Goal: Task Accomplishment & Management: Manage account settings

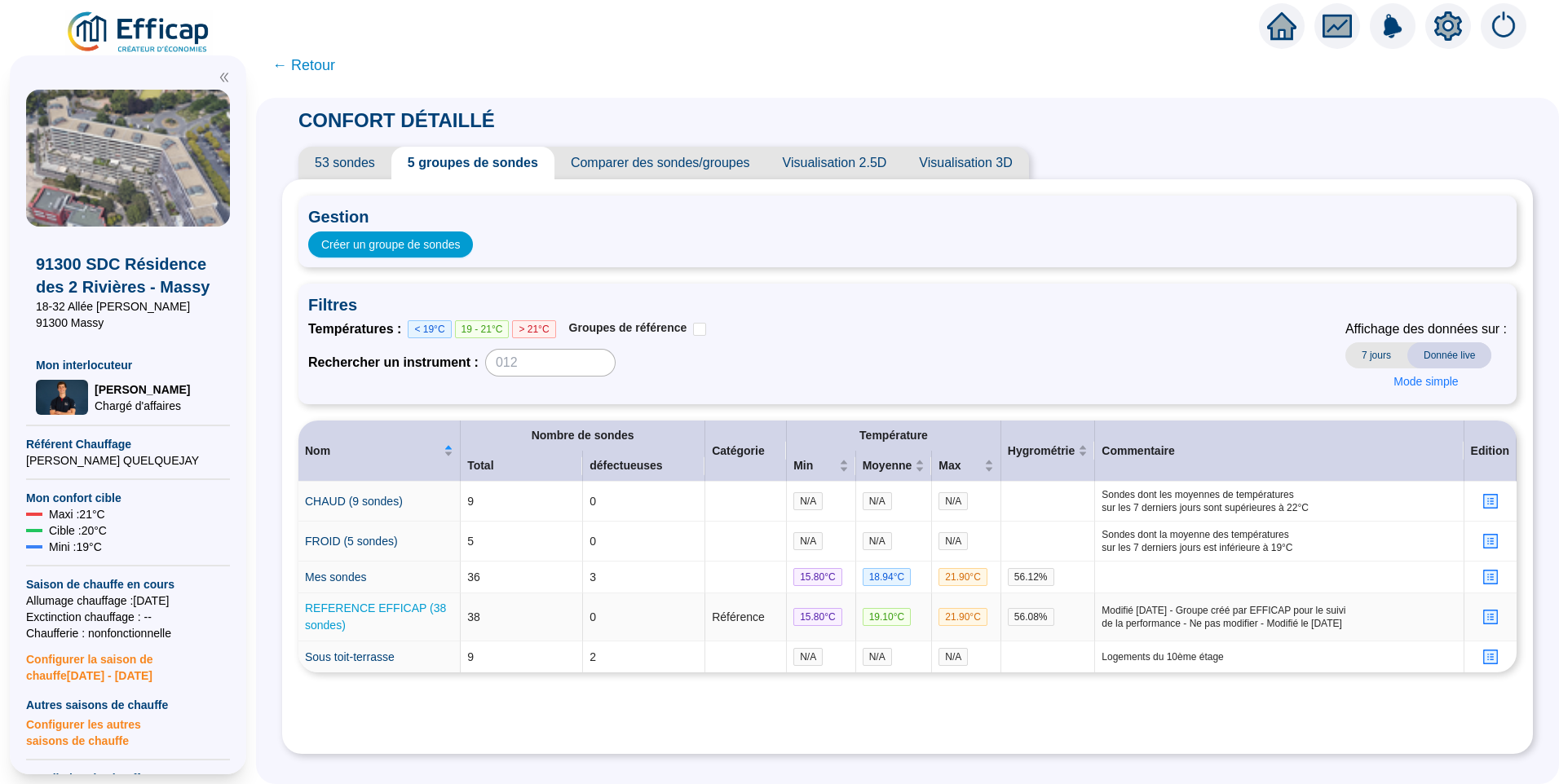
click at [370, 613] on link "REFERENCE EFFICAP (38 sondes)" at bounding box center [375, 617] width 141 height 30
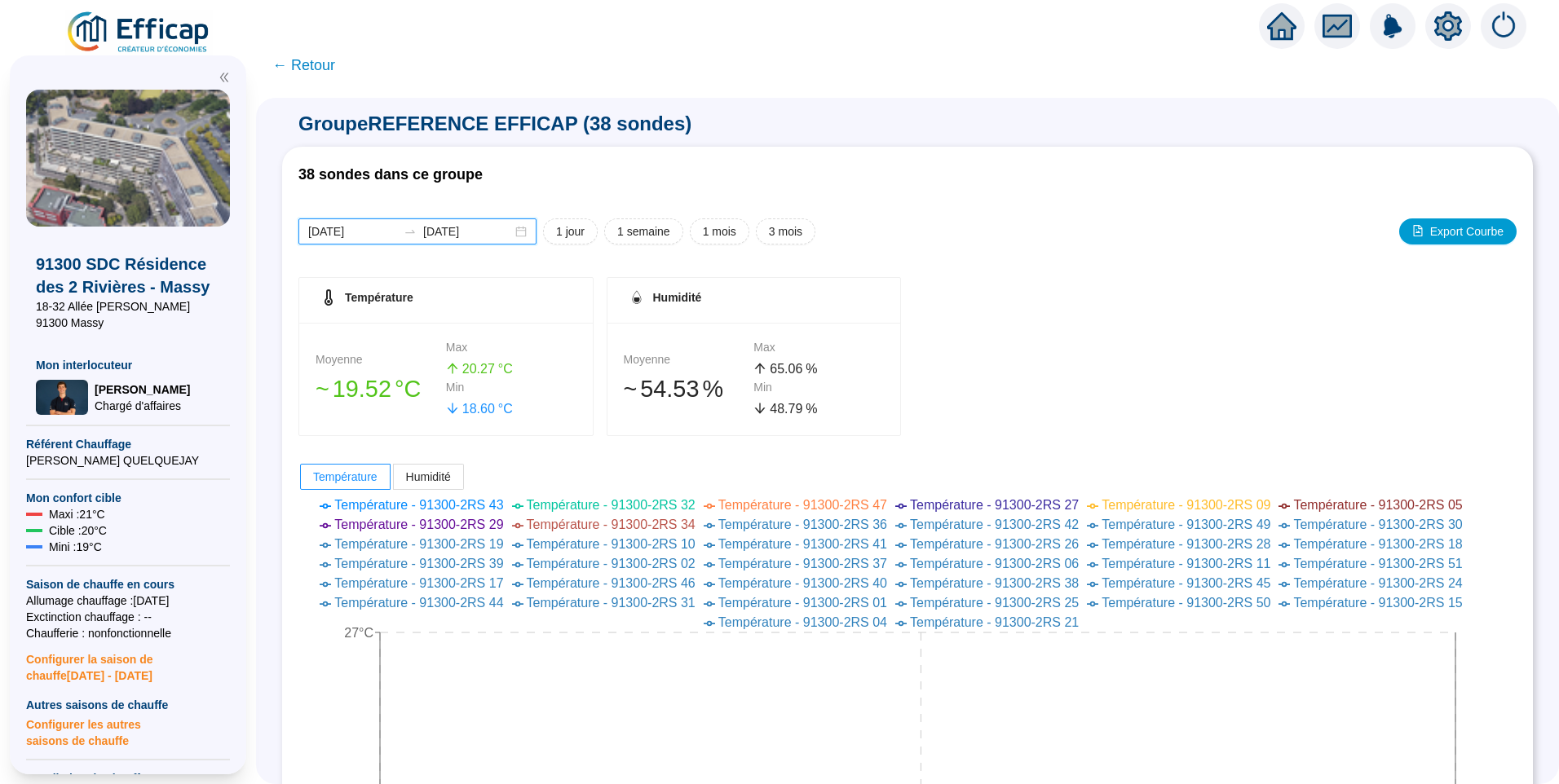
click at [381, 233] on input "[DATE]" at bounding box center [352, 232] width 89 height 17
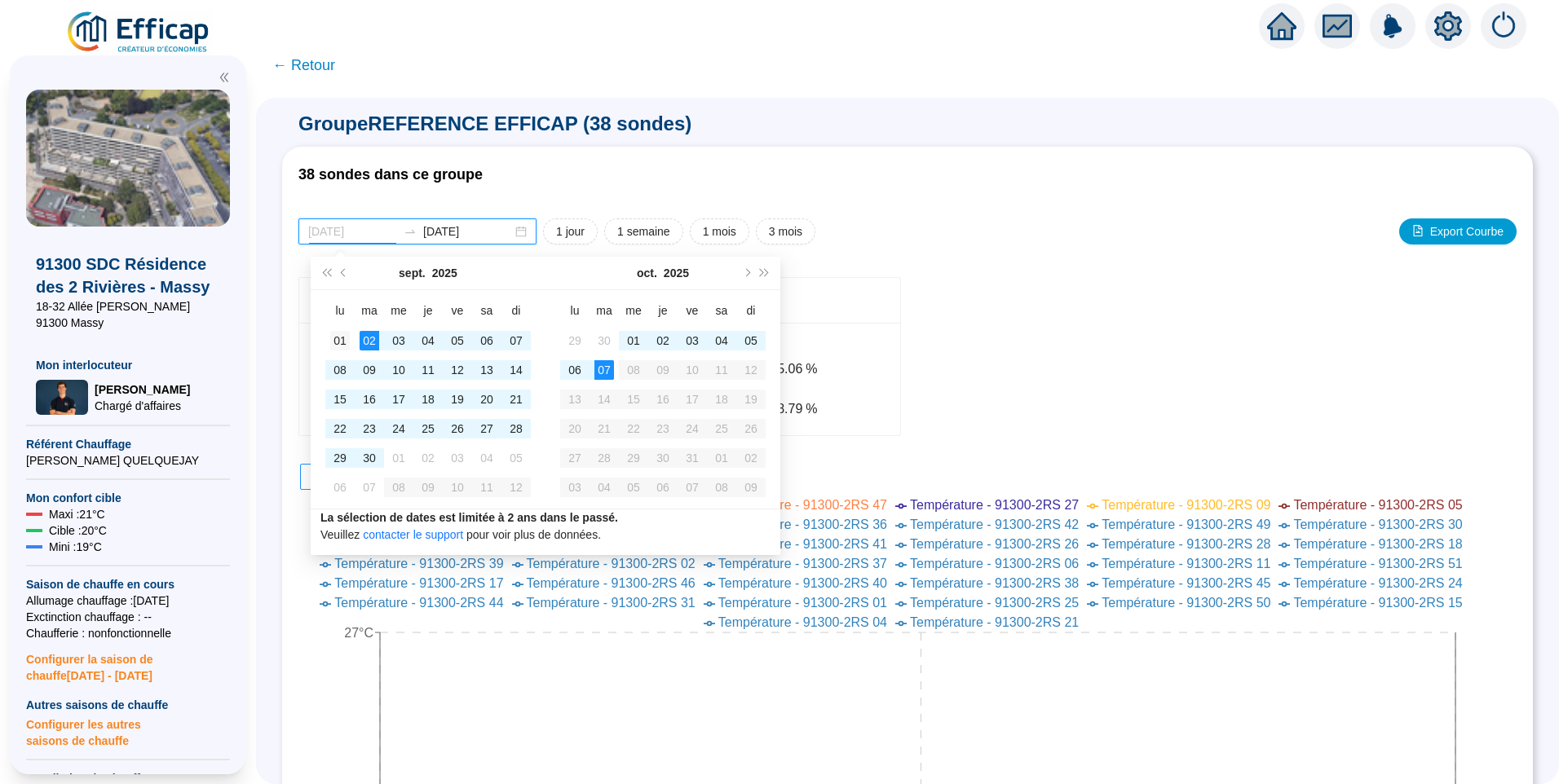
type input "[DATE]"
click at [336, 331] on div "01" at bounding box center [340, 341] width 20 height 20
type input "[DATE]"
click at [601, 368] on div "07" at bounding box center [605, 370] width 20 height 20
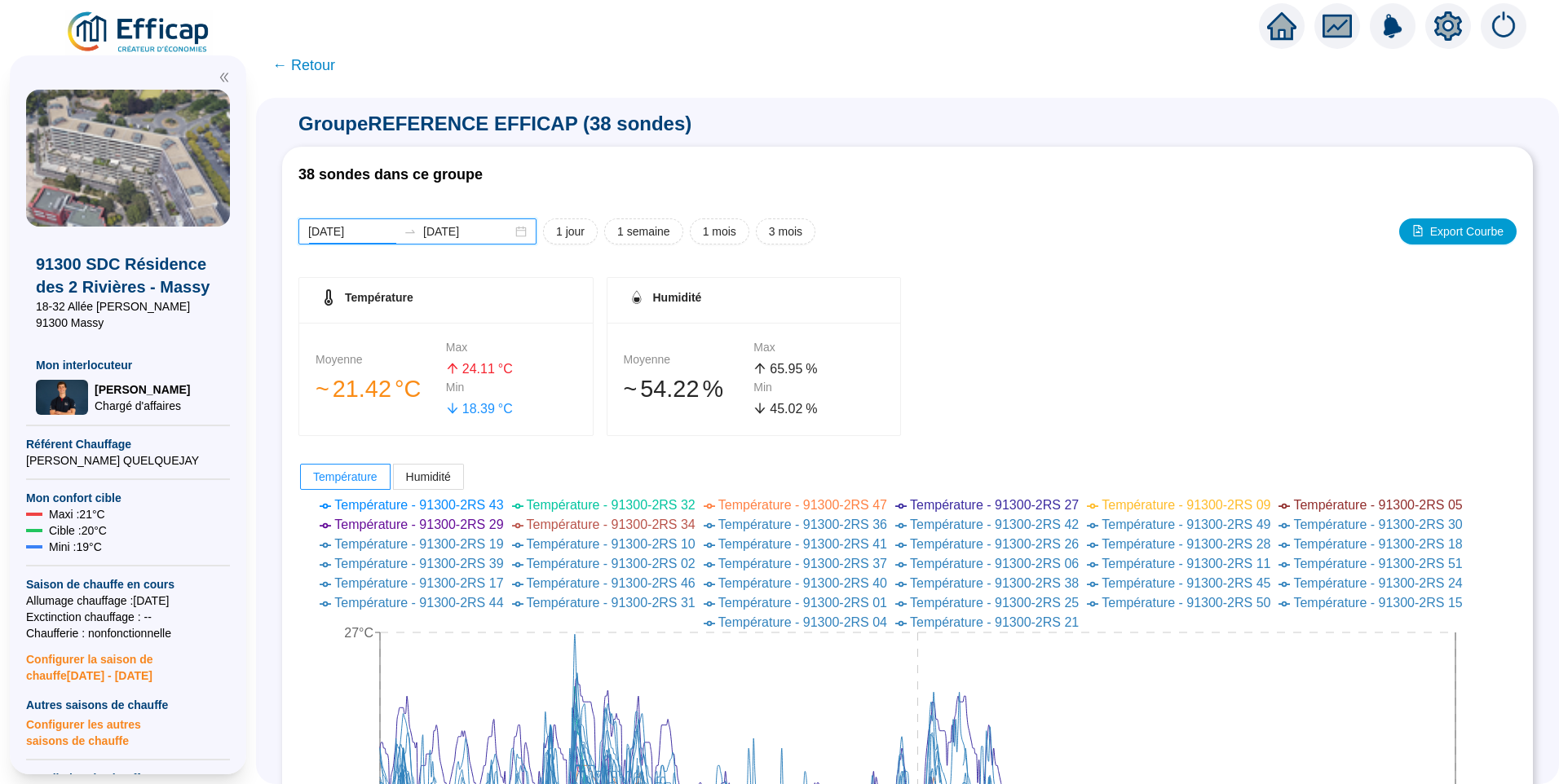
click at [391, 234] on input "[DATE]" at bounding box center [352, 232] width 89 height 17
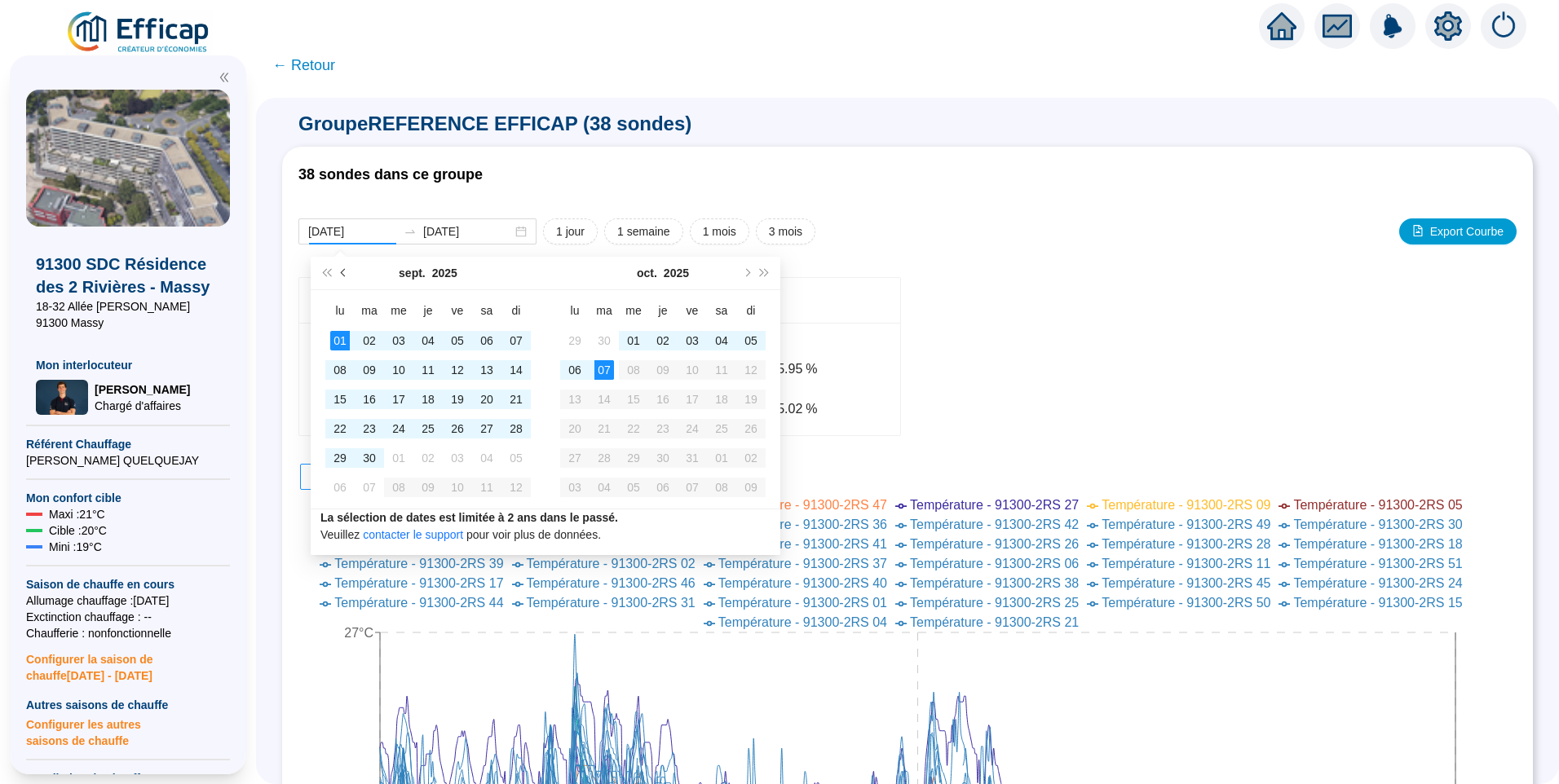
click at [346, 269] on button "Mois précédent (PageUp)" at bounding box center [345, 272] width 18 height 32
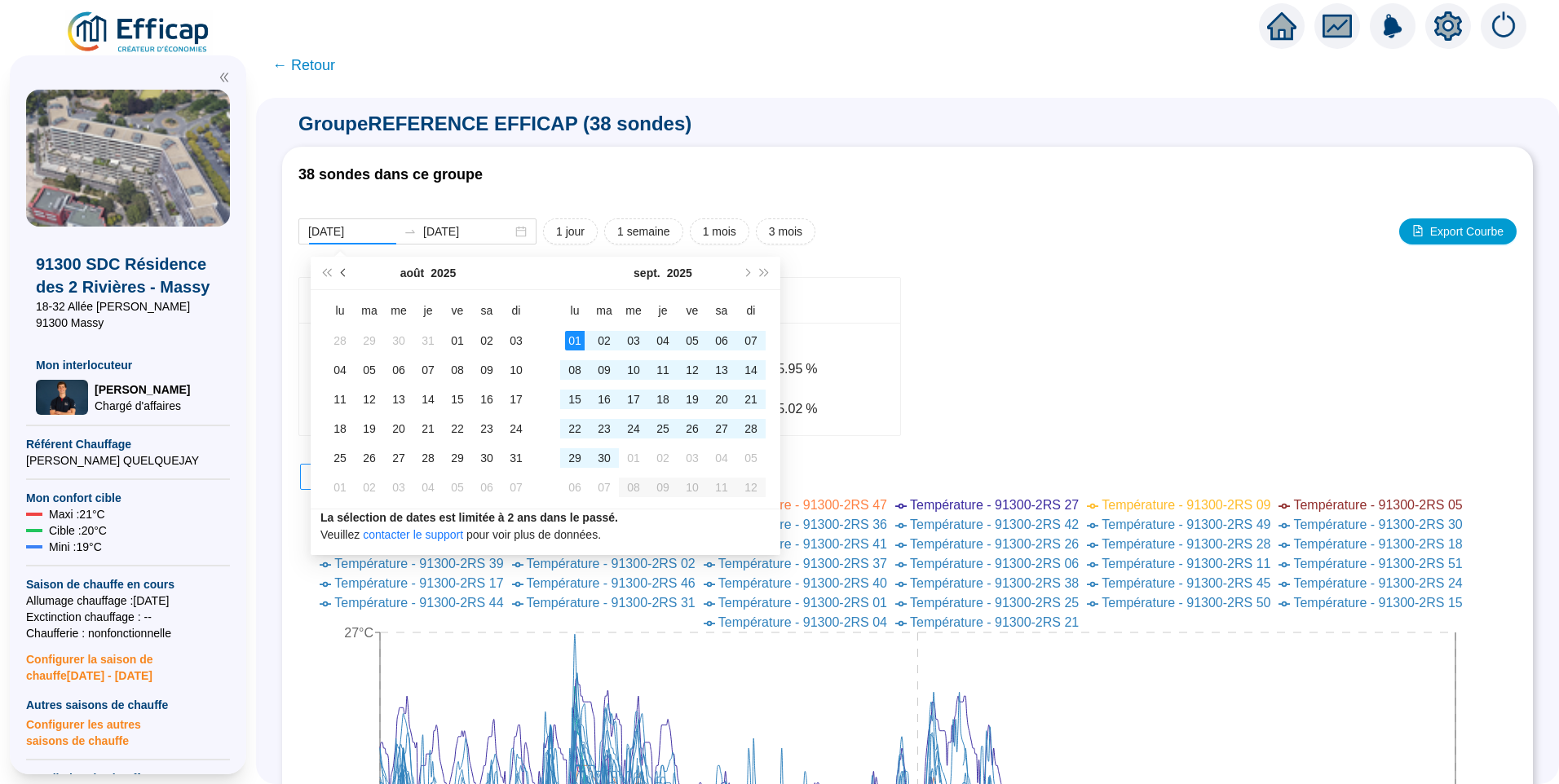
click at [346, 269] on button "Mois précédent (PageUp)" at bounding box center [345, 272] width 18 height 32
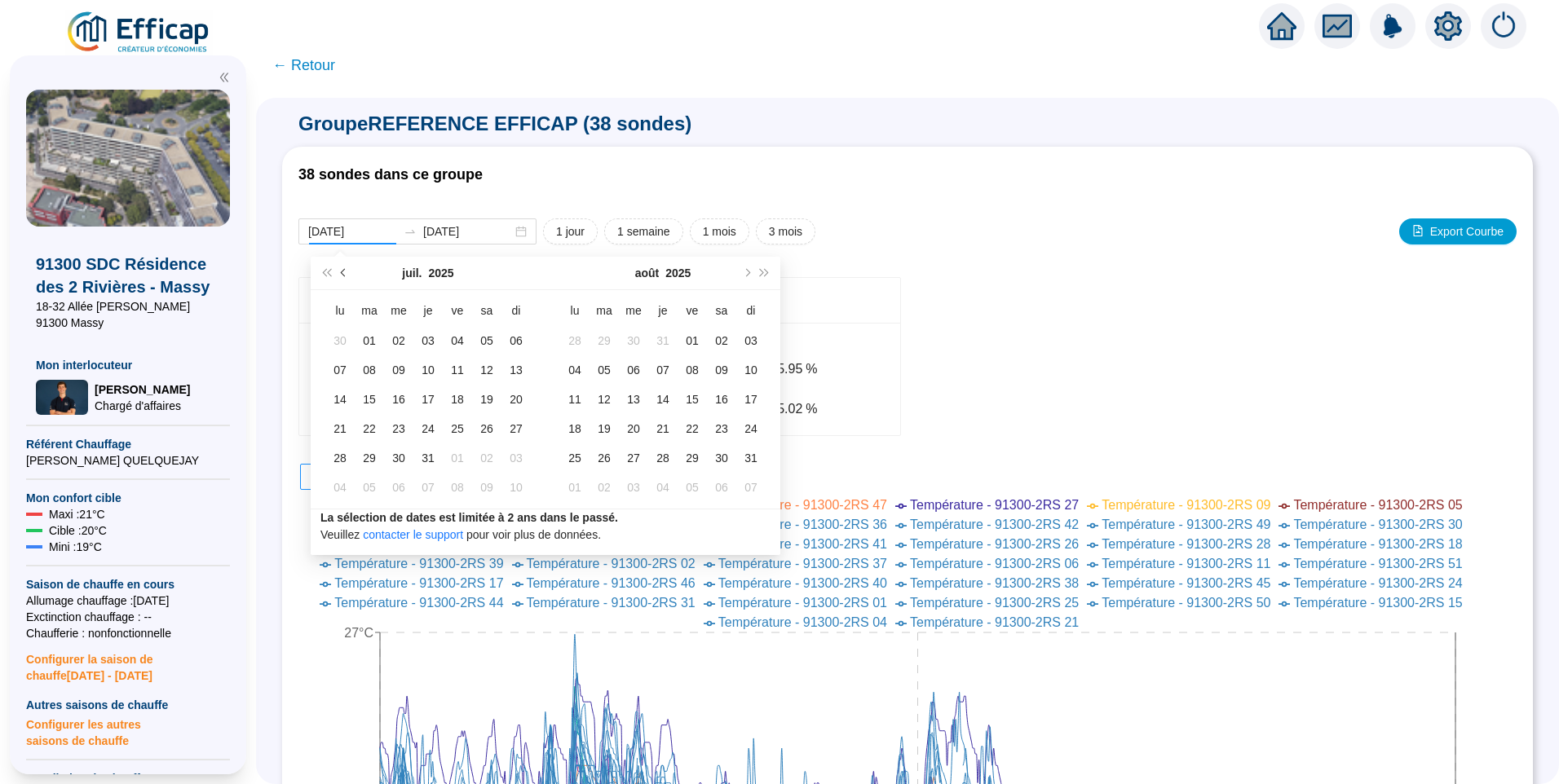
click at [346, 269] on button "Mois précédent (PageUp)" at bounding box center [345, 272] width 18 height 32
type input "2025-04-01"
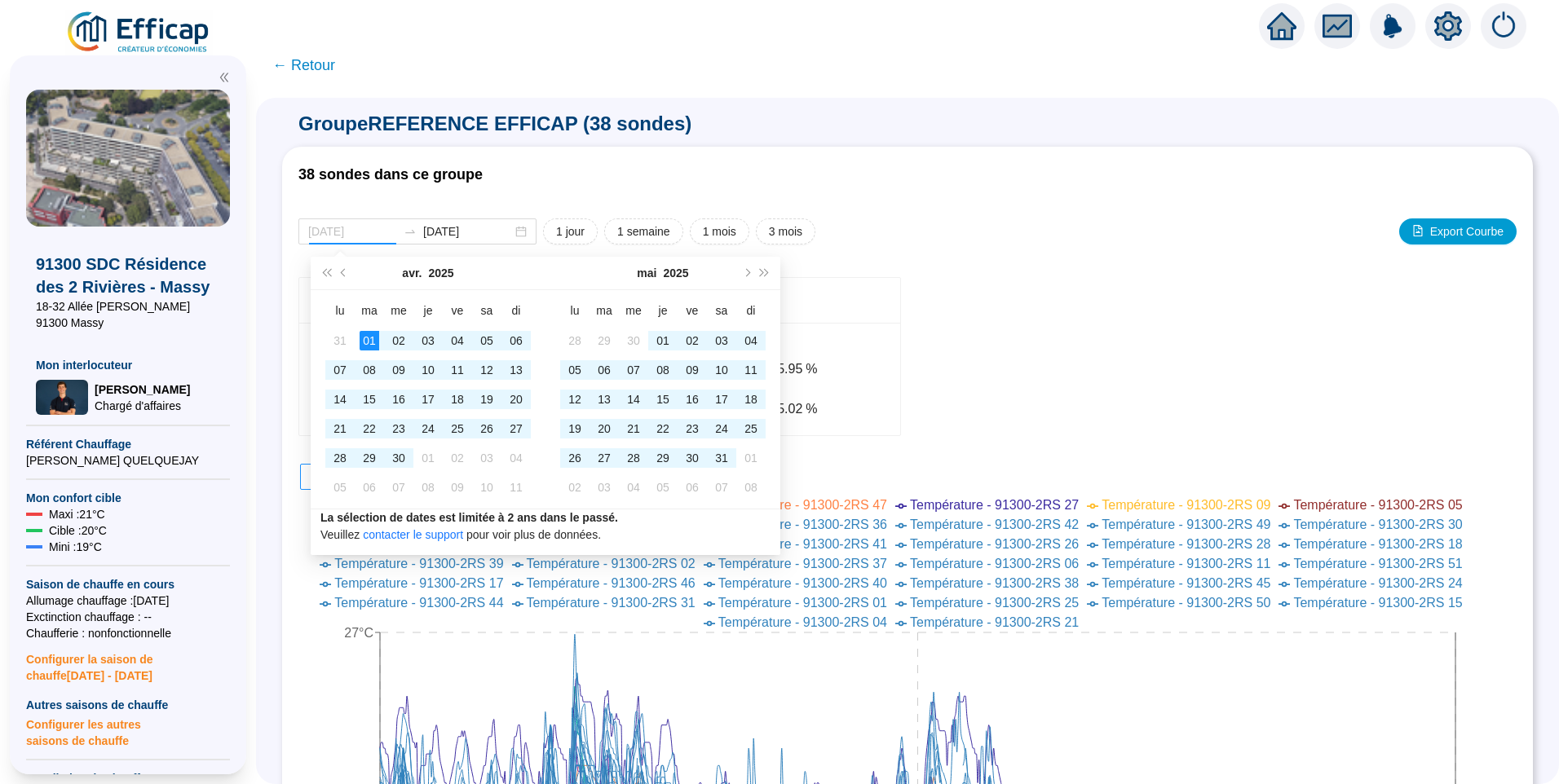
click at [364, 342] on div "01" at bounding box center [369, 341] width 20 height 20
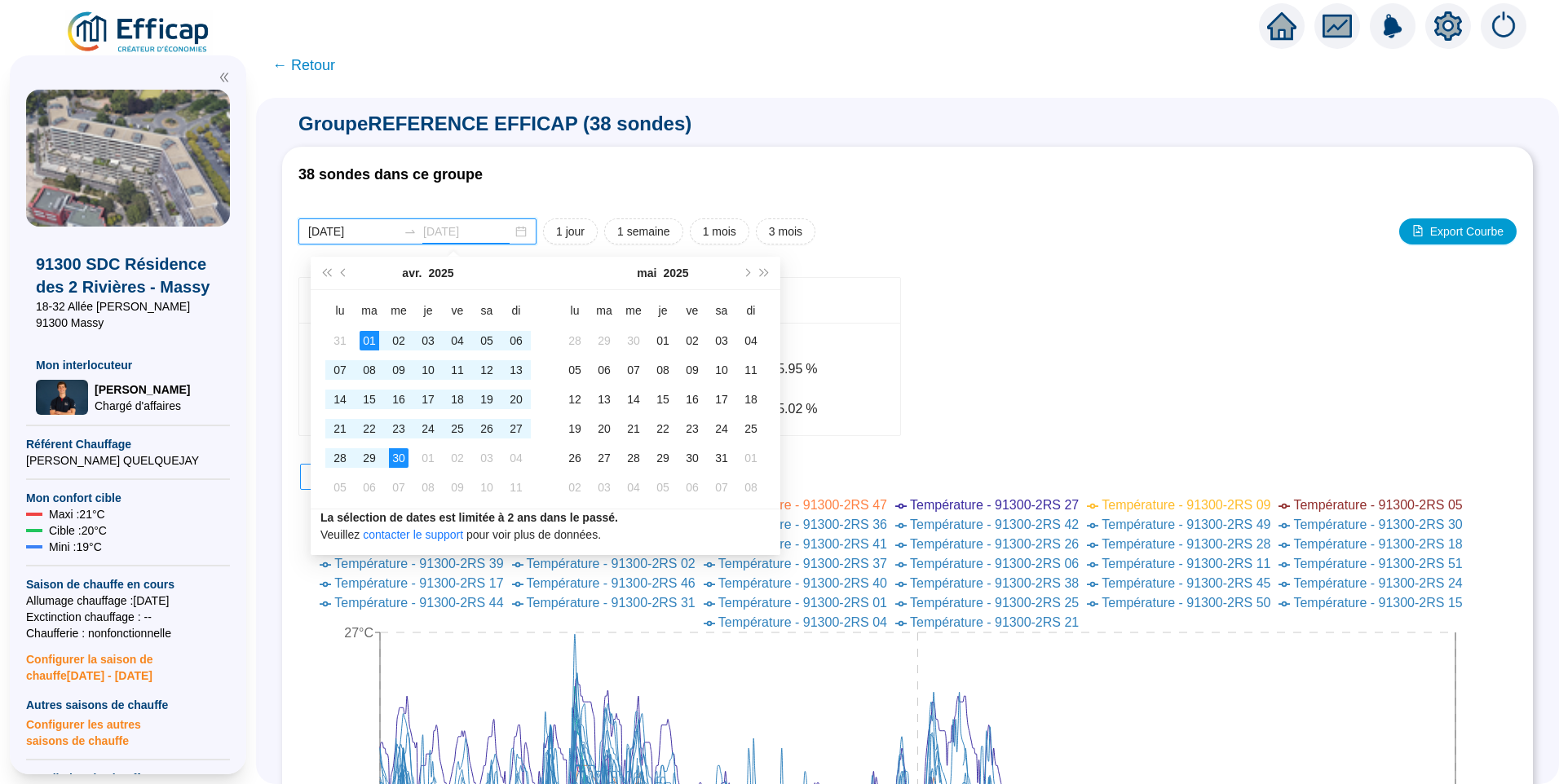
type input "2025-04-30"
click at [401, 466] on div "30" at bounding box center [399, 458] width 20 height 20
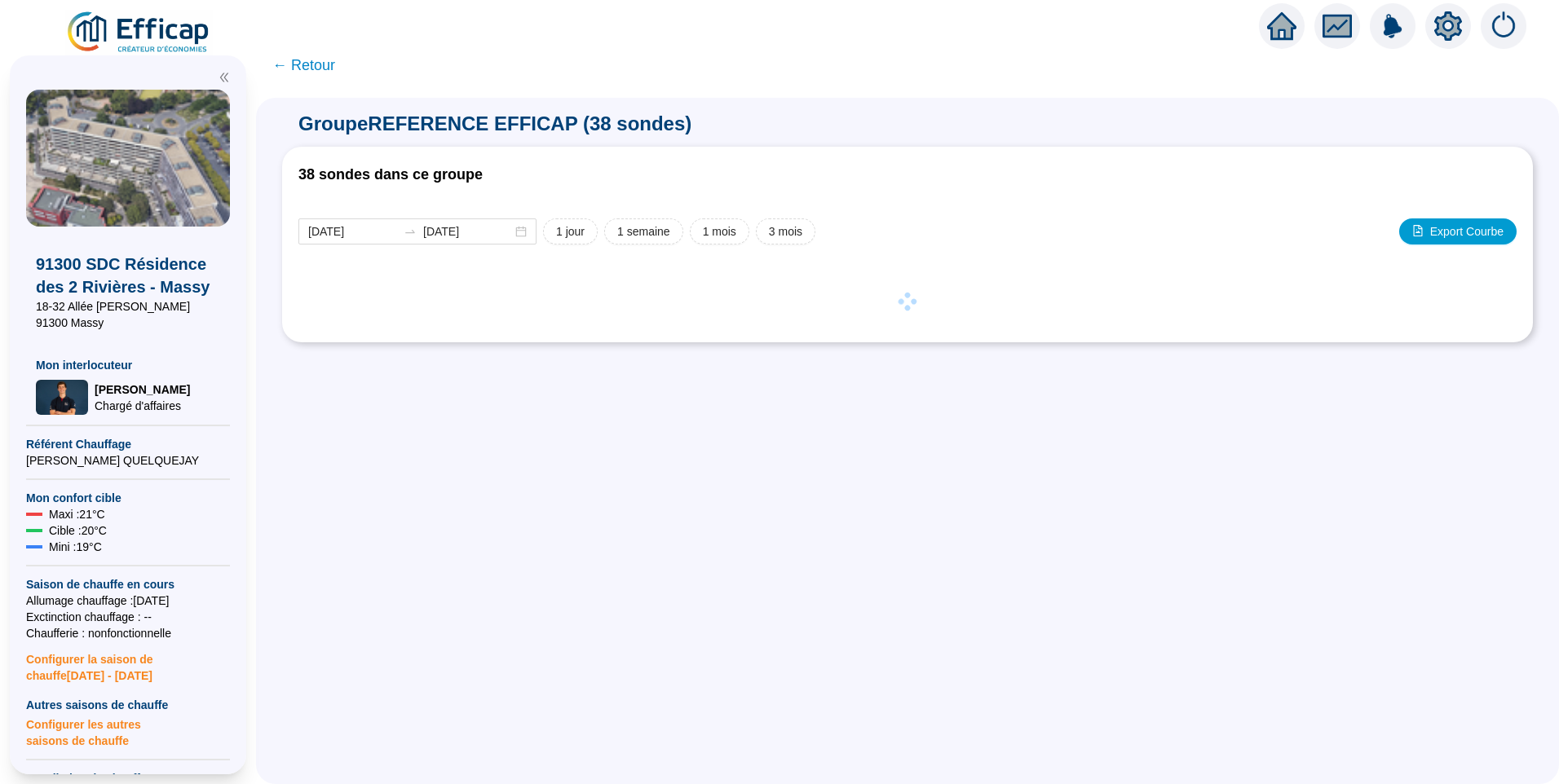
click at [224, 82] on icon "double-left" at bounding box center [224, 78] width 12 height 12
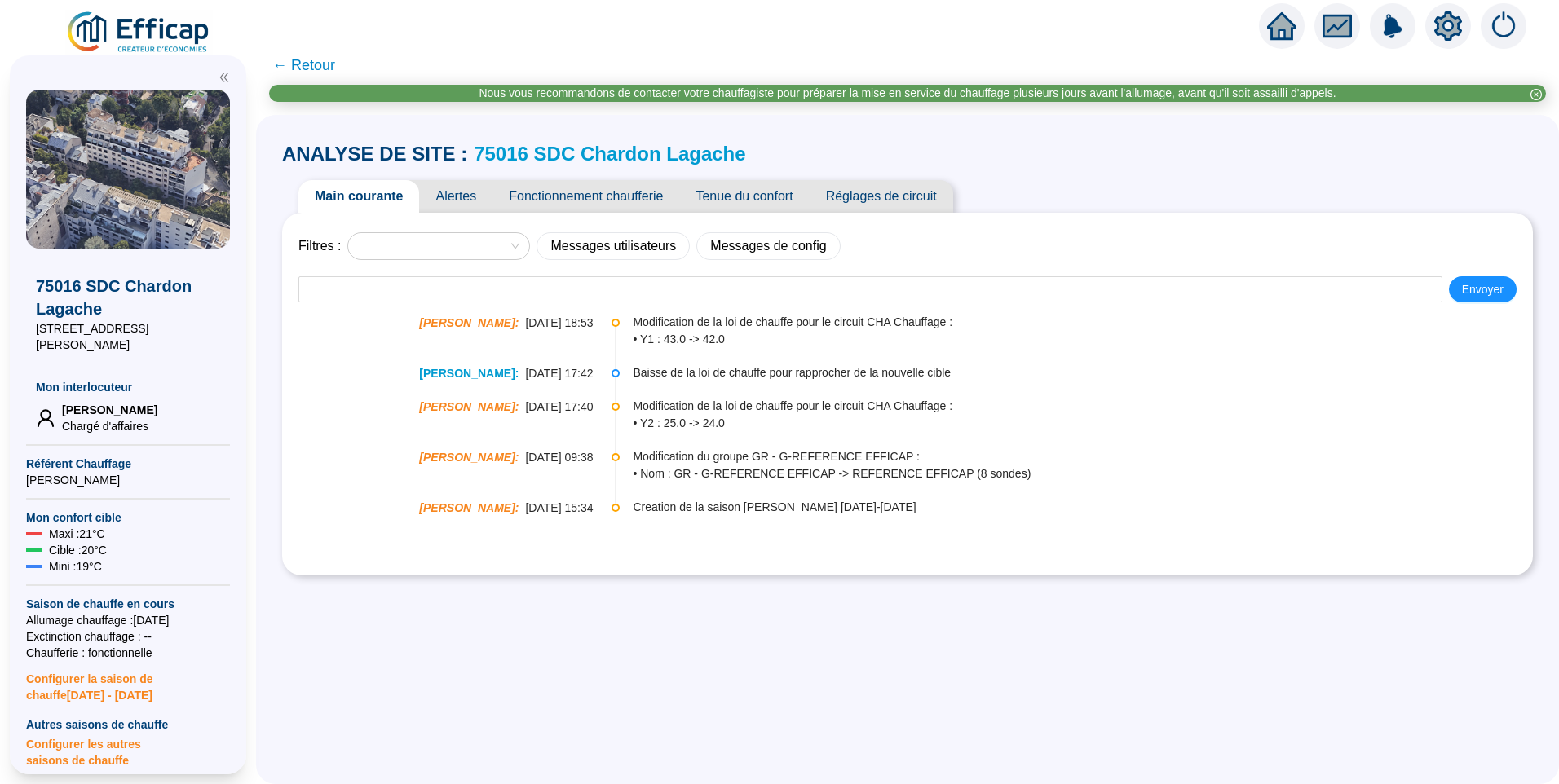
click at [742, 199] on span "Tenue du confort" at bounding box center [744, 196] width 130 height 32
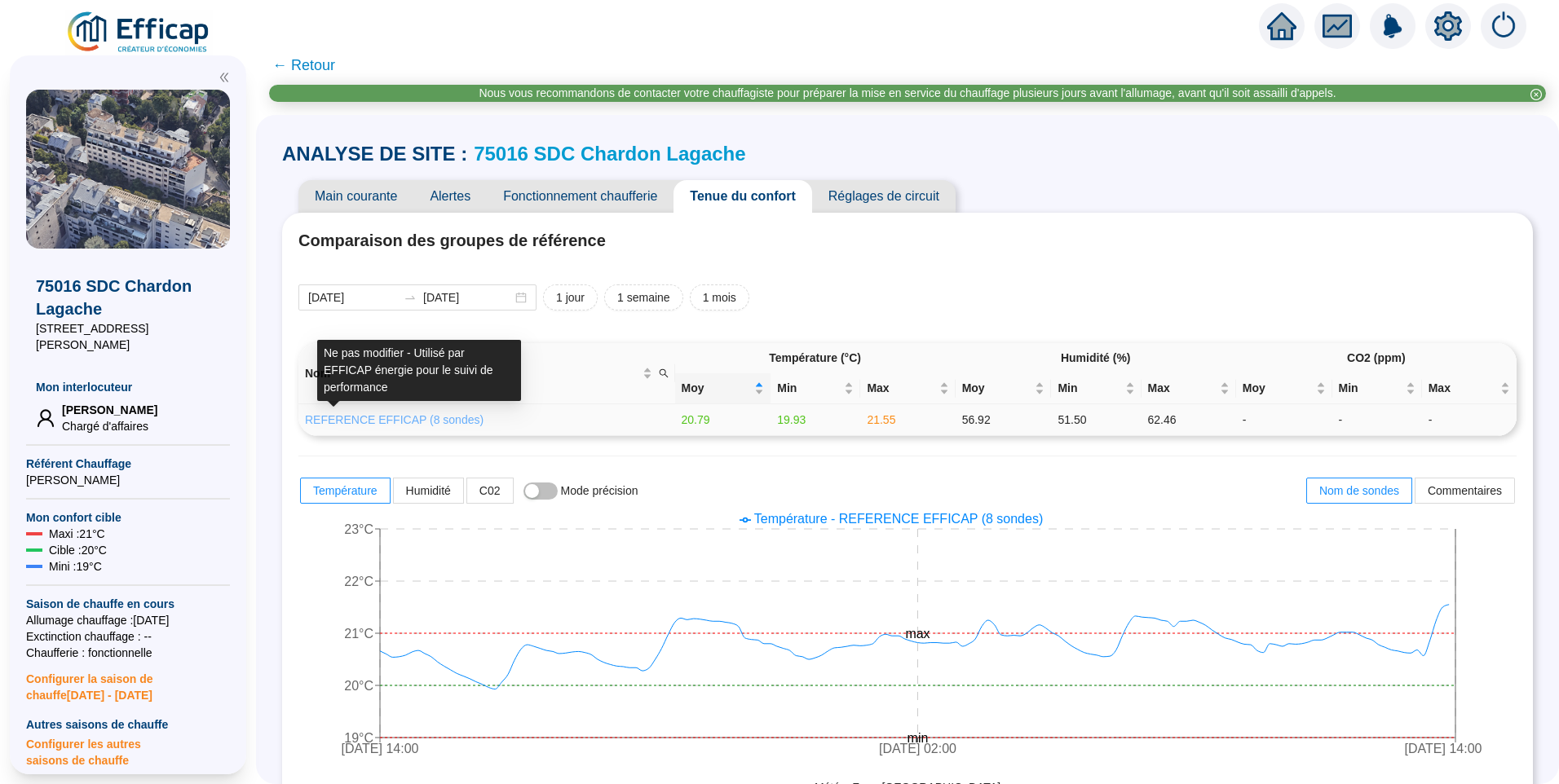
click at [377, 416] on link "REFERENCE EFFICAP (8 sondes)" at bounding box center [394, 420] width 179 height 13
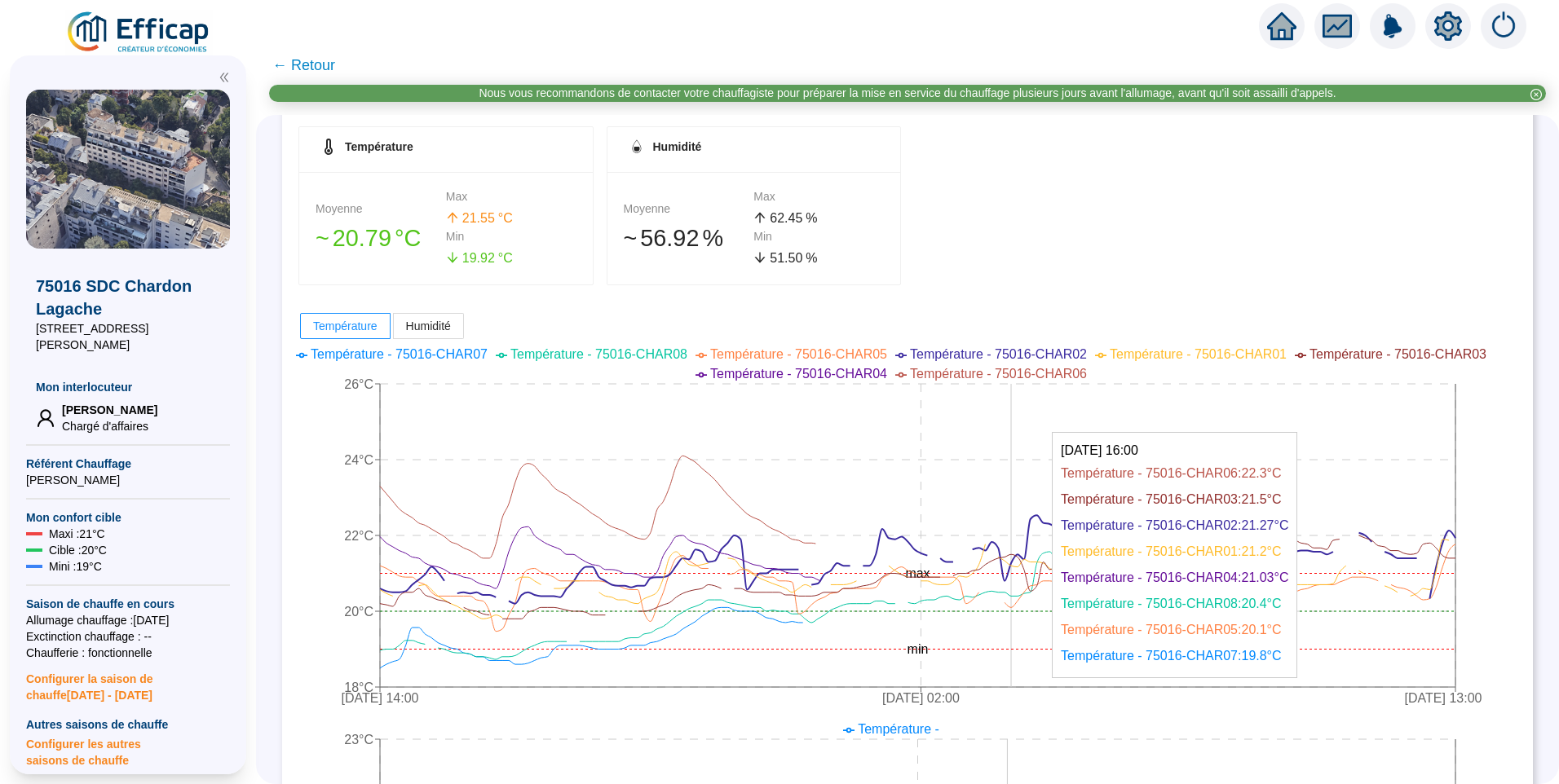
scroll to position [244, 0]
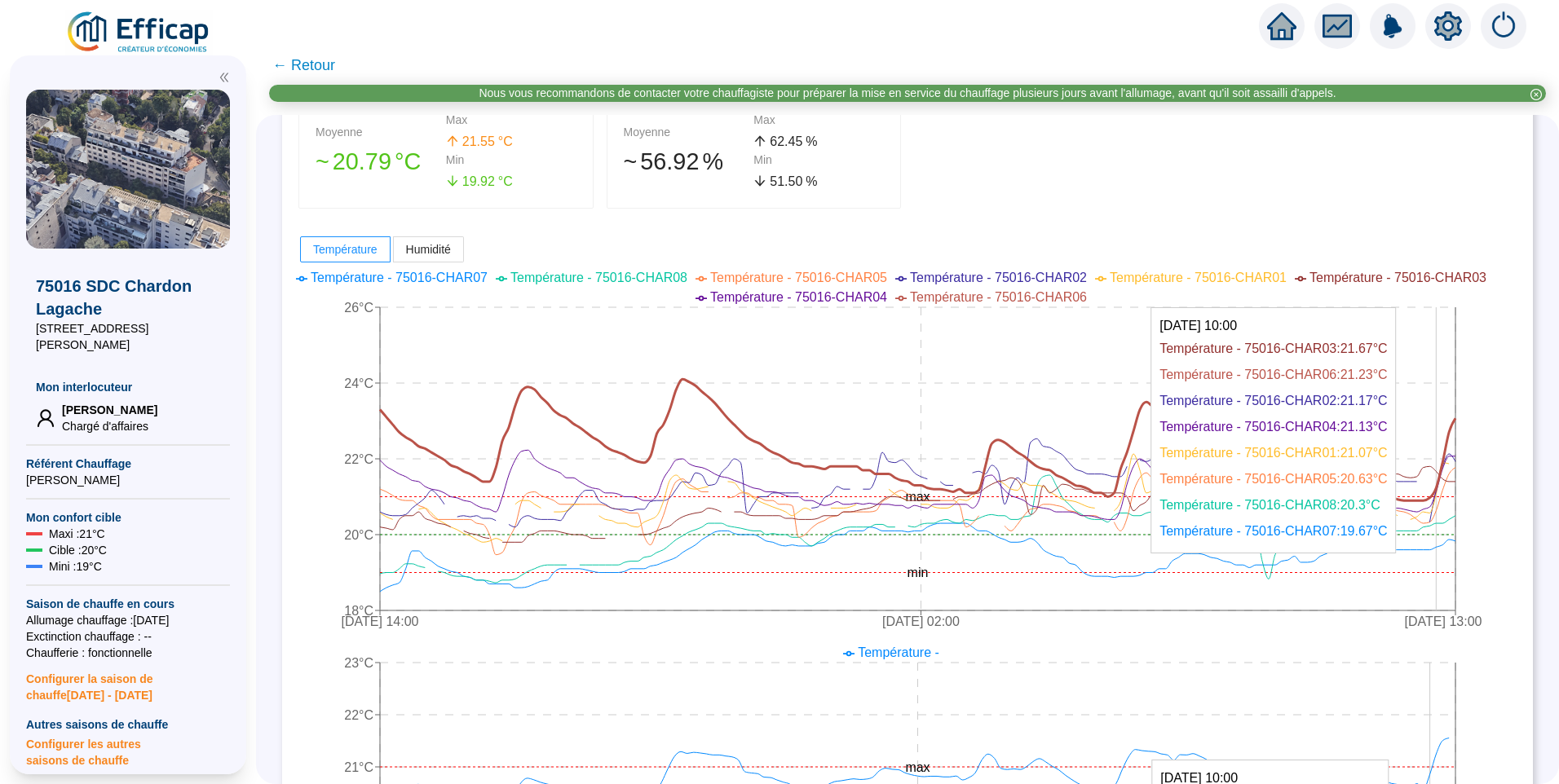
click at [1448, 489] on icon at bounding box center [918, 440] width 1075 height 122
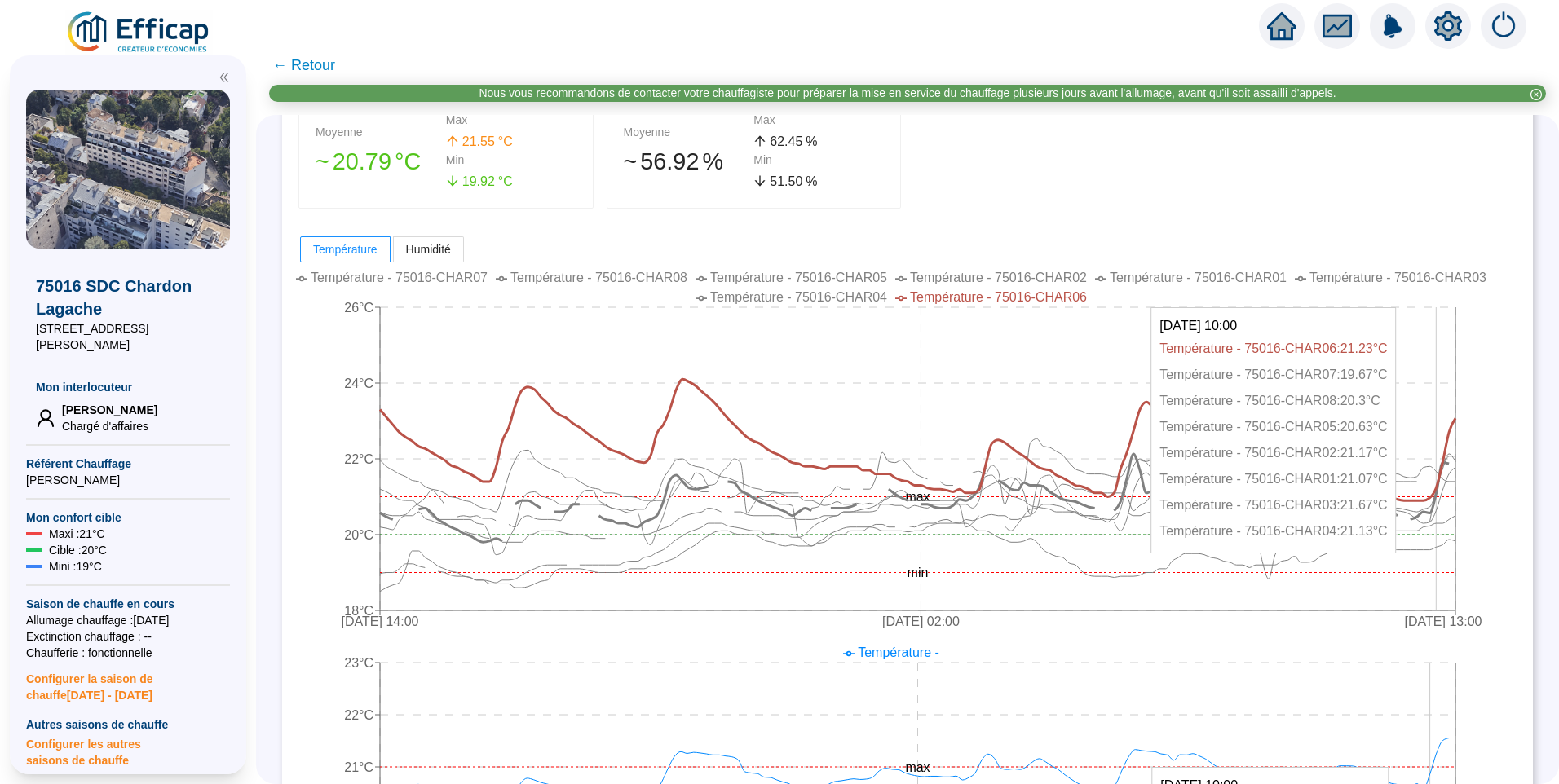
click at [1446, 503] on icon at bounding box center [915, 498] width 1069 height 88
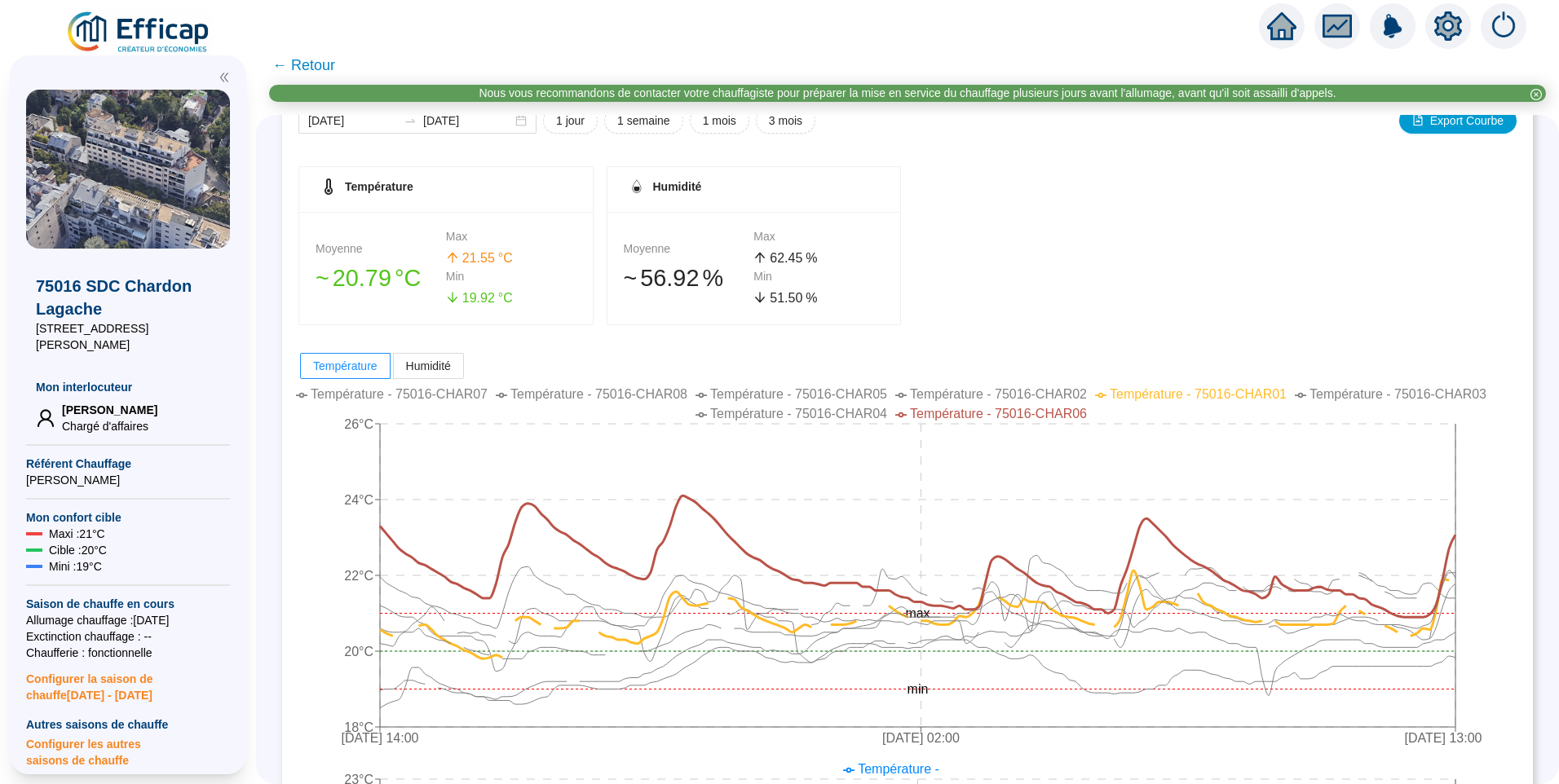
scroll to position [0, 0]
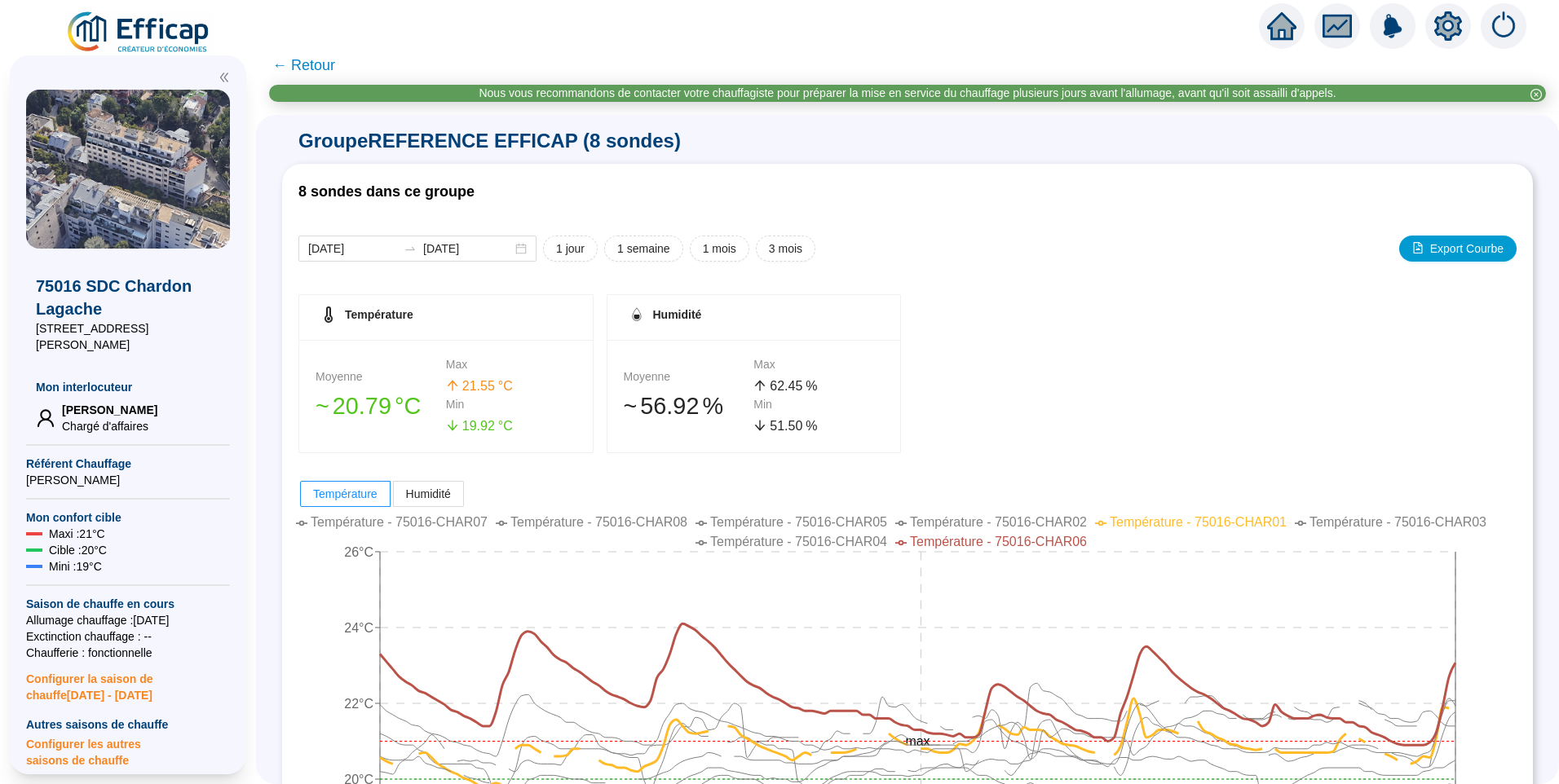
click at [316, 64] on span "← Retour" at bounding box center [304, 65] width 63 height 23
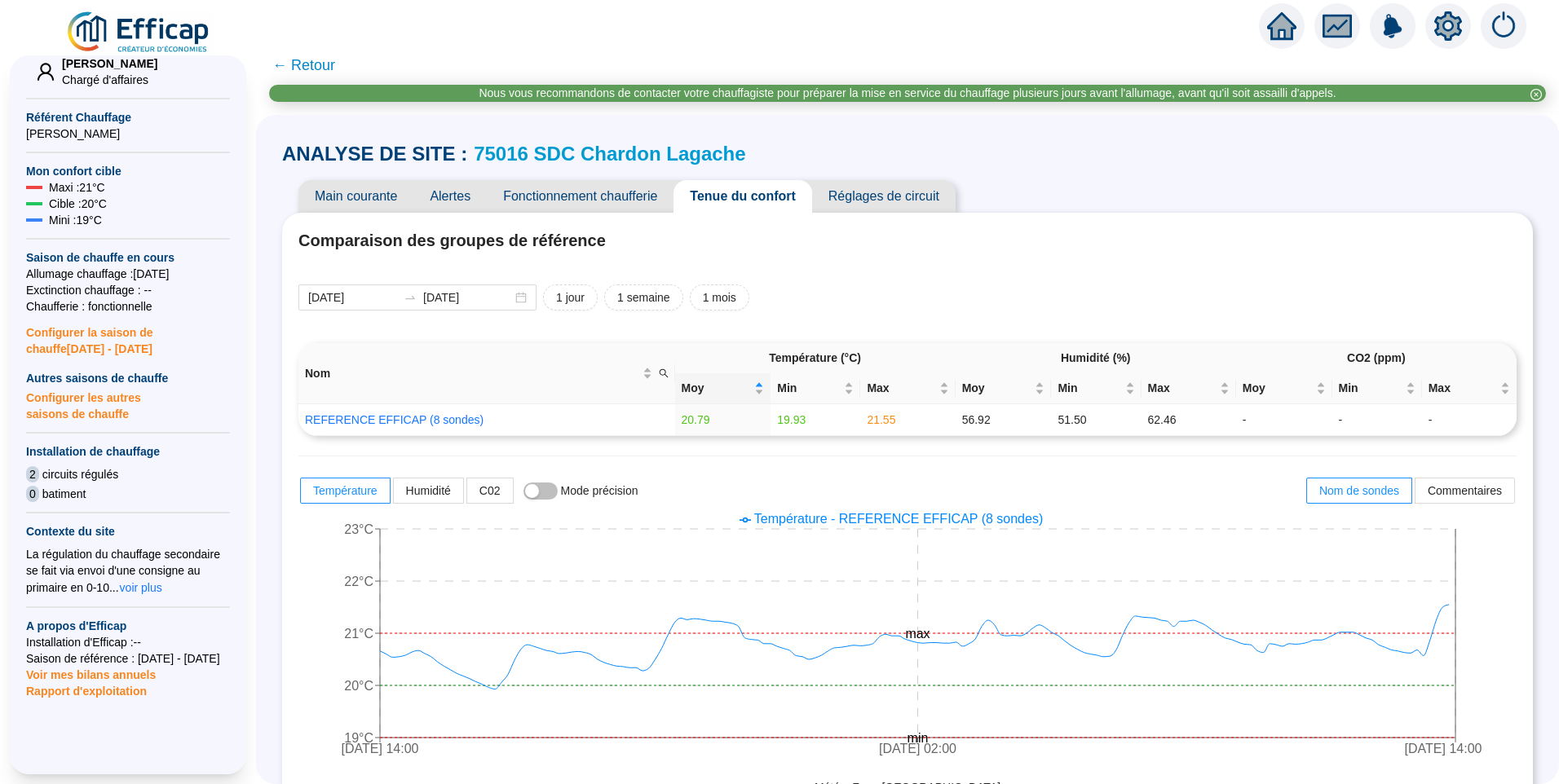
scroll to position [464, 0]
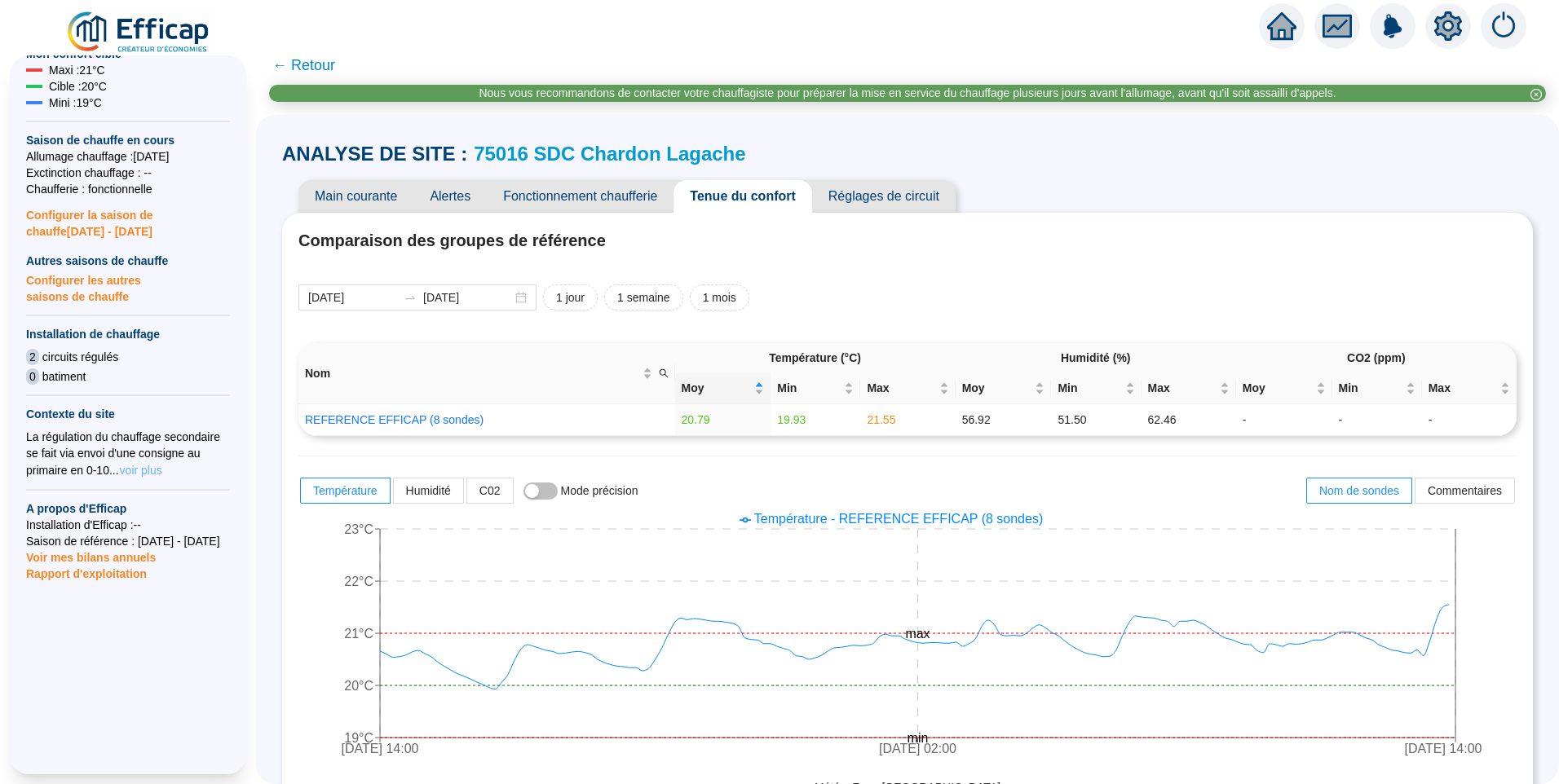
click at [141, 462] on span "voir plus" at bounding box center [141, 470] width 42 height 17
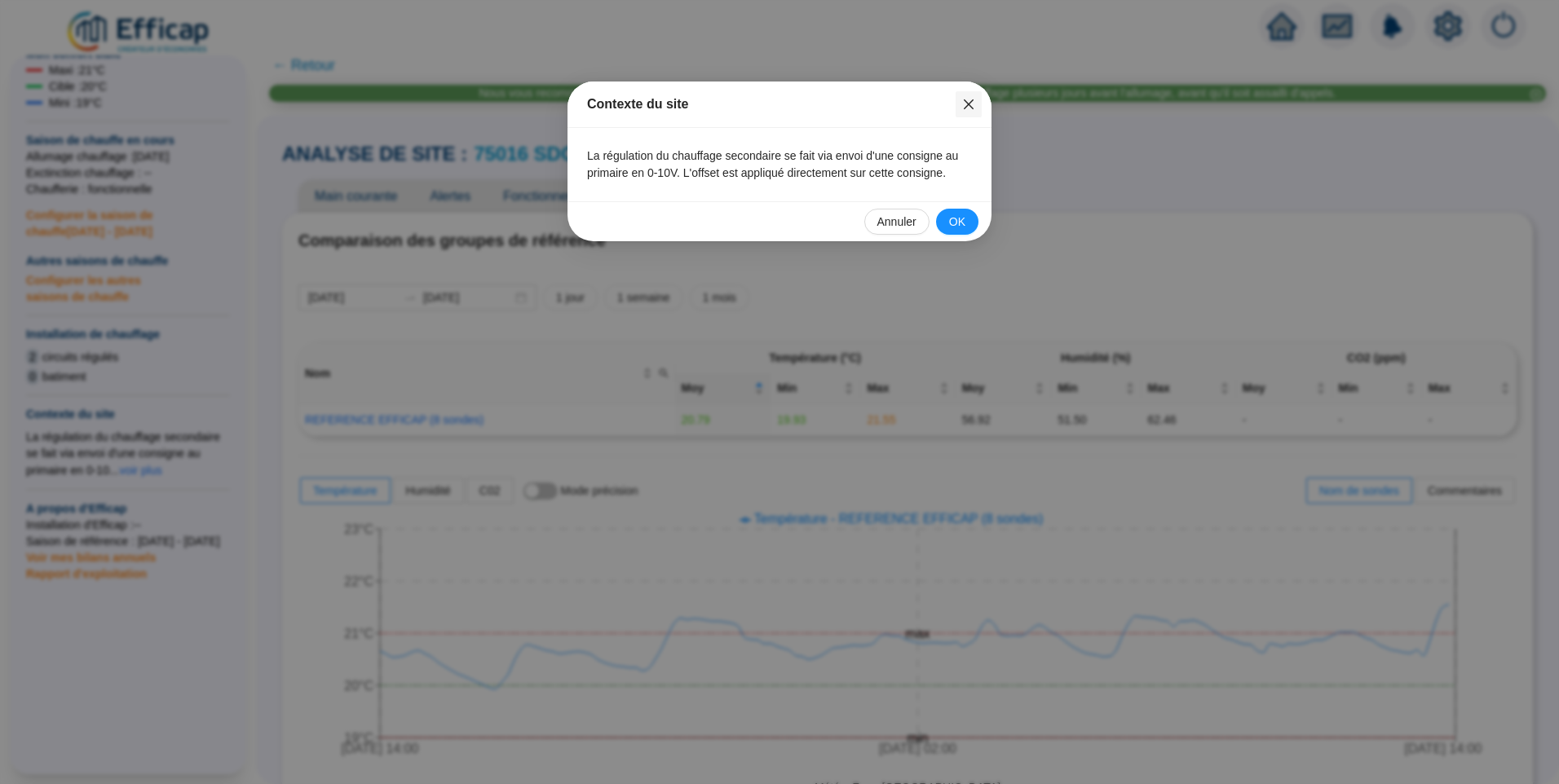
click at [964, 103] on icon "close" at bounding box center [969, 104] width 13 height 13
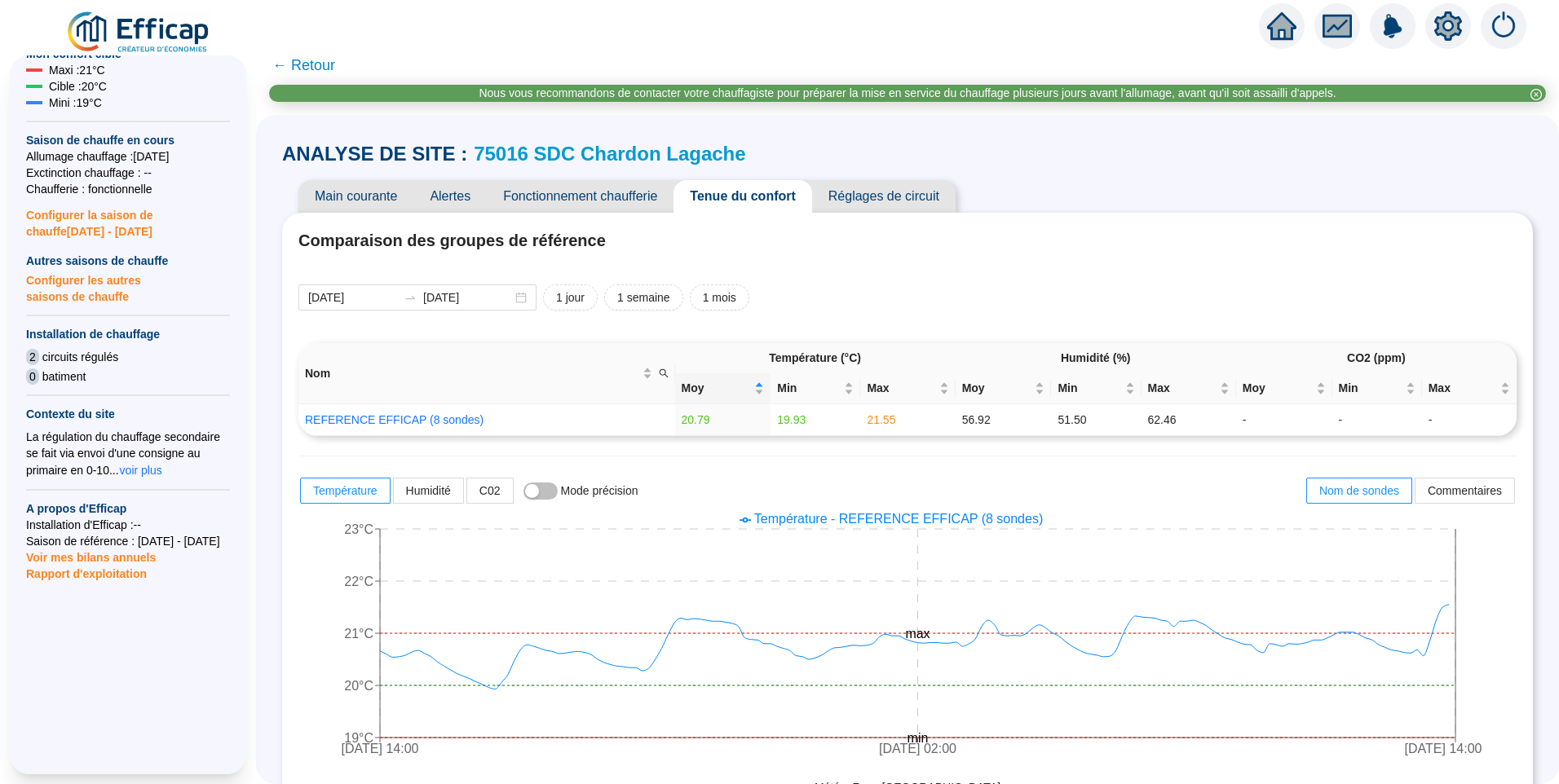
click at [634, 190] on span "Fonctionnement chaufferie" at bounding box center [580, 196] width 186 height 32
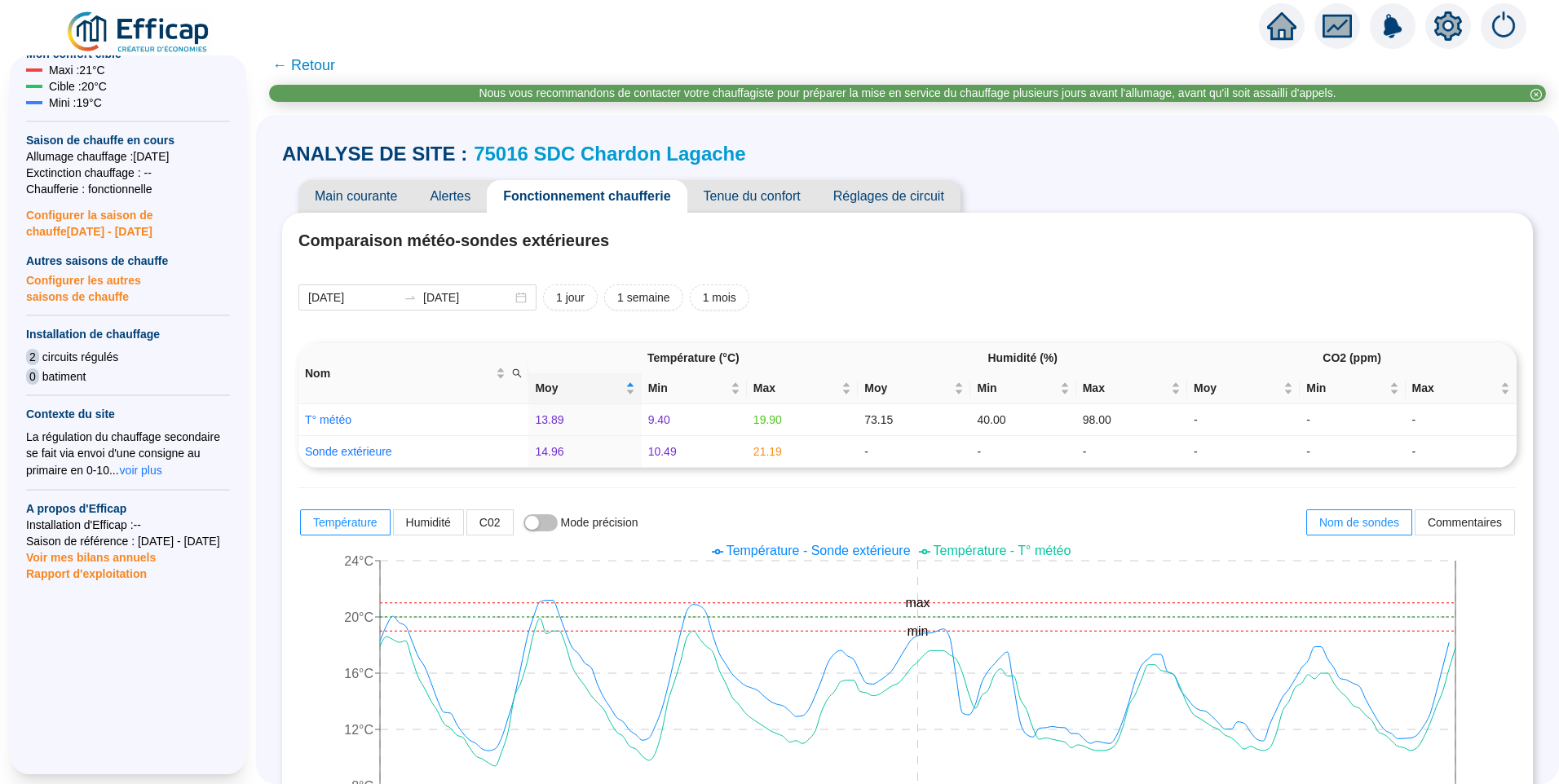
click at [953, 204] on span "Réglages de circuit" at bounding box center [888, 196] width 143 height 32
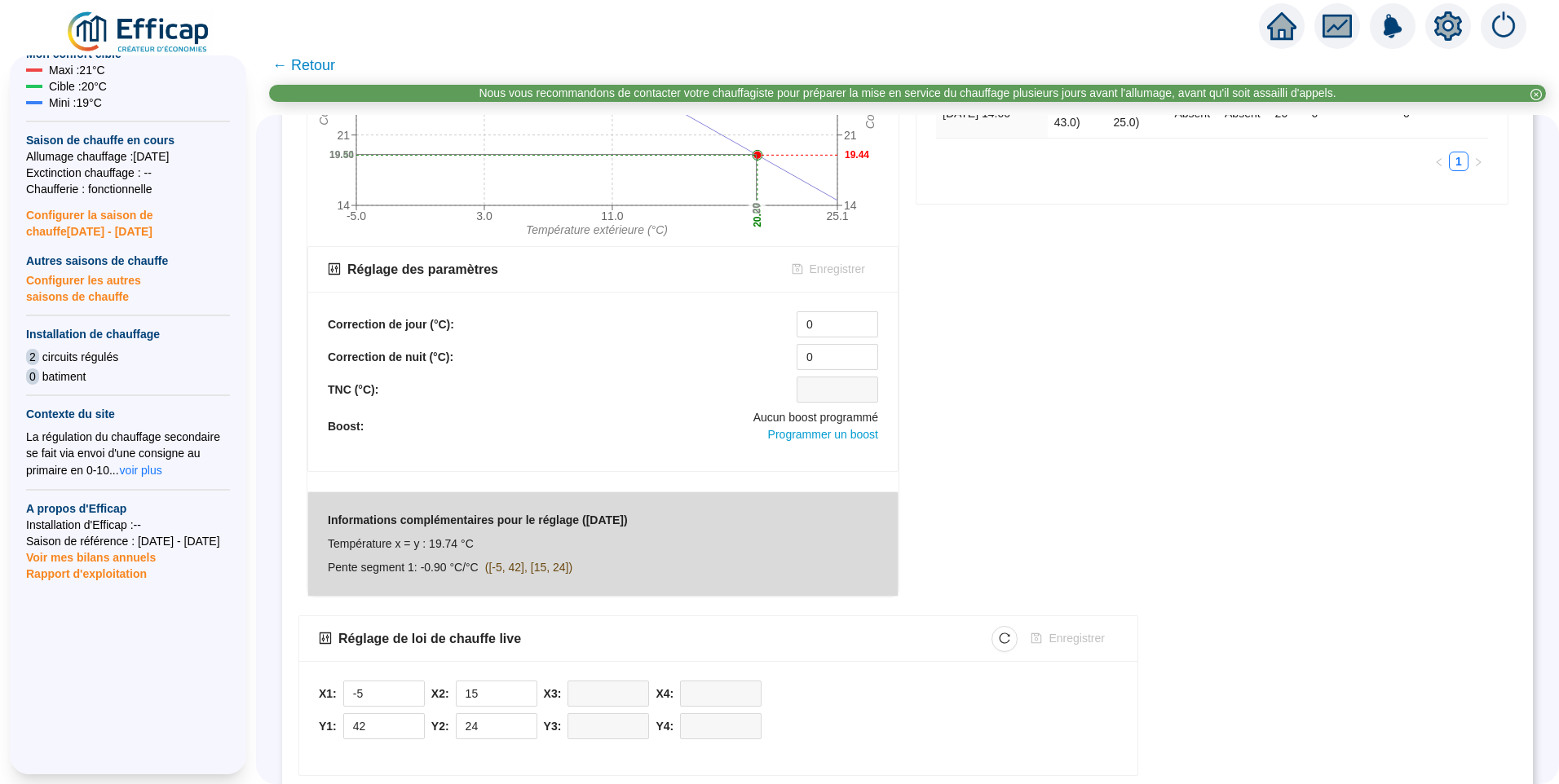
scroll to position [487, 0]
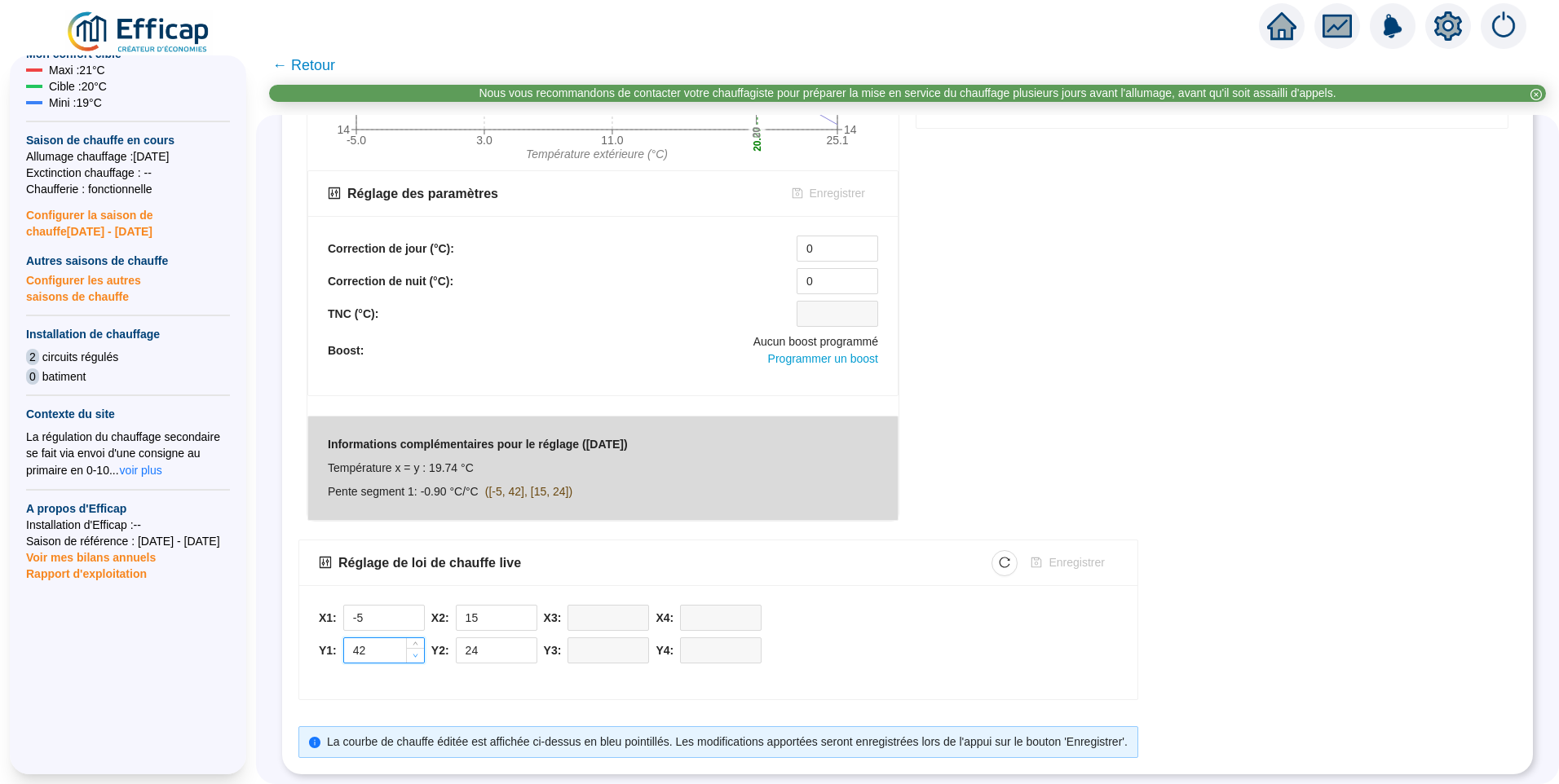
type input "41"
click at [424, 648] on span "Decrease Value" at bounding box center [415, 656] width 18 height 15
click at [531, 653] on icon "down" at bounding box center [528, 656] width 6 height 6
type input "23"
click at [1095, 554] on span "Enregistrer" at bounding box center [1076, 562] width 56 height 17
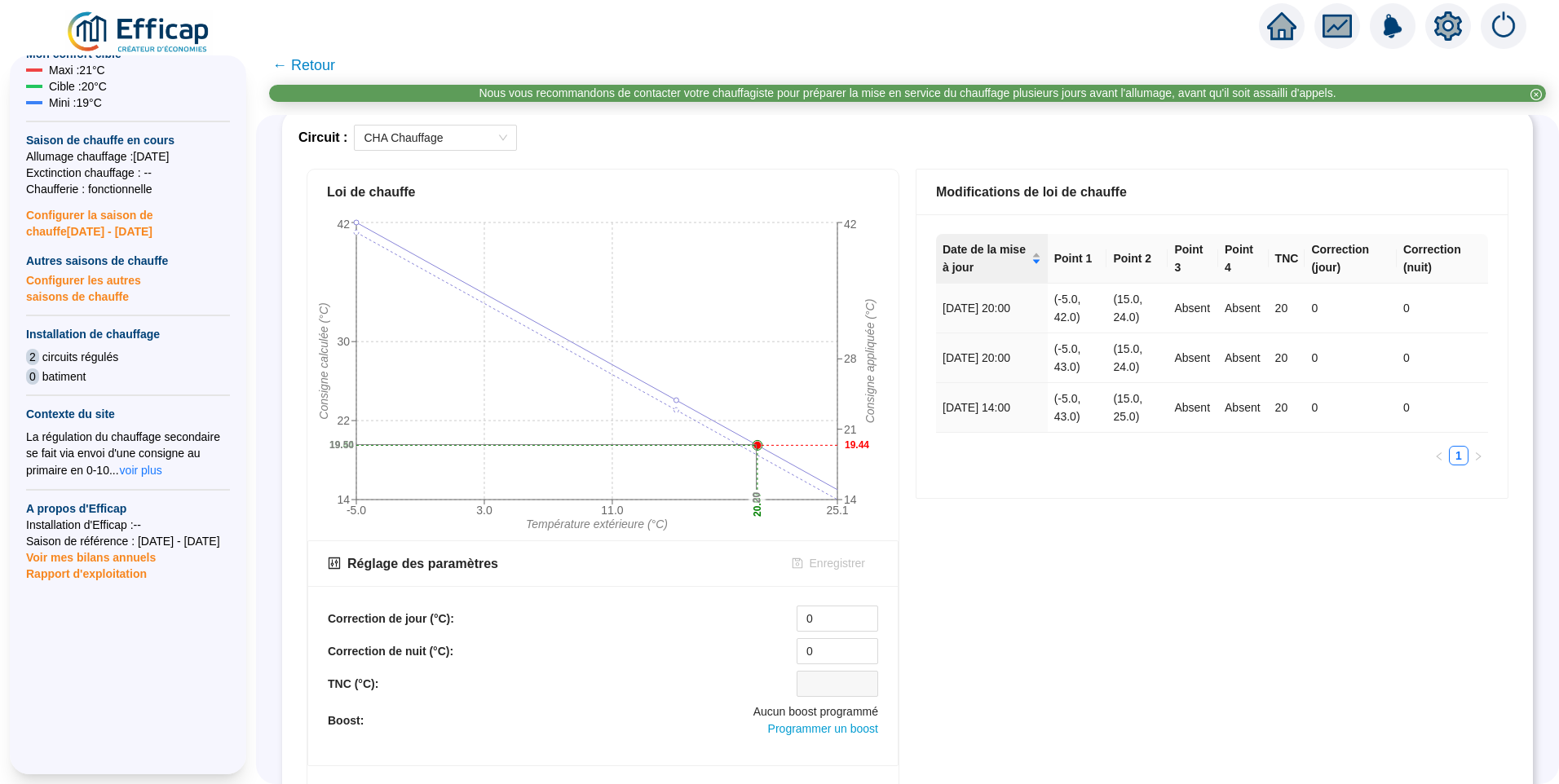
scroll to position [0, 0]
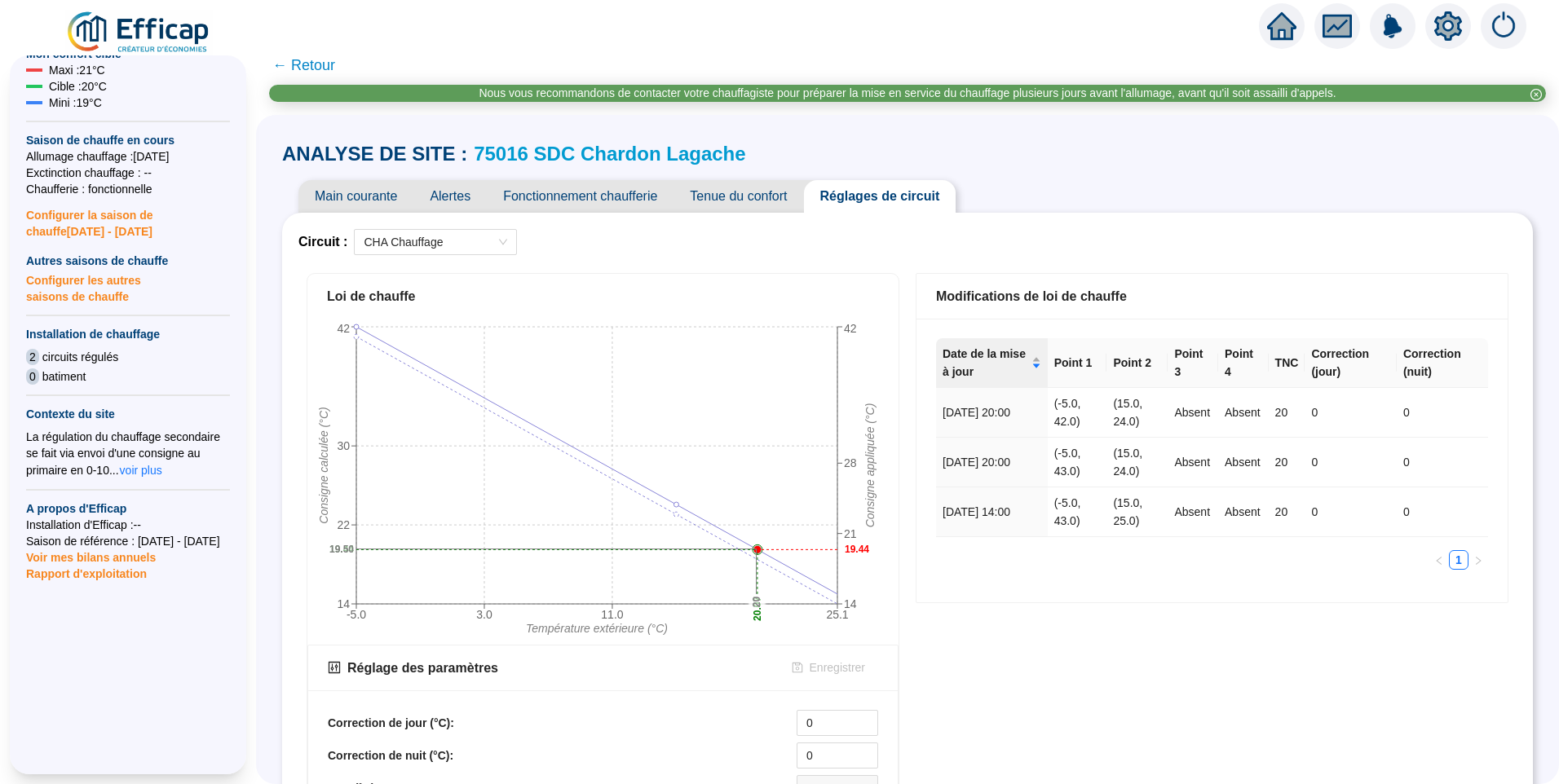
click at [745, 197] on span "Tenue du confort" at bounding box center [738, 196] width 130 height 32
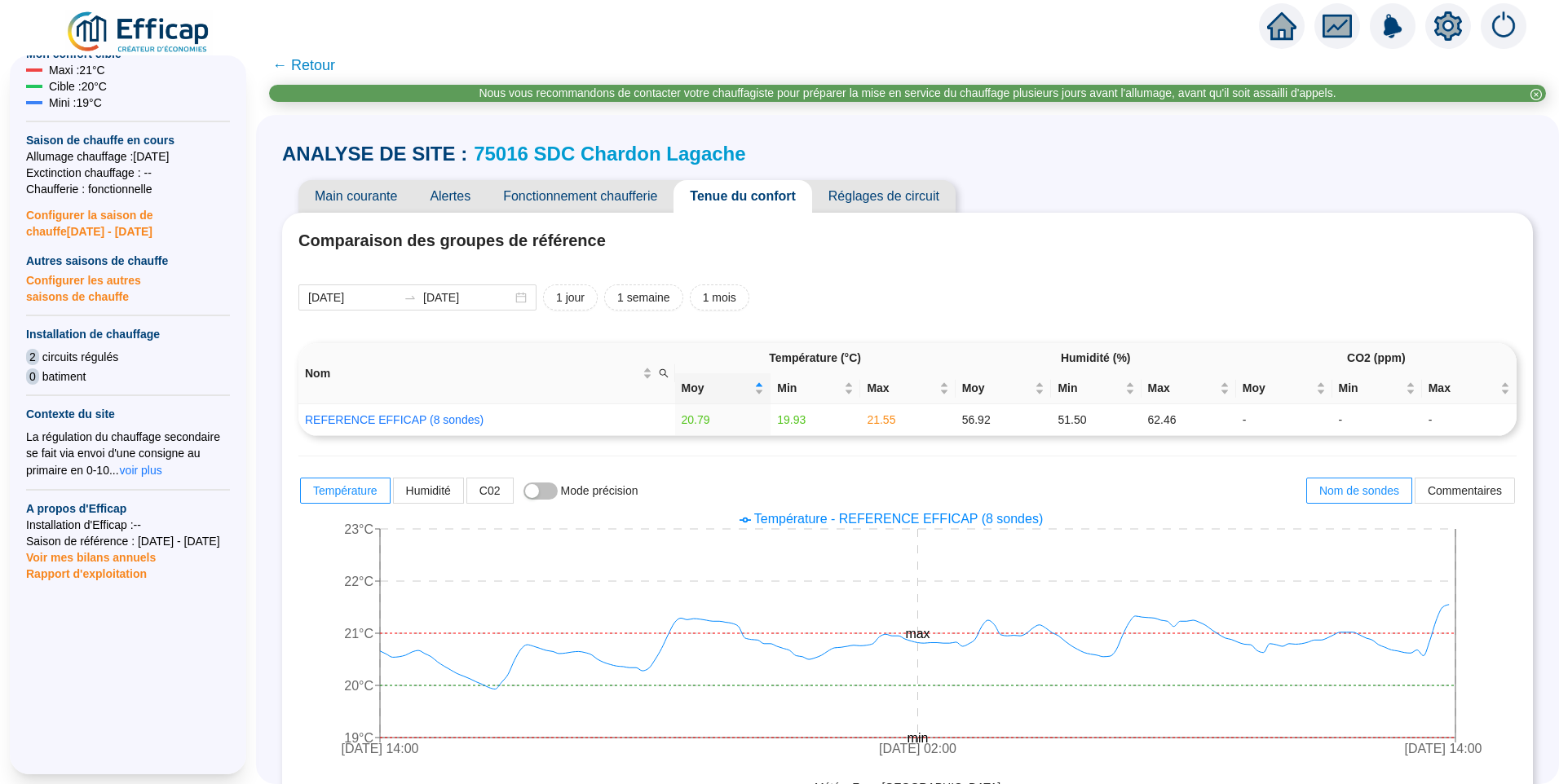
click at [677, 156] on link "75016 SDC Chardon Lagache" at bounding box center [610, 153] width 272 height 22
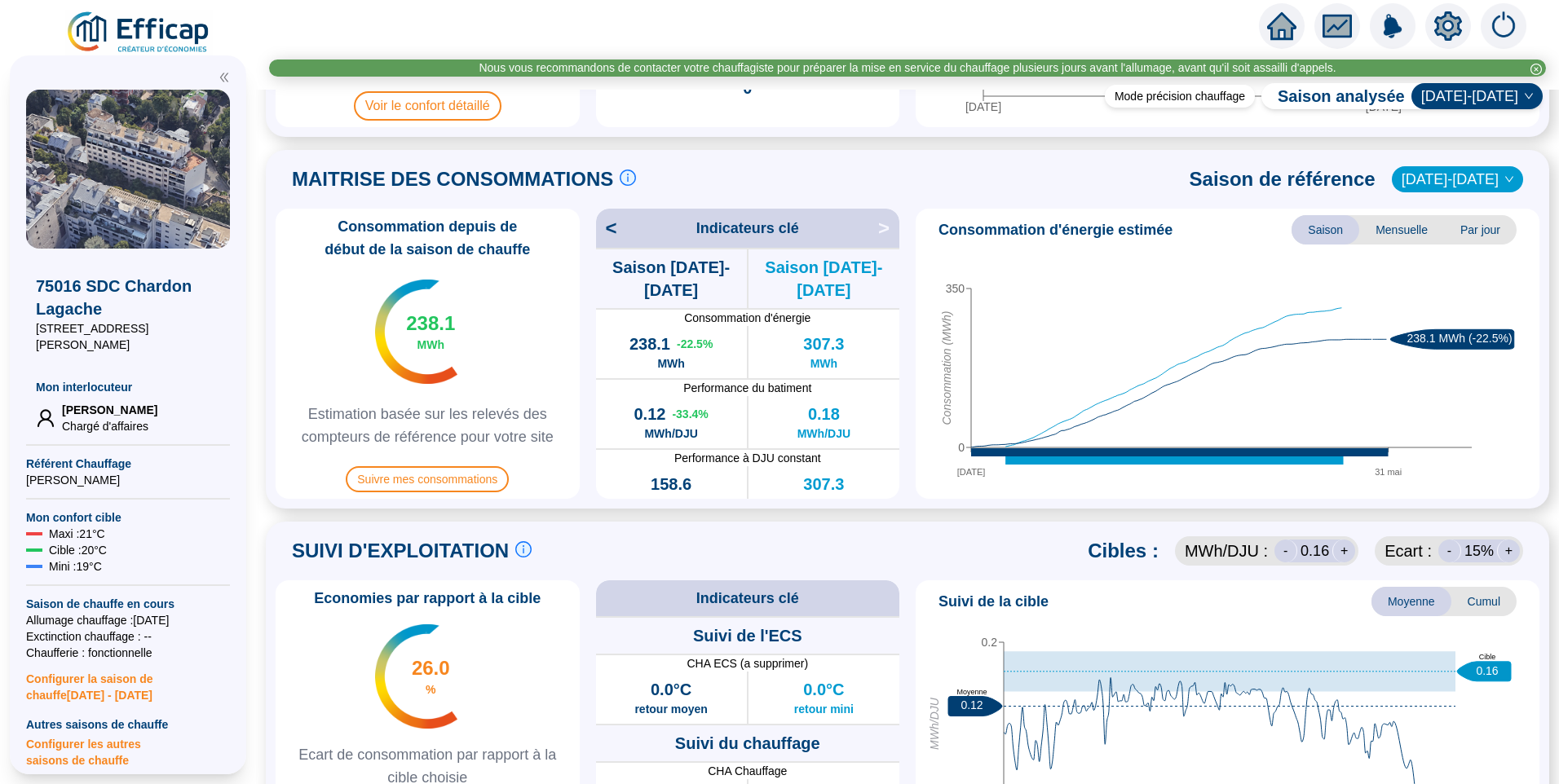
scroll to position [570, 0]
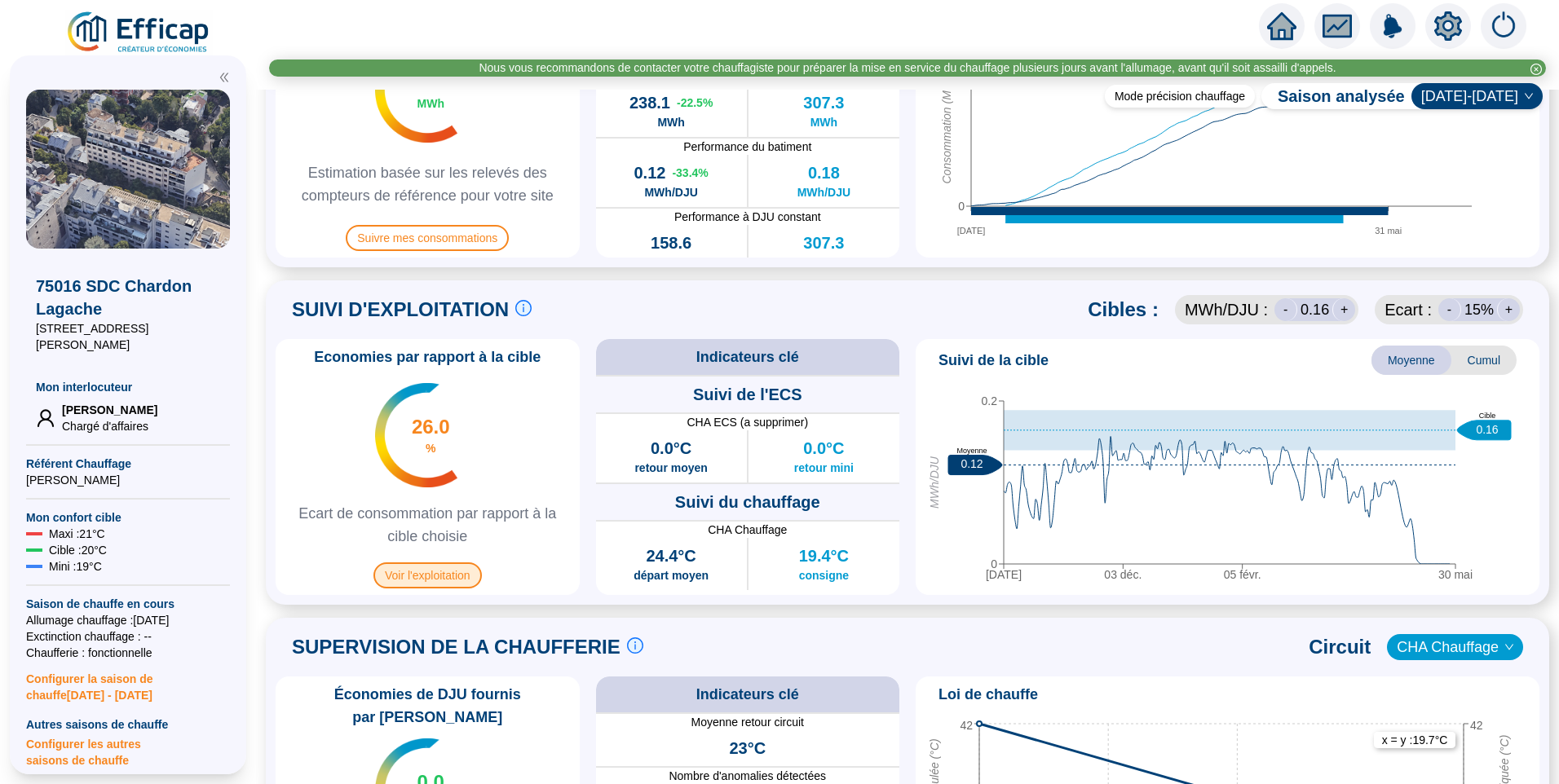
click at [446, 571] on span "Voir l'exploitation" at bounding box center [427, 575] width 109 height 26
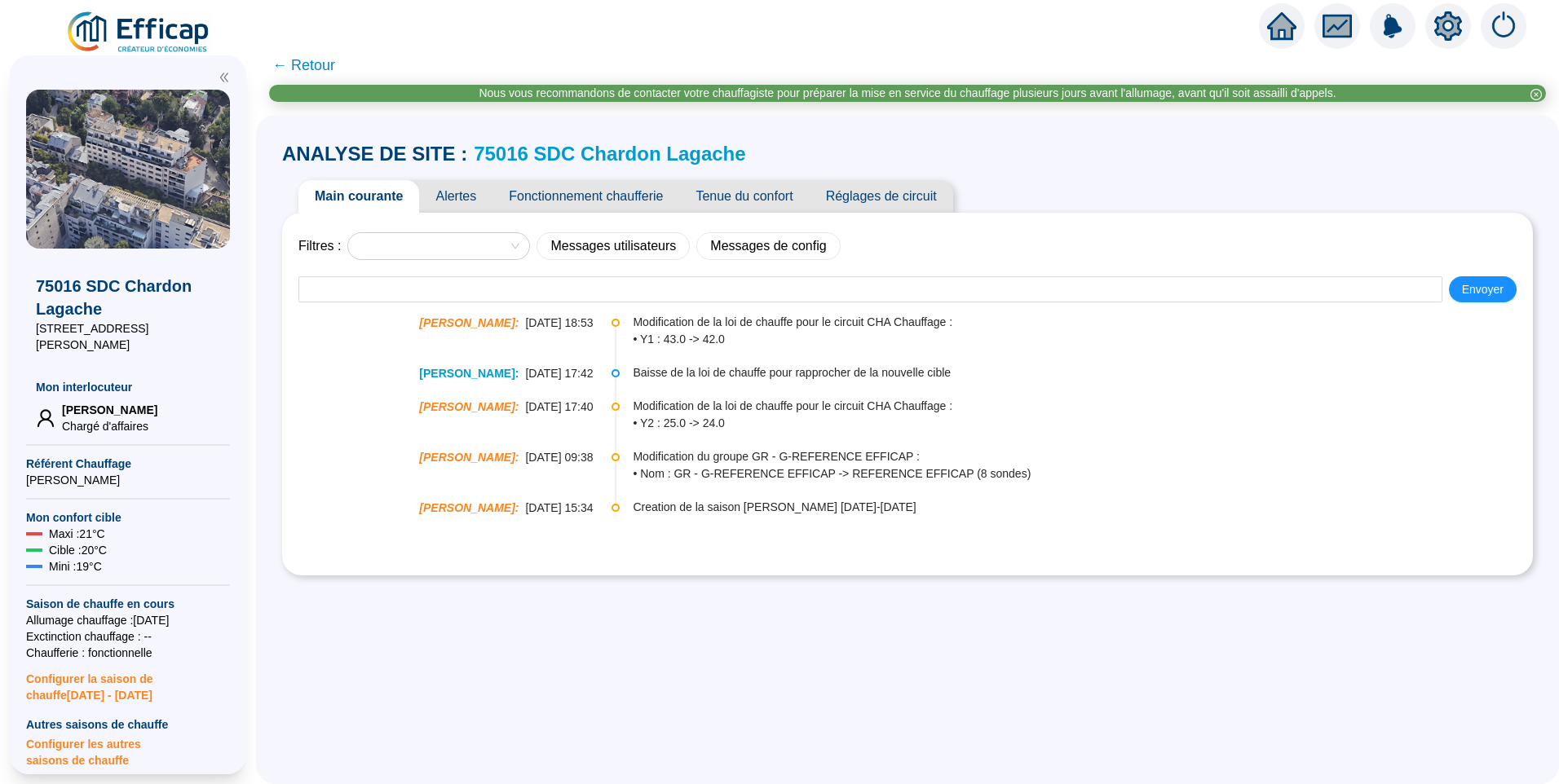
click at [479, 197] on span "Alertes" at bounding box center [456, 196] width 74 height 32
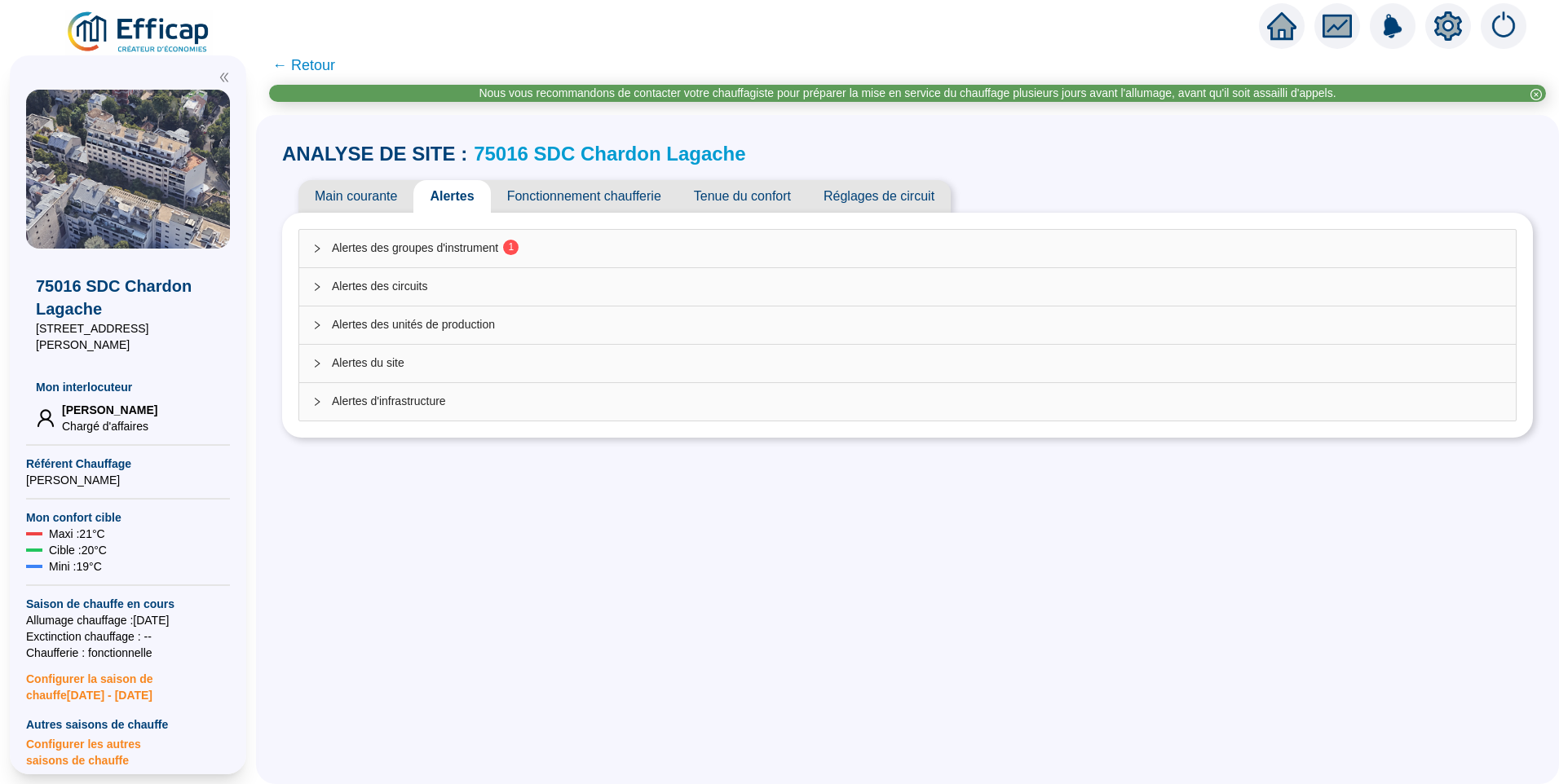
click at [517, 243] on sup "1" at bounding box center [510, 247] width 16 height 16
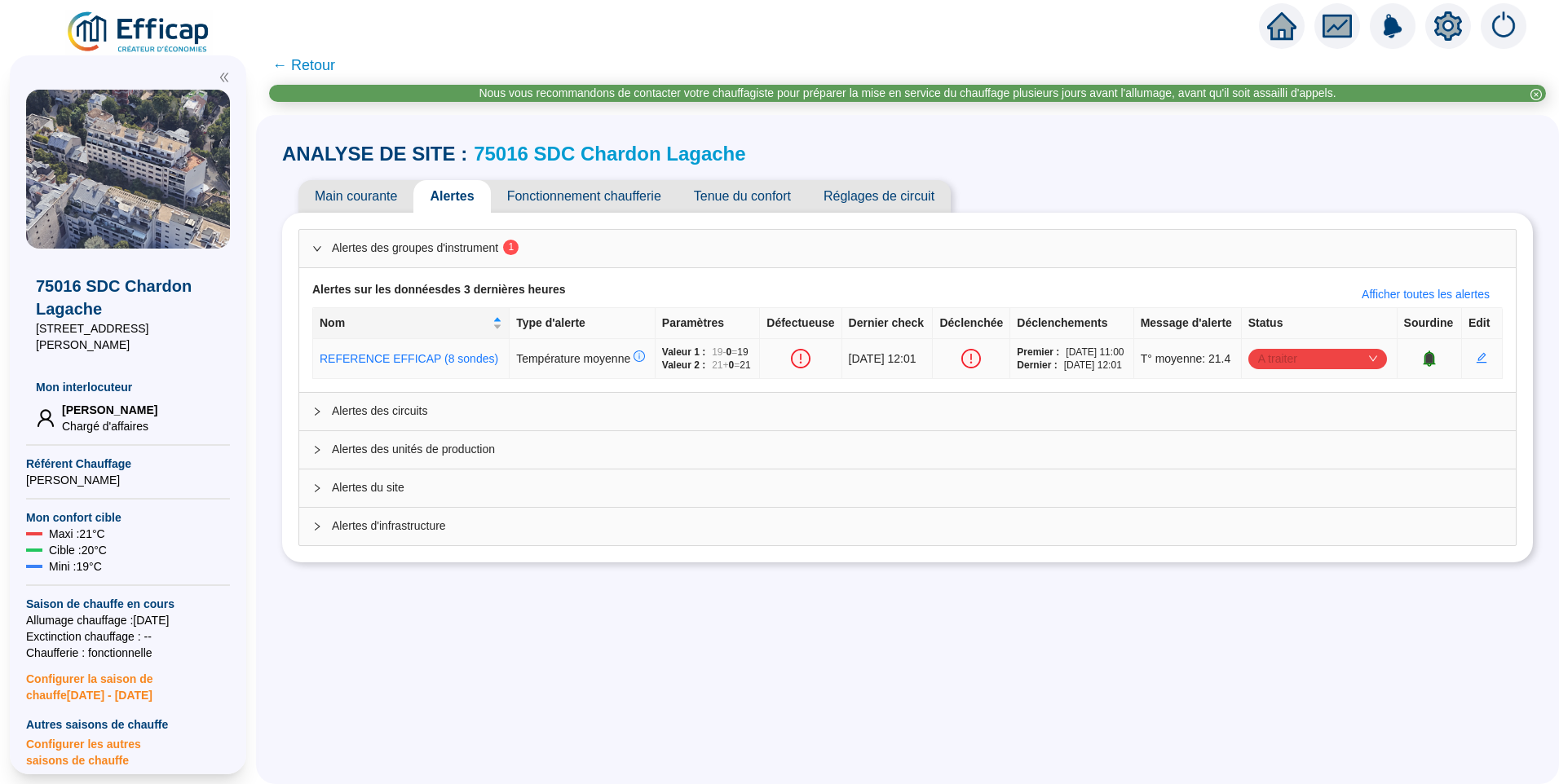
click at [1316, 371] on span "A traiter" at bounding box center [1318, 358] width 119 height 25
click at [1296, 420] on div "Traitement interne" at bounding box center [1314, 419] width 113 height 17
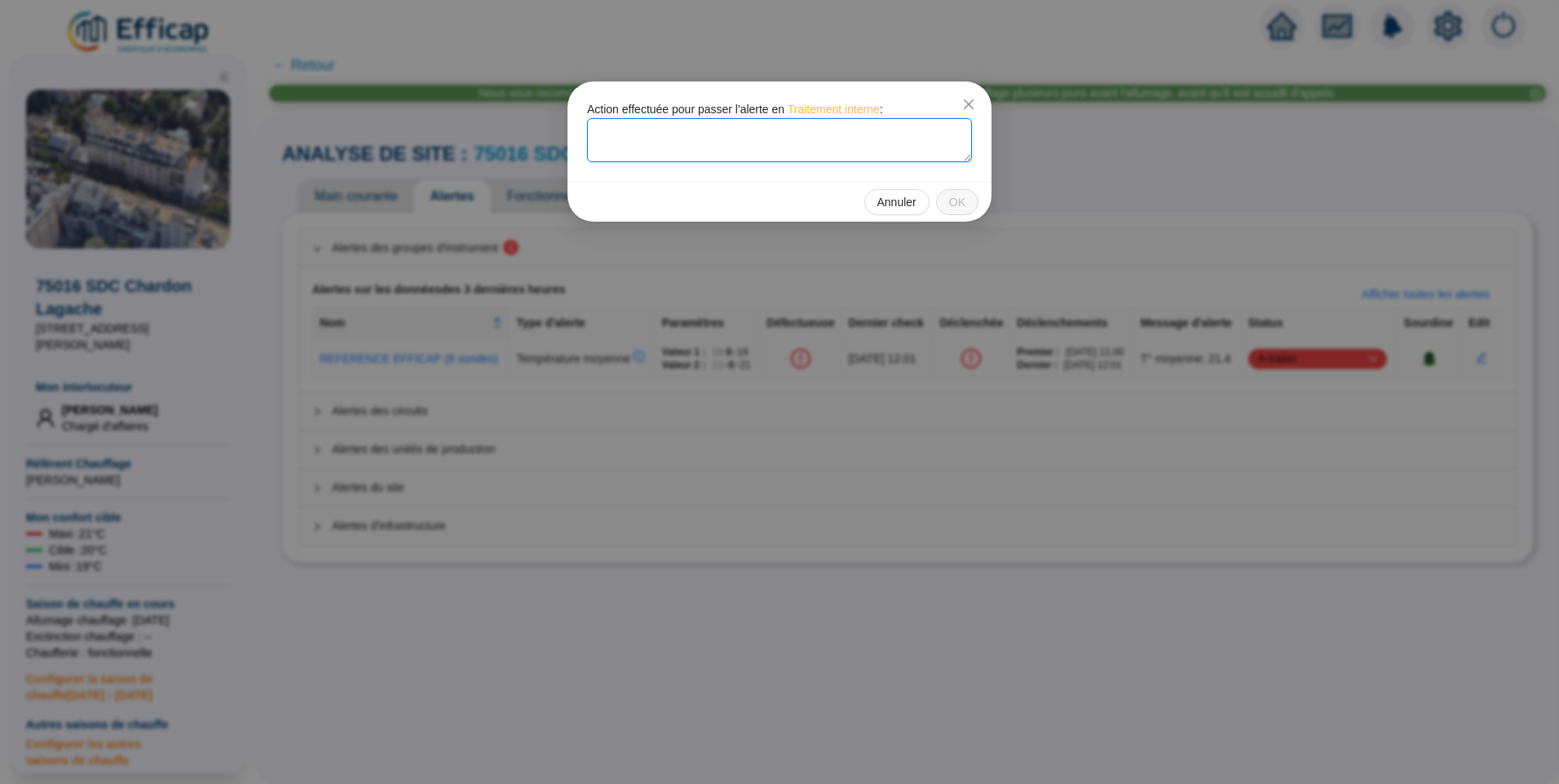
click at [691, 155] on textarea at bounding box center [780, 140] width 385 height 44
type textarea "Baisse de la loi de chauffe"
click at [948, 205] on button "OK" at bounding box center [957, 202] width 42 height 26
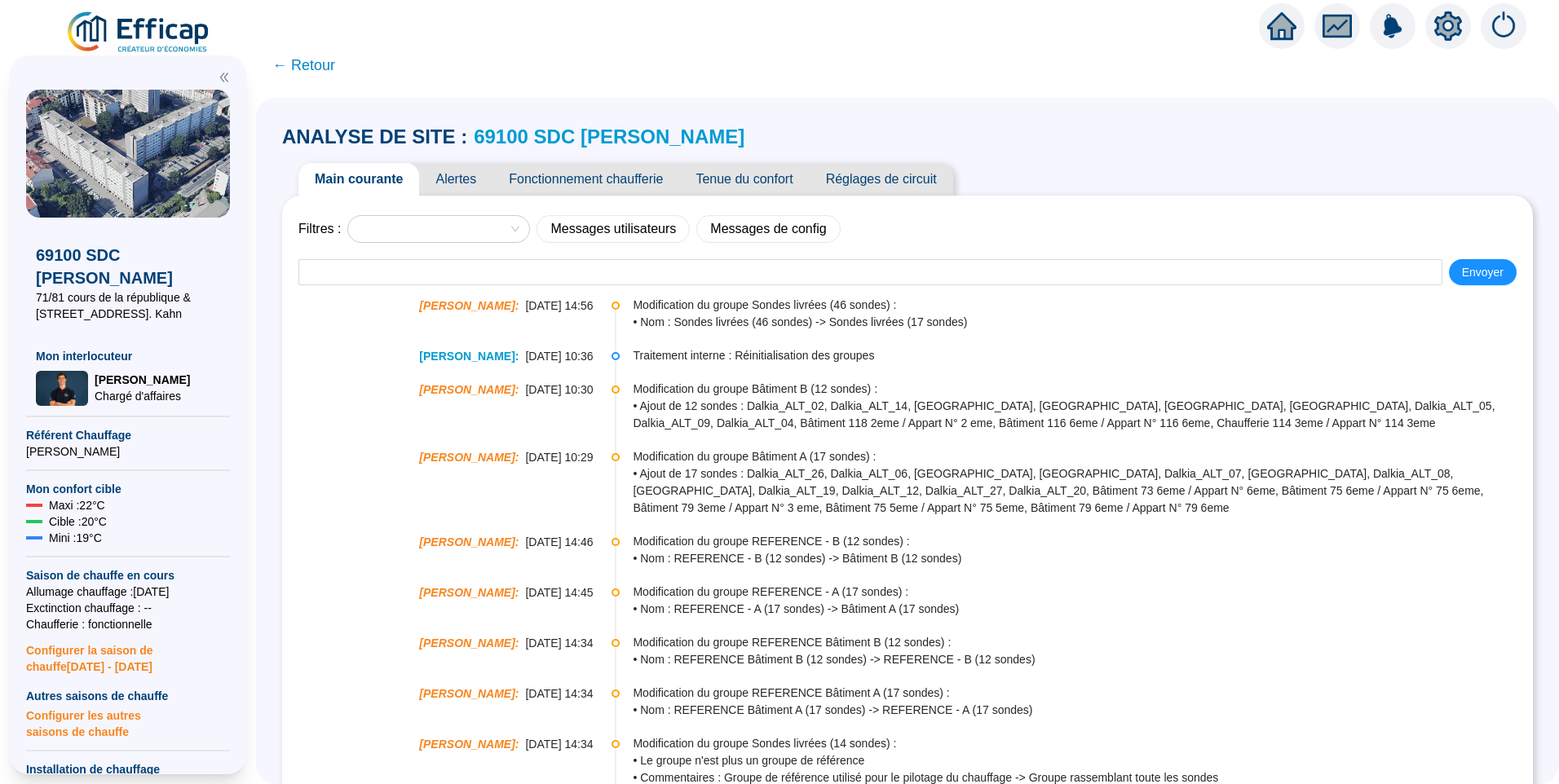
click at [468, 181] on span "Alertes" at bounding box center [456, 179] width 74 height 32
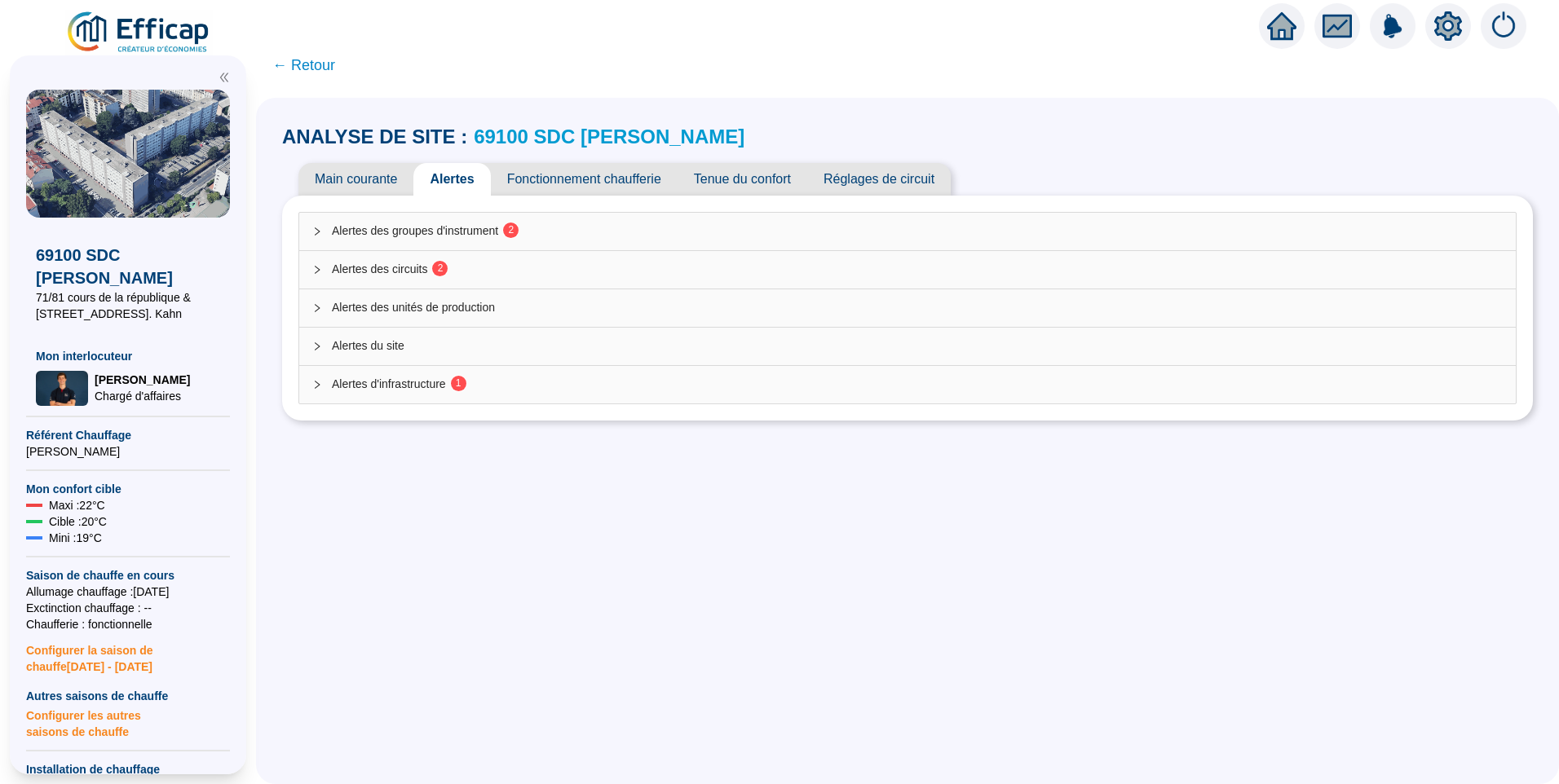
click at [500, 229] on span "Alertes des groupes d'instrument 2" at bounding box center [918, 231] width 1171 height 17
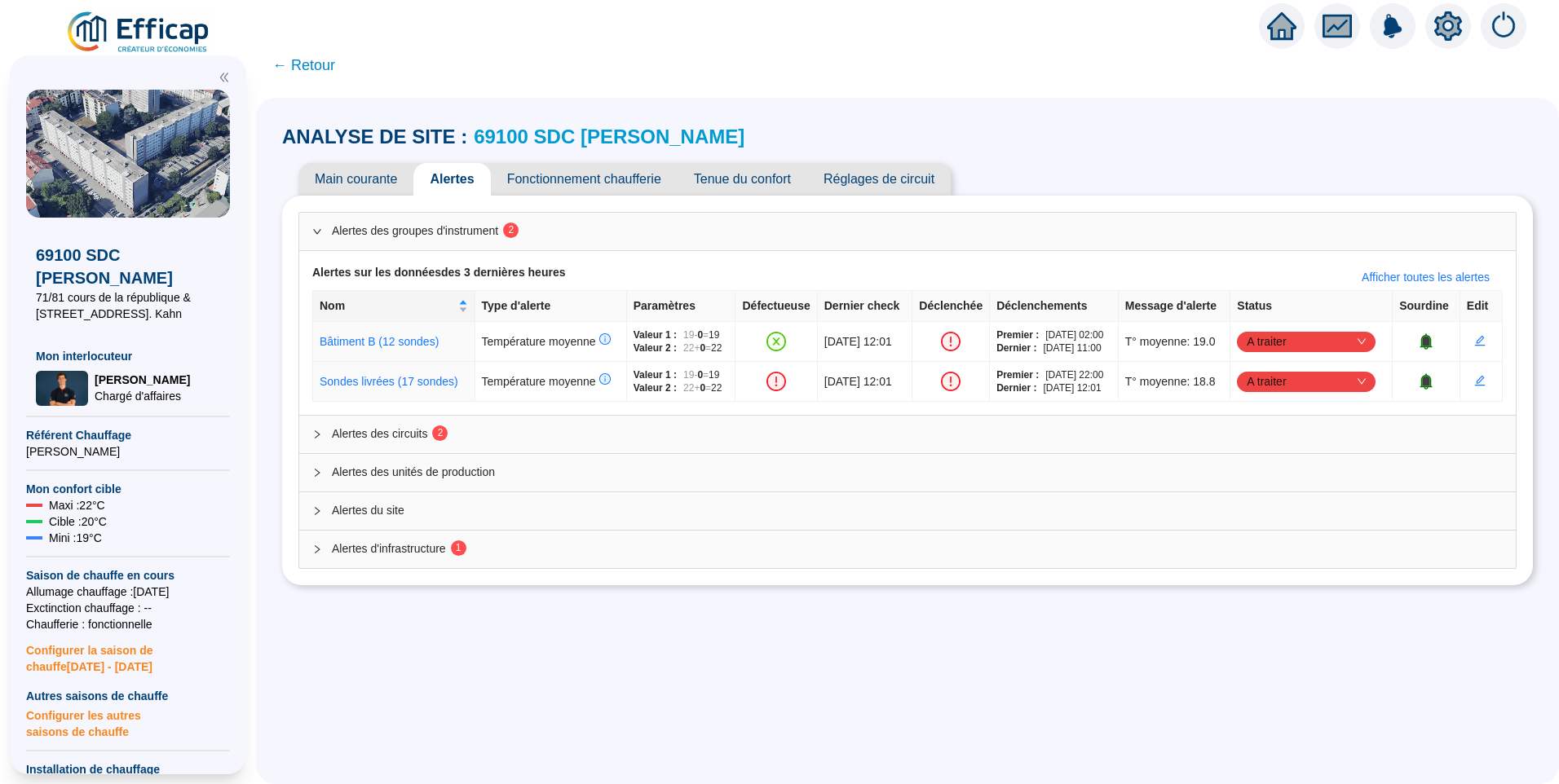
click at [602, 182] on span "Fonctionnement chaufferie" at bounding box center [584, 179] width 186 height 32
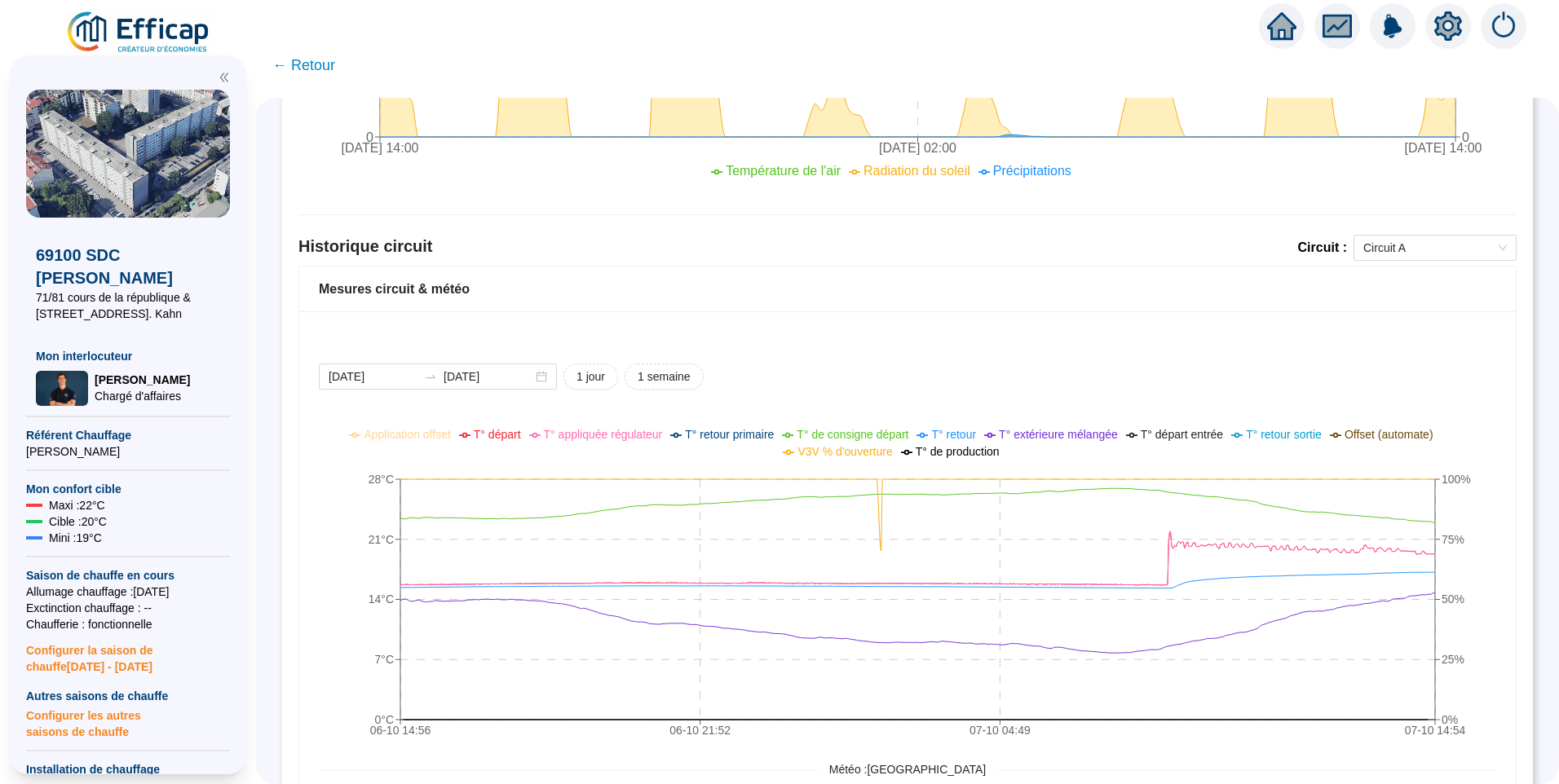
scroll to position [962, 0]
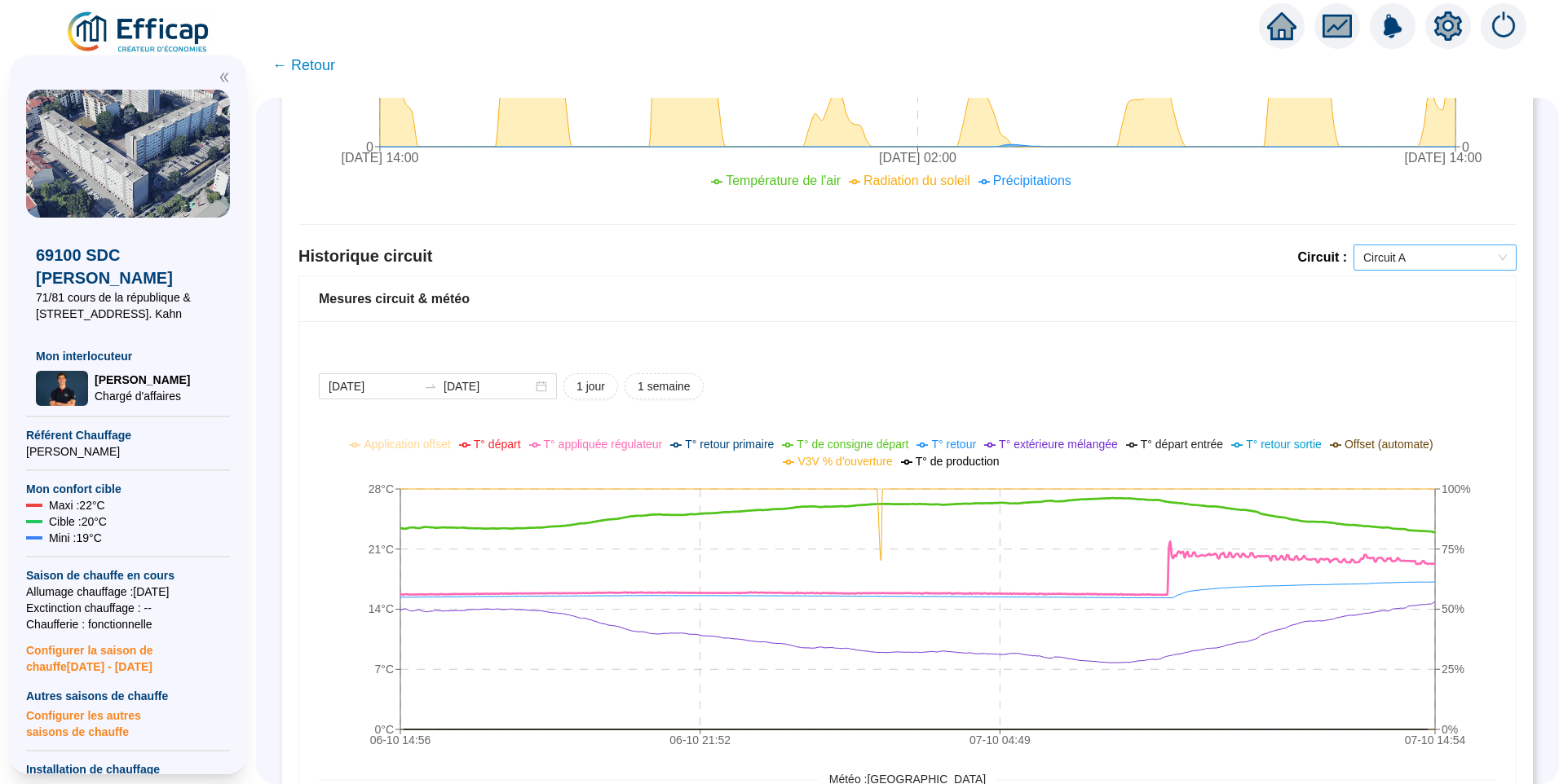
click at [1439, 252] on span "Circuit A" at bounding box center [1435, 257] width 143 height 25
click at [1397, 310] on div "Circuit B" at bounding box center [1422, 316] width 137 height 17
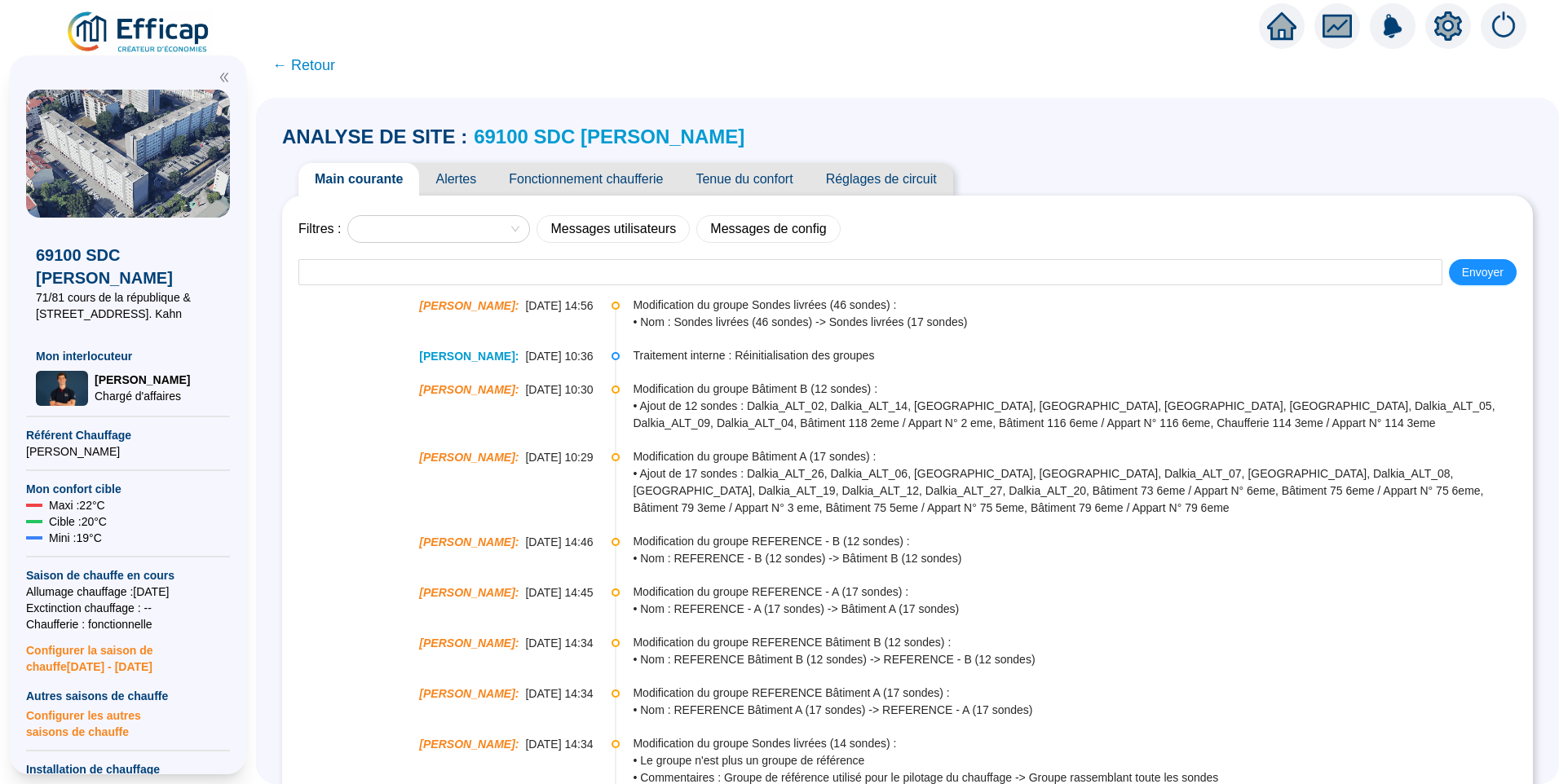
click at [468, 173] on span "Alertes" at bounding box center [456, 179] width 74 height 32
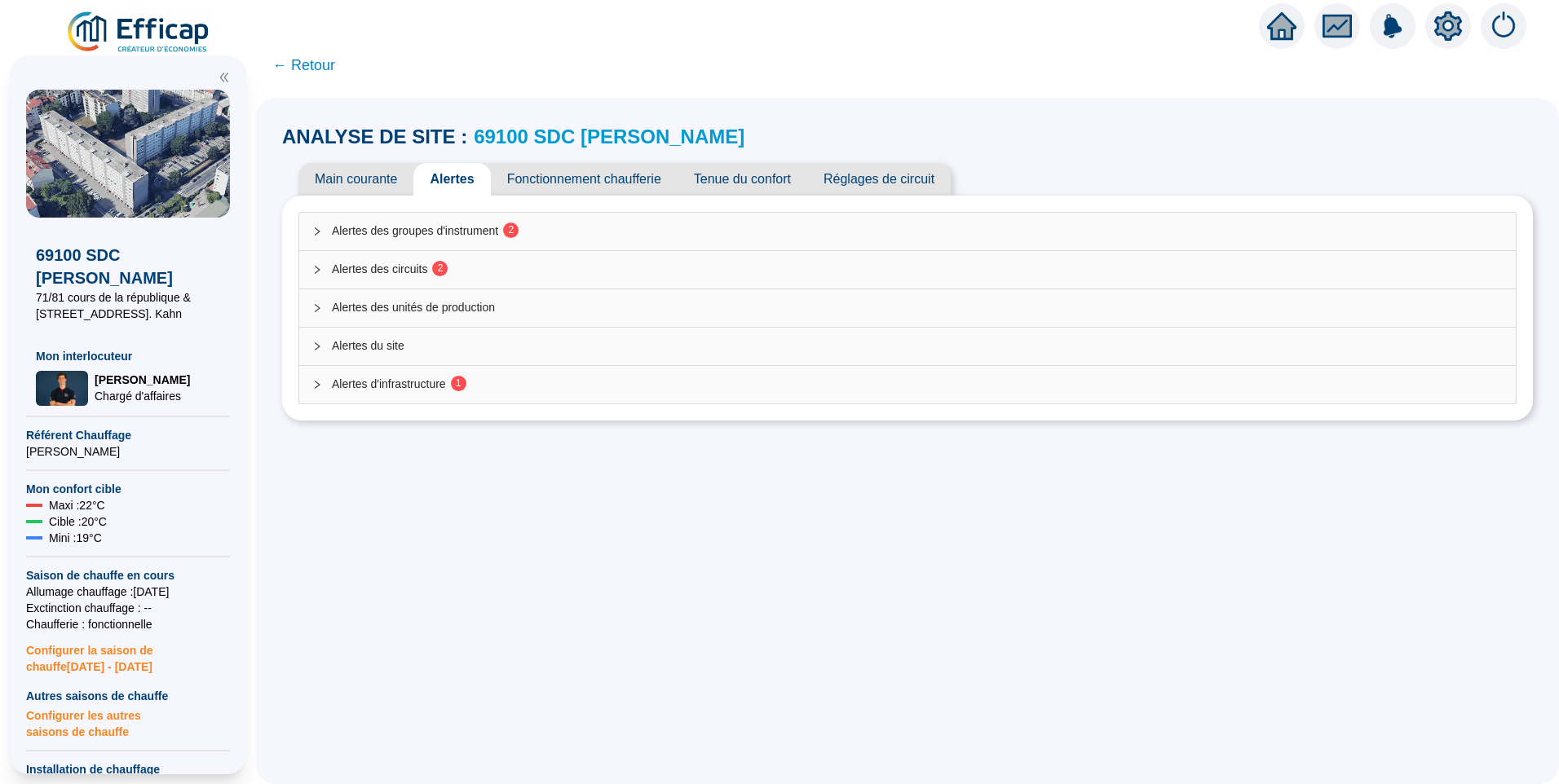
click at [413, 263] on span "Alertes des circuits 2" at bounding box center [918, 269] width 1171 height 17
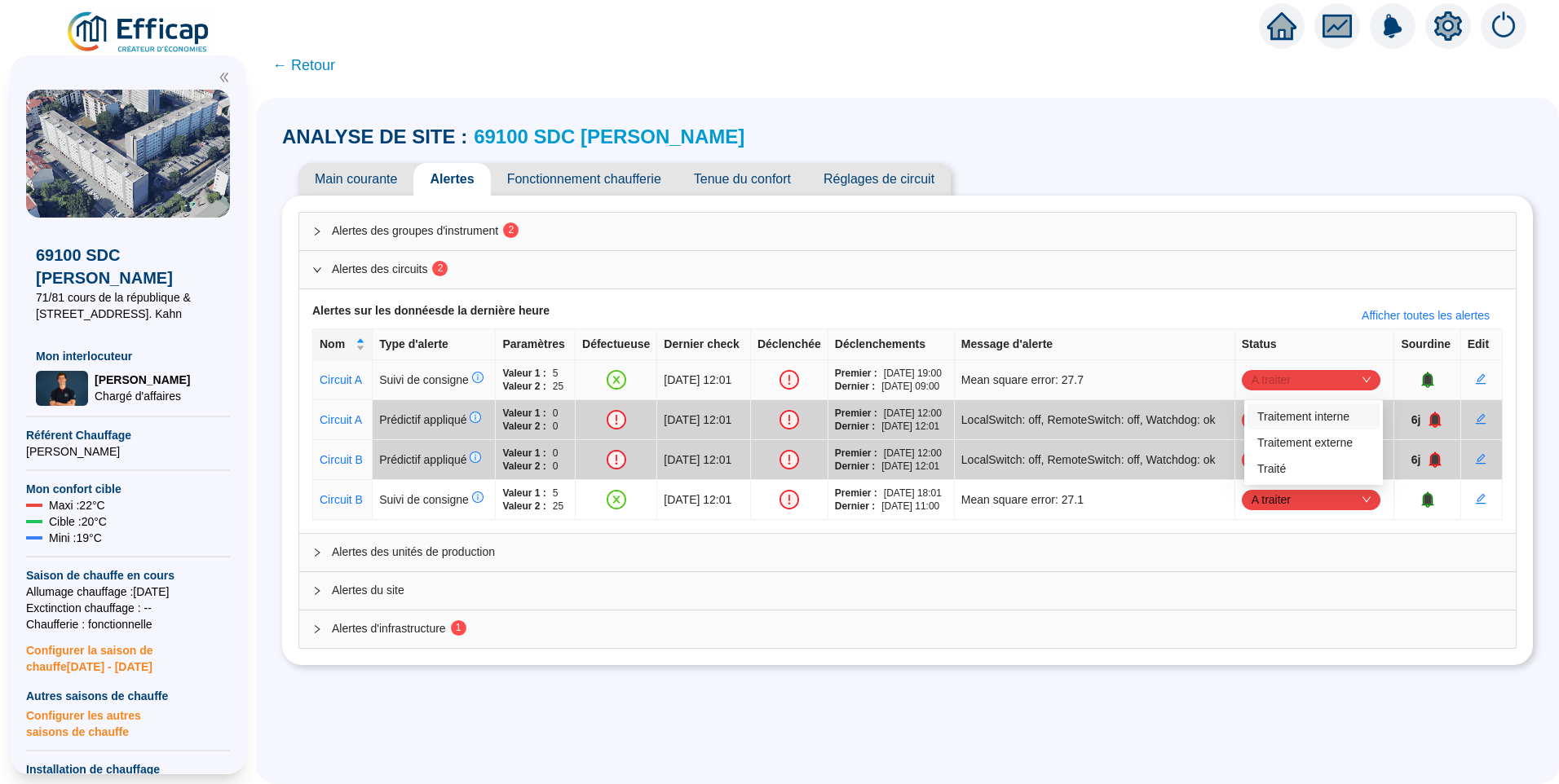
click at [1304, 387] on span "A traiter" at bounding box center [1311, 380] width 119 height 25
click at [1289, 474] on div "Traité" at bounding box center [1314, 469] width 113 height 17
click at [1291, 512] on span "A traiter" at bounding box center [1311, 500] width 119 height 25
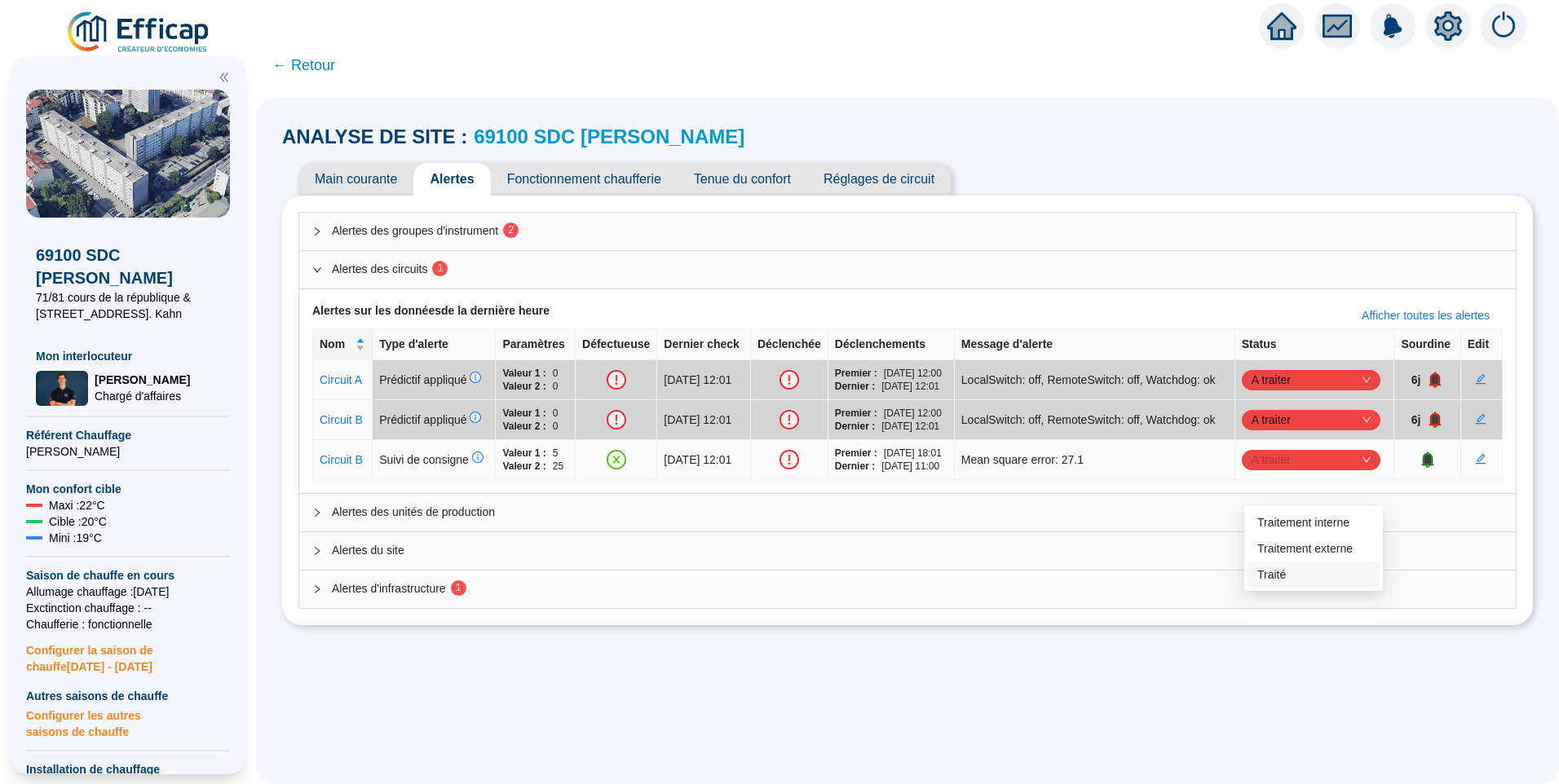
click at [1278, 584] on div "Traité" at bounding box center [1313, 575] width 132 height 26
click at [466, 596] on sup "1" at bounding box center [458, 588] width 16 height 16
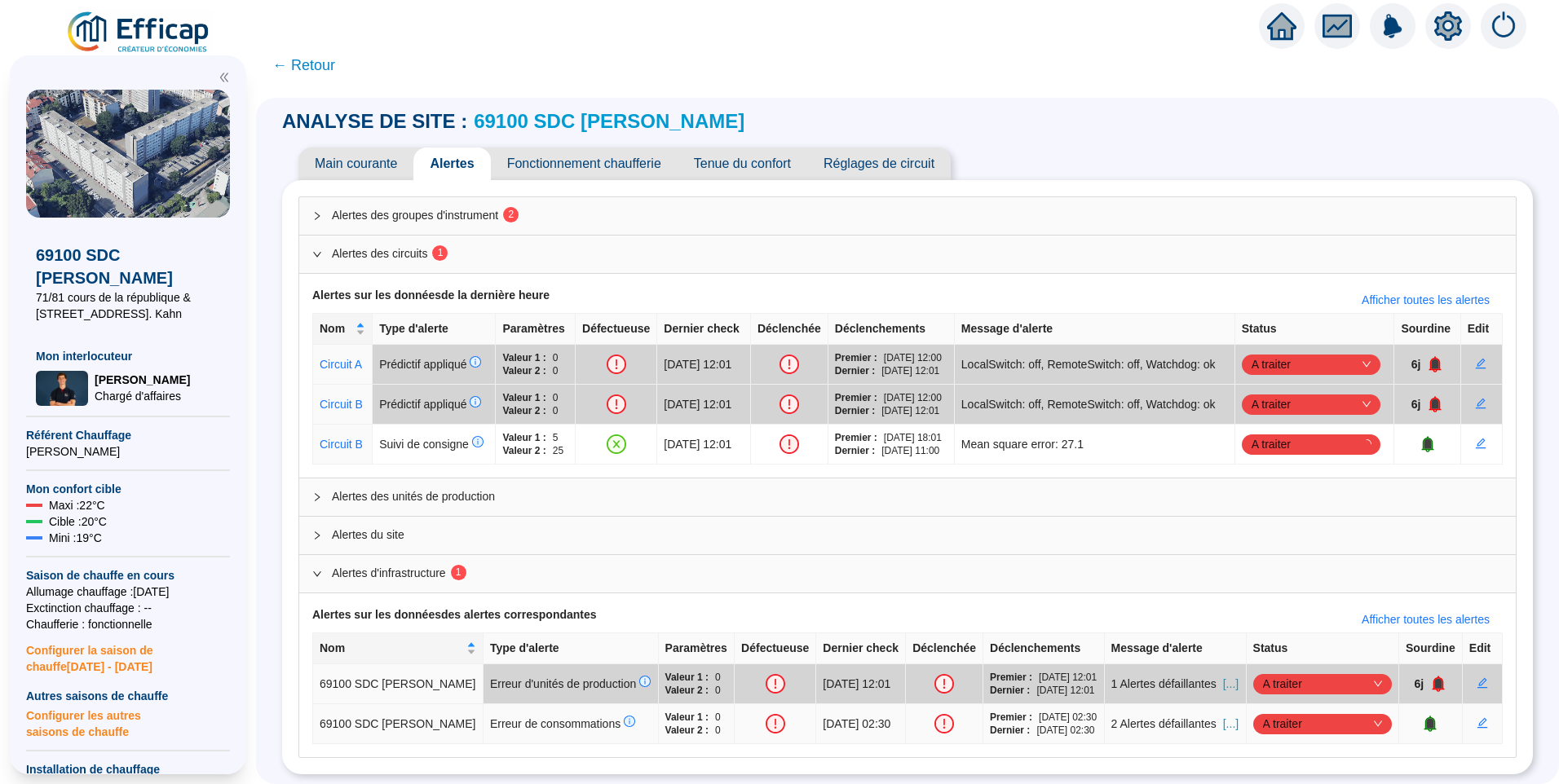
scroll to position [66, 0]
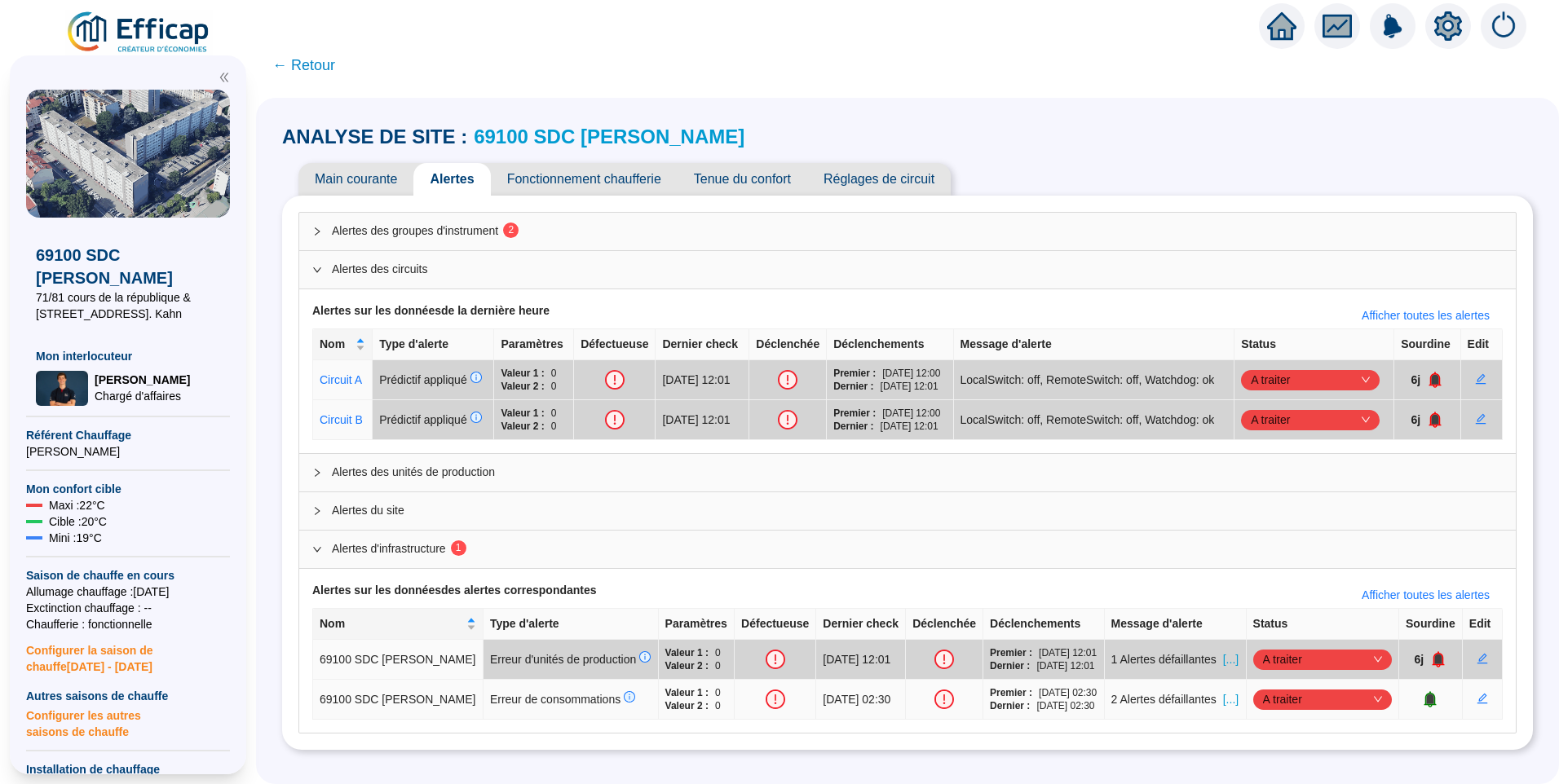
click at [1228, 692] on span "[...]" at bounding box center [1231, 700] width 16 height 17
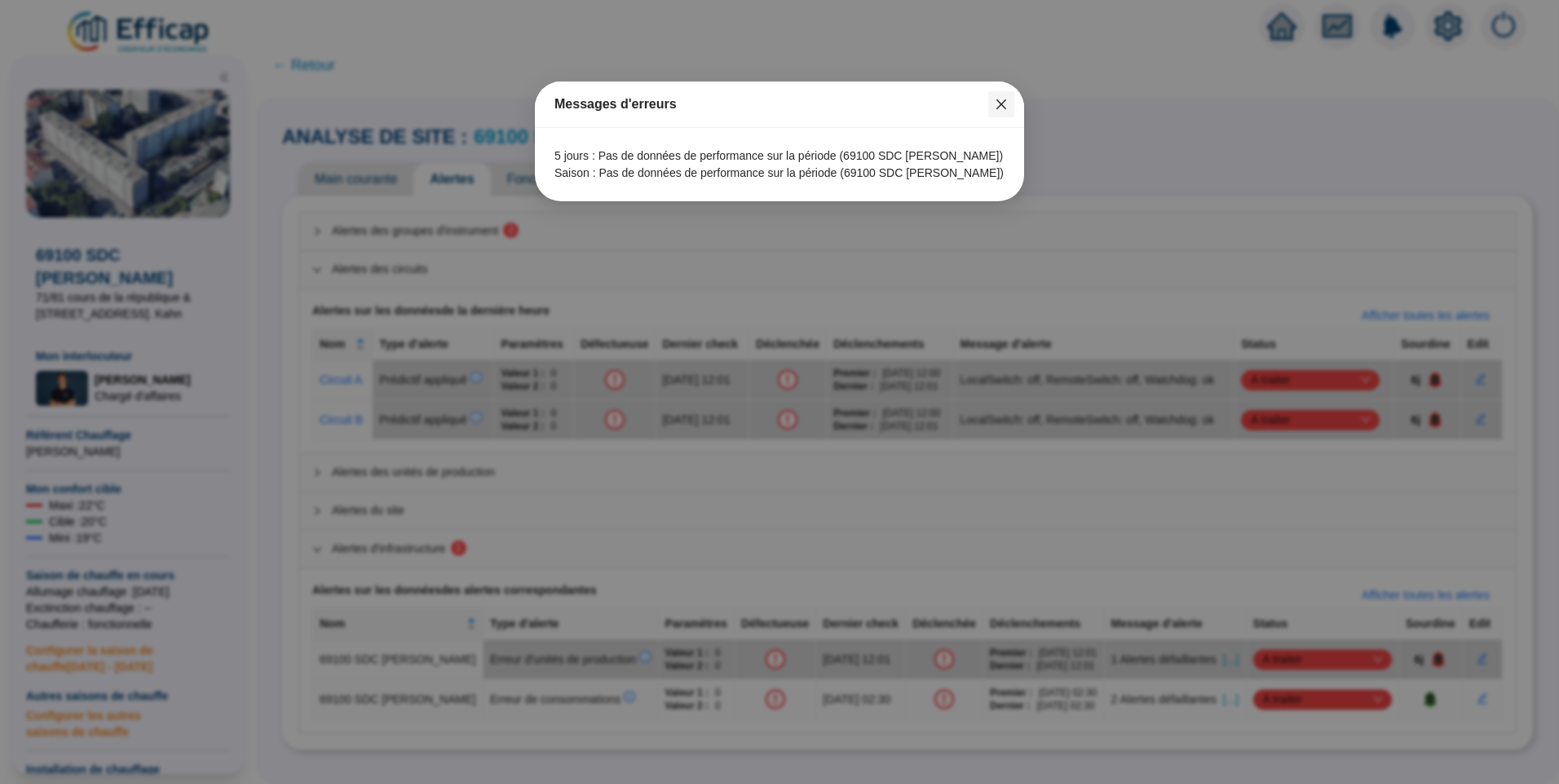
click at [1002, 99] on icon "close" at bounding box center [1002, 104] width 13 height 13
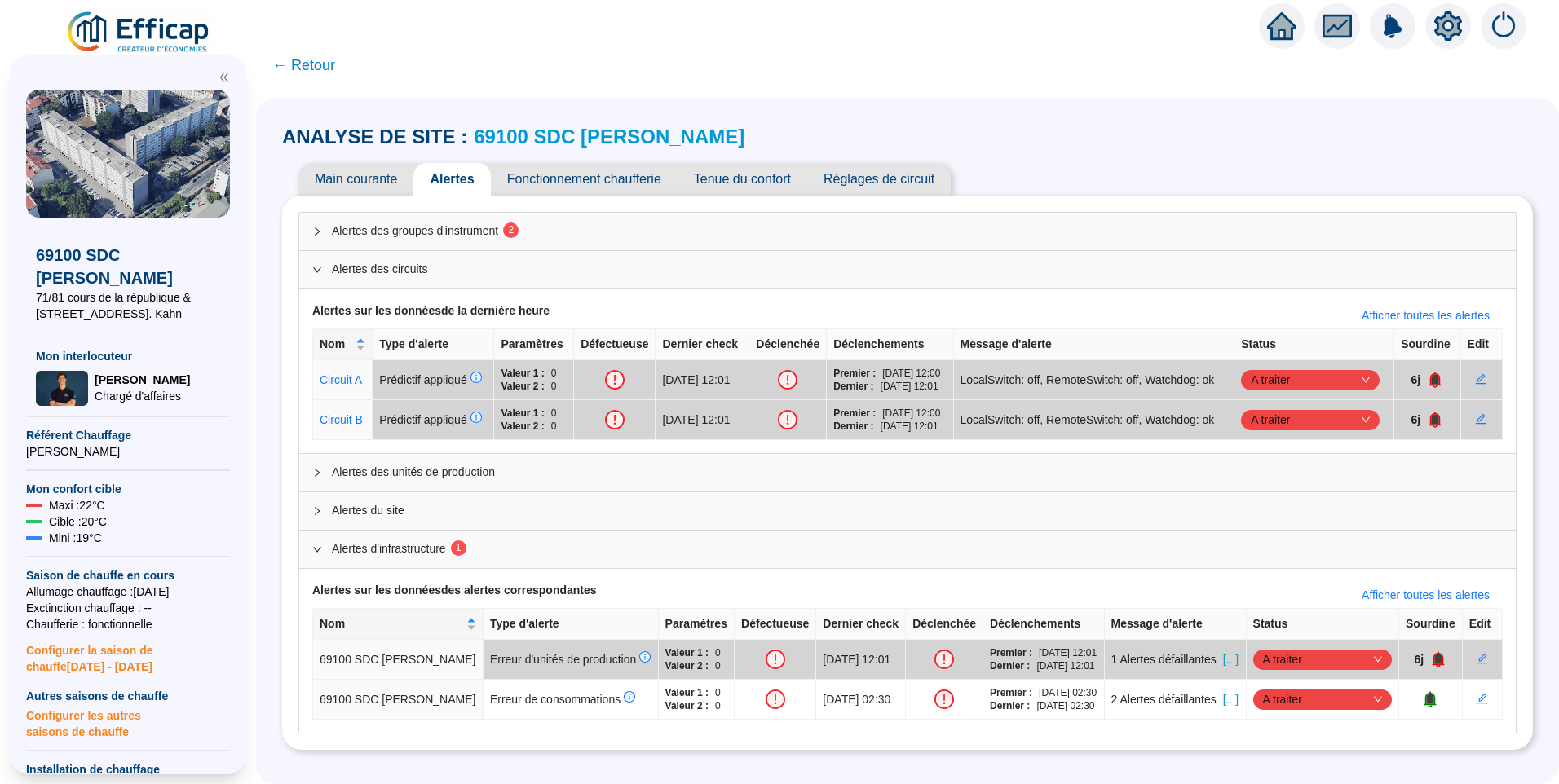
click at [319, 70] on span "← Retour" at bounding box center [304, 65] width 63 height 23
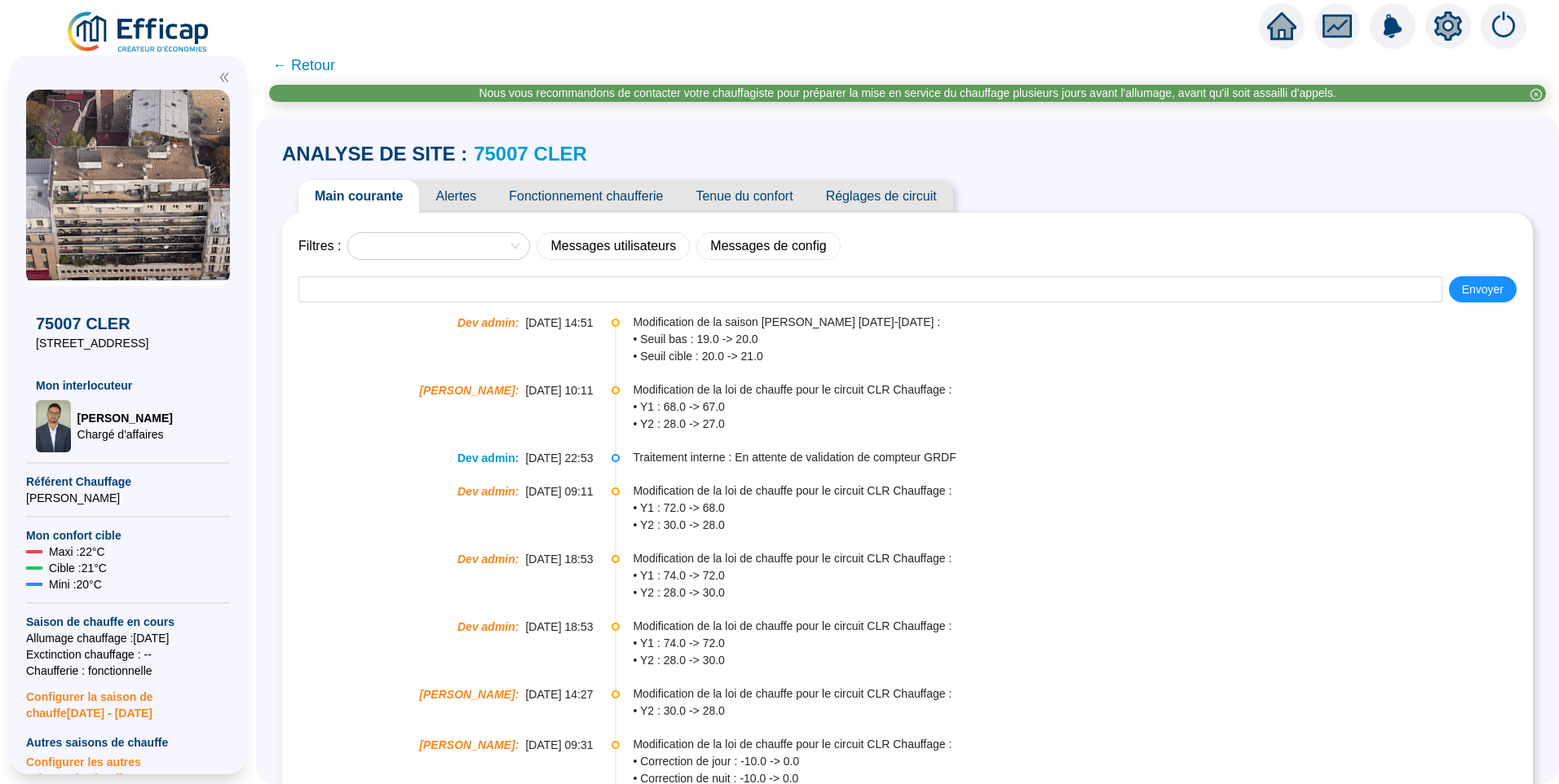
click at [731, 195] on span "Tenue du confort" at bounding box center [744, 196] width 130 height 32
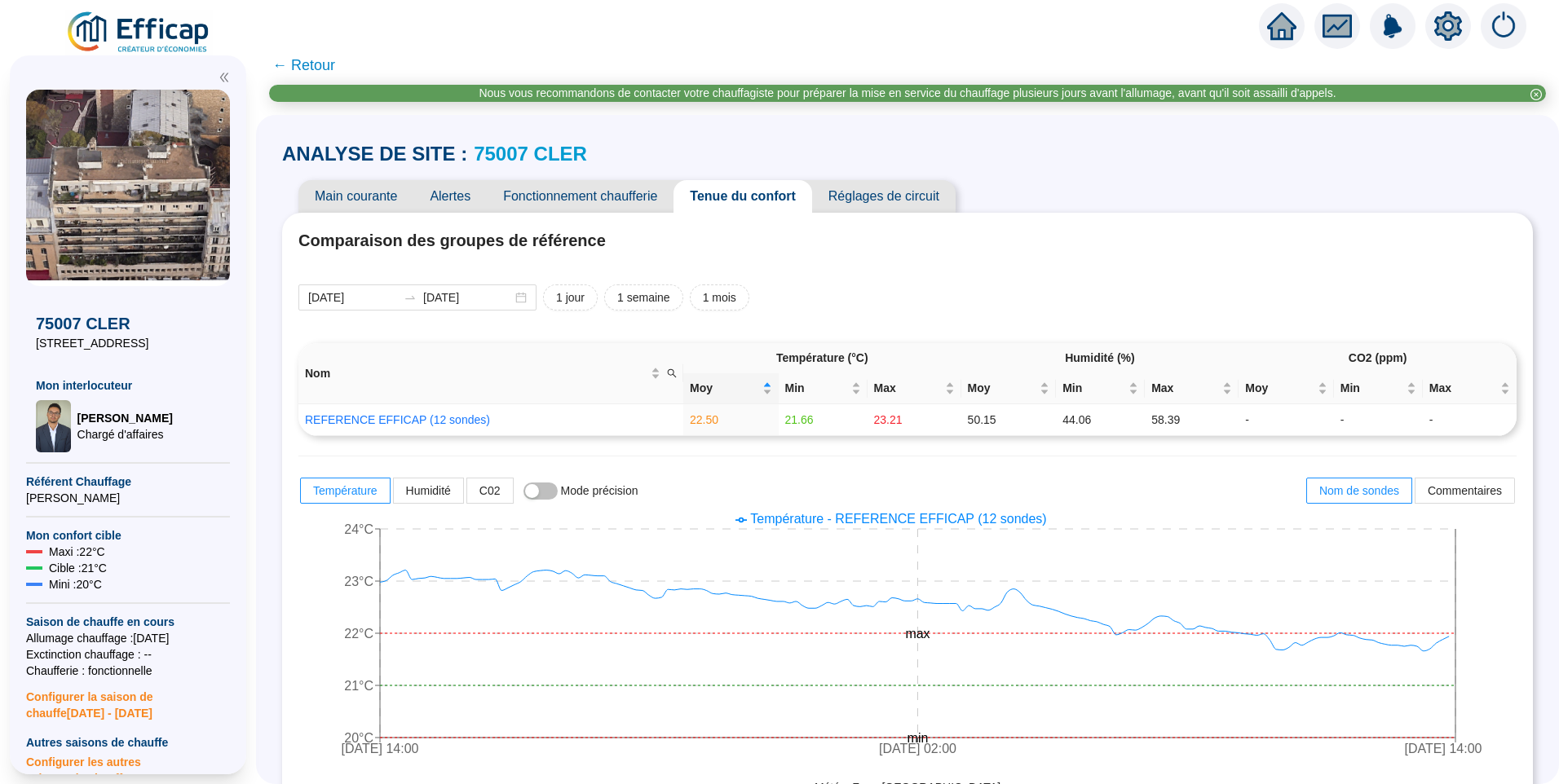
click at [582, 195] on span "Fonctionnement chaufferie" at bounding box center [580, 196] width 186 height 32
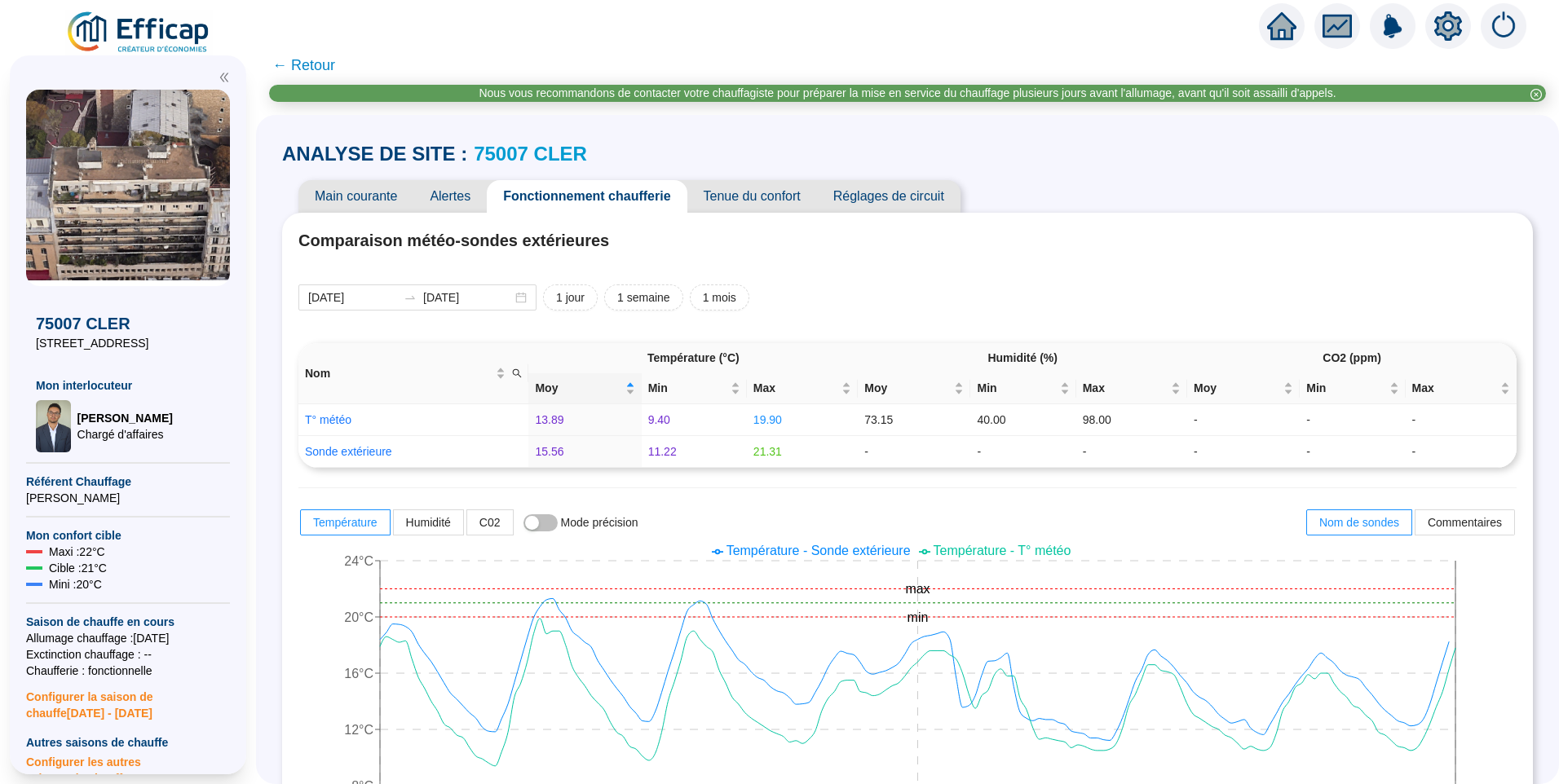
click at [471, 201] on span "Alertes" at bounding box center [450, 196] width 74 height 32
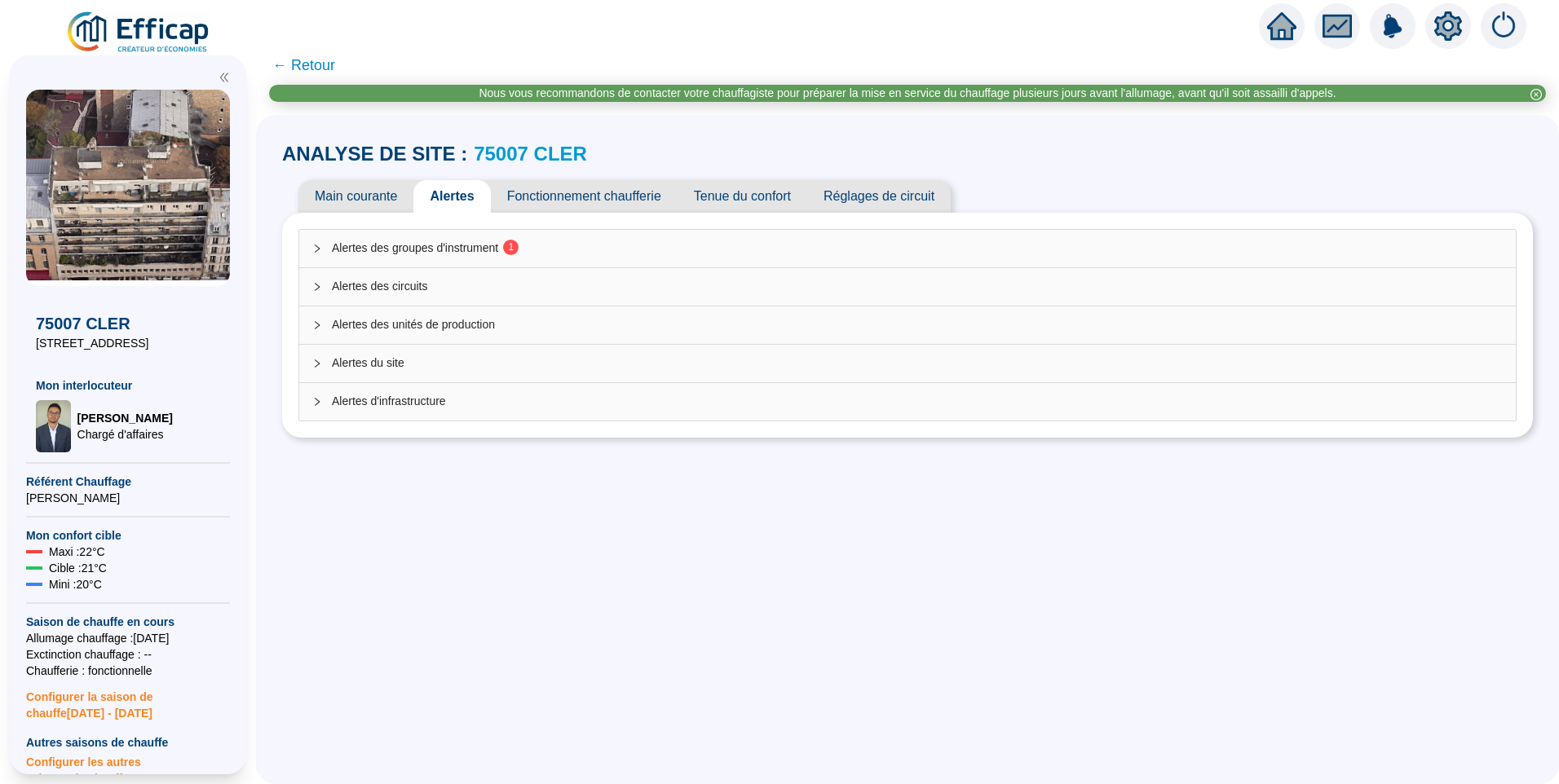
click at [486, 235] on div "Alertes des groupes d'instrument 1" at bounding box center [907, 248] width 1217 height 37
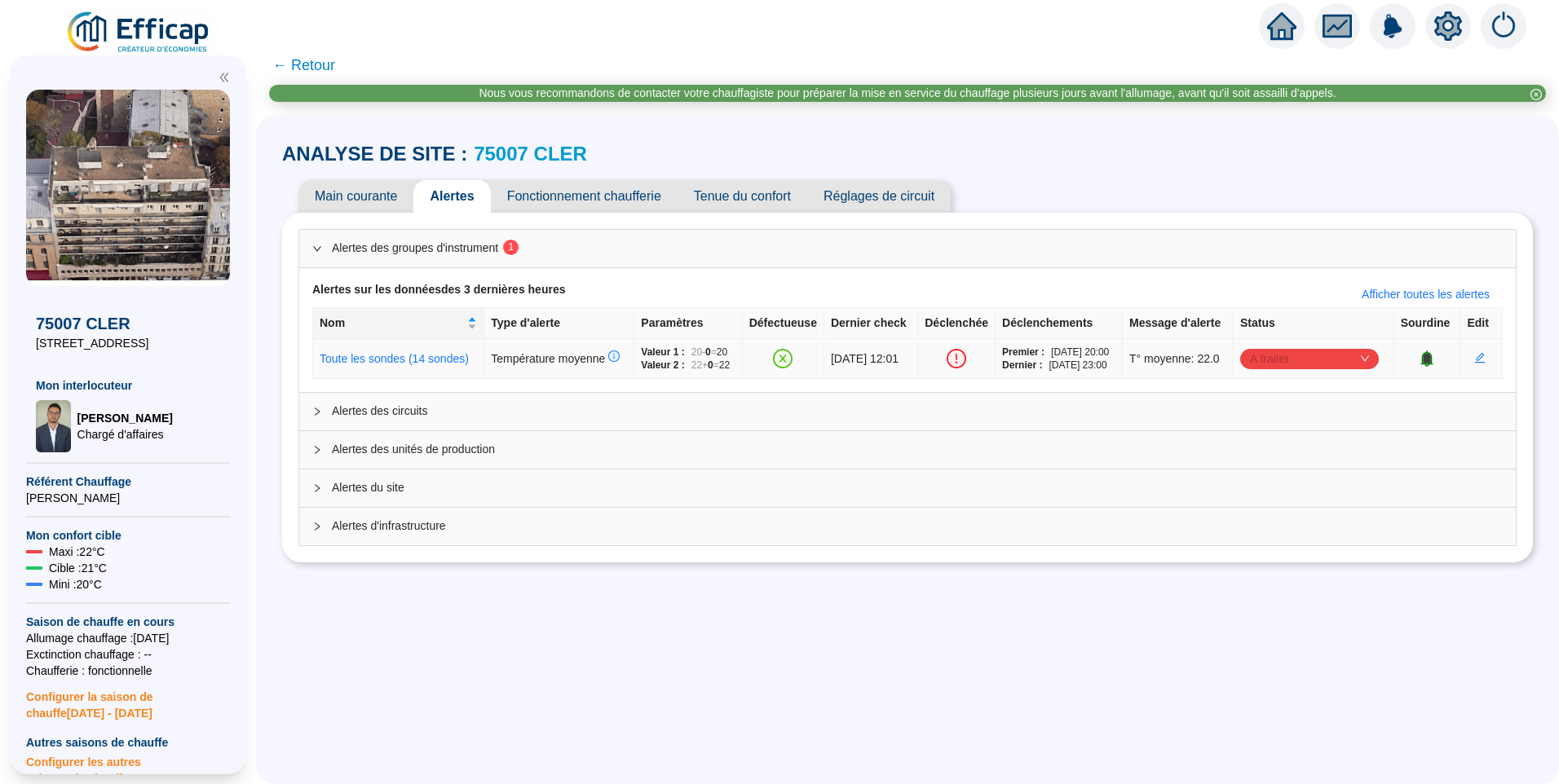
click at [1331, 371] on span "A traiter" at bounding box center [1310, 358] width 119 height 25
click at [1306, 462] on div "Traité" at bounding box center [1314, 464] width 113 height 17
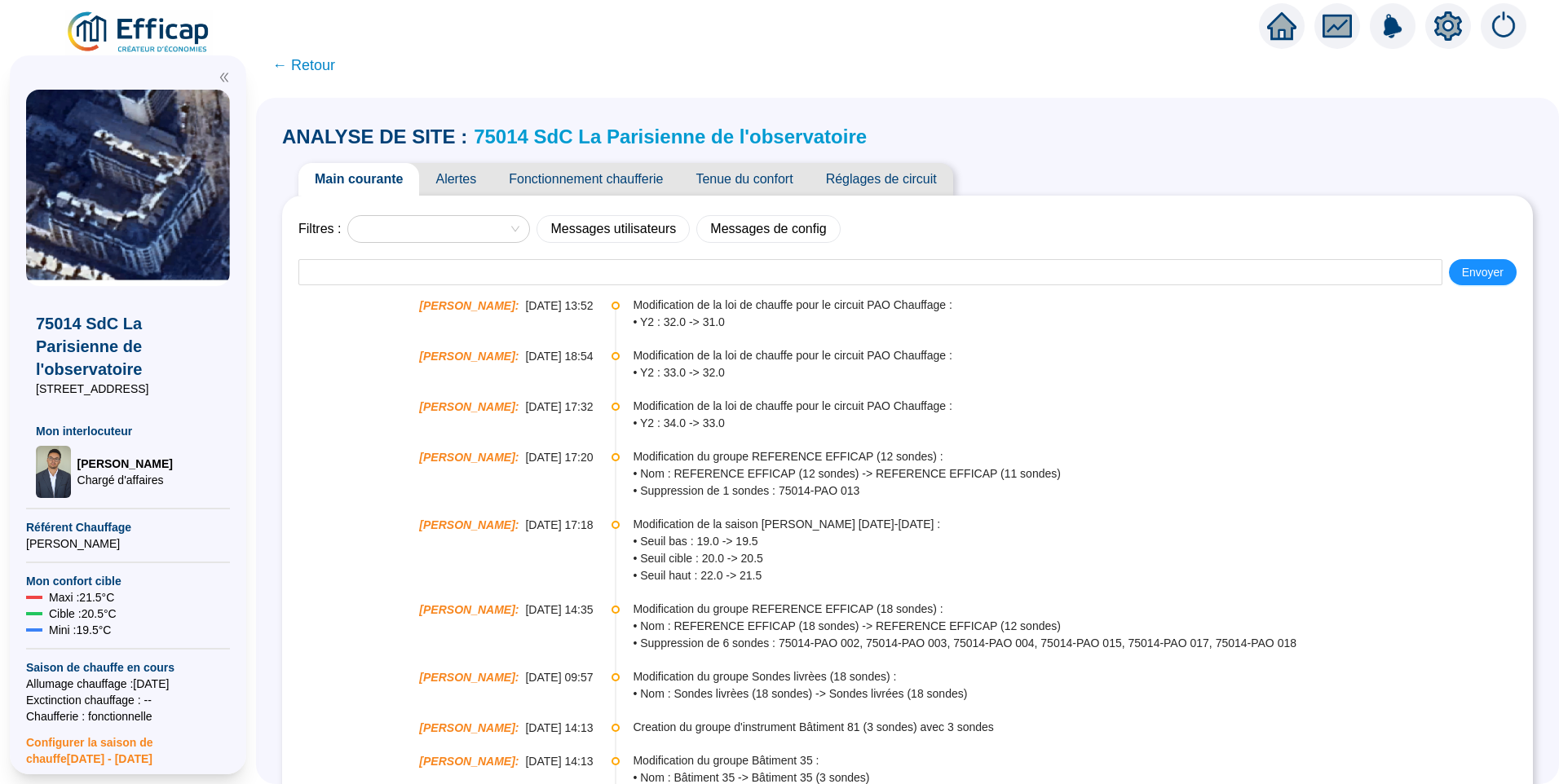
click at [464, 176] on span "Alertes" at bounding box center [456, 179] width 74 height 32
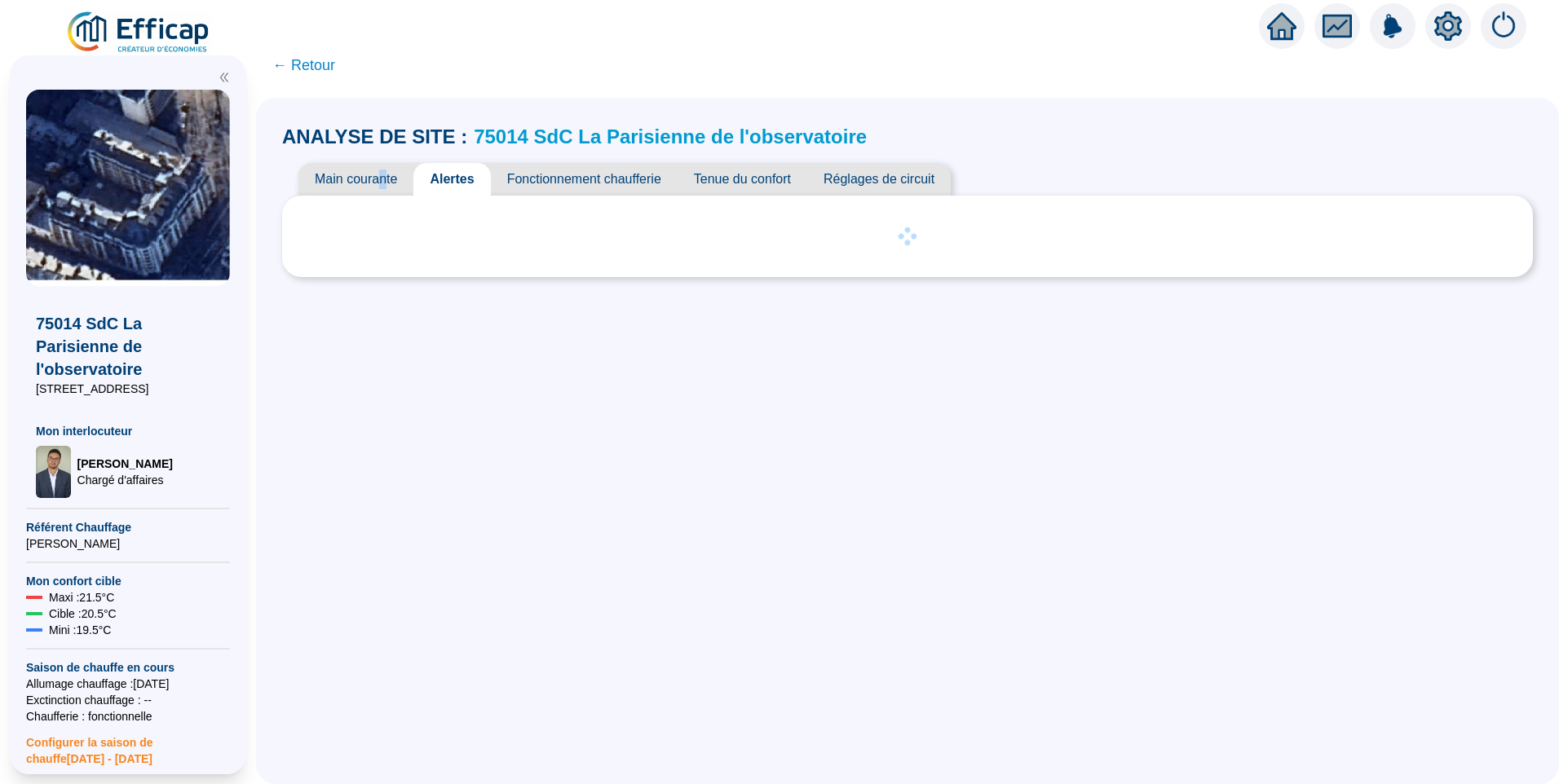
click at [393, 184] on span "Main courante" at bounding box center [355, 179] width 115 height 32
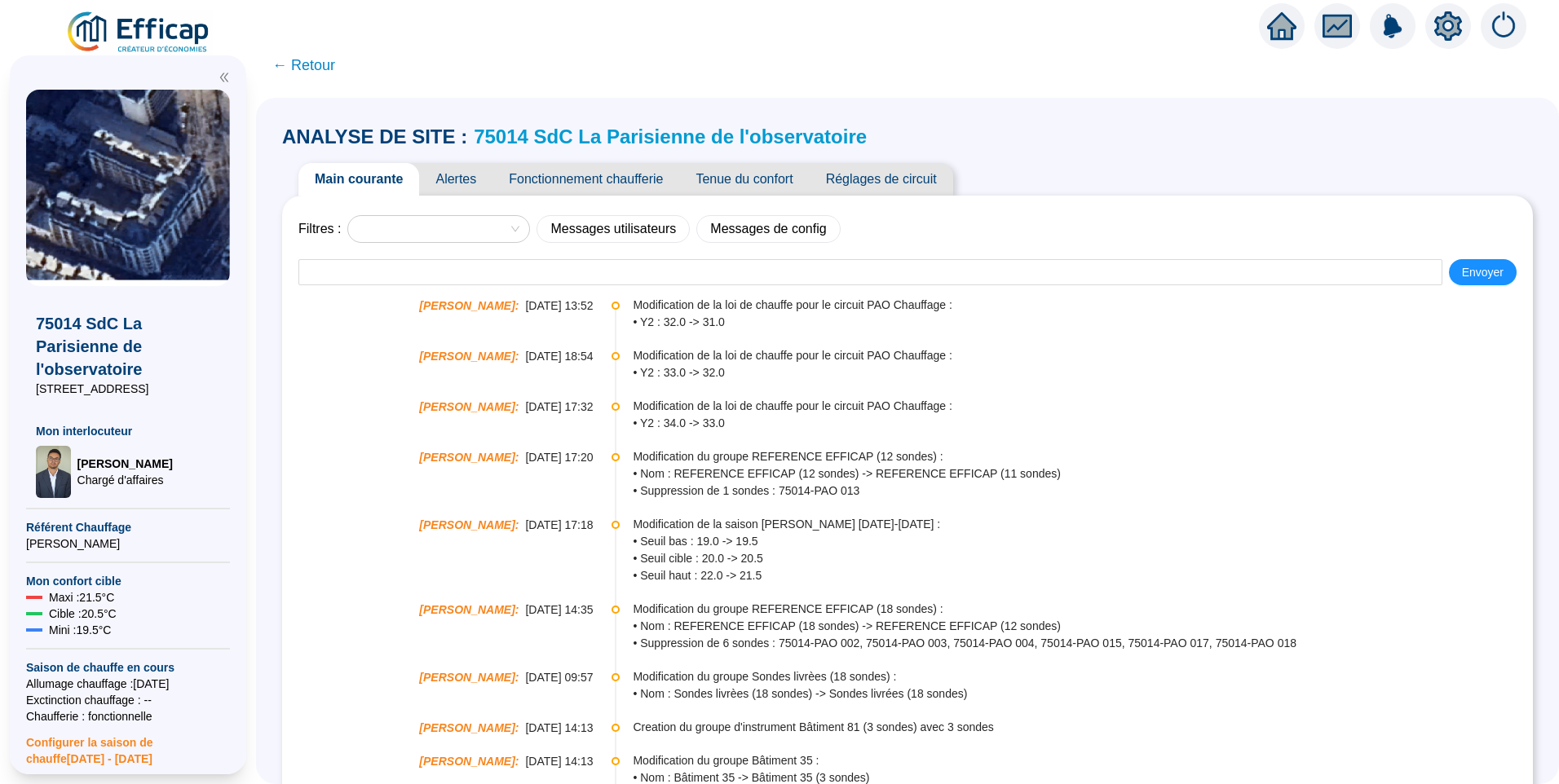
click at [471, 179] on span "Alertes" at bounding box center [456, 179] width 74 height 32
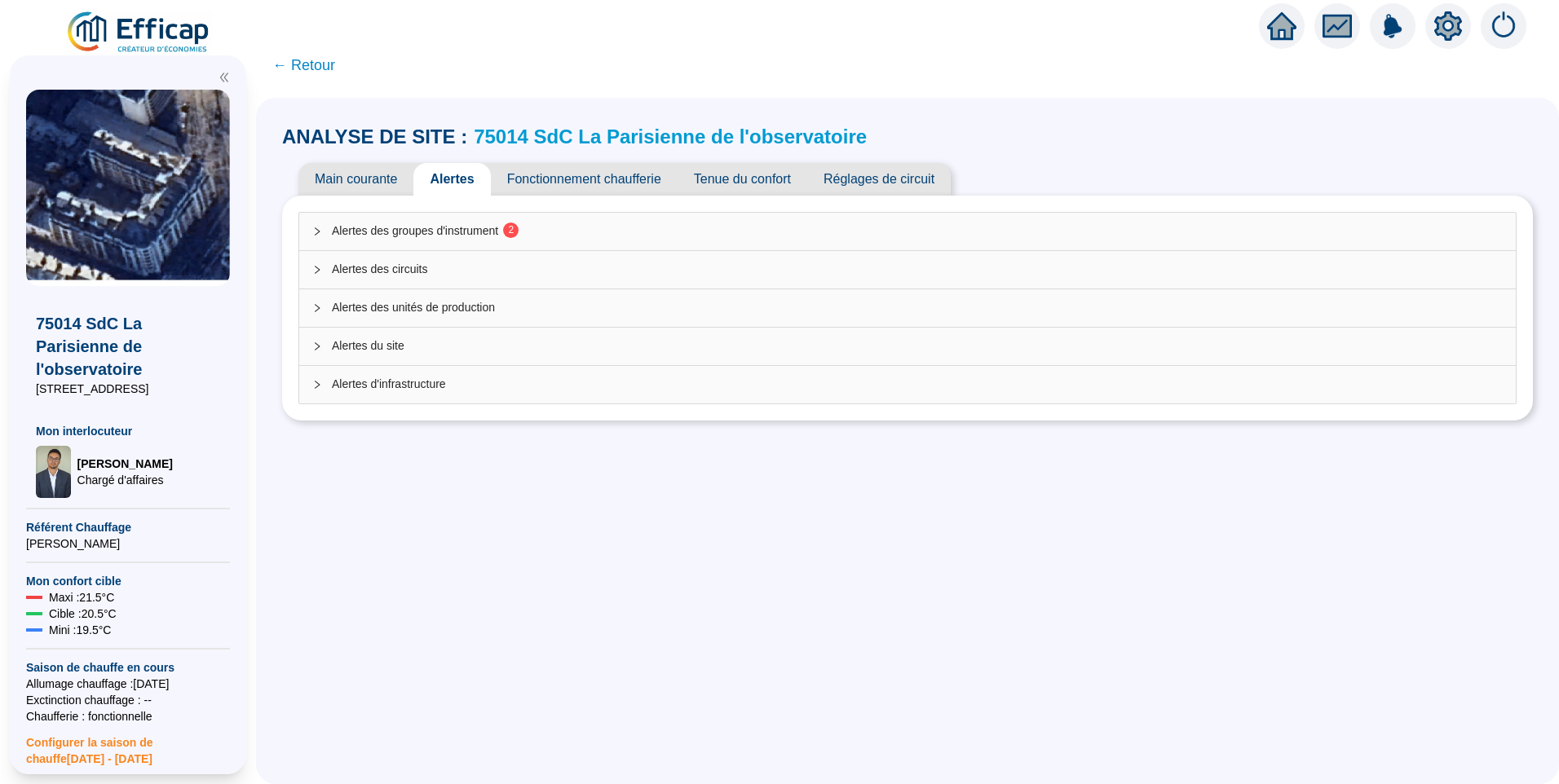
click at [748, 171] on span "Tenue du confort" at bounding box center [742, 179] width 130 height 32
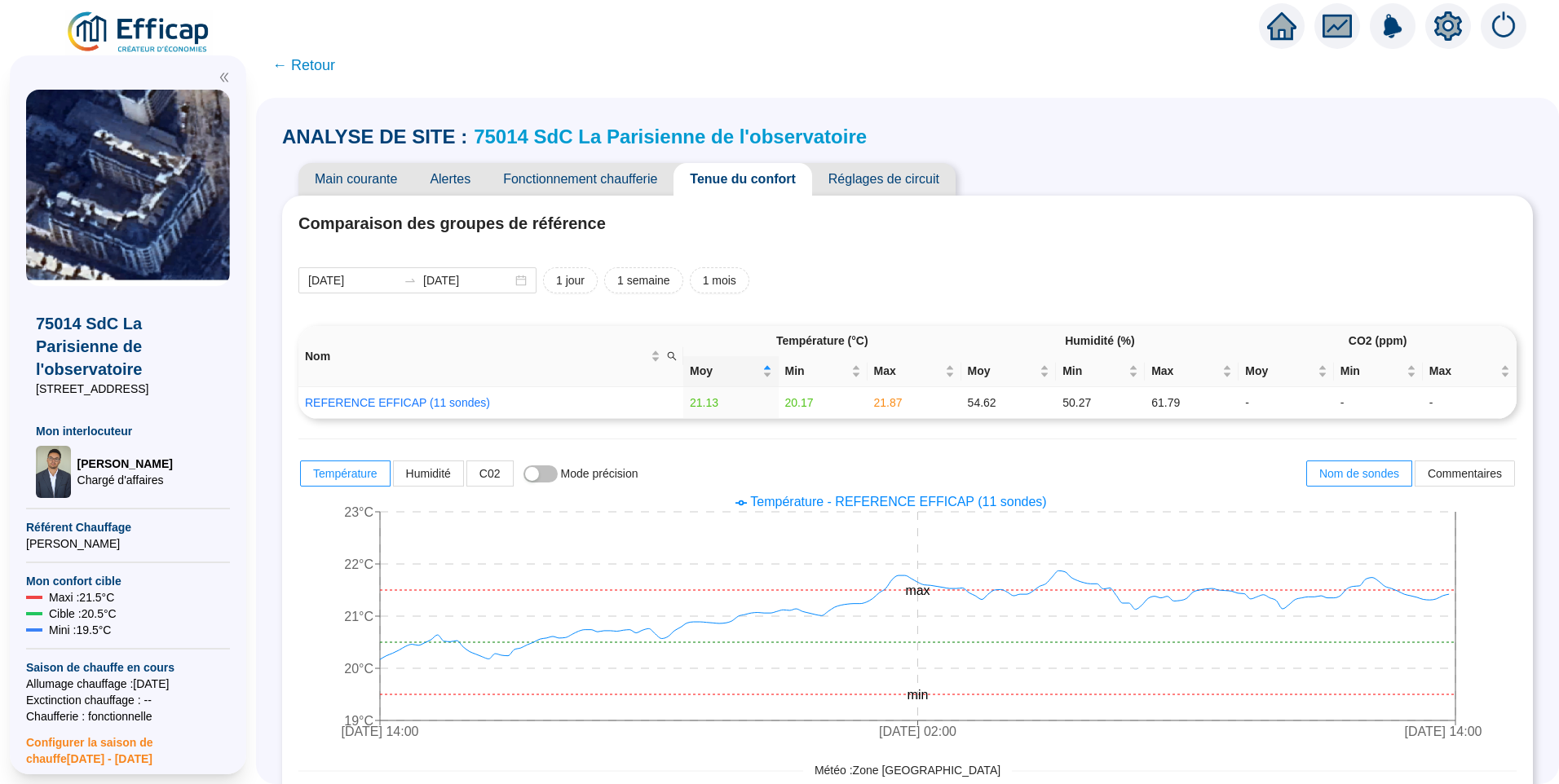
click at [1441, 24] on icon "setting" at bounding box center [1448, 26] width 27 height 26
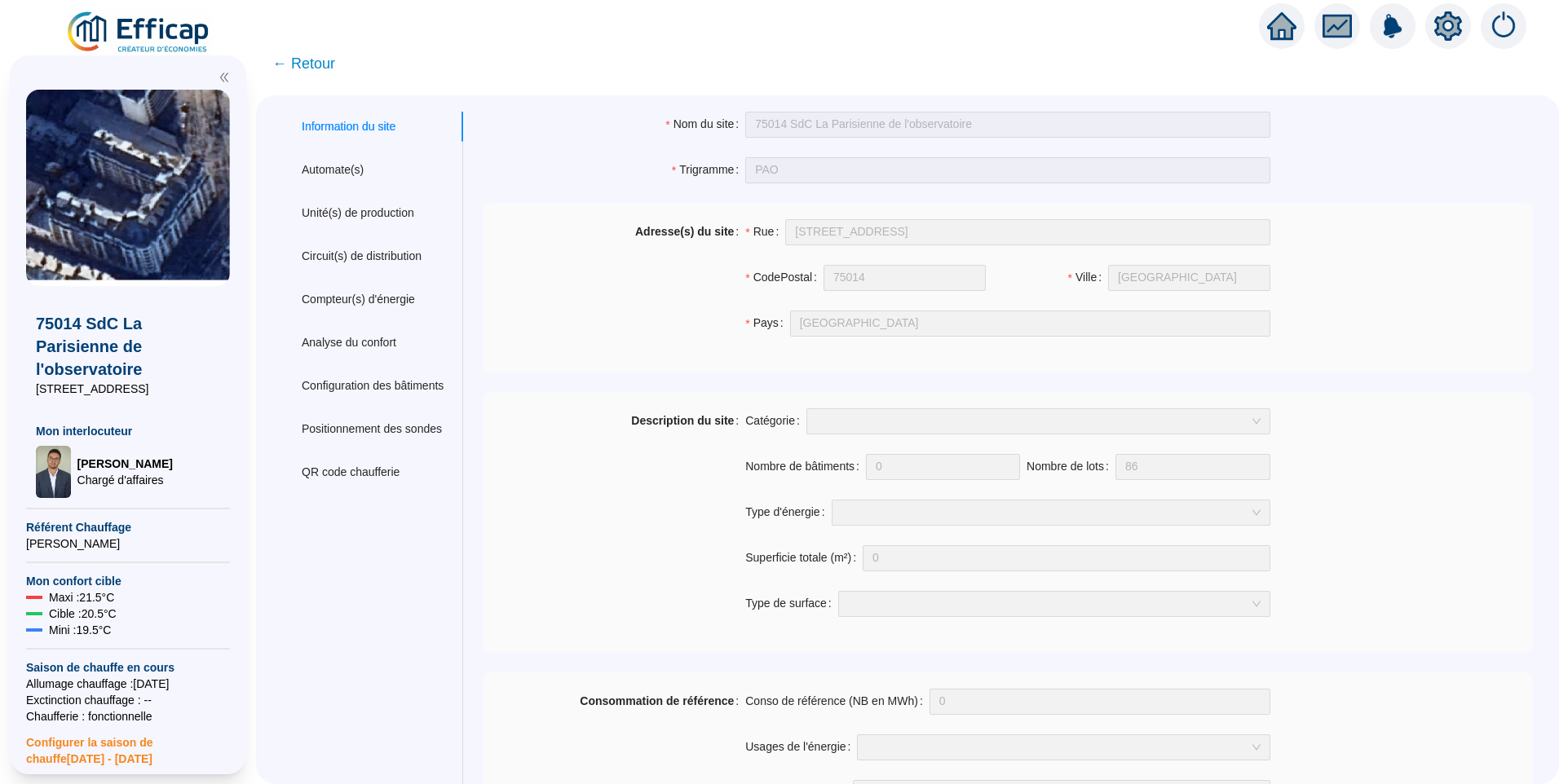
click at [314, 60] on span "← Retour" at bounding box center [304, 64] width 63 height 23
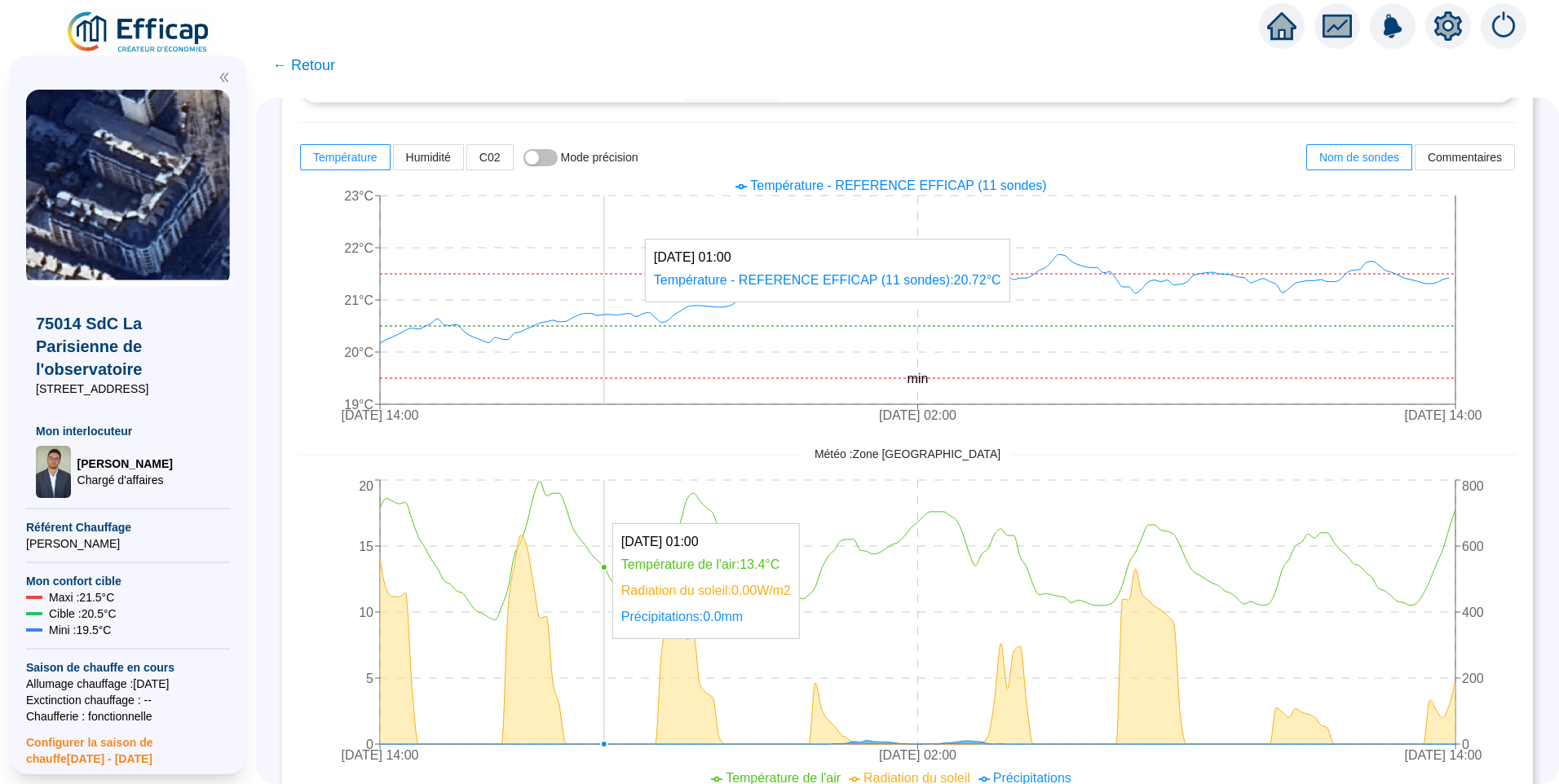
scroll to position [163, 0]
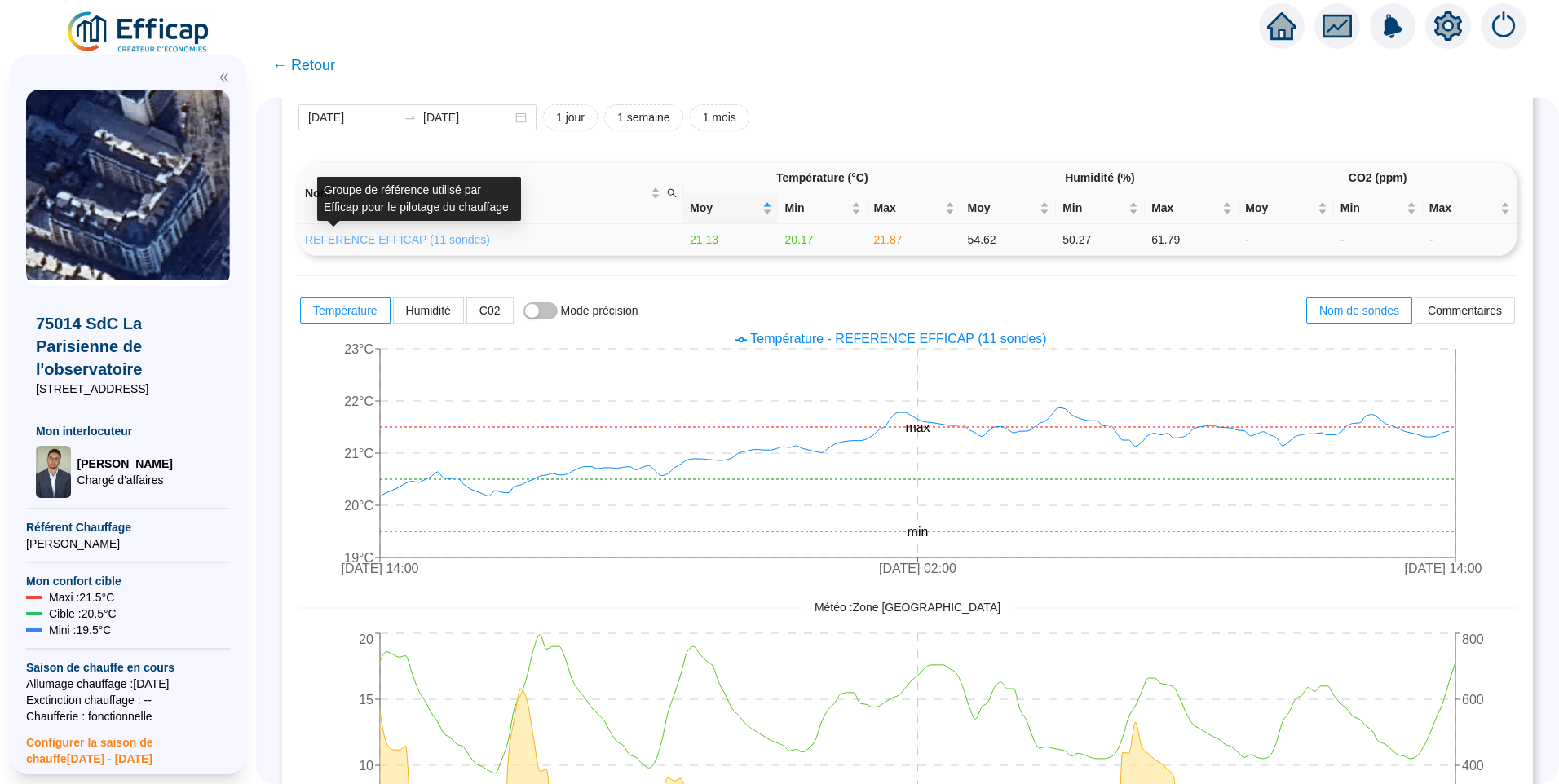
click at [393, 237] on link "REFERENCE EFFICAP (11 sondes)" at bounding box center [397, 240] width 185 height 13
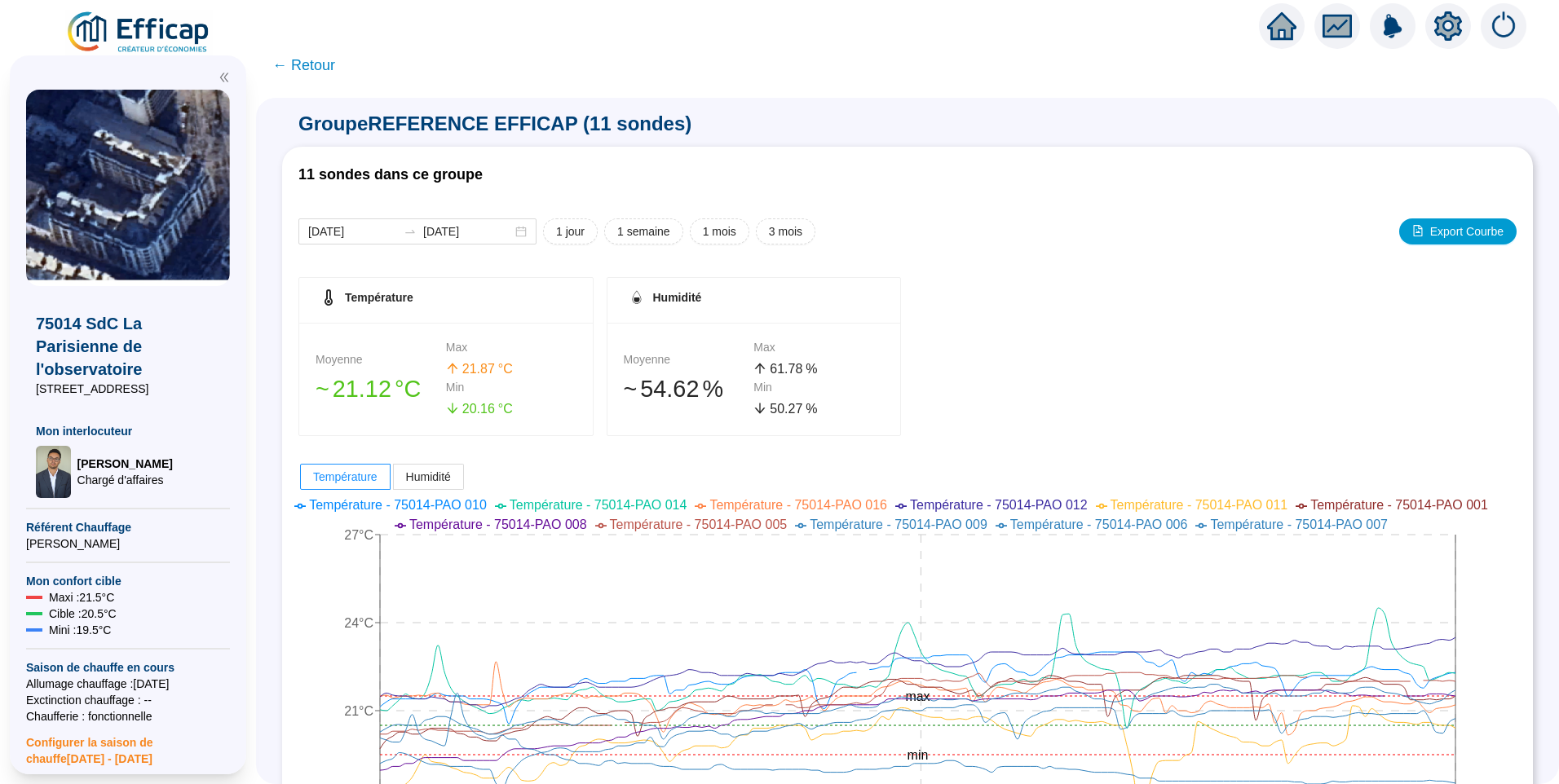
click at [324, 61] on span "← Retour" at bounding box center [304, 65] width 63 height 23
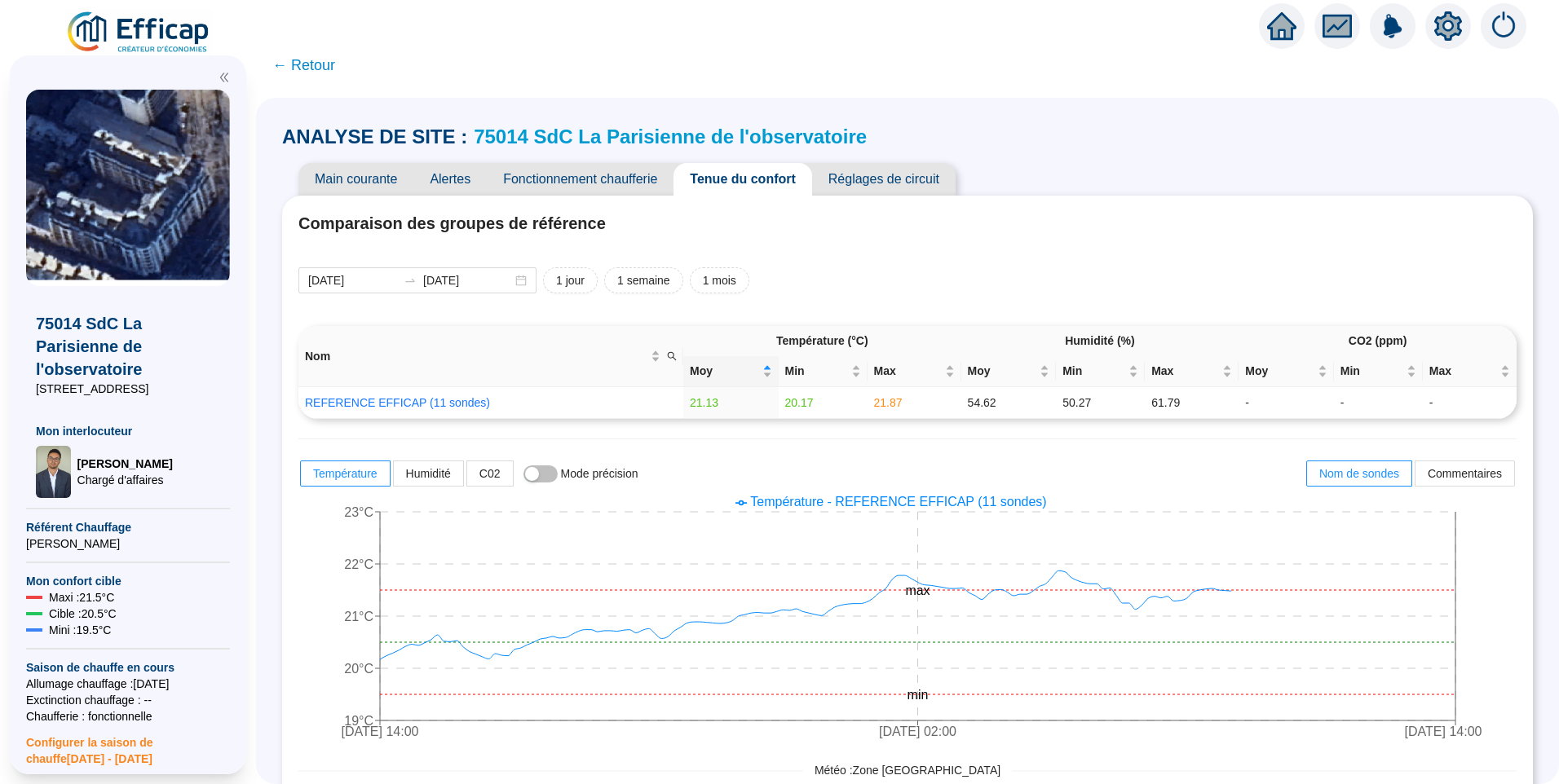
click at [608, 180] on span "Fonctionnement chaufferie" at bounding box center [580, 179] width 186 height 32
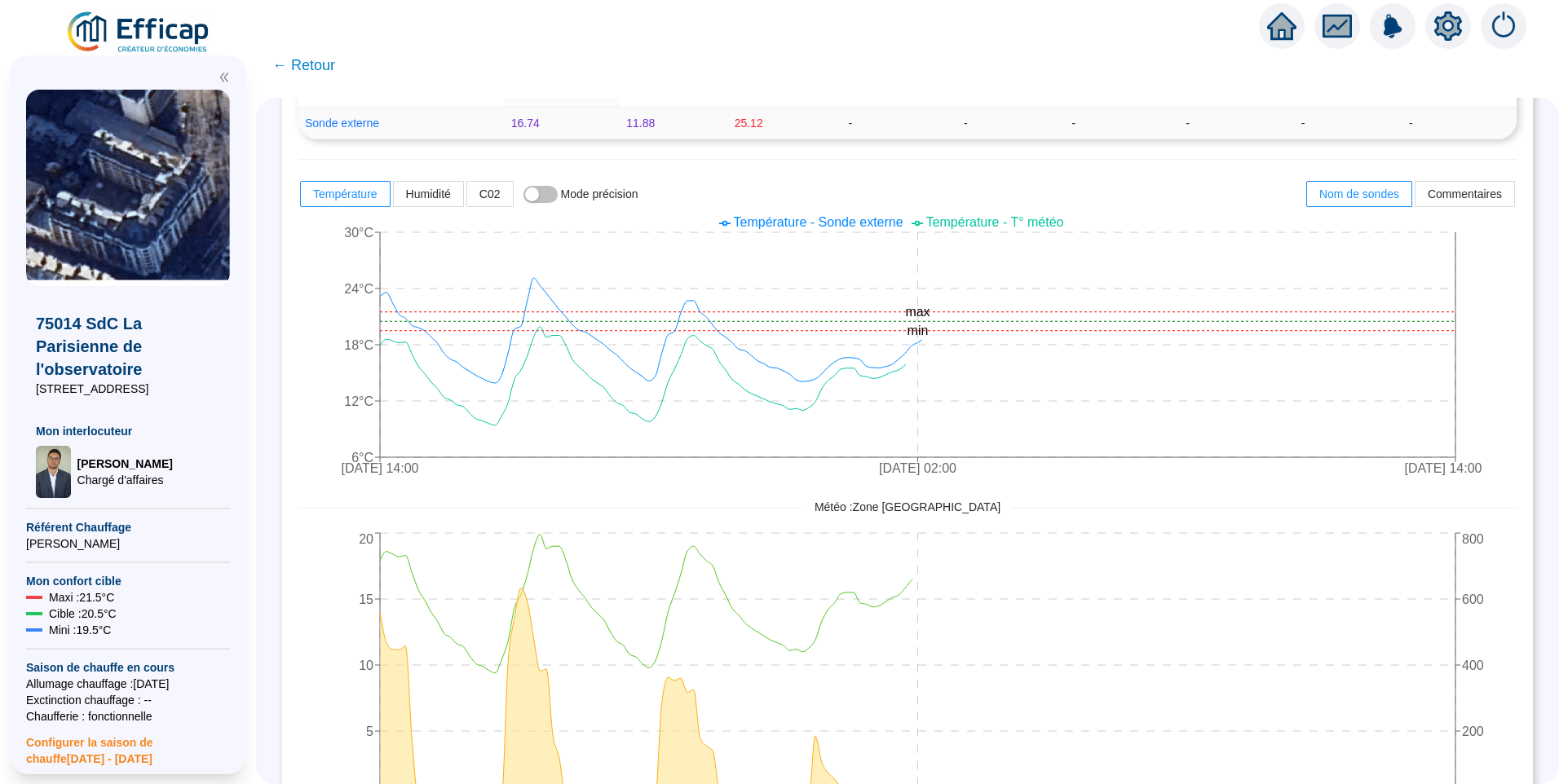
scroll to position [717, 0]
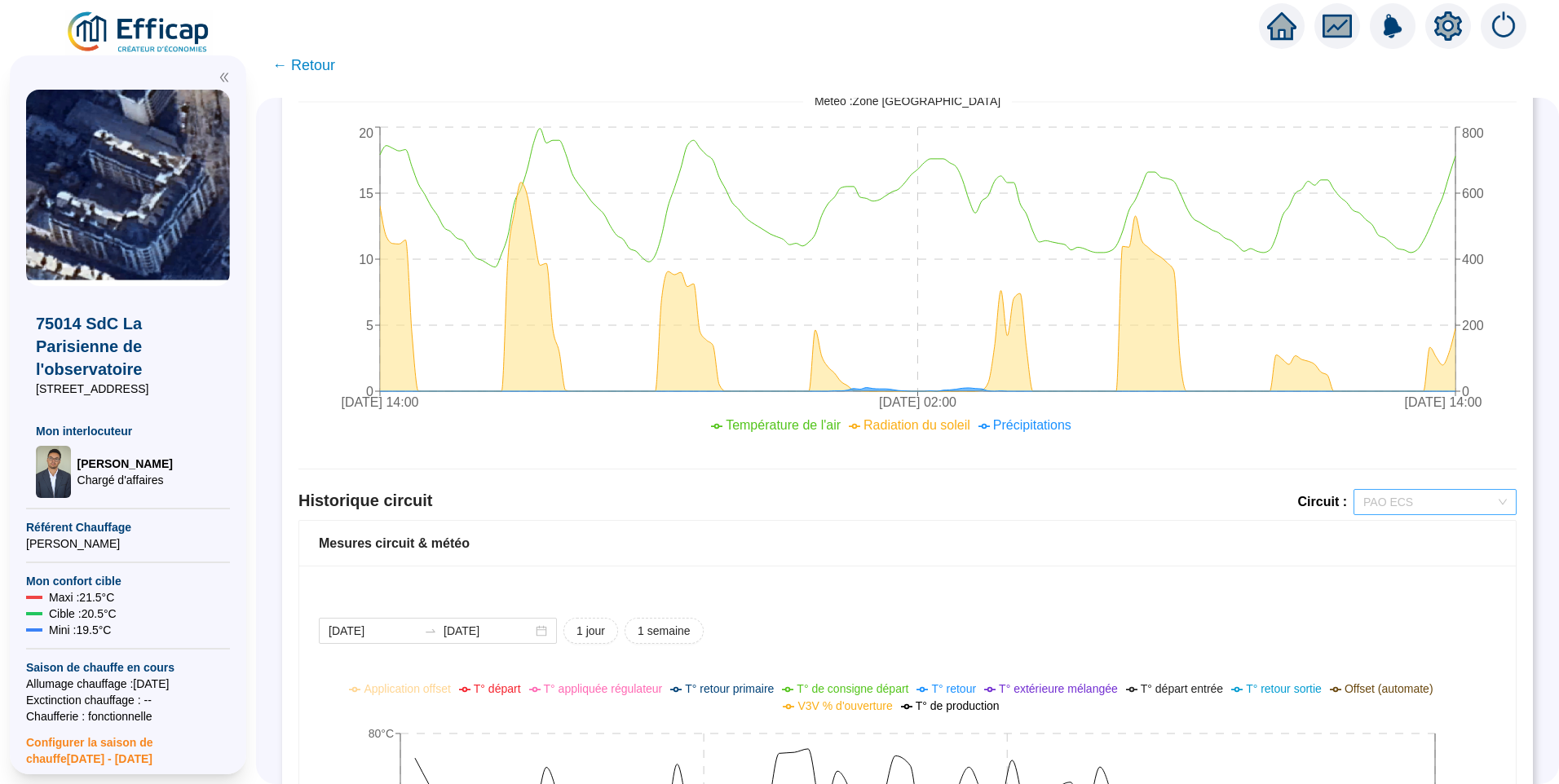
click at [1364, 503] on span "PAO ECS" at bounding box center [1435, 503] width 143 height 25
click at [1410, 565] on div "PAO Chauffage" at bounding box center [1422, 560] width 137 height 17
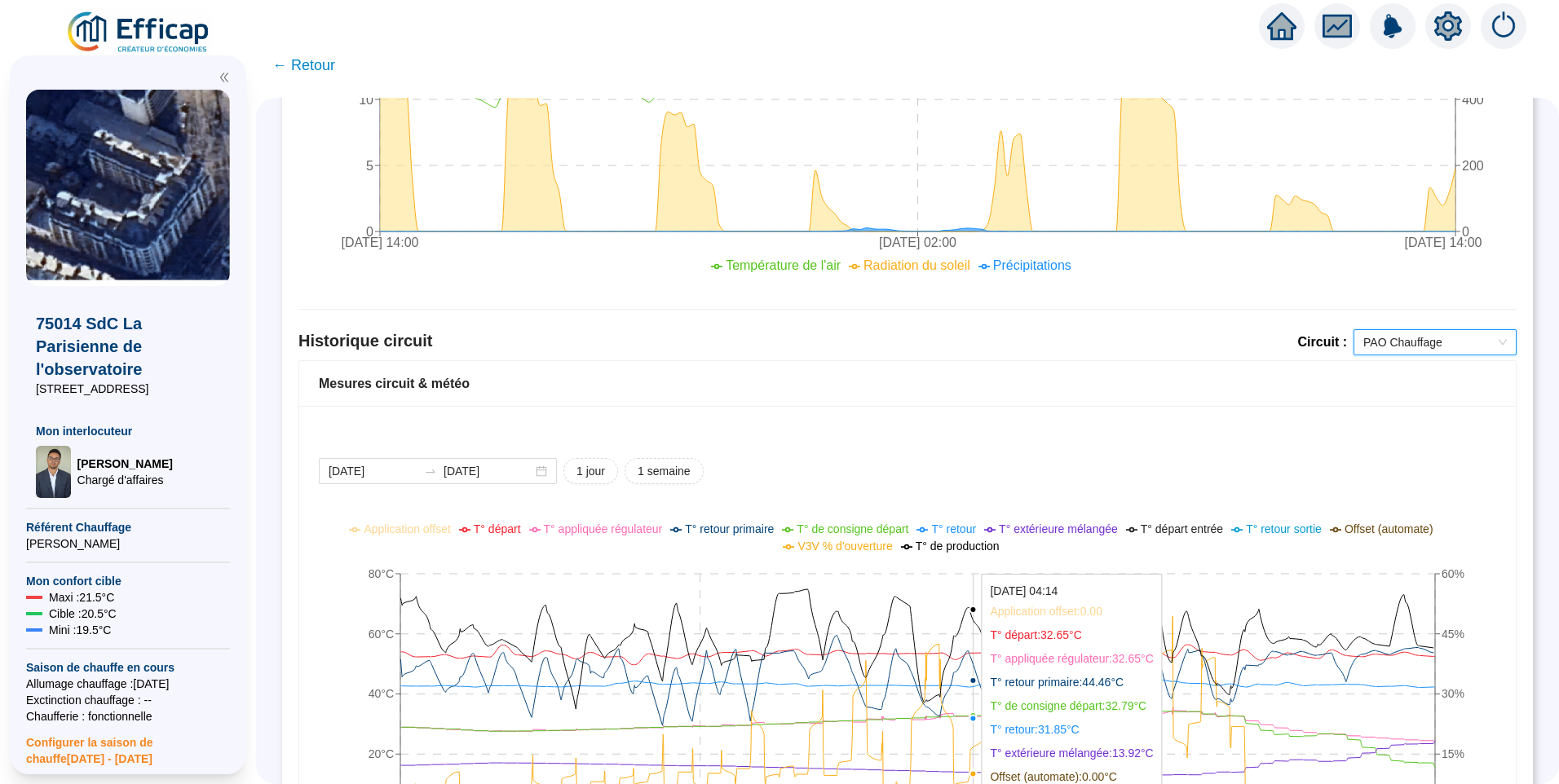
scroll to position [1206, 0]
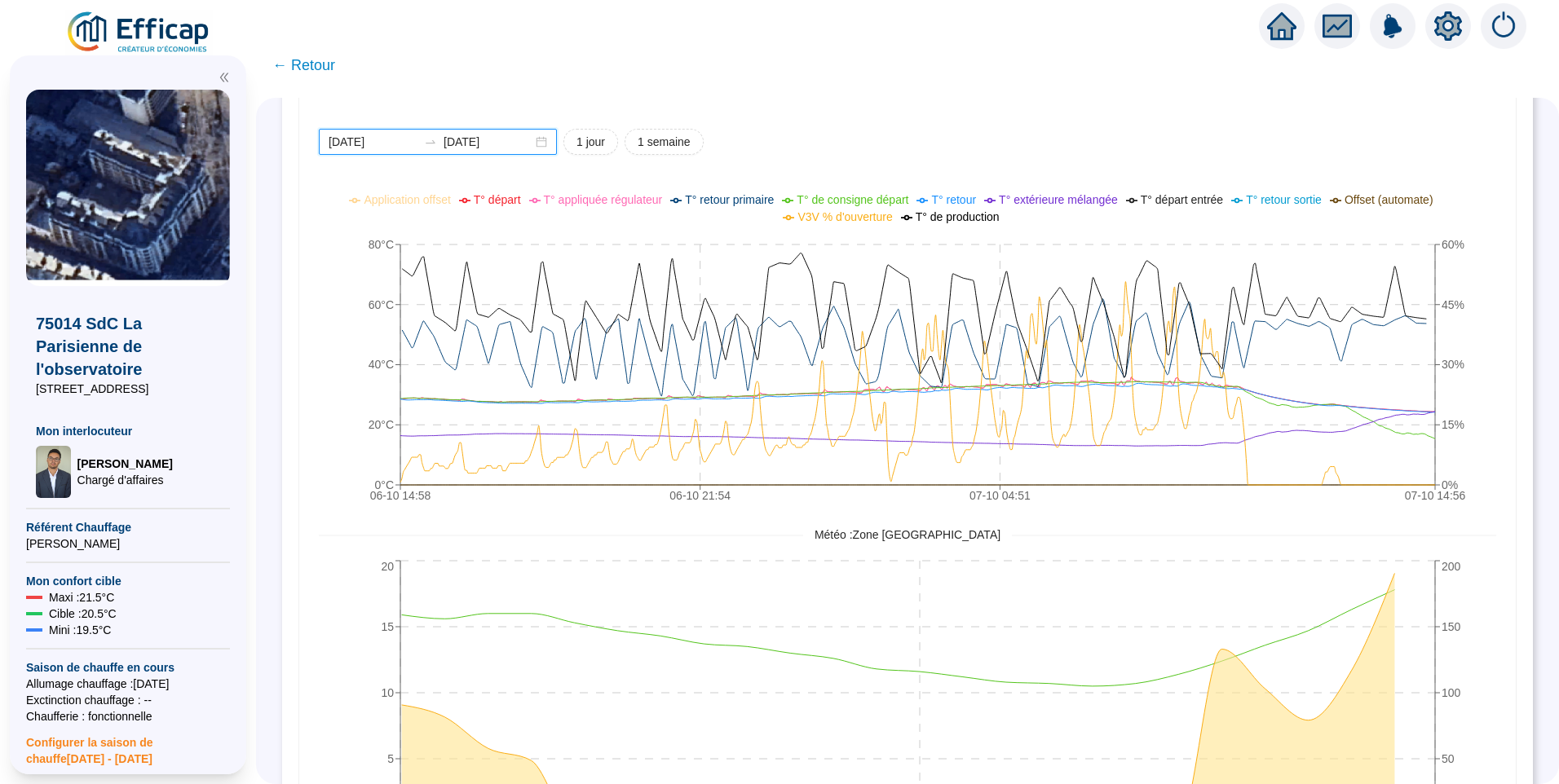
click at [396, 147] on input "2025-10-06" at bounding box center [373, 142] width 89 height 17
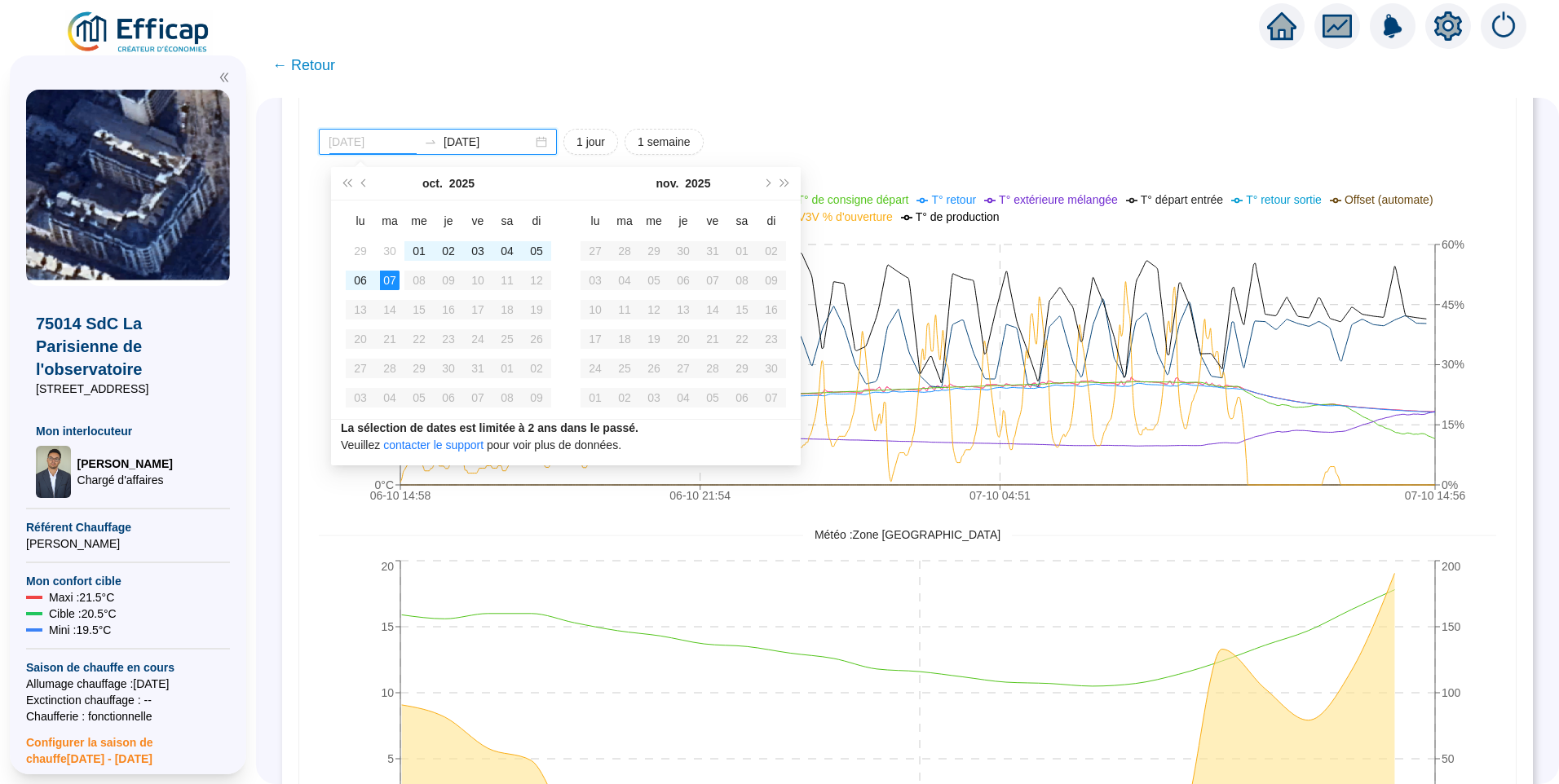
type input "[DATE]"
click at [390, 285] on div "07" at bounding box center [390, 281] width 20 height 20
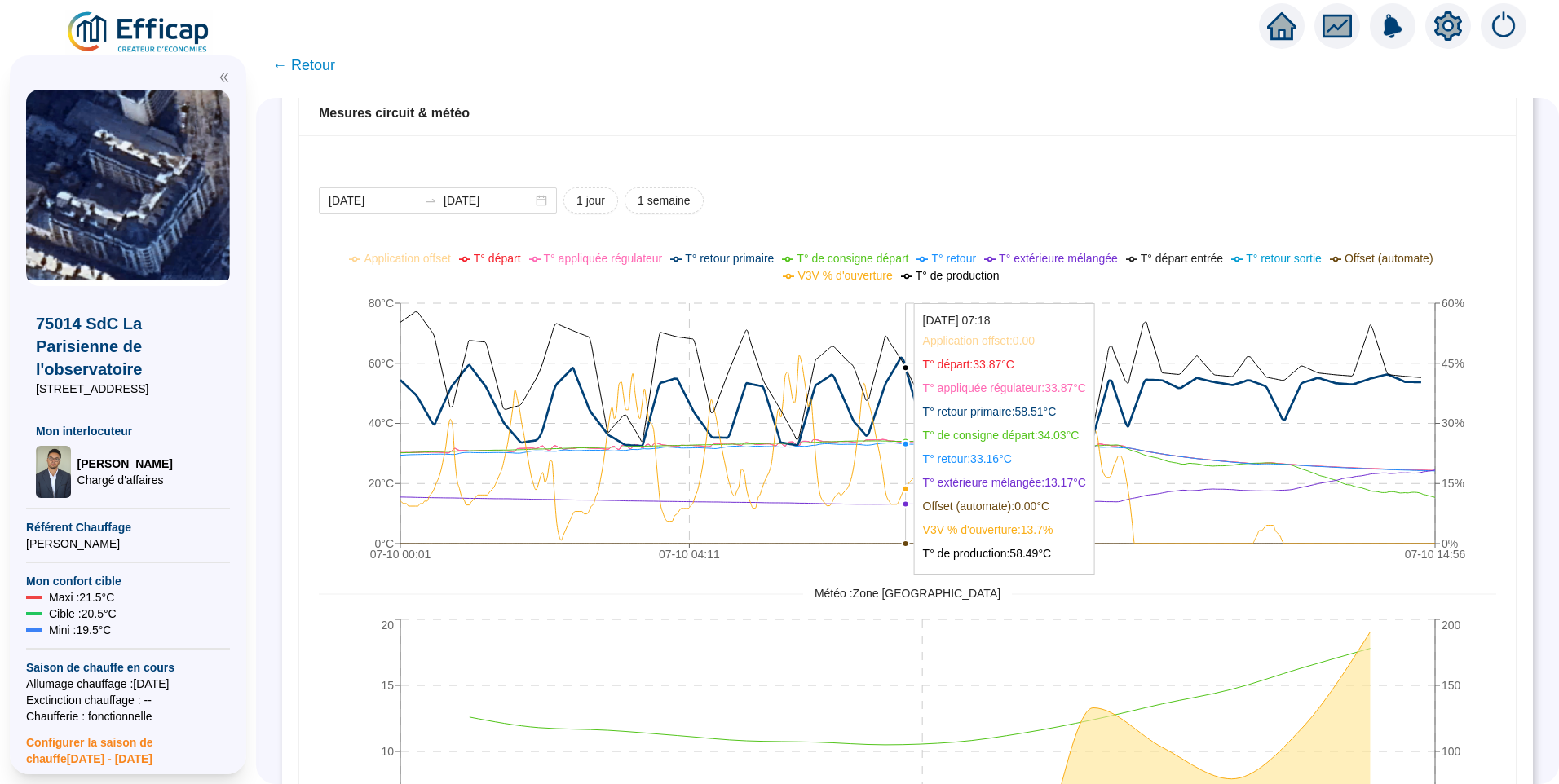
scroll to position [1223, 0]
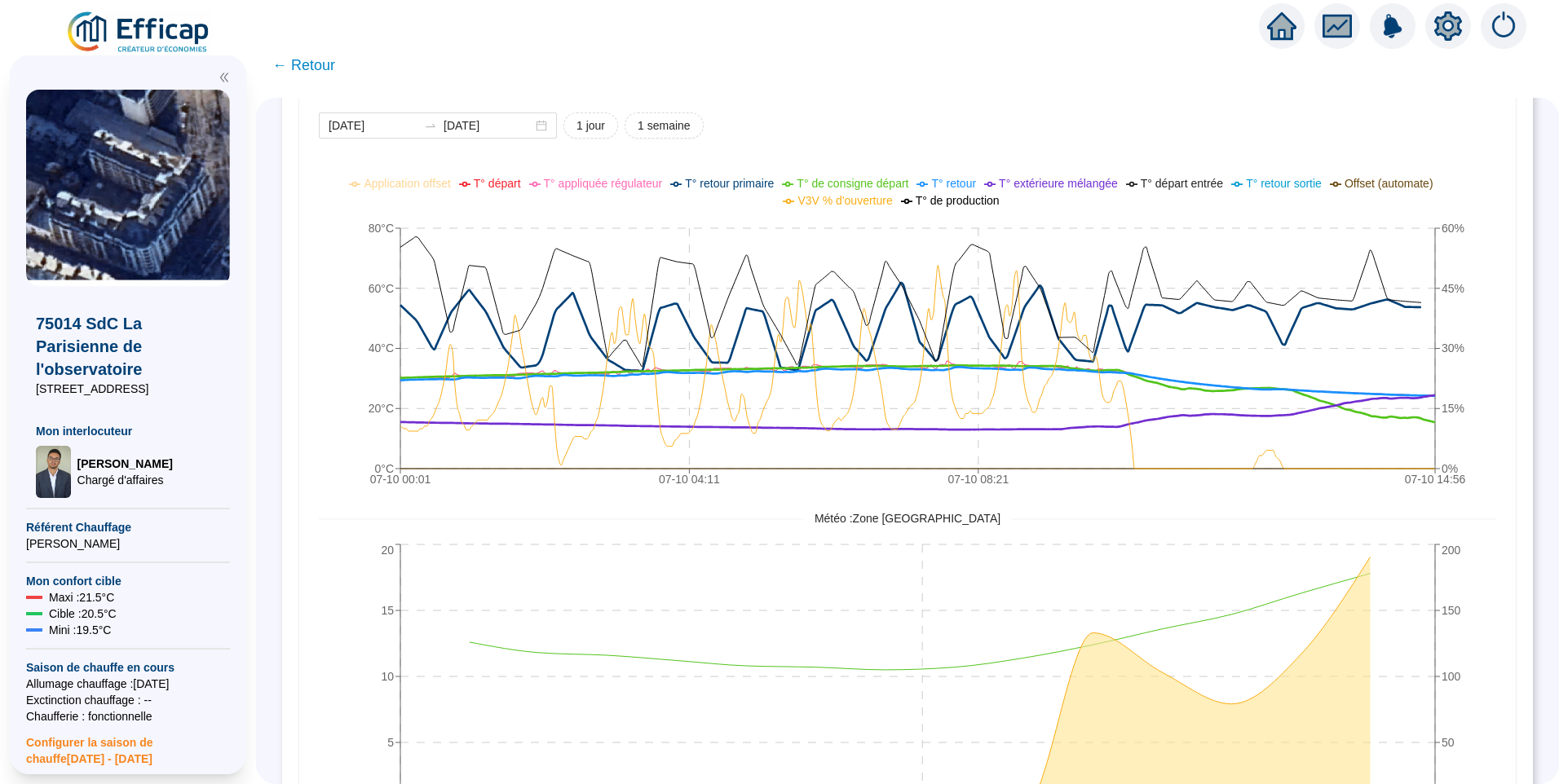
click at [880, 187] on span "T° de consigne départ" at bounding box center [852, 184] width 112 height 13
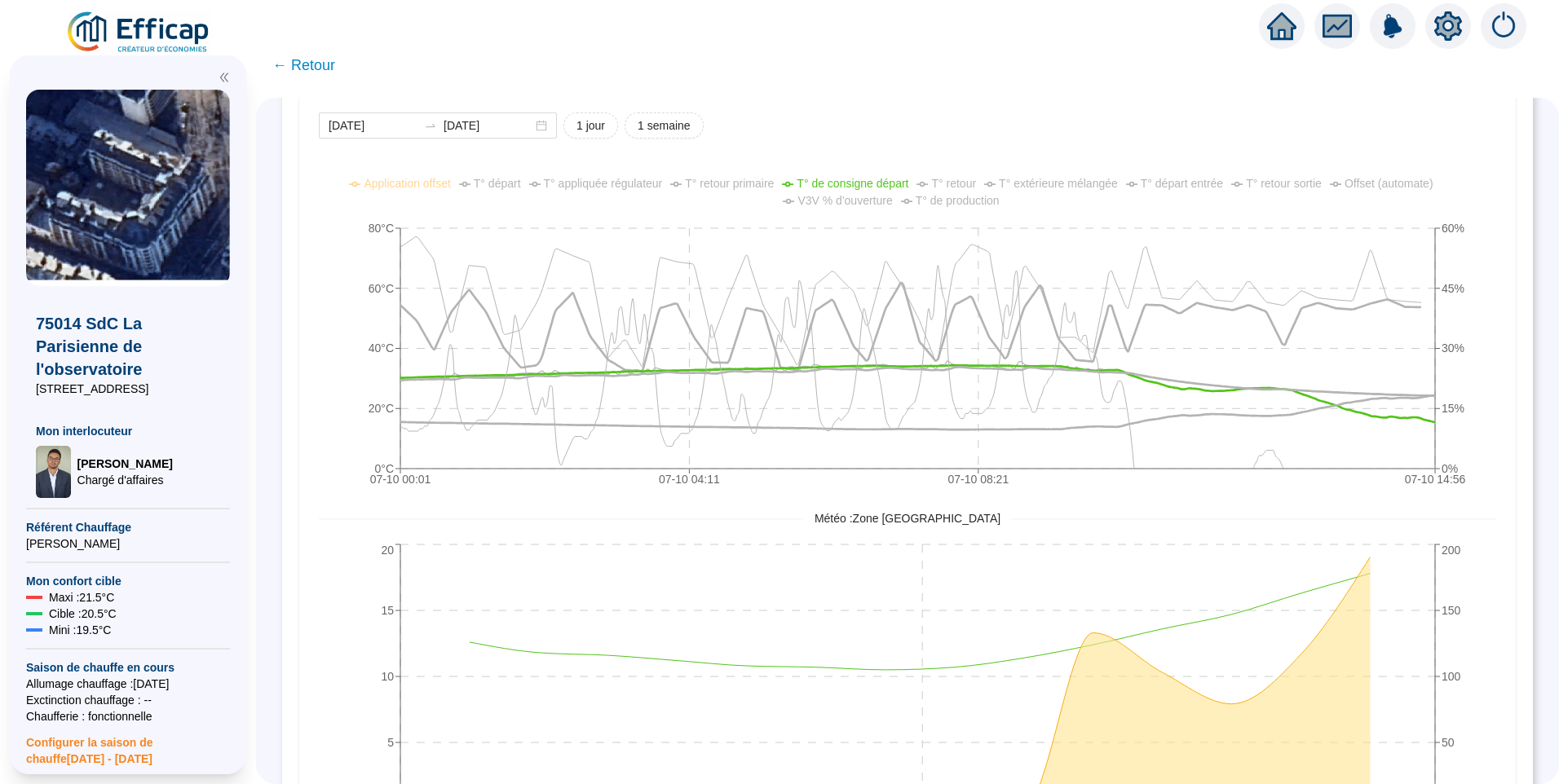
click at [1095, 183] on span "T° extérieure mélangée" at bounding box center [1059, 184] width 119 height 13
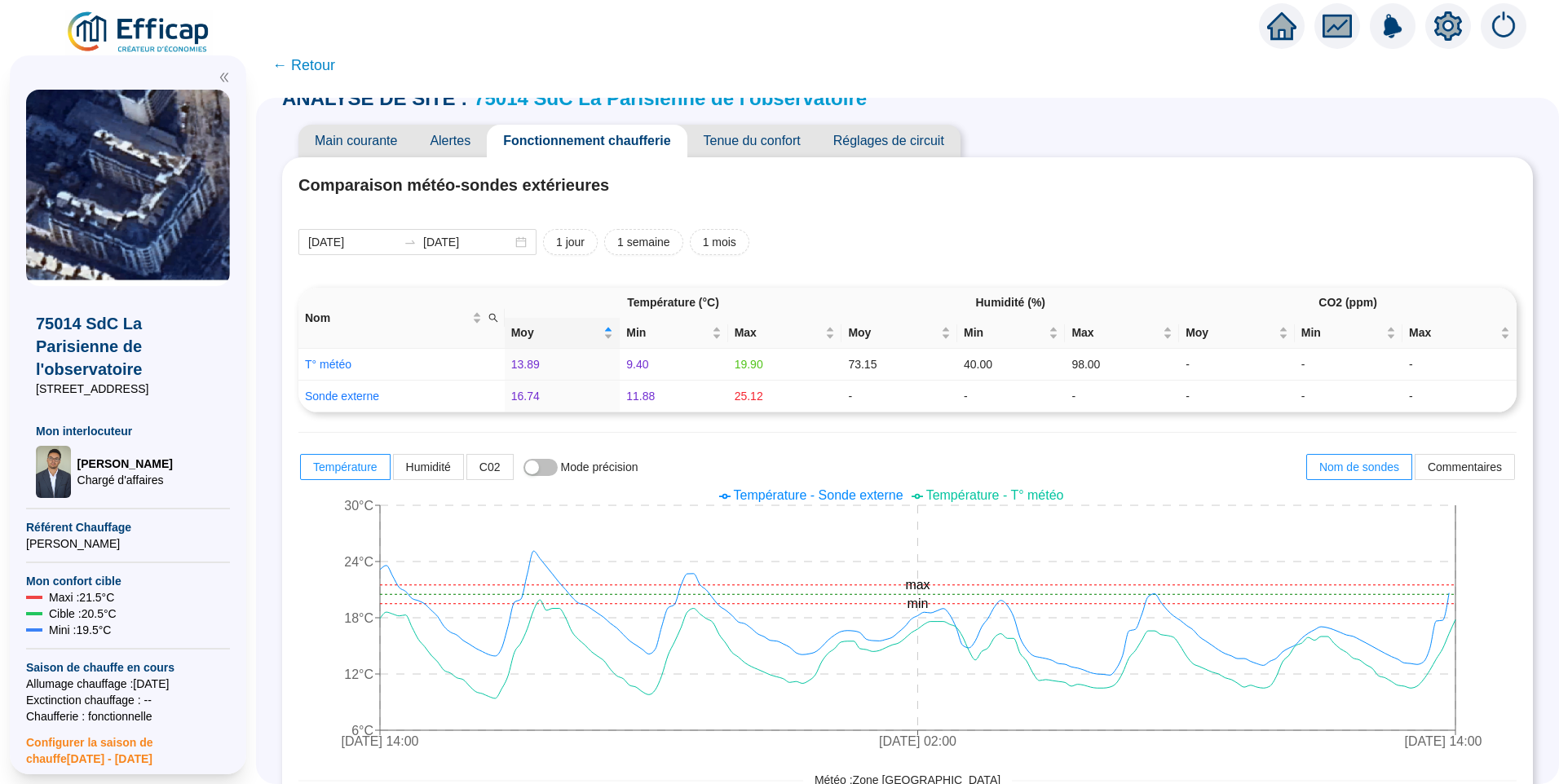
scroll to position [0, 0]
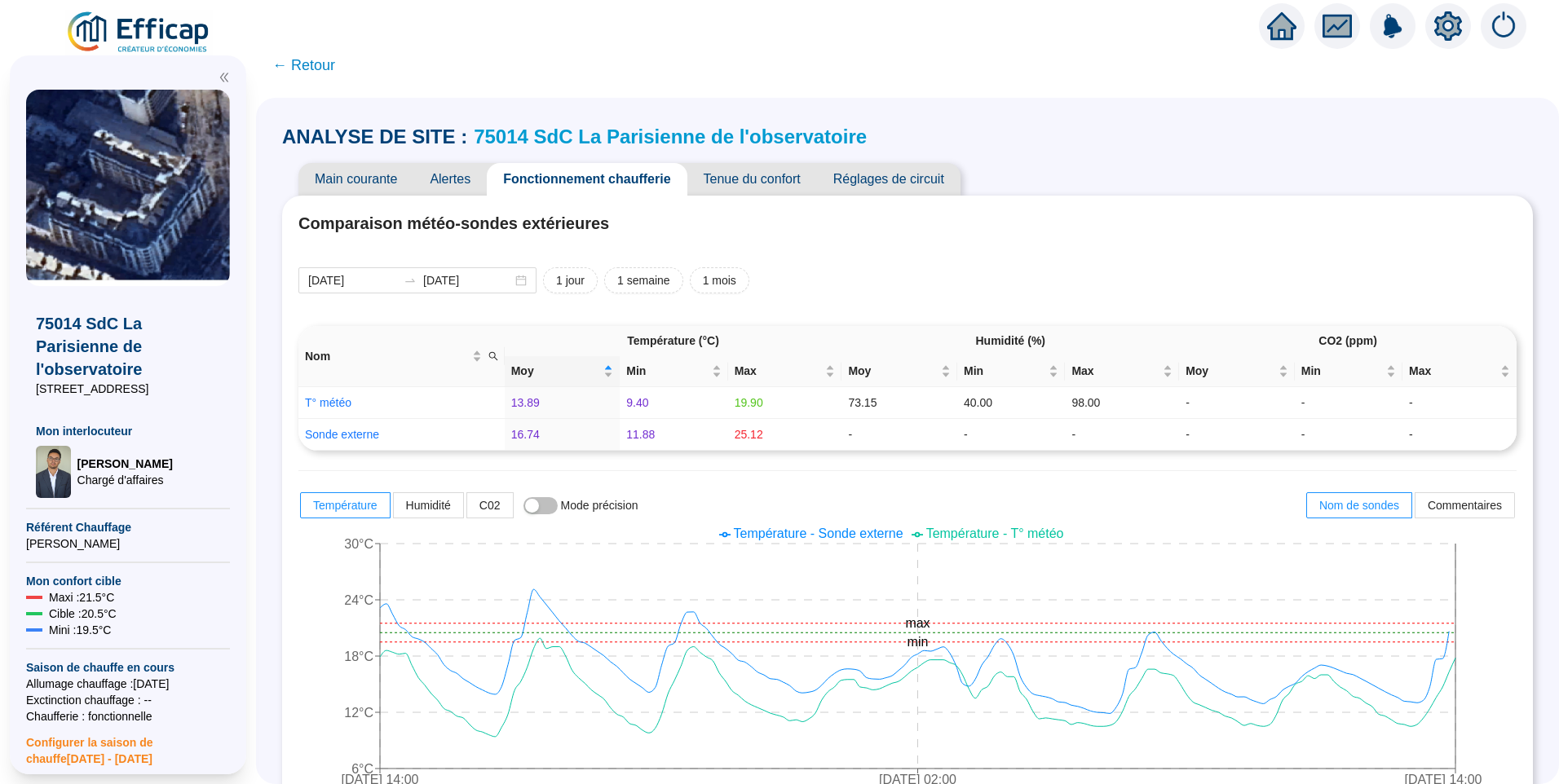
click at [746, 183] on span "Tenue du confort" at bounding box center [752, 179] width 130 height 32
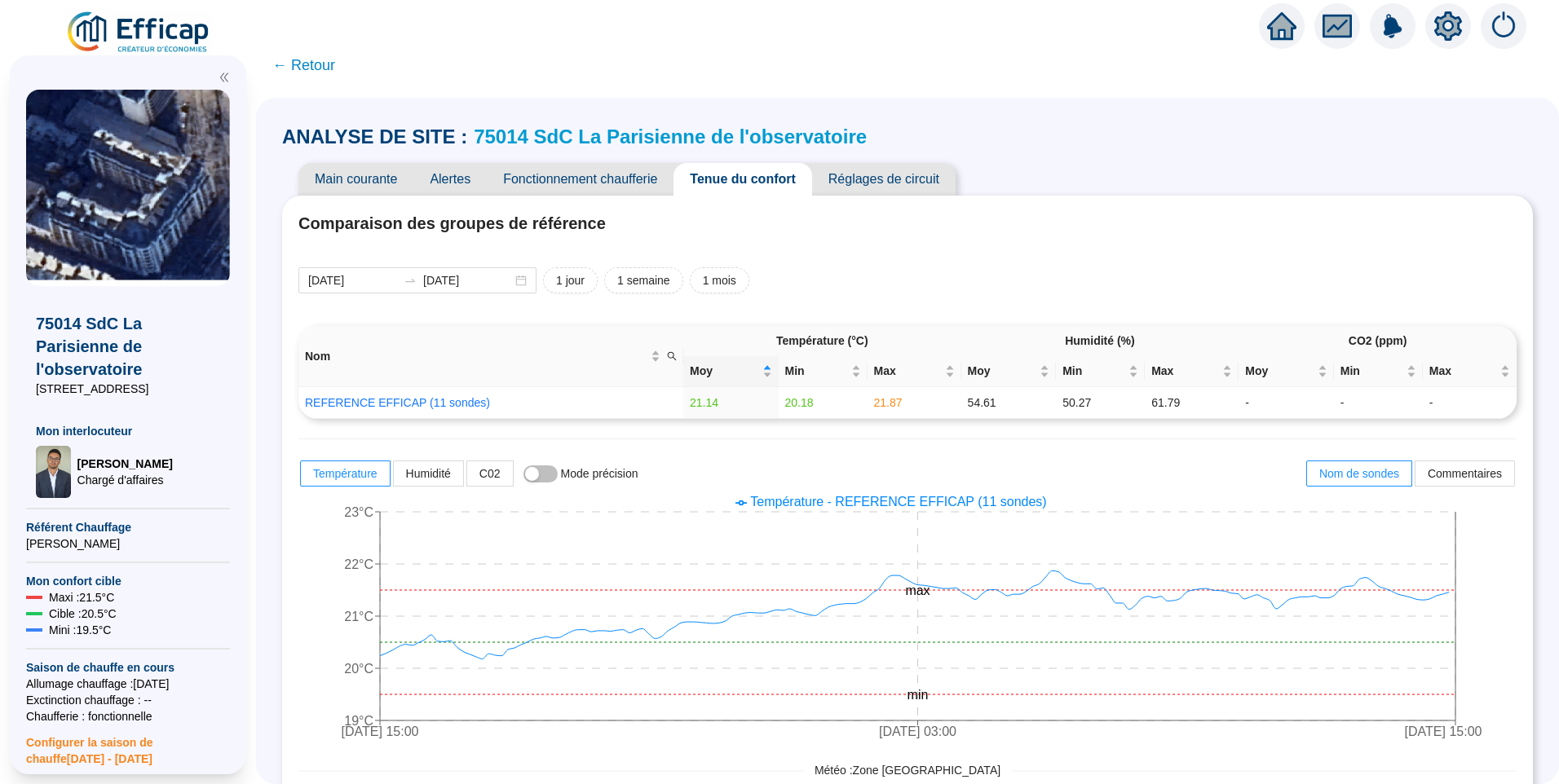
click at [891, 185] on span "Réglages de circuit" at bounding box center [883, 179] width 143 height 32
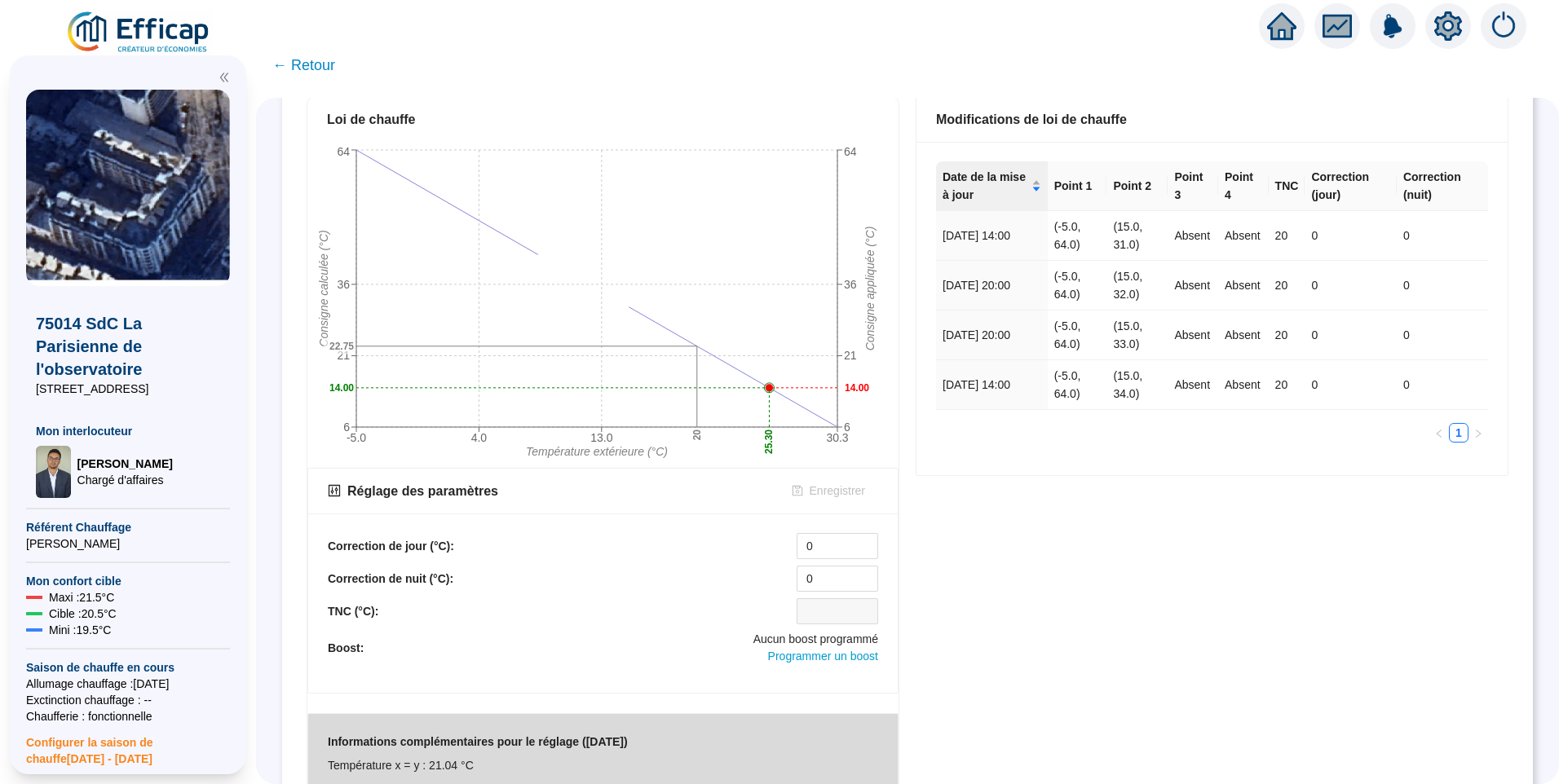
scroll to position [469, 0]
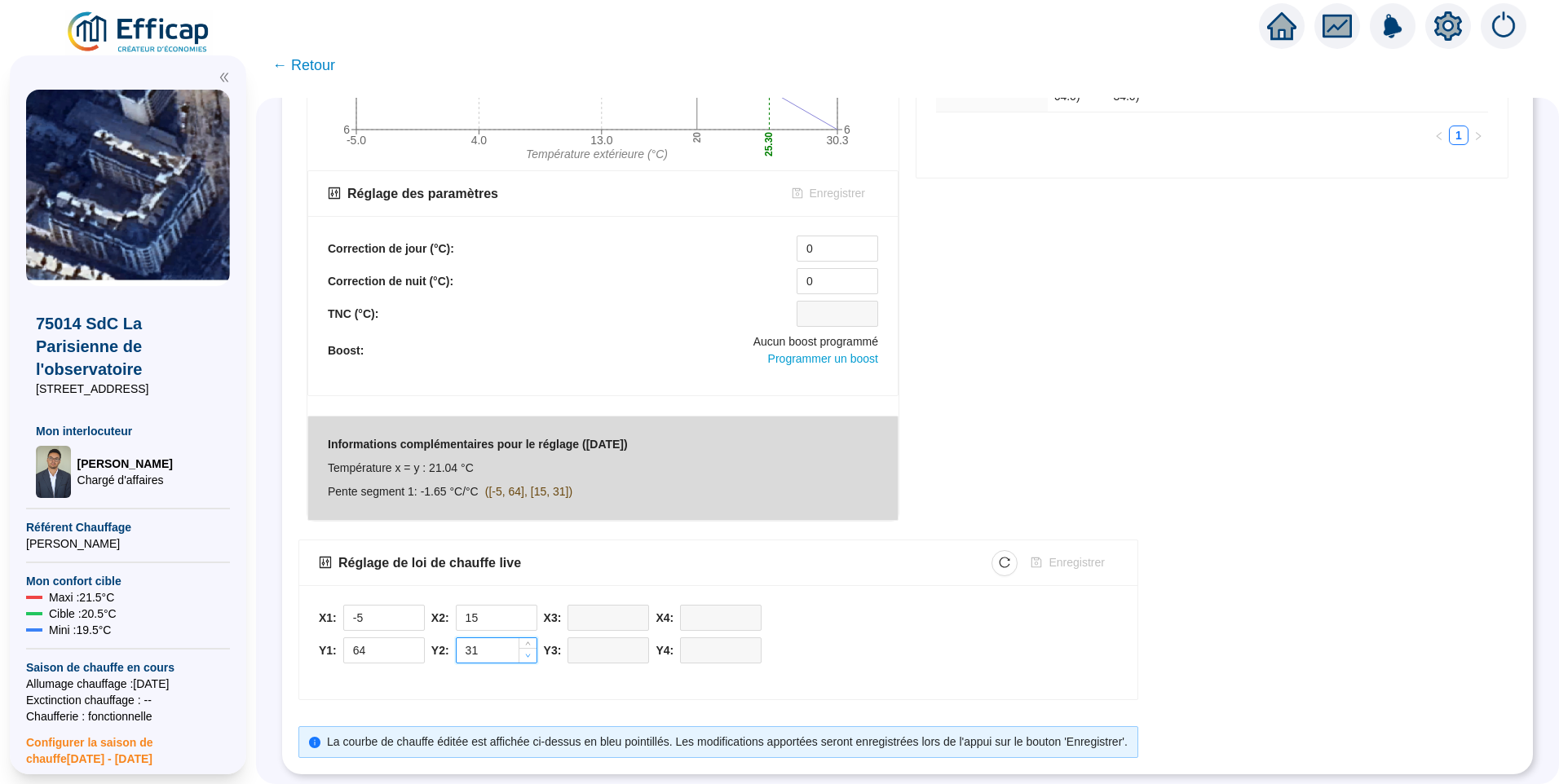
type input "30"
click at [531, 653] on icon "down" at bounding box center [528, 656] width 6 height 6
click at [1085, 554] on span "Enregistrer" at bounding box center [1076, 562] width 56 height 17
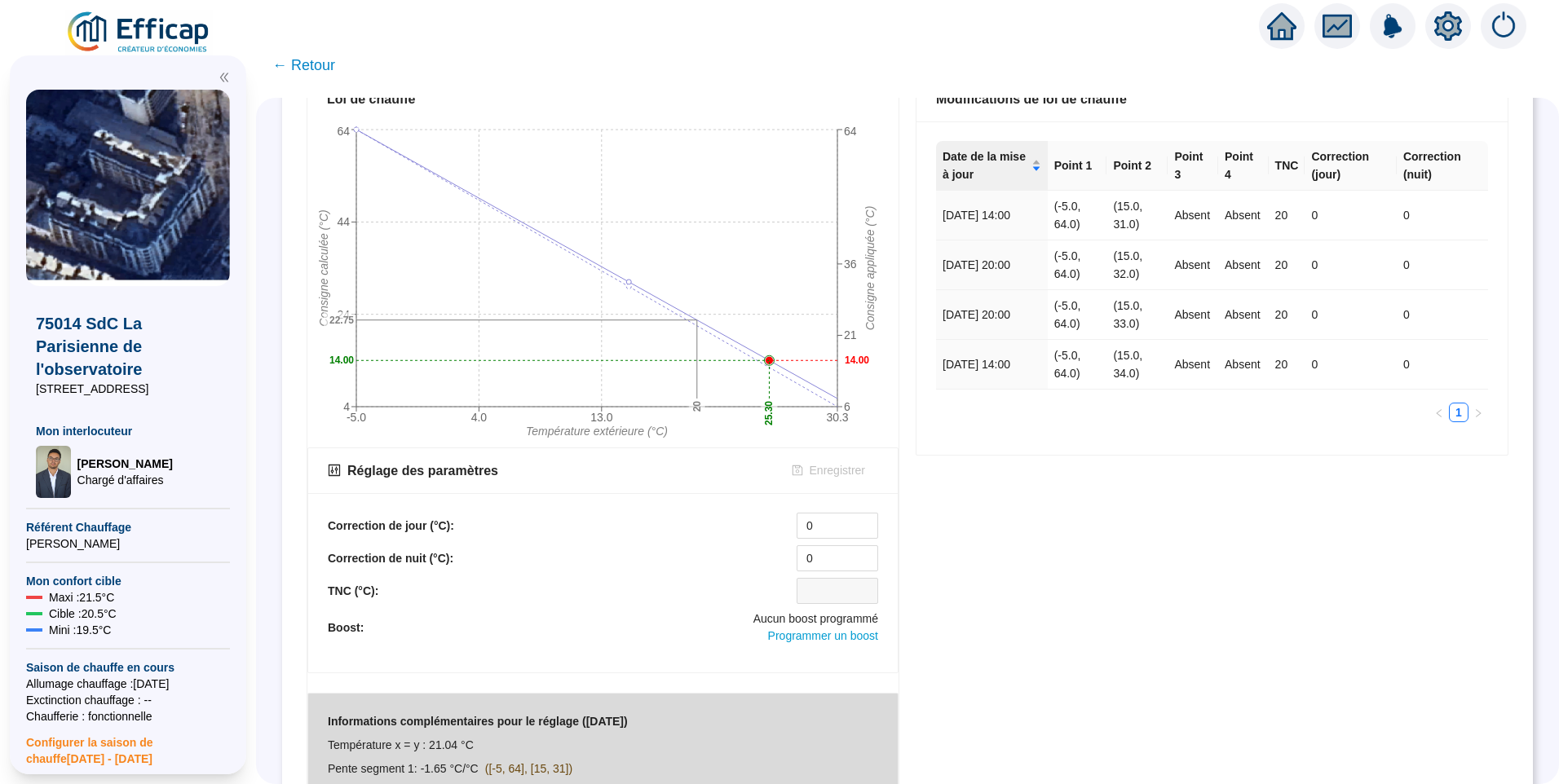
scroll to position [0, 0]
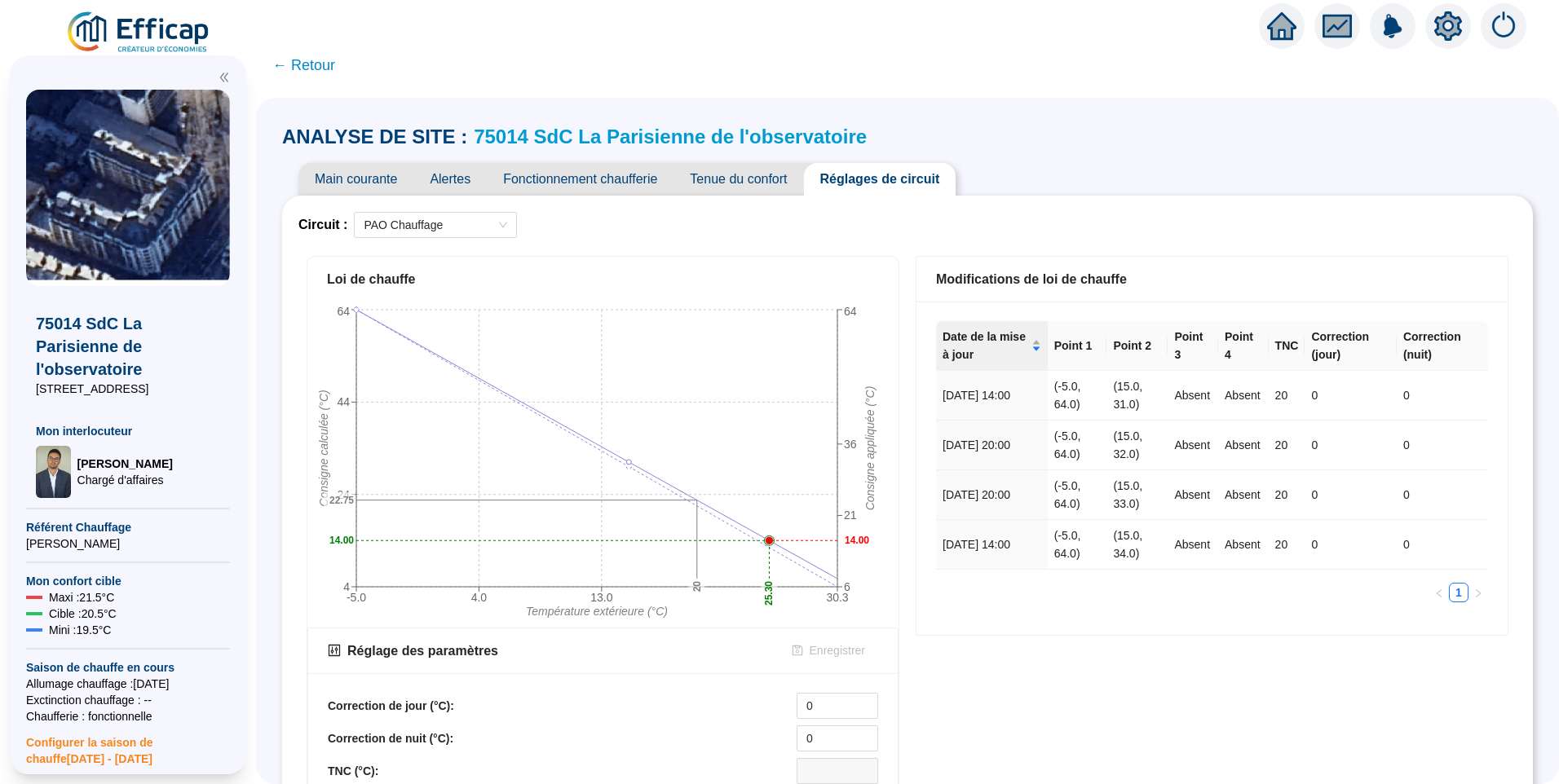
click at [356, 171] on span "Main courante" at bounding box center [355, 179] width 115 height 32
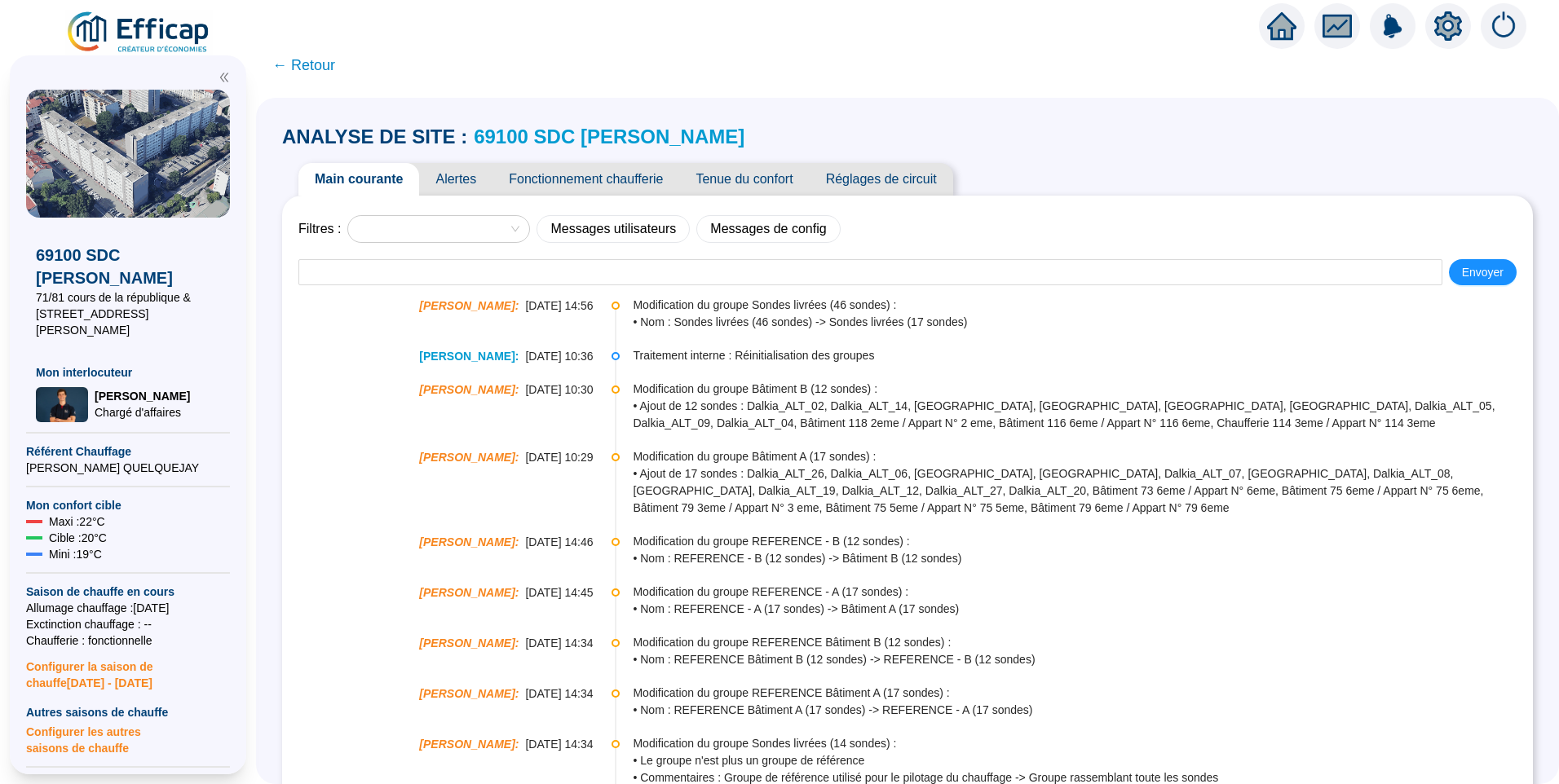
click at [597, 187] on span "Fonctionnement chaufferie" at bounding box center [586, 179] width 186 height 32
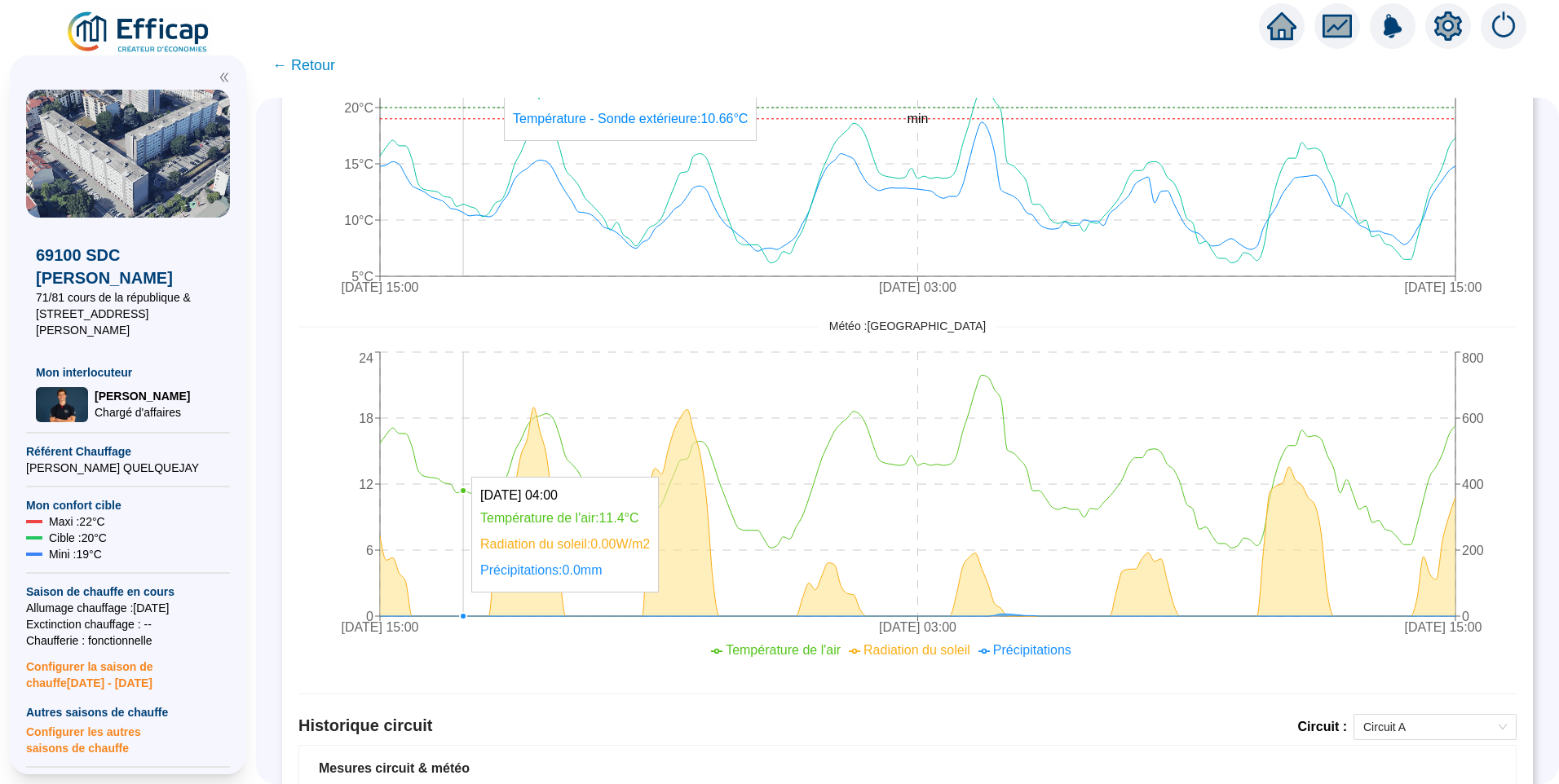
scroll to position [489, 0]
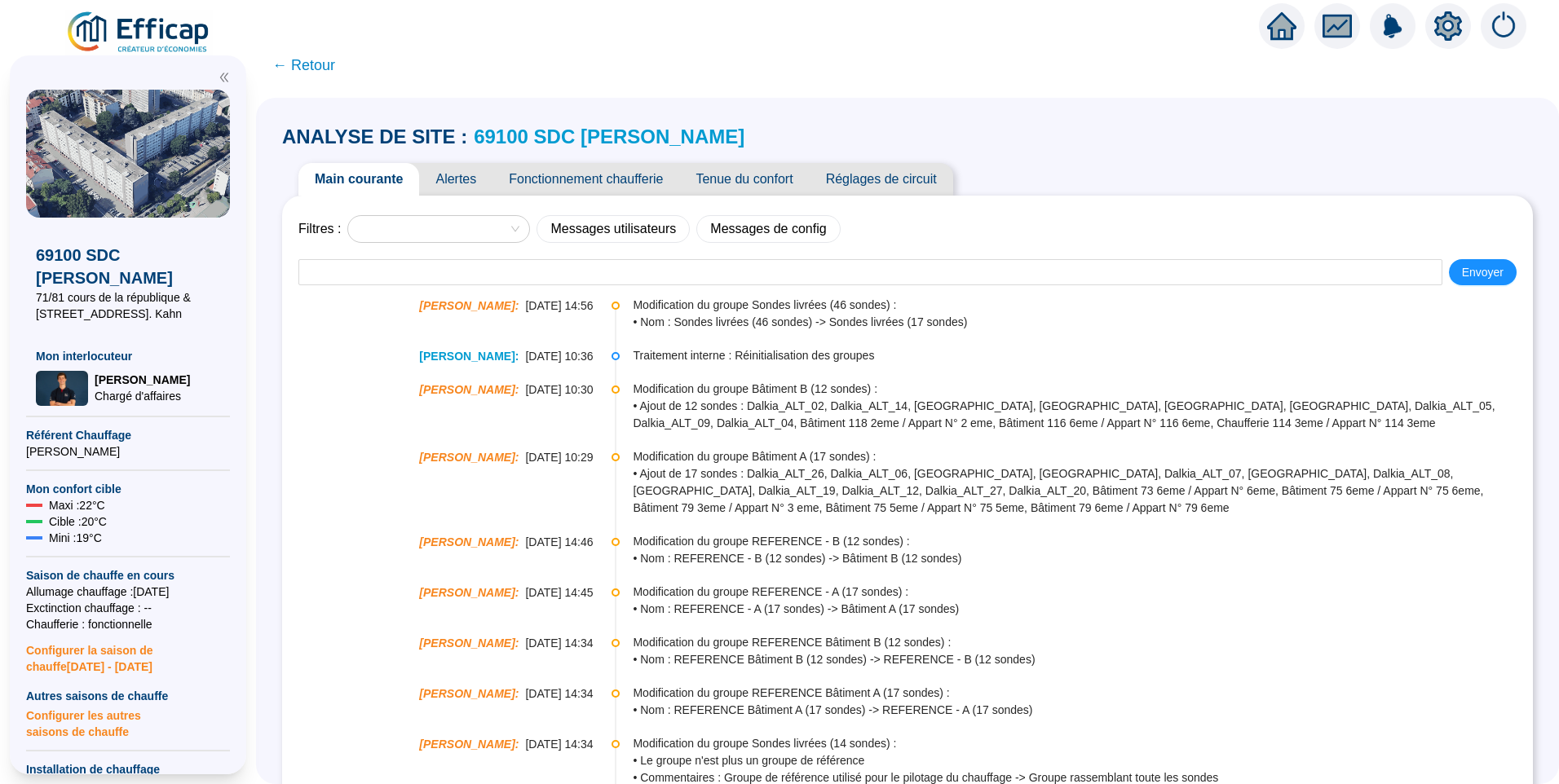
click at [461, 178] on span "Alertes" at bounding box center [456, 179] width 74 height 32
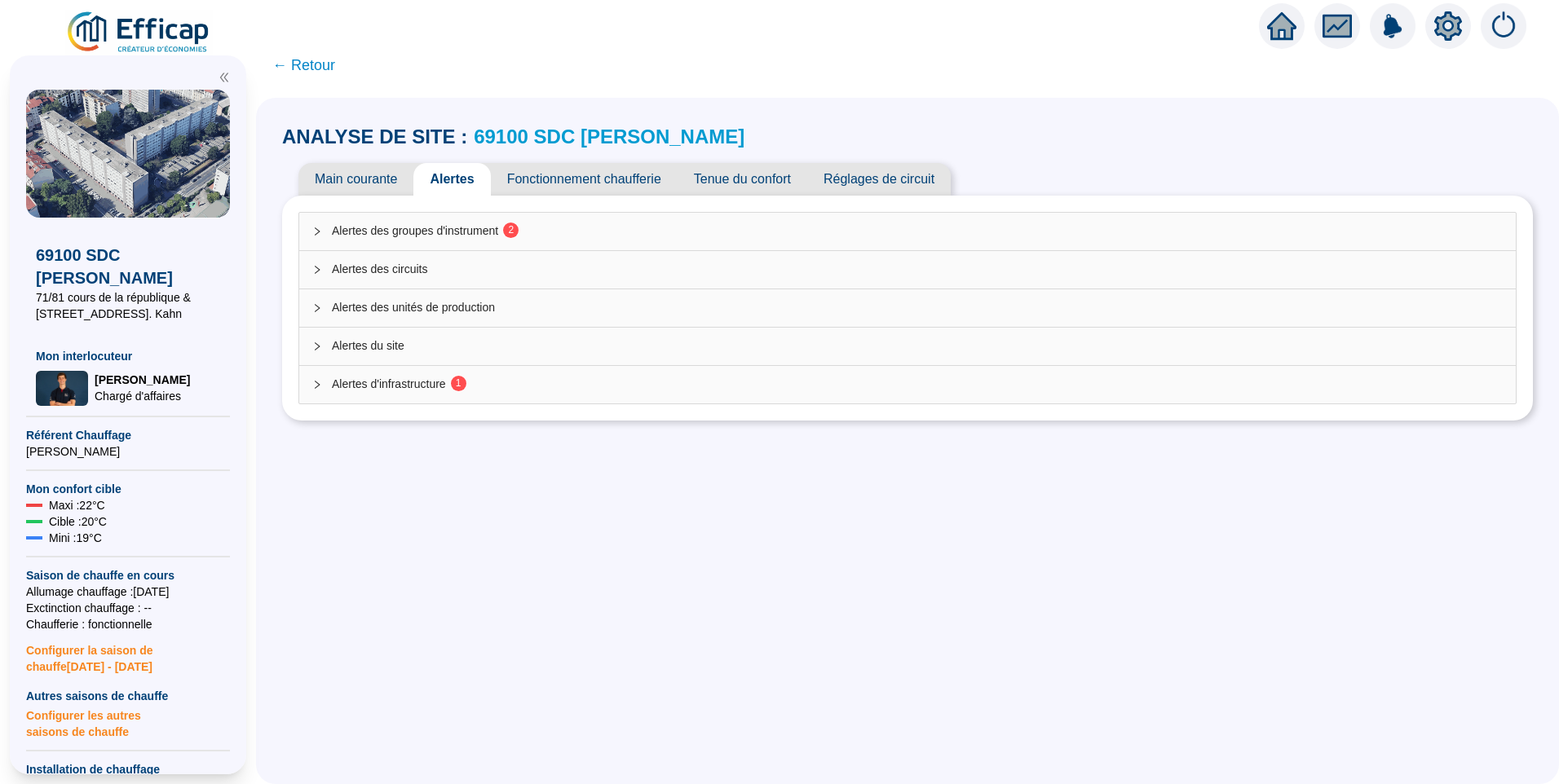
click at [472, 229] on span "Alertes des groupes d'instrument 2" at bounding box center [918, 231] width 1171 height 17
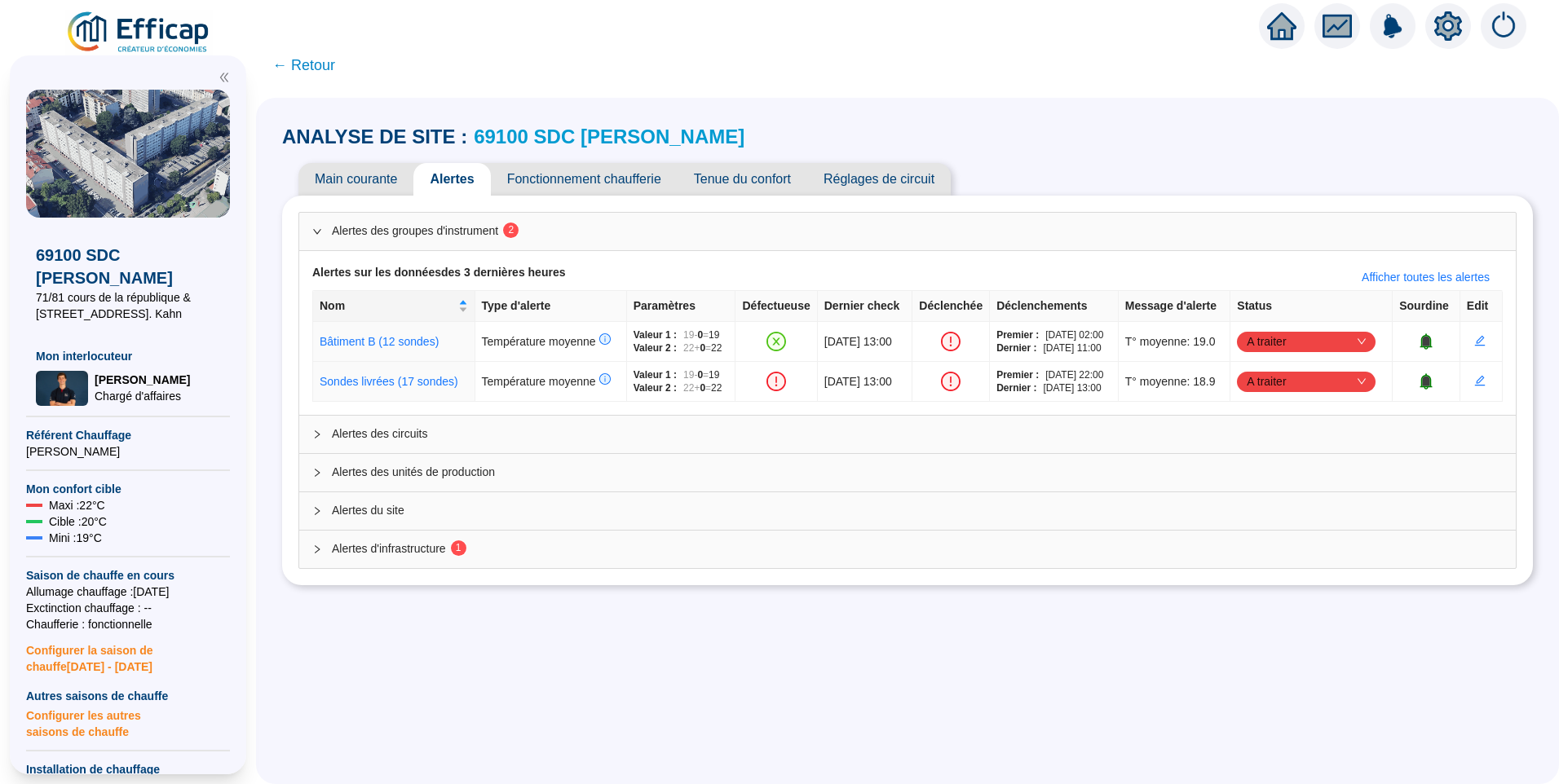
click at [668, 143] on link "69100 SDC Albert Thomas" at bounding box center [609, 137] width 271 height 22
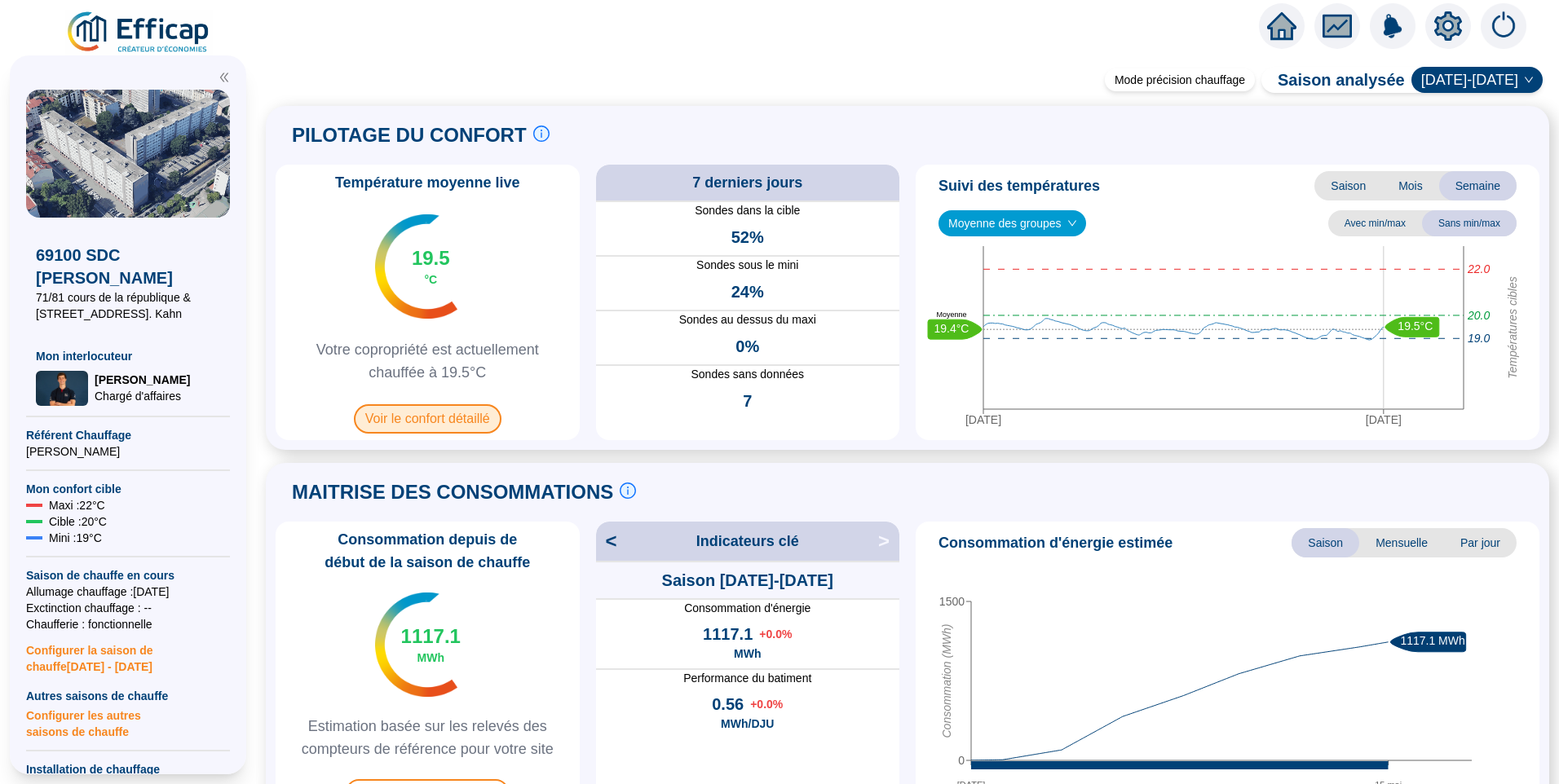
click at [432, 429] on span "Voir le confort détaillé" at bounding box center [427, 418] width 147 height 29
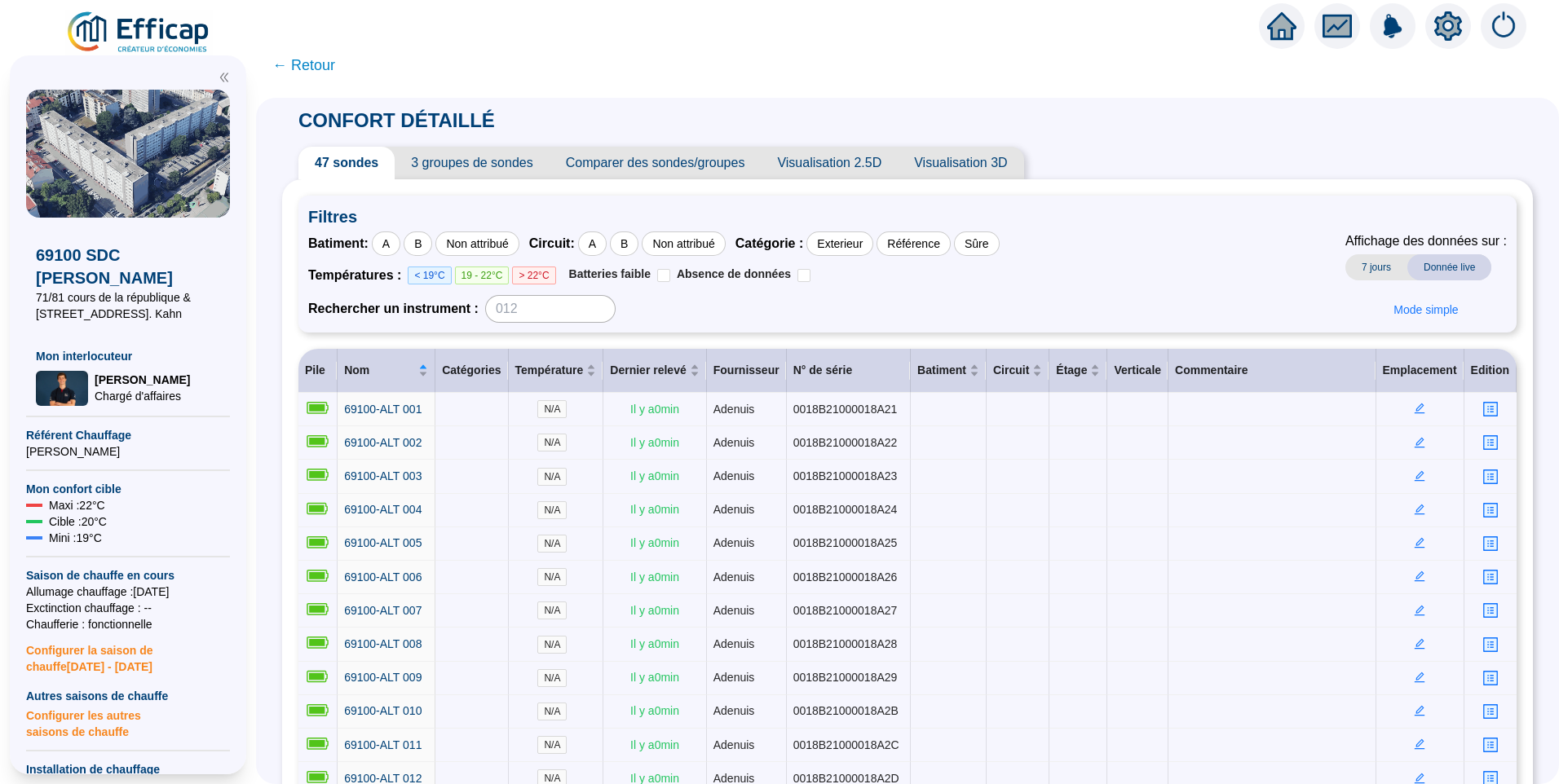
click at [473, 151] on span "3 groupes de sondes" at bounding box center [471, 162] width 154 height 32
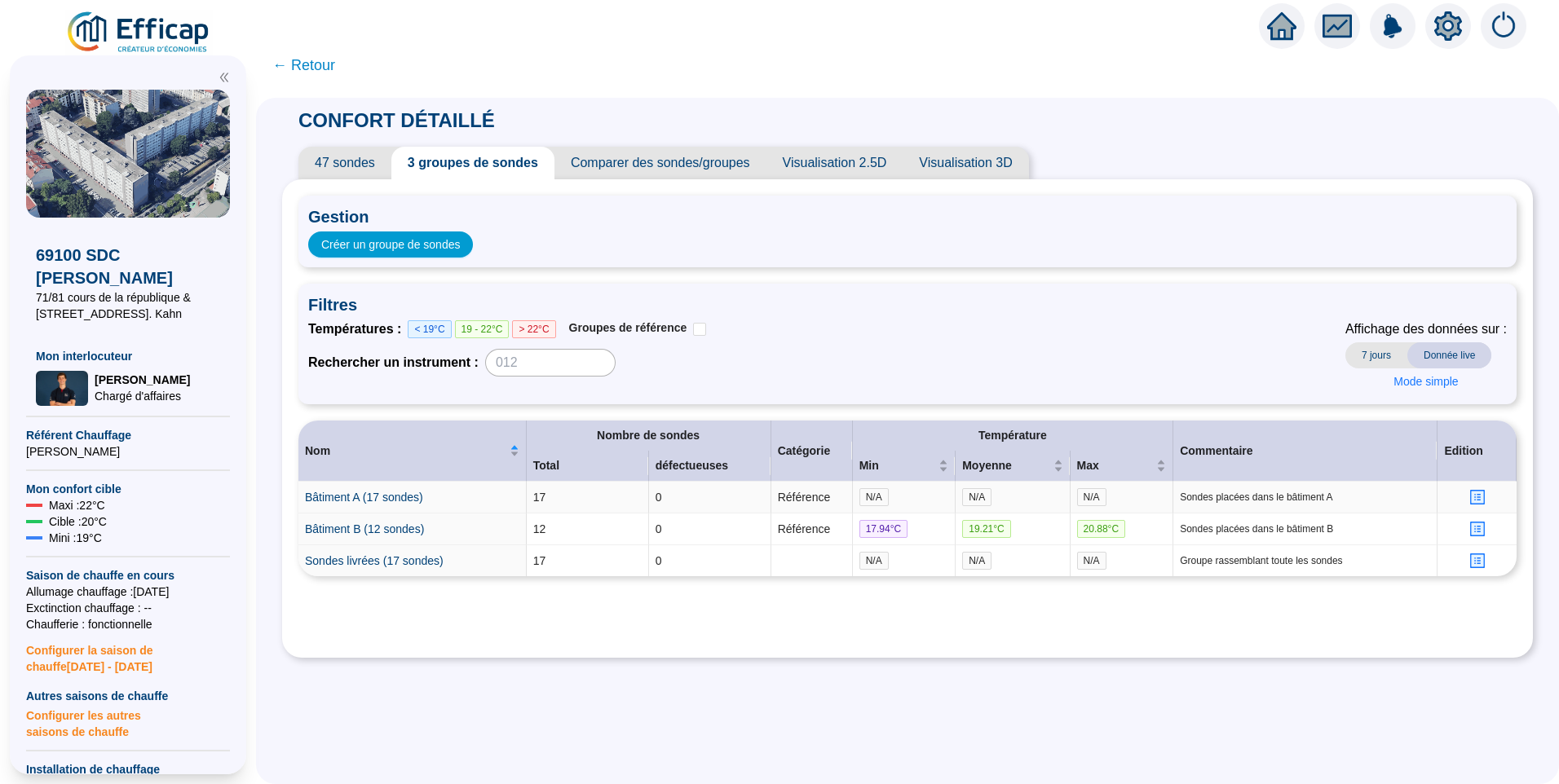
click at [1470, 491] on icon "profile" at bounding box center [1478, 498] width 15 height 15
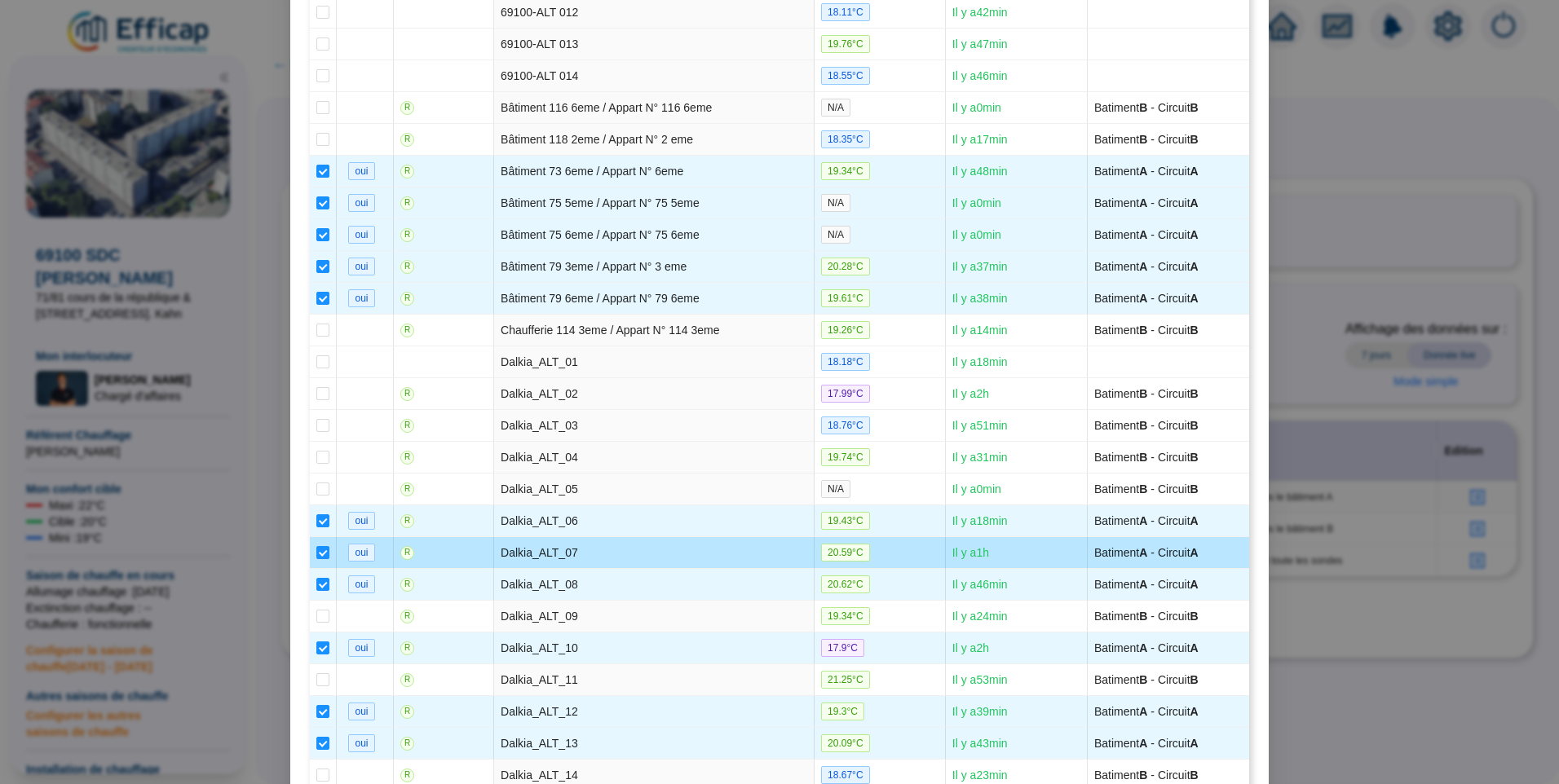
scroll to position [1255, 0]
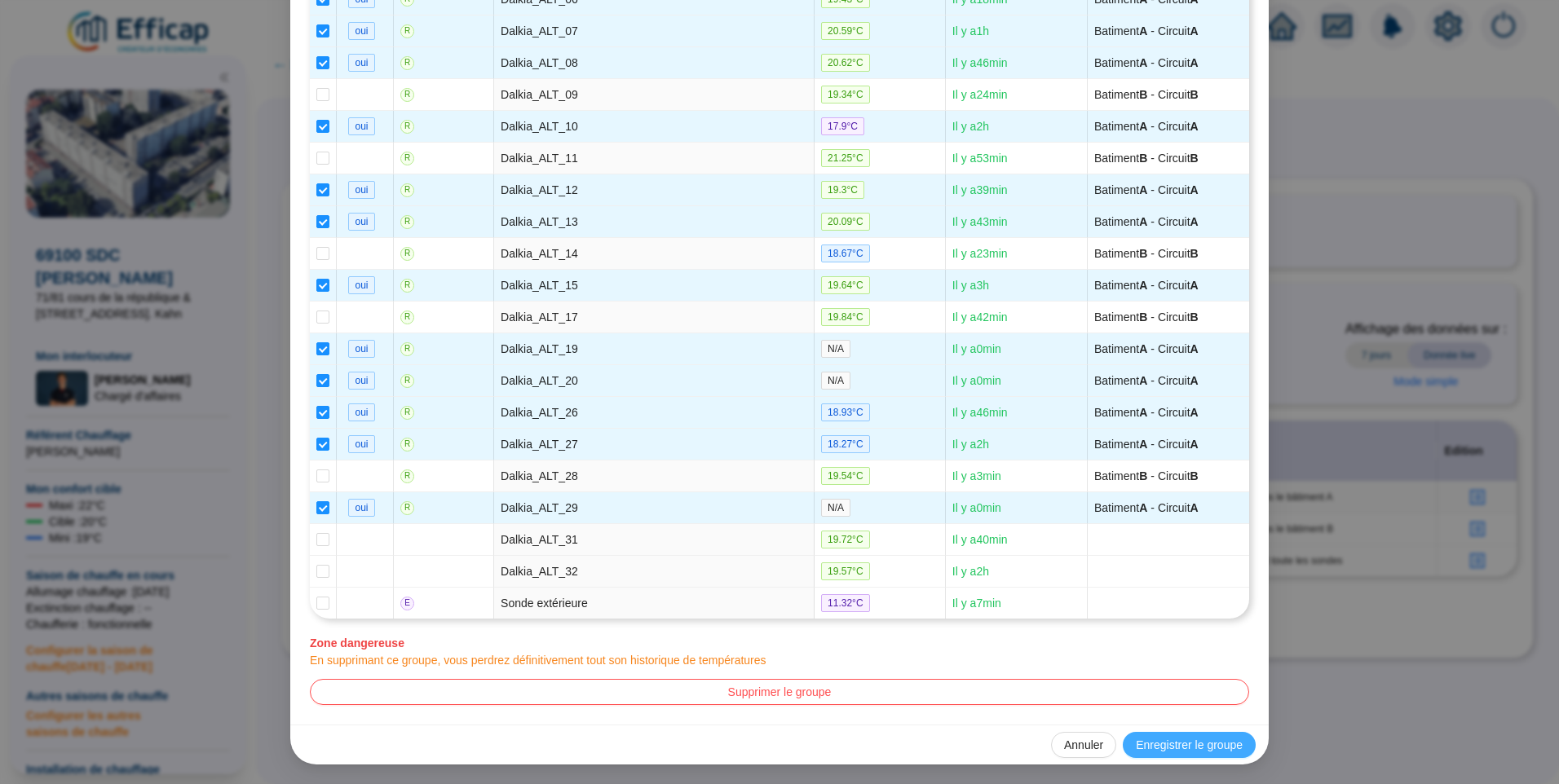
click at [1195, 753] on span "Enregistrer le groupe" at bounding box center [1189, 745] width 107 height 17
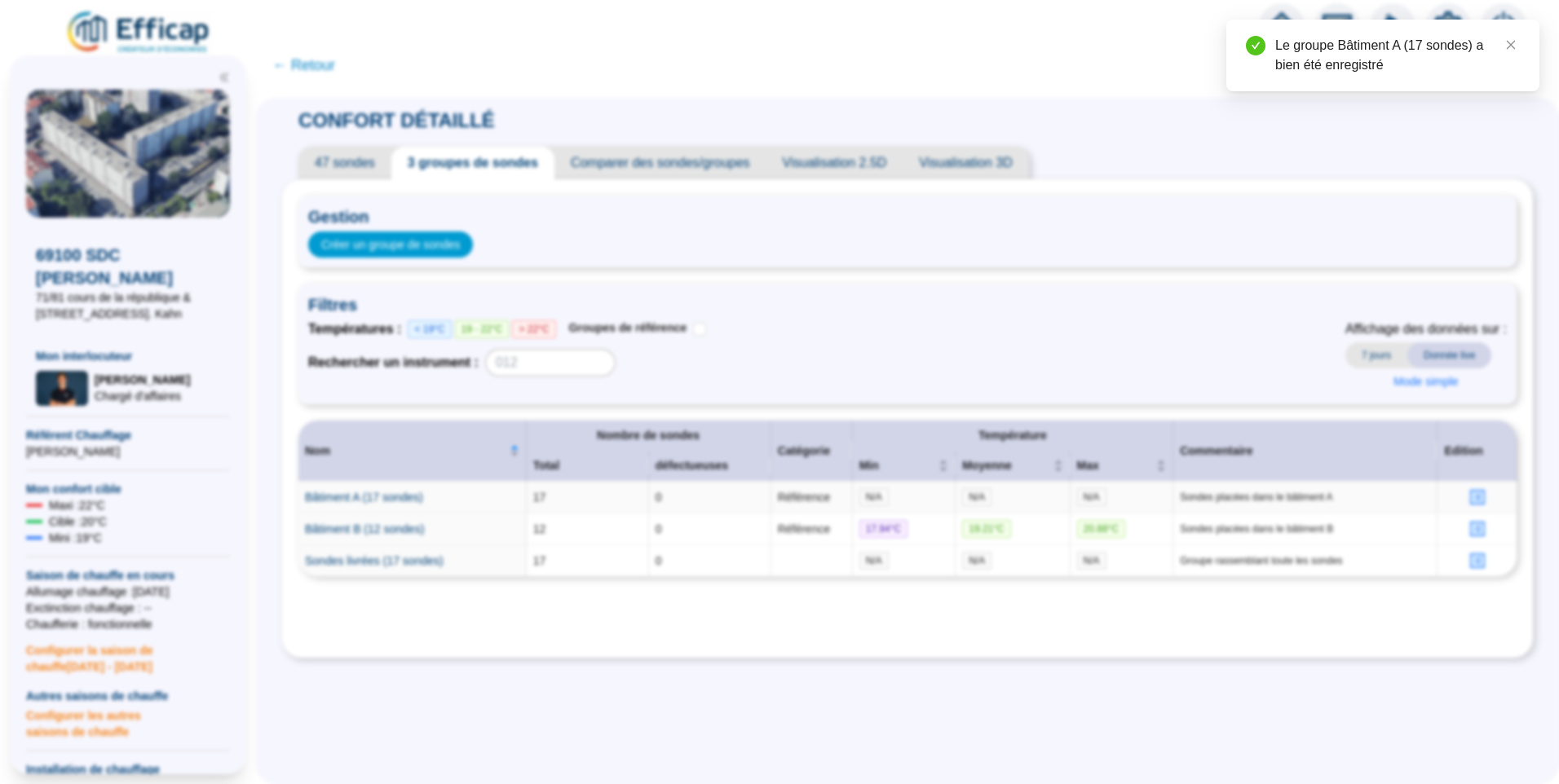
scroll to position [0, 0]
click at [1471, 535] on icon "profile" at bounding box center [1477, 529] width 12 height 12
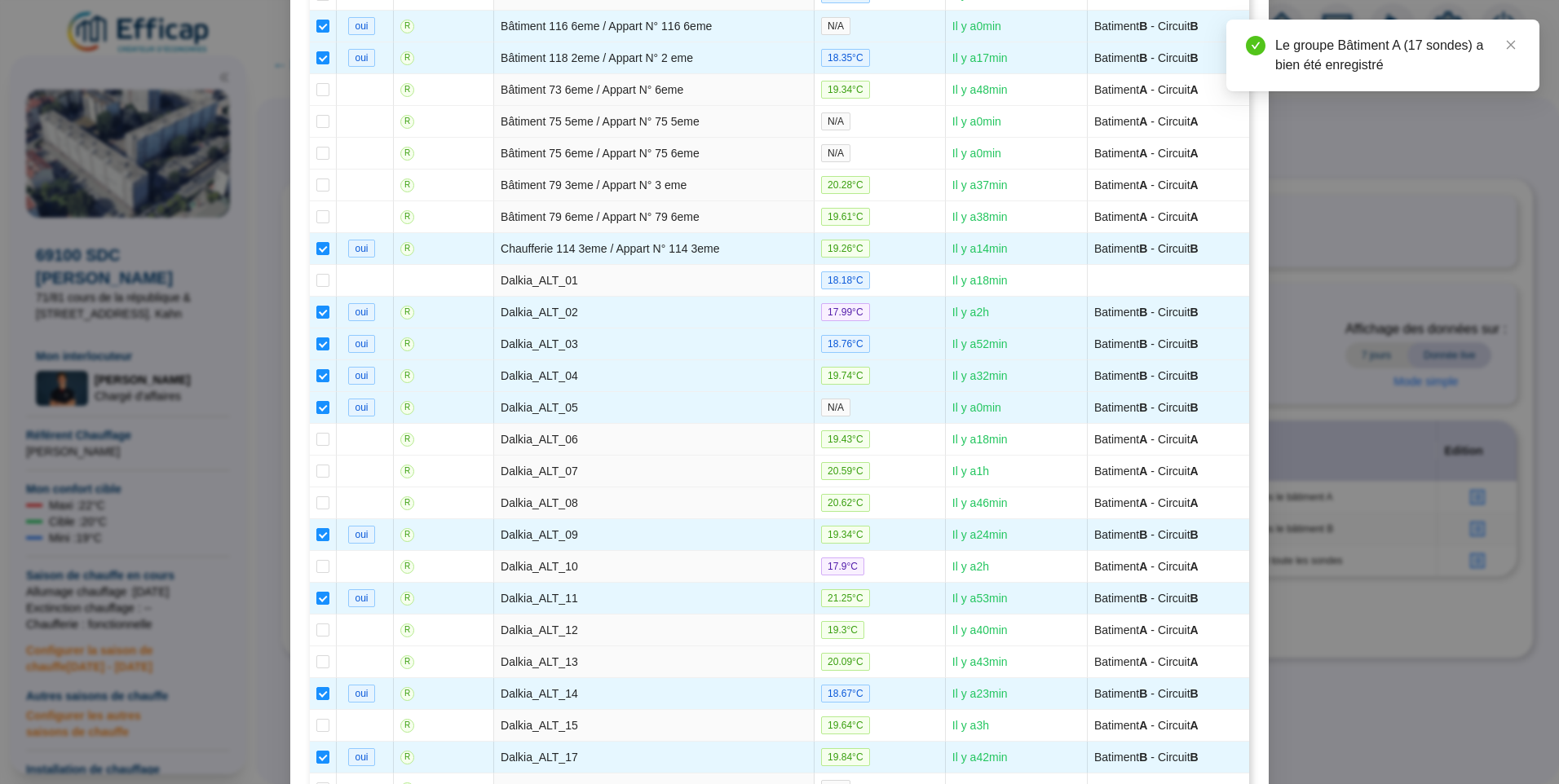
scroll to position [1255, 0]
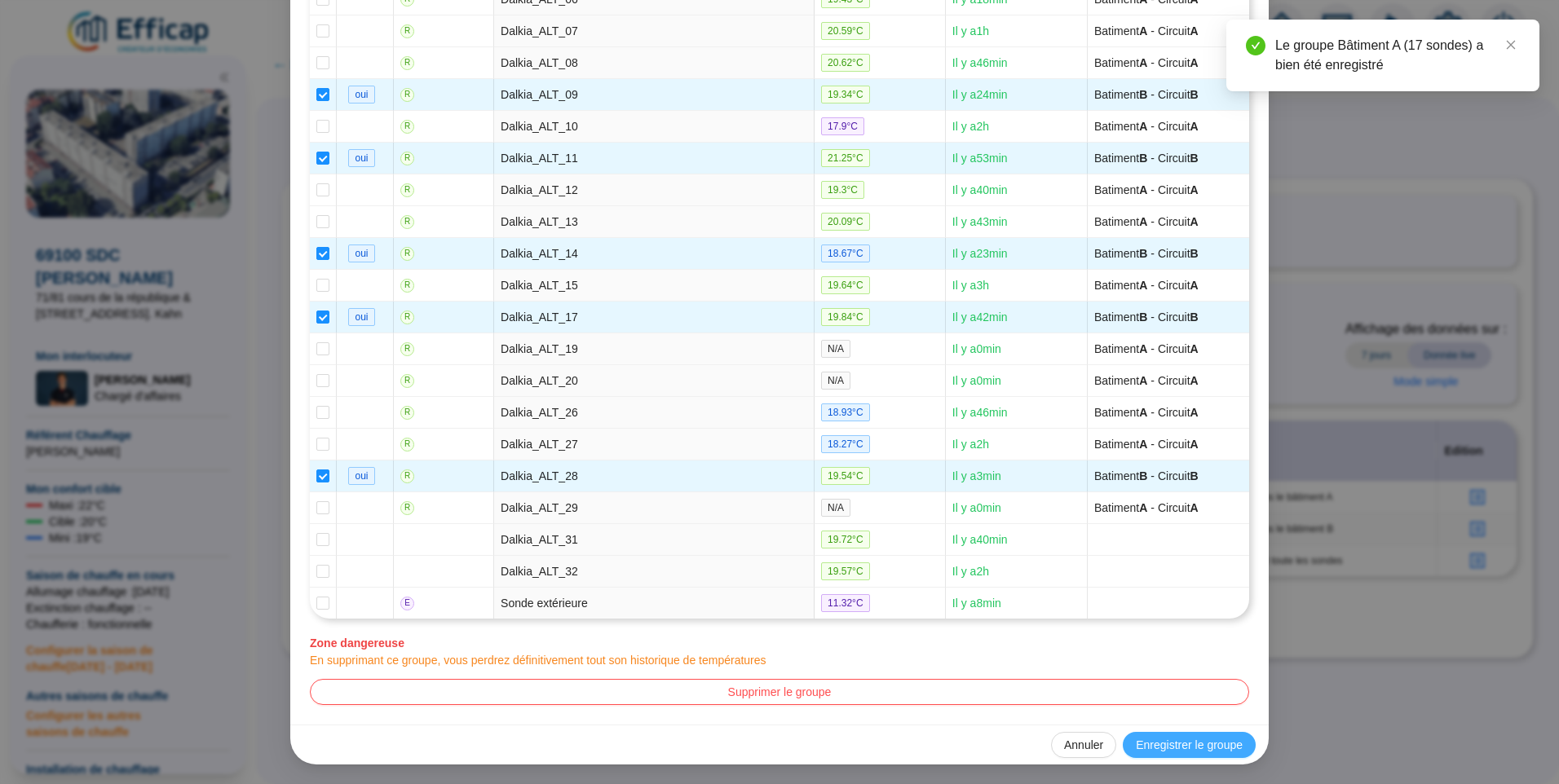
click at [1185, 743] on span "Enregistrer le groupe" at bounding box center [1189, 745] width 107 height 17
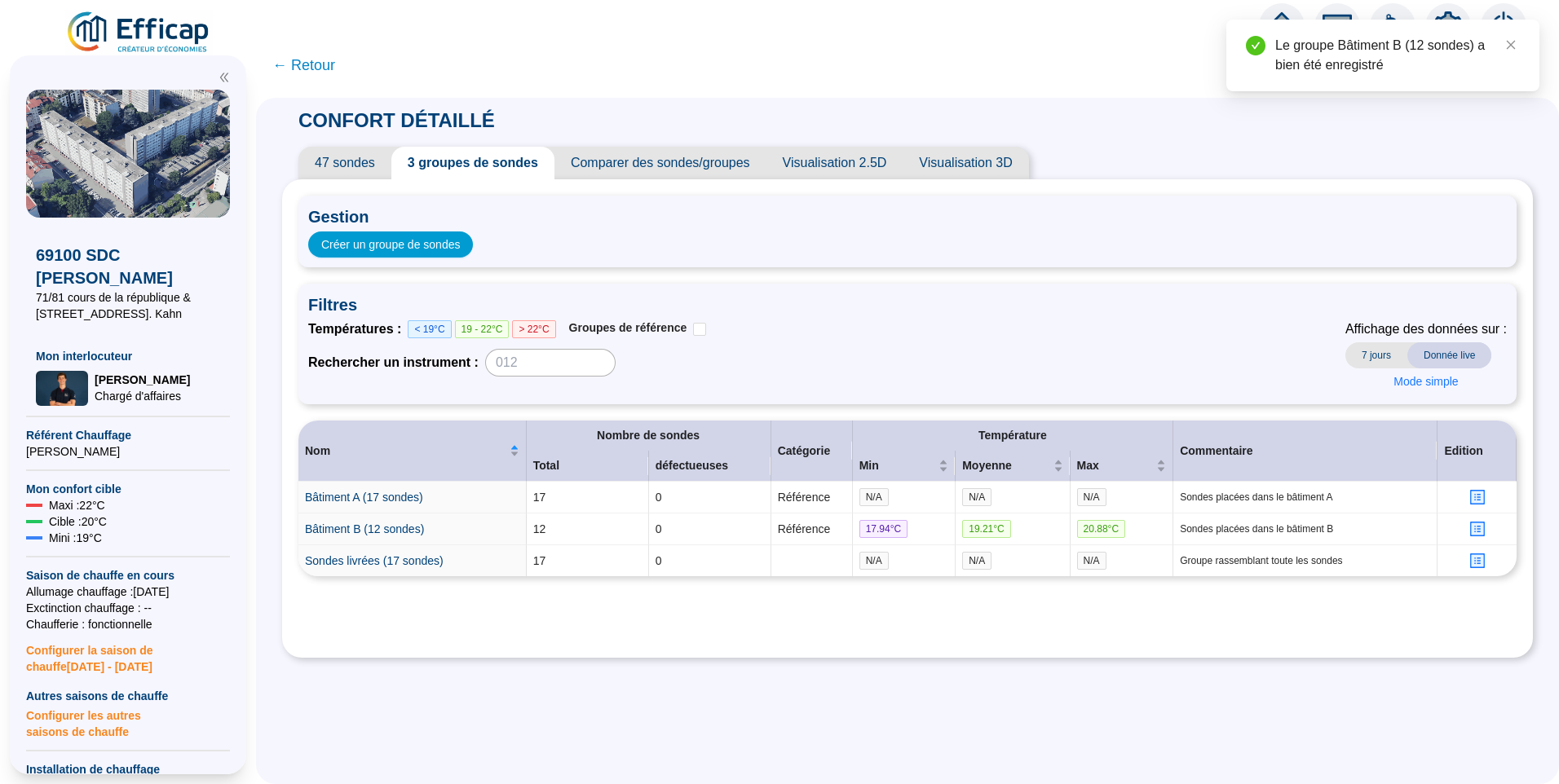
scroll to position [0, 0]
click at [1470, 568] on icon "profile" at bounding box center [1478, 560] width 17 height 17
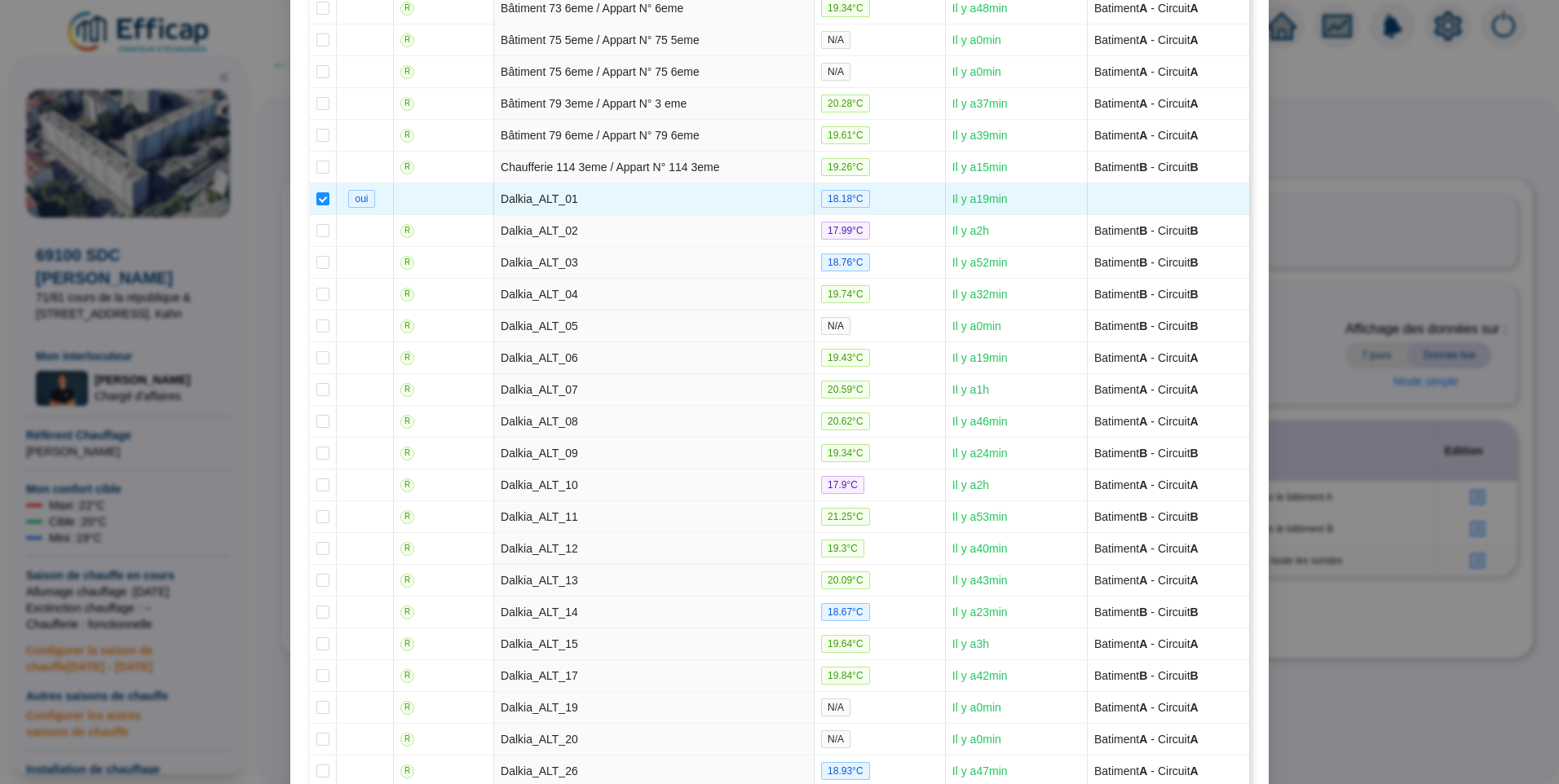
scroll to position [1255, 0]
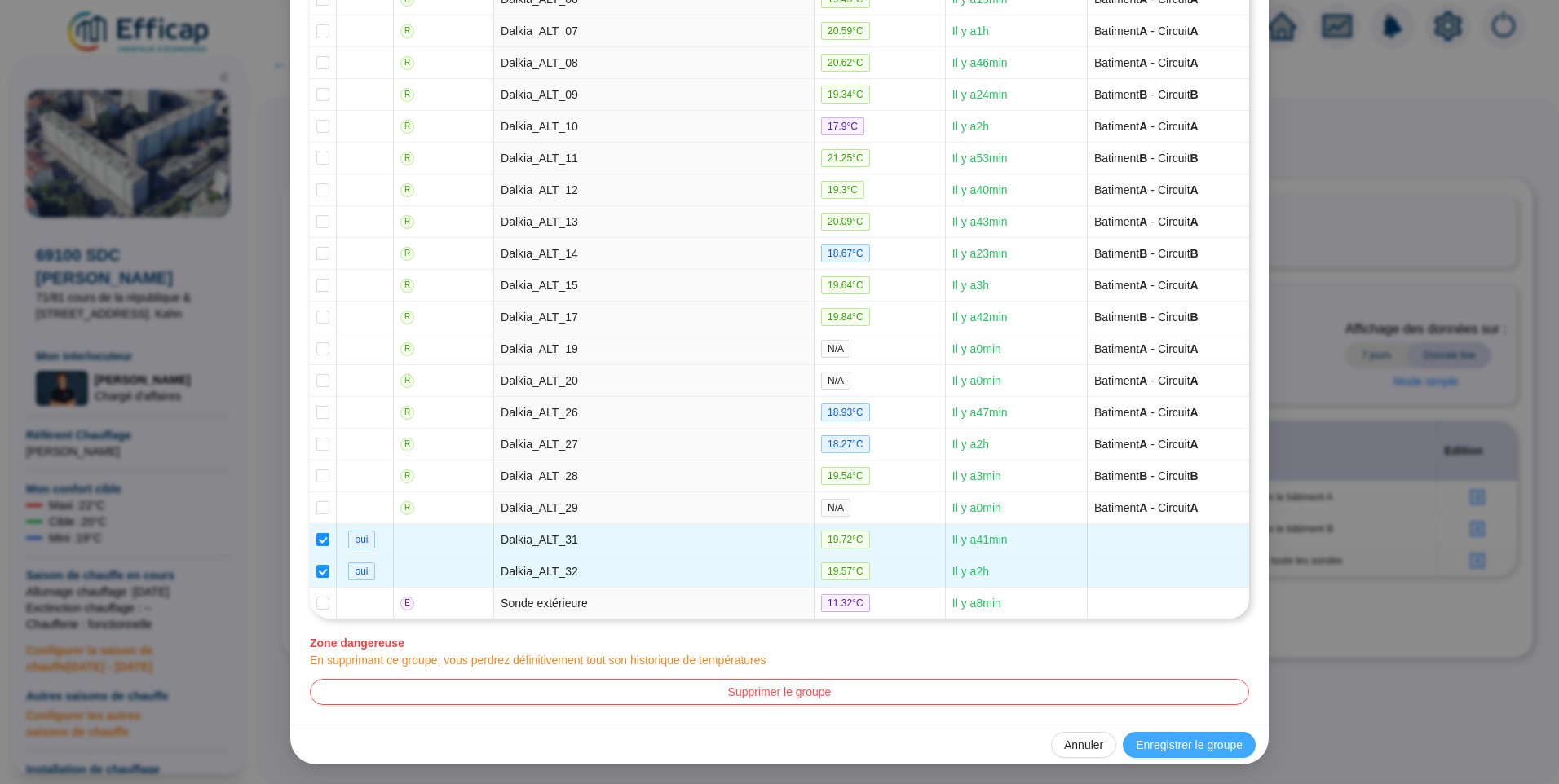
click at [1202, 746] on span "Enregistrer le groupe" at bounding box center [1189, 745] width 107 height 17
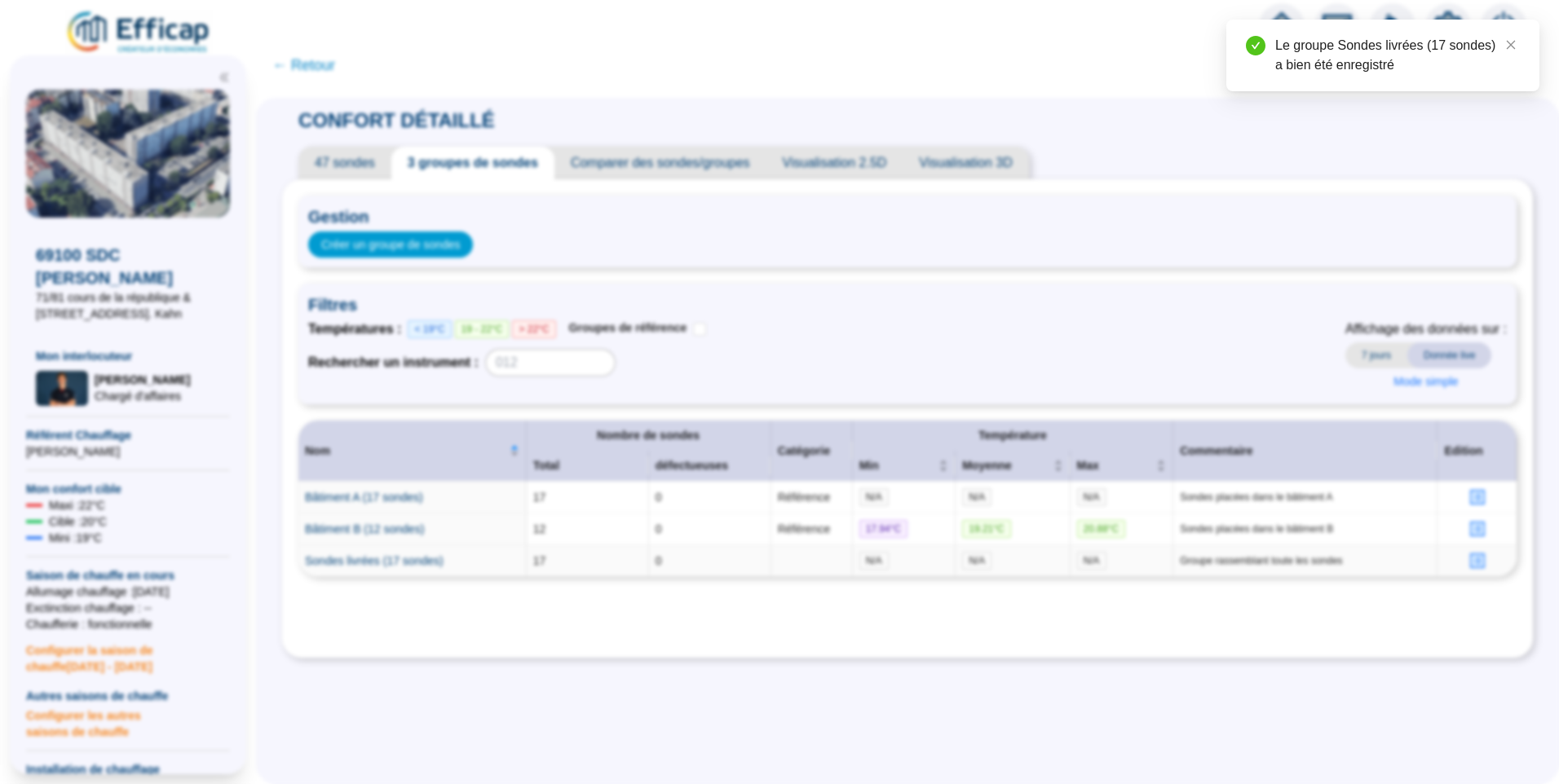
scroll to position [0, 0]
click at [1510, 46] on icon "close" at bounding box center [1511, 45] width 12 height 12
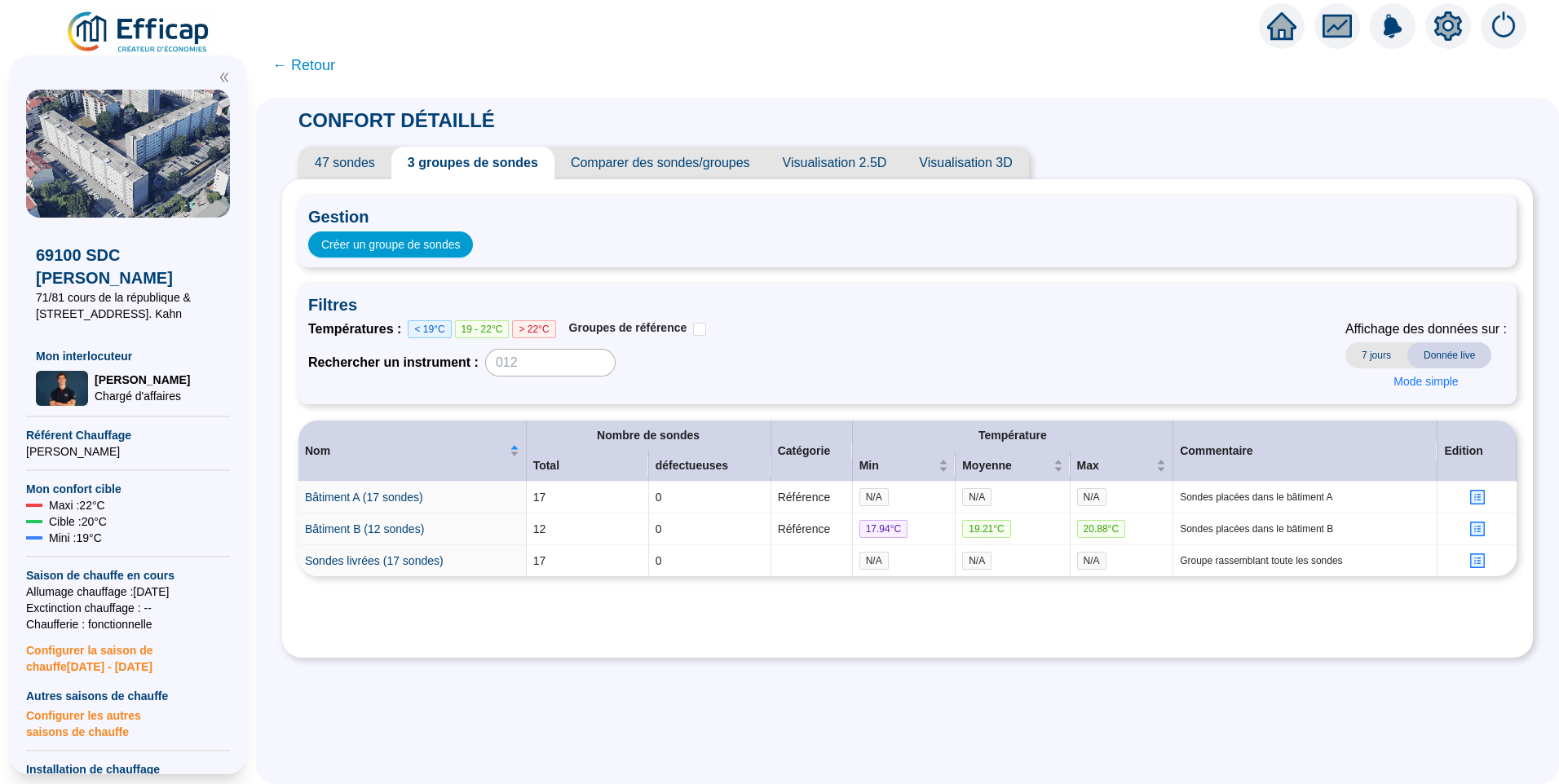
click at [1045, 339] on div "Températures : < 19°C 19 - 22°C > 22°C Groupes de référence Rechercher un instr…" at bounding box center [907, 357] width 1199 height 75
click at [328, 62] on span "← Retour" at bounding box center [304, 65] width 63 height 23
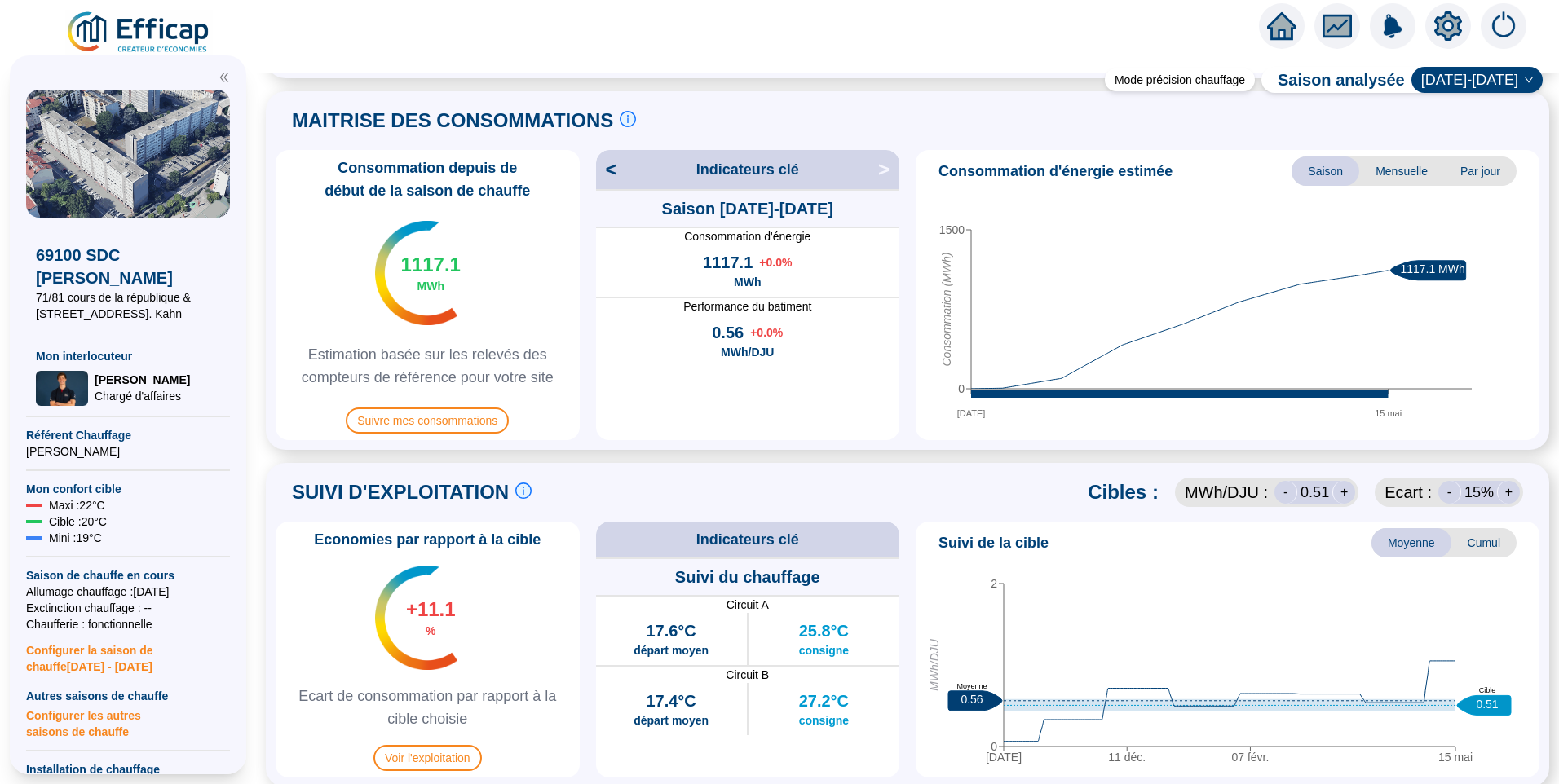
scroll to position [733, 0]
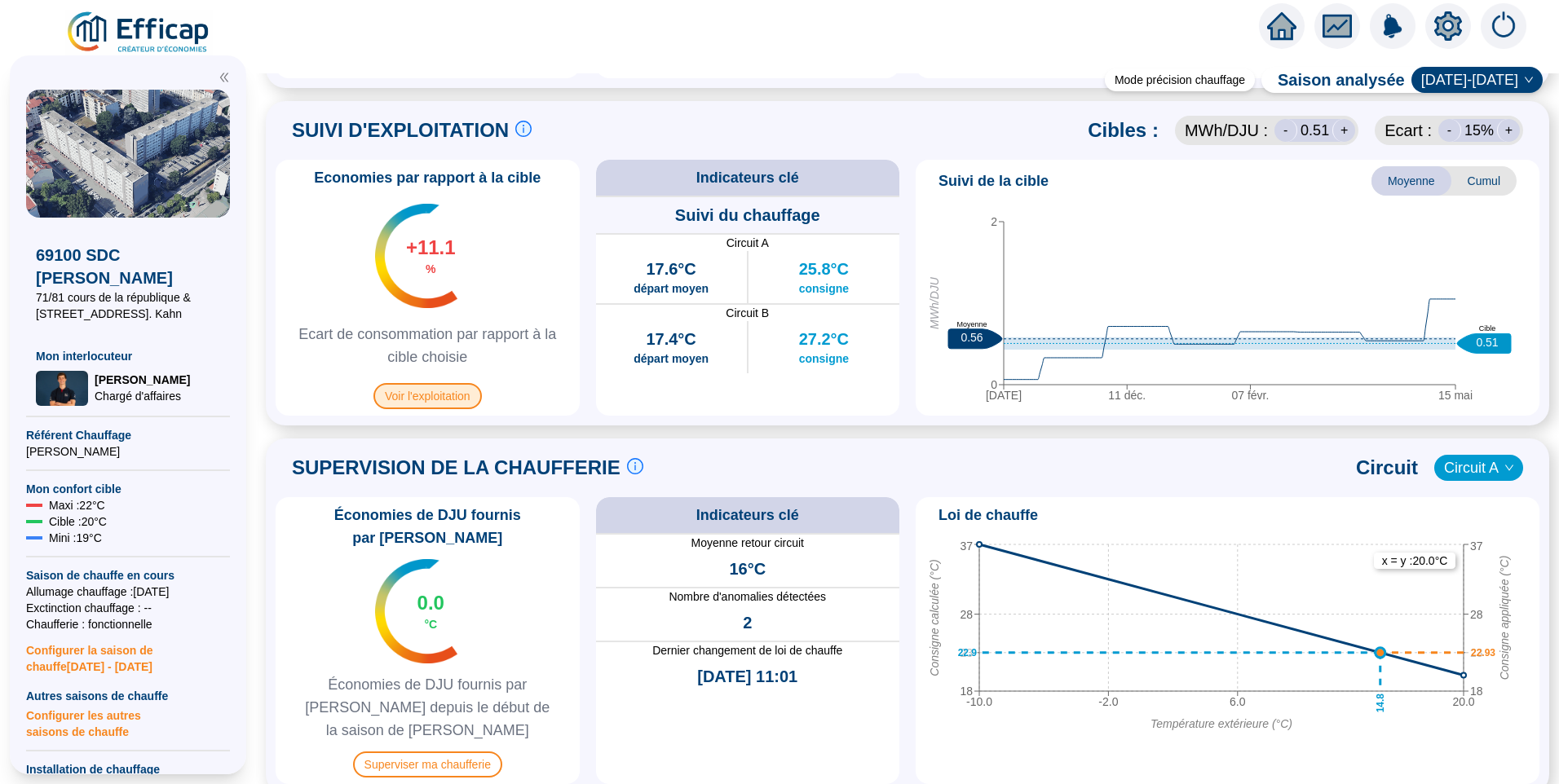
click at [428, 389] on span "Voir l'exploitation" at bounding box center [427, 397] width 109 height 26
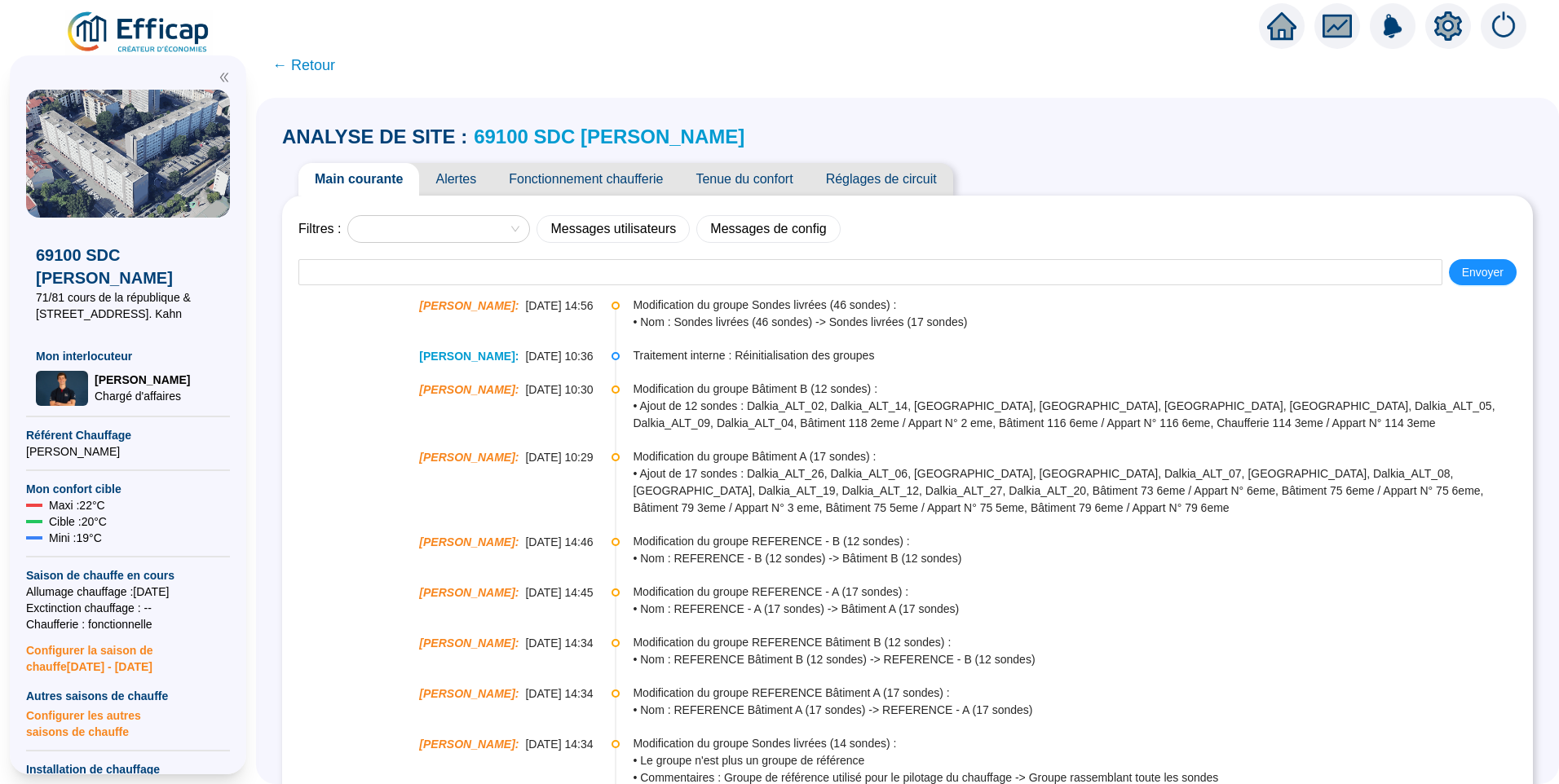
click at [471, 182] on span "Alertes" at bounding box center [456, 179] width 74 height 32
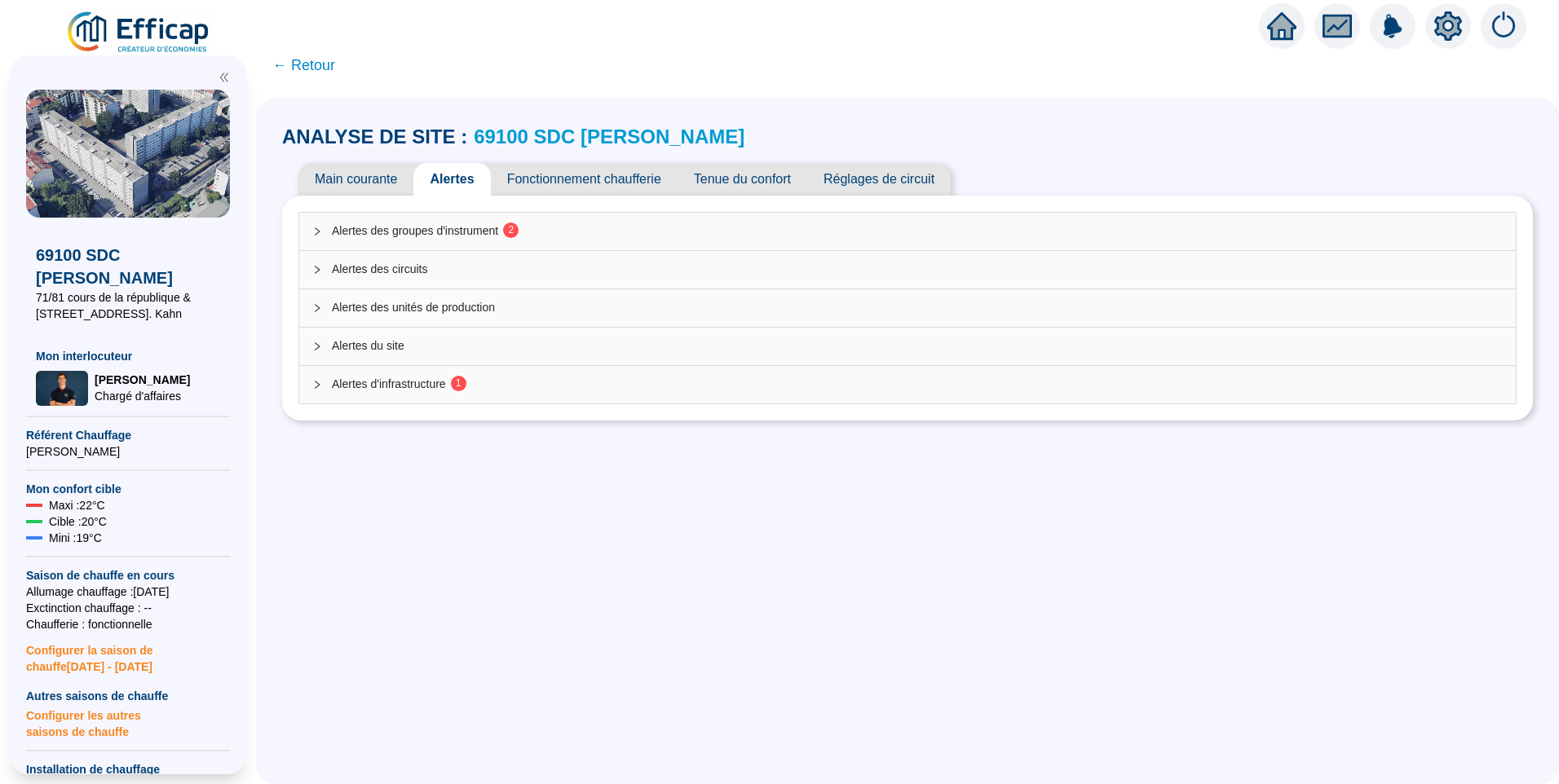
click at [449, 235] on span "Alertes des groupes d'instrument 2" at bounding box center [918, 231] width 1171 height 17
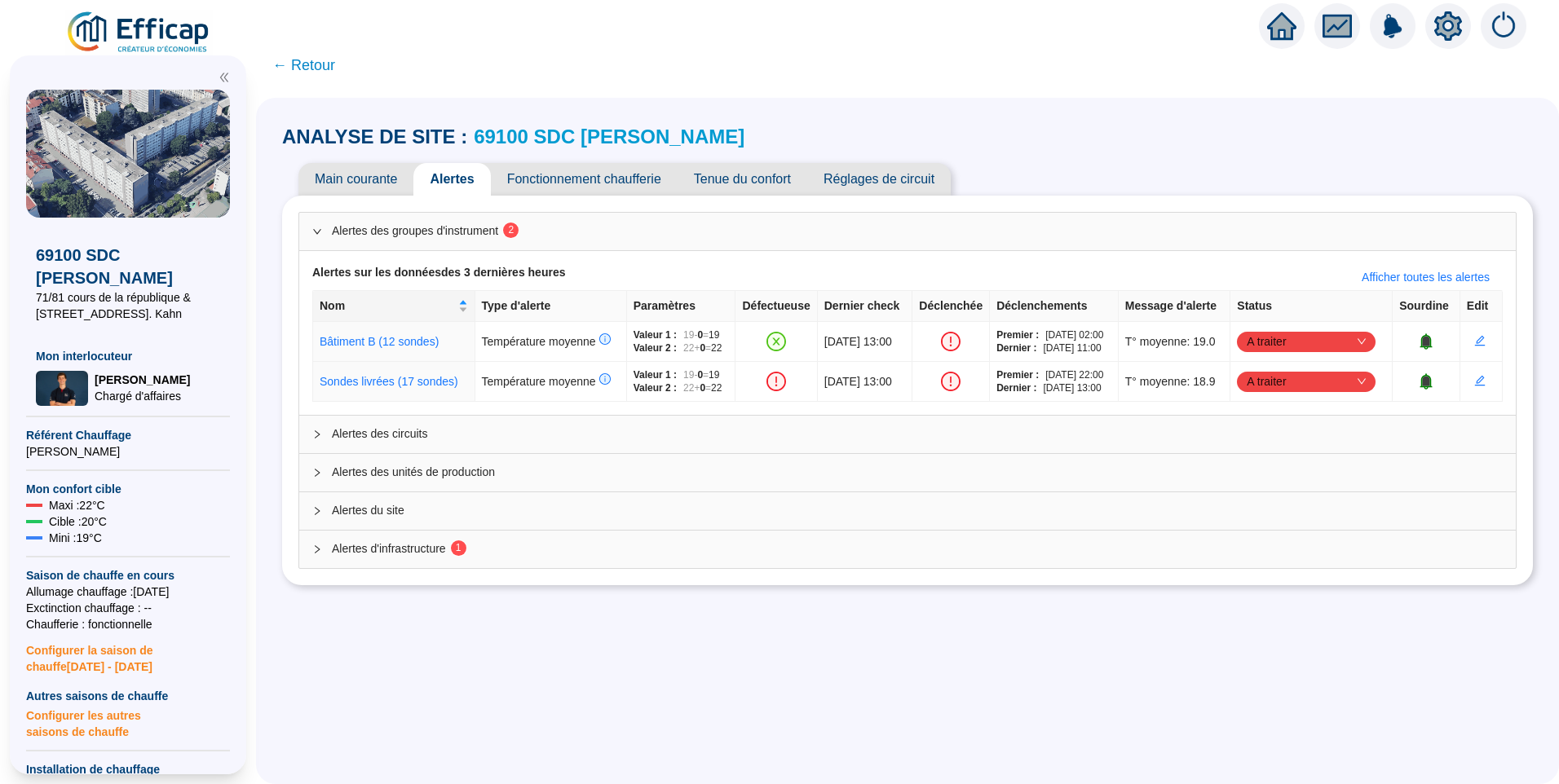
click at [430, 438] on span "Alertes des circuits" at bounding box center [918, 434] width 1171 height 17
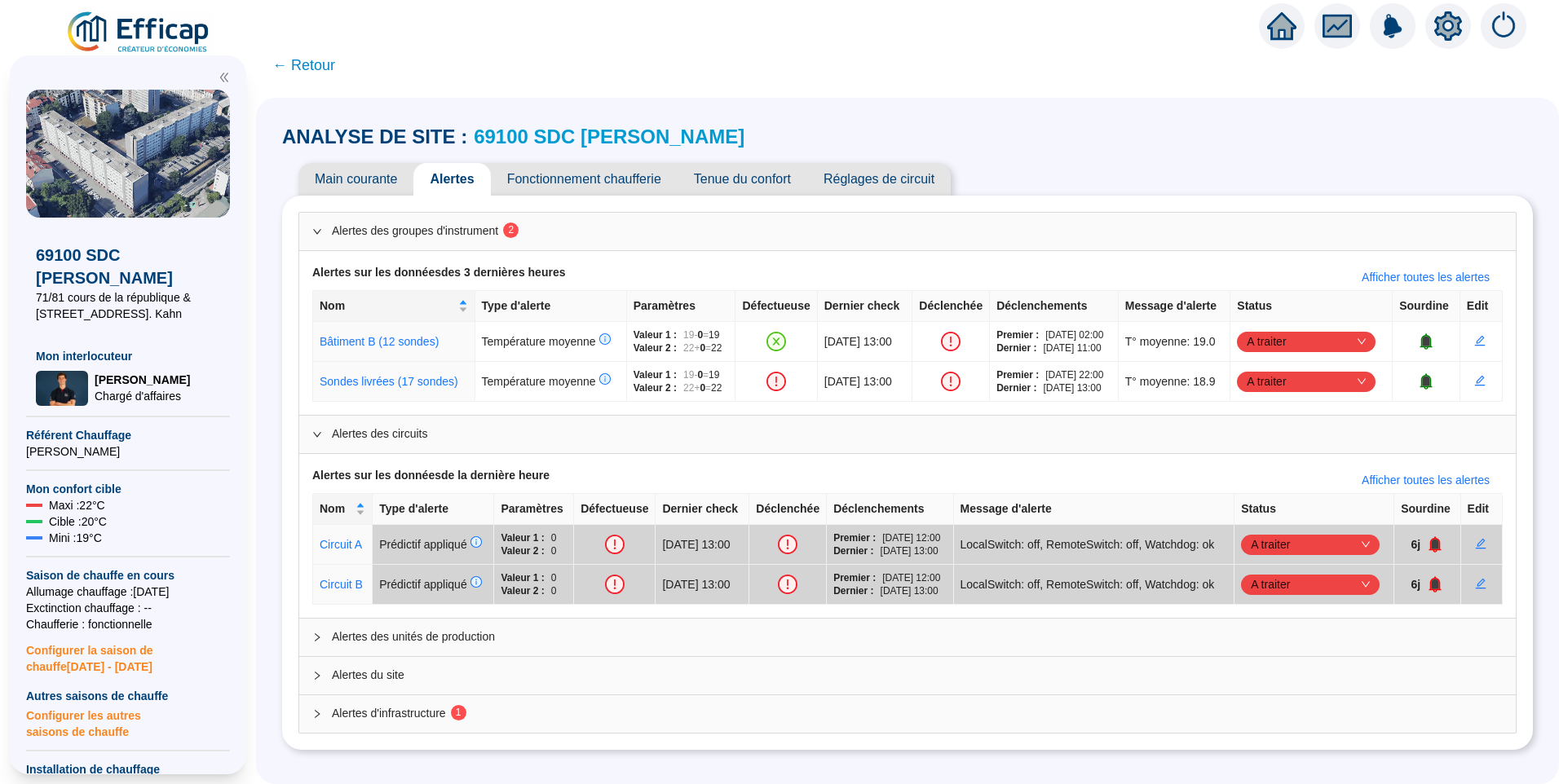
scroll to position [14, 0]
click at [432, 646] on span "Alertes des unités de production" at bounding box center [918, 637] width 1171 height 17
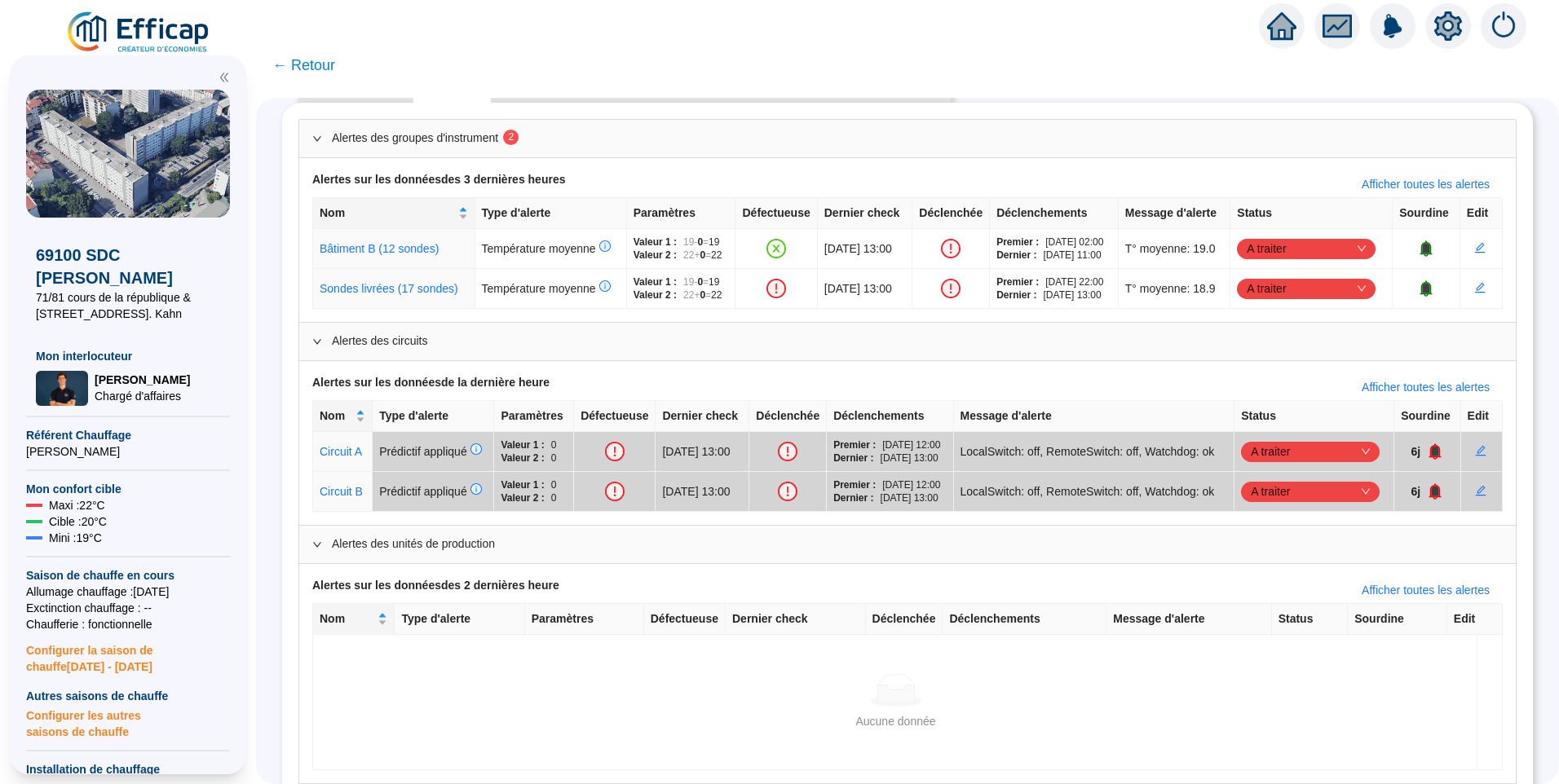
scroll to position [234, 0]
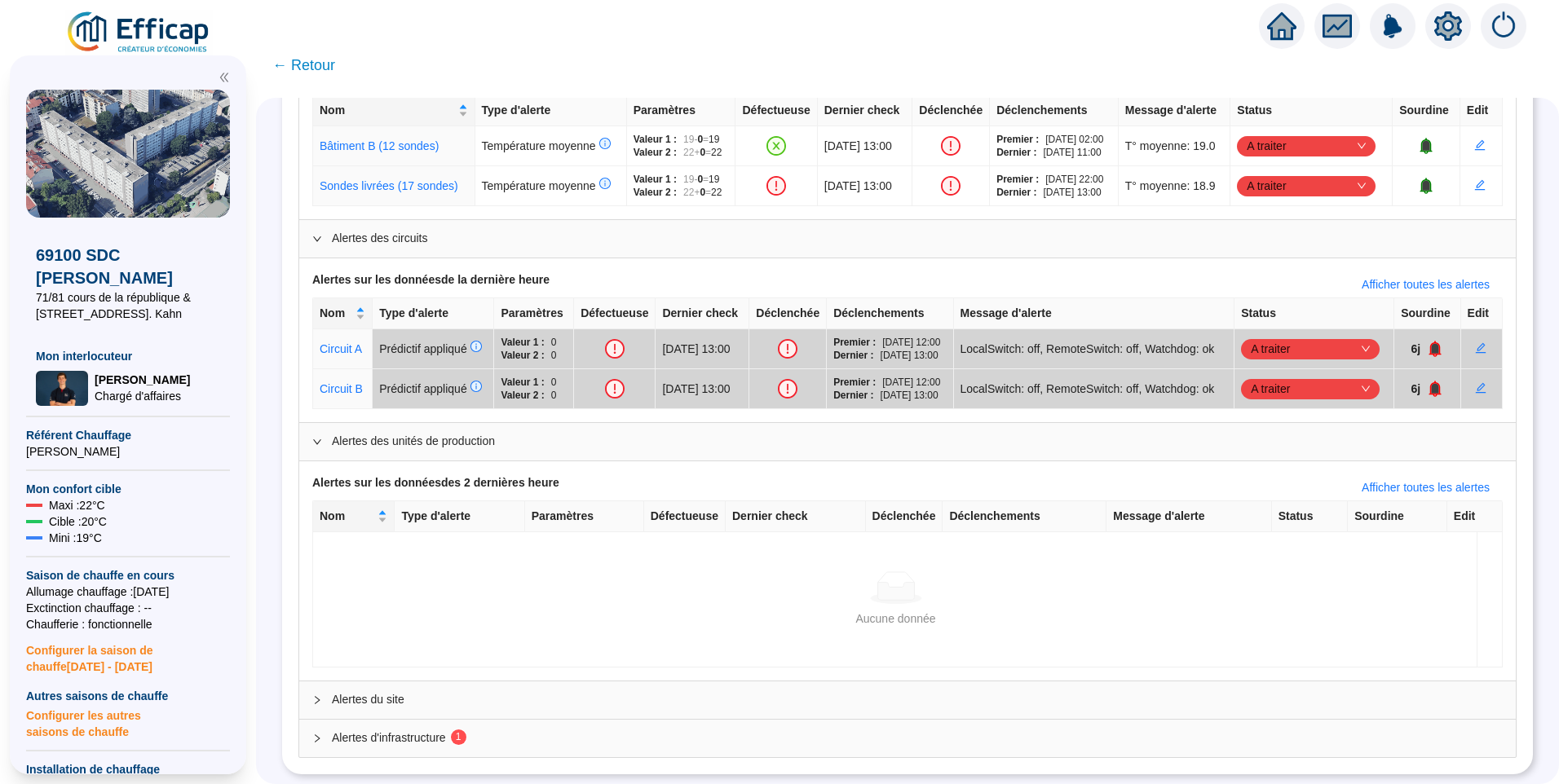
click at [428, 691] on span "Alertes du site" at bounding box center [918, 700] width 1171 height 17
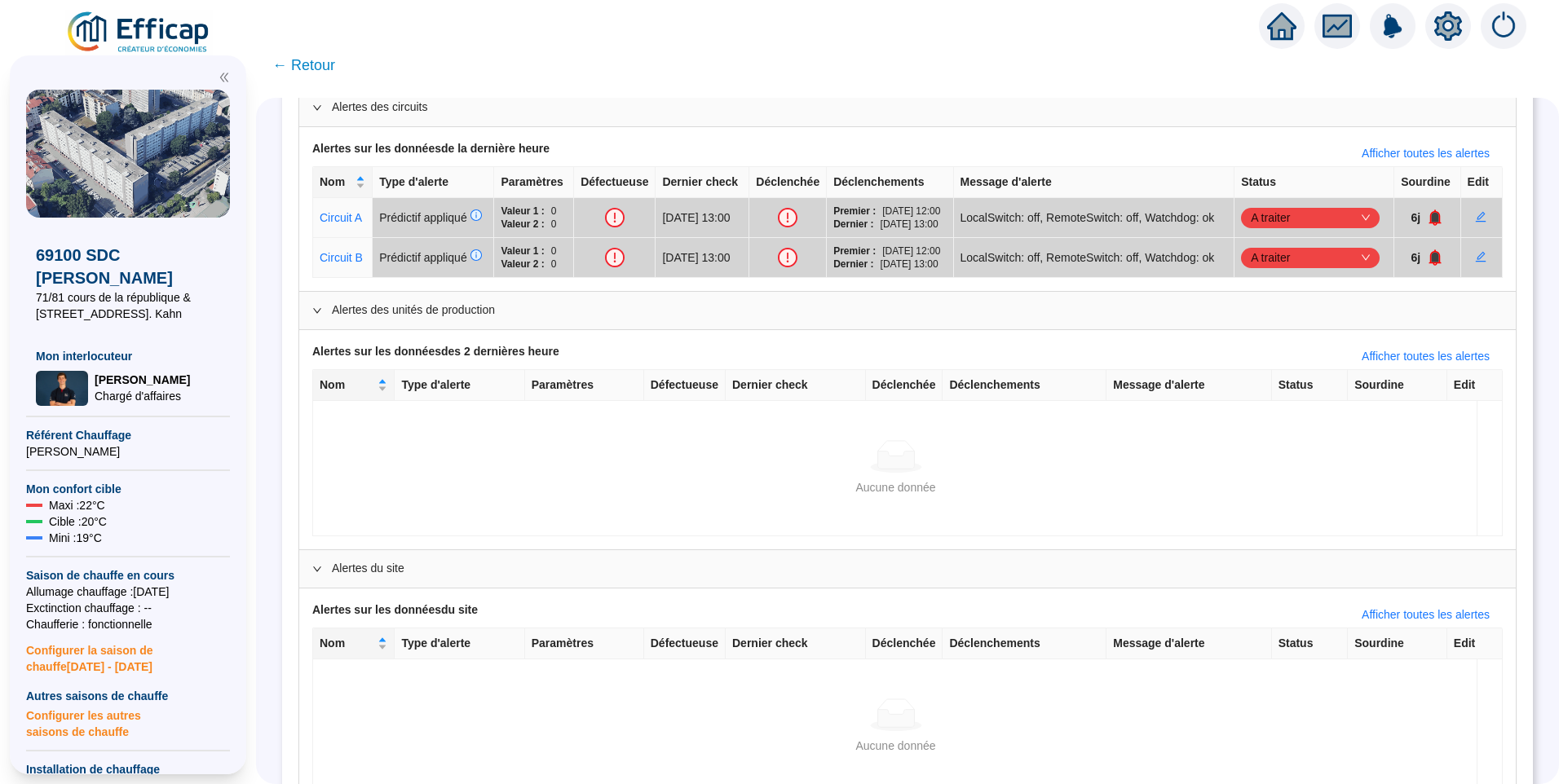
scroll to position [454, 0]
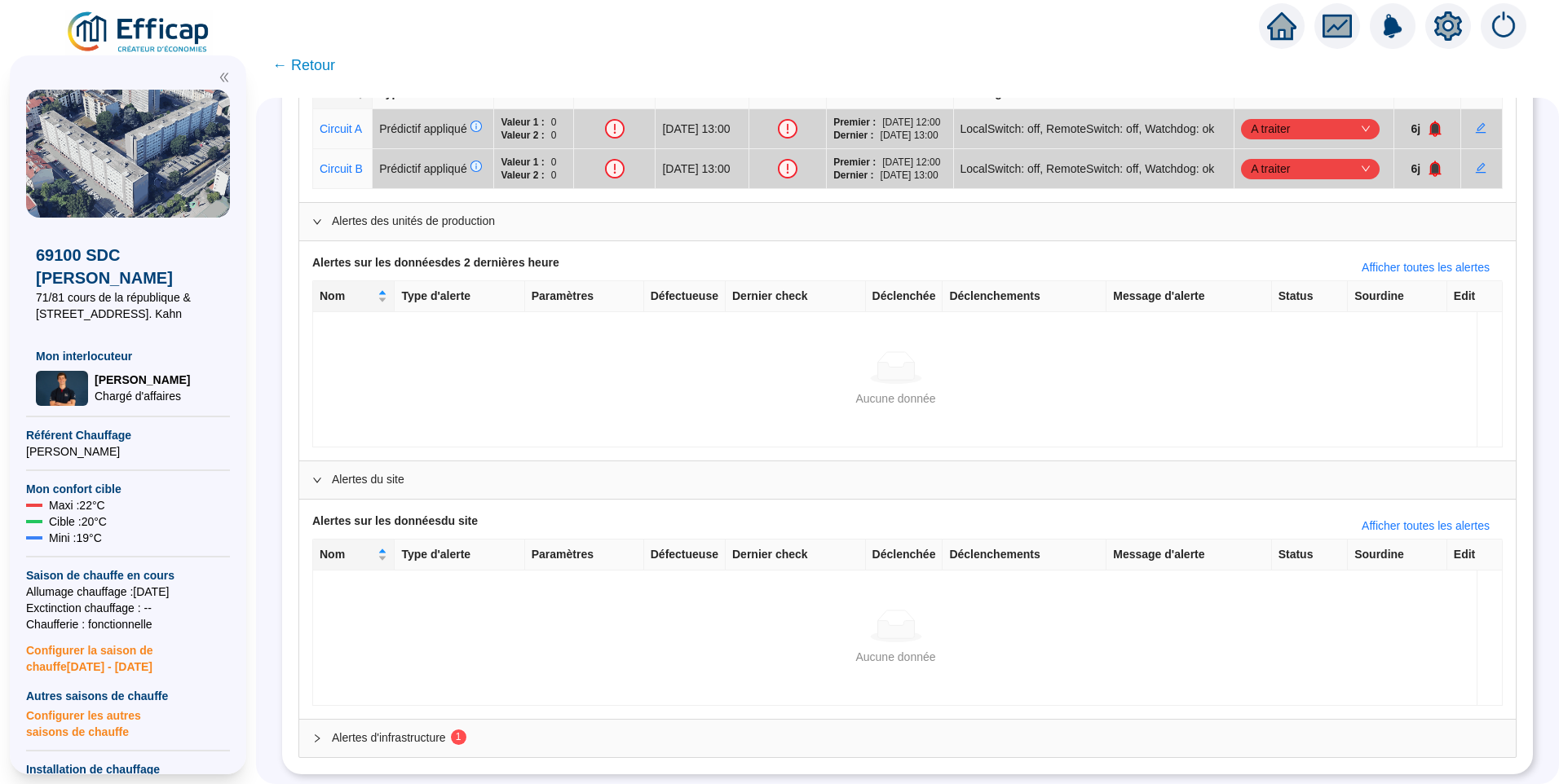
click at [424, 729] on span "Alertes d'infrastructure 1" at bounding box center [918, 738] width 1171 height 17
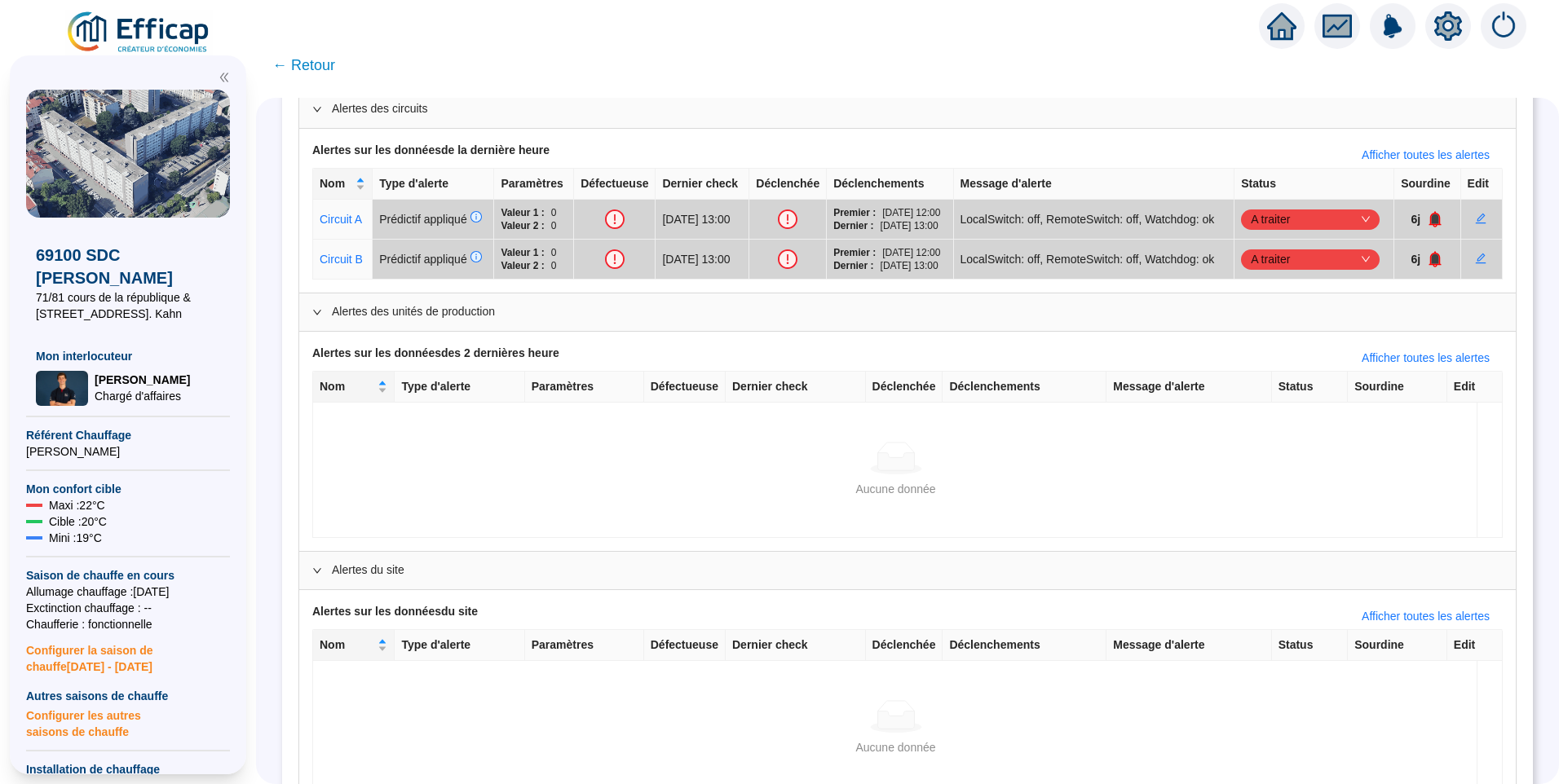
scroll to position [100, 0]
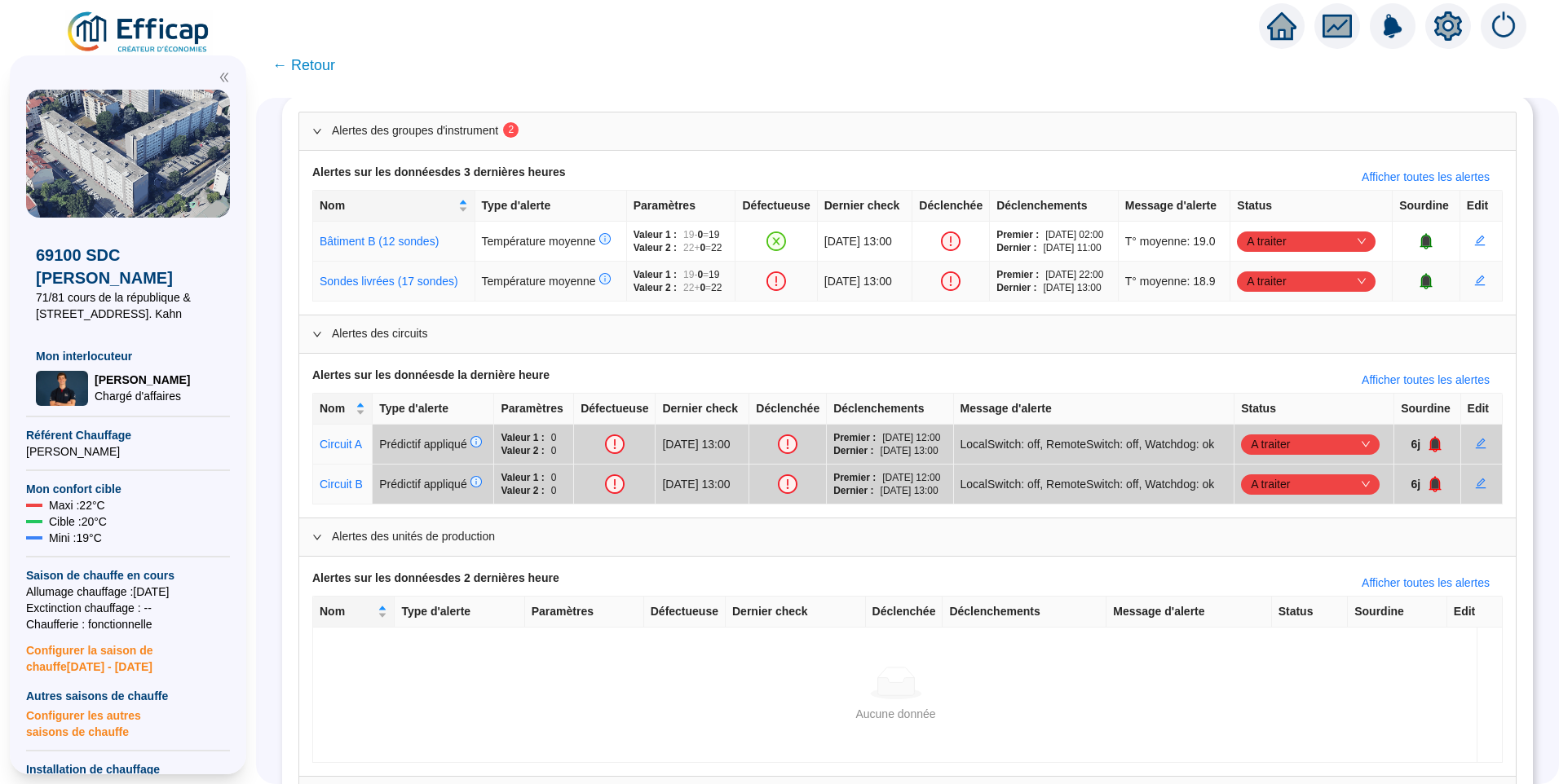
click at [1421, 288] on icon "bell" at bounding box center [1426, 281] width 12 height 17
click at [1298, 243] on span "A traiter" at bounding box center [1306, 242] width 119 height 25
click at [1270, 329] on div "Traité" at bounding box center [1313, 324] width 113 height 17
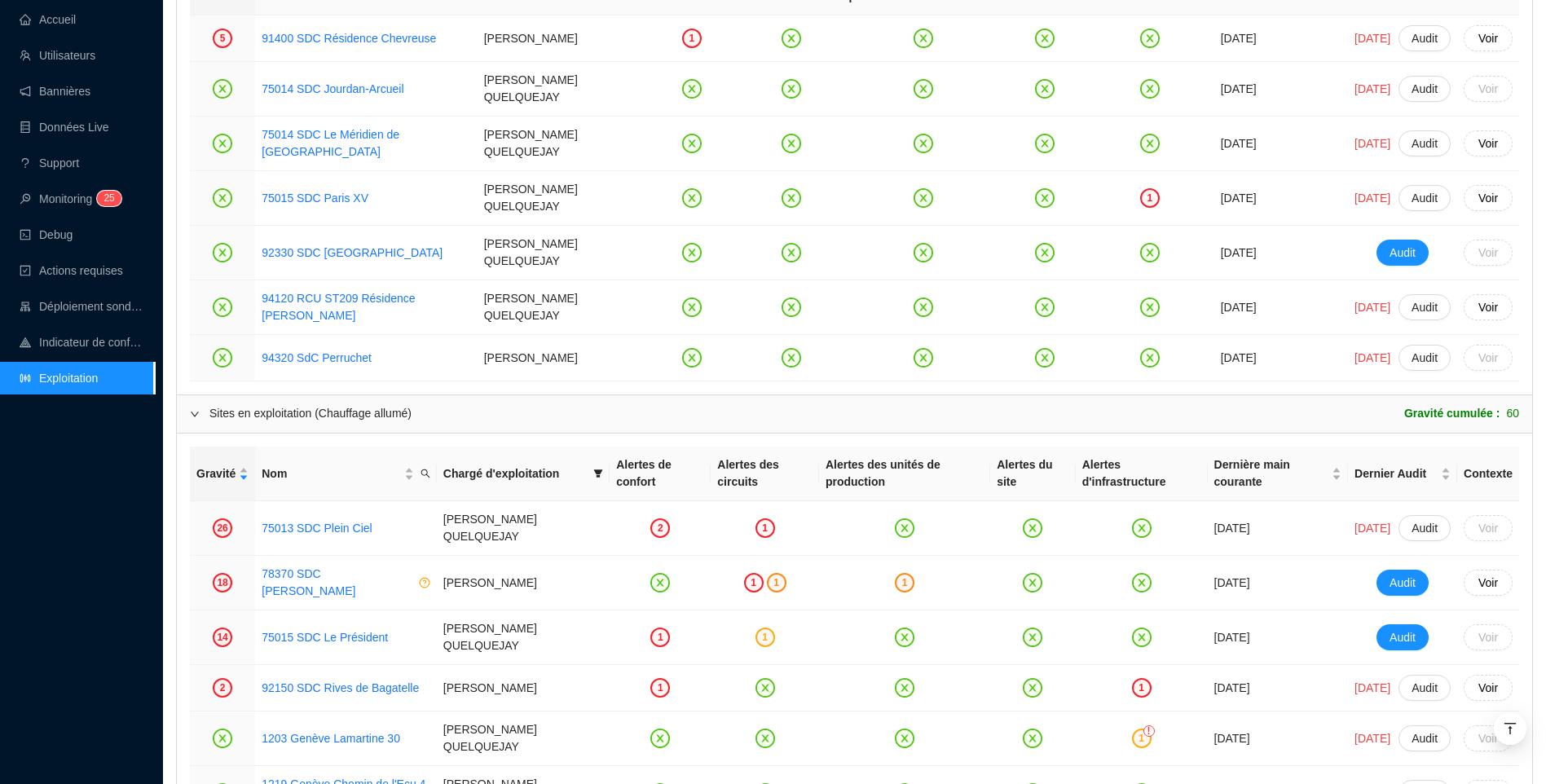
scroll to position [1467, 0]
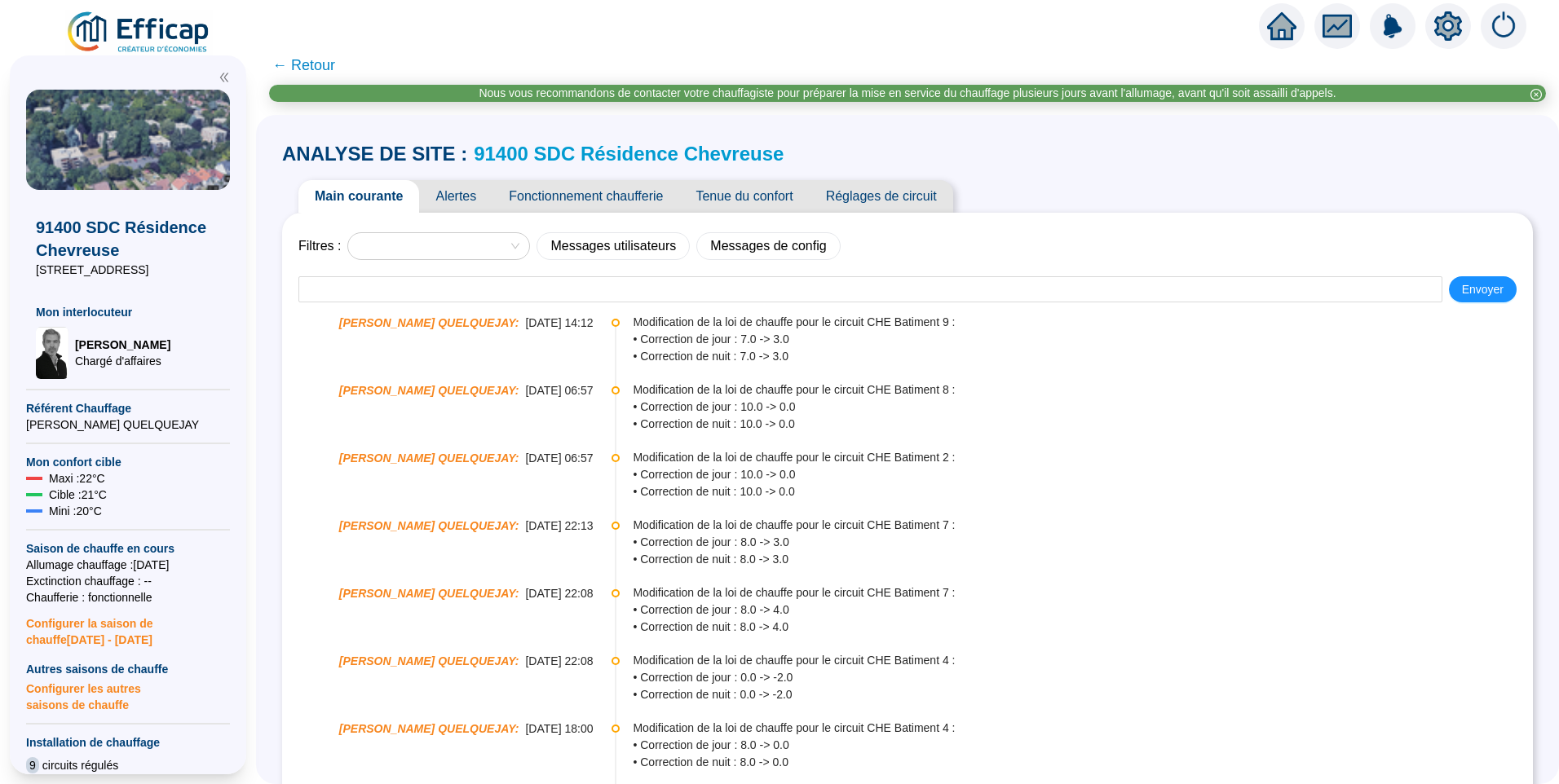
click at [457, 197] on span "Alertes" at bounding box center [456, 196] width 74 height 32
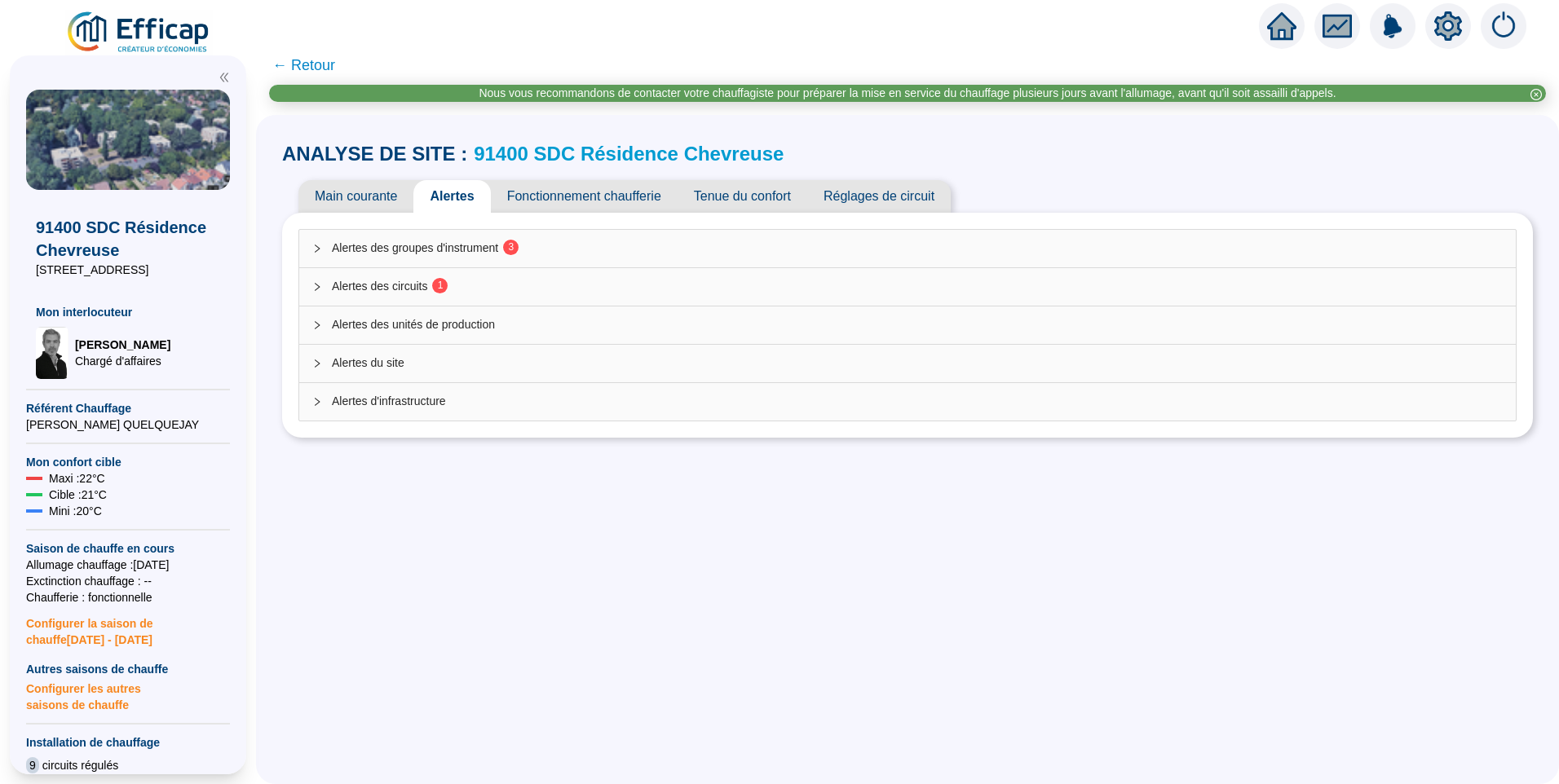
click at [446, 298] on div "Alertes des circuits 1" at bounding box center [907, 286] width 1217 height 37
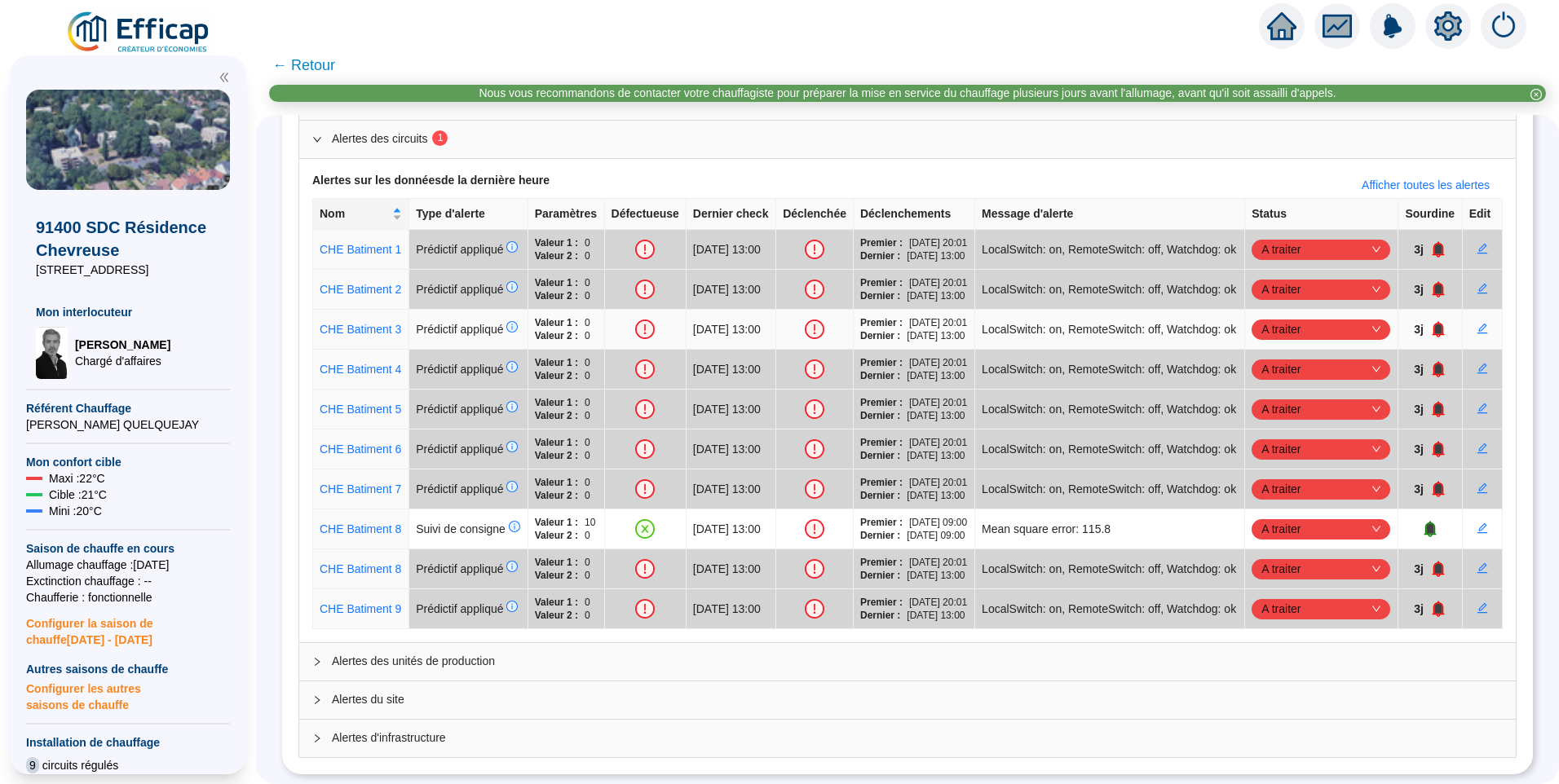
scroll to position [421, 0]
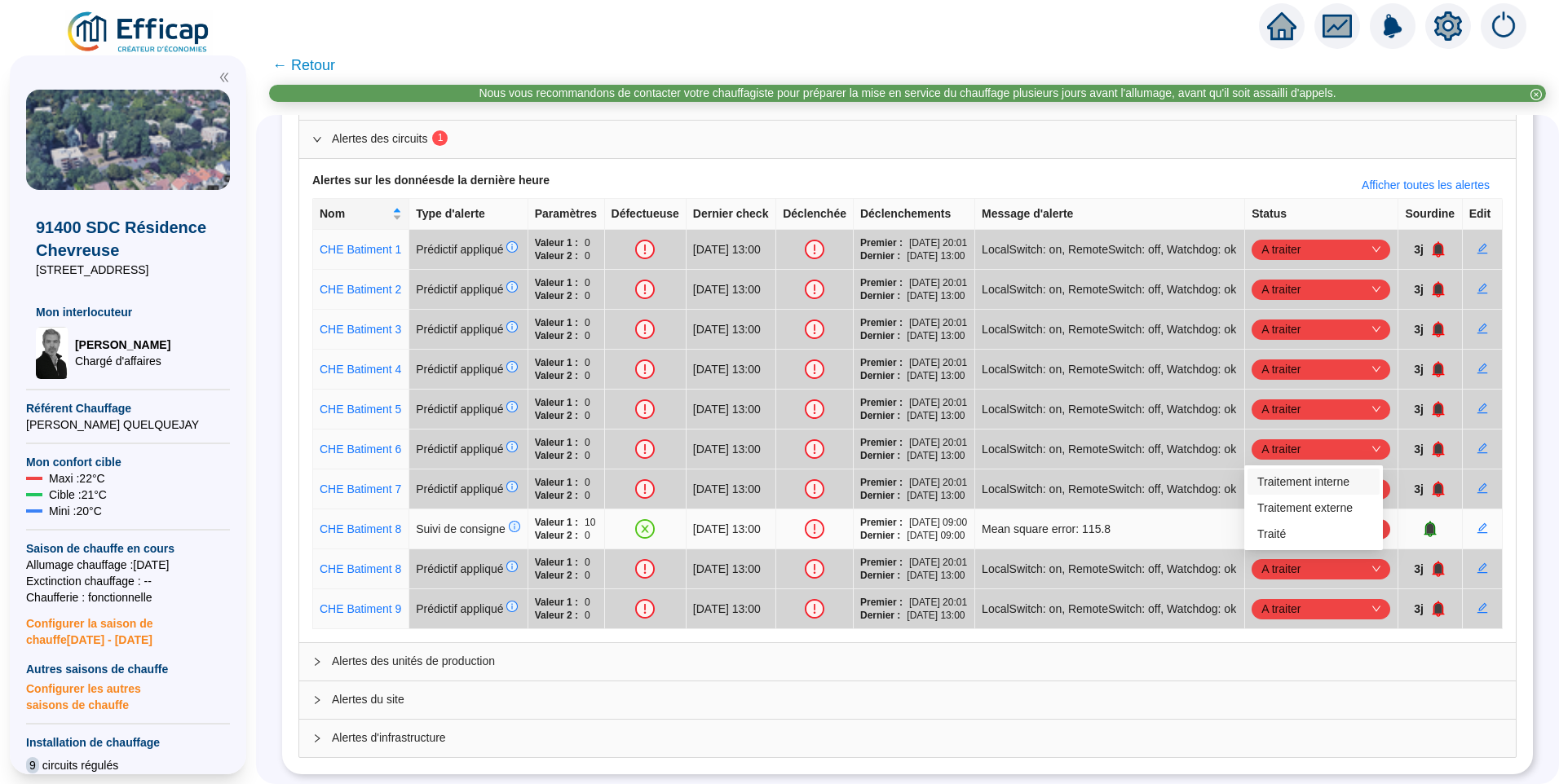
click at [1262, 517] on span "A traiter" at bounding box center [1321, 529] width 119 height 25
click at [1273, 535] on div "Traité" at bounding box center [1314, 534] width 113 height 17
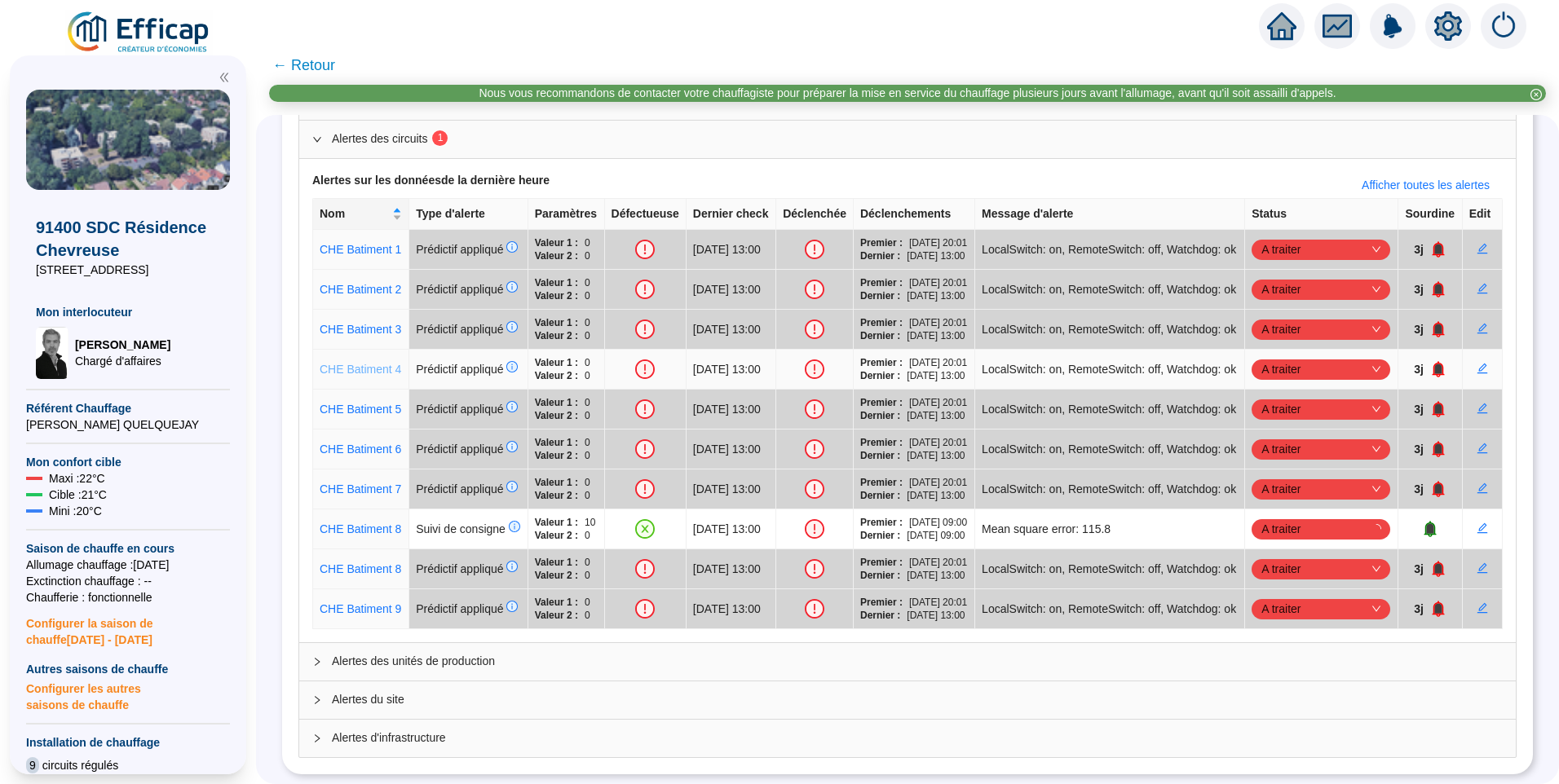
scroll to position [0, 0]
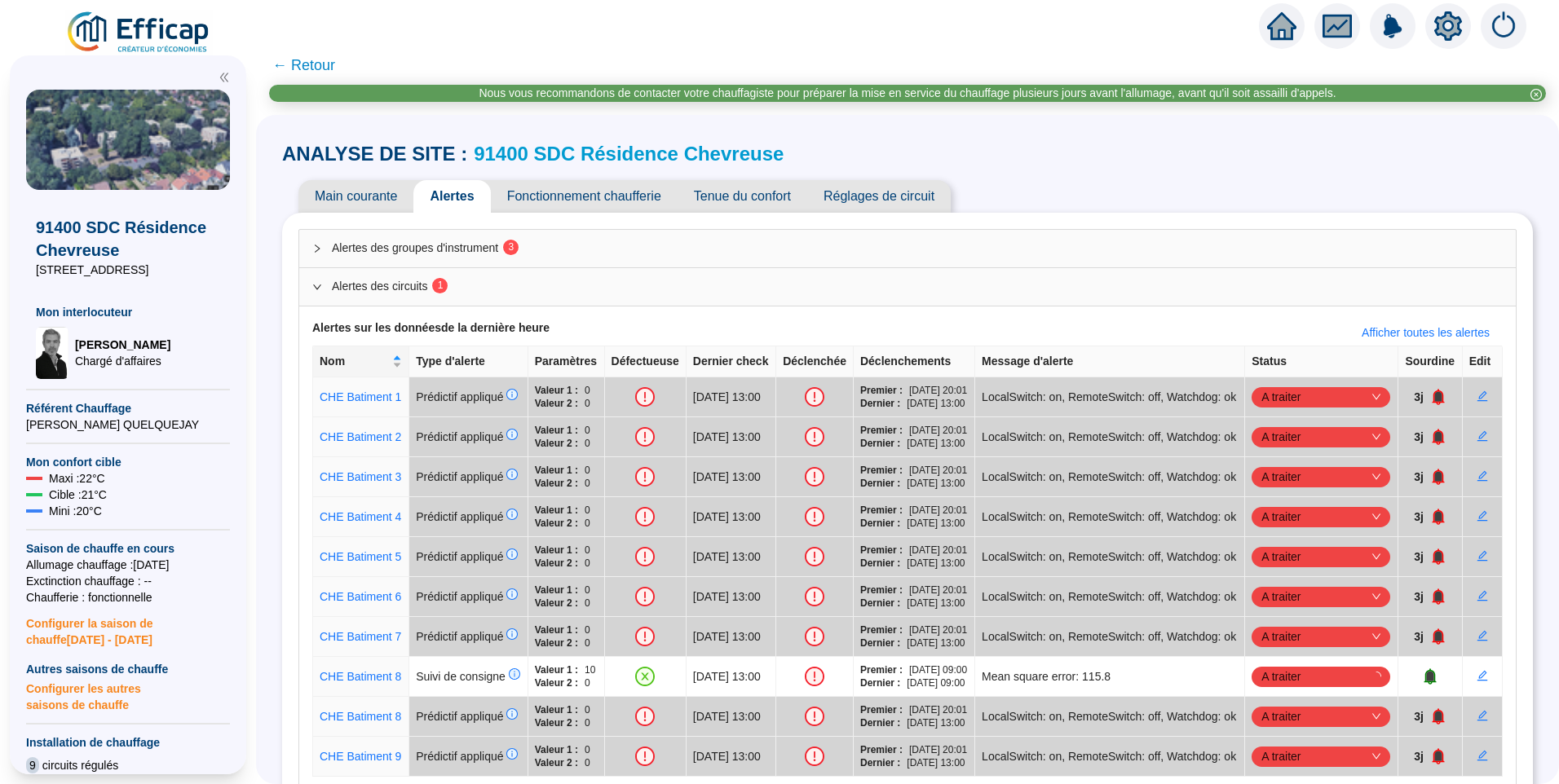
click at [421, 259] on div "Alertes des groupes d'instrument 3" at bounding box center [907, 248] width 1217 height 37
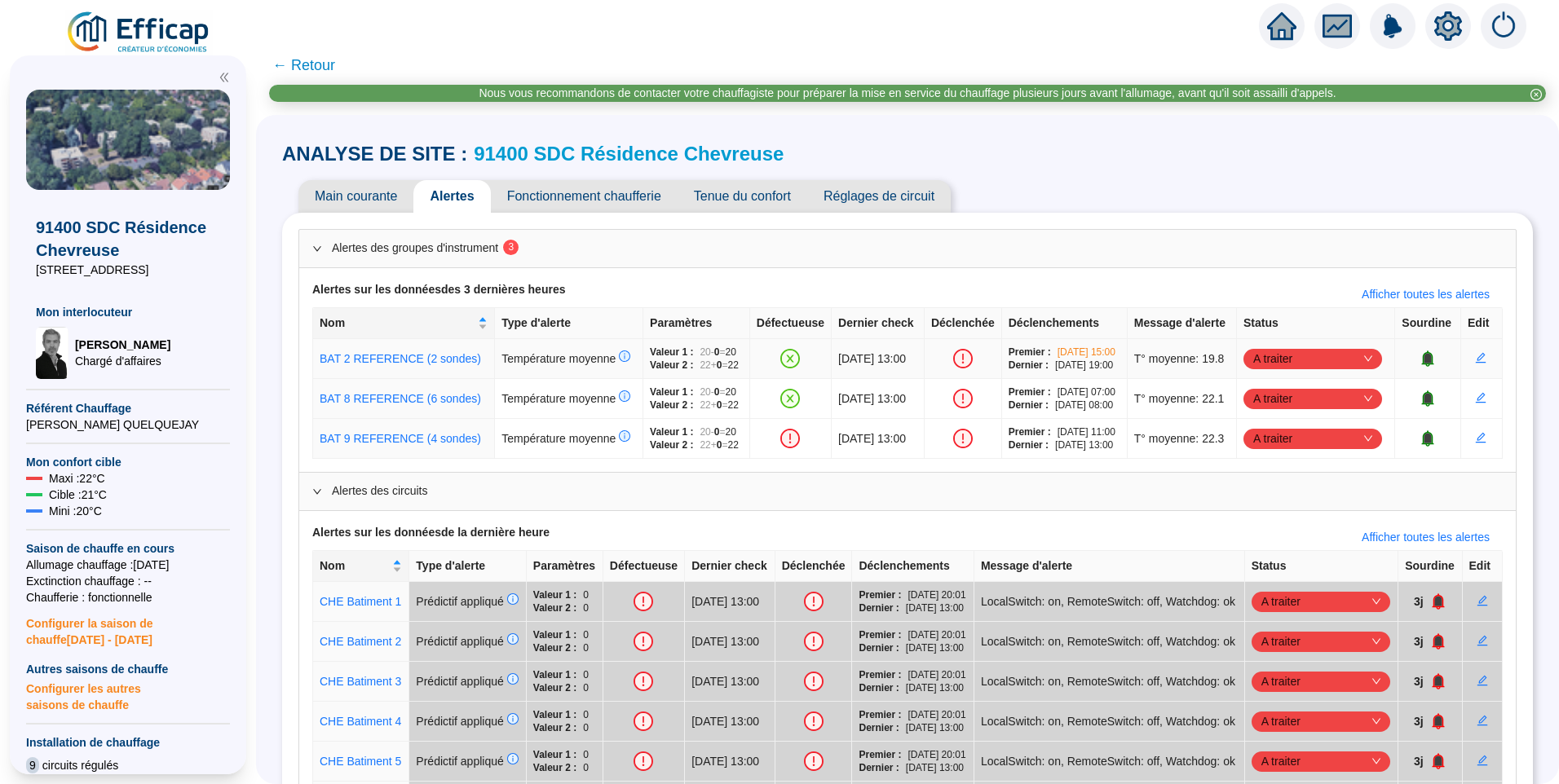
click at [1293, 371] on span "A traiter" at bounding box center [1313, 358] width 119 height 25
click at [1285, 464] on div "Traité" at bounding box center [1314, 464] width 113 height 17
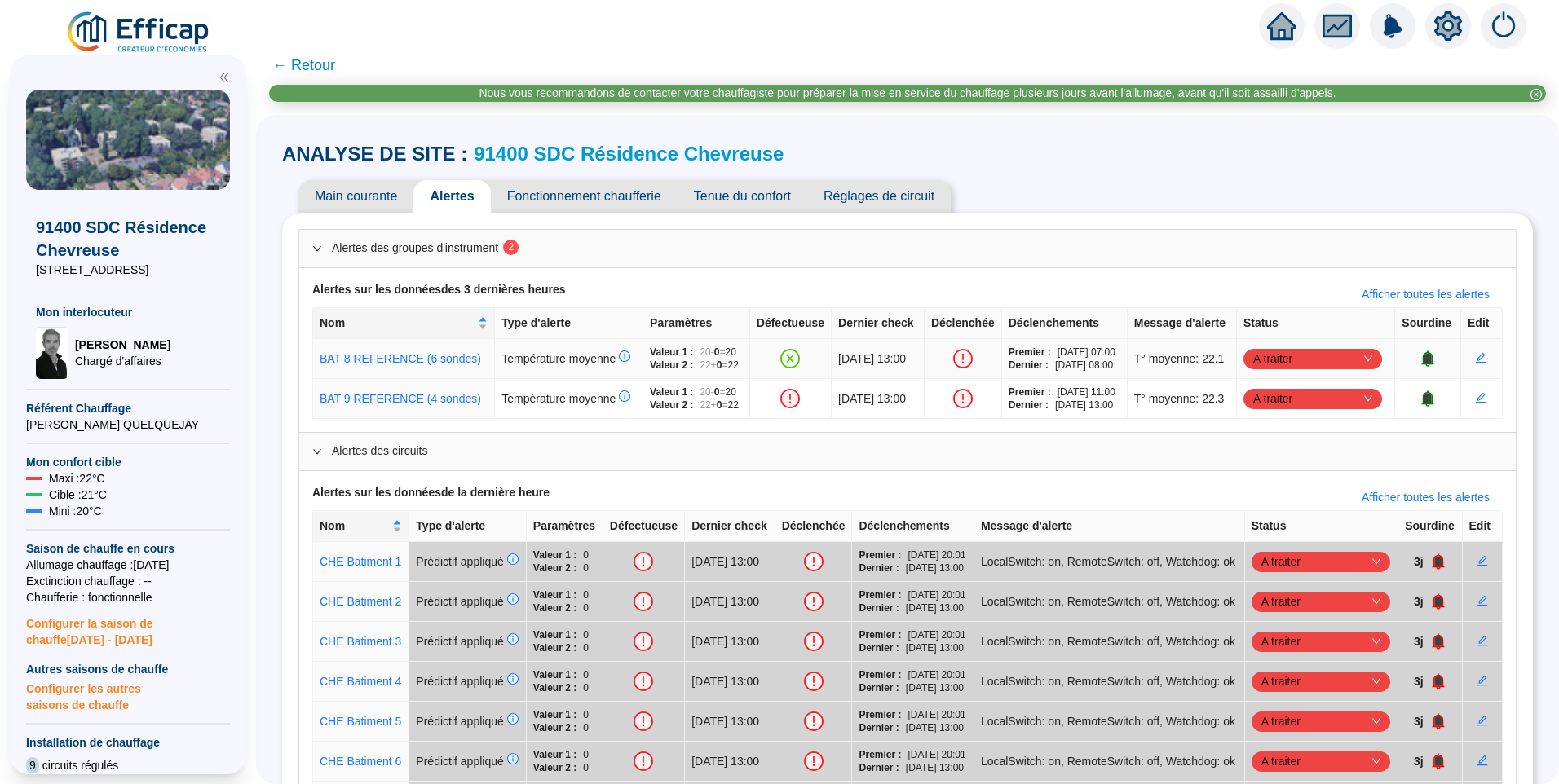
click at [1301, 371] on span "A traiter" at bounding box center [1313, 358] width 119 height 25
click at [1289, 463] on div "Traité" at bounding box center [1314, 464] width 113 height 17
click at [763, 200] on span "Tenue du confort" at bounding box center [742, 196] width 130 height 32
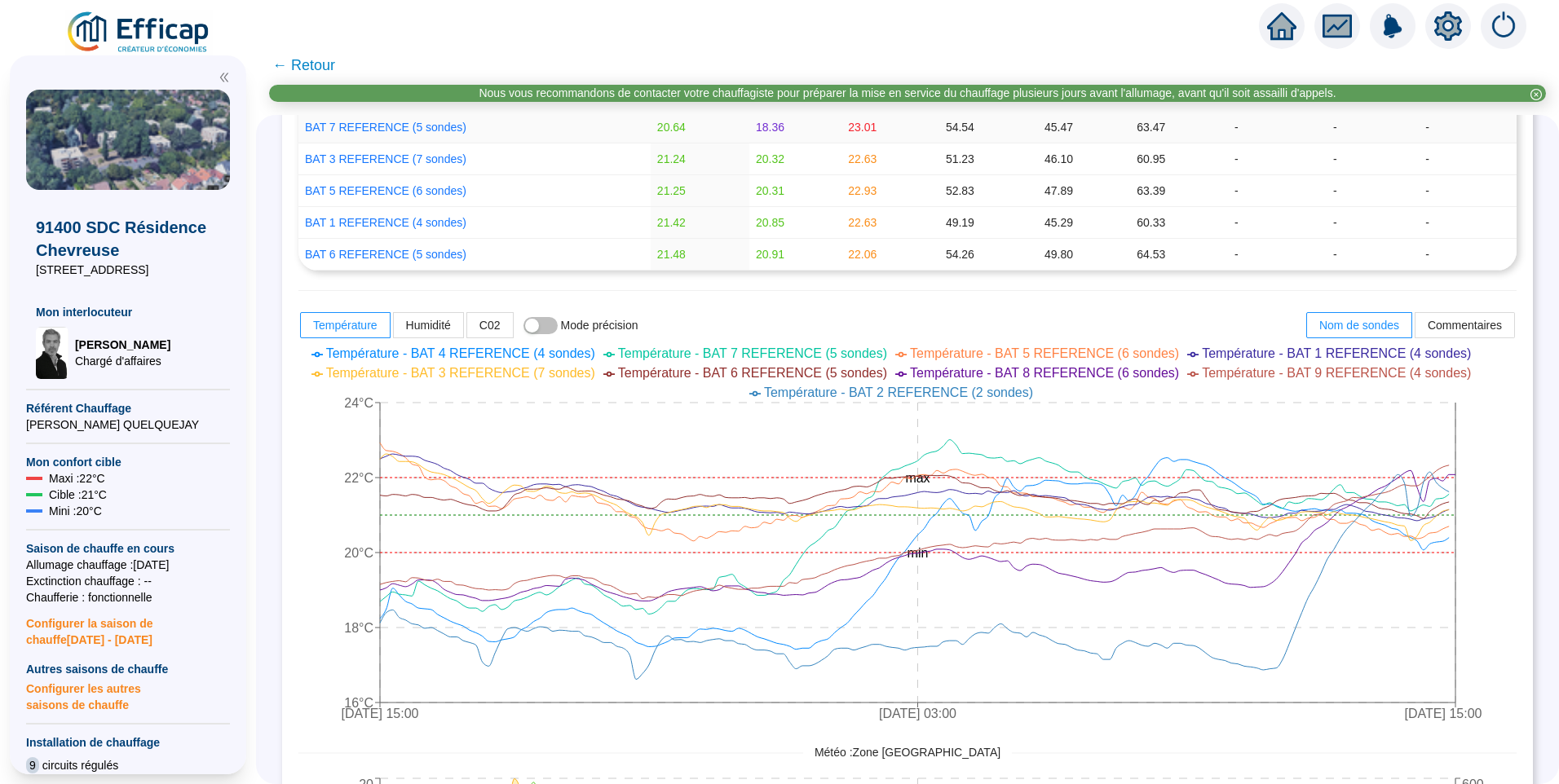
scroll to position [489, 0]
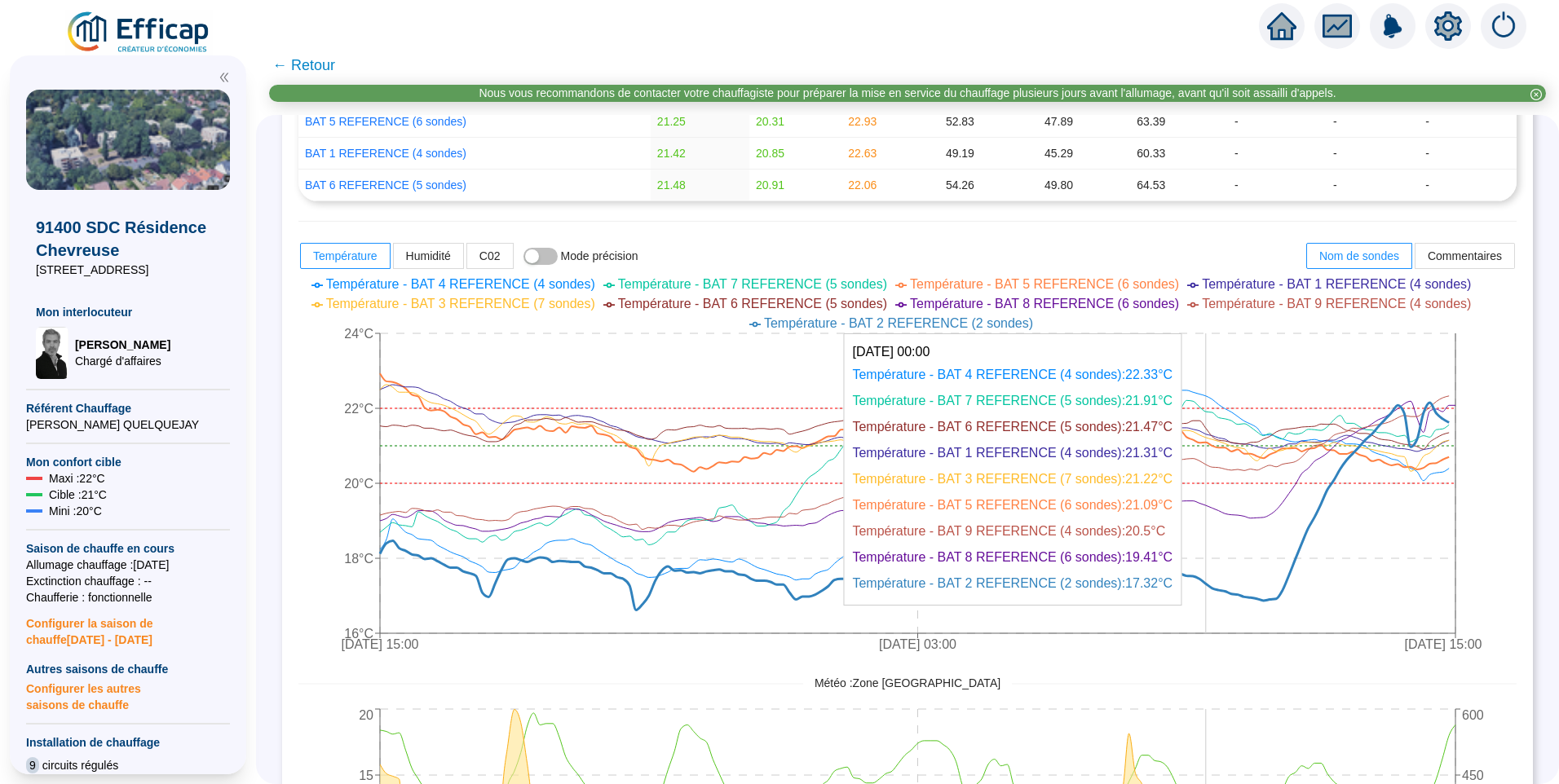
click at [1219, 583] on icon at bounding box center [915, 506] width 1069 height 207
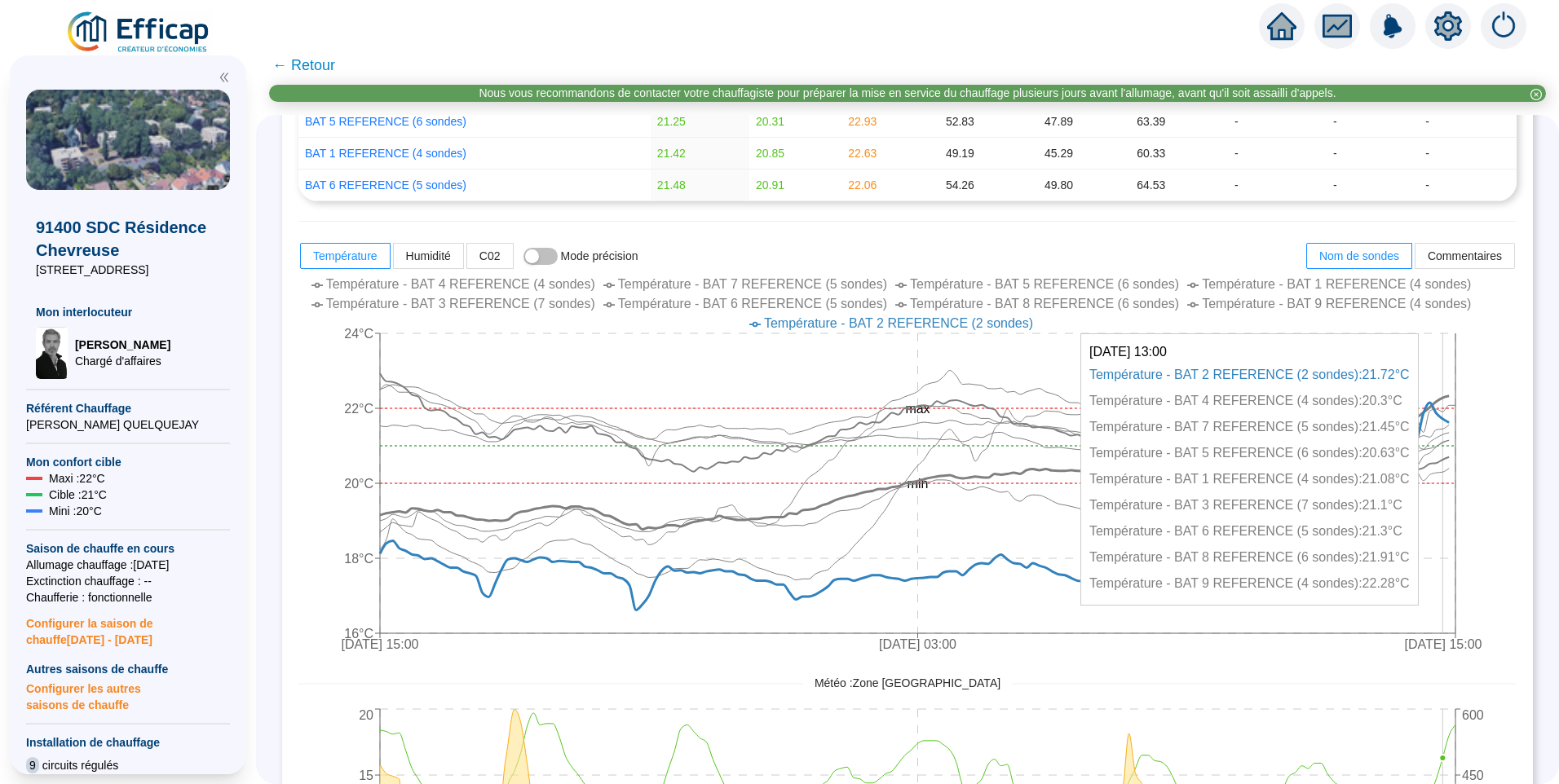
click at [1449, 397] on icon at bounding box center [915, 462] width 1069 height 133
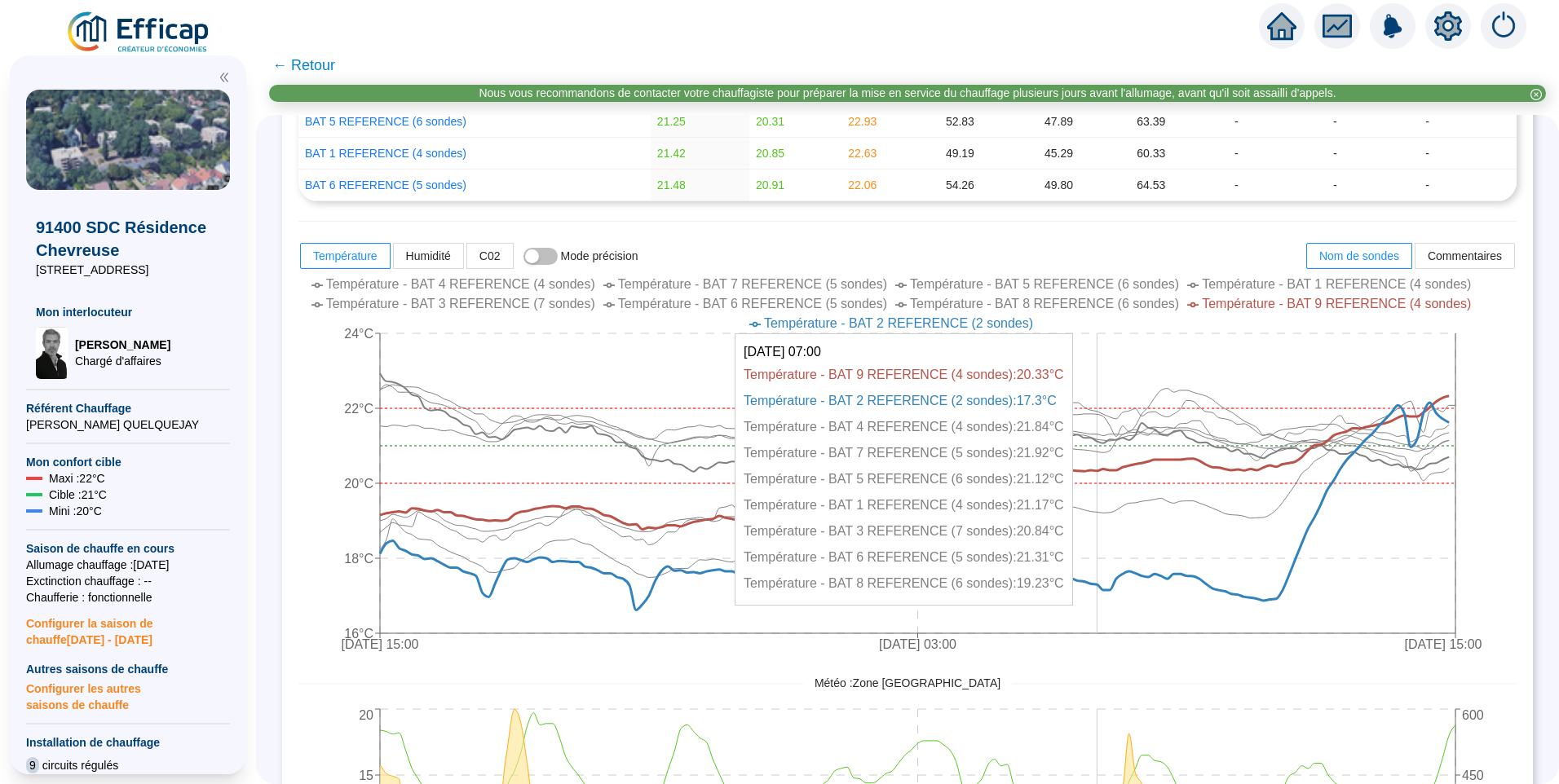
scroll to position [0, 0]
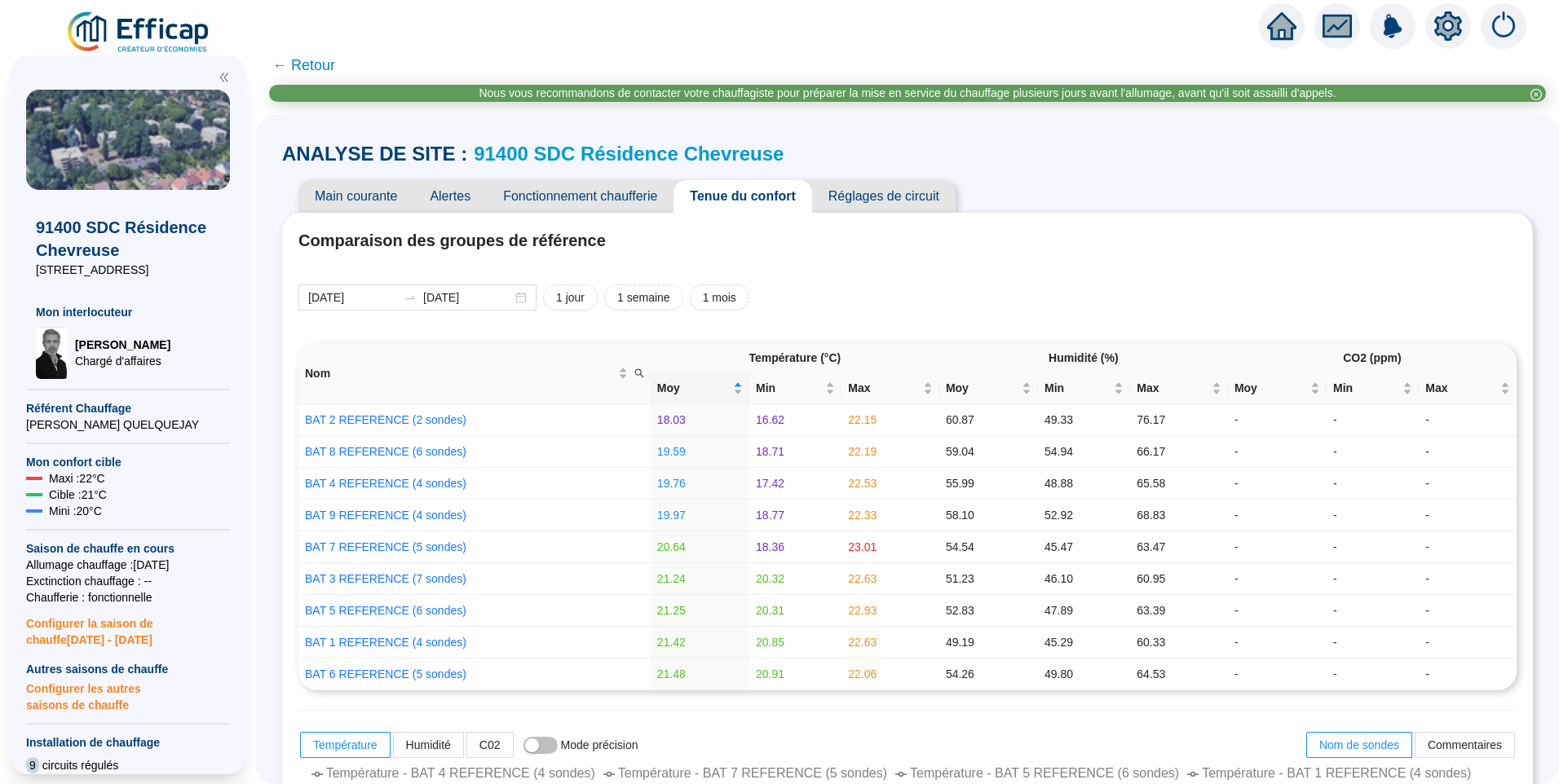
click at [377, 190] on span "Main courante" at bounding box center [355, 196] width 115 height 32
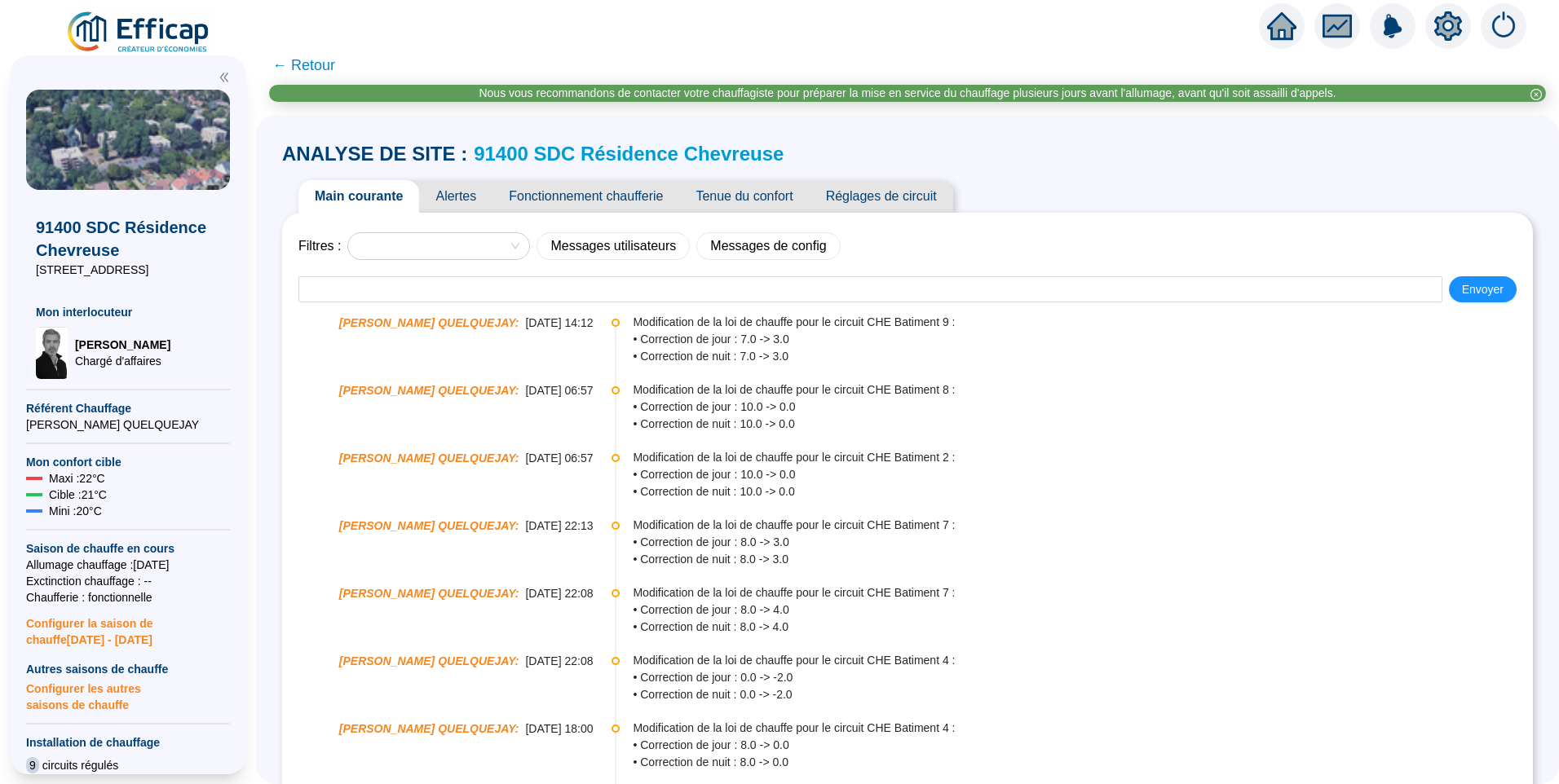
click at [456, 189] on span "Alertes" at bounding box center [456, 196] width 74 height 32
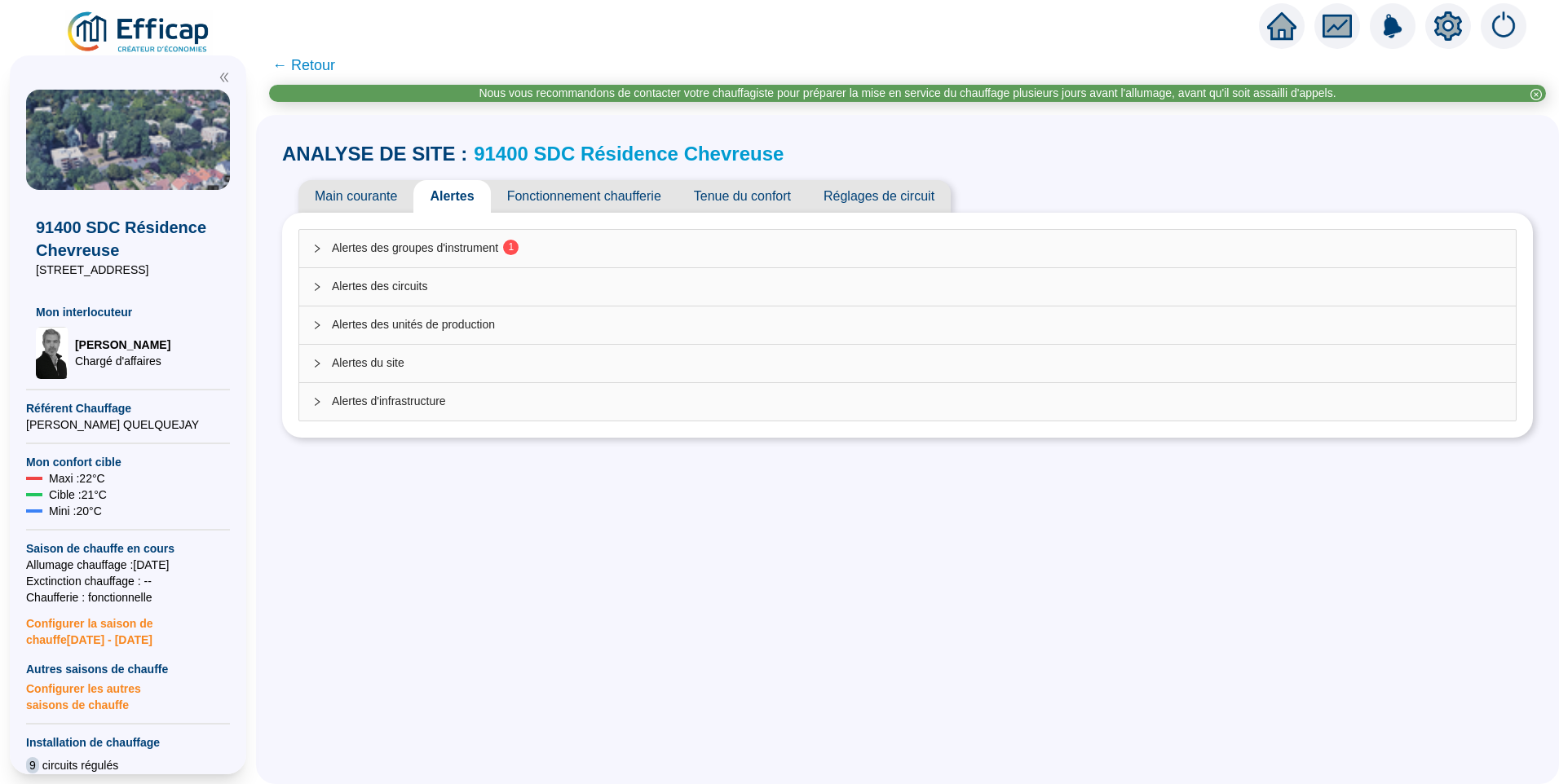
click at [490, 241] on span "Alertes des groupes d'instrument 1" at bounding box center [918, 248] width 1171 height 17
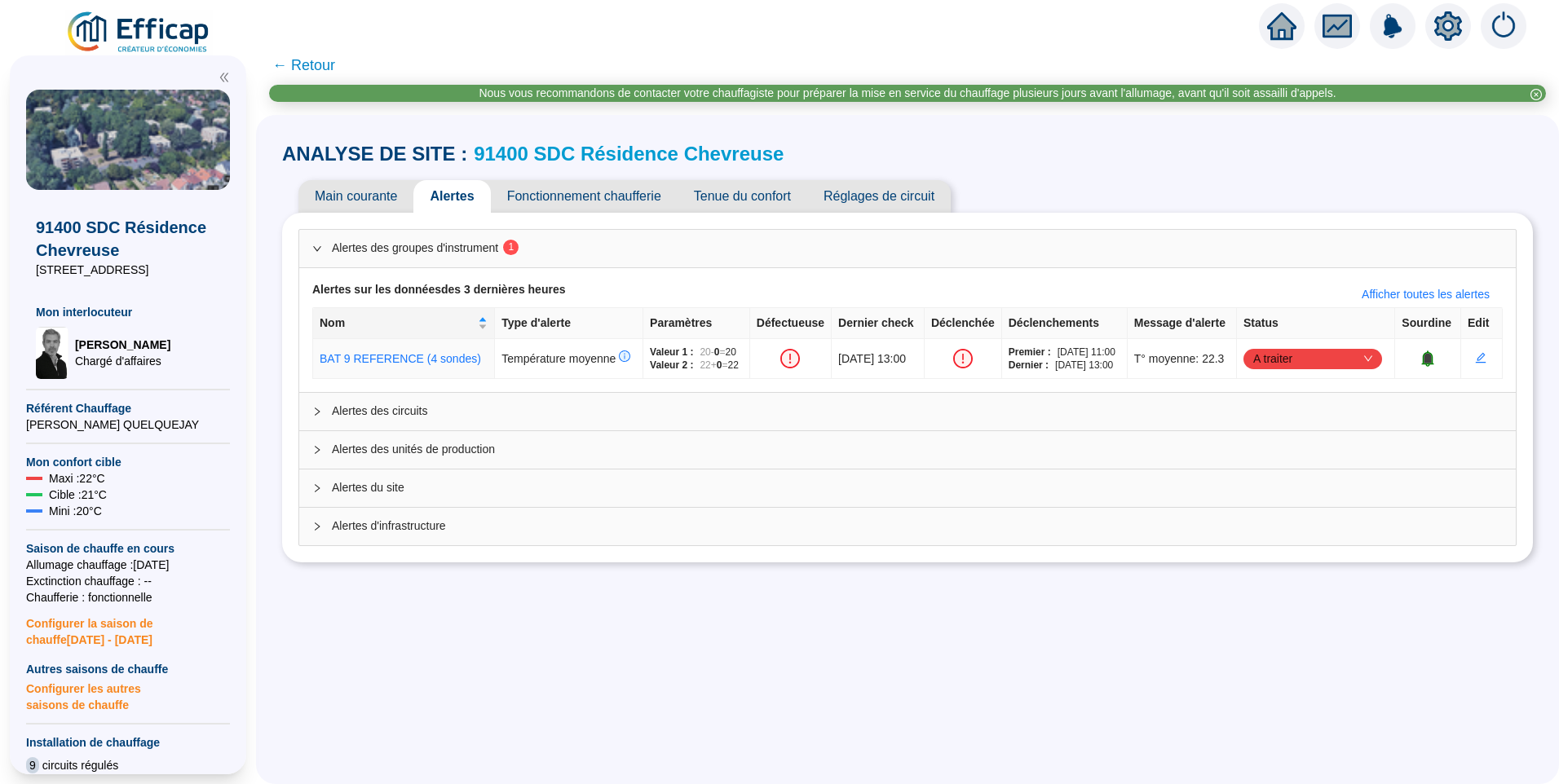
click at [323, 65] on span "← Retour" at bounding box center [304, 65] width 63 height 23
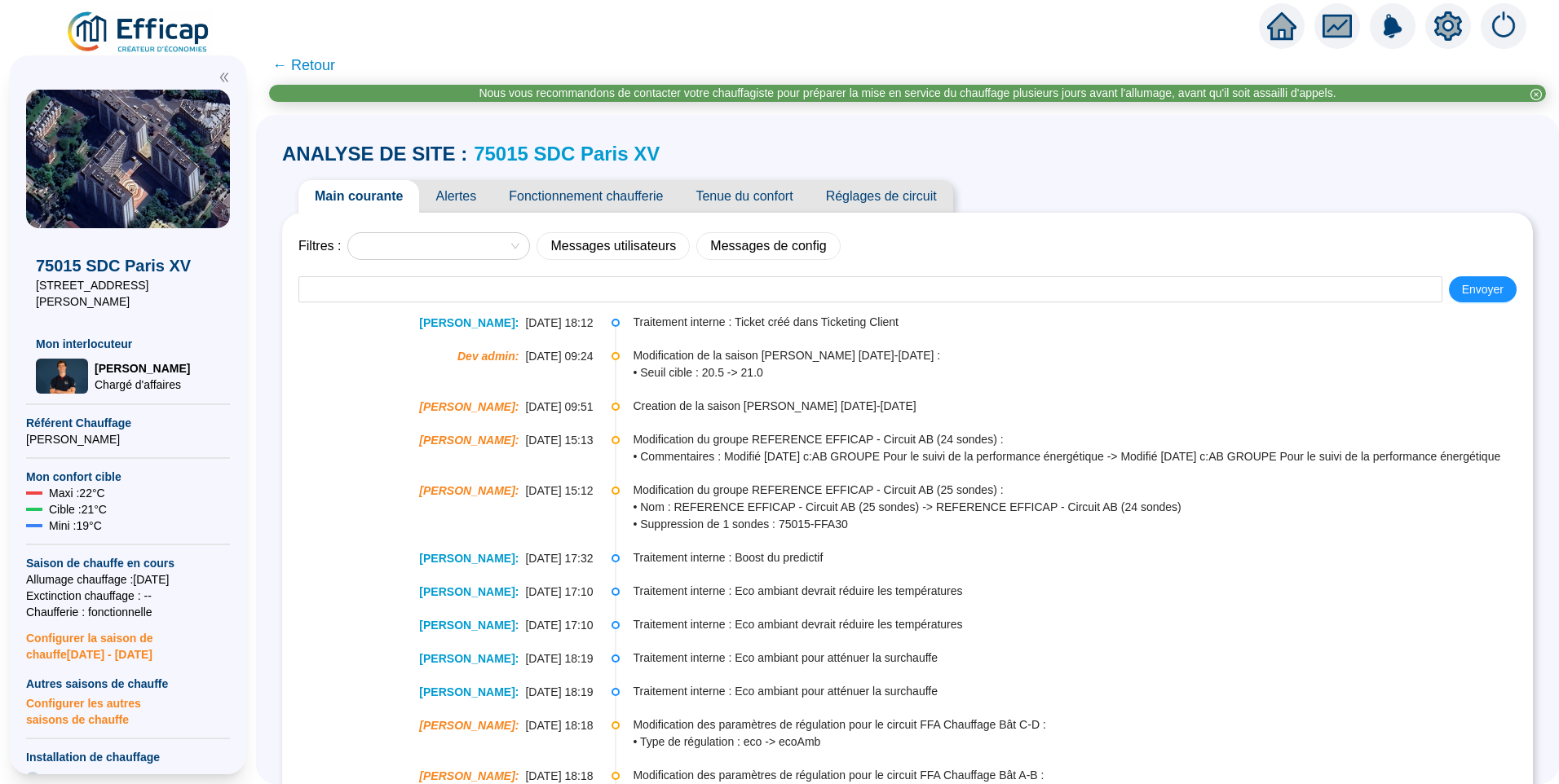
click at [466, 189] on span "Alertes" at bounding box center [456, 196] width 74 height 32
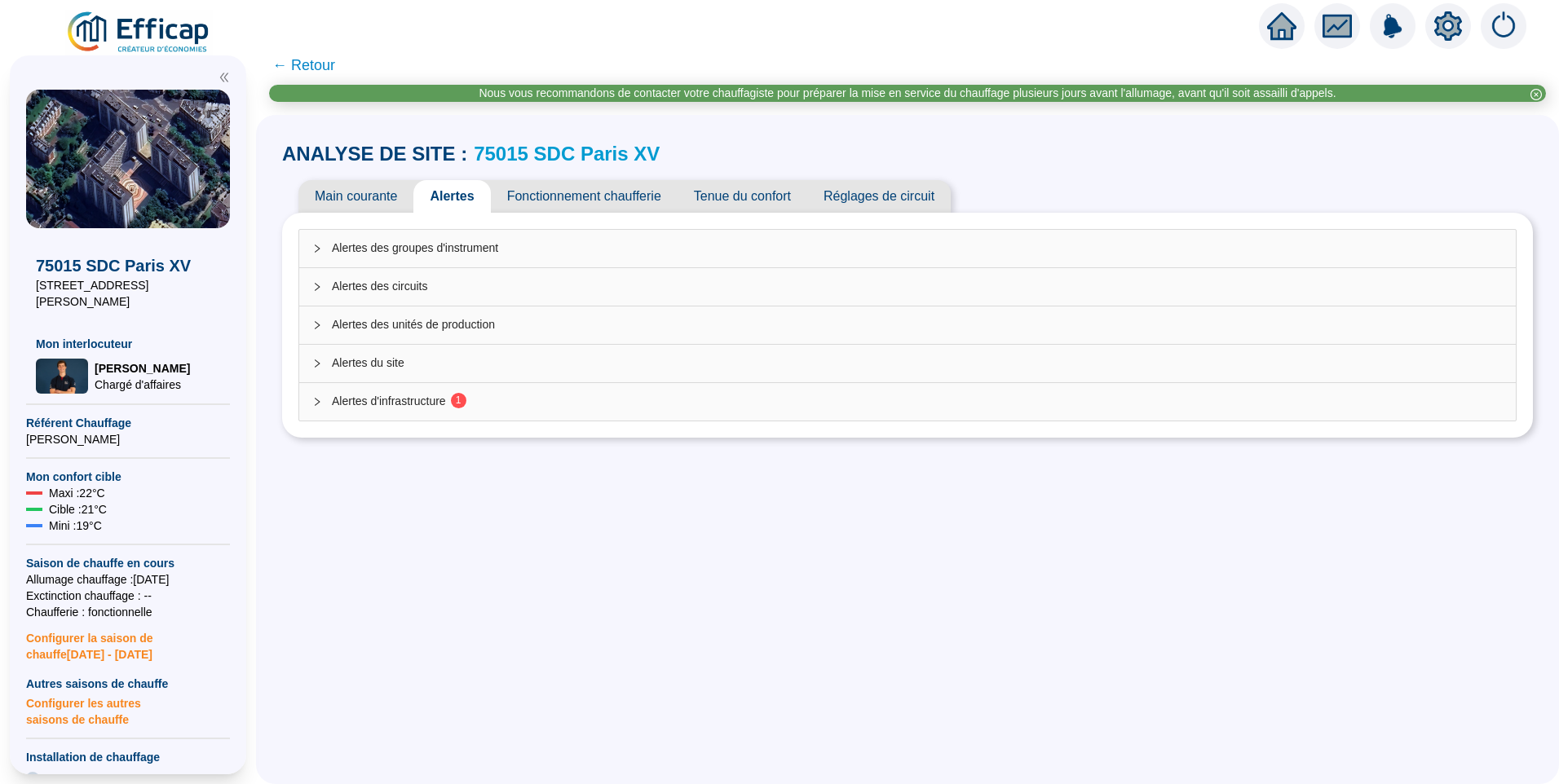
click at [541, 392] on span "Alertes d'infrastructure 1" at bounding box center [918, 401] width 1171 height 17
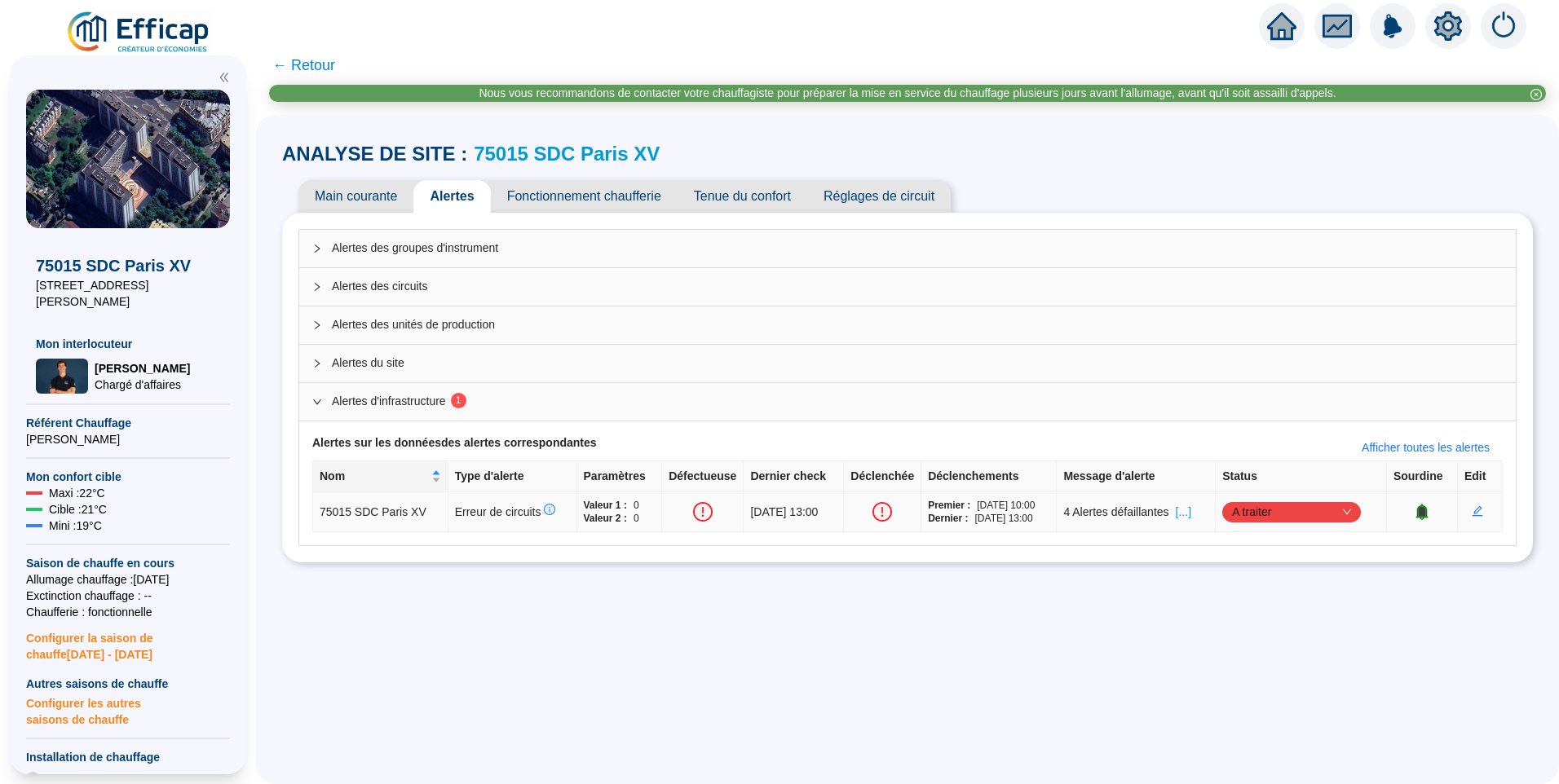
click at [1191, 517] on span "[...]" at bounding box center [1184, 512] width 16 height 17
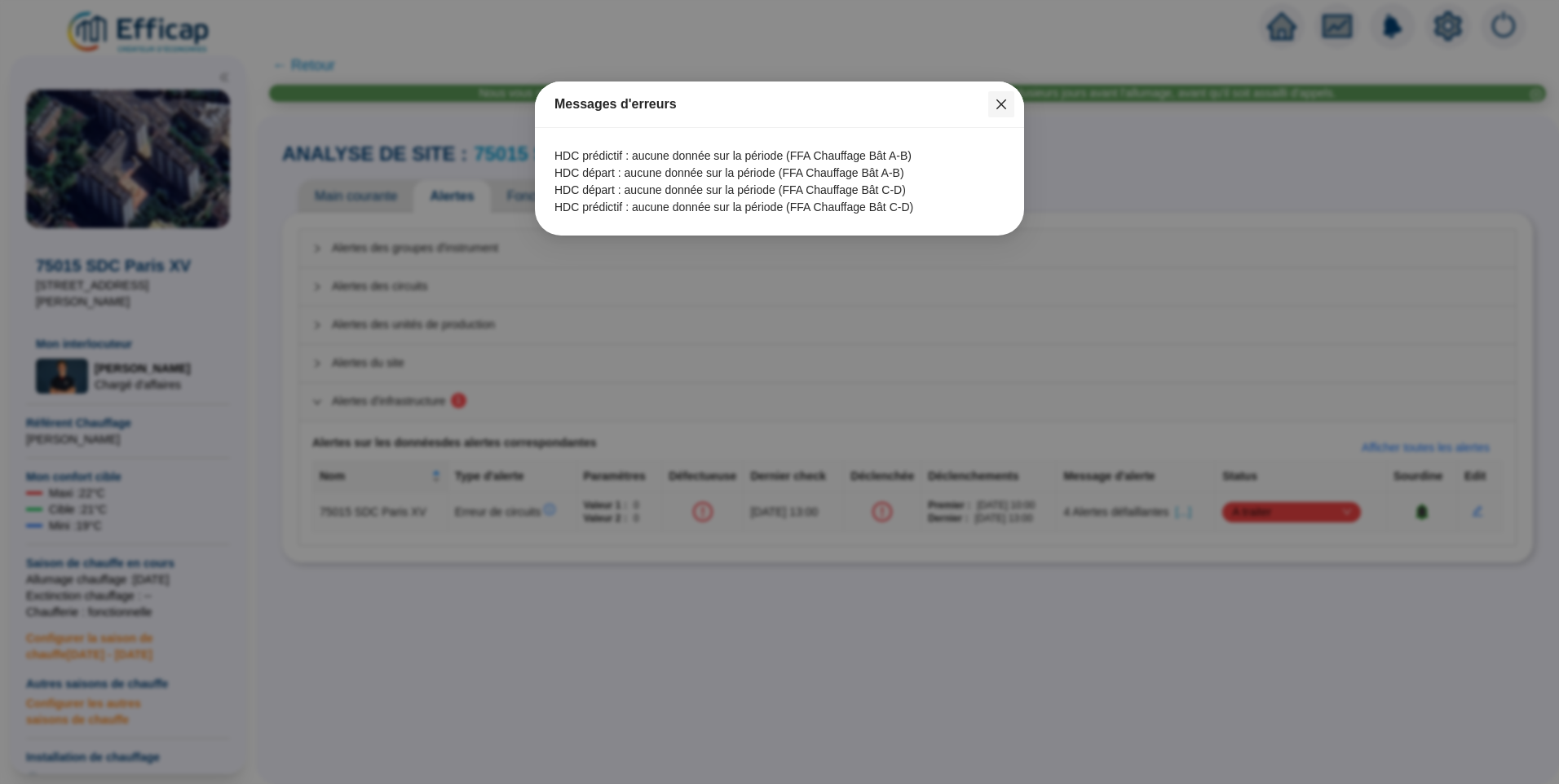
click at [1003, 107] on icon "close" at bounding box center [1002, 104] width 10 height 10
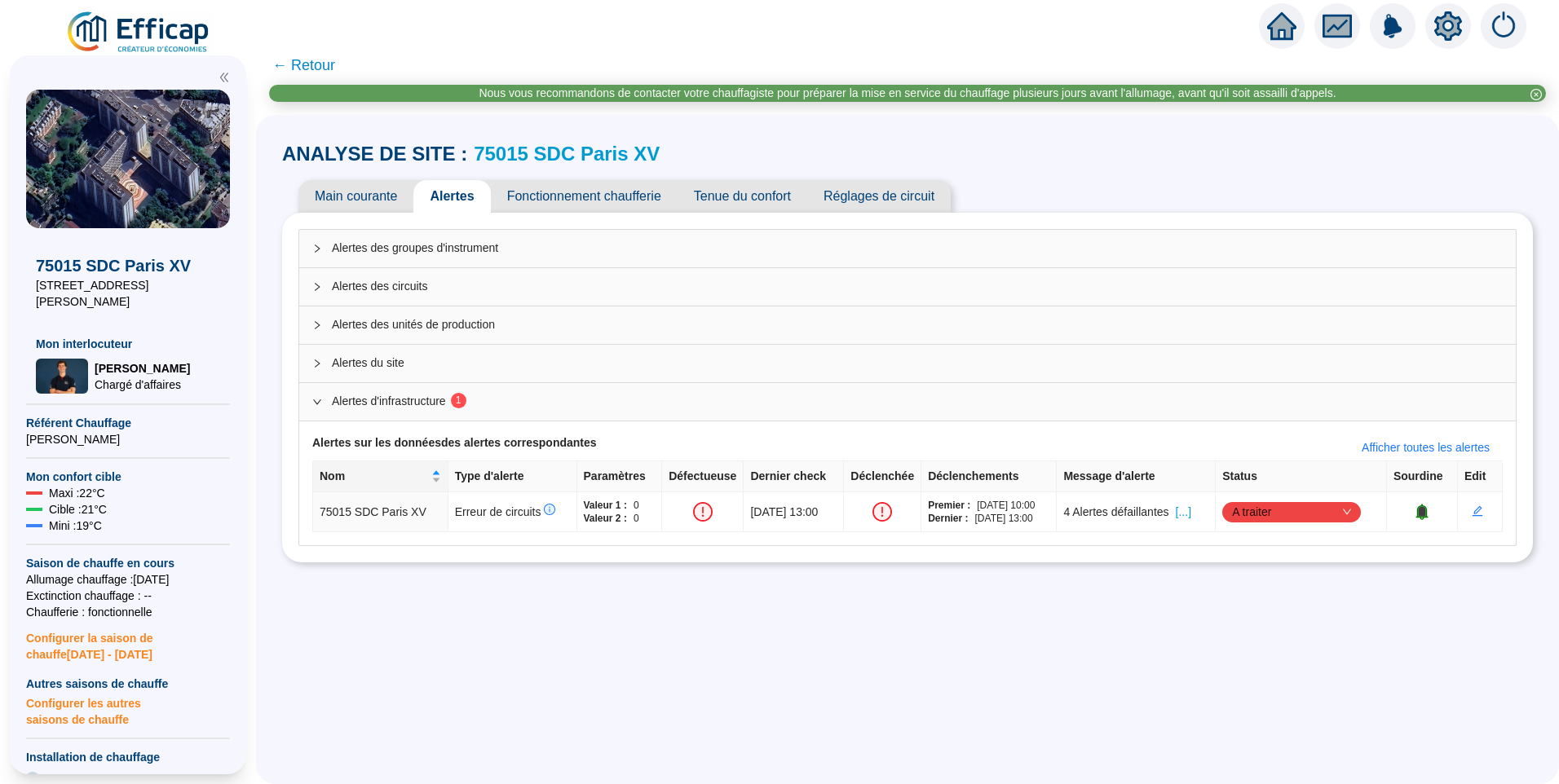
click at [640, 199] on span "Fonctionnement chaufferie" at bounding box center [584, 196] width 186 height 32
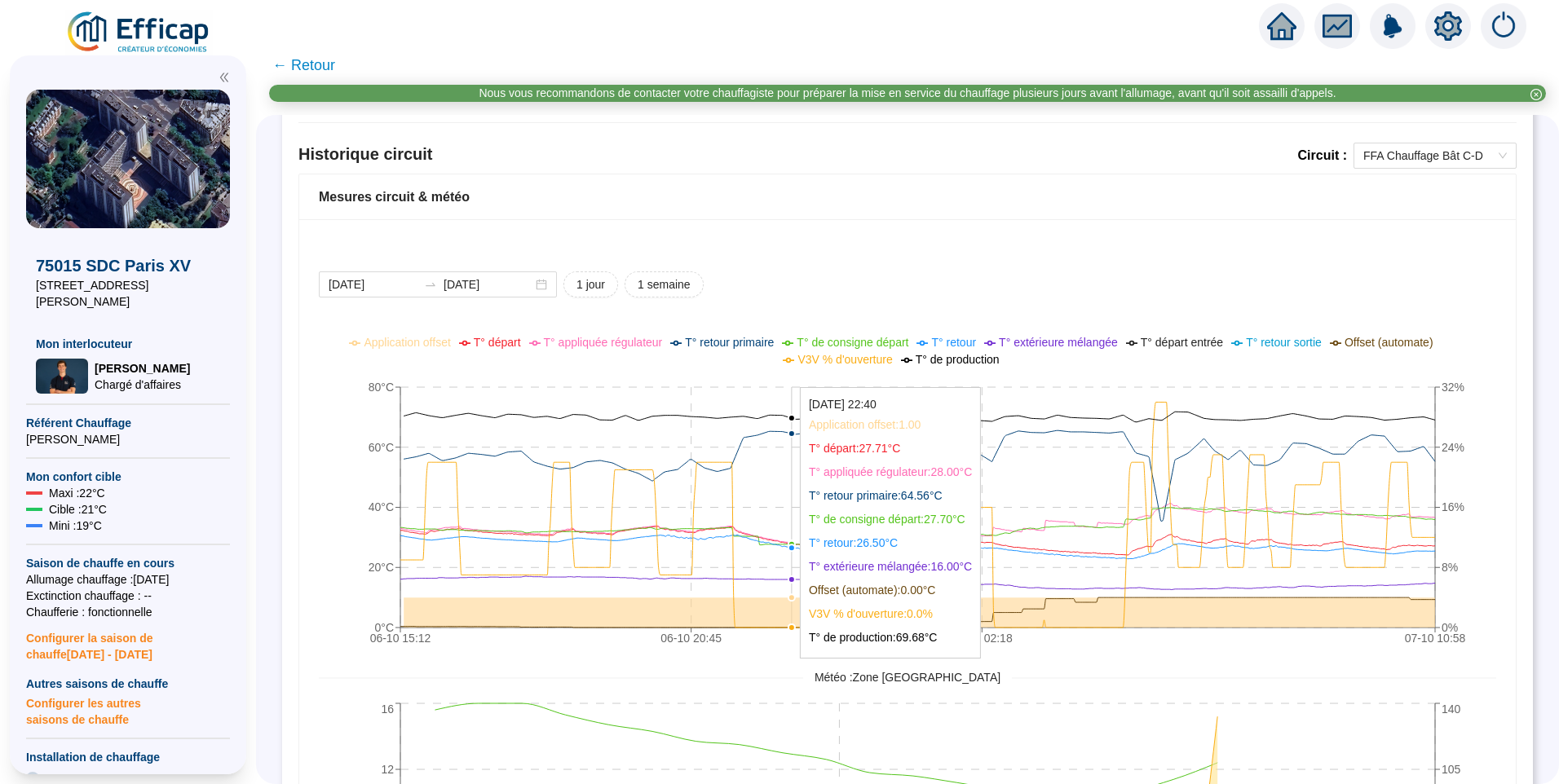
scroll to position [1103, 0]
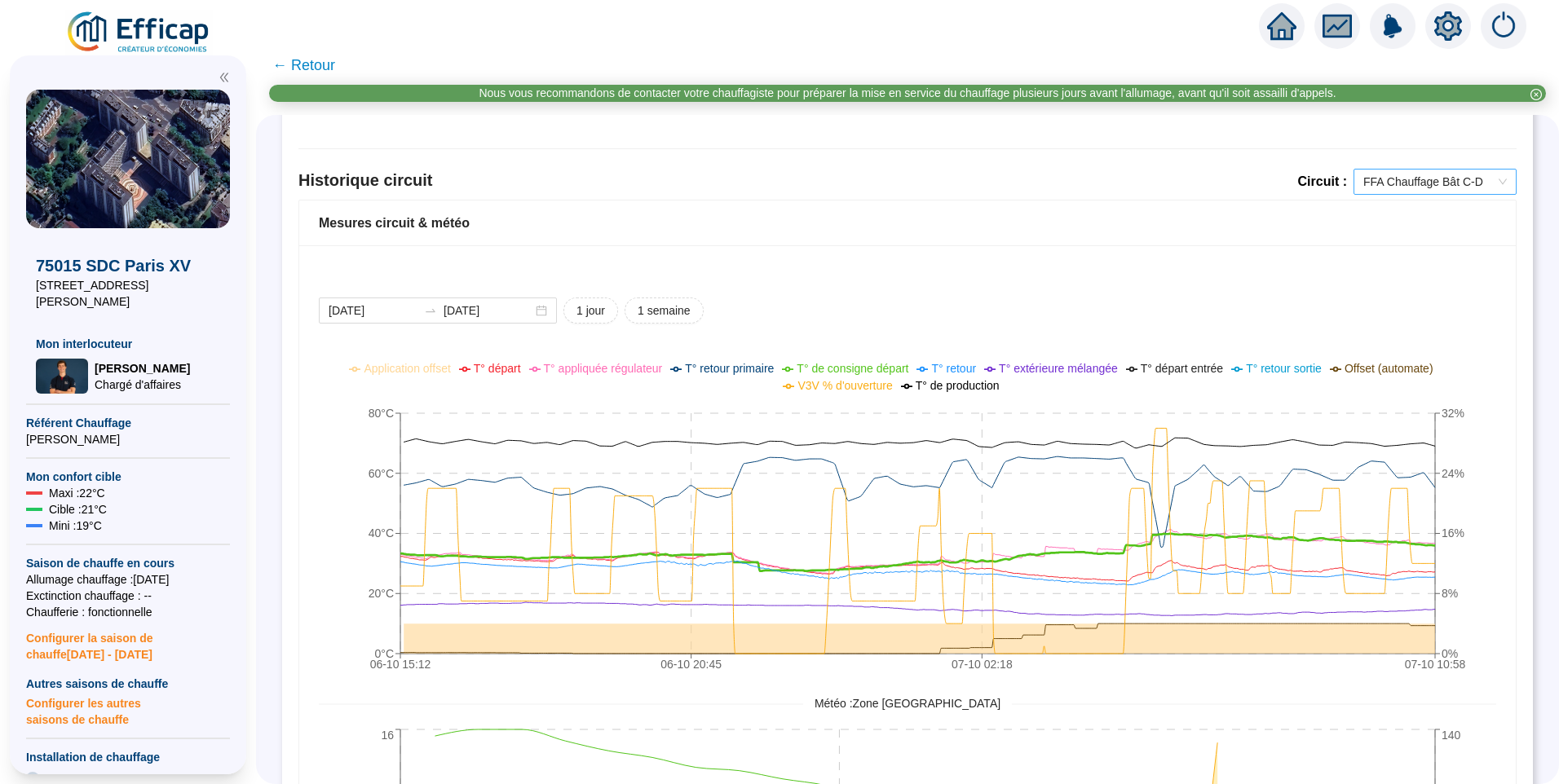
click at [1390, 178] on span "FFA Chauffage Bât C-D" at bounding box center [1435, 182] width 143 height 25
click at [1401, 233] on div "FFA Chauffage Bât A-B" at bounding box center [1422, 241] width 137 height 17
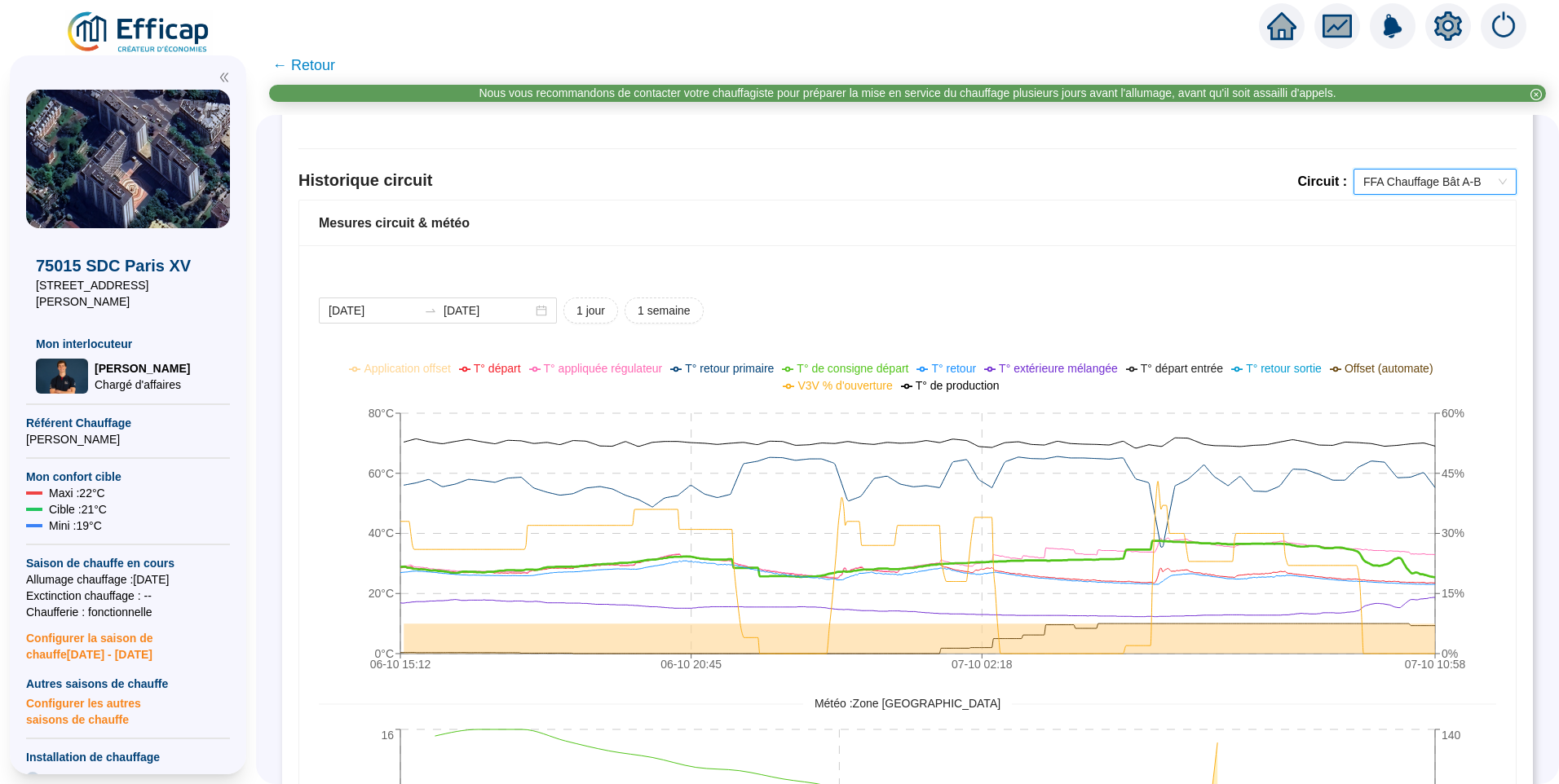
click at [1458, 31] on icon "setting" at bounding box center [1448, 26] width 27 height 26
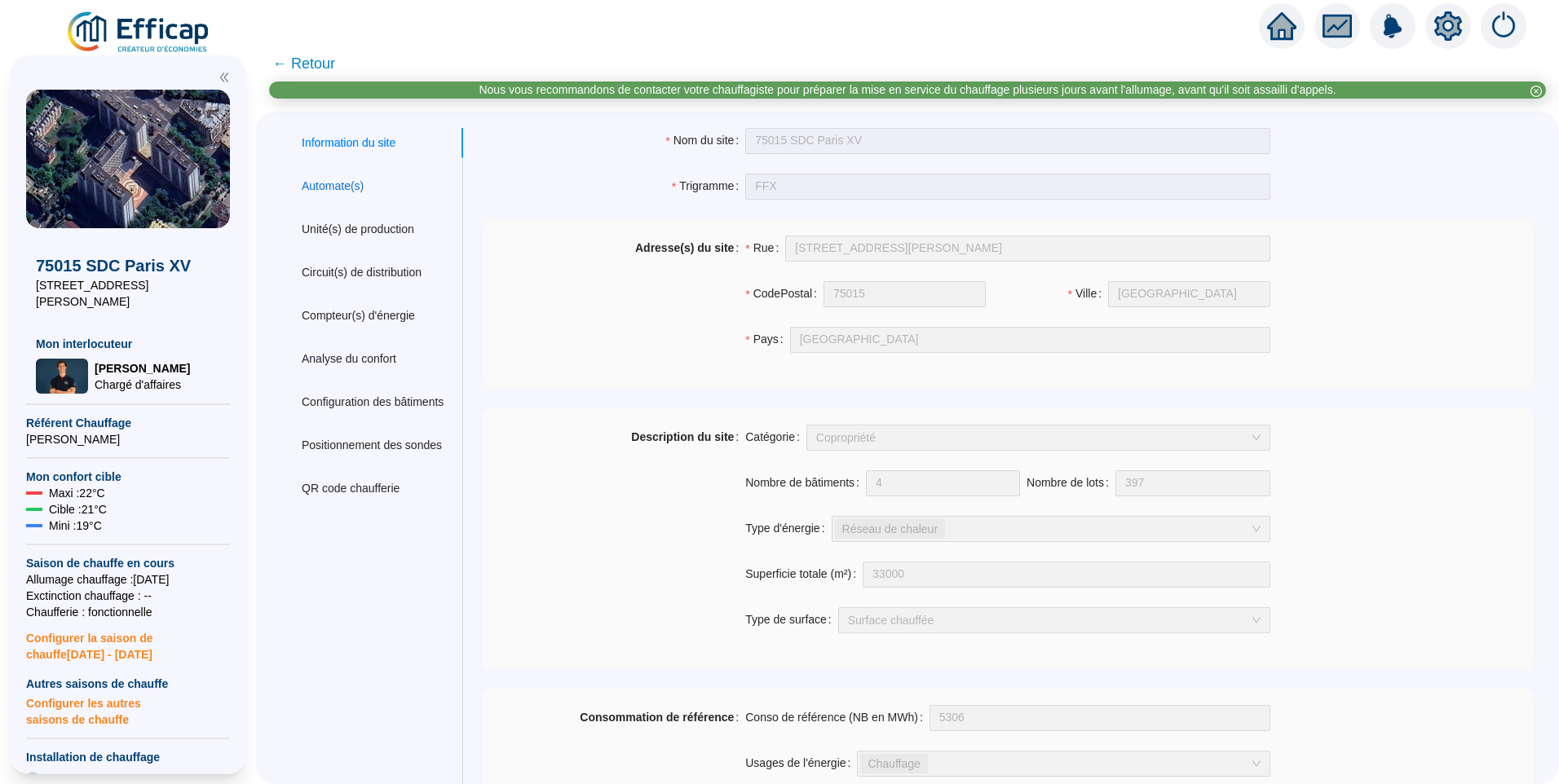
click at [364, 180] on div "Automate(s)" at bounding box center [332, 186] width 62 height 17
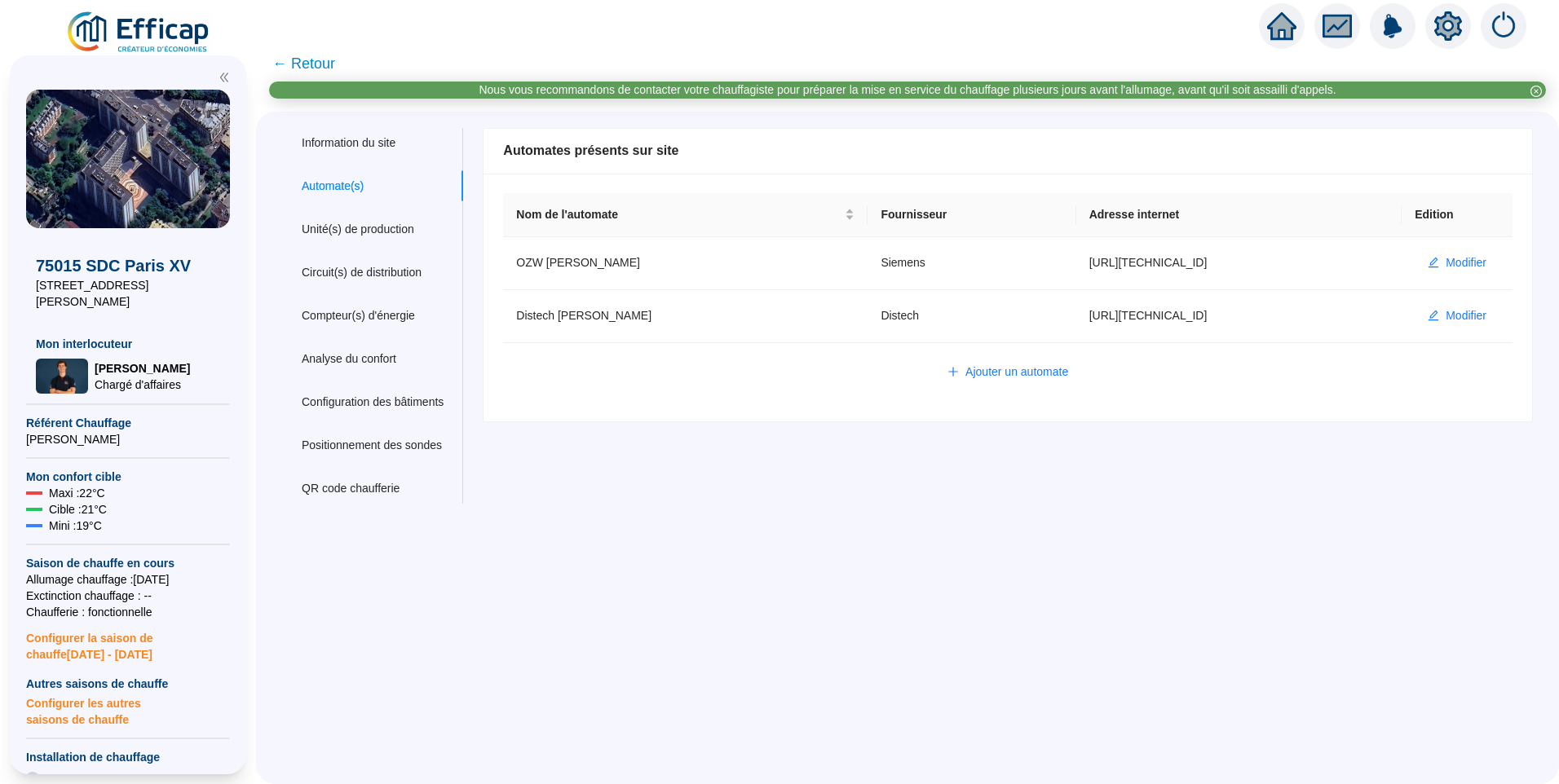
click at [314, 60] on span "← Retour" at bounding box center [304, 64] width 63 height 23
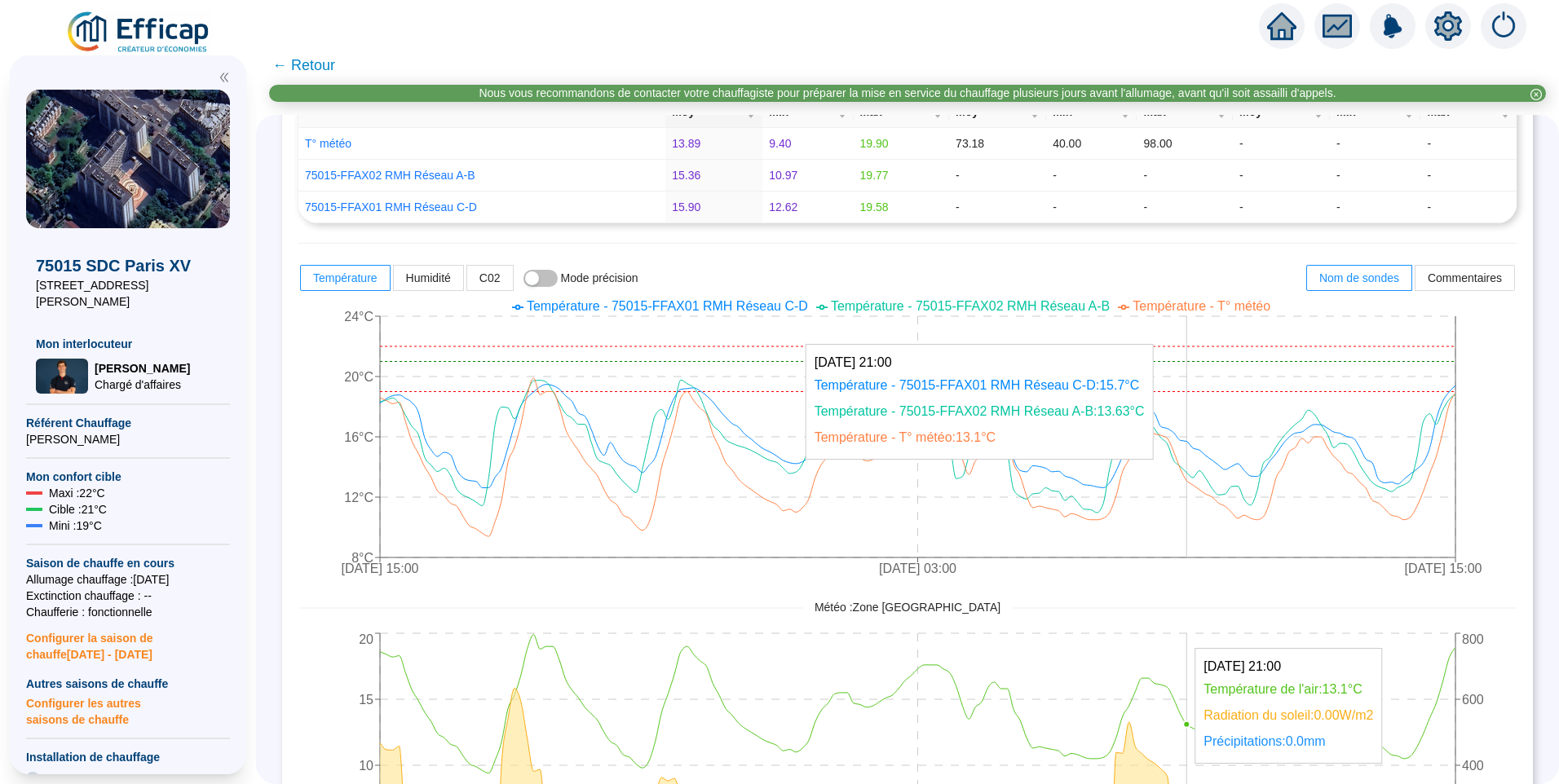
scroll to position [163, 0]
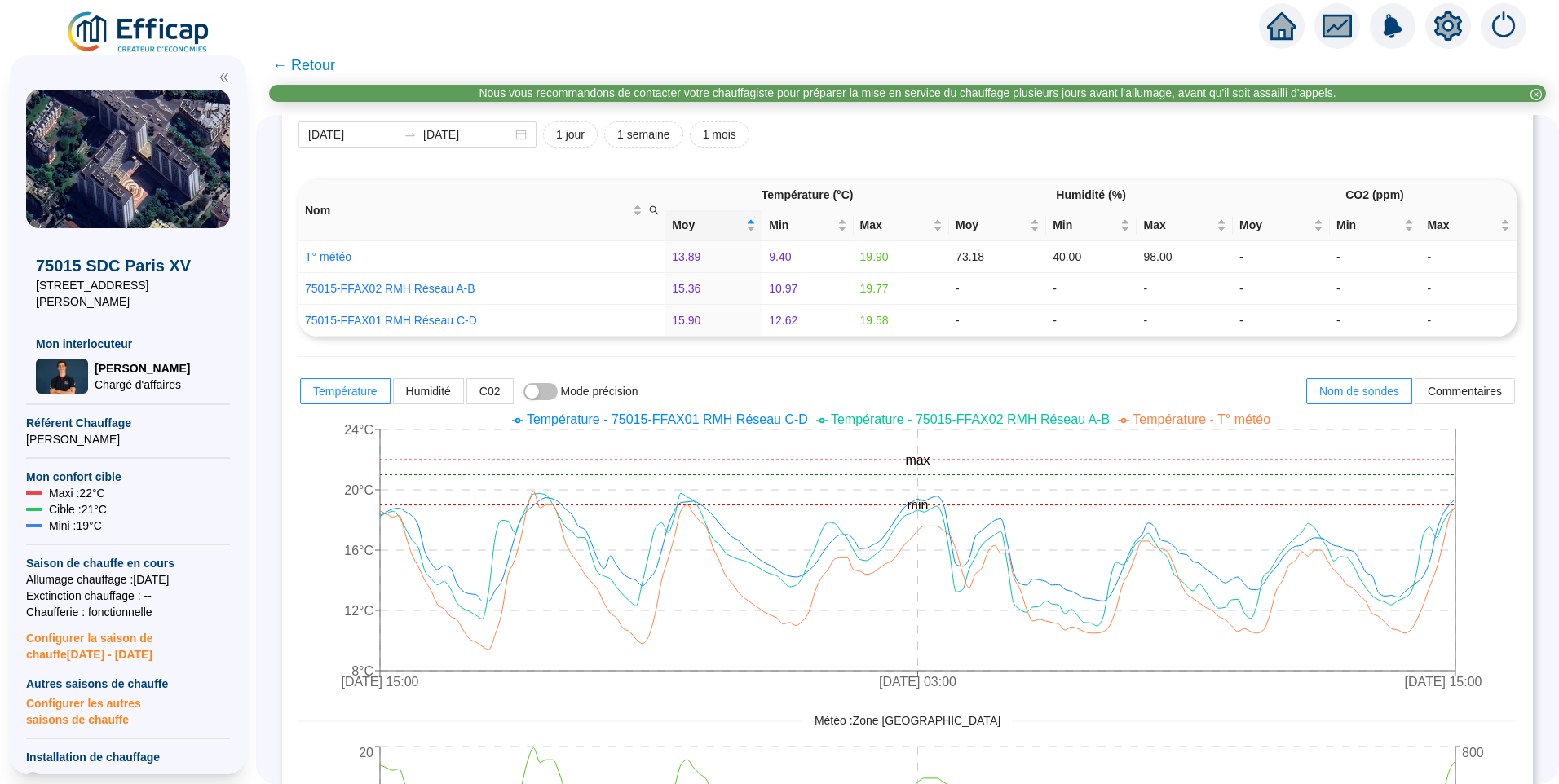
click at [1243, 159] on div "2025-09-30 2025-10-07 1 jour 1 semaine 1 mois Nom Température (°C) Humidité (%)…" at bounding box center [907, 595] width 1219 height 947
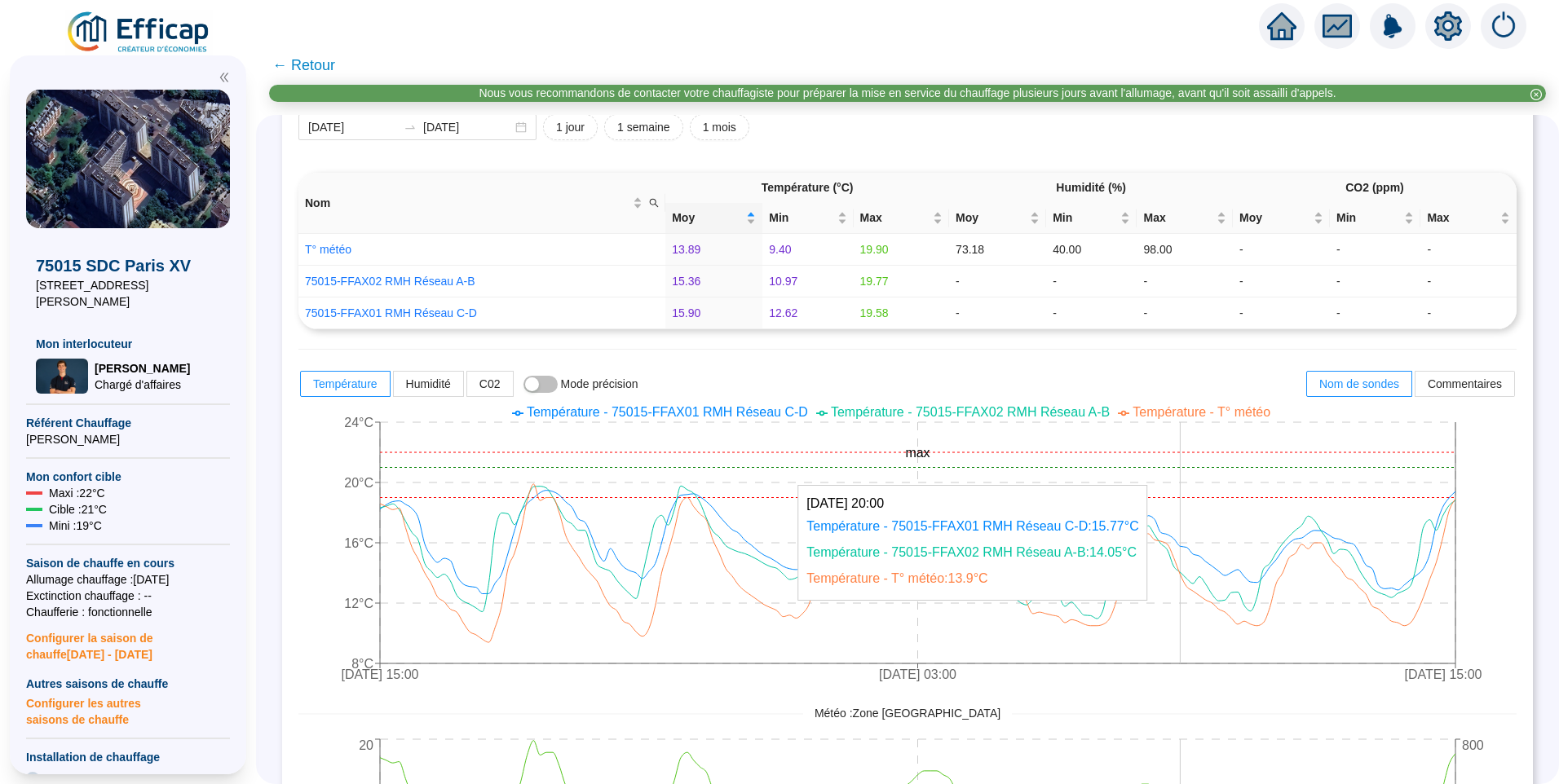
scroll to position [0, 0]
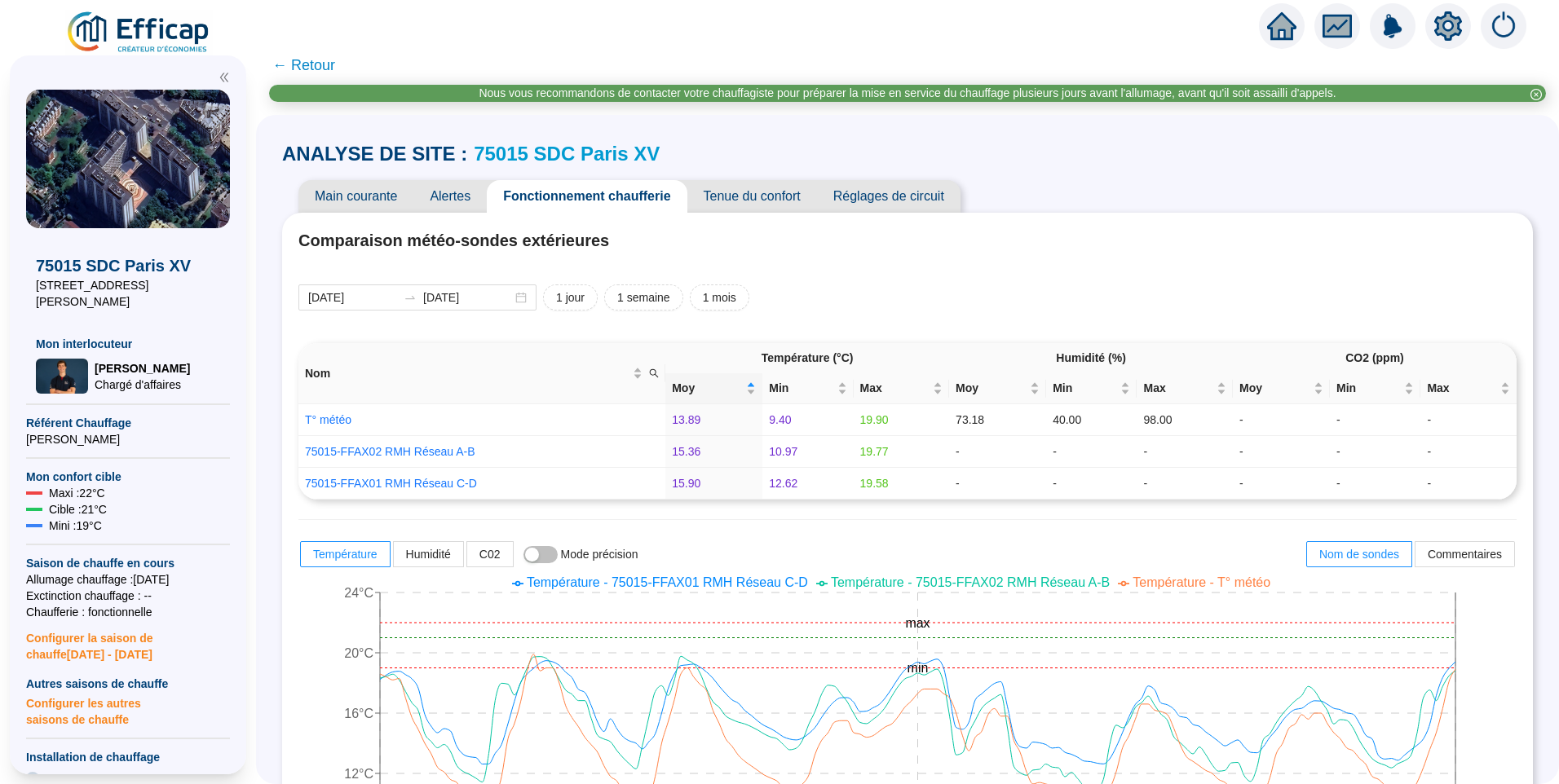
click at [467, 182] on span "Alertes" at bounding box center [450, 196] width 74 height 32
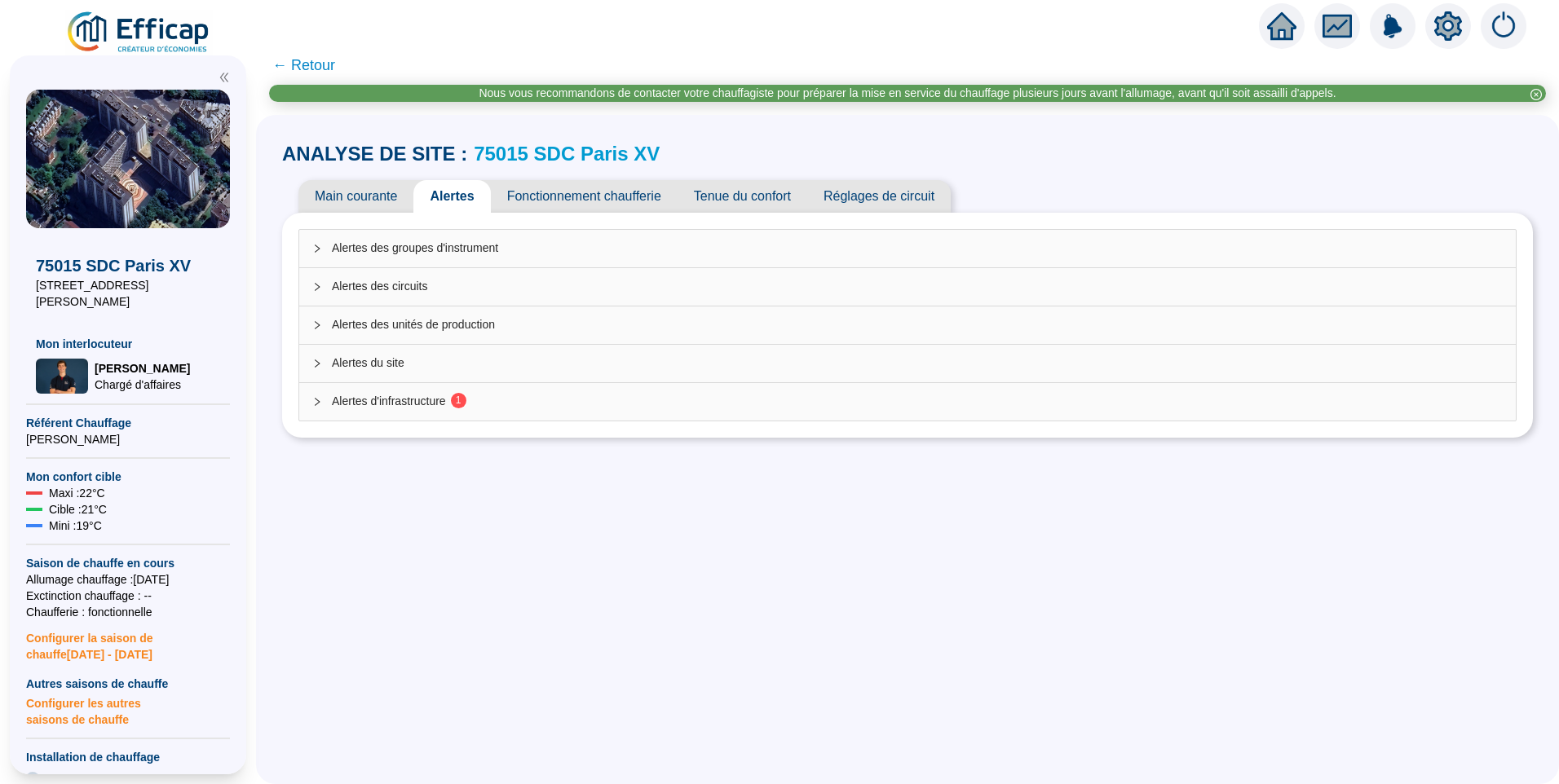
click at [458, 406] on span "1" at bounding box center [453, 402] width 16 height 13
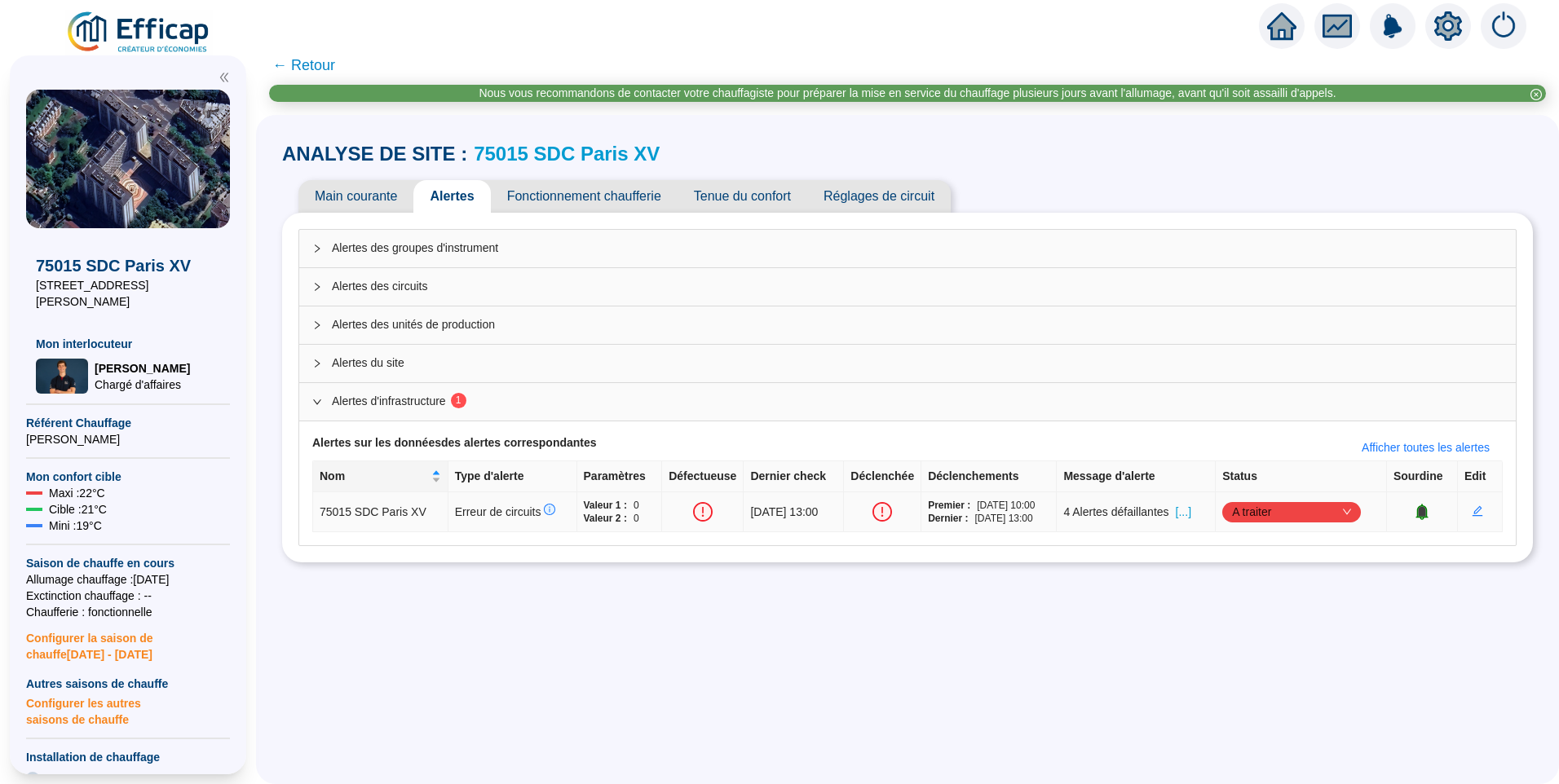
click at [1191, 516] on span "[...]" at bounding box center [1184, 512] width 16 height 17
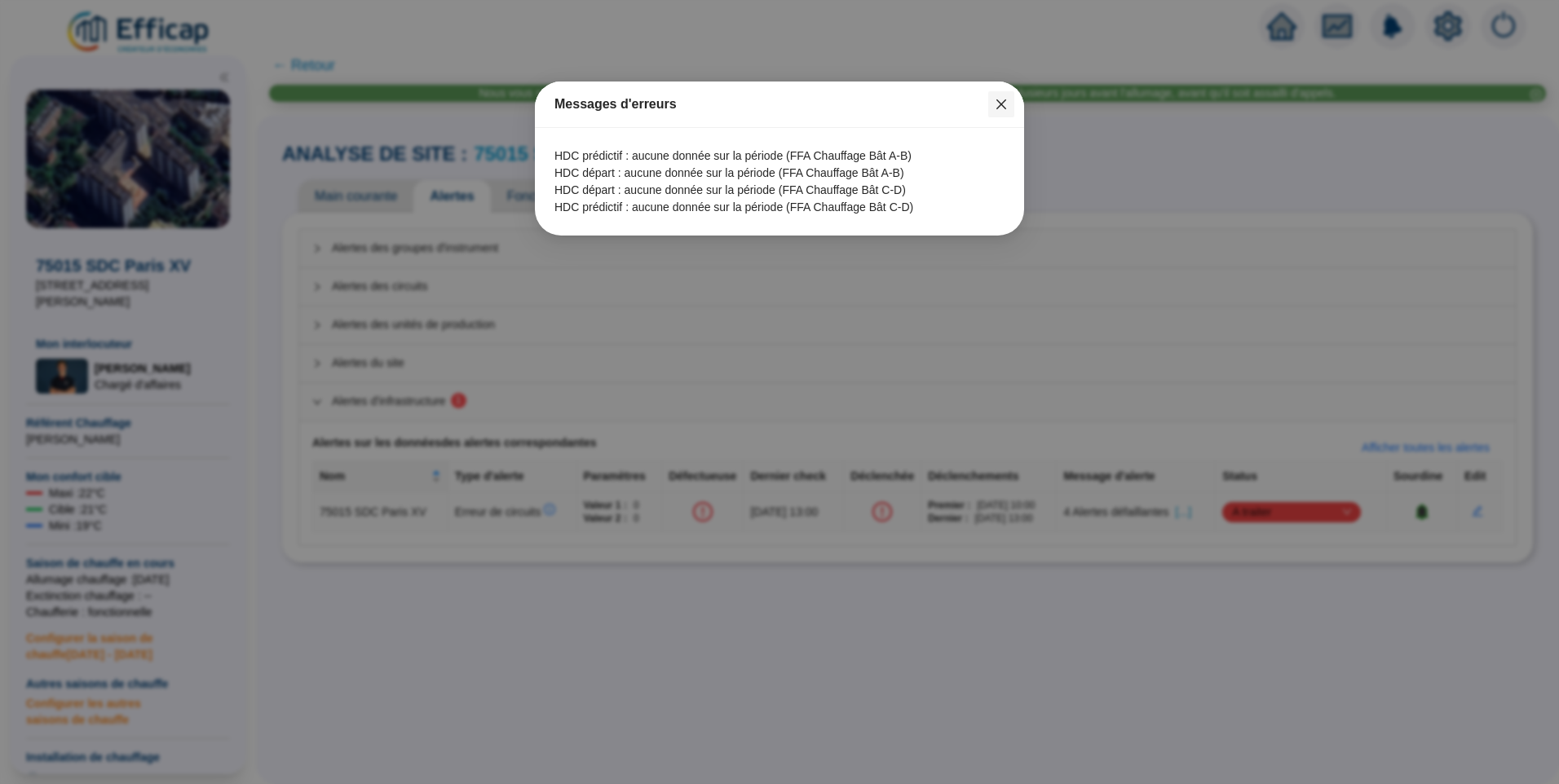
click at [1008, 104] on span "Fermer" at bounding box center [1002, 104] width 27 height 13
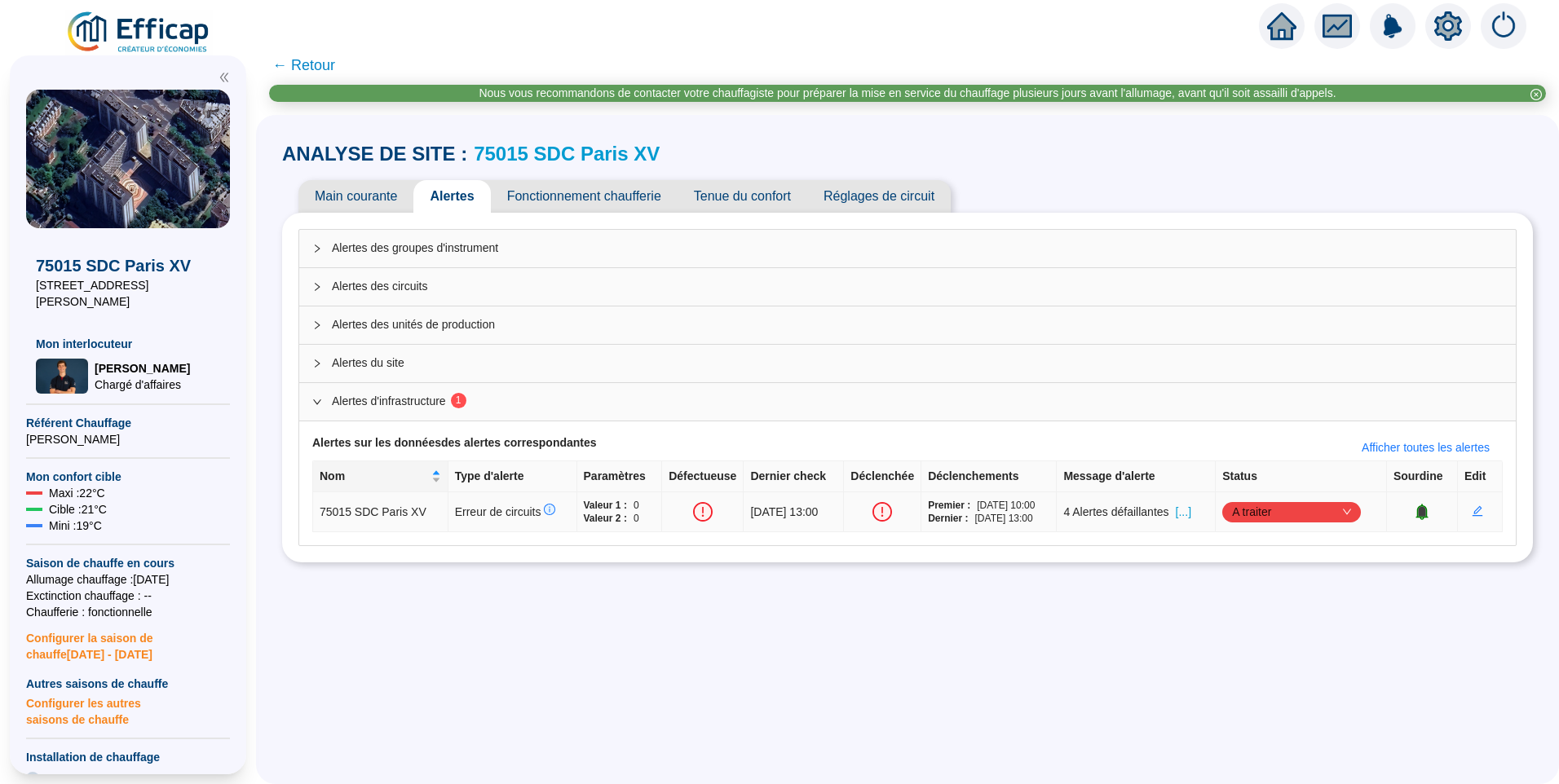
click at [1191, 512] on span "[...]" at bounding box center [1184, 512] width 16 height 17
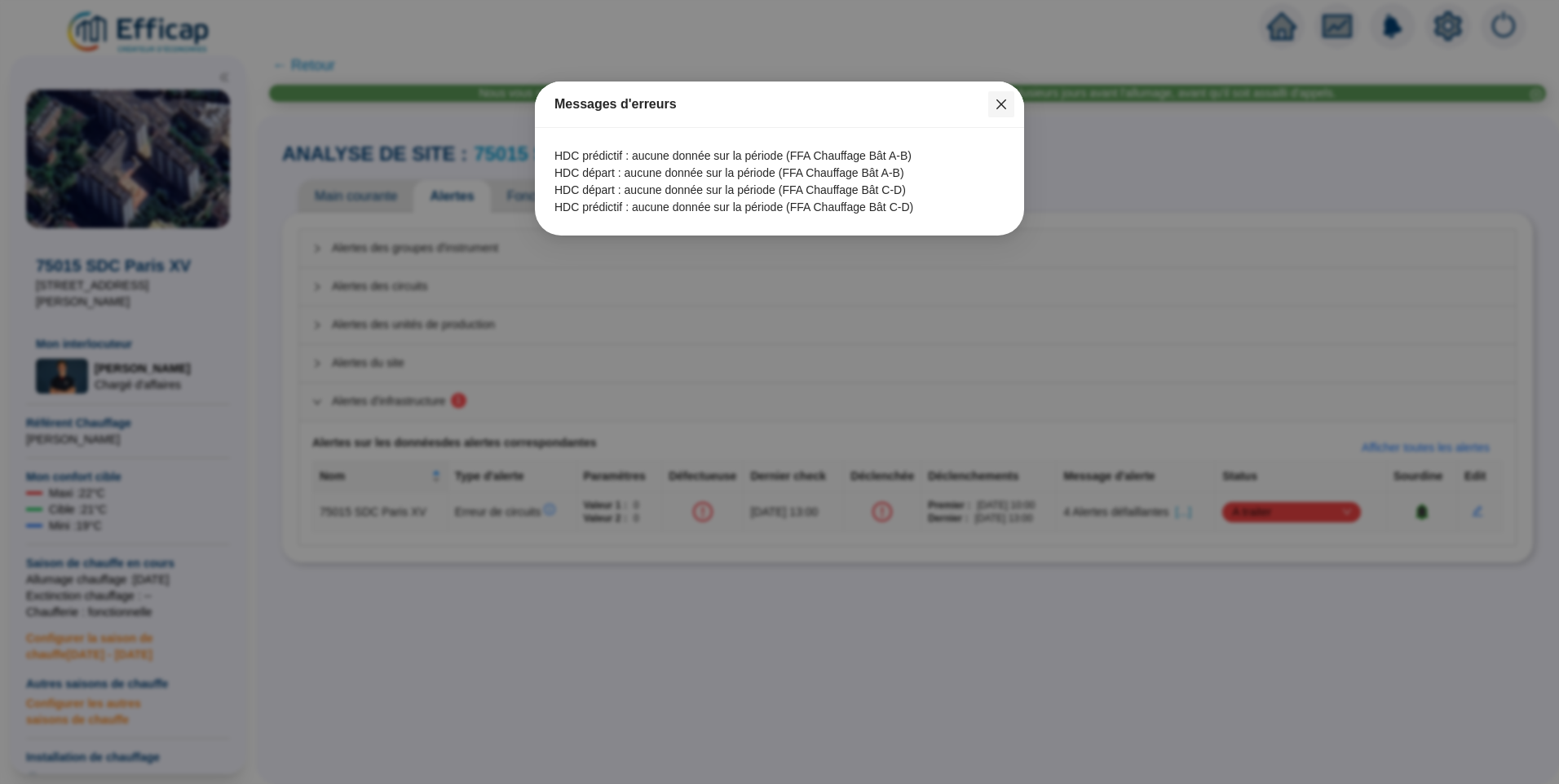
click at [1002, 108] on icon "close" at bounding box center [1002, 104] width 13 height 13
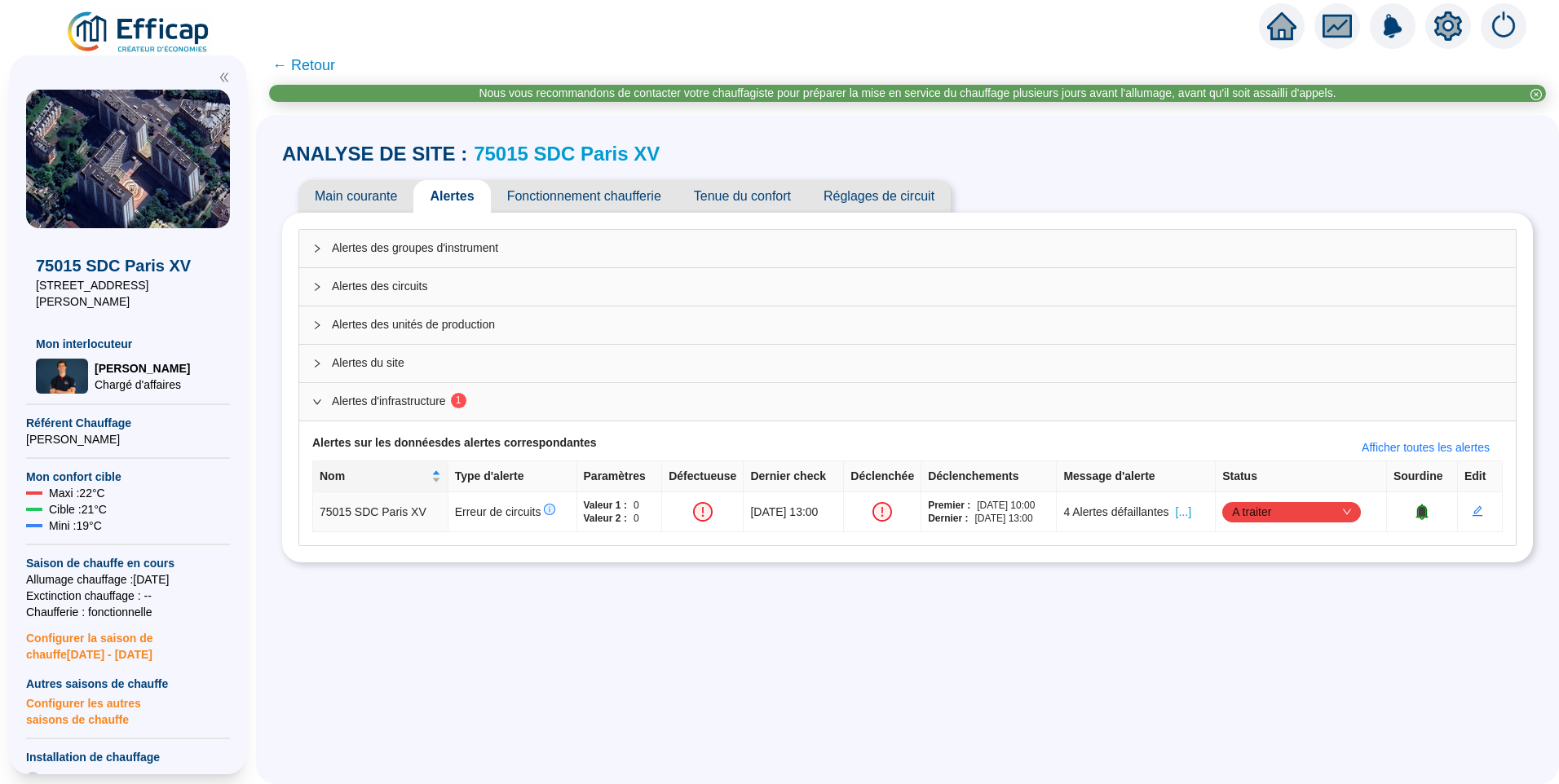
click at [653, 193] on span "Fonctionnement chaufferie" at bounding box center [584, 196] width 186 height 32
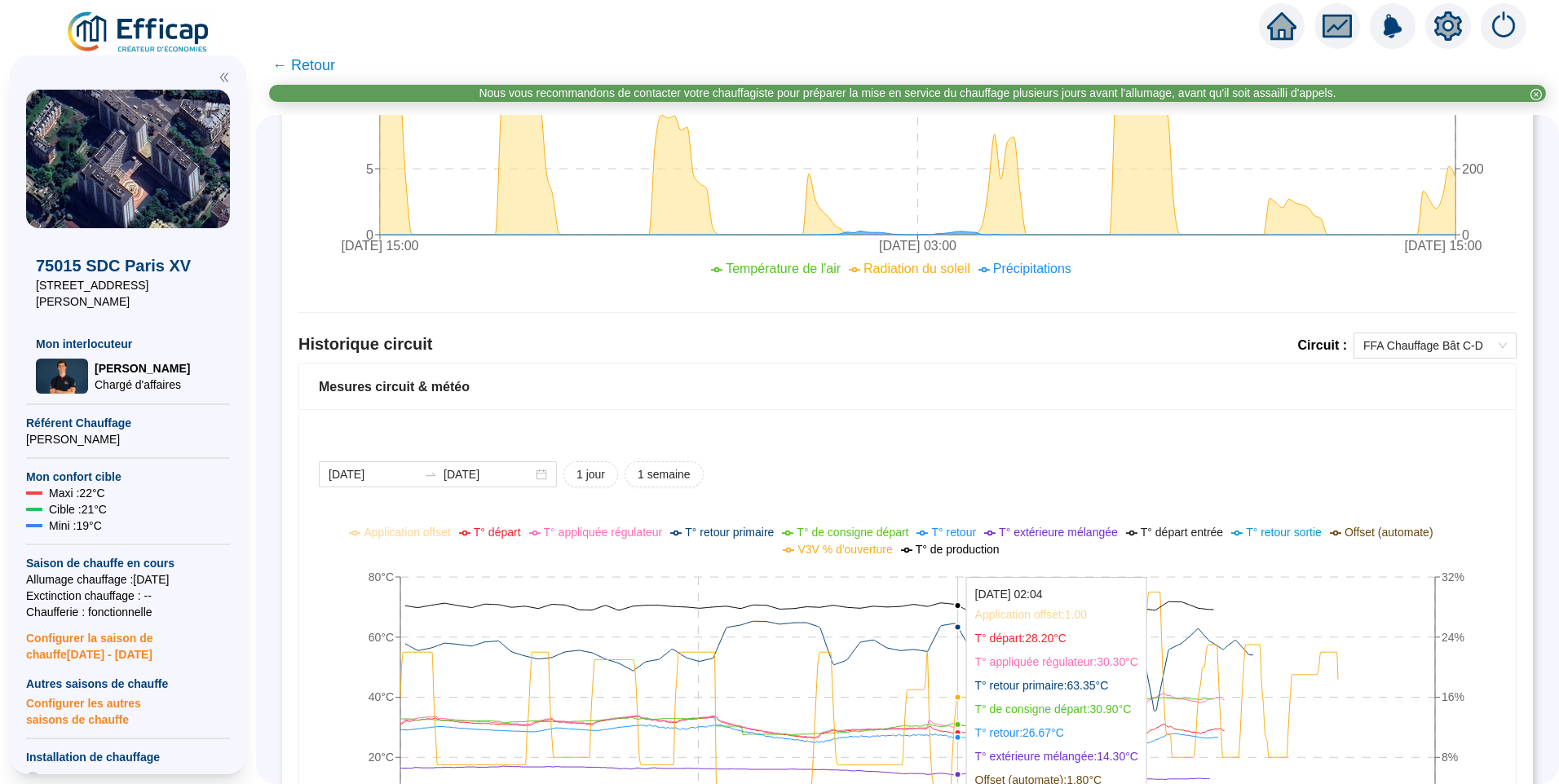
scroll to position [1190, 0]
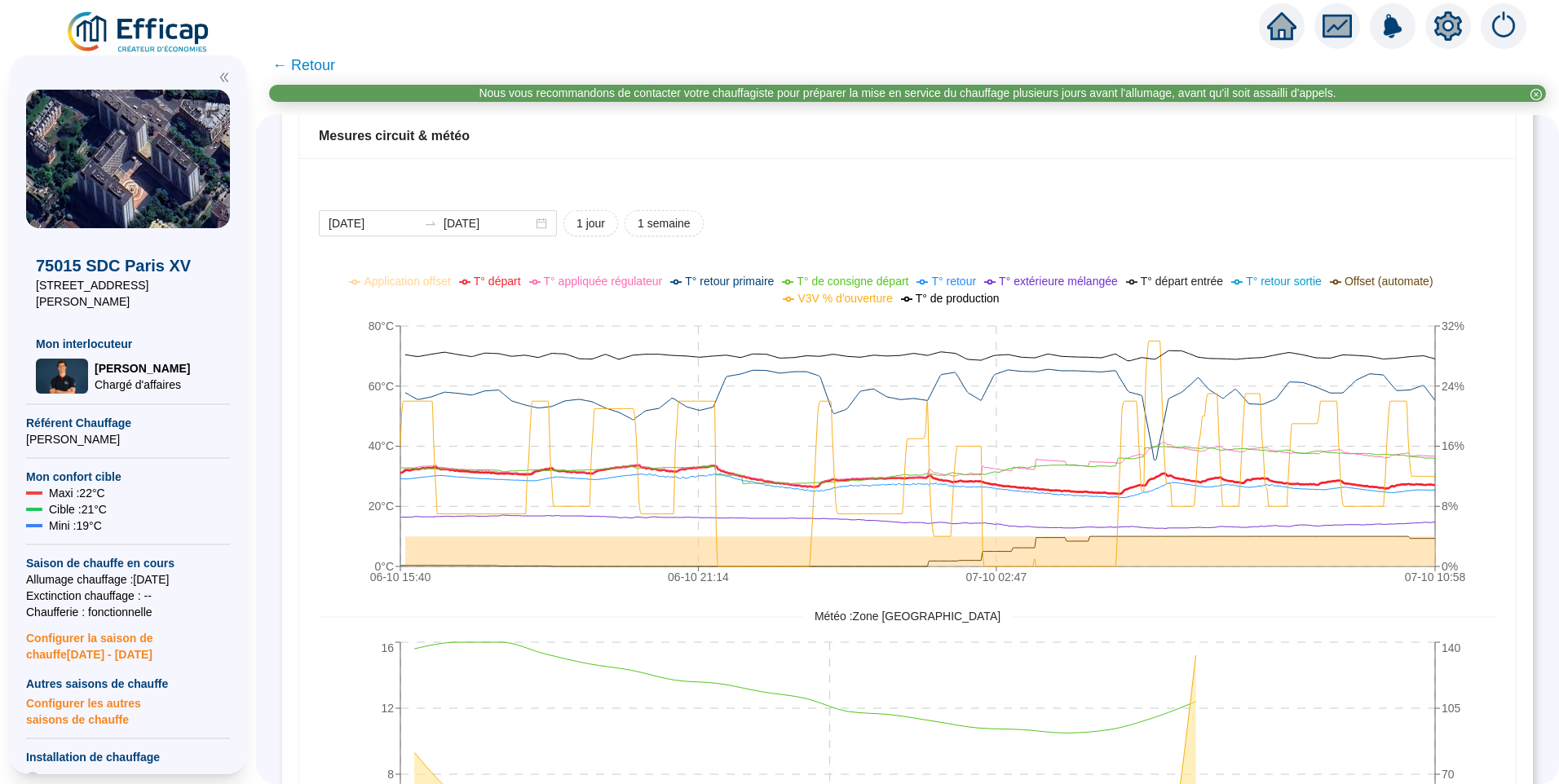
click at [507, 281] on span "T° départ" at bounding box center [497, 281] width 47 height 13
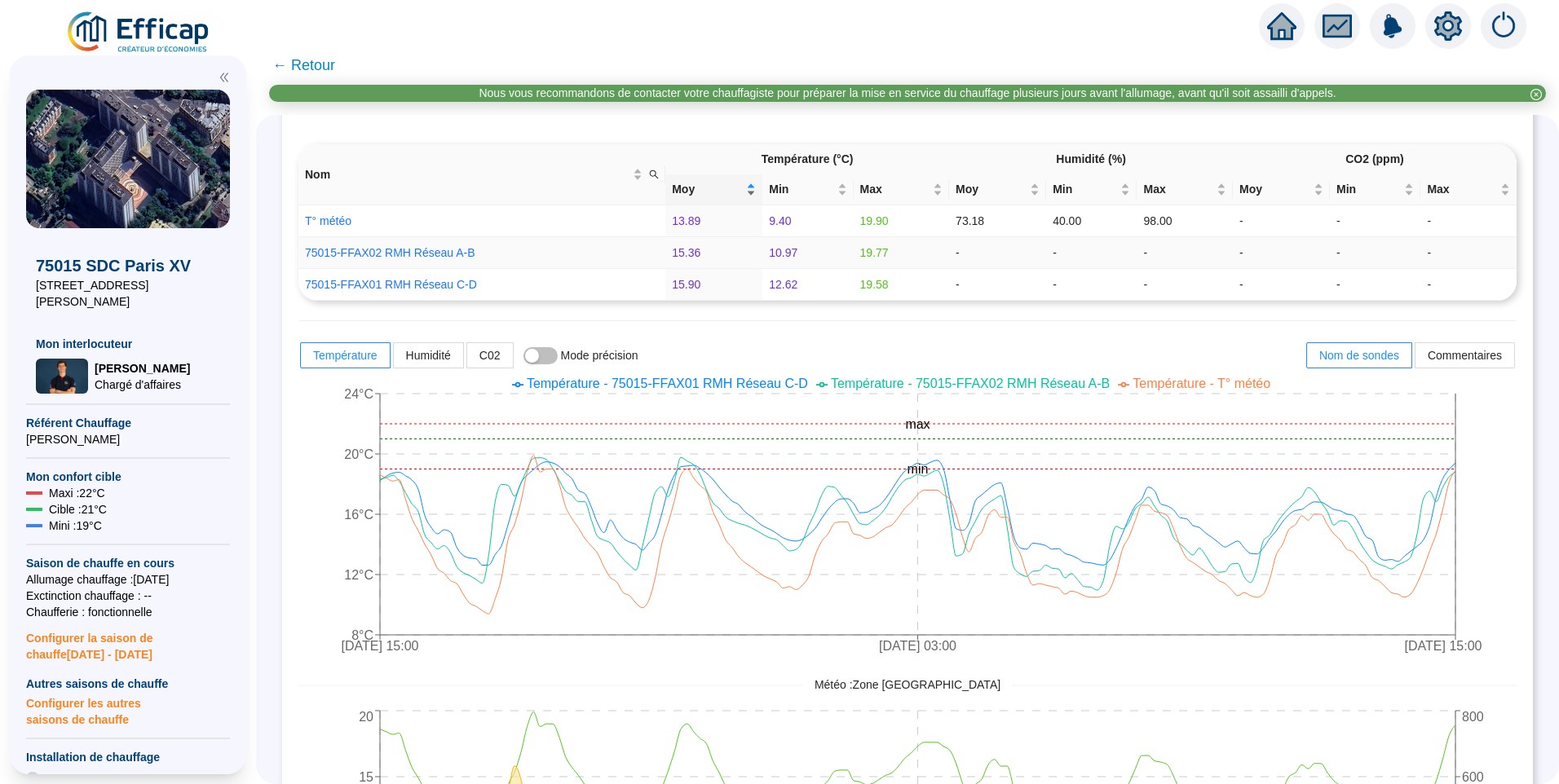
scroll to position [0, 0]
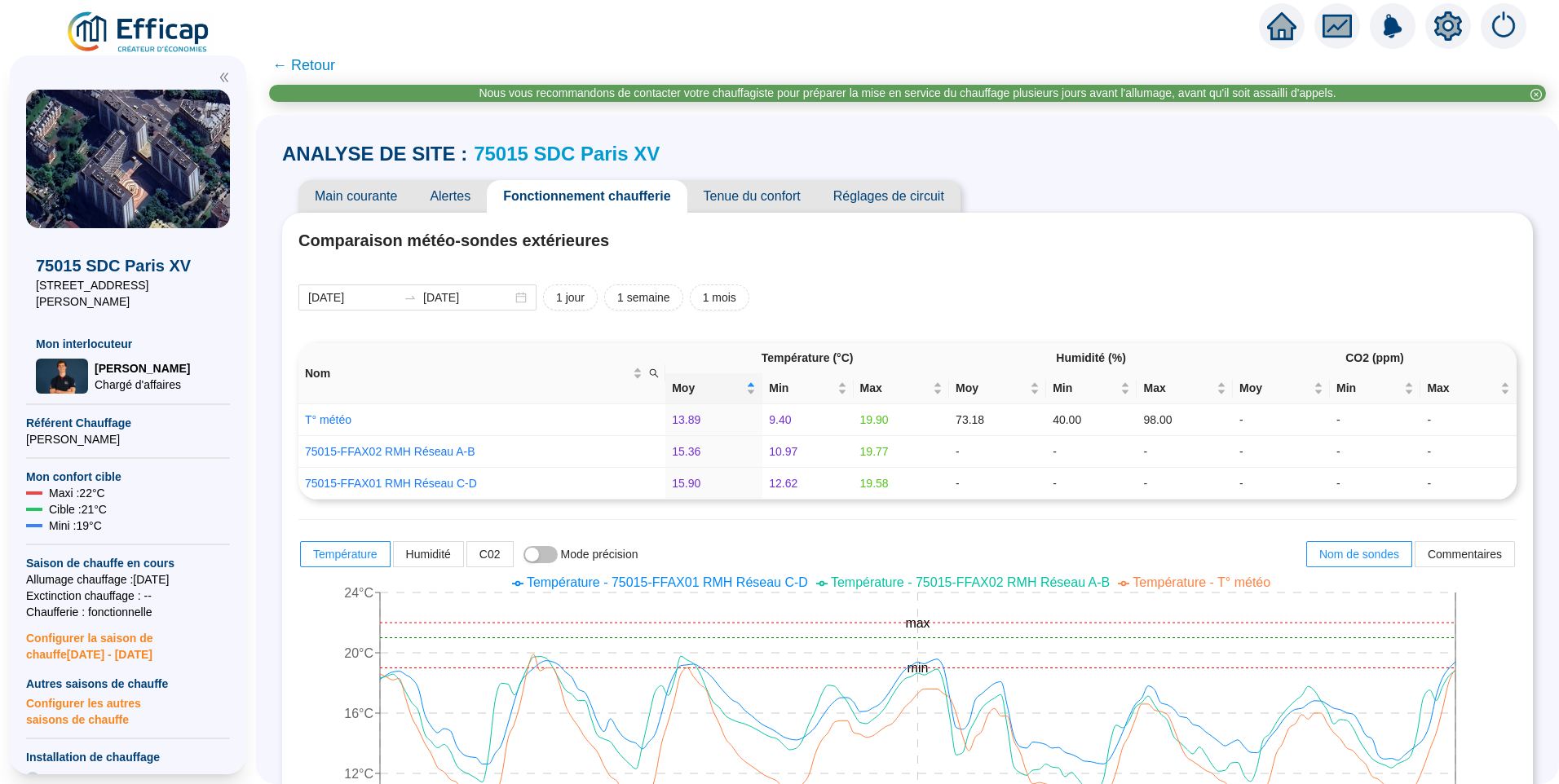
click at [466, 193] on span "Alertes" at bounding box center [450, 196] width 74 height 32
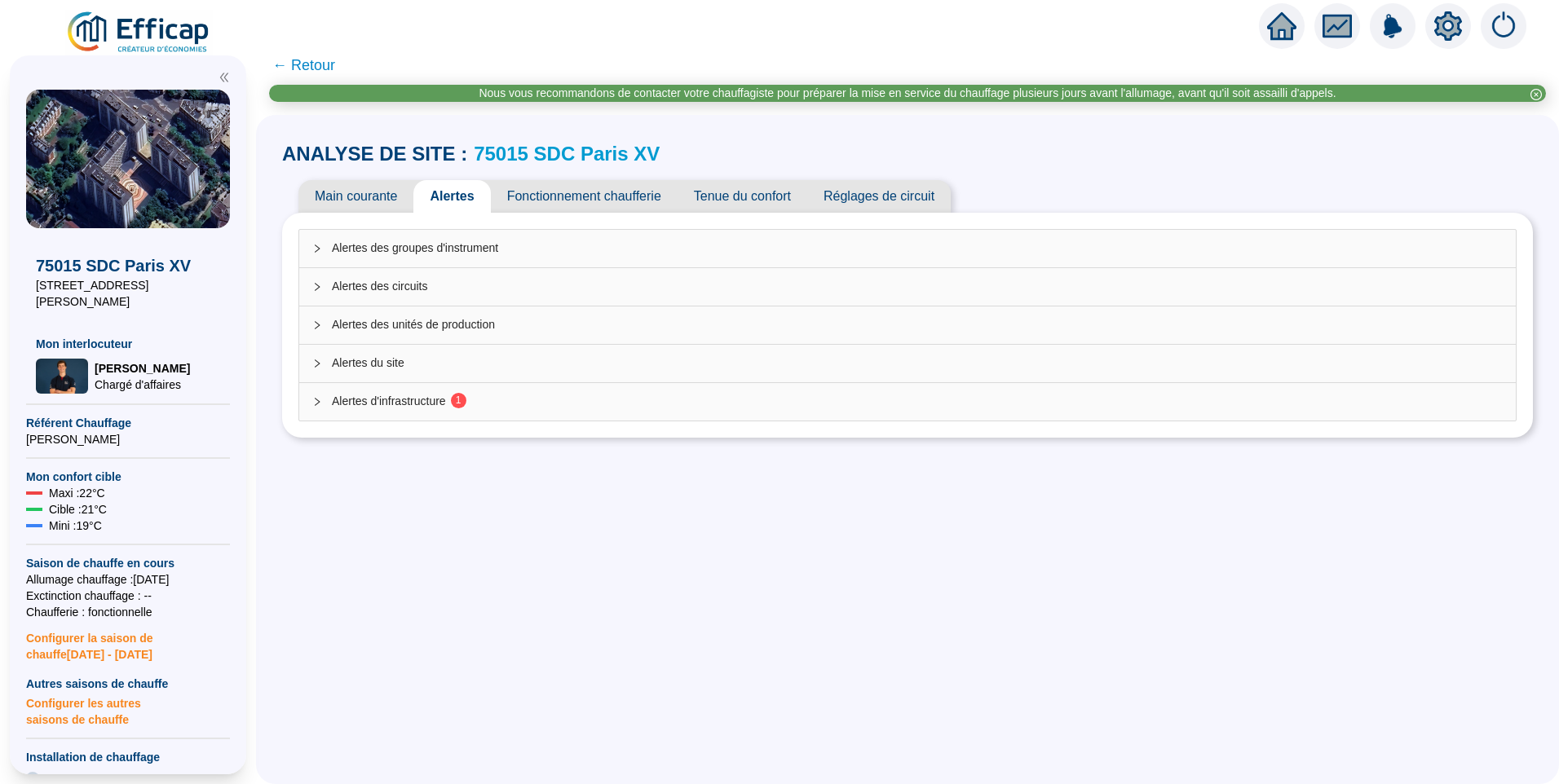
click at [441, 415] on div "Alertes d'infrastructure 1" at bounding box center [907, 402] width 1217 height 37
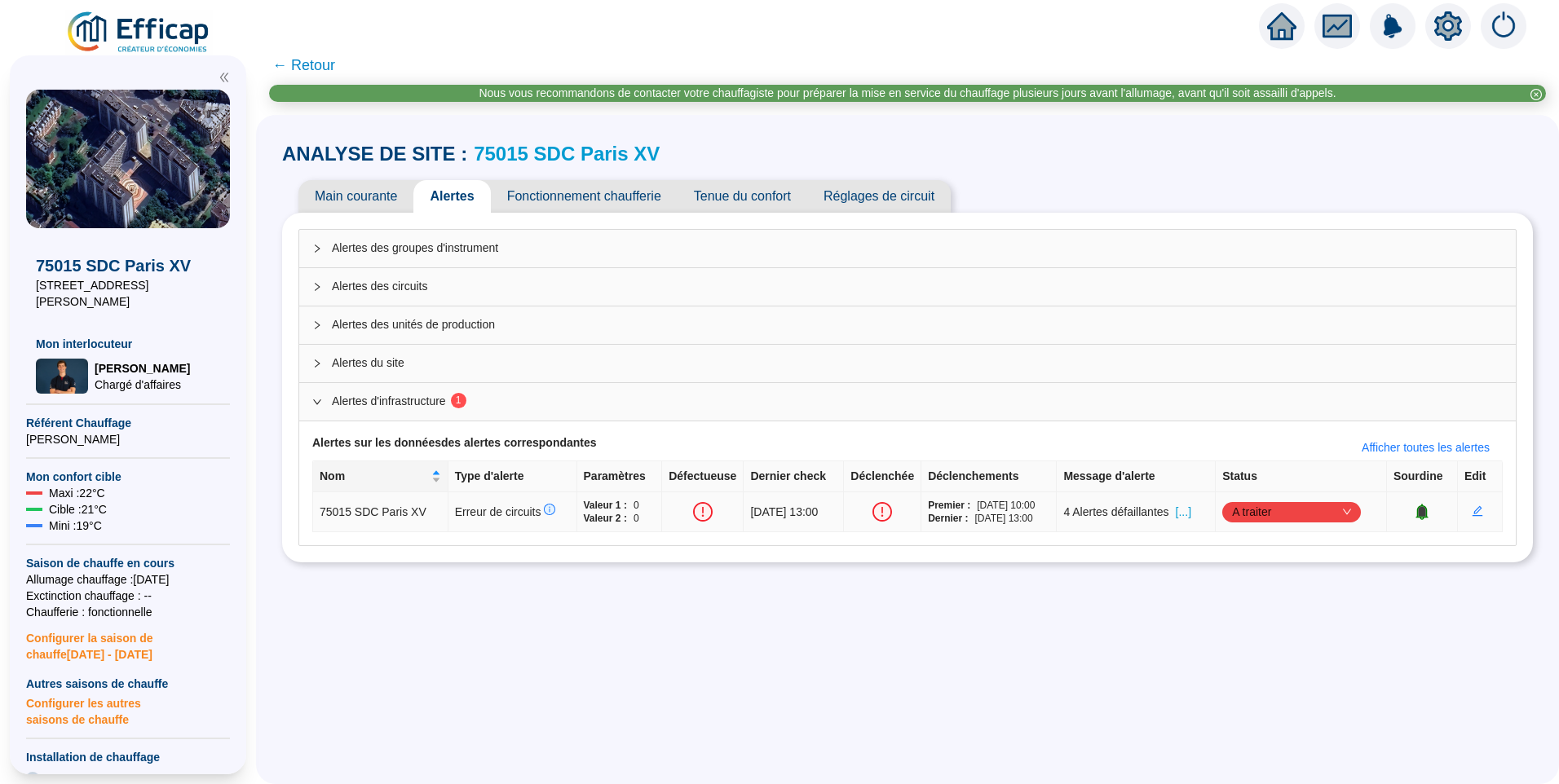
click at [1191, 507] on span "[...]" at bounding box center [1184, 512] width 16 height 17
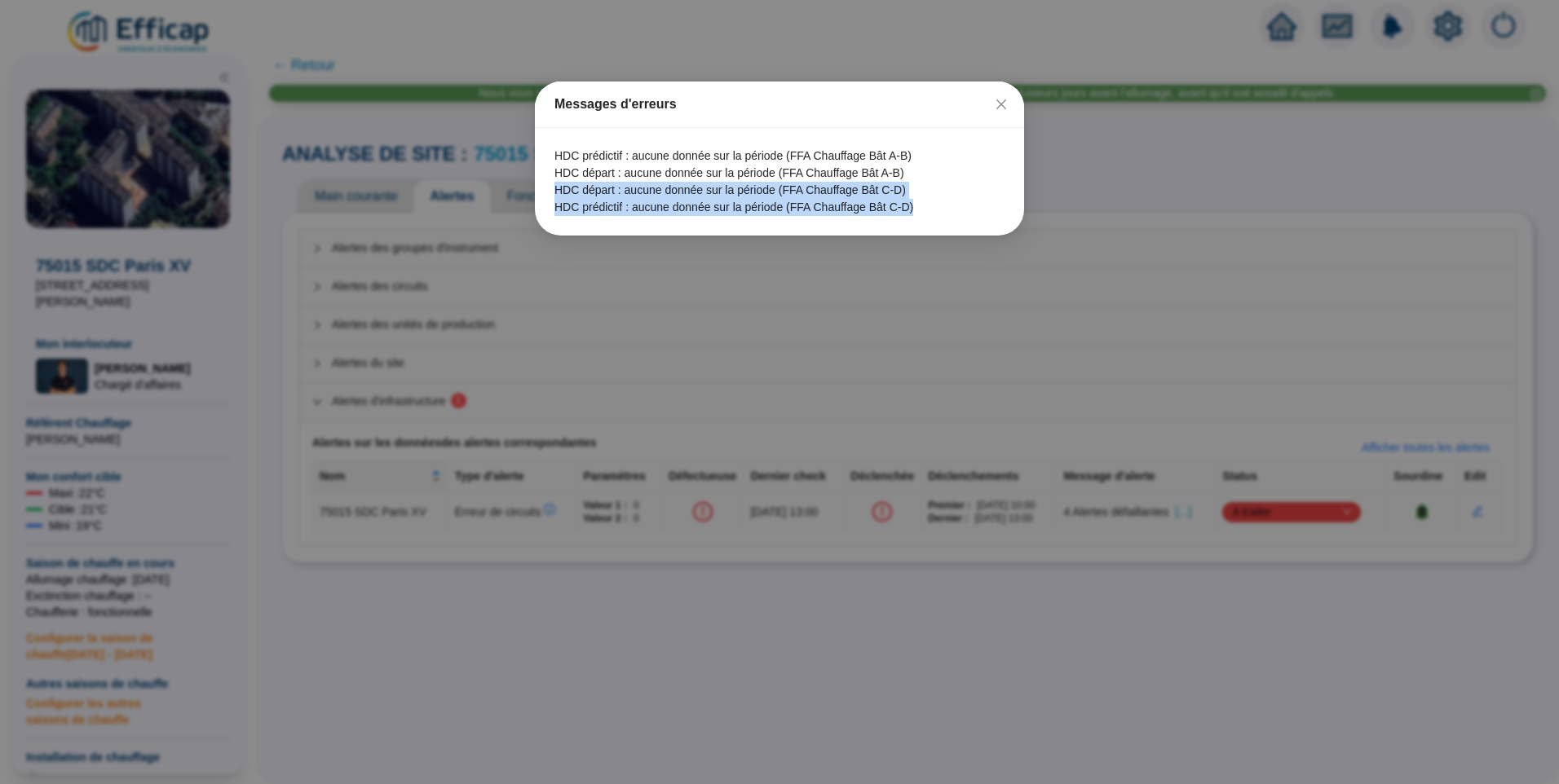
drag, startPoint x: 906, startPoint y: 213, endPoint x: 540, endPoint y: 183, distance: 367.2
click at [540, 183] on div "HDC prédictif : aucune donnée sur la période (FFA Chauffage Bât A-B) HDC départ…" at bounding box center [780, 182] width 490 height 108
copy div "HDC départ : aucune donnée sur la période (FFA Chauffage Bât C-D) HDC prédictif…"
click at [1010, 107] on span "Fermer" at bounding box center [1002, 104] width 27 height 13
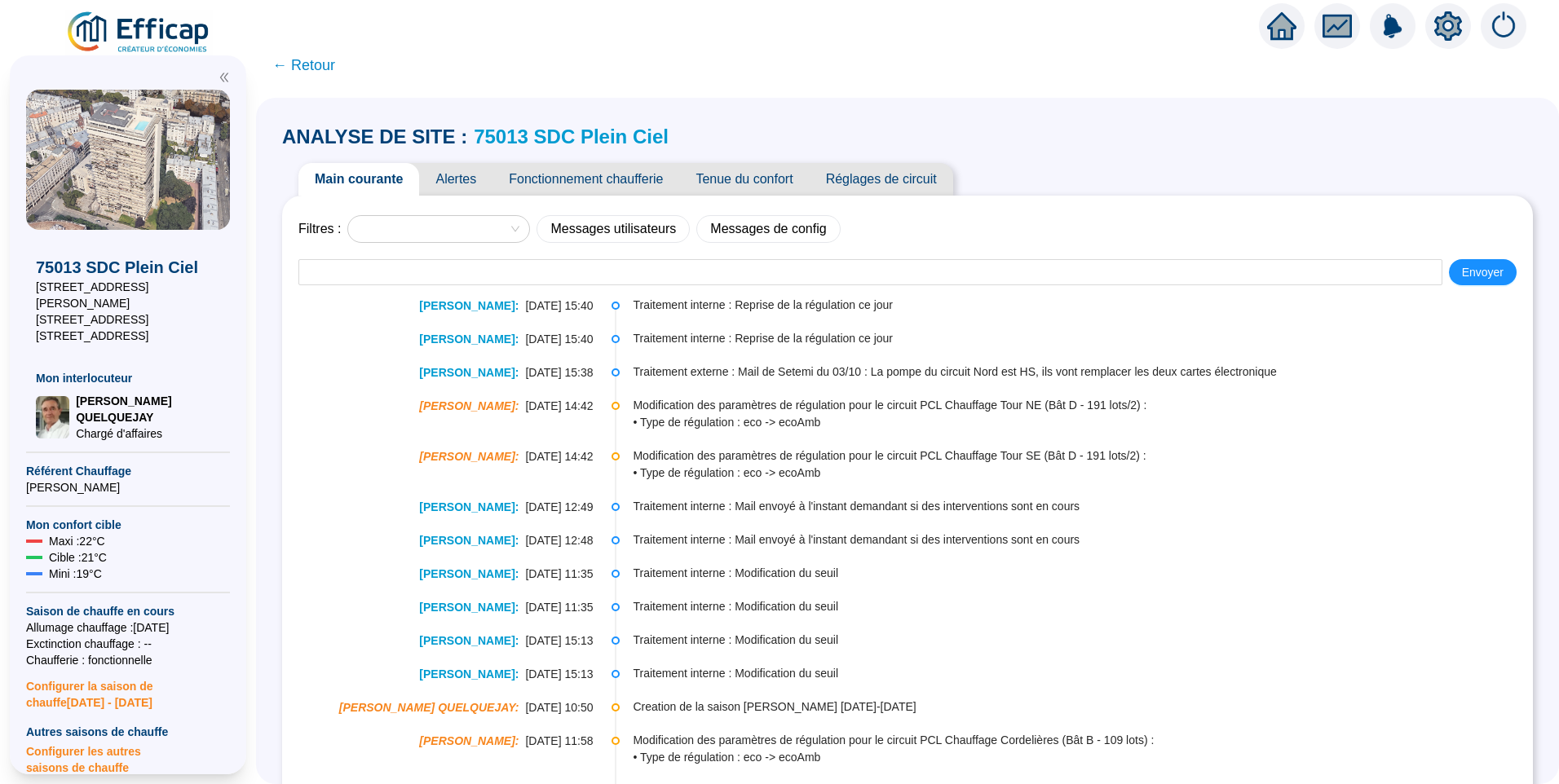
click at [477, 174] on span "Alertes" at bounding box center [456, 179] width 74 height 32
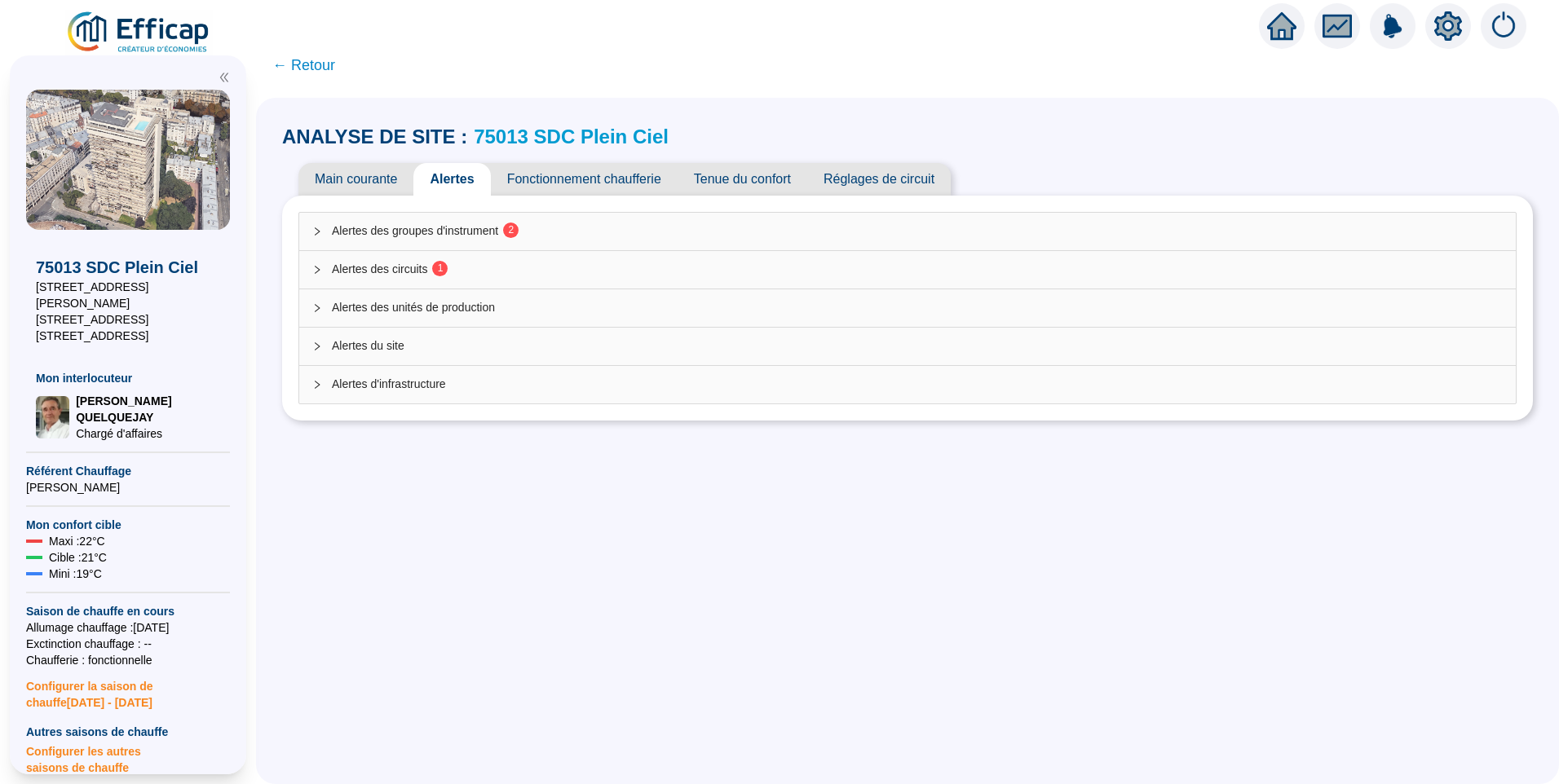
click at [486, 271] on span "Alertes des circuits 1" at bounding box center [918, 269] width 1171 height 17
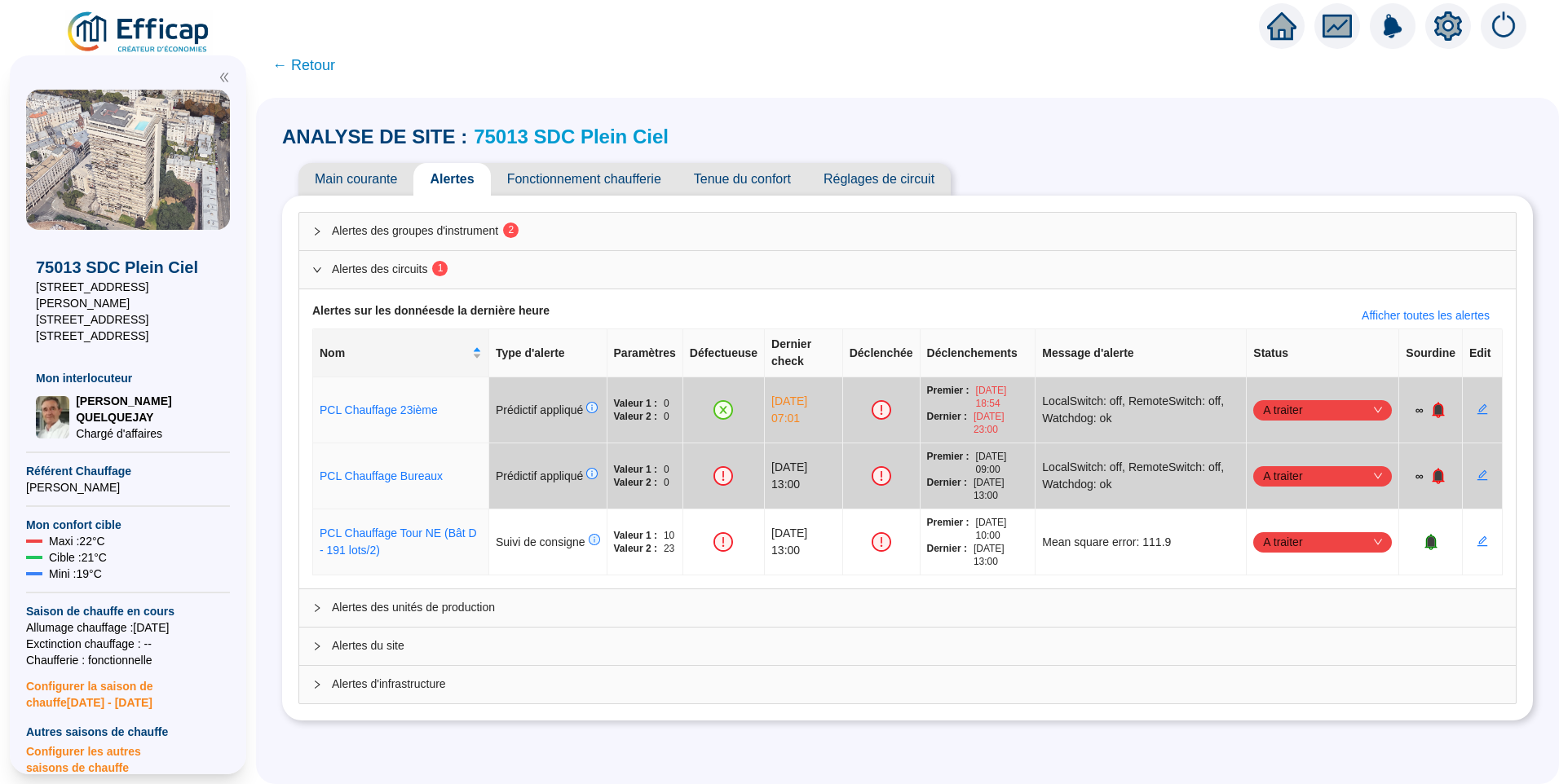
click at [487, 229] on span "Alertes des groupes d'instrument 2" at bounding box center [918, 231] width 1171 height 17
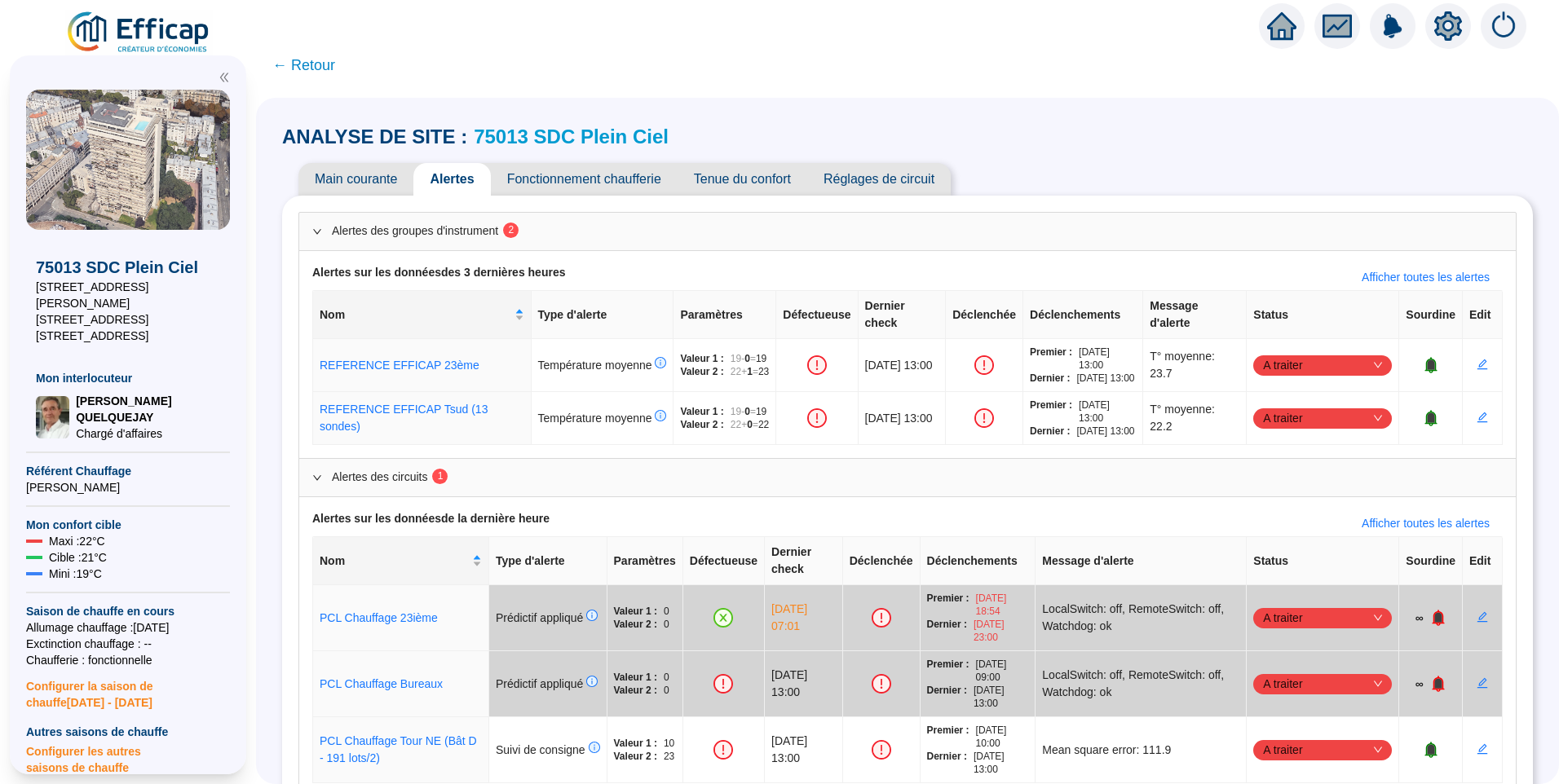
click at [361, 177] on span "Main courante" at bounding box center [355, 179] width 115 height 32
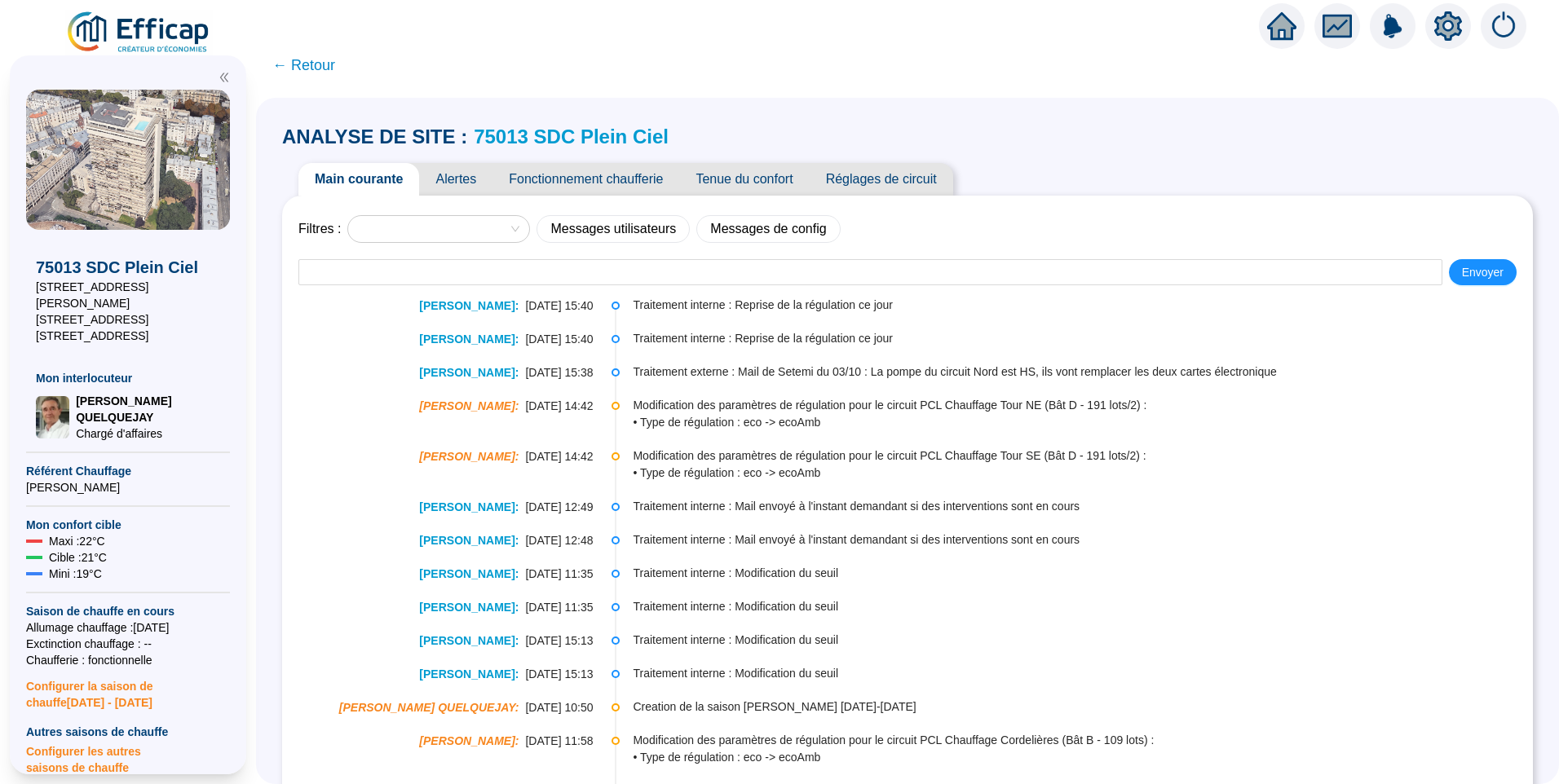
click at [750, 373] on span "Traitement externe : Mail de Setemi du 03/10 : La pompe du circuit Nord est HS,…" at bounding box center [1082, 372] width 899 height 17
click at [447, 176] on span "Alertes" at bounding box center [456, 179] width 74 height 32
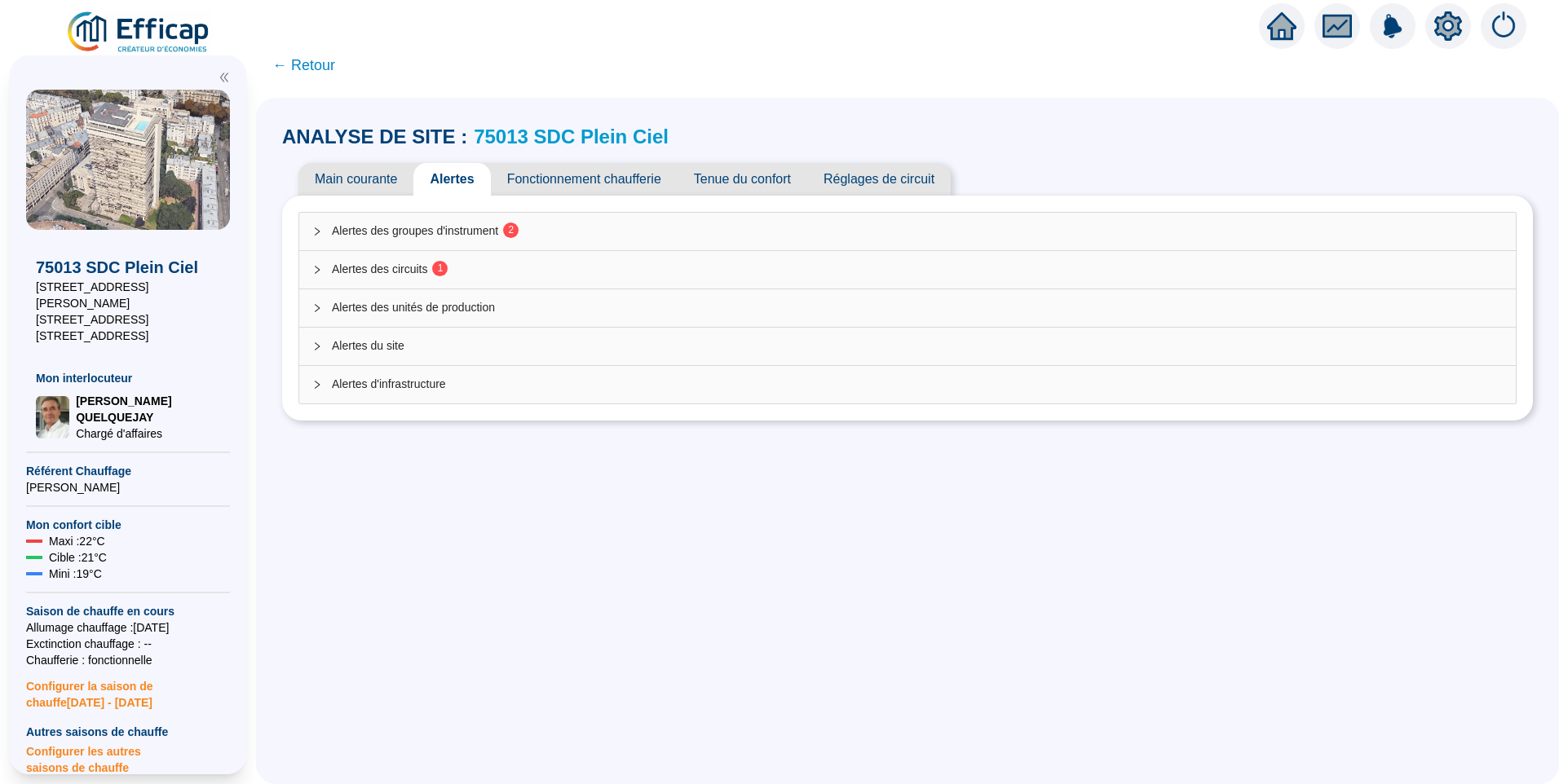
click at [417, 284] on div "Alertes des circuits 1" at bounding box center [907, 269] width 1217 height 37
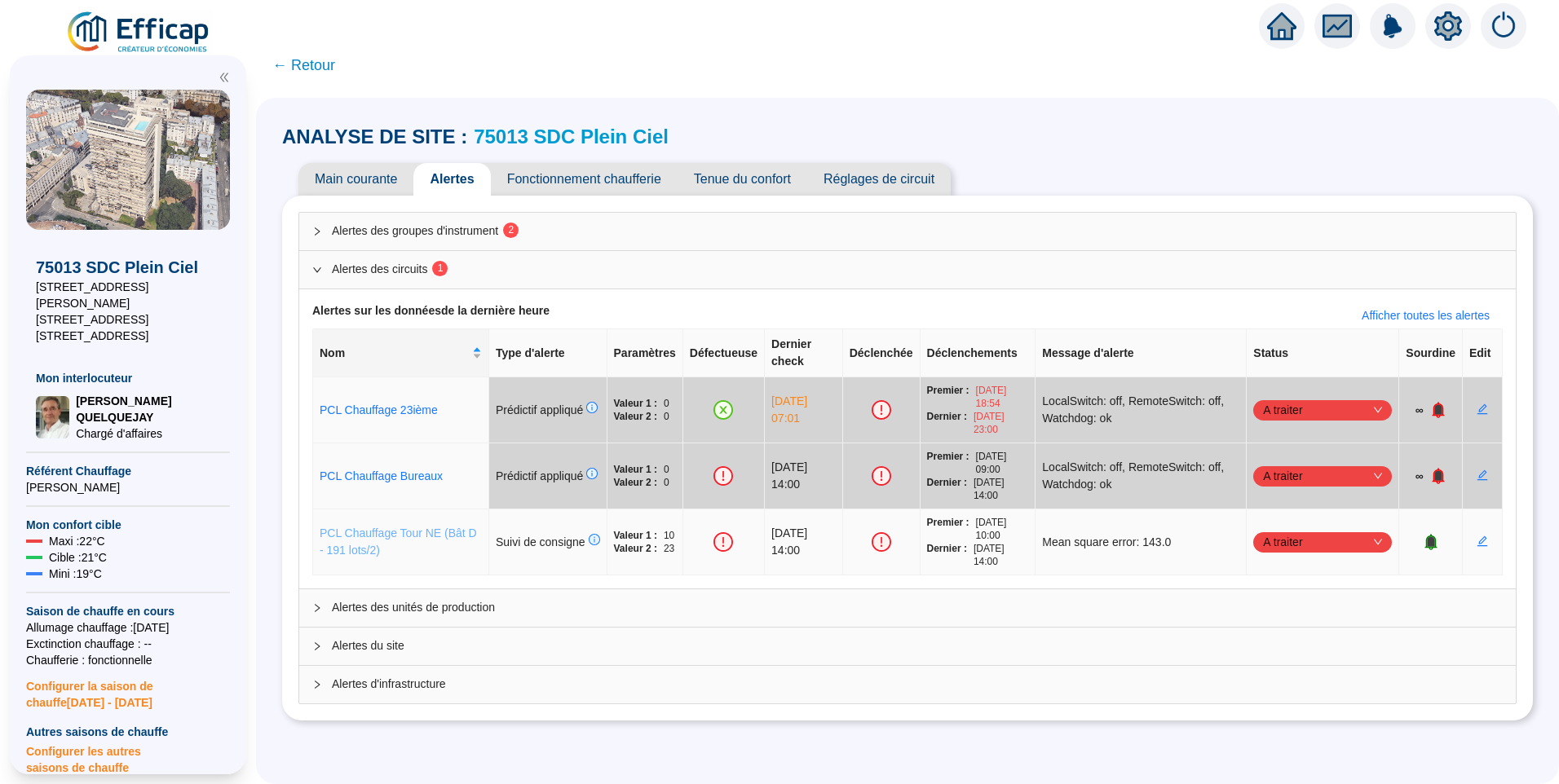
click at [409, 527] on link "PCL Chauffage Tour NE (Bât D - 191 lots/2)" at bounding box center [398, 541] width 157 height 30
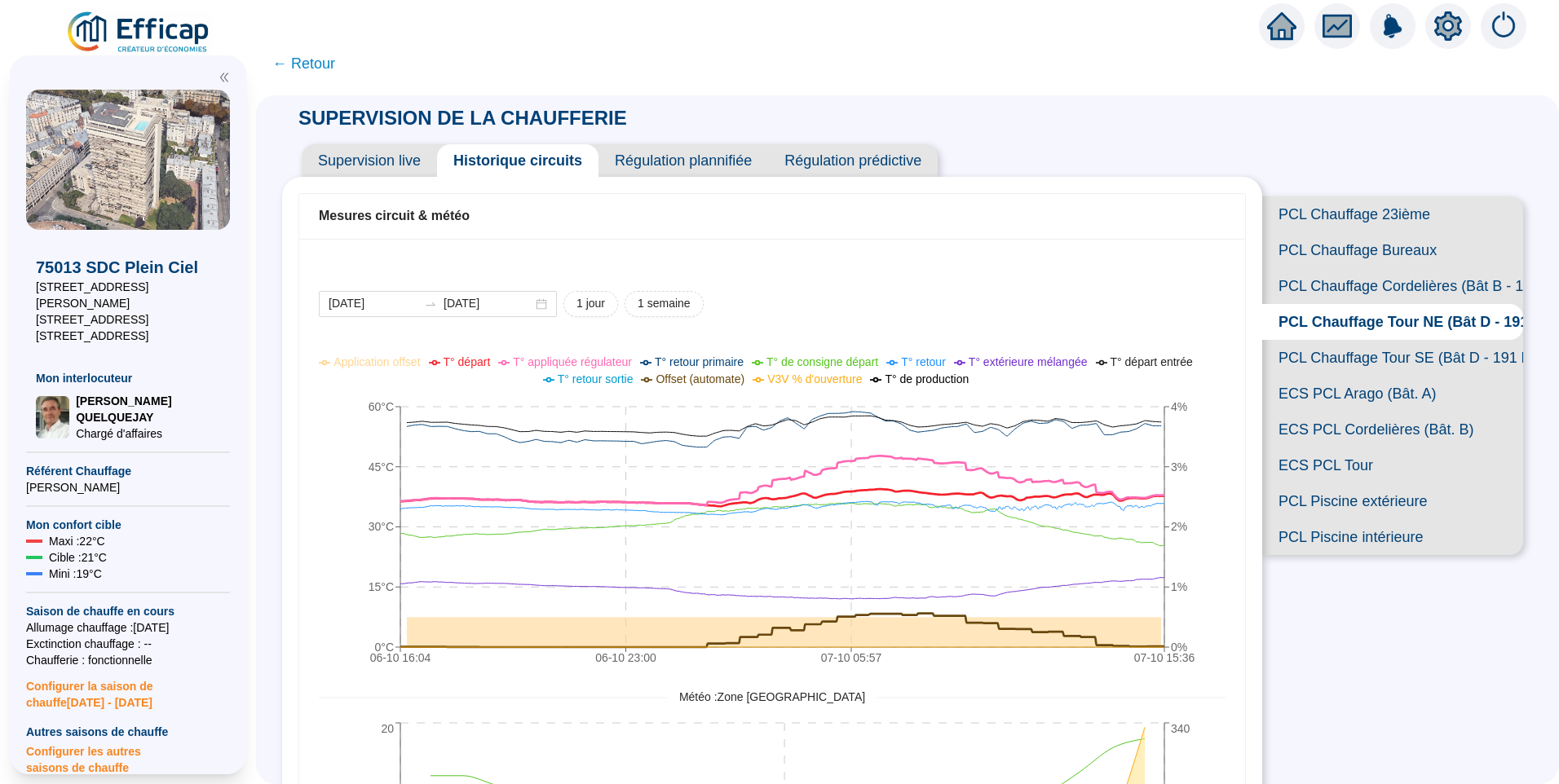
click at [484, 363] on span "T° départ" at bounding box center [467, 362] width 47 height 13
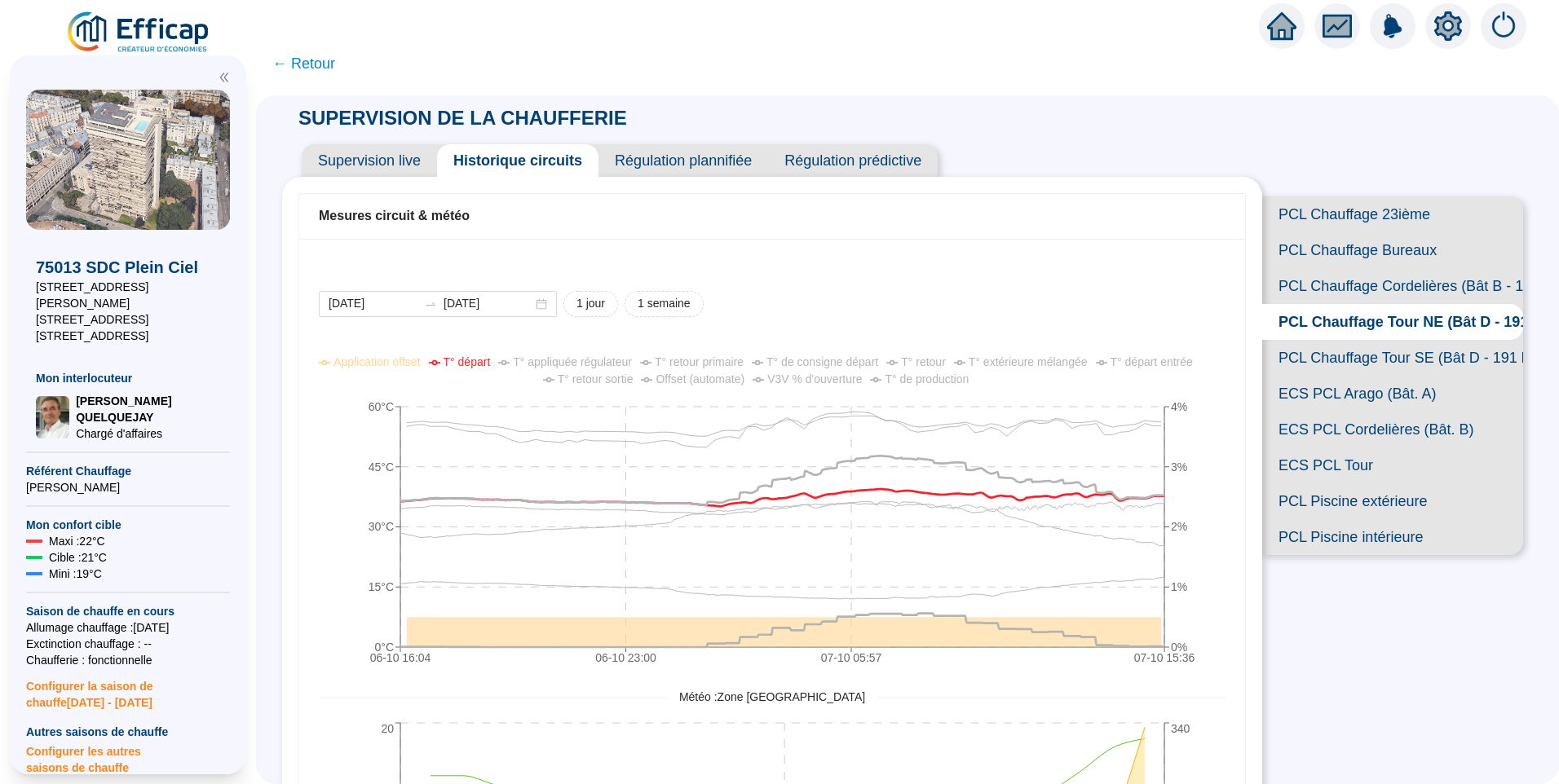
click at [586, 358] on span "T° appliquée régulateur" at bounding box center [572, 362] width 119 height 13
click at [812, 363] on span "T° de consigne départ" at bounding box center [822, 362] width 112 height 13
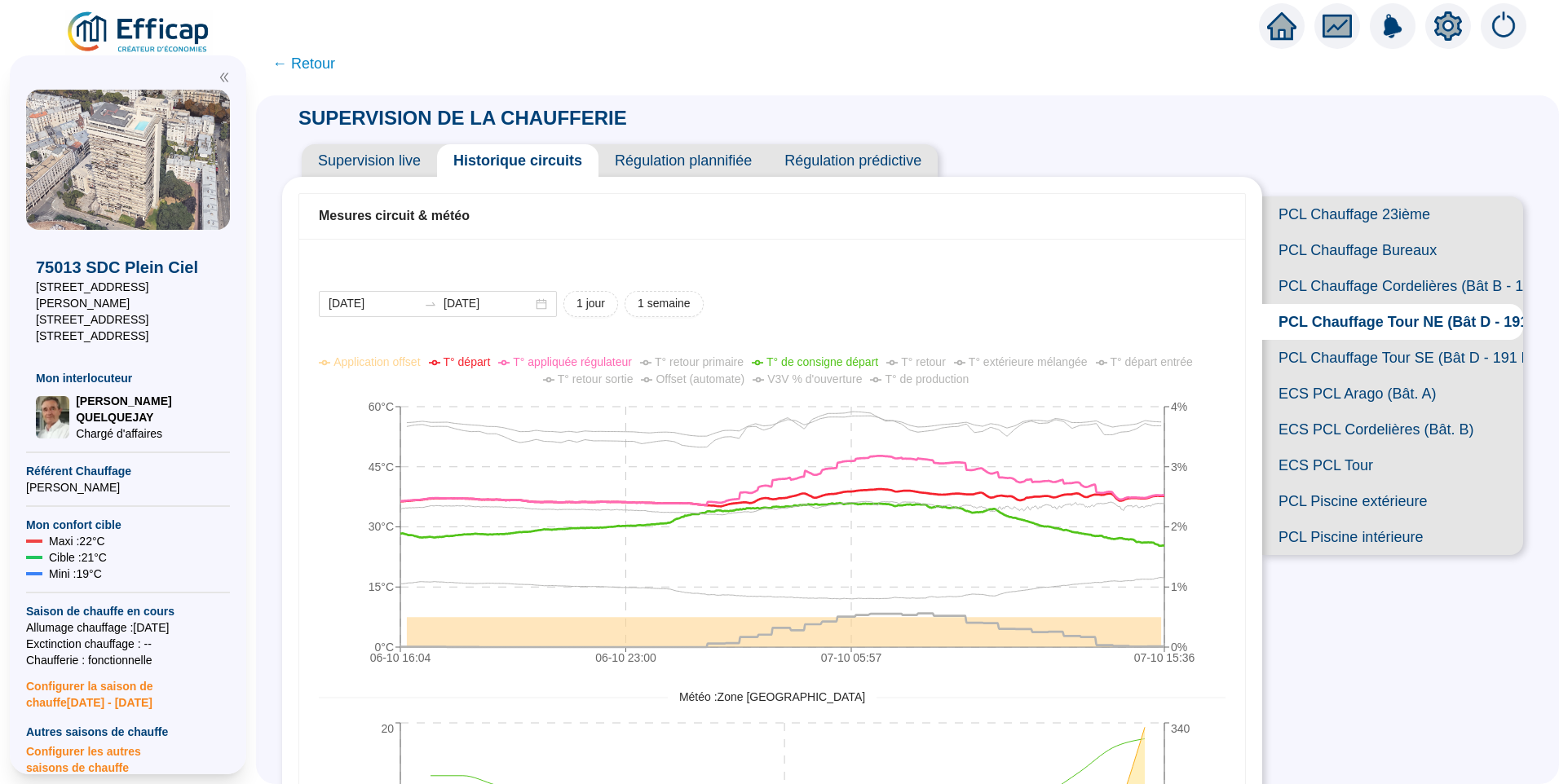
click at [312, 72] on span "← Retour" at bounding box center [304, 64] width 63 height 23
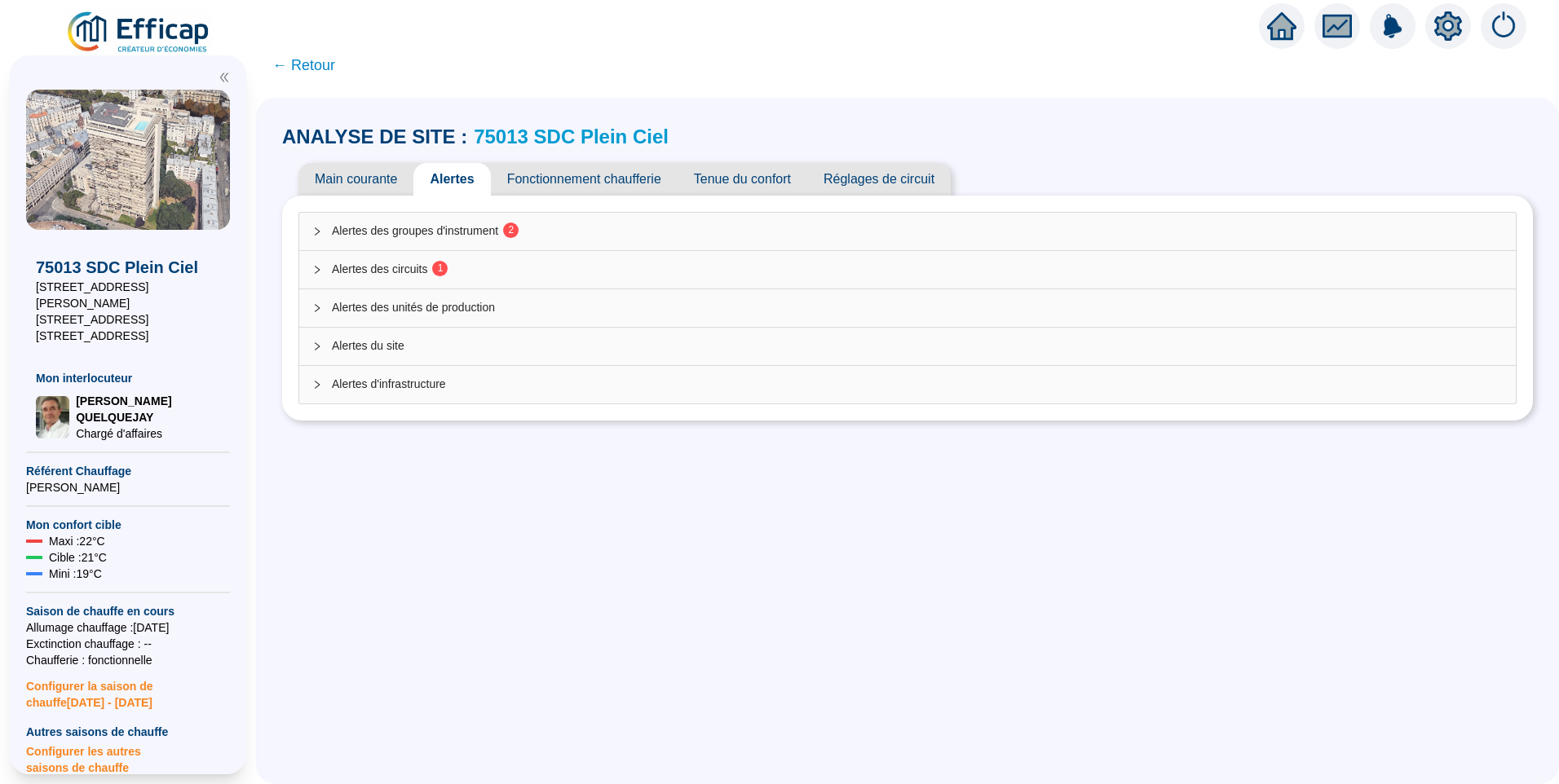
click at [384, 212] on div "Alertes des groupes d'instrument 2 Alertes des circuits 1 Alertes des unités de…" at bounding box center [907, 308] width 1219 height 192
click at [392, 235] on span "Alertes des groupes d'instrument 2" at bounding box center [918, 231] width 1171 height 17
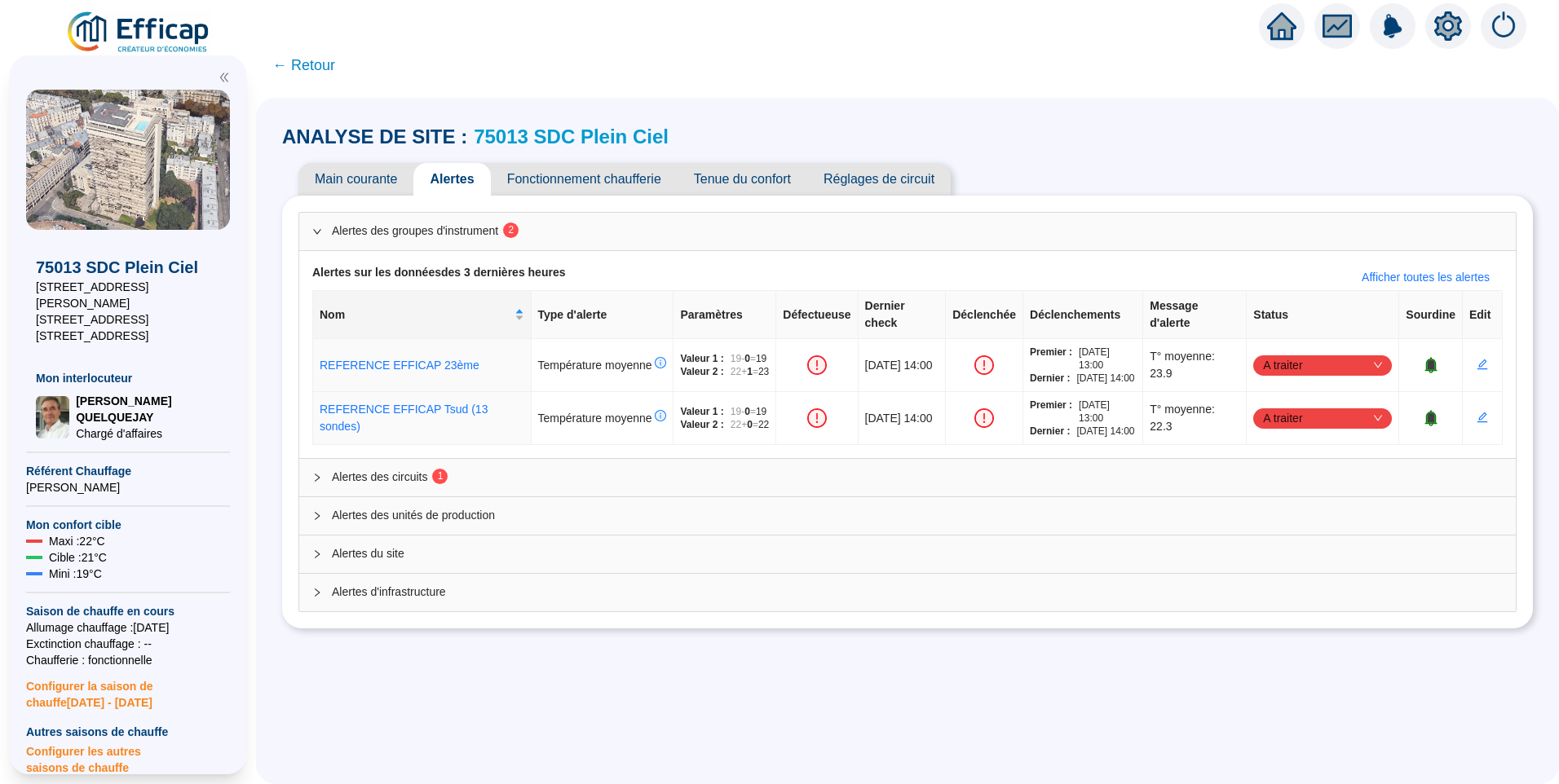
click at [586, 181] on span "Fonctionnement chaufferie" at bounding box center [584, 179] width 186 height 32
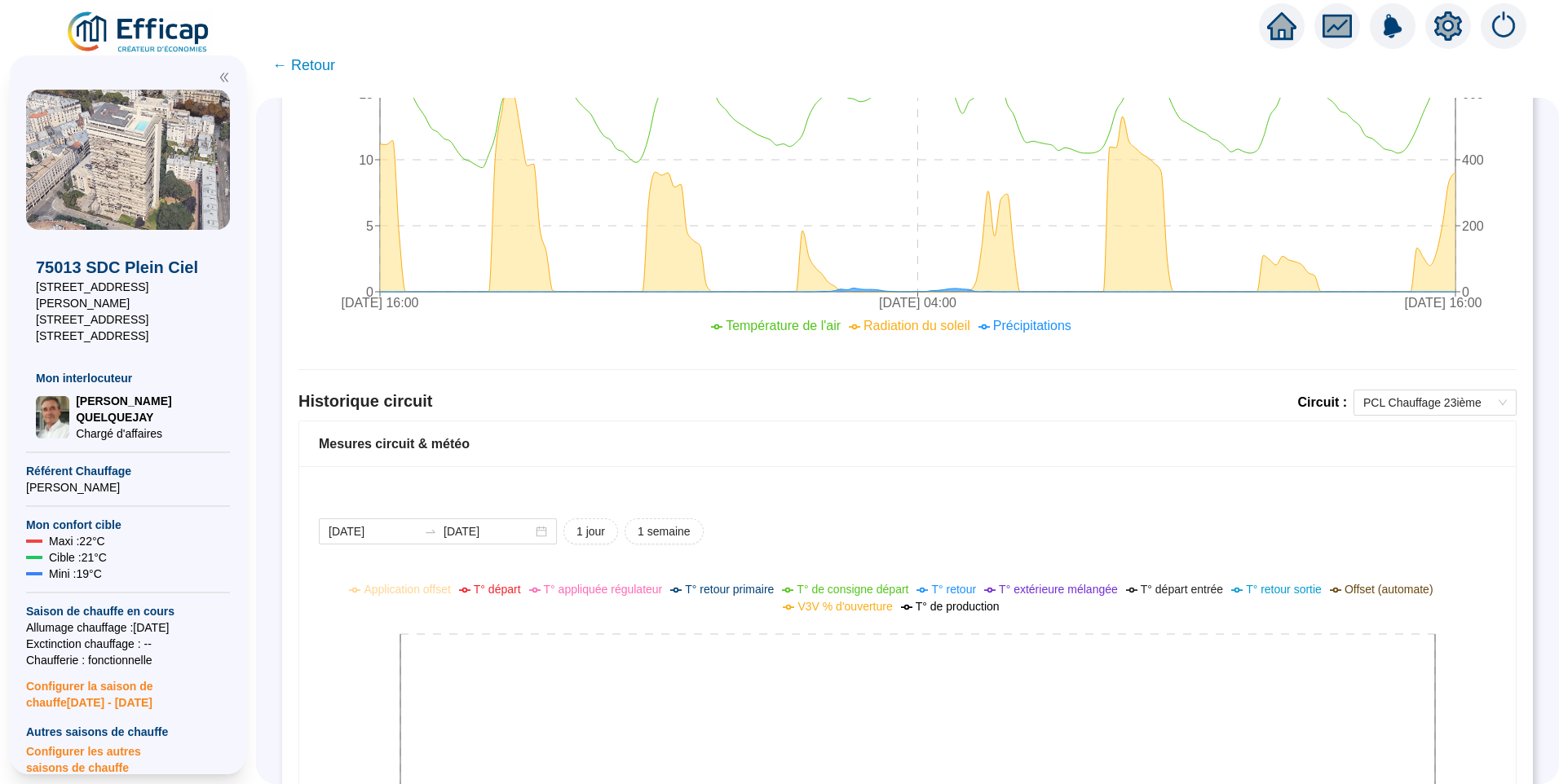
scroll to position [994, 0]
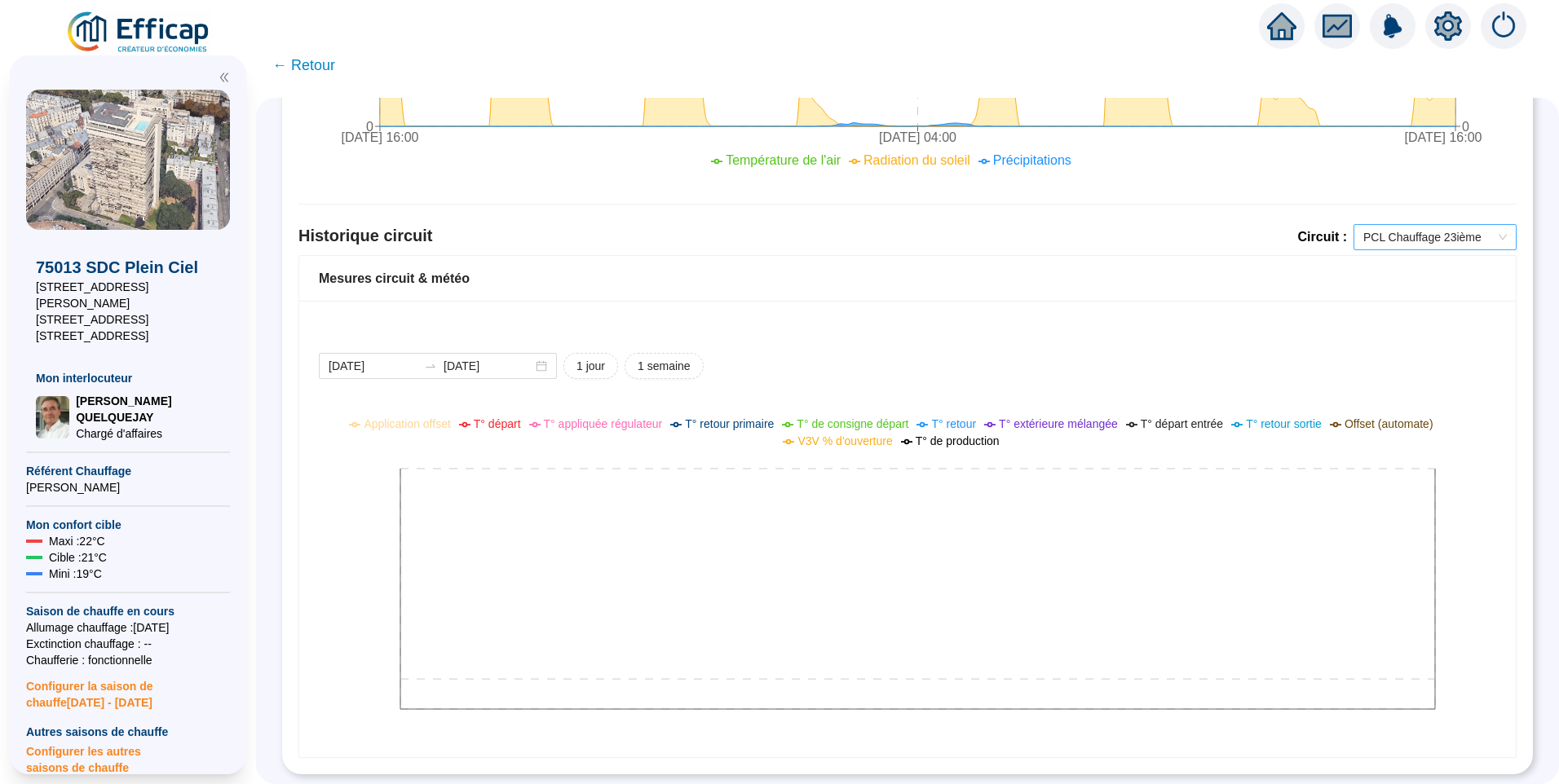
click at [1394, 235] on span "PCL Chauffage 23ième" at bounding box center [1435, 238] width 143 height 25
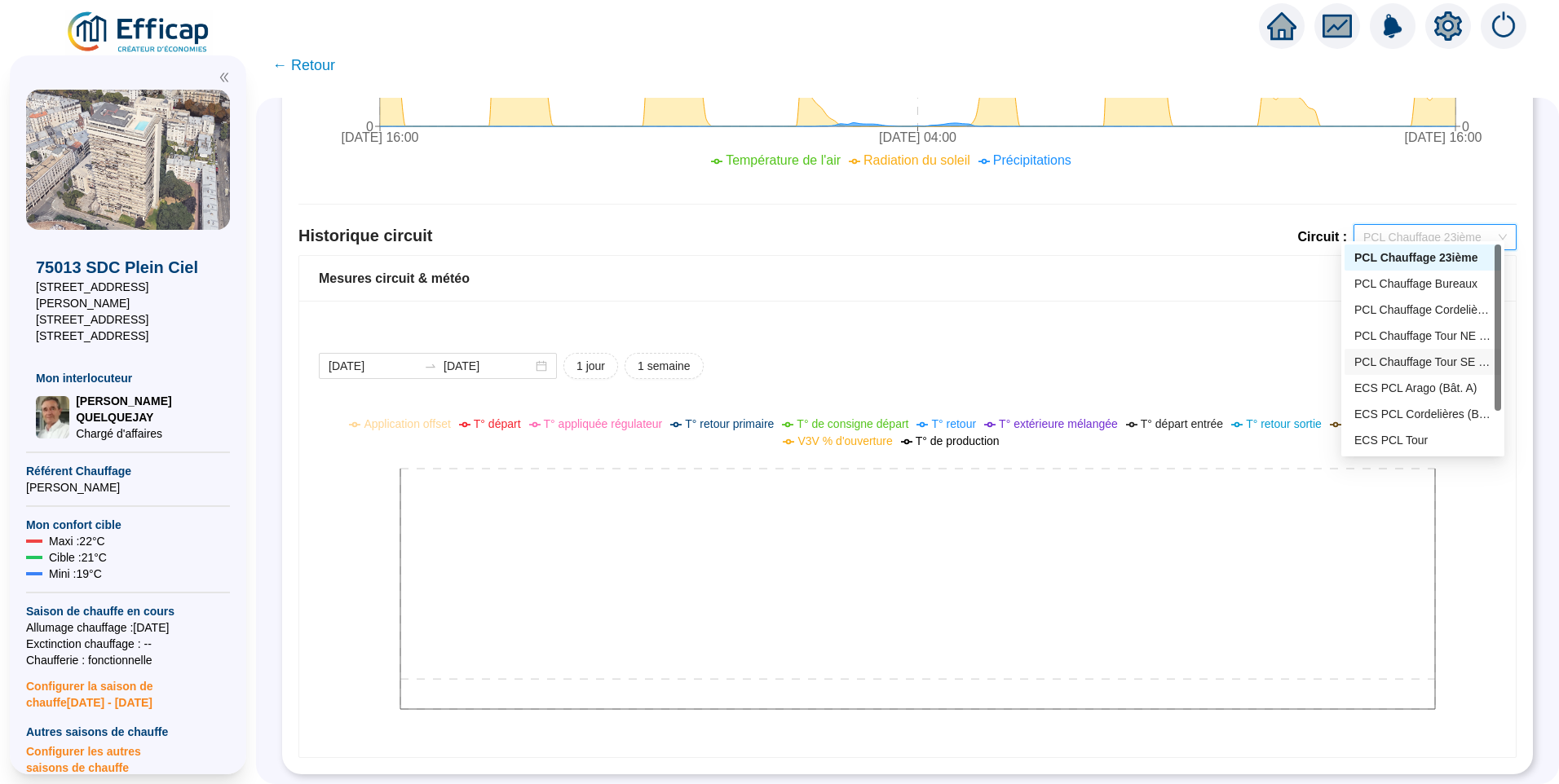
click at [1389, 368] on div "PCL Chauffage Tour SE (Bât D - 191 lots/2)" at bounding box center [1422, 362] width 137 height 17
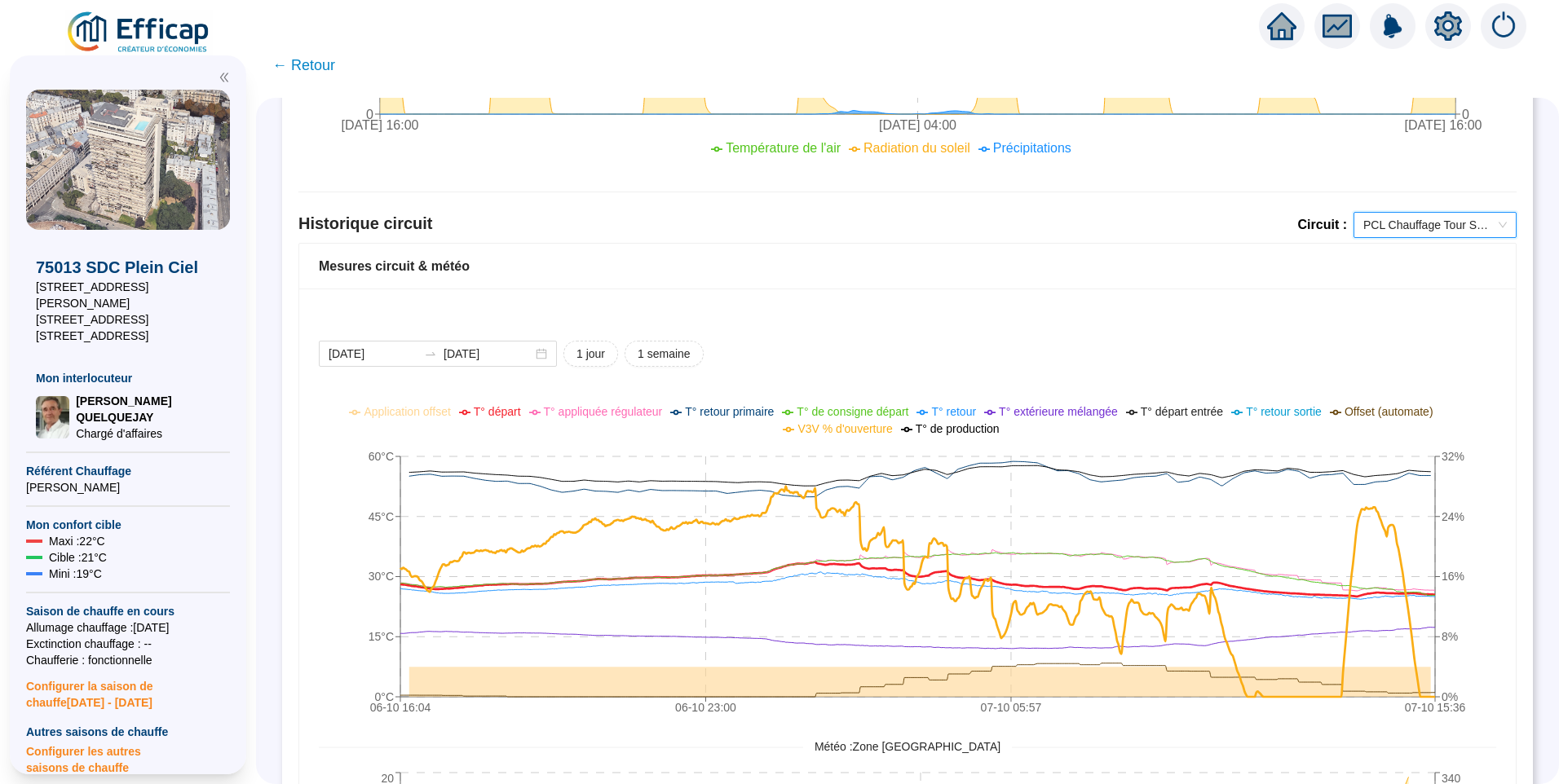
click at [510, 411] on span "T° départ" at bounding box center [497, 411] width 47 height 13
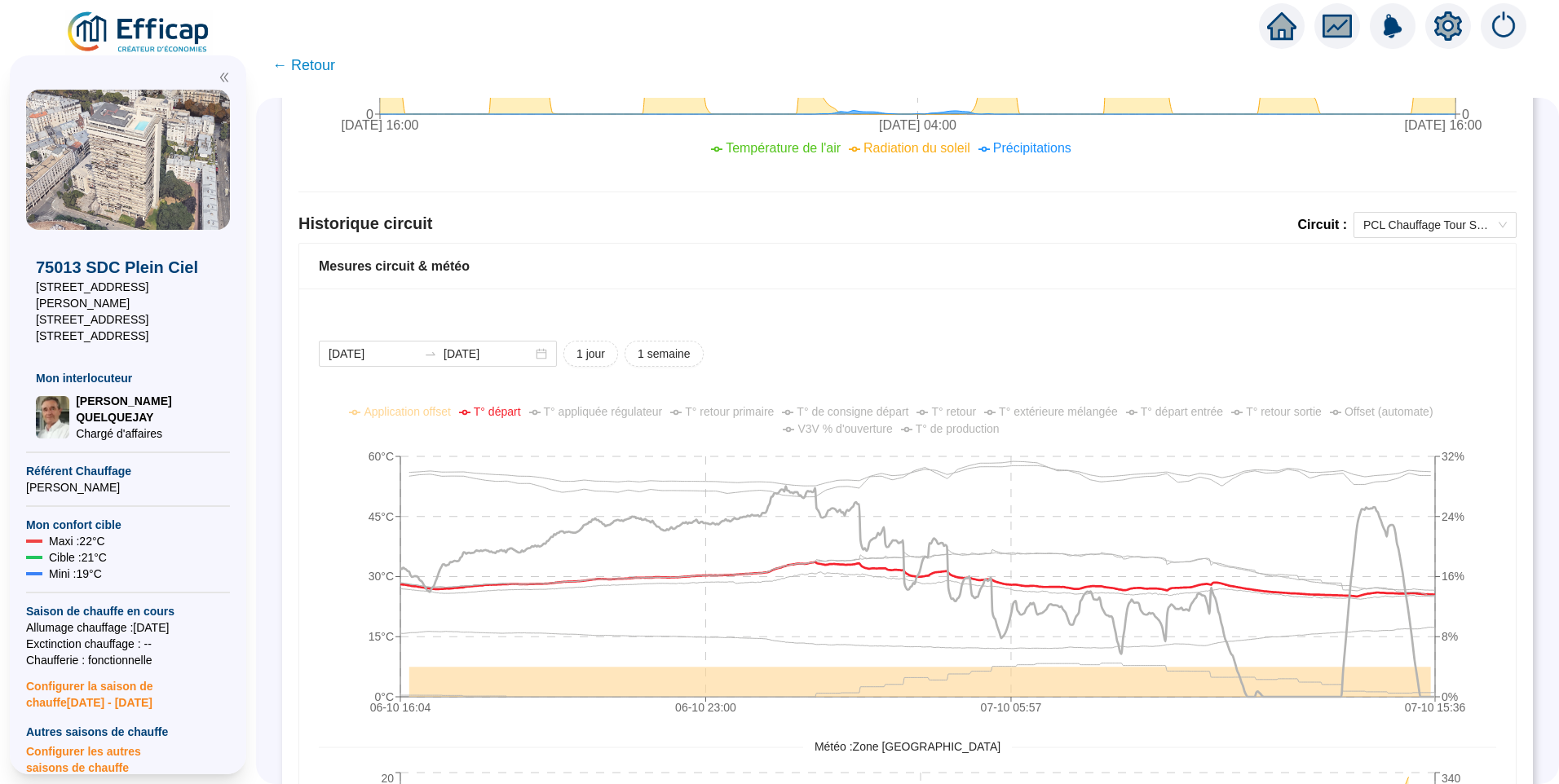
click at [648, 411] on span "T° appliquée régulateur" at bounding box center [604, 411] width 119 height 13
click at [871, 417] on span "T° de consigne départ" at bounding box center [852, 411] width 112 height 13
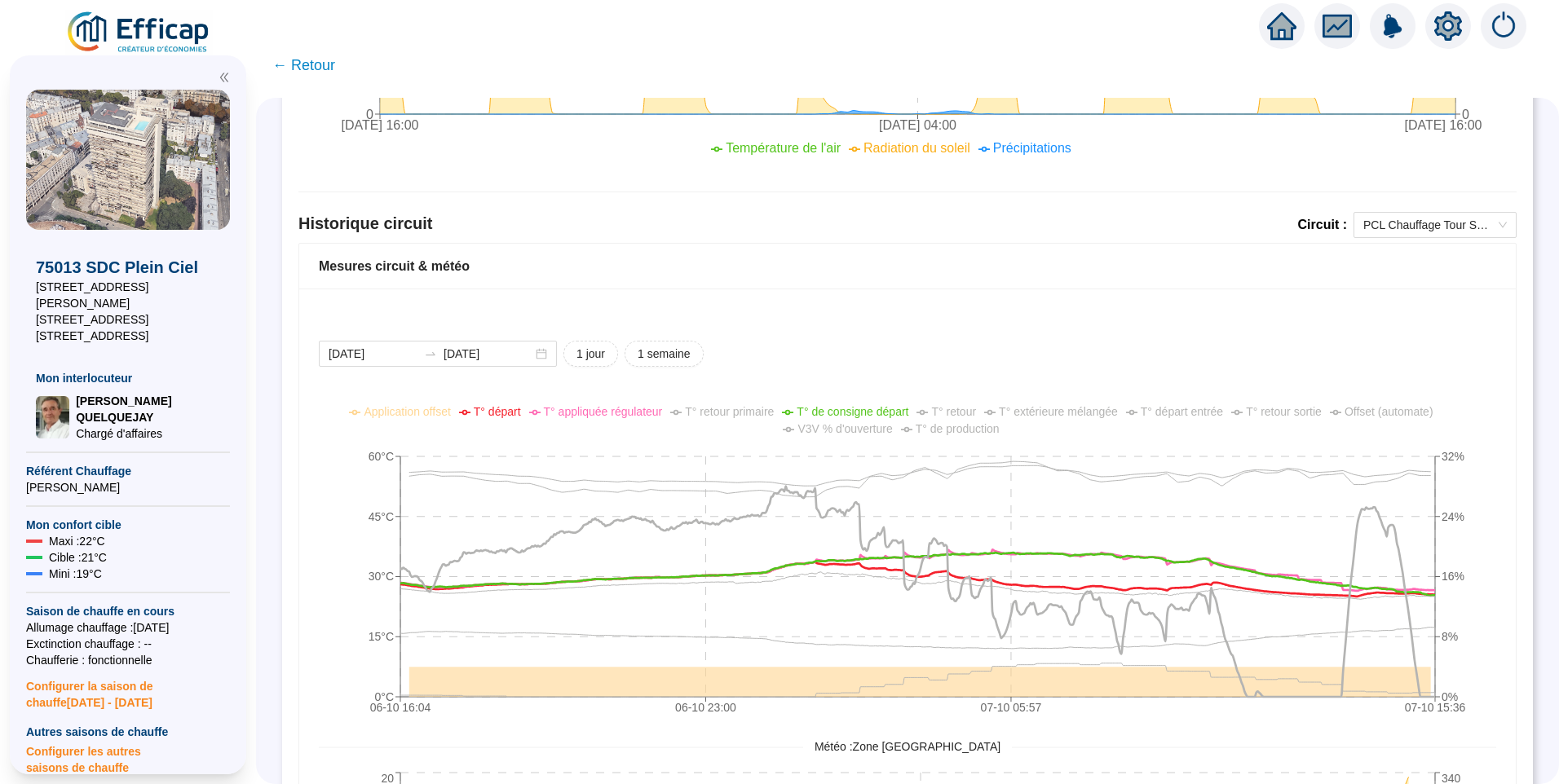
click at [1423, 211] on div "Comparaison météo-sondes extérieures 2025-09-30 2025-10-07 1 jour 1 semaine 1 m…" at bounding box center [907, 166] width 1219 height 1897
click at [1418, 228] on span "PCL Chauffage Tour SE (Bât D - 191 lots/2)" at bounding box center [1435, 225] width 143 height 25
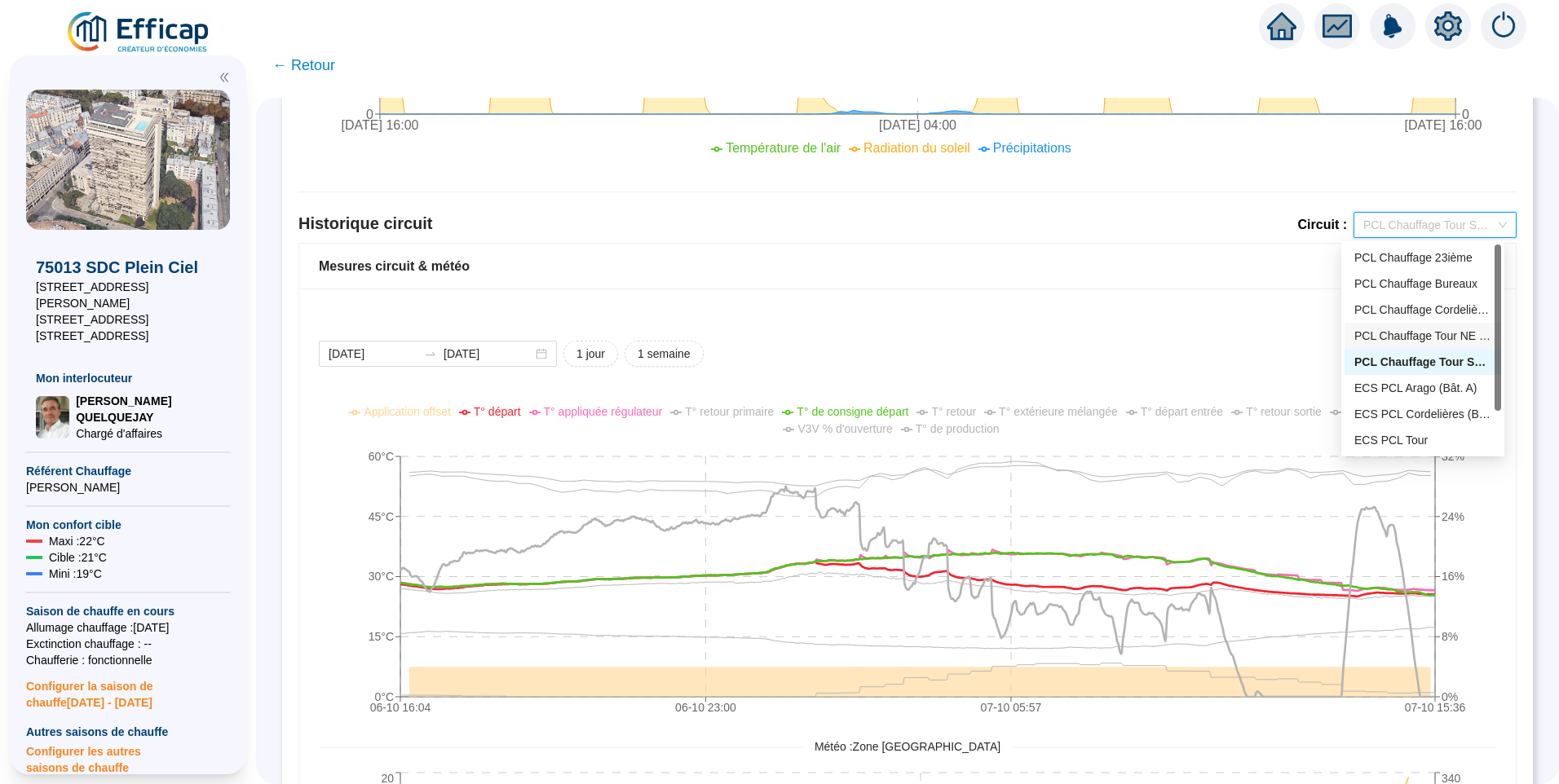
click at [1410, 340] on div "PCL Chauffage Tour NE (Bât D - 191 lots/2)" at bounding box center [1422, 336] width 137 height 17
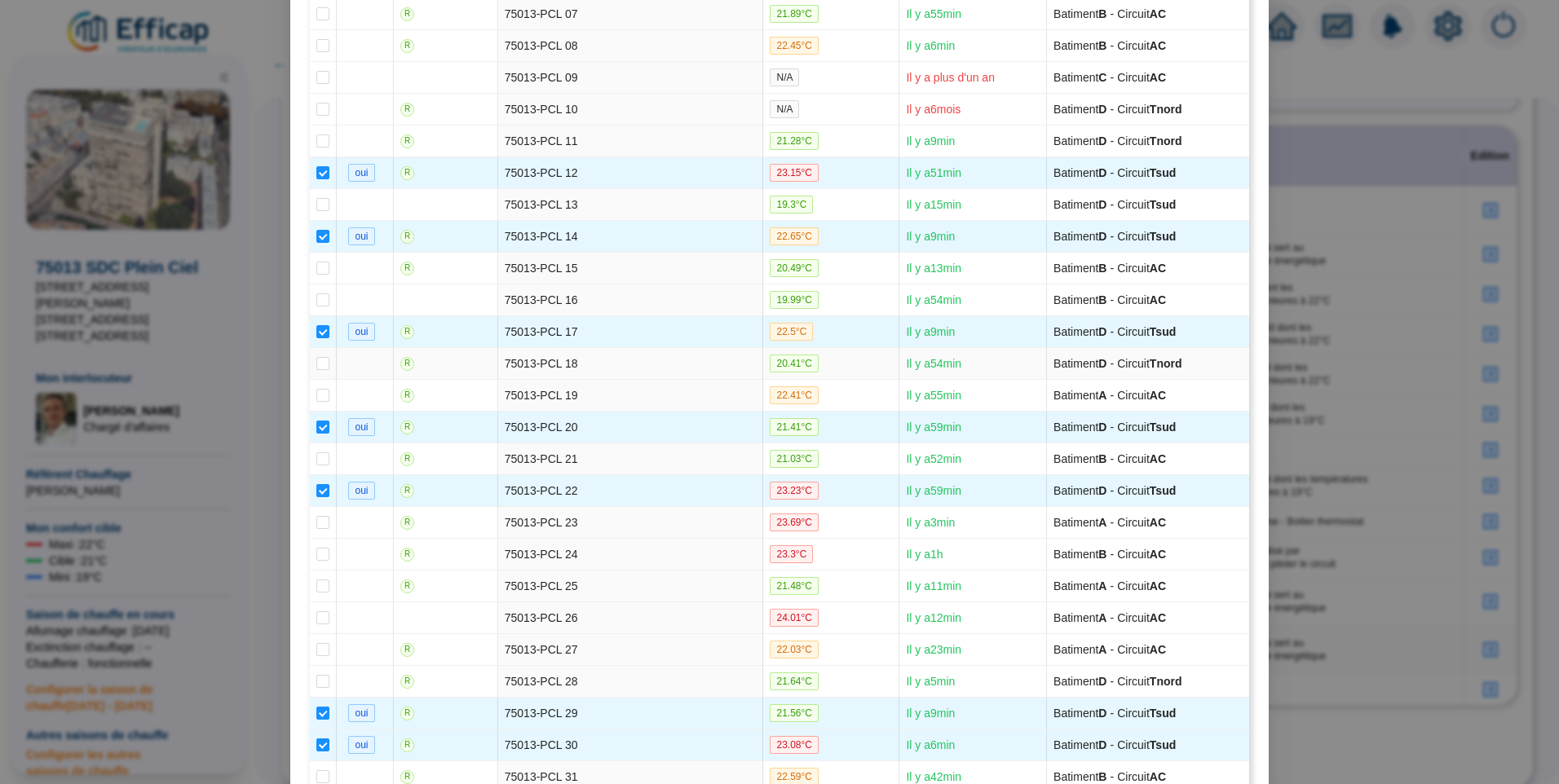
scroll to position [244, 0]
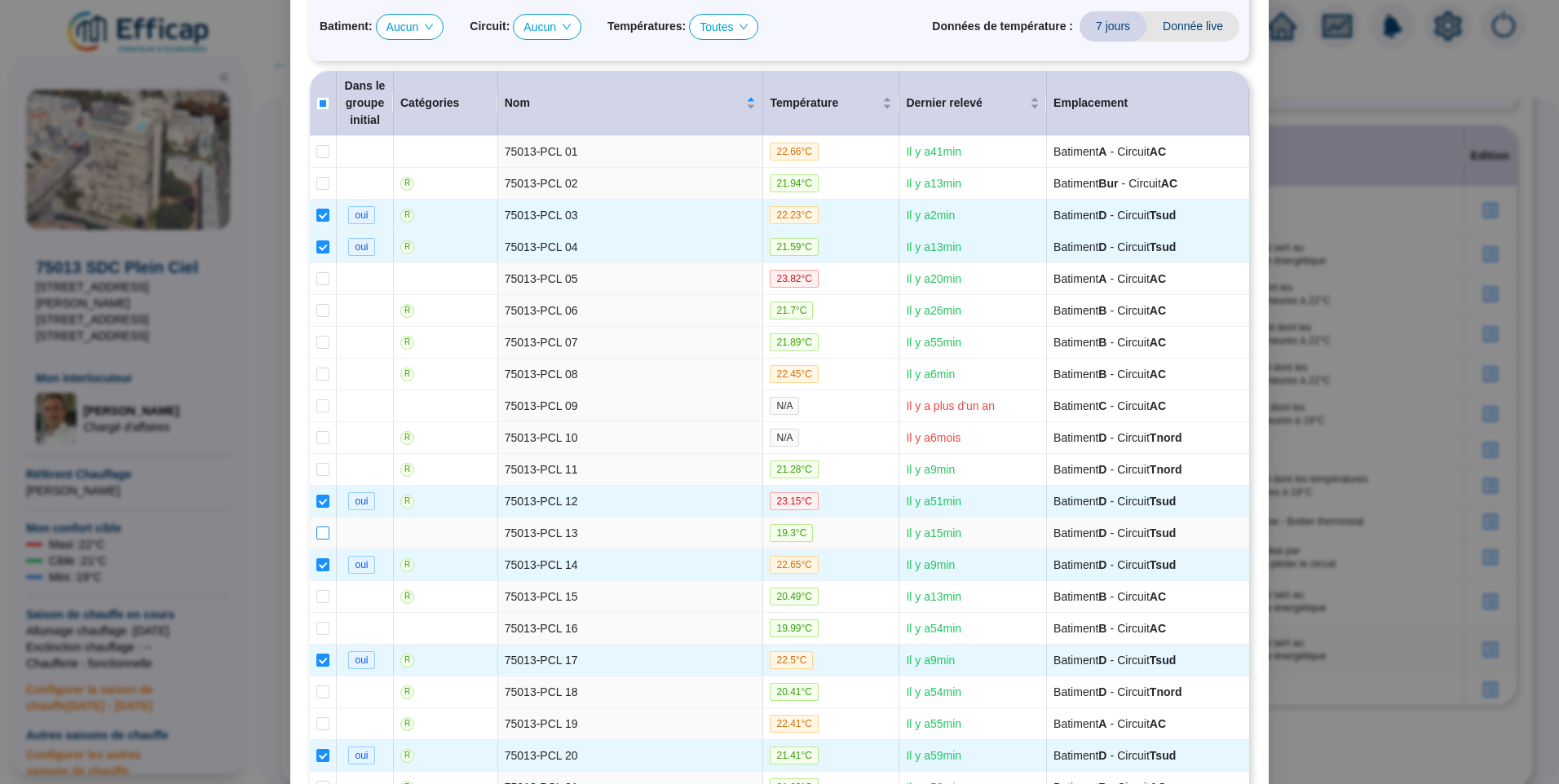
click at [316, 533] on input "checkbox" at bounding box center [323, 533] width 13 height 13
checkbox input "true"
type input "REFERENCE EFFICAP Tsud (14 sondes)"
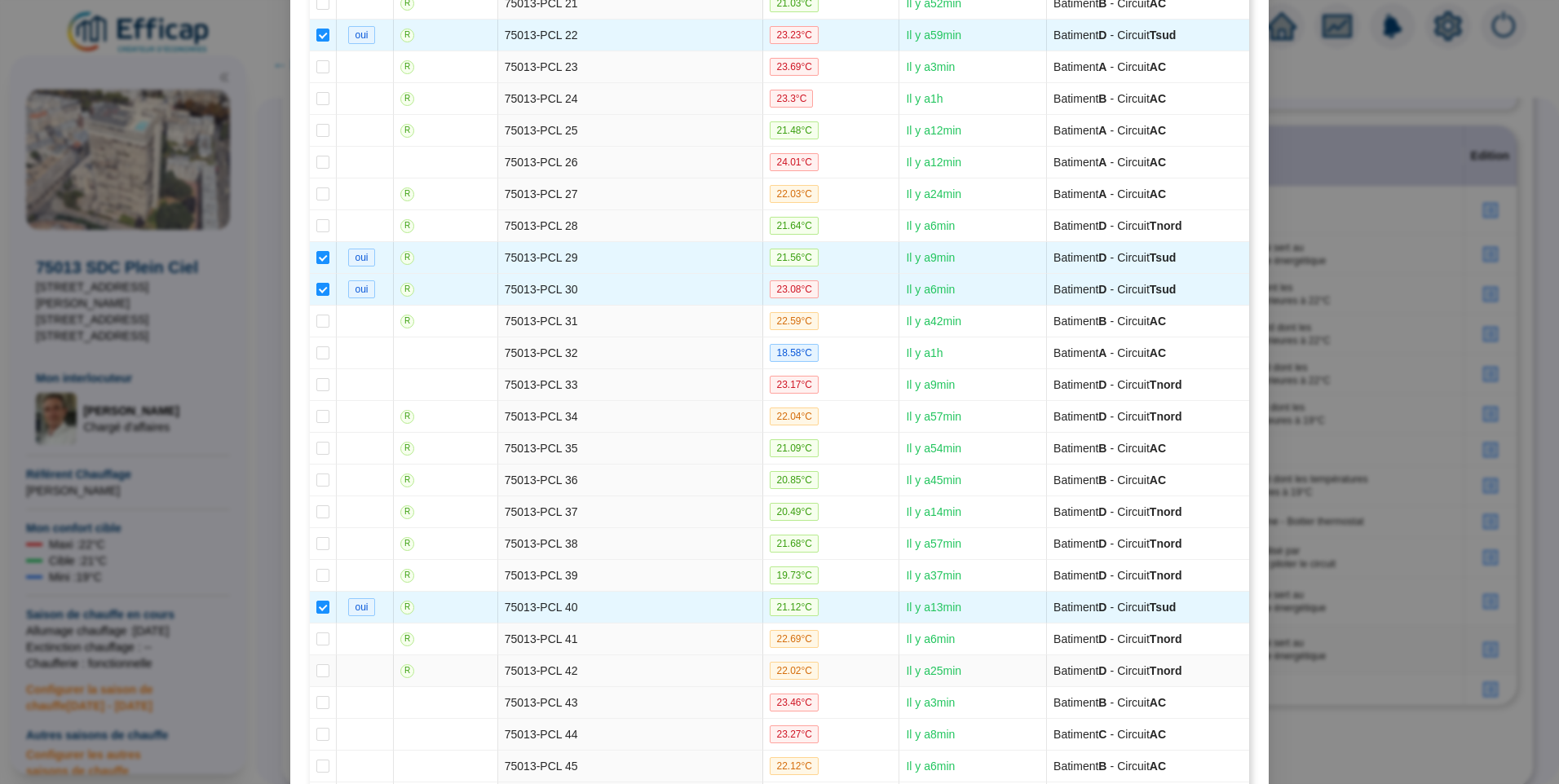
scroll to position [1732, 0]
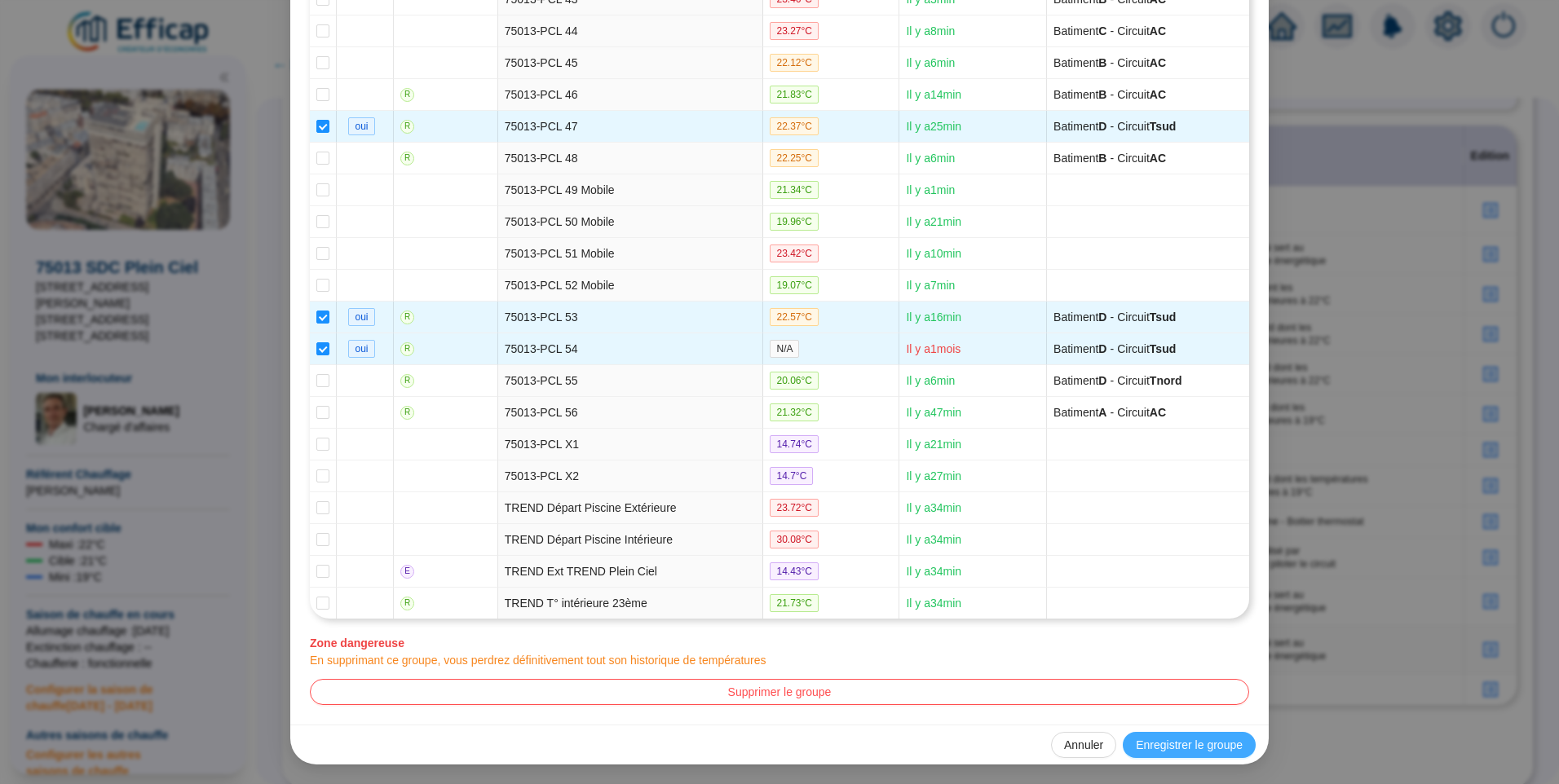
click at [1156, 750] on span "Enregistrer le groupe" at bounding box center [1189, 745] width 107 height 17
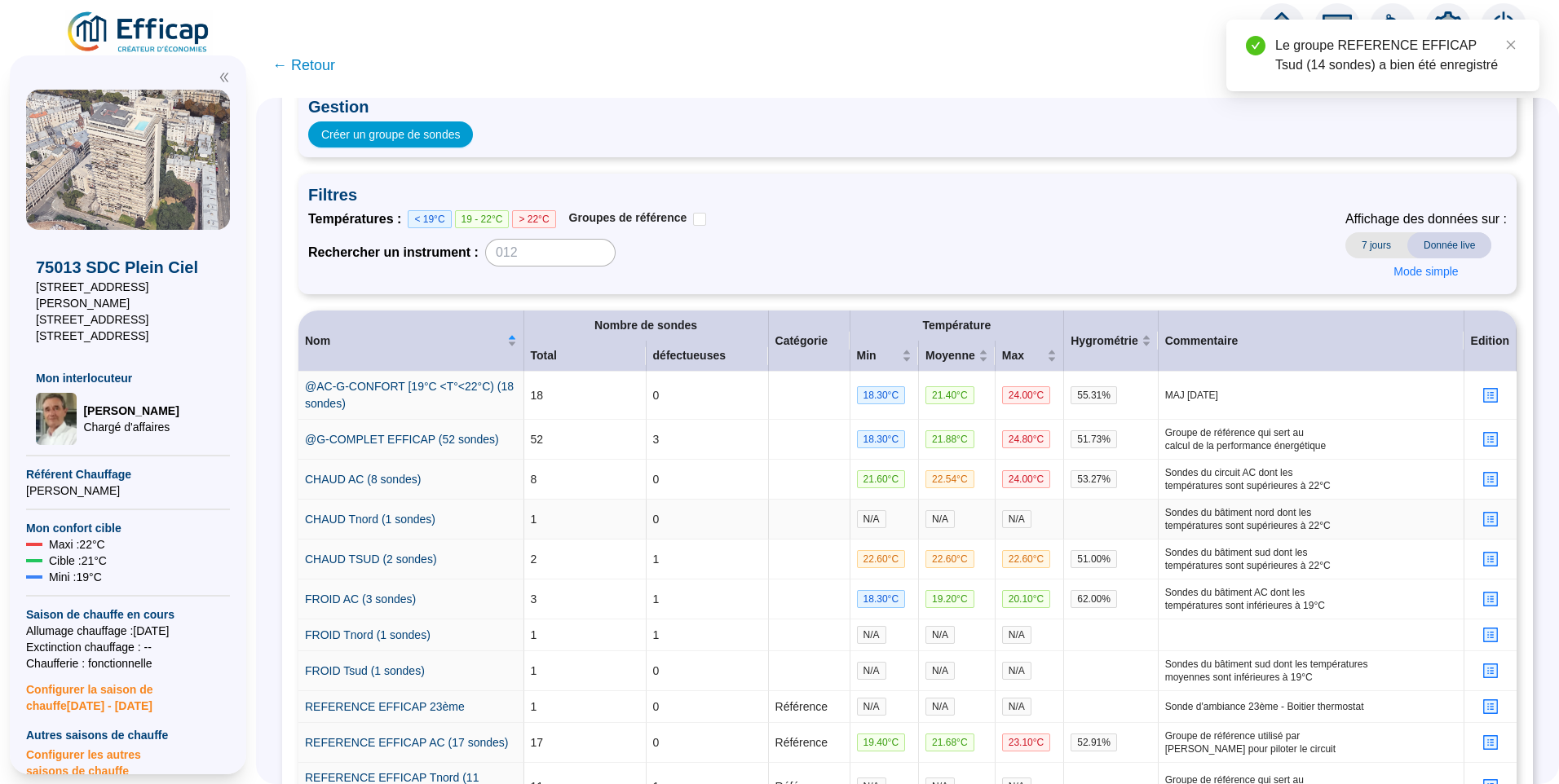
scroll to position [244, 0]
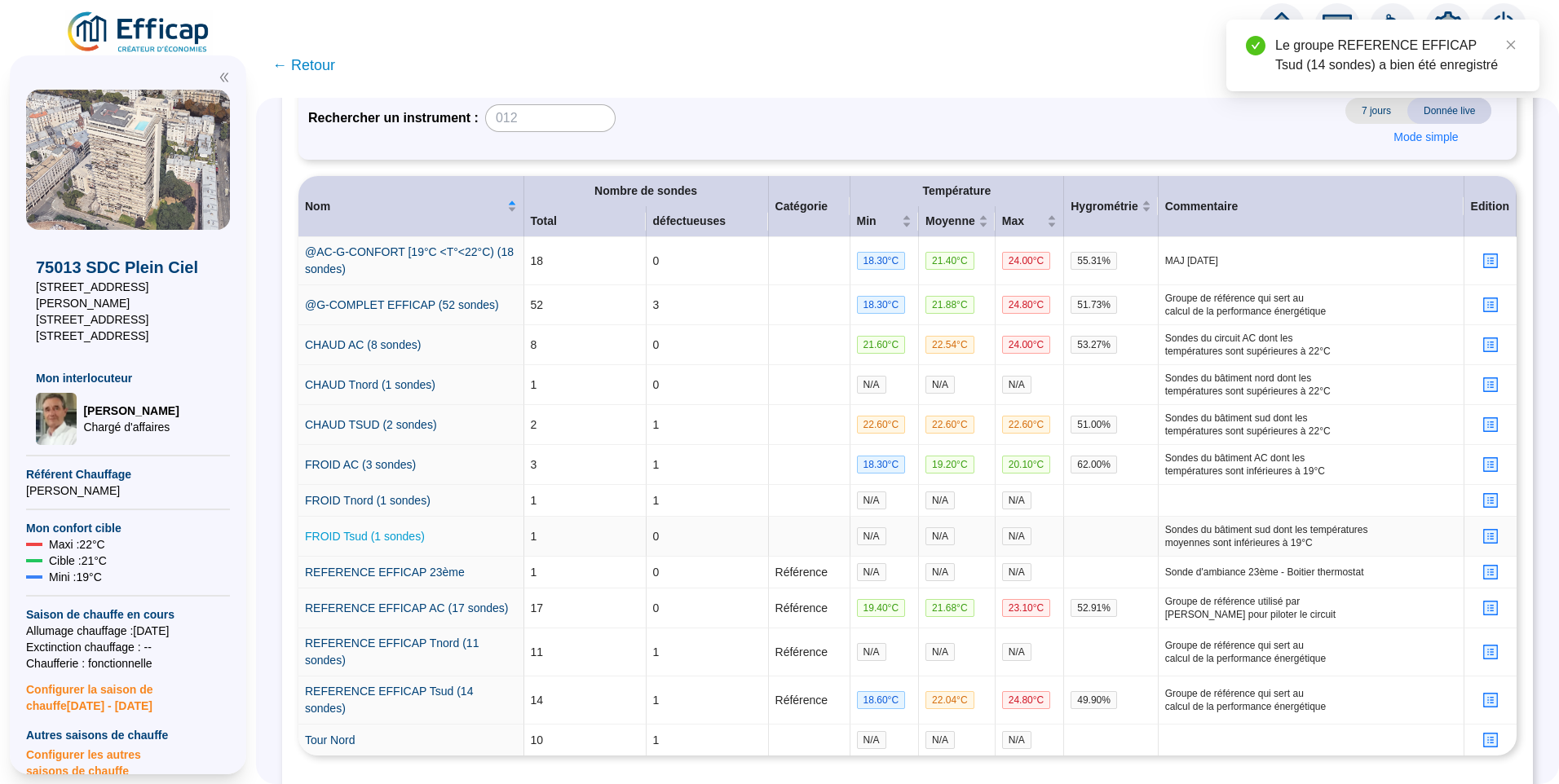
click at [365, 533] on link "FROID Tsud (1 sondes)" at bounding box center [364, 536] width 120 height 13
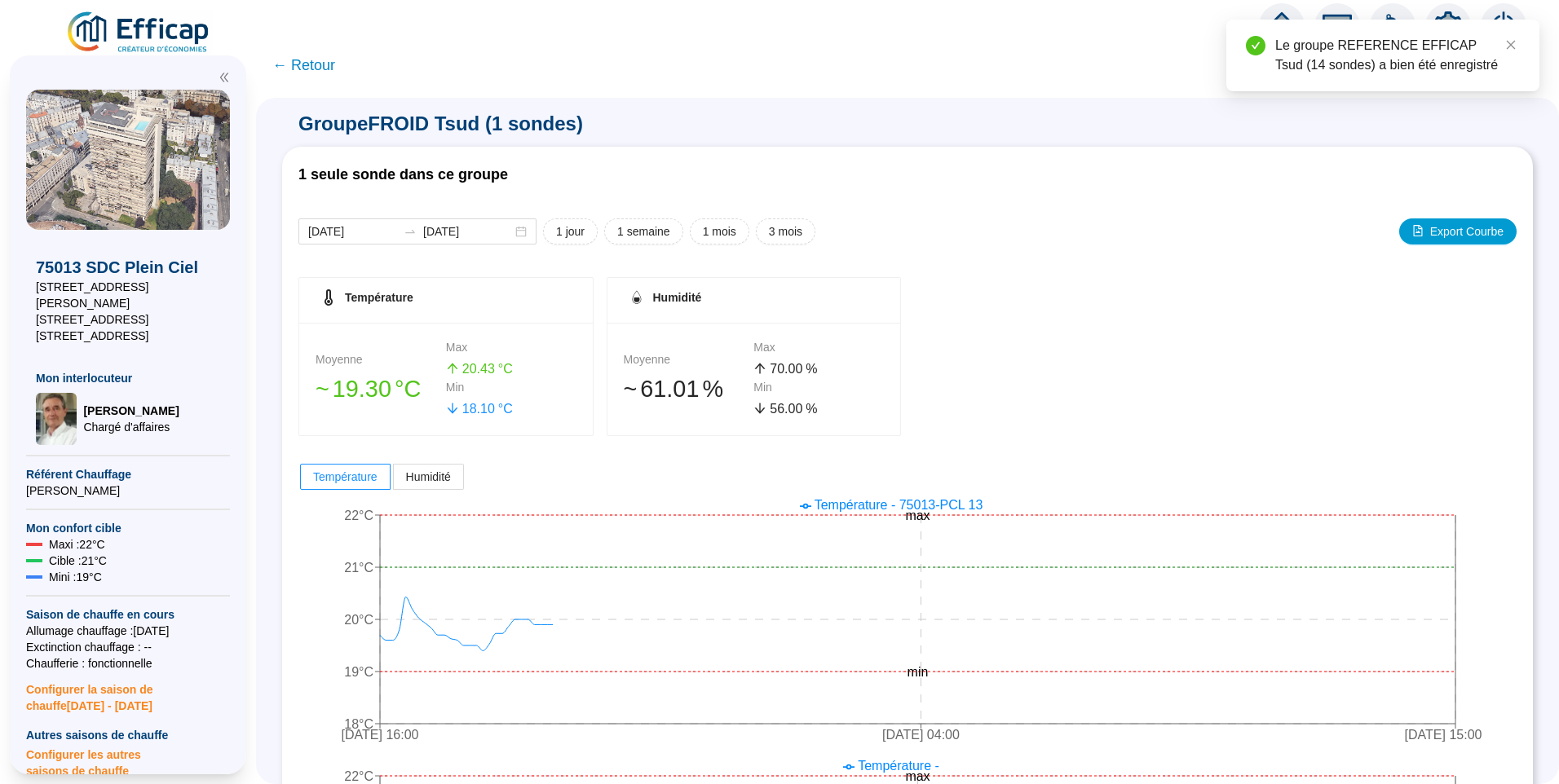
click at [323, 72] on span "← Retour" at bounding box center [304, 65] width 63 height 23
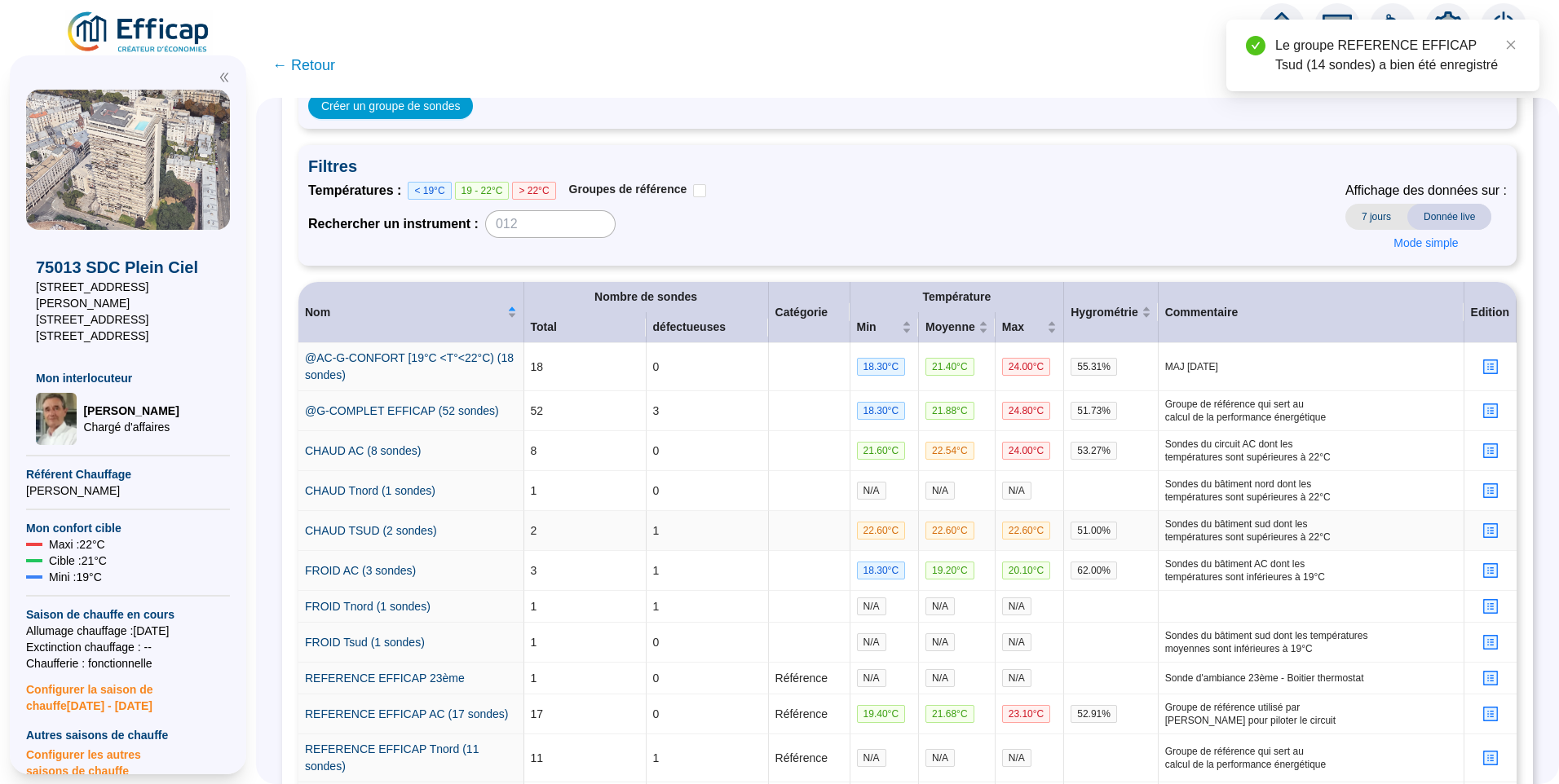
scroll to position [295, 0]
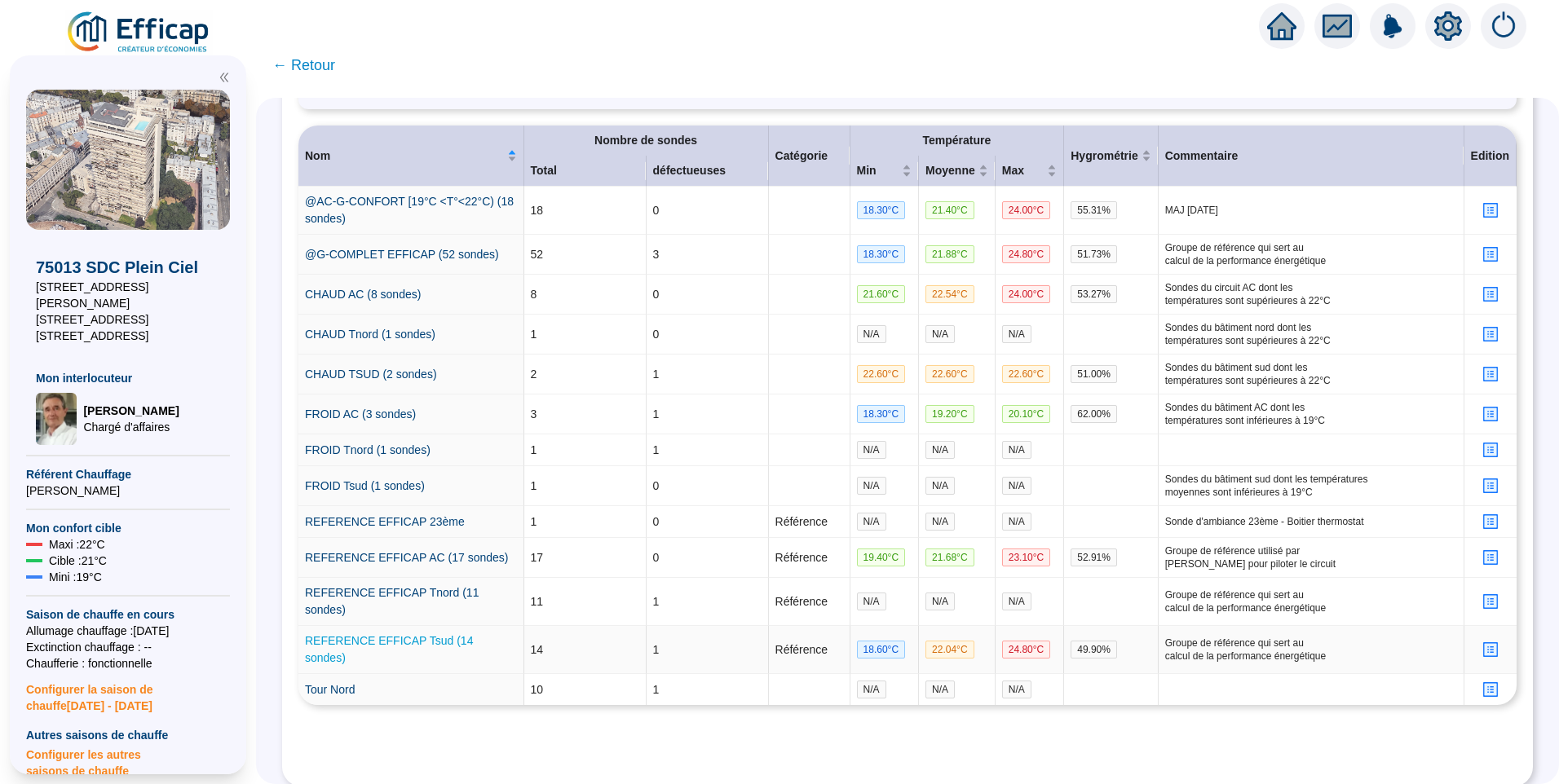
click at [364, 634] on link "REFERENCE EFFICAP Tsud (14 sondes)" at bounding box center [389, 649] width 168 height 30
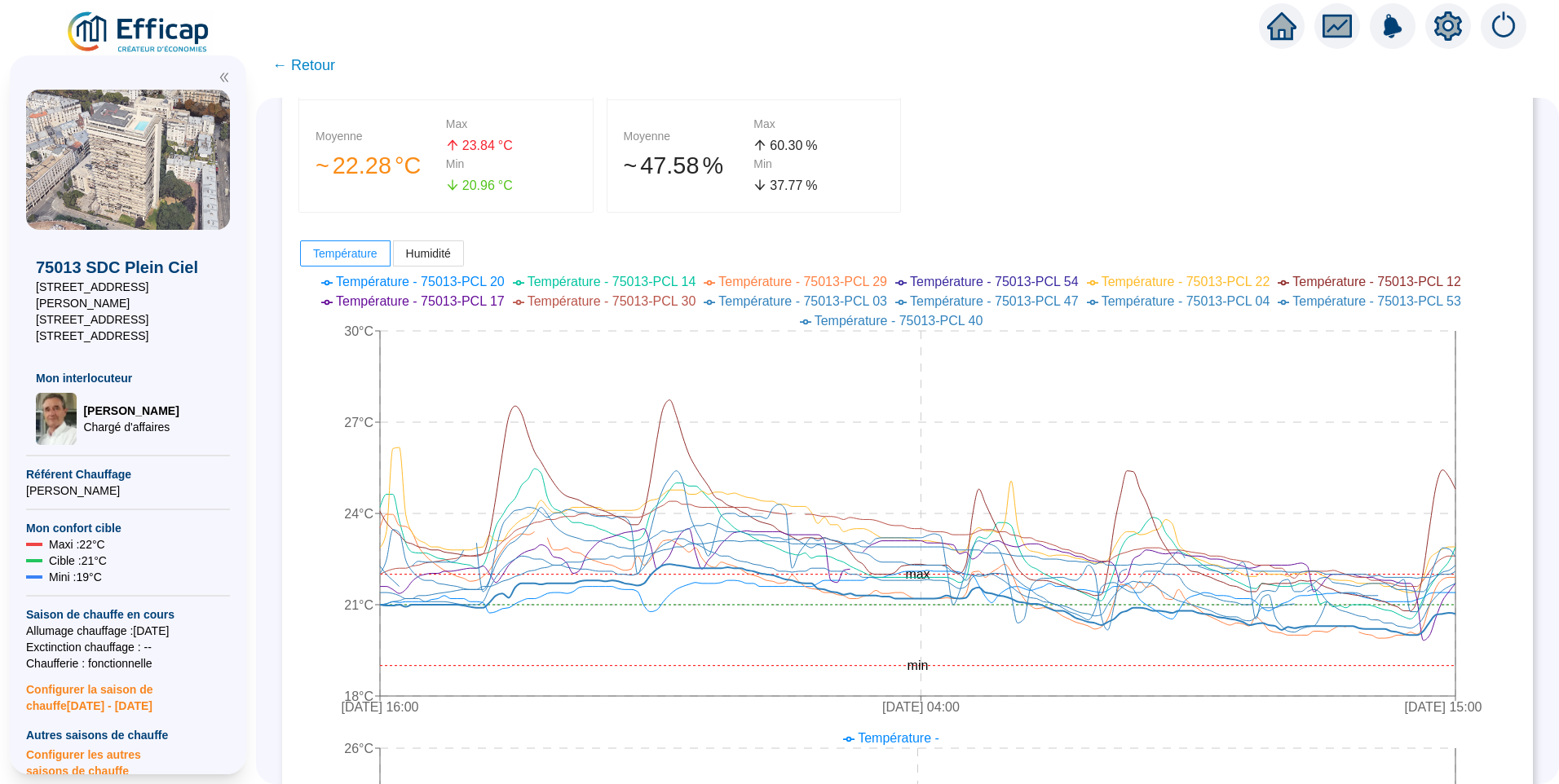
scroll to position [163, 0]
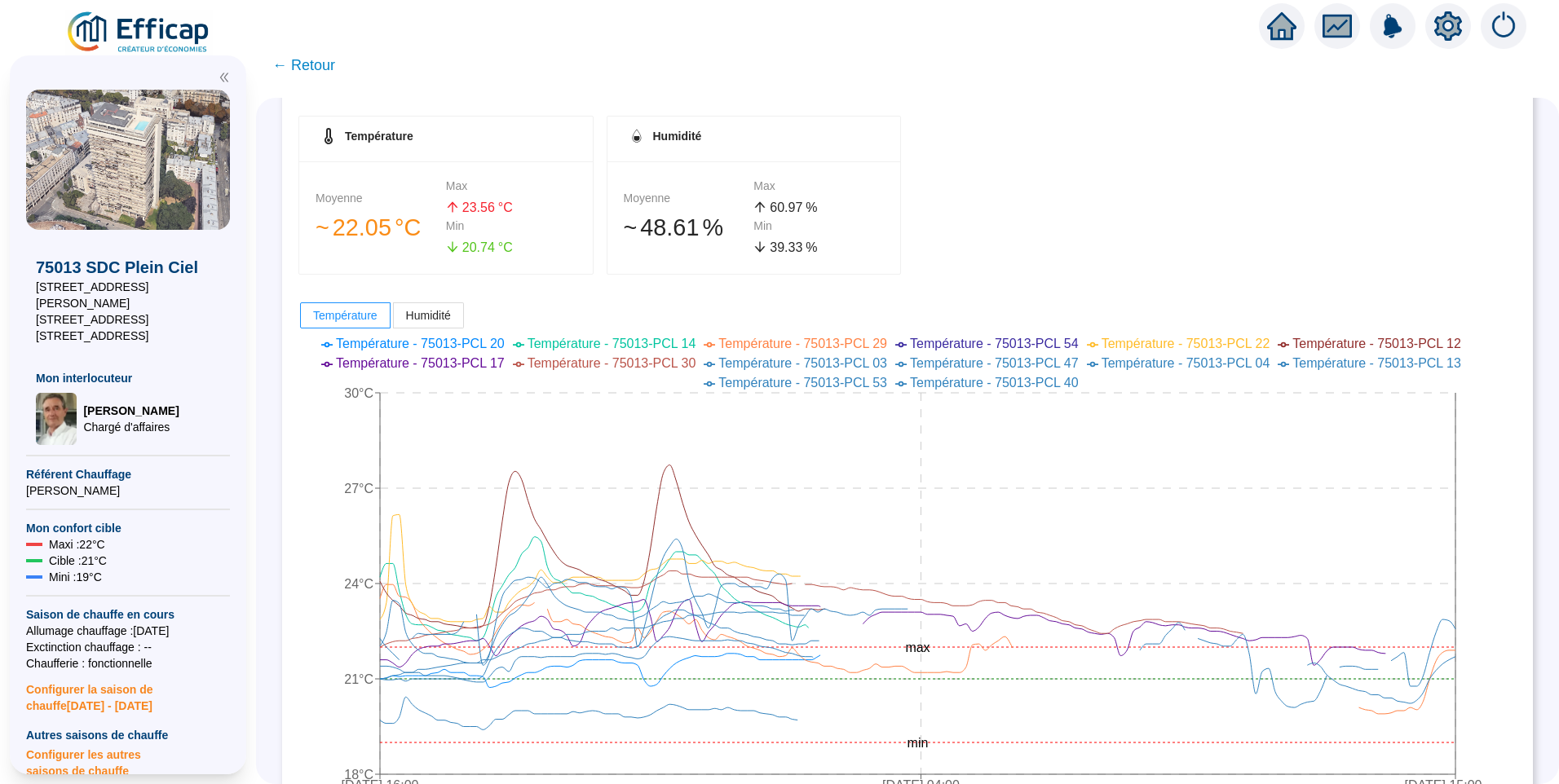
scroll to position [163, 0]
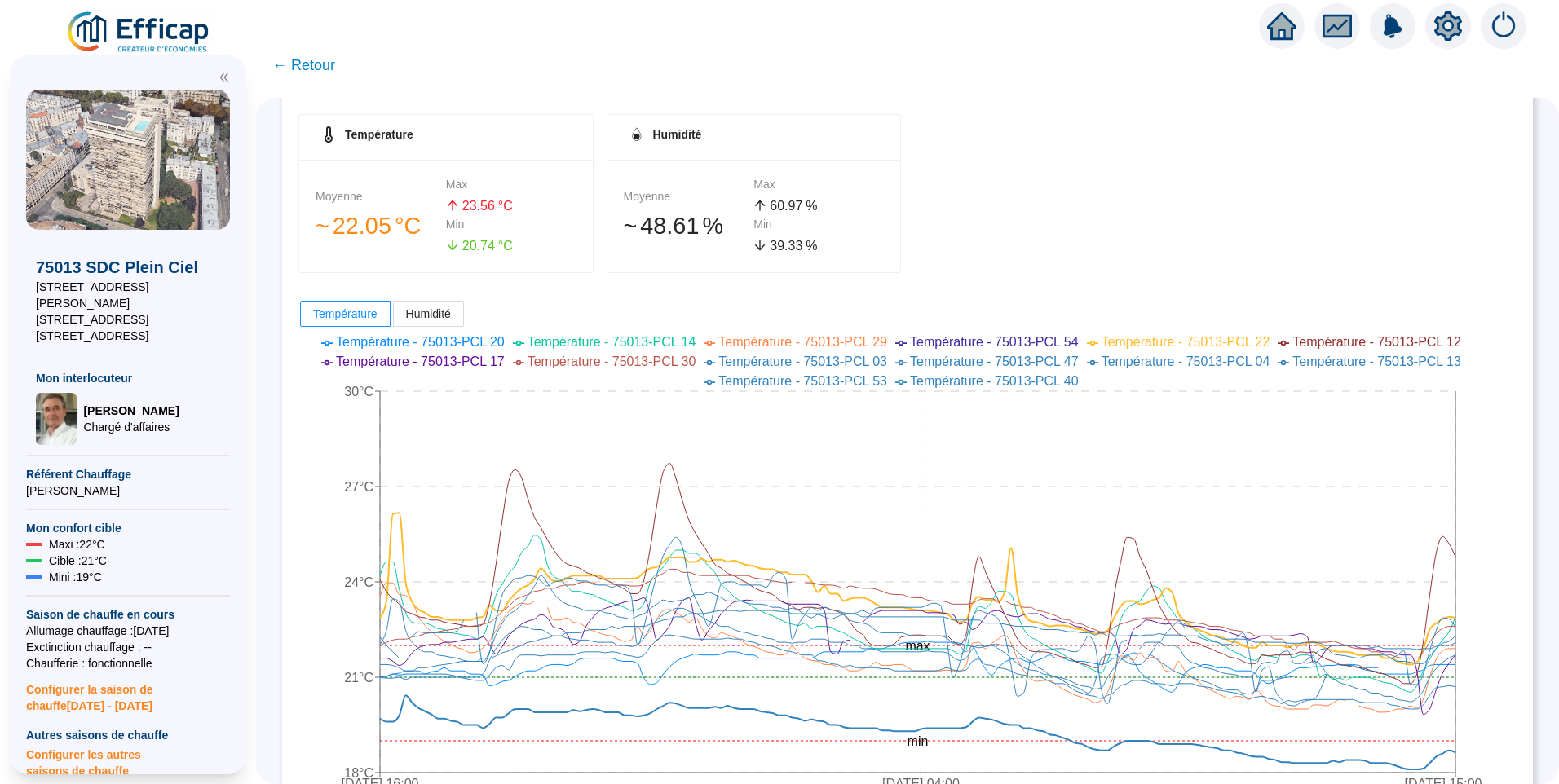
click at [1363, 367] on span "Température - 75013-PCL 13" at bounding box center [1377, 361] width 169 height 14
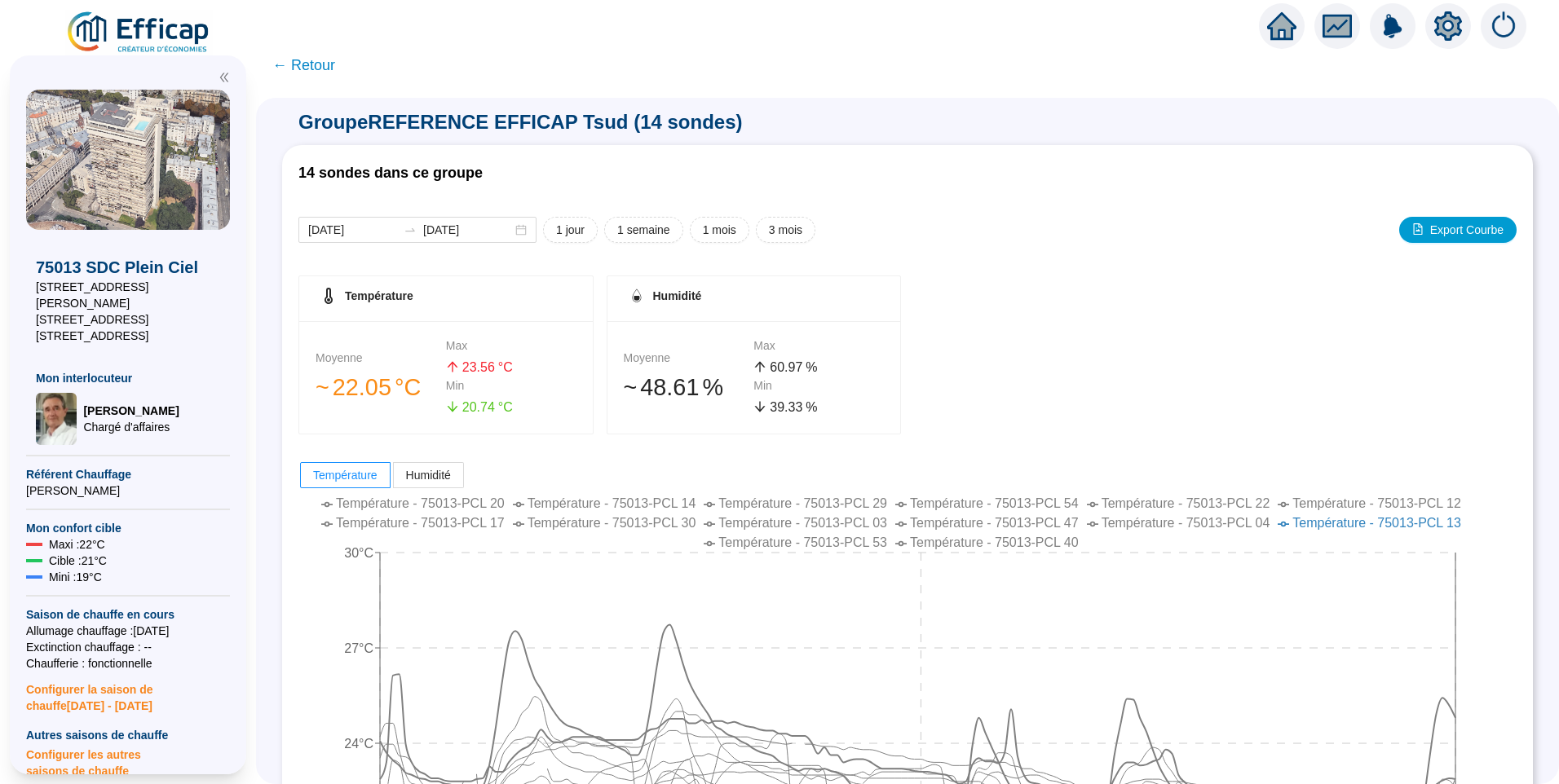
scroll to position [0, 0]
click at [311, 62] on span "← Retour" at bounding box center [304, 65] width 63 height 23
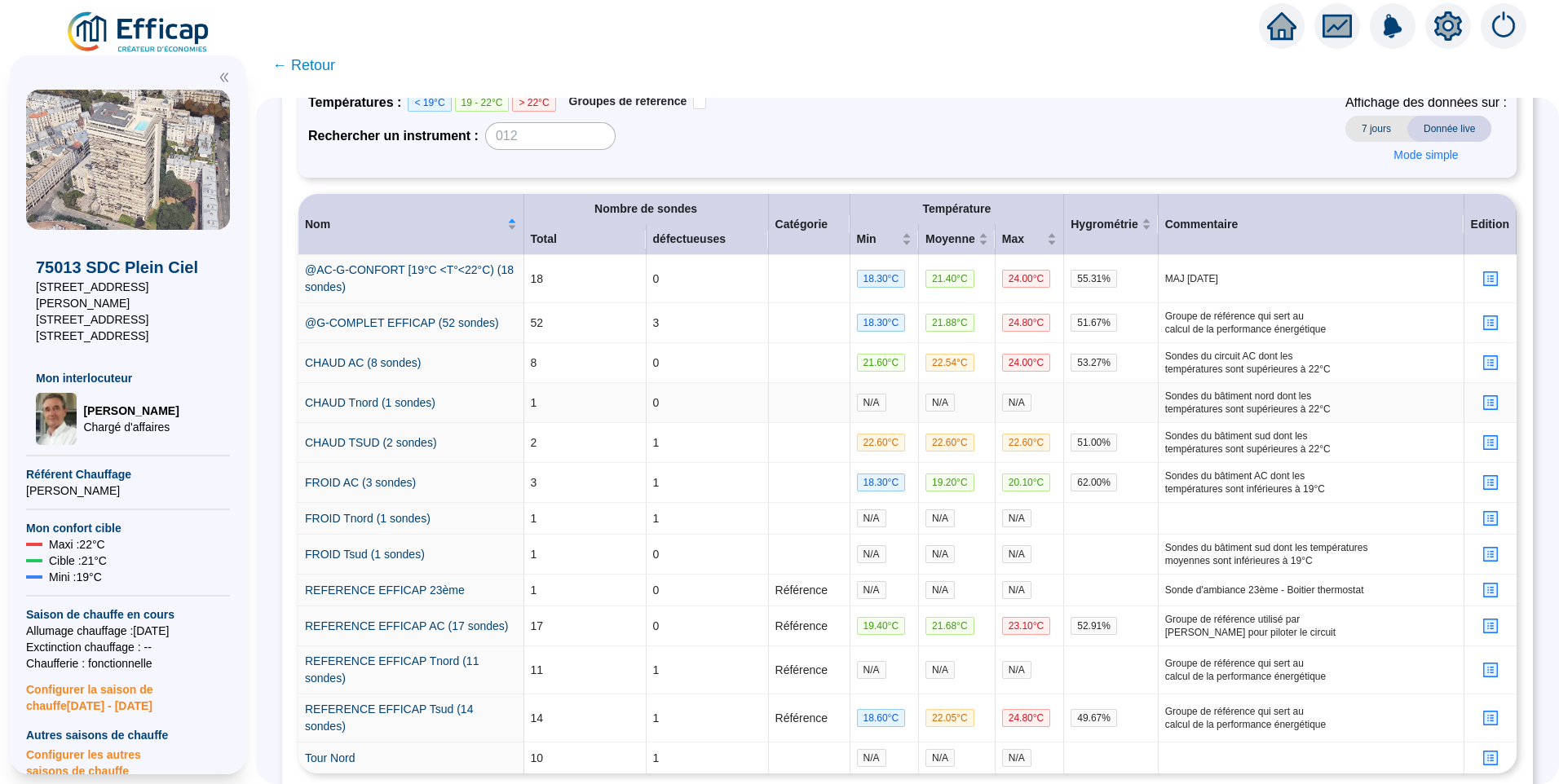
scroll to position [295, 0]
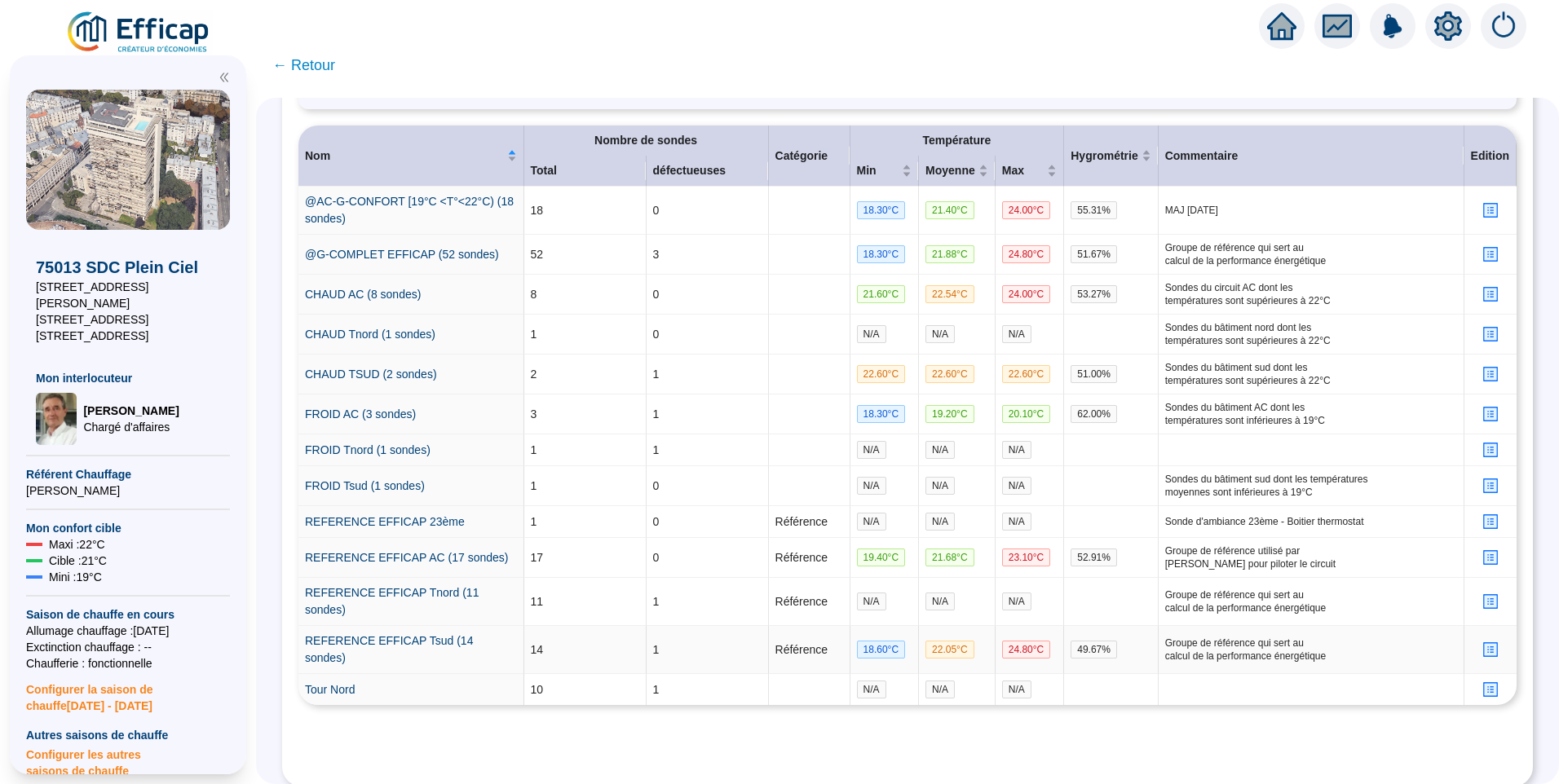
click at [1484, 642] on icon "profile" at bounding box center [1491, 650] width 15 height 15
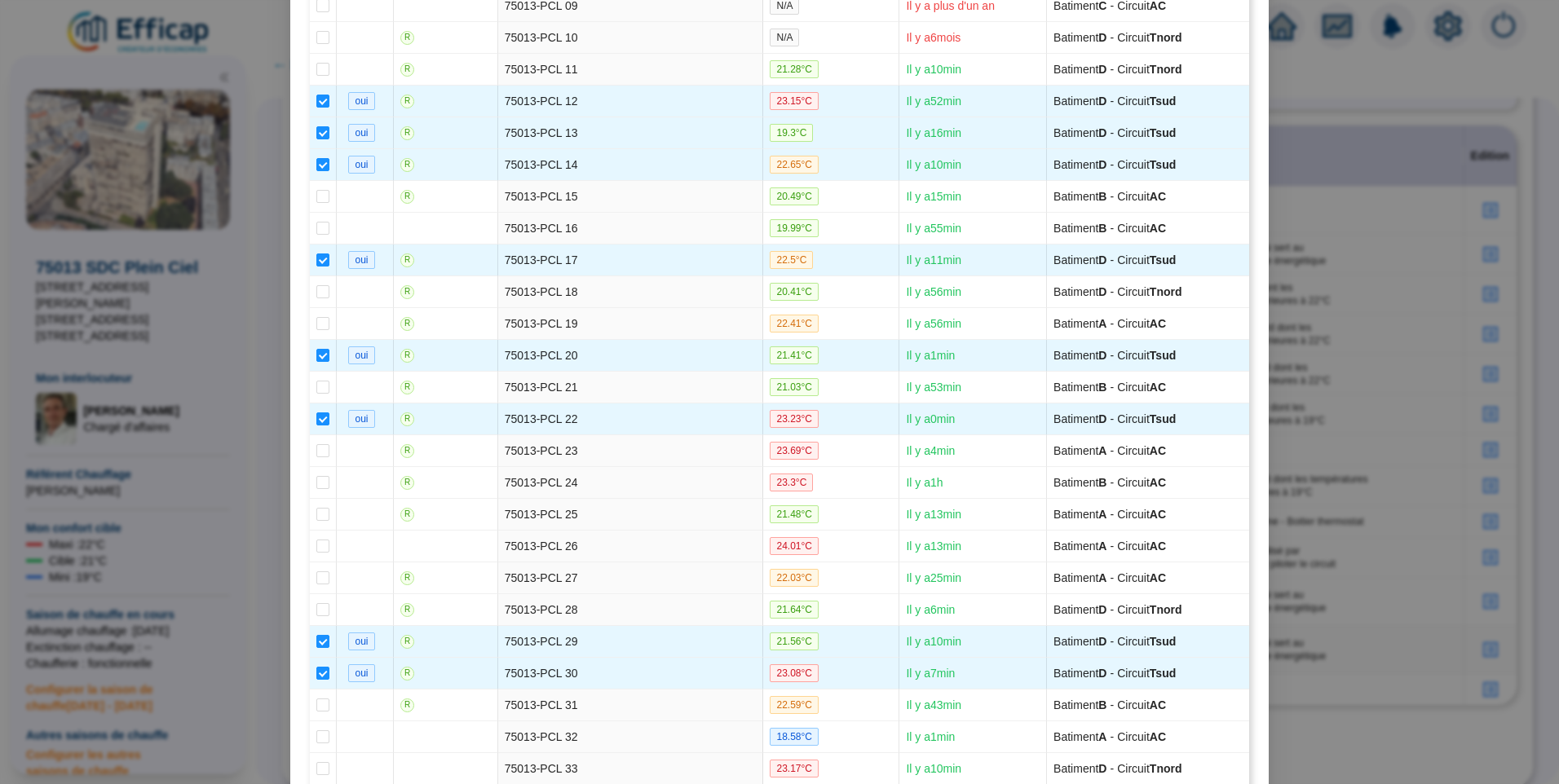
scroll to position [489, 0]
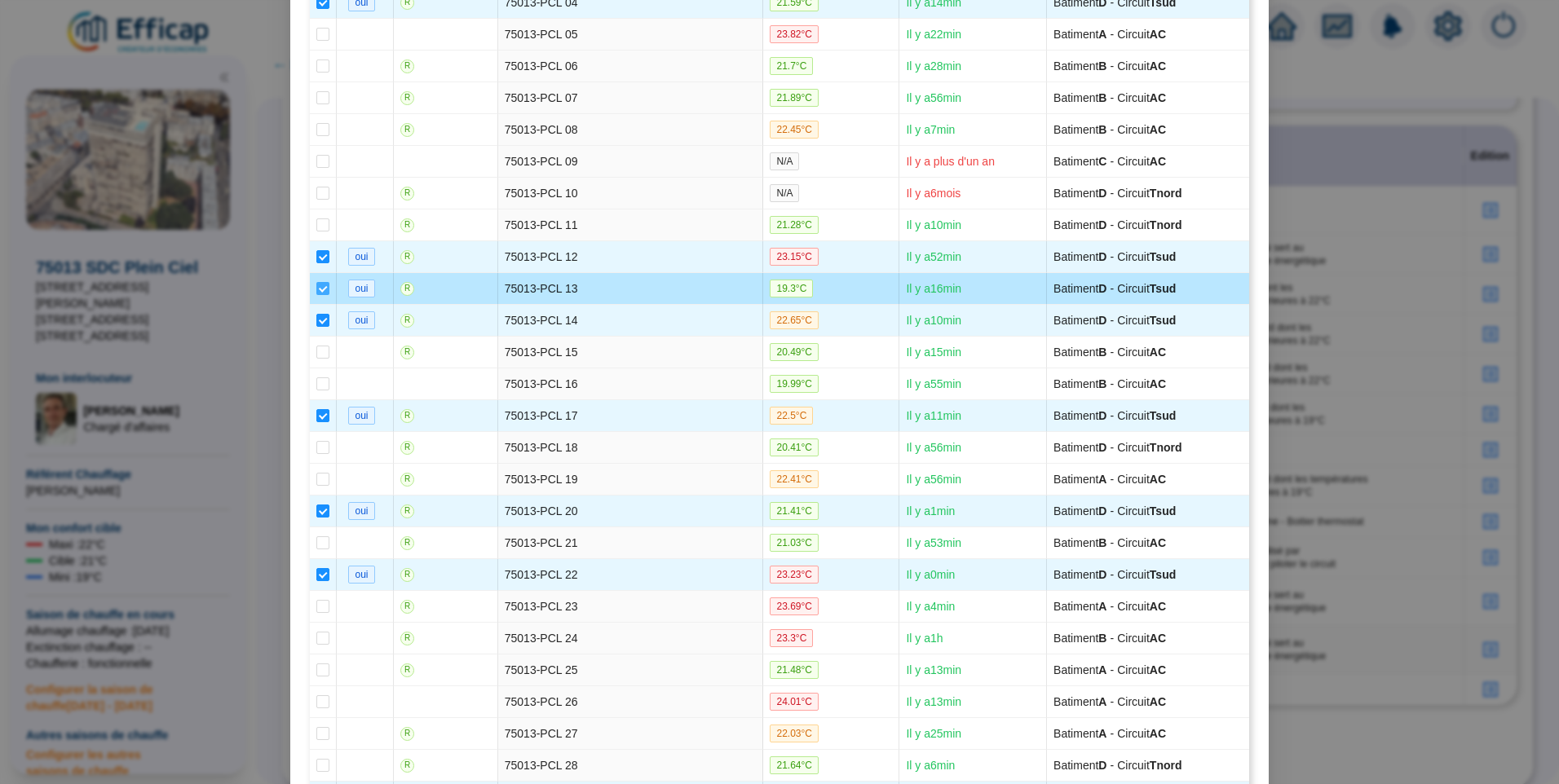
click at [317, 289] on input "checkbox" at bounding box center [323, 289] width 13 height 13
checkbox input "false"
type input "REFERENCE EFFICAP Tsud (13 sondes)"
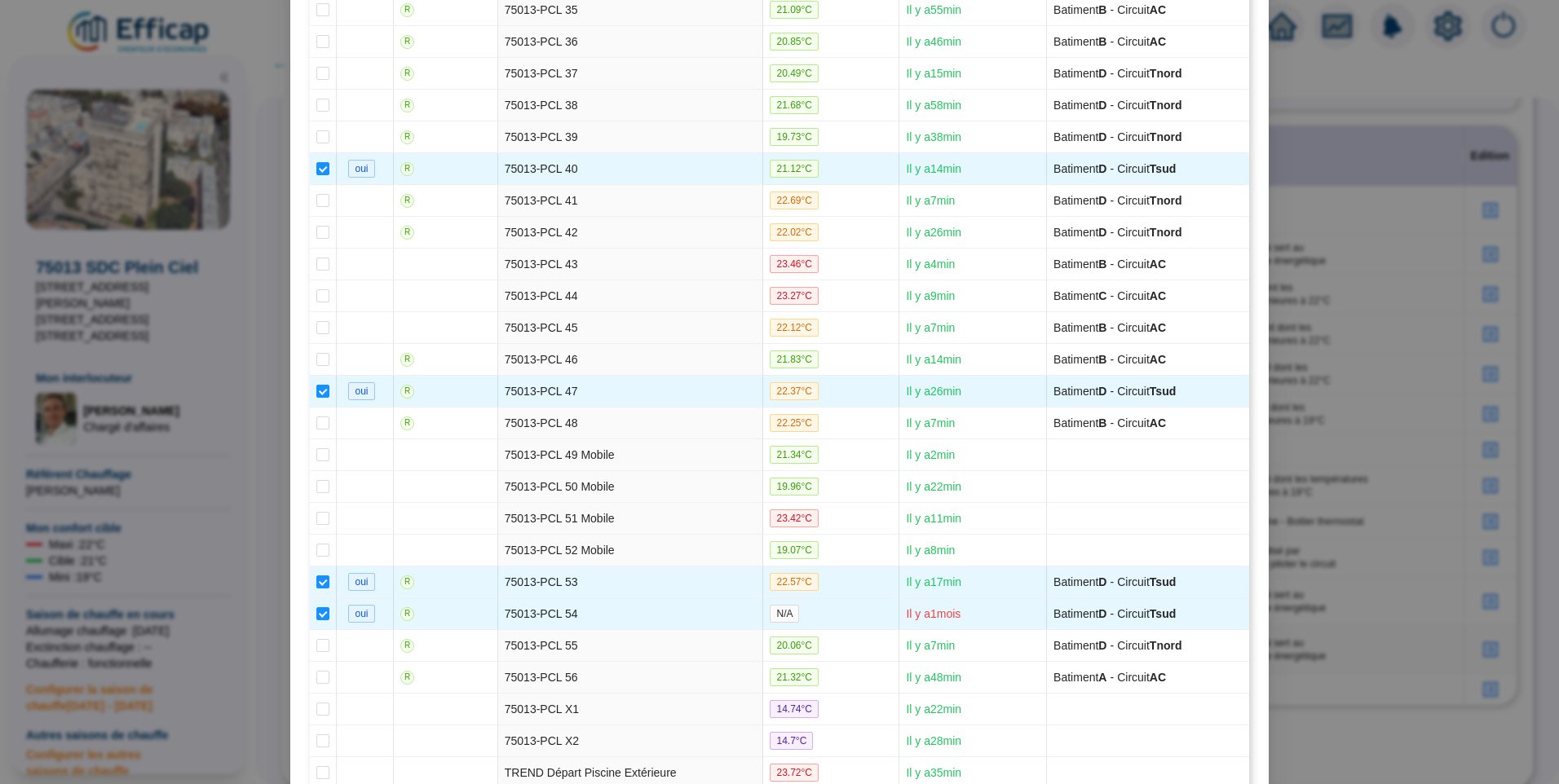
scroll to position [1732, 0]
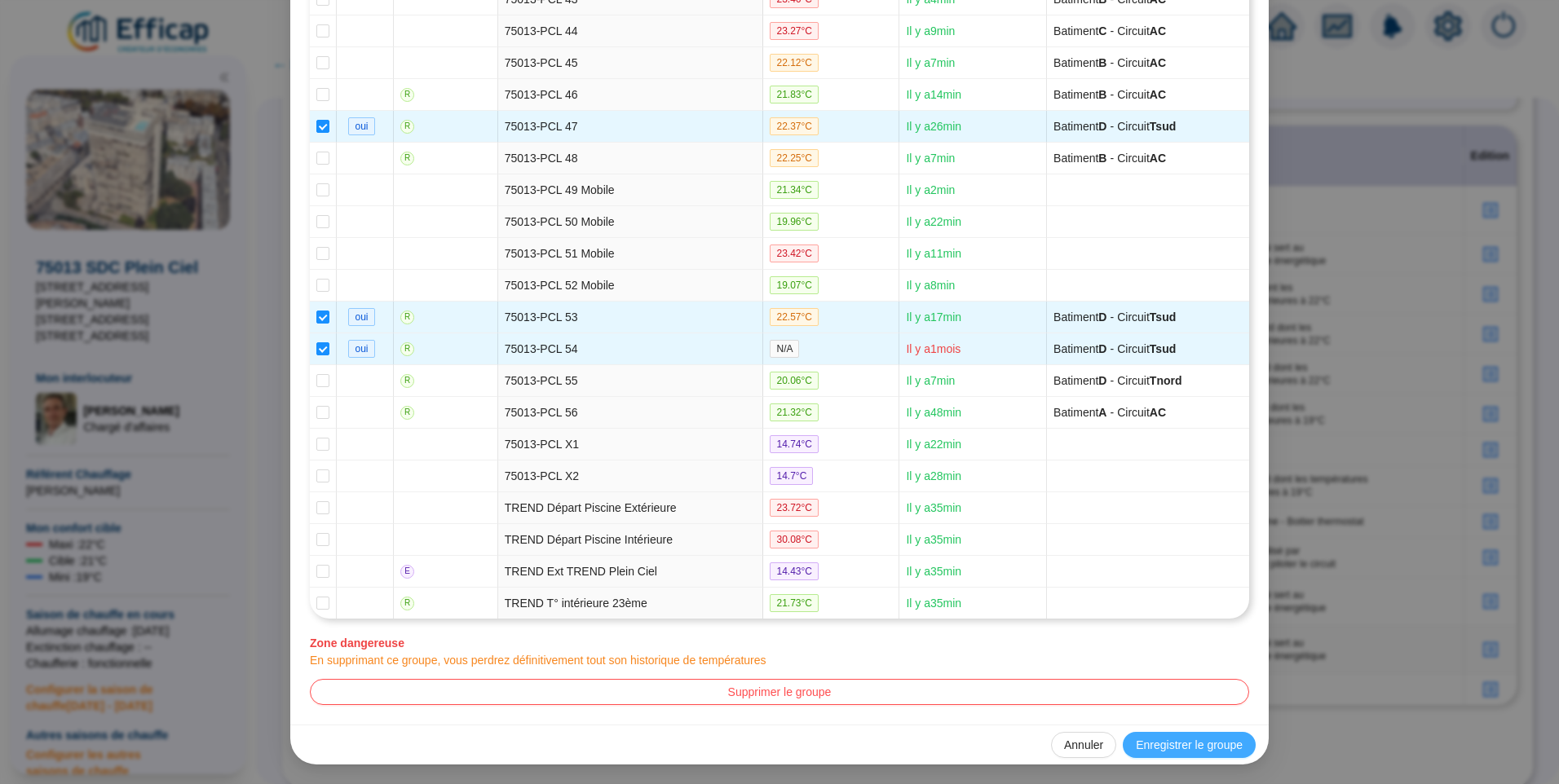
click at [1183, 751] on span "Enregistrer le groupe" at bounding box center [1189, 745] width 107 height 17
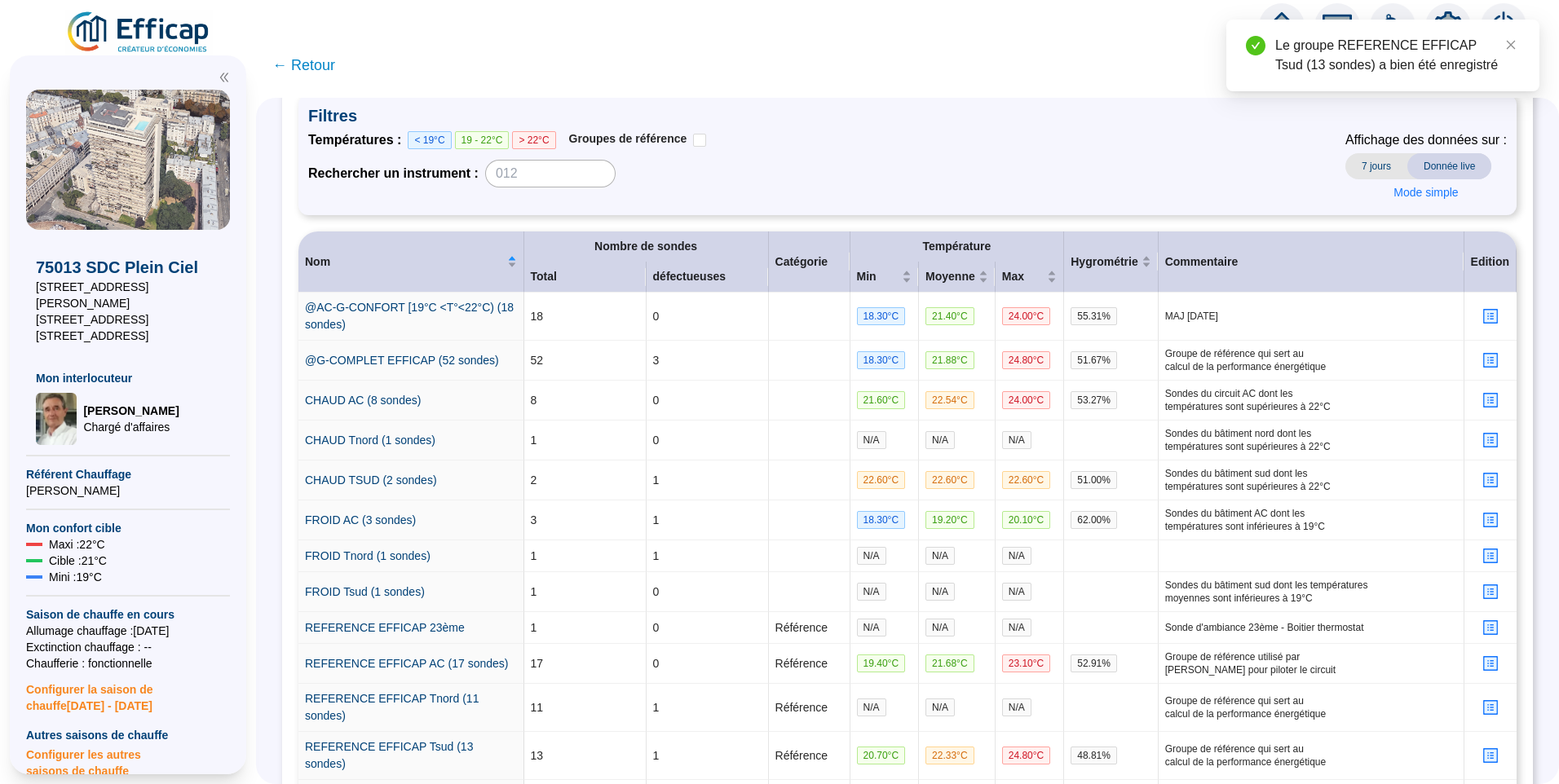
scroll to position [295, 0]
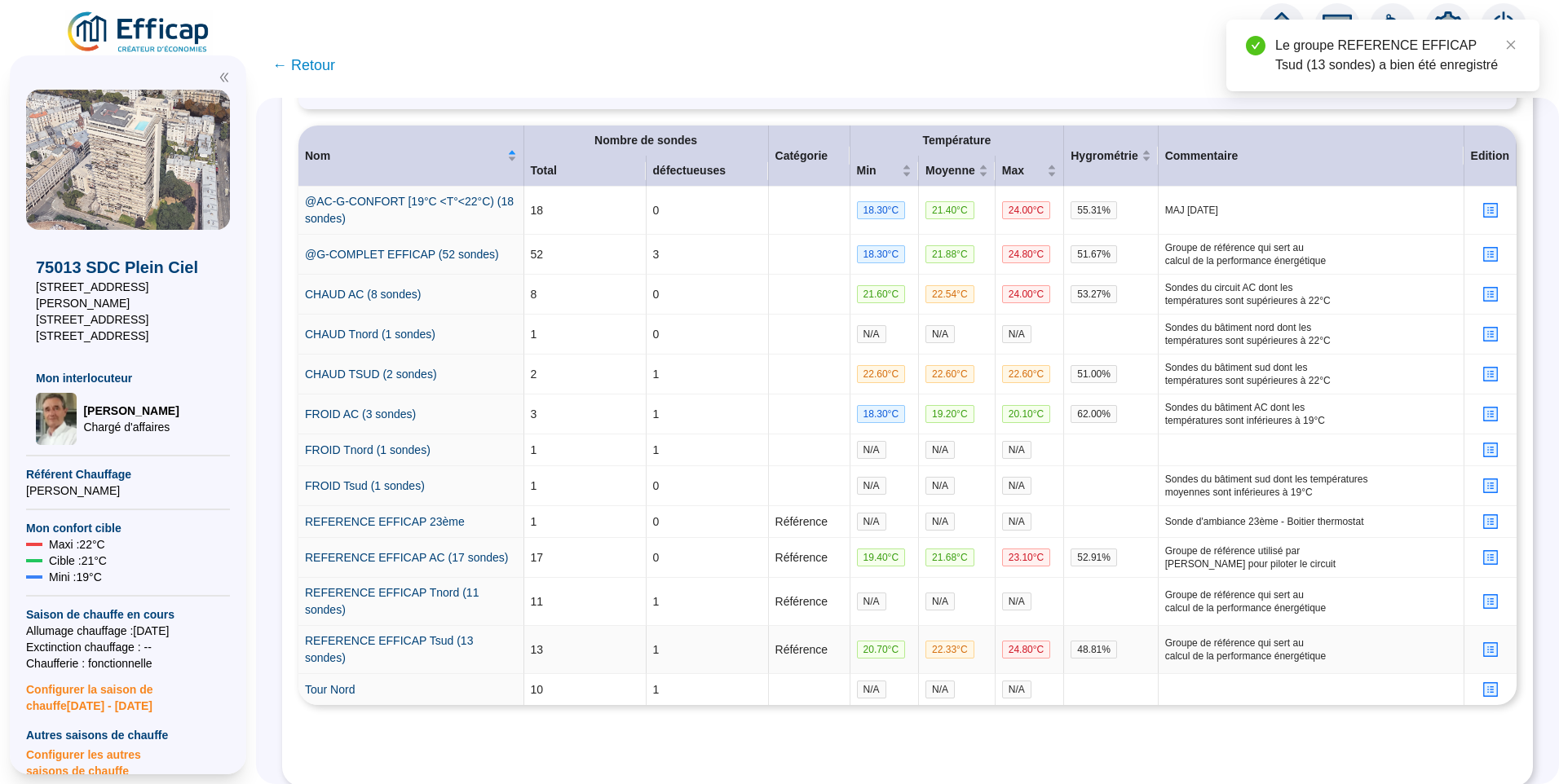
drag, startPoint x: 413, startPoint y: 628, endPoint x: 287, endPoint y: 83, distance: 559.4
click at [413, 634] on link "REFERENCE EFFICAP Tsud (13 sondes)" at bounding box center [389, 649] width 168 height 30
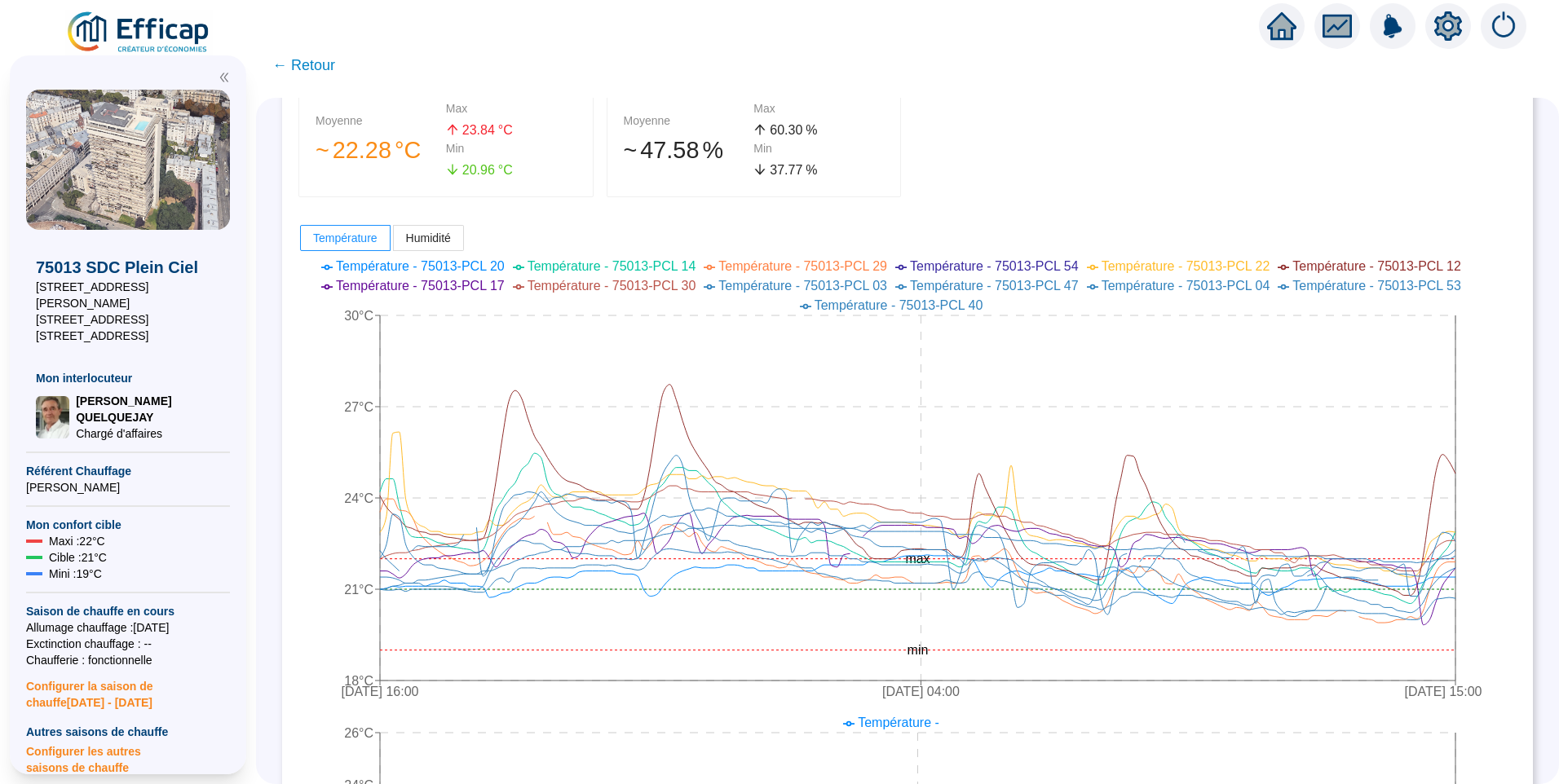
scroll to position [81, 0]
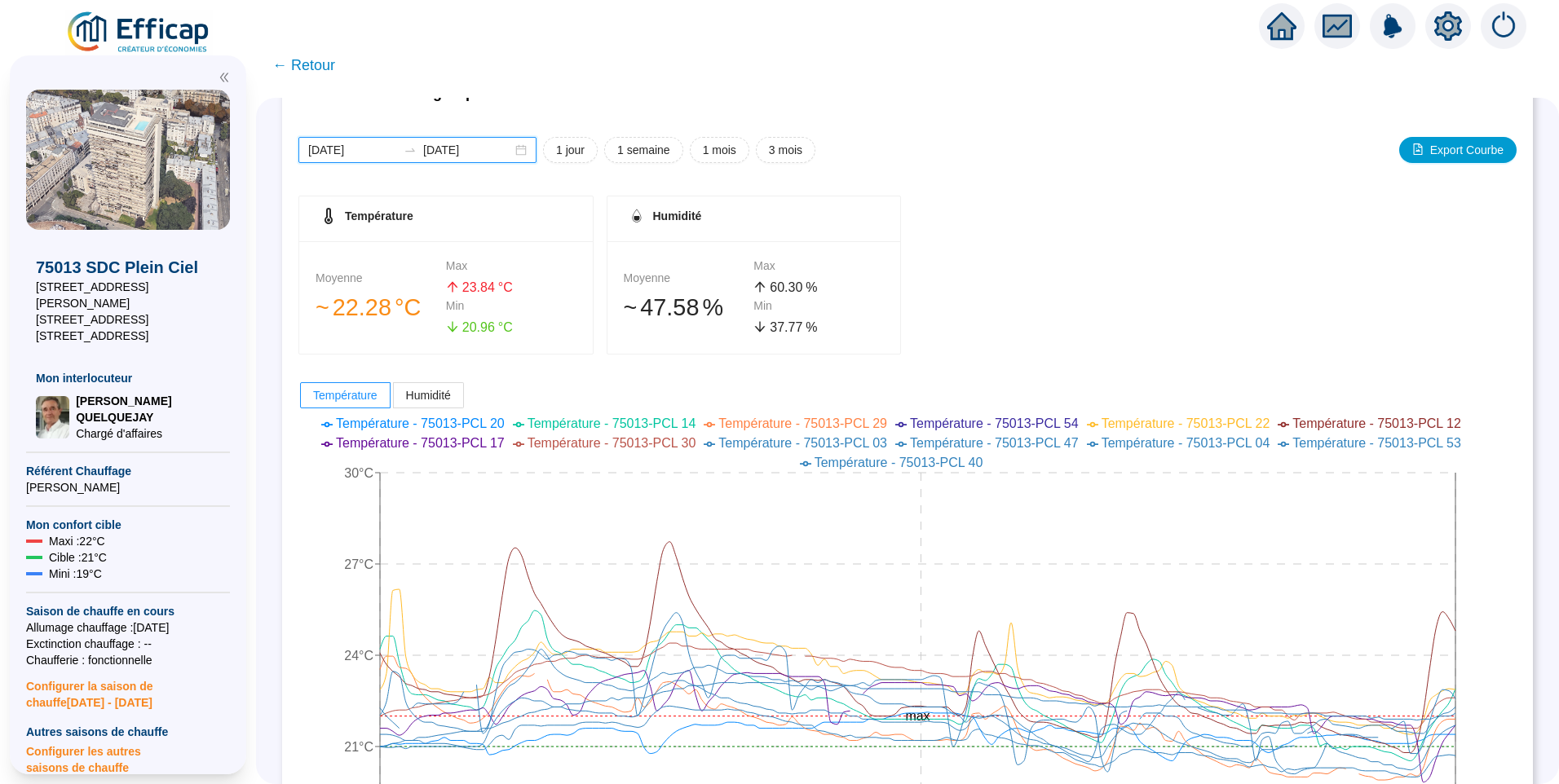
click at [382, 150] on input "2025-09-30" at bounding box center [352, 150] width 89 height 17
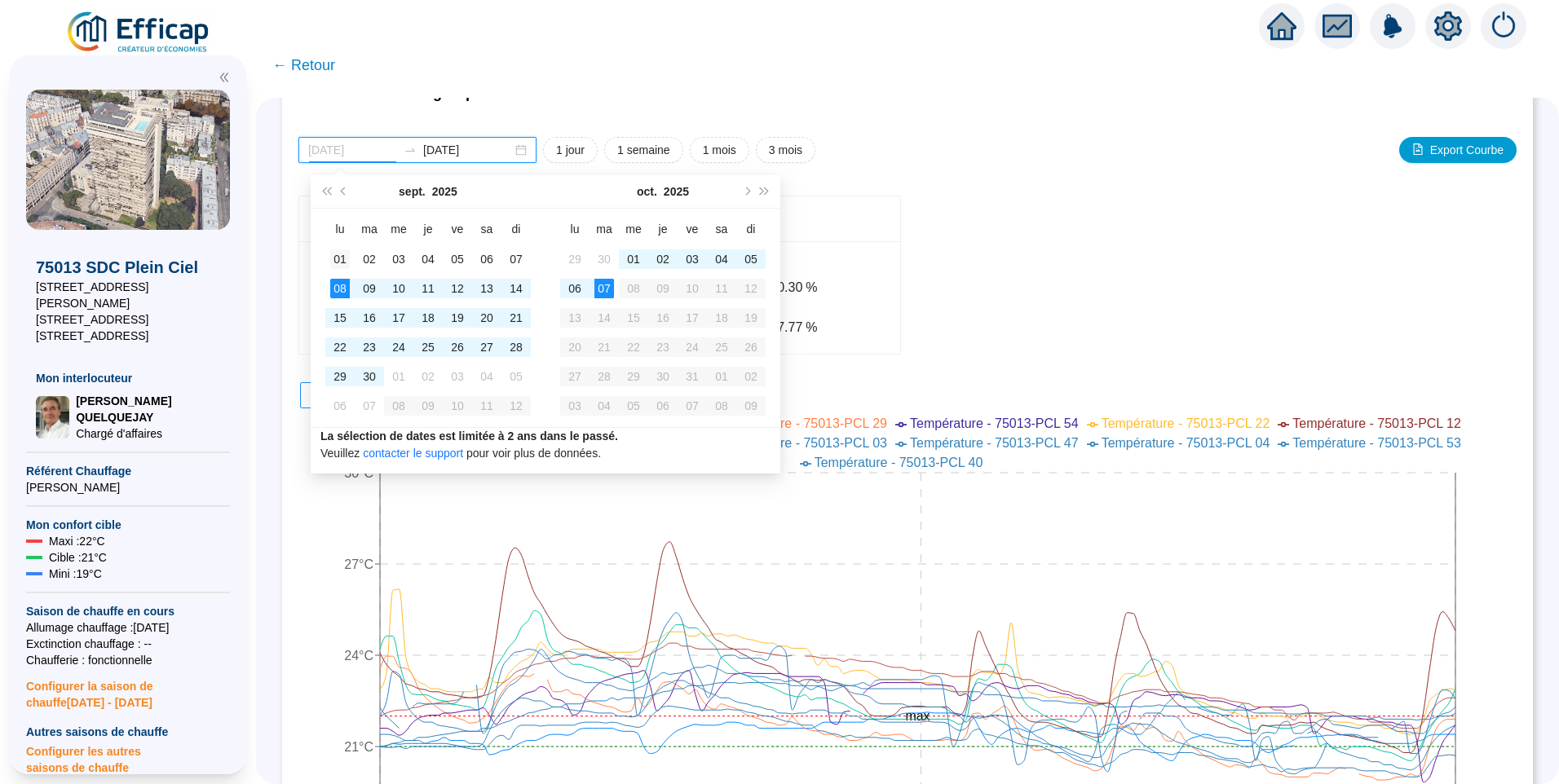
type input "2025-09-01"
click at [333, 266] on div "01" at bounding box center [340, 259] width 20 height 20
type input "2025-10-07"
click at [599, 279] on div "07" at bounding box center [605, 289] width 20 height 20
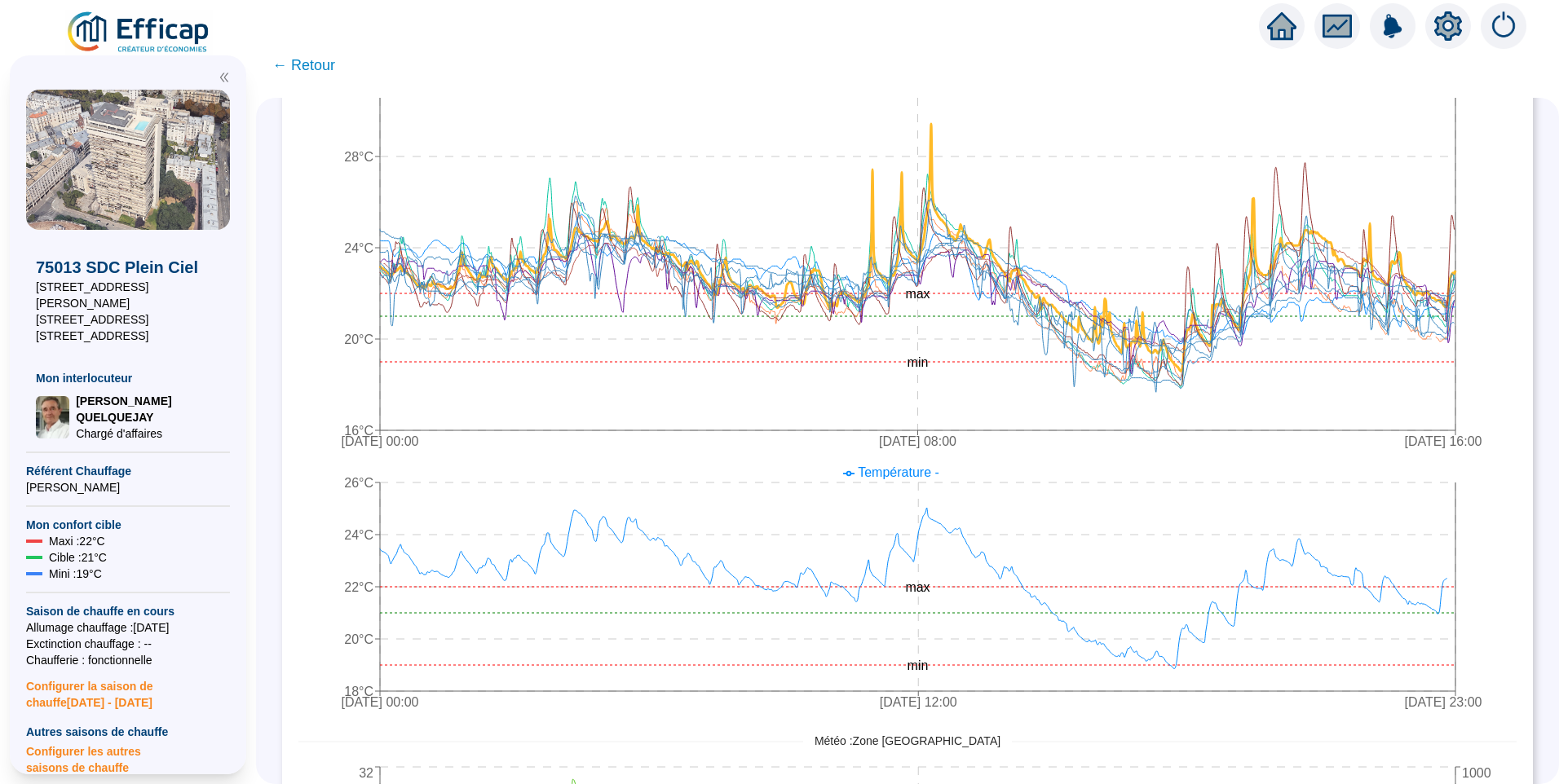
scroll to position [0, 0]
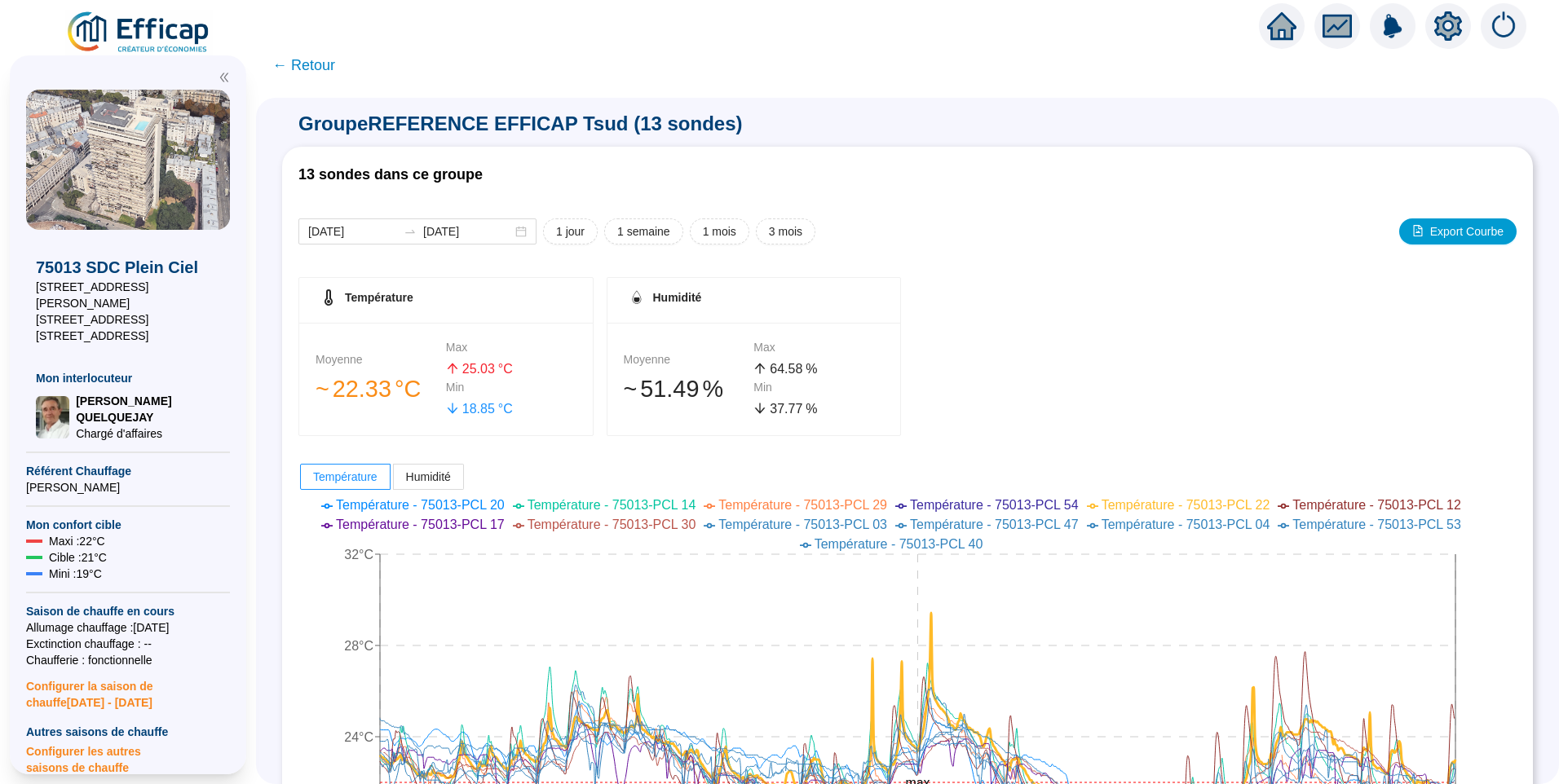
click at [330, 60] on span "← Retour" at bounding box center [304, 65] width 63 height 23
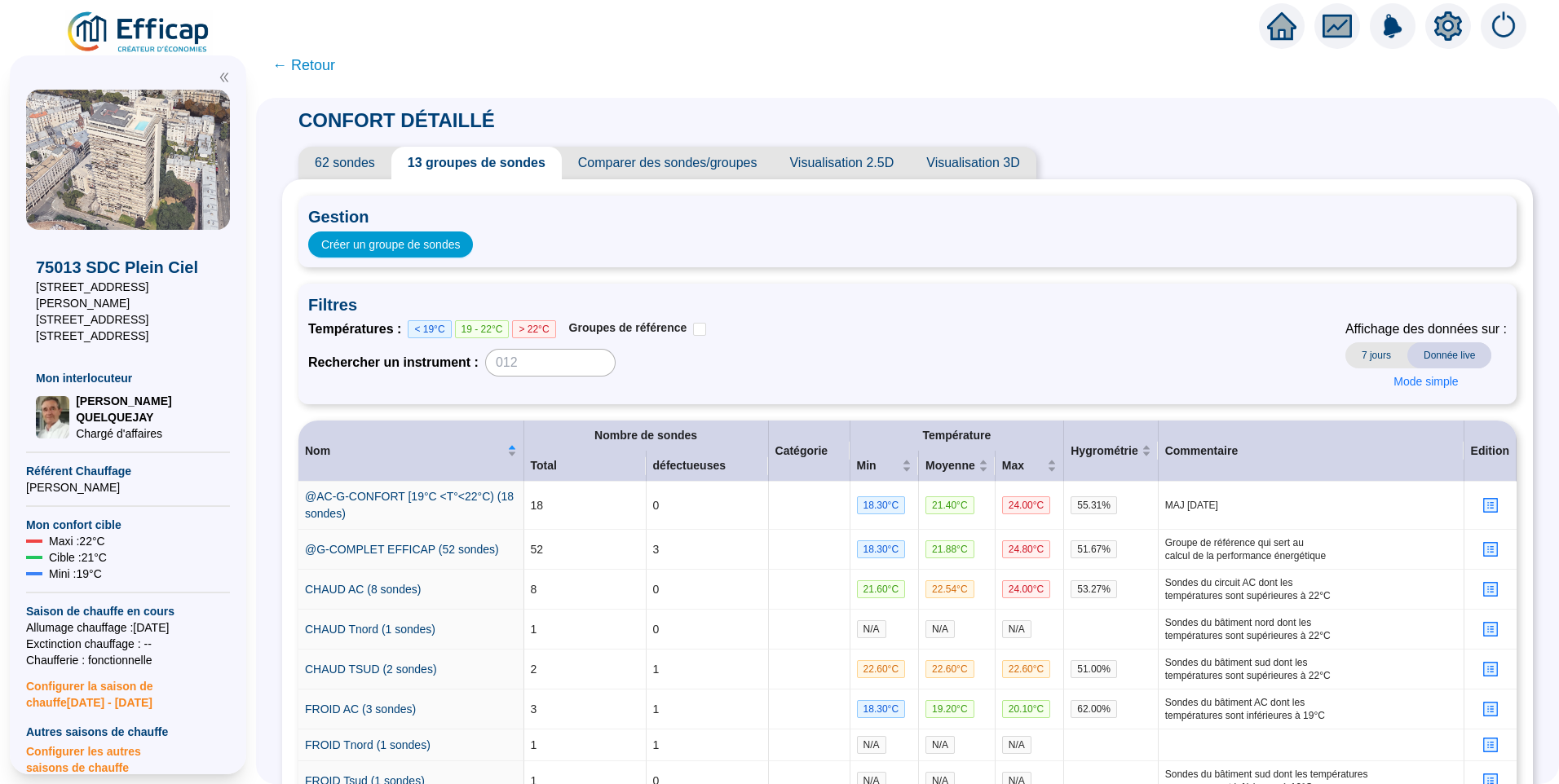
scroll to position [295, 0]
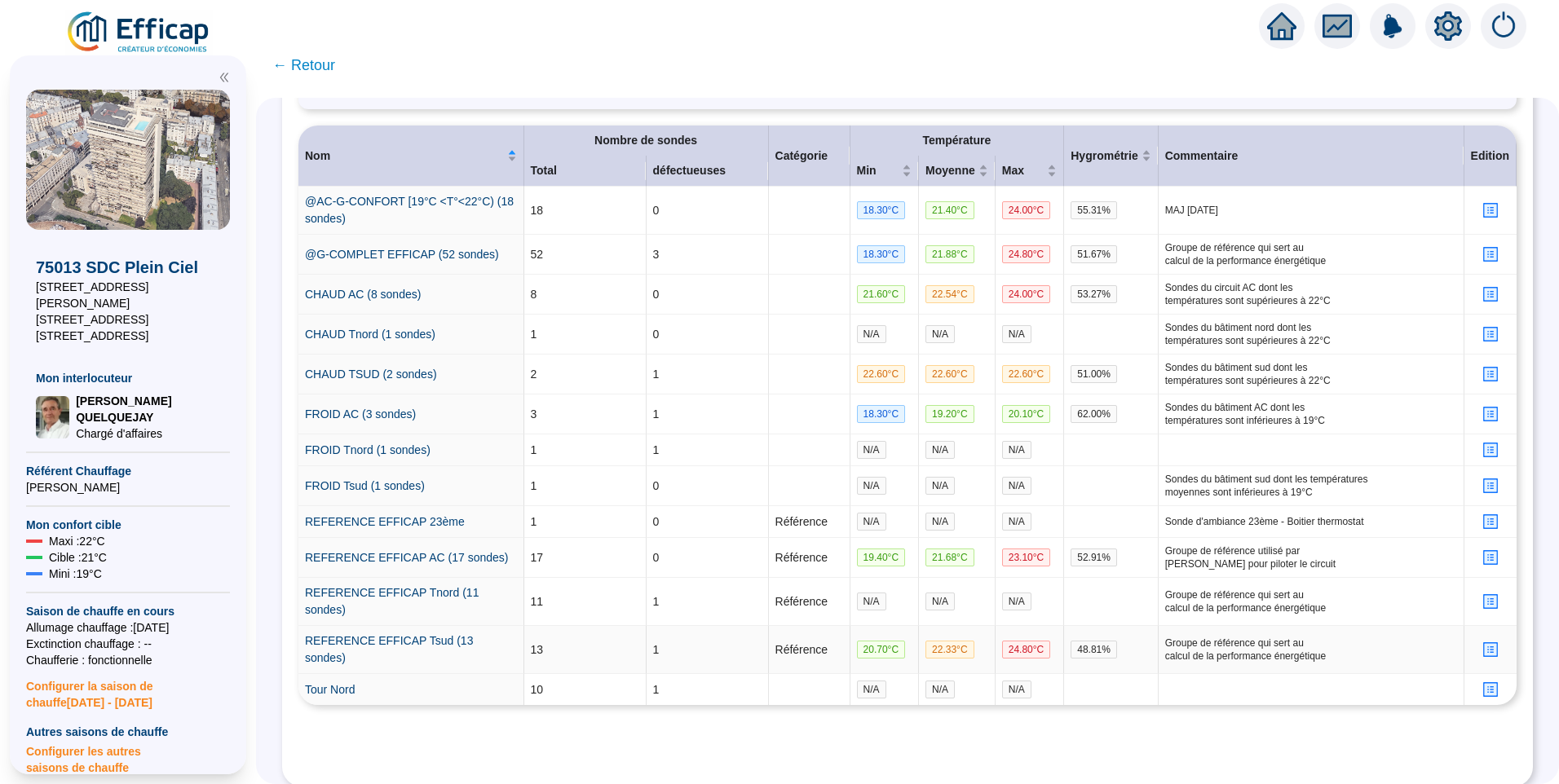
drag, startPoint x: 418, startPoint y: 631, endPoint x: 530, endPoint y: 72, distance: 570.1
click at [418, 634] on link "REFERENCE EFFICAP Tsud (13 sondes)" at bounding box center [389, 649] width 168 height 30
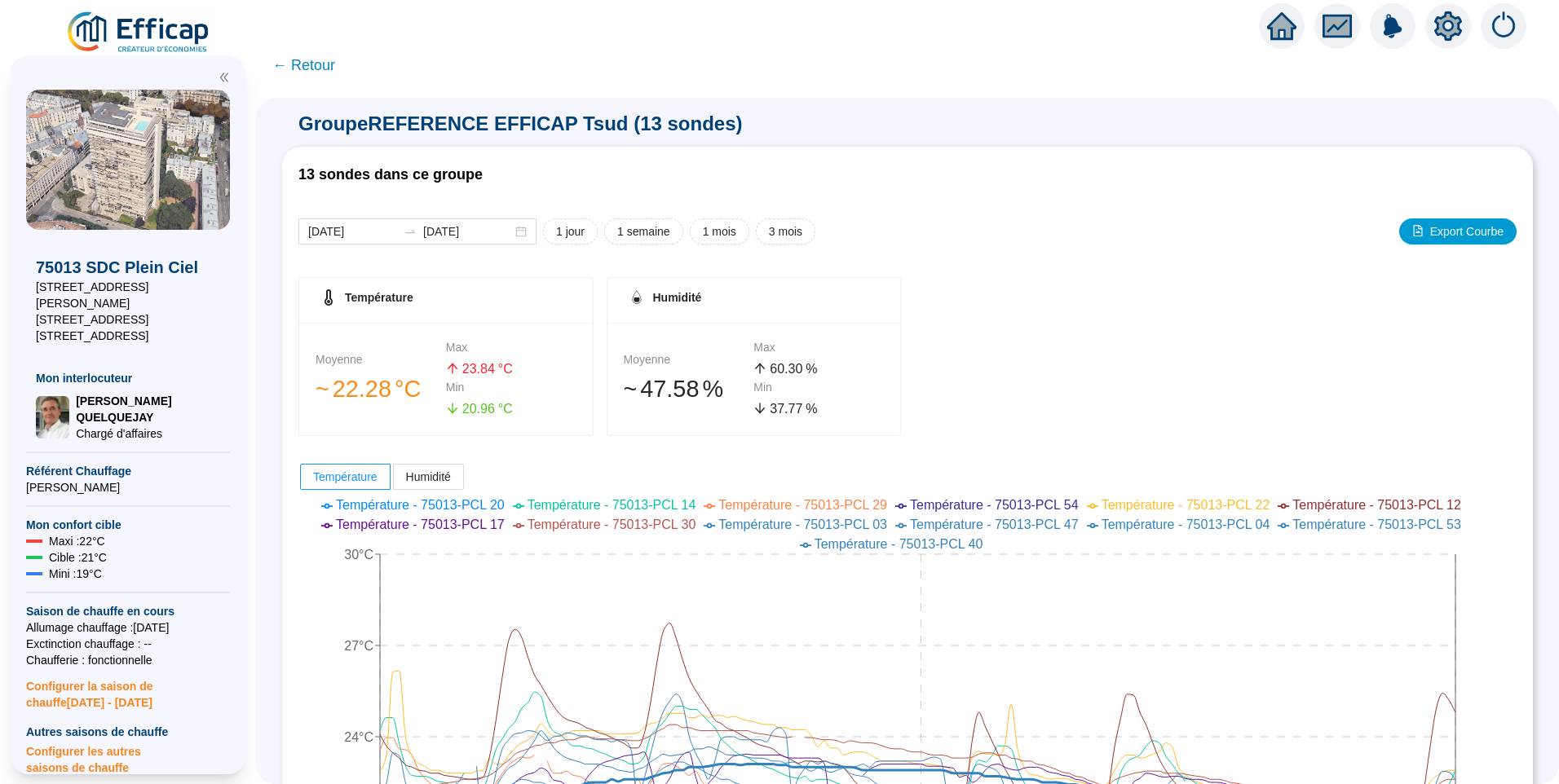
click at [326, 65] on span "← Retour" at bounding box center [304, 65] width 63 height 23
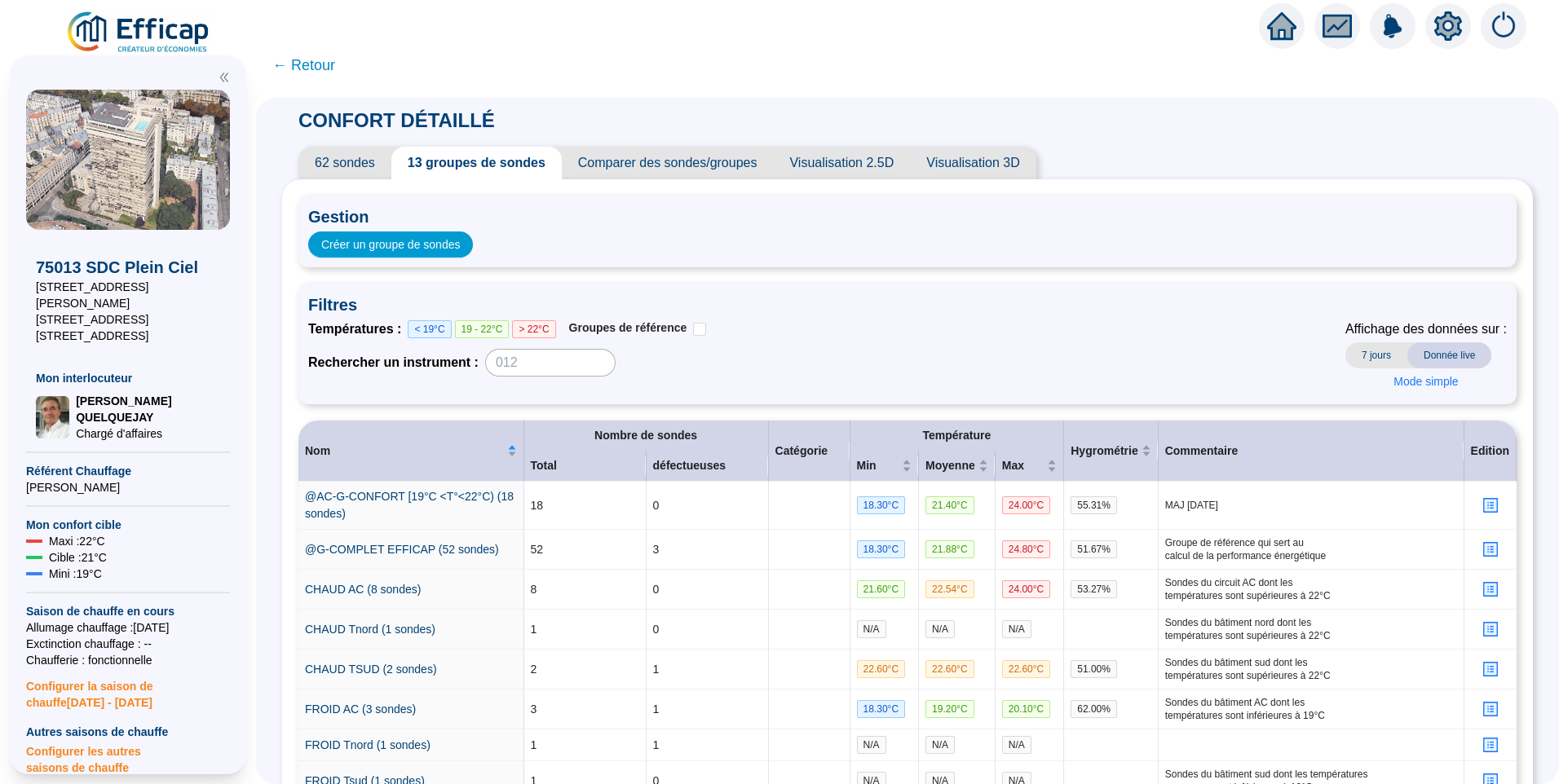
click at [329, 70] on span "← Retour" at bounding box center [304, 65] width 63 height 23
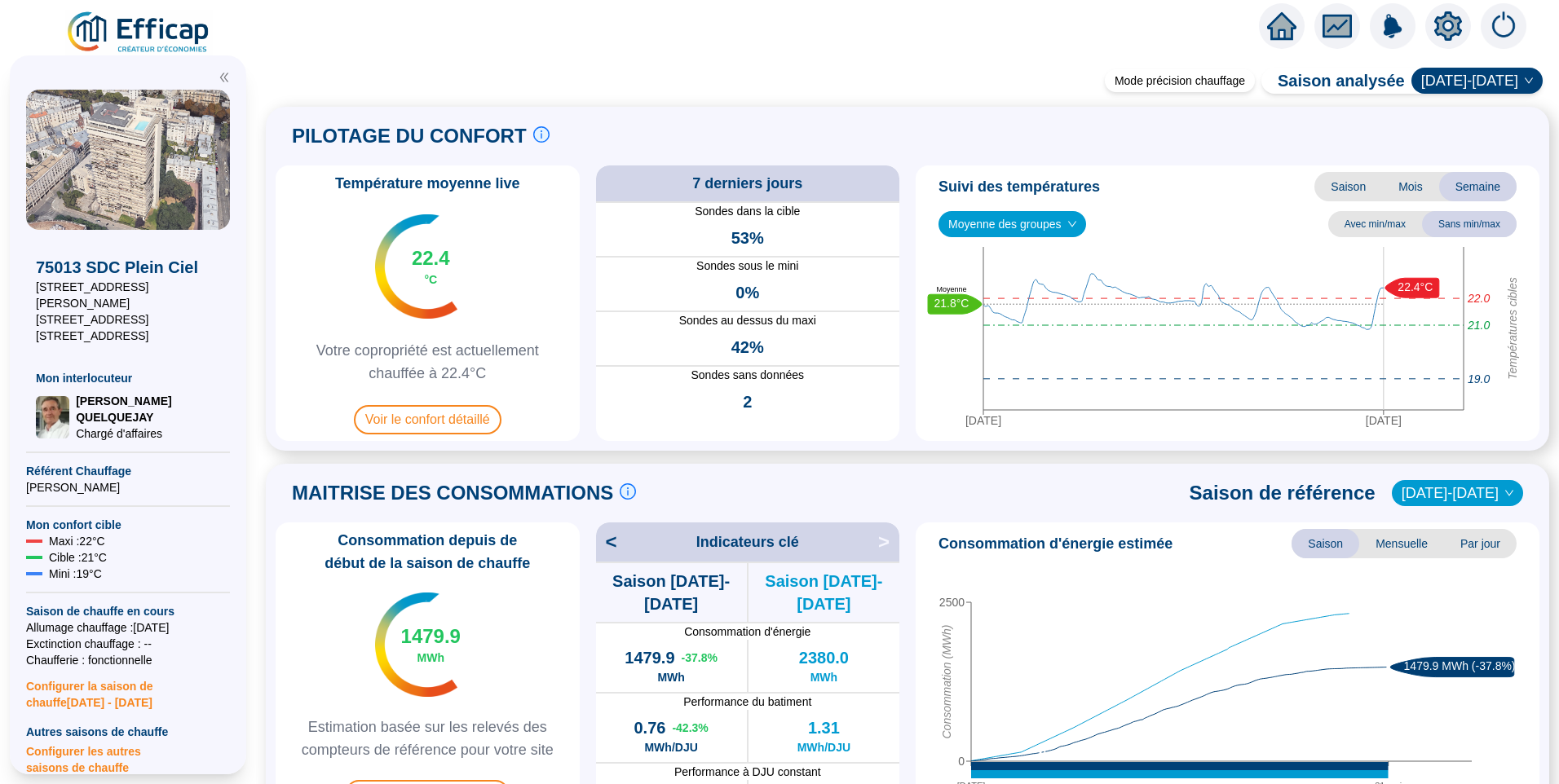
scroll to position [407, 0]
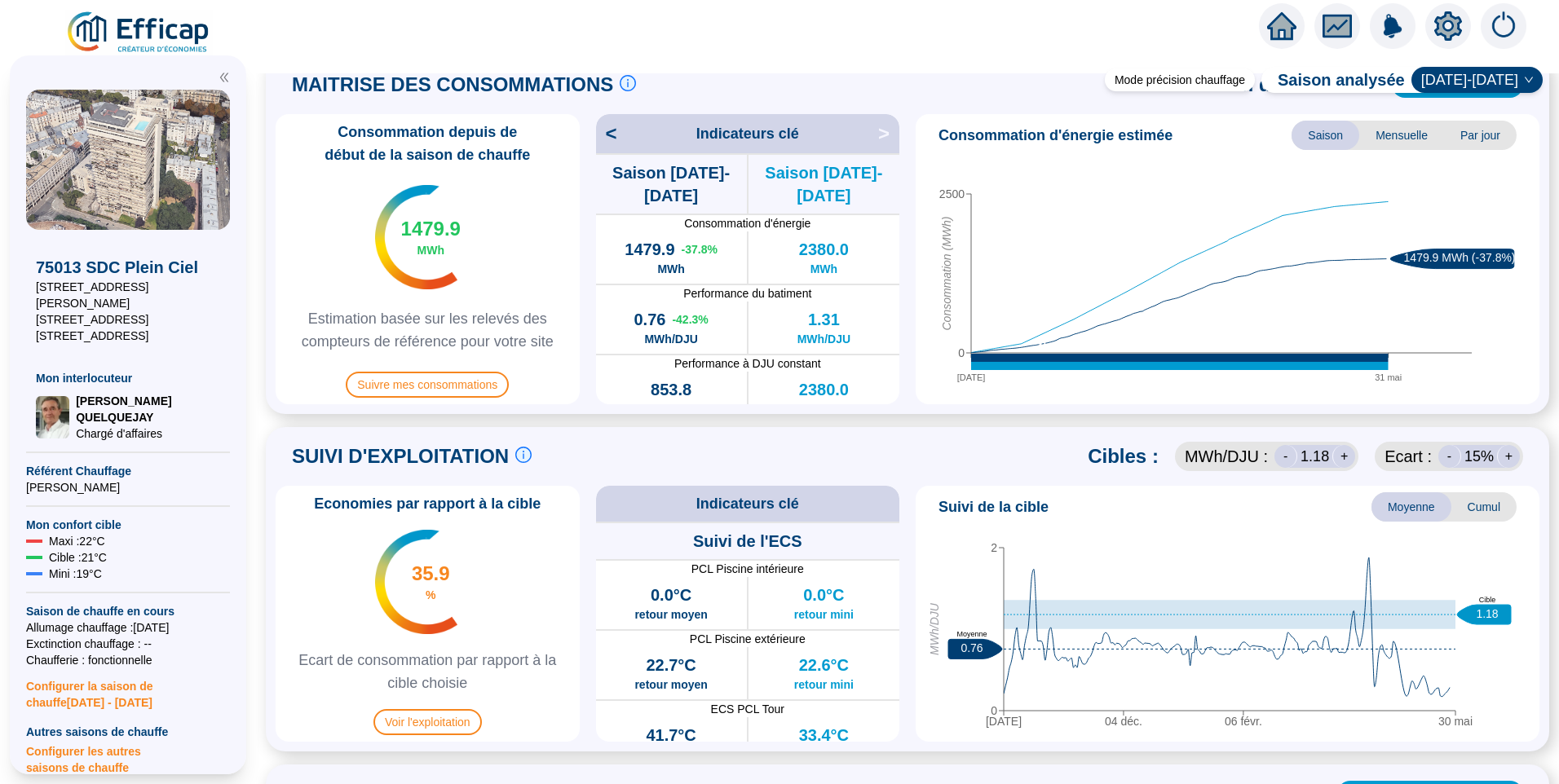
drag, startPoint x: 437, startPoint y: 737, endPoint x: 445, endPoint y: 695, distance: 42.8
click at [439, 737] on div "Economies par rapport à la cible 35.9 % Ecart de consommation par rapport à la …" at bounding box center [427, 613] width 304 height 256
click at [446, 729] on span "Voir l'exploitation" at bounding box center [427, 722] width 109 height 26
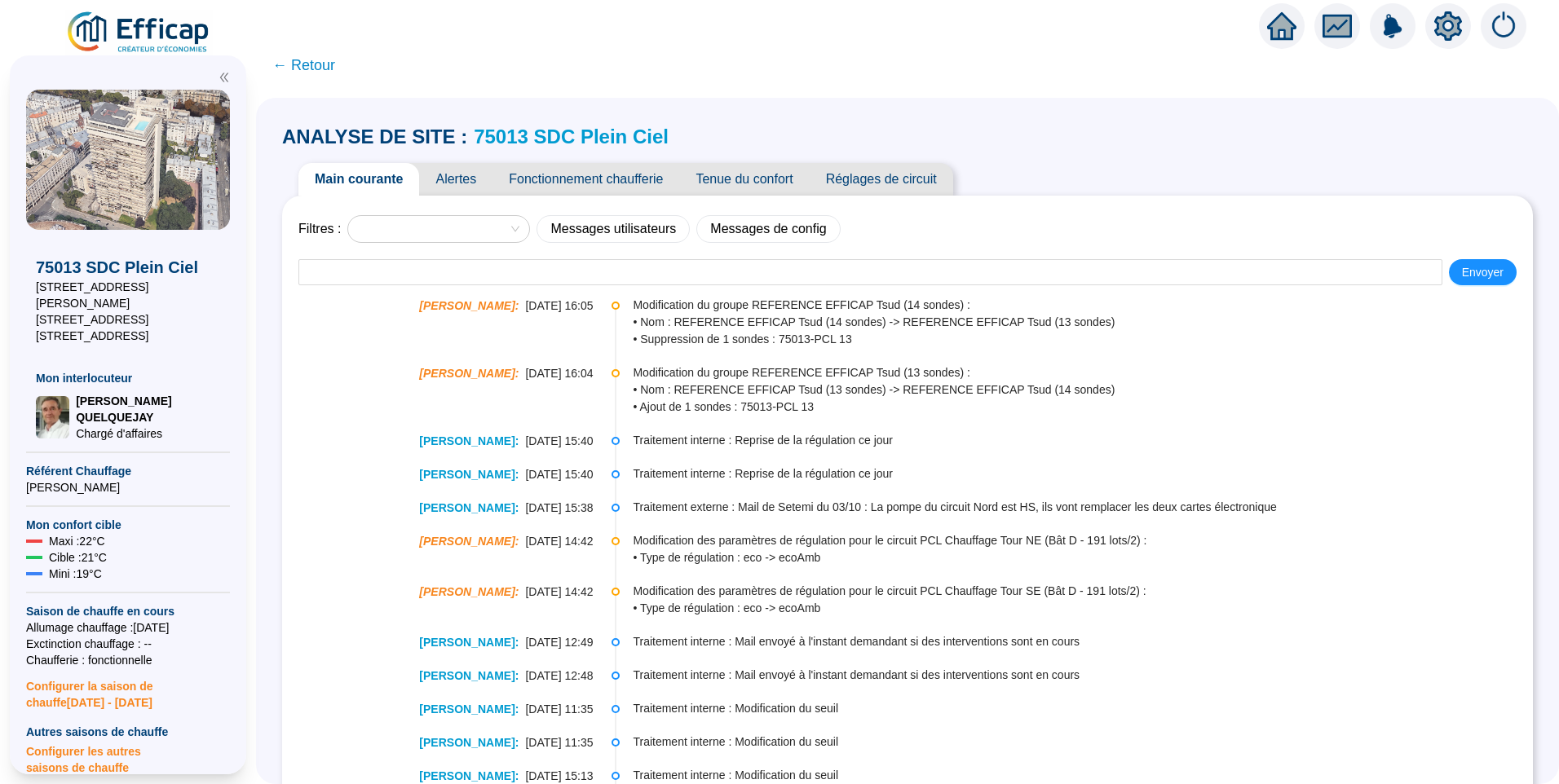
click at [475, 184] on span "Alertes" at bounding box center [456, 179] width 74 height 32
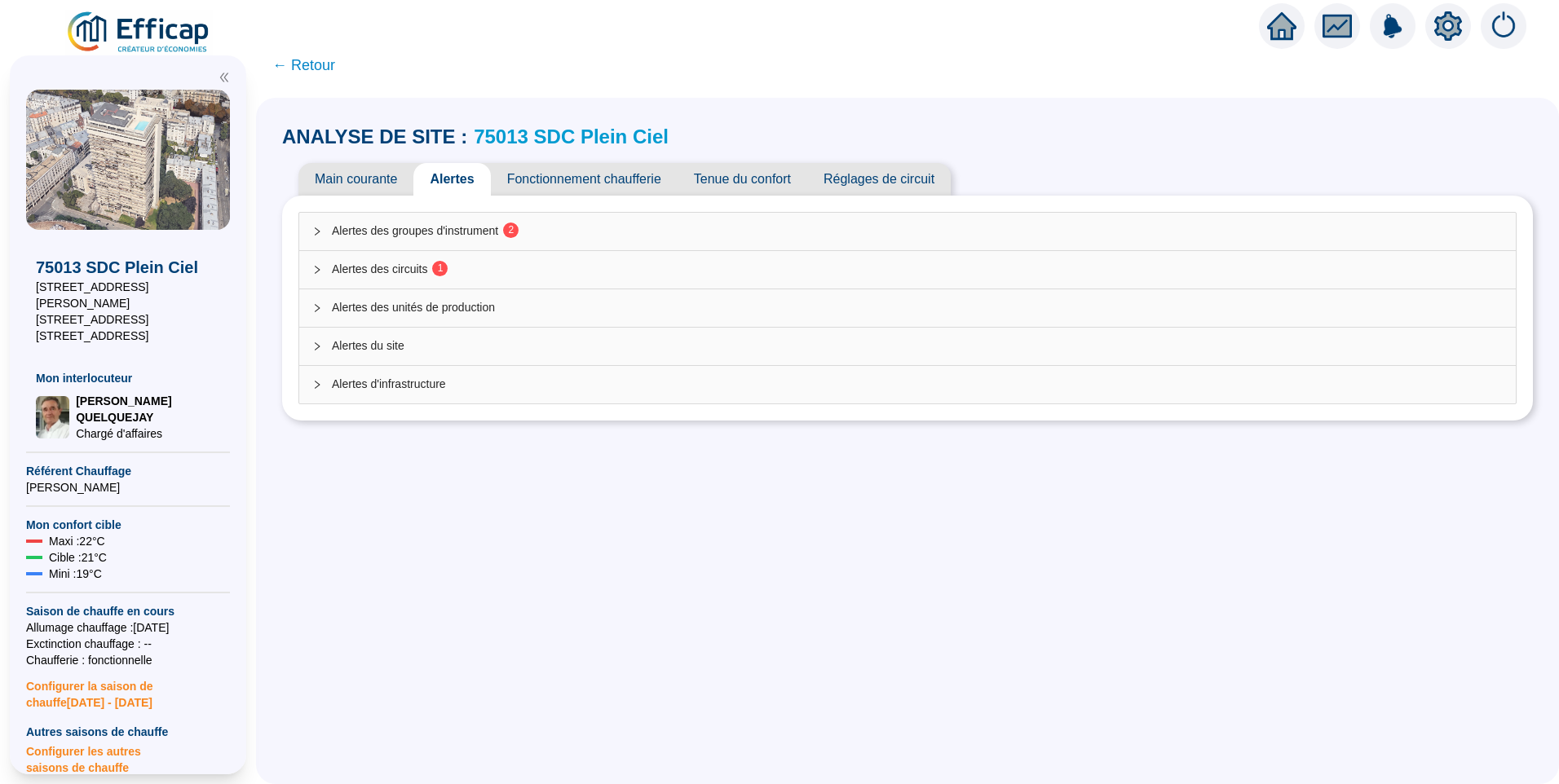
click at [516, 273] on span "Alertes des circuits 1" at bounding box center [918, 269] width 1171 height 17
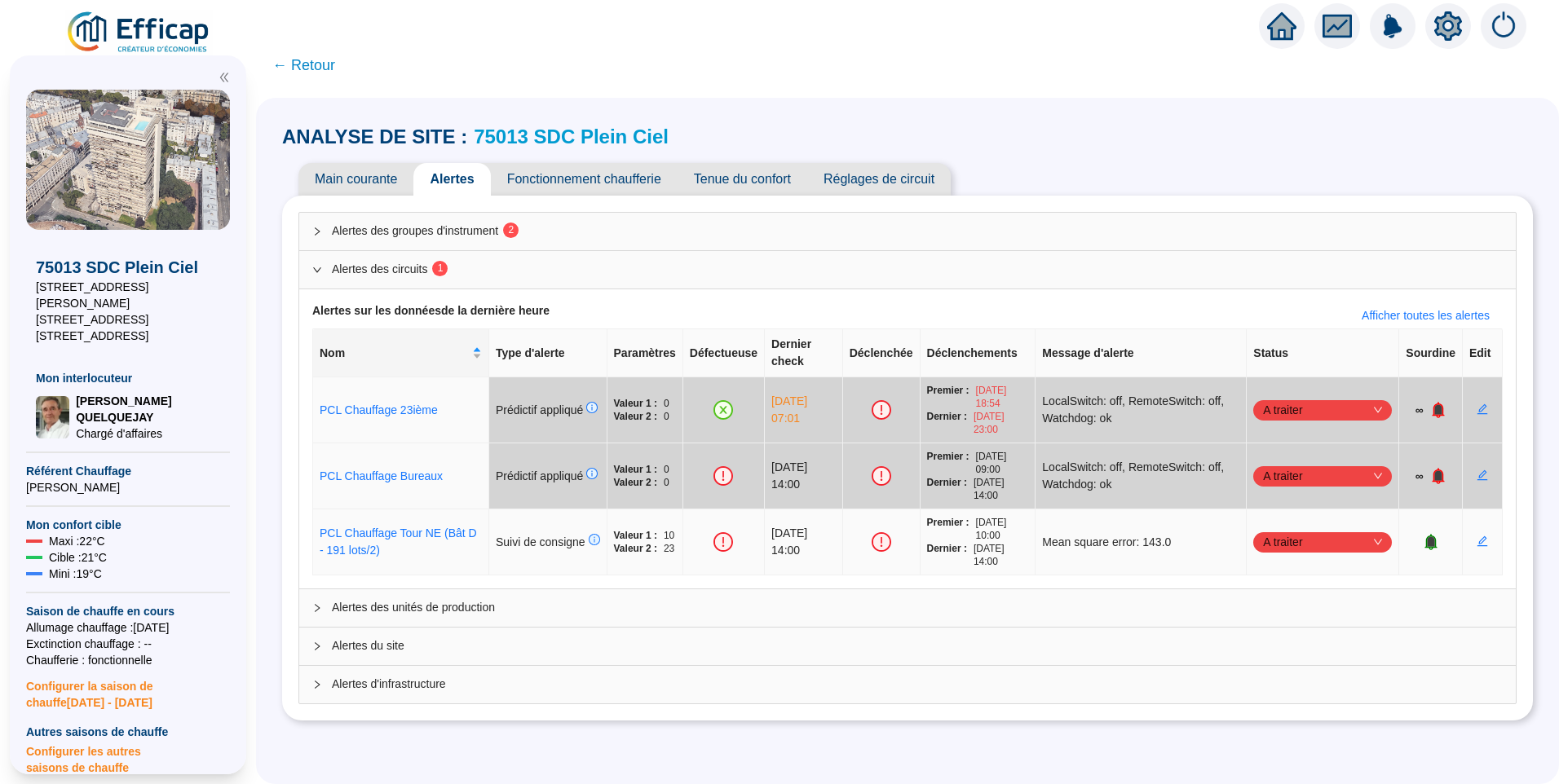
click at [1426, 536] on icon "bell" at bounding box center [1431, 541] width 11 height 12
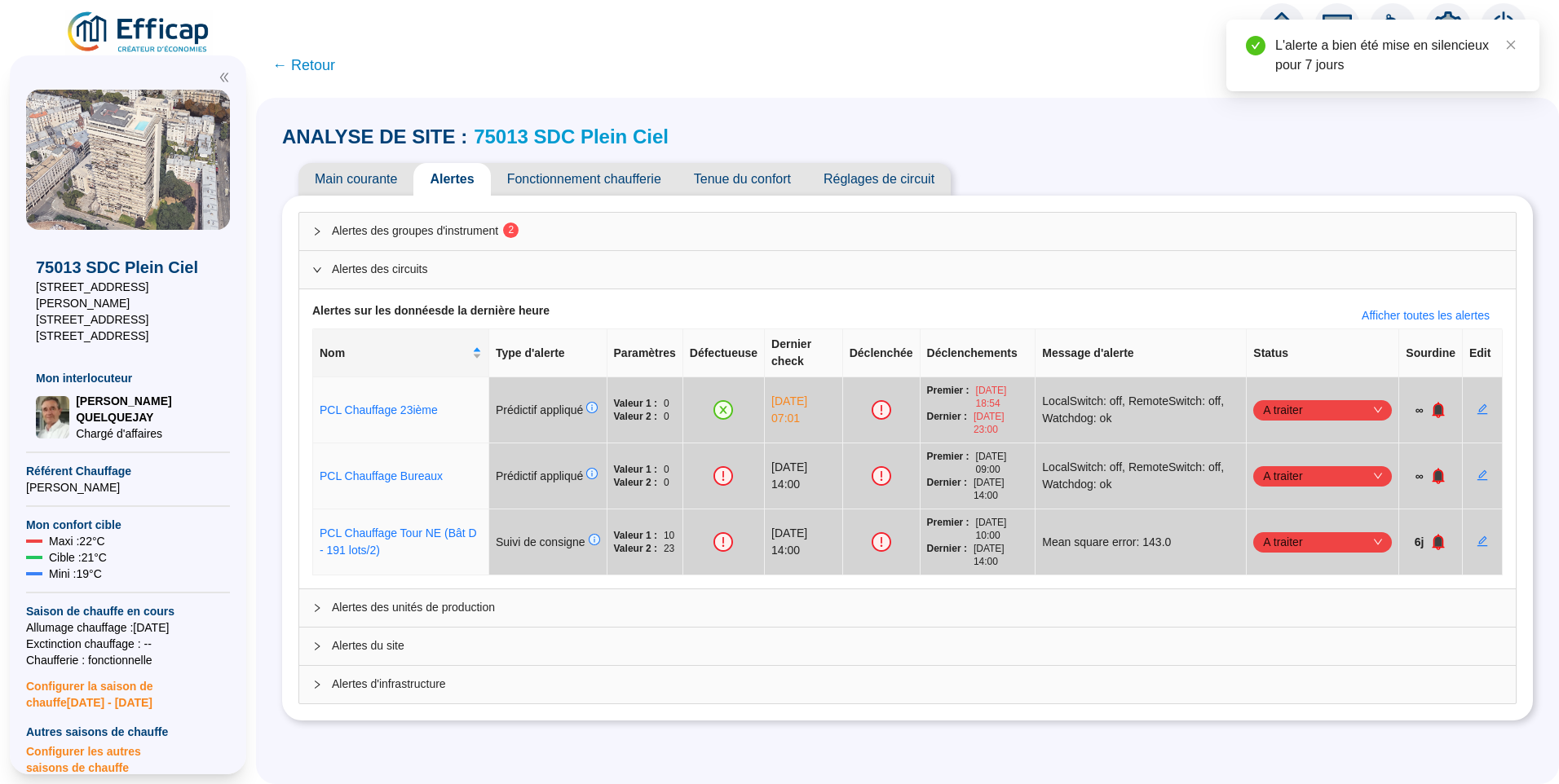
click at [443, 235] on span "Alertes des groupes d'instrument 2" at bounding box center [918, 231] width 1171 height 17
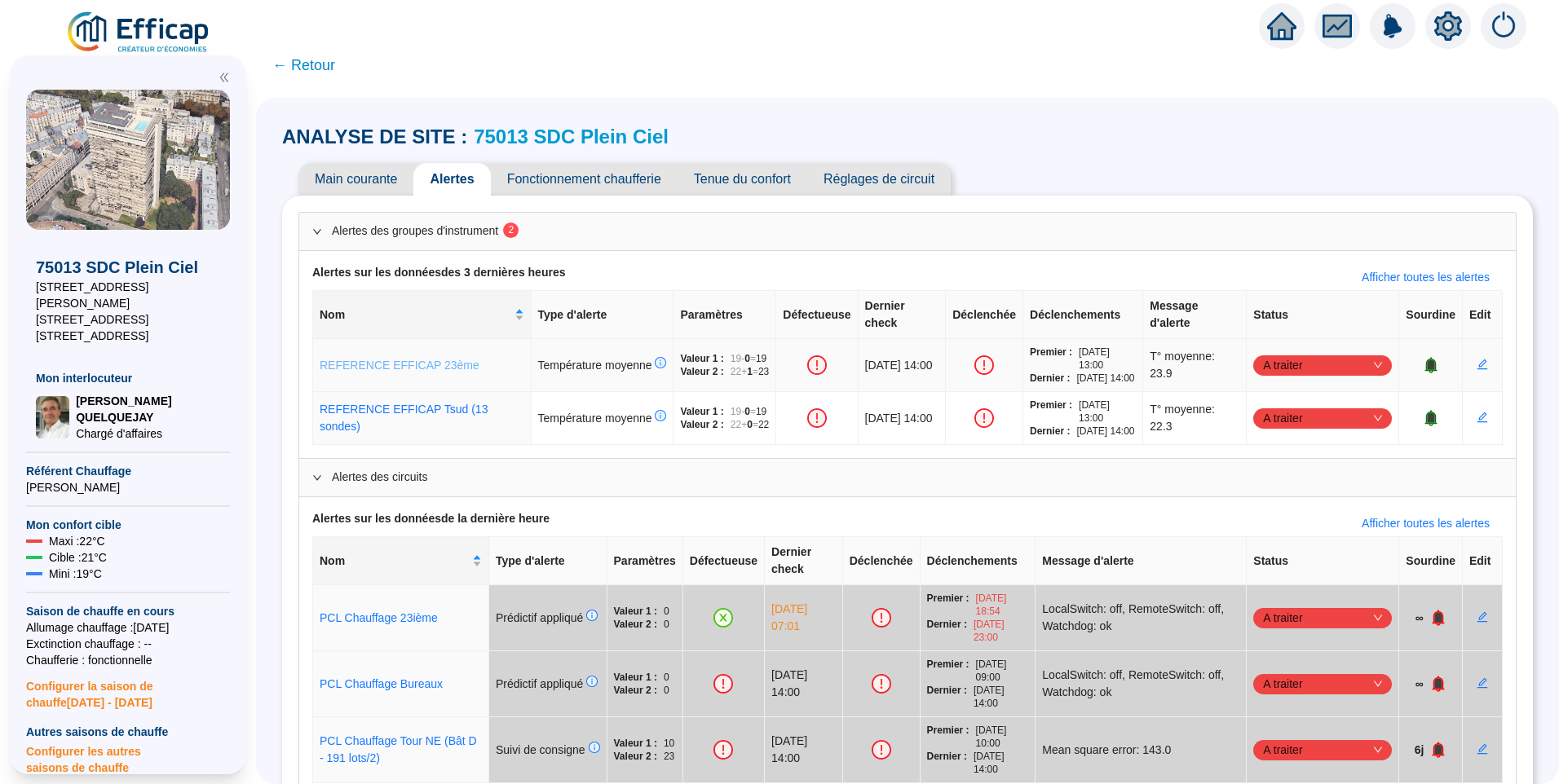
click at [387, 372] on link "REFERENCE EFFICAP 23ème" at bounding box center [399, 365] width 160 height 13
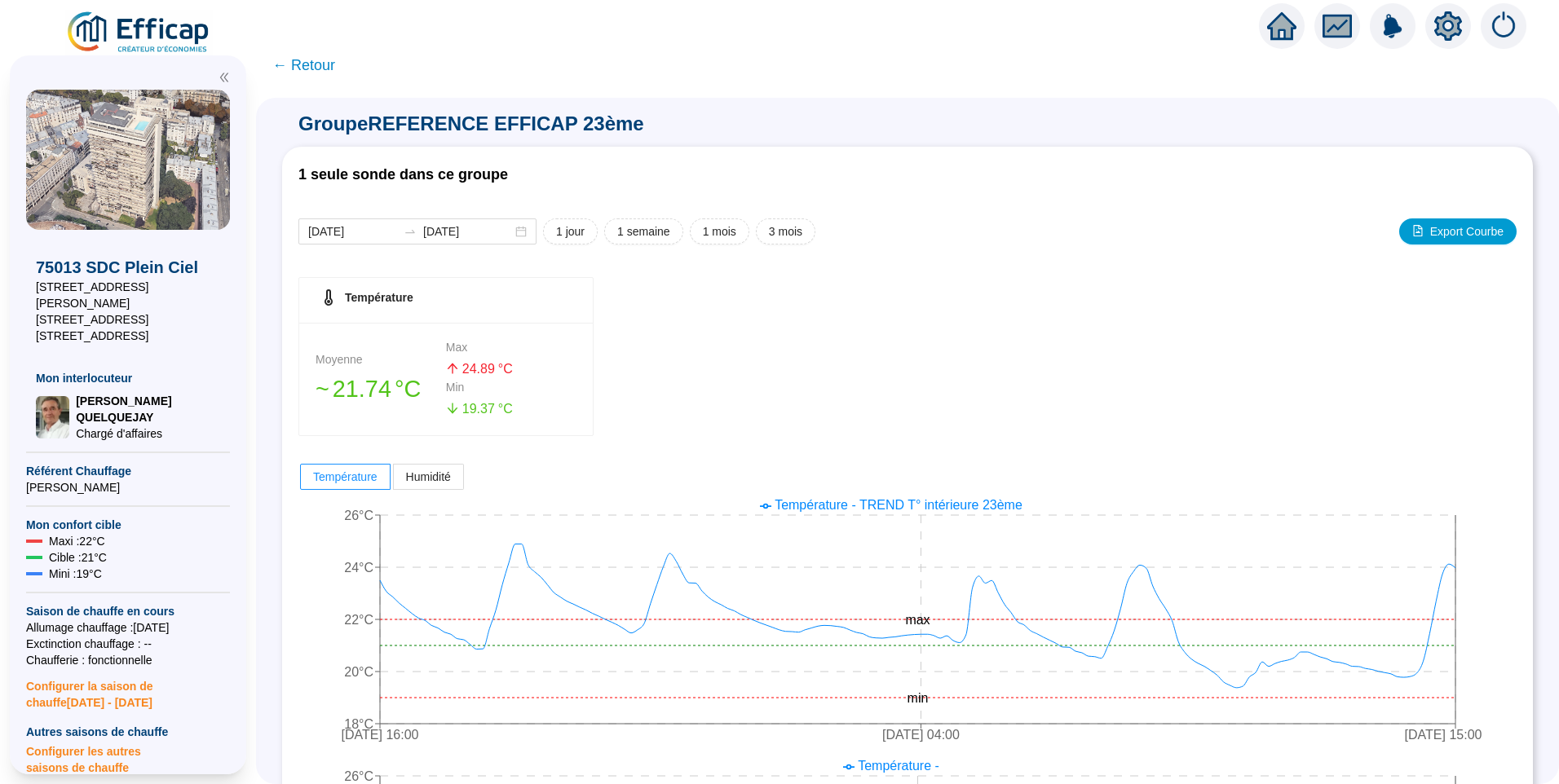
click at [313, 64] on span "← Retour" at bounding box center [304, 65] width 63 height 23
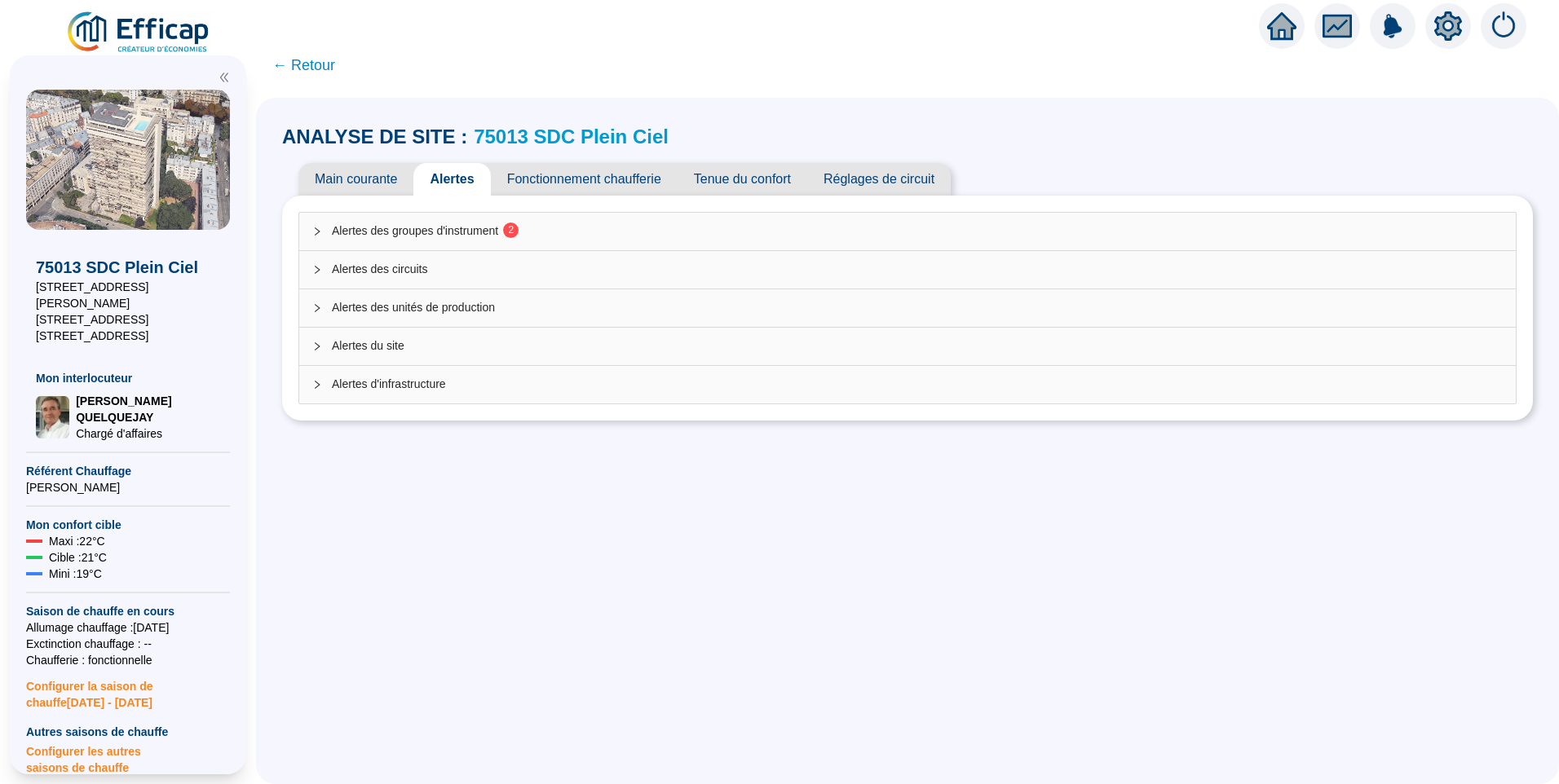
click at [468, 227] on span "Alertes des groupes d'instrument 2" at bounding box center [918, 231] width 1171 height 17
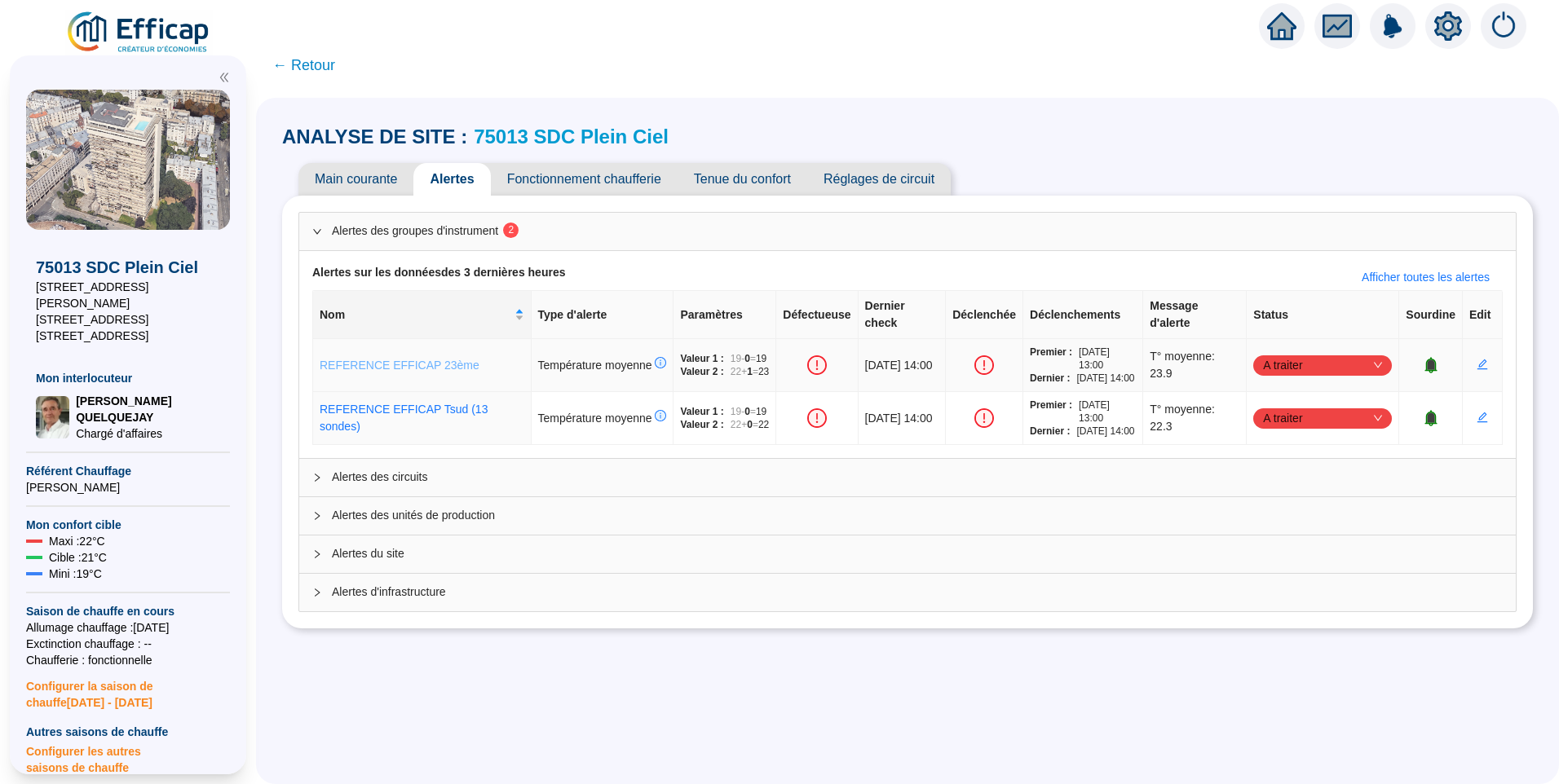
click at [450, 368] on link "REFERENCE EFFICAP 23ème" at bounding box center [399, 365] width 160 height 13
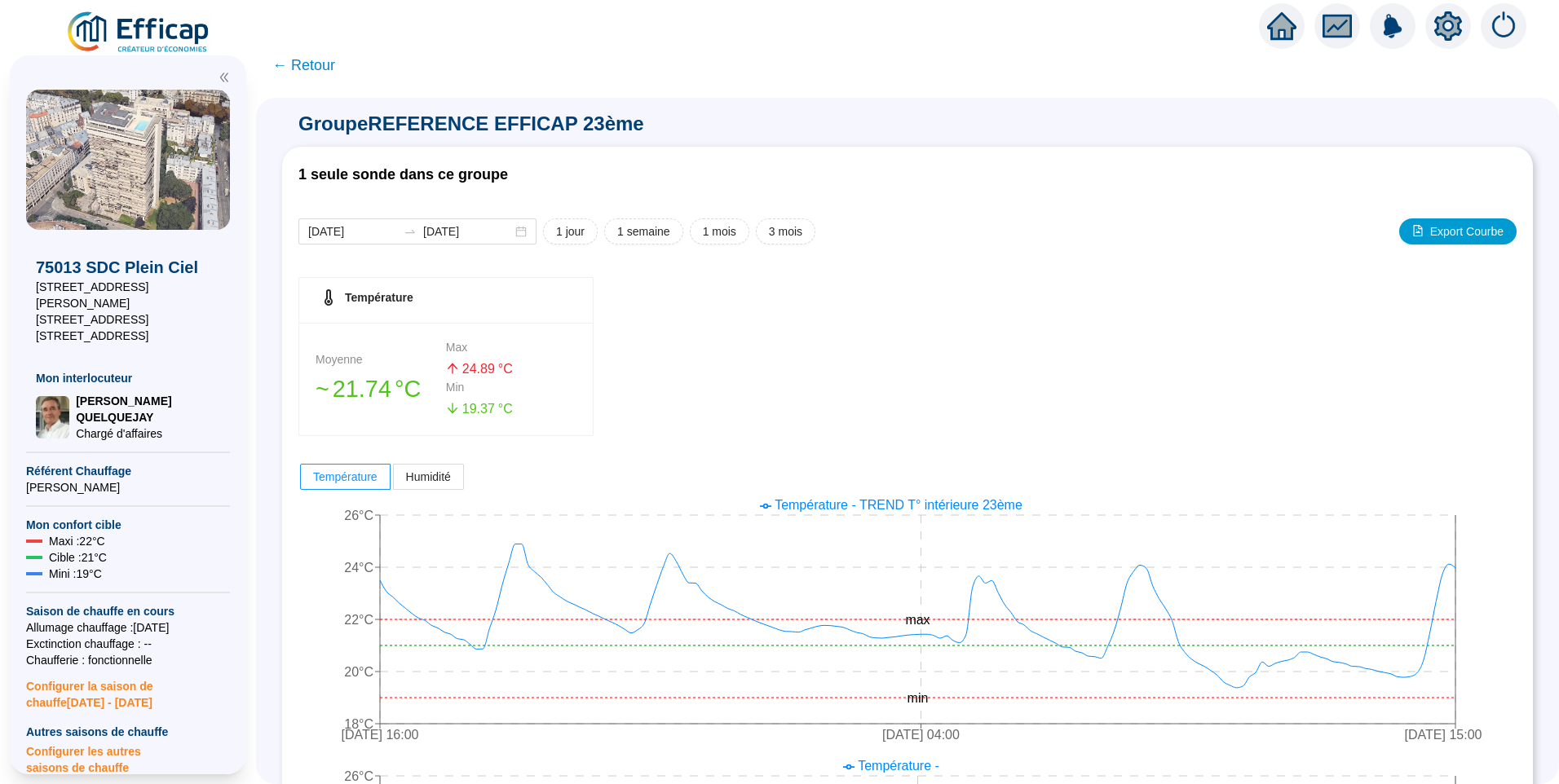
click at [328, 63] on span "← Retour" at bounding box center [304, 65] width 63 height 23
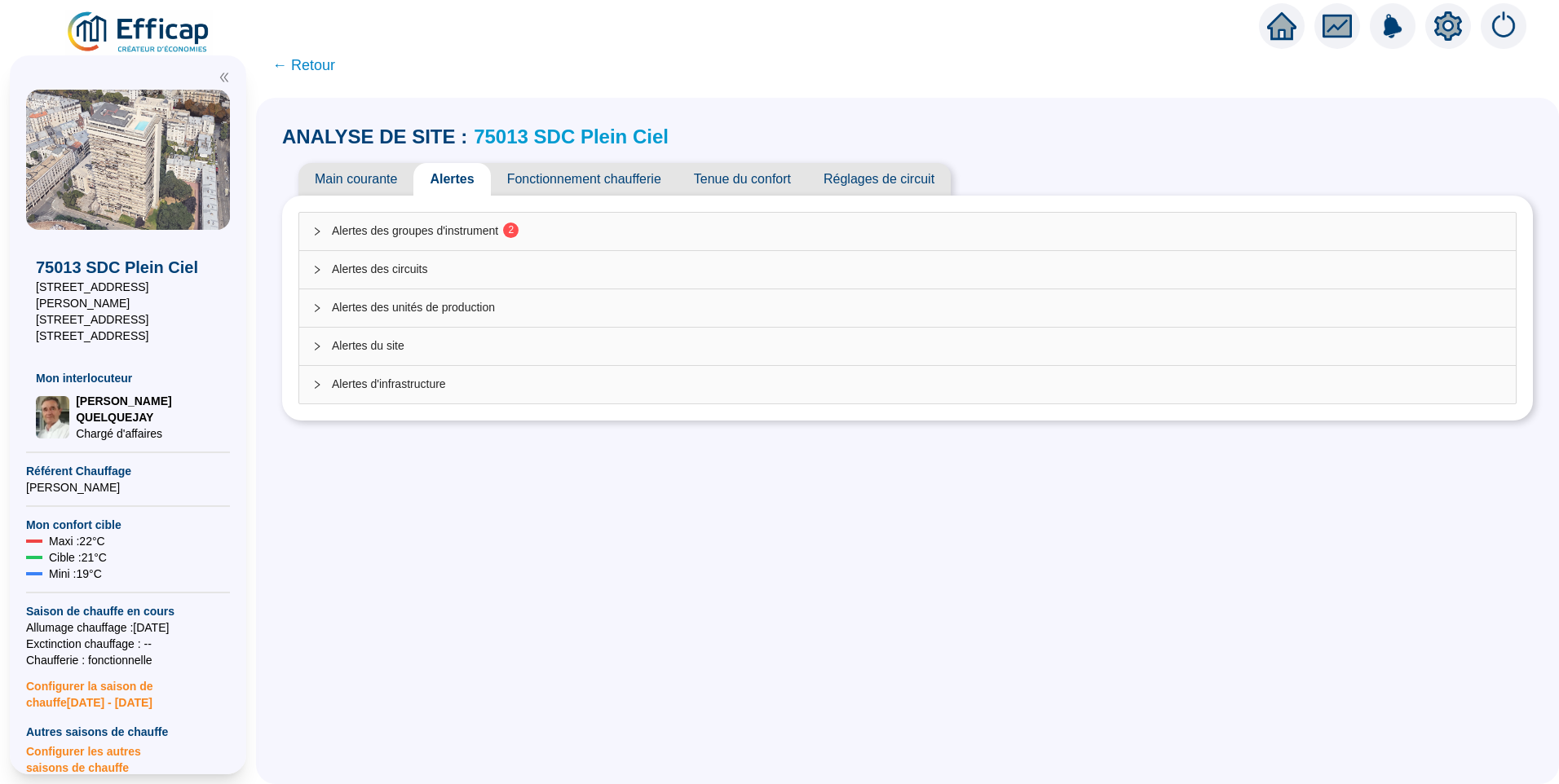
click at [427, 234] on span "Alertes des groupes d'instrument 2" at bounding box center [918, 231] width 1171 height 17
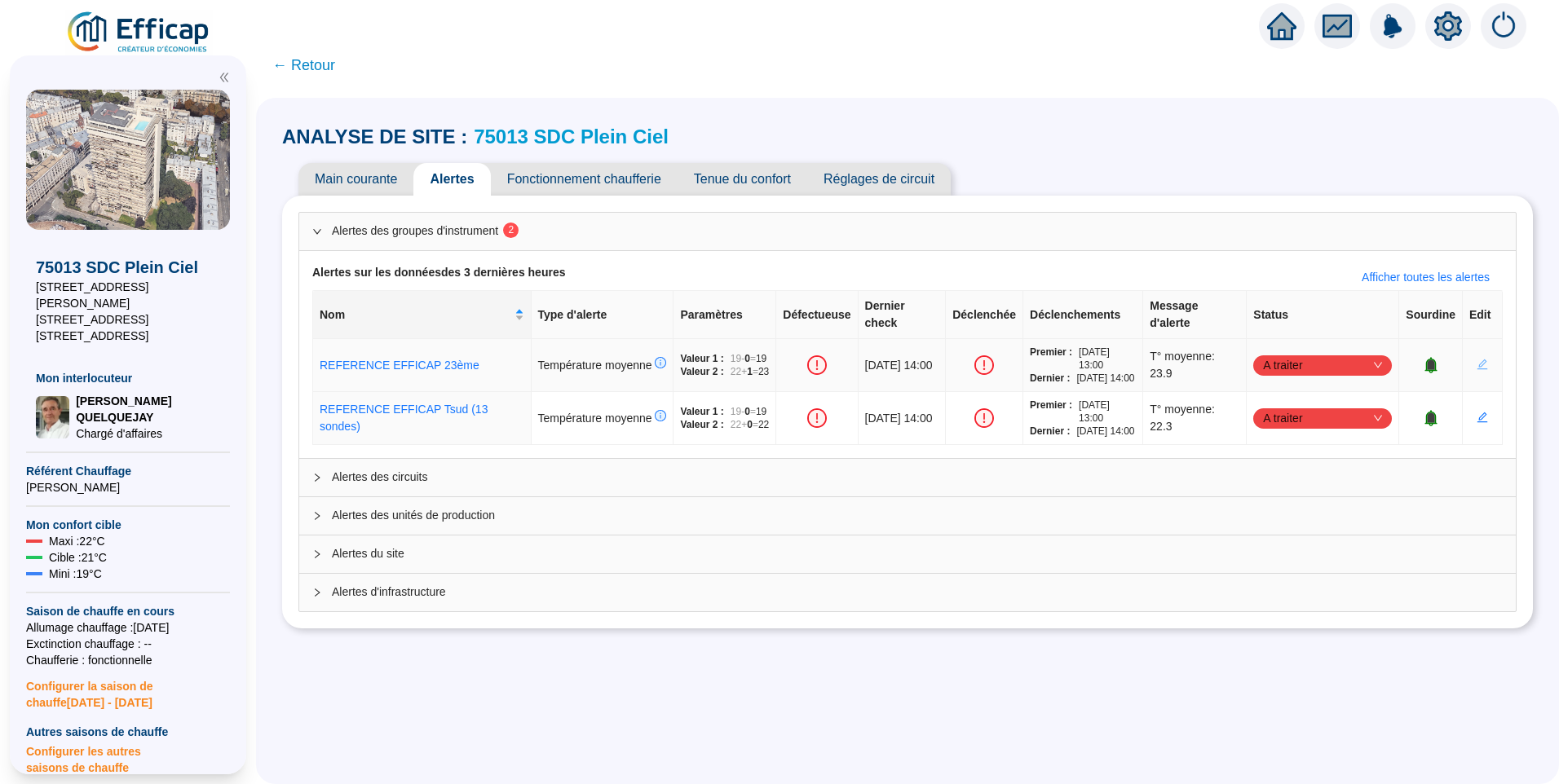
click at [1477, 370] on icon "edit" at bounding box center [1483, 364] width 12 height 12
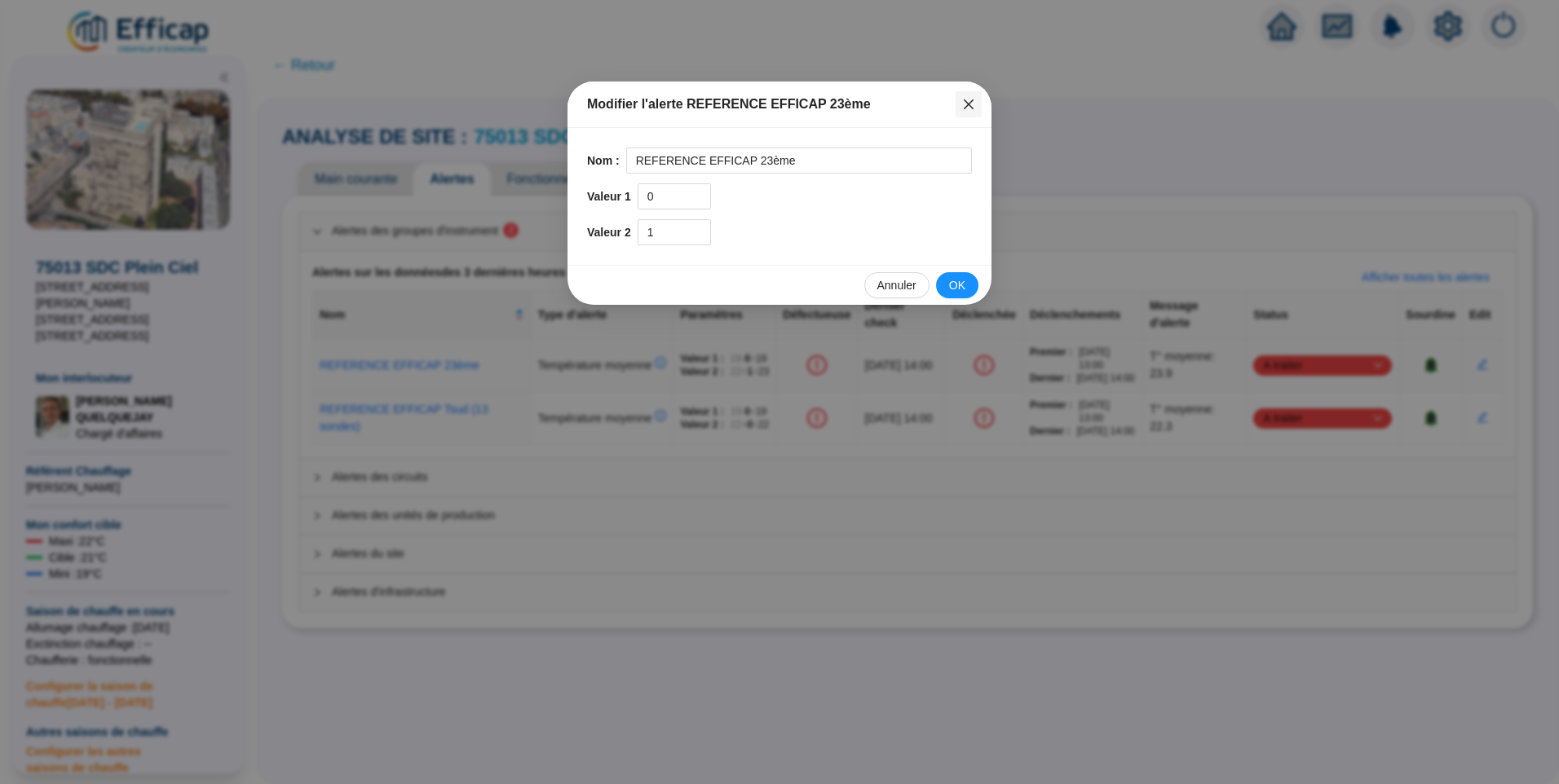
click at [967, 114] on button "Close" at bounding box center [969, 104] width 27 height 26
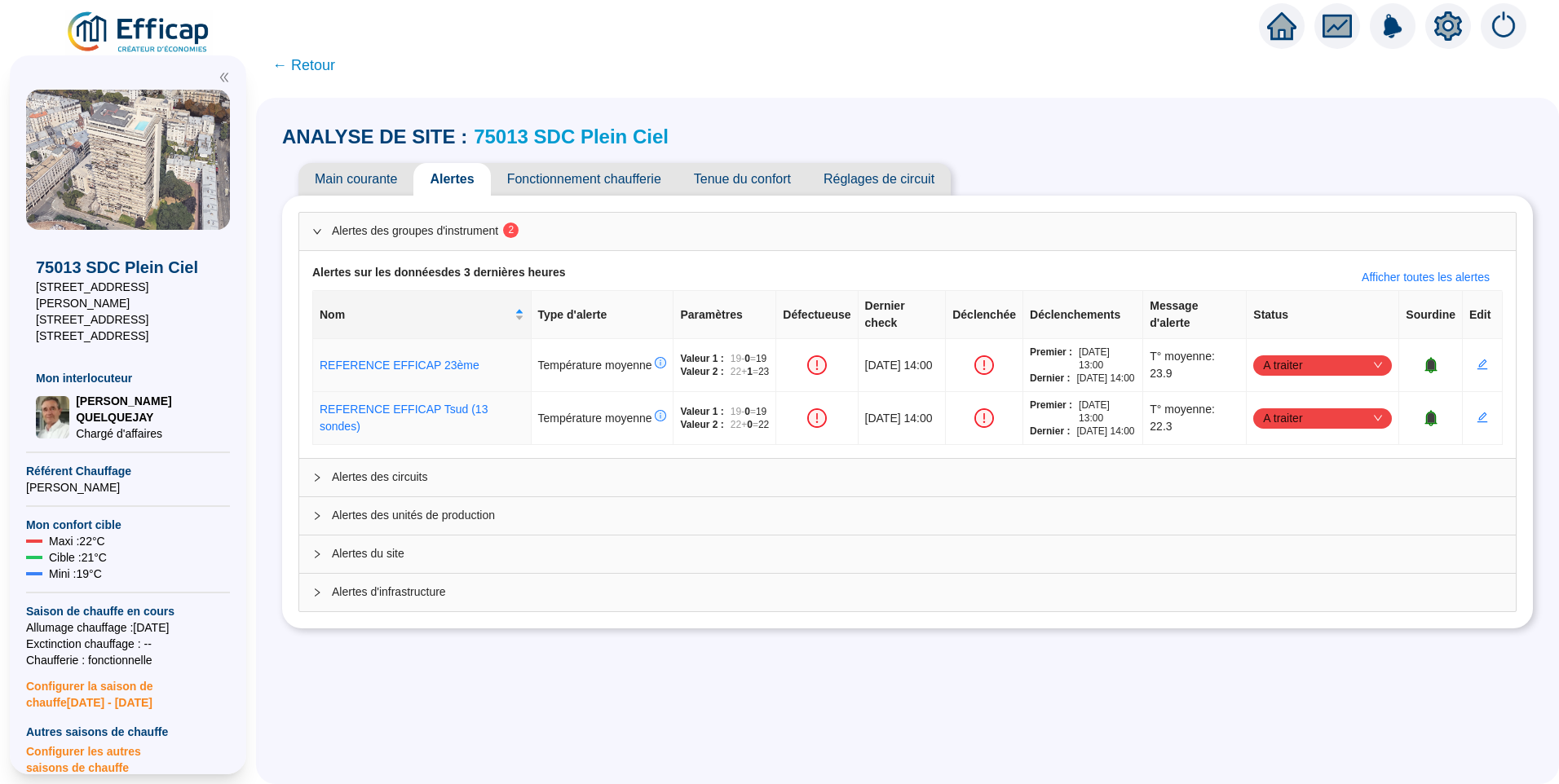
click at [1453, 28] on icon "setting" at bounding box center [1448, 26] width 12 height 12
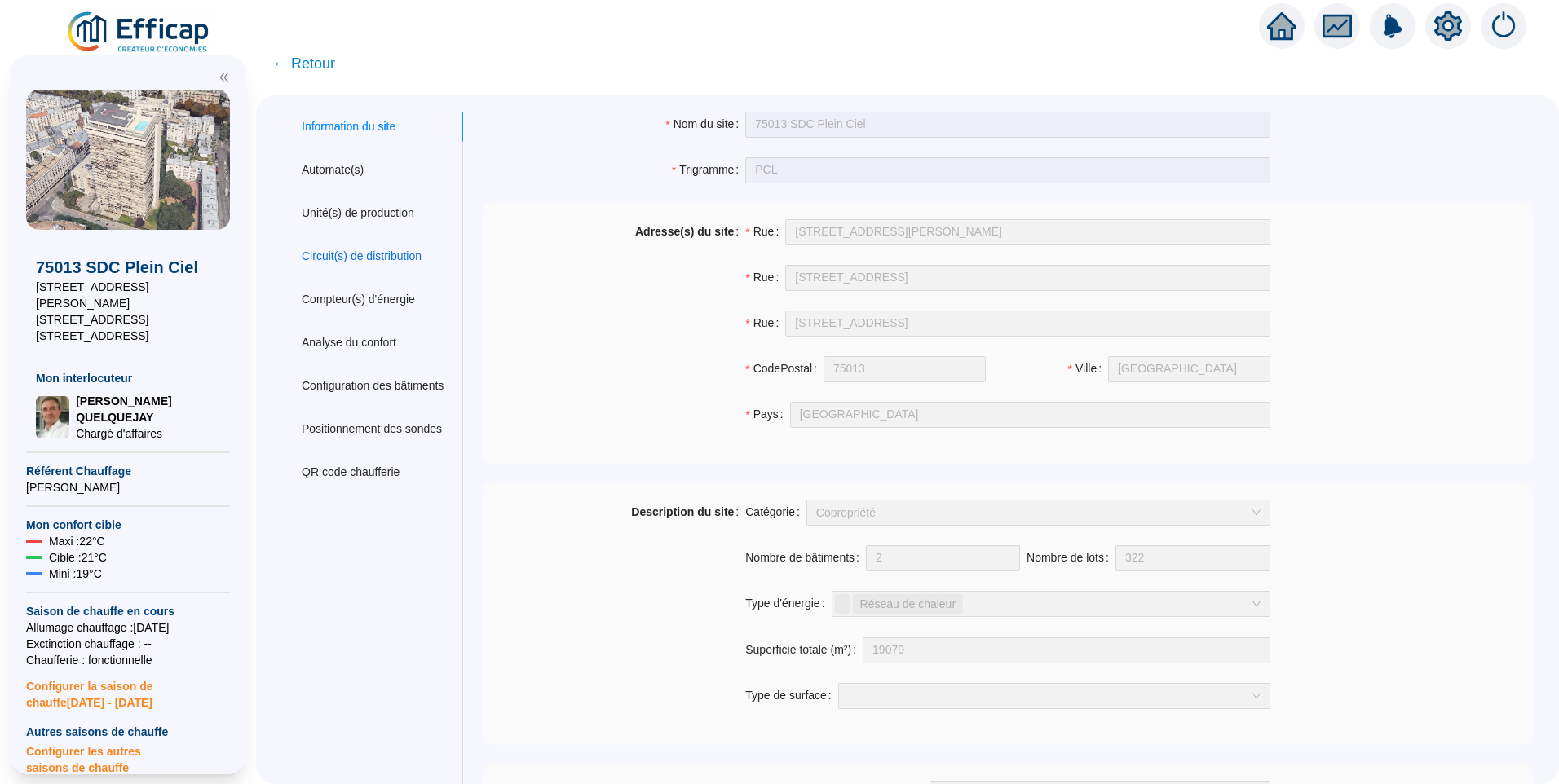
click at [363, 248] on div "Circuit(s) de distribution" at bounding box center [361, 256] width 120 height 17
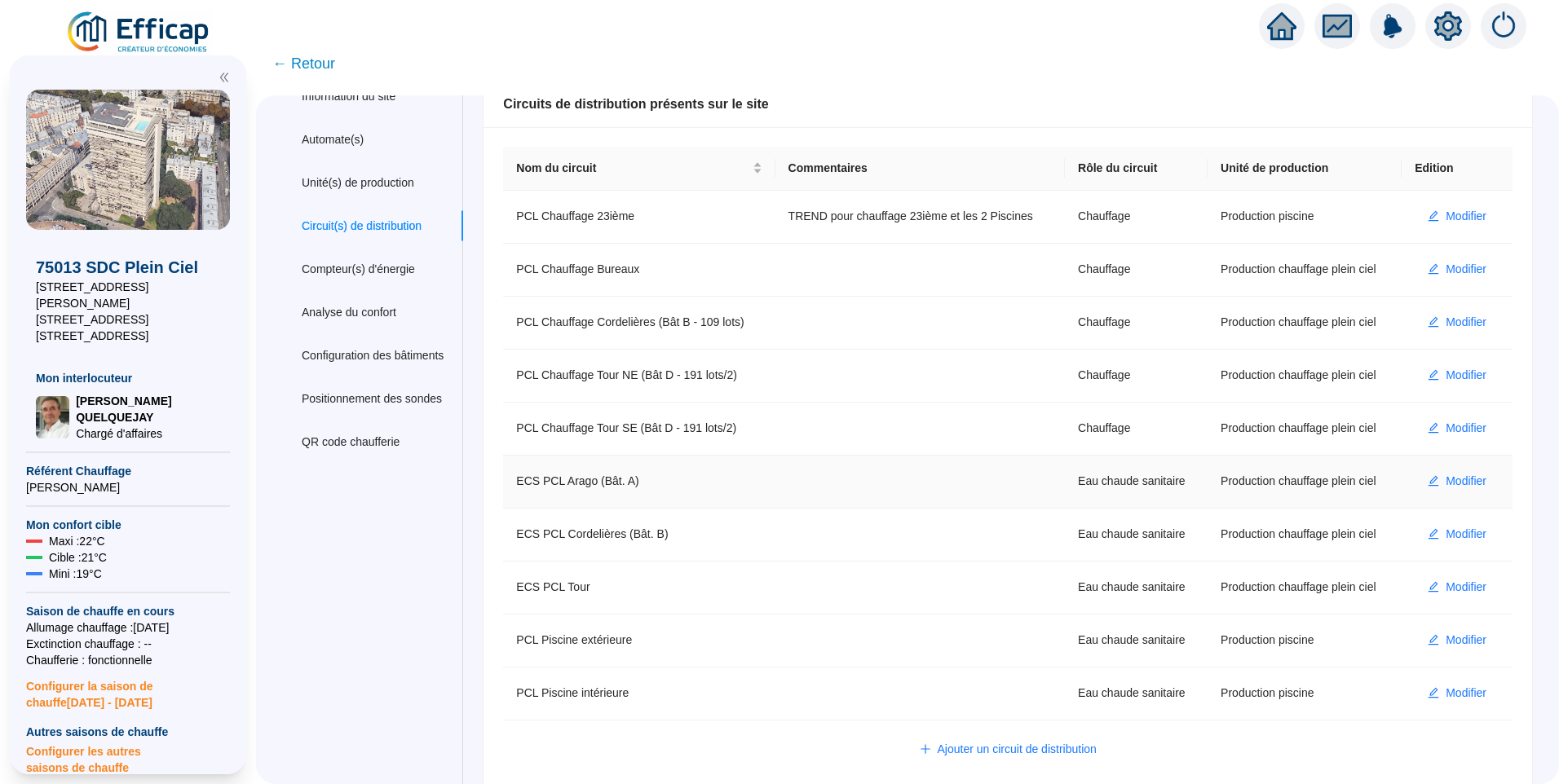
scroll to position [46, 0]
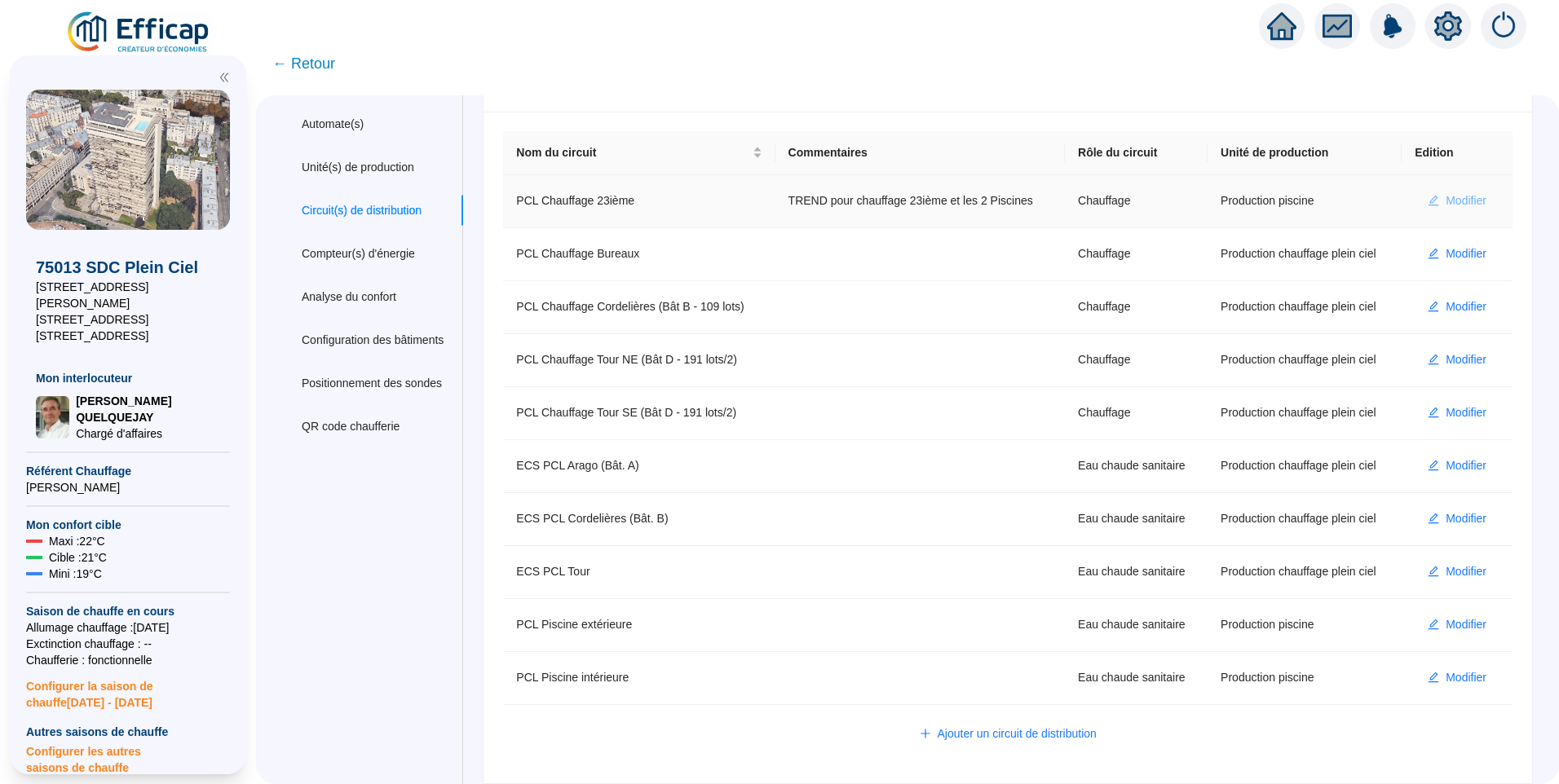
click at [1446, 201] on span "Modifier" at bounding box center [1465, 200] width 41 height 17
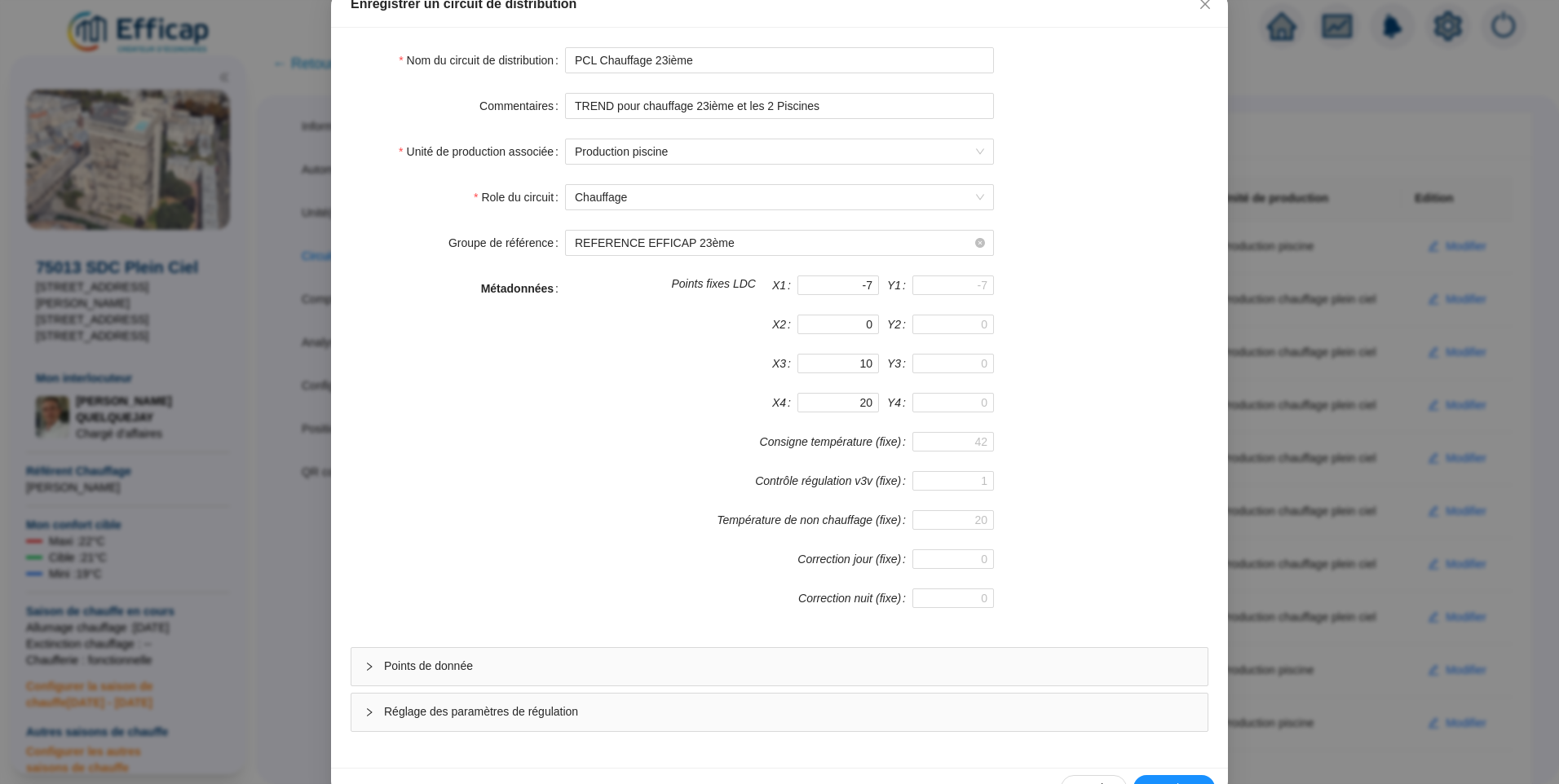
scroll to position [143, 0]
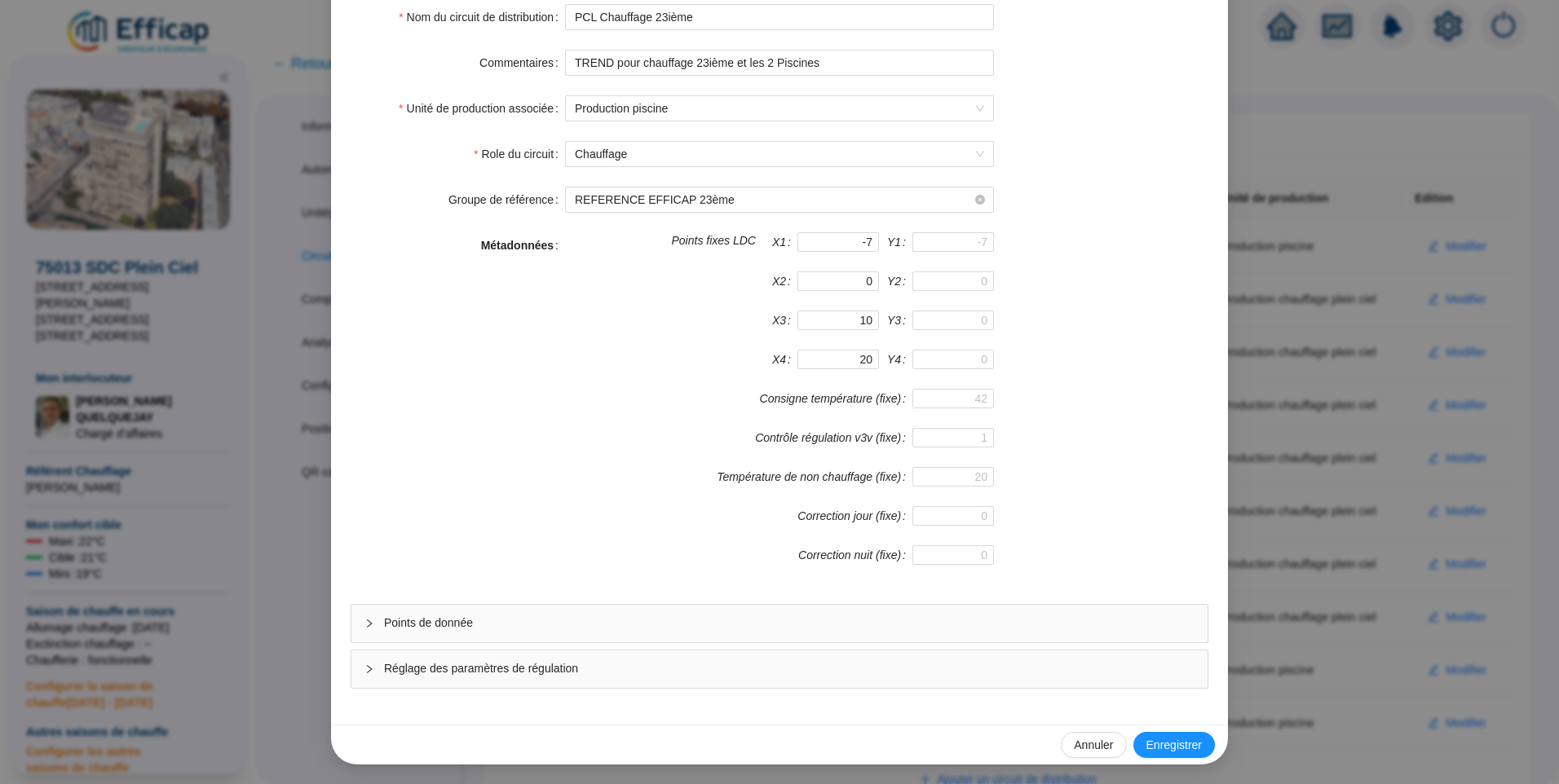
click at [489, 620] on span "Points de donnée" at bounding box center [789, 623] width 811 height 17
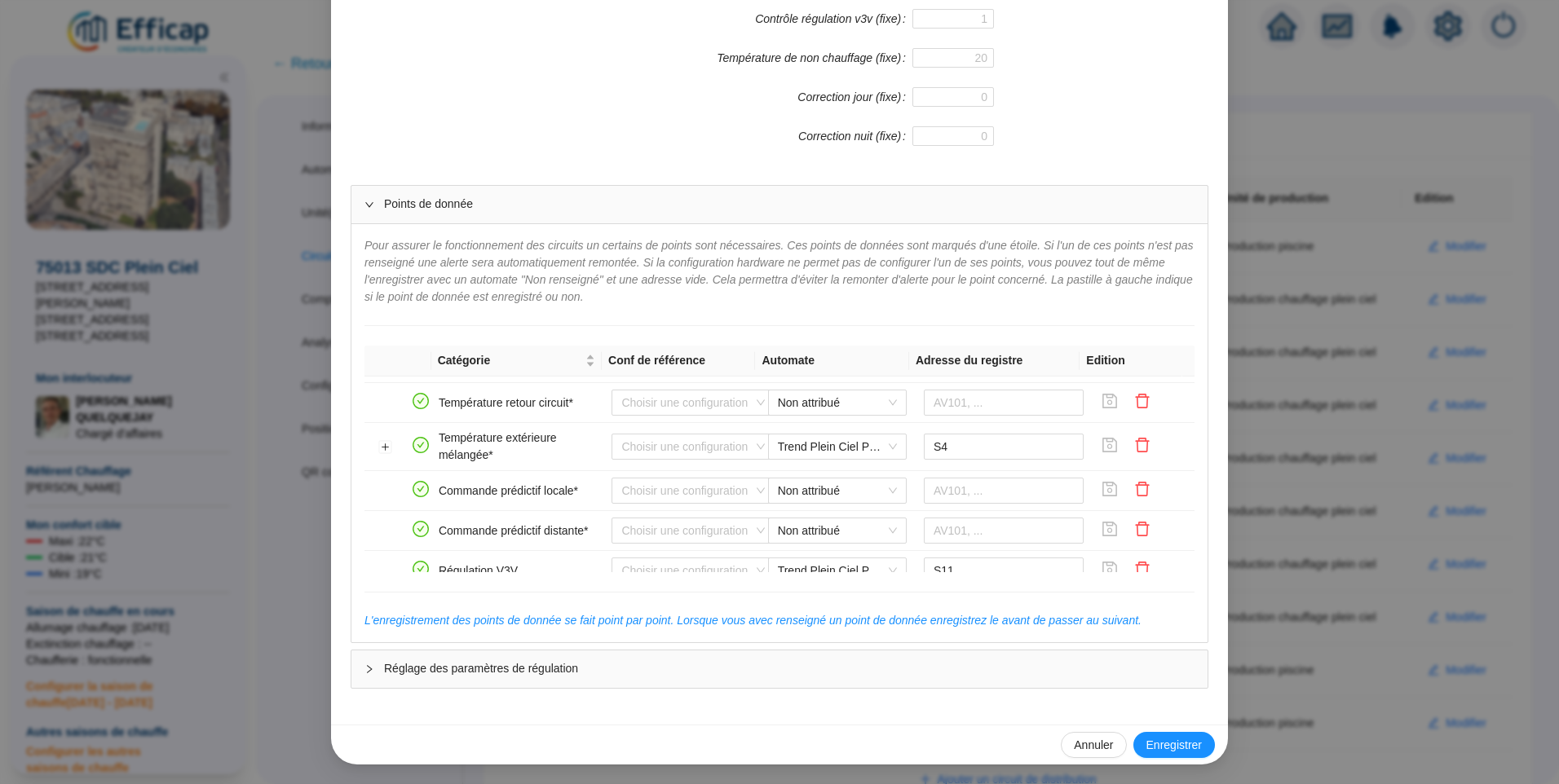
scroll to position [297, 0]
click at [379, 493] on button "Développer la ligne" at bounding box center [386, 488] width 13 height 13
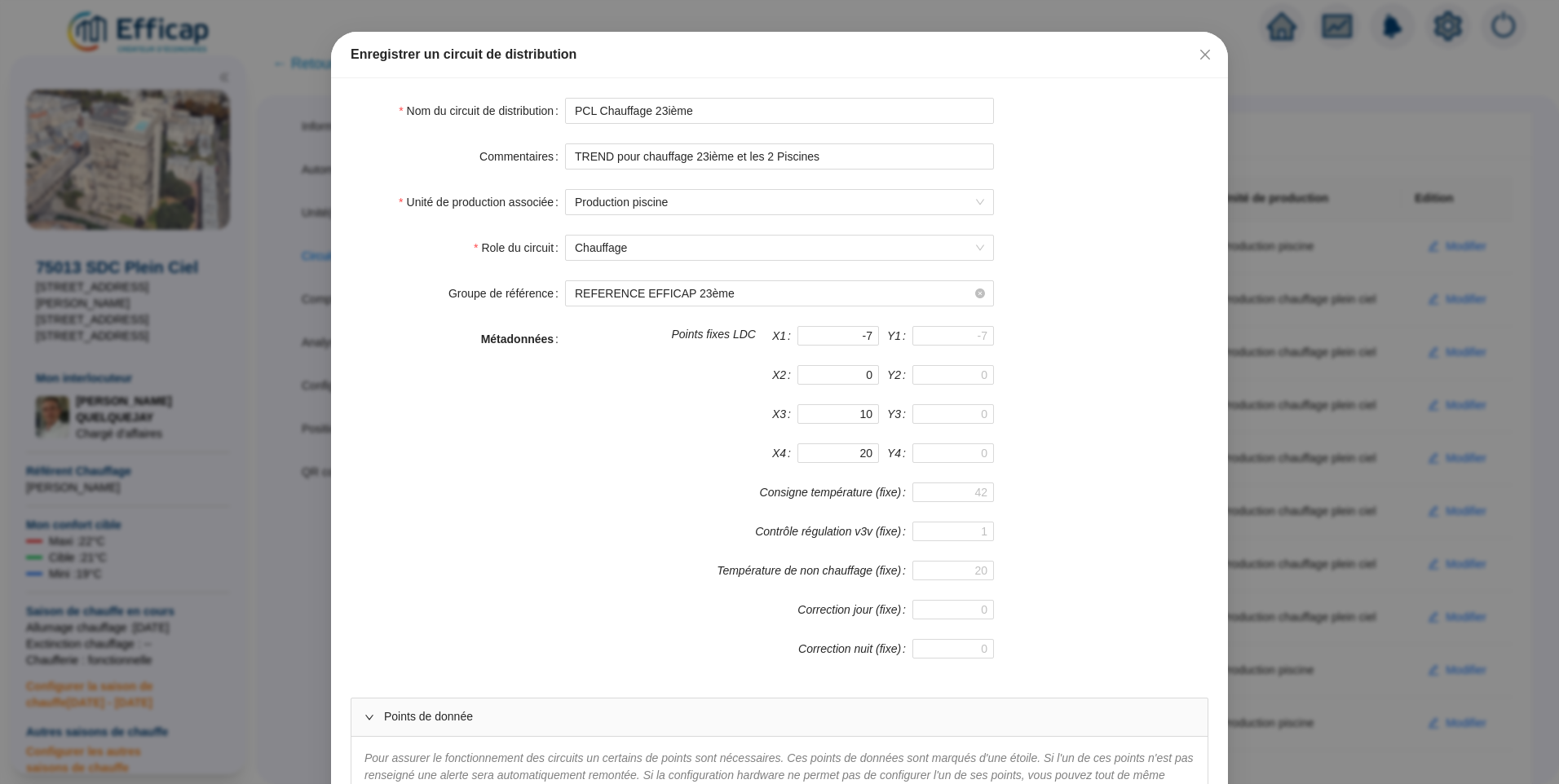
scroll to position [0, 0]
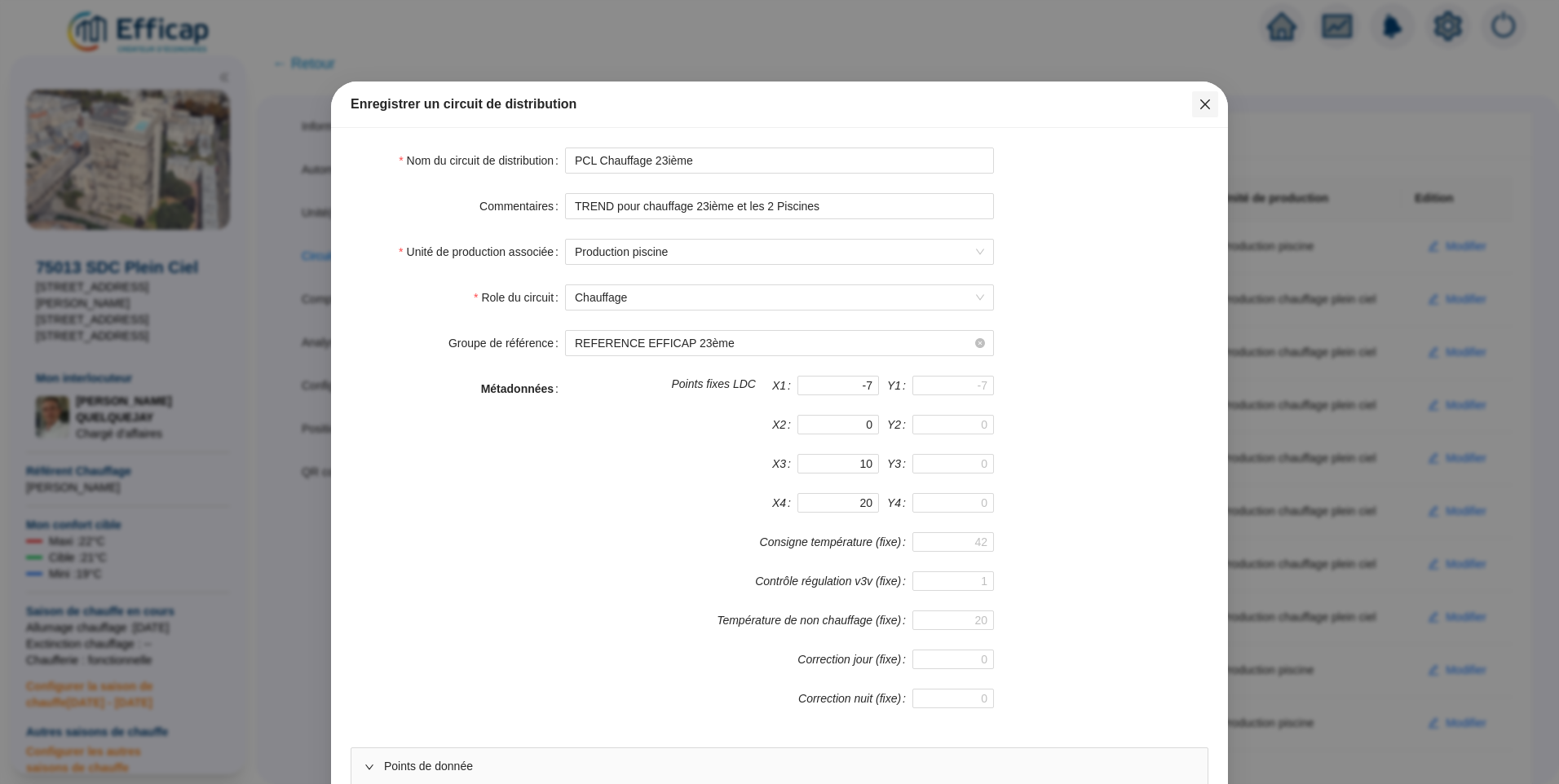
click at [1201, 92] on button "Close" at bounding box center [1205, 104] width 27 height 26
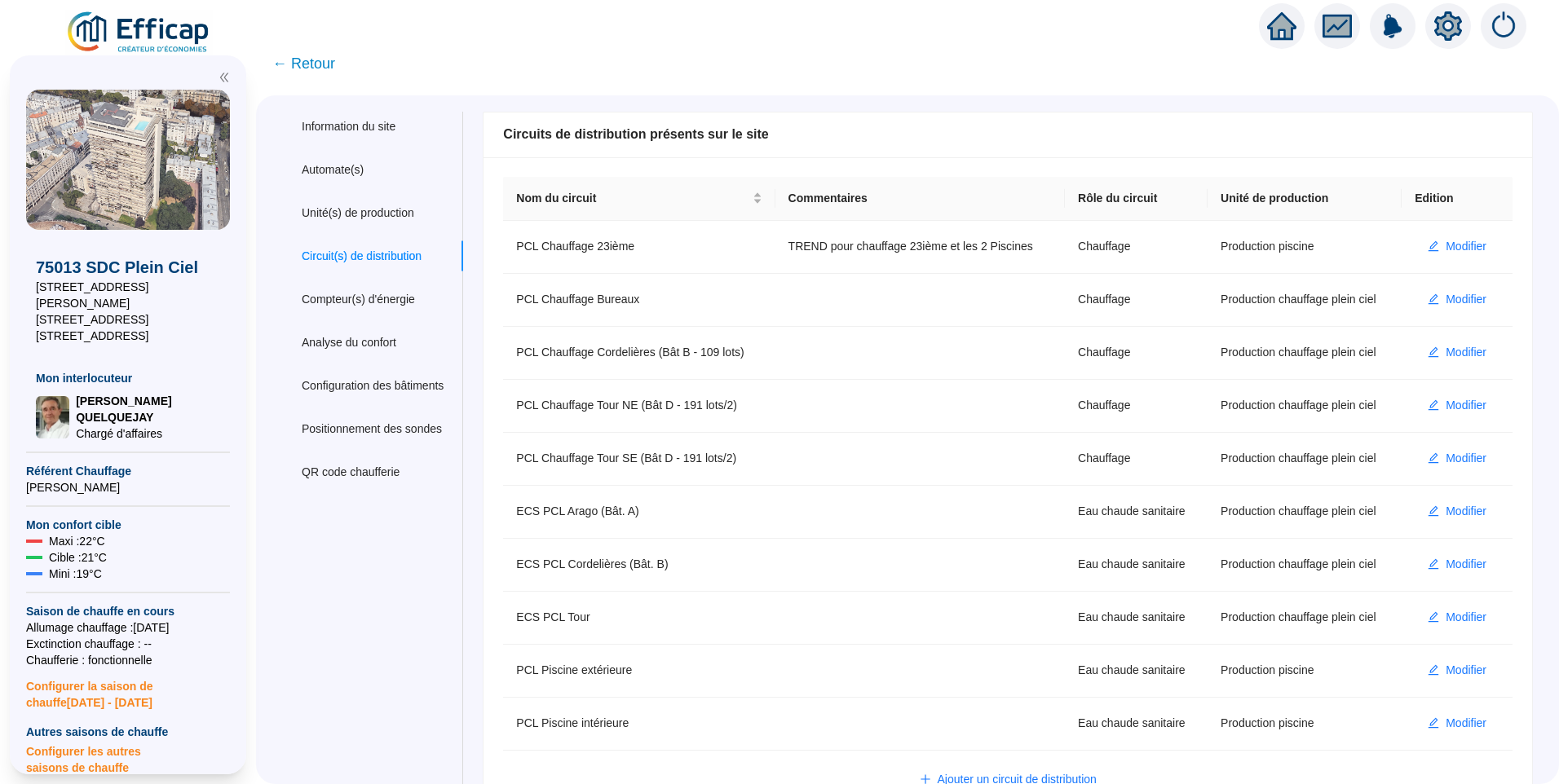
click at [335, 60] on span "← Retour" at bounding box center [304, 64] width 63 height 23
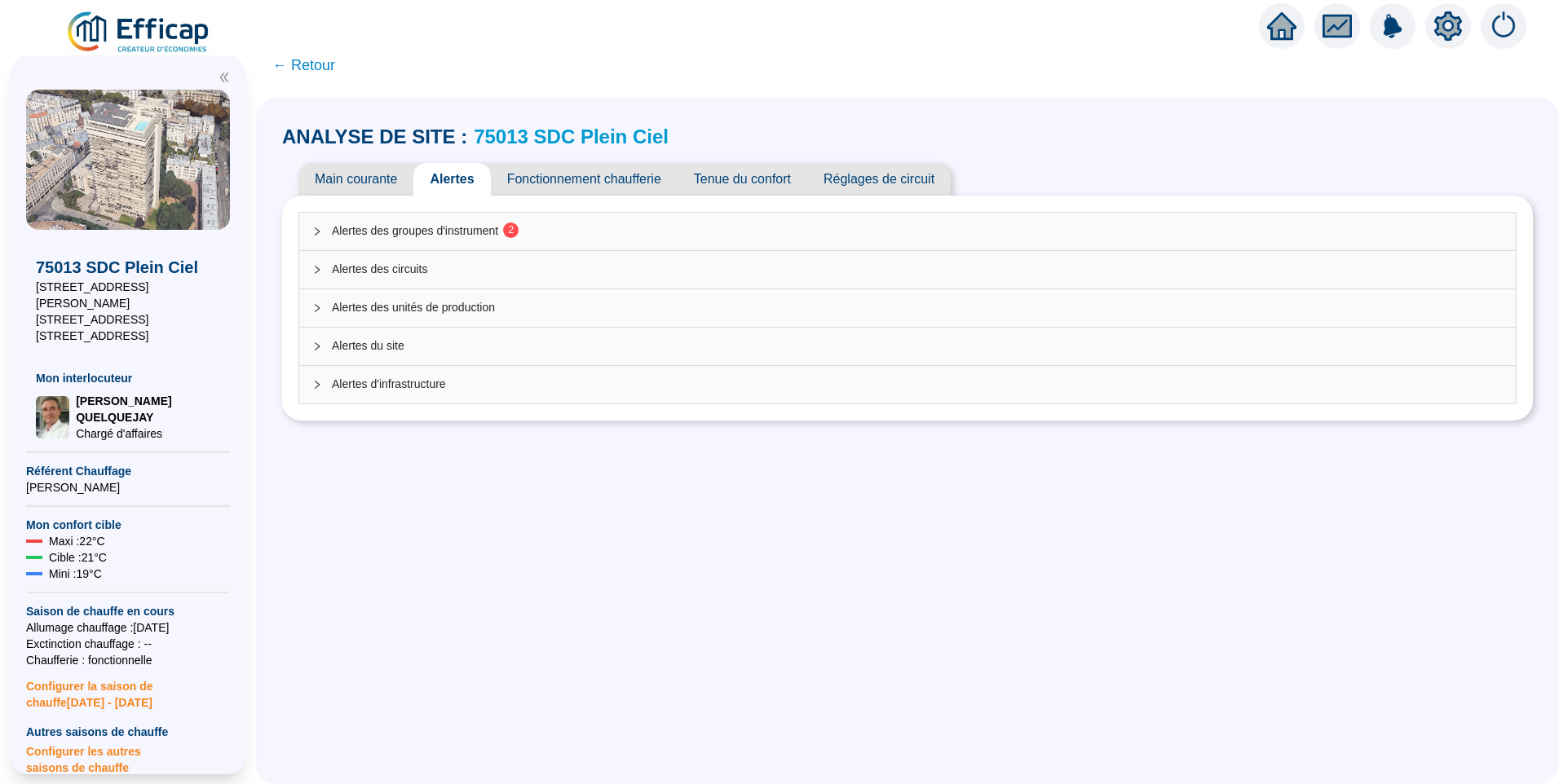
click at [445, 234] on span "Alertes des groupes d'instrument 2" at bounding box center [918, 231] width 1171 height 17
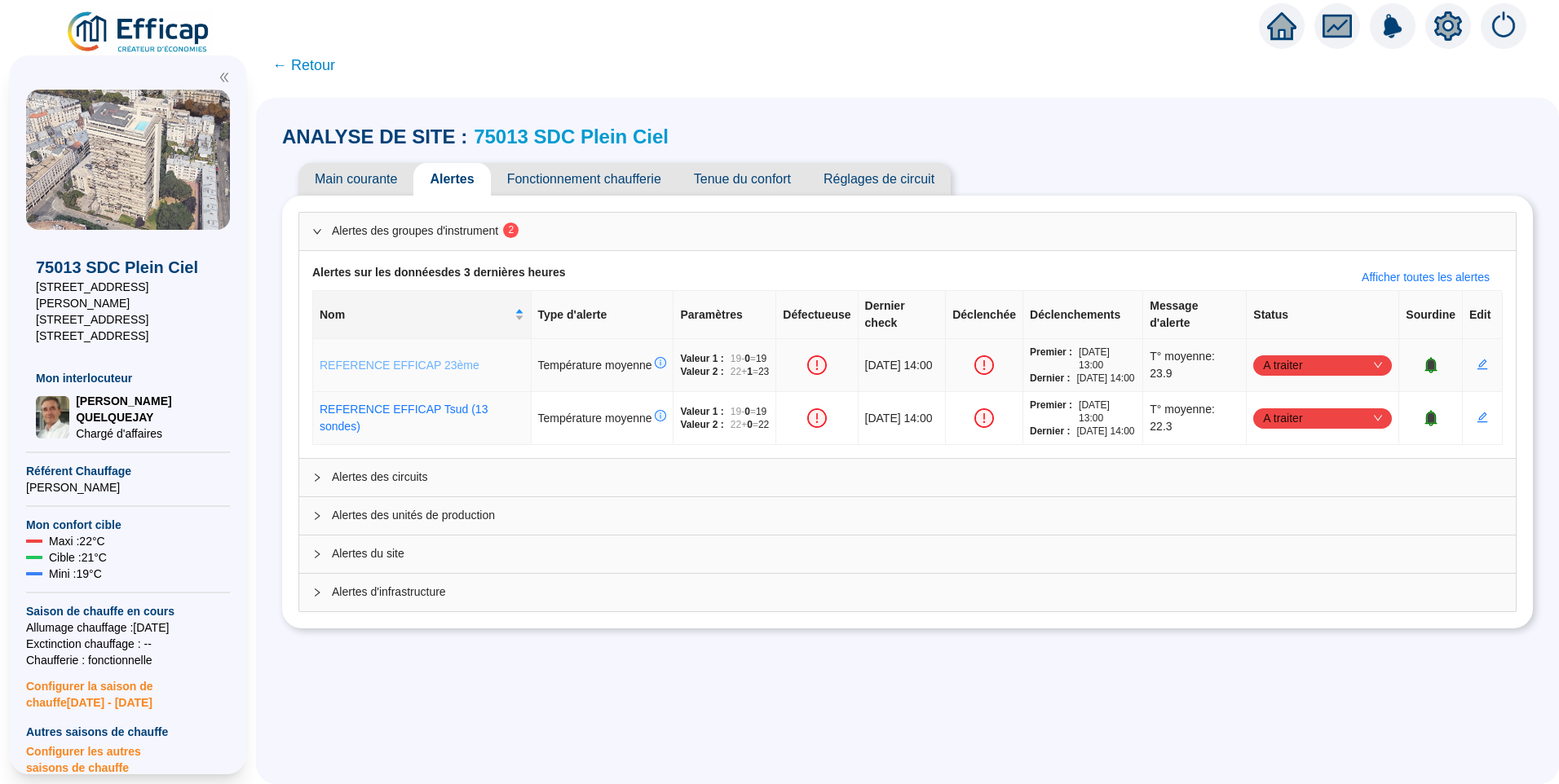
click at [402, 372] on link "REFERENCE EFFICAP 23ème" at bounding box center [399, 365] width 160 height 13
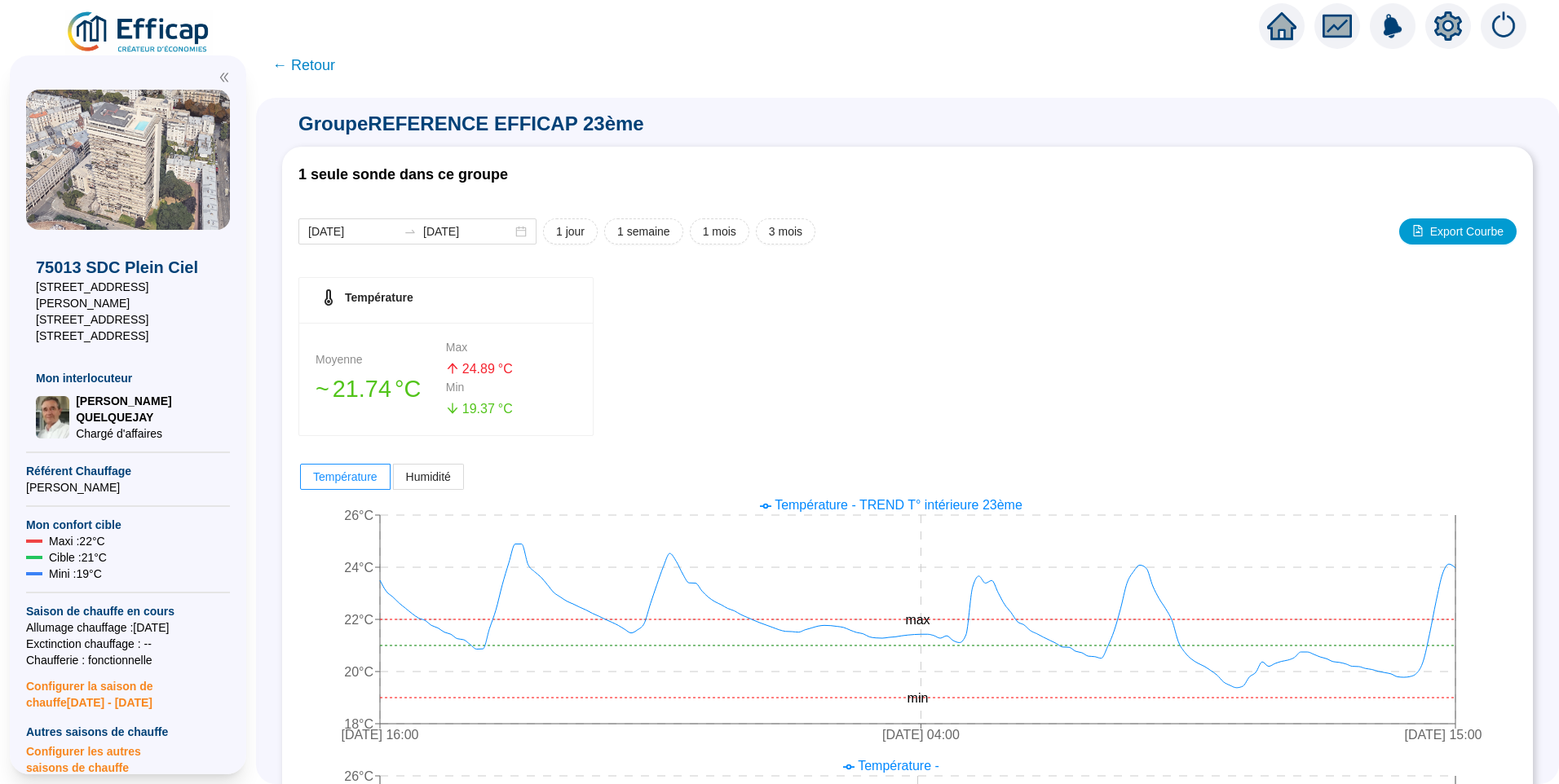
click at [323, 74] on span "← Retour" at bounding box center [304, 65] width 63 height 23
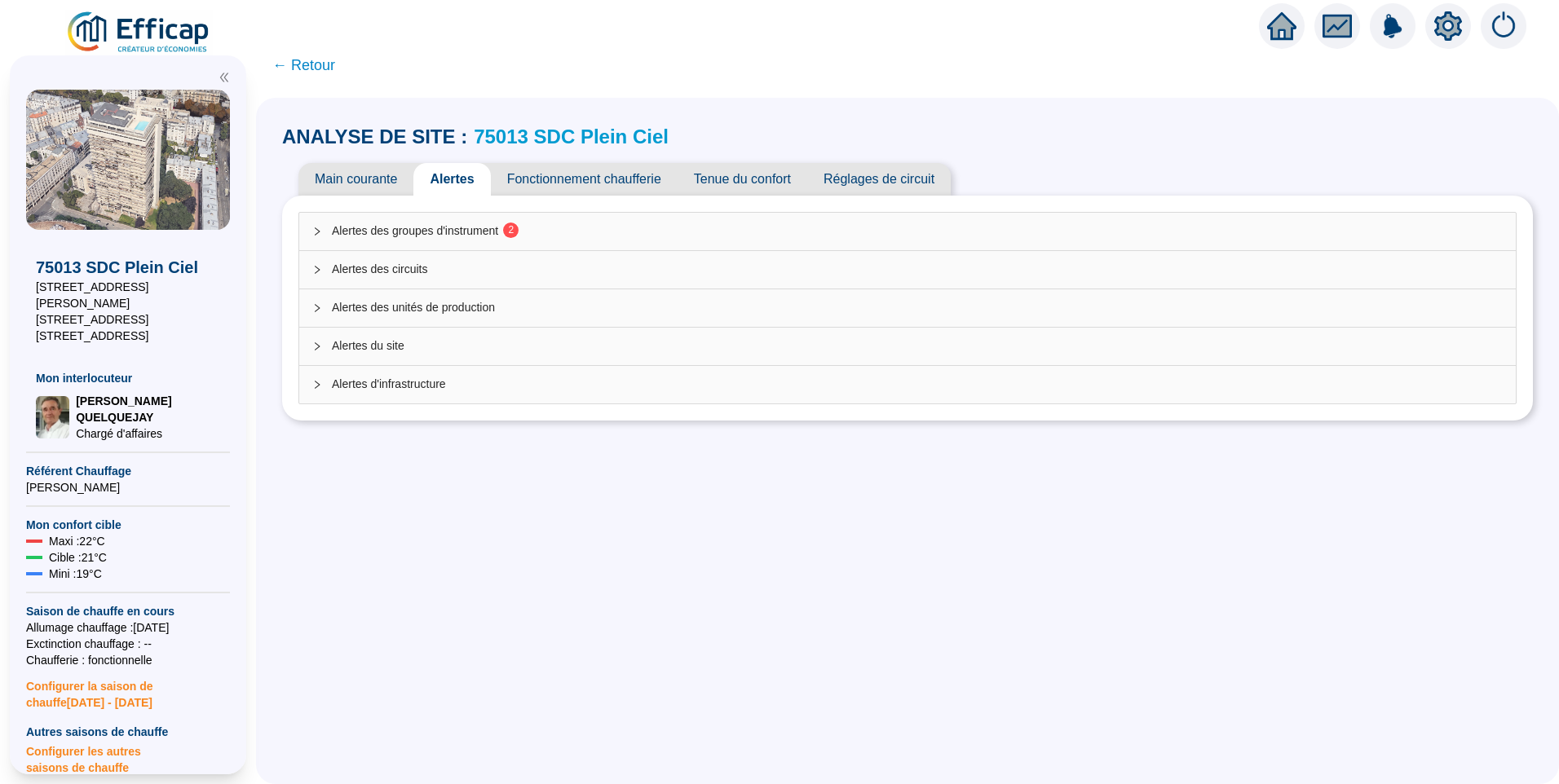
click at [907, 182] on span "Réglages de circuit" at bounding box center [879, 179] width 143 height 32
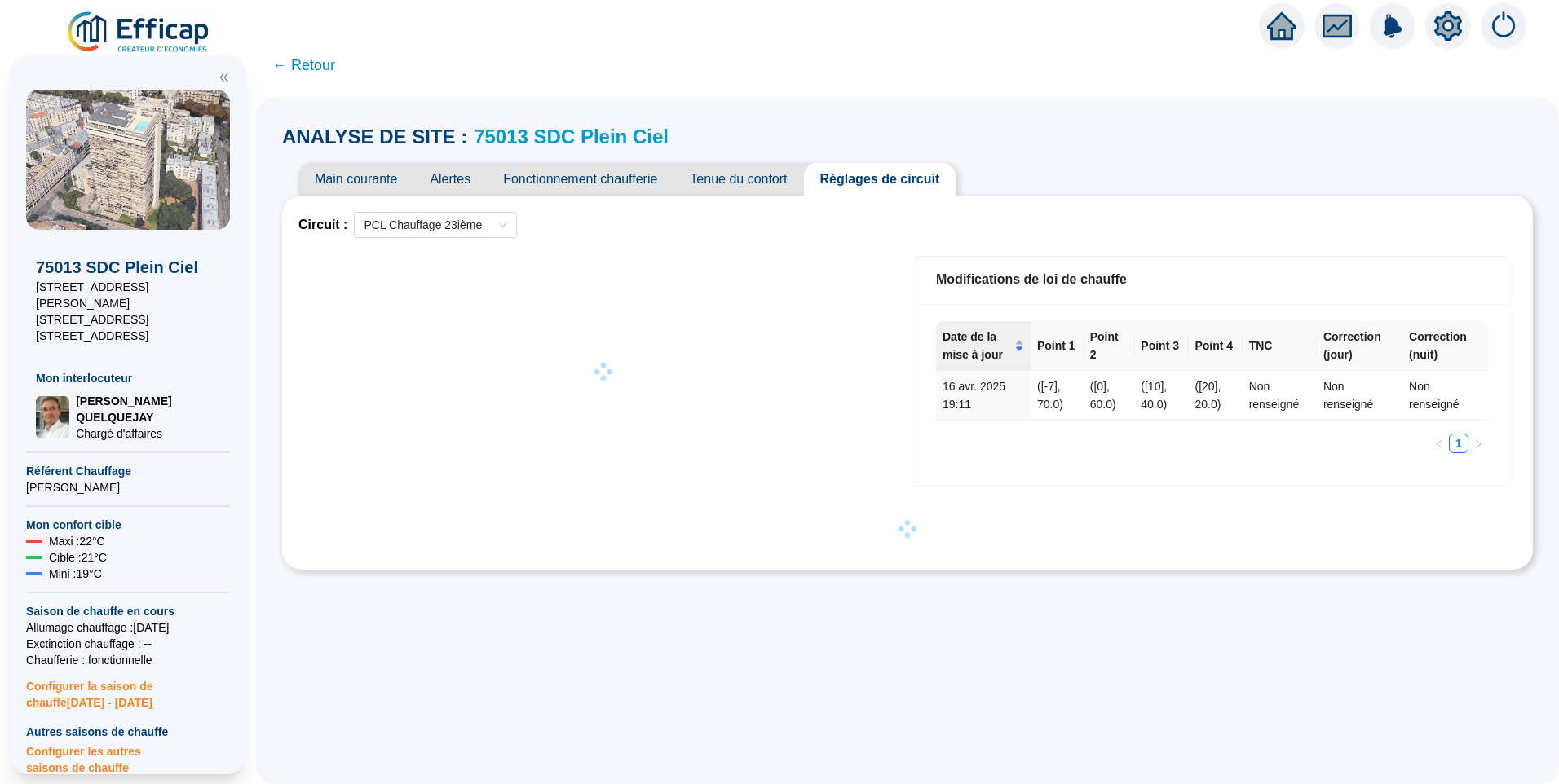
click at [1450, 26] on icon "setting" at bounding box center [1448, 26] width 29 height 29
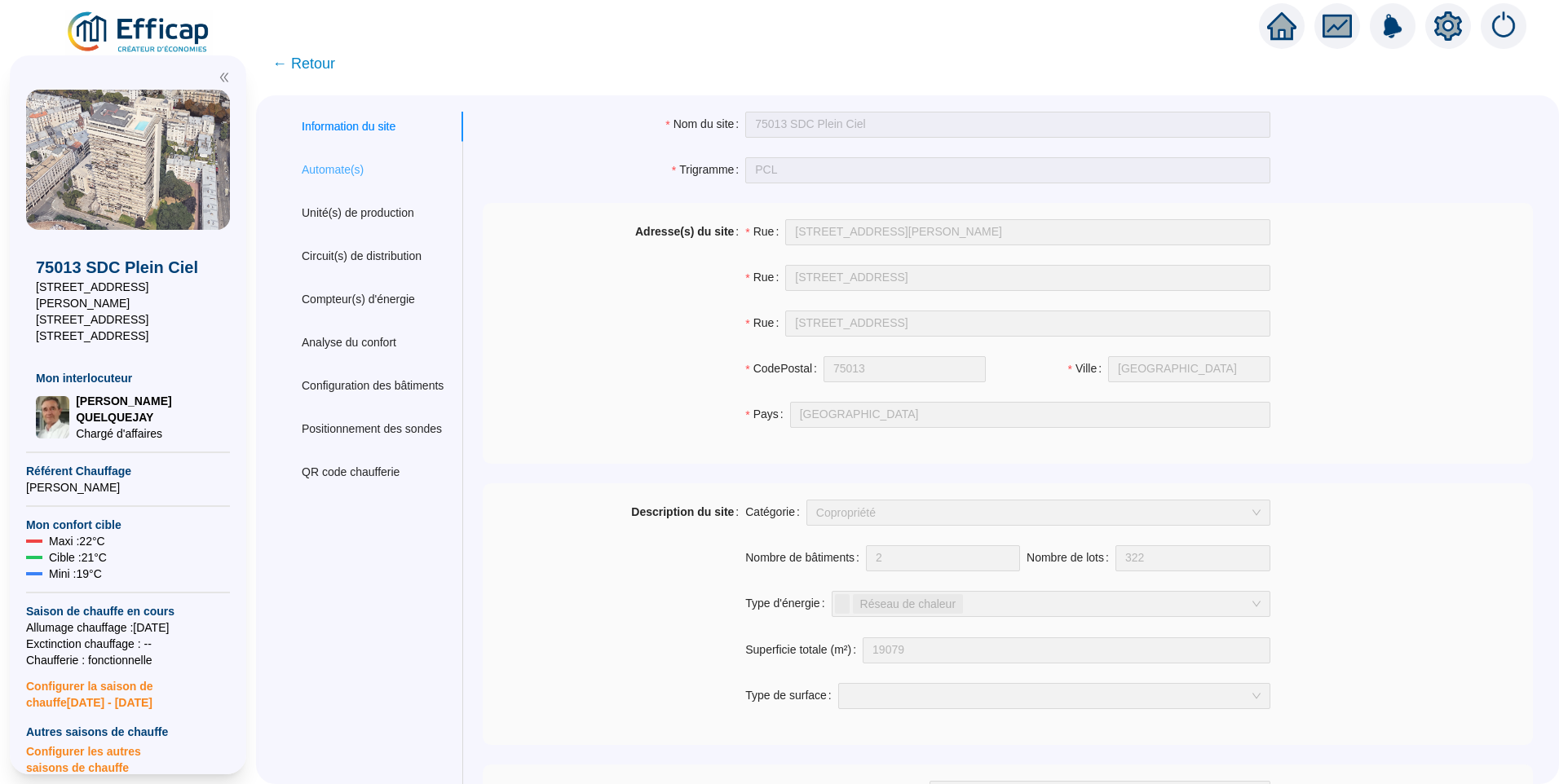
click at [311, 175] on div "Automate(s)" at bounding box center [373, 170] width 181 height 30
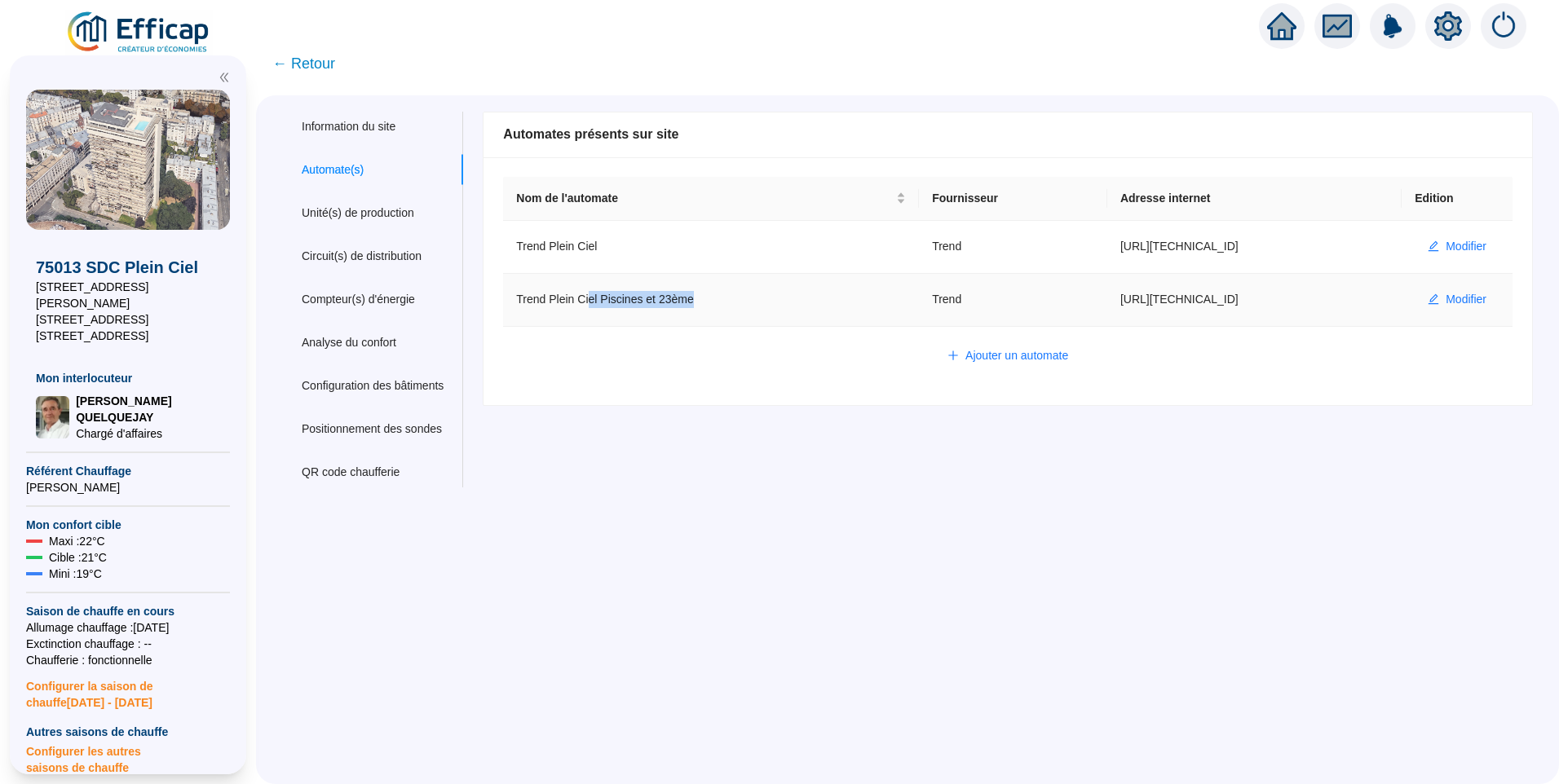
drag, startPoint x: 719, startPoint y: 305, endPoint x: 601, endPoint y: 301, distance: 118.1
click at [601, 301] on td "Trend Plein Ciel Piscines et 23ème" at bounding box center [711, 301] width 416 height 53
click at [318, 65] on span "← Retour" at bounding box center [304, 64] width 63 height 23
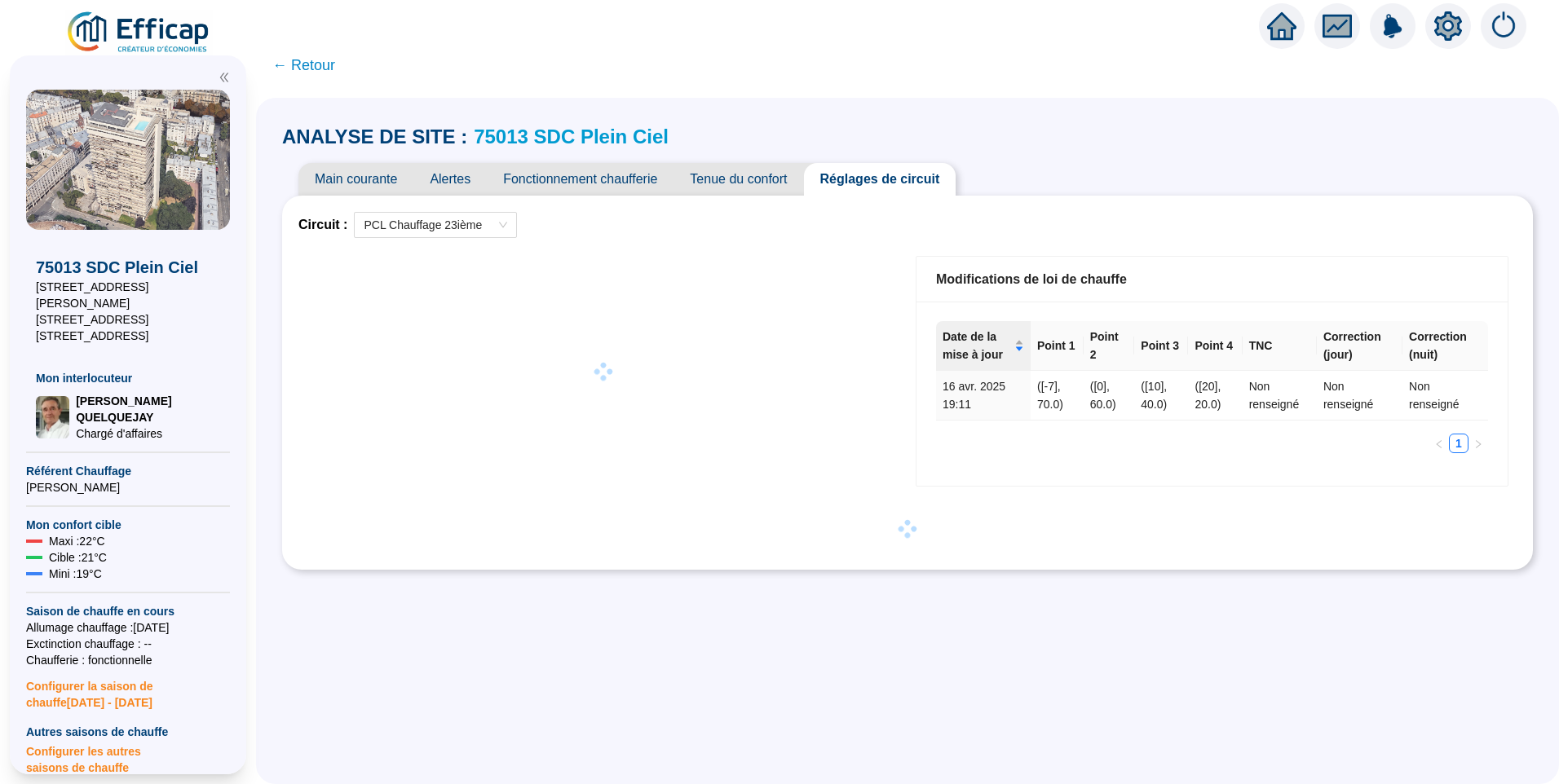
click at [583, 178] on span "Fonctionnement chaufferie" at bounding box center [580, 179] width 186 height 32
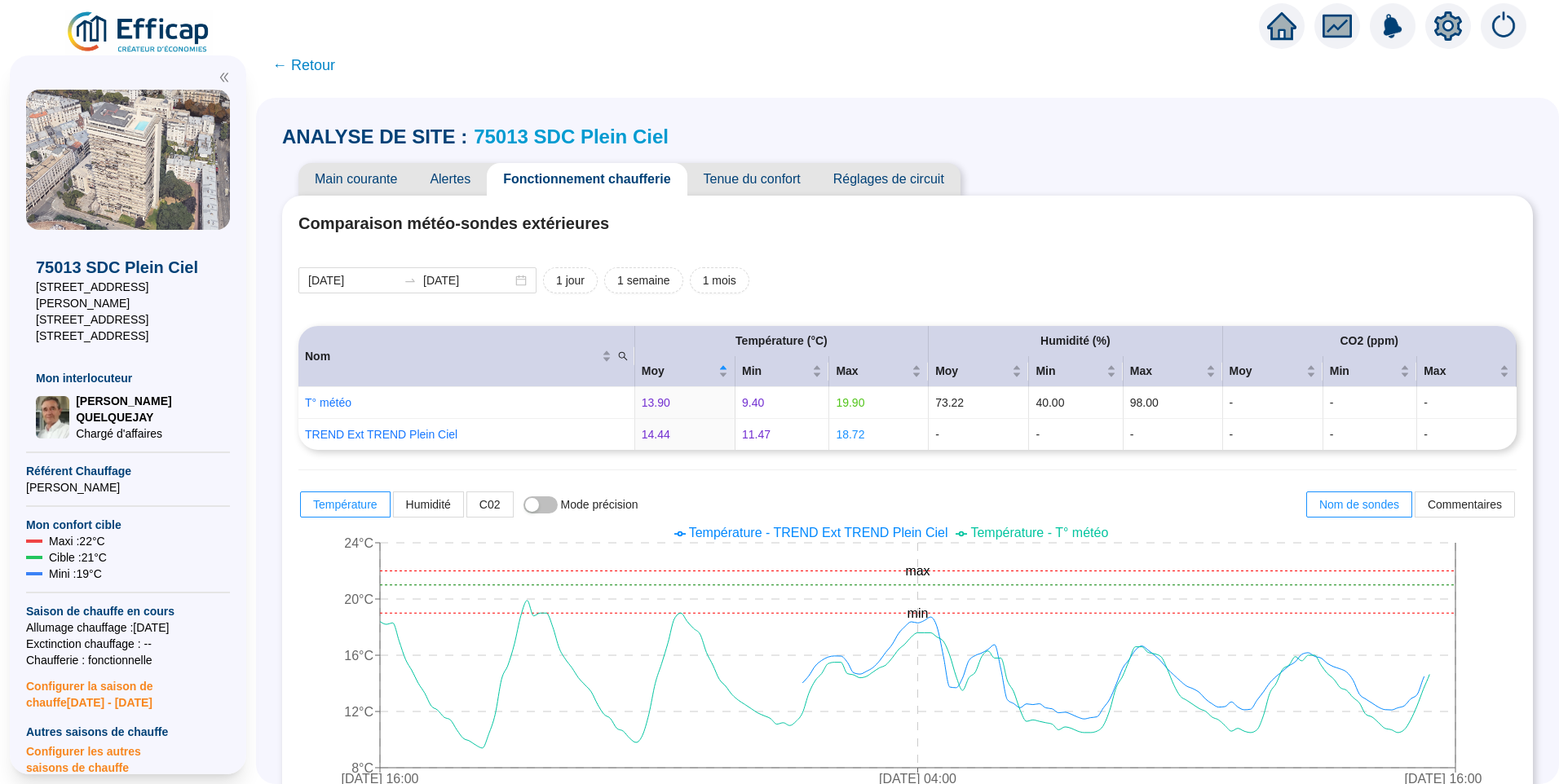
click at [457, 173] on span "Alertes" at bounding box center [450, 179] width 74 height 32
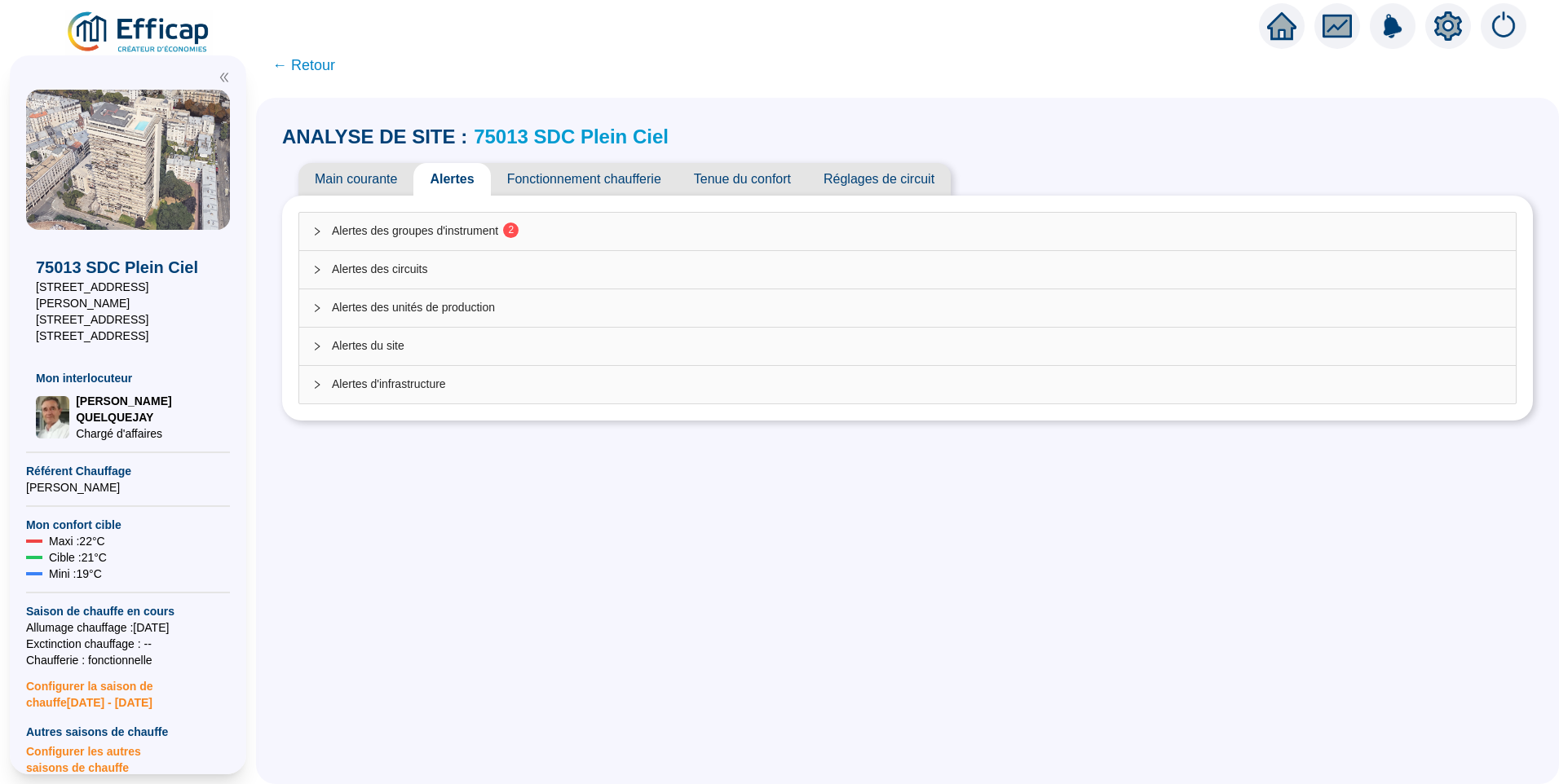
click at [486, 237] on span "Alertes des groupes d'instrument 2" at bounding box center [918, 231] width 1171 height 17
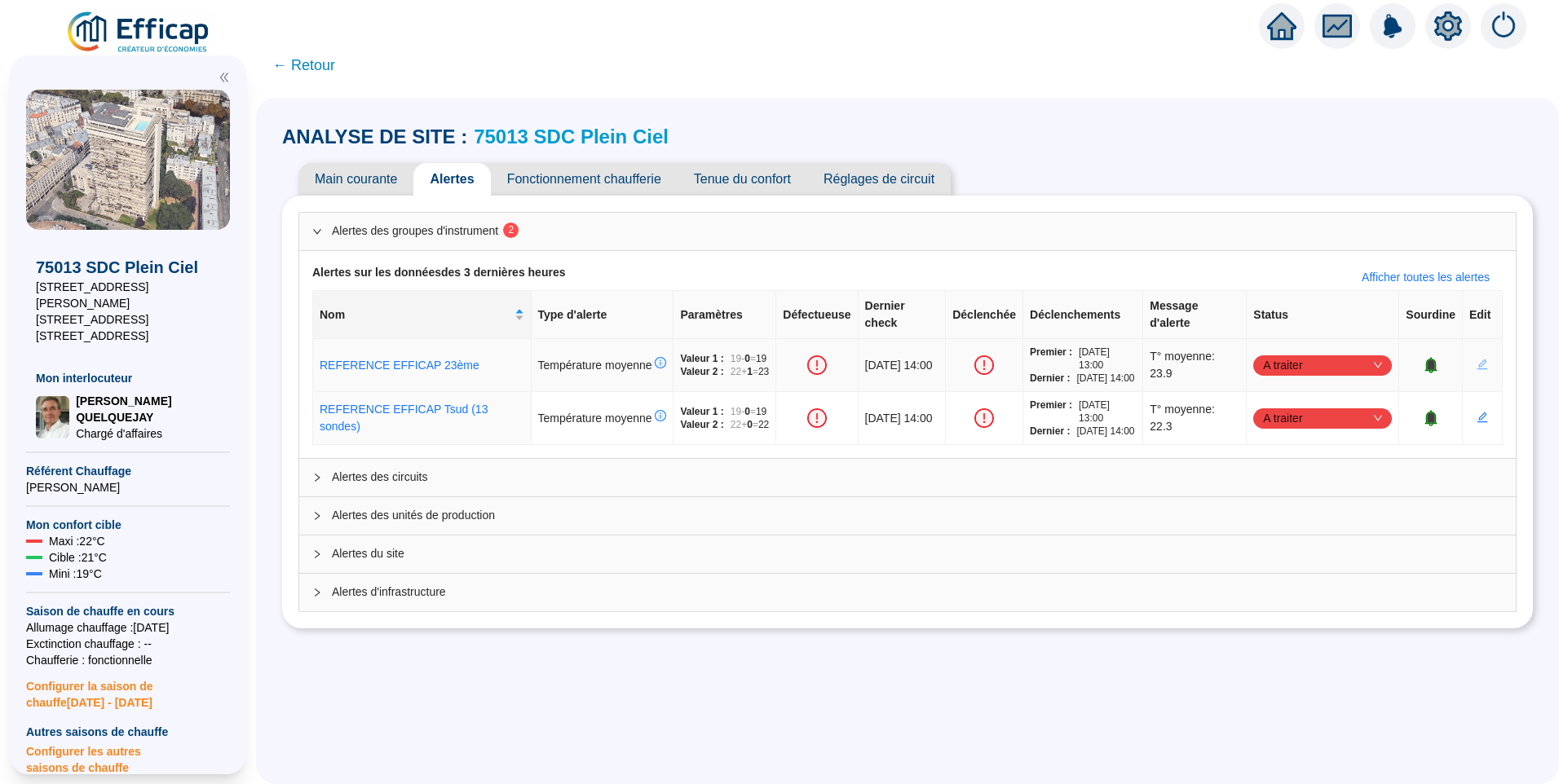
click at [1476, 372] on button "button" at bounding box center [1483, 365] width 27 height 26
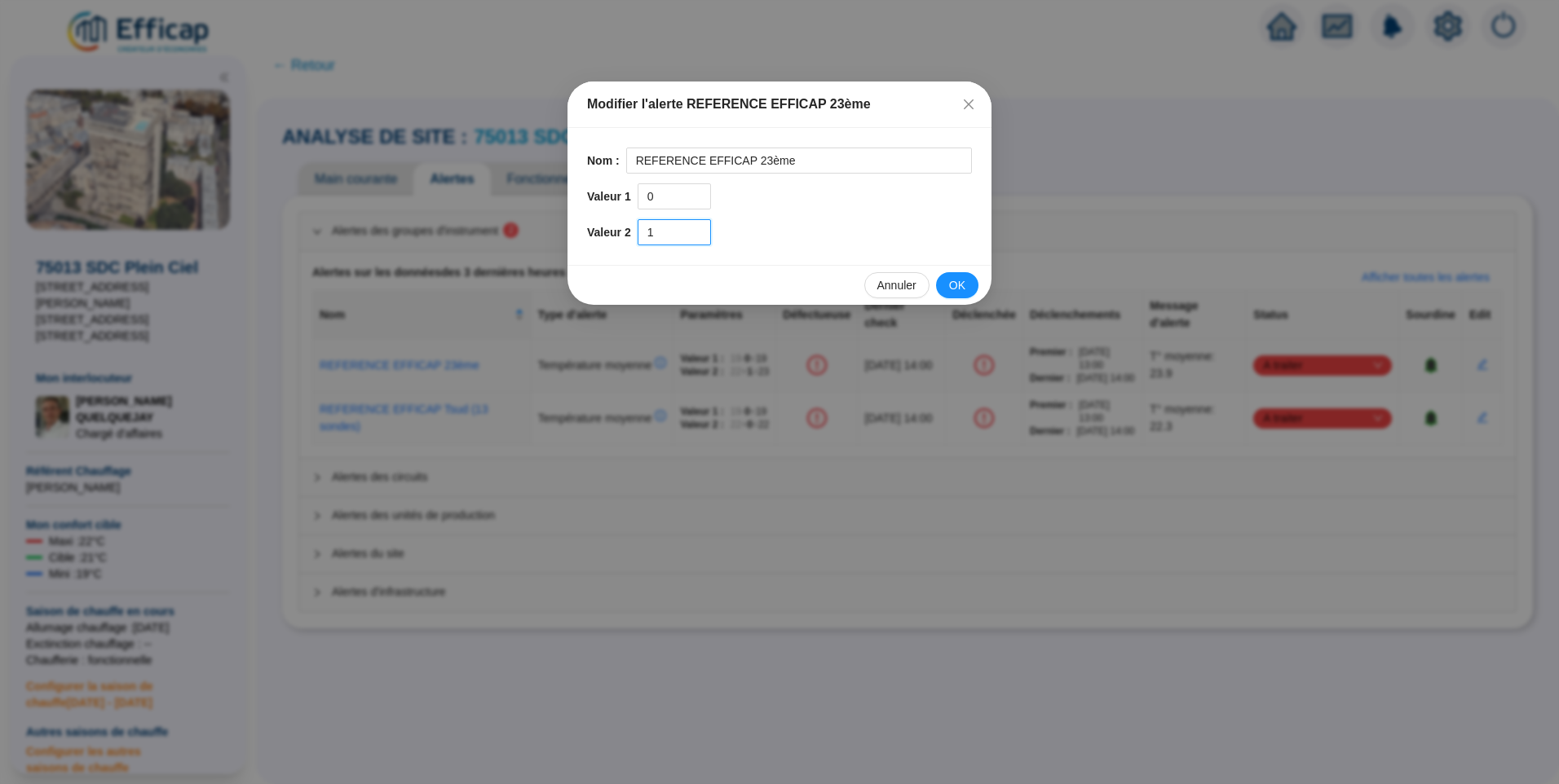
drag, startPoint x: 668, startPoint y: 233, endPoint x: 616, endPoint y: 230, distance: 52.1
click at [616, 230] on div "Valeur 2 1" at bounding box center [780, 233] width 385 height 26
type input "3"
click at [960, 285] on span "OK" at bounding box center [958, 286] width 17 height 17
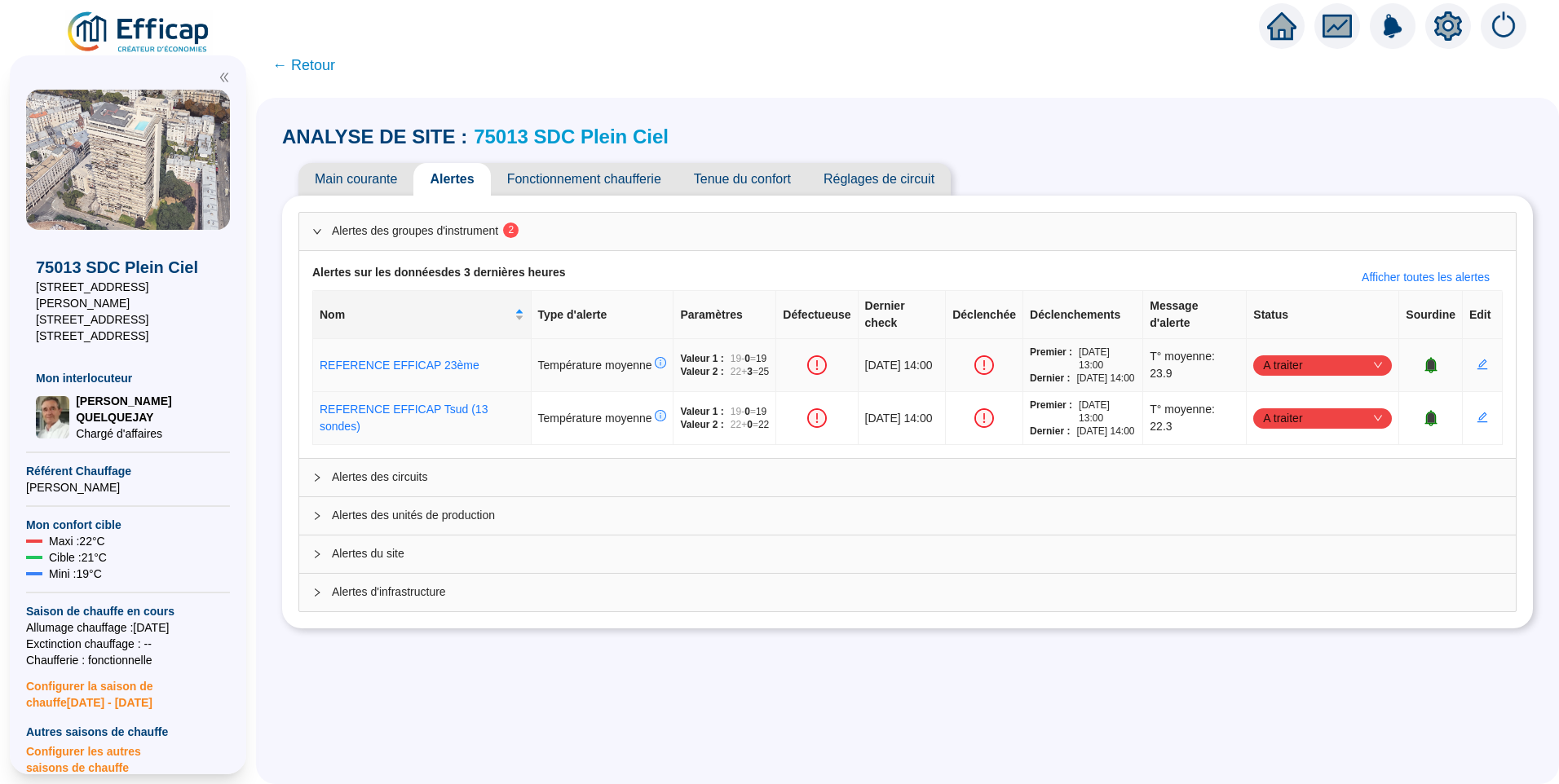
click at [1426, 370] on icon "bell" at bounding box center [1431, 364] width 11 height 12
click at [415, 491] on div "Alertes des circuits" at bounding box center [907, 477] width 1217 height 37
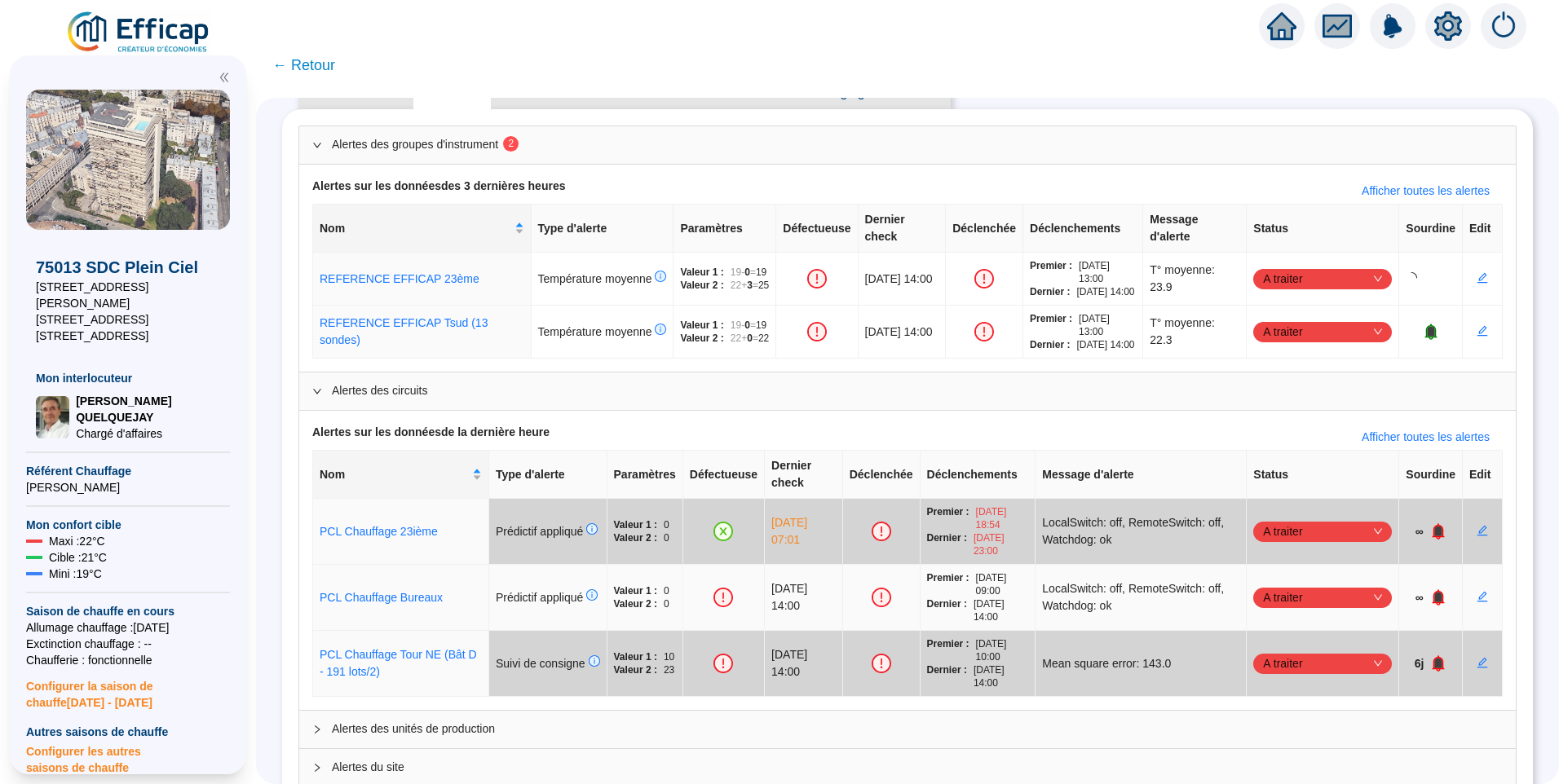
scroll to position [176, 0]
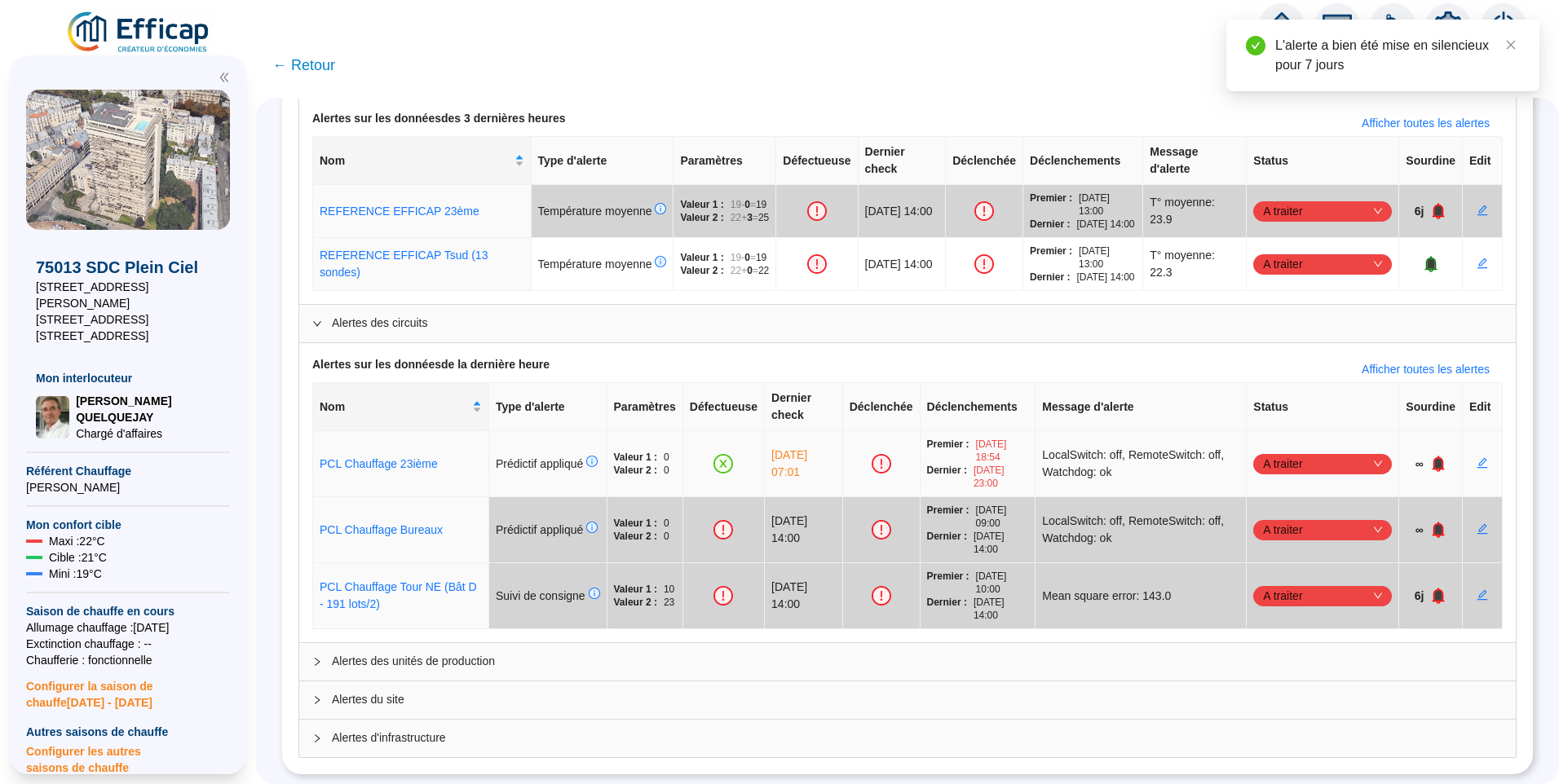
click at [1279, 451] on span "A traiter" at bounding box center [1323, 464] width 119 height 25
click at [1264, 540] on div "Traité" at bounding box center [1314, 534] width 113 height 17
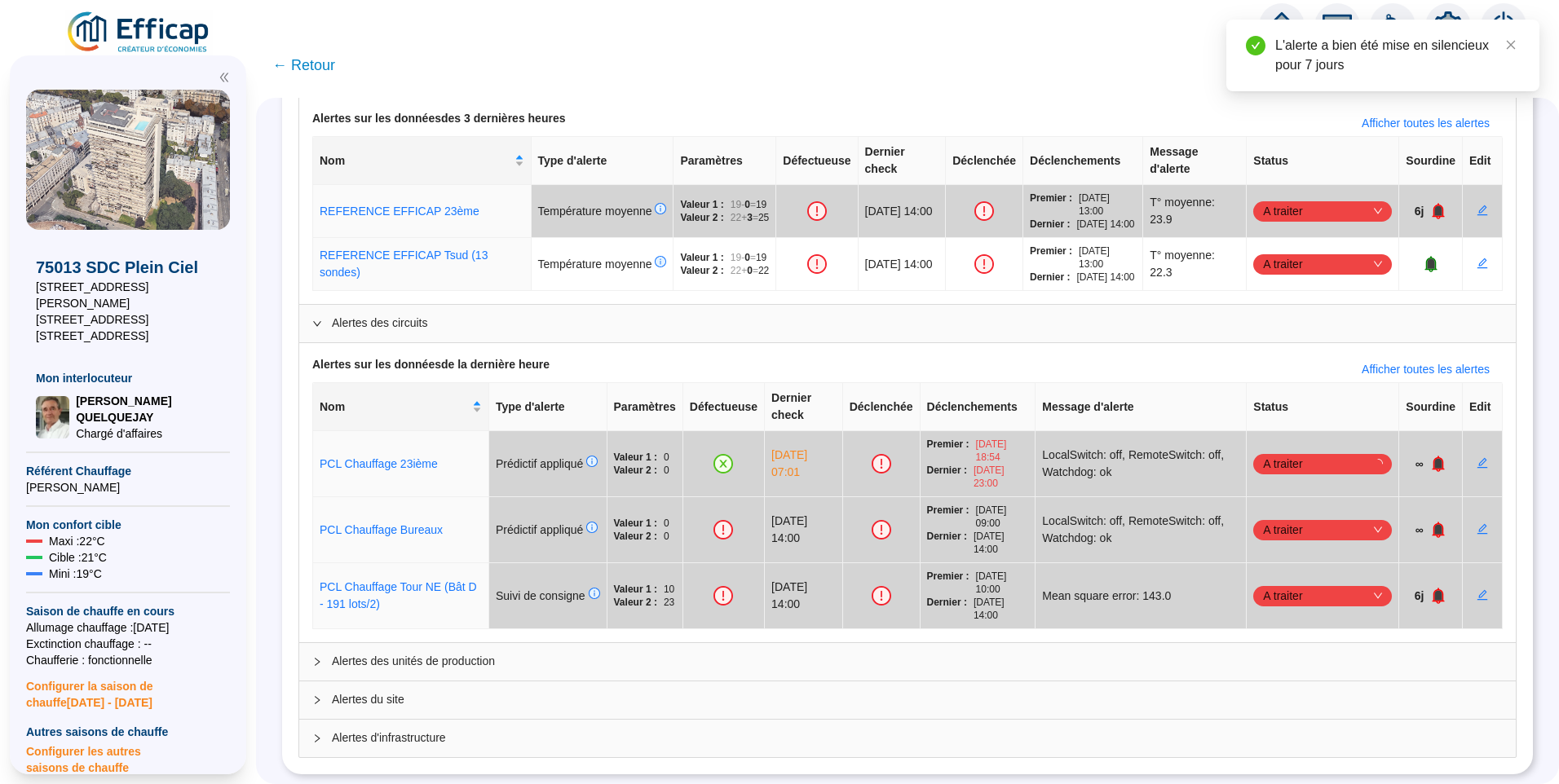
click at [509, 731] on span "Alertes d'infrastructure" at bounding box center [918, 738] width 1171 height 17
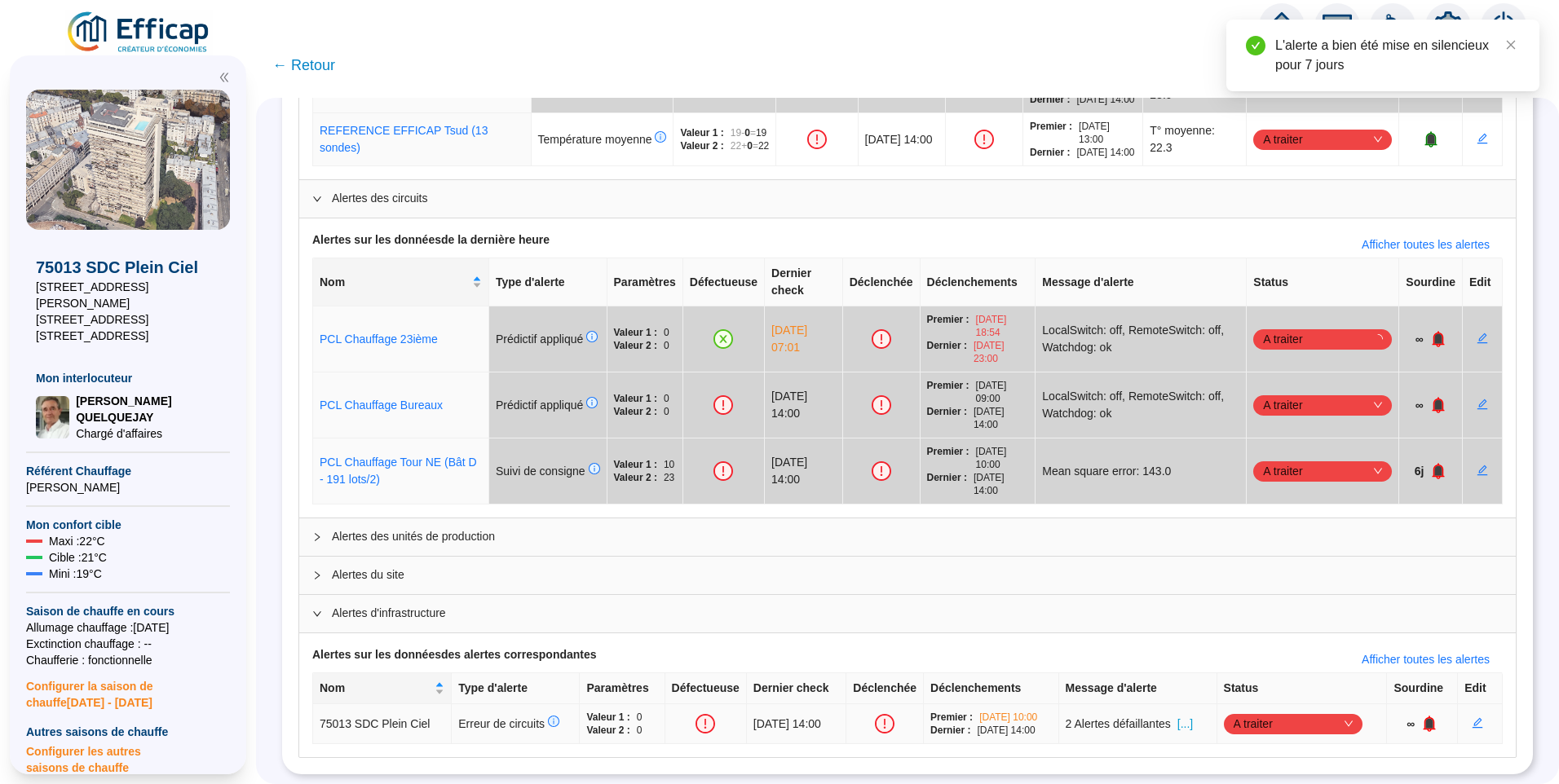
scroll to position [234, 0]
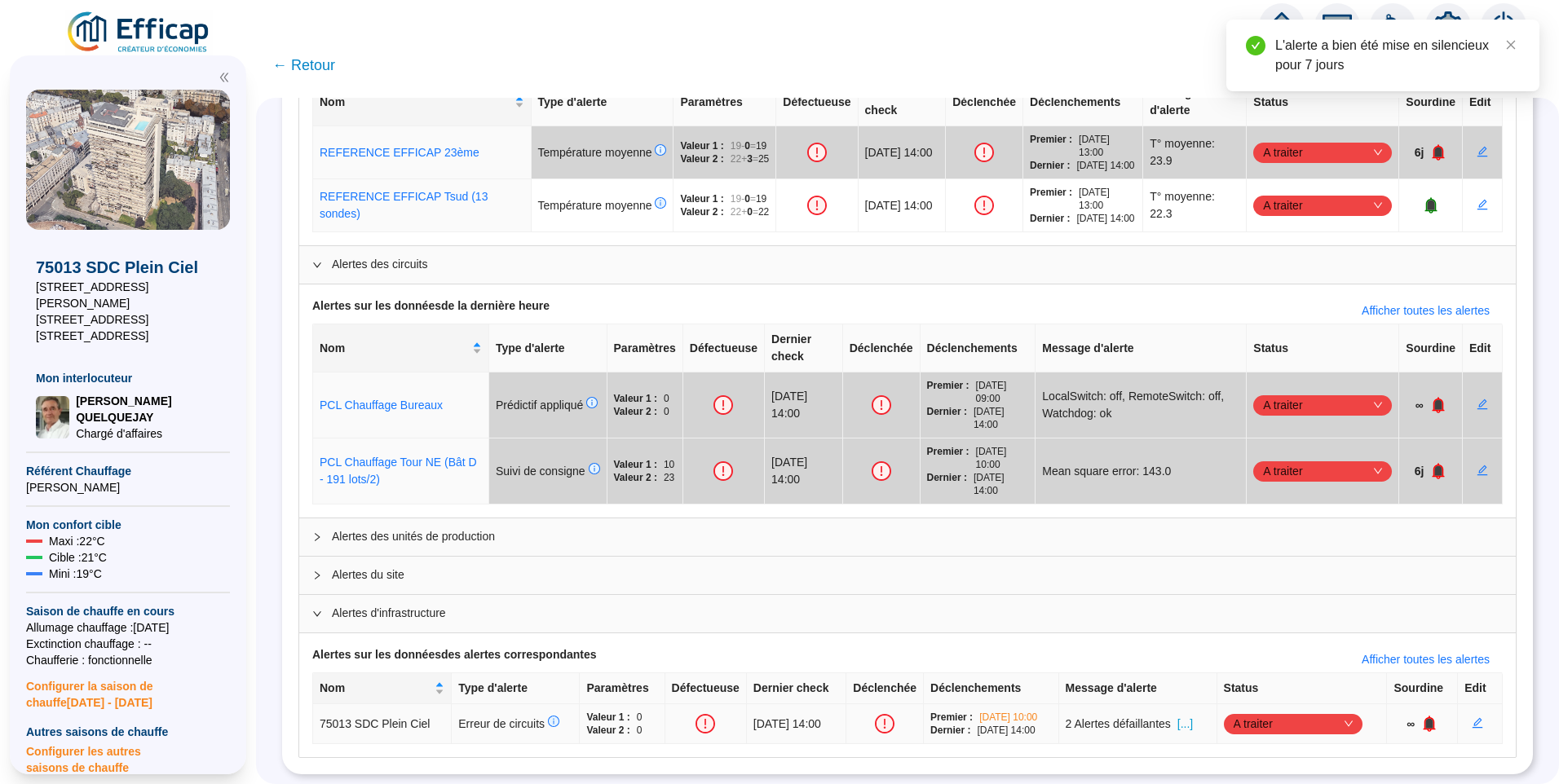
click at [1193, 715] on span "[...]" at bounding box center [1185, 724] width 16 height 17
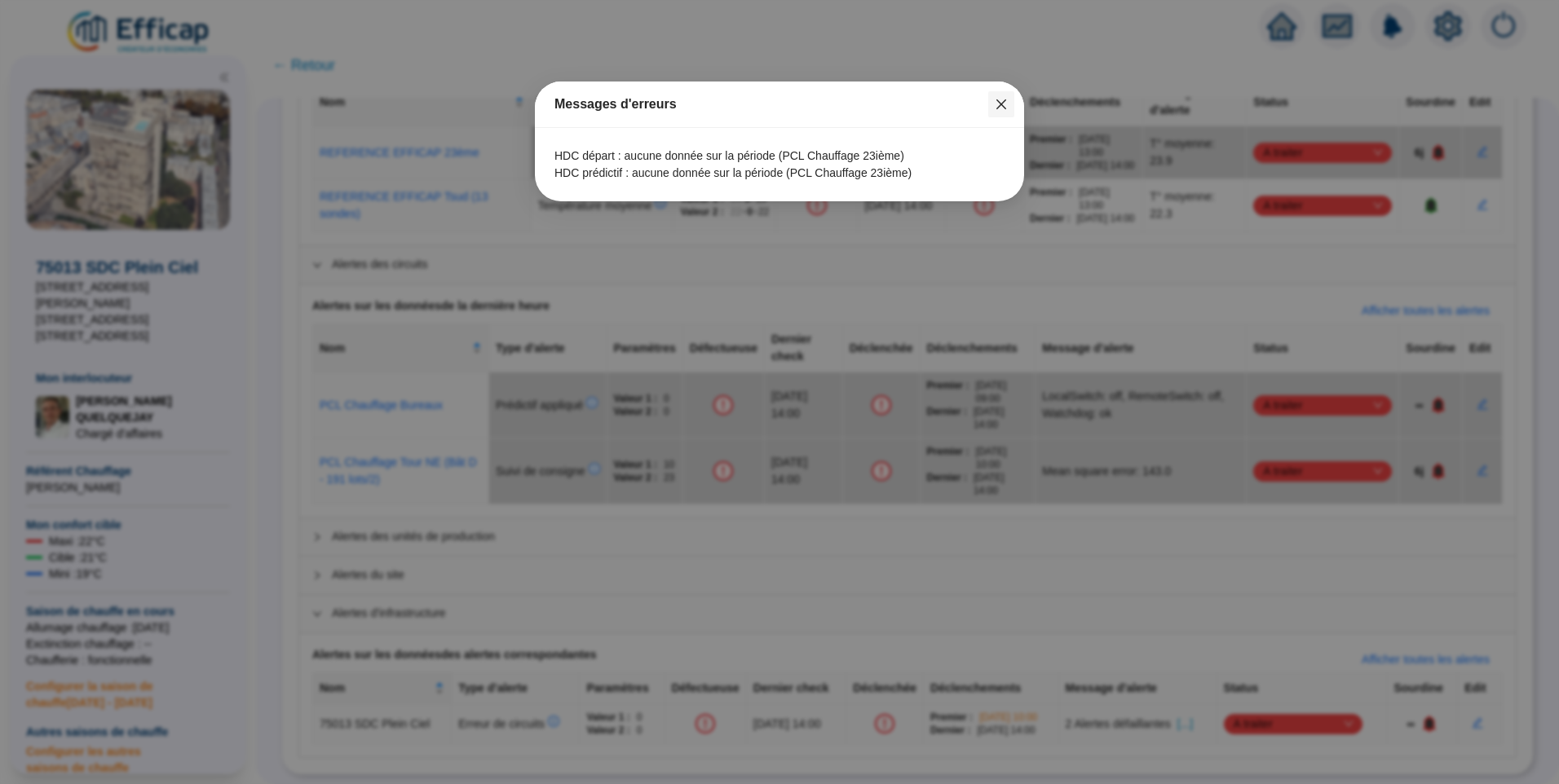
click at [1004, 106] on icon "close" at bounding box center [1002, 104] width 10 height 10
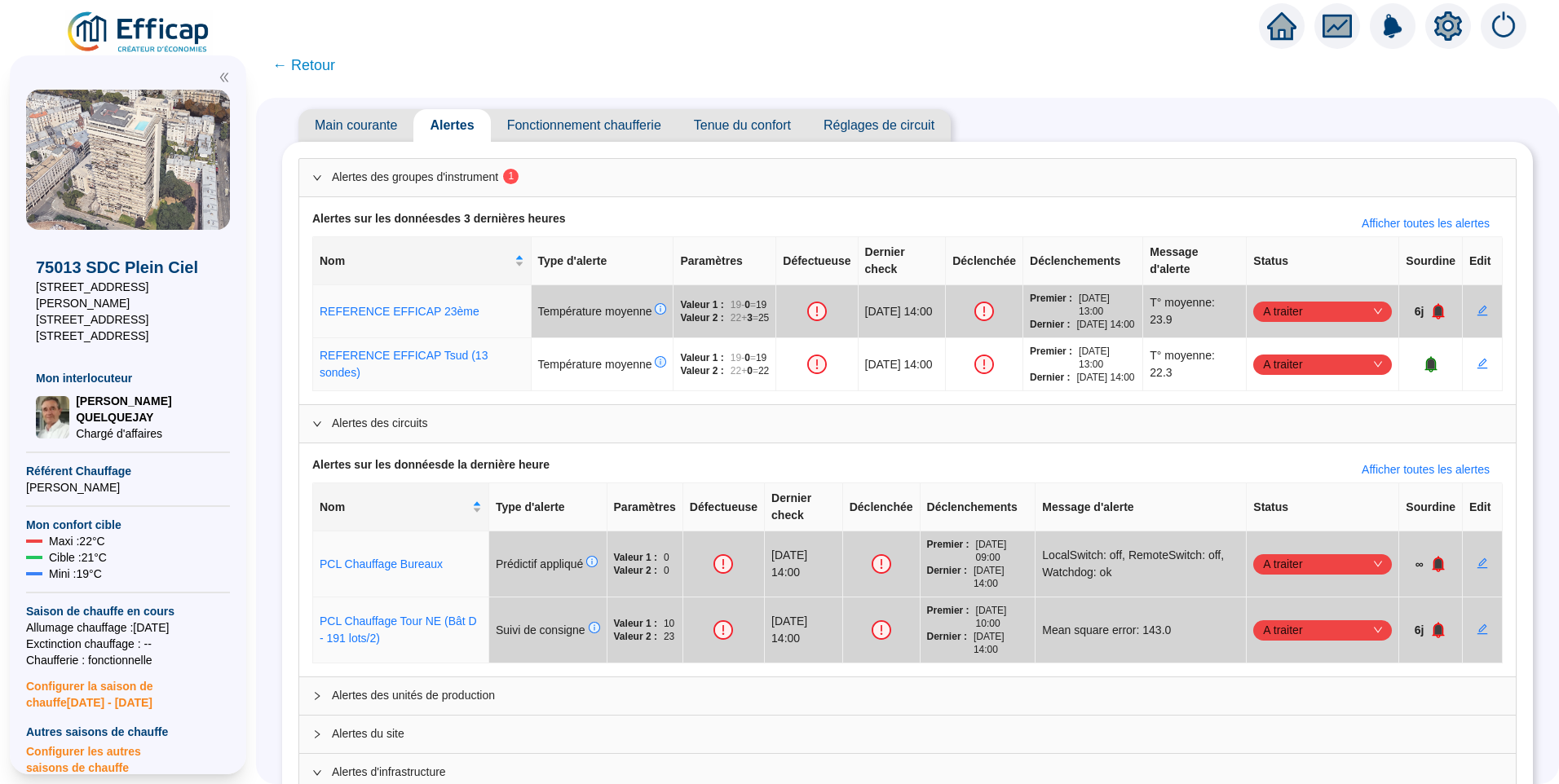
scroll to position [0, 0]
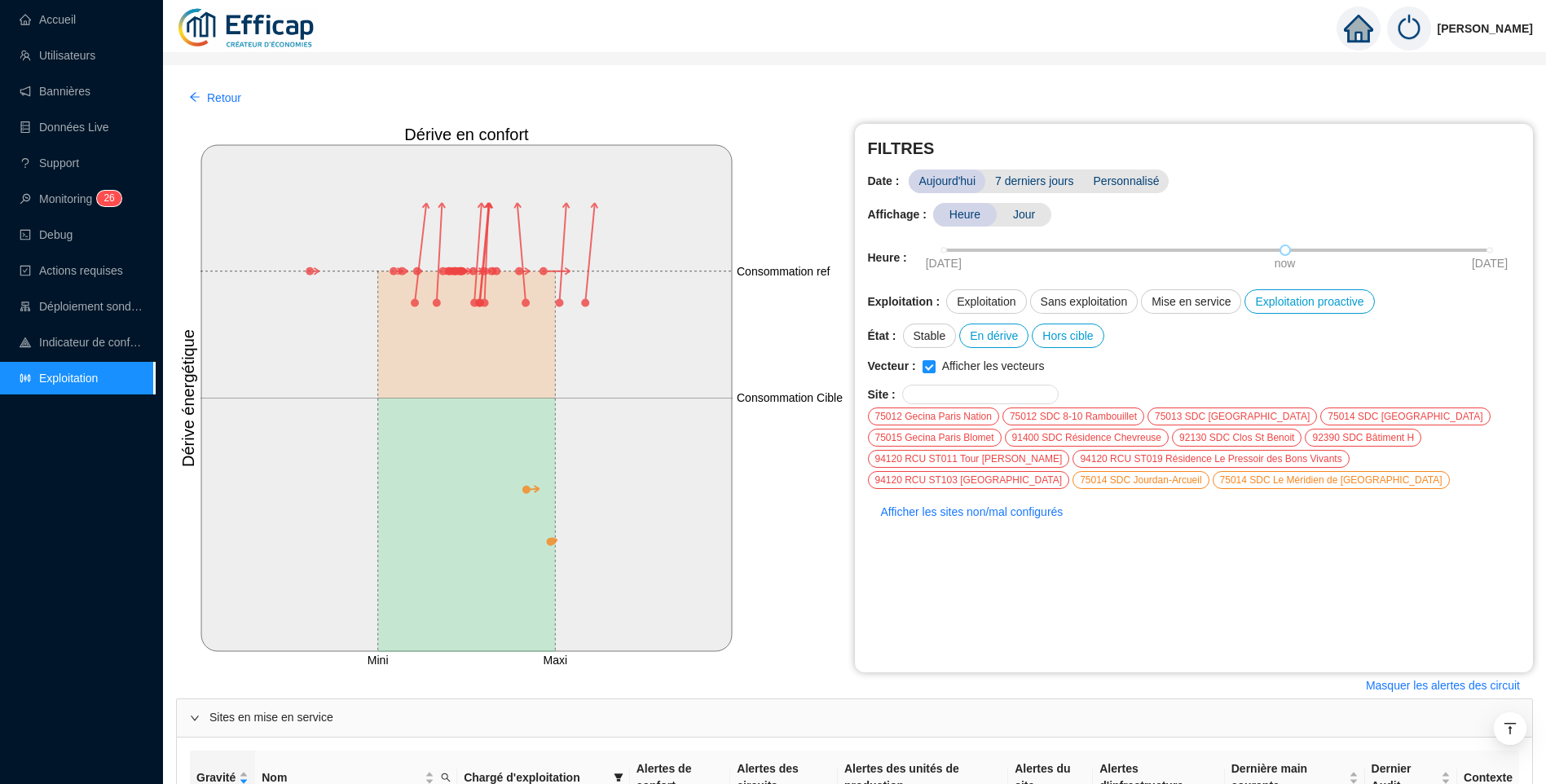
scroll to position [1467, 0]
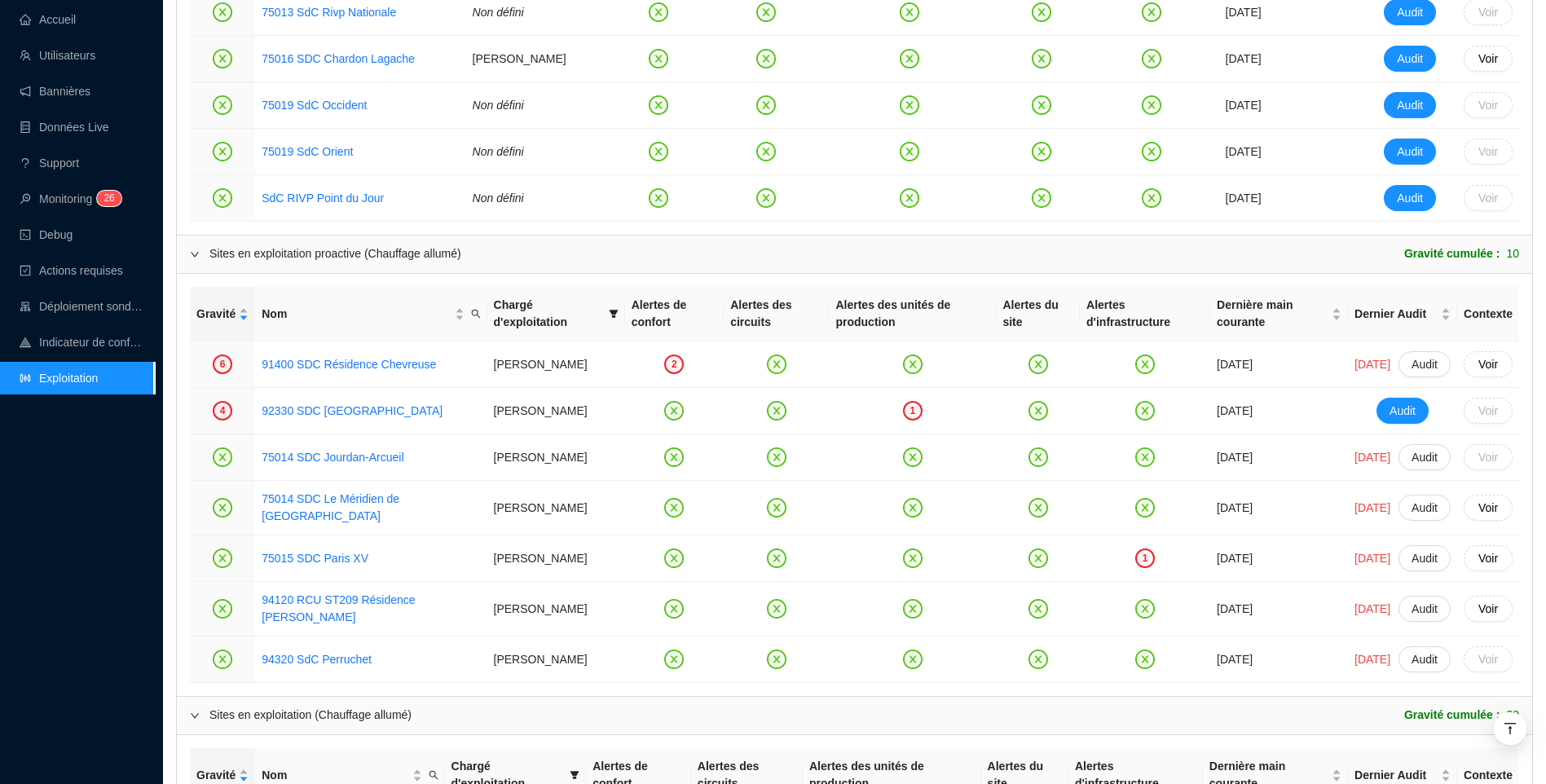
scroll to position [1141, 0]
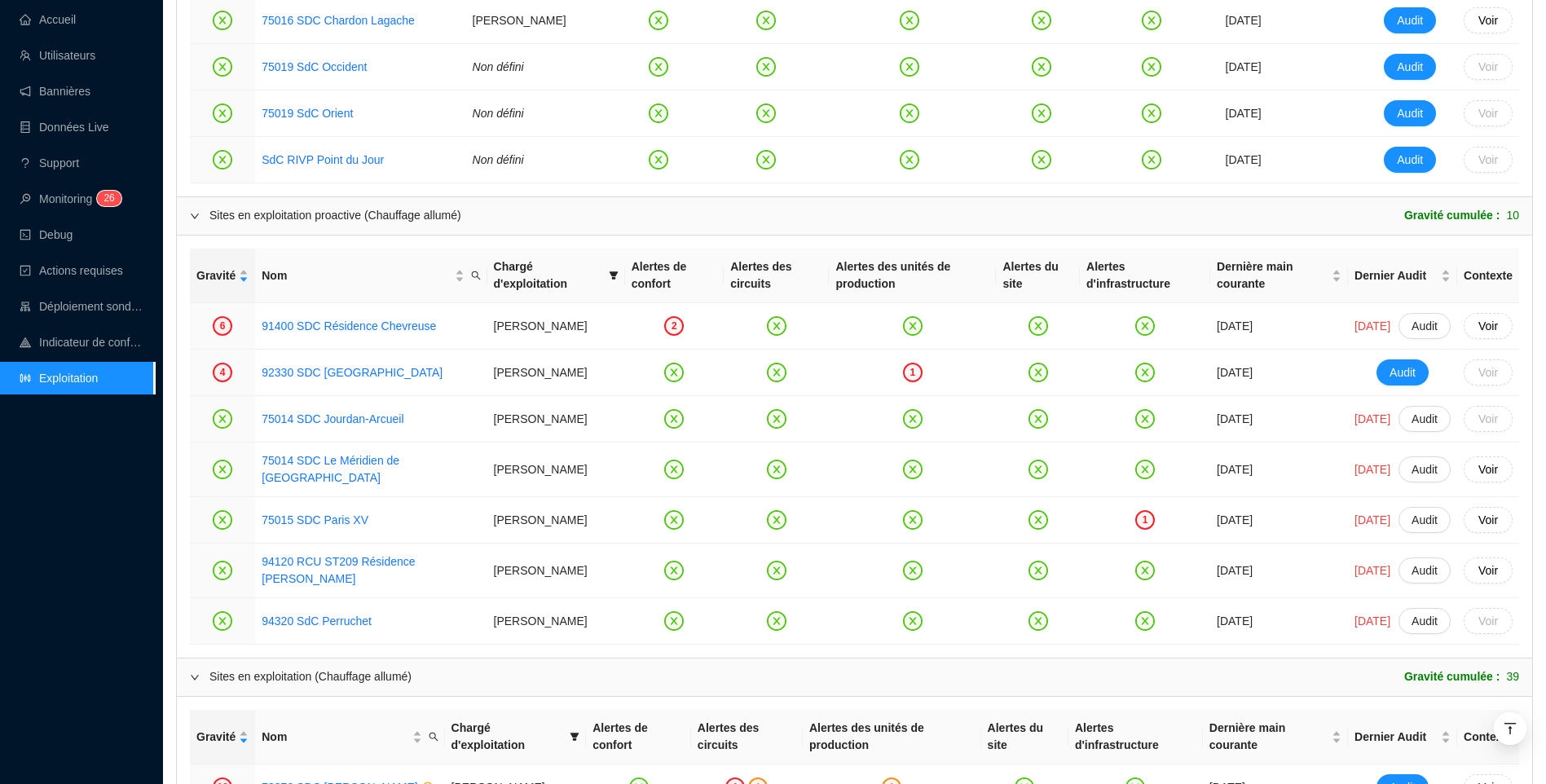
click at [137, 503] on div "Accueil Utilisateurs Bannières Données Live Support Monitoring 2 6 Debug Action…" at bounding box center [77, 392] width 155 height 784
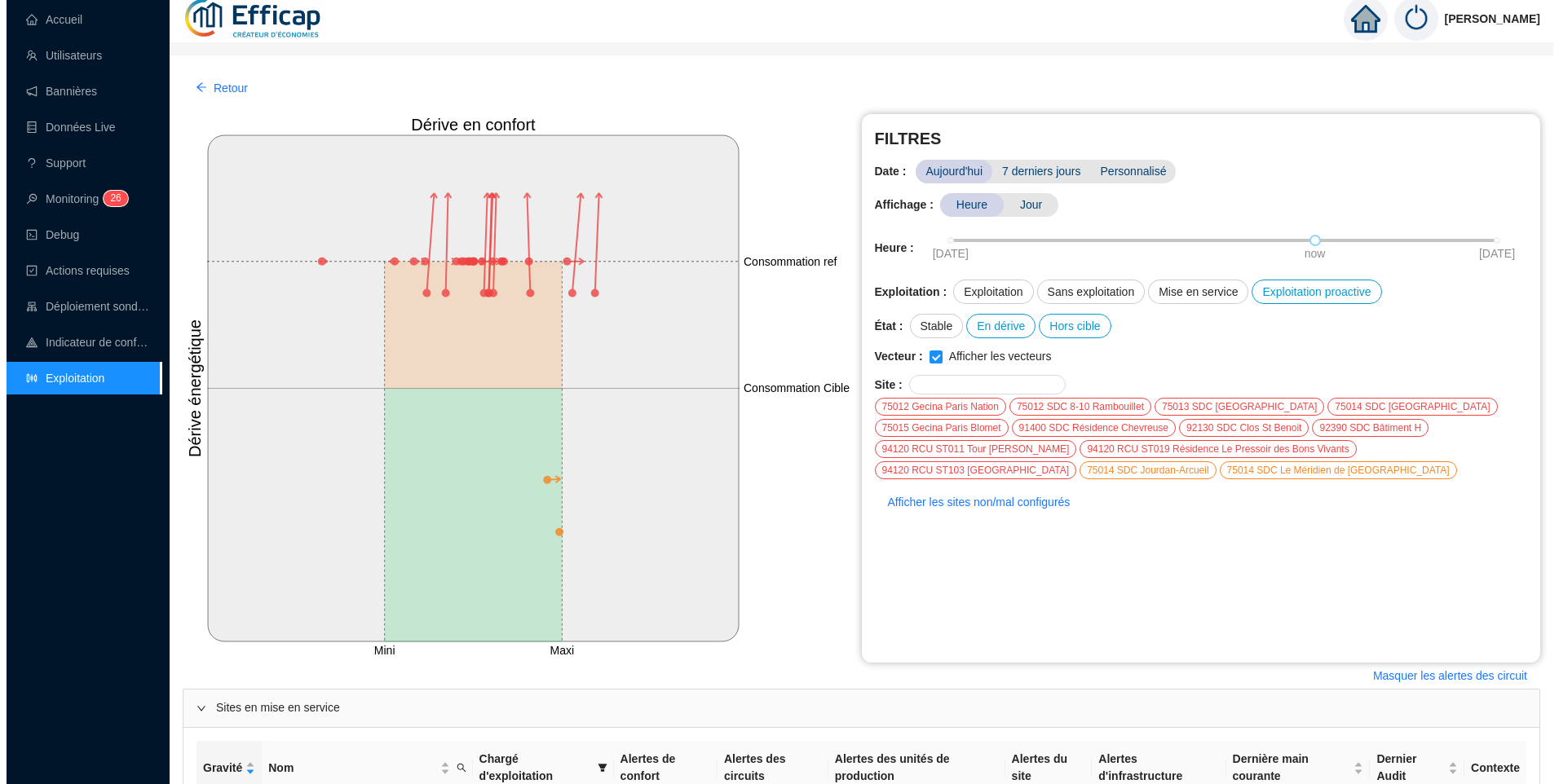
scroll to position [0, 0]
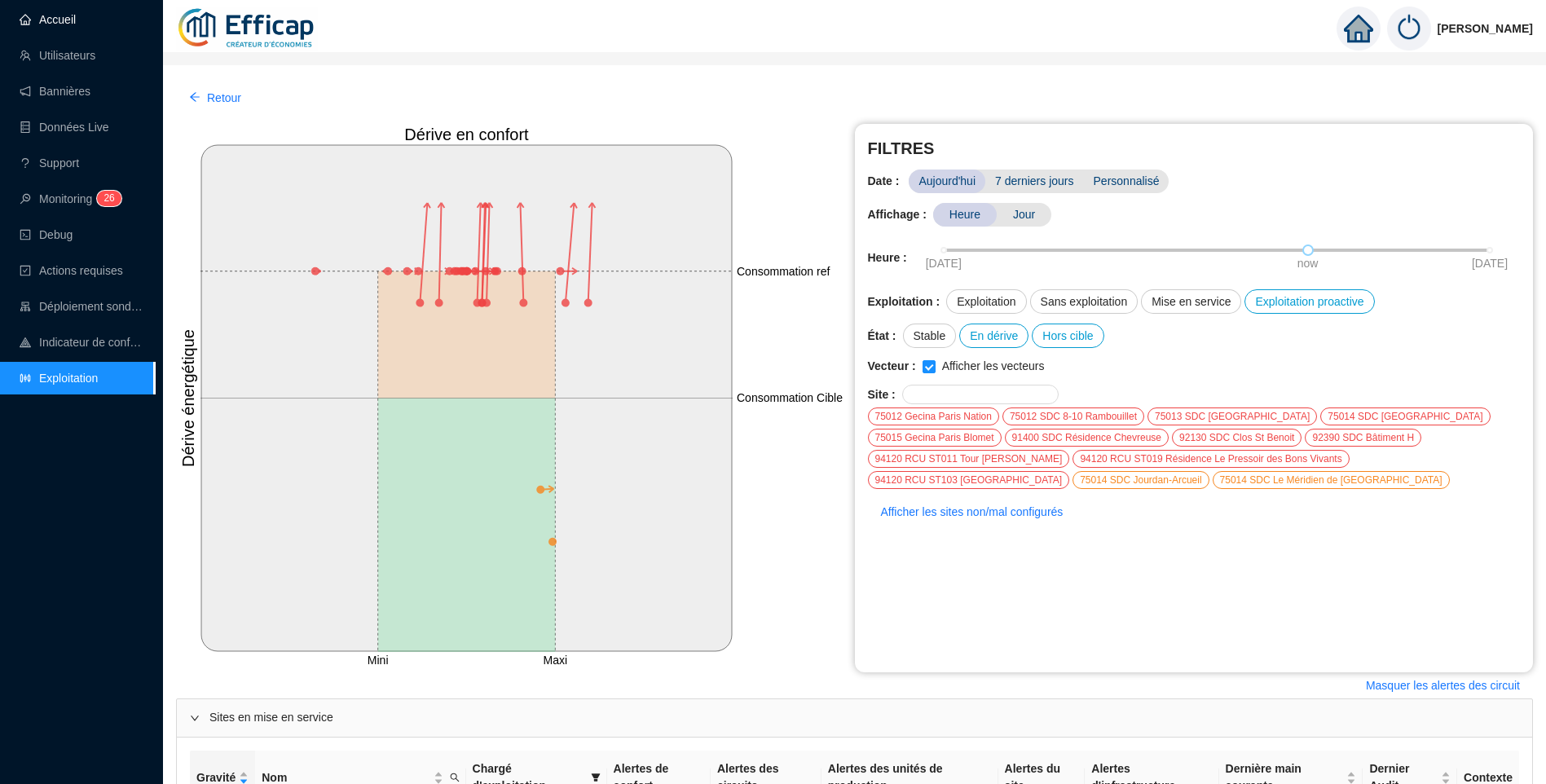
click at [71, 15] on link "Accueil" at bounding box center [48, 20] width 56 height 13
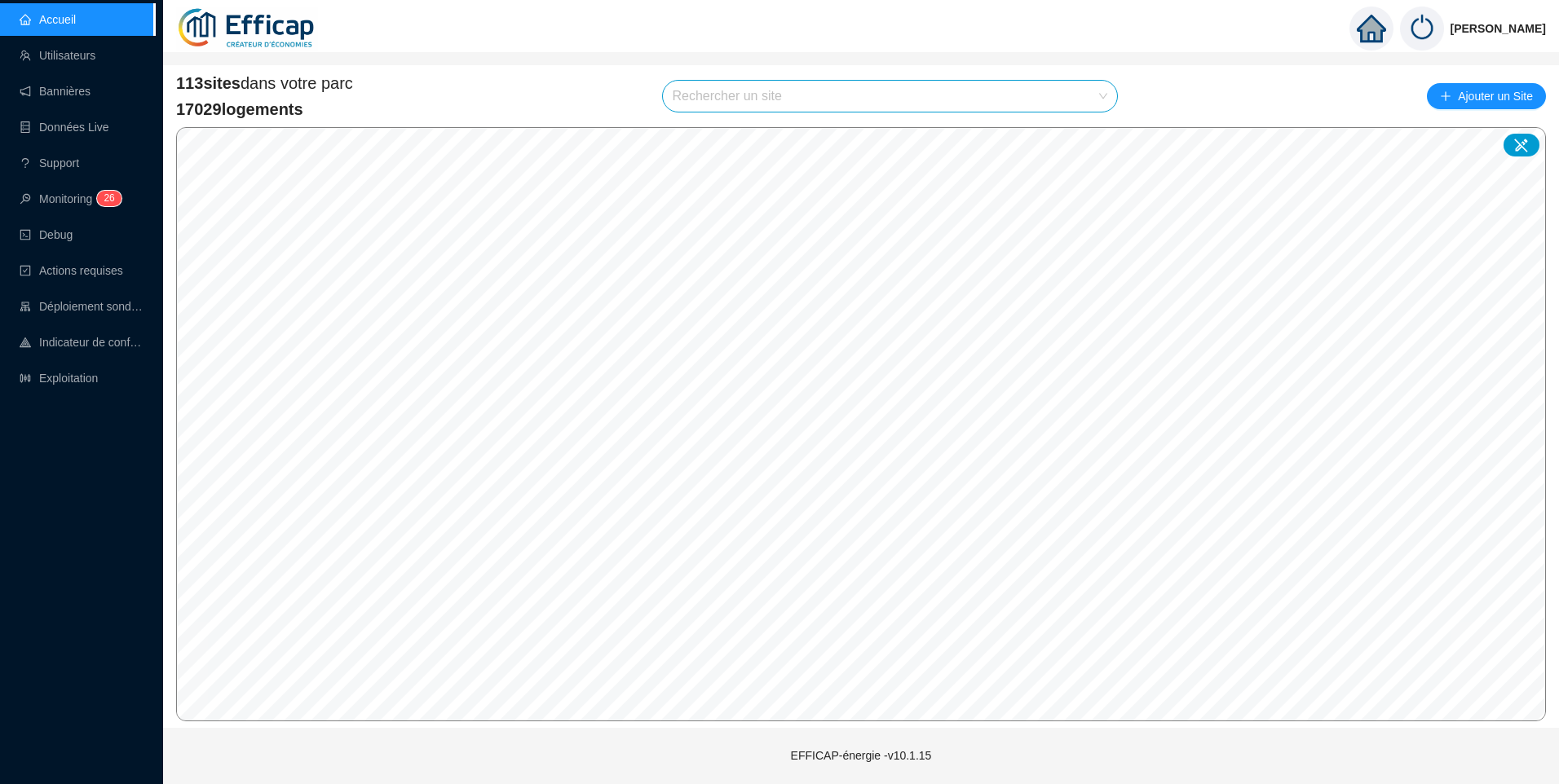
click at [754, 105] on input "search" at bounding box center [883, 95] width 421 height 31
type input "fran"
click at [1086, 143] on div at bounding box center [1088, 136] width 37 height 25
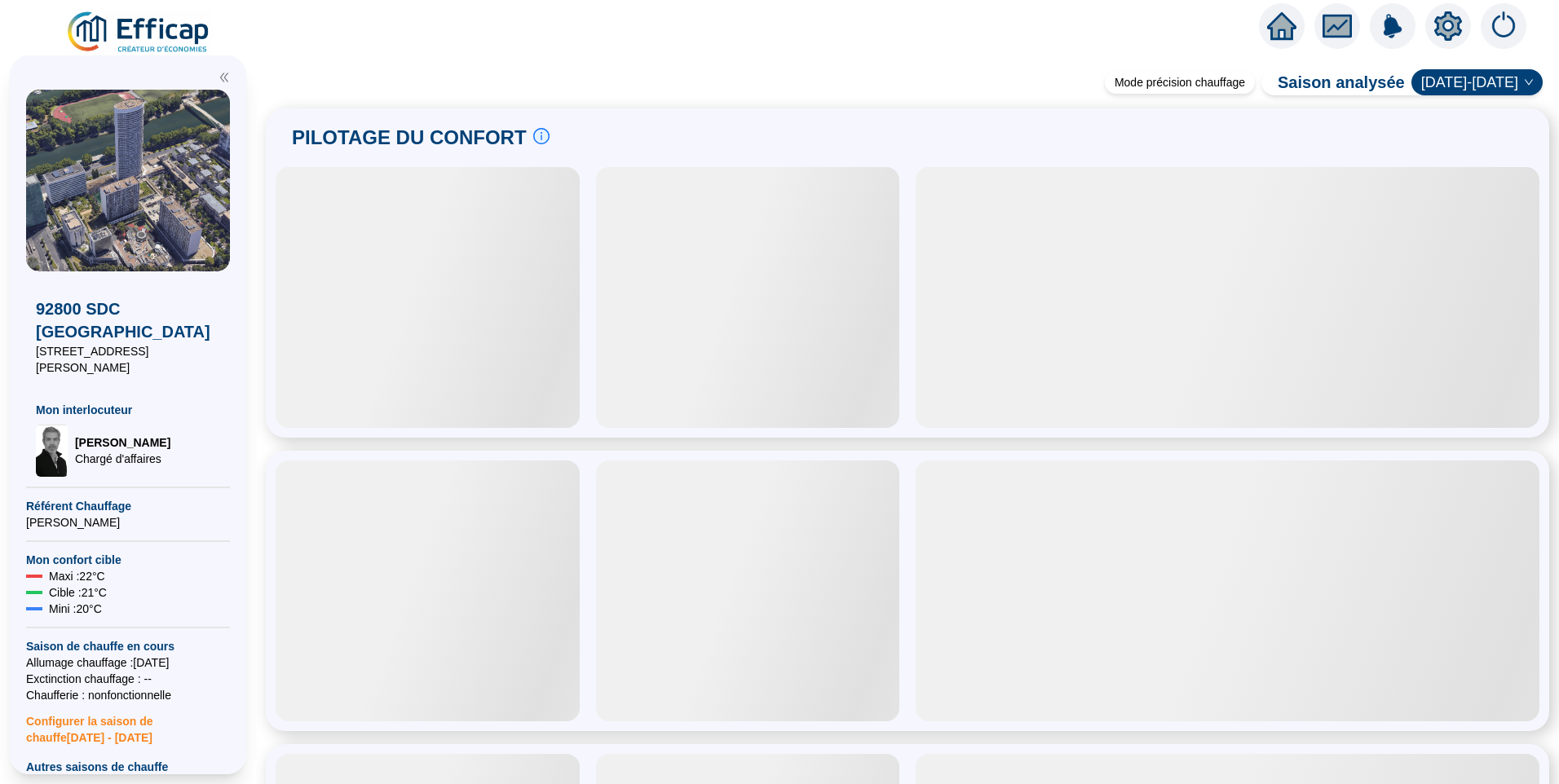
click at [65, 704] on span "Configurer la saison de chauffe 2025 - 2026" at bounding box center [128, 724] width 204 height 42
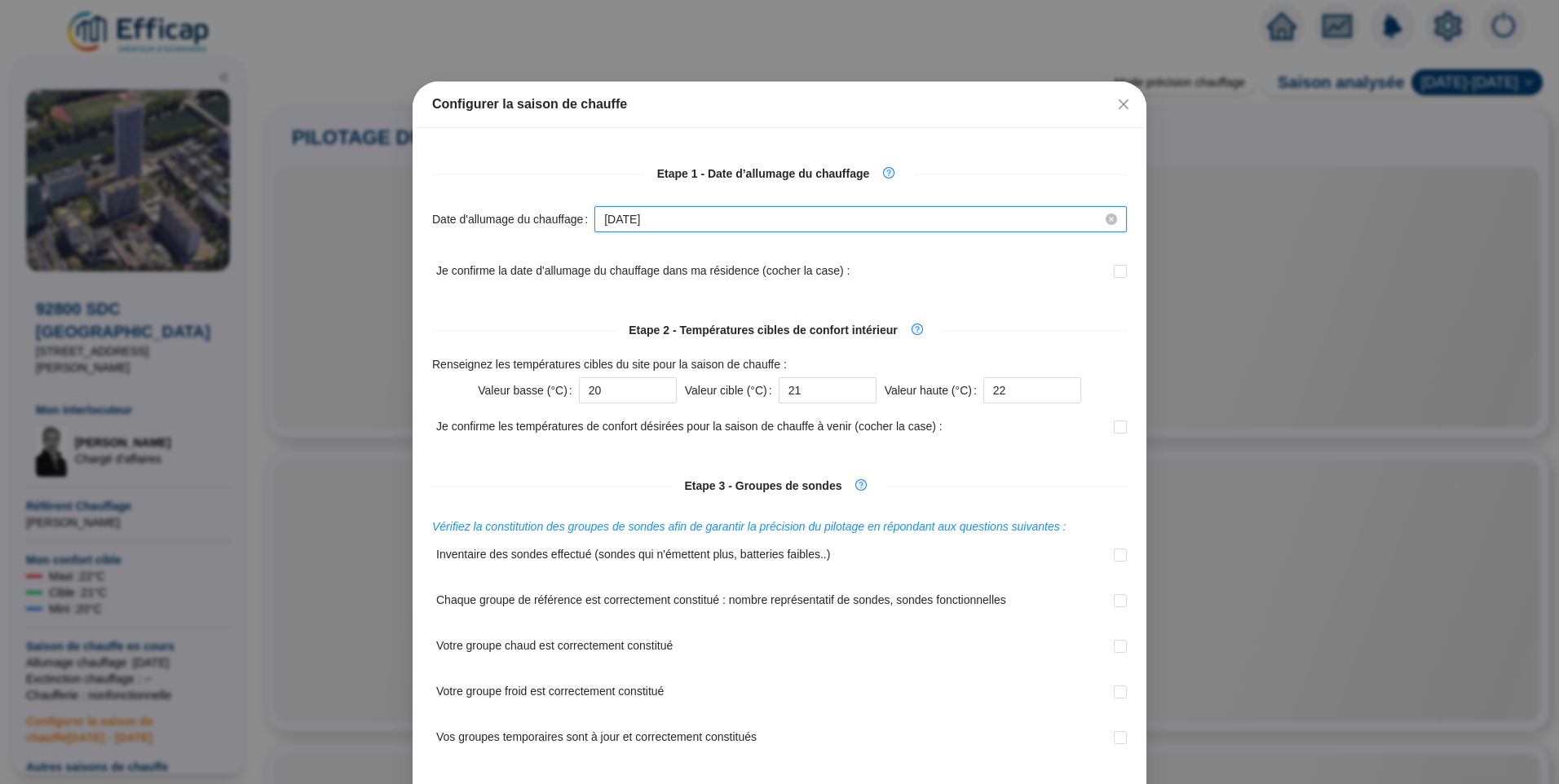
click at [746, 219] on input "2025-10-15" at bounding box center [852, 219] width 498 height 17
click at [740, 217] on input "2025-10-15" at bounding box center [852, 219] width 498 height 17
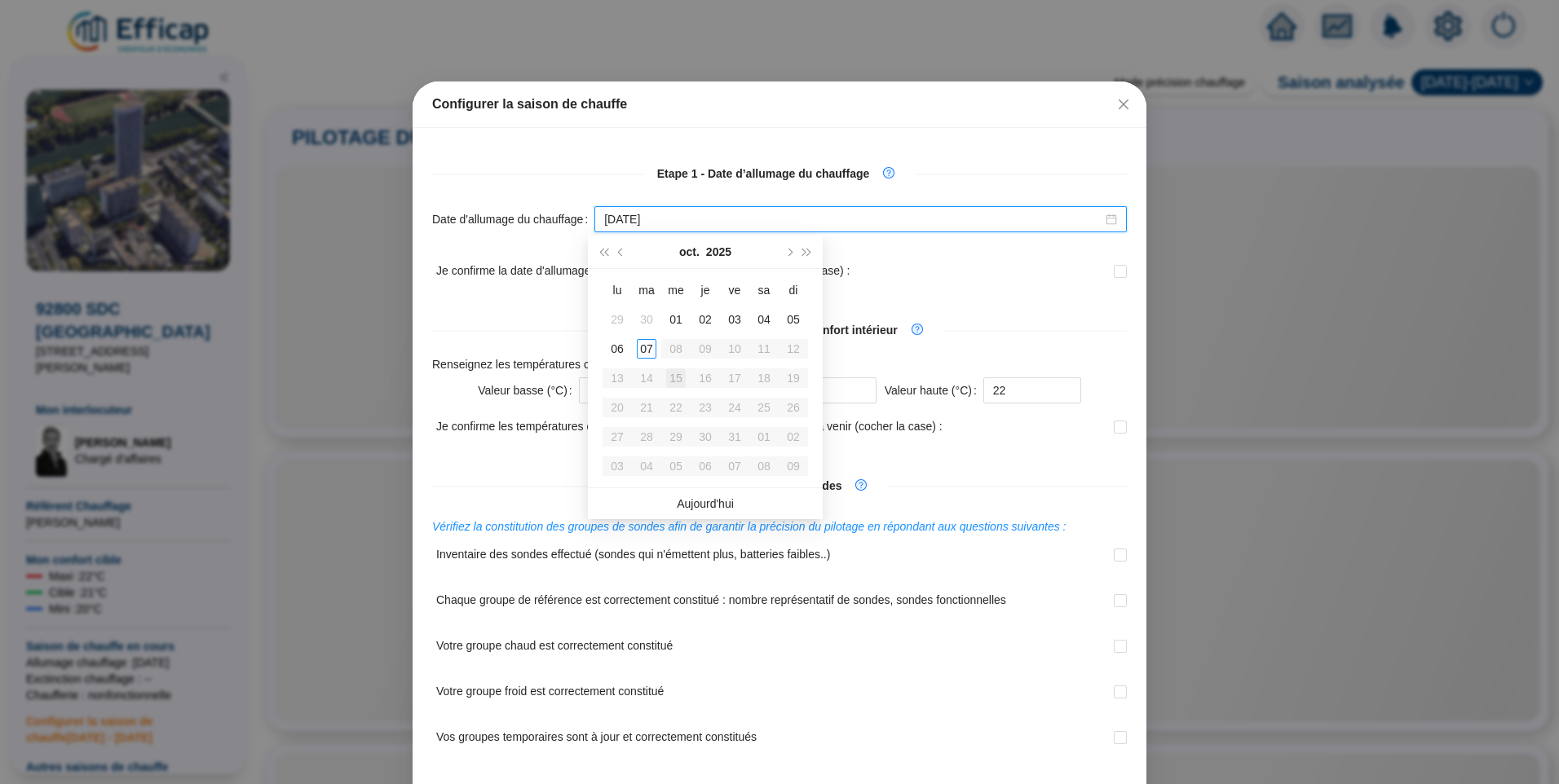
type input "2025-10-15"
click at [1015, 101] on div "Configurer la saison de chauffe" at bounding box center [780, 104] width 695 height 20
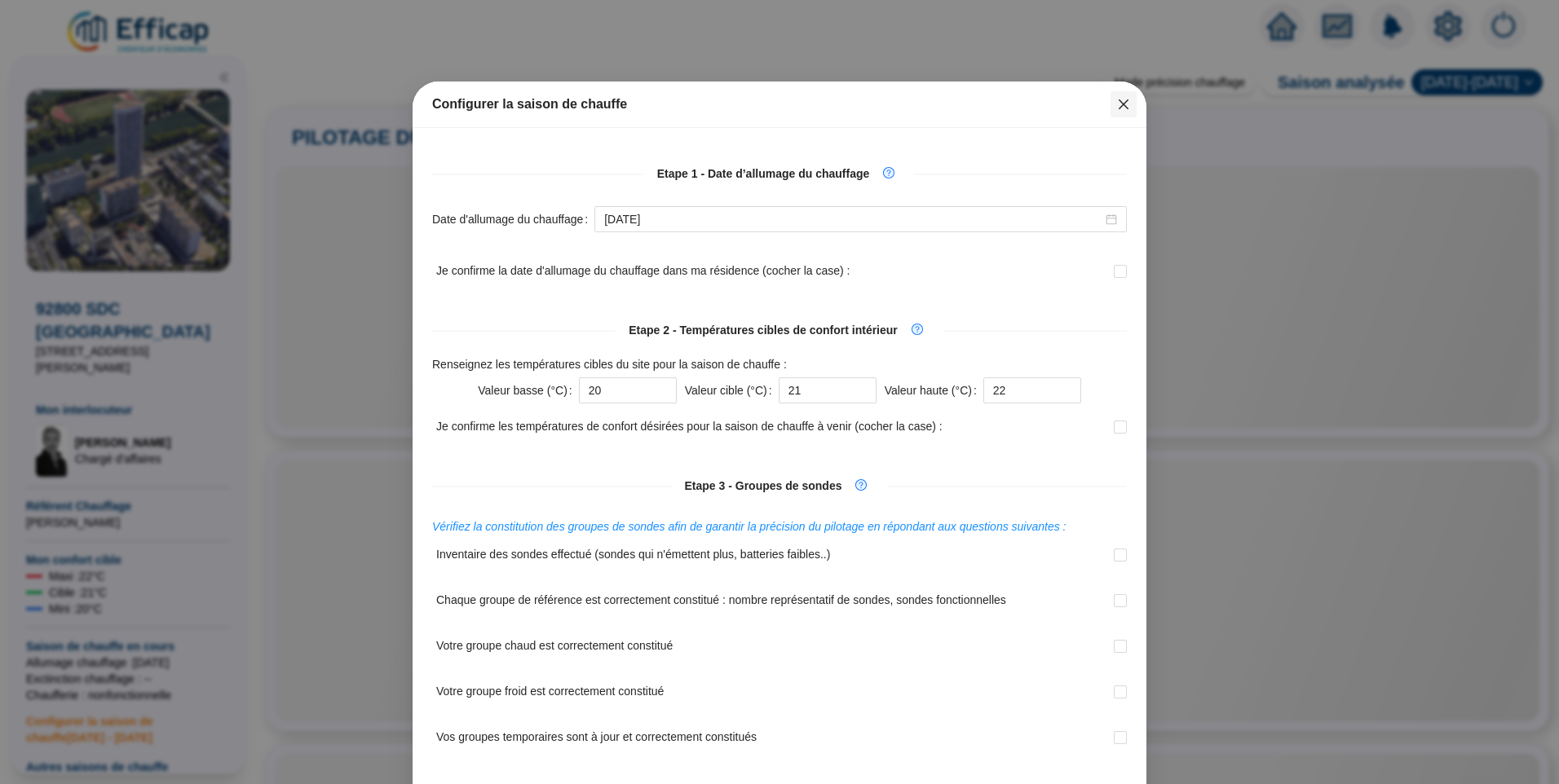
click at [1117, 103] on icon "close" at bounding box center [1124, 104] width 13 height 13
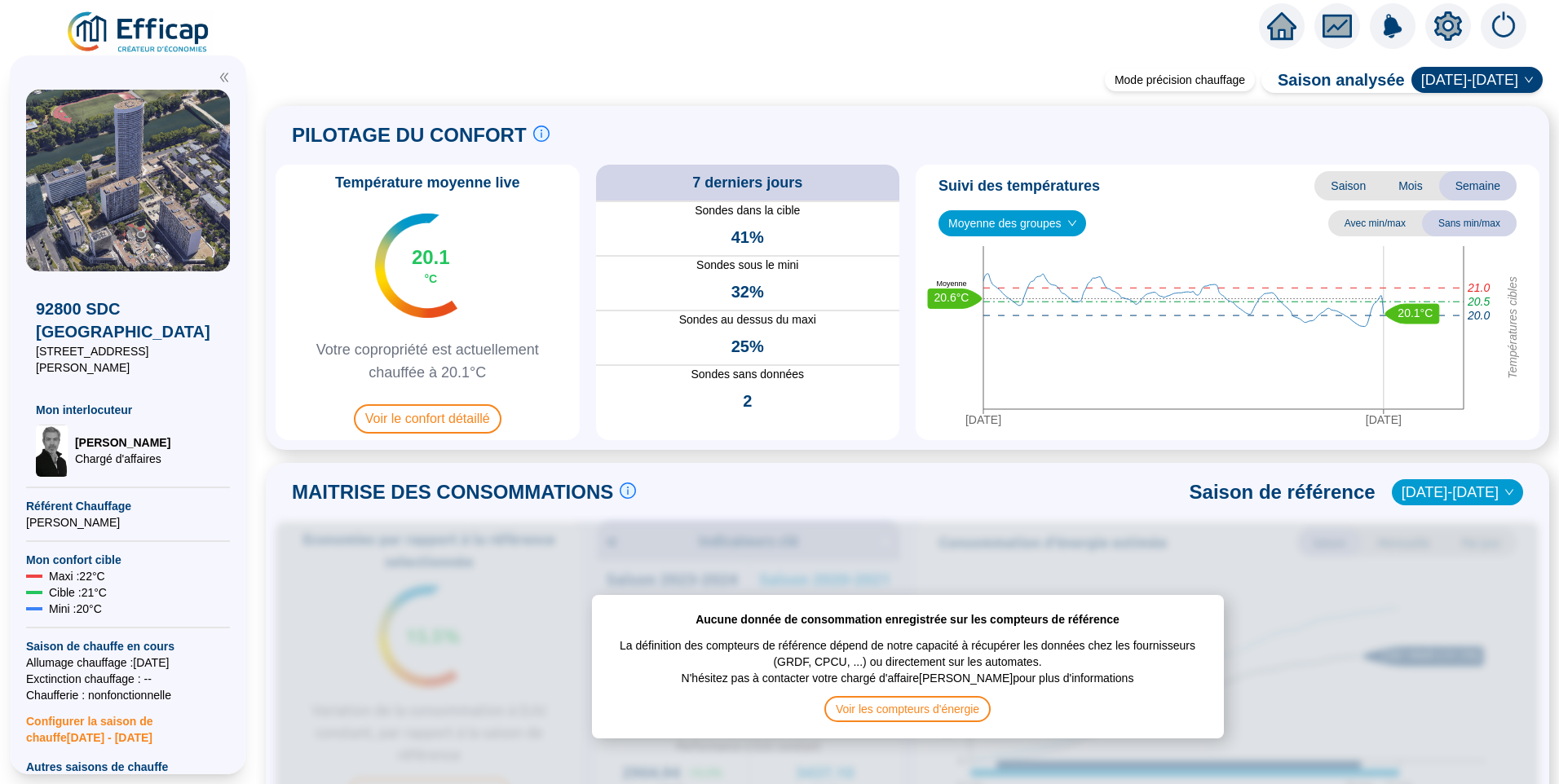
click at [164, 37] on img at bounding box center [139, 32] width 147 height 46
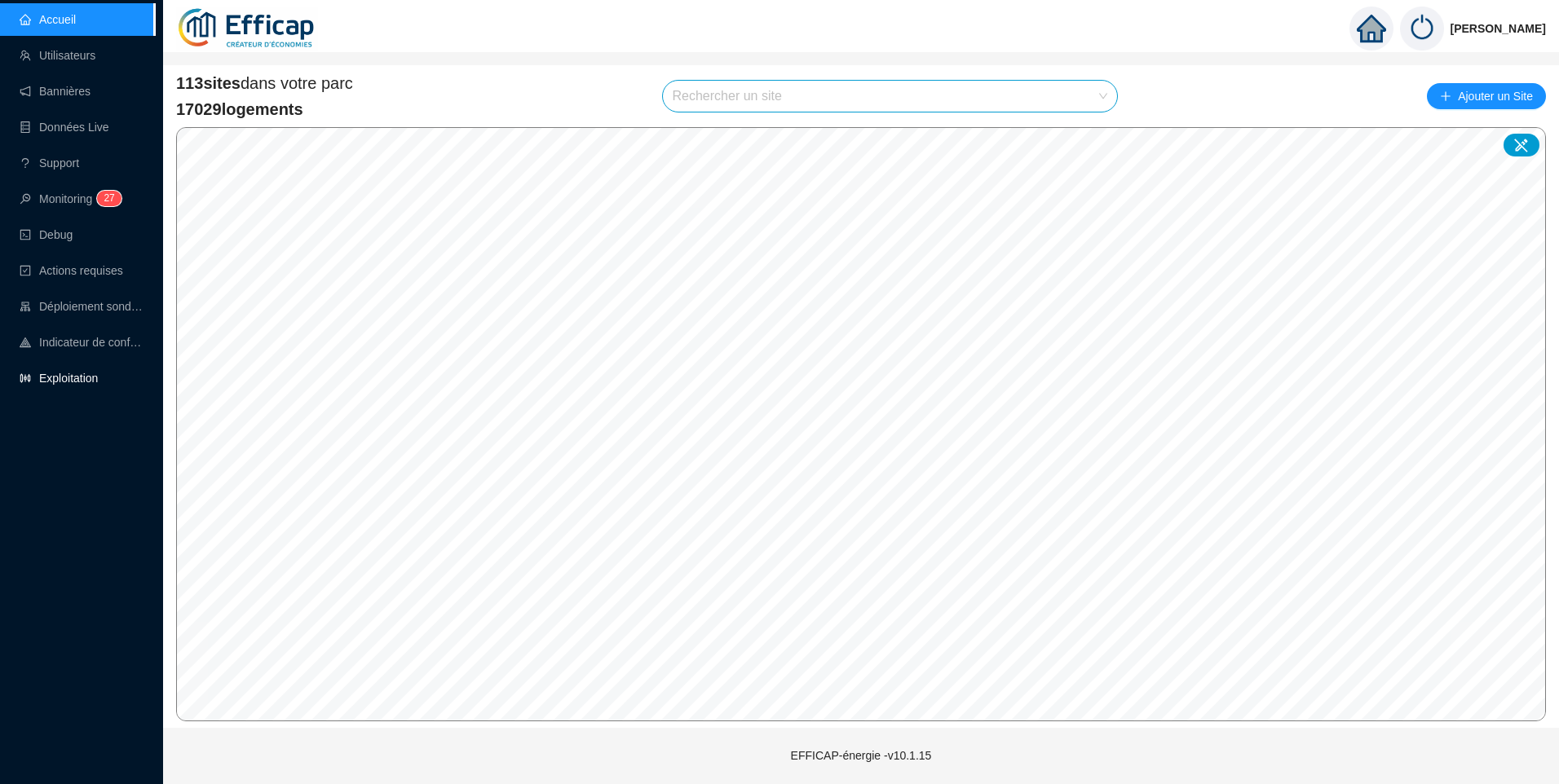
click at [72, 375] on link "Exploitation" at bounding box center [59, 378] width 79 height 13
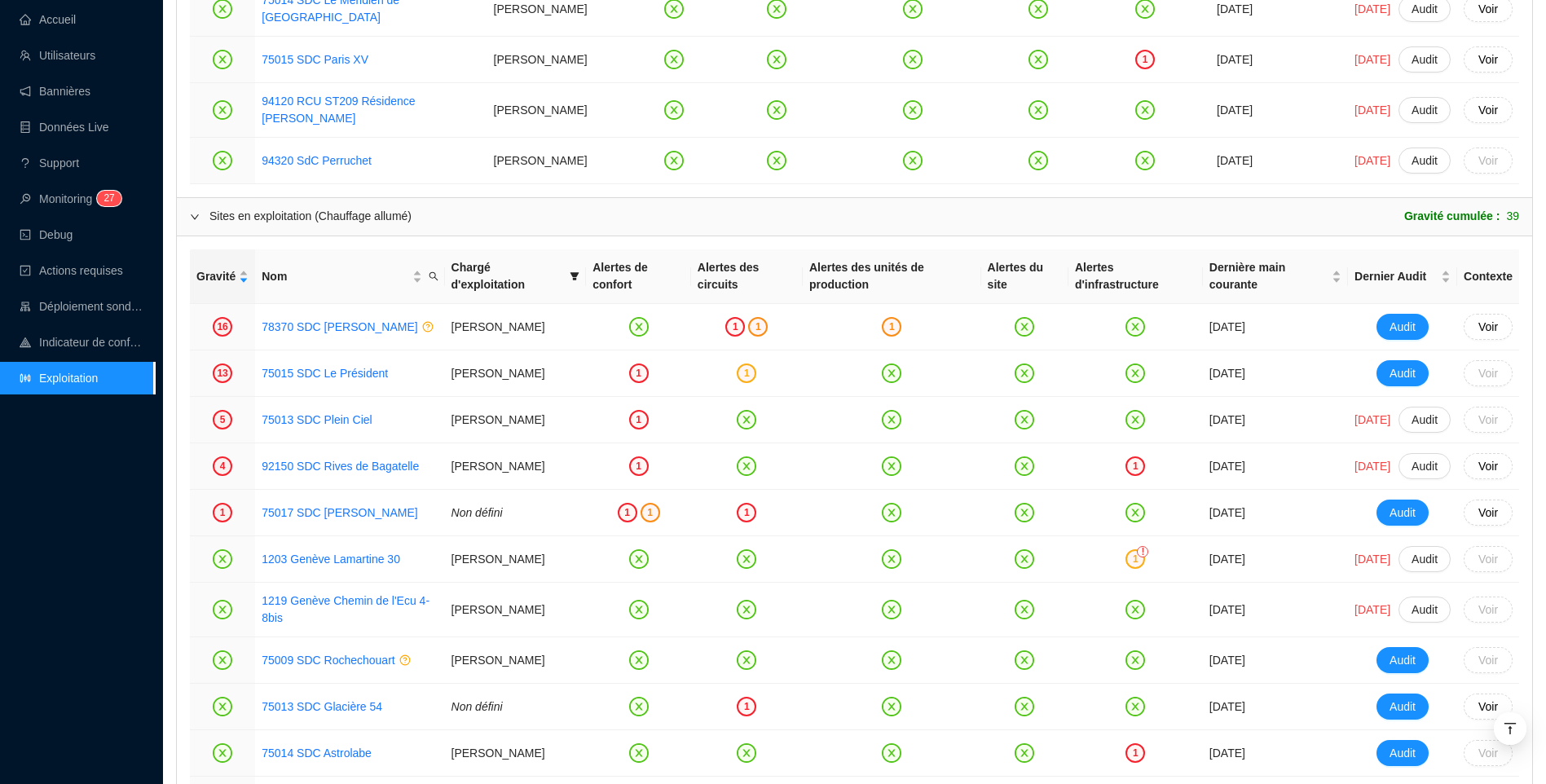
scroll to position [1793, 0]
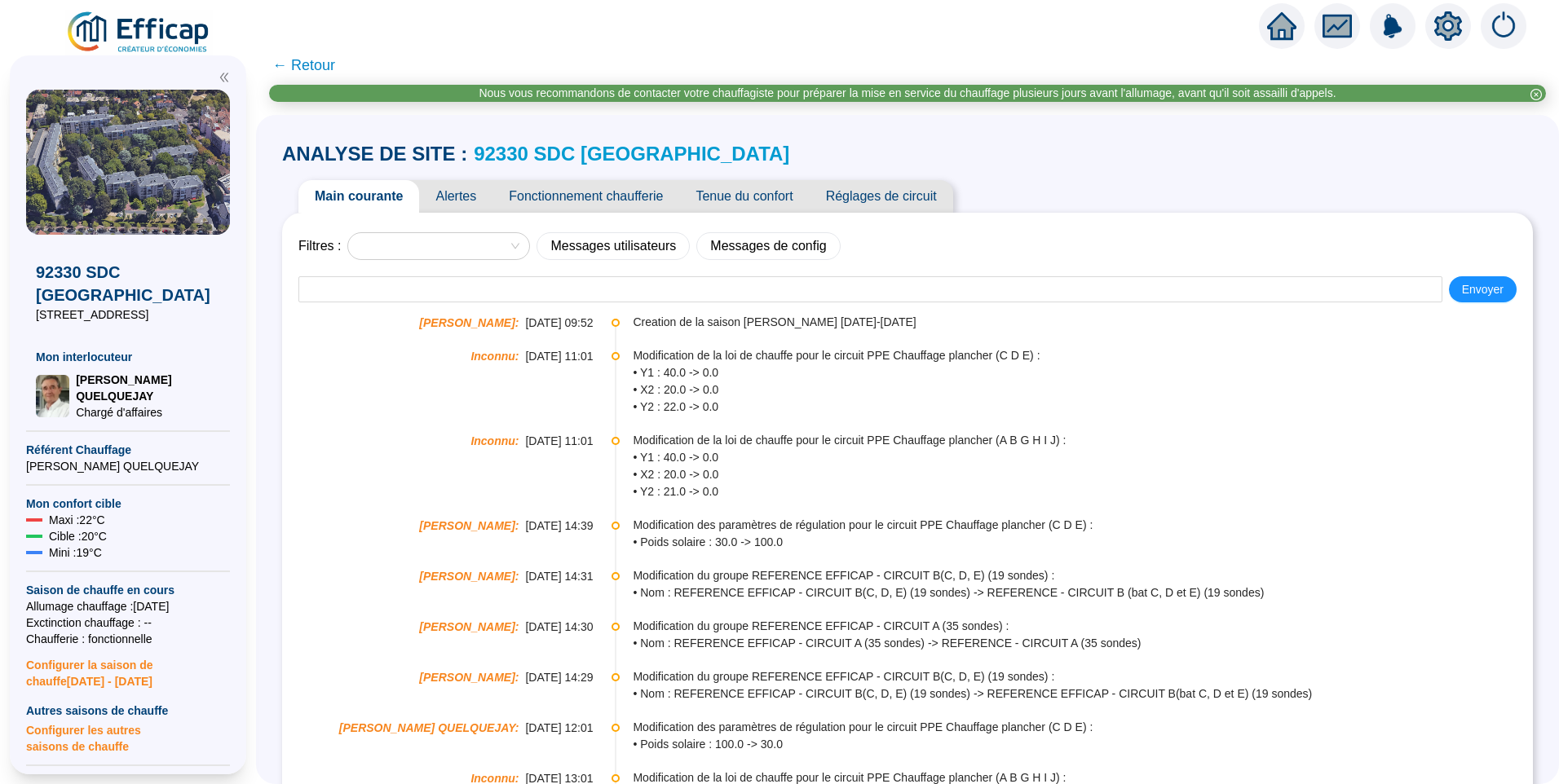
click at [475, 202] on span "Alertes" at bounding box center [456, 196] width 74 height 32
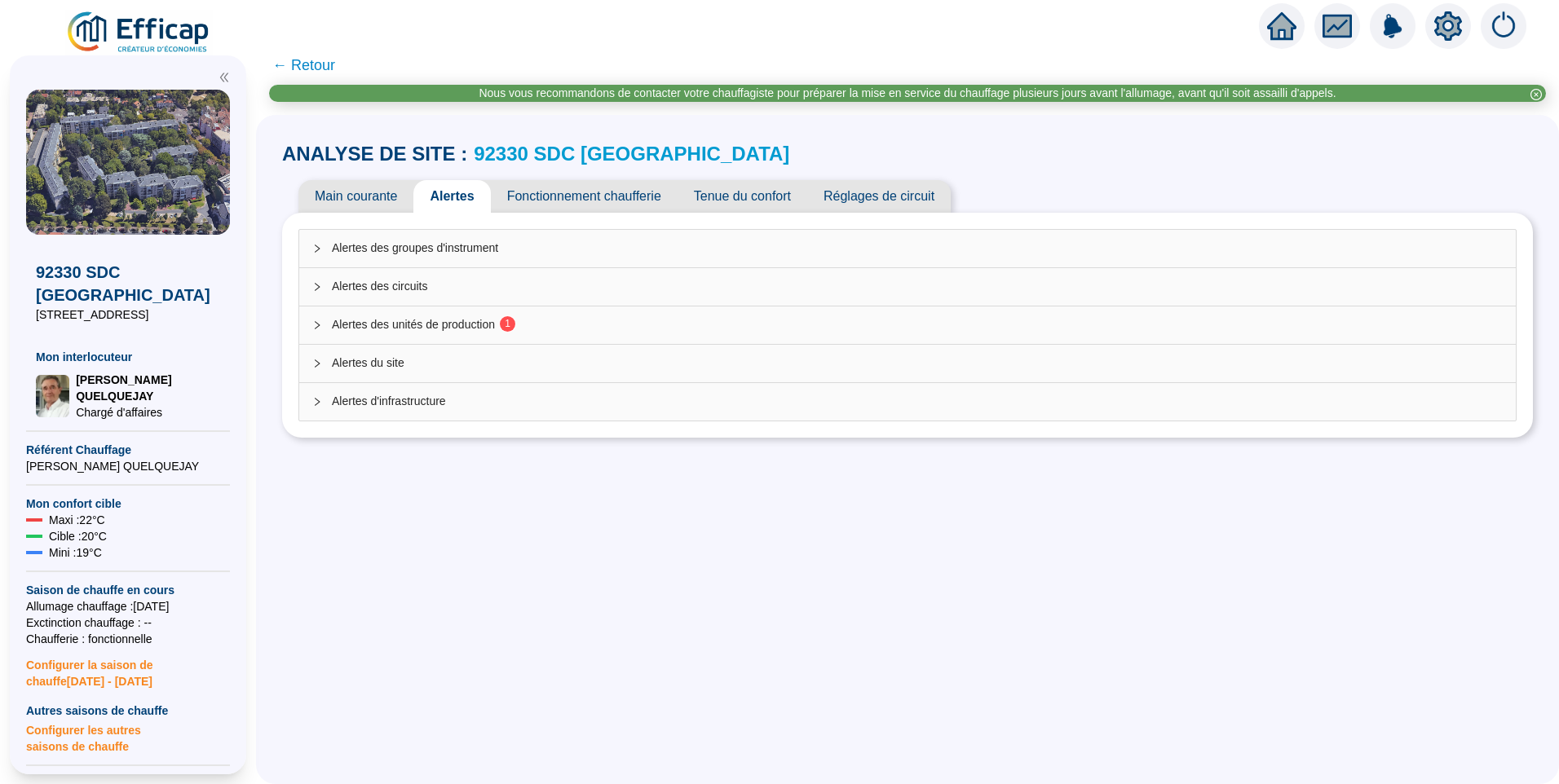
click at [442, 325] on span "Alertes des unités de production 1" at bounding box center [918, 325] width 1171 height 17
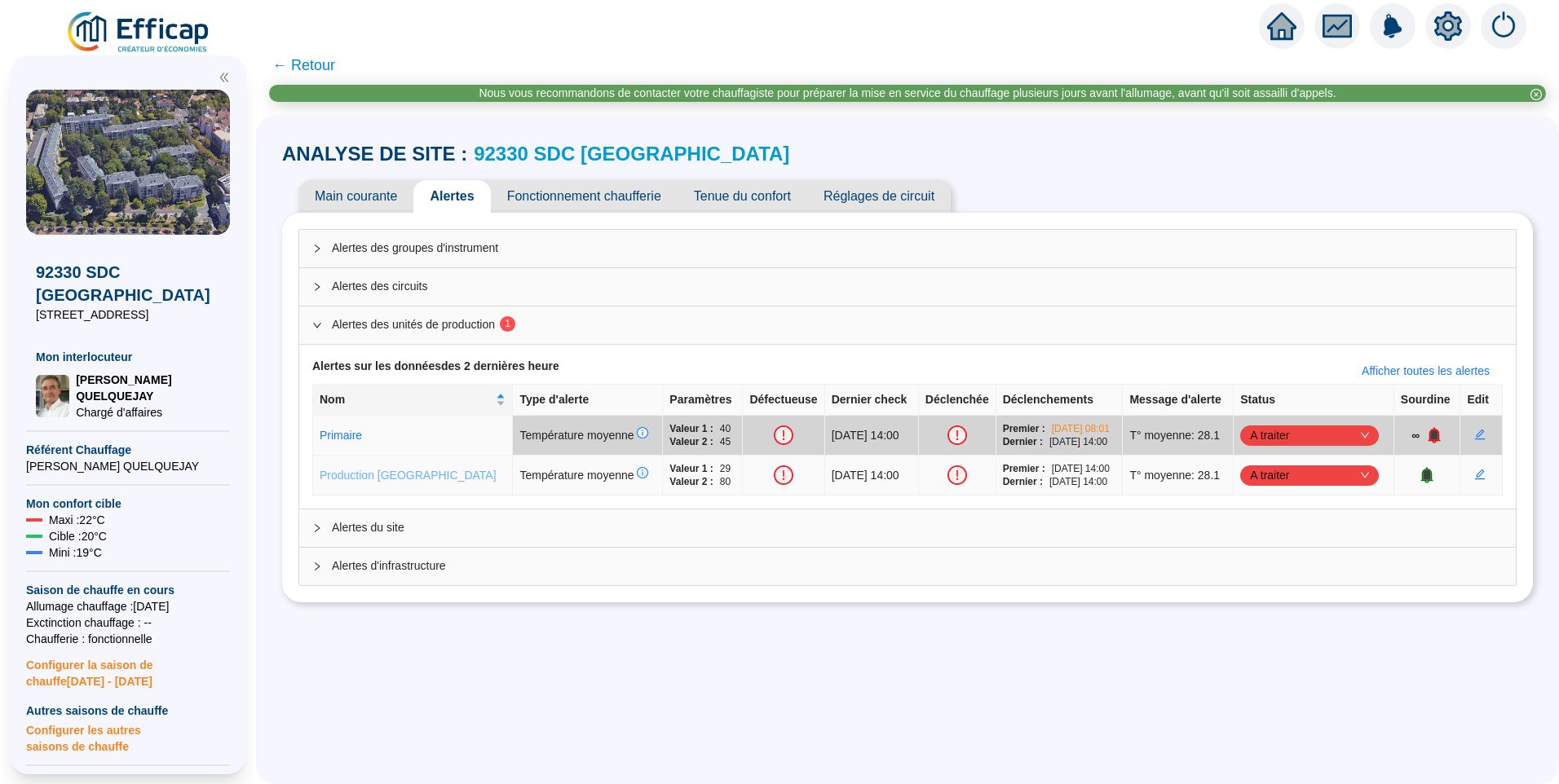
click at [386, 474] on link "Production [GEOGRAPHIC_DATA]" at bounding box center [408, 475] width 177 height 13
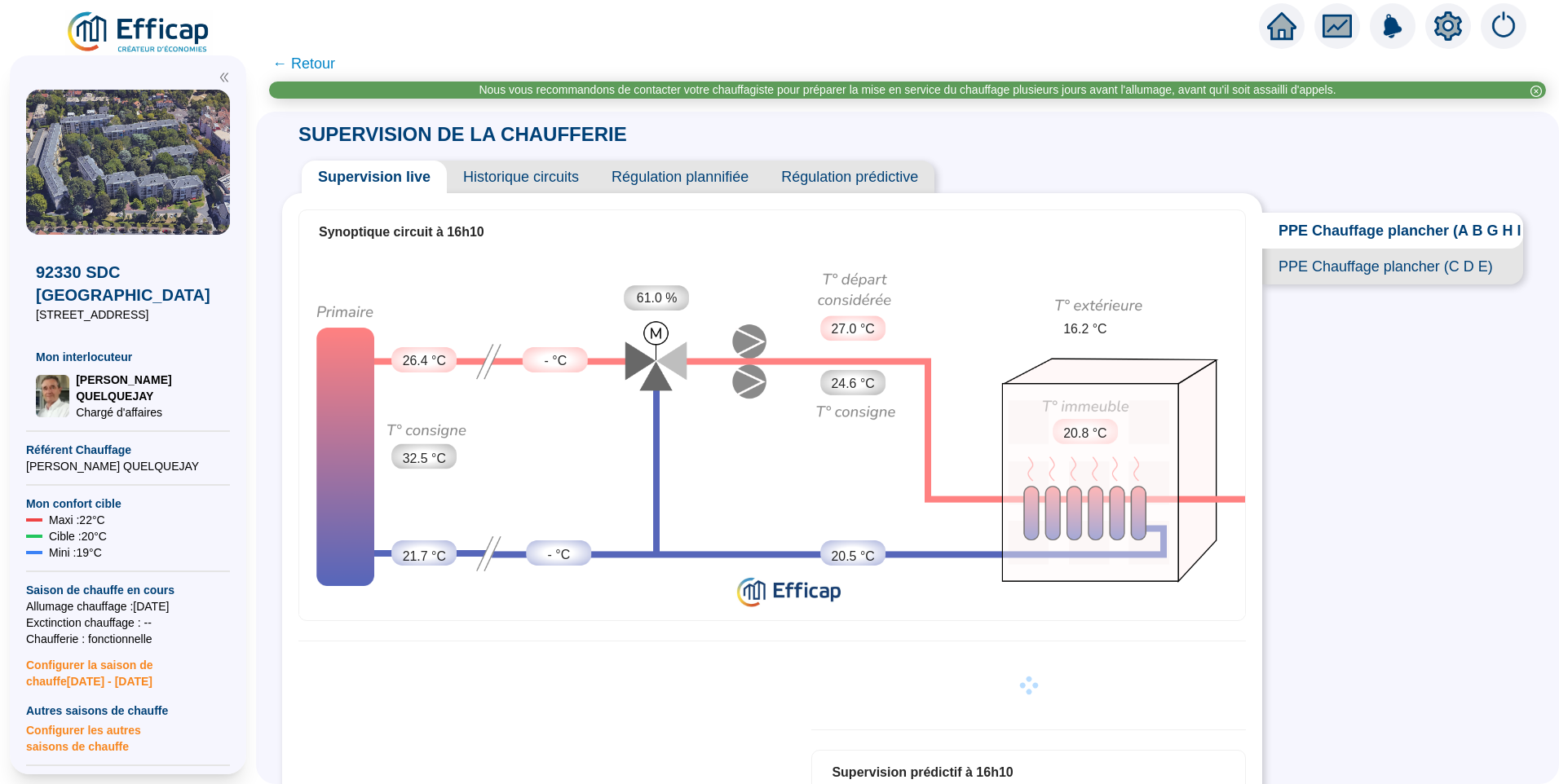
click at [504, 184] on span "Historique circuits" at bounding box center [520, 176] width 148 height 32
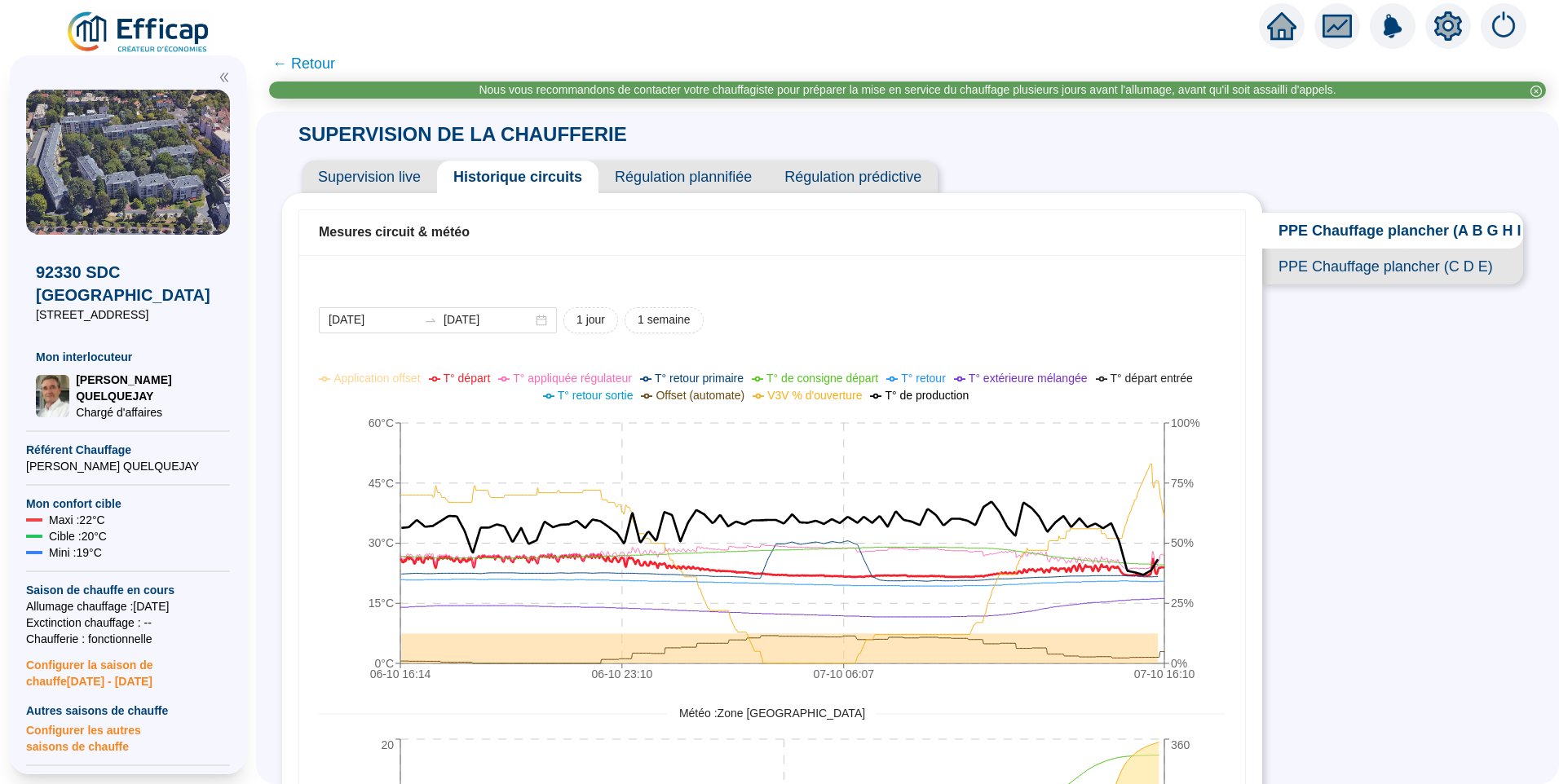
click at [935, 397] on span "T° de production" at bounding box center [926, 396] width 84 height 13
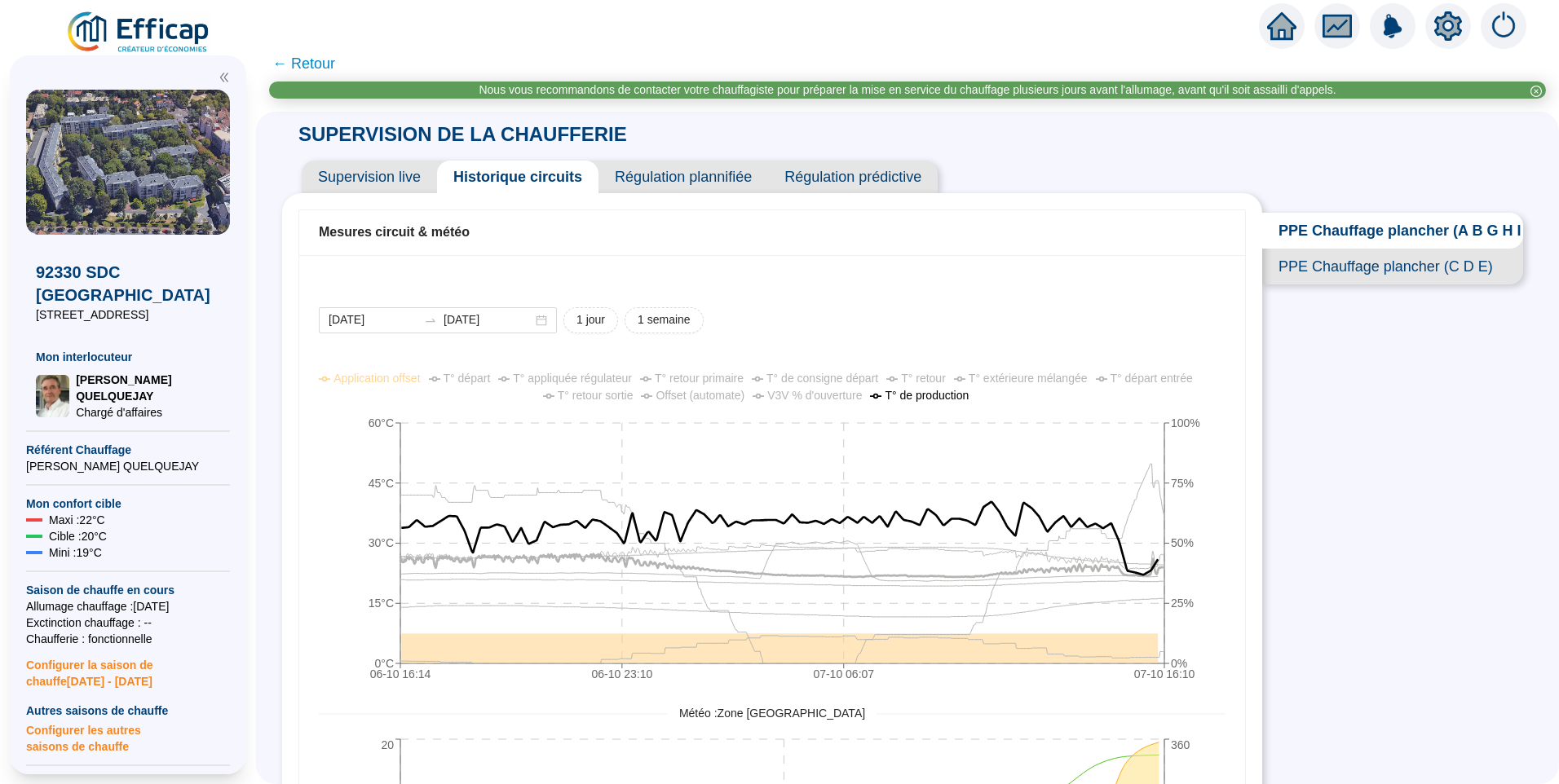
click at [495, 368] on icon "06-10 16:[PHONE_NUMBER]:[PHONE_NUMBER]:[PHONE_NUMBER]:10 0°C 15°C 30°C 45°C 60°…" at bounding box center [760, 529] width 882 height 326
click at [486, 375] on span "T° départ" at bounding box center [467, 378] width 47 height 13
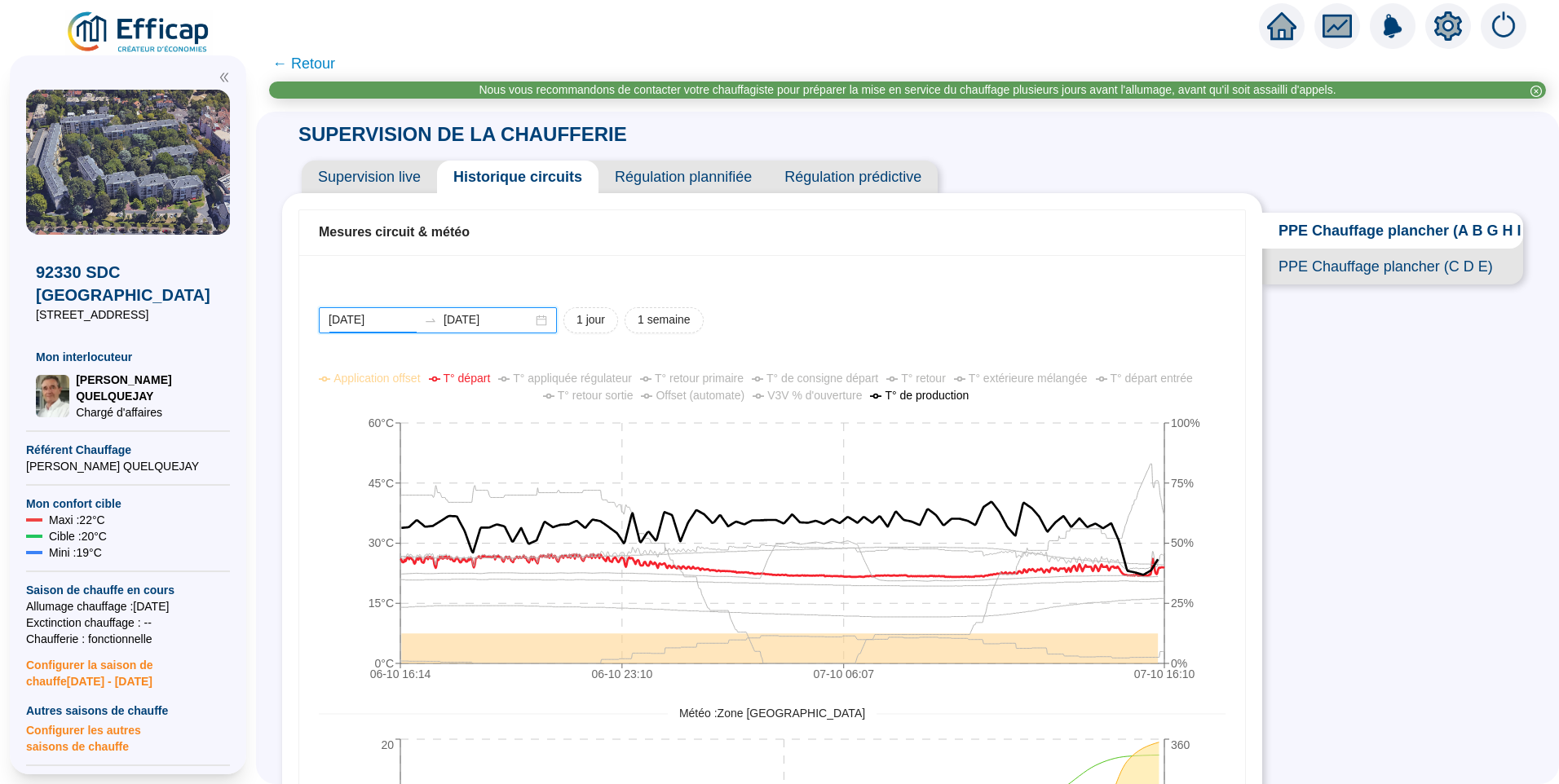
click at [403, 316] on input "[DATE]" at bounding box center [373, 320] width 89 height 17
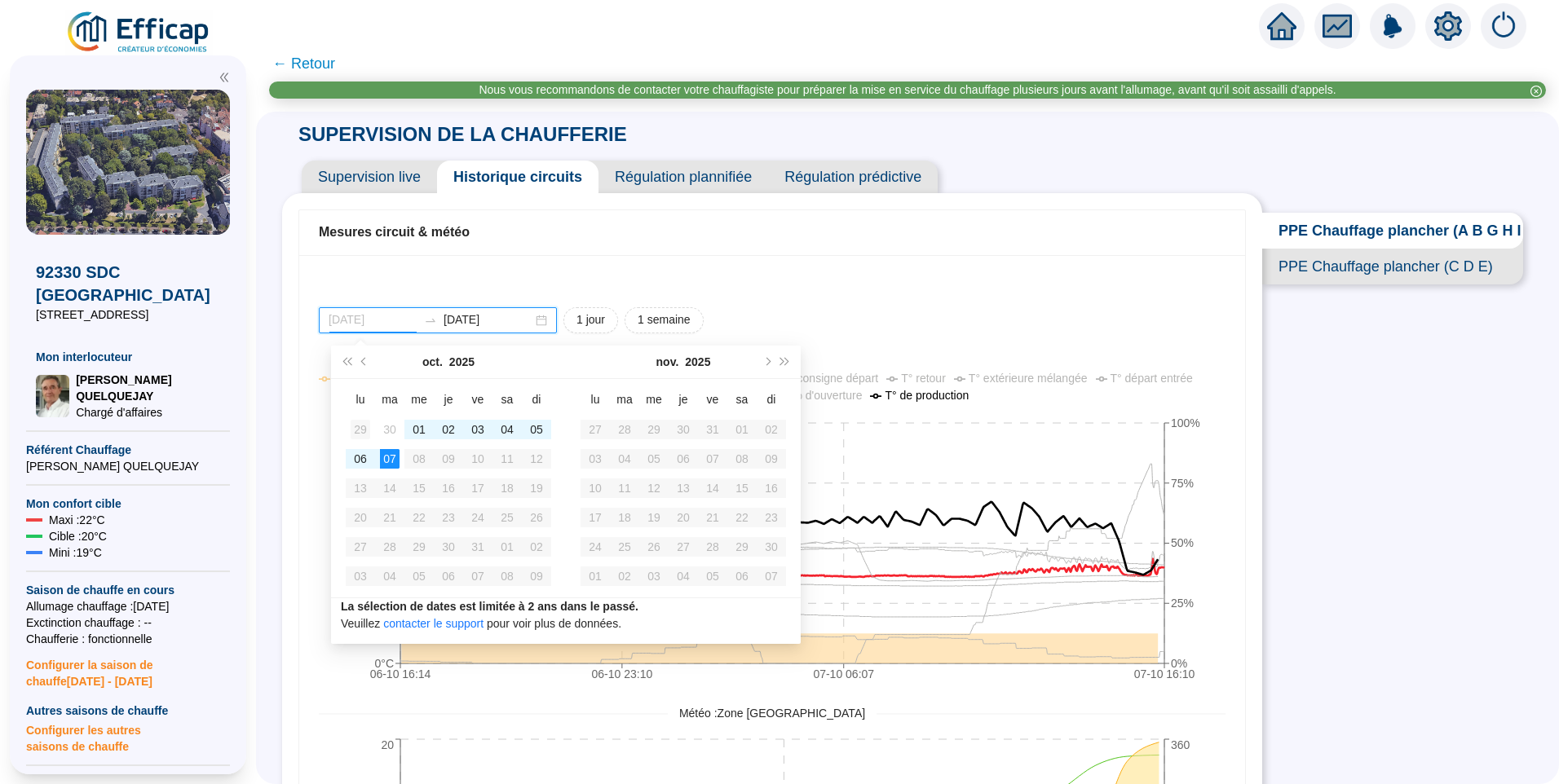
type input "[DATE]"
click at [360, 426] on div "29" at bounding box center [360, 430] width 20 height 20
type input "[DATE]"
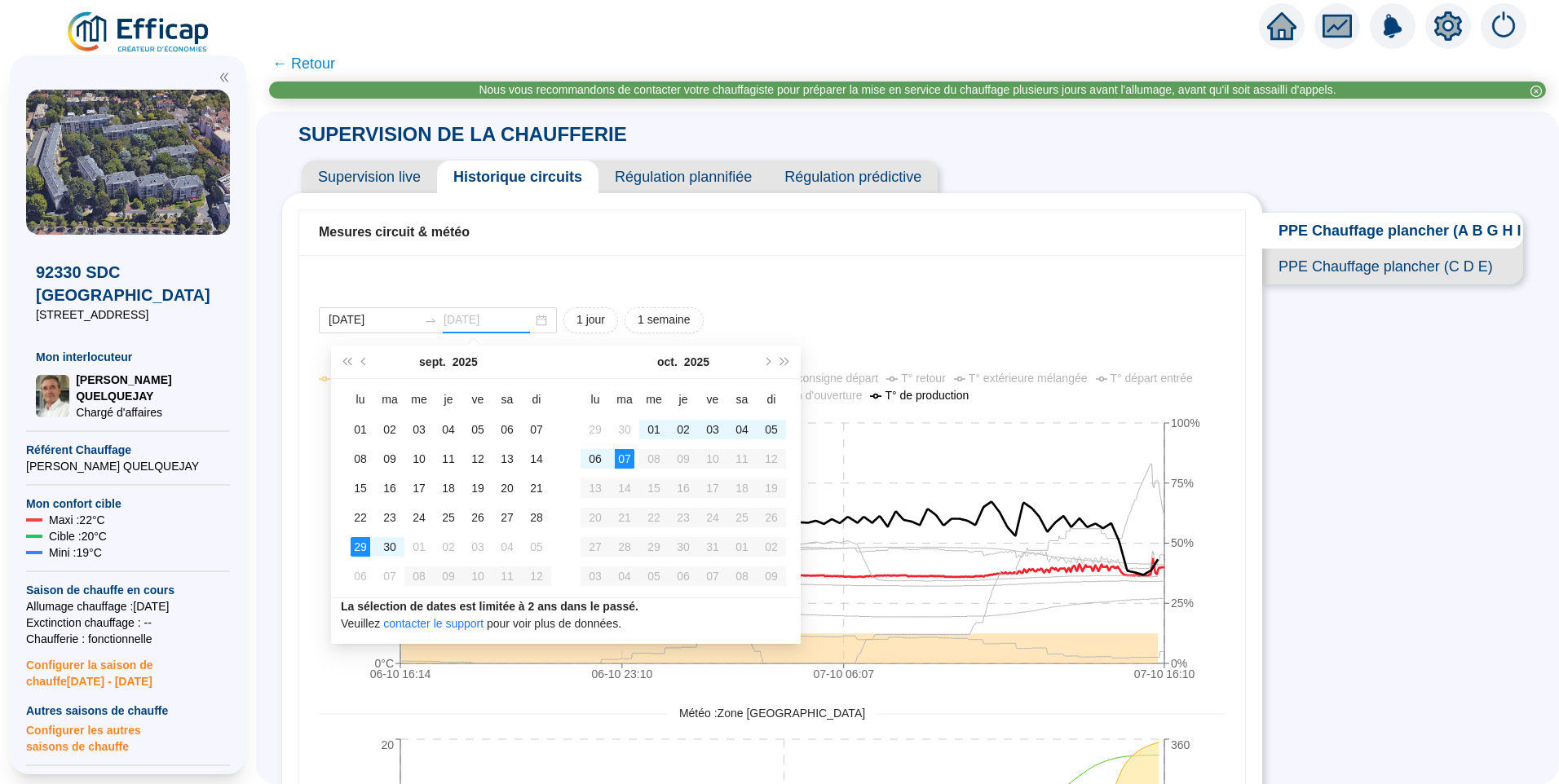
click at [624, 461] on div "07" at bounding box center [625, 459] width 20 height 20
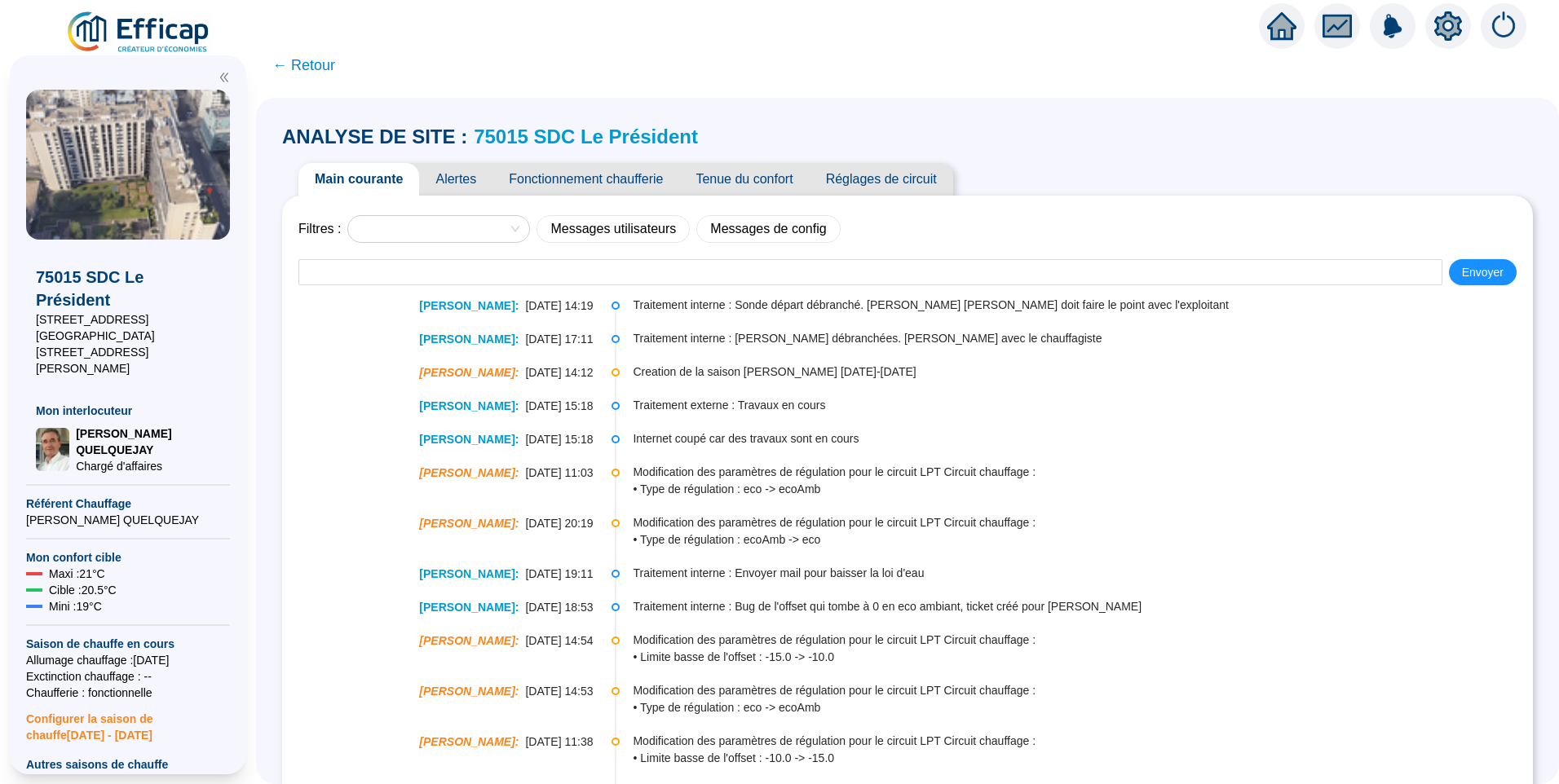
click at [471, 186] on span "Alertes" at bounding box center [456, 179] width 74 height 32
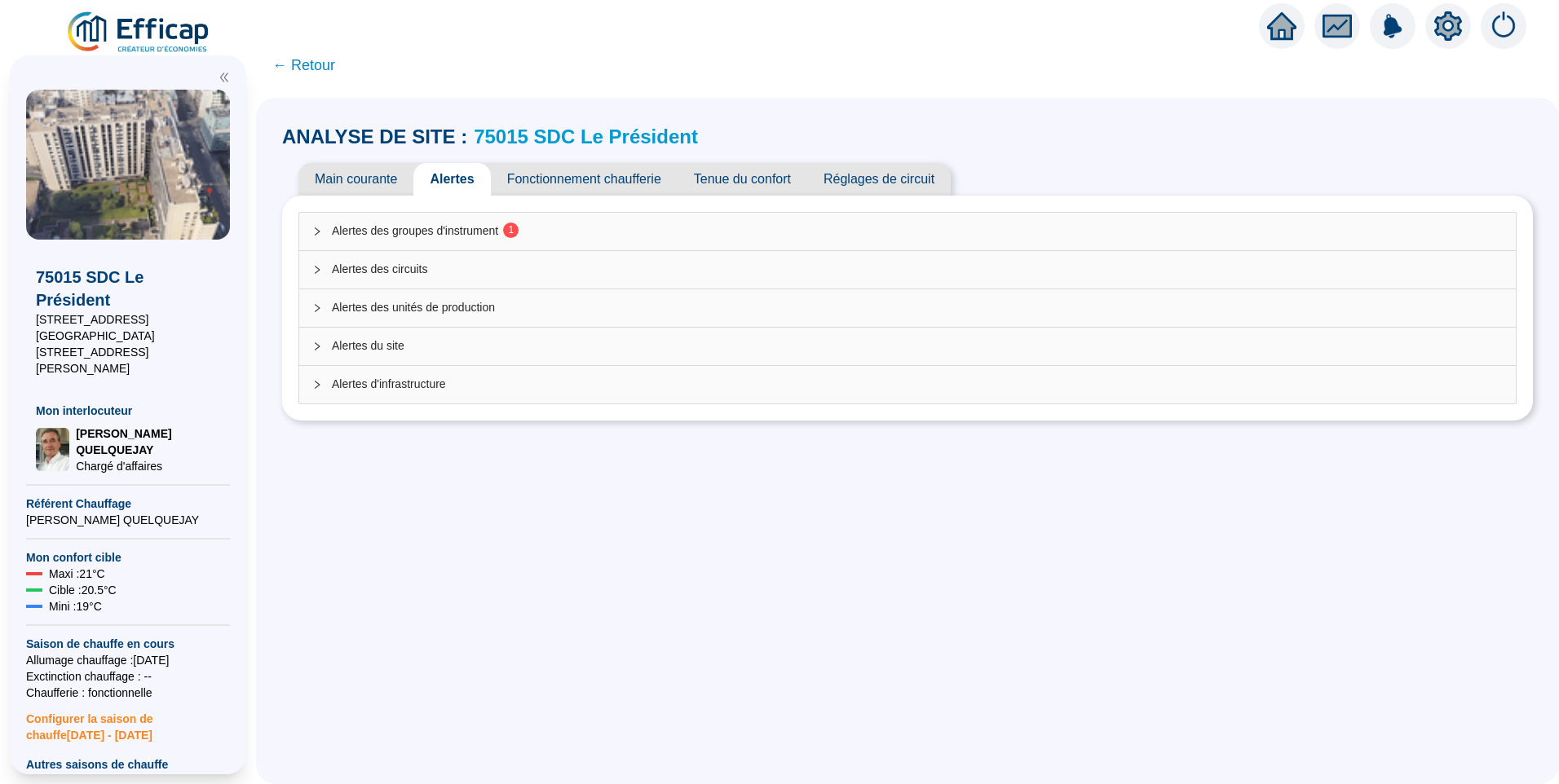
click at [485, 229] on span "Alertes des groupes d'instrument 1" at bounding box center [918, 231] width 1171 height 17
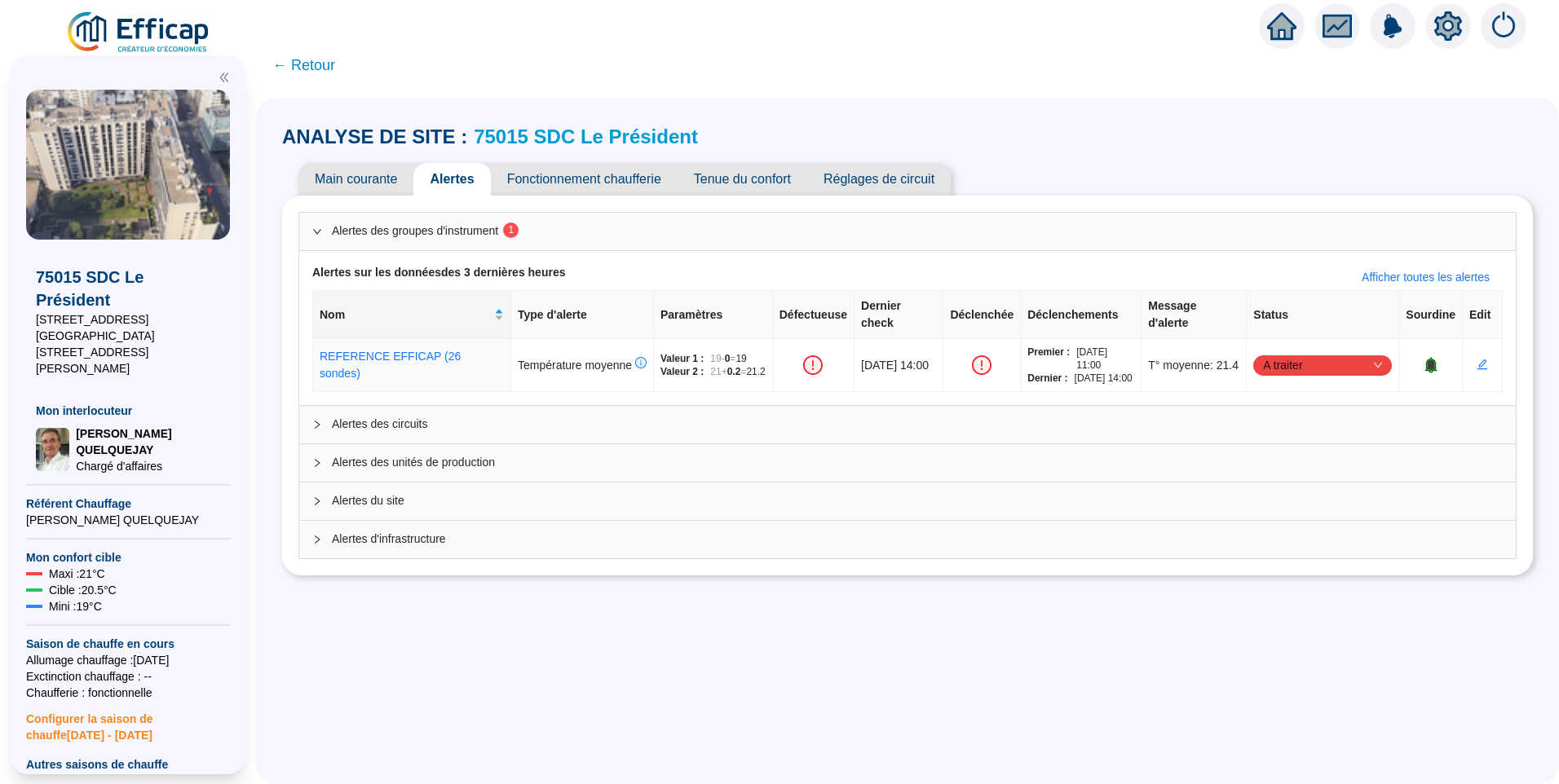
click at [753, 180] on span "Tenue du confort" at bounding box center [742, 179] width 130 height 32
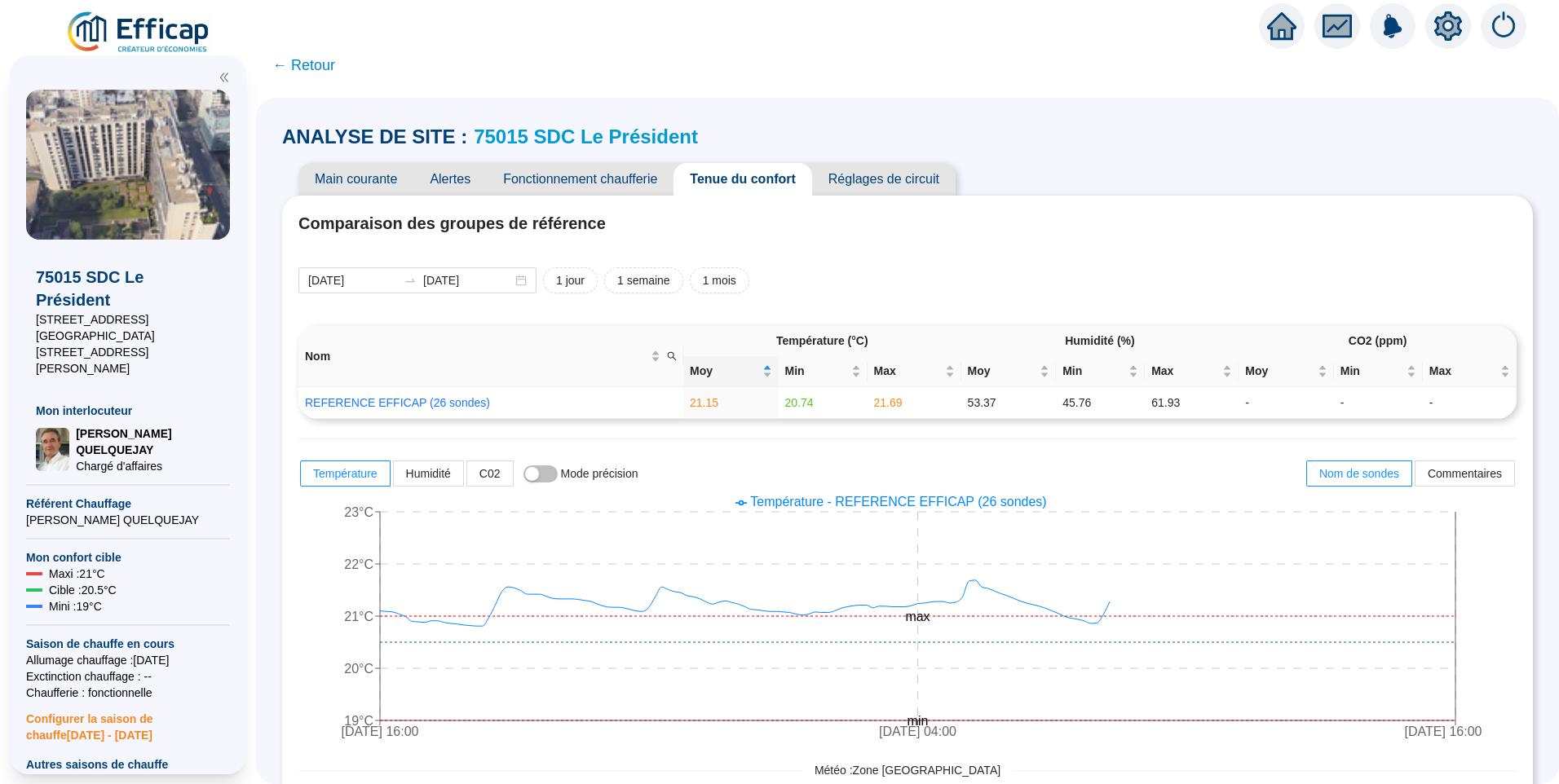
scroll to position [163, 0]
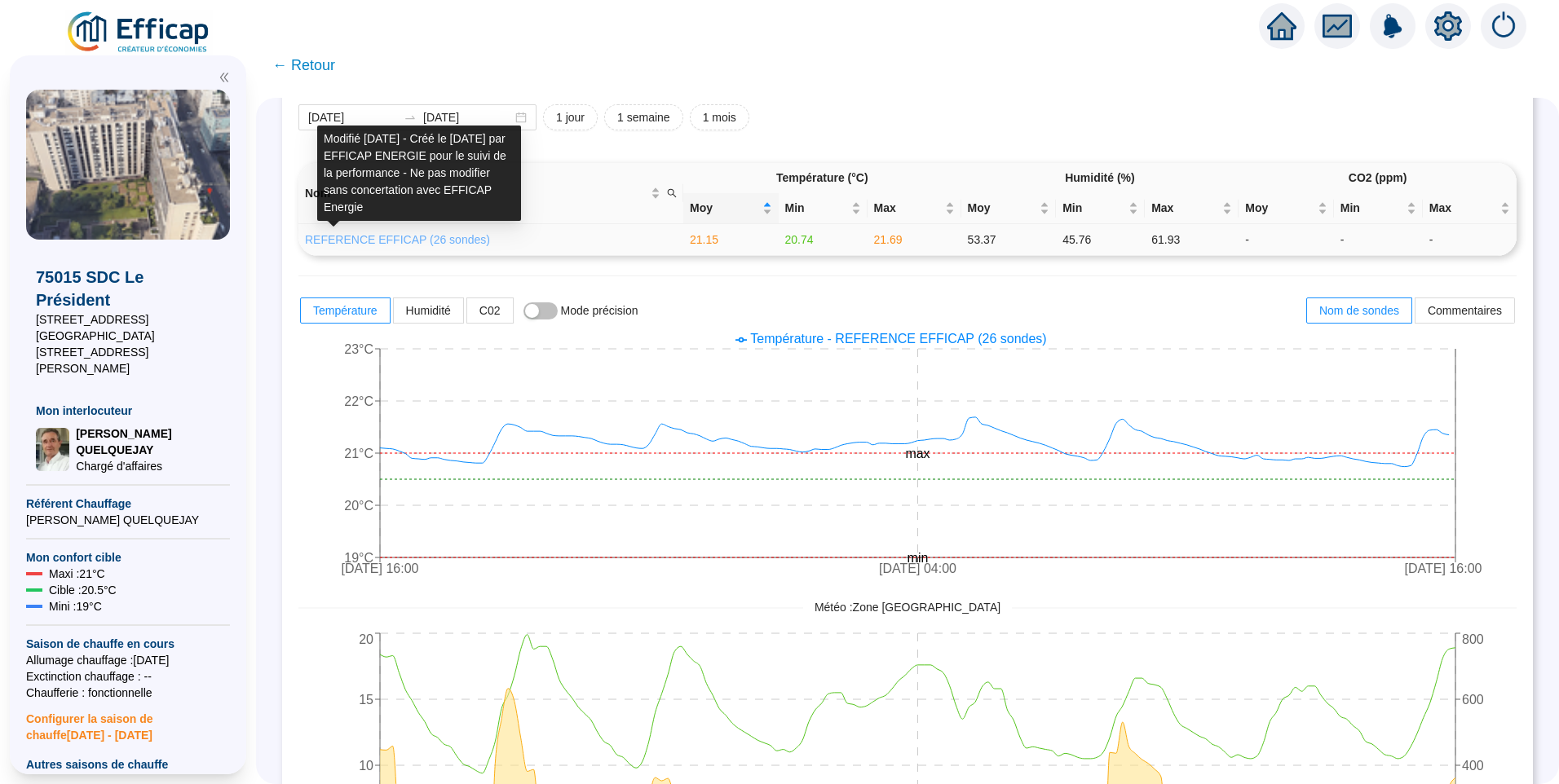
click at [424, 234] on link "REFERENCE EFFICAP (26 sondes)" at bounding box center [397, 240] width 185 height 13
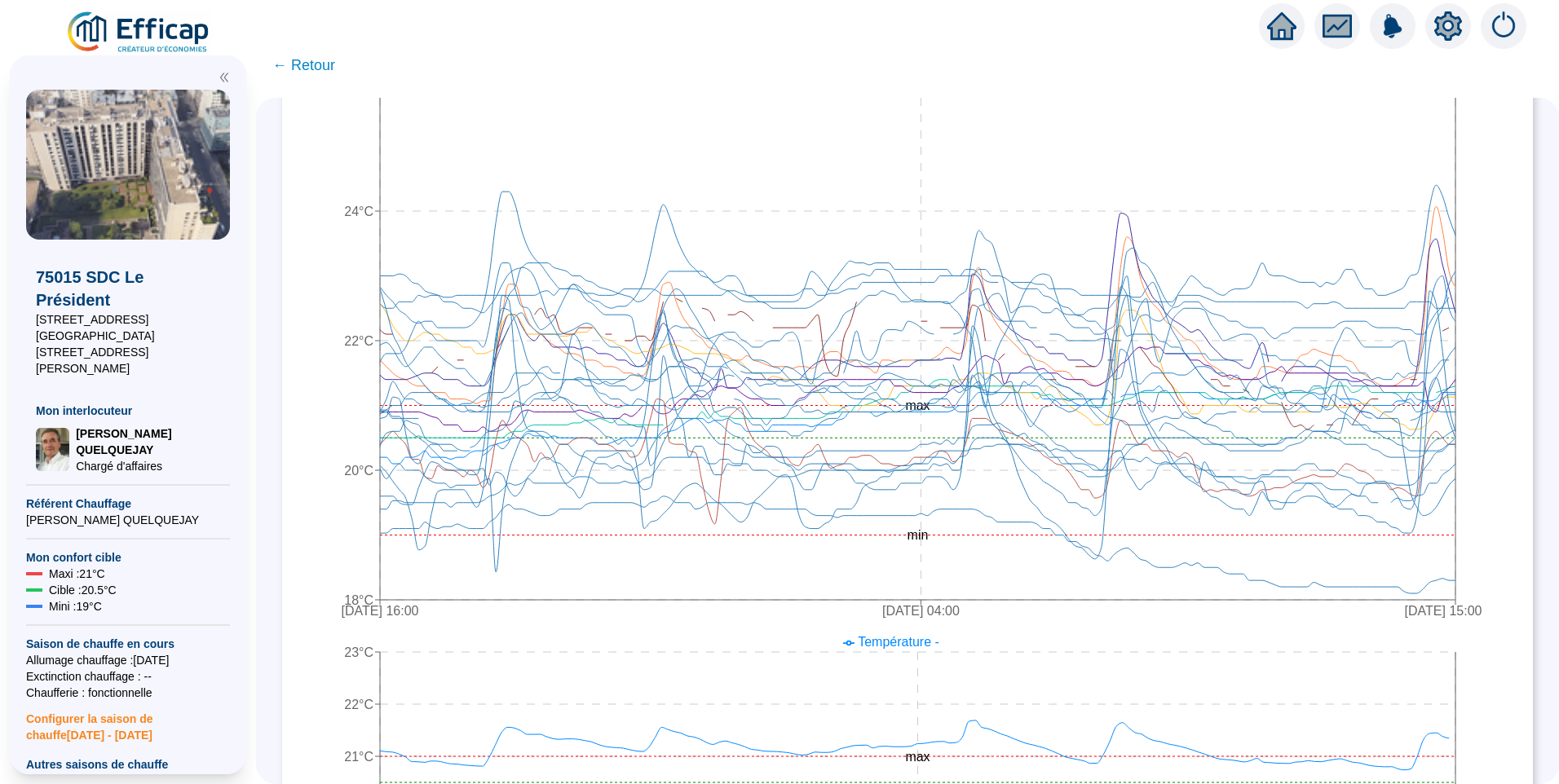
scroll to position [570, 0]
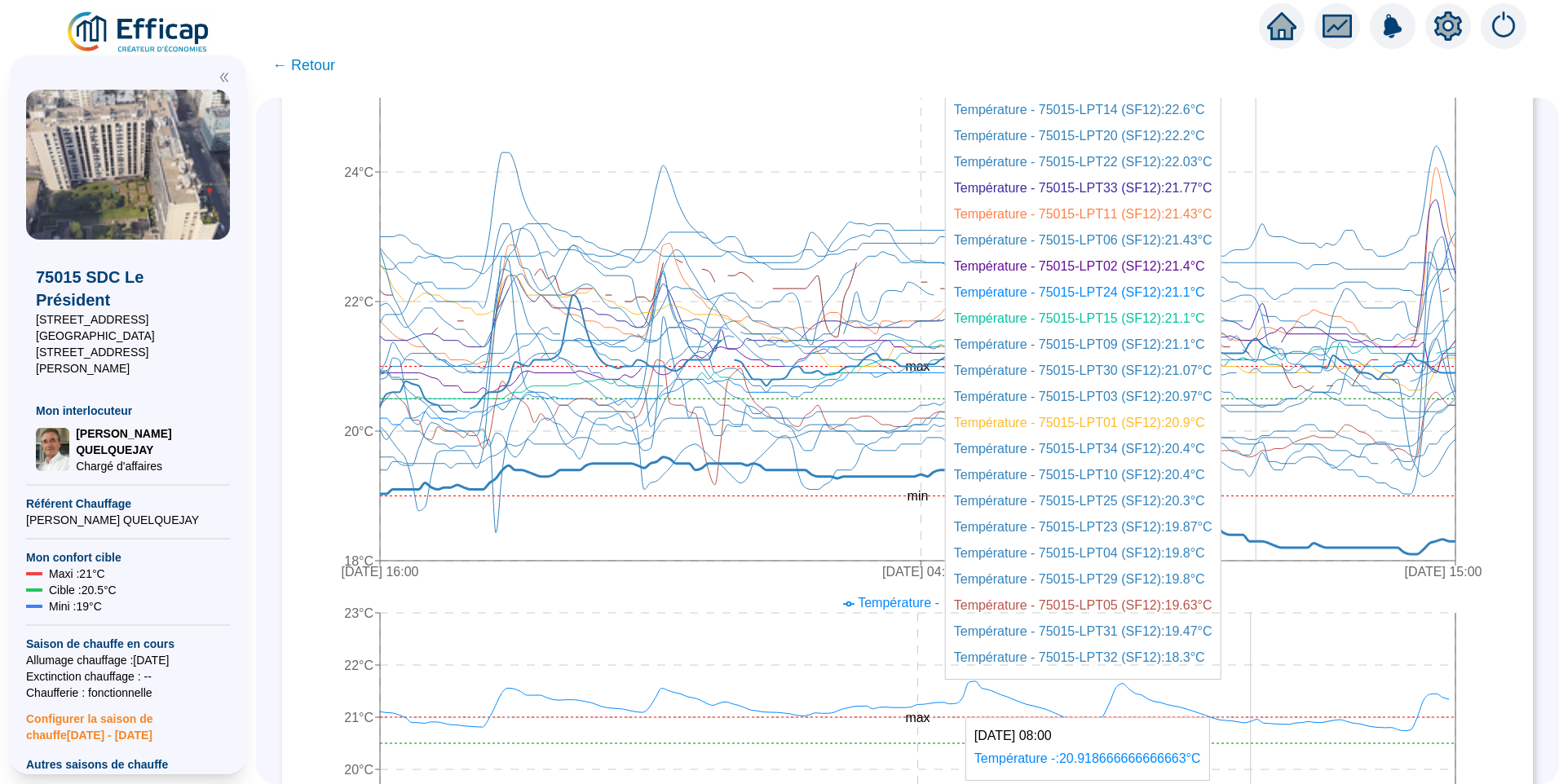
click at [1272, 541] on icon at bounding box center [918, 505] width 1075 height 97
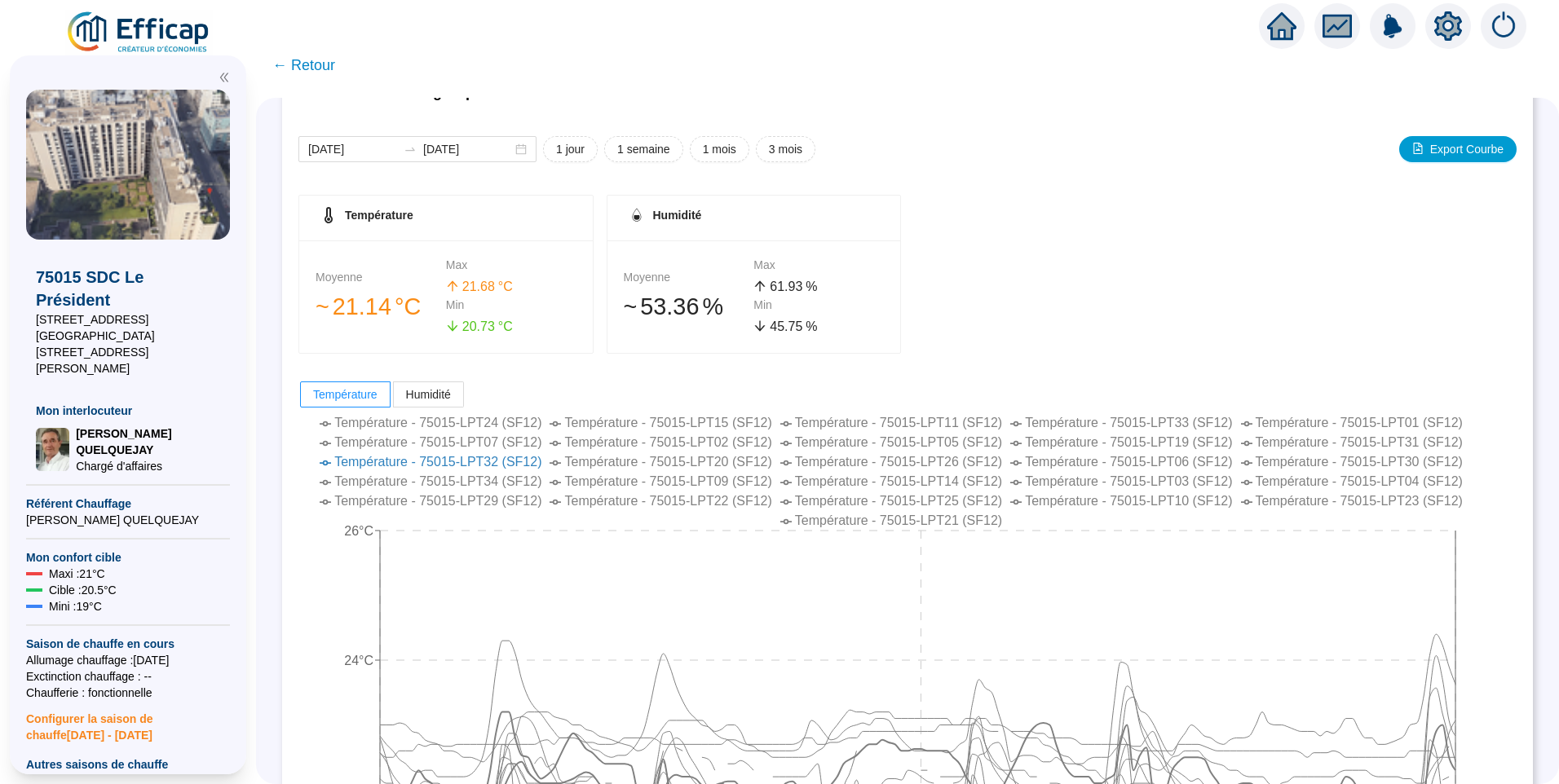
scroll to position [81, 0]
click at [389, 153] on input "[DATE]" at bounding box center [352, 150] width 89 height 17
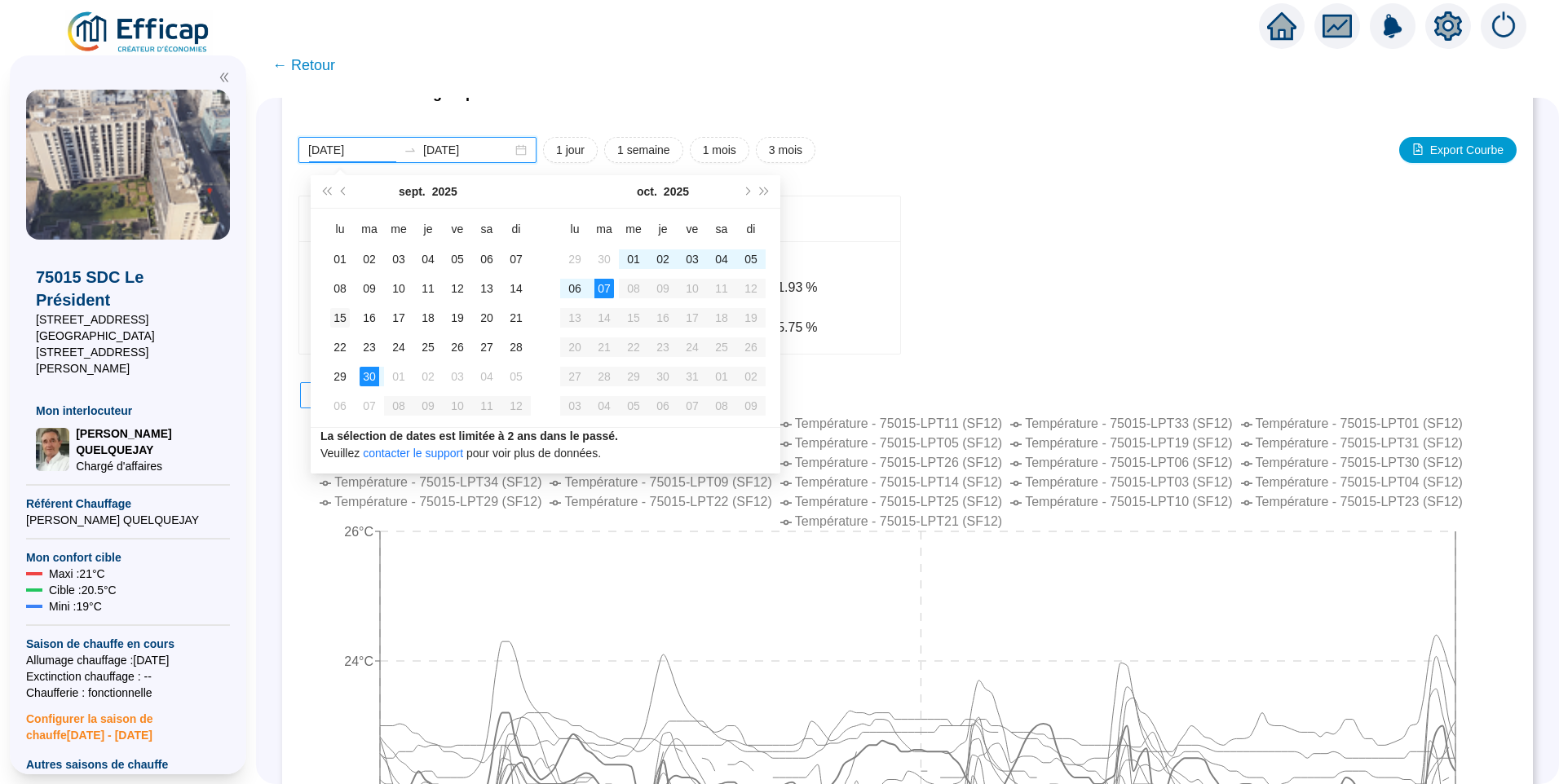
type input "2025-09-15"
click at [340, 325] on div "15" at bounding box center [340, 318] width 20 height 20
type input "[DATE]"
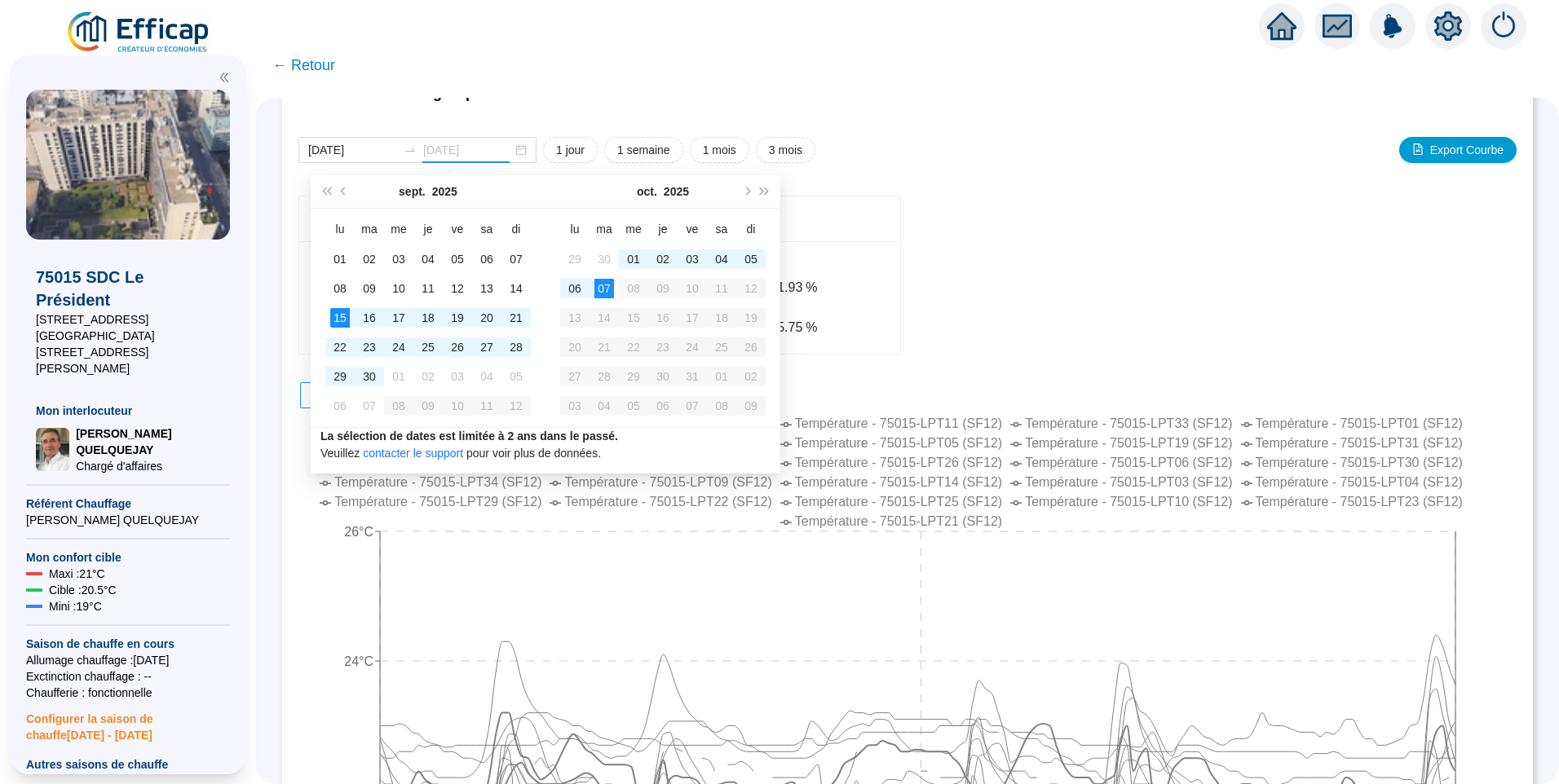
click at [601, 288] on div "07" at bounding box center [605, 289] width 20 height 20
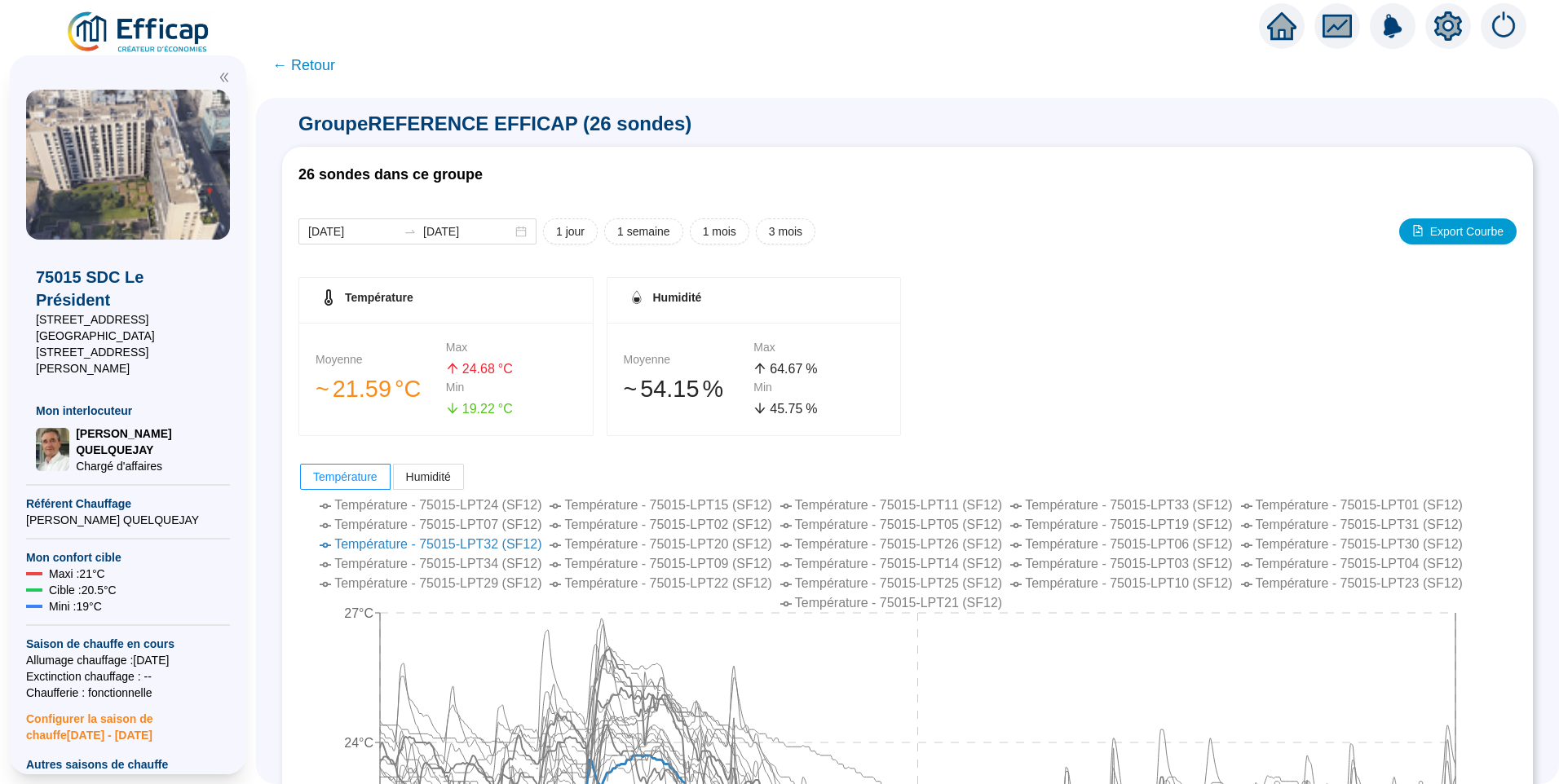
scroll to position [326, 0]
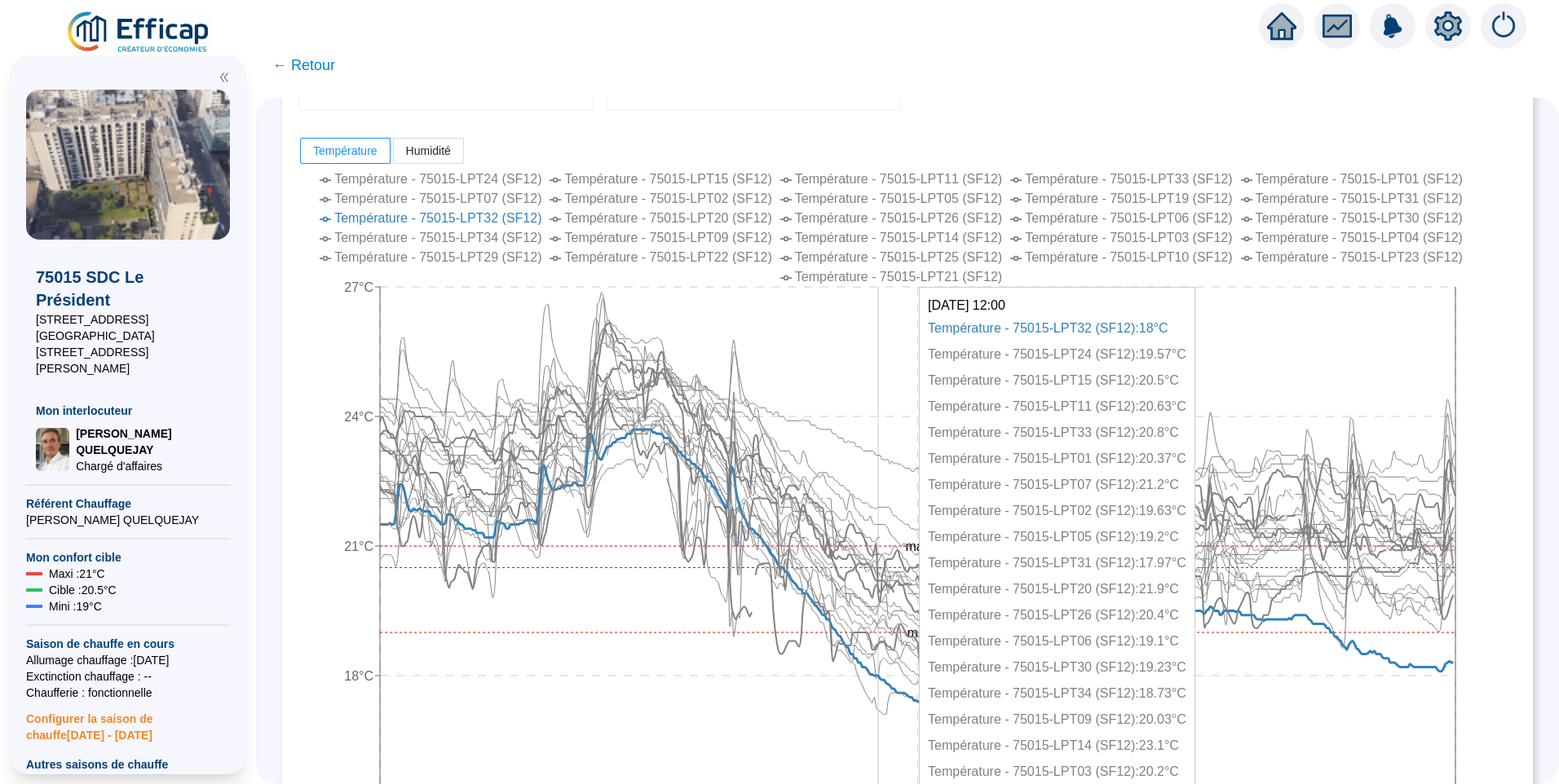
click at [890, 454] on icon "15 sept. 2025 00:00 26 sept. 2025 08:00 7 oct. 2025 16:00 15°C 18°C 21°C 24°C 2…" at bounding box center [895, 499] width 1194 height 668
click at [886, 454] on icon at bounding box center [918, 433] width 1075 height 111
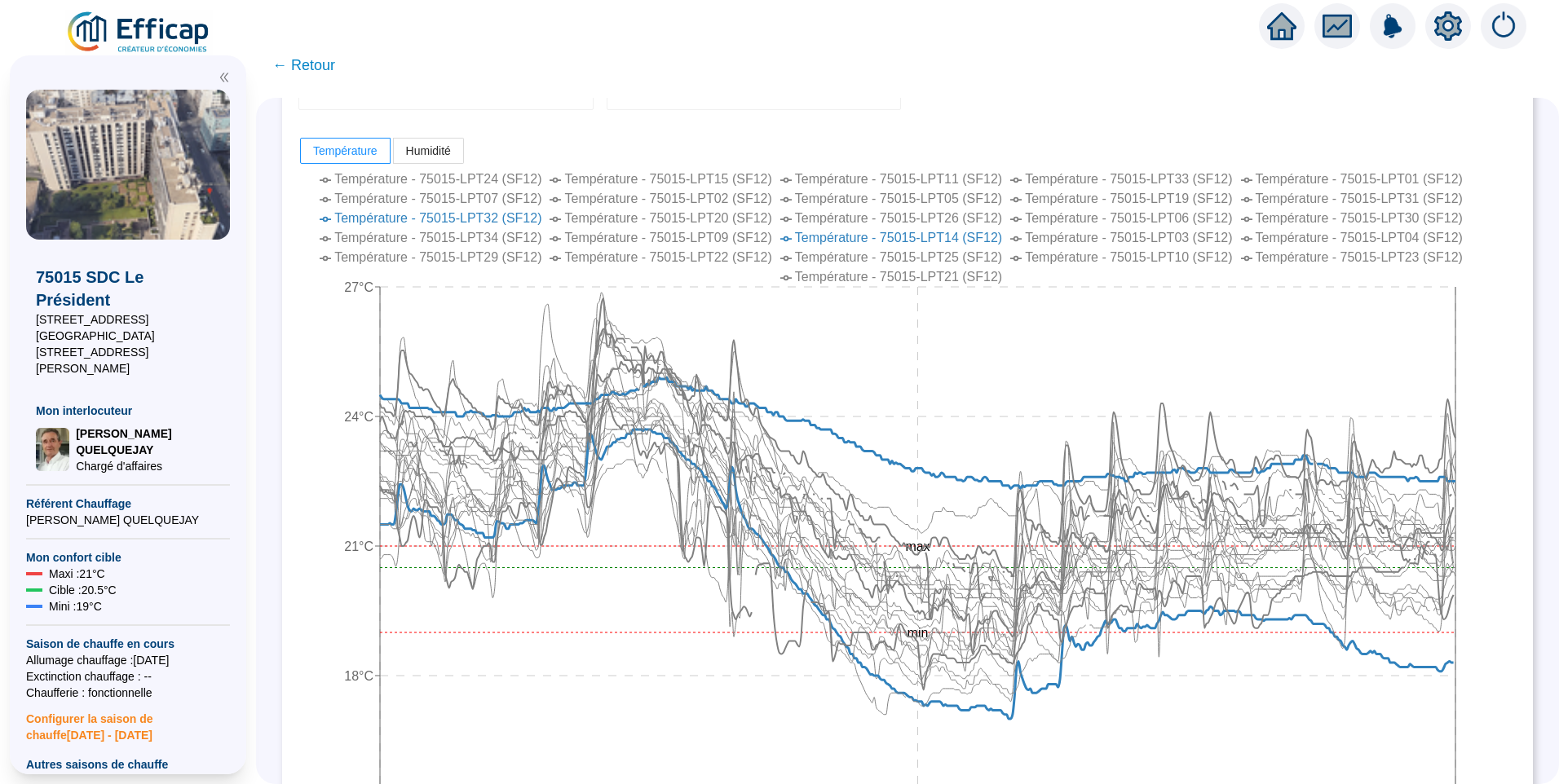
click at [542, 219] on span "Température - 75015-LPT32 (SF12)" at bounding box center [438, 218] width 207 height 14
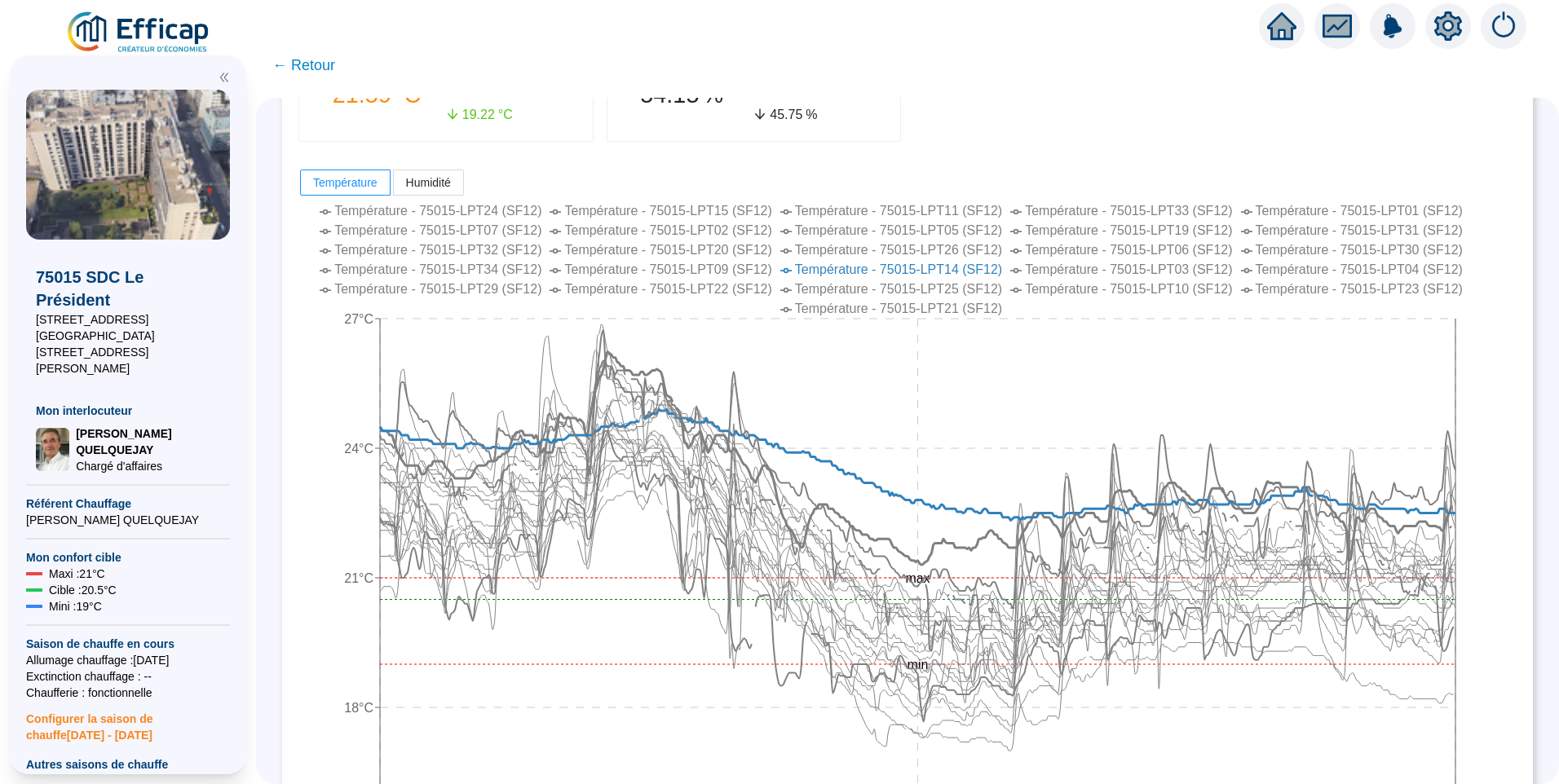
scroll to position [0, 0]
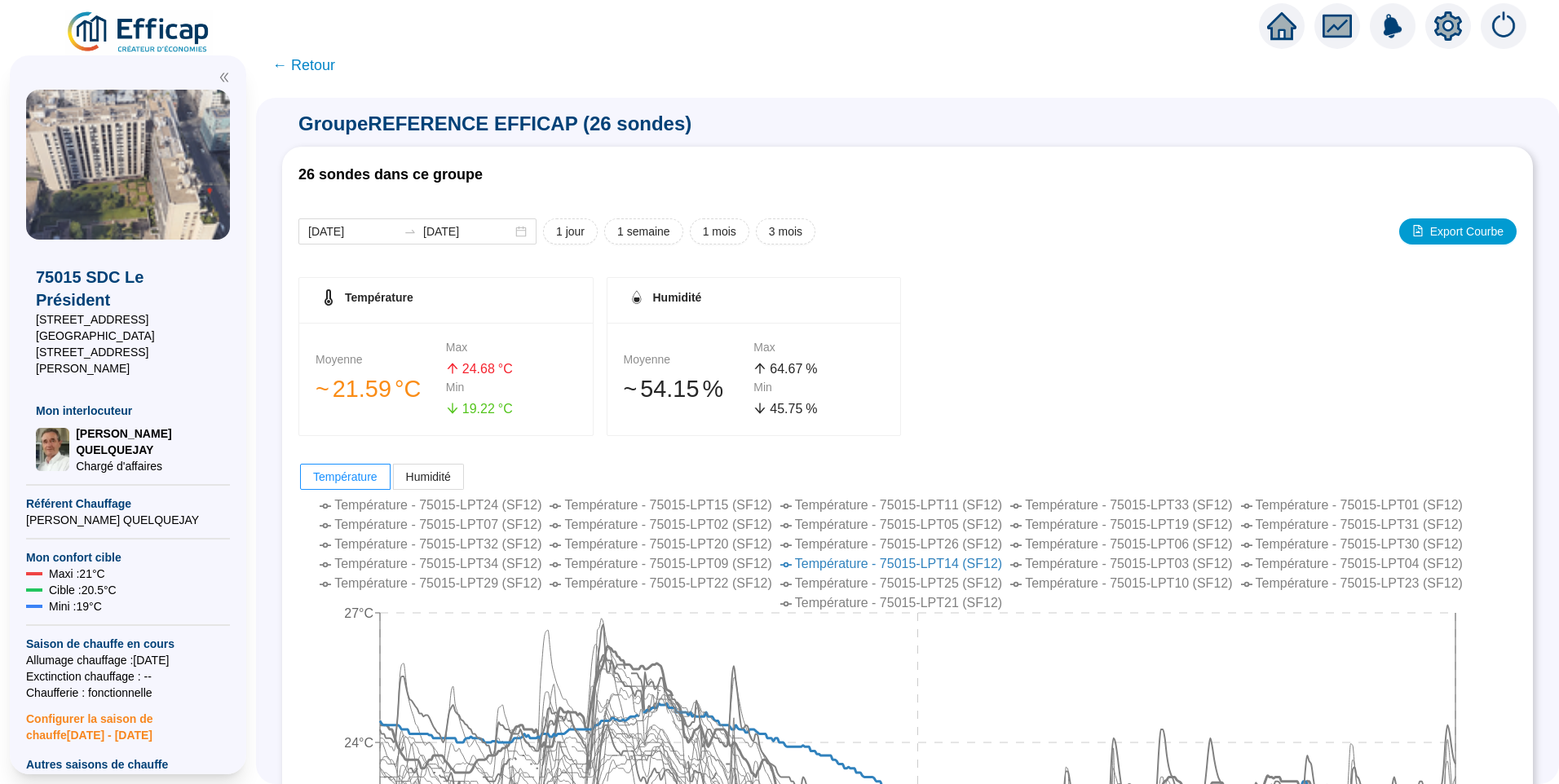
click at [321, 65] on span "← Retour" at bounding box center [304, 65] width 63 height 23
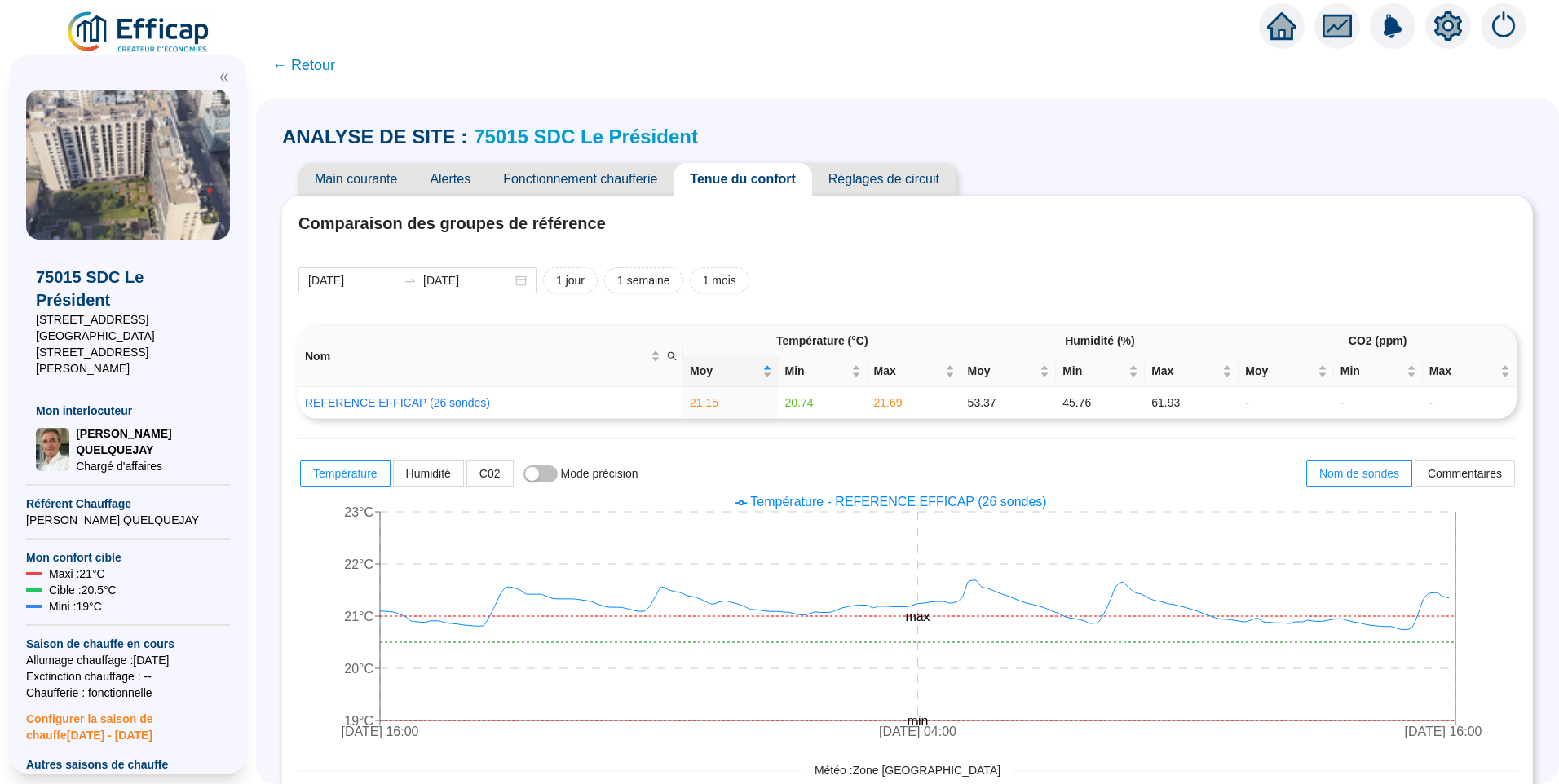
click at [555, 132] on link "75015 SDC Le Président" at bounding box center [586, 137] width 224 height 22
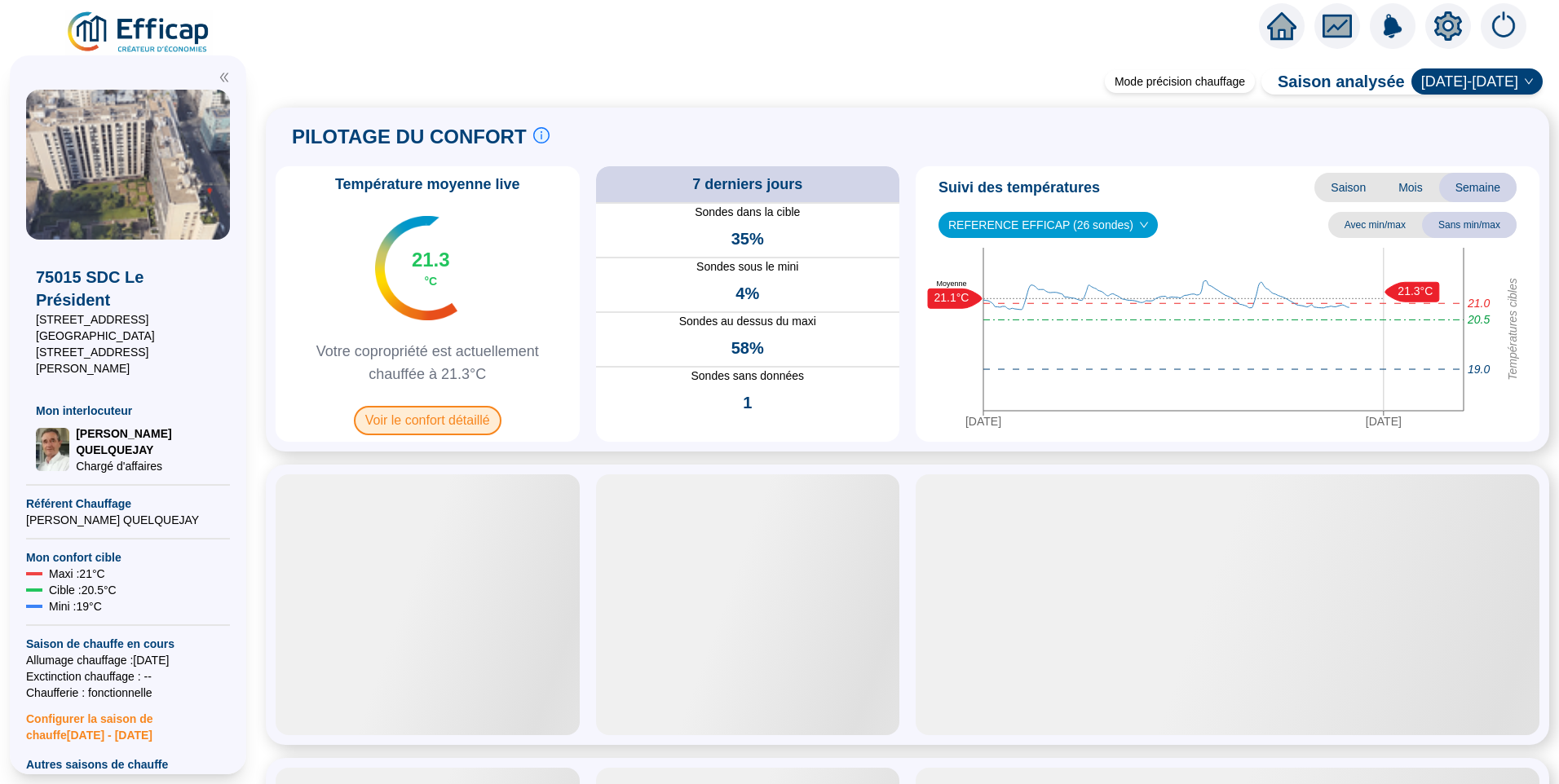
click at [466, 425] on span "Voir le confort détaillé" at bounding box center [427, 420] width 147 height 29
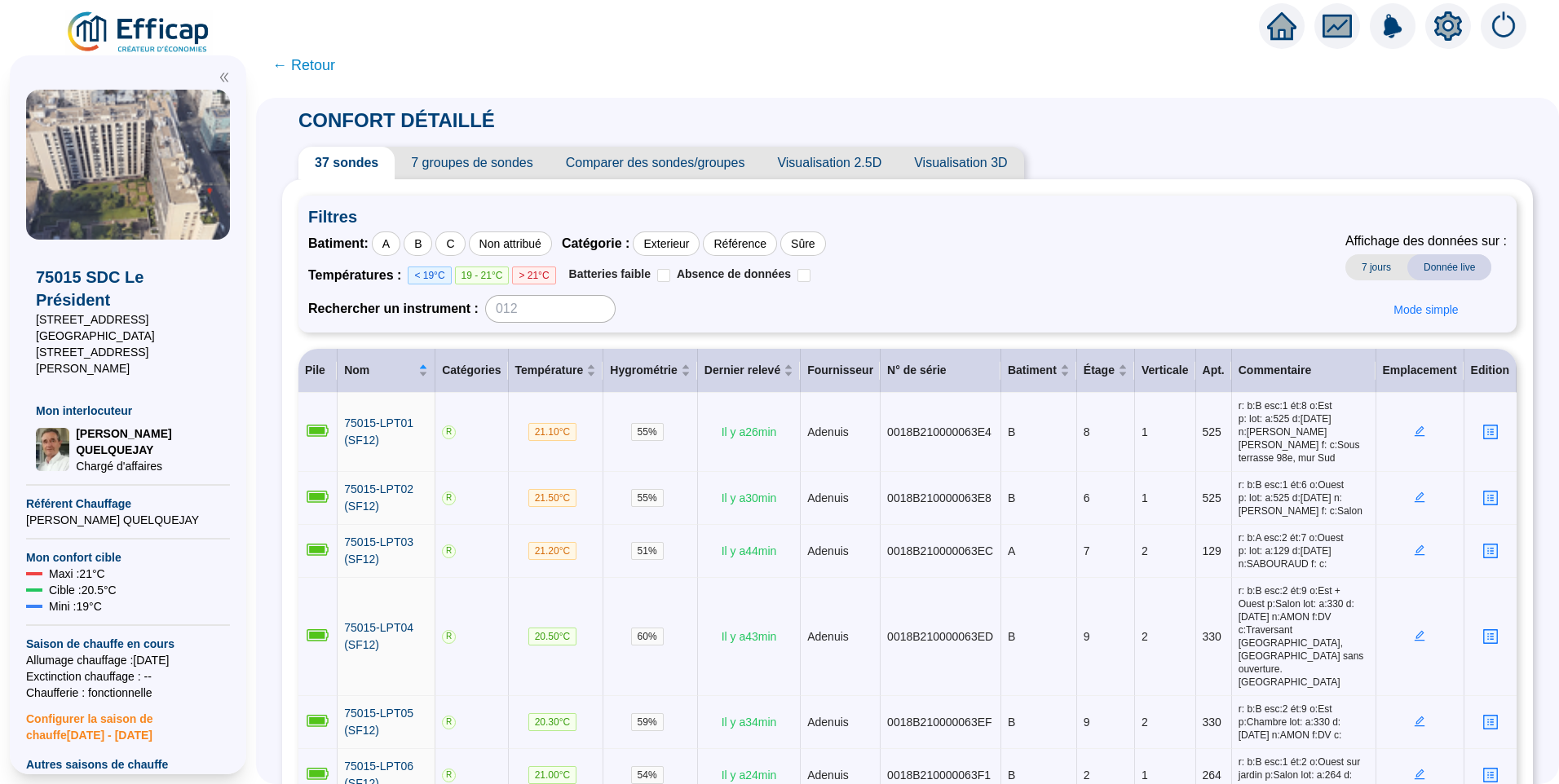
click at [487, 164] on span "7 groupes de sondes" at bounding box center [471, 162] width 154 height 32
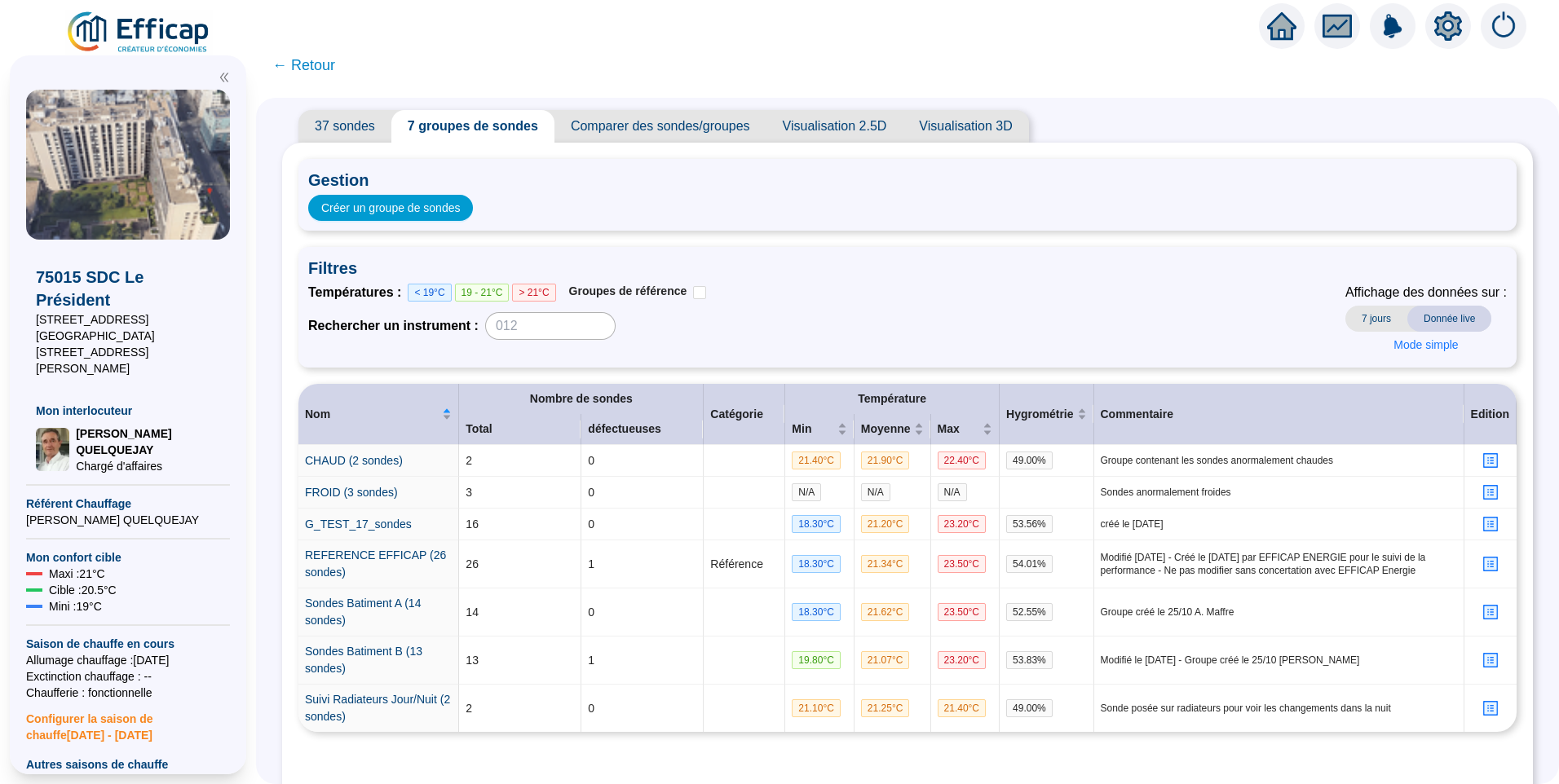
scroll to position [88, 0]
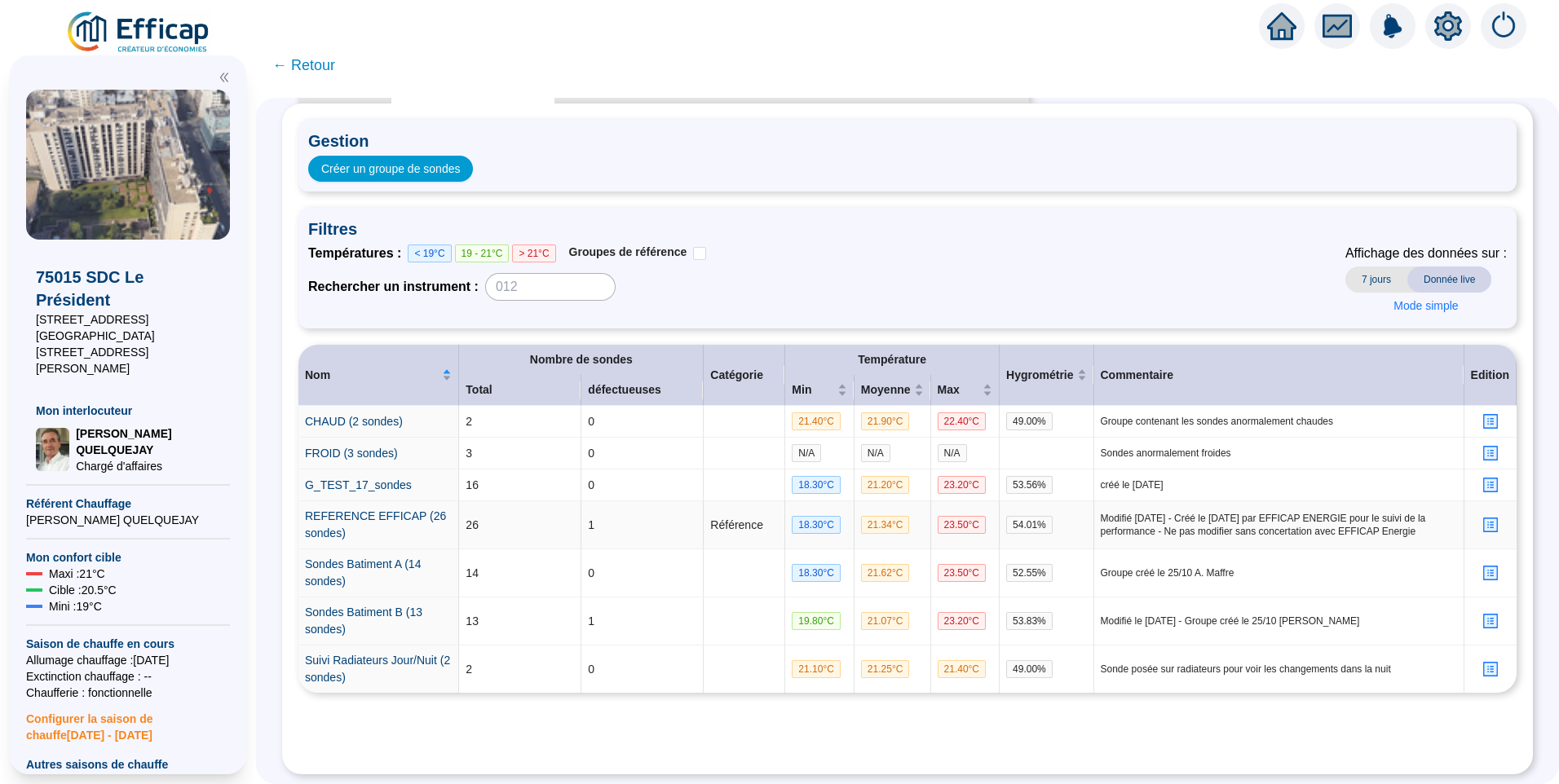
click at [1484, 519] on icon "profile" at bounding box center [1490, 525] width 12 height 12
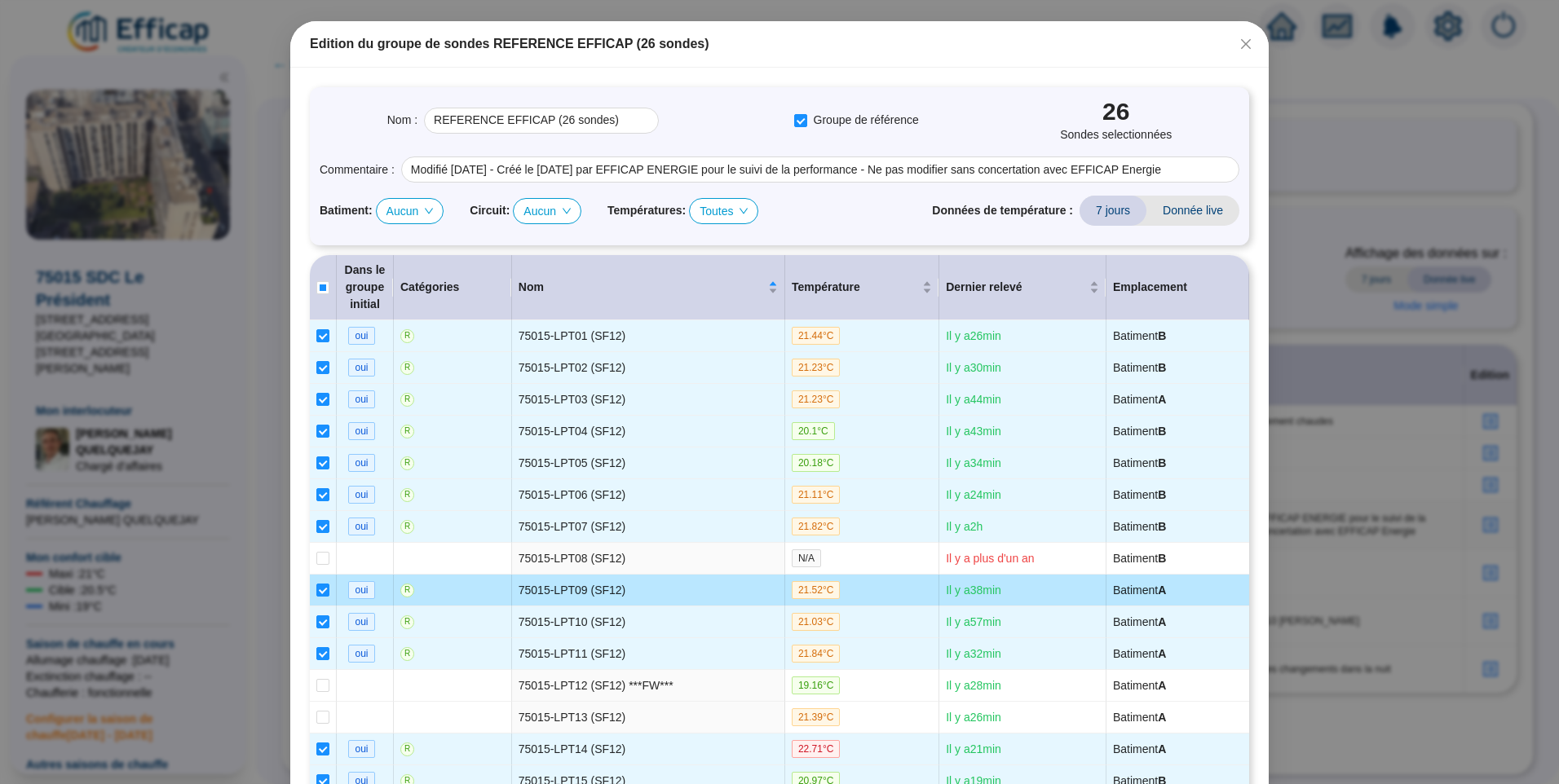
scroll to position [326, 0]
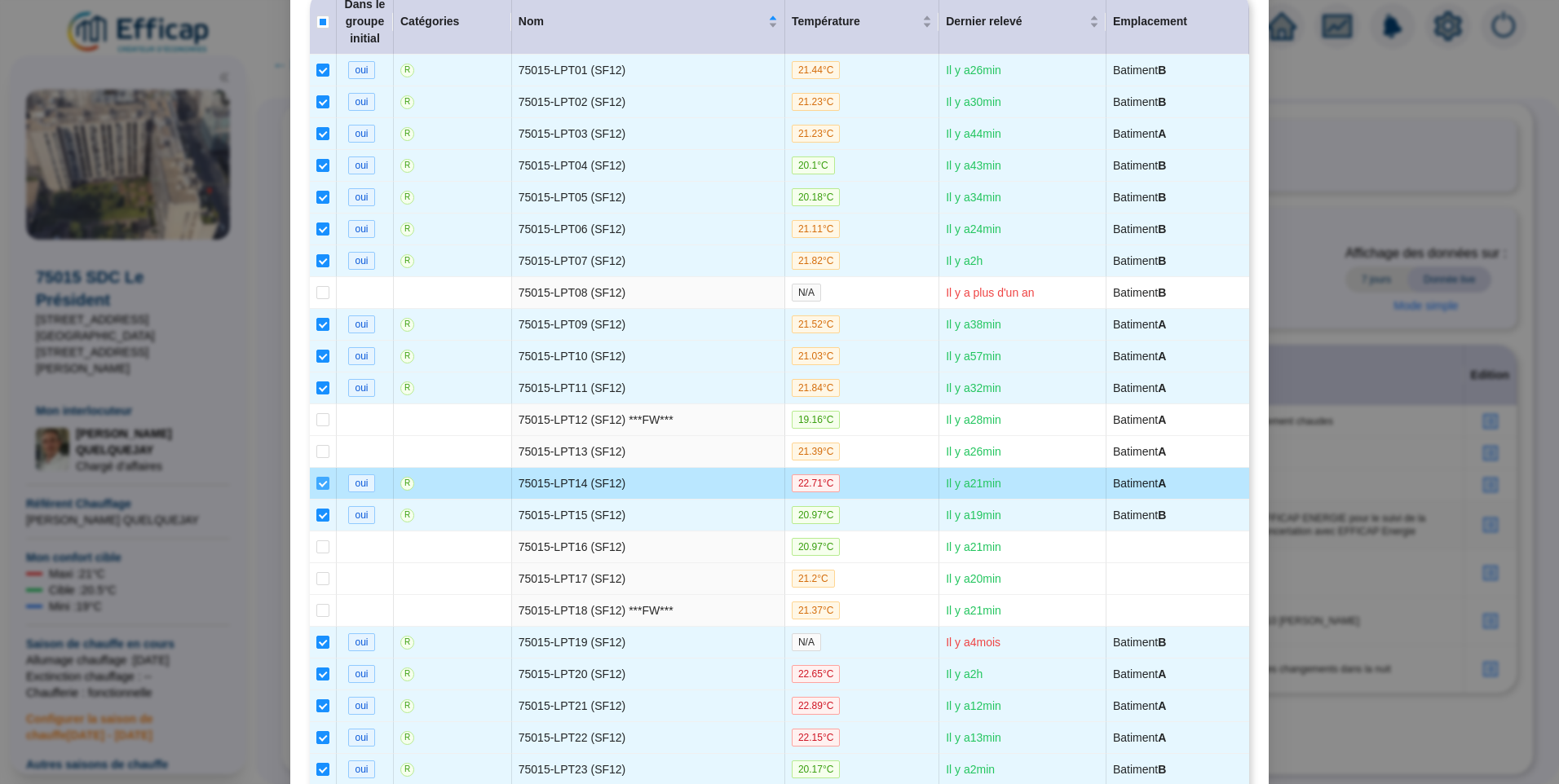
click at [316, 488] on input "checkbox" at bounding box center [323, 483] width 13 height 13
checkbox input "false"
type input "REFERENCE EFFICAP (25 sondes)"
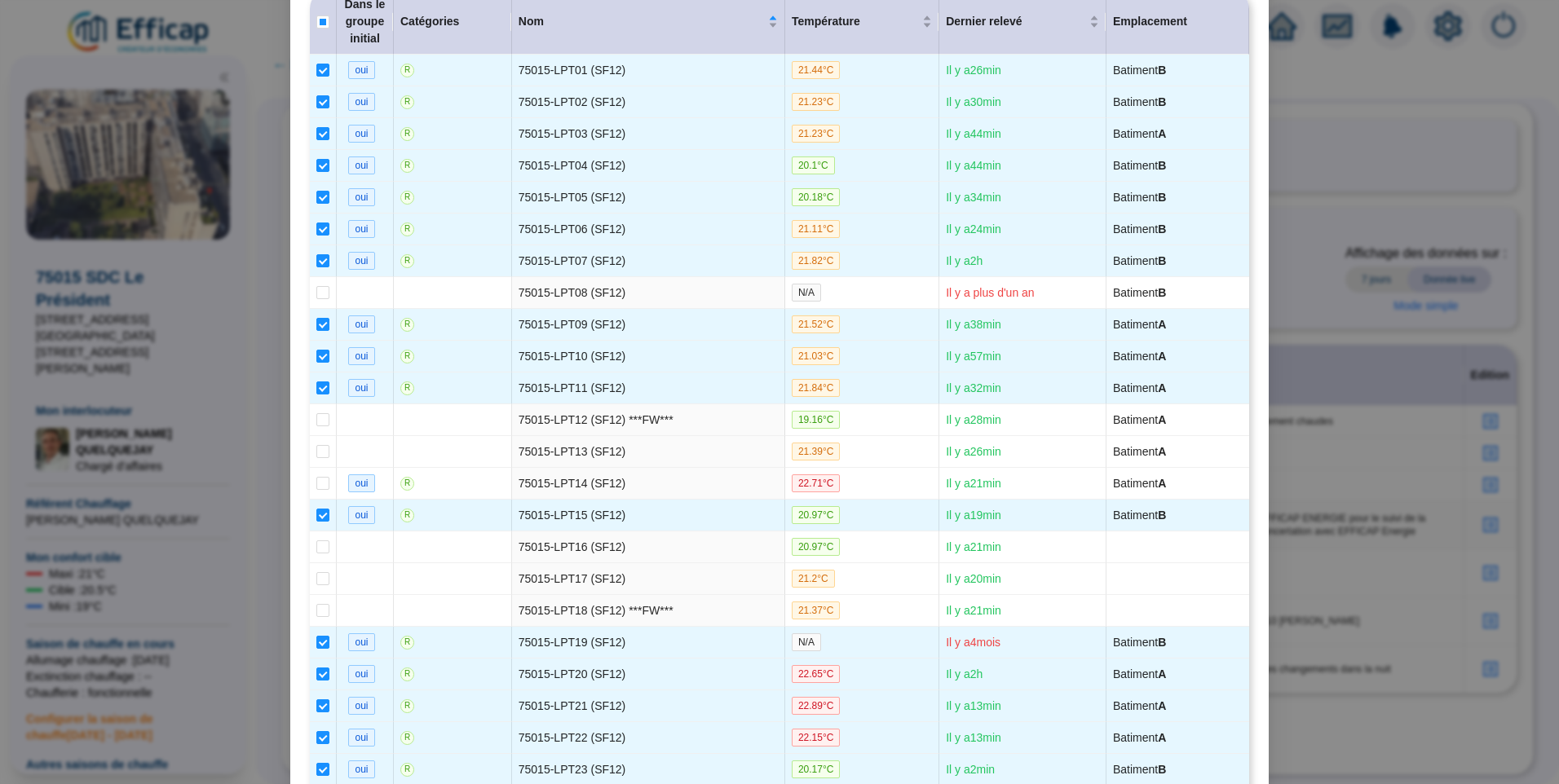
scroll to position [937, 0]
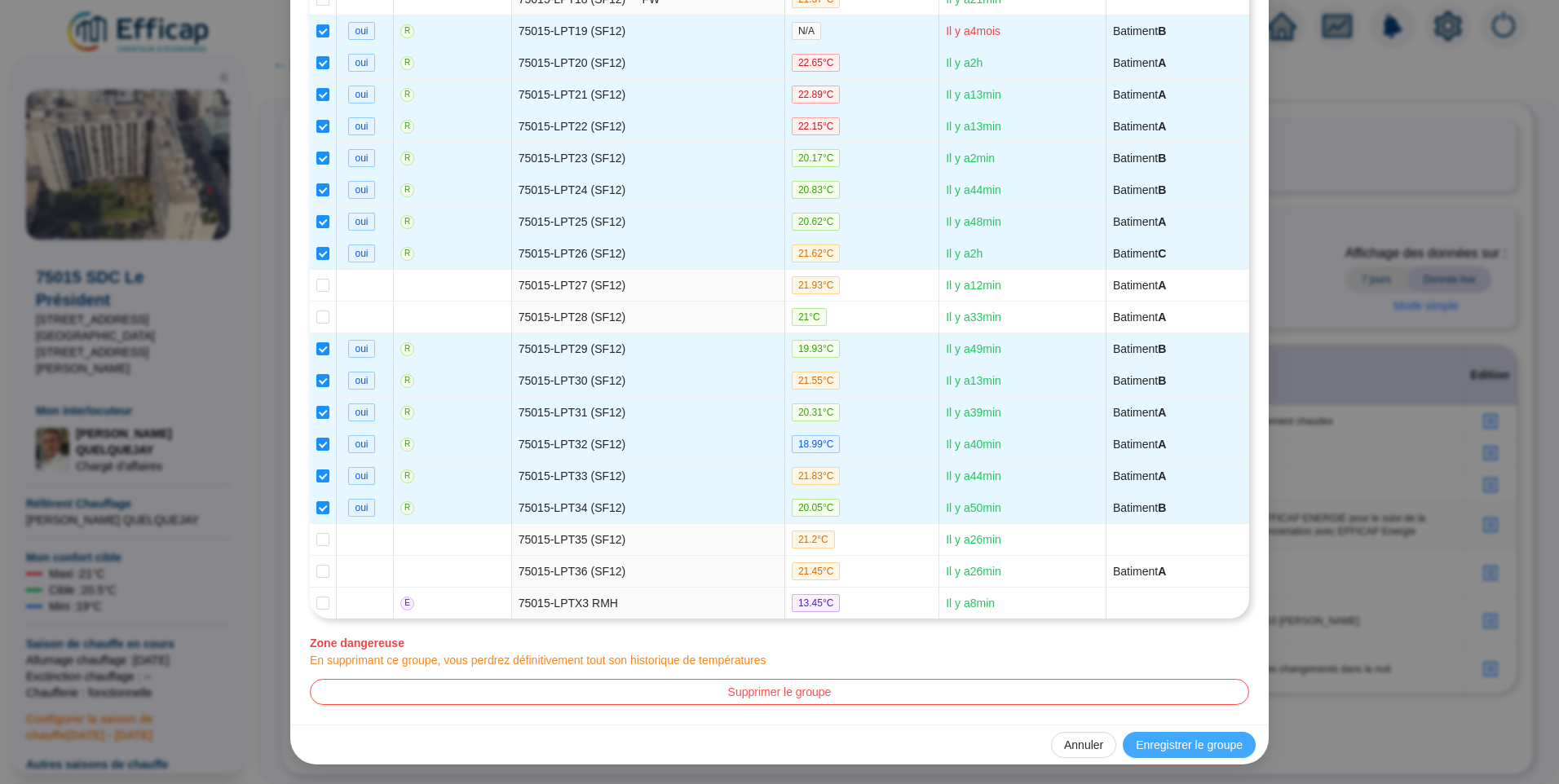
click at [1203, 750] on span "Enregistrer le groupe" at bounding box center [1189, 745] width 107 height 17
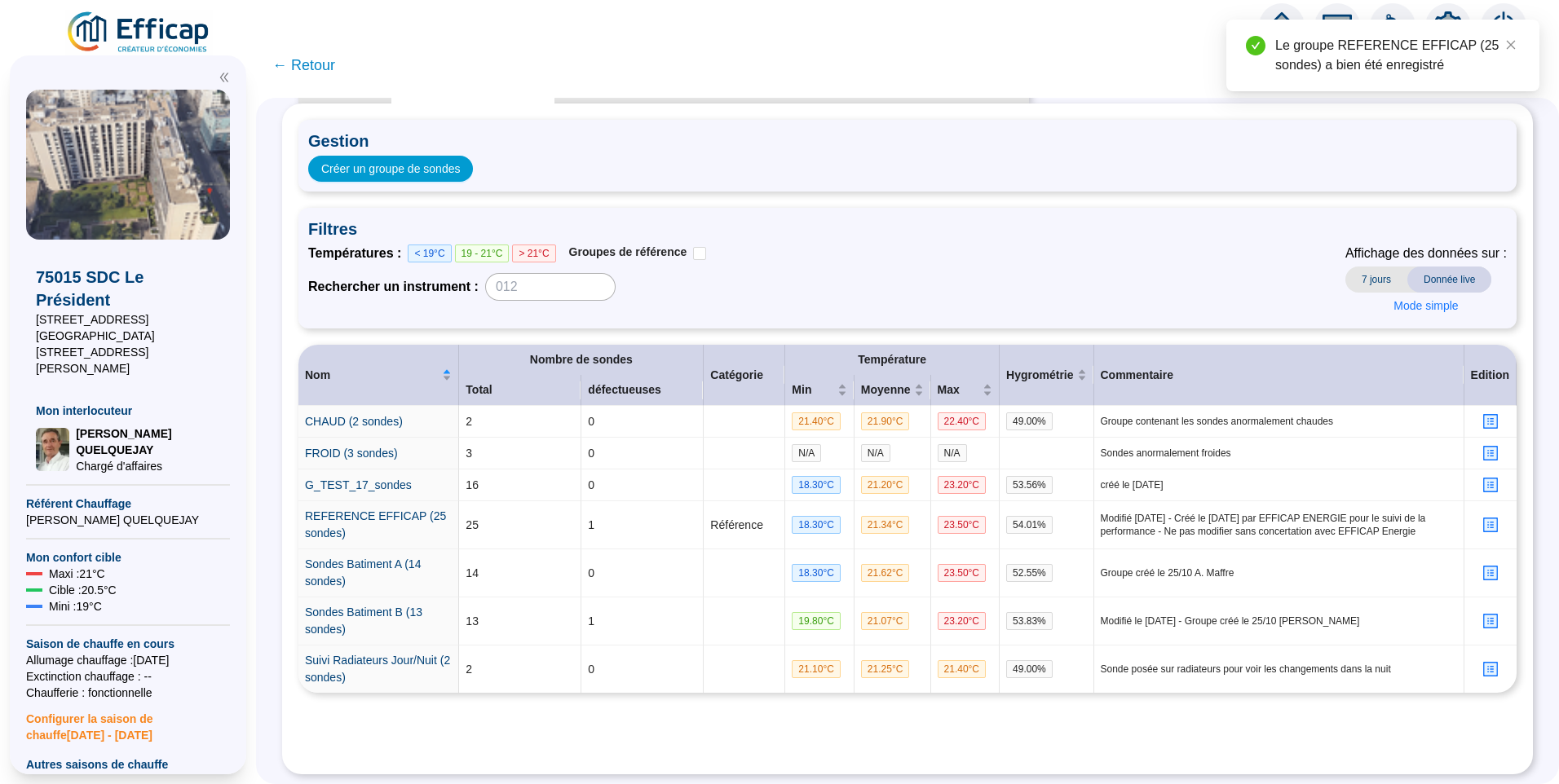
scroll to position [0, 0]
drag, startPoint x: 335, startPoint y: 497, endPoint x: 541, endPoint y: 22, distance: 517.7
click at [335, 509] on link "REFERENCE EFFICAP (25 sondes)" at bounding box center [375, 524] width 141 height 30
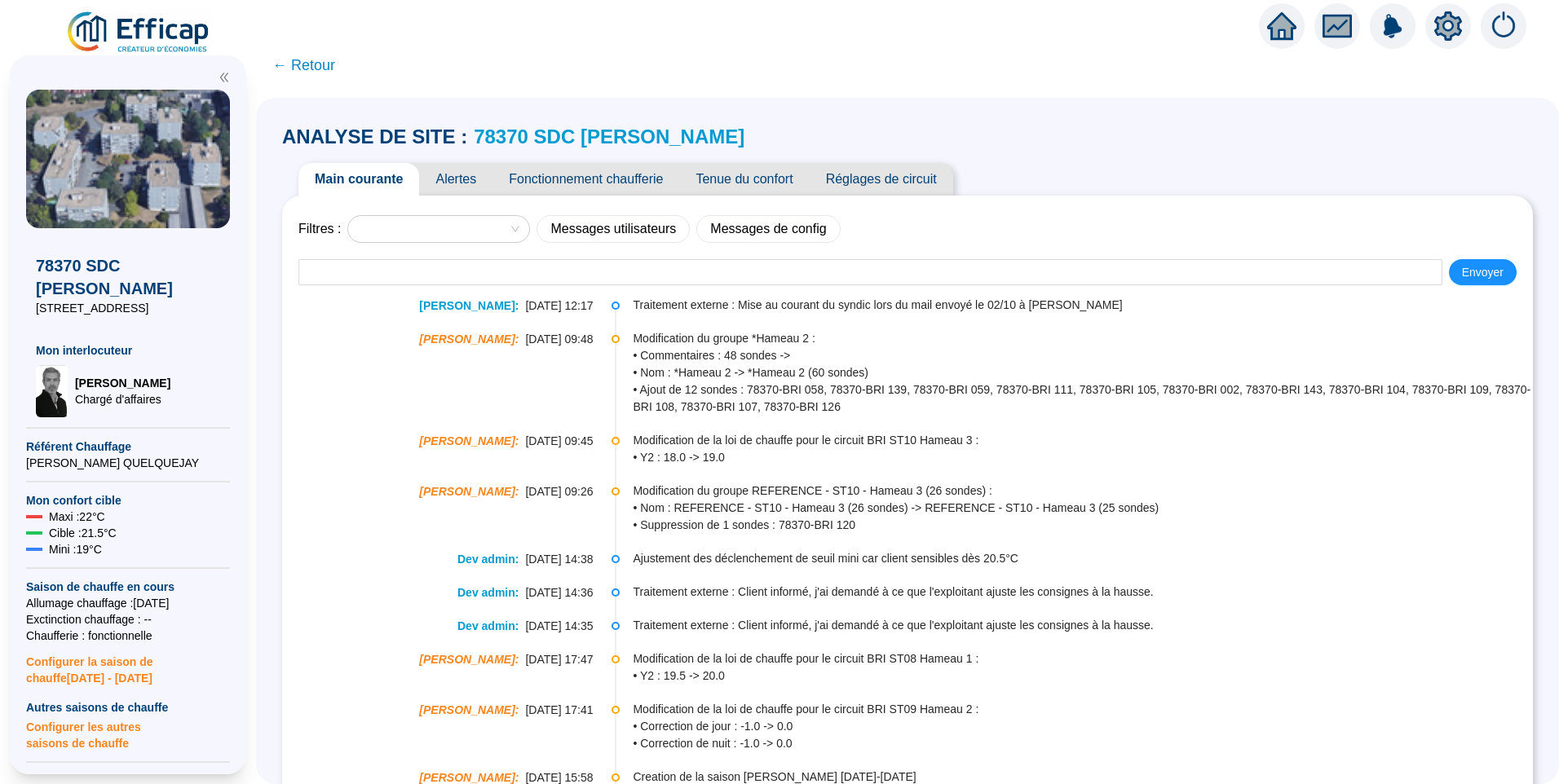
click at [475, 178] on span "Alertes" at bounding box center [456, 179] width 74 height 32
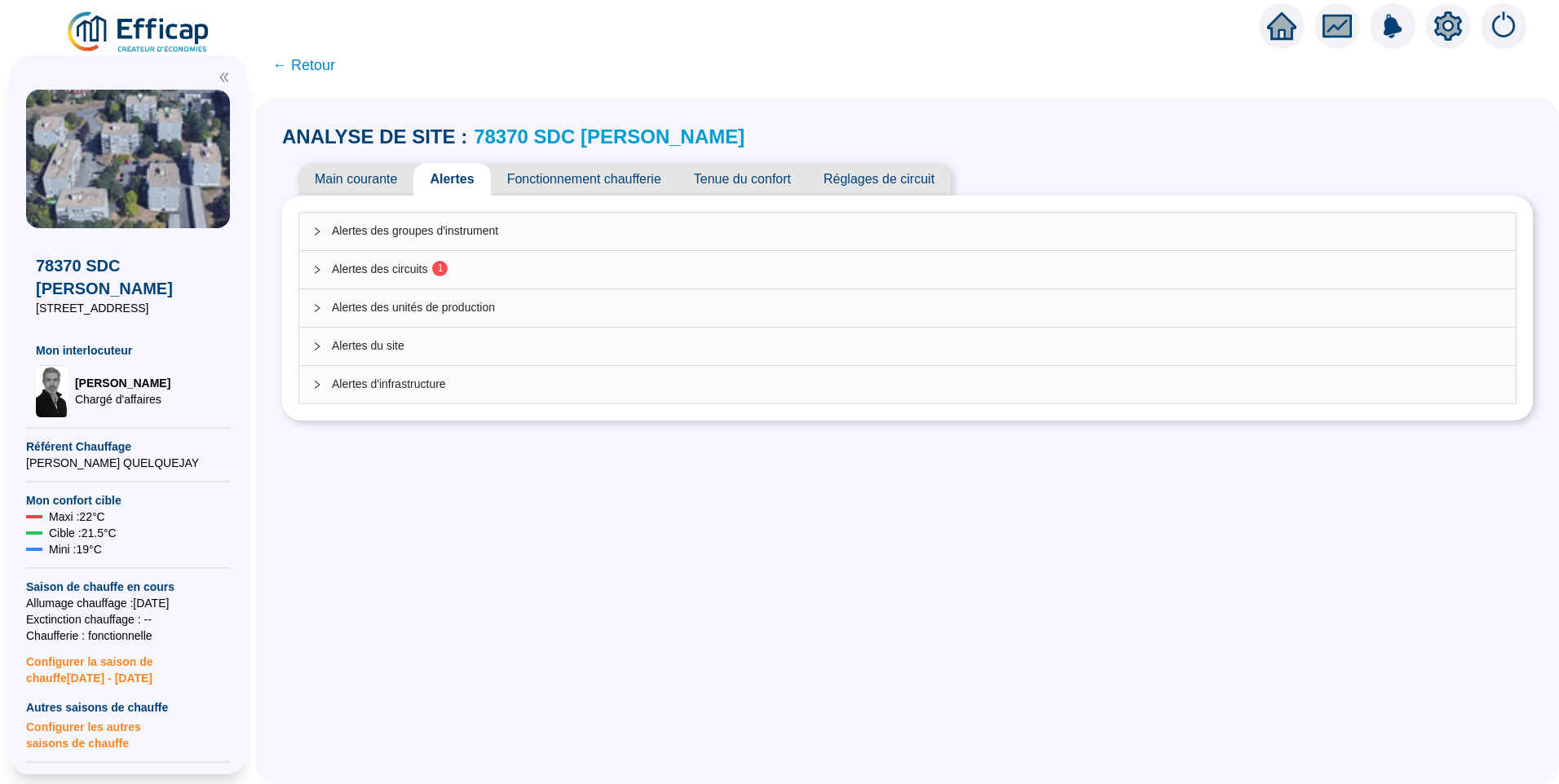
click at [379, 263] on span "Alertes des circuits 1" at bounding box center [918, 269] width 1171 height 17
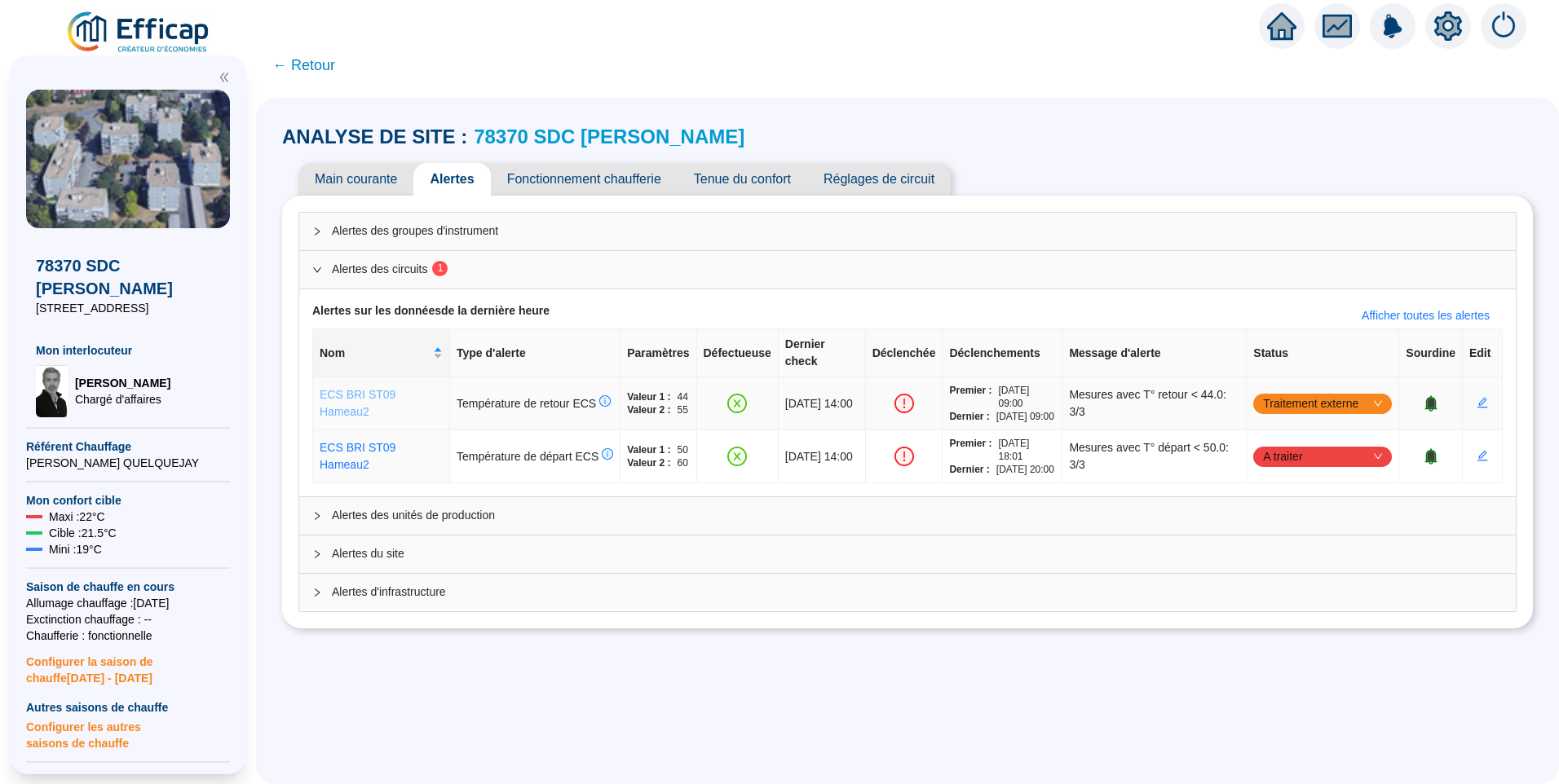
click at [354, 404] on link "ECS BRI ST09 Hameau2" at bounding box center [358, 403] width 76 height 30
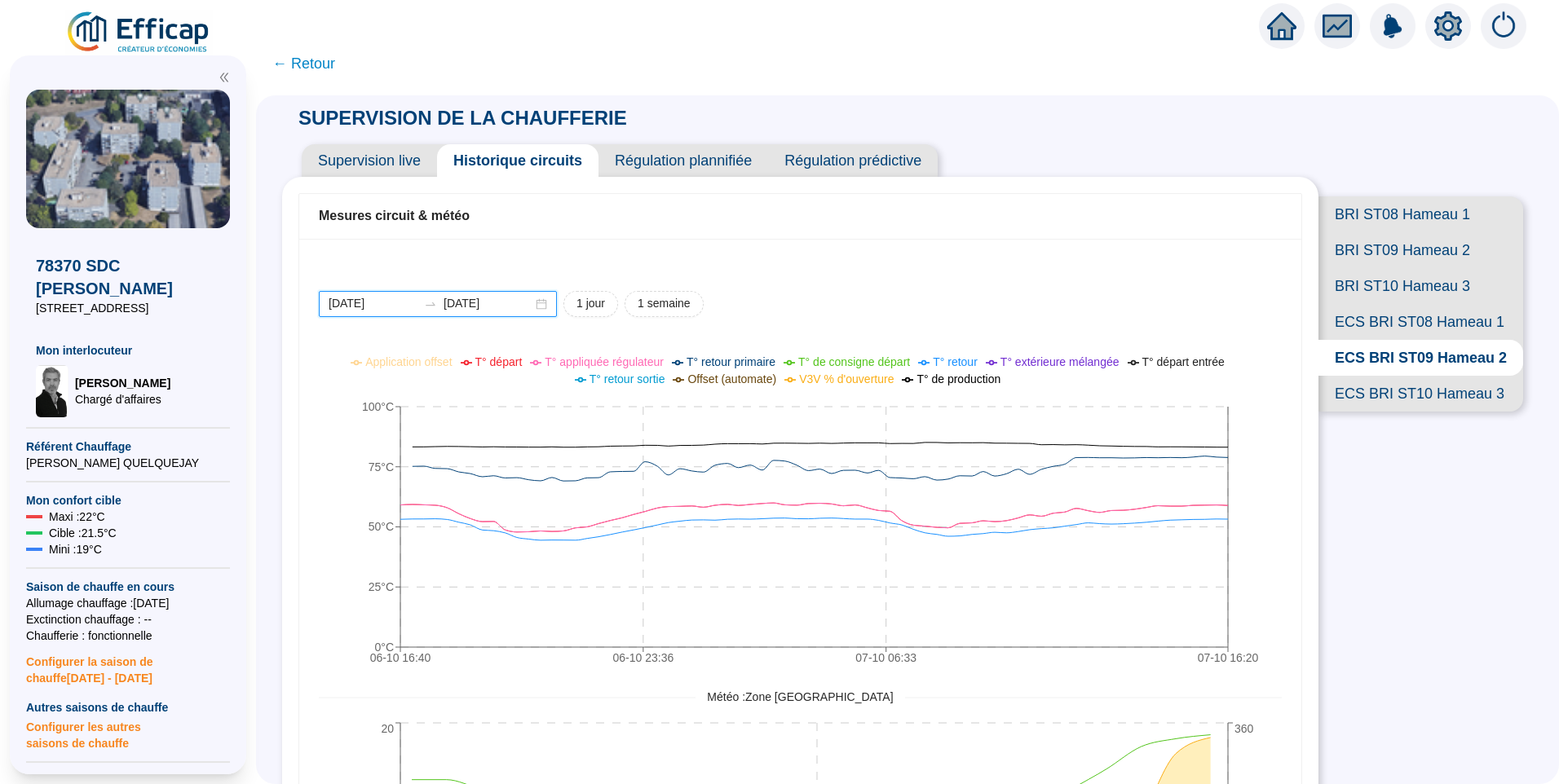
click at [408, 306] on input "[DATE]" at bounding box center [373, 303] width 89 height 17
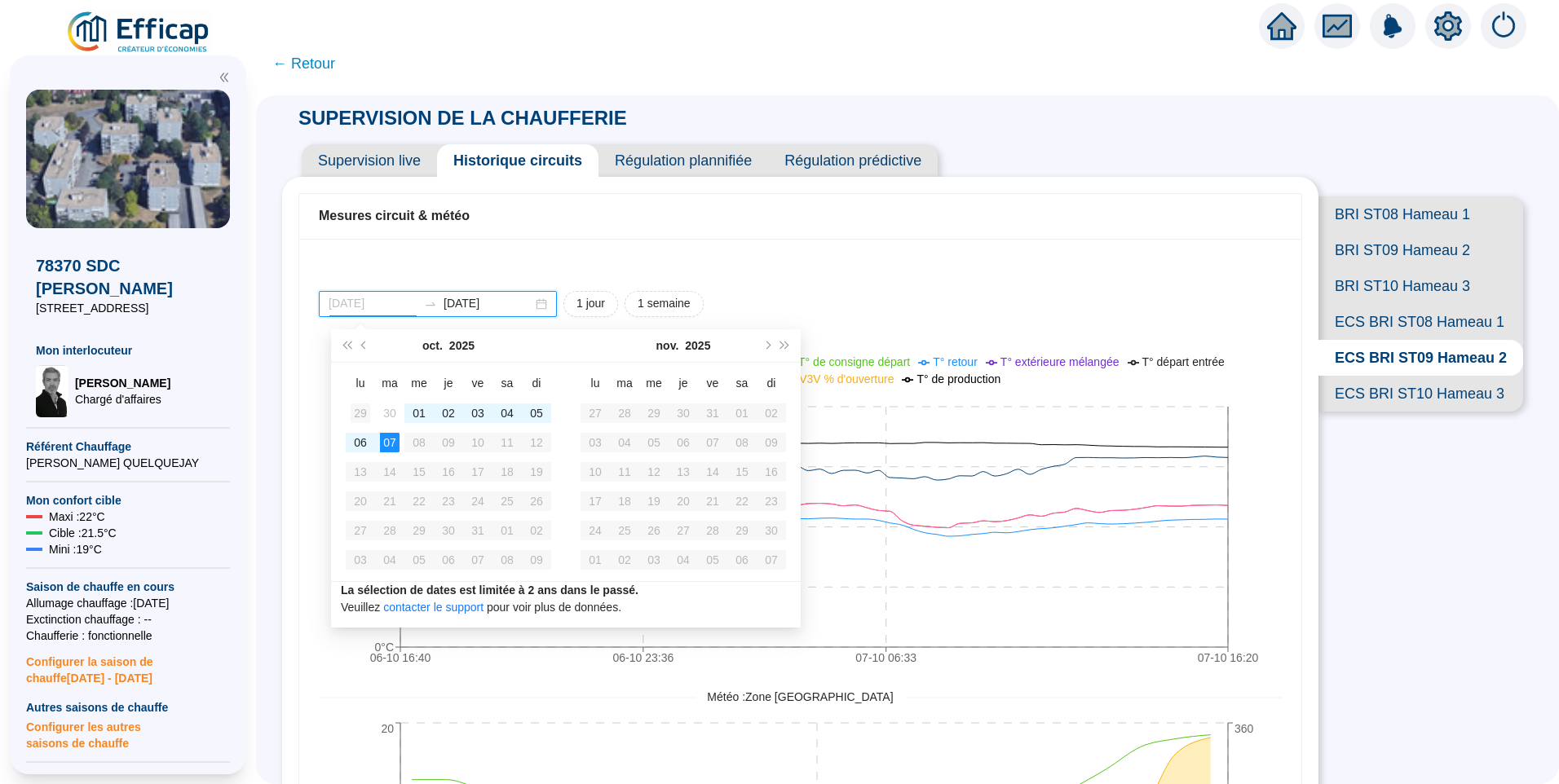
type input "[DATE]"
click at [356, 411] on div "29" at bounding box center [360, 413] width 20 height 20
type input "2025-10-07"
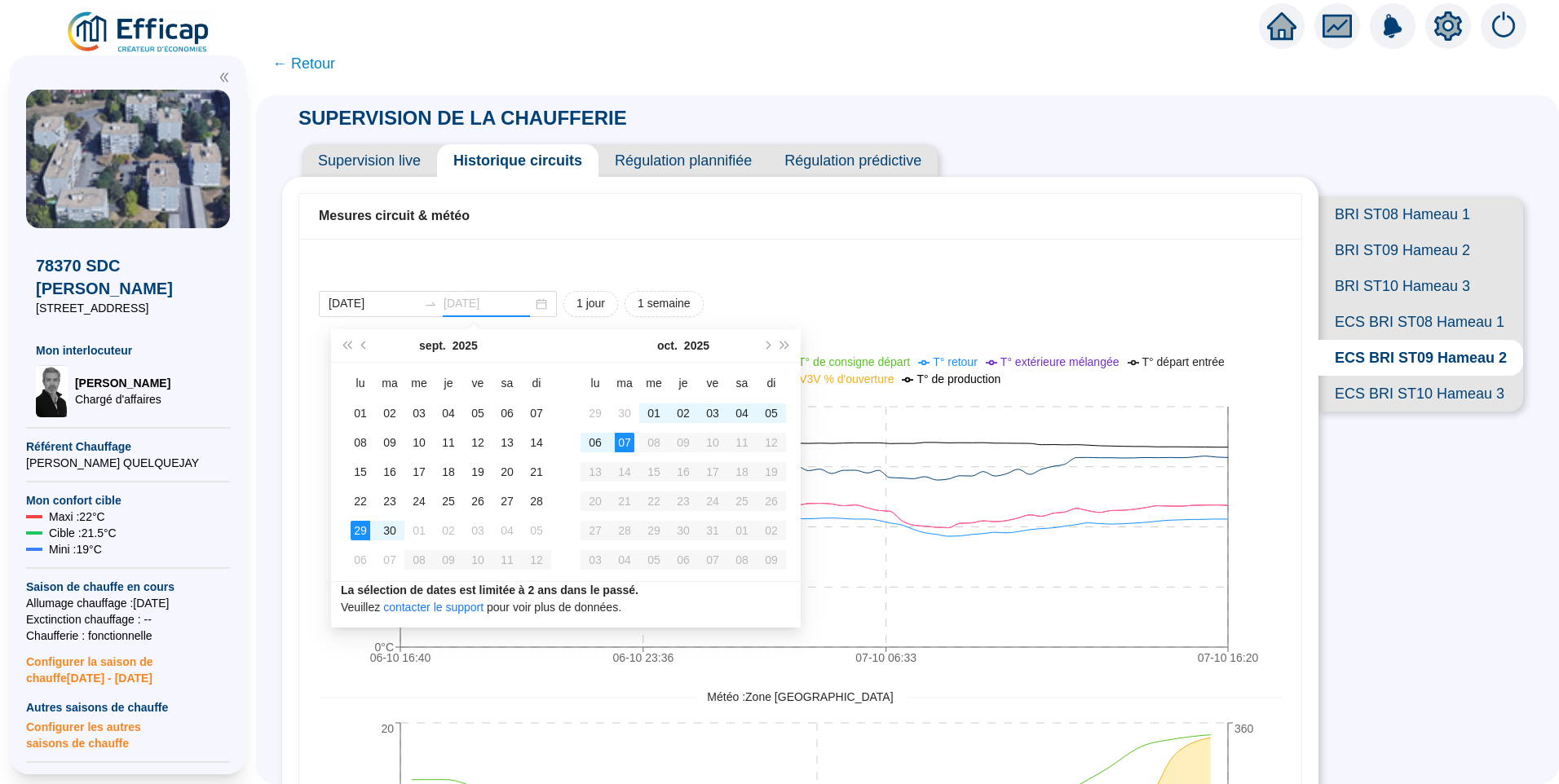
click at [621, 445] on div "07" at bounding box center [625, 443] width 20 height 20
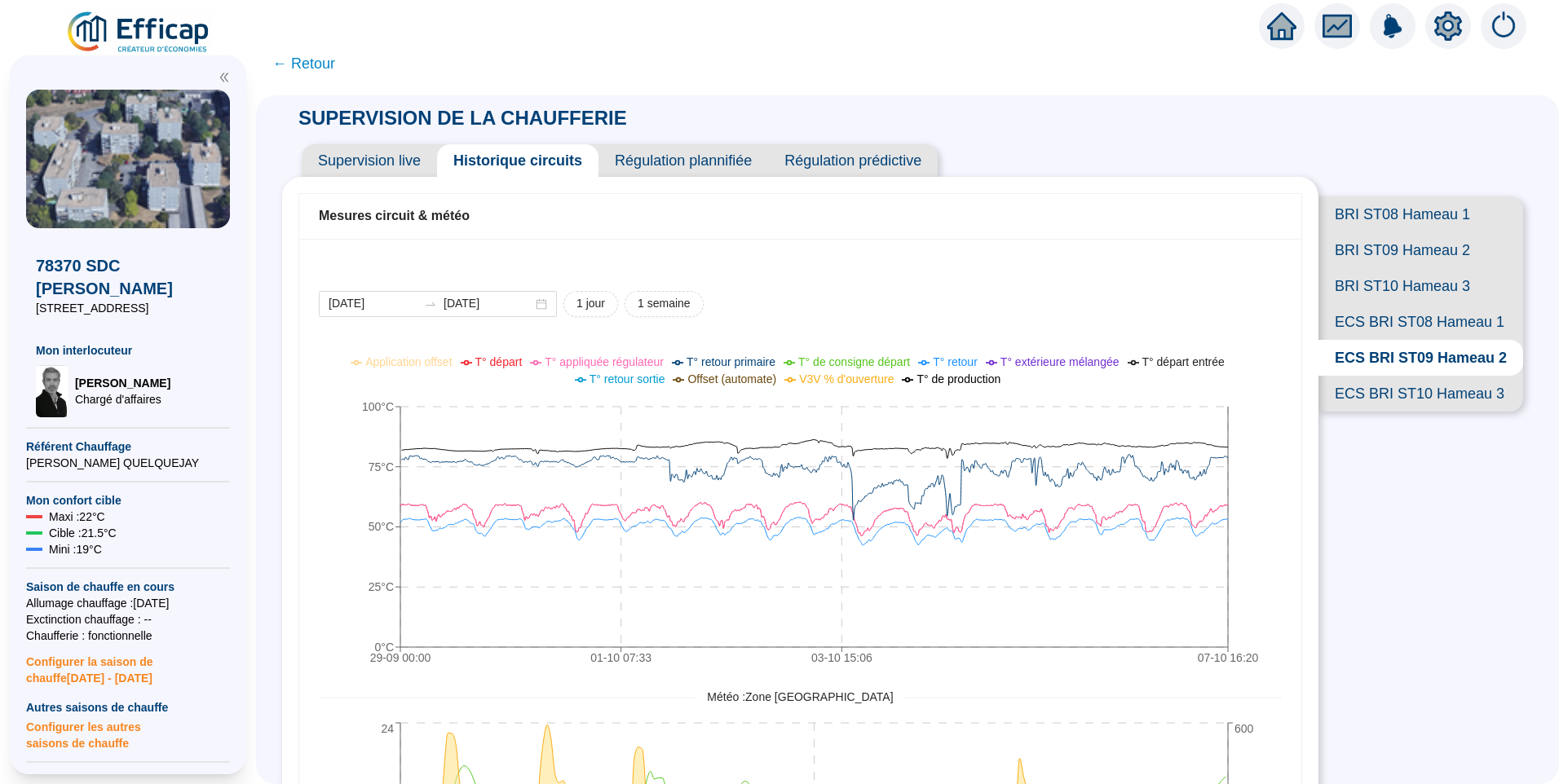
click at [311, 68] on span "← Retour" at bounding box center [304, 64] width 63 height 23
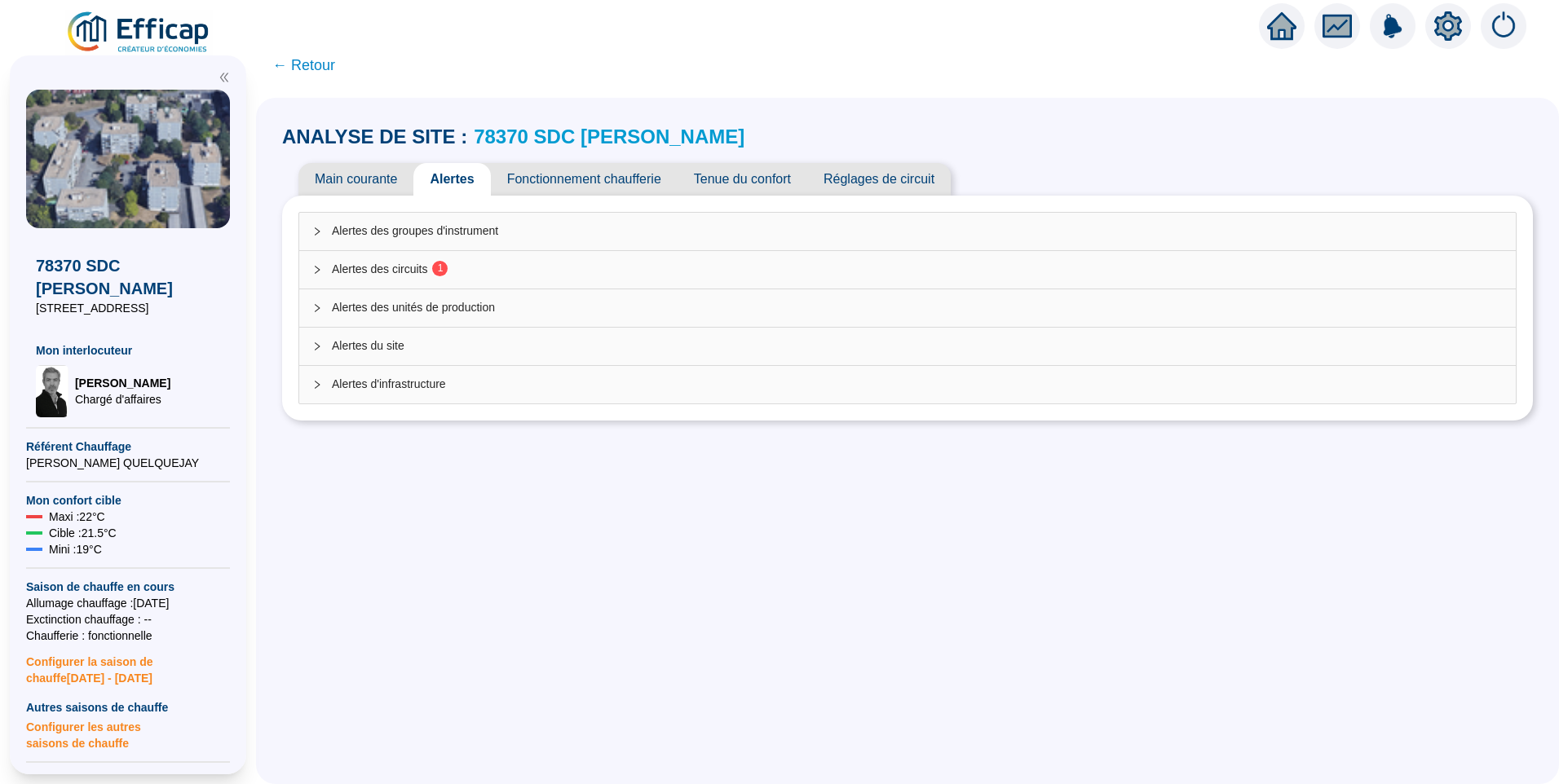
click at [397, 270] on span "Alertes des circuits 1" at bounding box center [918, 269] width 1171 height 17
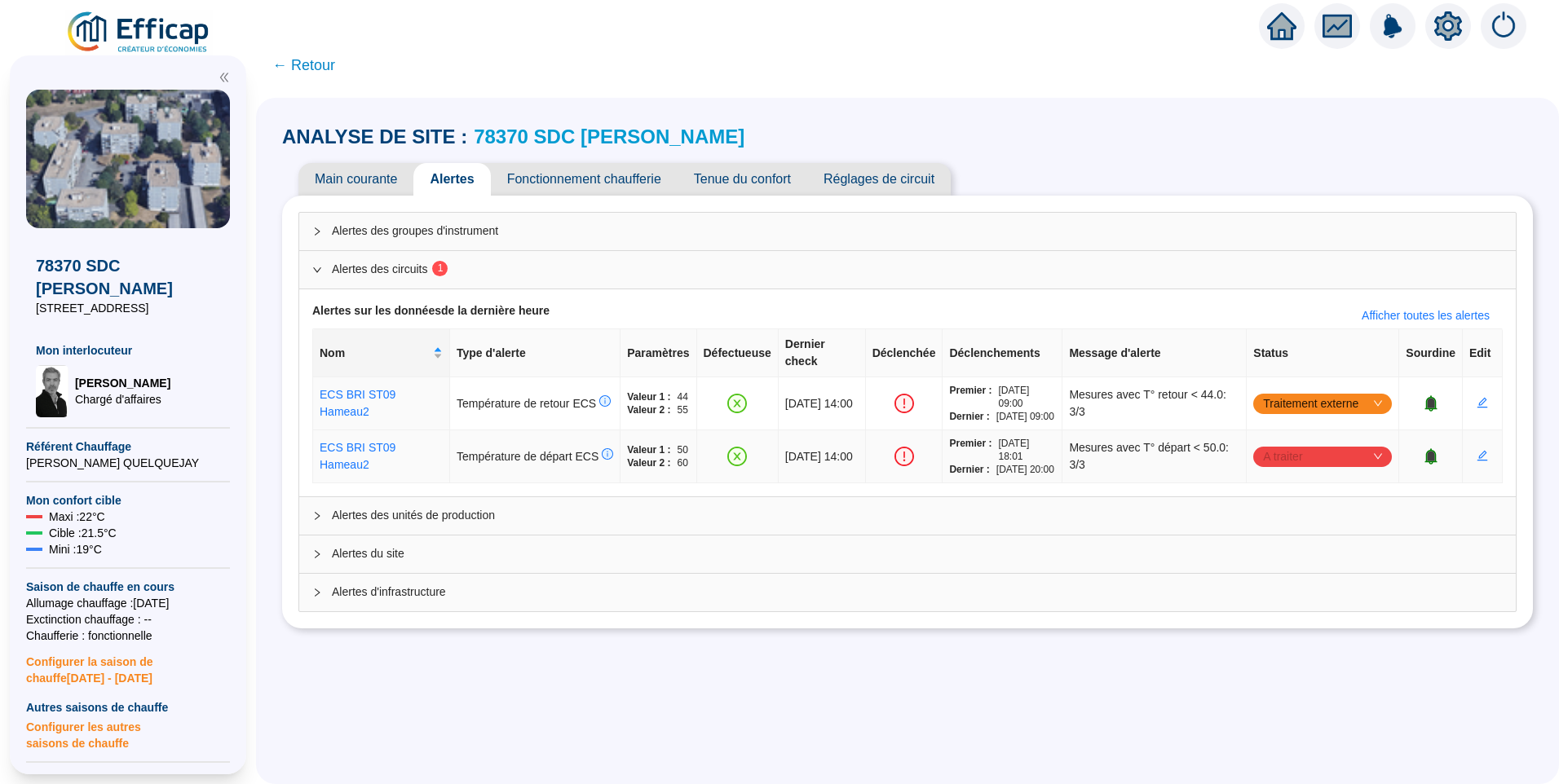
click at [1289, 454] on span "A traiter" at bounding box center [1323, 457] width 119 height 25
click at [1281, 536] on div "Traité" at bounding box center [1314, 541] width 113 height 17
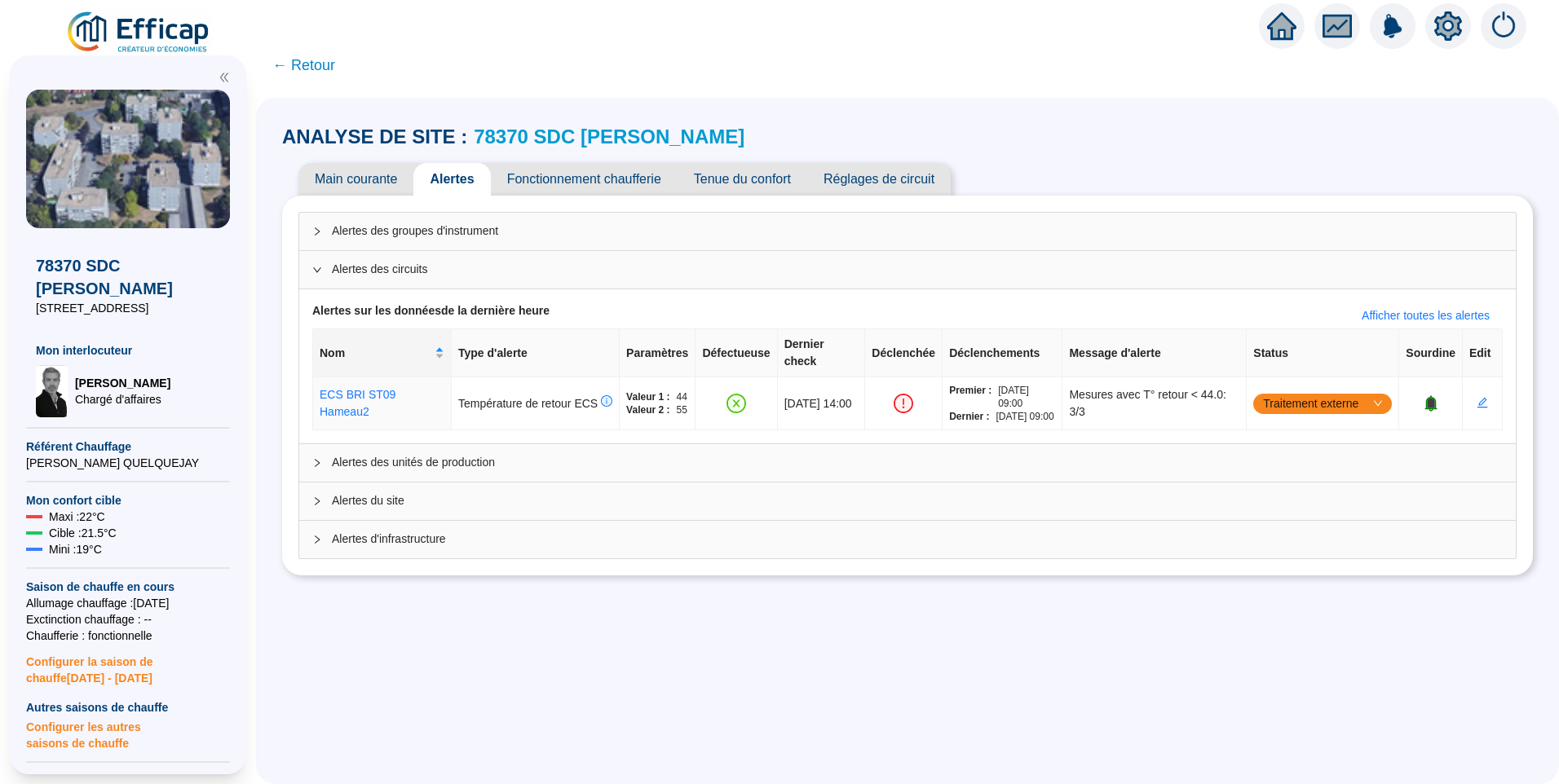
click at [437, 232] on span "Alertes des groupes d'instrument" at bounding box center [918, 231] width 1171 height 17
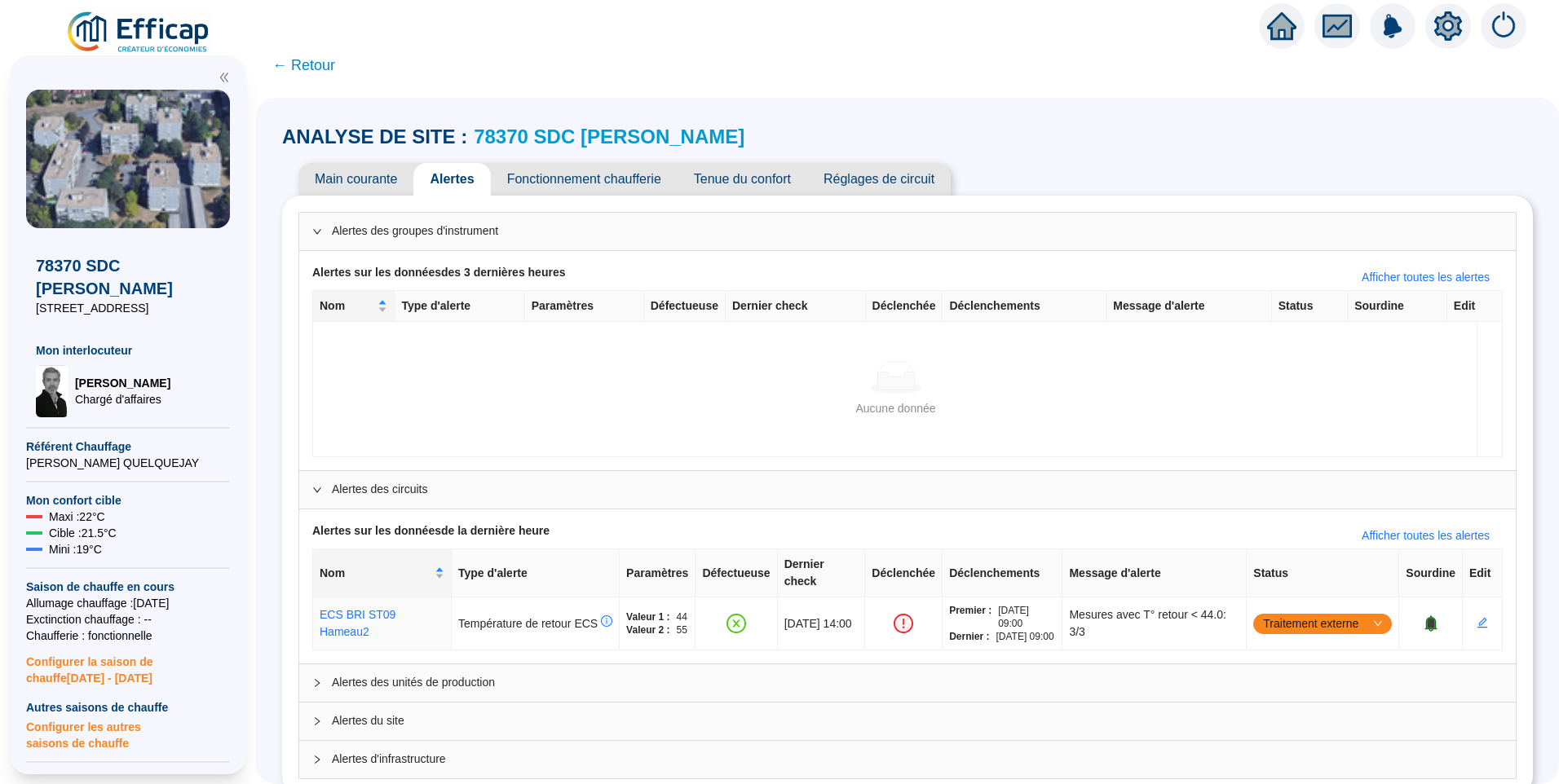
click at [419, 712] on span "Alertes du site" at bounding box center [918, 720] width 1171 height 17
click at [379, 183] on span "Main courante" at bounding box center [355, 179] width 115 height 32
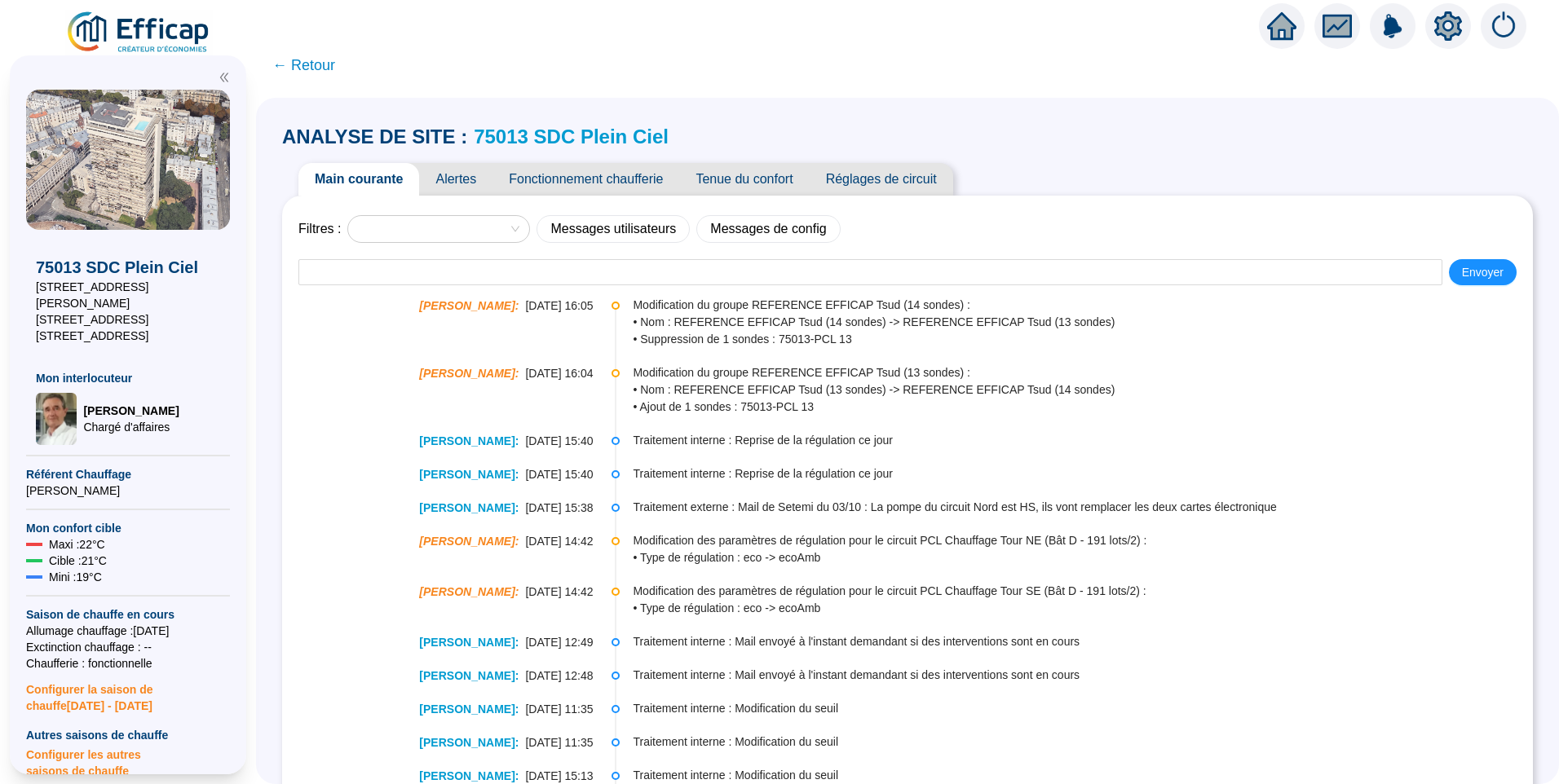
click at [463, 177] on span "Alertes" at bounding box center [456, 179] width 74 height 32
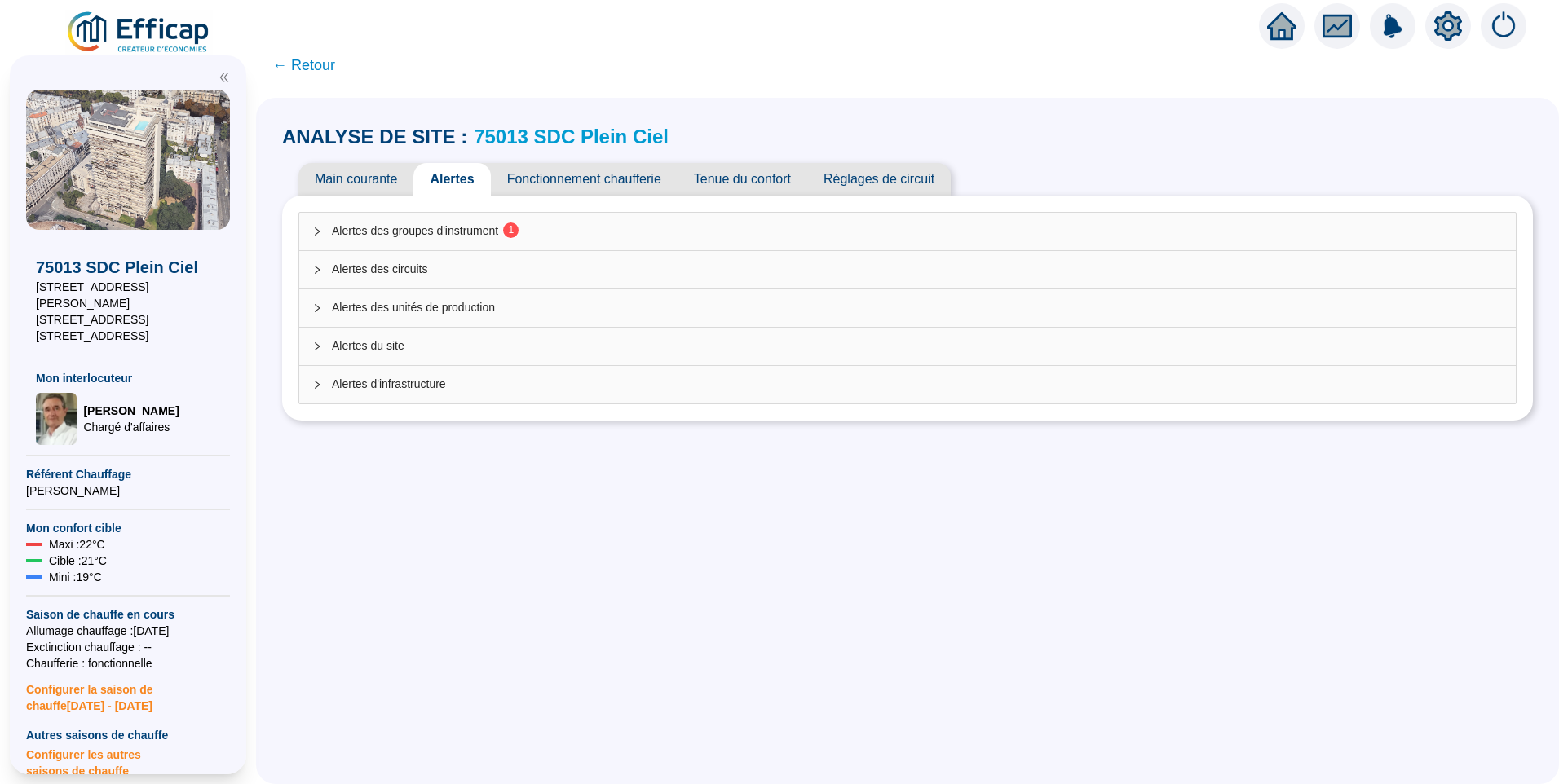
click at [429, 262] on span "Alertes des circuits" at bounding box center [918, 269] width 1171 height 17
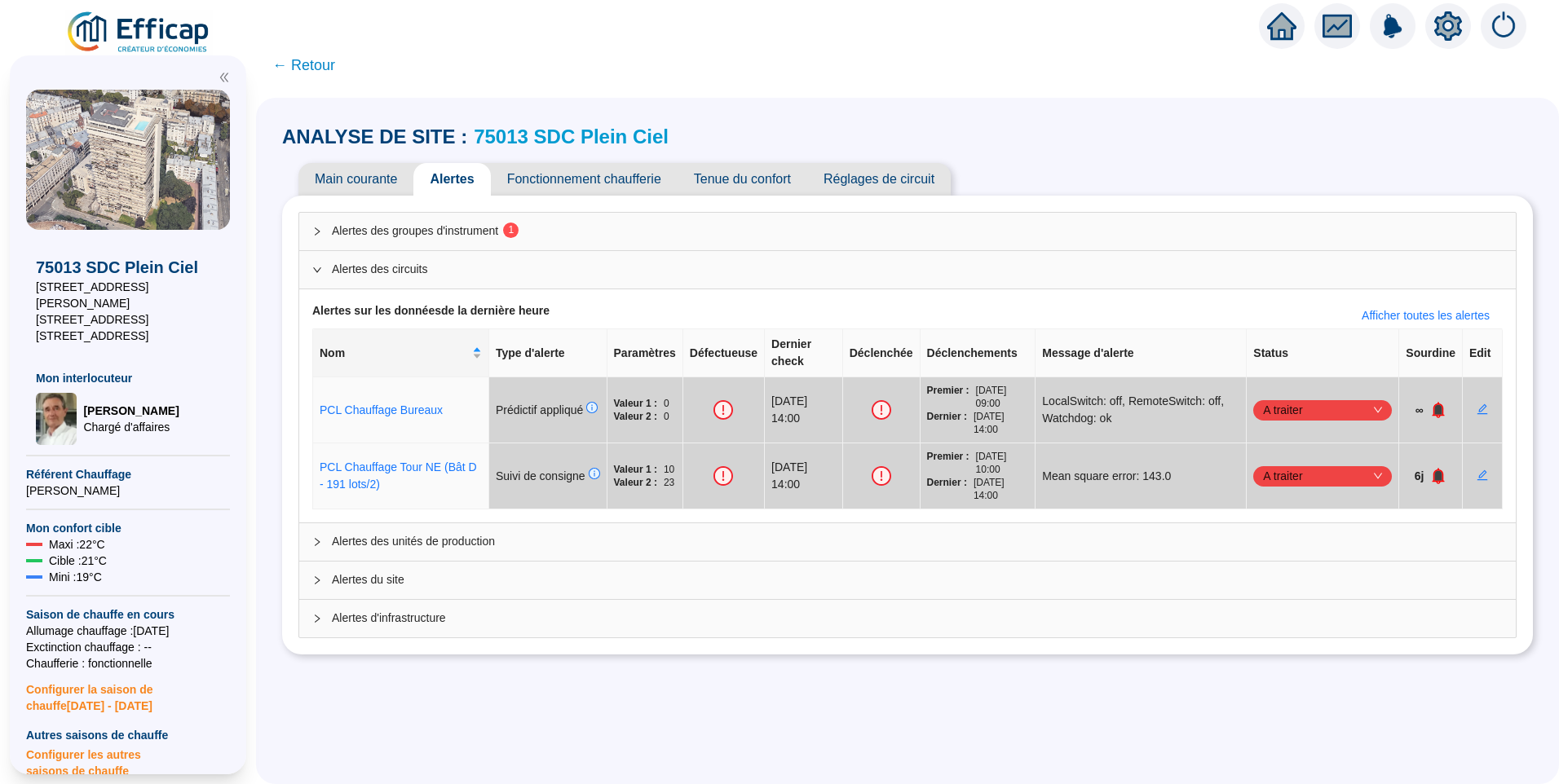
click at [437, 230] on span "Alertes des groupes d'instrument 1" at bounding box center [918, 231] width 1171 height 17
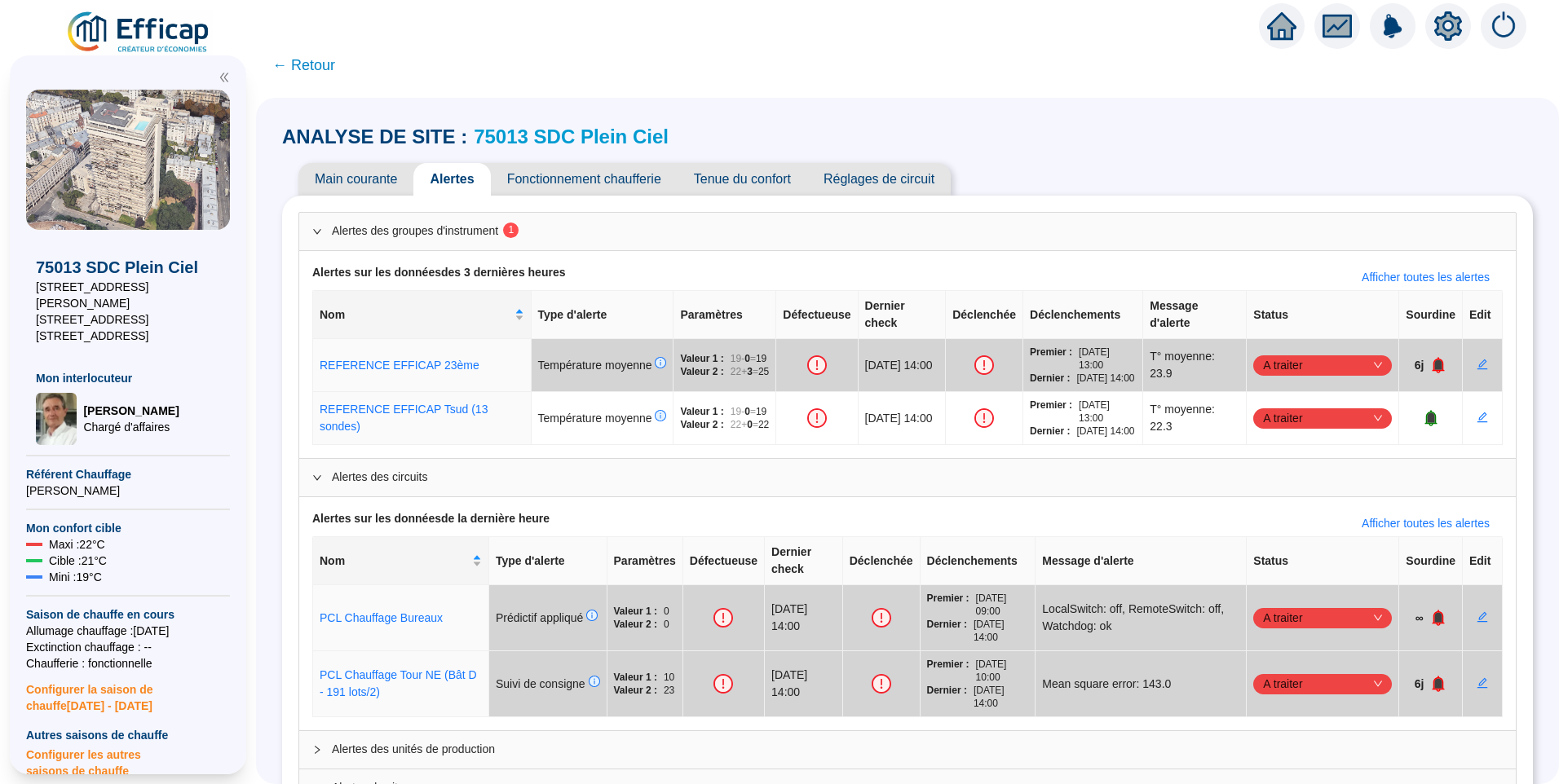
click at [437, 230] on span "Alertes des groupes d'instrument 1" at bounding box center [918, 231] width 1171 height 17
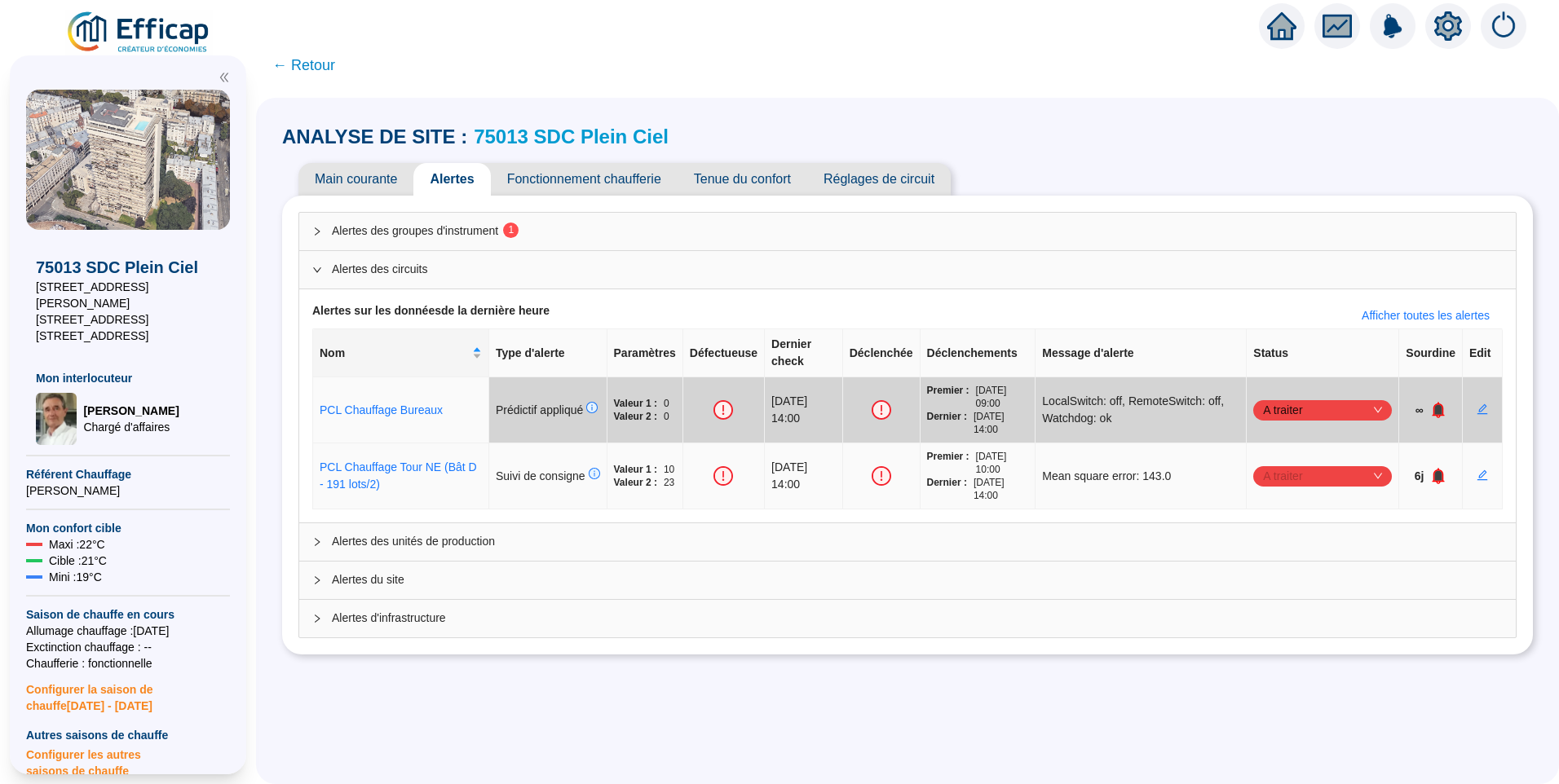
click at [1307, 464] on span "A traiter" at bounding box center [1323, 476] width 119 height 25
click at [1320, 515] on div "Traitement externe" at bounding box center [1314, 515] width 113 height 17
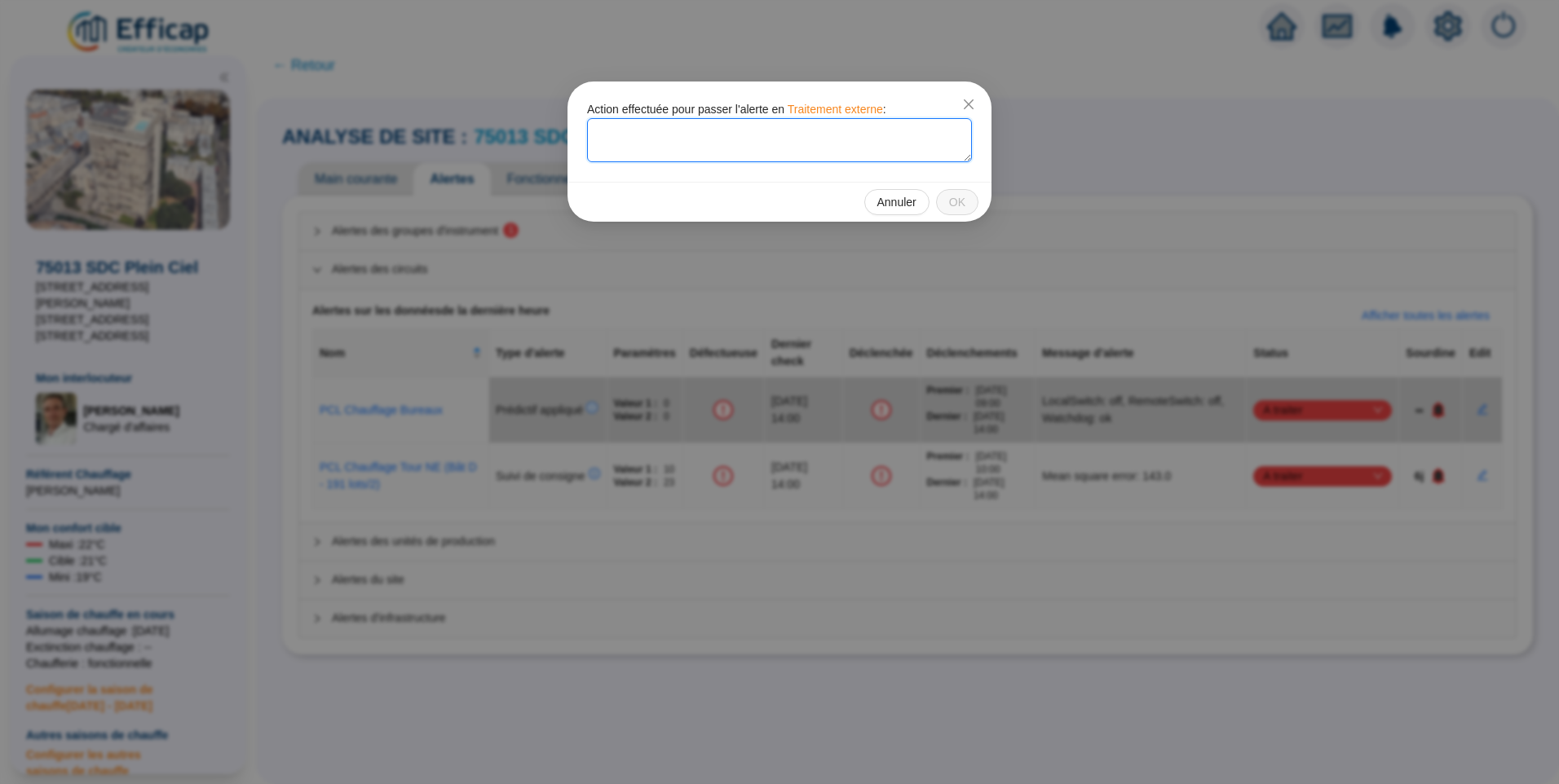
click at [726, 153] on textarea at bounding box center [780, 140] width 385 height 44
drag, startPoint x: 793, startPoint y: 132, endPoint x: 752, endPoint y: 127, distance: 41.3
click at [752, 127] on textarea "SETEMI va réparer les pompes, délai" at bounding box center [780, 140] width 385 height 44
type textarea "SETEMI va réparer les pompes pas avant le 14/10"
click at [954, 208] on span "OK" at bounding box center [958, 202] width 17 height 17
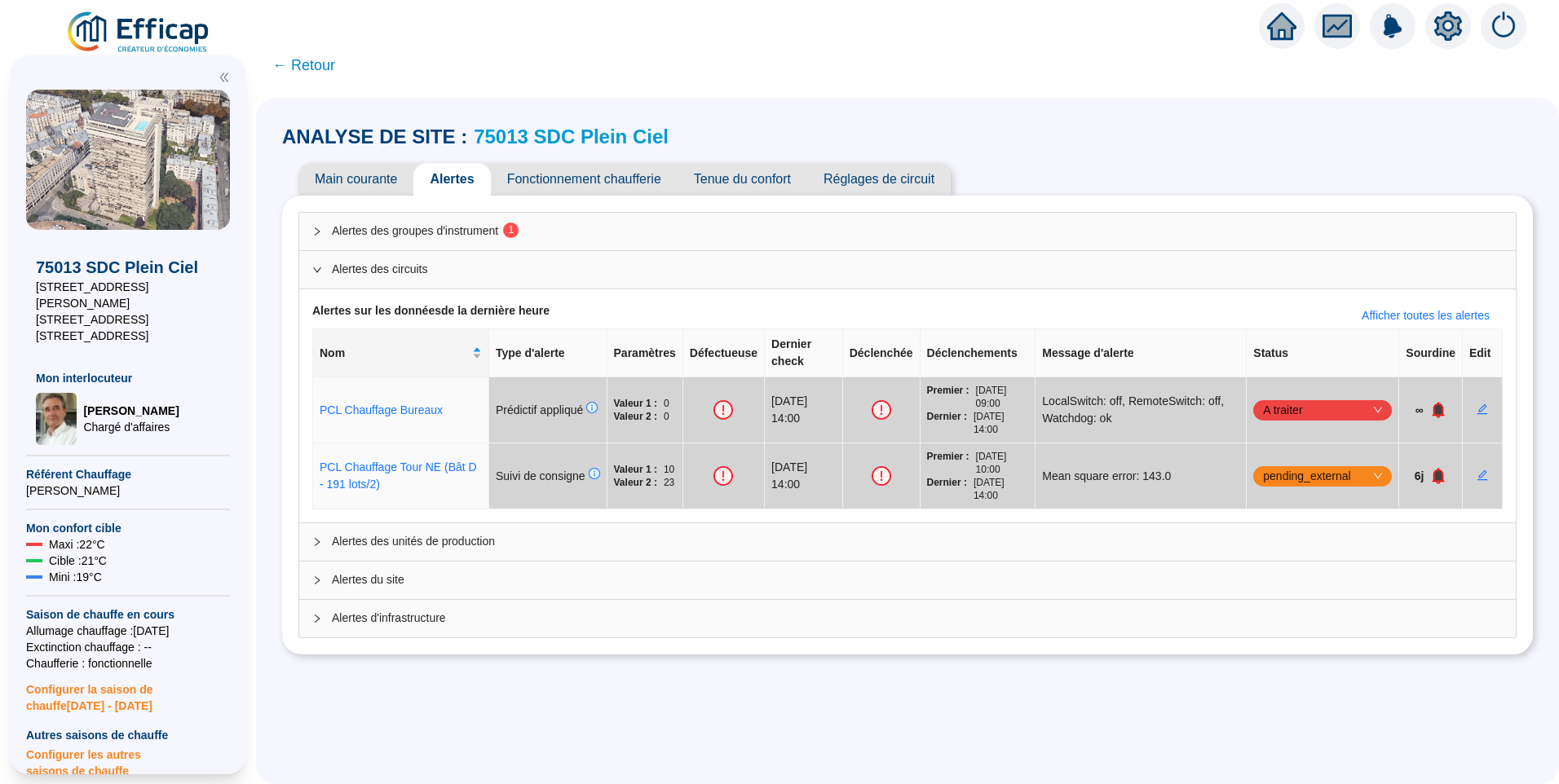
click at [431, 224] on span "Alertes des groupes d'instrument 1" at bounding box center [918, 231] width 1171 height 17
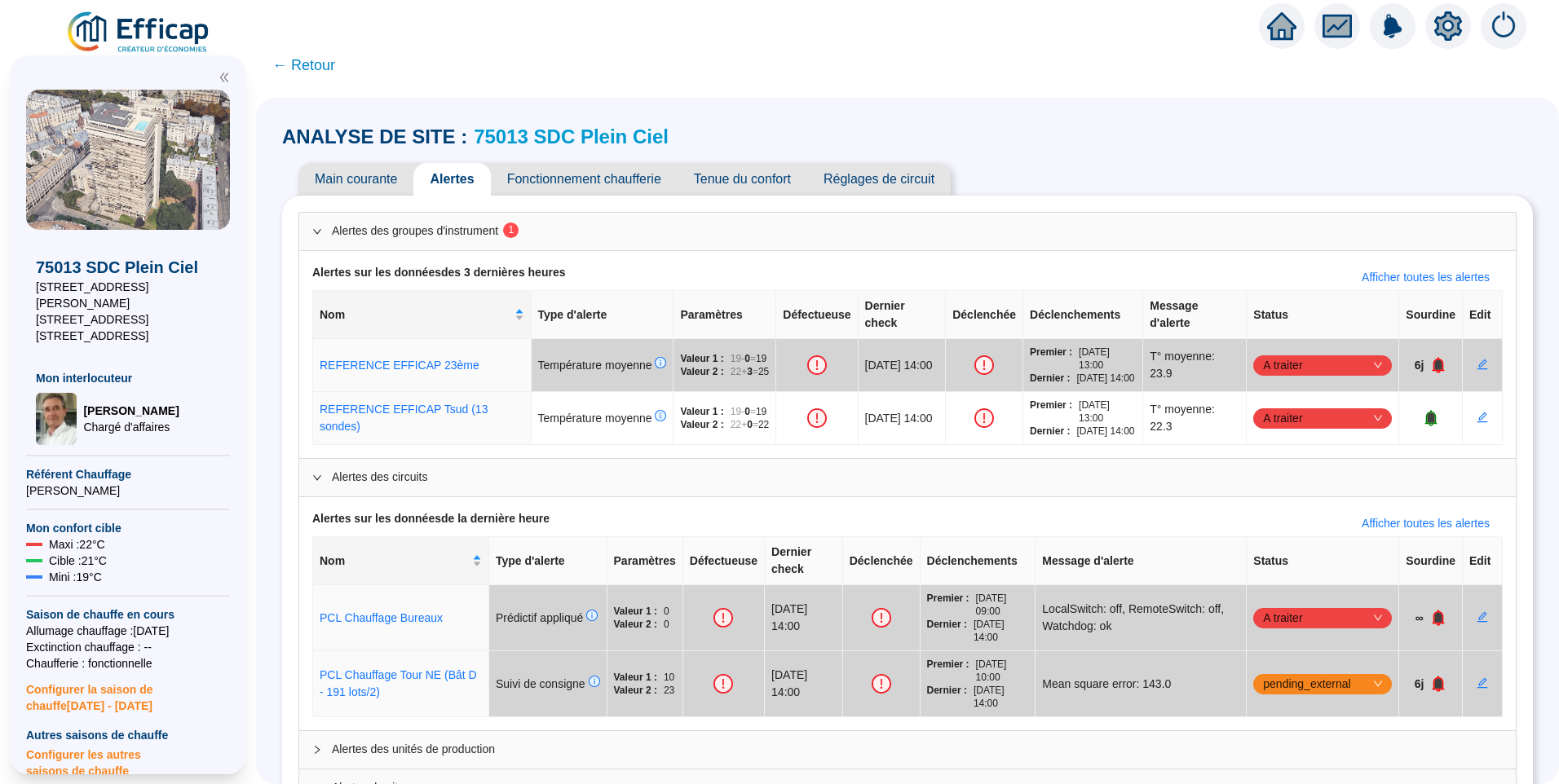
click at [431, 224] on span "Alertes des groupes d'instrument 1" at bounding box center [918, 231] width 1171 height 17
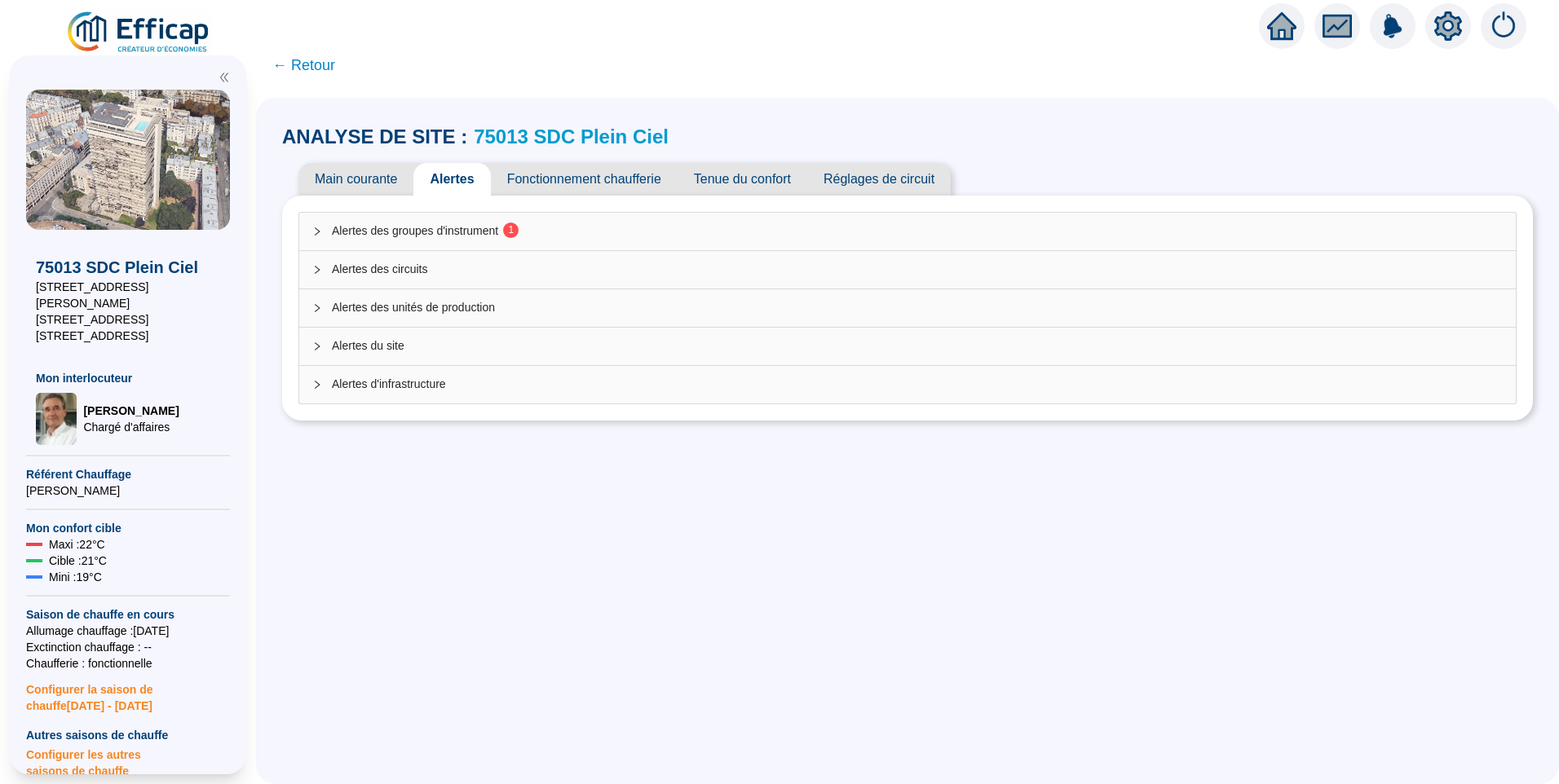
click at [420, 259] on div "Alertes des circuits" at bounding box center [907, 269] width 1217 height 37
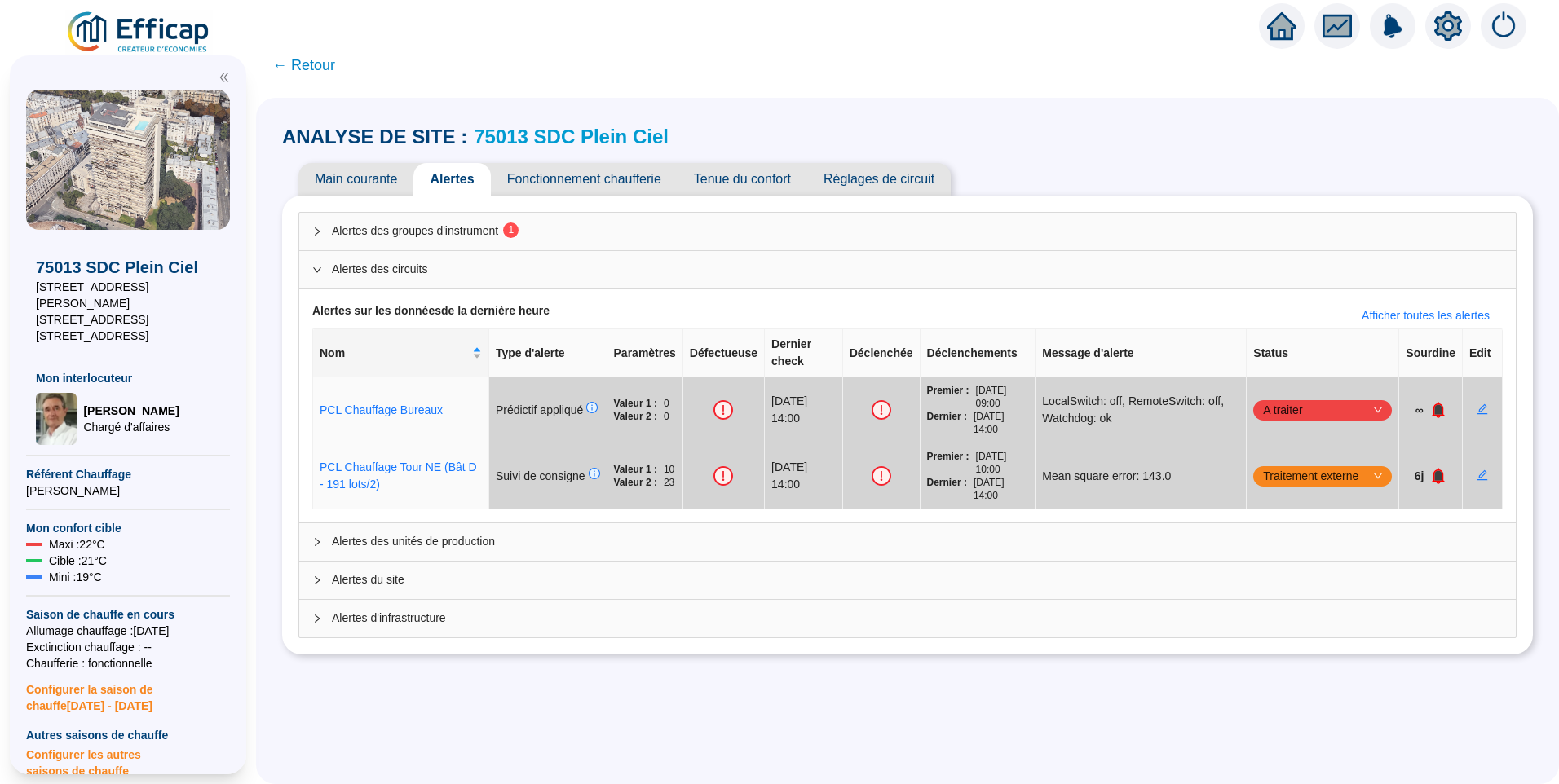
click at [1061, 691] on div "ANALYSE DE SITE : 75013 SDC Plein Ciel Main courante Alertes Fonctionnement cha…" at bounding box center [907, 440] width 1303 height 686
click at [372, 234] on span "Alertes des groupes d'instrument 1" at bounding box center [918, 231] width 1171 height 17
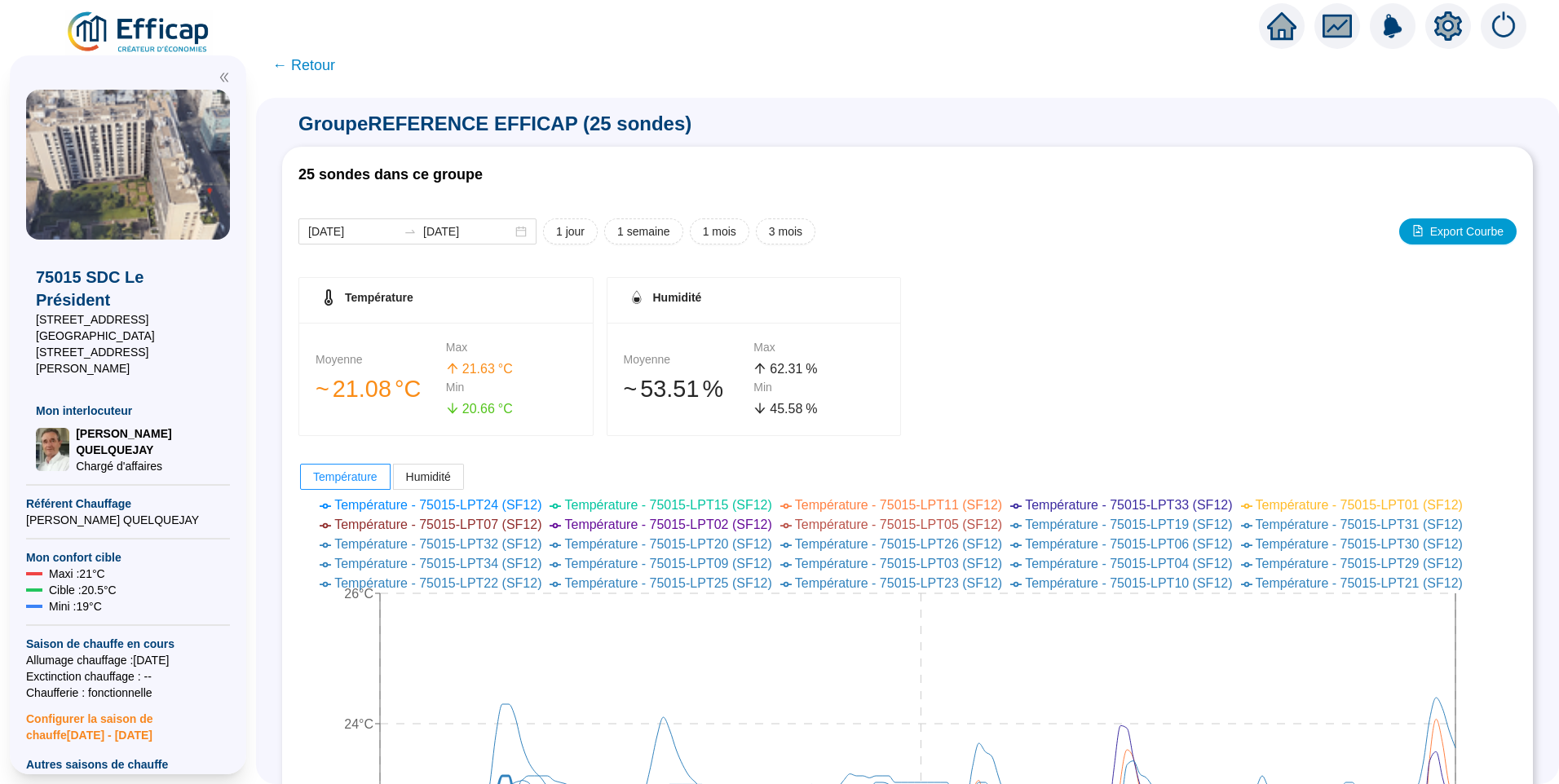
click at [309, 66] on span "← Retour" at bounding box center [304, 65] width 63 height 23
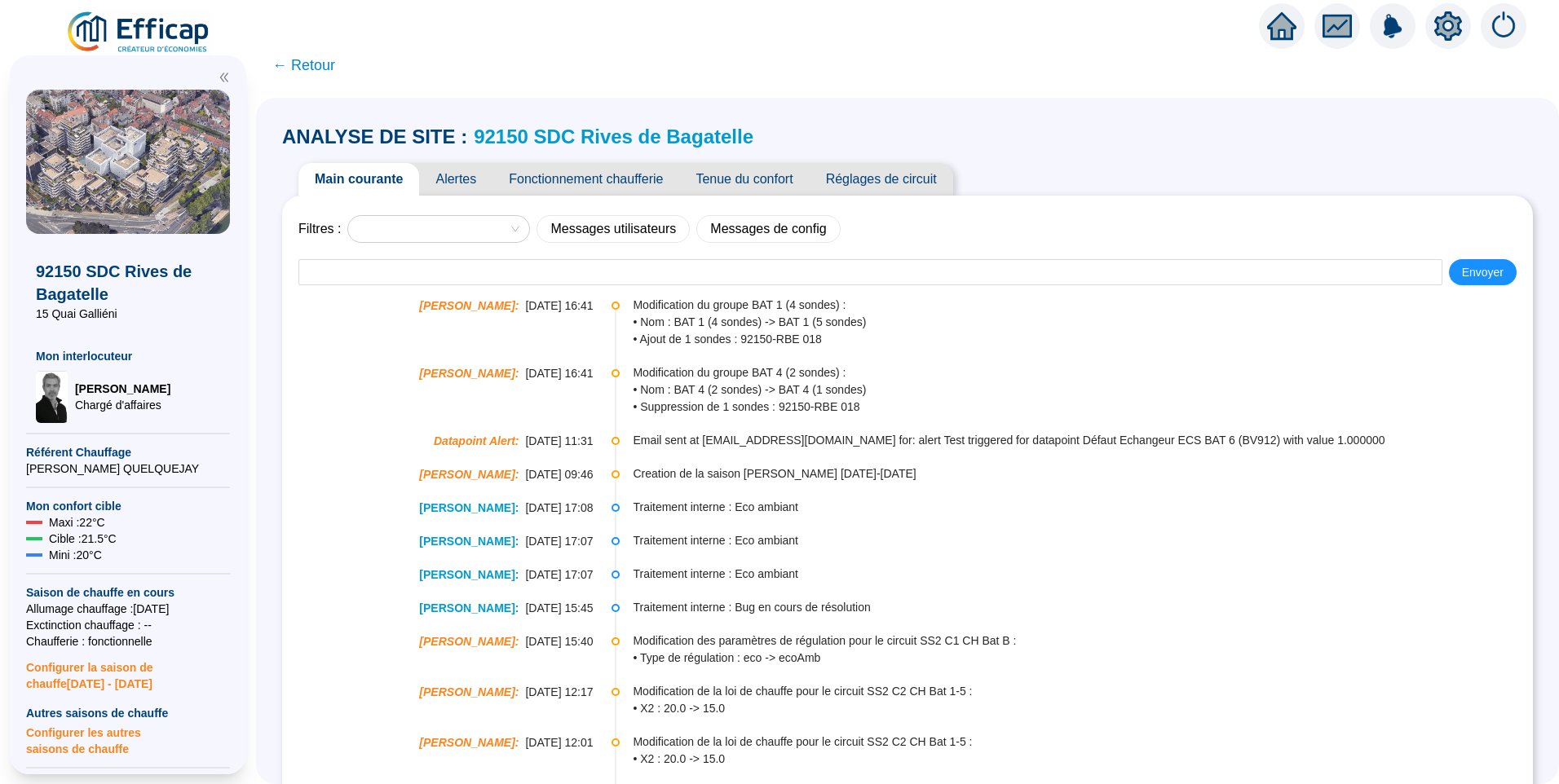
click at [478, 171] on span "Alertes" at bounding box center [456, 179] width 74 height 32
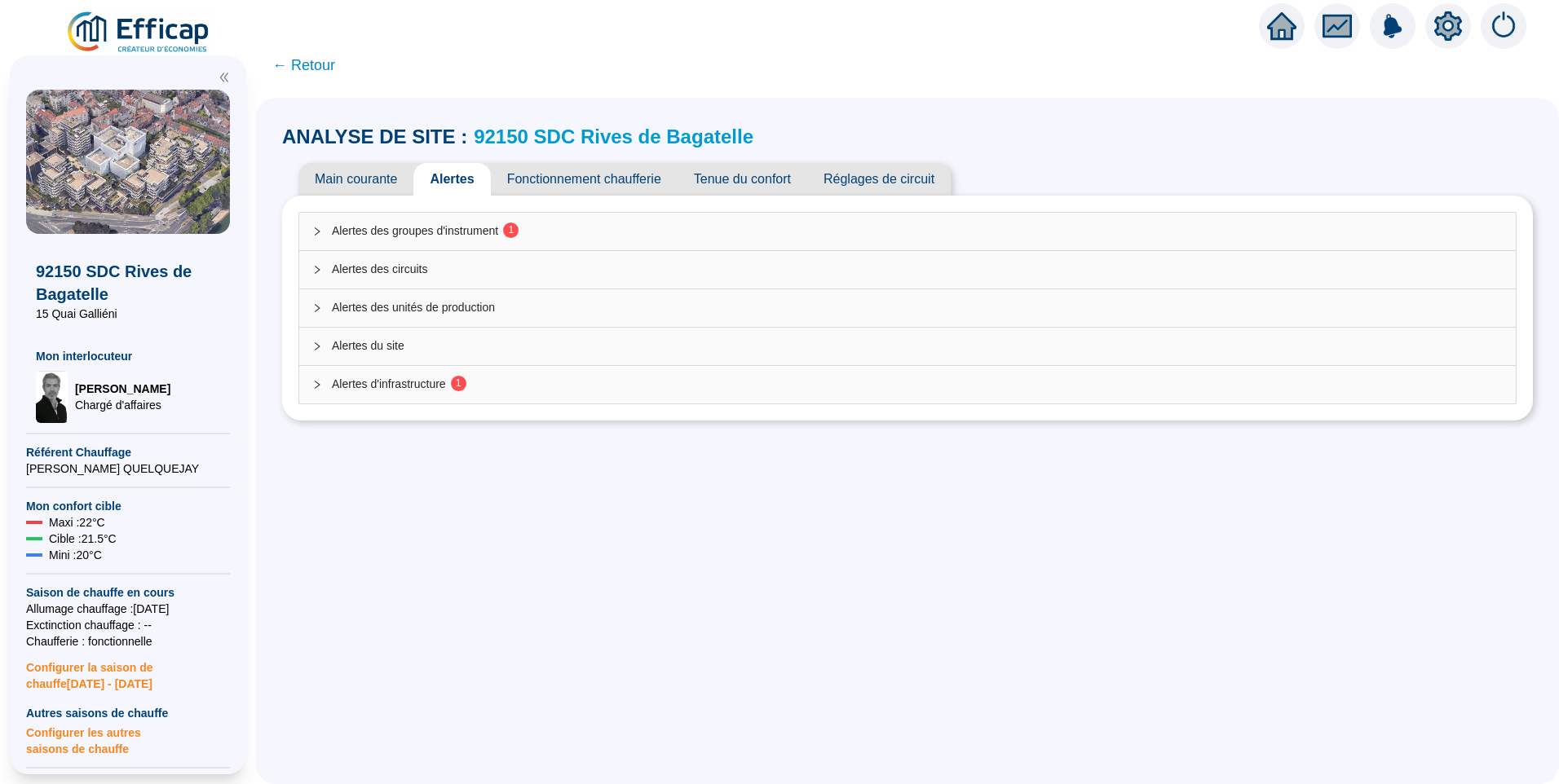
click at [460, 219] on div "Alertes des groupes d'instrument 1" at bounding box center [907, 231] width 1217 height 37
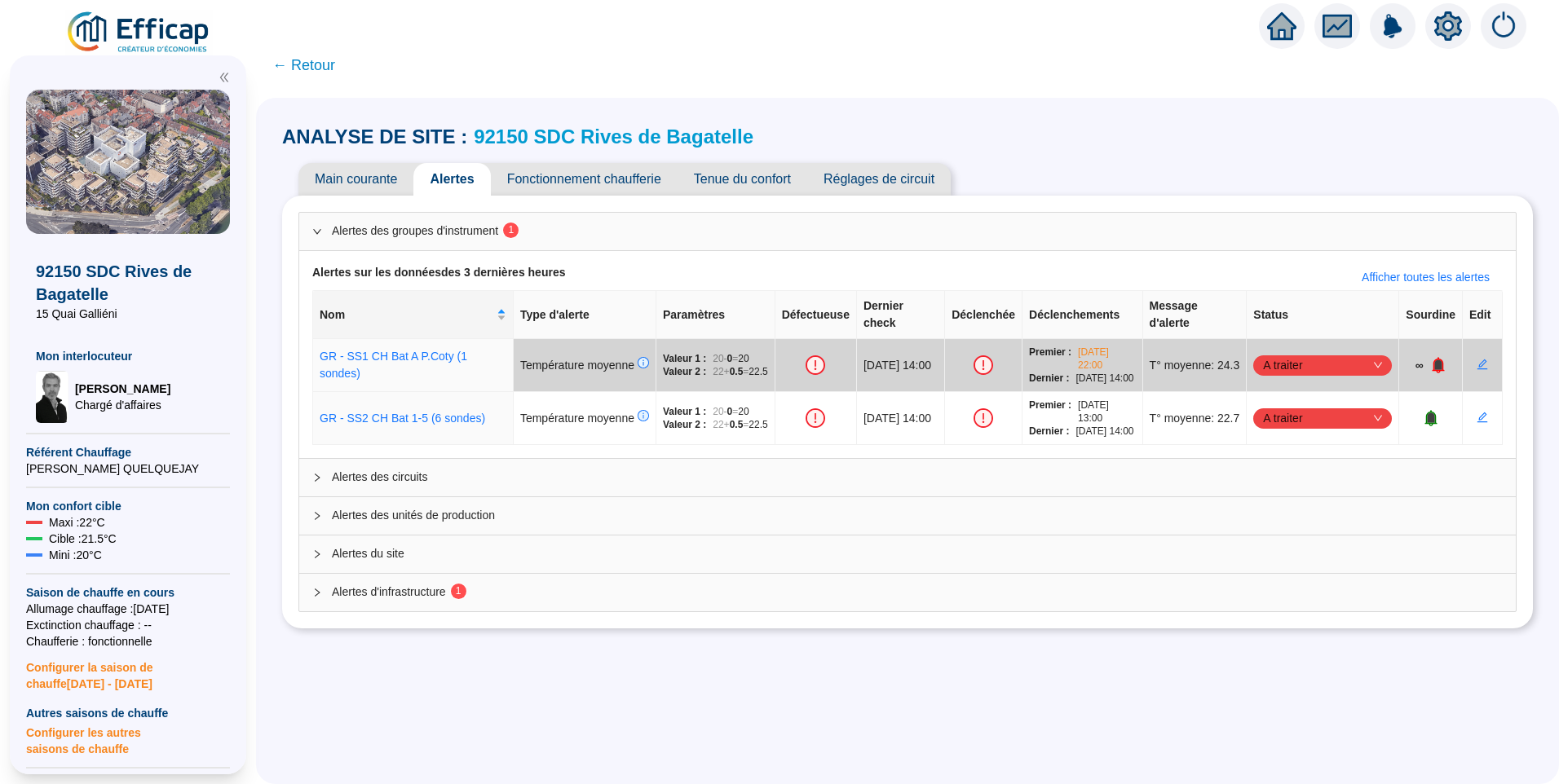
click at [434, 601] on span "Alertes d'infrastructure 1" at bounding box center [918, 592] width 1171 height 17
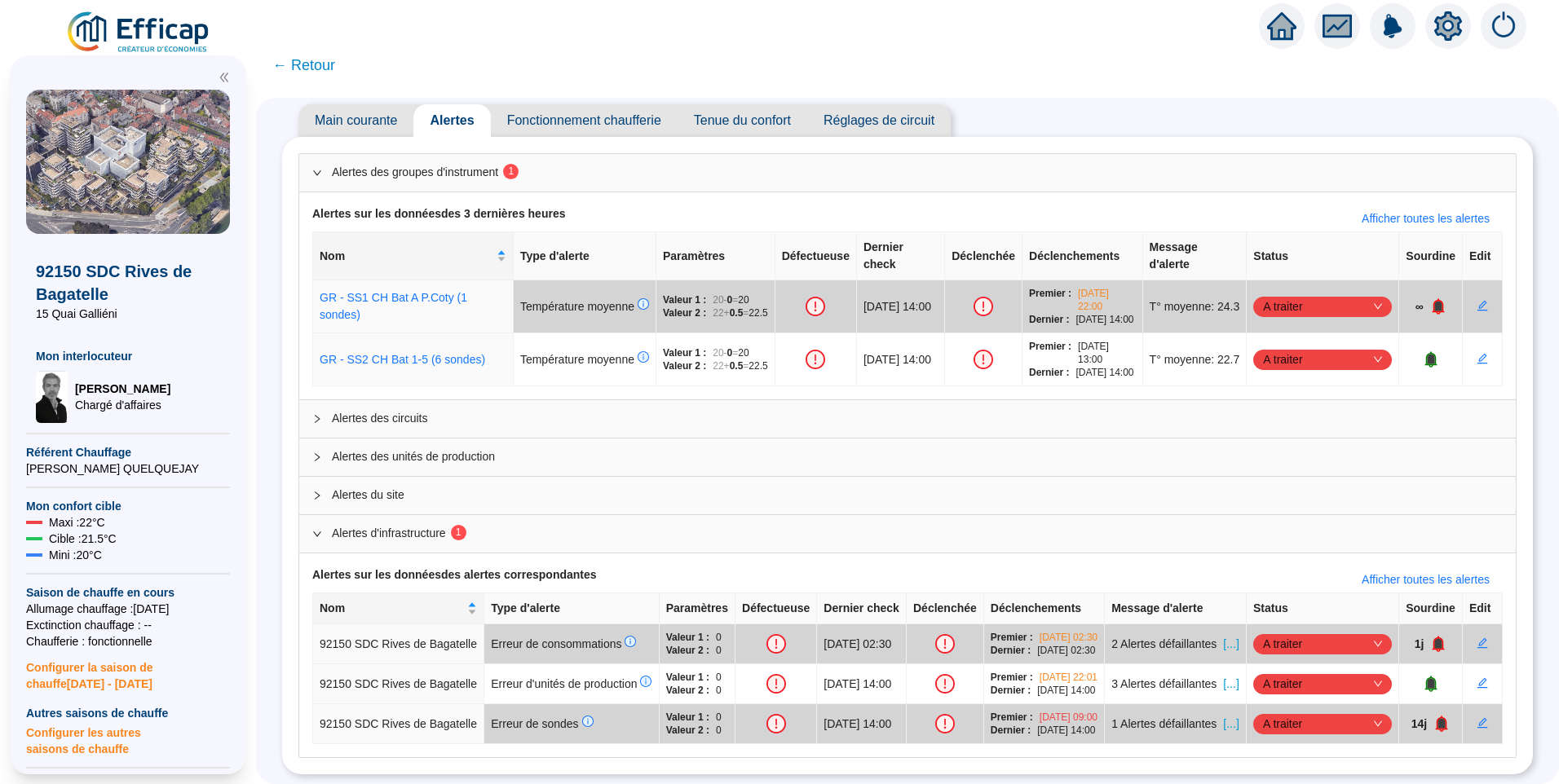
scroll to position [175, 0]
click at [1224, 676] on span "[...]" at bounding box center [1231, 684] width 16 height 17
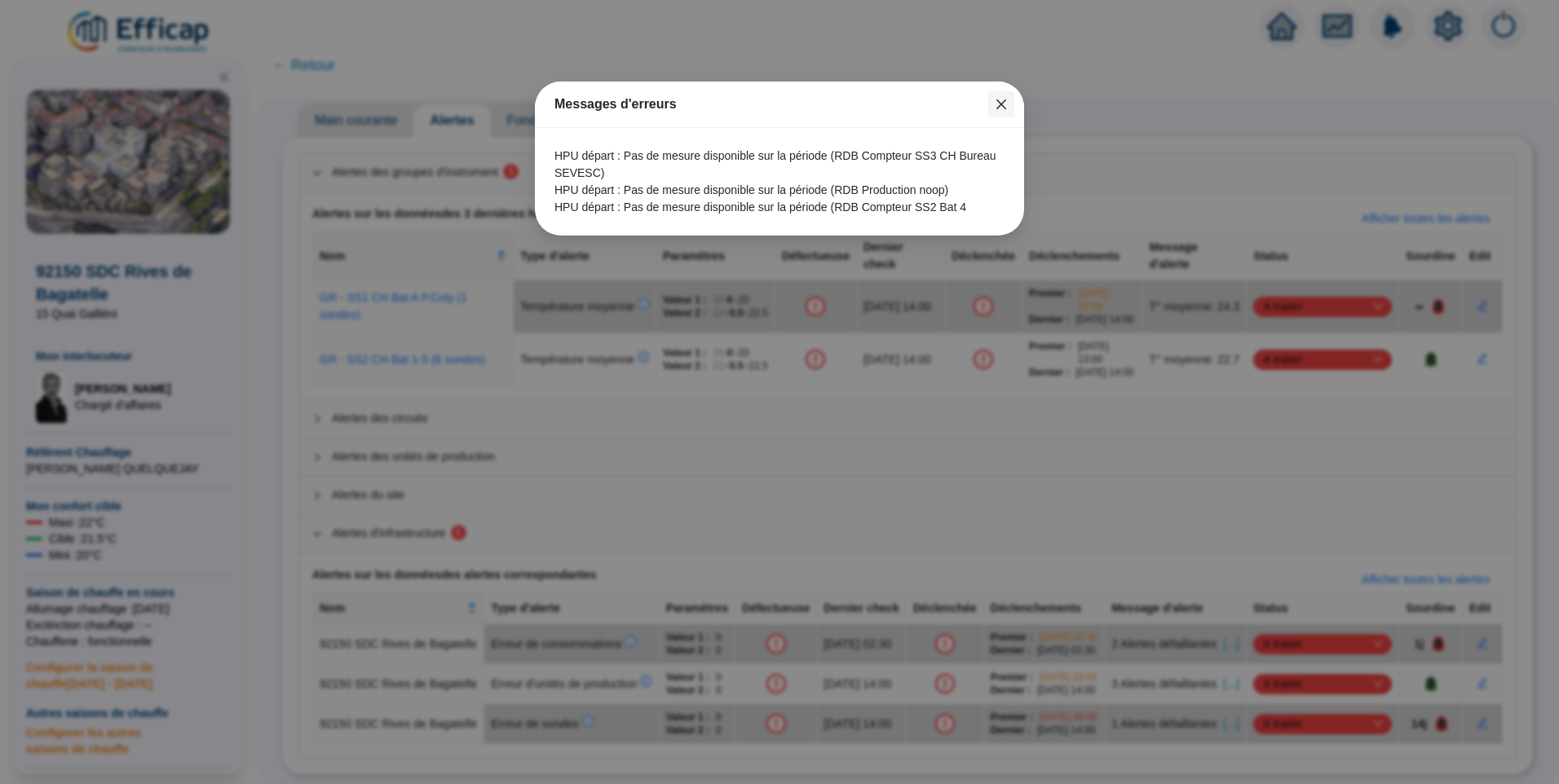
click at [995, 106] on icon "close" at bounding box center [1002, 104] width 13 height 13
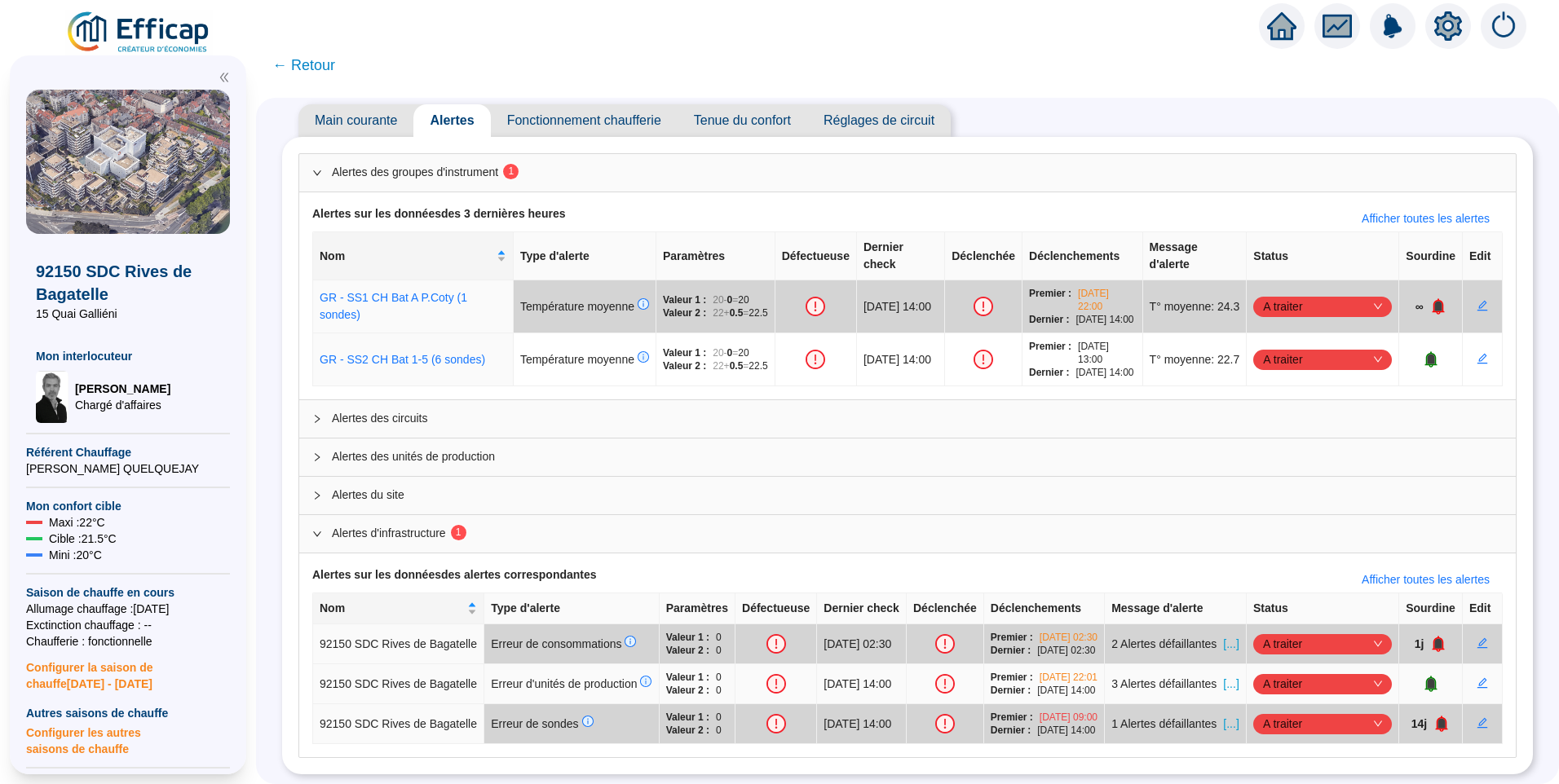
click at [1224, 676] on span "[...]" at bounding box center [1231, 684] width 16 height 17
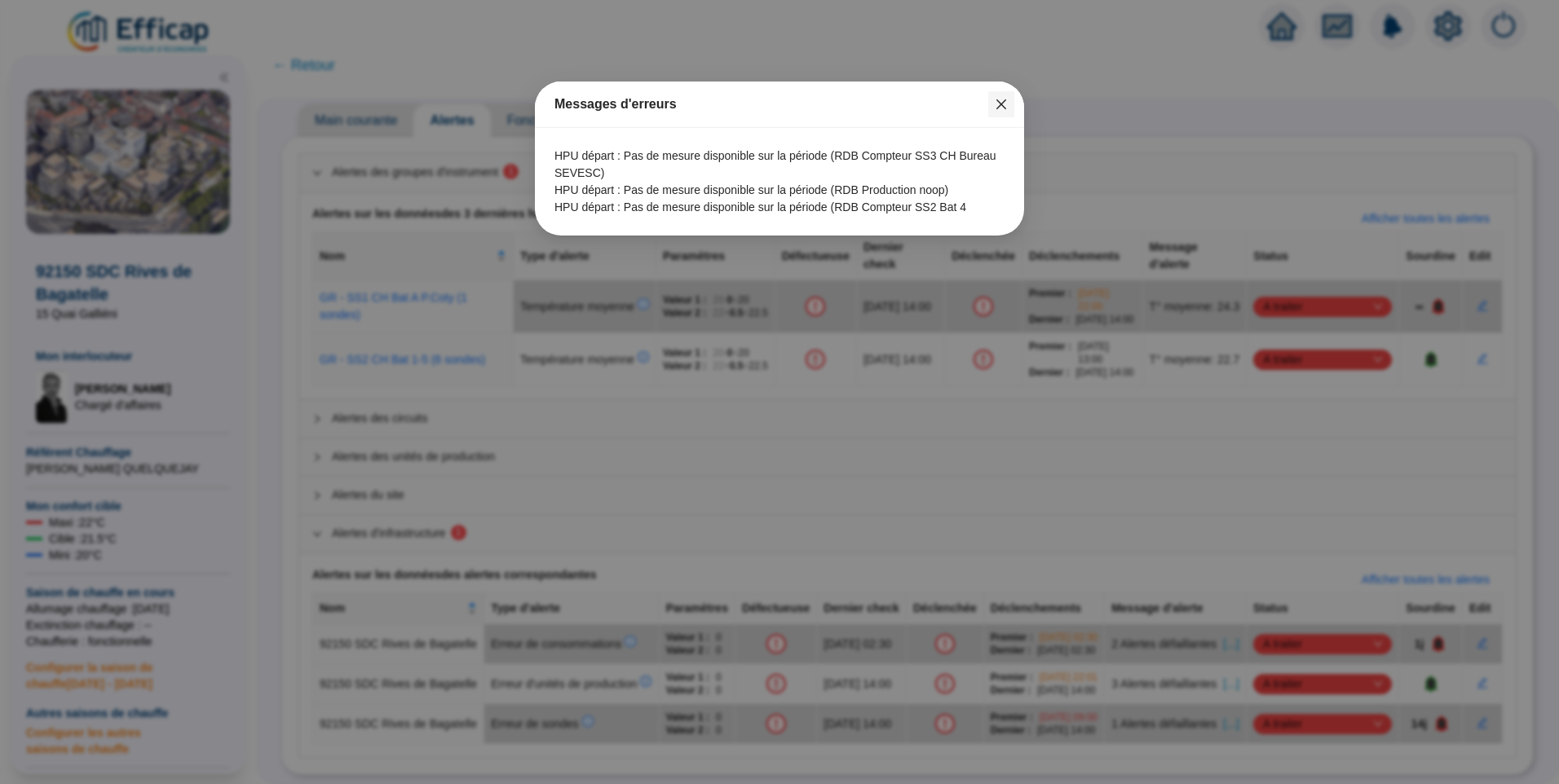
click at [992, 111] on button "Close" at bounding box center [1002, 104] width 27 height 26
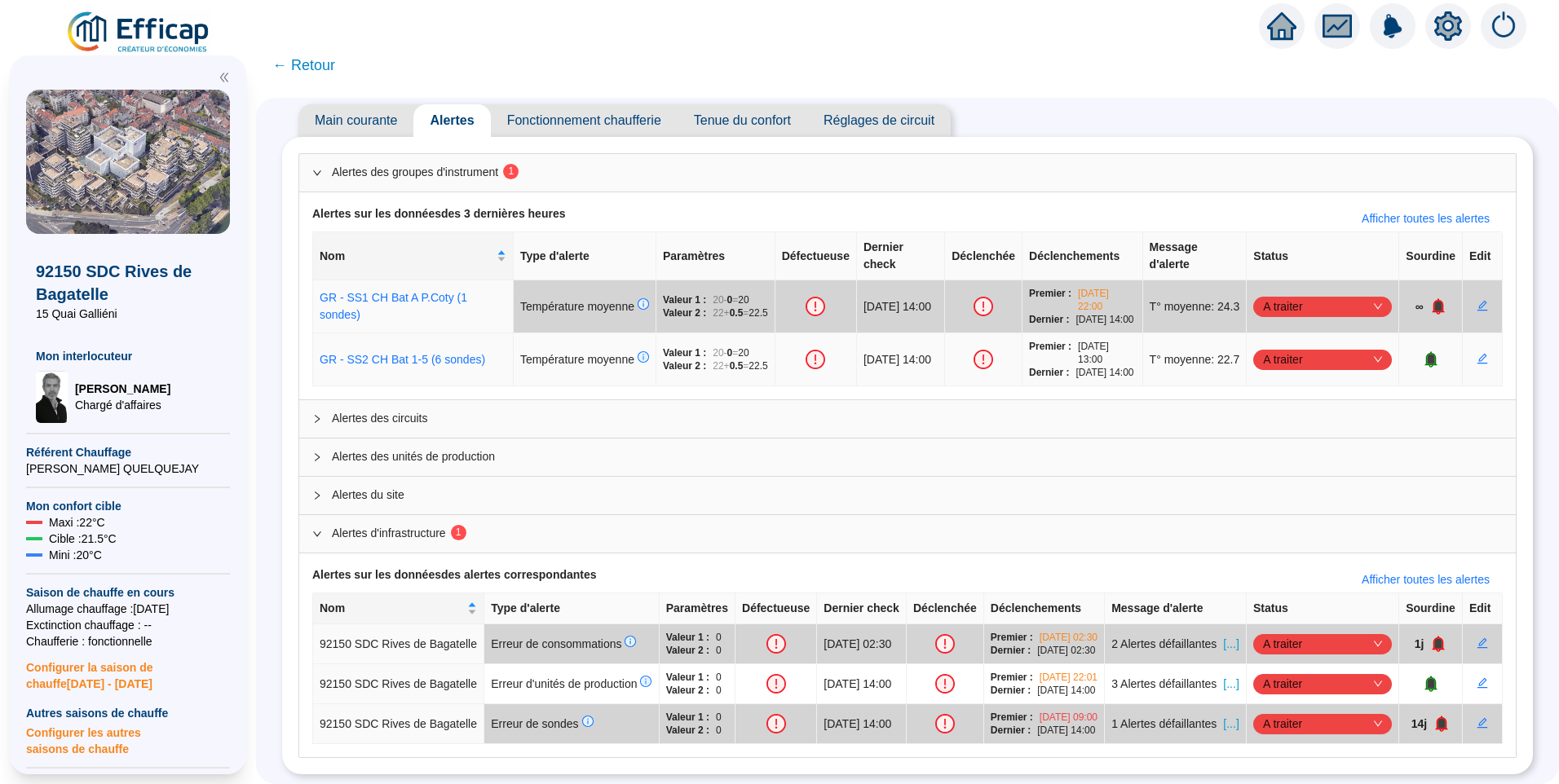
scroll to position [0, 0]
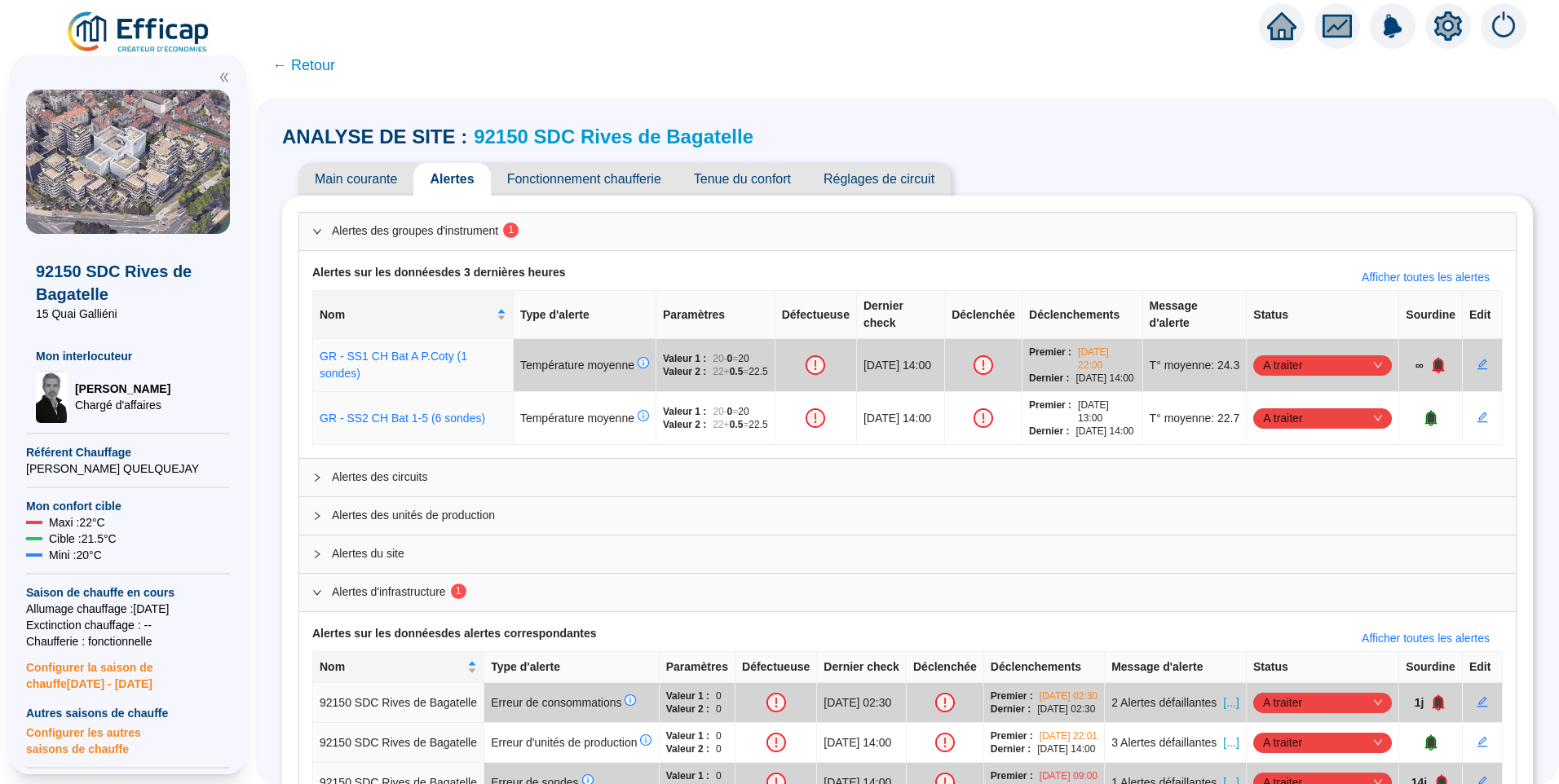
click at [754, 183] on span "Tenue du confort" at bounding box center [742, 179] width 130 height 32
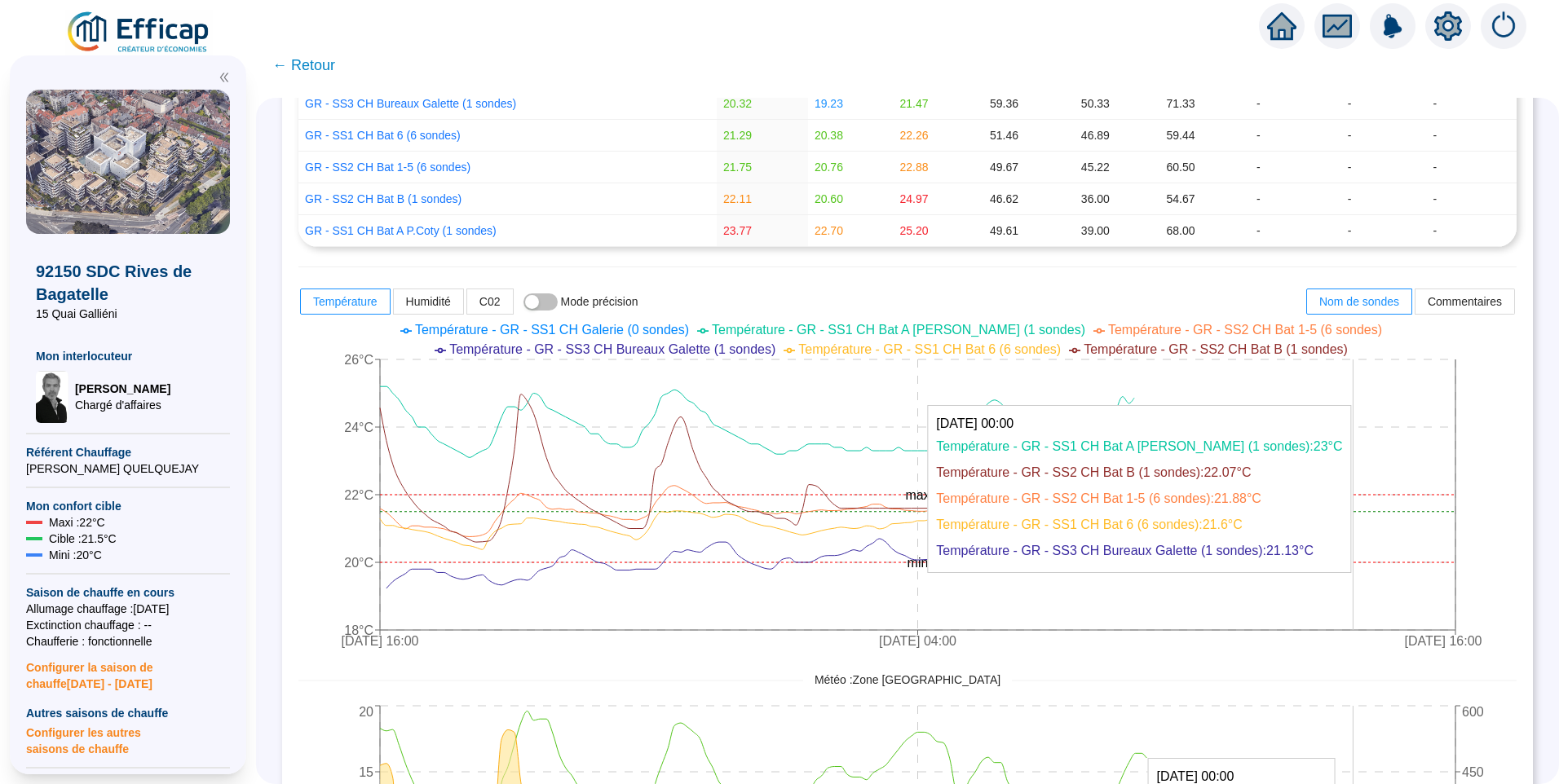
scroll to position [407, 0]
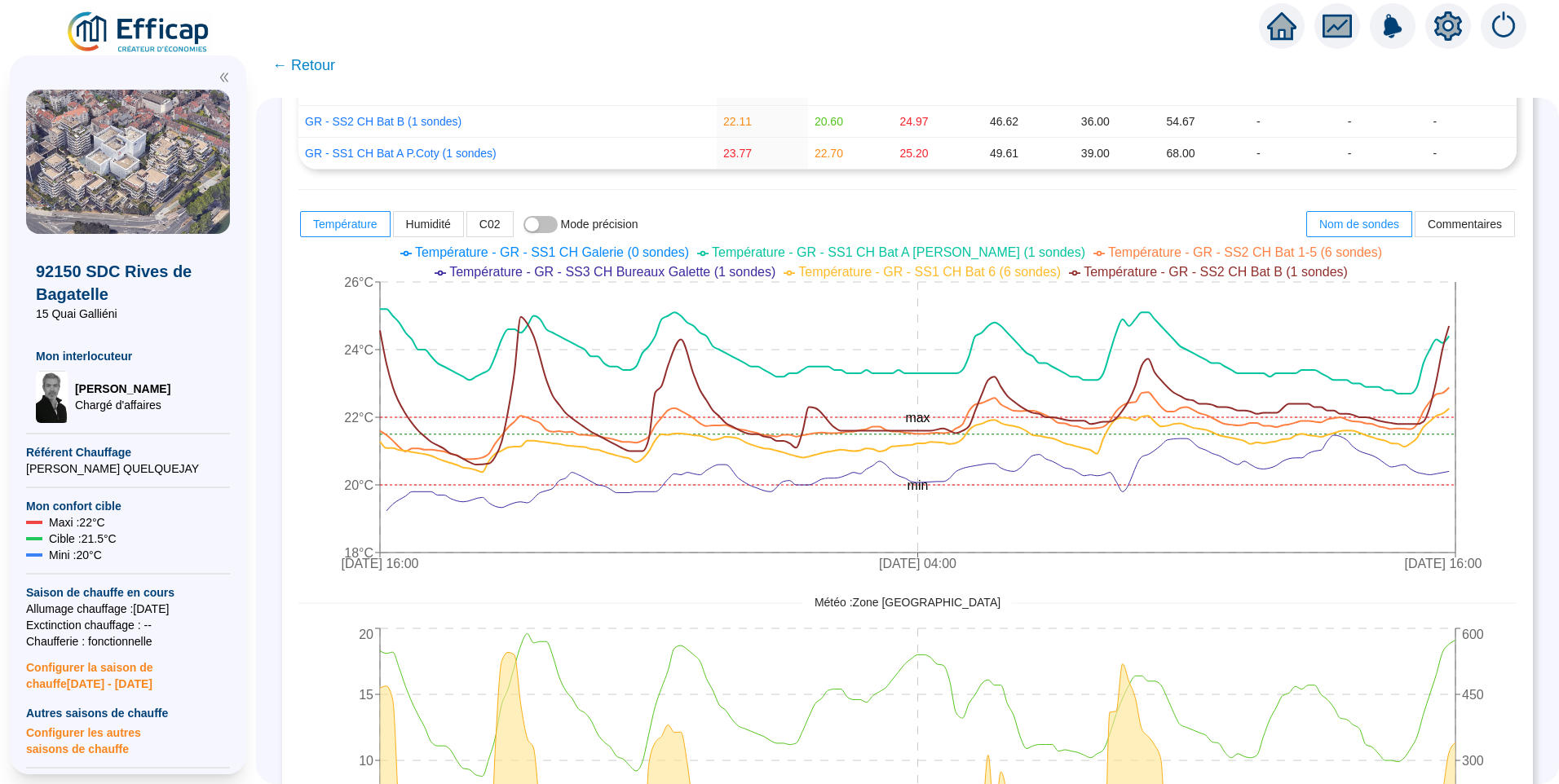
click at [1084, 276] on span "Température - GR - SS2 CH Bat B (1 sondes)" at bounding box center [1215, 272] width 264 height 14
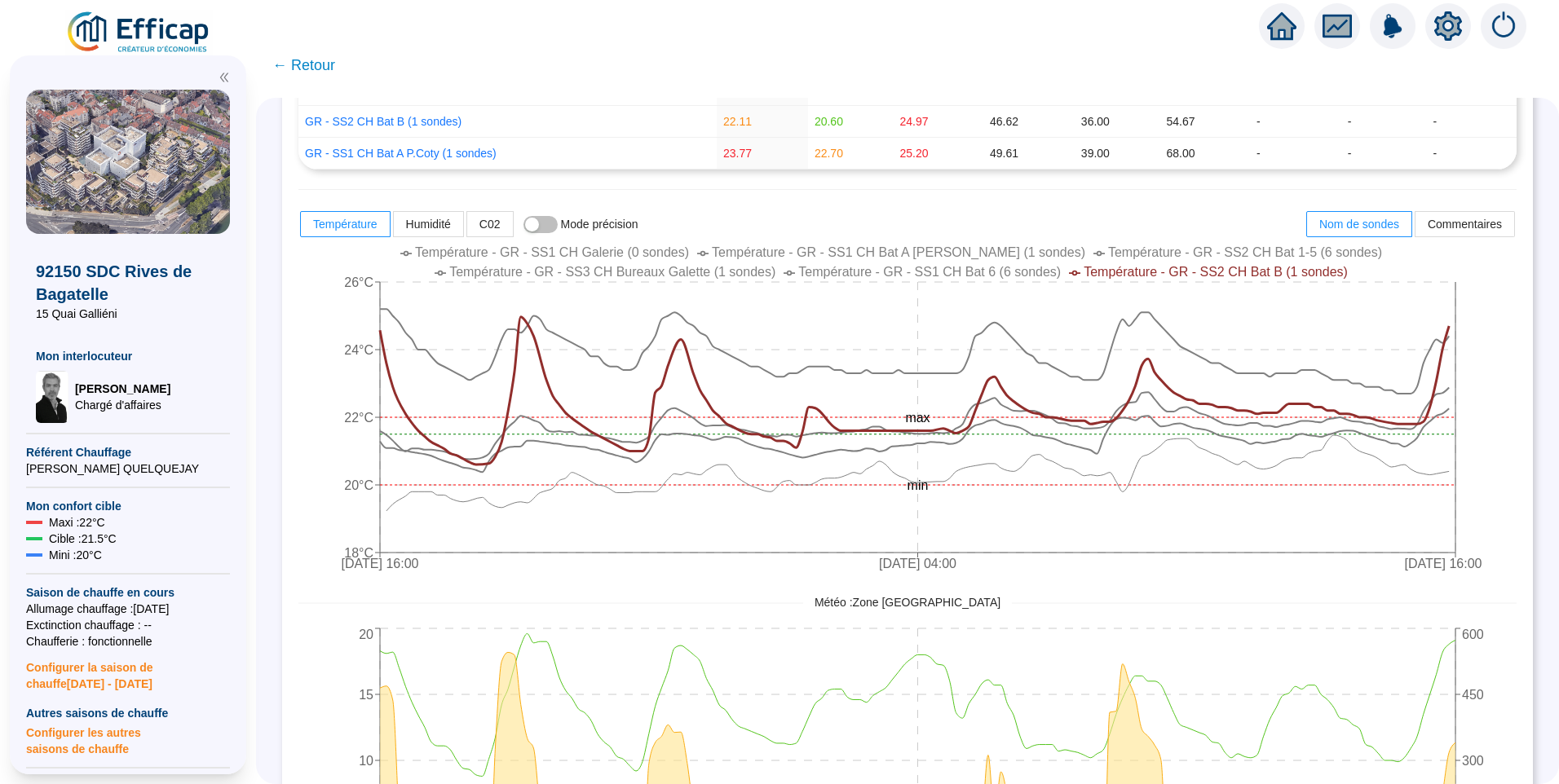
click at [1084, 276] on span "Température - GR - SS2 CH Bat B (1 sondes)" at bounding box center [1215, 272] width 264 height 14
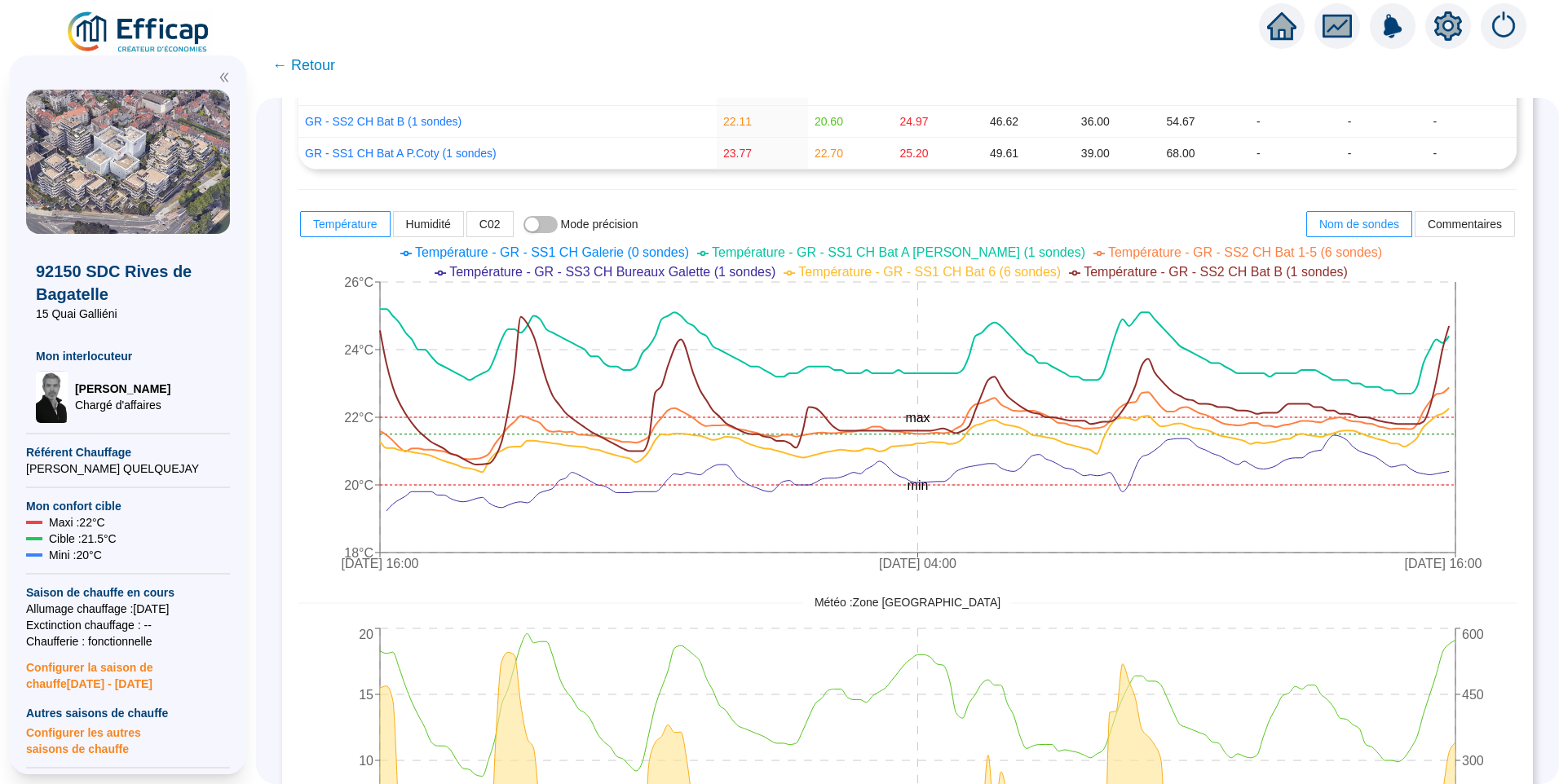
click at [1108, 256] on span "Température - GR - SS2 CH Bat 1-5 (6 sondes)" at bounding box center [1245, 252] width 274 height 14
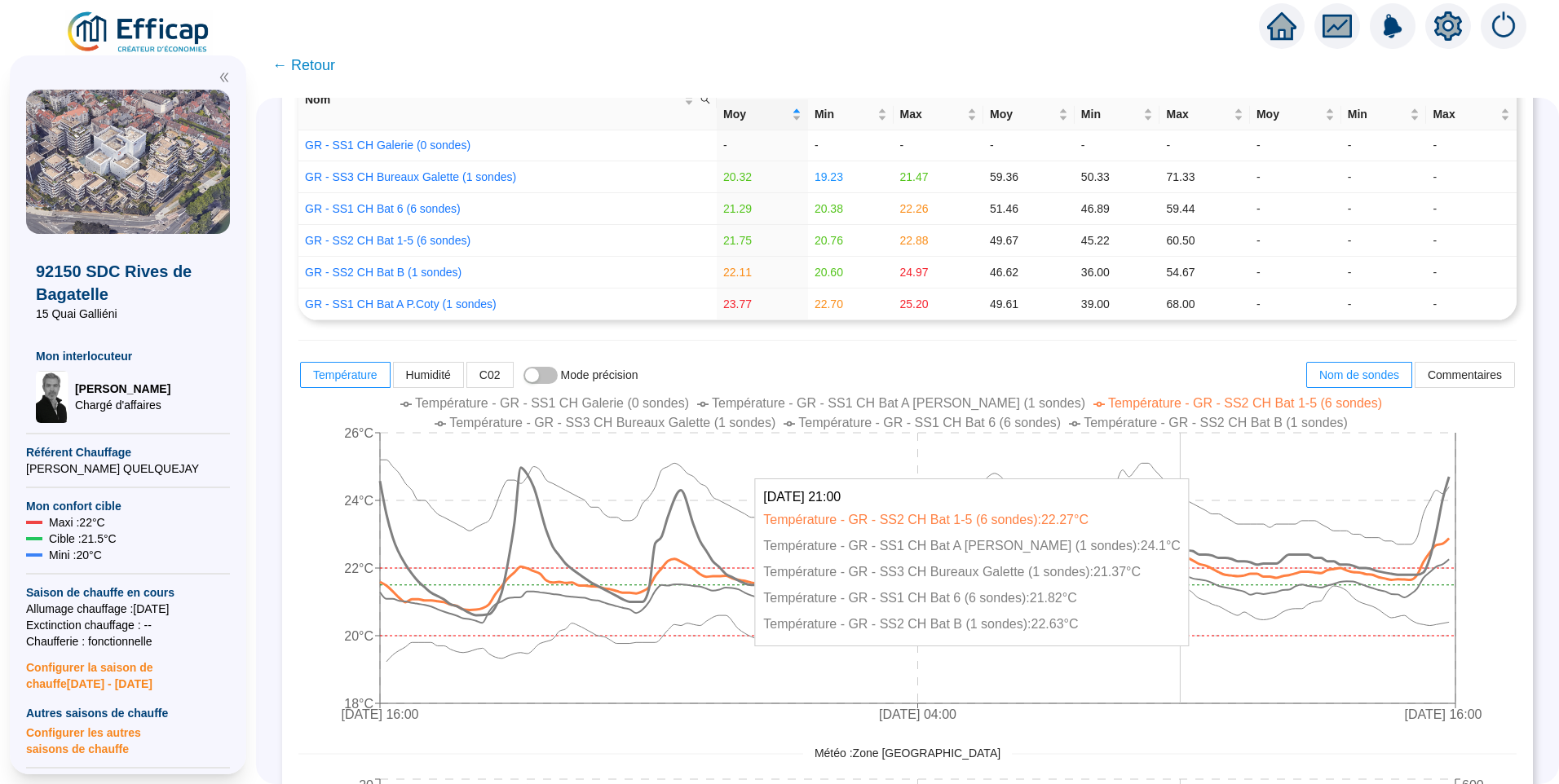
scroll to position [163, 0]
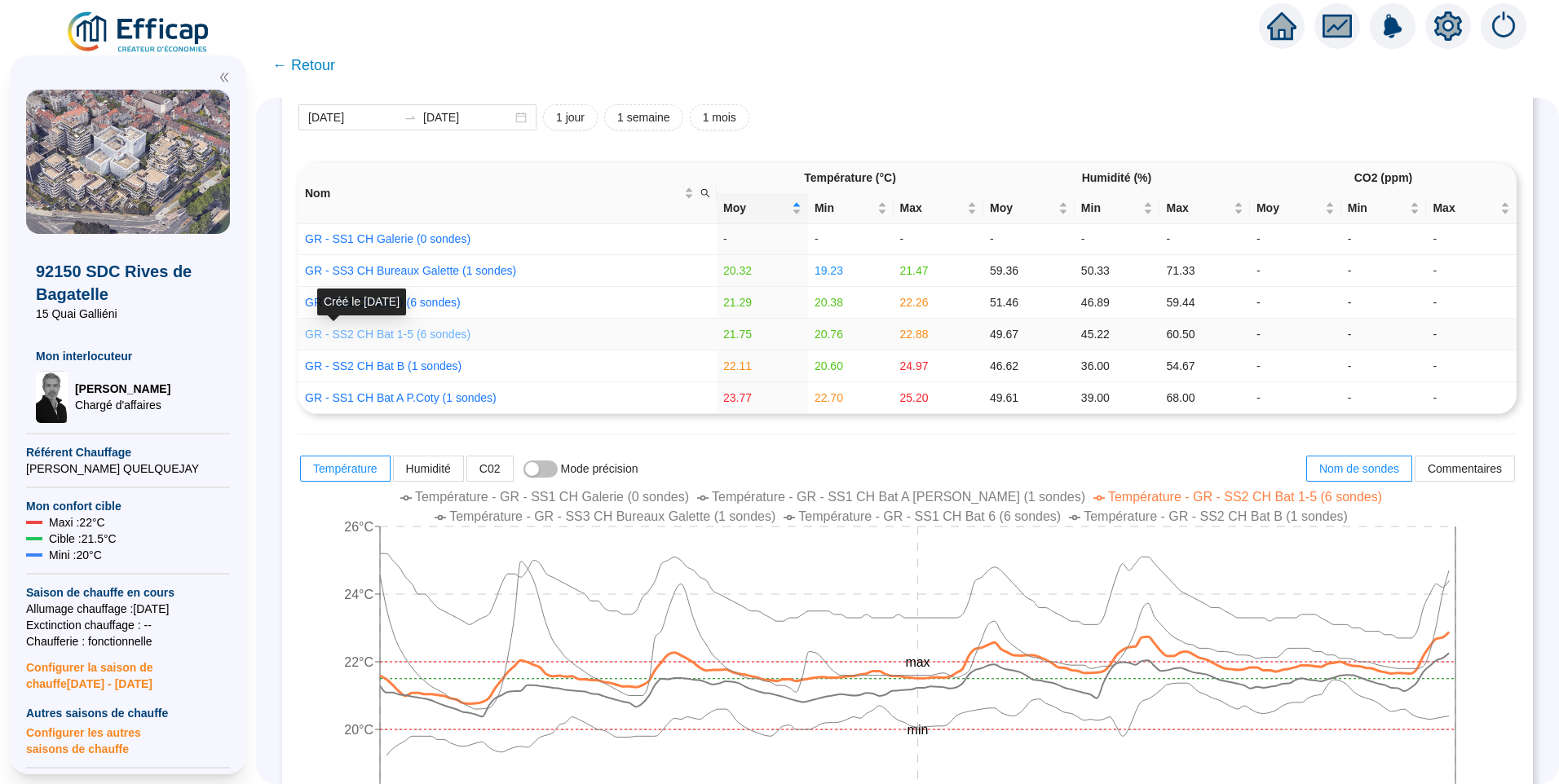
click at [380, 339] on link "GR - SS2 CH Bat 1-5 (6 sondes)" at bounding box center [388, 334] width 166 height 13
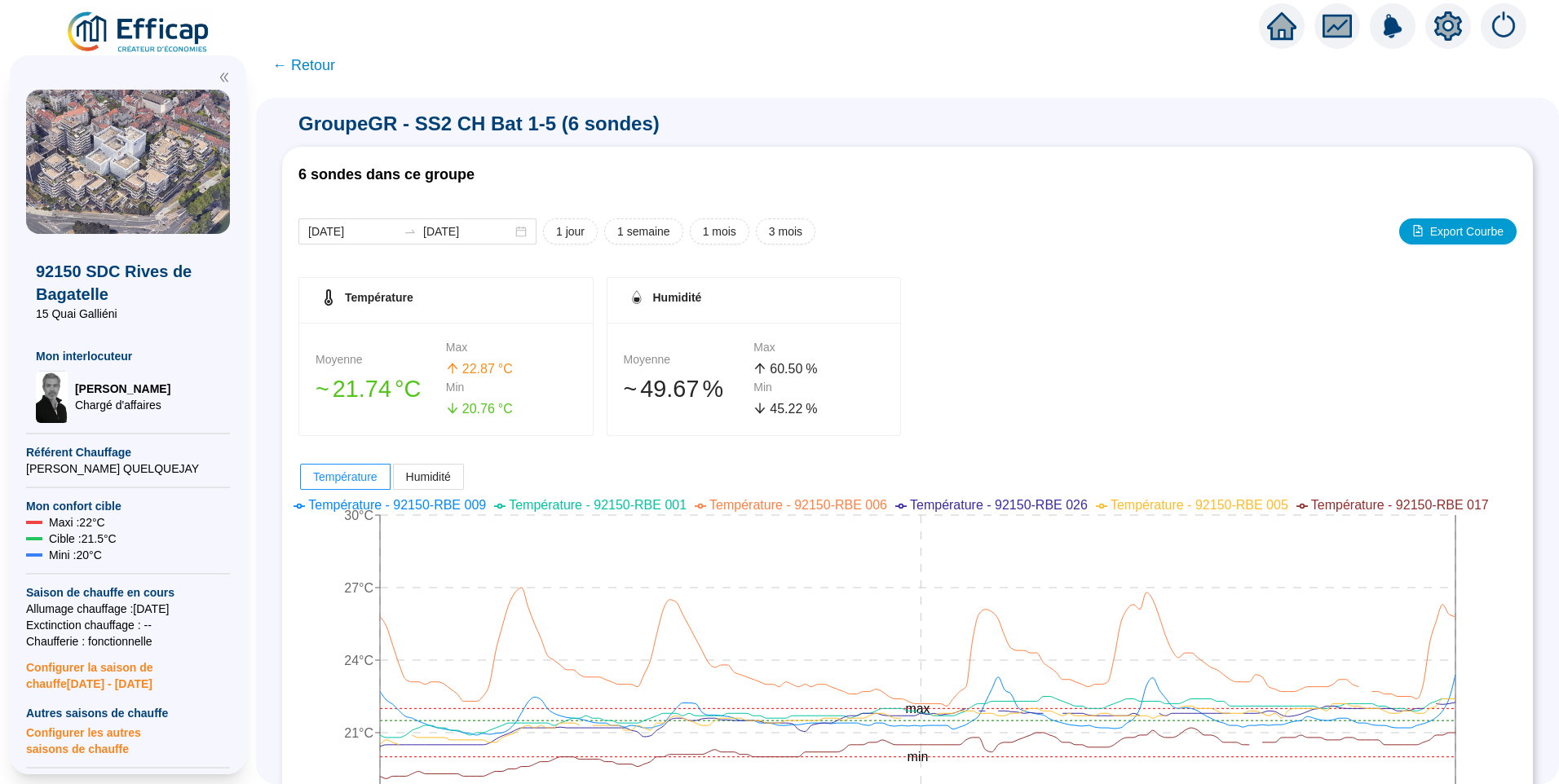
click at [320, 64] on span "← Retour" at bounding box center [304, 65] width 63 height 23
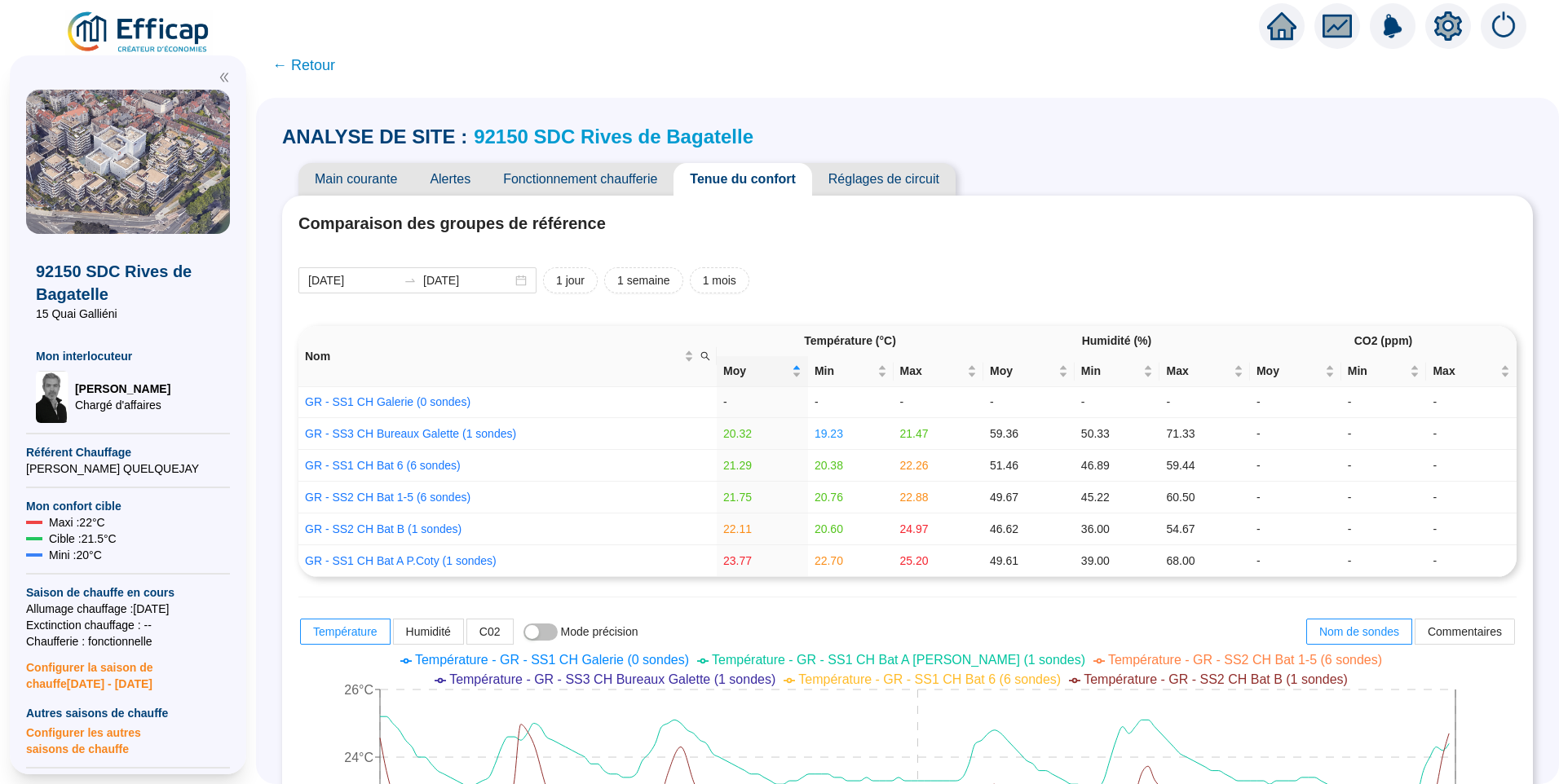
click at [618, 177] on span "Fonctionnement chaufferie" at bounding box center [580, 179] width 186 height 32
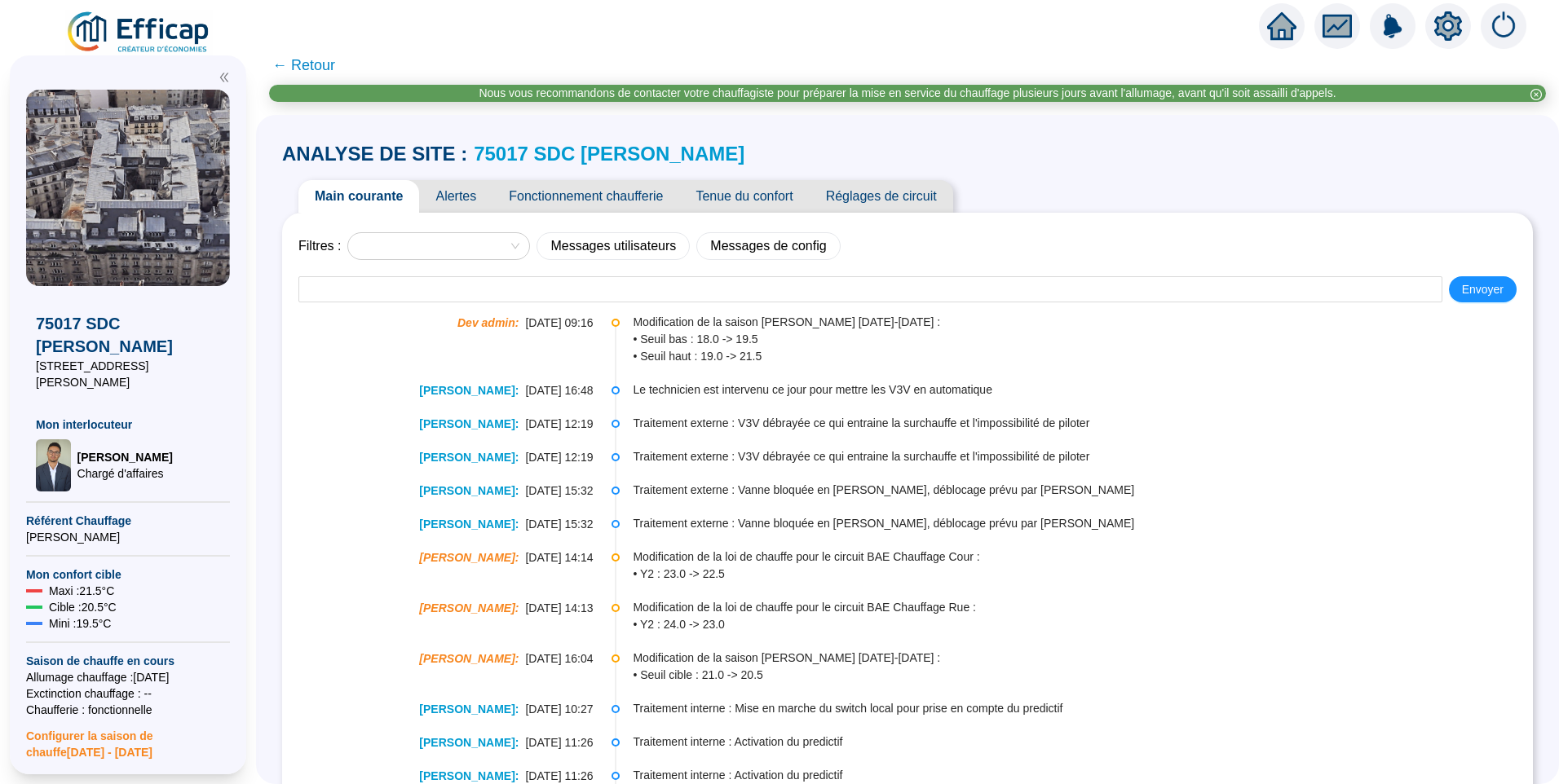
click at [733, 196] on span "Tenue du confort" at bounding box center [744, 196] width 130 height 32
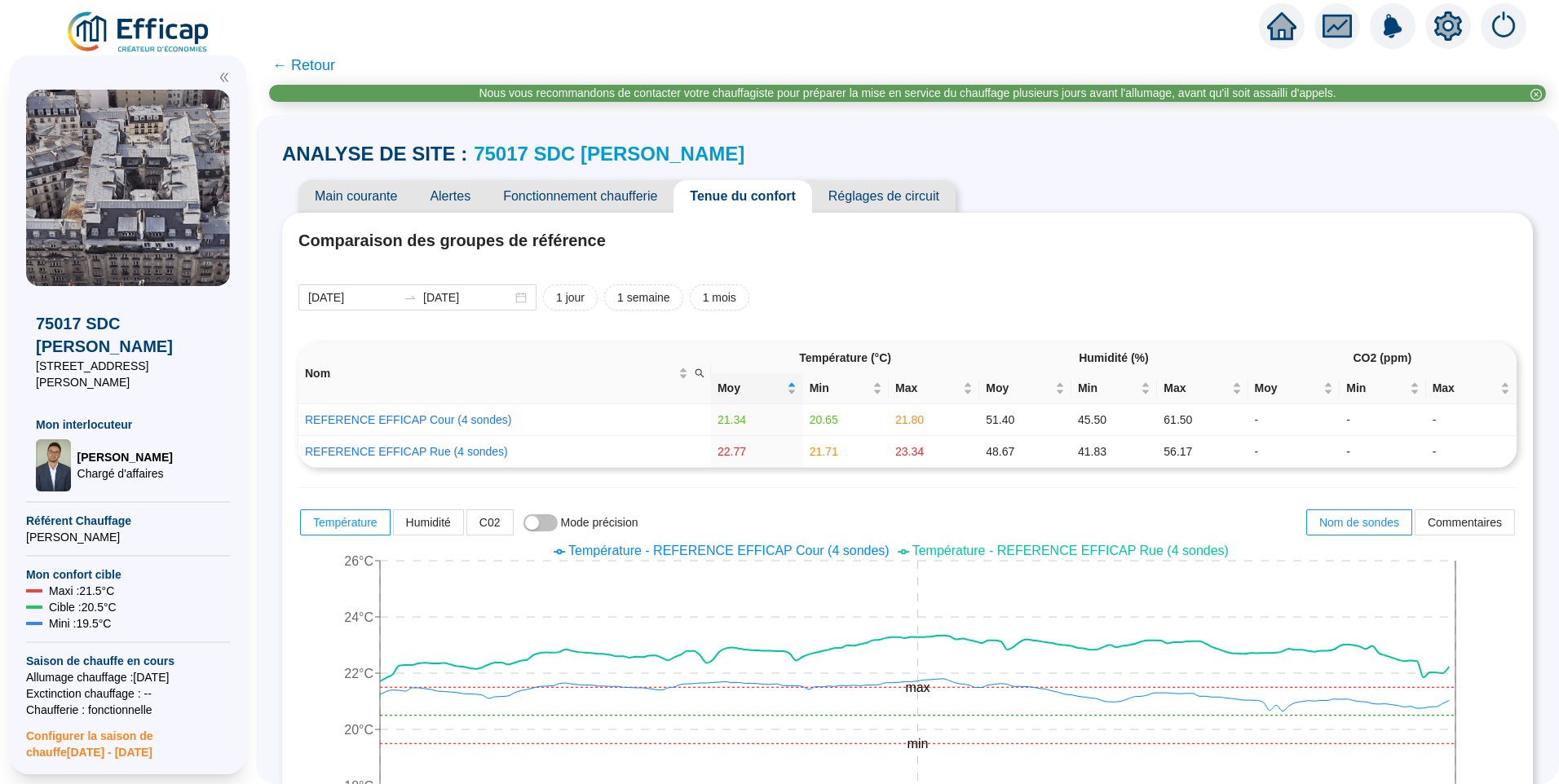
click at [1098, 551] on span "Température - REFERENCE EFFICAP Rue (4 sondes)" at bounding box center [1071, 551] width 316 height 14
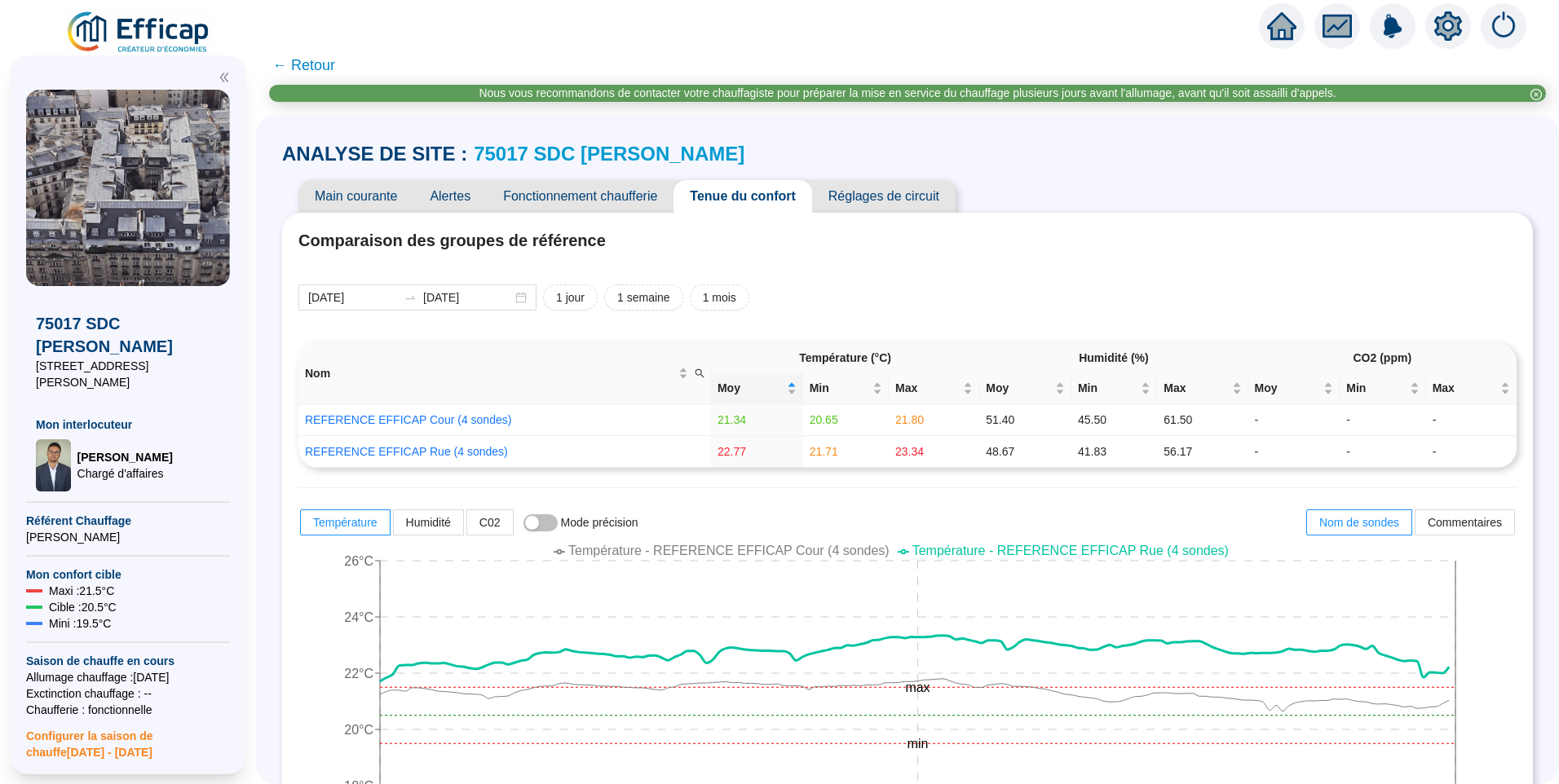
click at [630, 185] on span "Fonctionnement chaufferie" at bounding box center [580, 196] width 186 height 32
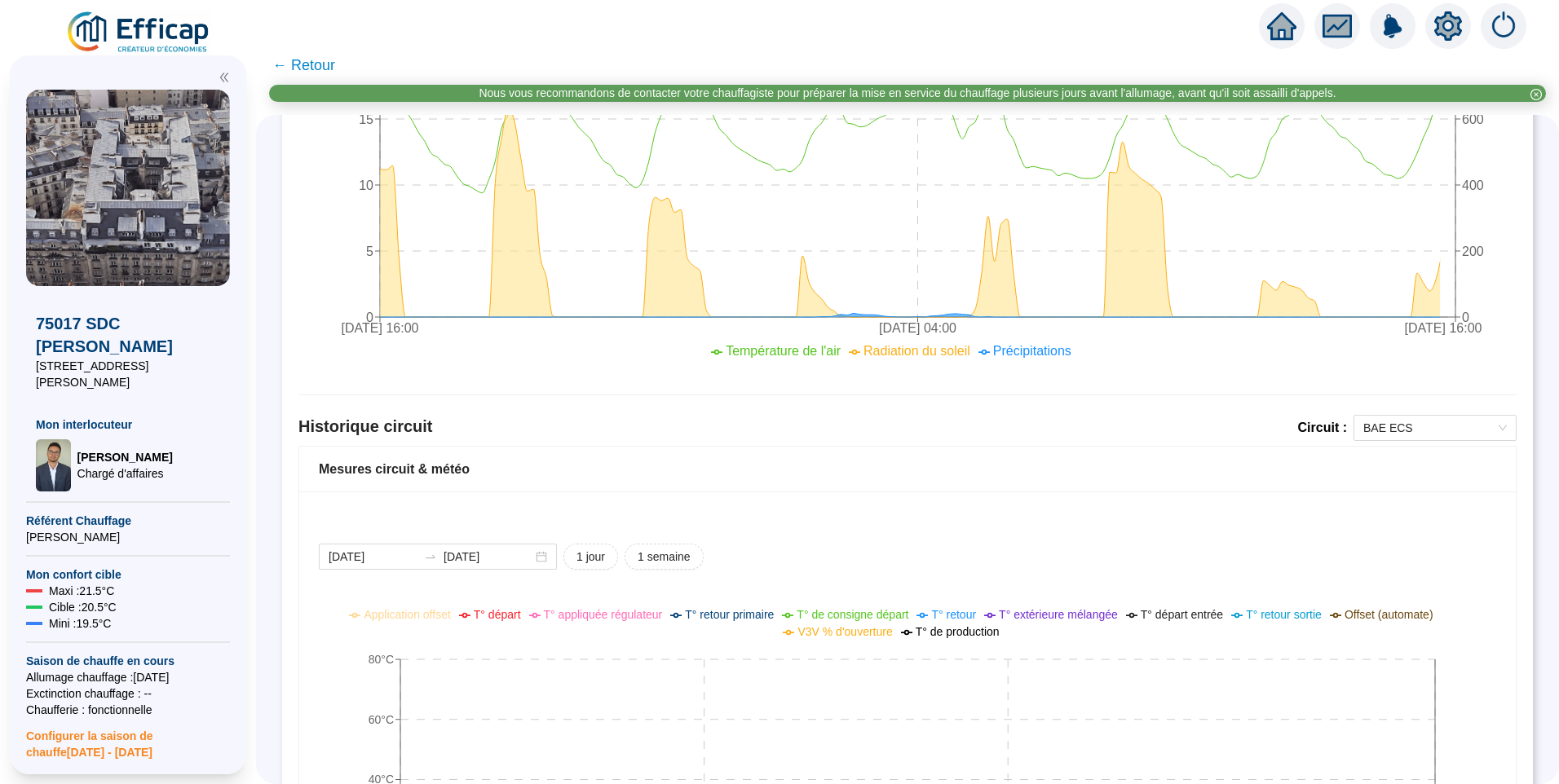
scroll to position [815, 0]
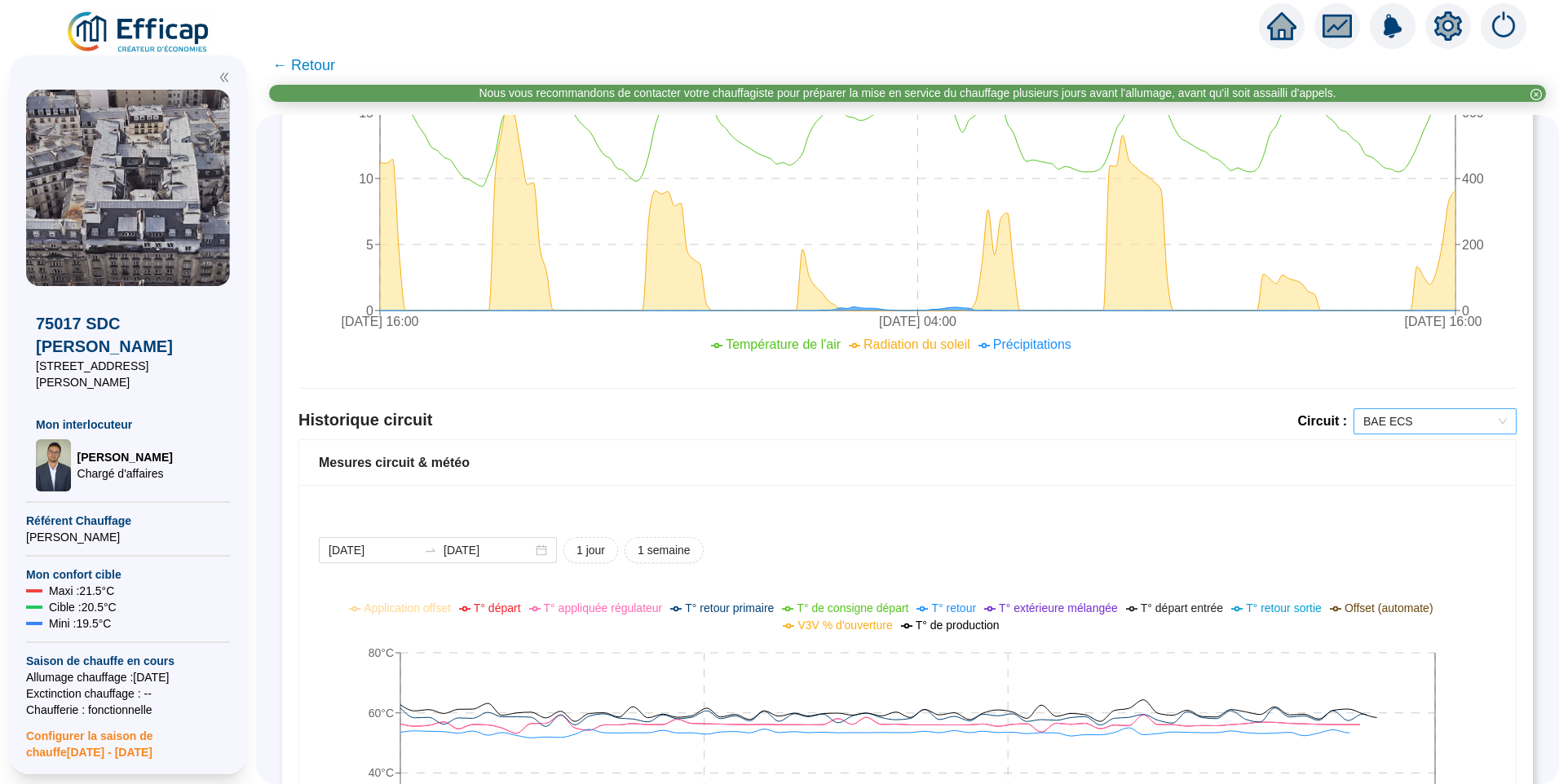
click at [1380, 428] on span "BAE ECS" at bounding box center [1435, 421] width 143 height 25
click at [1417, 483] on div "BAE Chauffage Rue" at bounding box center [1422, 480] width 137 height 17
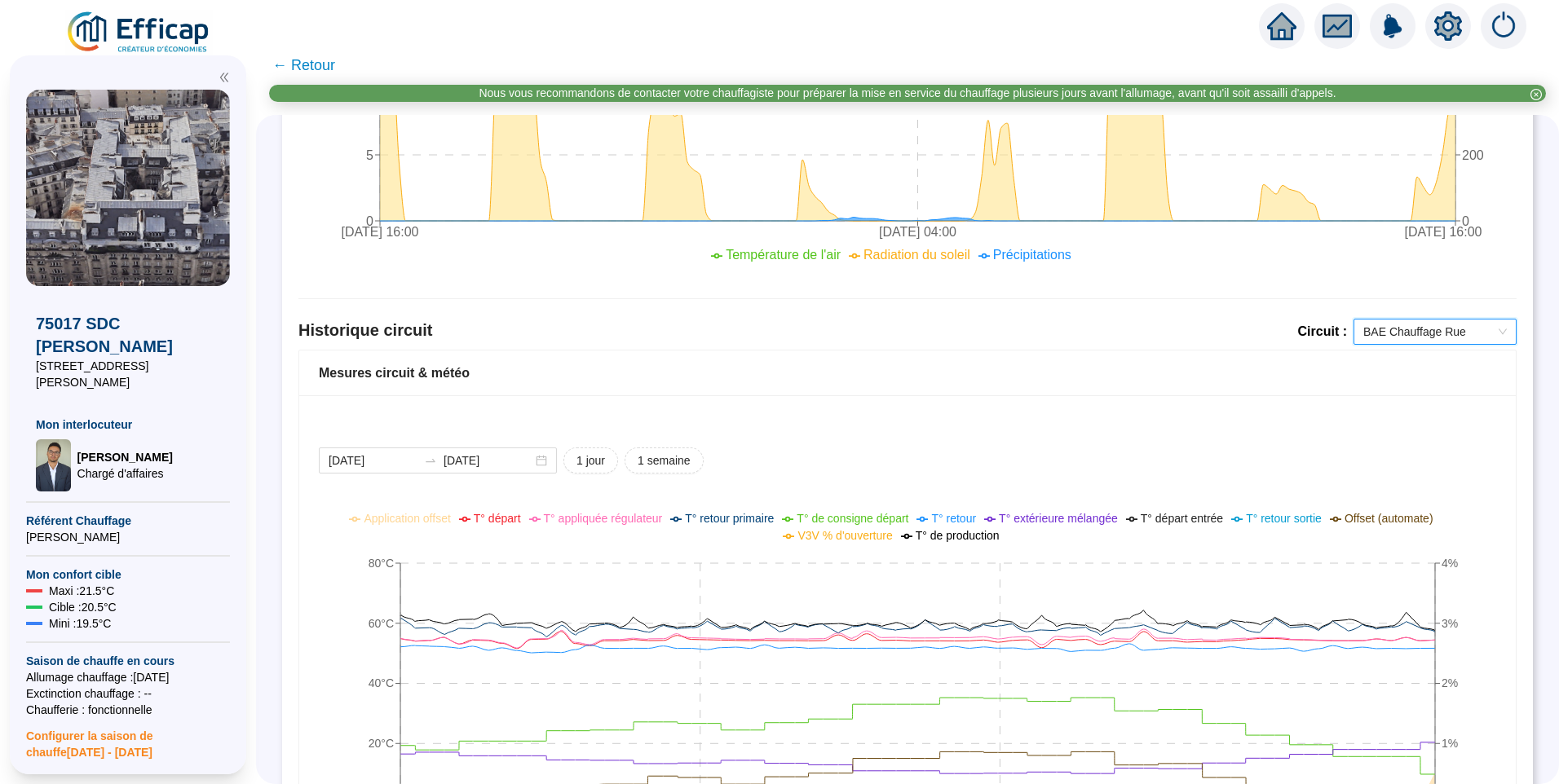
scroll to position [1141, 0]
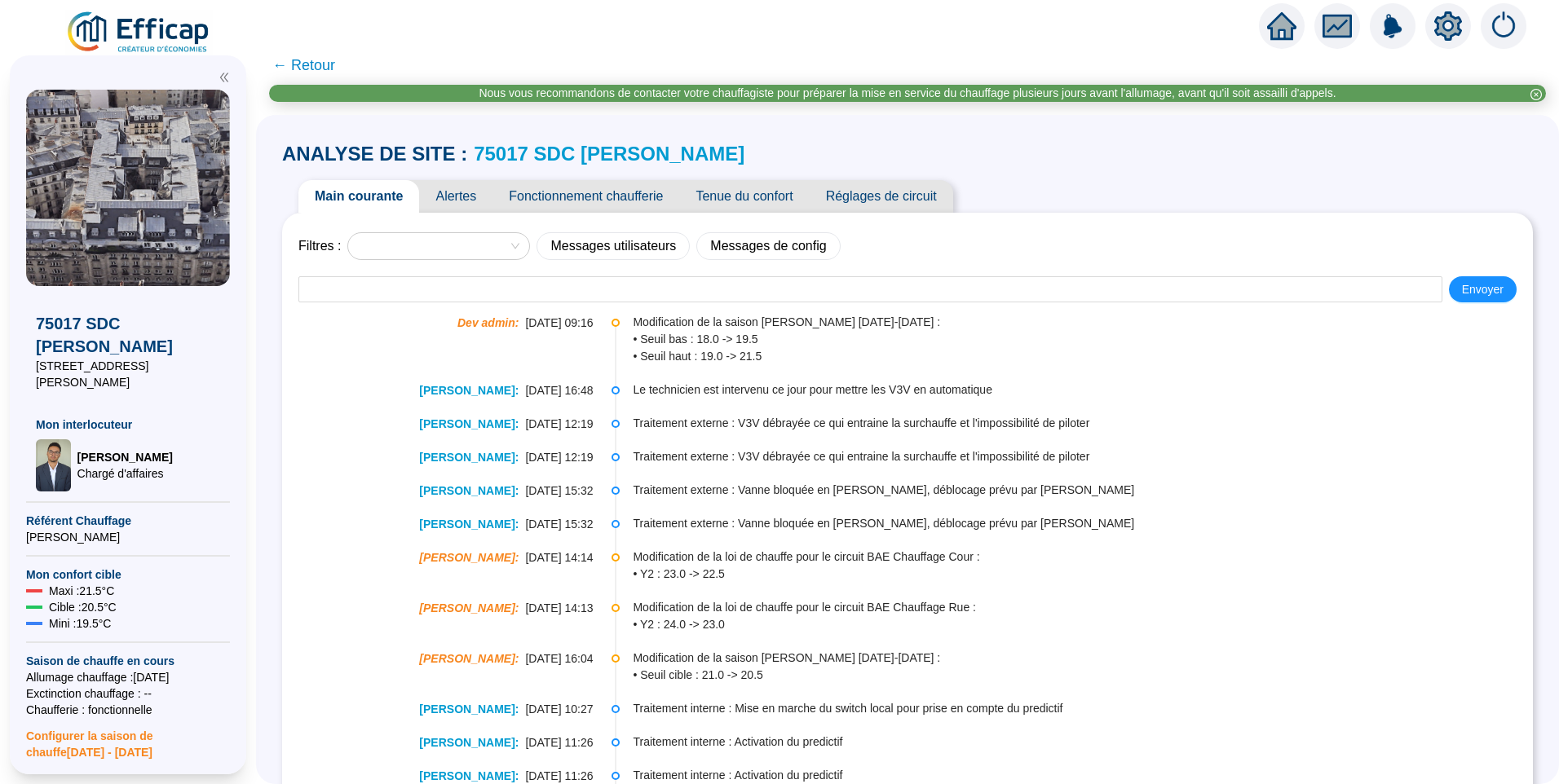
drag, startPoint x: 0, startPoint y: 0, endPoint x: 461, endPoint y: 195, distance: 500.5
click at [461, 195] on span "Alertes" at bounding box center [456, 196] width 74 height 32
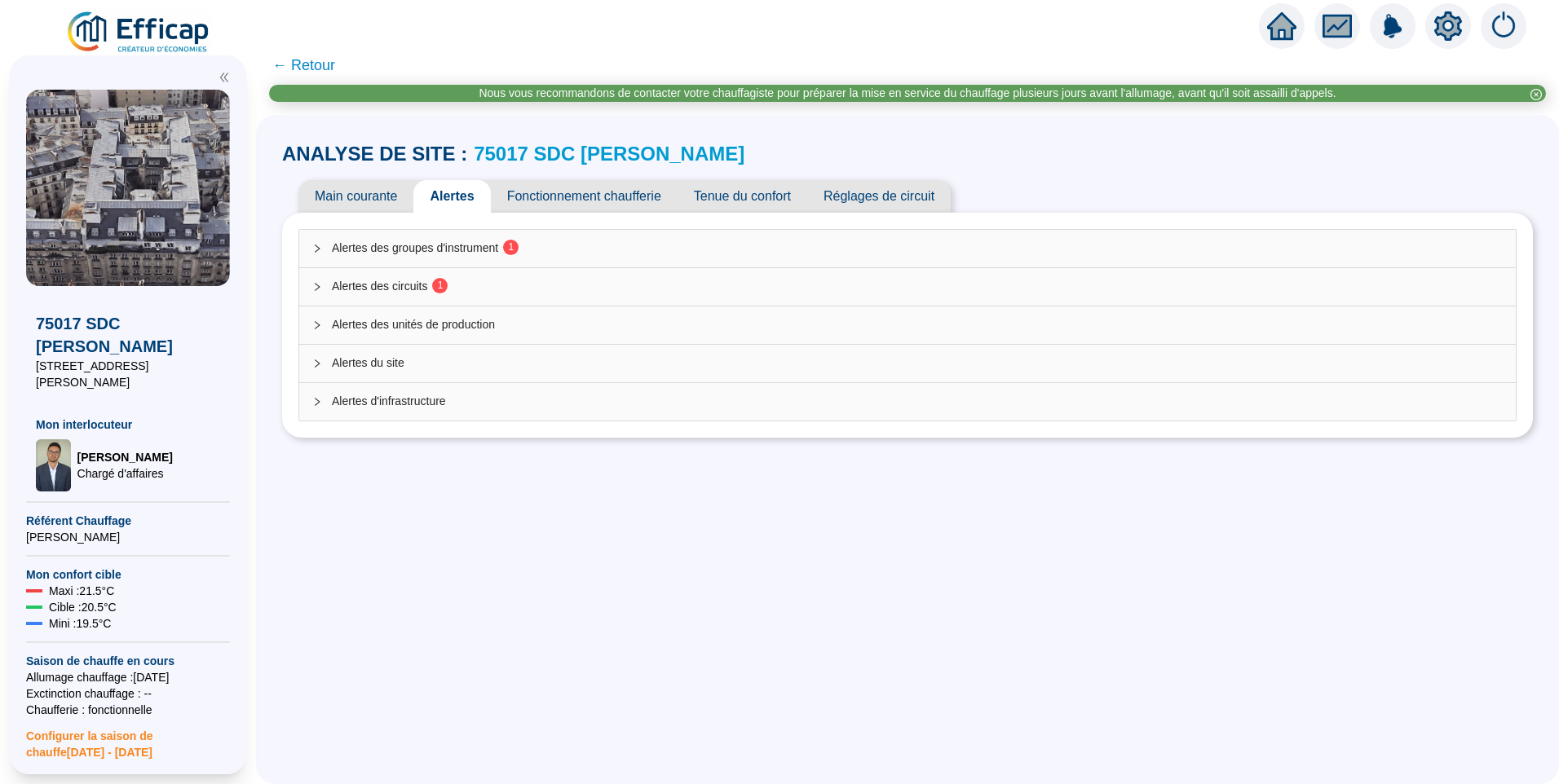
click at [439, 293] on span "1" at bounding box center [435, 287] width 16 height 13
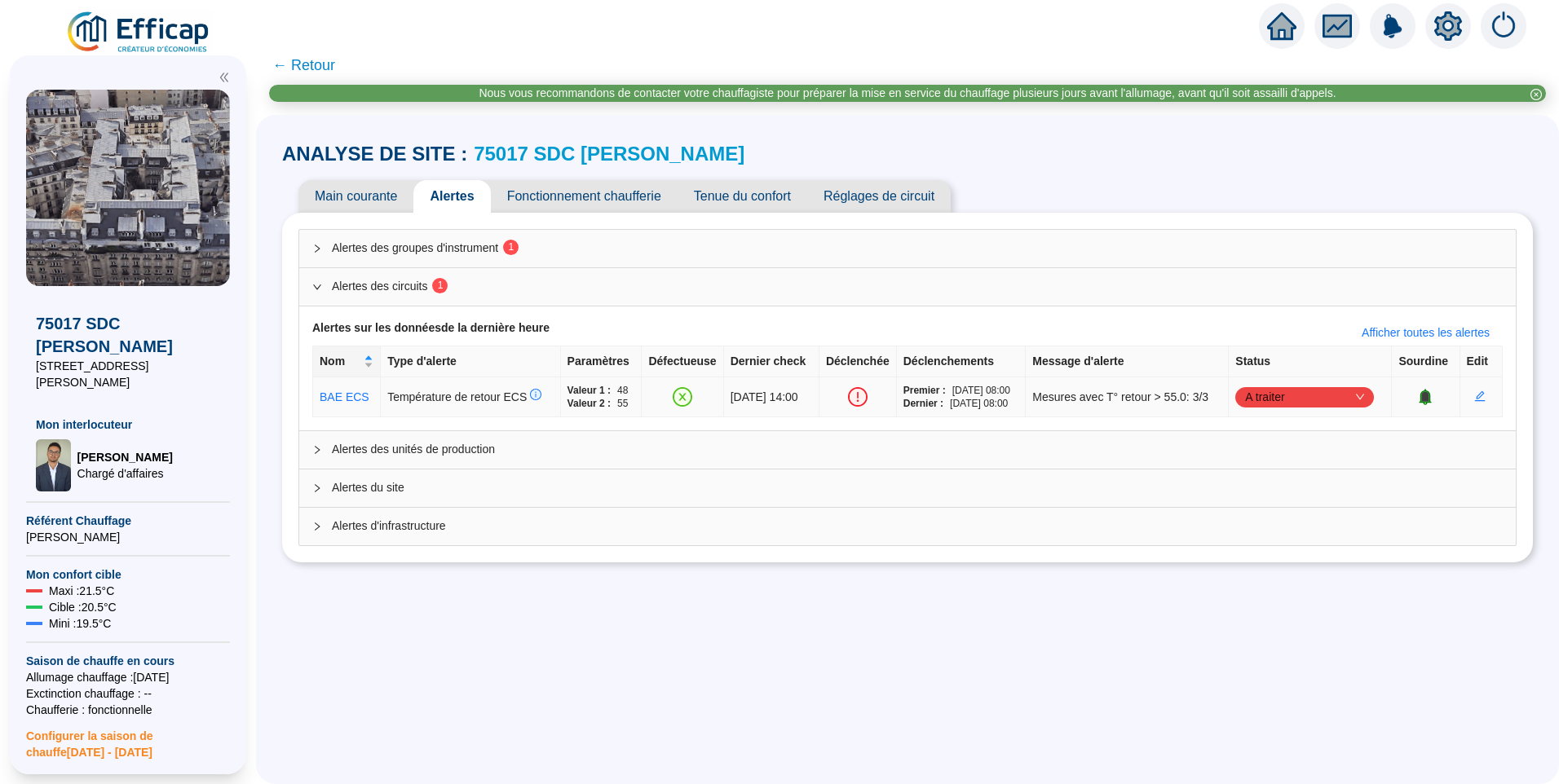
click at [1285, 409] on td "A traiter" at bounding box center [1310, 397] width 163 height 40
click at [1287, 400] on span "A traiter" at bounding box center [1305, 397] width 119 height 25
click at [1281, 488] on div "Traité" at bounding box center [1306, 479] width 113 height 17
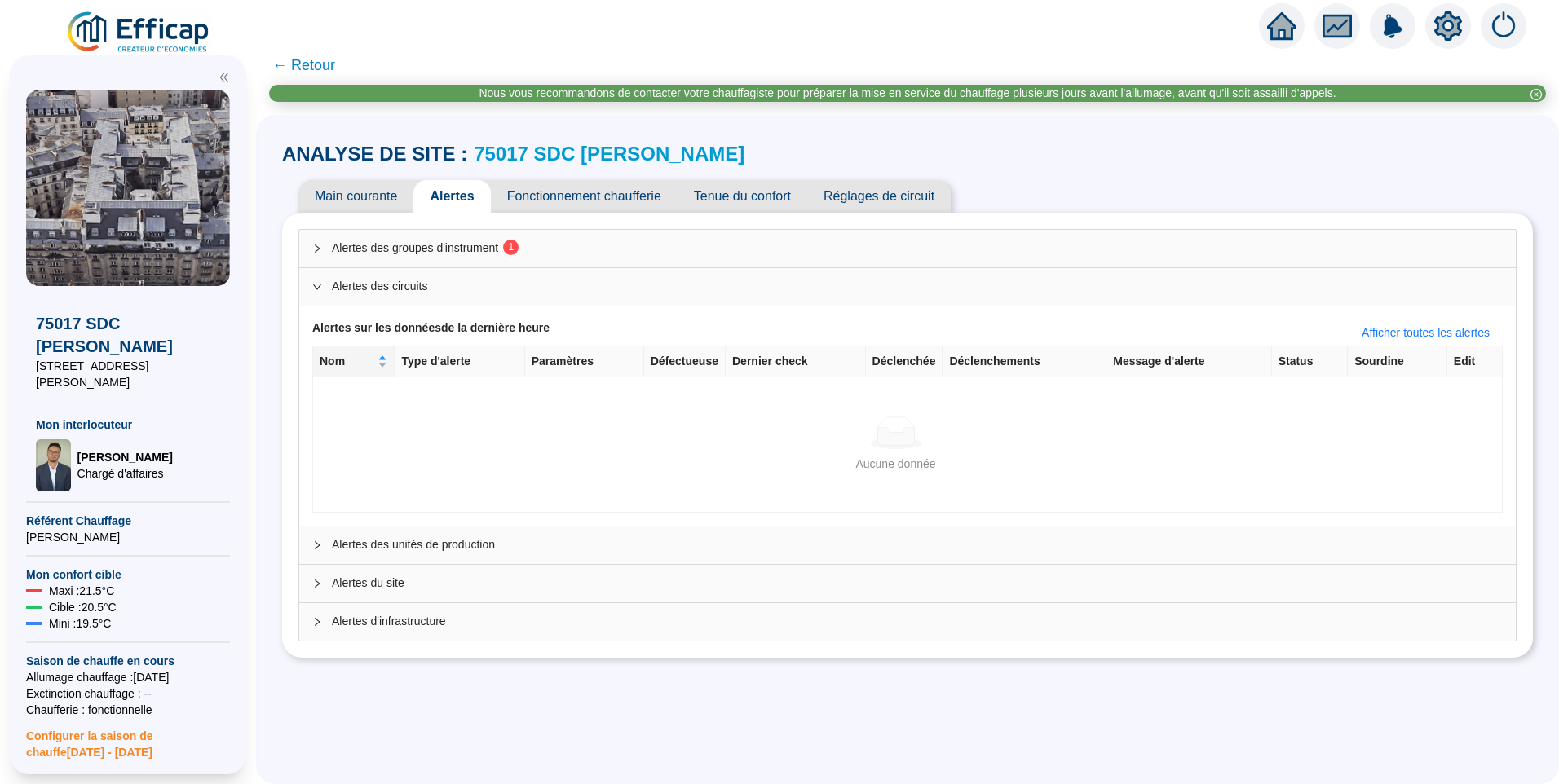
click at [471, 247] on span "Alertes des groupes d'instrument 1" at bounding box center [918, 248] width 1171 height 17
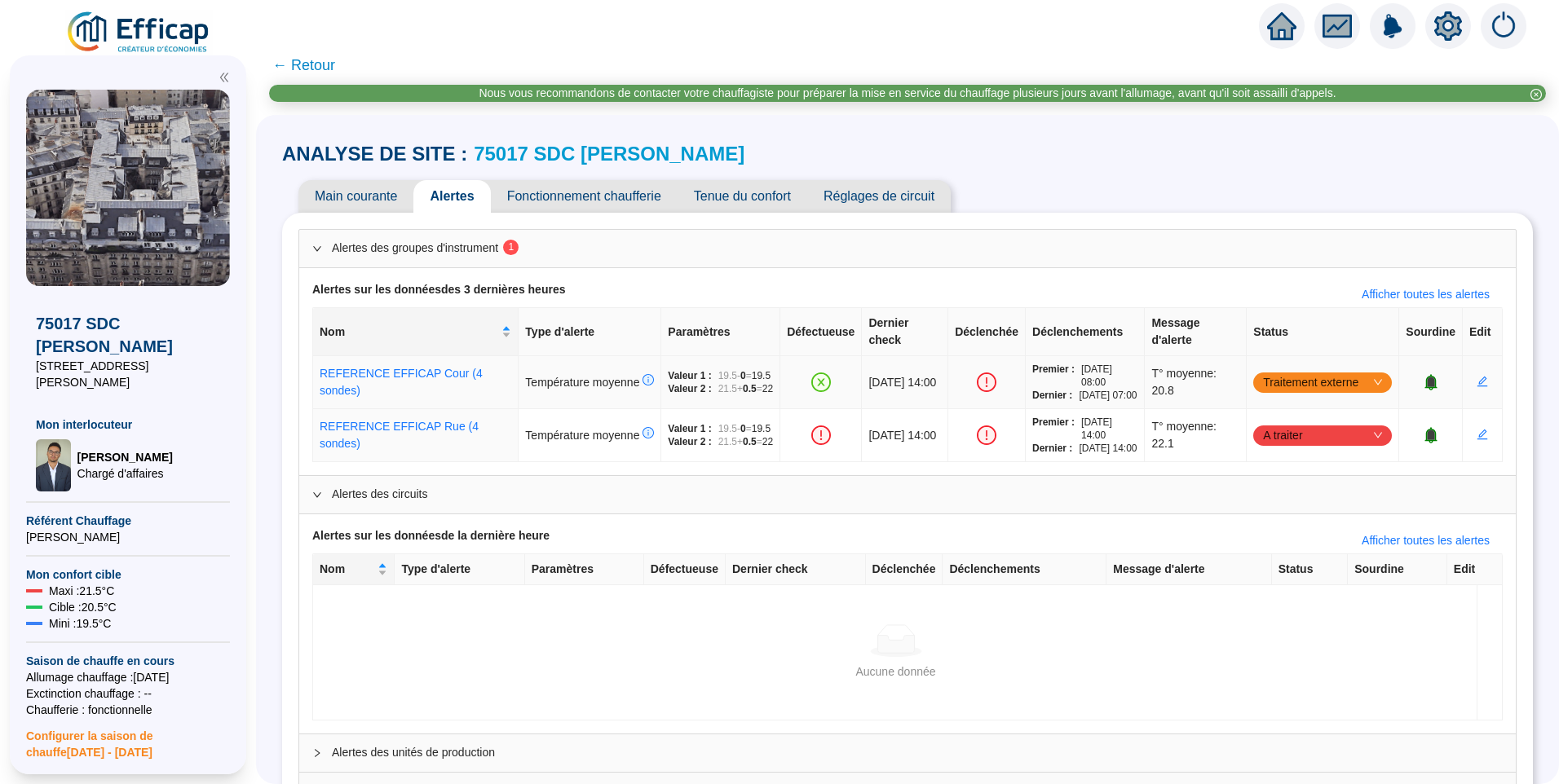
click at [1287, 383] on span "Traitement externe" at bounding box center [1323, 382] width 119 height 25
click at [1282, 474] on div "Traité" at bounding box center [1314, 471] width 113 height 17
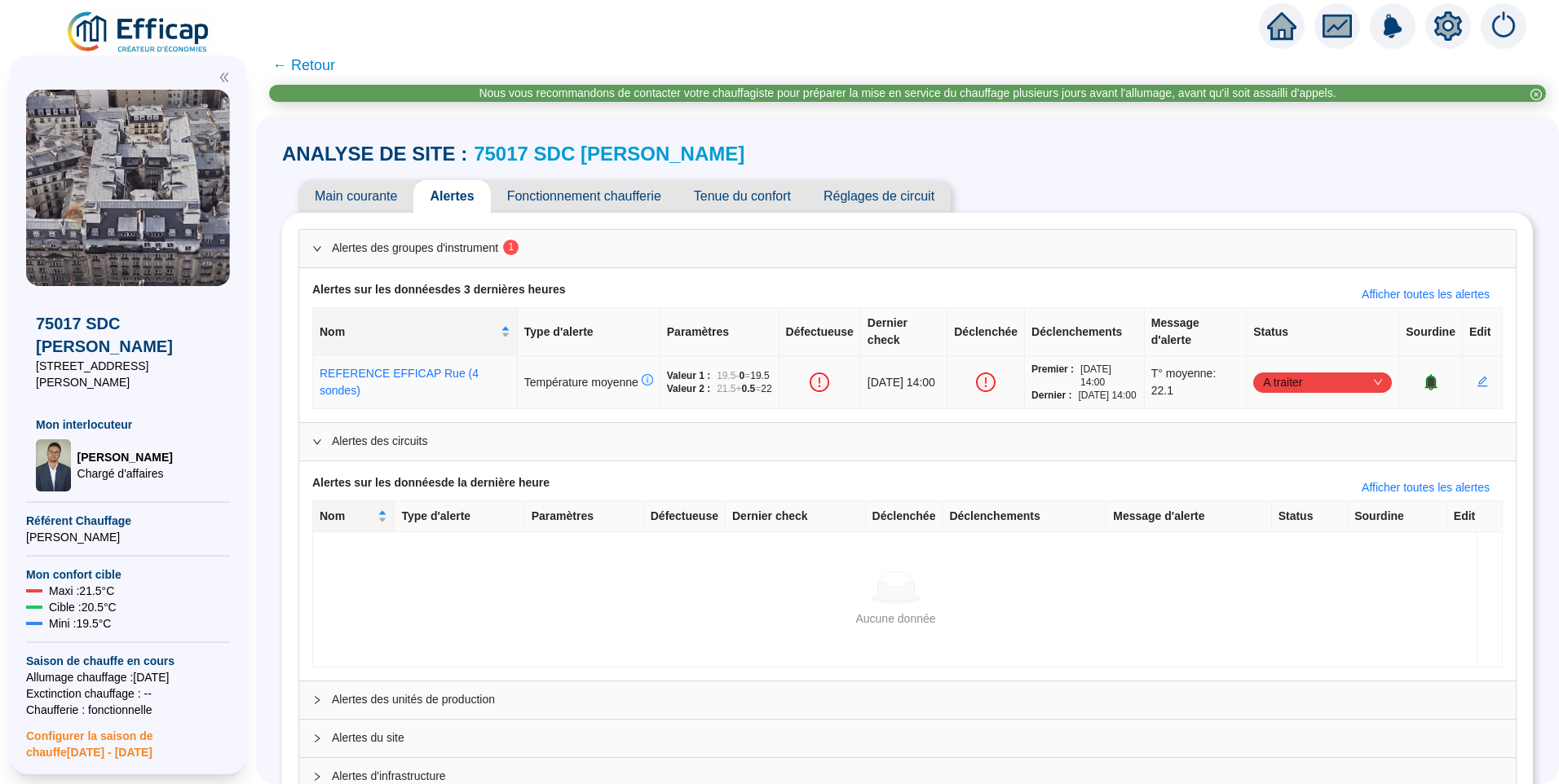
click at [1295, 394] on span "A traiter" at bounding box center [1323, 382] width 119 height 25
click at [1339, 171] on div "ANALYSE DE SITE : 75017 SDC Theodore Banville Main courante Alertes Fonctionnem…" at bounding box center [908, 476] width 1251 height 691
click at [1294, 388] on span "A traiter" at bounding box center [1323, 382] width 119 height 25
click at [1256, 181] on div "Main courante Alertes Fonctionnement chaufferie Tenue du confort Réglages de ci…" at bounding box center [908, 196] width 1251 height 32
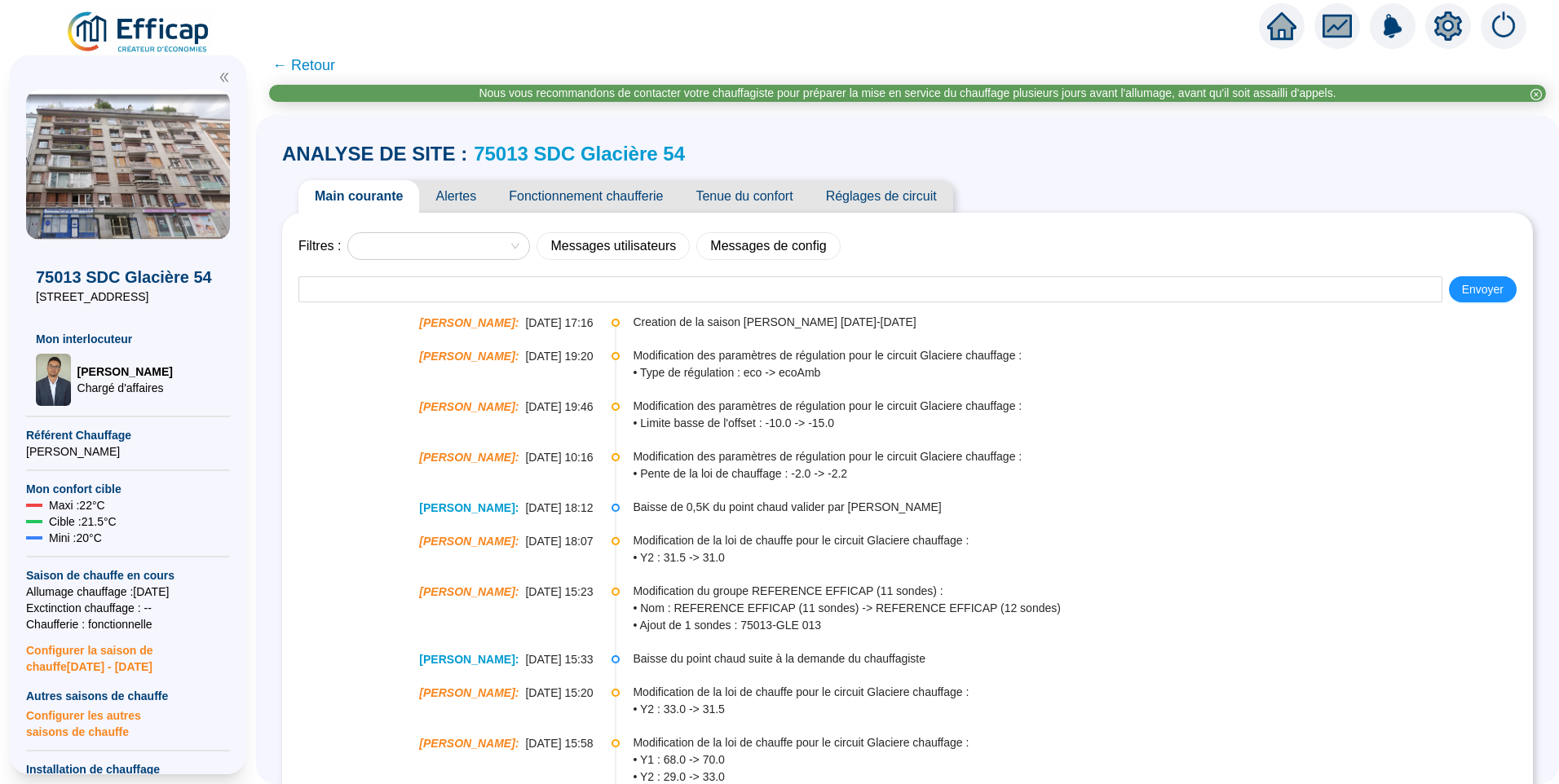
click at [475, 204] on span "Alertes" at bounding box center [456, 196] width 74 height 32
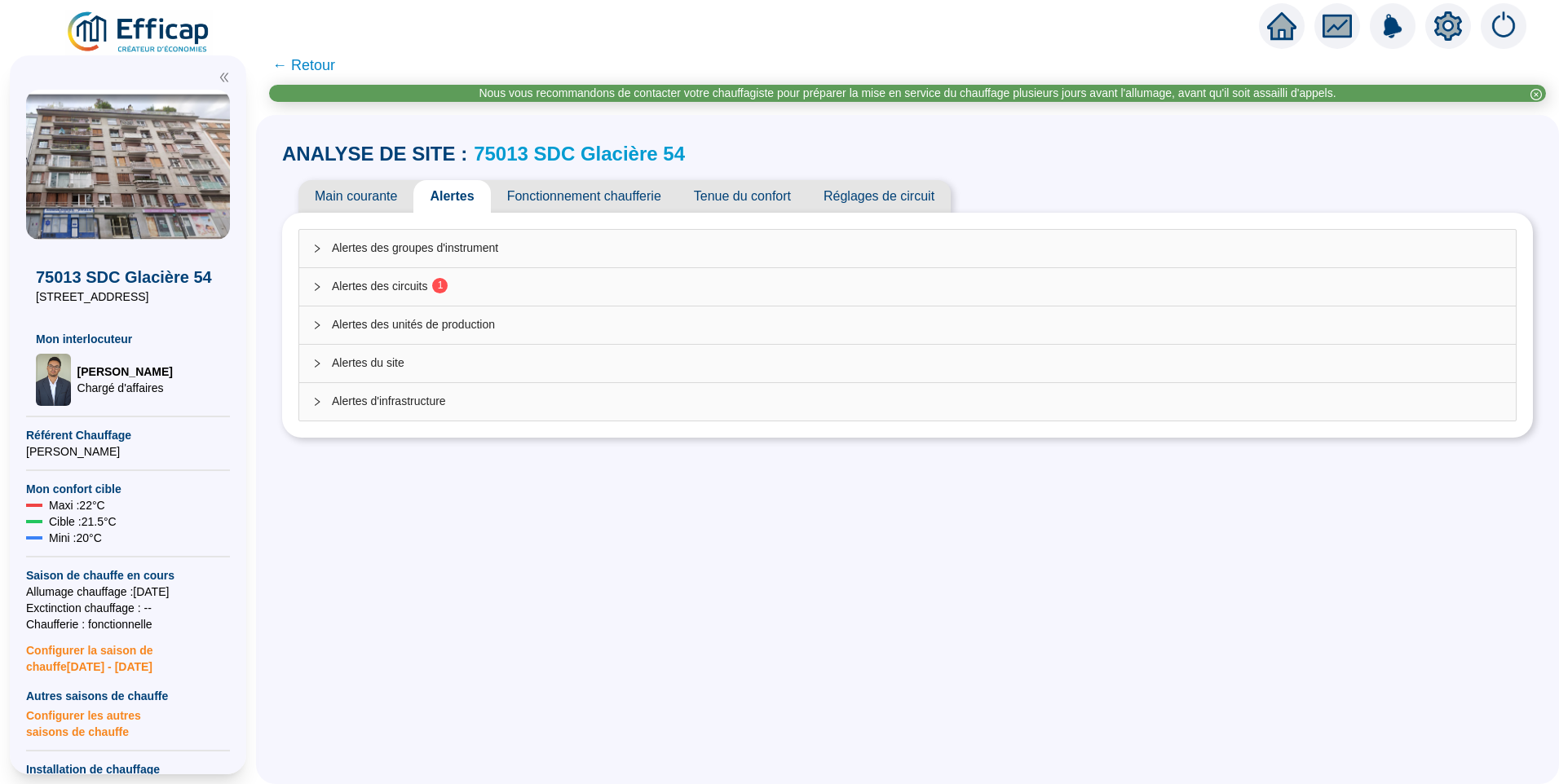
click at [424, 294] on span "Alertes des circuits 1" at bounding box center [918, 286] width 1171 height 17
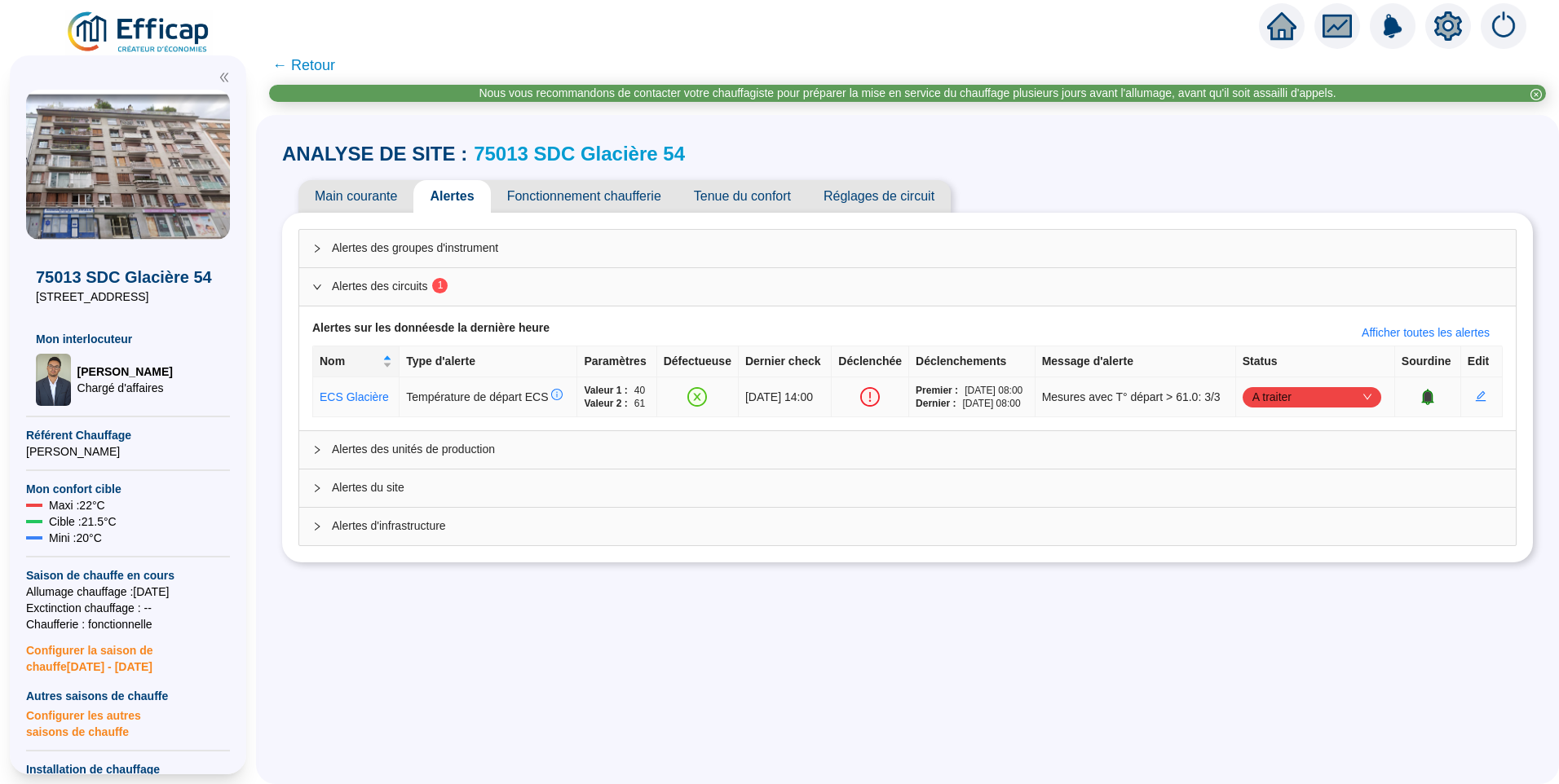
click at [1288, 402] on span "A traiter" at bounding box center [1312, 397] width 119 height 25
click at [1285, 479] on div "Traité" at bounding box center [1313, 479] width 113 height 17
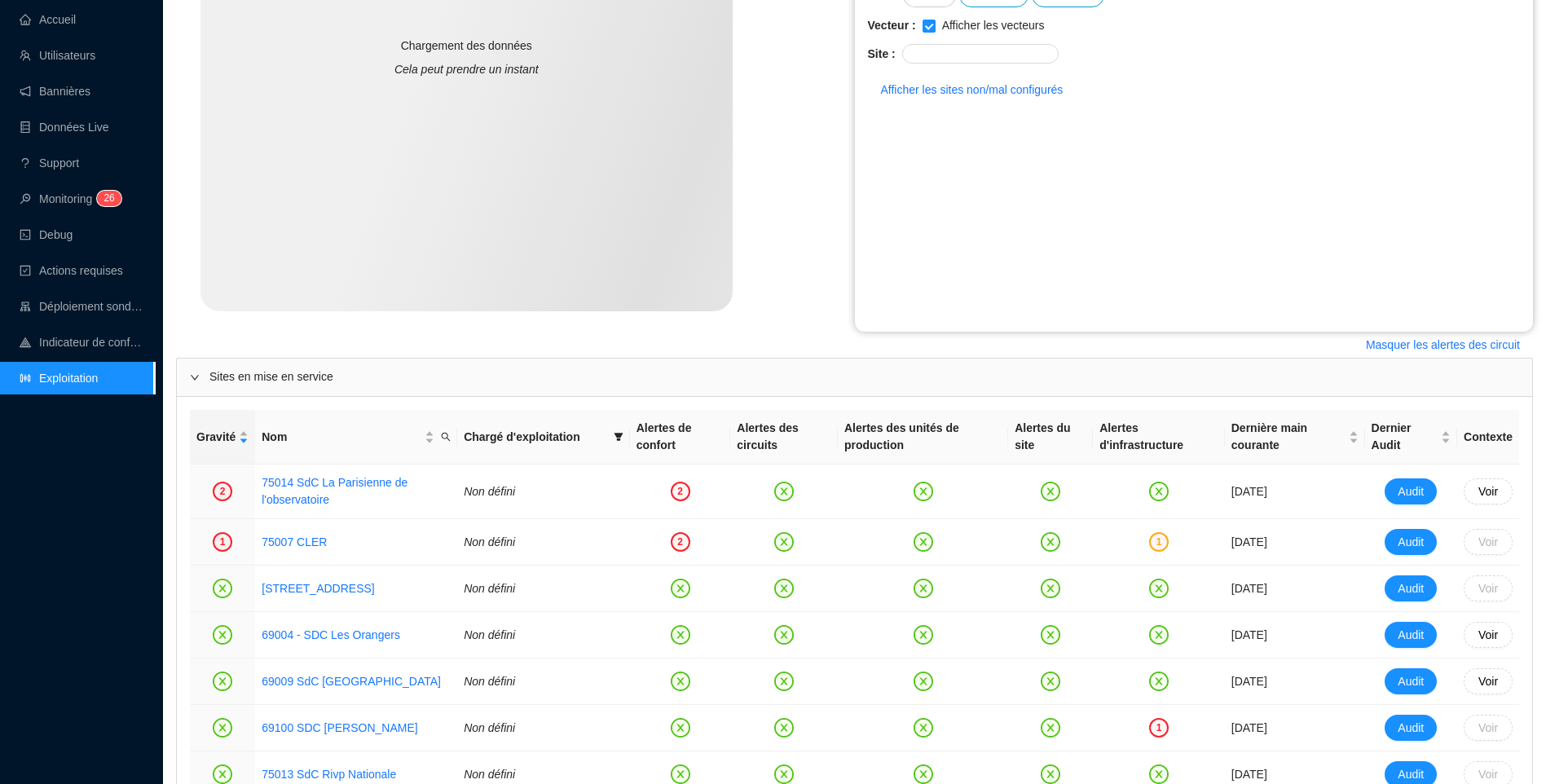
scroll to position [652, 0]
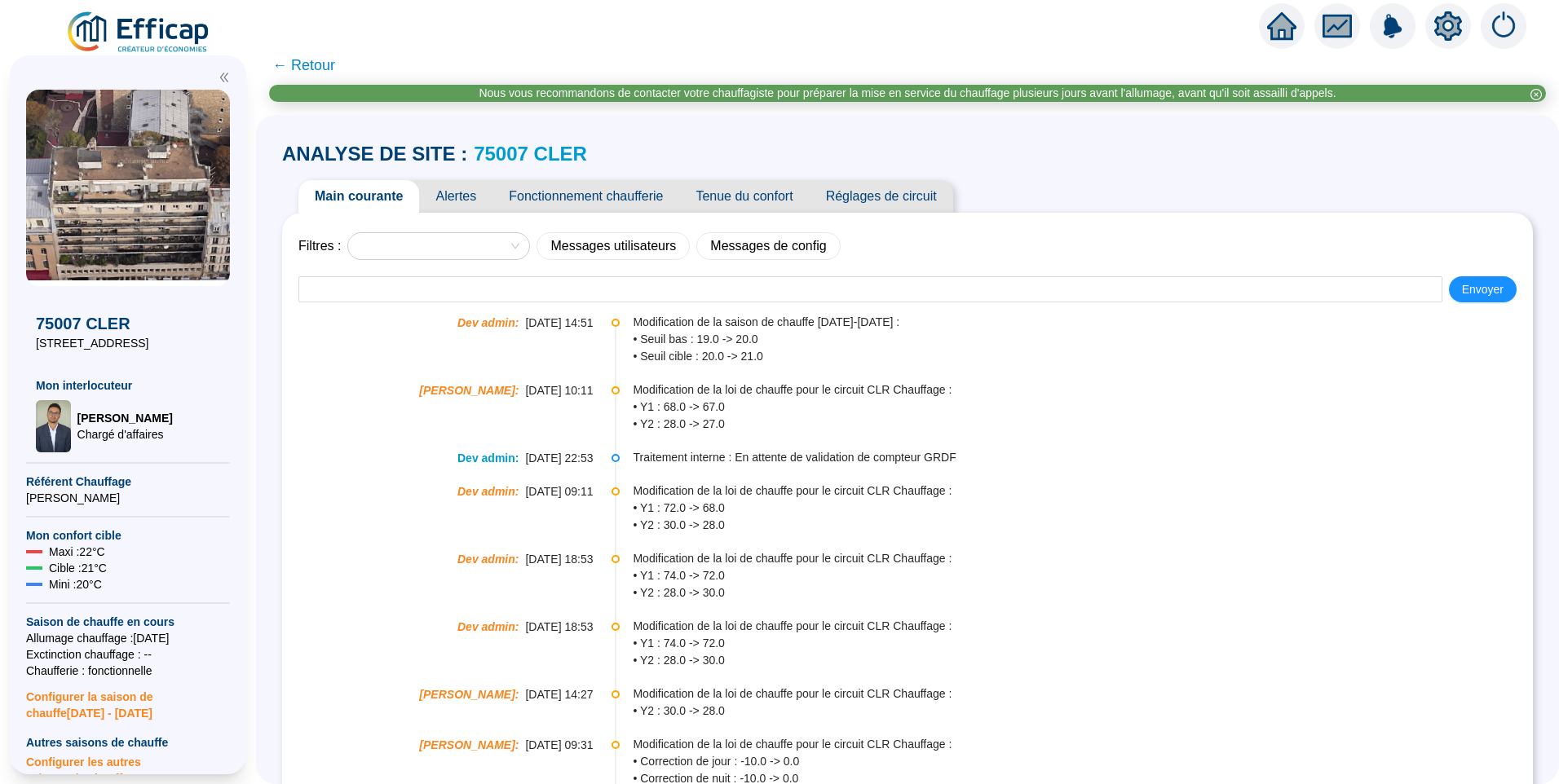
click at [743, 183] on span "Tenue du confort" at bounding box center [744, 196] width 130 height 32
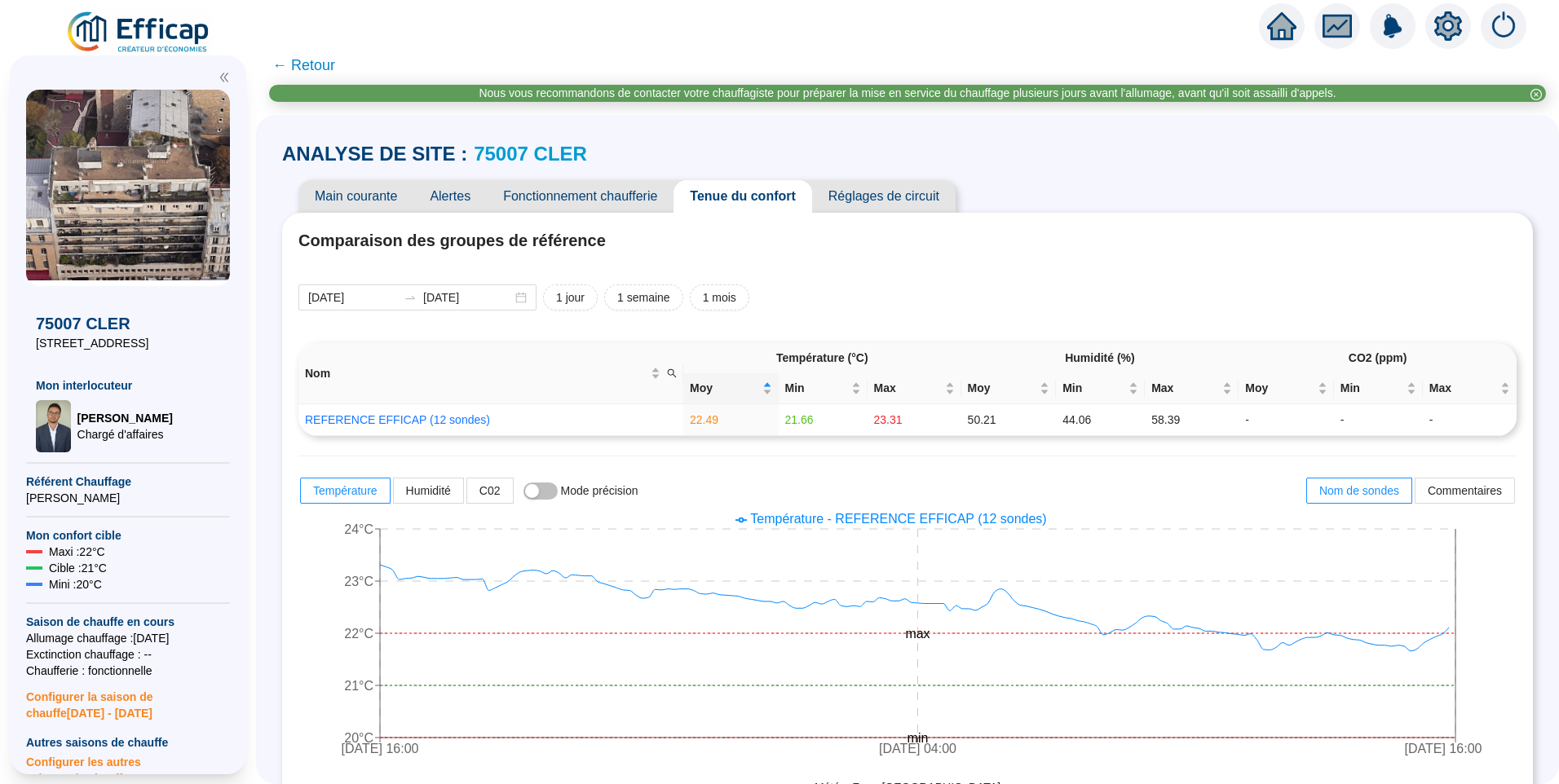
click at [370, 193] on span "Main courante" at bounding box center [355, 196] width 115 height 32
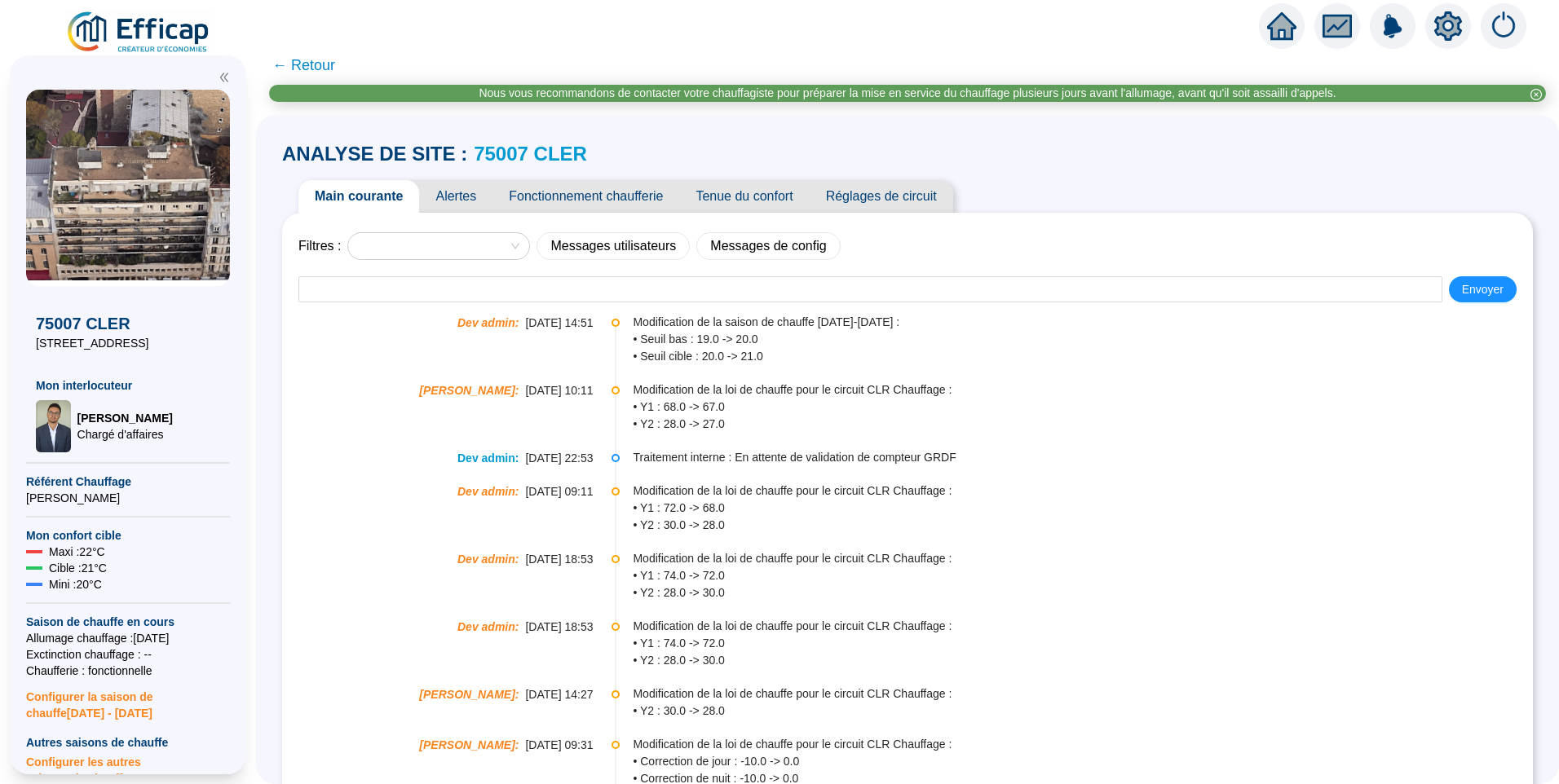
click at [746, 199] on span "Tenue du confort" at bounding box center [744, 196] width 130 height 32
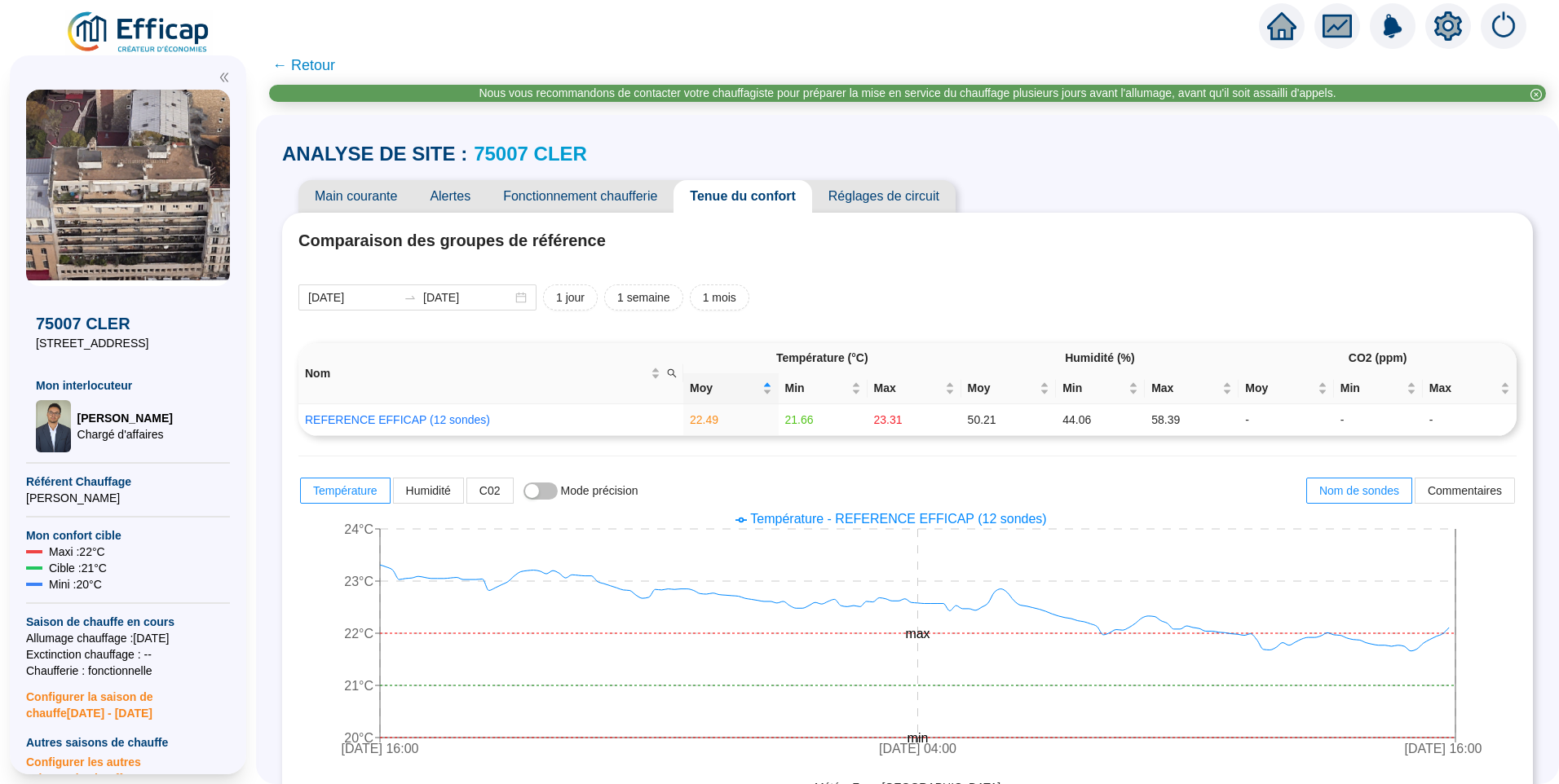
click at [391, 200] on span "Main courante" at bounding box center [355, 196] width 115 height 32
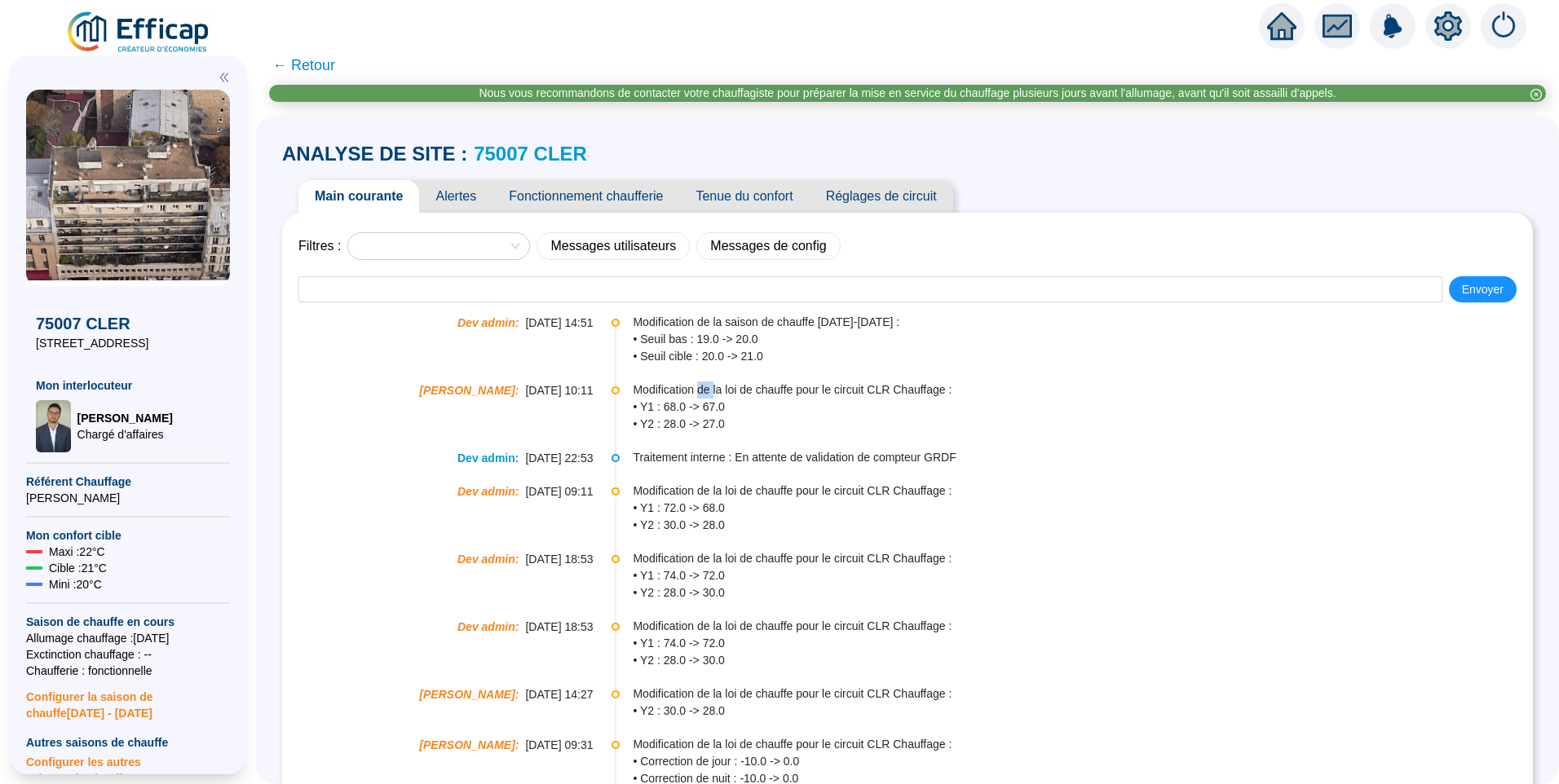
drag, startPoint x: 707, startPoint y: 387, endPoint x: 721, endPoint y: 385, distance: 14.1
click at [721, 385] on span "Modification de la loi de chauffe pour le circuit CLR Chauffage :" at bounding box center [1082, 390] width 899 height 17
click at [715, 424] on span "• Y2 : 28.0 -> 27.0" at bounding box center [1082, 424] width 899 height 17
drag, startPoint x: 706, startPoint y: 407, endPoint x: 716, endPoint y: 407, distance: 10.0
click at [716, 407] on span "• Y1 : 68.0 -> 67.0" at bounding box center [1082, 406] width 899 height 17
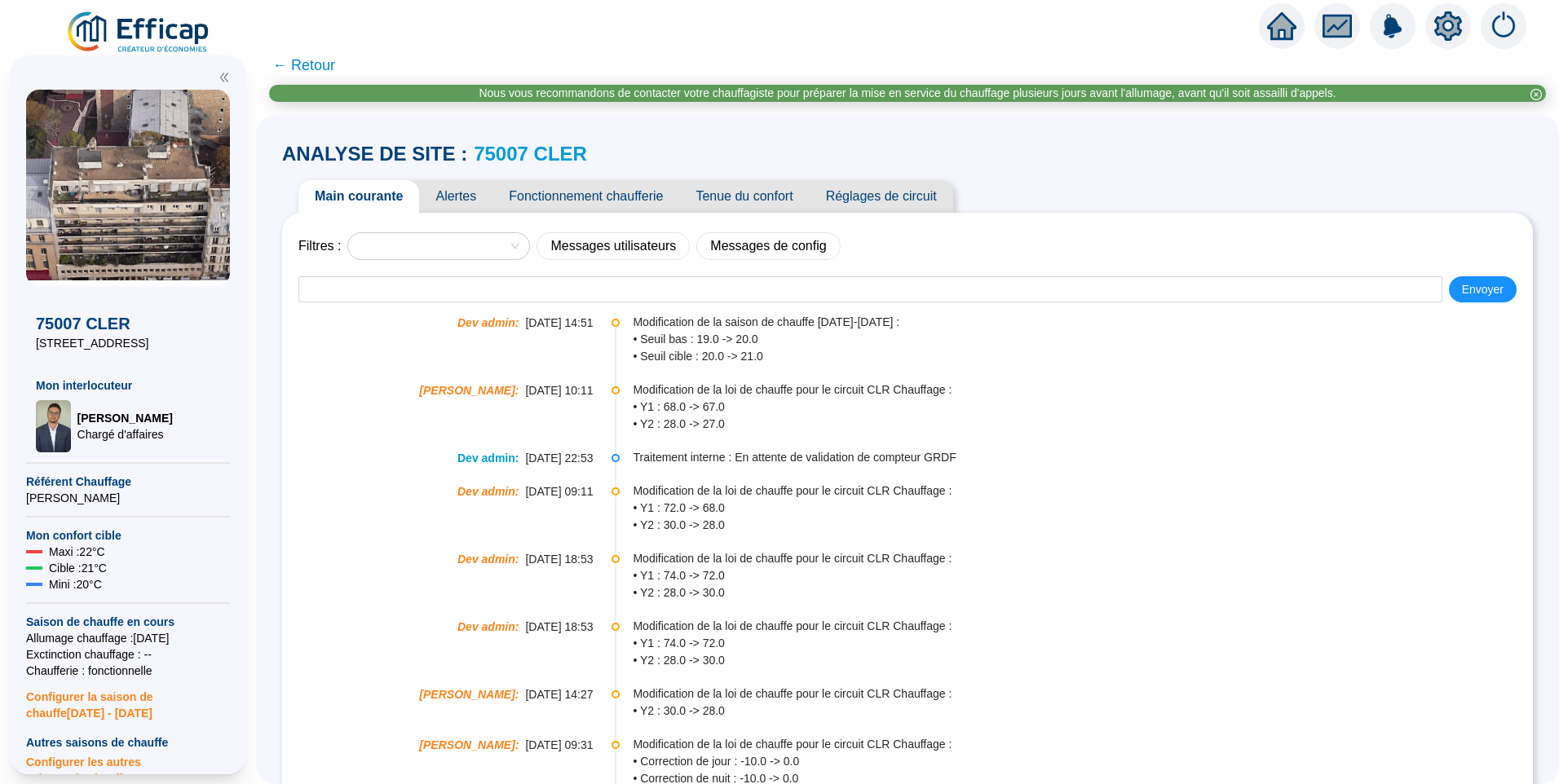
click at [897, 204] on span "Réglages de circuit" at bounding box center [881, 196] width 143 height 32
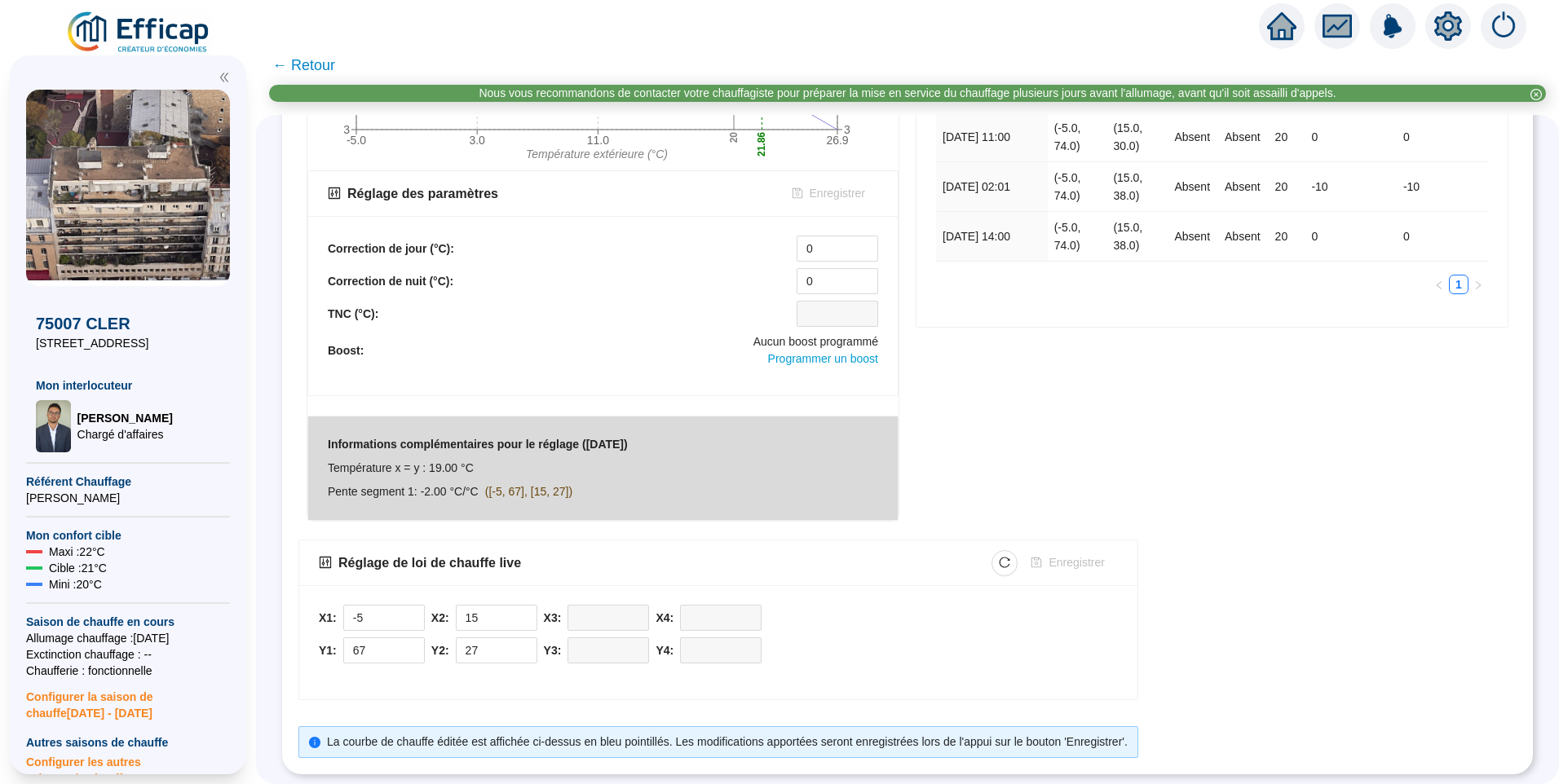
scroll to position [487, 0]
drag, startPoint x: 327, startPoint y: 605, endPoint x: 510, endPoint y: 630, distance: 184.7
click at [510, 630] on div "X1: -5 Y1: 67 X2: 15 Y2: 27 X3: Y3: X4: Y4:" at bounding box center [718, 642] width 838 height 114
copy div "X1: Y1: X2: Y2:"
click at [1219, 493] on div "Modifications de loi de chauffe Date de la mise à jour Point 1 Point 2 Point 3 …" at bounding box center [1212, 160] width 609 height 739
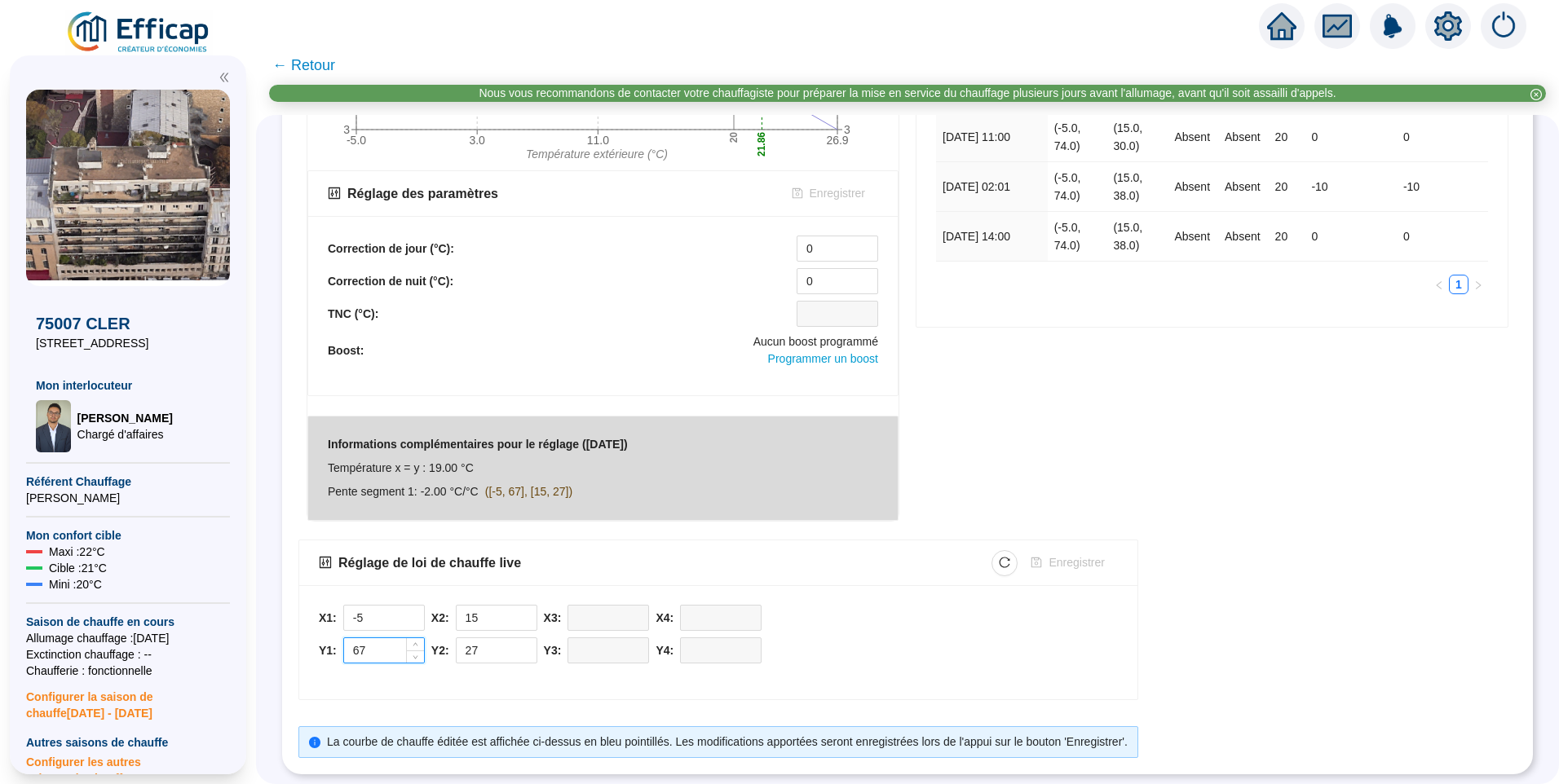
click at [391, 641] on input "67" at bounding box center [384, 651] width 80 height 25
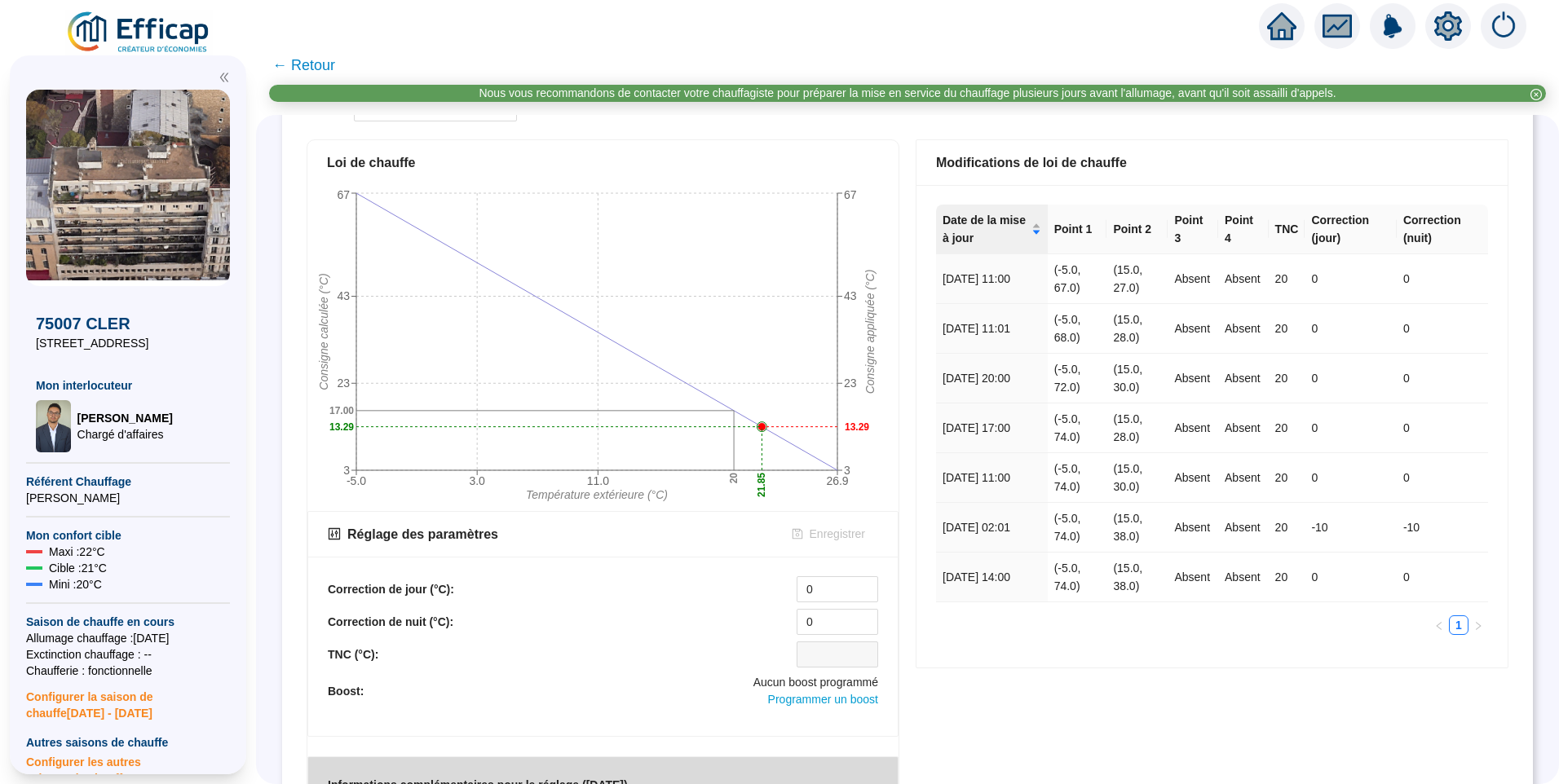
scroll to position [0, 0]
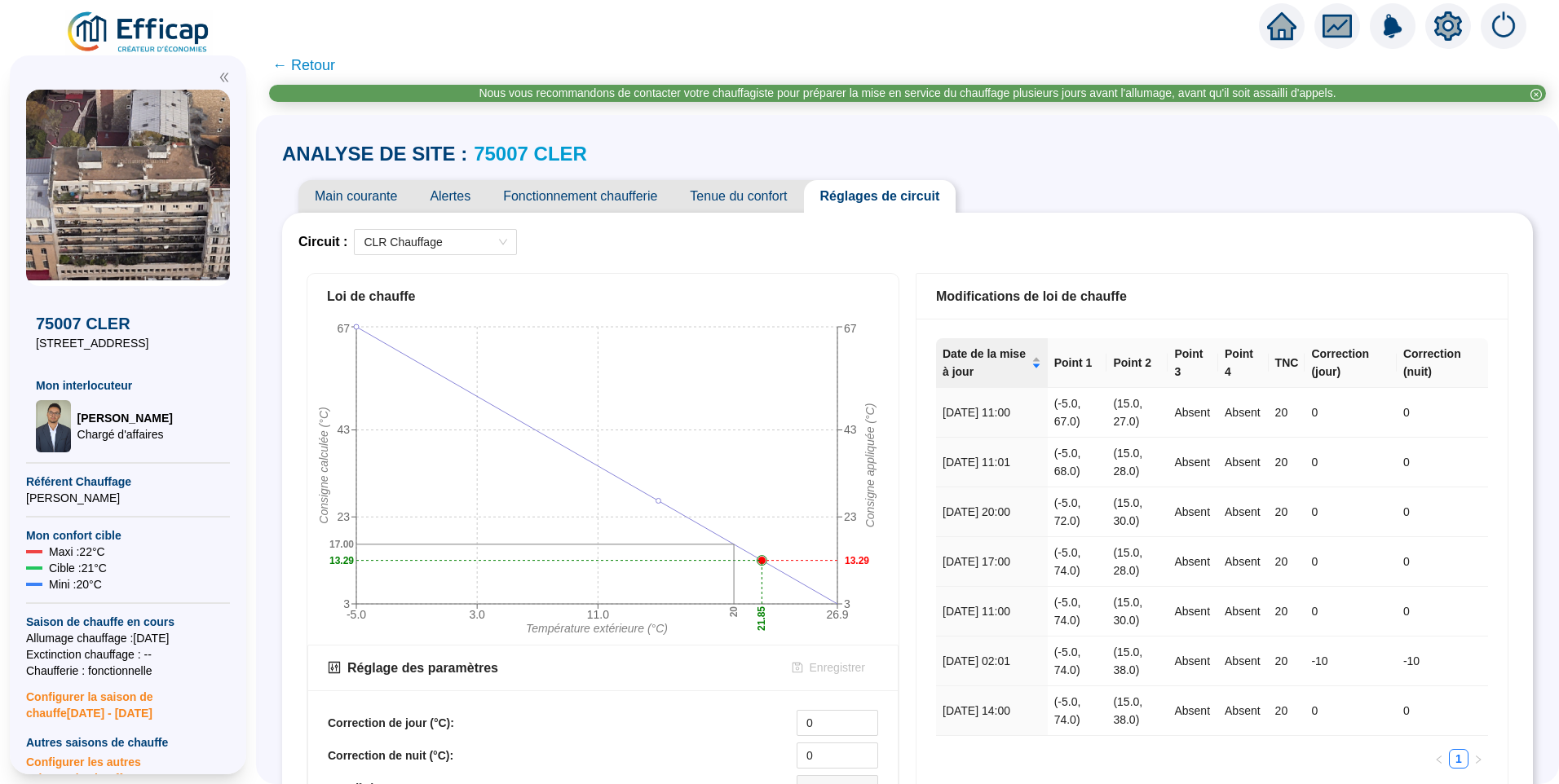
click at [370, 199] on span "Main courante" at bounding box center [355, 196] width 115 height 32
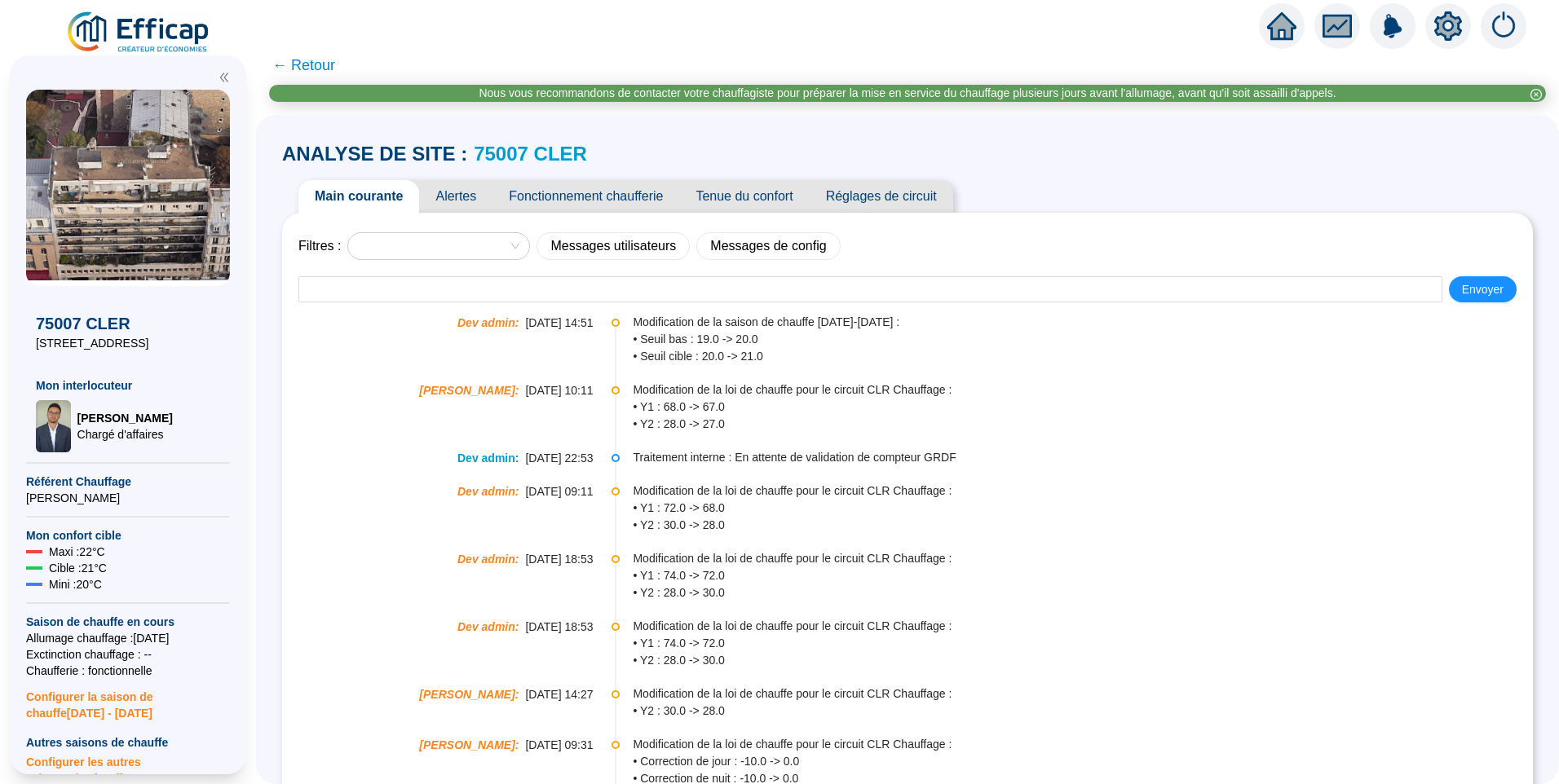
click at [469, 190] on span "Alertes" at bounding box center [456, 196] width 74 height 32
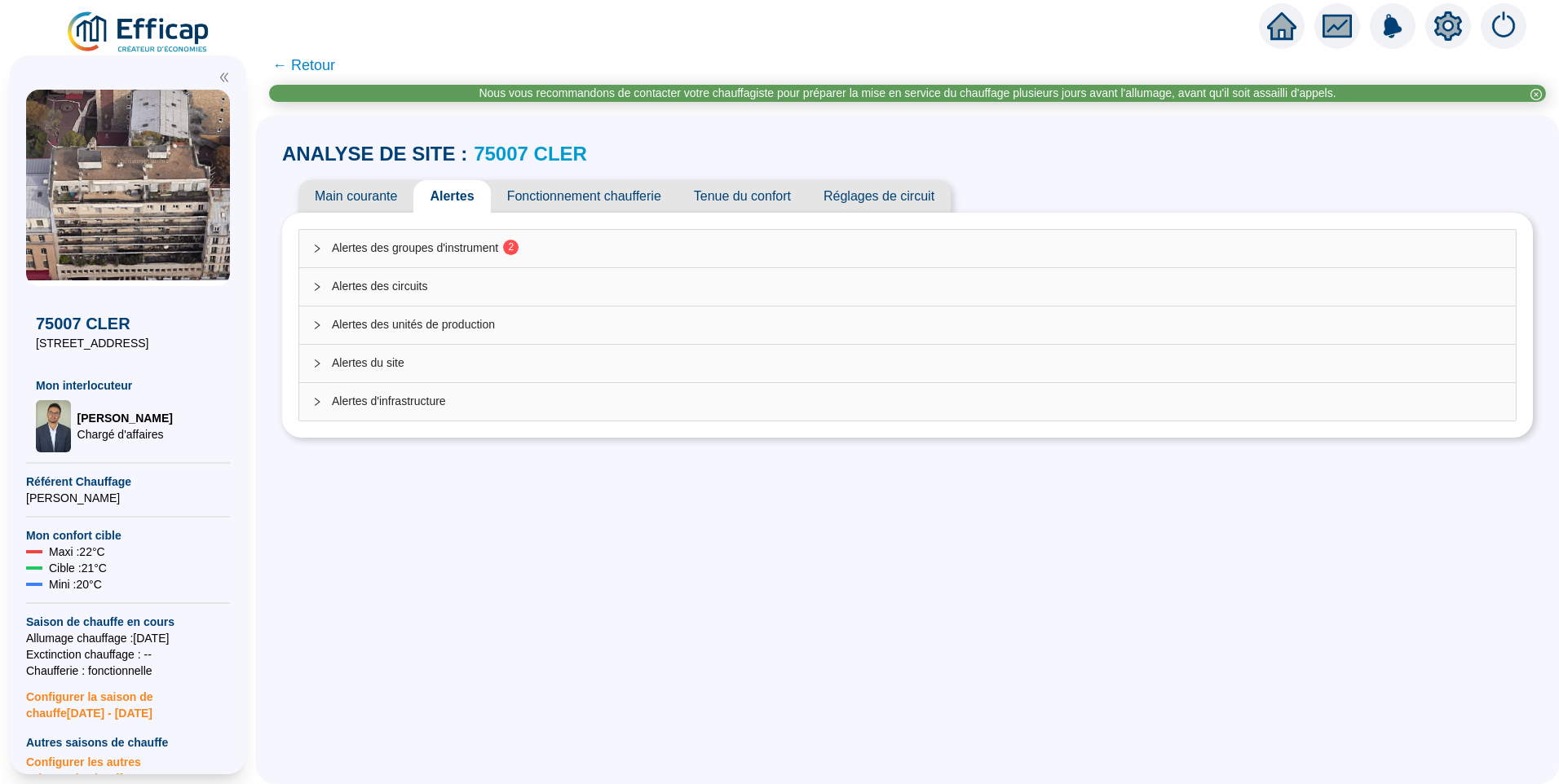
click at [555, 247] on span "Alertes des groupes d'instrument 2" at bounding box center [918, 248] width 1171 height 17
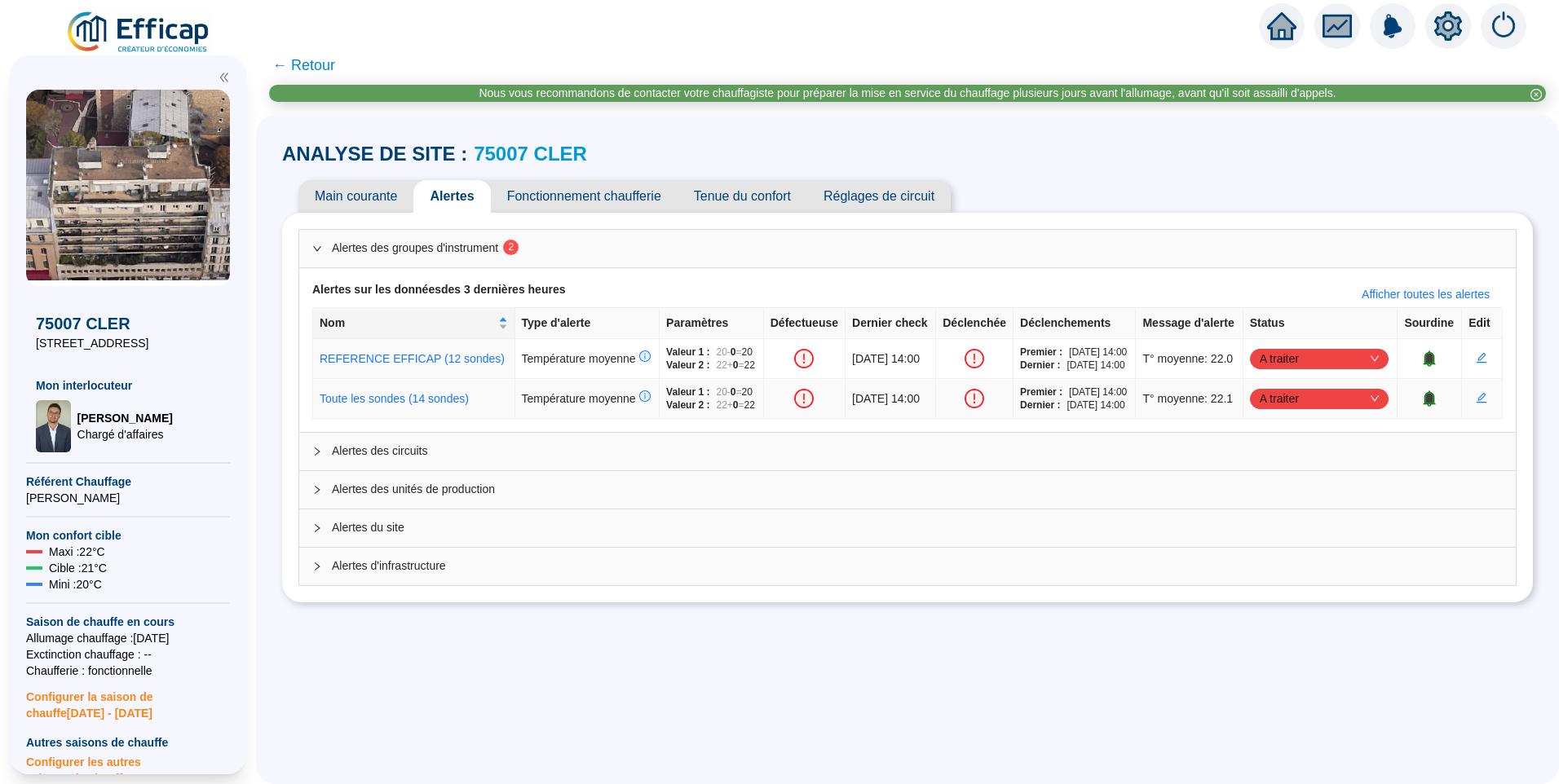
click at [1425, 403] on icon "bell" at bounding box center [1430, 398] width 11 height 12
click at [1420, 419] on td at bounding box center [1430, 399] width 65 height 40
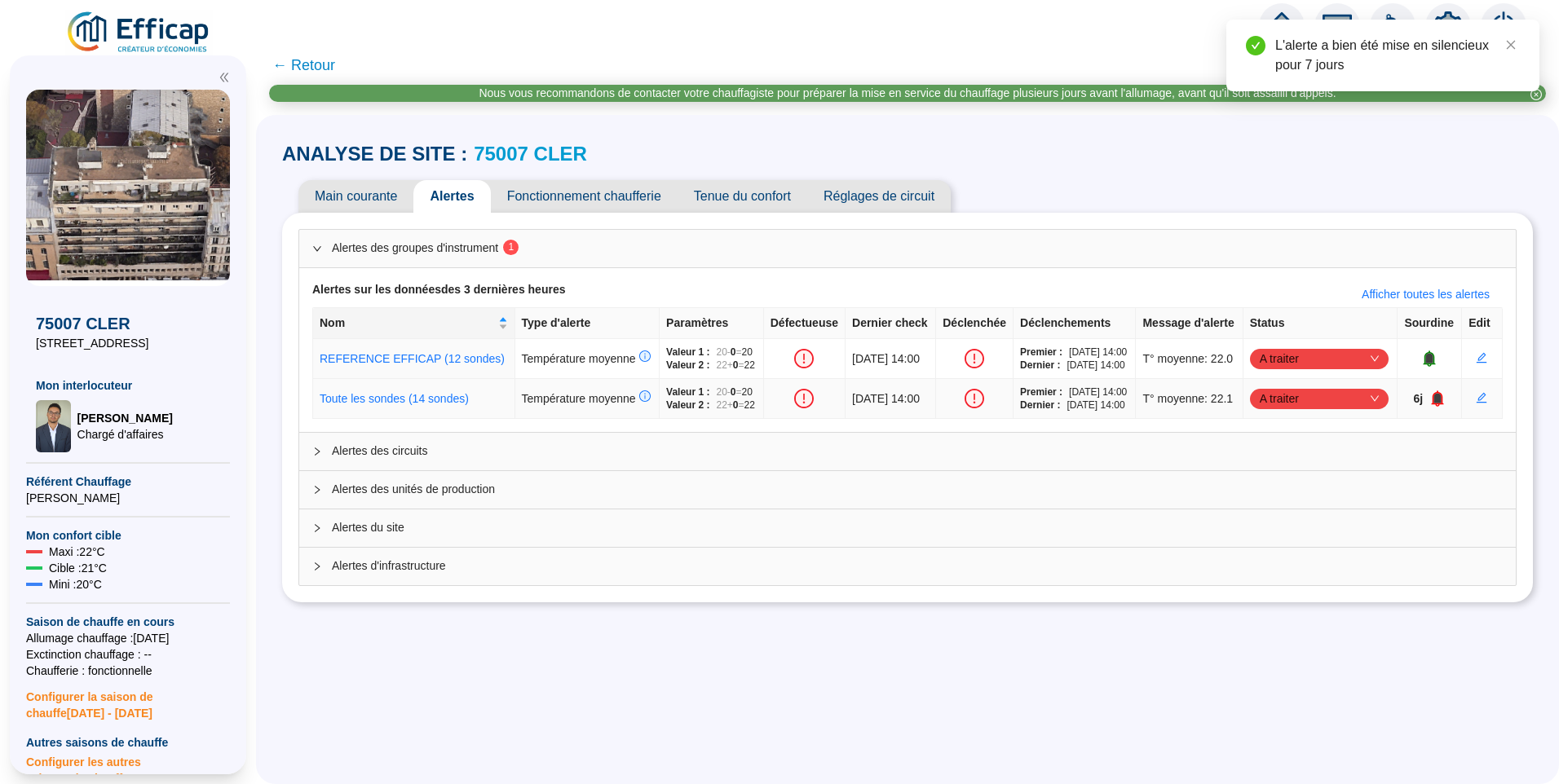
click at [1430, 406] on icon "bell" at bounding box center [1438, 399] width 17 height 17
click at [1436, 403] on icon "bell" at bounding box center [1441, 398] width 11 height 12
click at [1433, 406] on icon "bell" at bounding box center [1441, 399] width 17 height 17
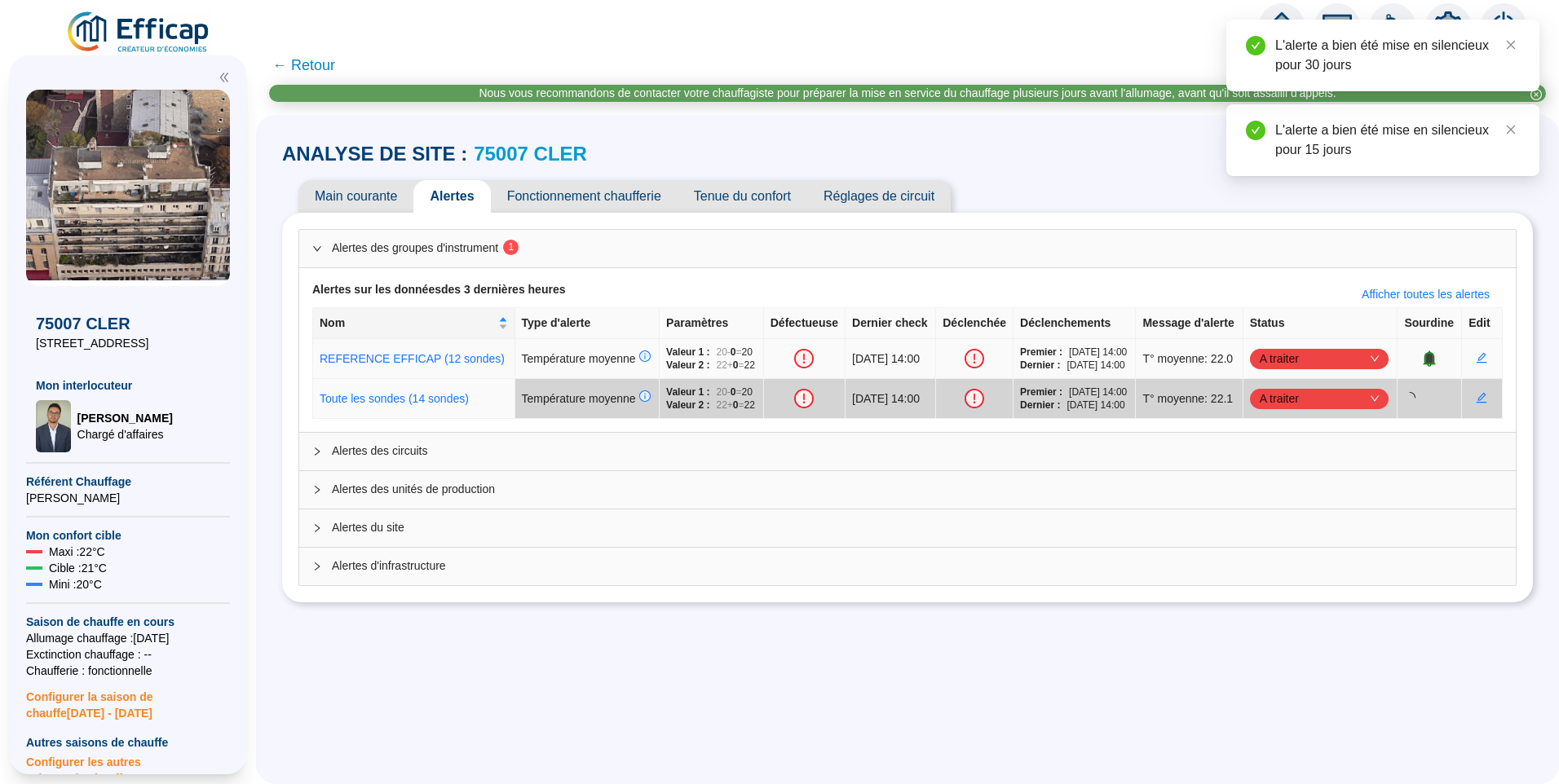
click at [1318, 371] on span "A traiter" at bounding box center [1320, 358] width 119 height 25
click at [1317, 414] on div "Traitement interne" at bounding box center [1314, 419] width 113 height 17
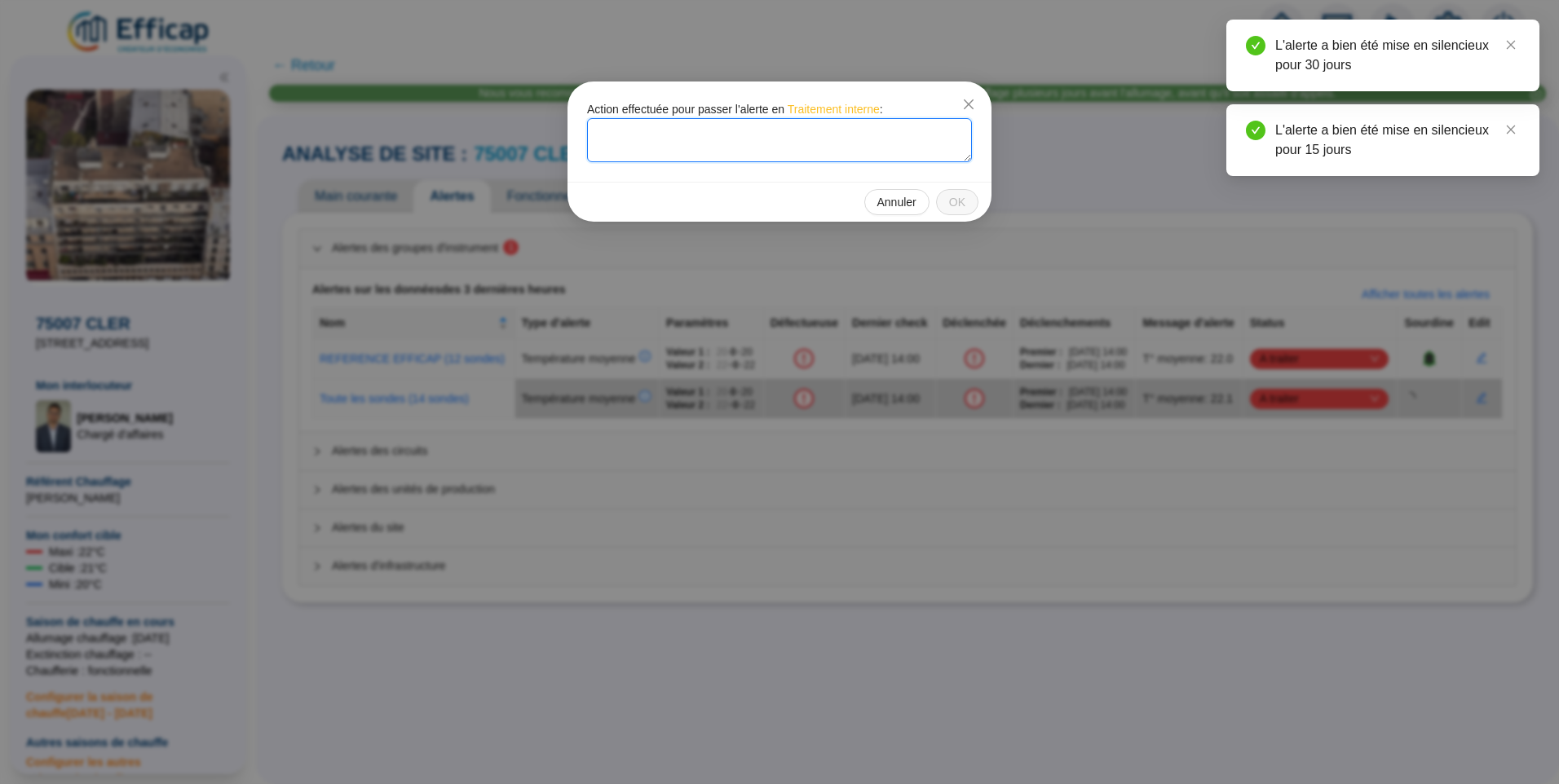
click at [689, 160] on textarea at bounding box center [780, 140] width 385 height 44
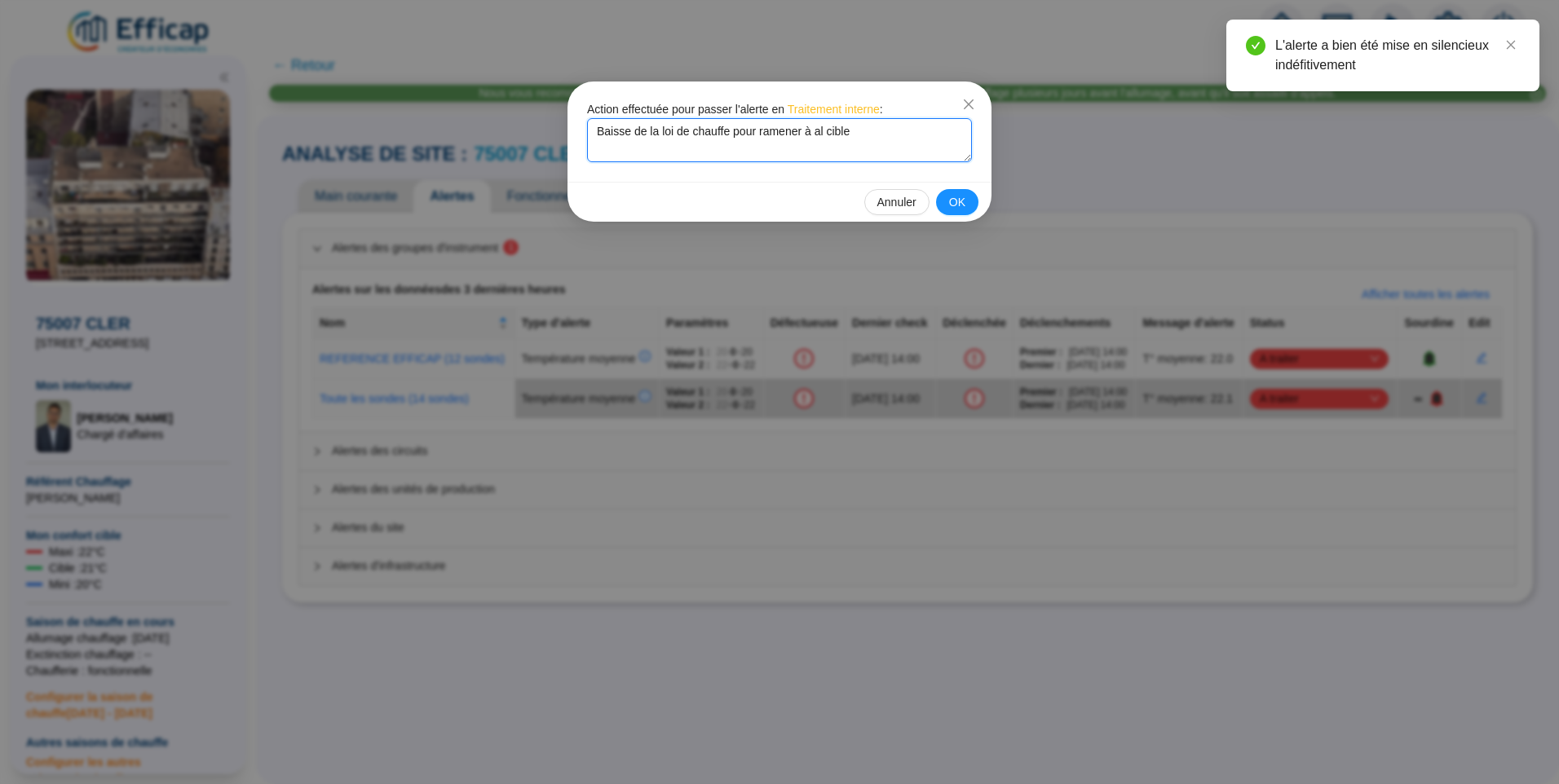
click at [820, 135] on textarea "Baisse de la loi de chauffe pour ramener à al cible" at bounding box center [780, 140] width 385 height 44
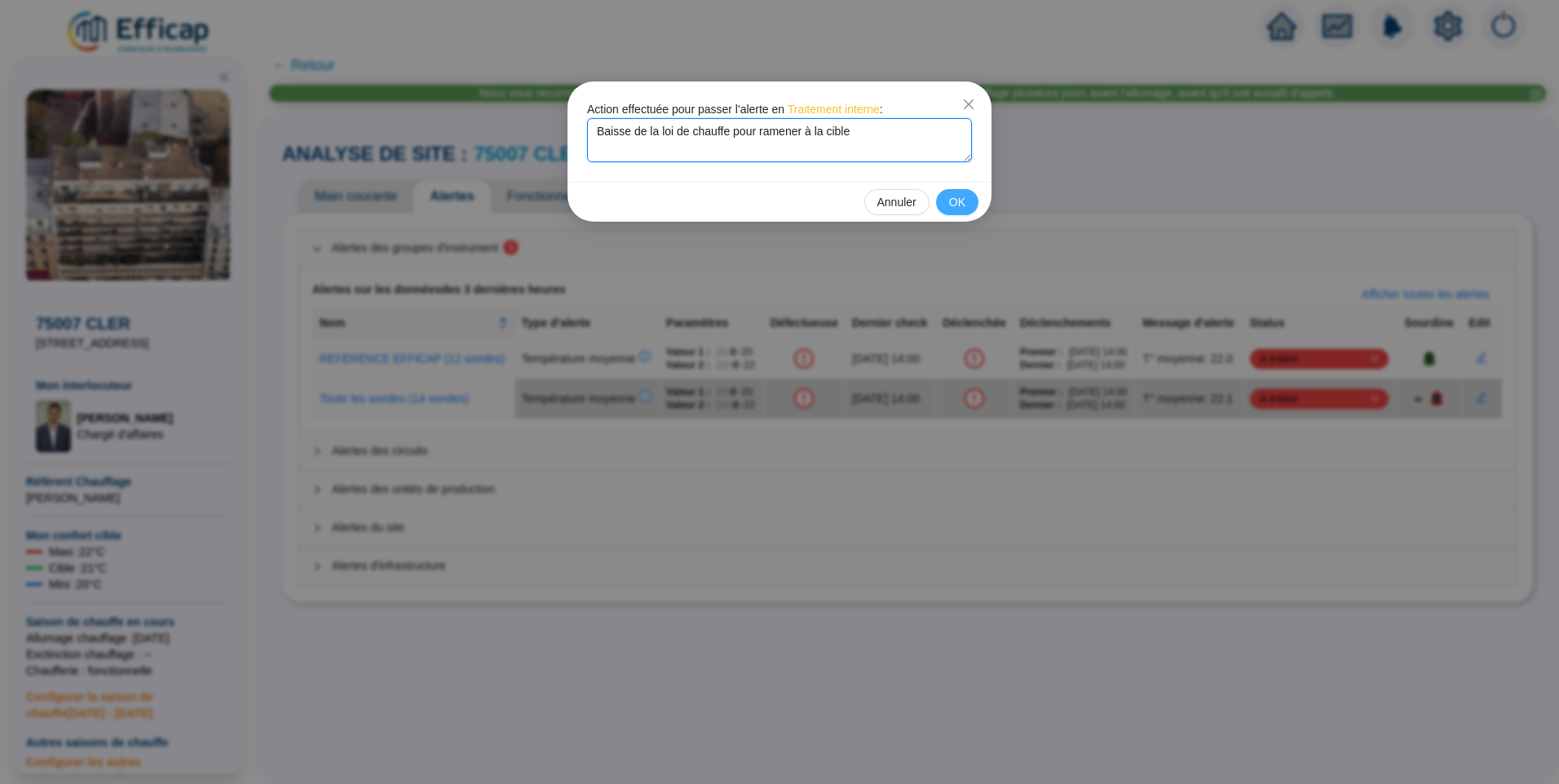
type textarea "Baisse de la loi de chauffe pour ramener à la cible"
click at [953, 198] on span "OK" at bounding box center [958, 202] width 17 height 17
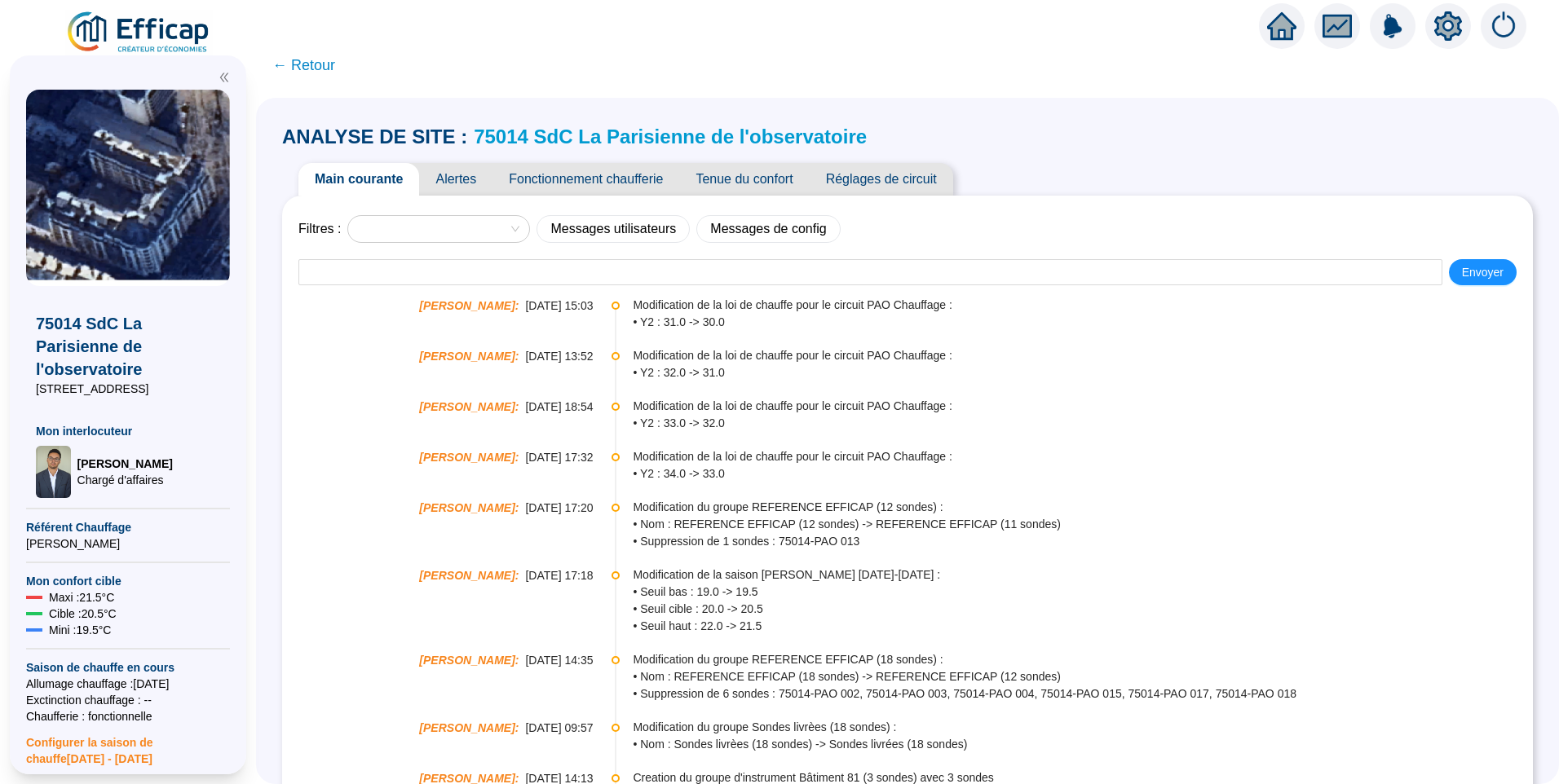
click at [761, 182] on span "Tenue du confort" at bounding box center [744, 179] width 130 height 32
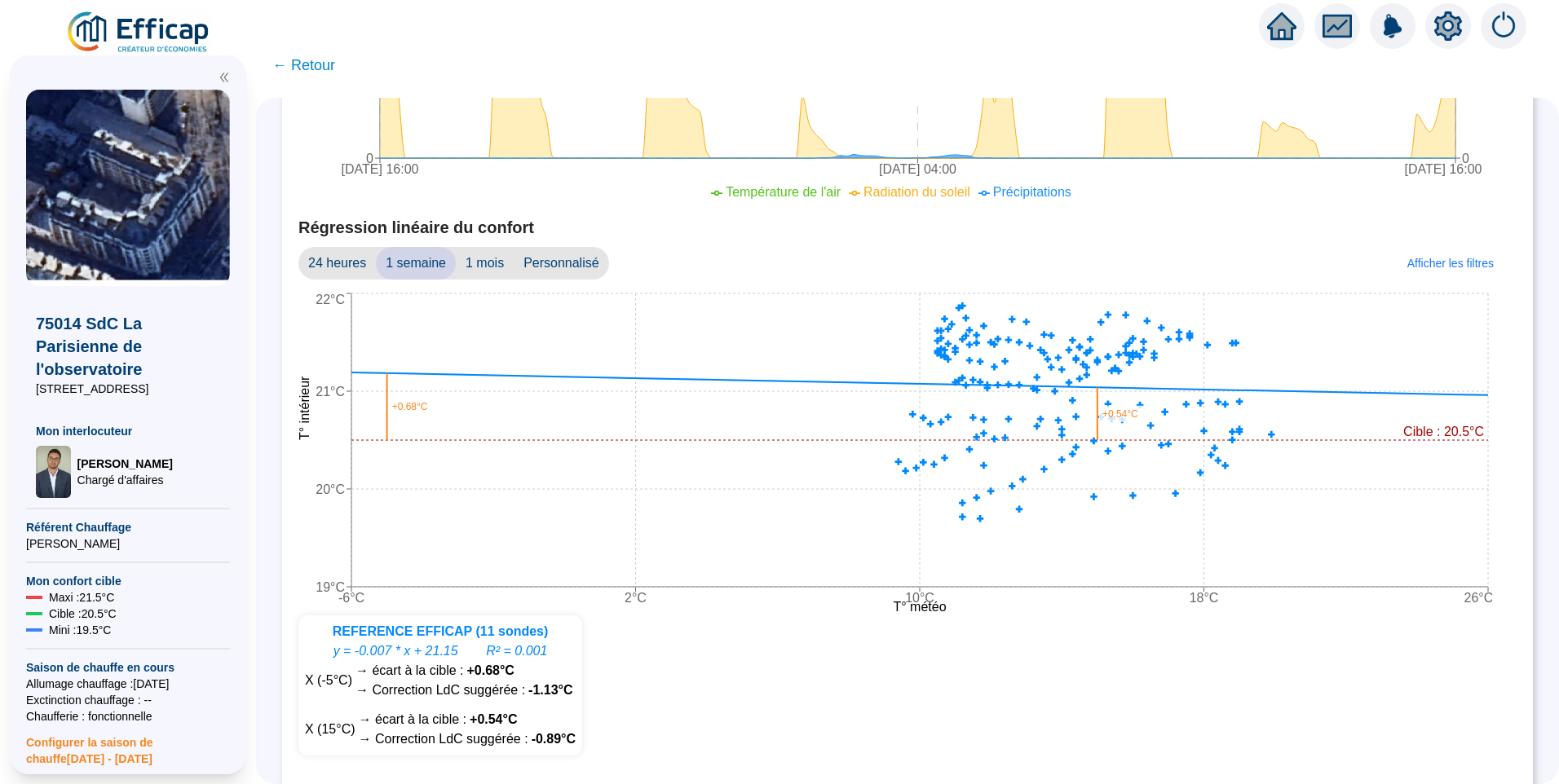
scroll to position [863, 0]
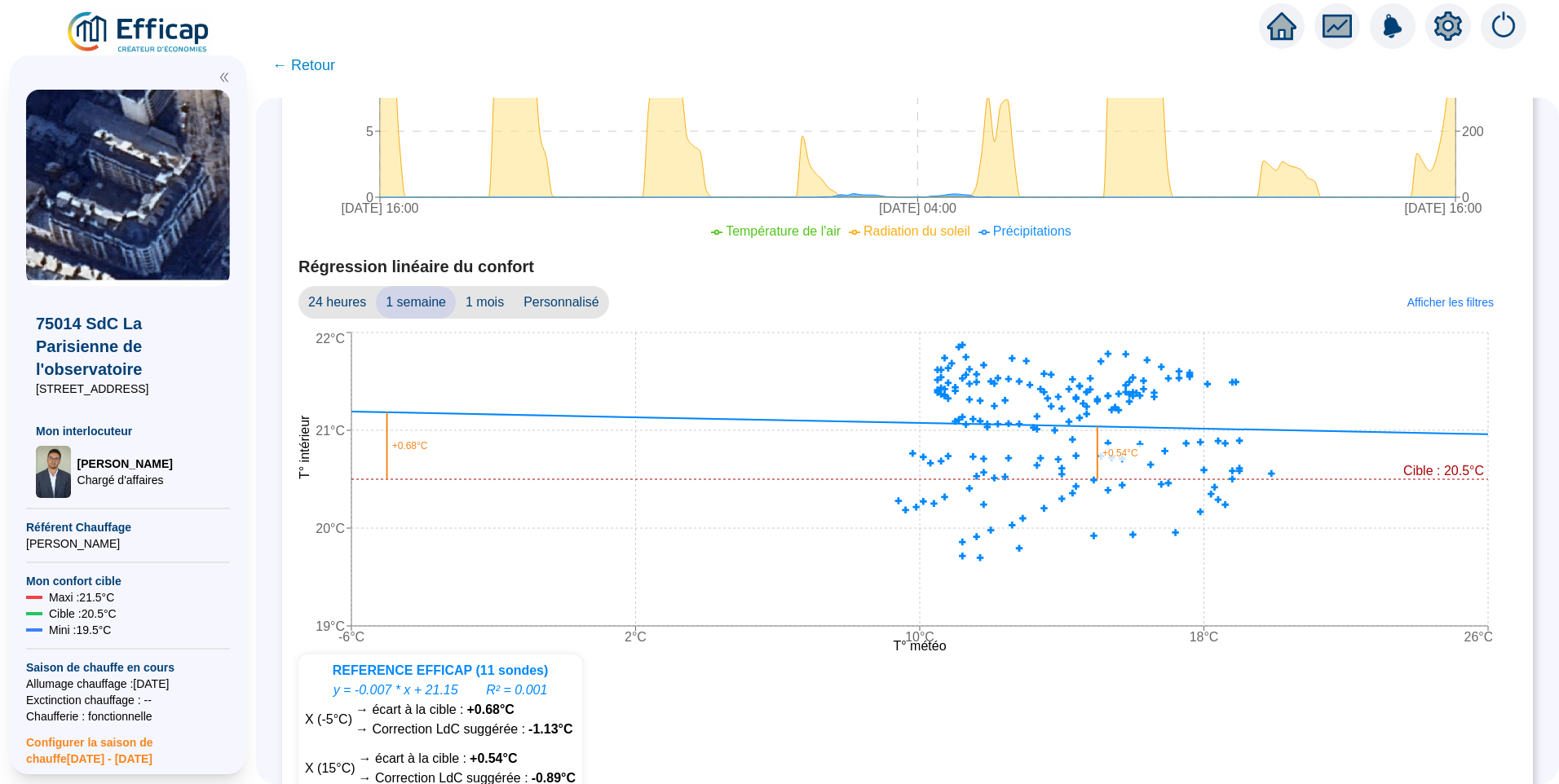
click at [502, 303] on span "1 mois" at bounding box center [485, 302] width 58 height 32
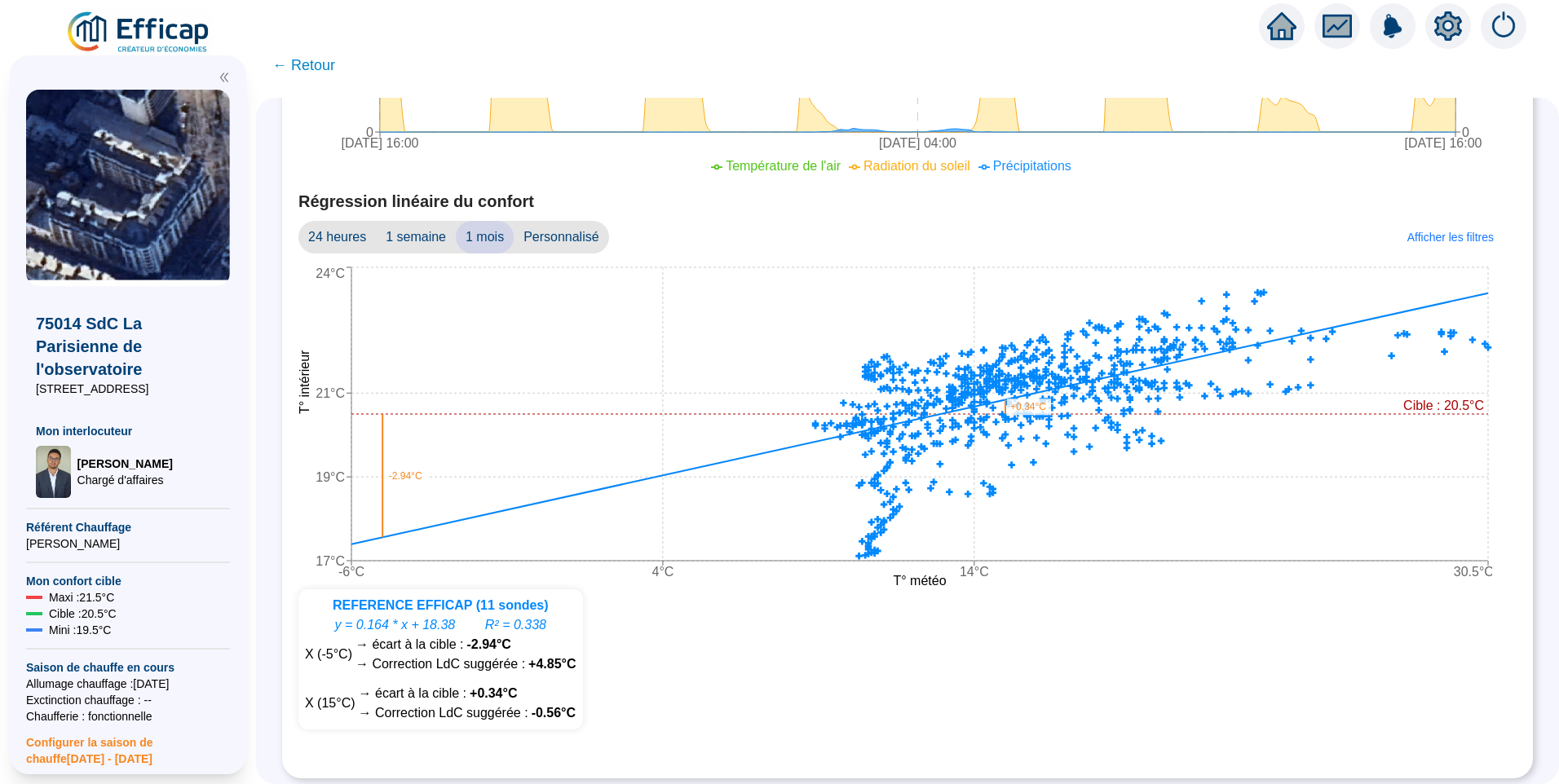
scroll to position [945, 0]
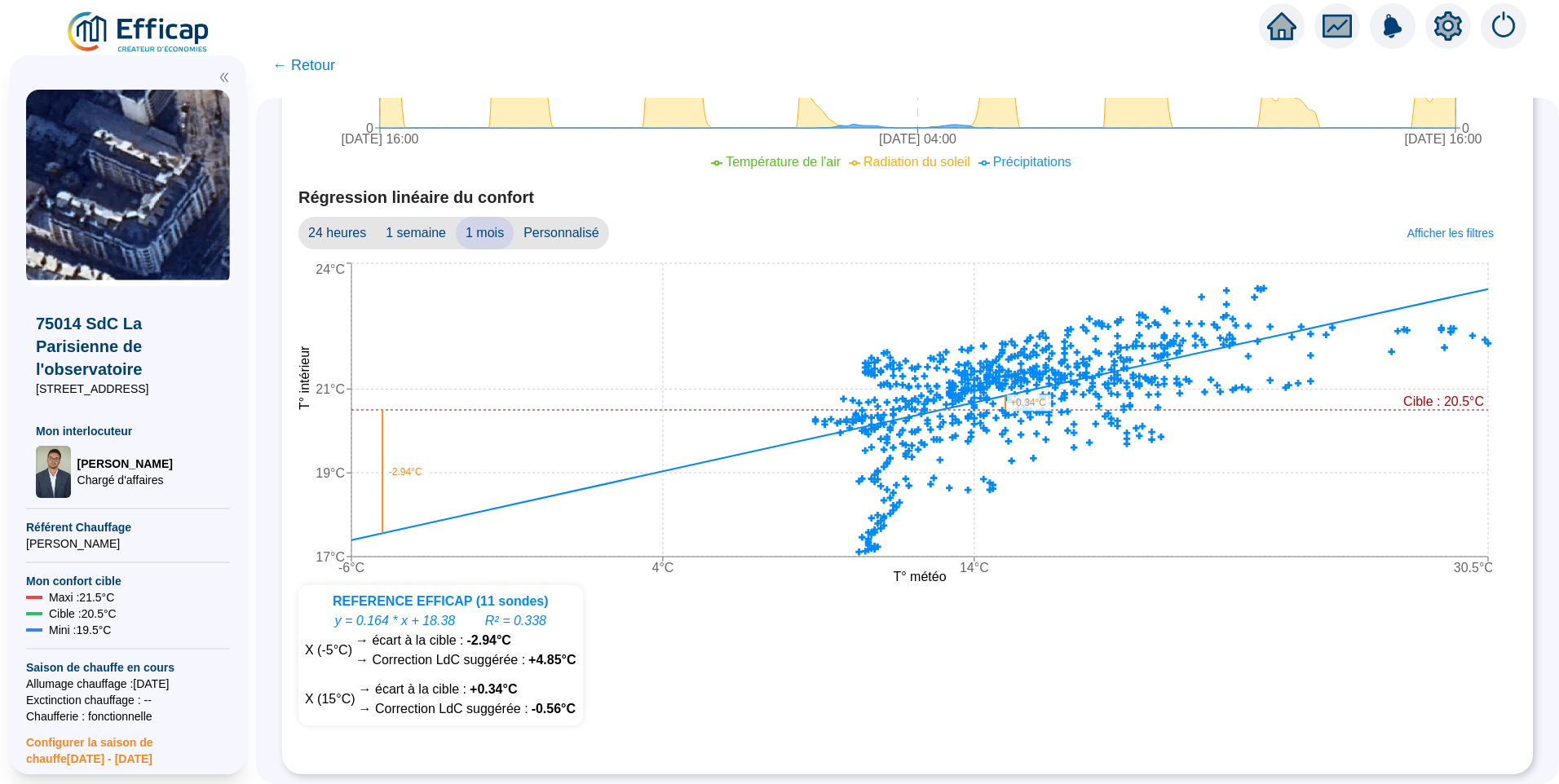
click at [584, 228] on span "Personnalisé" at bounding box center [561, 233] width 95 height 32
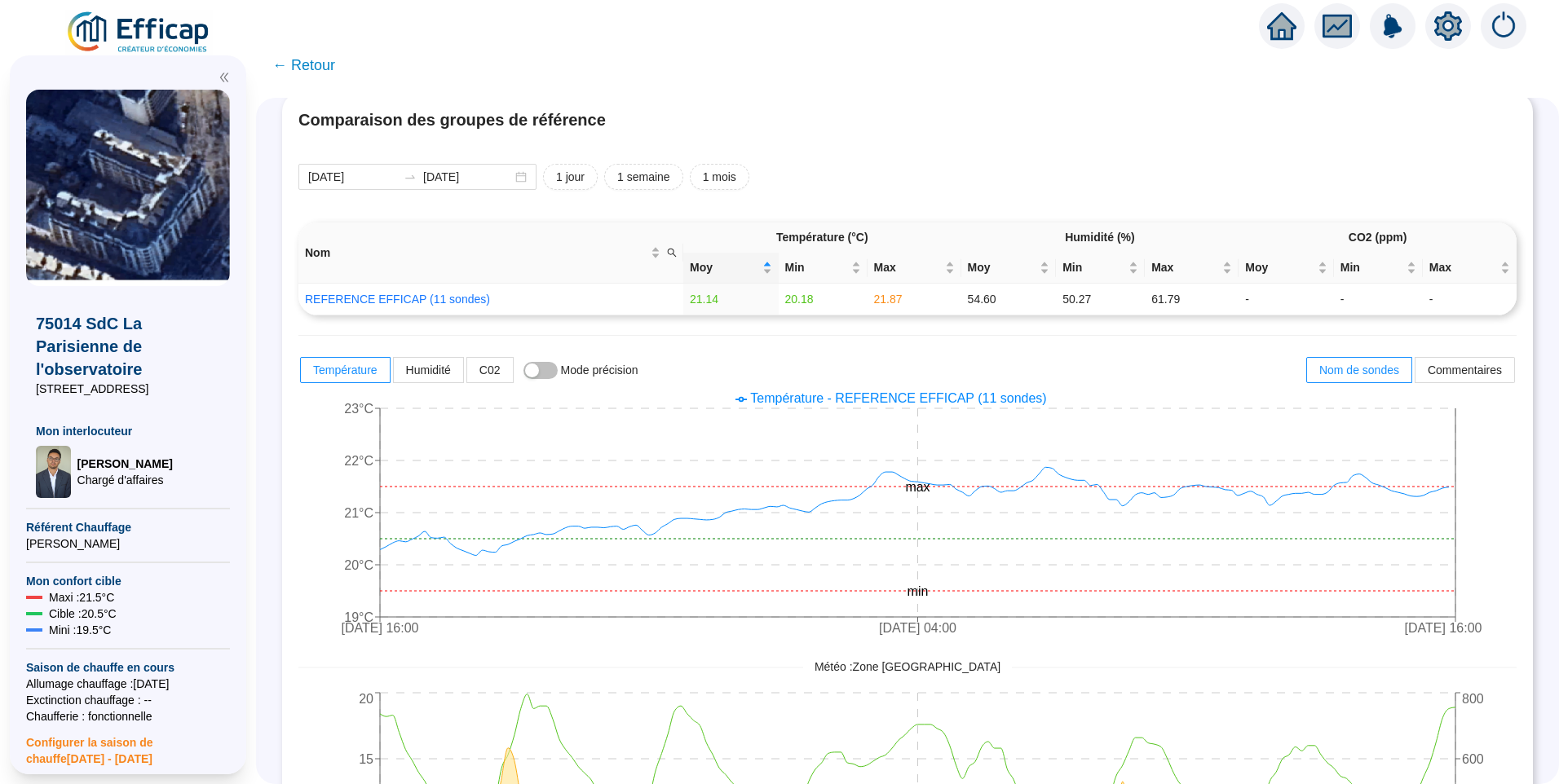
scroll to position [0, 0]
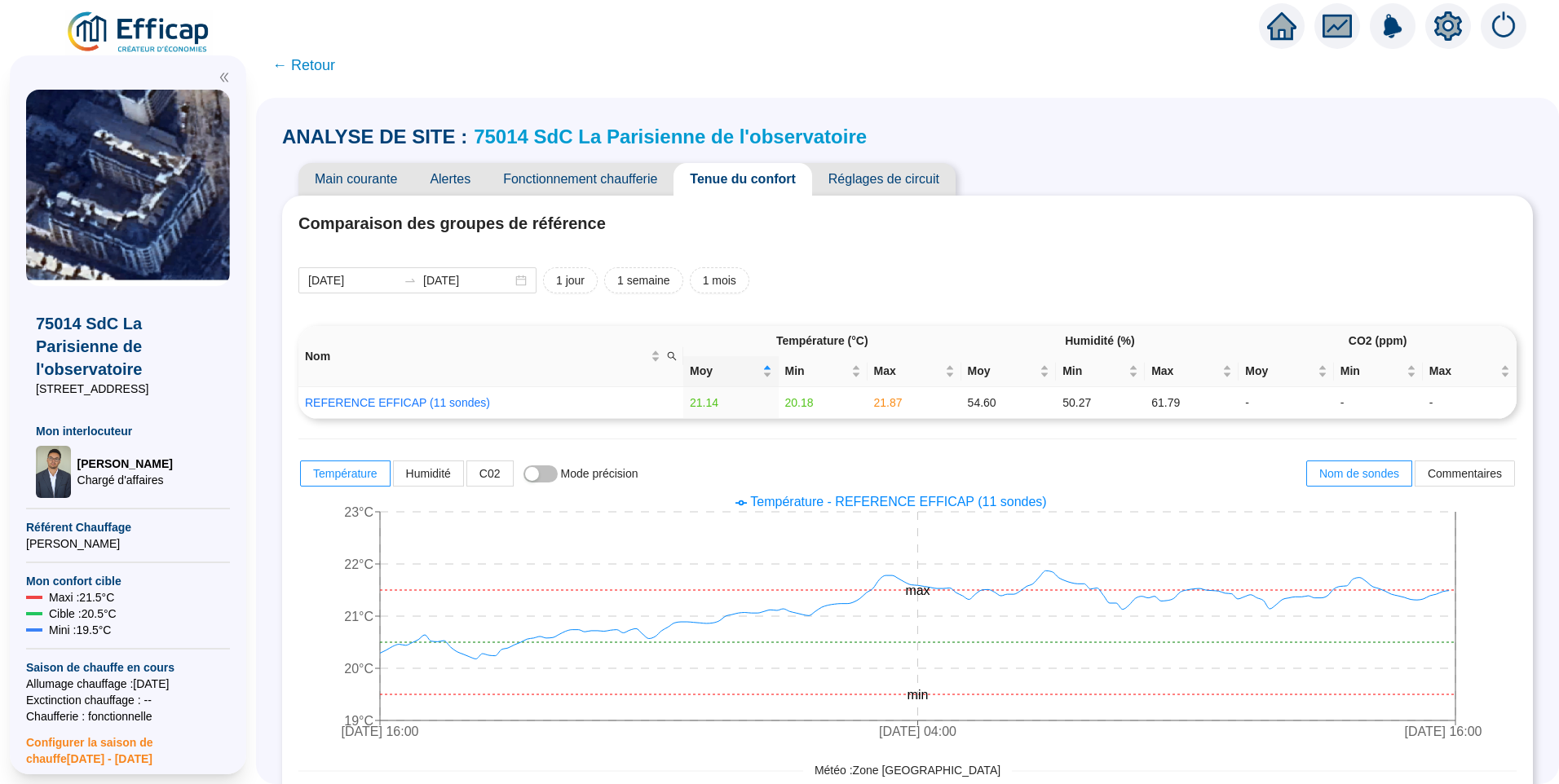
click at [390, 175] on span "Main courante" at bounding box center [355, 179] width 115 height 32
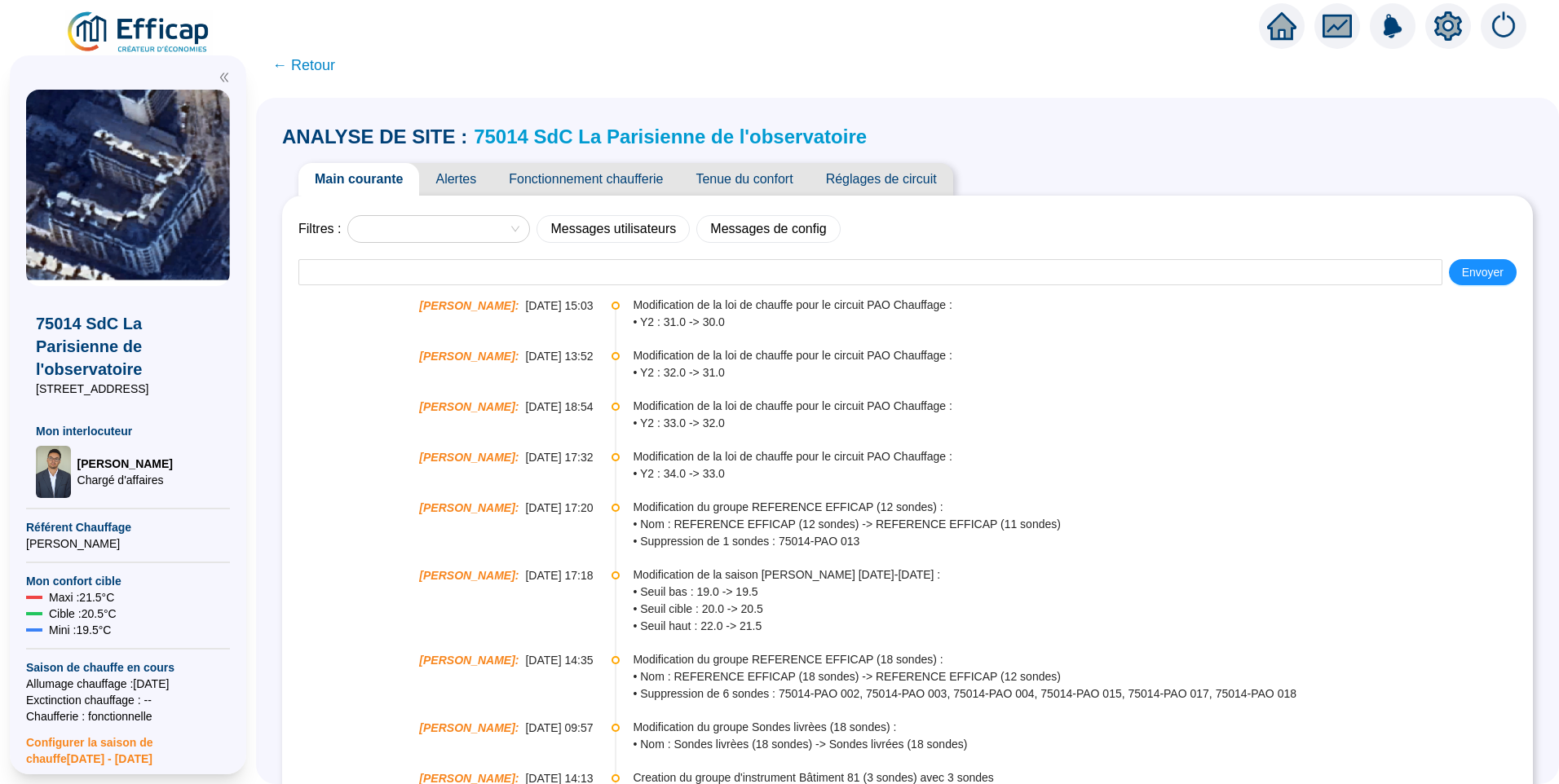
click at [728, 474] on span "• Y2 : 34.0 -> 33.0" at bounding box center [1082, 474] width 899 height 17
click at [723, 417] on span "• Y2 : 33.0 -> 32.0" at bounding box center [1082, 423] width 899 height 17
click at [722, 315] on span "• Y2 : 31.0 -> 30.0" at bounding box center [1082, 322] width 899 height 17
click at [755, 190] on span "Tenue du confort" at bounding box center [744, 179] width 130 height 32
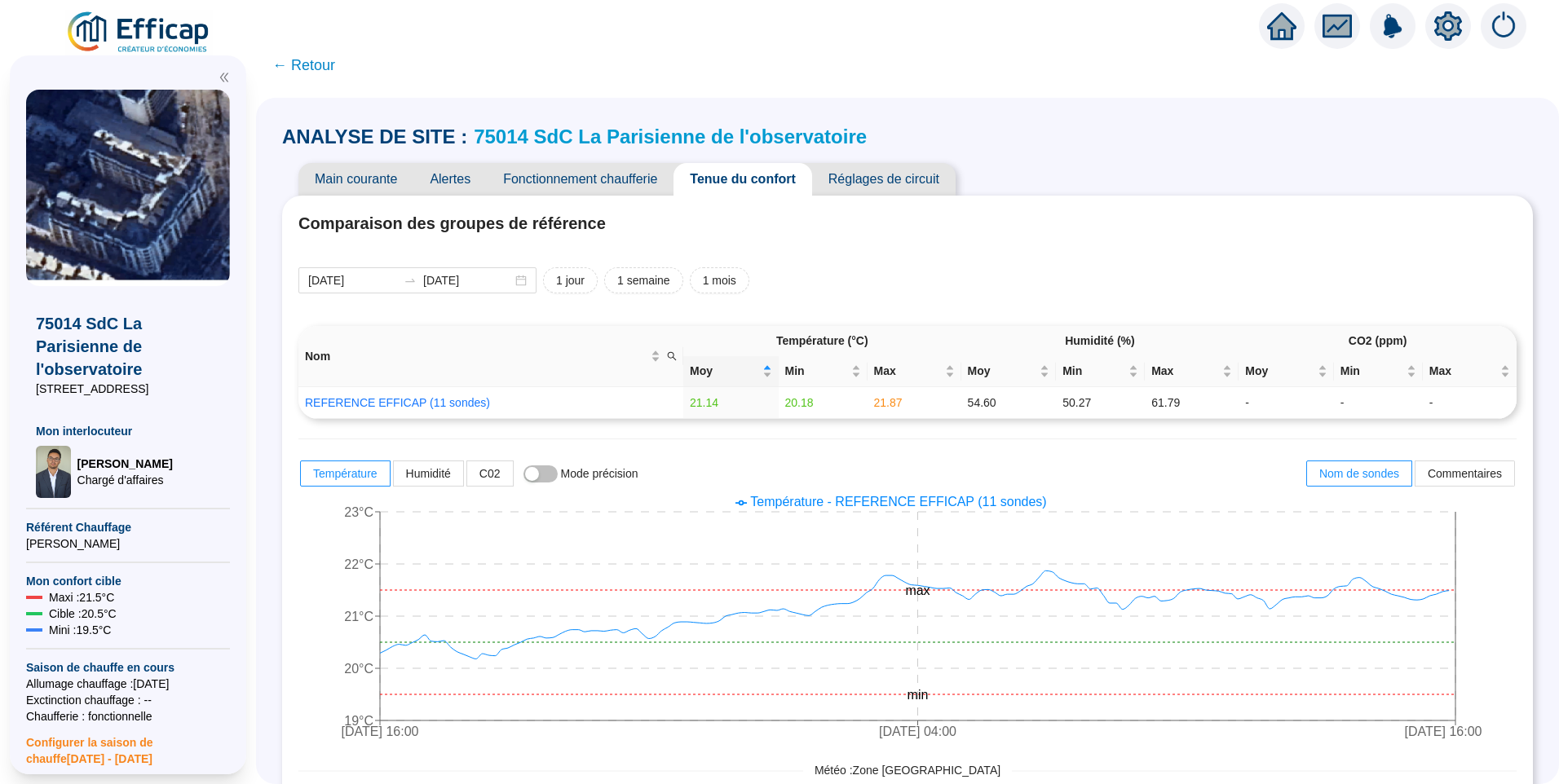
click at [885, 182] on span "Réglages de circuit" at bounding box center [883, 179] width 143 height 32
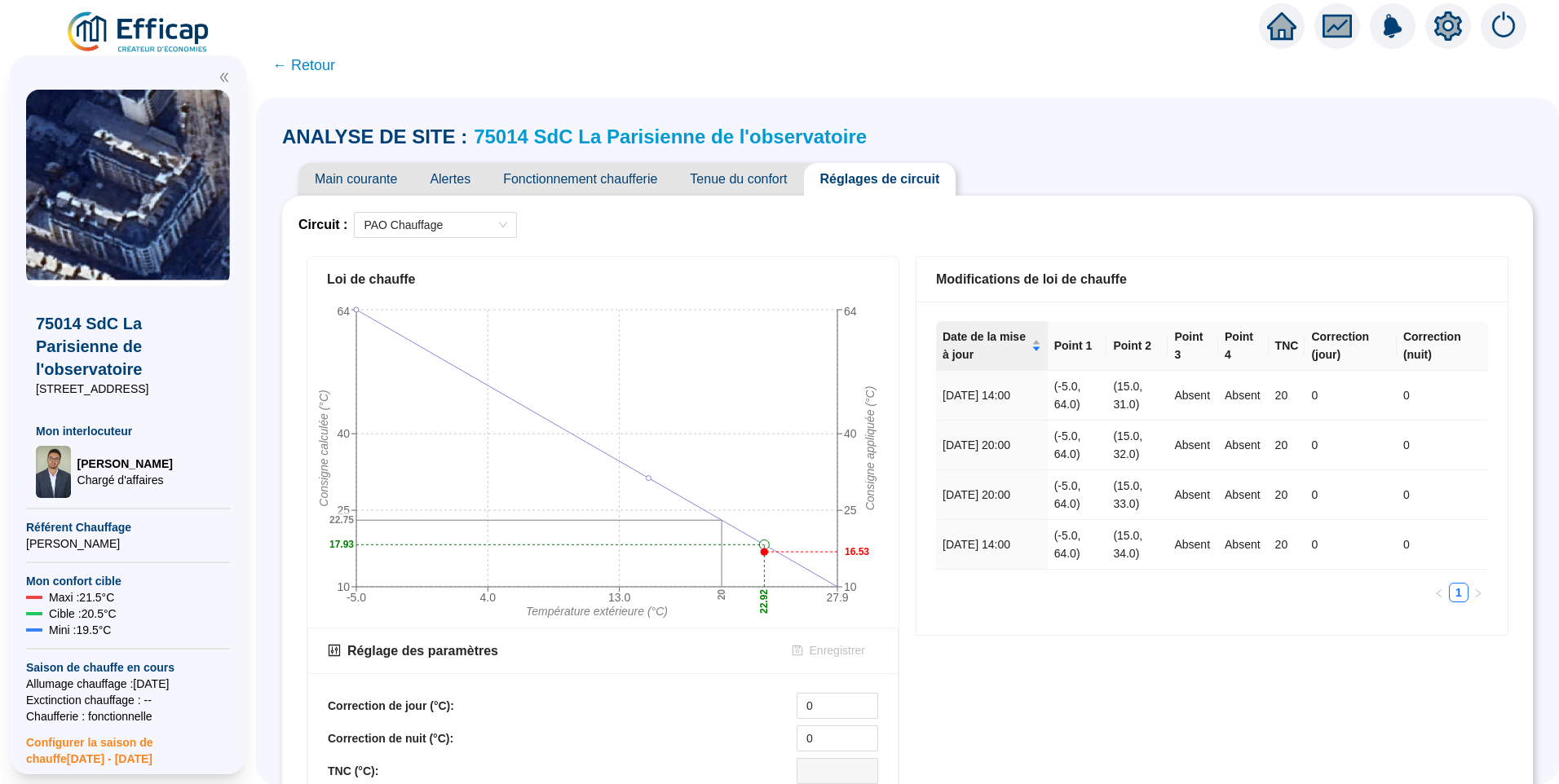
click at [355, 180] on span "Main courante" at bounding box center [355, 179] width 115 height 32
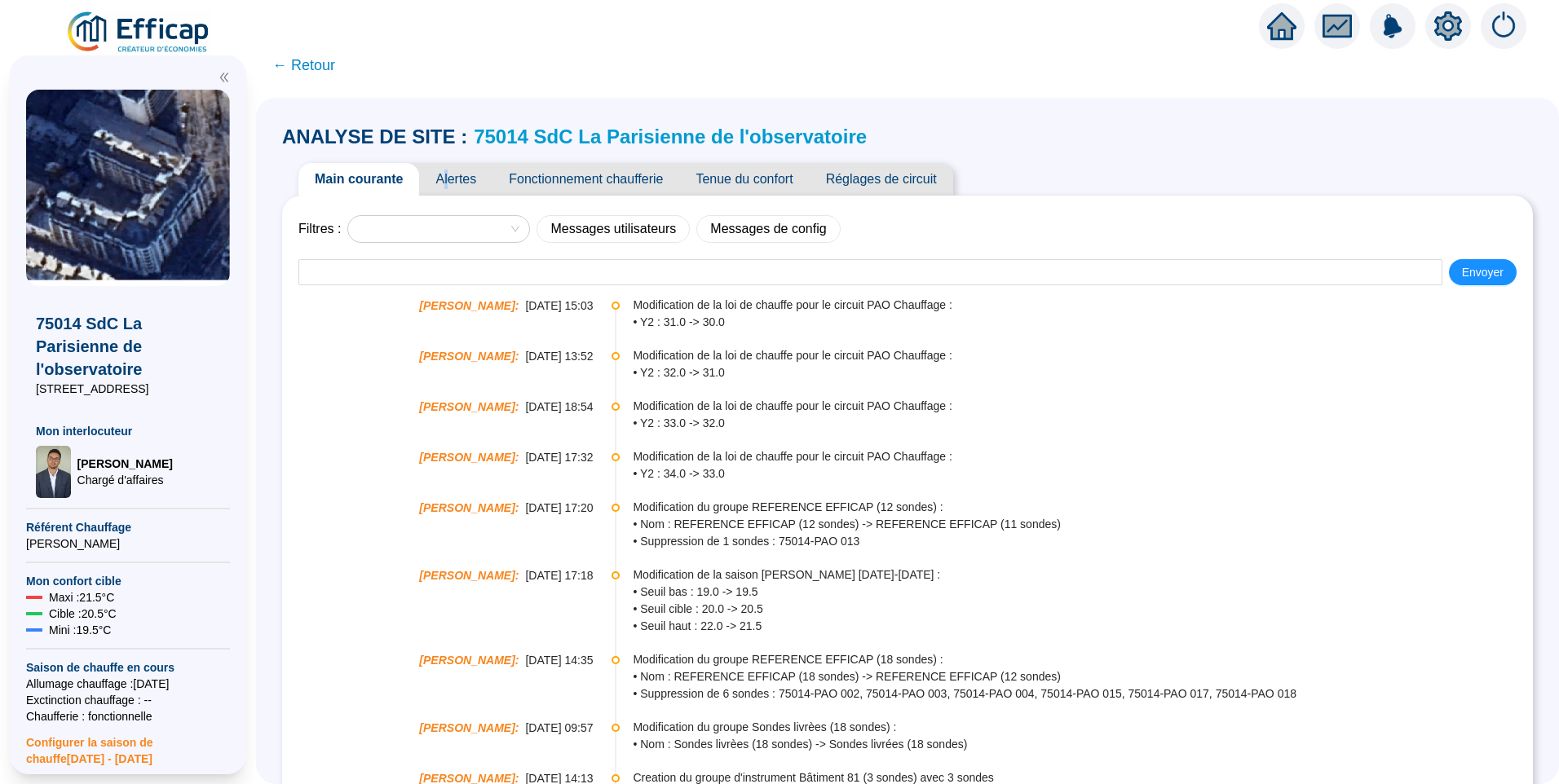
click at [459, 184] on span "Alertes" at bounding box center [456, 179] width 74 height 32
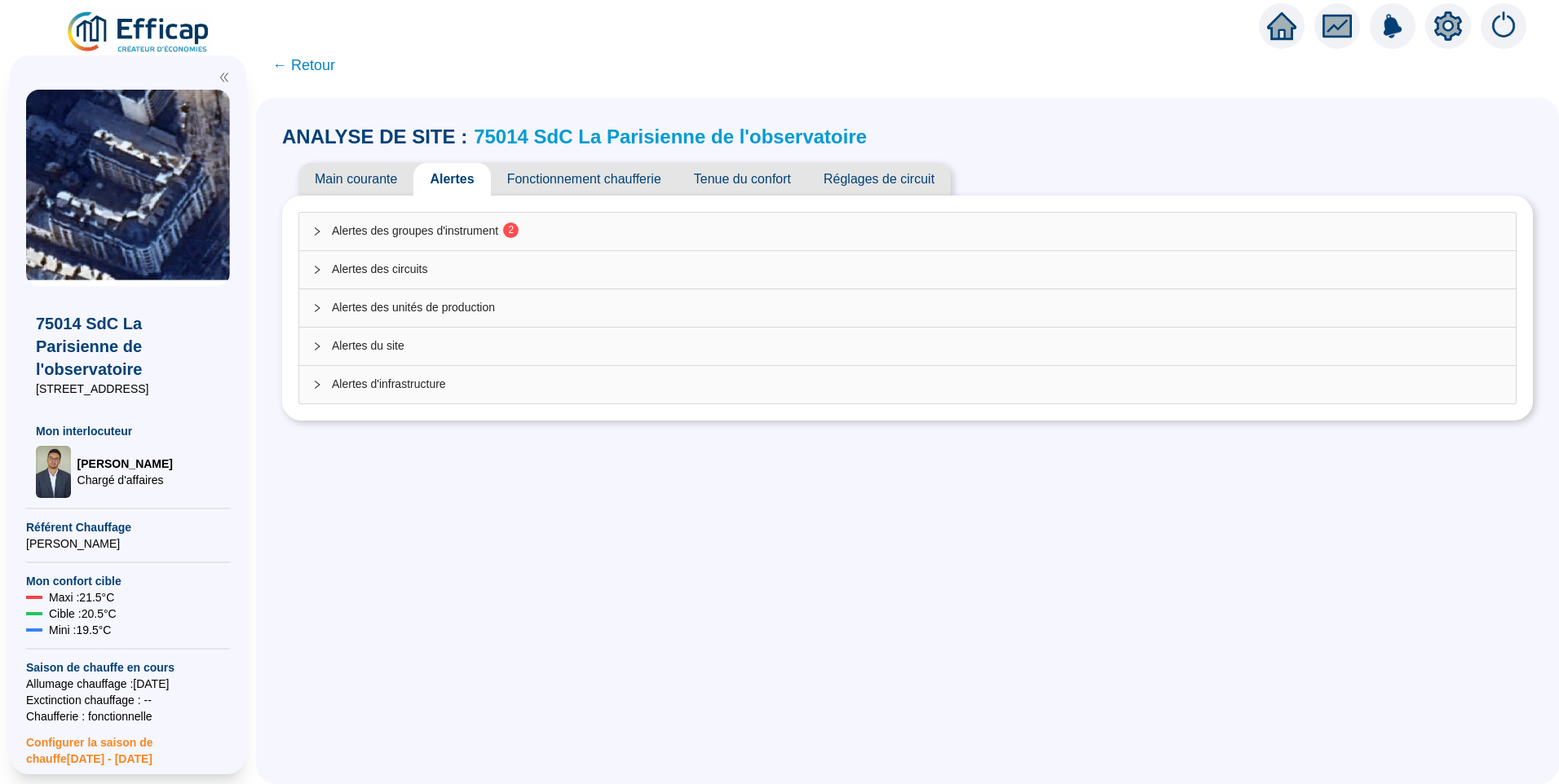
click at [517, 232] on sup "2" at bounding box center [510, 230] width 16 height 16
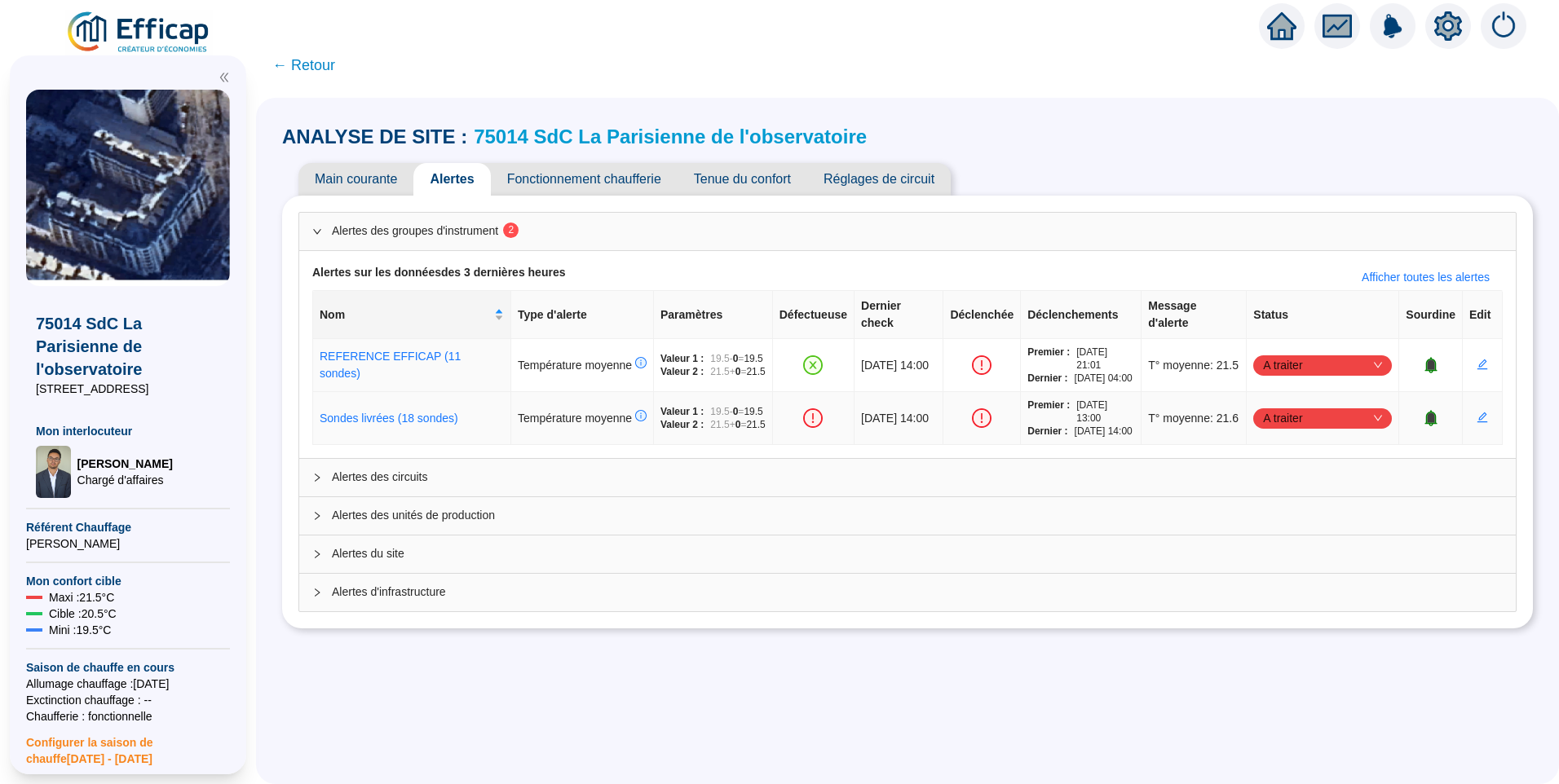
click at [1426, 423] on icon "bell" at bounding box center [1431, 417] width 11 height 12
click at [1431, 426] on icon "bell" at bounding box center [1439, 418] width 17 height 17
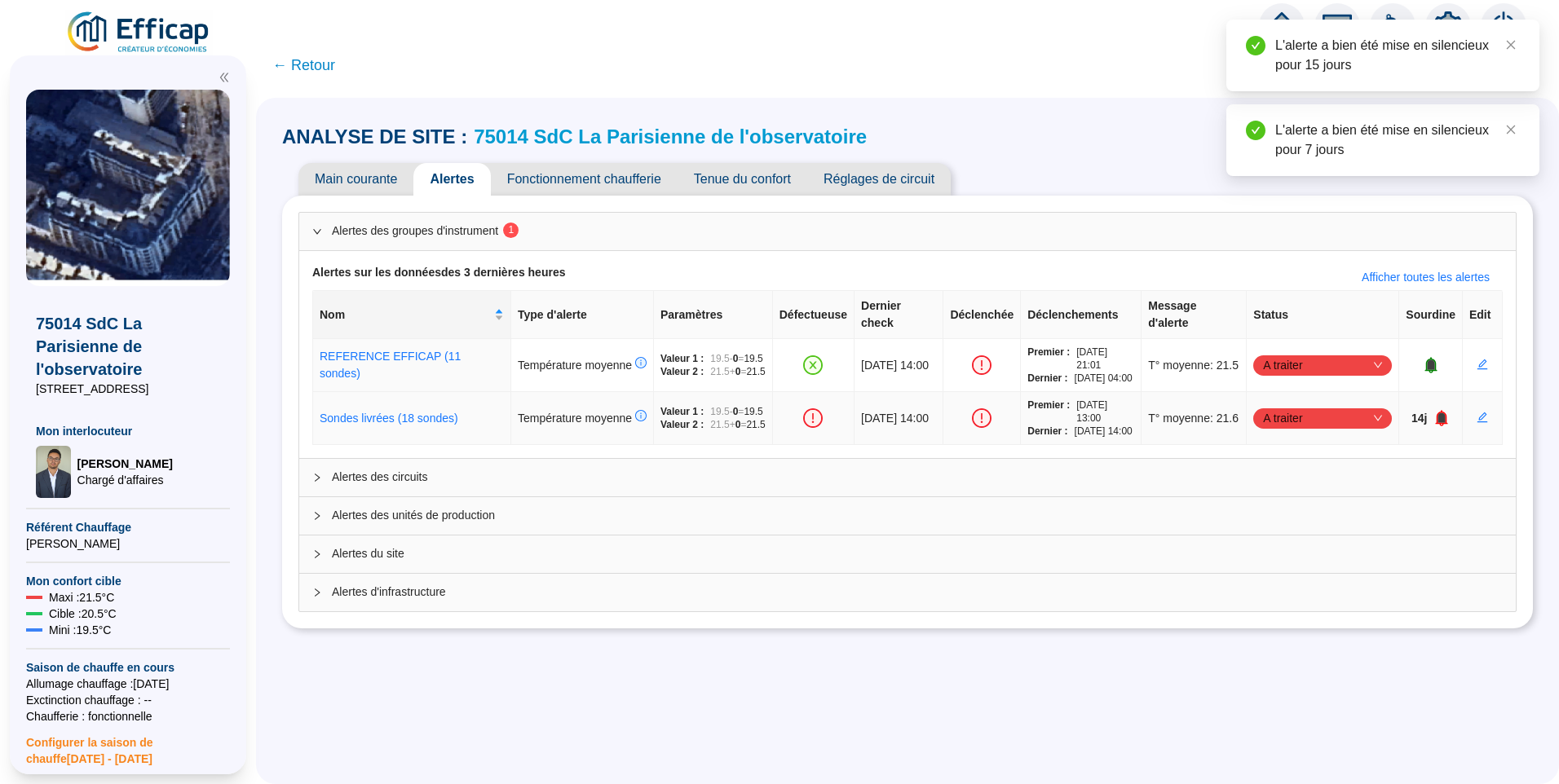
click at [1434, 426] on icon "bell" at bounding box center [1442, 418] width 17 height 17
click at [1437, 423] on icon "bell" at bounding box center [1442, 417] width 11 height 12
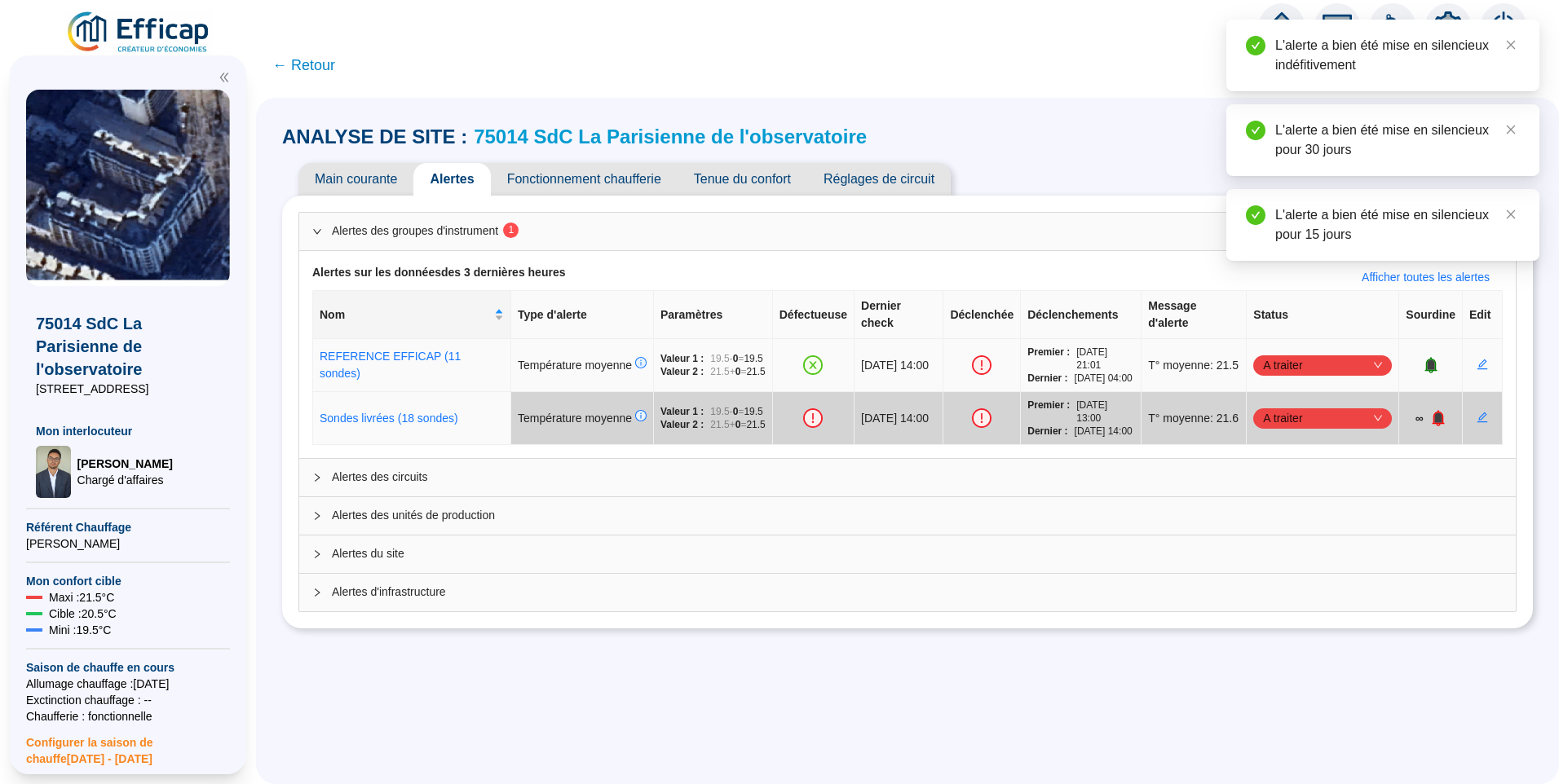
click at [1348, 369] on span "A traiter" at bounding box center [1323, 365] width 119 height 25
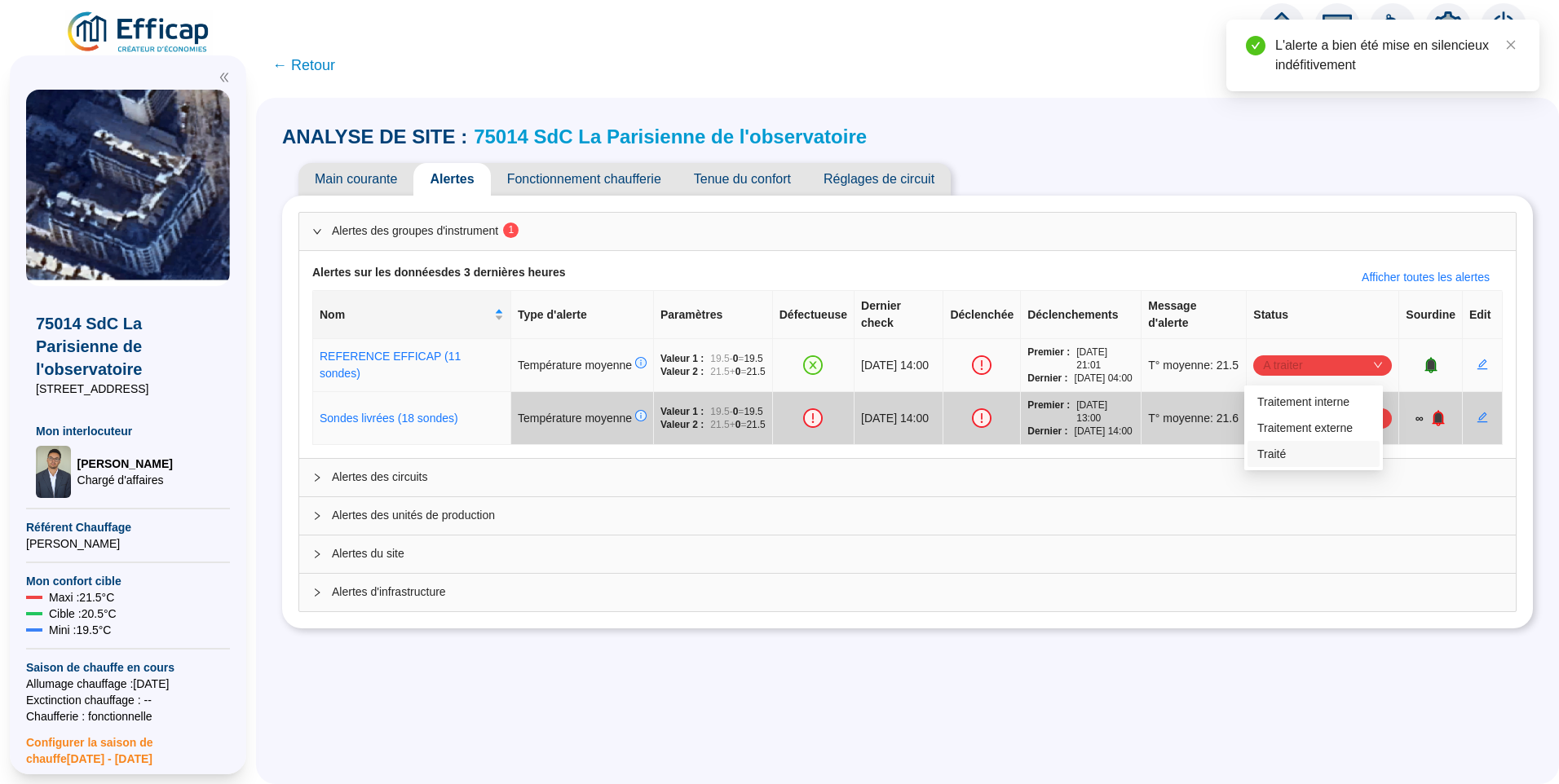
click at [1297, 459] on div "Traité" at bounding box center [1314, 454] width 113 height 17
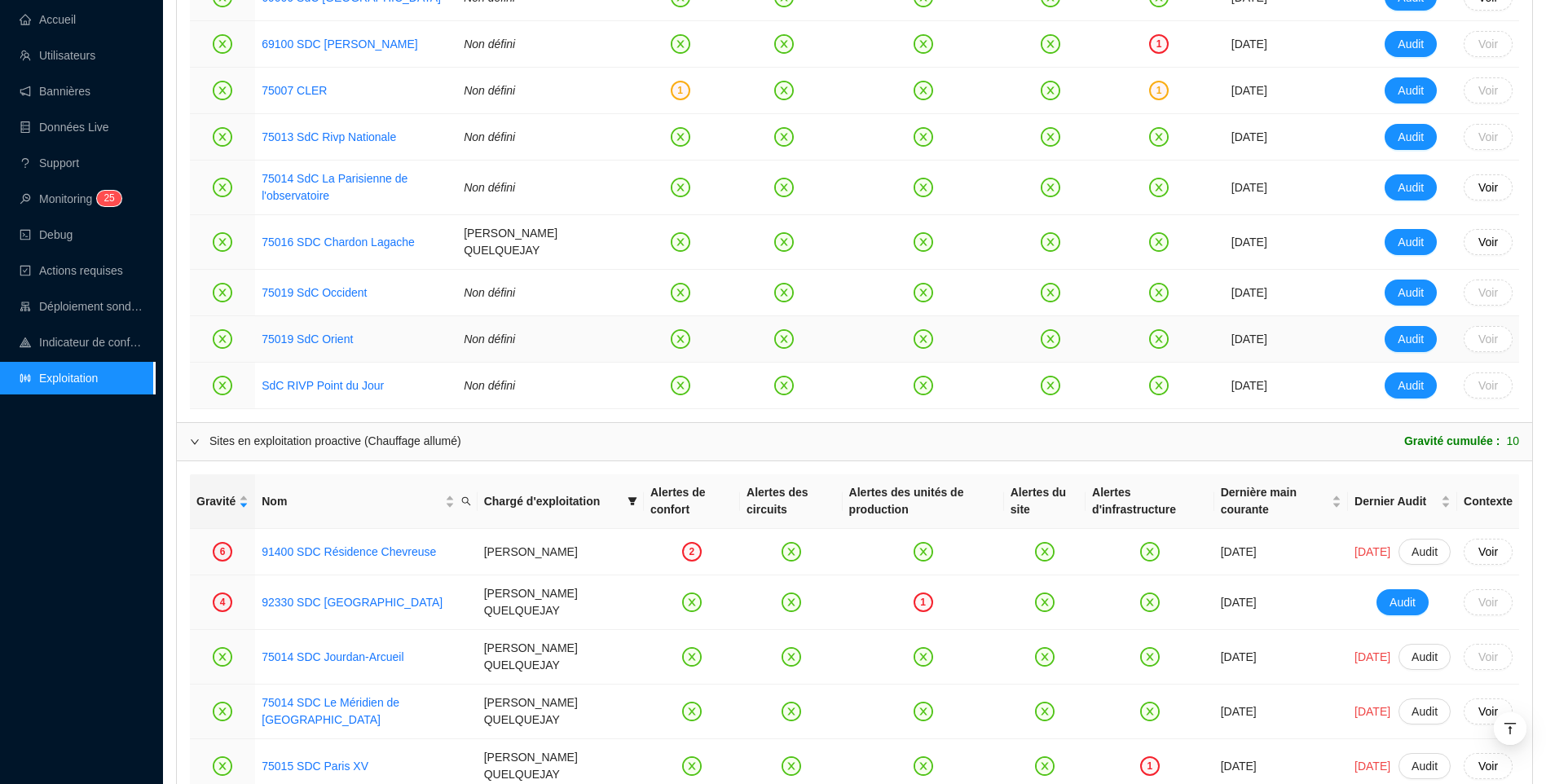
scroll to position [1141, 0]
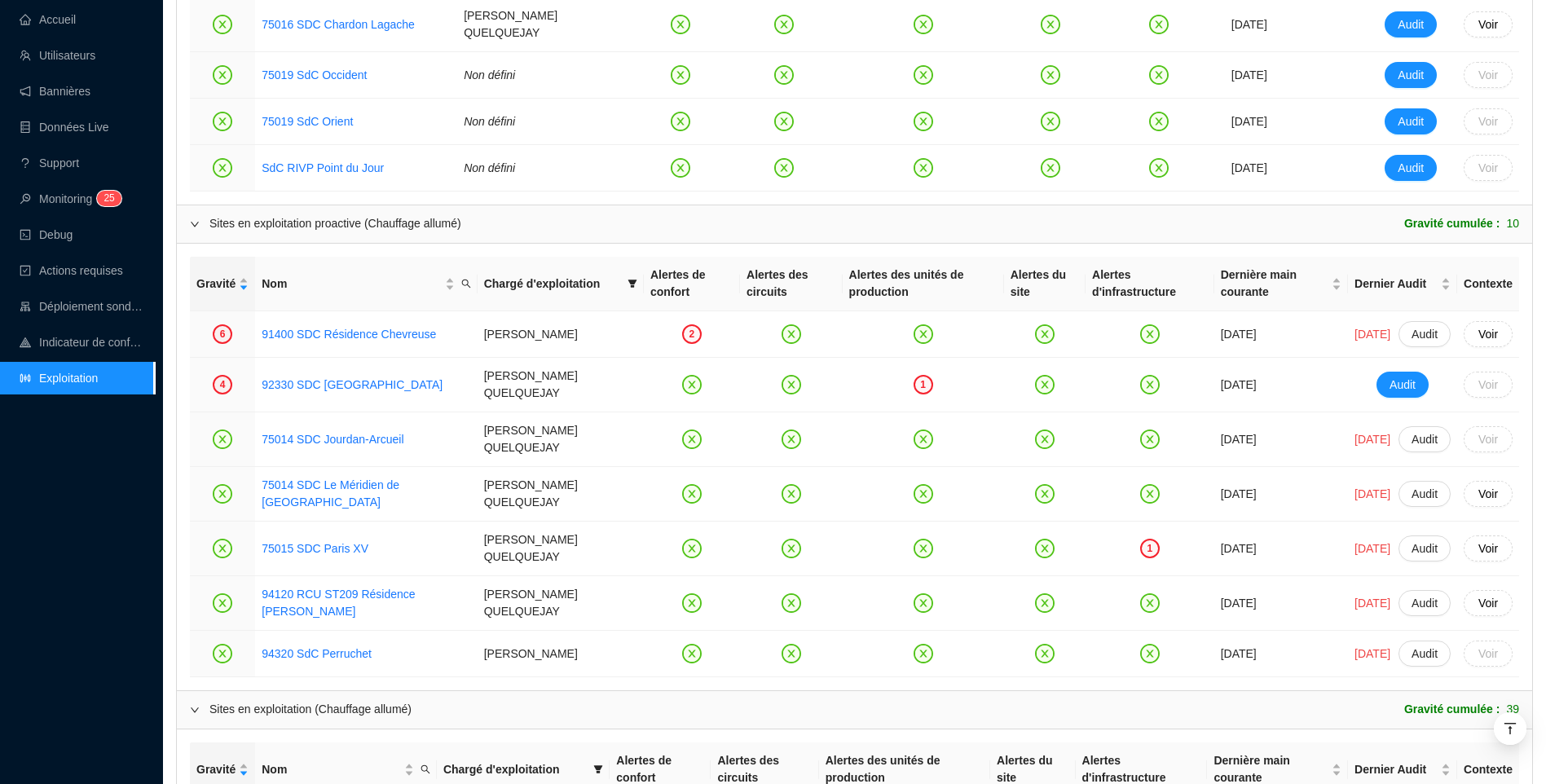
click at [90, 588] on div "Accueil Utilisateurs Bannières Données Live Support Monitoring 2 5 Debug Action…" at bounding box center [77, 392] width 155 height 784
click at [99, 546] on div "Accueil Utilisateurs Bannières Données Live Support Monitoring 2 5 Debug Action…" at bounding box center [77, 392] width 155 height 784
click at [153, 492] on div "Accueil Utilisateurs Bannières Données Live Support Monitoring 2 5 Debug Action…" at bounding box center [77, 392] width 155 height 784
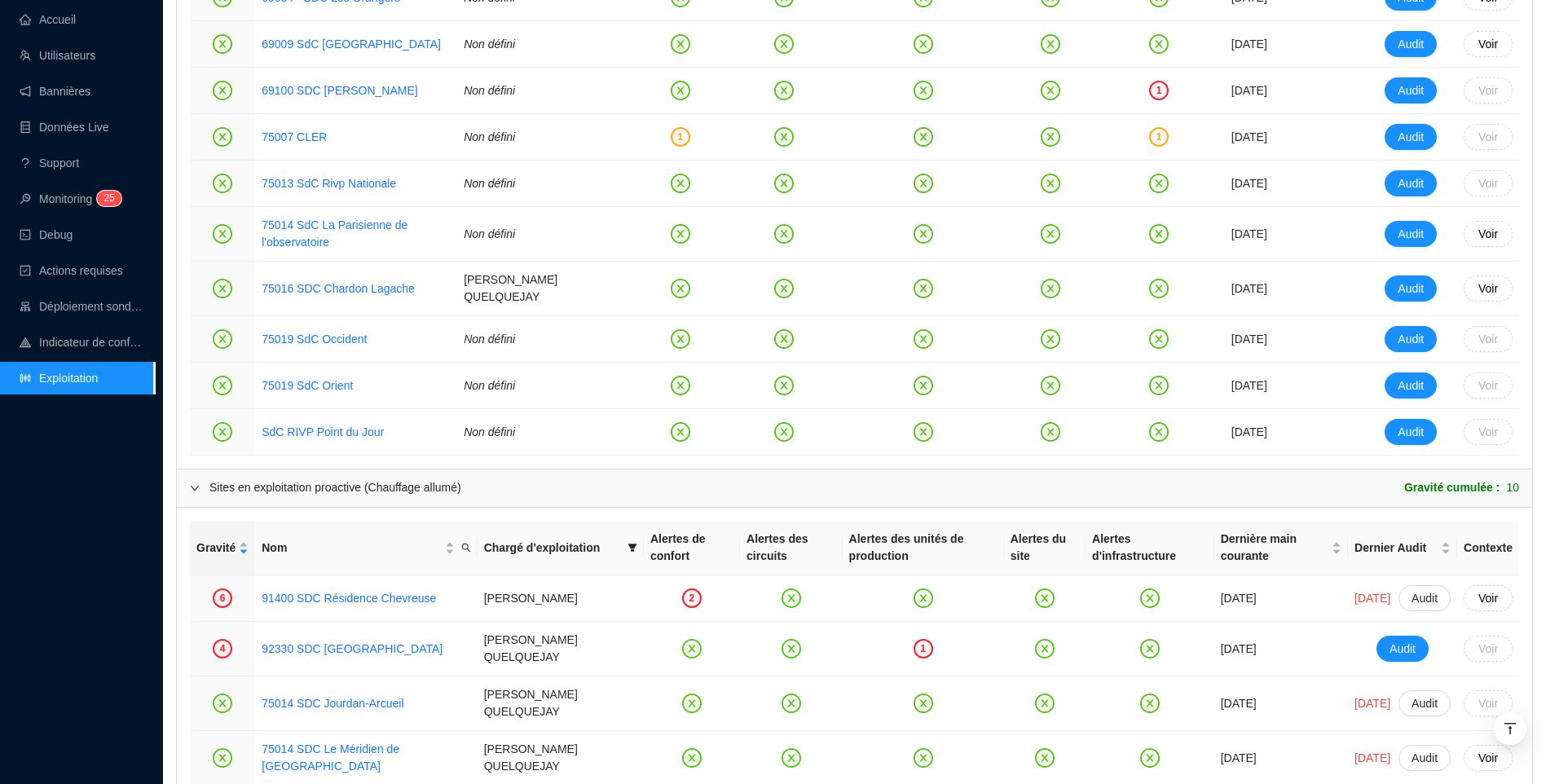
scroll to position [815, 0]
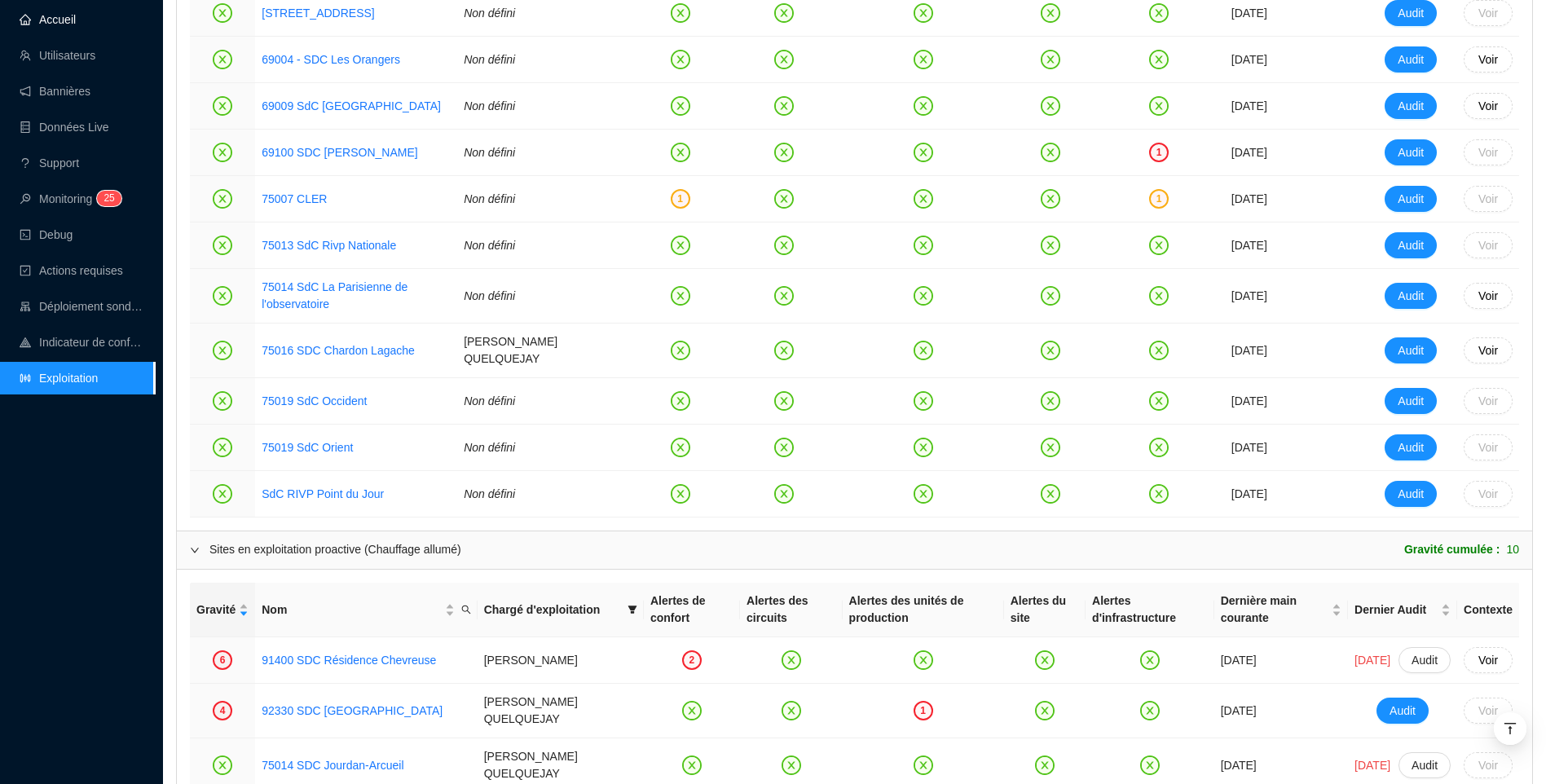
click at [76, 20] on link "Accueil" at bounding box center [48, 20] width 56 height 13
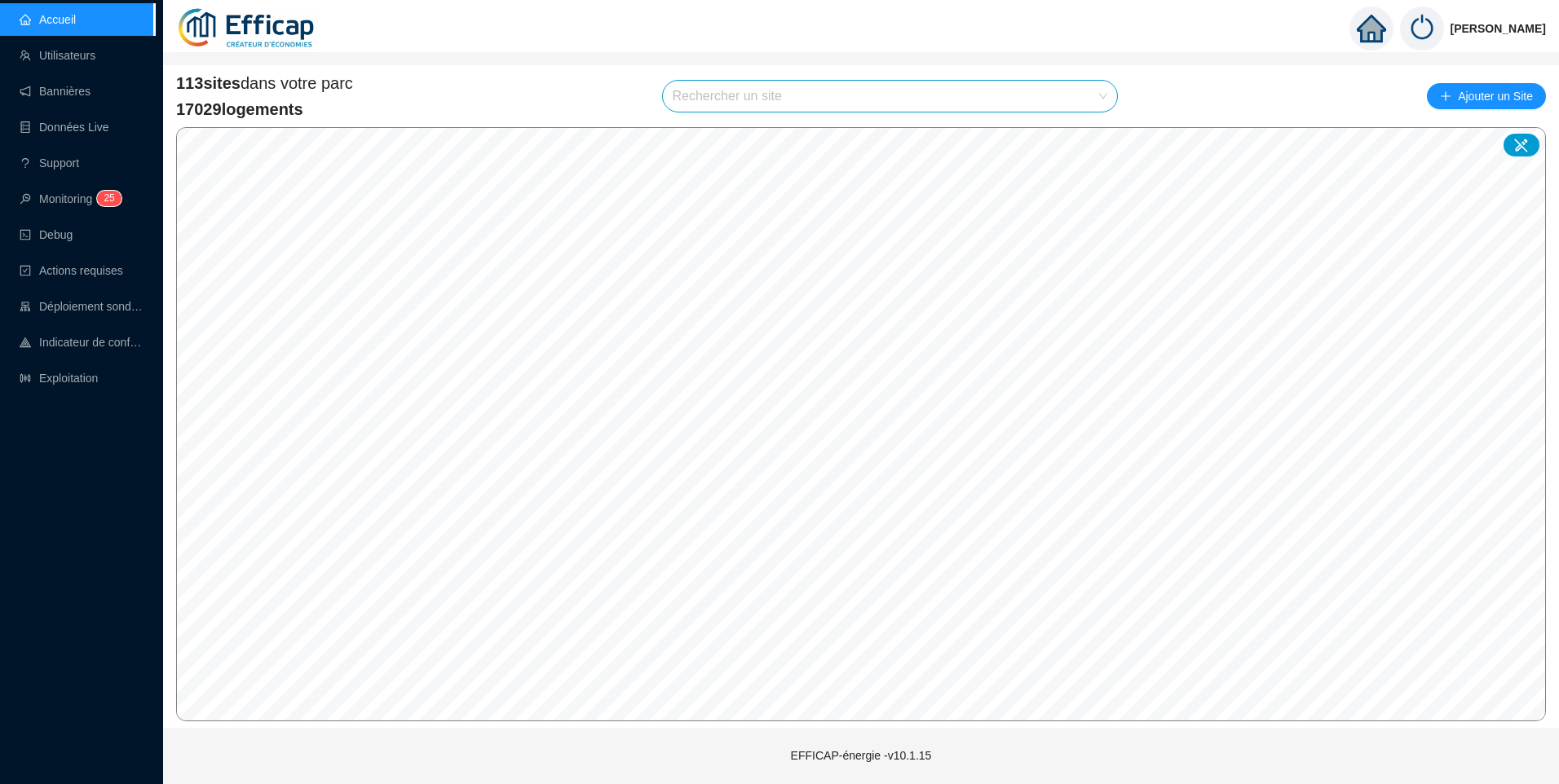
click at [738, 99] on input "search" at bounding box center [883, 95] width 421 height 31
type input "pres"
click at [1084, 130] on icon at bounding box center [1088, 136] width 12 height 12
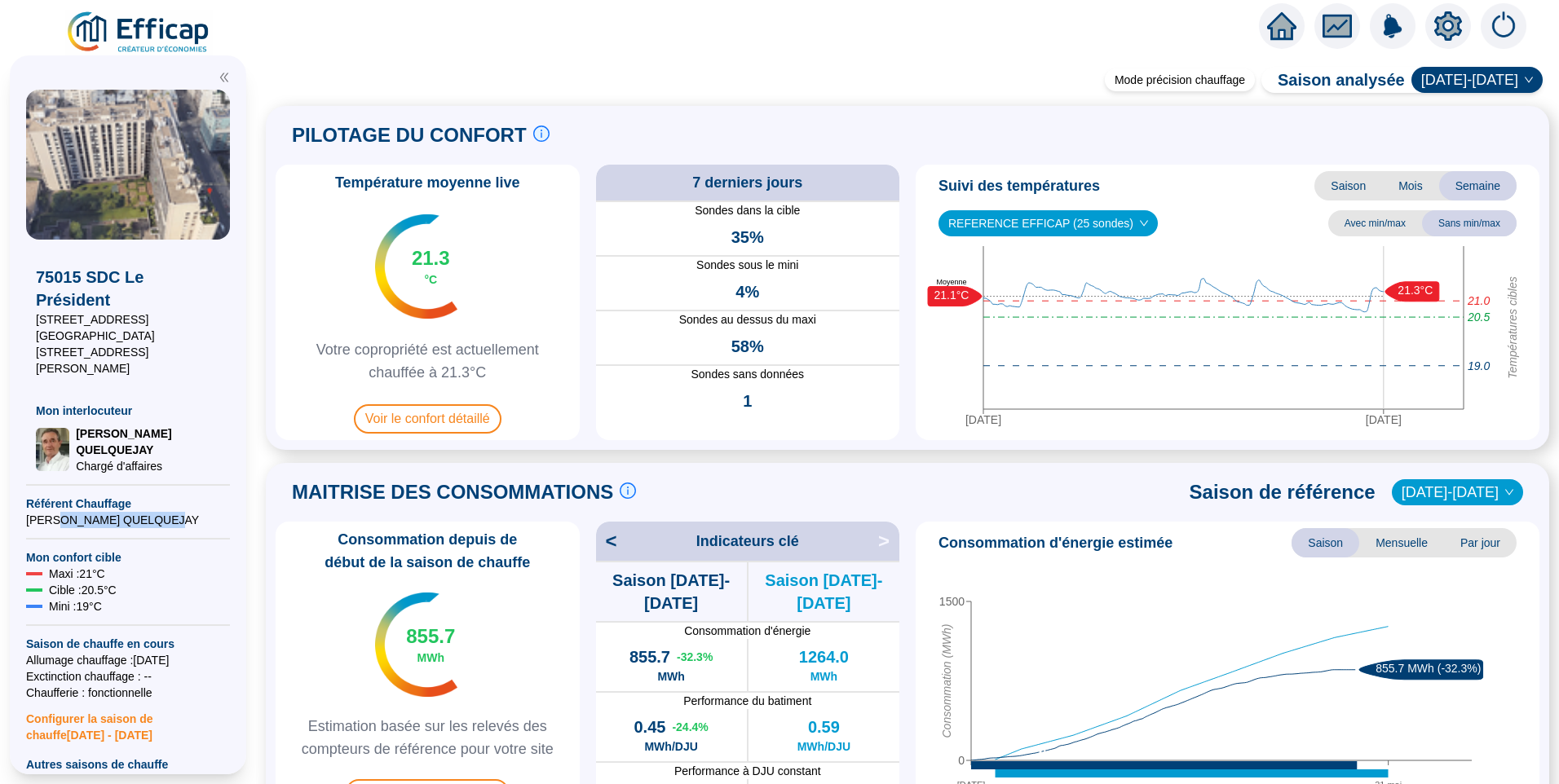
drag, startPoint x: 93, startPoint y: 474, endPoint x: 149, endPoint y: 472, distance: 56.0
click at [149, 472] on div "75015 SDC Le Président 77-79 rue de Lourmel & 6-8 rue de la Rosière Mon interlo…" at bounding box center [128, 675] width 204 height 1171
click at [75, 496] on span "Référent Chauffage" at bounding box center [128, 504] width 204 height 17
click at [1451, 11] on div at bounding box center [1448, 26] width 46 height 46
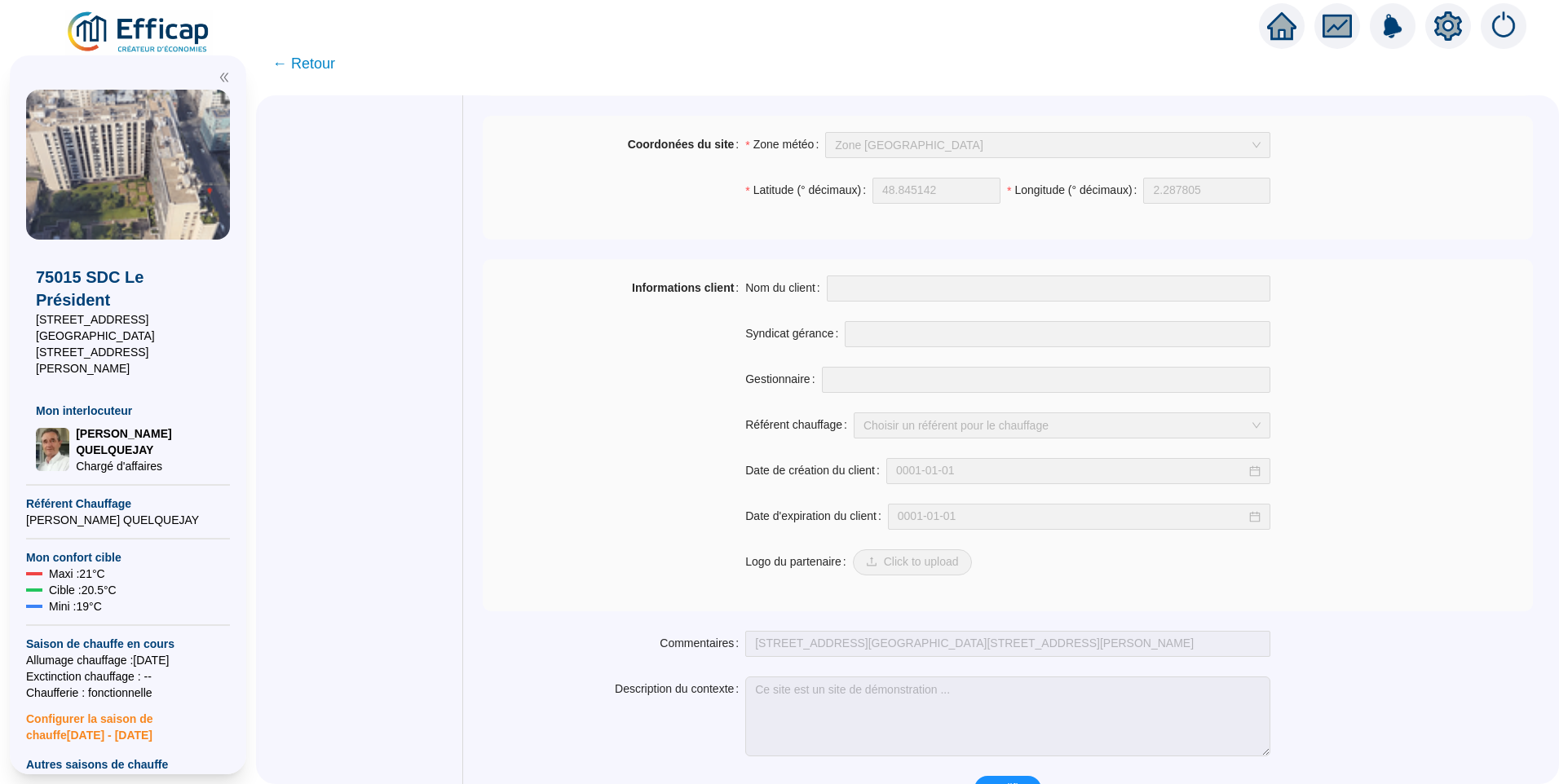
scroll to position [1109, 0]
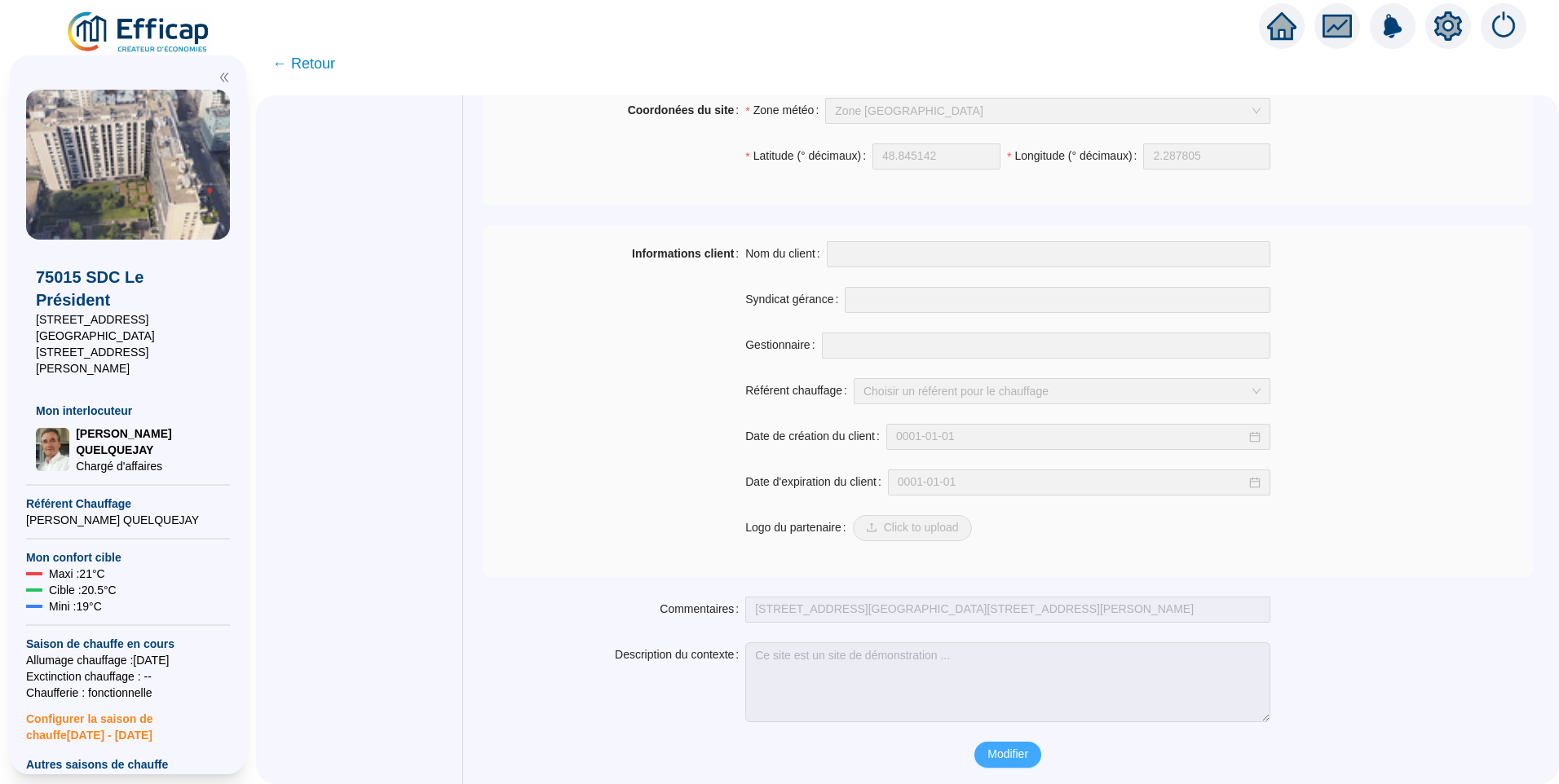
click at [1003, 757] on span "Modifier" at bounding box center [1007, 754] width 41 height 17
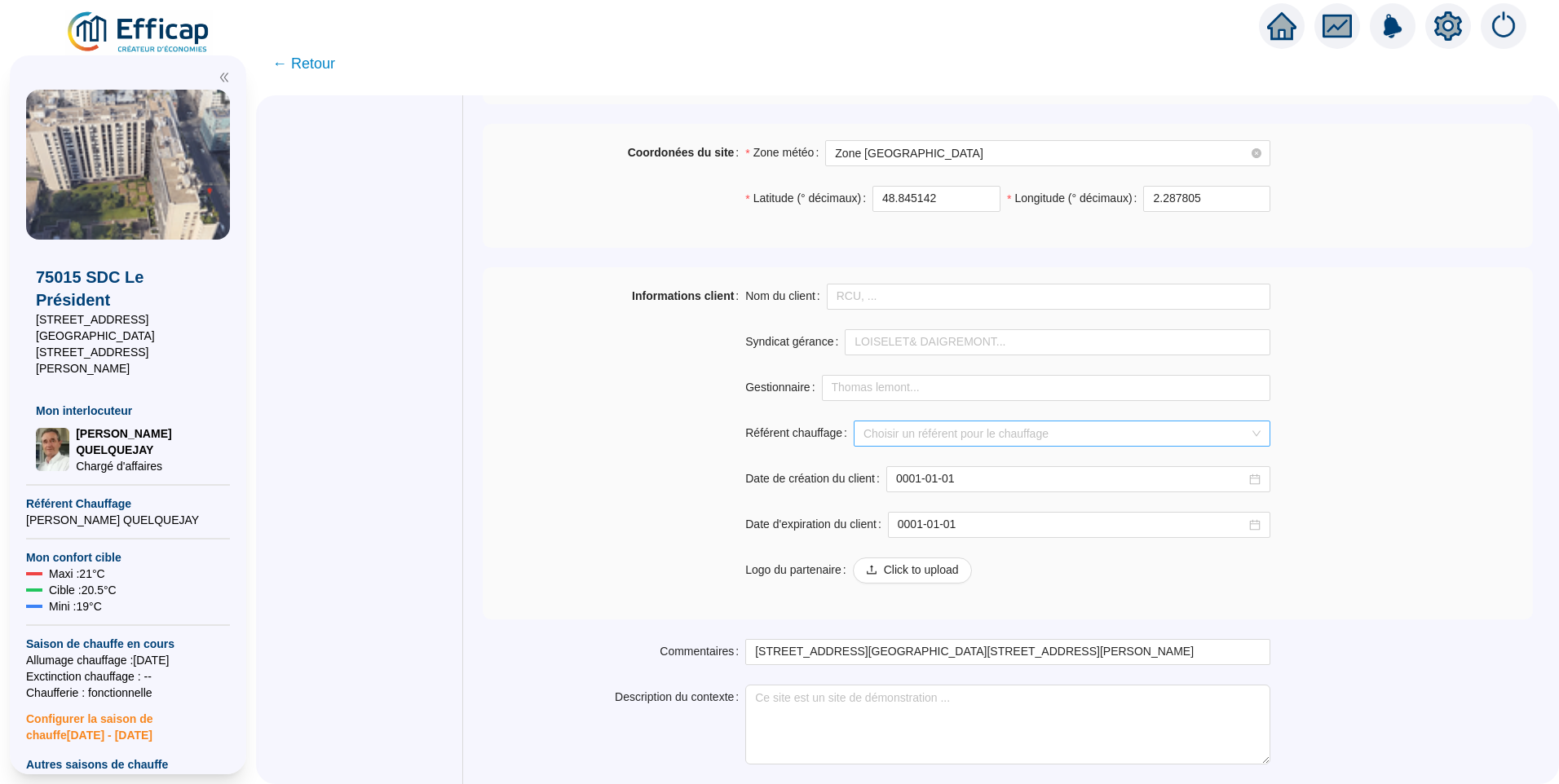
click at [1016, 430] on input "Référent chauffage" at bounding box center [1055, 434] width 383 height 25
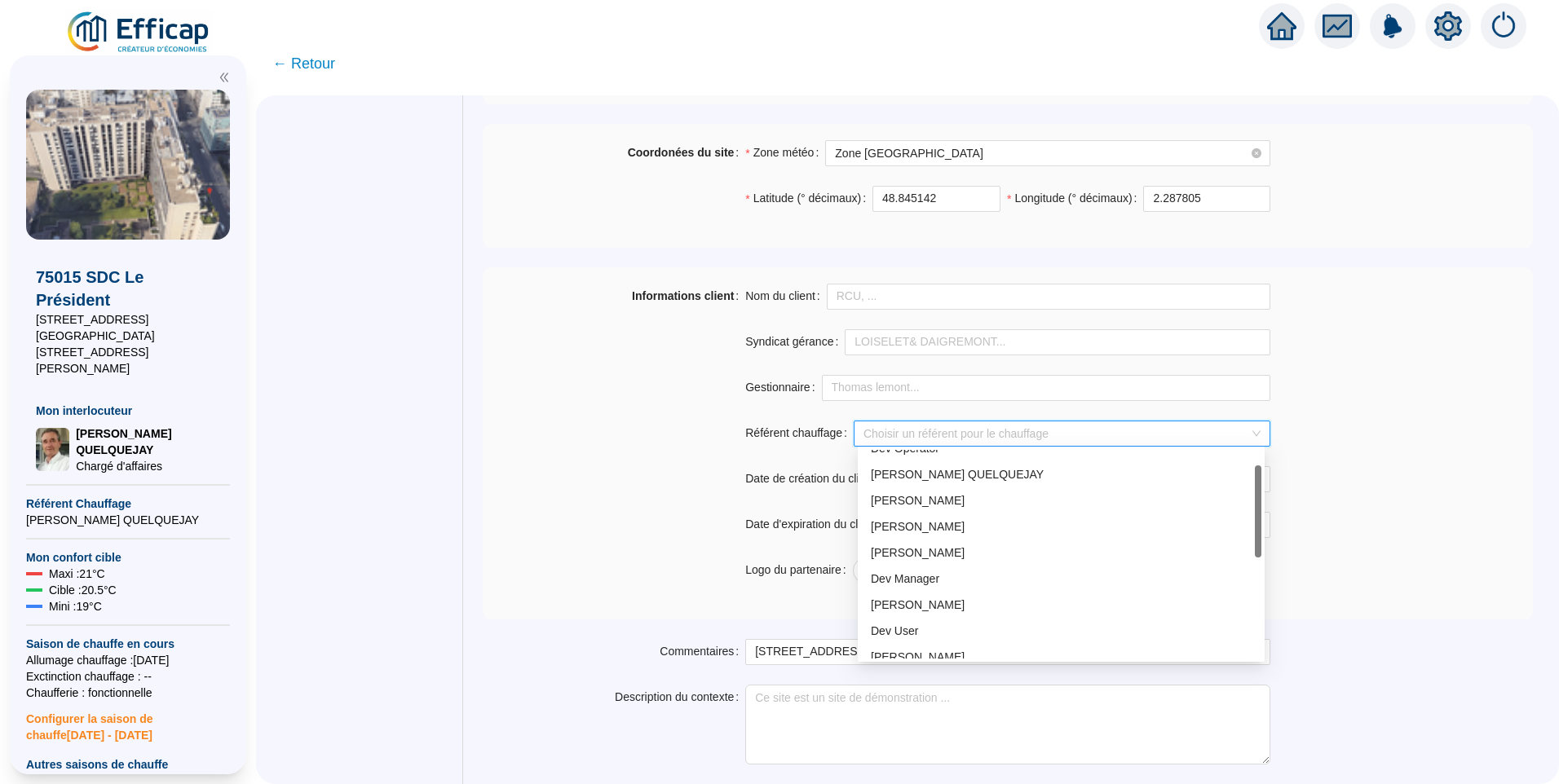
scroll to position [35, 0]
drag, startPoint x: 1257, startPoint y: 624, endPoint x: 1230, endPoint y: 523, distance: 104.5
click at [1230, 523] on div "Dev Operator Jean-Baptiste QUELQUEJAY Alexis MAFFRE David Thomas Christophe Coi…" at bounding box center [1061, 554] width 400 height 209
click at [985, 512] on div "Alexis MAFFRE" at bounding box center [1061, 506] width 381 height 17
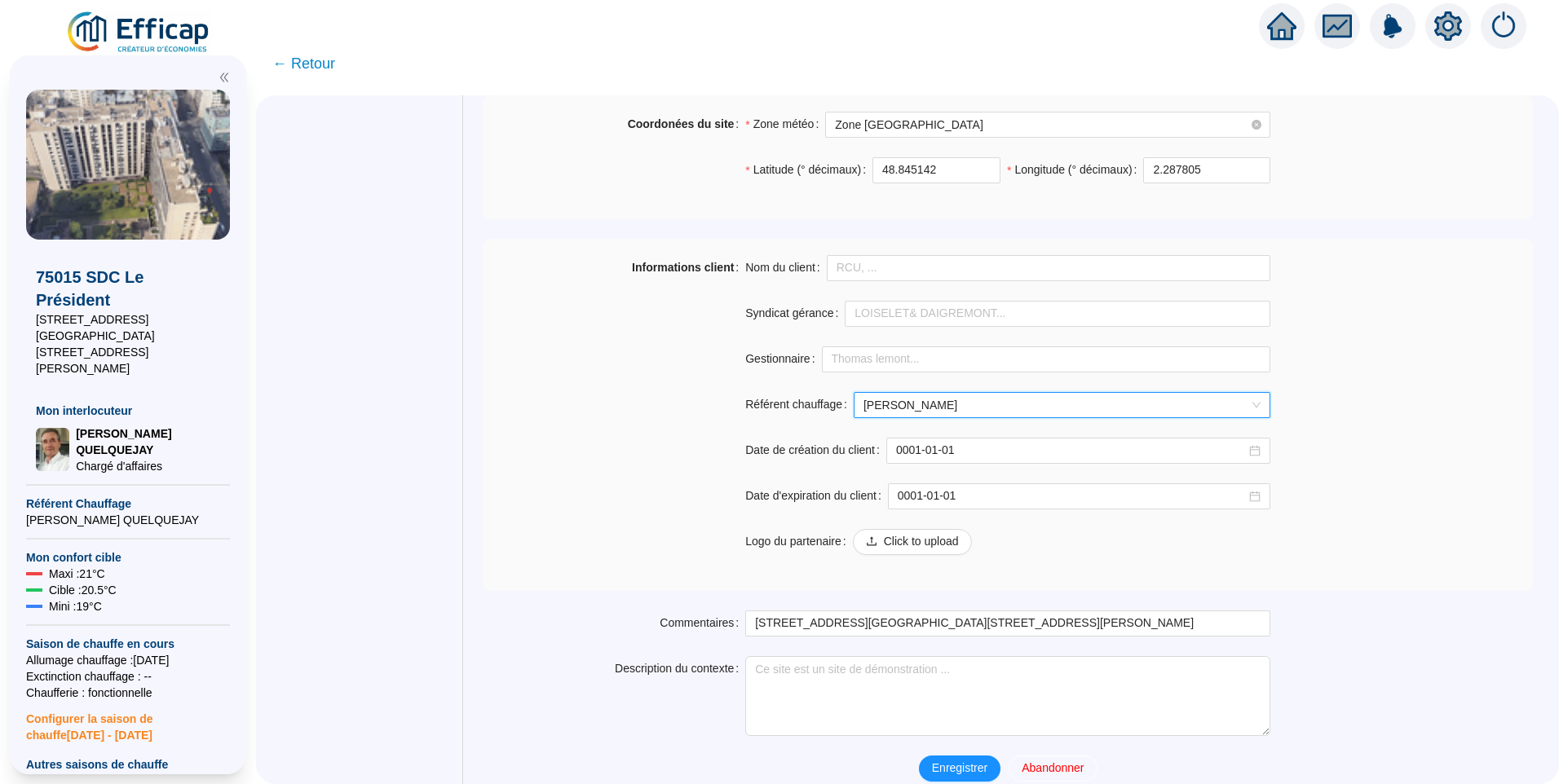
scroll to position [1152, 0]
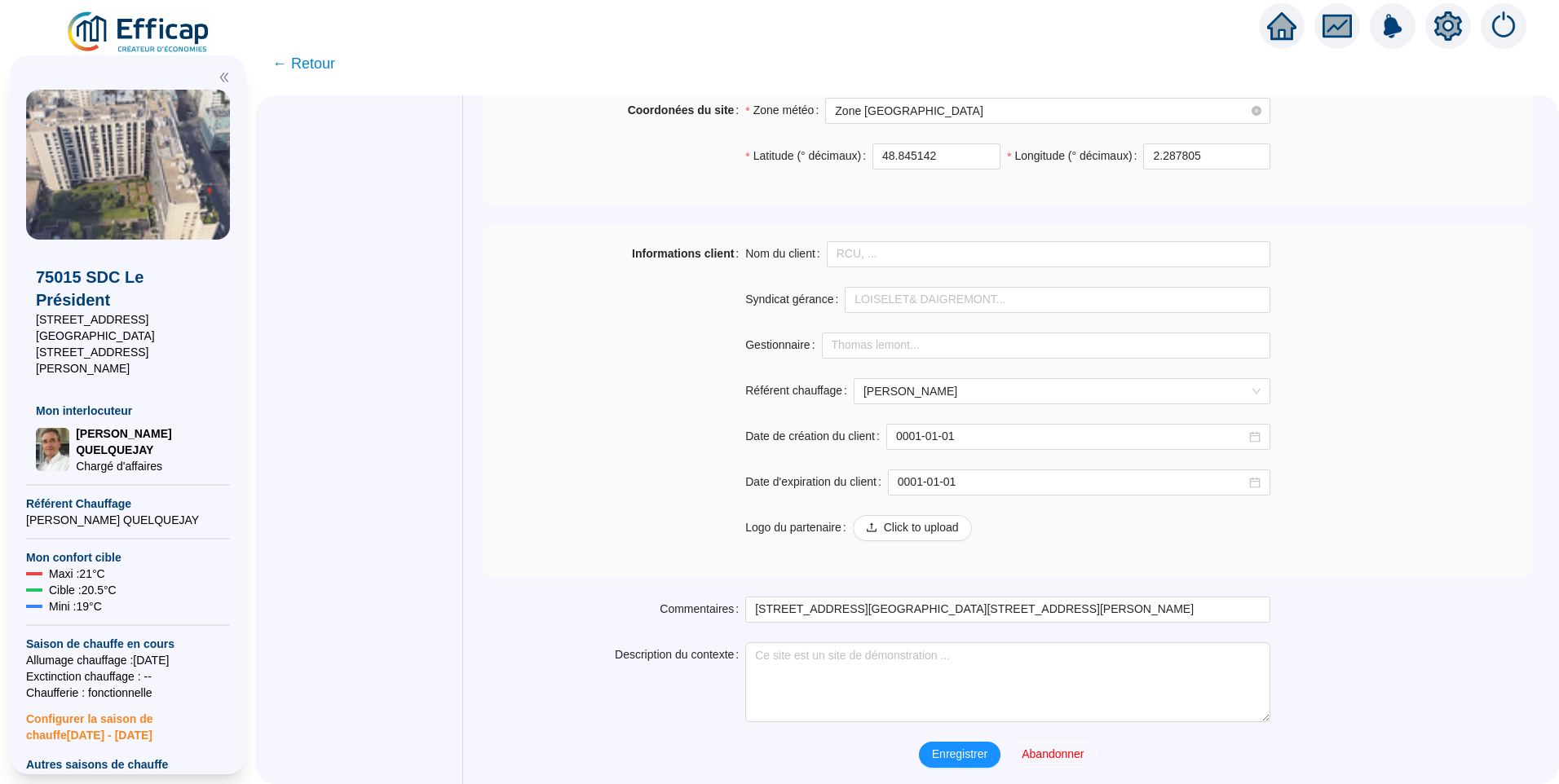
click at [955, 746] on span "Enregistrer" at bounding box center [959, 754] width 56 height 17
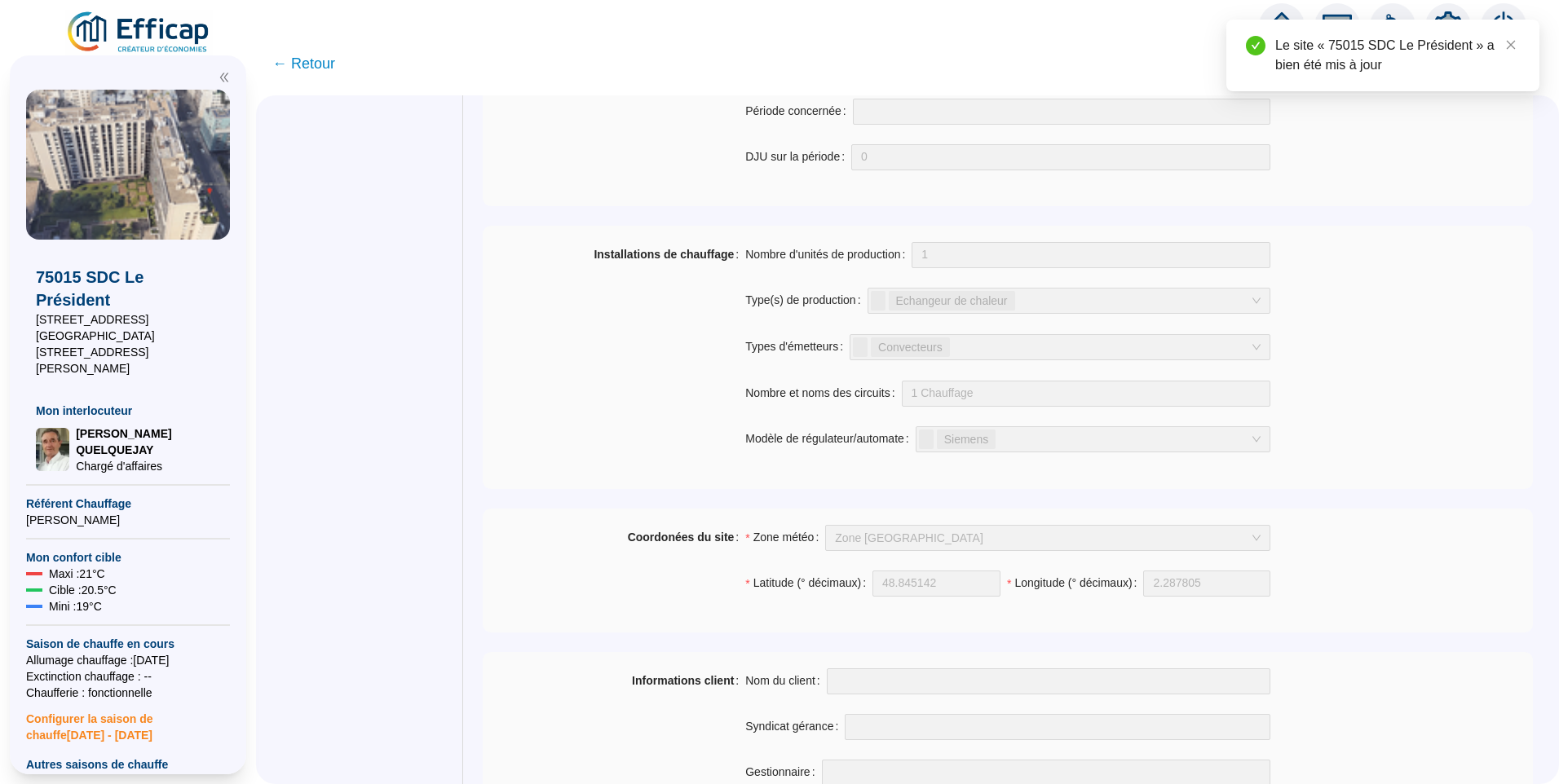
scroll to position [539, 0]
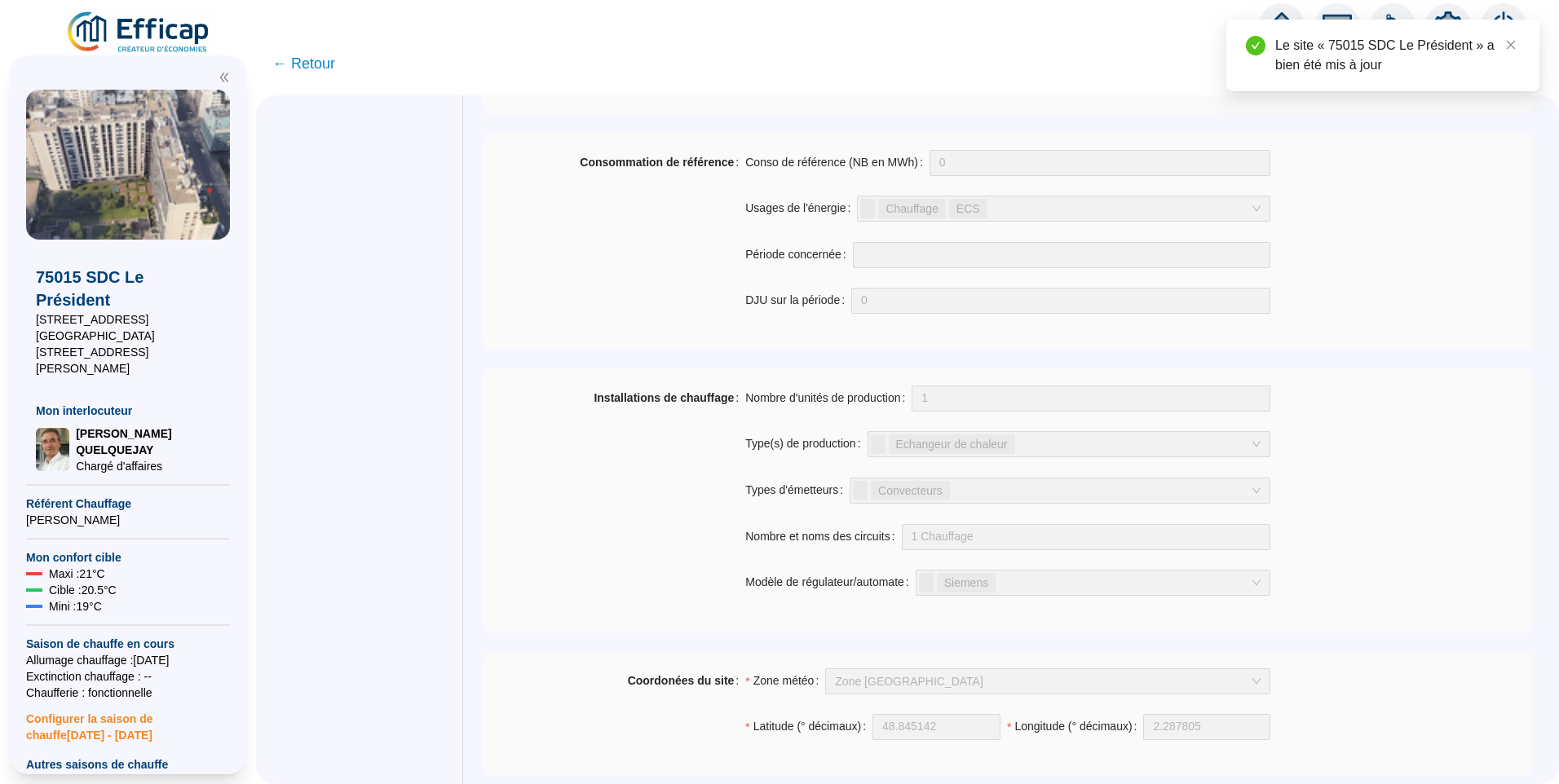
drag, startPoint x: 339, startPoint y: 67, endPoint x: 274, endPoint y: 44, distance: 68.9
click at [335, 67] on span "← Retour" at bounding box center [304, 64] width 63 height 23
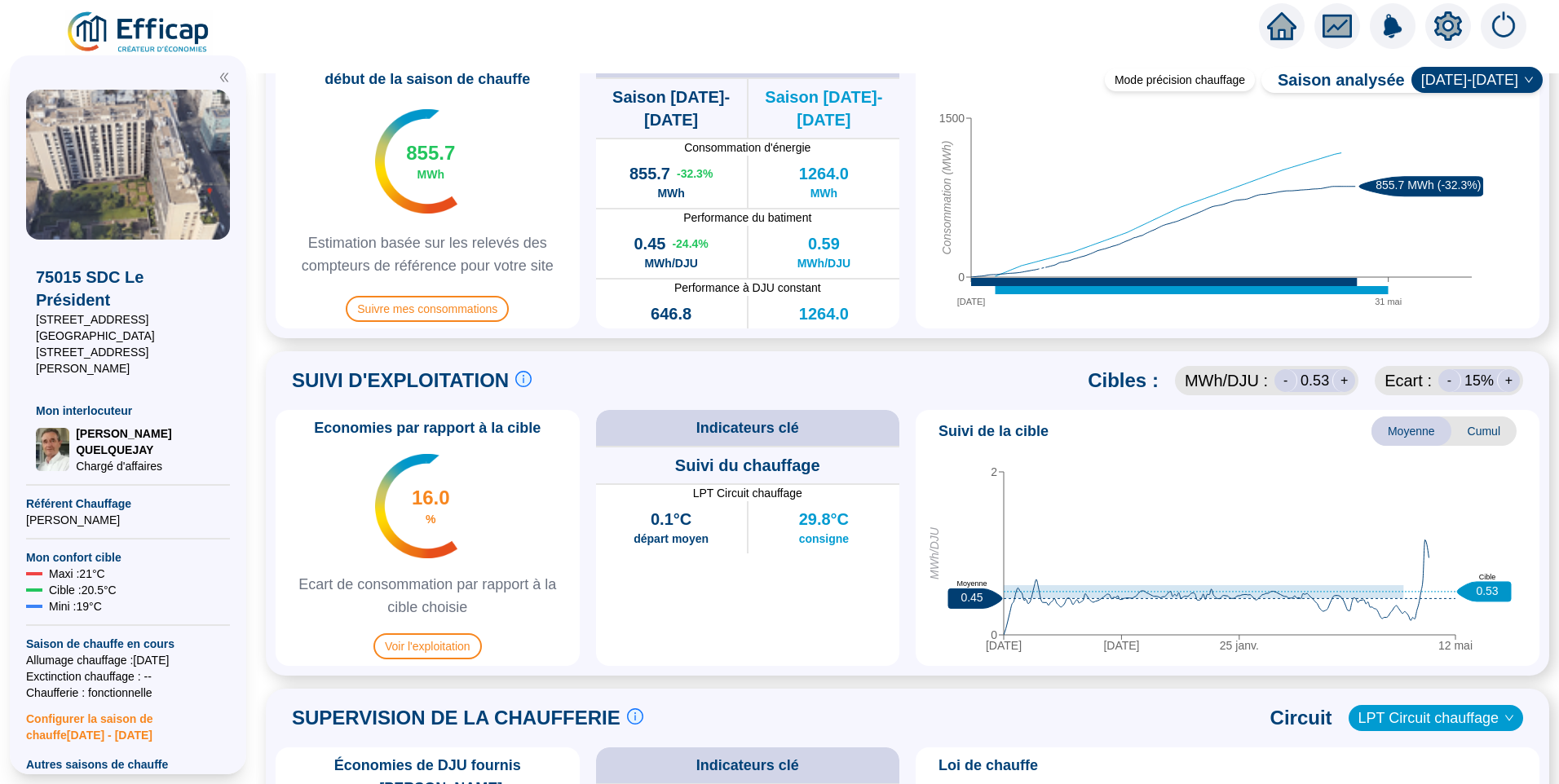
scroll to position [489, 0]
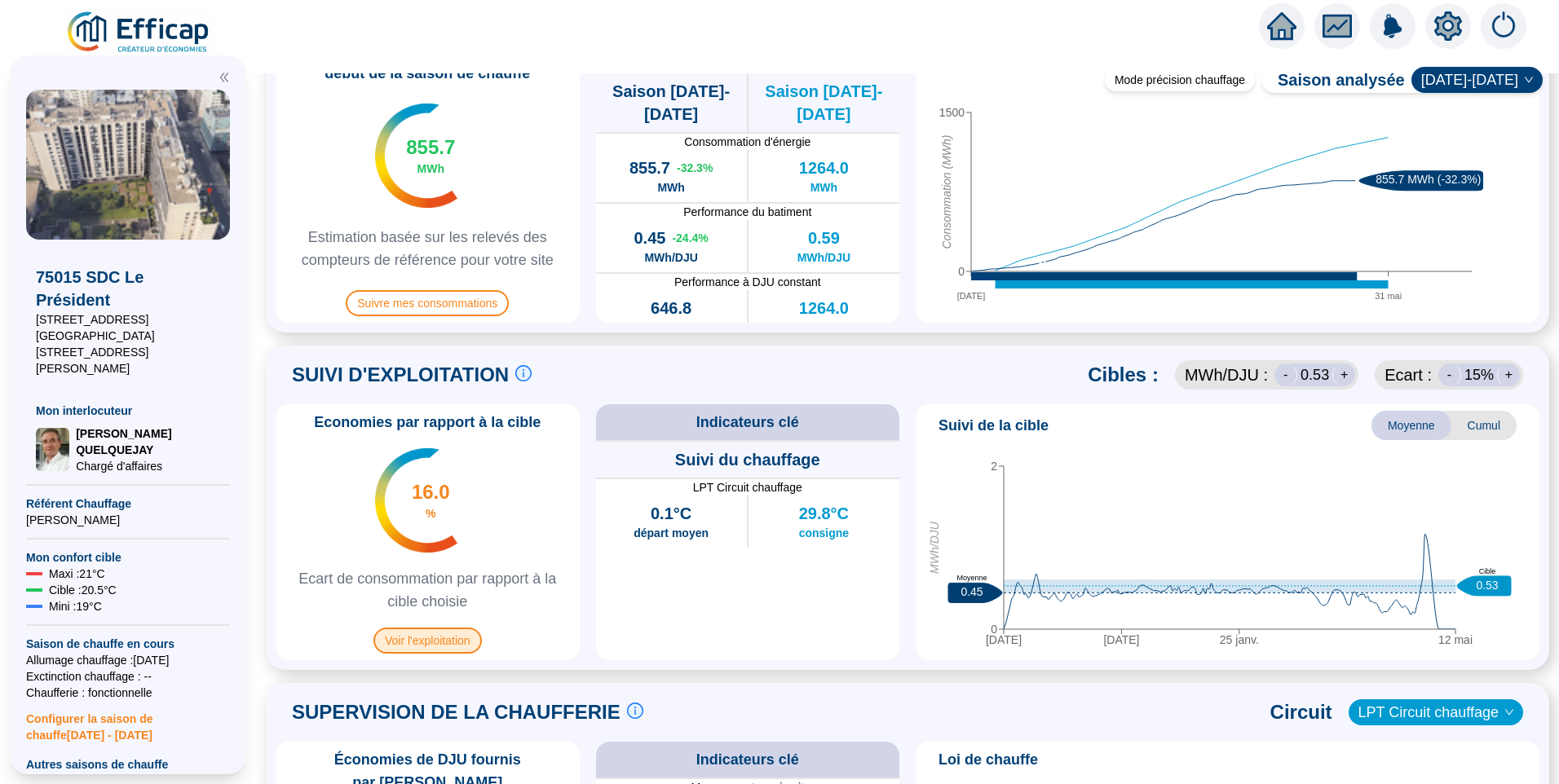
click at [437, 637] on span "Voir l'exploitation" at bounding box center [427, 641] width 109 height 26
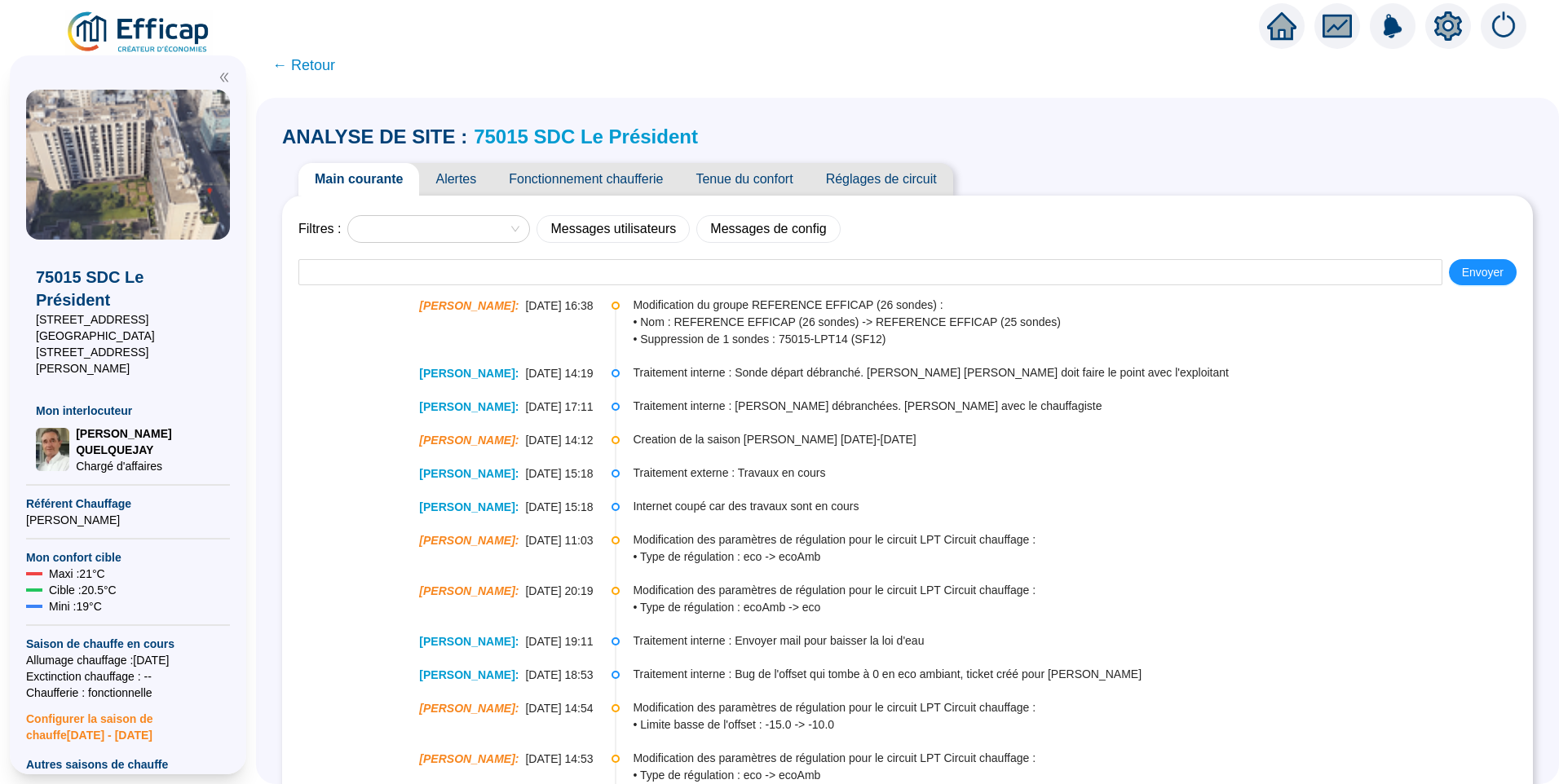
click at [741, 175] on span "Tenue du confort" at bounding box center [744, 179] width 130 height 32
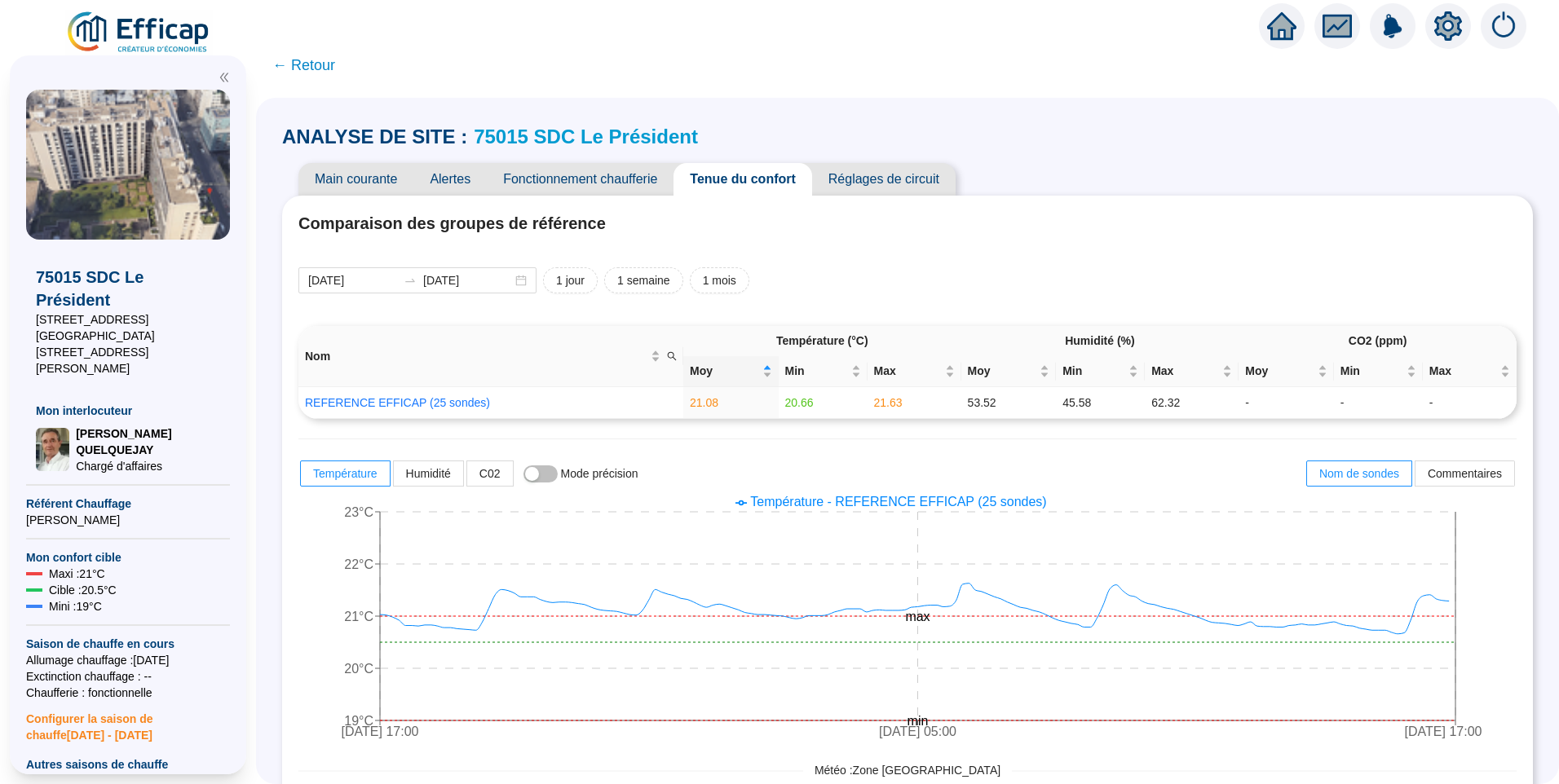
click at [577, 173] on span "Fonctionnement chaufferie" at bounding box center [580, 179] width 186 height 32
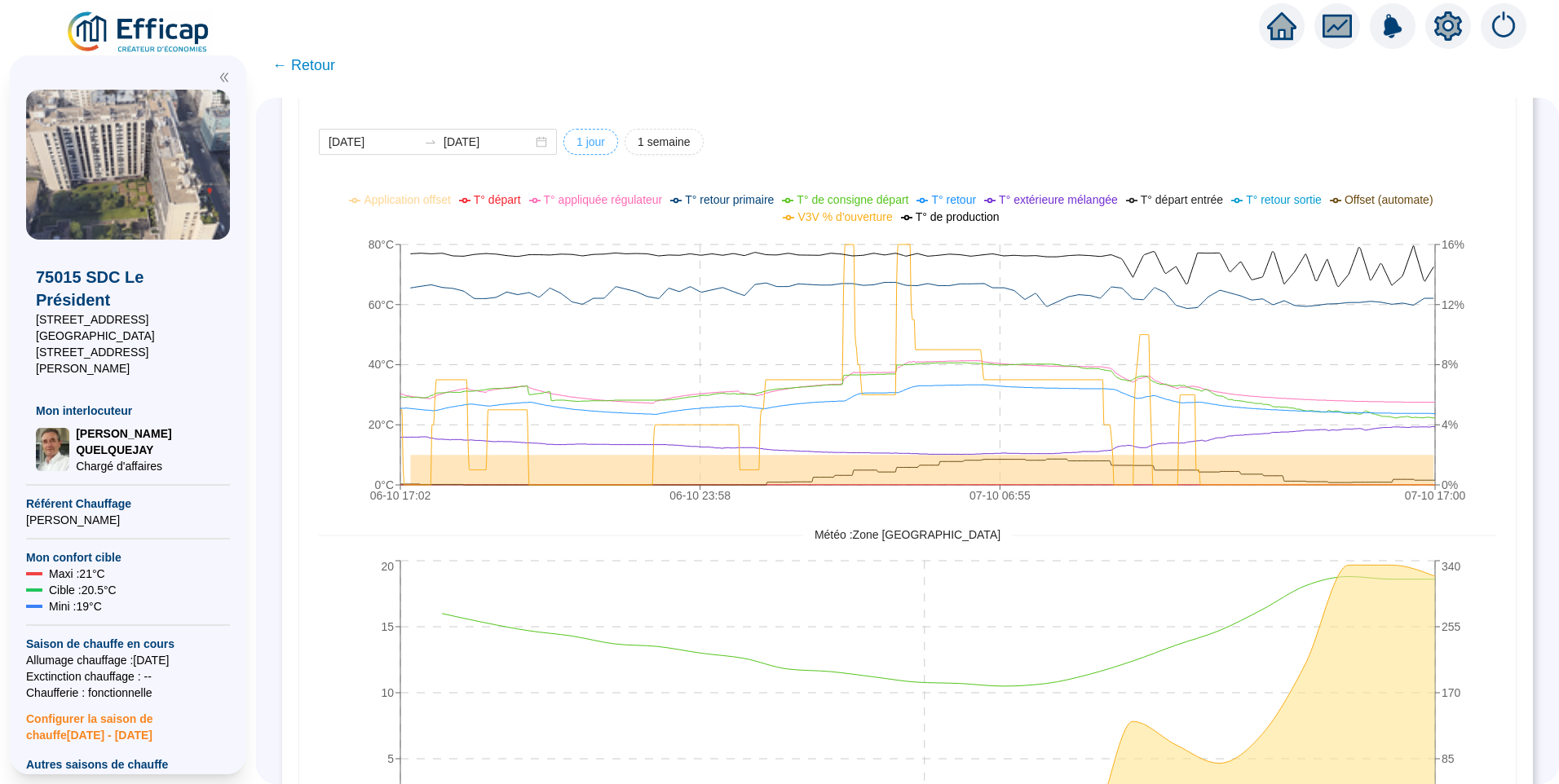
scroll to position [1125, 0]
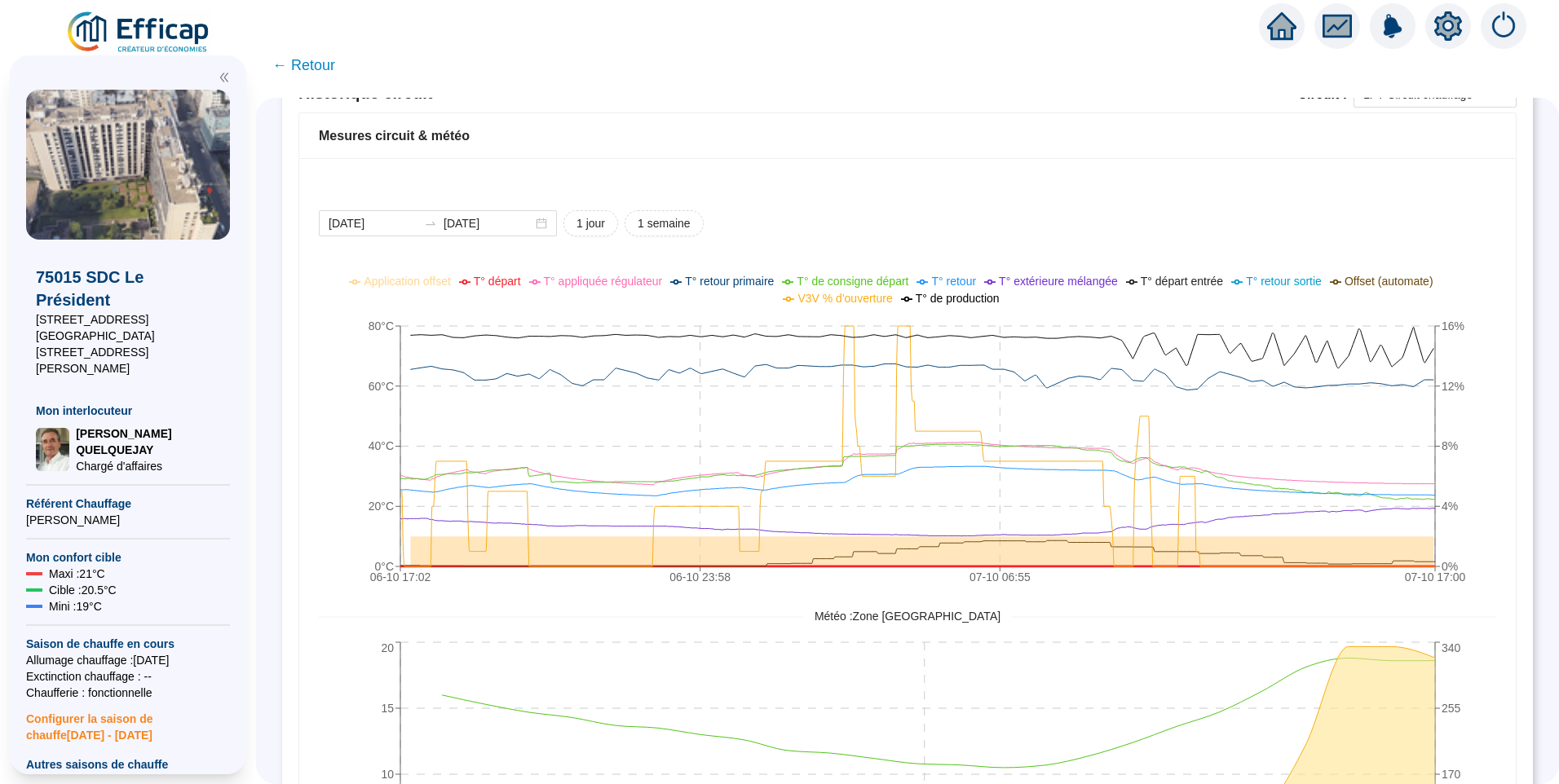
click at [514, 277] on span "T° départ" at bounding box center [497, 281] width 47 height 13
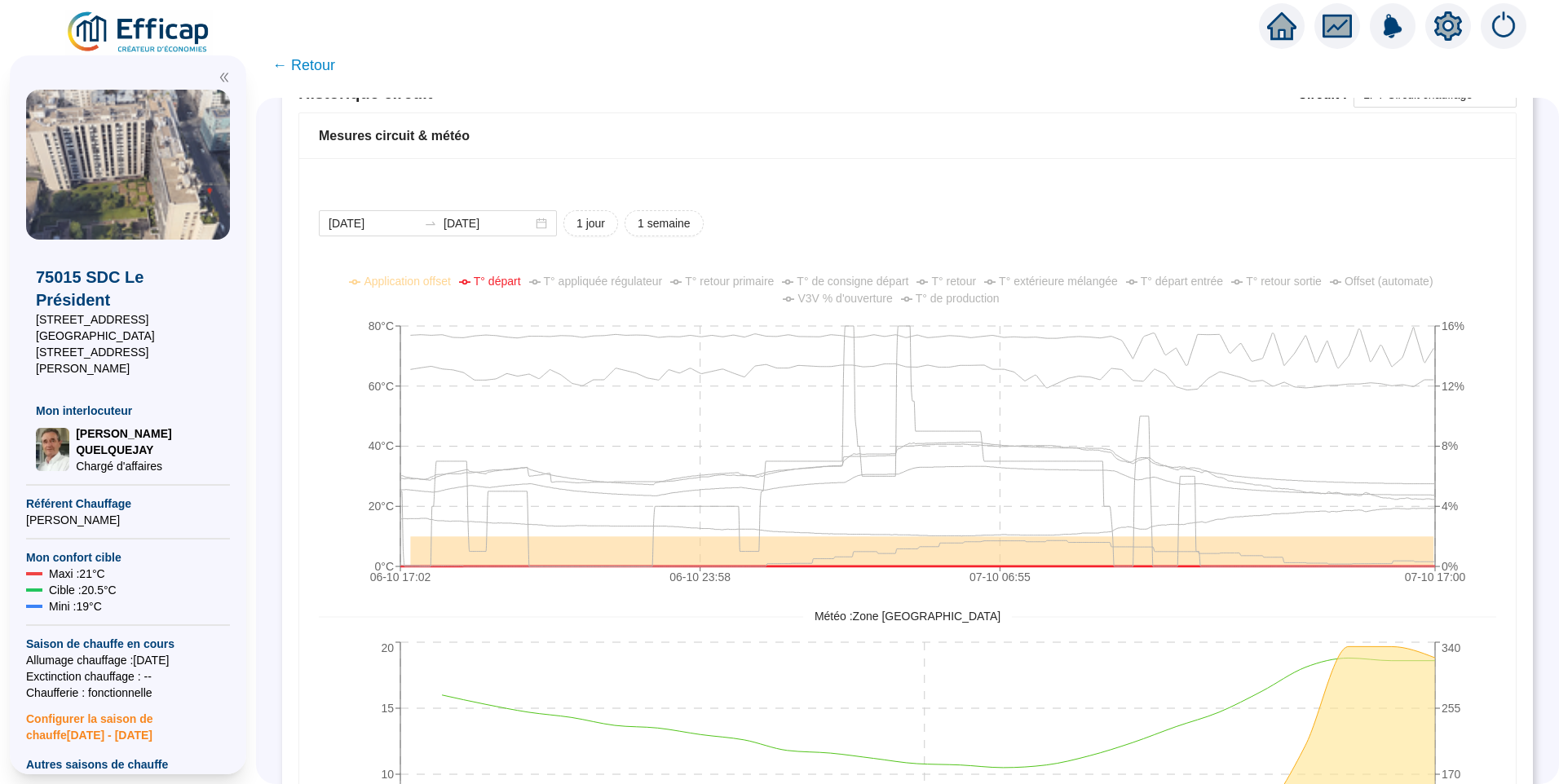
click at [511, 277] on span "T° départ" at bounding box center [497, 281] width 47 height 13
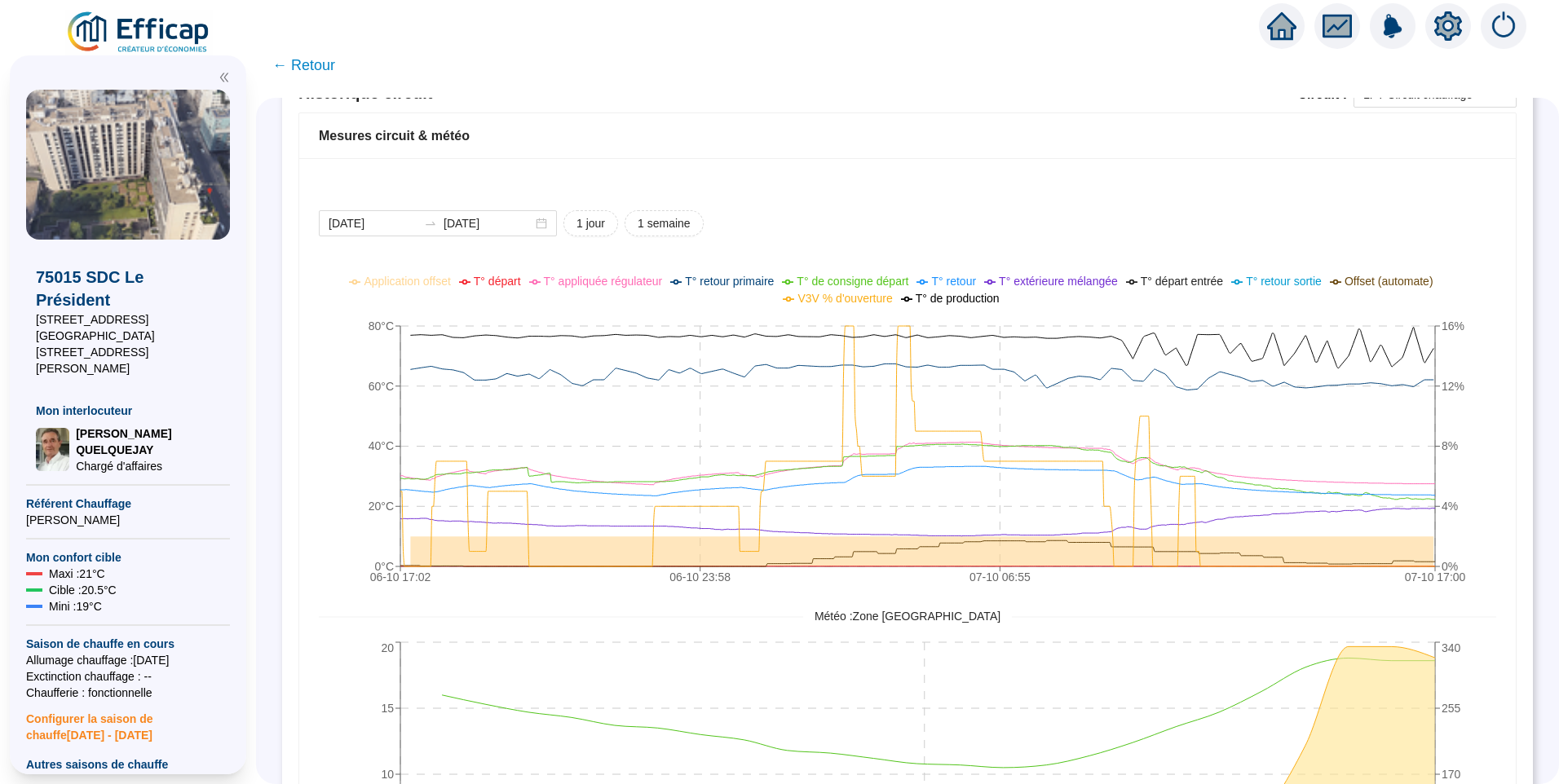
click at [969, 238] on div "2025-10-06 2025-10-07 1 jour 1 semaine 06-10 17:02 06-10 23:58 07-10 06:55 07-1…" at bounding box center [908, 587] width 1178 height 754
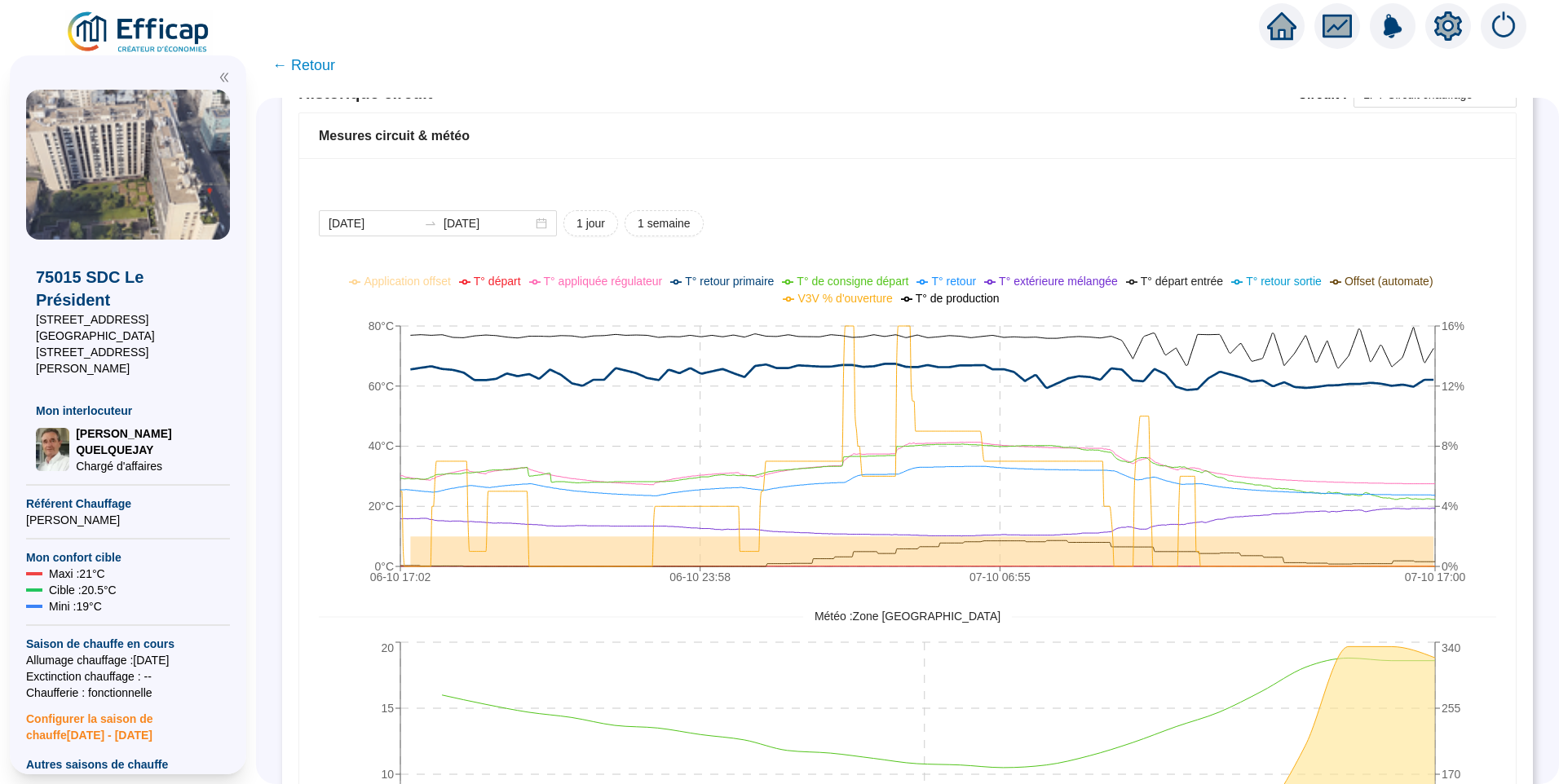
click at [905, 213] on div "2025-10-06 2025-10-07 1 jour 1 semaine" at bounding box center [908, 224] width 1178 height 26
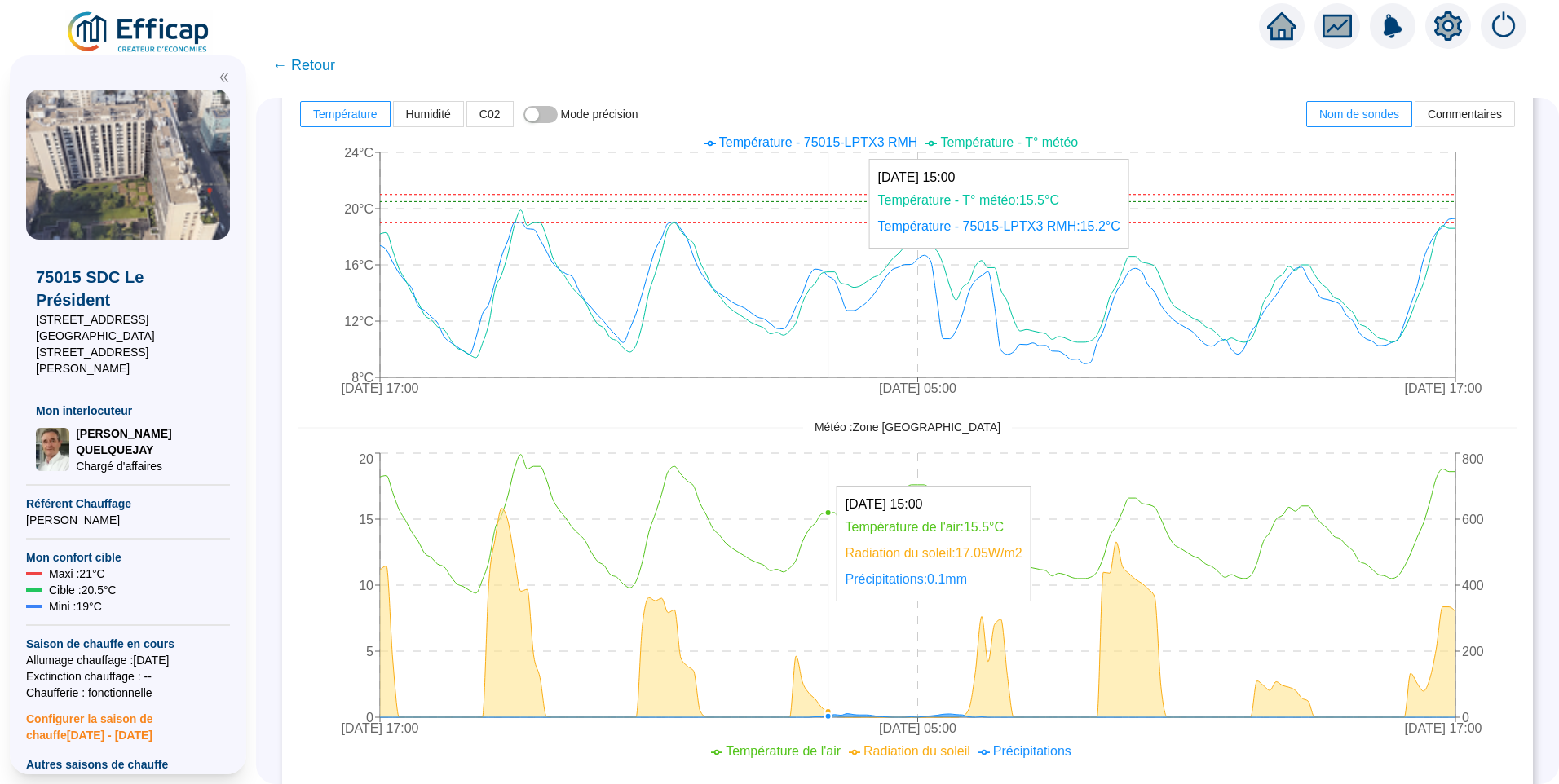
scroll to position [0, 0]
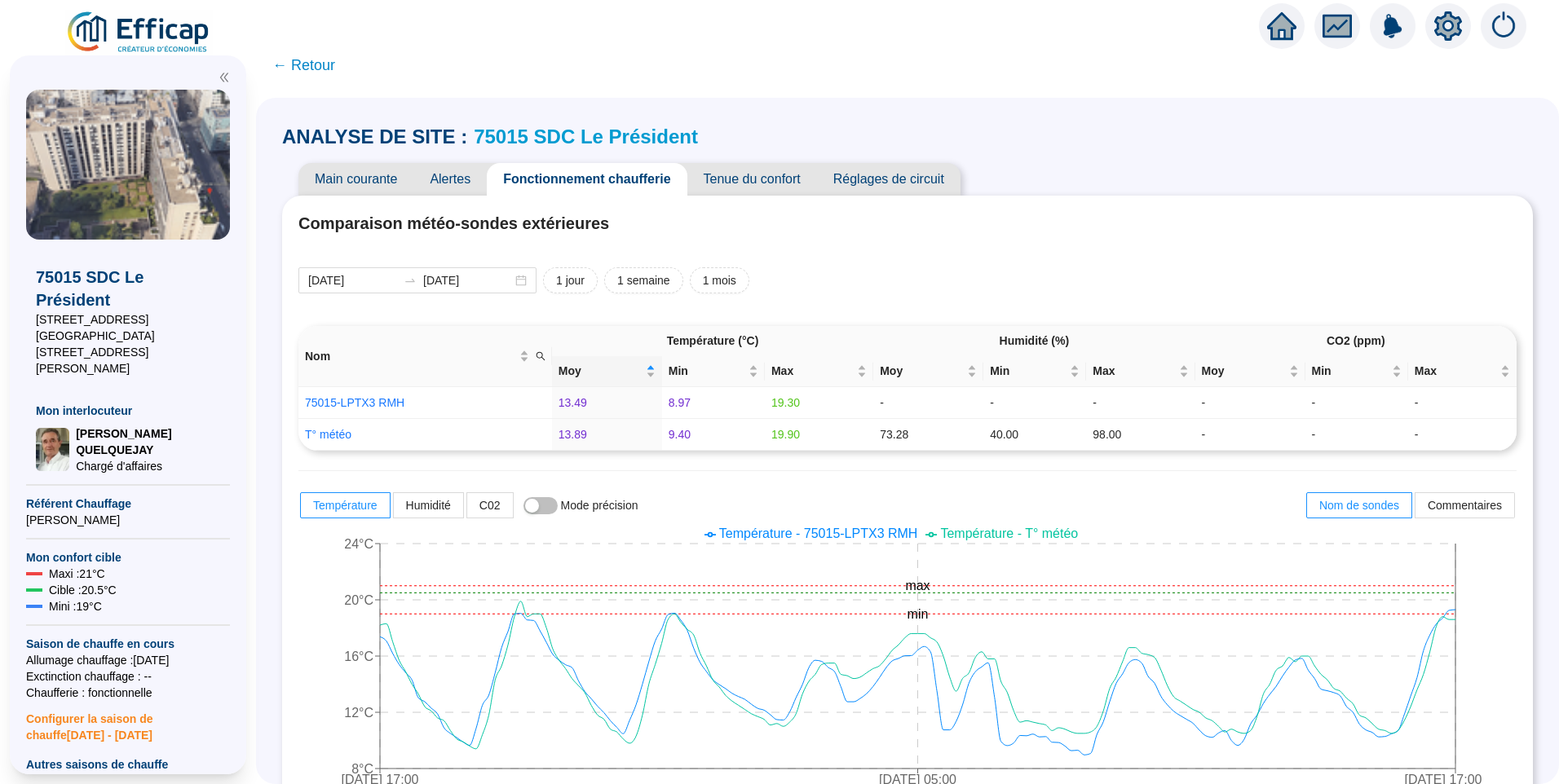
click at [755, 176] on span "Tenue du confort" at bounding box center [752, 179] width 130 height 32
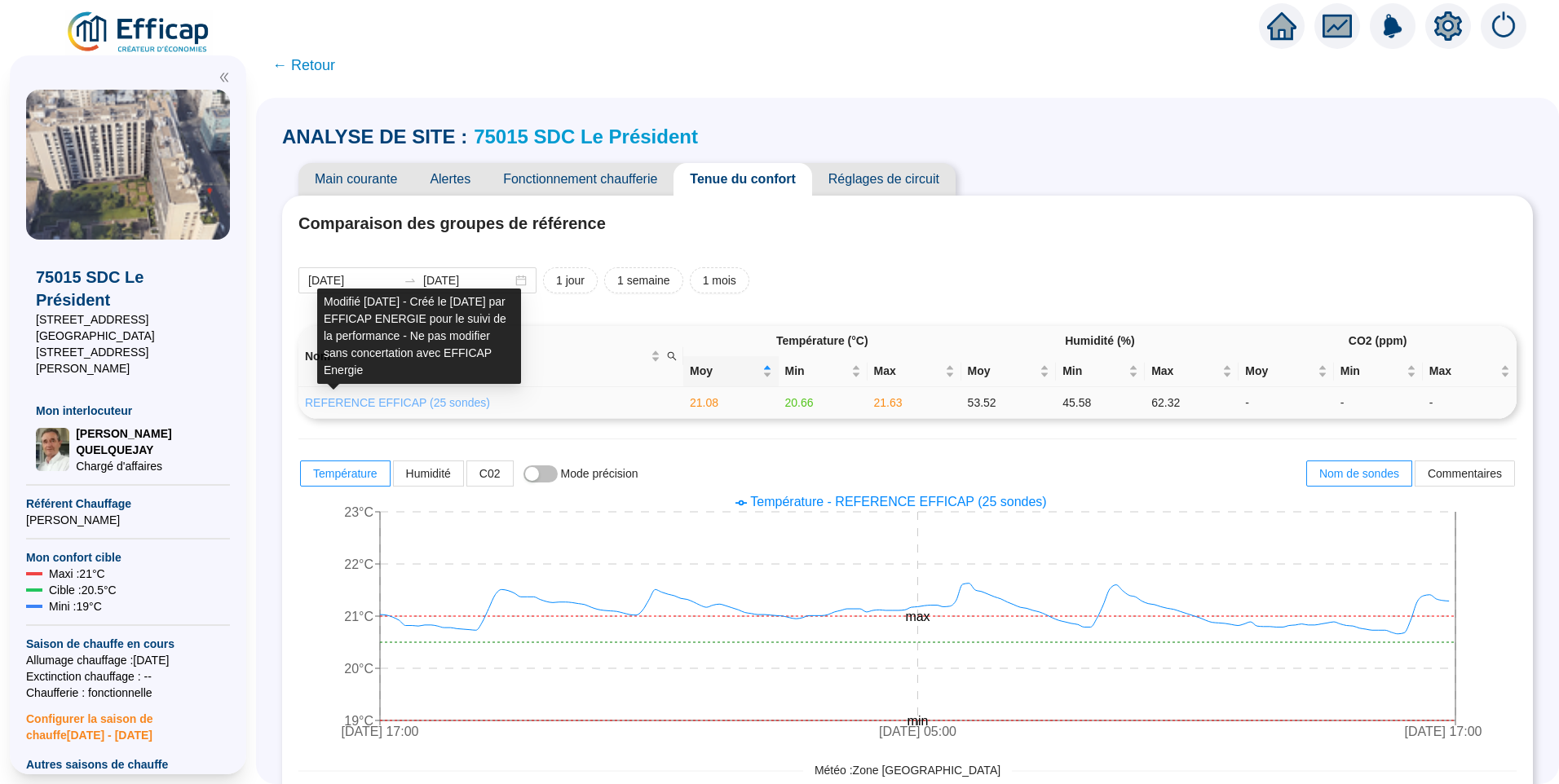
click at [433, 406] on link "REFERENCE EFFICAP (25 sondes)" at bounding box center [397, 402] width 185 height 13
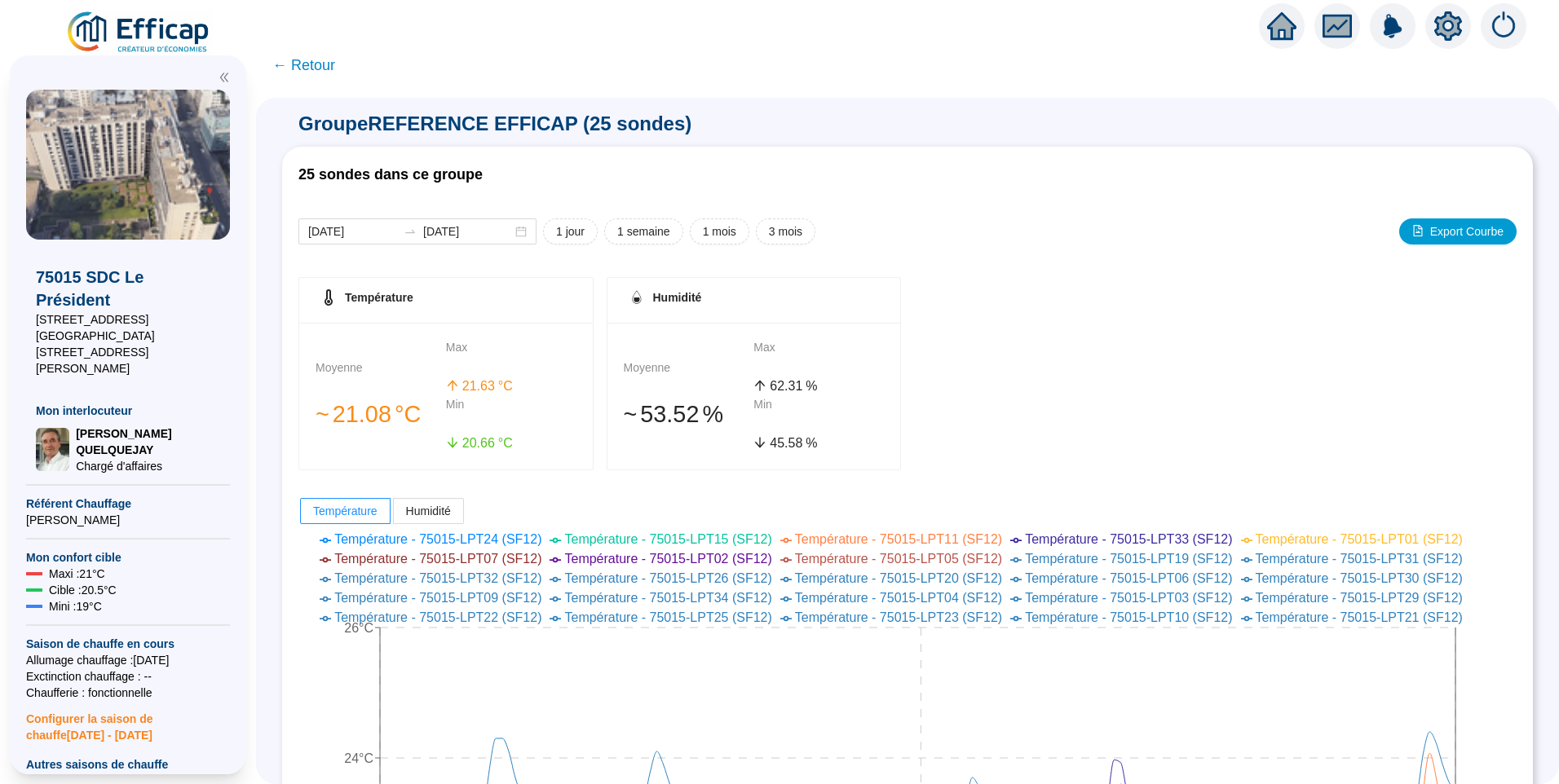
click at [326, 59] on span "← Retour" at bounding box center [304, 65] width 63 height 23
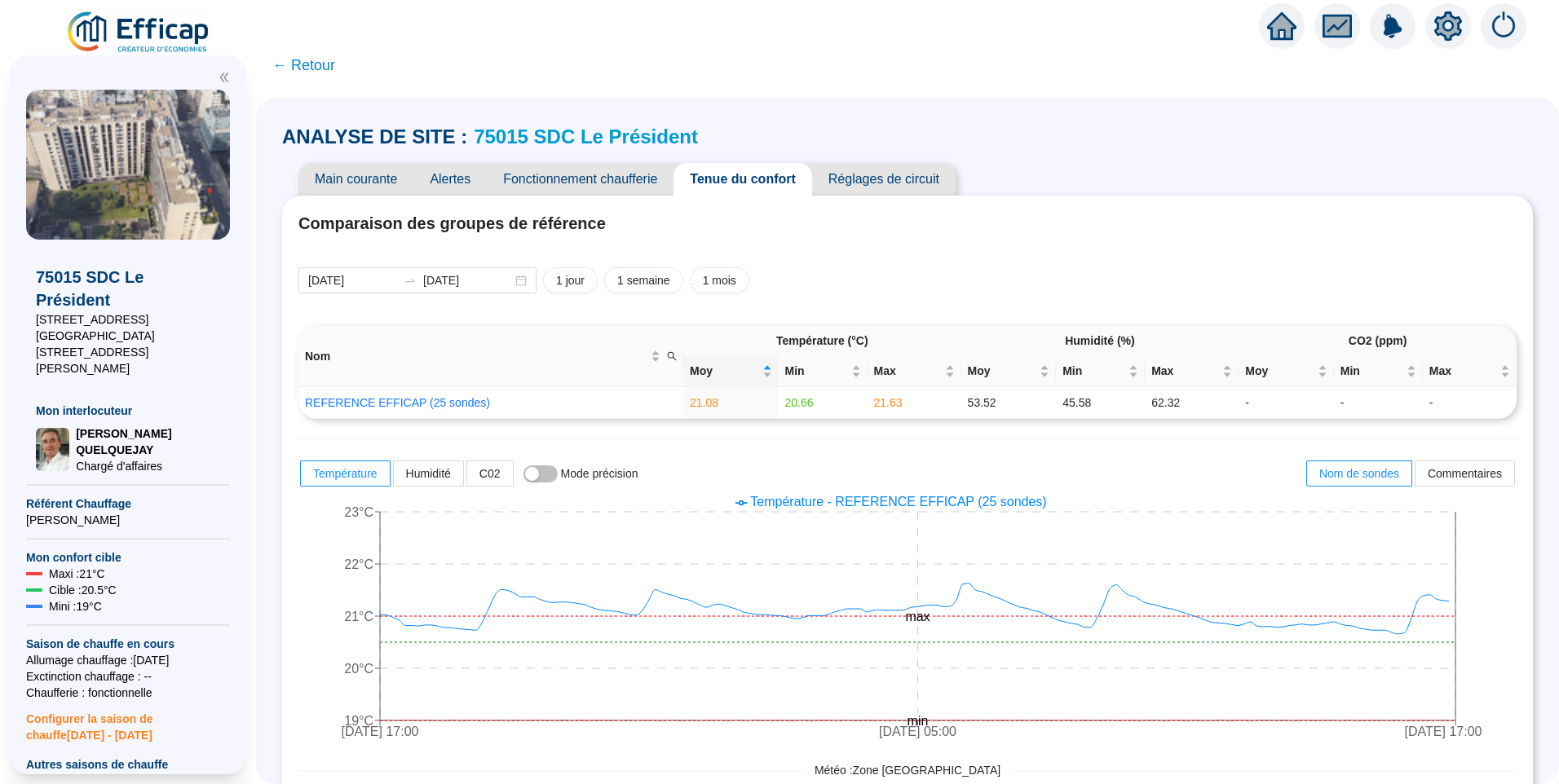
click at [611, 176] on span "Fonctionnement chaufferie" at bounding box center [580, 179] width 186 height 32
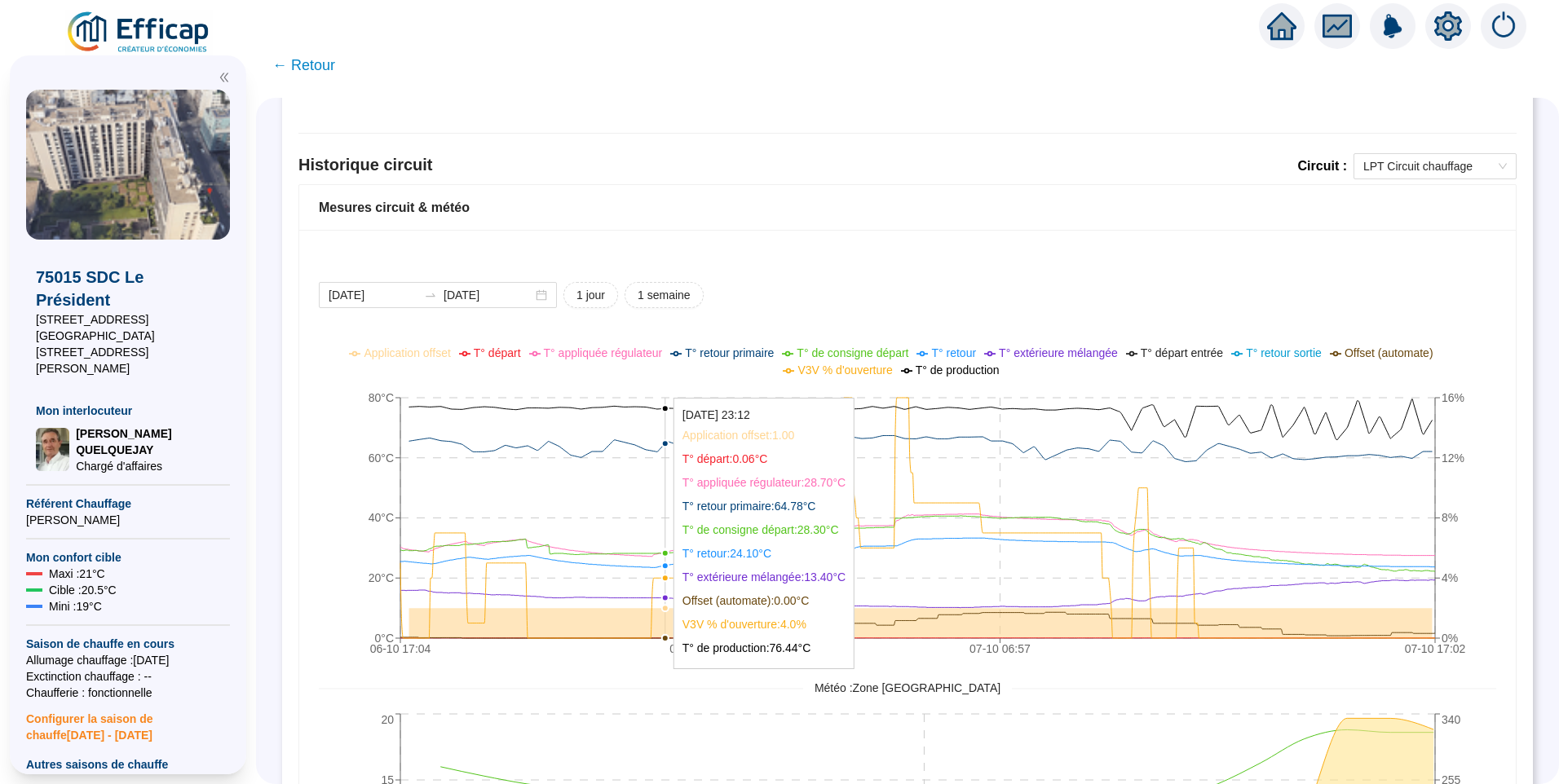
scroll to position [1043, 0]
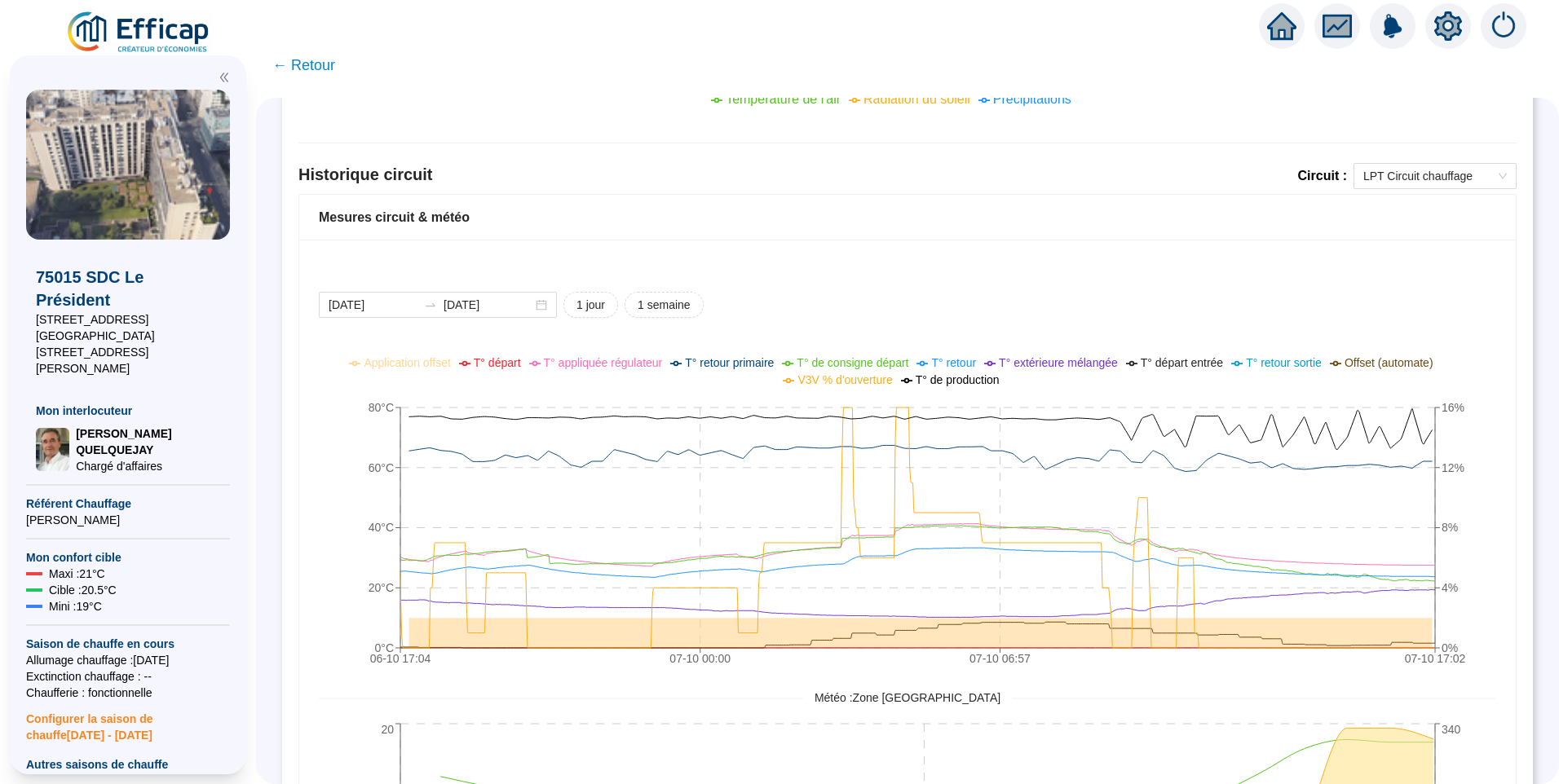
click at [1199, 246] on div "2025-10-06 2025-10-07 1 jour 1 semaine 06-10 17:04 07-10 00:00 07-10 06:57 07-1…" at bounding box center [907, 652] width 1217 height 825
click at [1239, 276] on div "2025-10-06 2025-10-07 1 jour 1 semaine 06-10 17:04 07-10 00:00 07-10 06:57 07-1…" at bounding box center [907, 652] width 1217 height 825
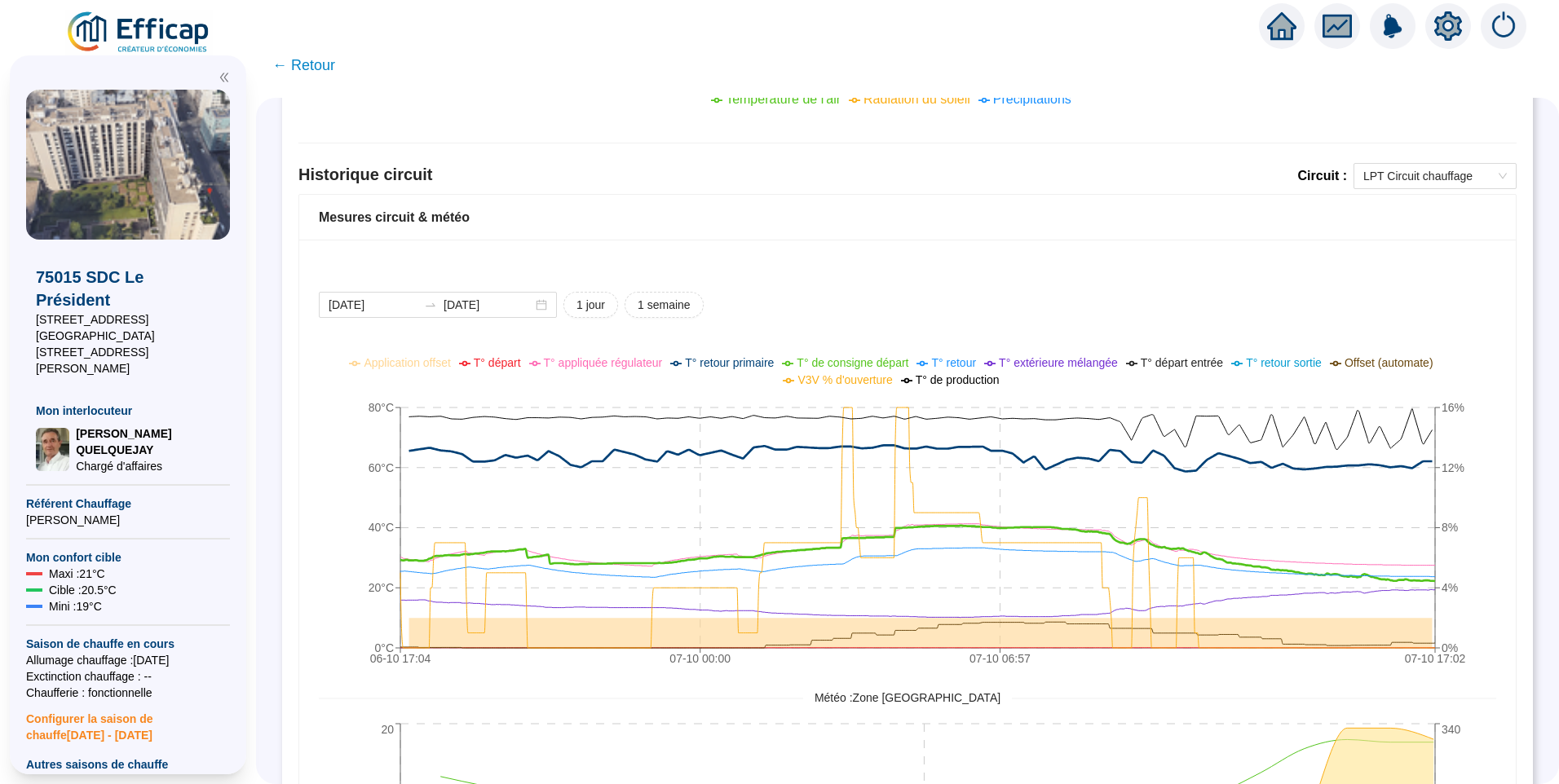
click at [1371, 306] on div "2025-10-06 2025-10-07 1 jour 1 semaine" at bounding box center [908, 305] width 1178 height 26
drag, startPoint x: 1315, startPoint y: 320, endPoint x: 1300, endPoint y: 557, distance: 237.5
click at [1315, 320] on div "2025-10-06 2025-10-07 1 jour 1 semaine 06-10 17:04 07-10 00:00 07-10 06:57 07-1…" at bounding box center [908, 668] width 1178 height 754
click at [1231, 313] on div "2025-10-06 2025-10-07 1 jour 1 semaine" at bounding box center [908, 305] width 1178 height 26
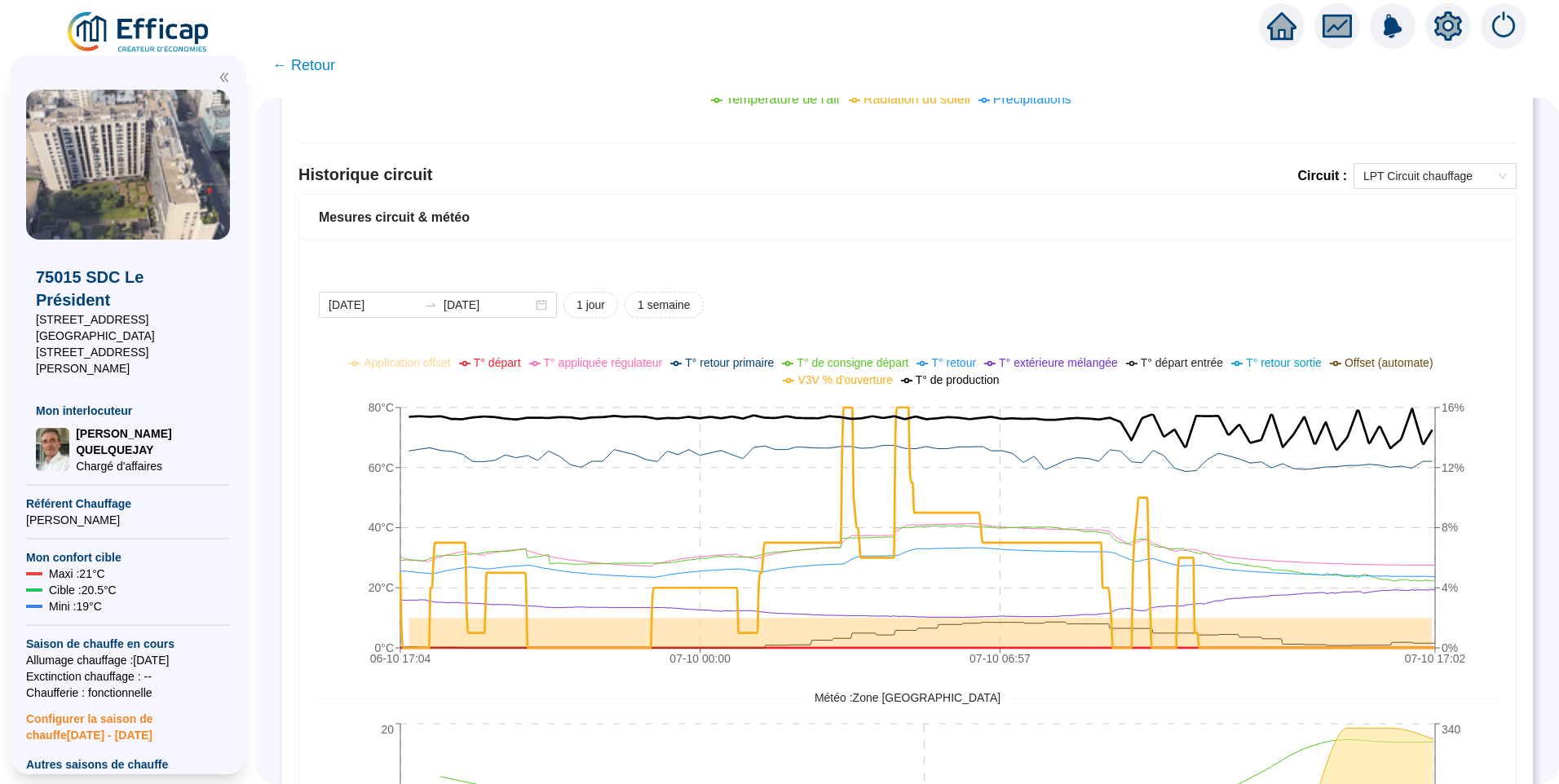
click at [501, 367] on span "T° départ" at bounding box center [497, 363] width 47 height 13
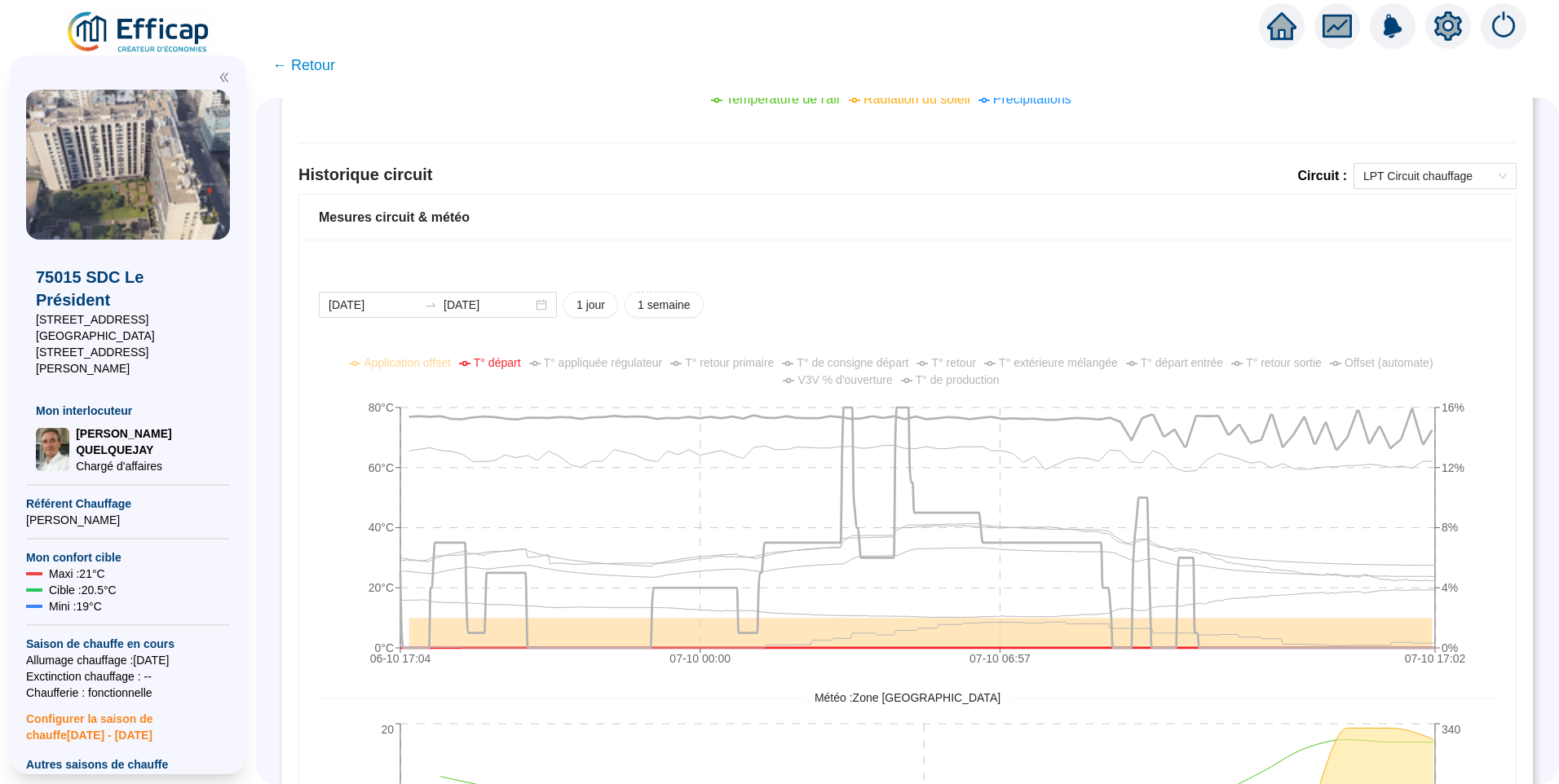
click at [1258, 328] on div "2025-10-06 2025-10-07 1 jour 1 semaine 06-10 17:04 07-10 00:00 07-10 06:57 07-1…" at bounding box center [908, 668] width 1178 height 754
click at [1258, 327] on div "2025-10-06 2025-10-07 1 jour 1 semaine 06-10 17:04 07-10 00:00 07-10 06:57 07-1…" at bounding box center [908, 668] width 1178 height 754
click at [616, 368] on span "T° appliquée régulateur" at bounding box center [604, 363] width 119 height 13
click at [765, 368] on span "T° retour primaire" at bounding box center [729, 363] width 89 height 13
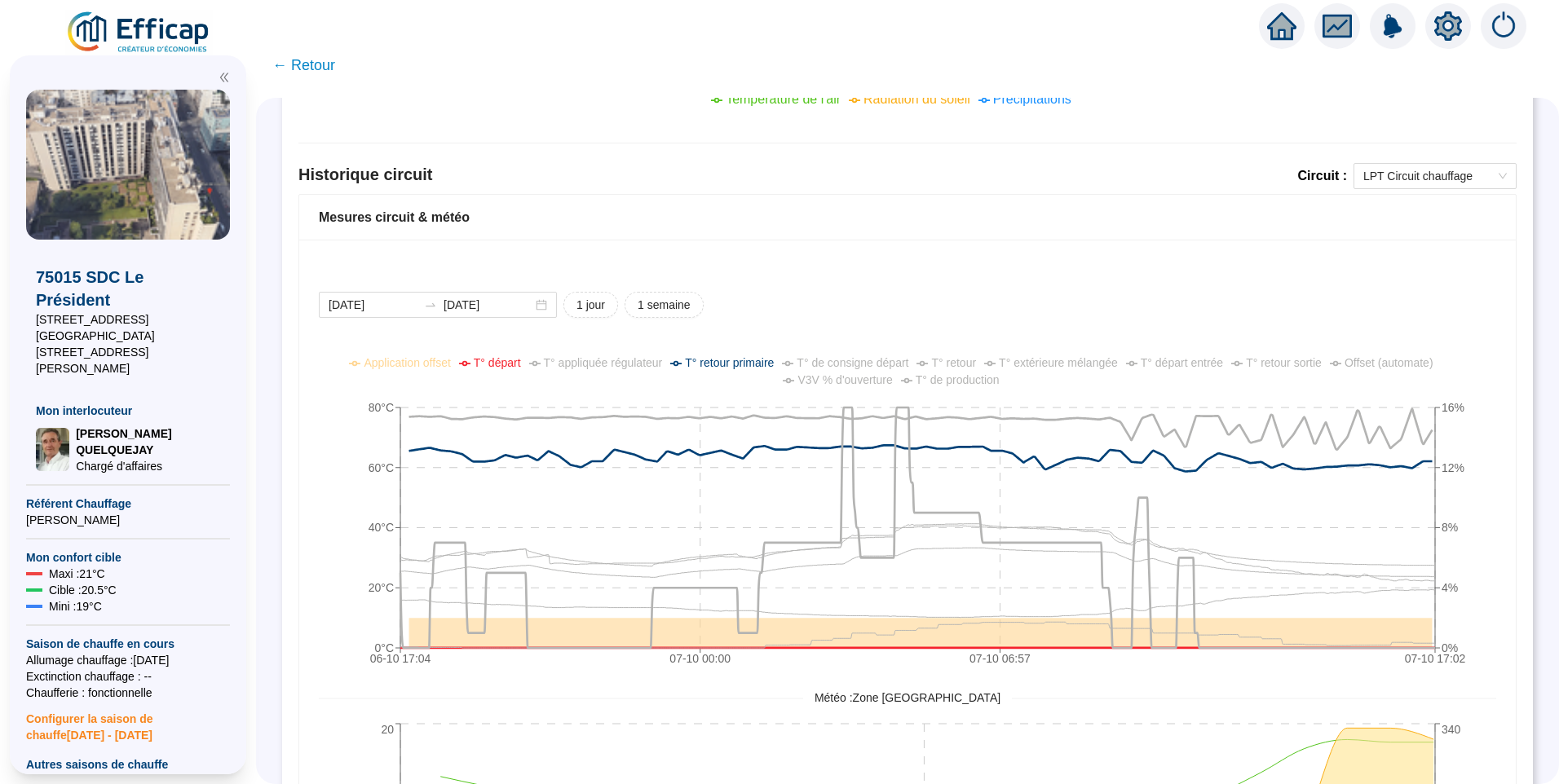
click at [765, 368] on span "T° retour primaire" at bounding box center [729, 363] width 89 height 13
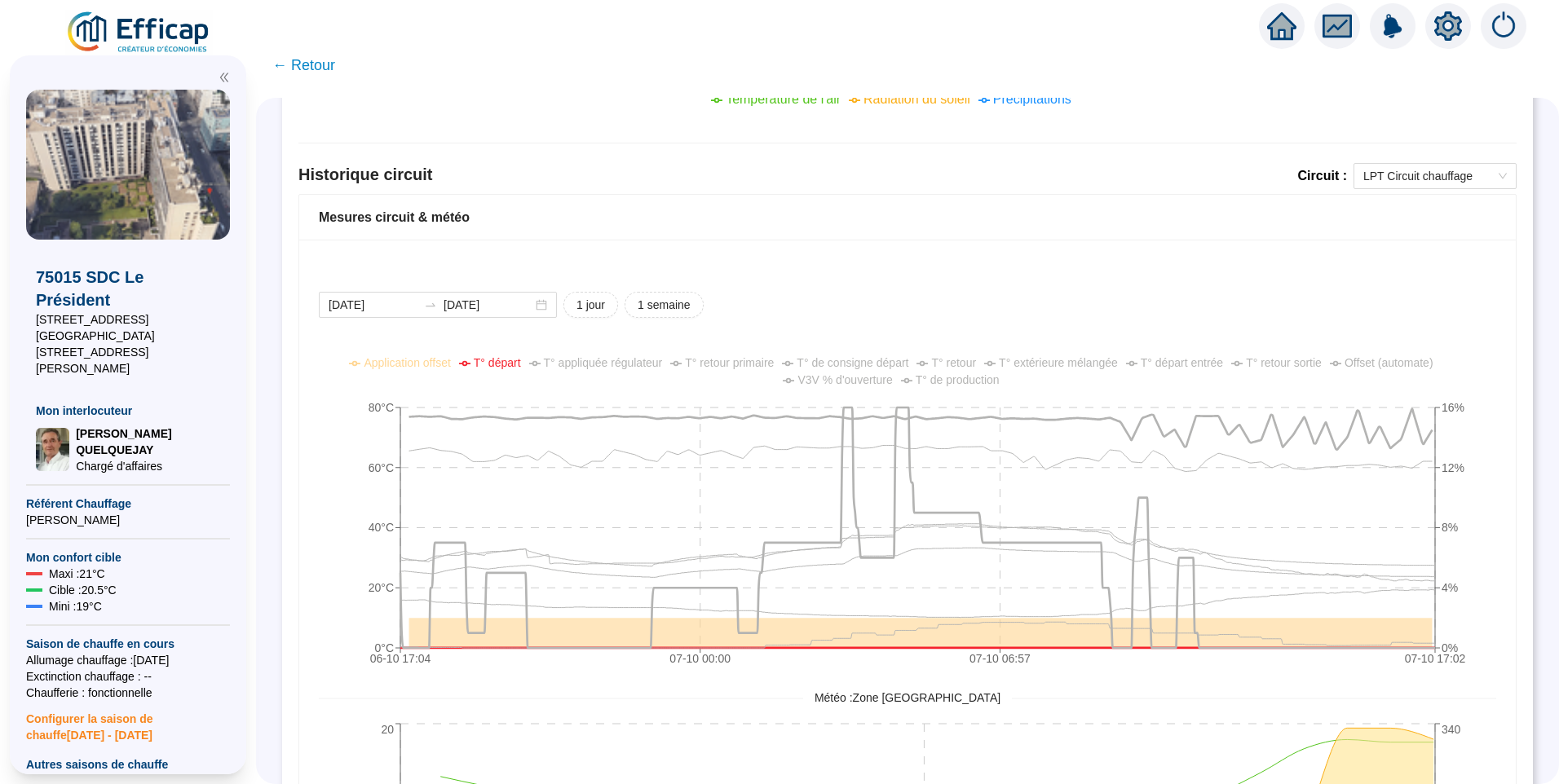
click at [879, 362] on span "T° de consigne départ" at bounding box center [852, 363] width 112 height 13
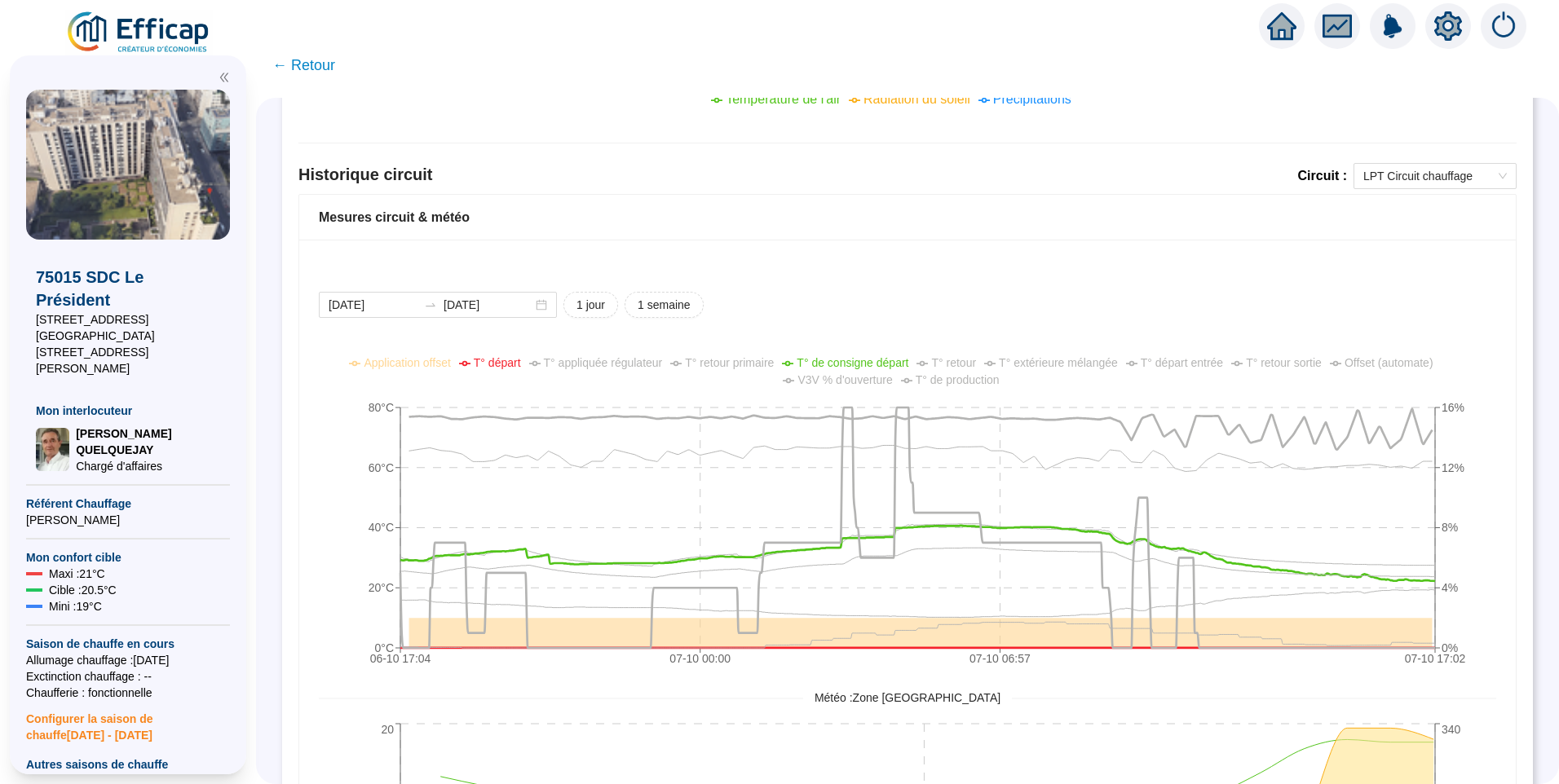
click at [879, 362] on span "T° de consigne départ" at bounding box center [852, 363] width 112 height 13
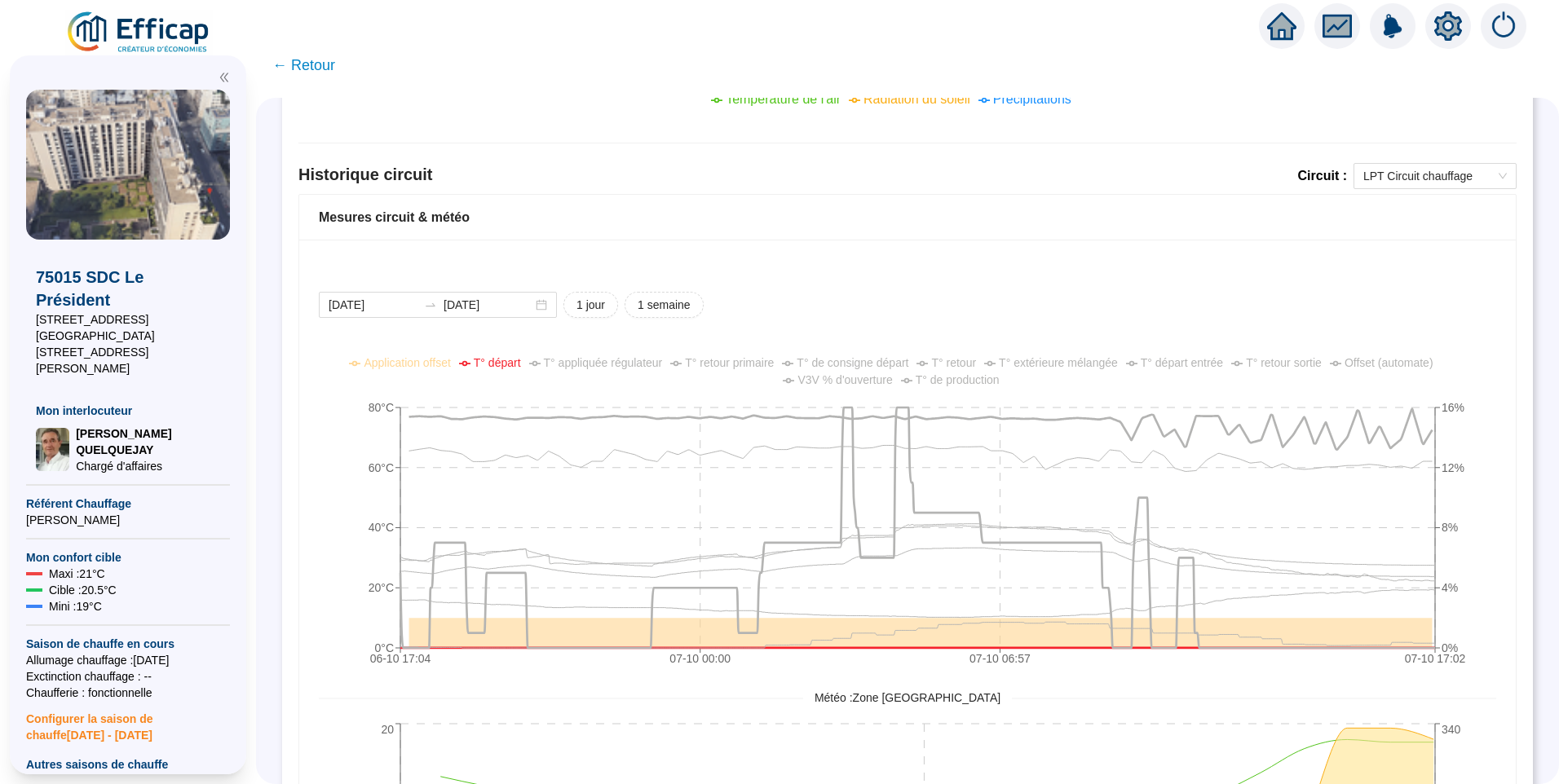
click at [1018, 317] on div "2025-10-06 2025-10-07 1 jour 1 semaine" at bounding box center [908, 305] width 1178 height 26
drag, startPoint x: 1006, startPoint y: 305, endPoint x: 987, endPoint y: 324, distance: 26.9
click at [1006, 305] on div "2025-10-06 2025-10-07 1 jour 1 semaine" at bounding box center [908, 305] width 1178 height 26
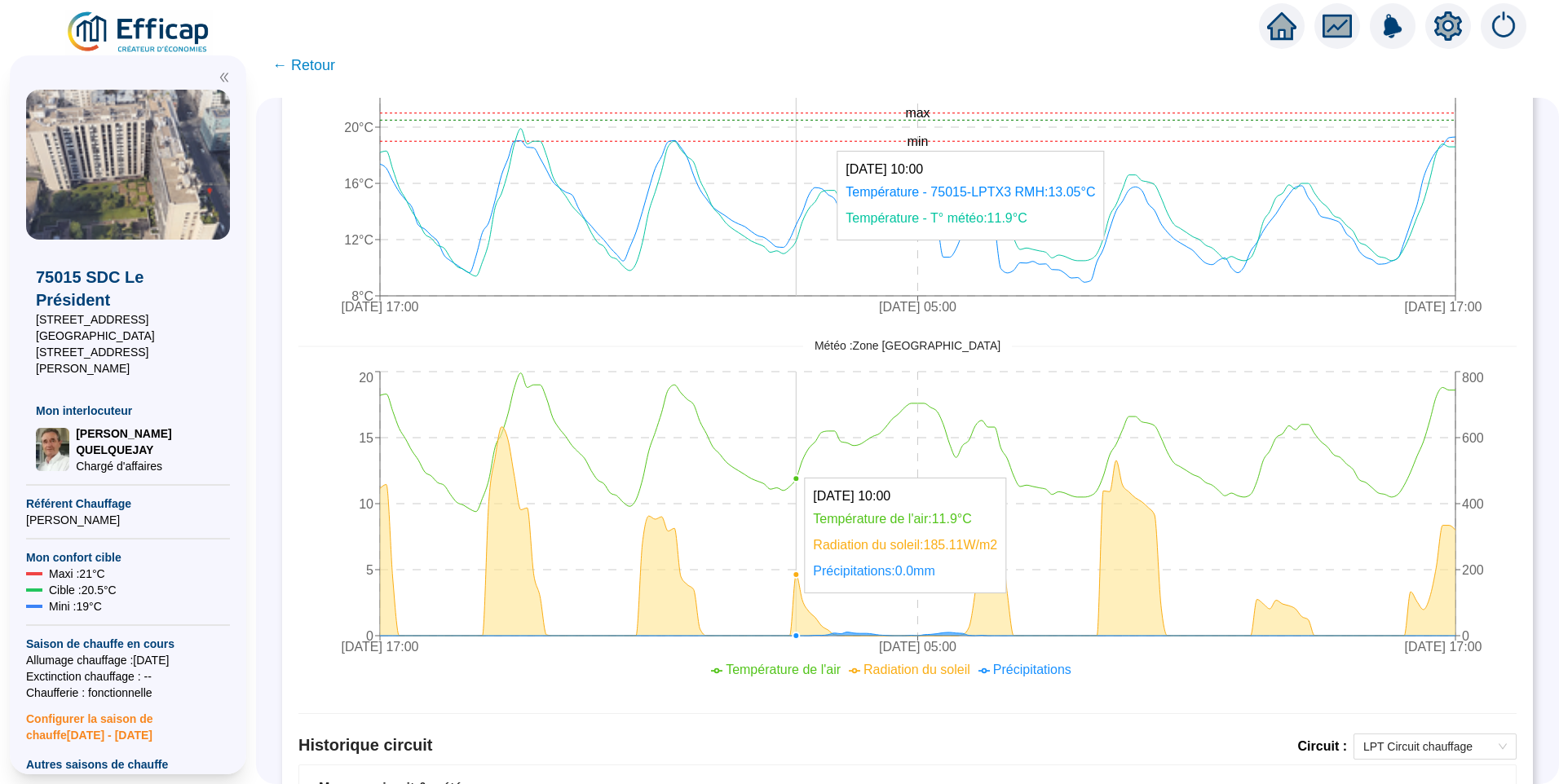
scroll to position [1125, 0]
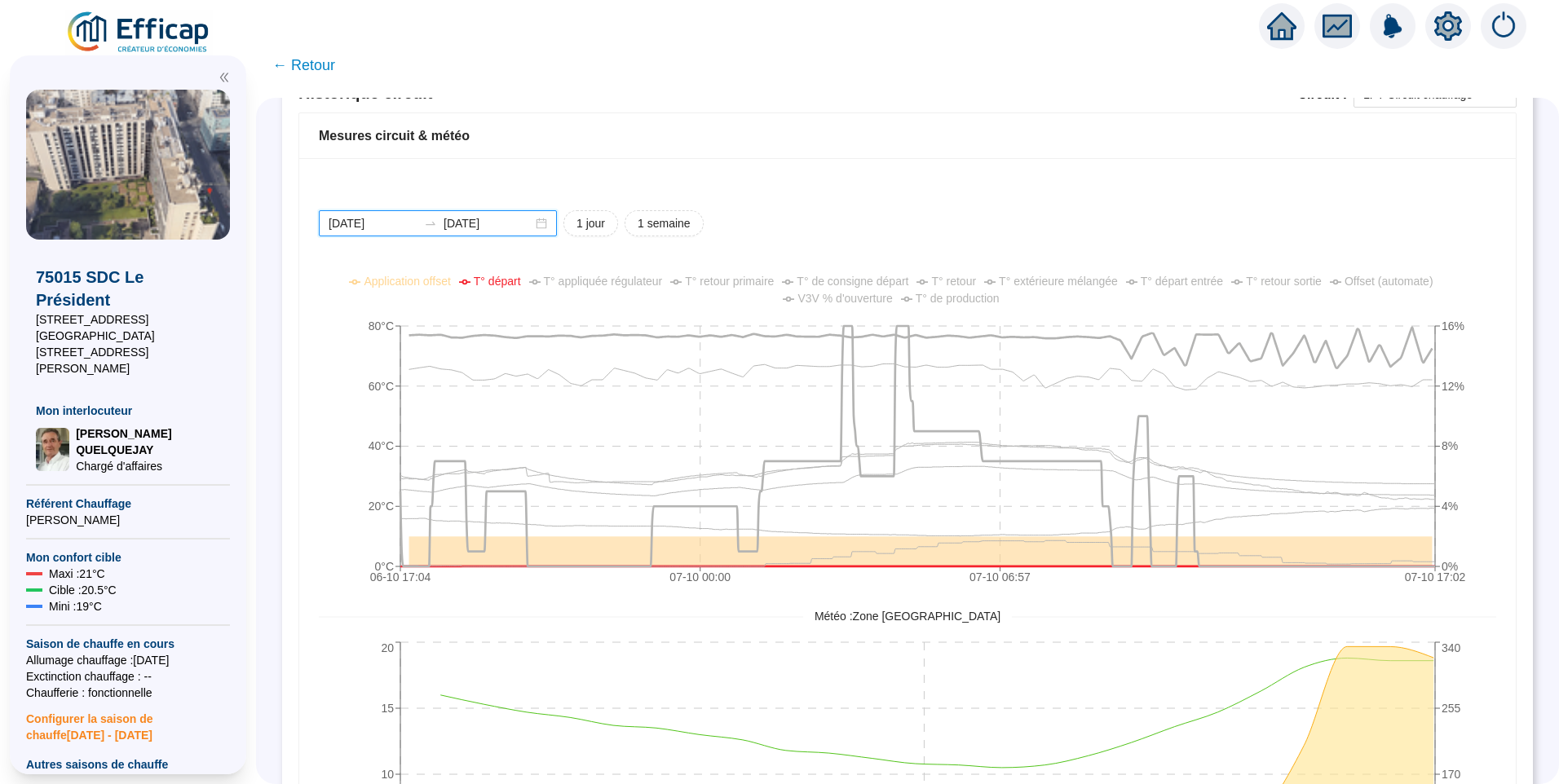
click at [416, 221] on input "[DATE]" at bounding box center [373, 224] width 89 height 17
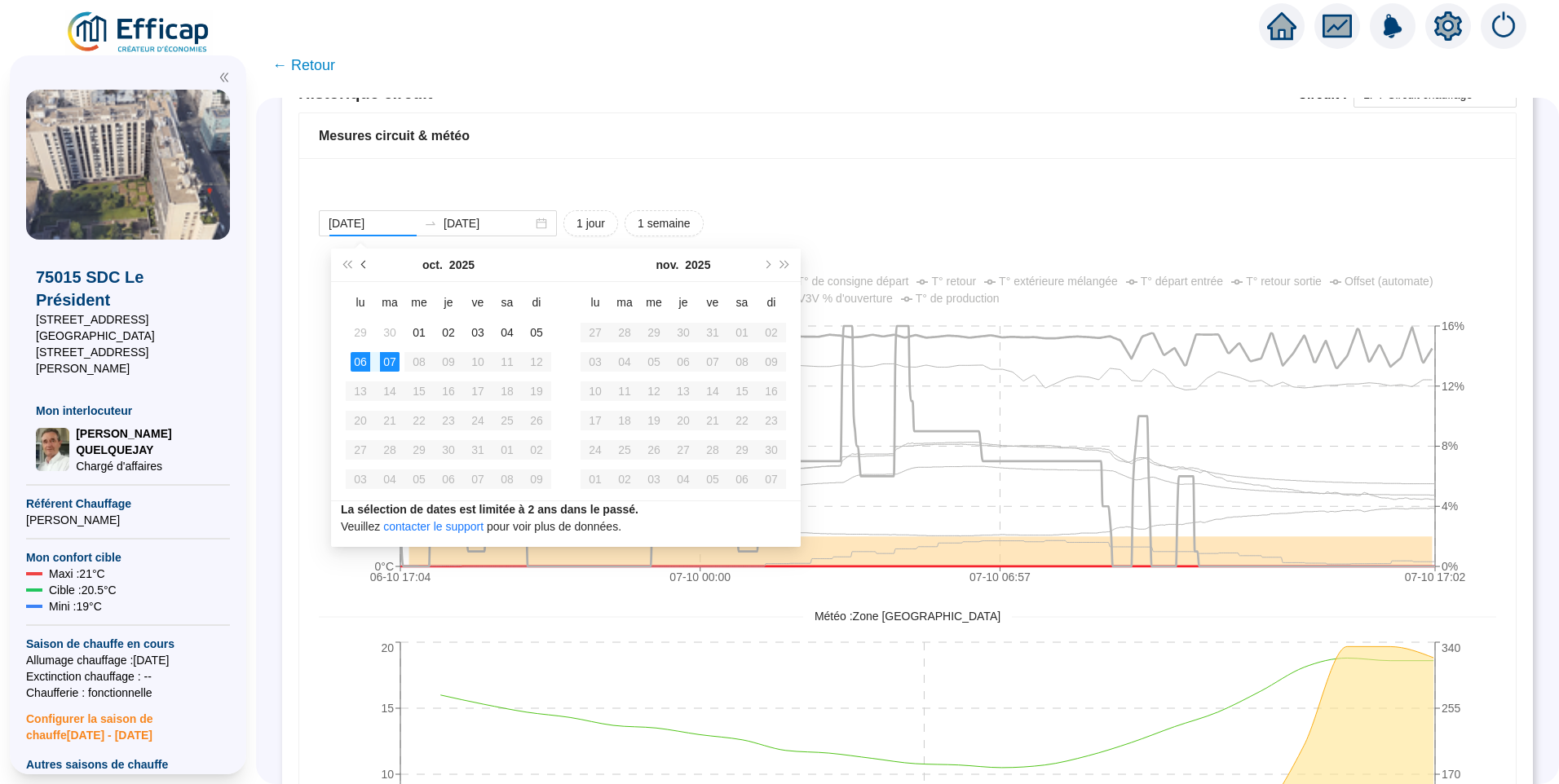
click at [363, 270] on button "Mois précédent (PageUp)" at bounding box center [364, 264] width 18 height 32
click at [361, 262] on button "Mois précédent (PageUp)" at bounding box center [364, 264] width 18 height 32
click at [362, 262] on button "Mois précédent (PageUp)" at bounding box center [364, 264] width 18 height 32
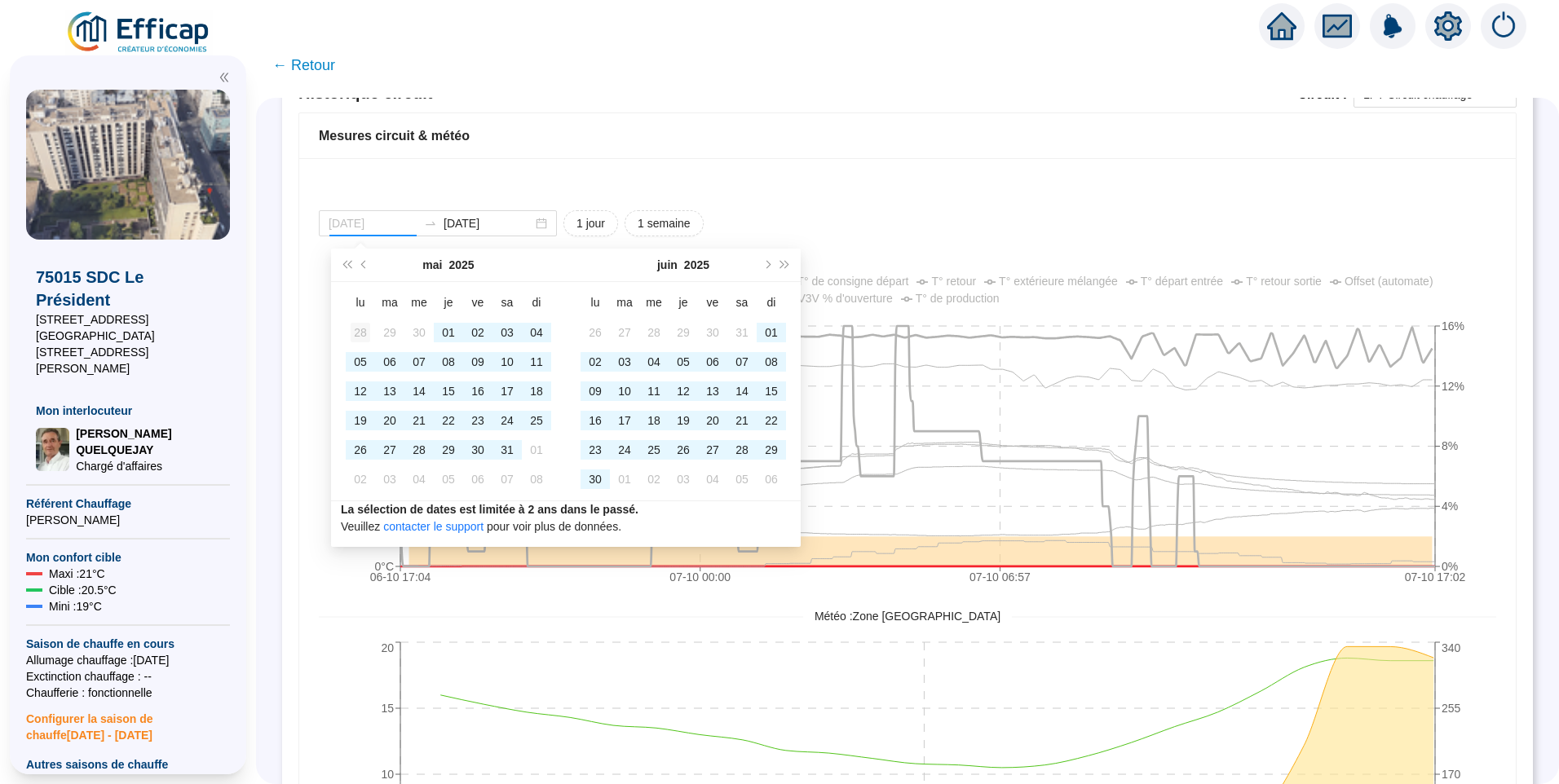
type input "2025-04-28"
click at [354, 329] on div "28" at bounding box center [360, 333] width 20 height 20
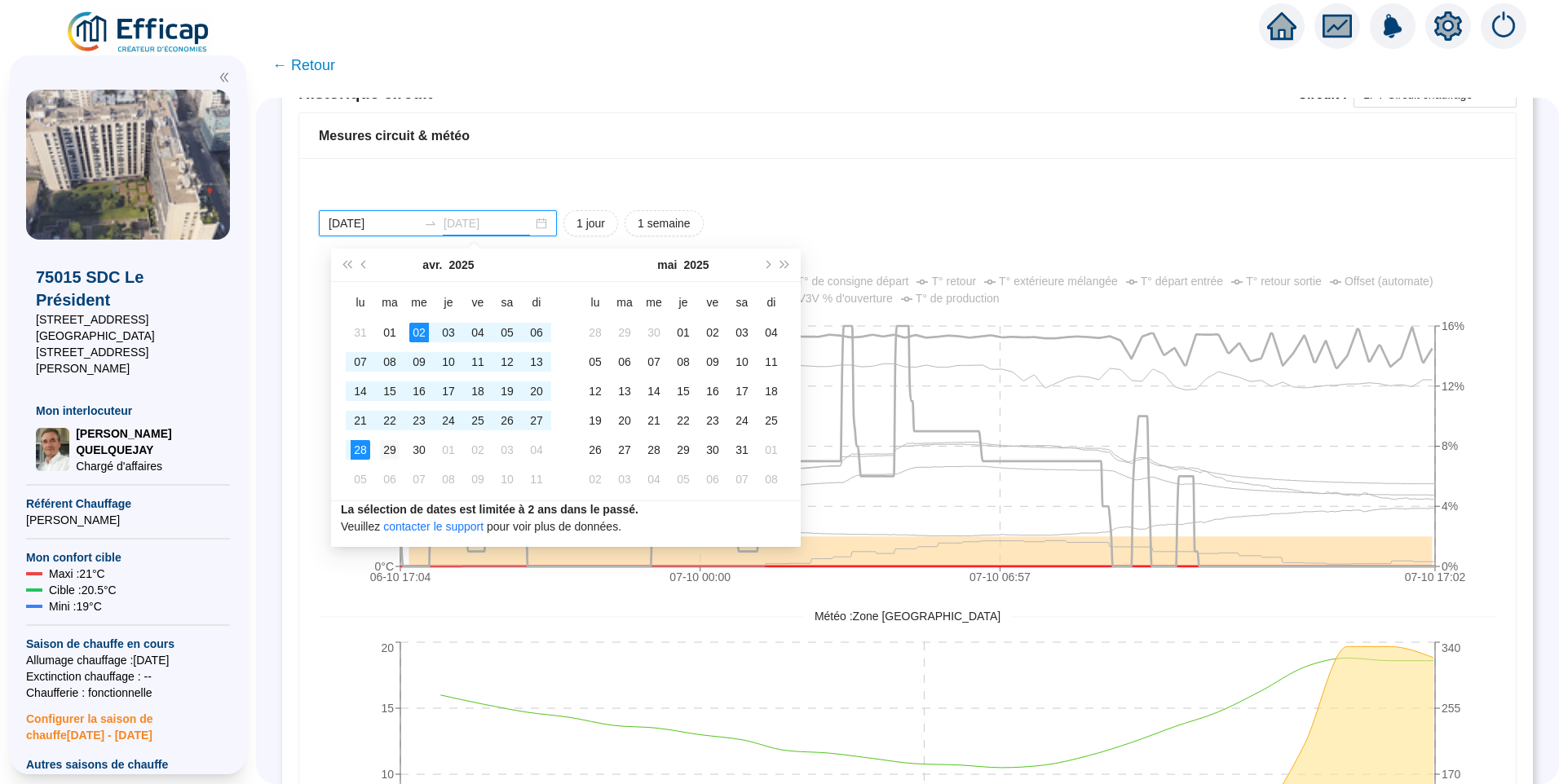
type input "2025-04-29"
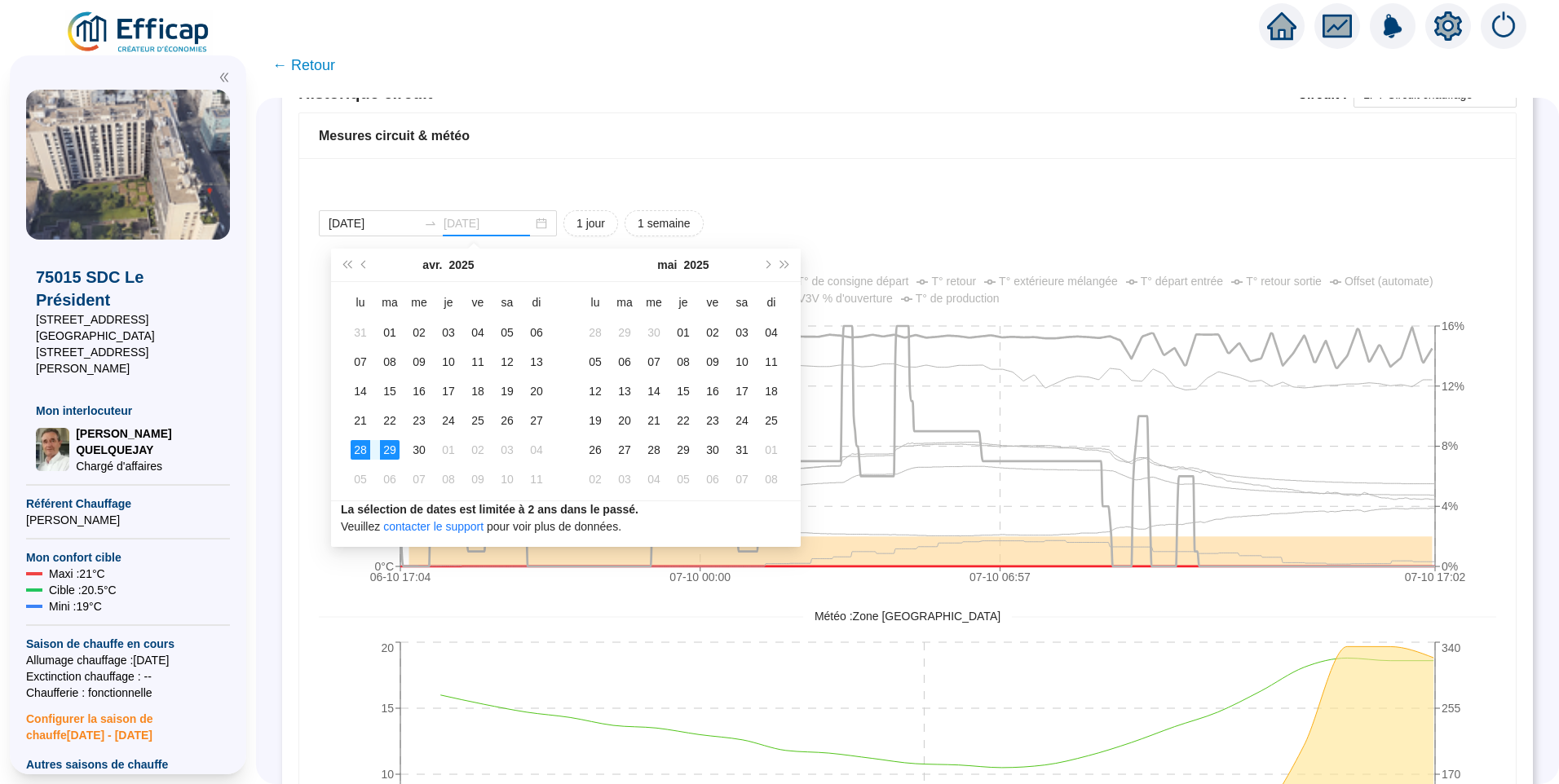
click at [387, 453] on div "29" at bounding box center [390, 450] width 20 height 20
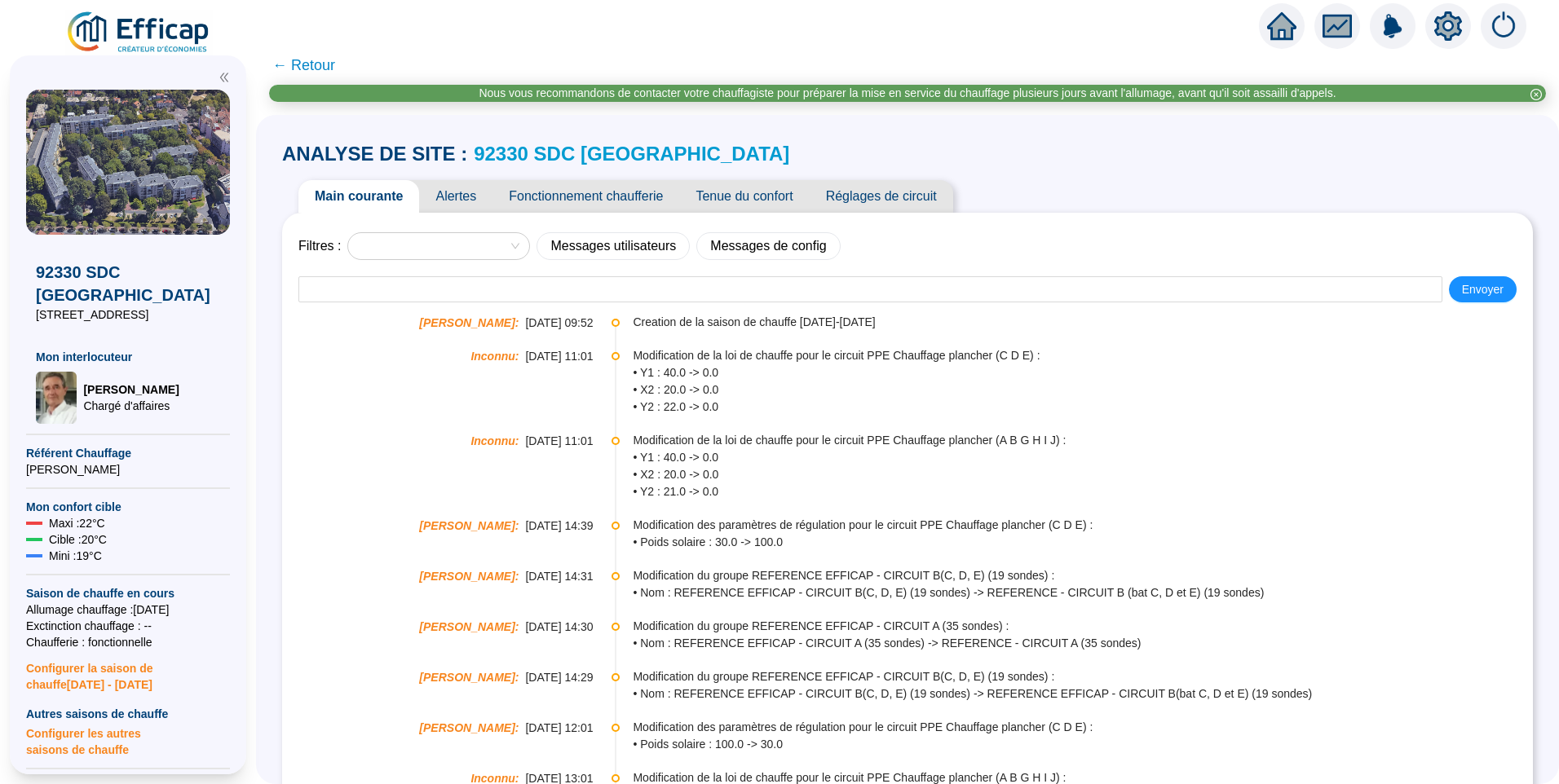
click at [754, 193] on span "Tenue du confort" at bounding box center [744, 196] width 130 height 32
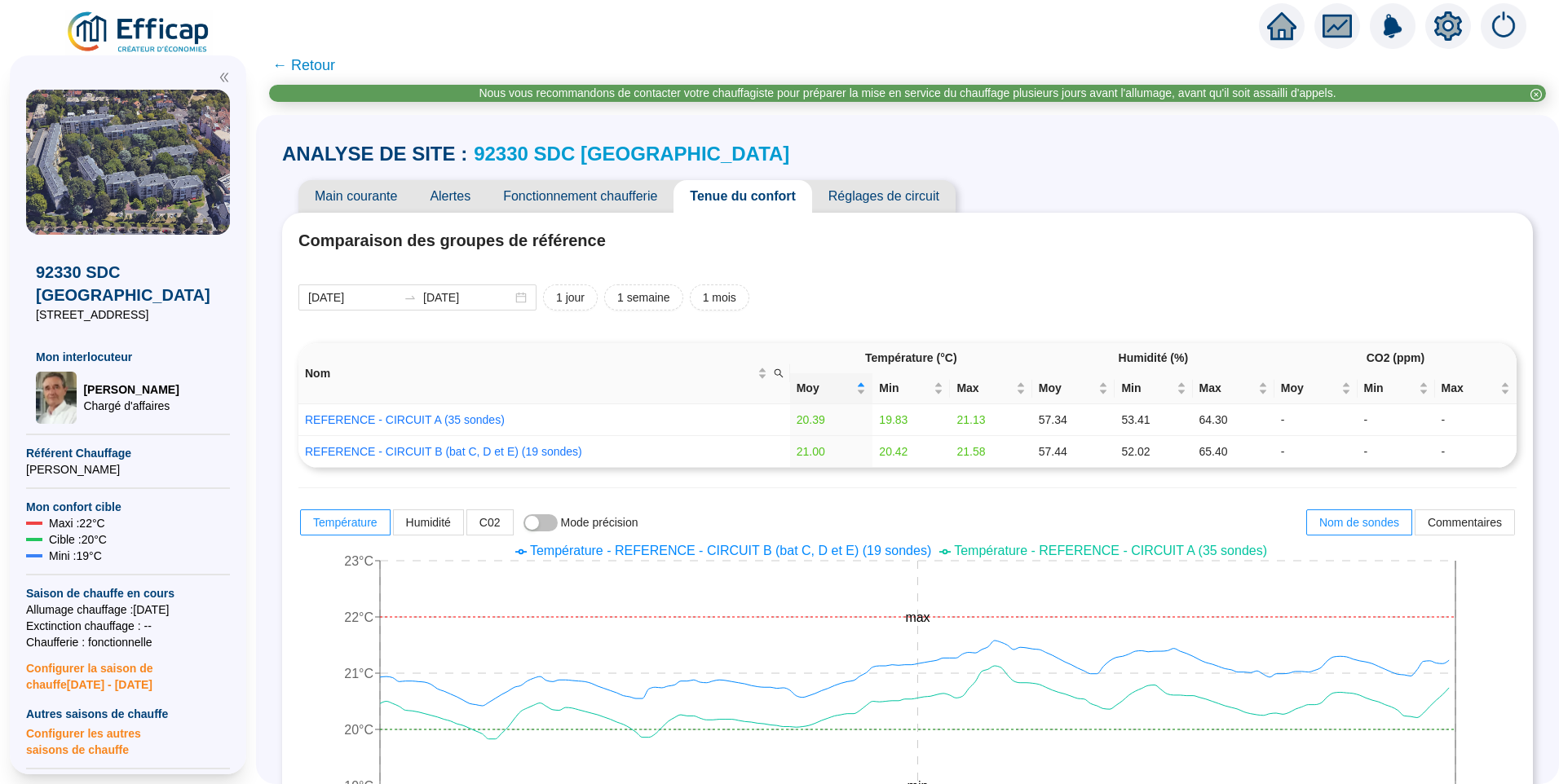
click at [649, 150] on link "92330 SDC [GEOGRAPHIC_DATA]" at bounding box center [631, 153] width 316 height 22
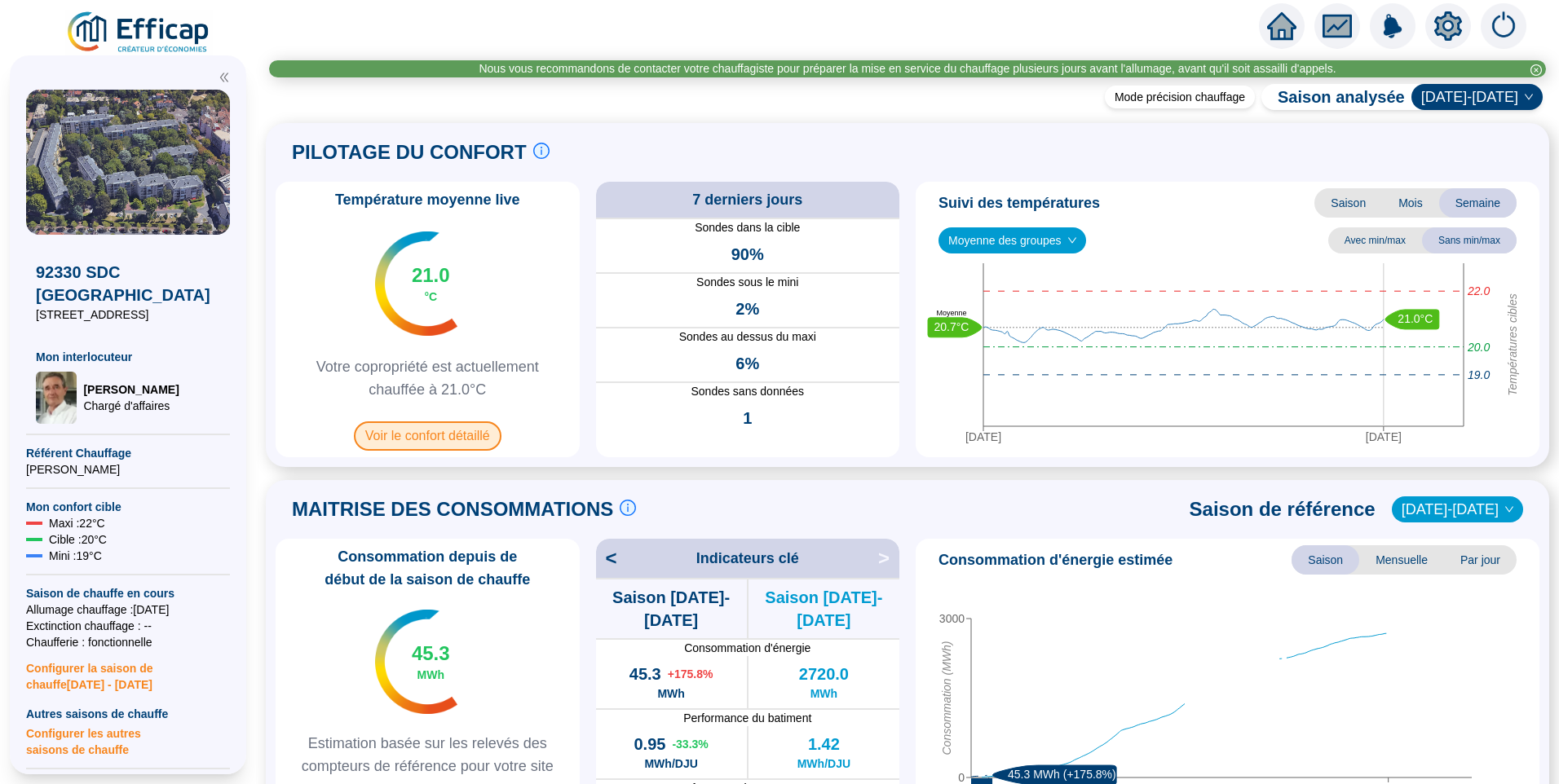
click at [410, 430] on span "Voir le confort détaillé" at bounding box center [427, 435] width 147 height 29
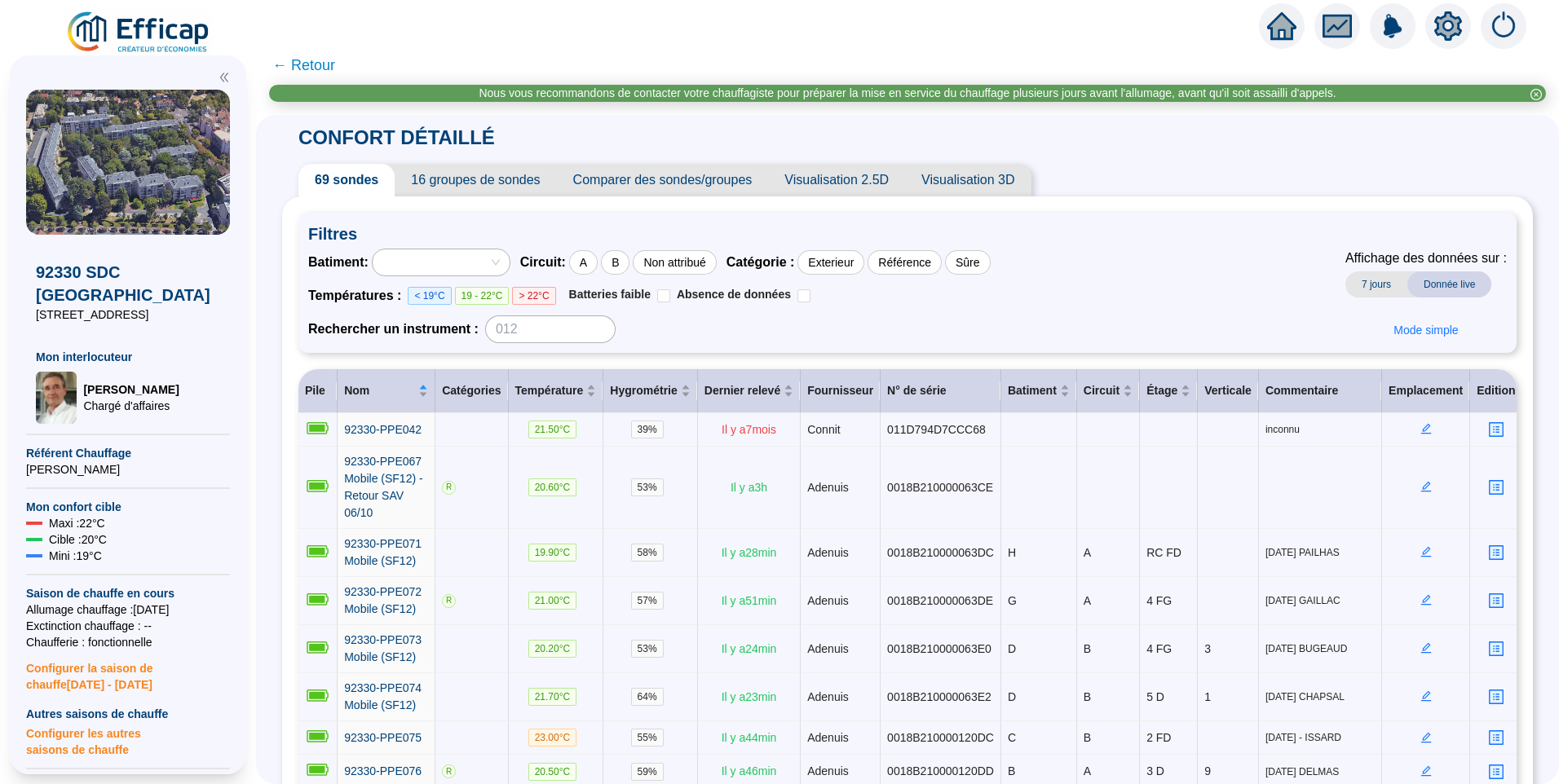
click at [503, 184] on span "16 groupes de sondes" at bounding box center [475, 180] width 162 height 32
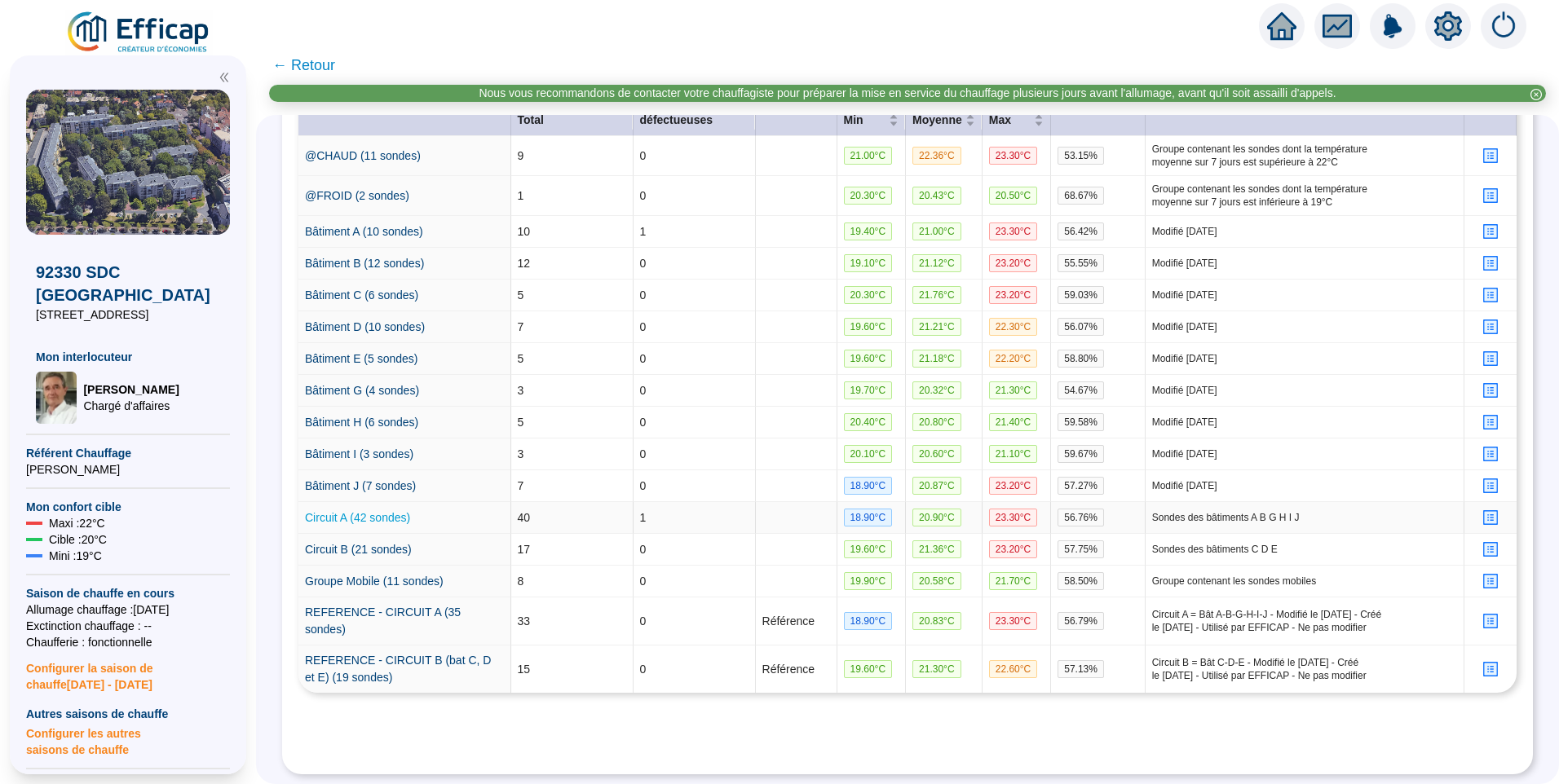
scroll to position [212, 0]
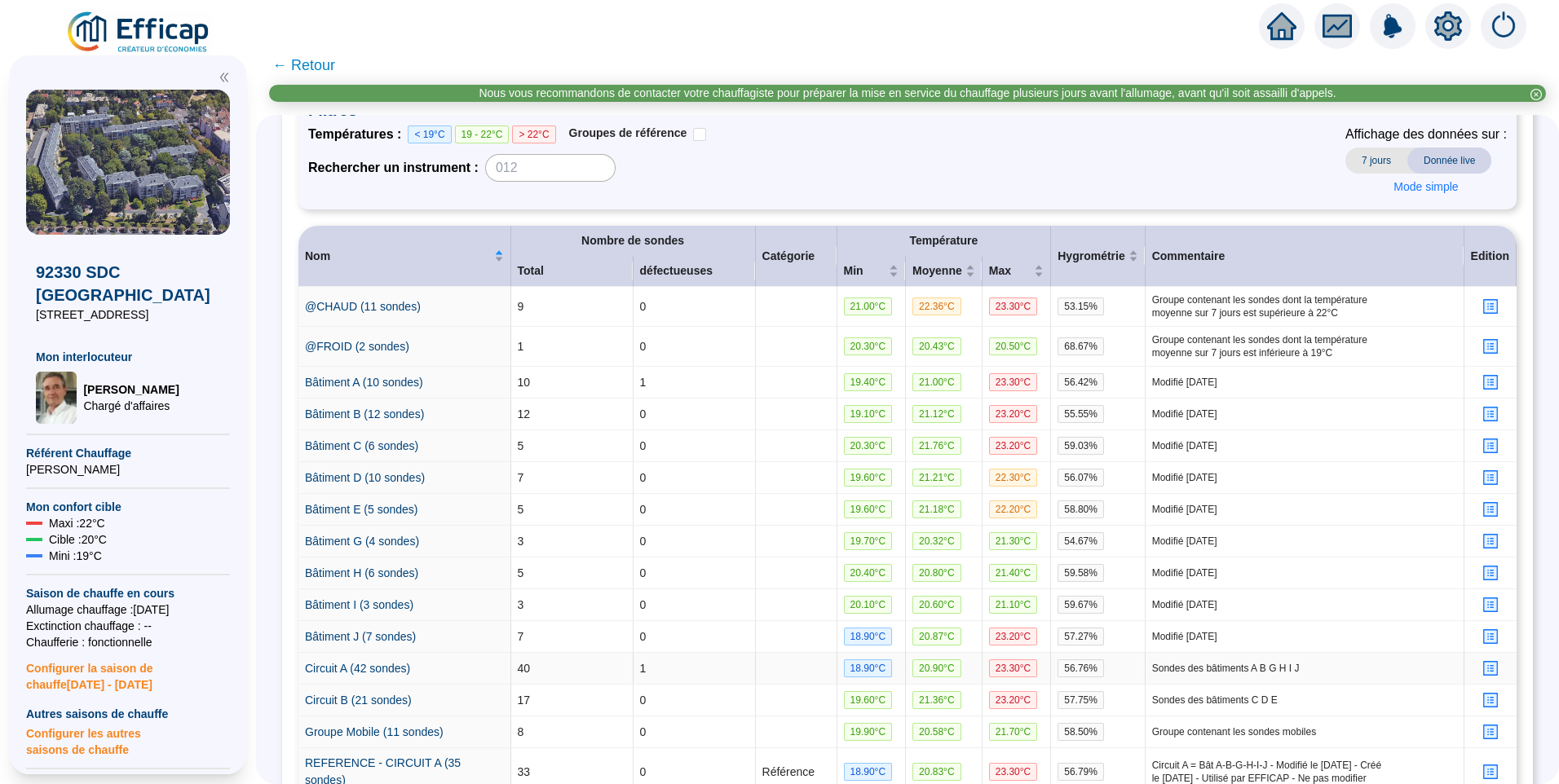
click at [1484, 665] on icon "profile" at bounding box center [1490, 668] width 12 height 12
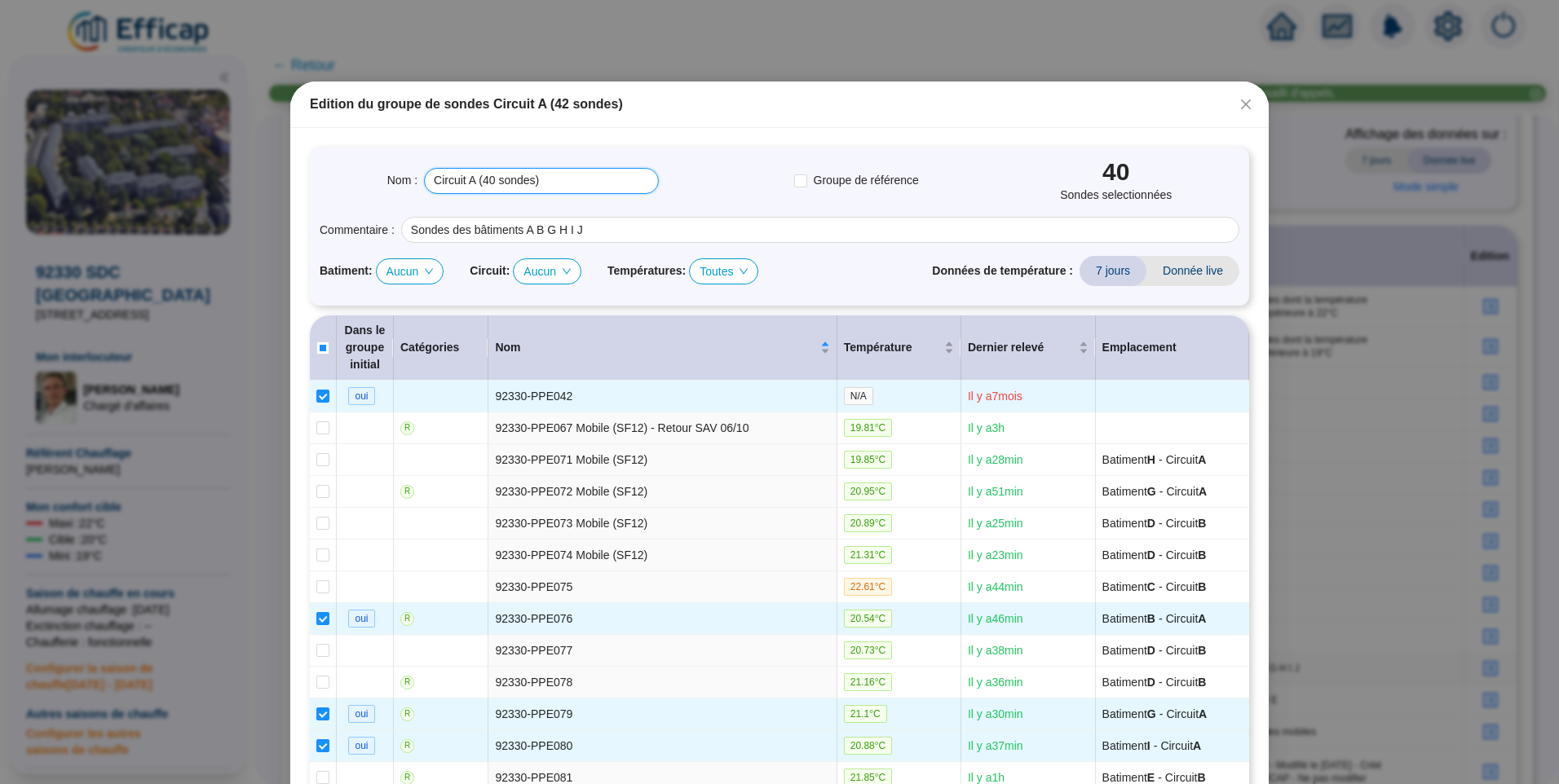
click at [557, 186] on input "Circuit A (40 sondes)" at bounding box center [542, 181] width 235 height 26
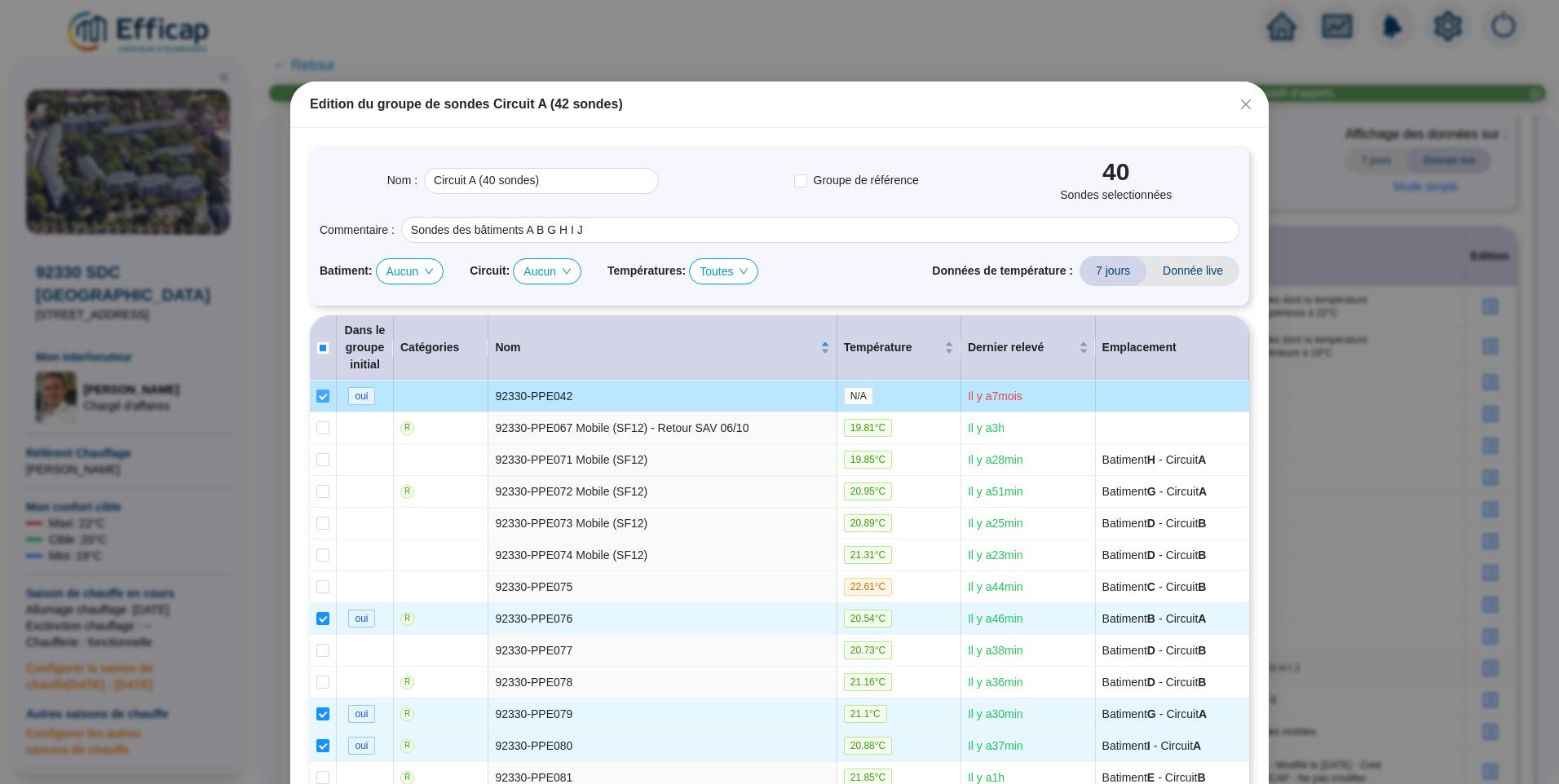
click at [316, 396] on input "checkbox" at bounding box center [323, 397] width 13 height 13
checkbox input "false"
type input "Circuit A (34 sondes)"
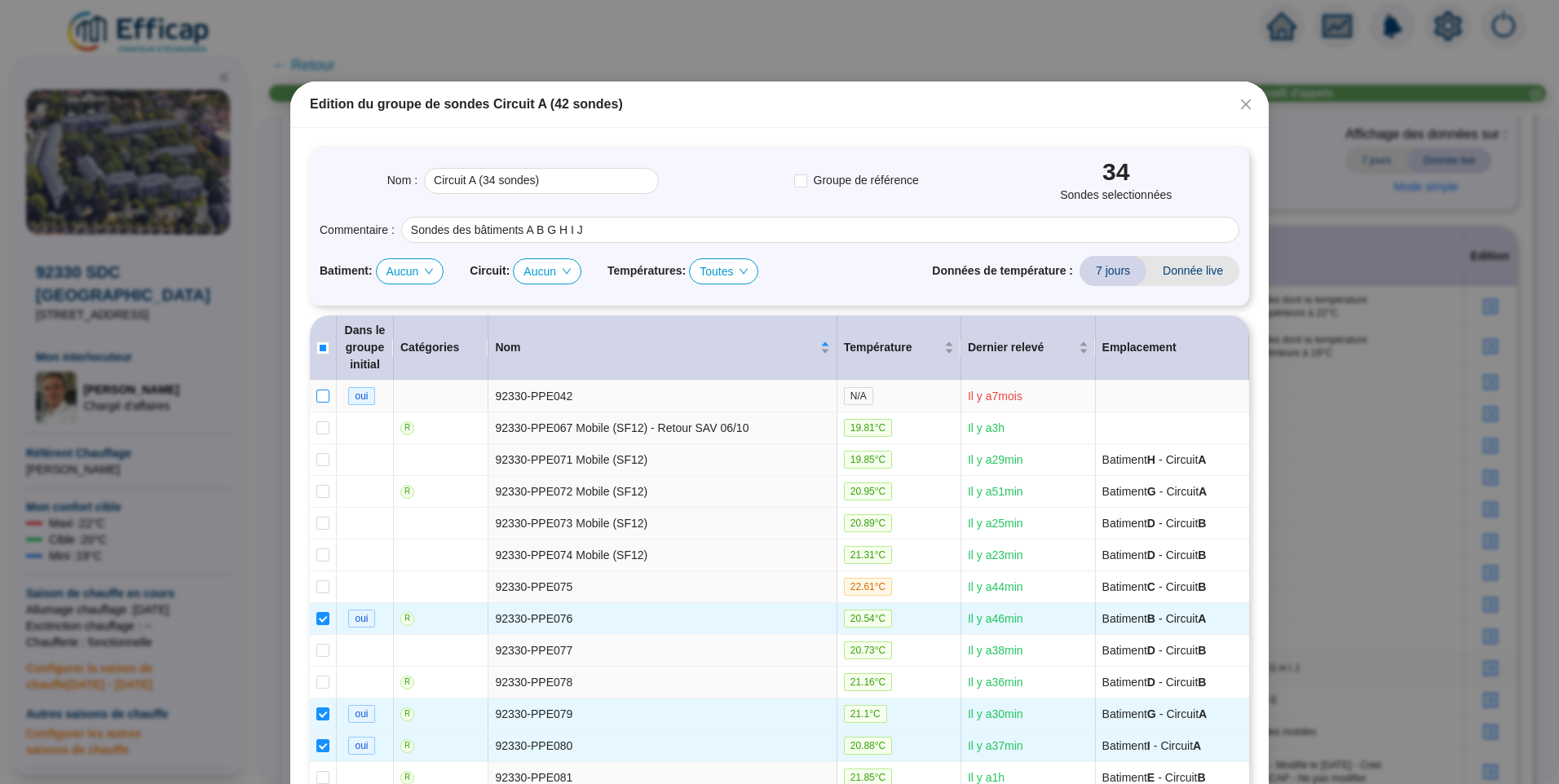
click at [316, 396] on input "checkbox" at bounding box center [323, 397] width 13 height 13
checkbox input "true"
type input "Circuit A (35 sondes)"
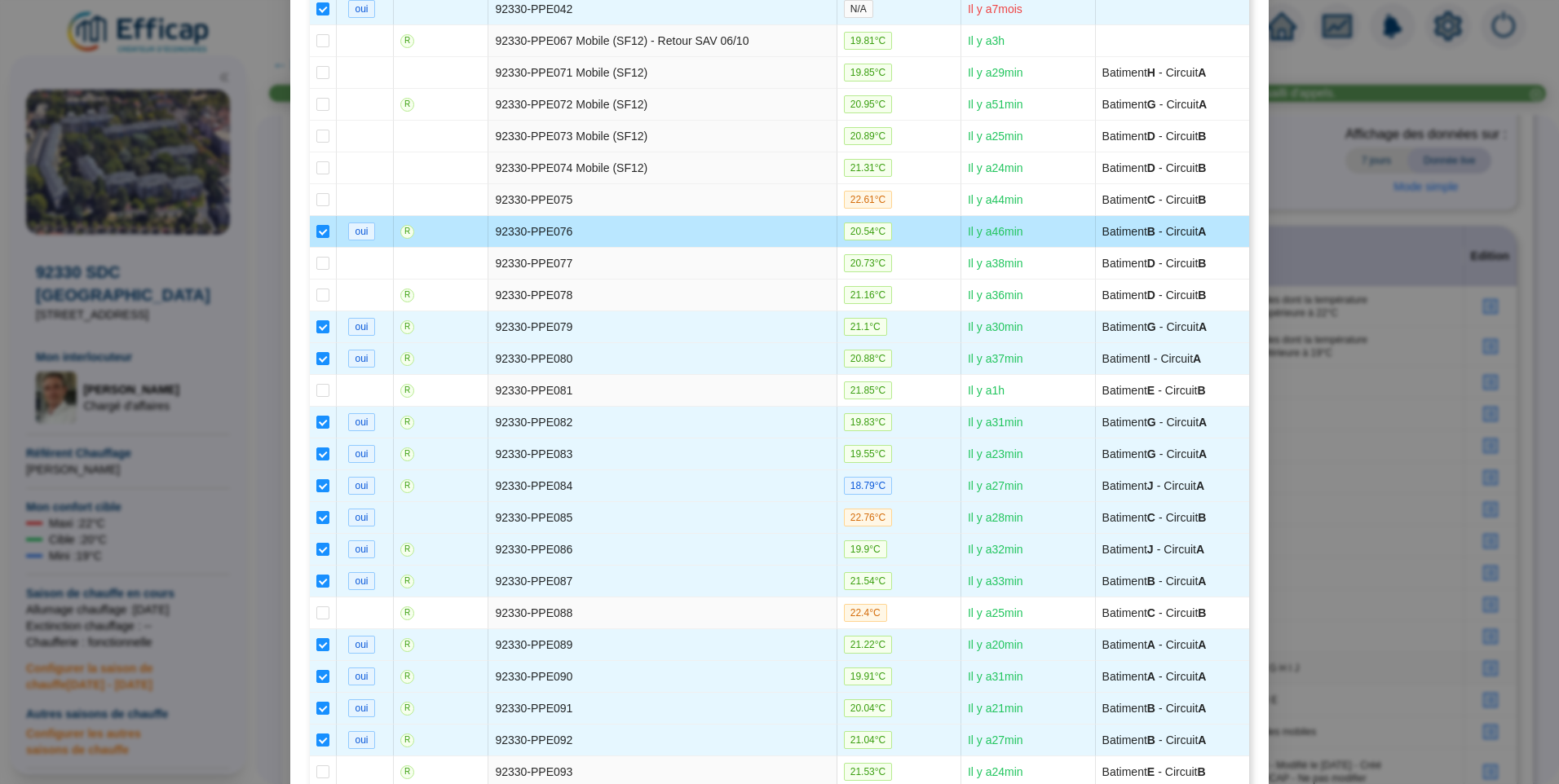
scroll to position [407, 0]
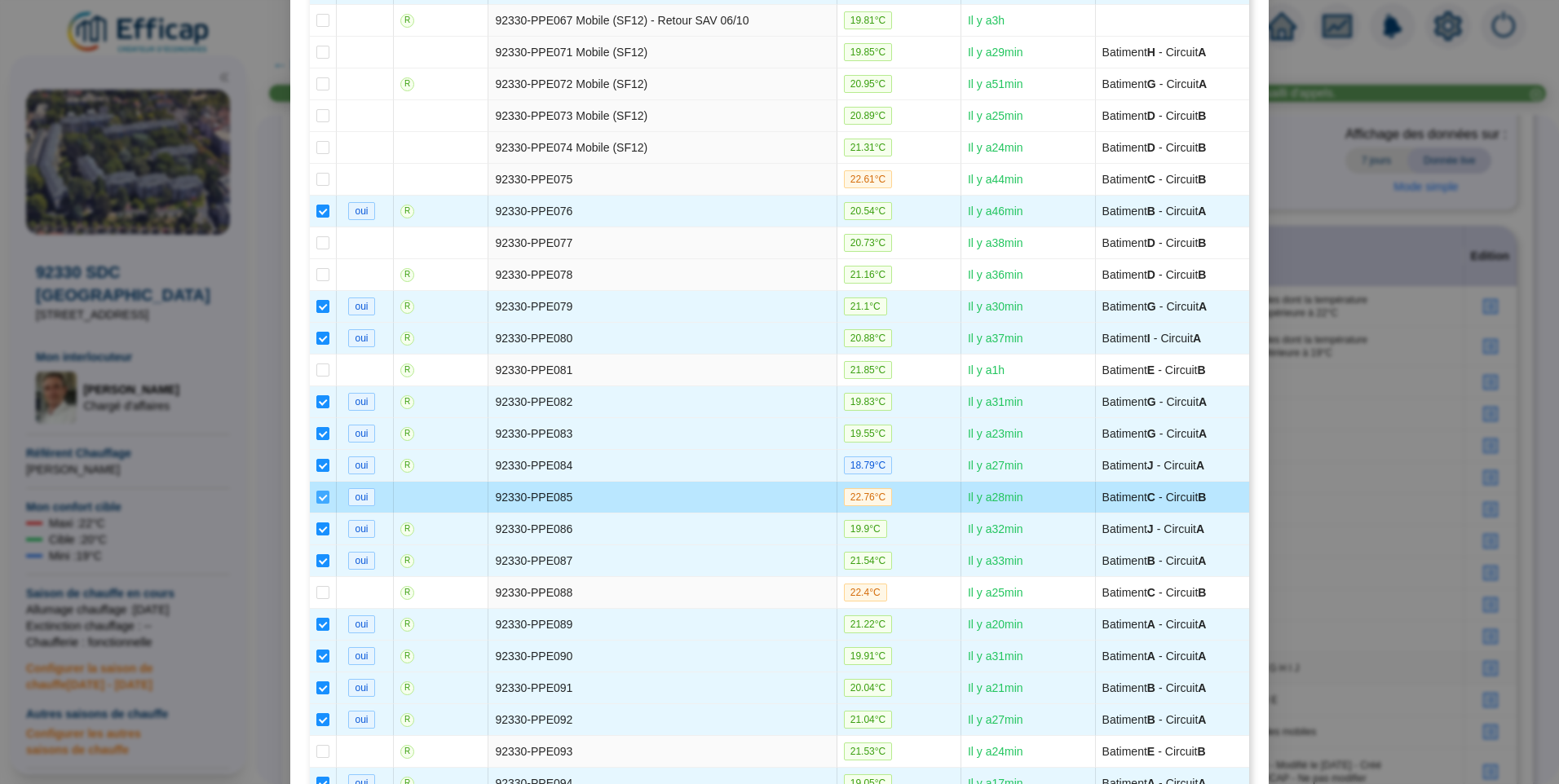
click at [317, 496] on input "checkbox" at bounding box center [323, 498] width 13 height 13
checkbox input "false"
type input "Circuit A (34 sondes)"
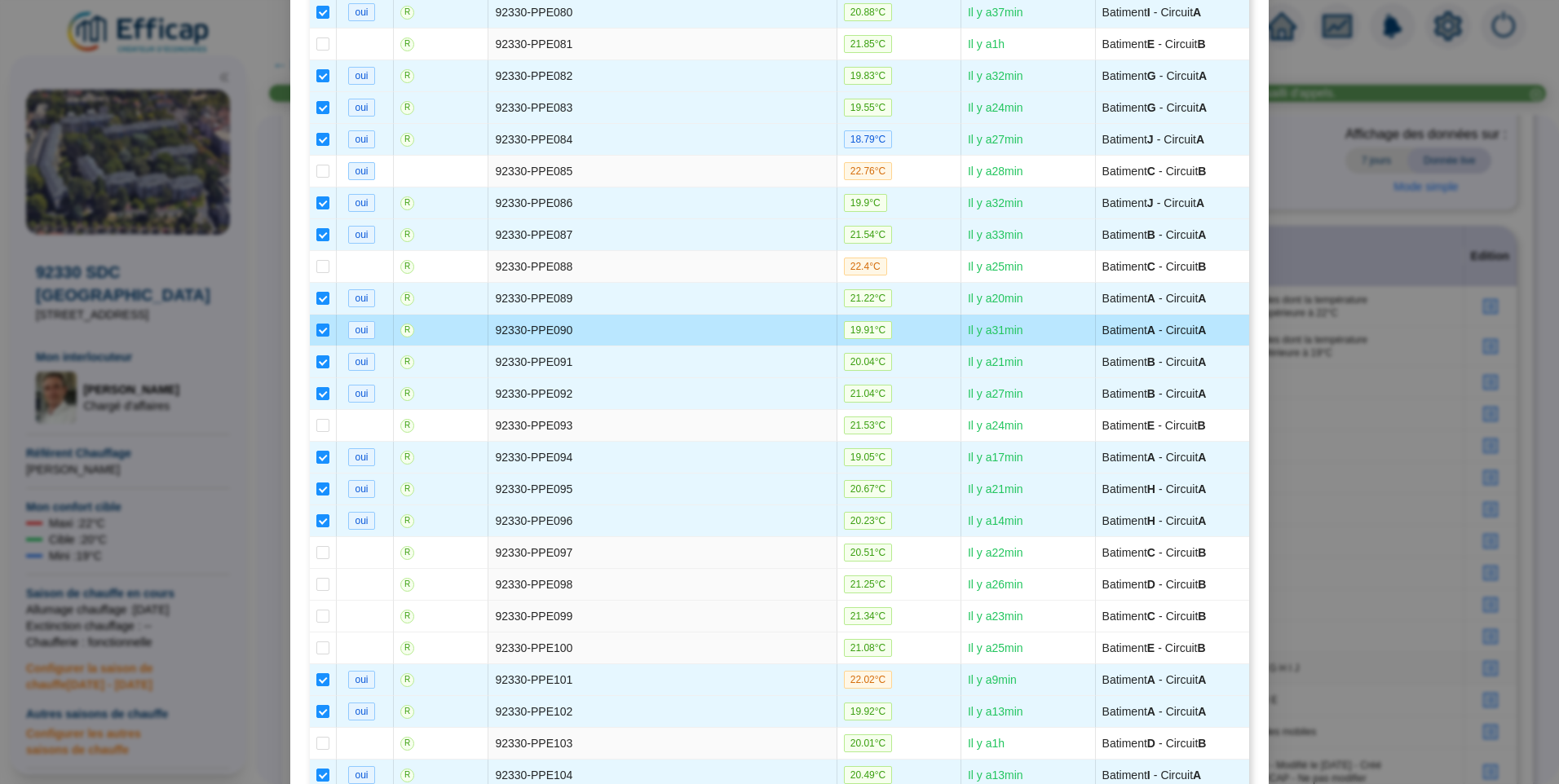
scroll to position [0, 0]
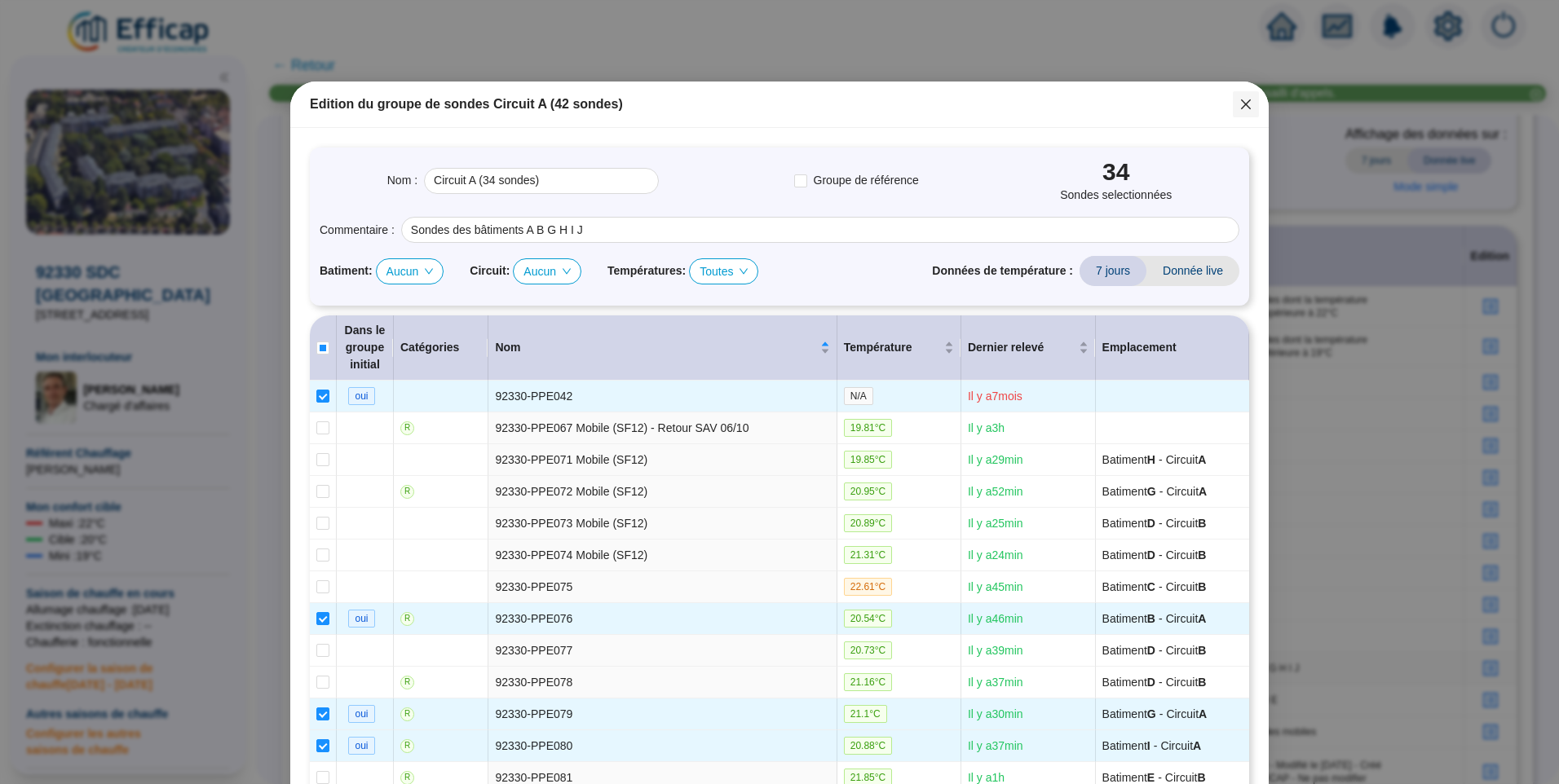
click at [1242, 103] on icon "close" at bounding box center [1246, 104] width 13 height 13
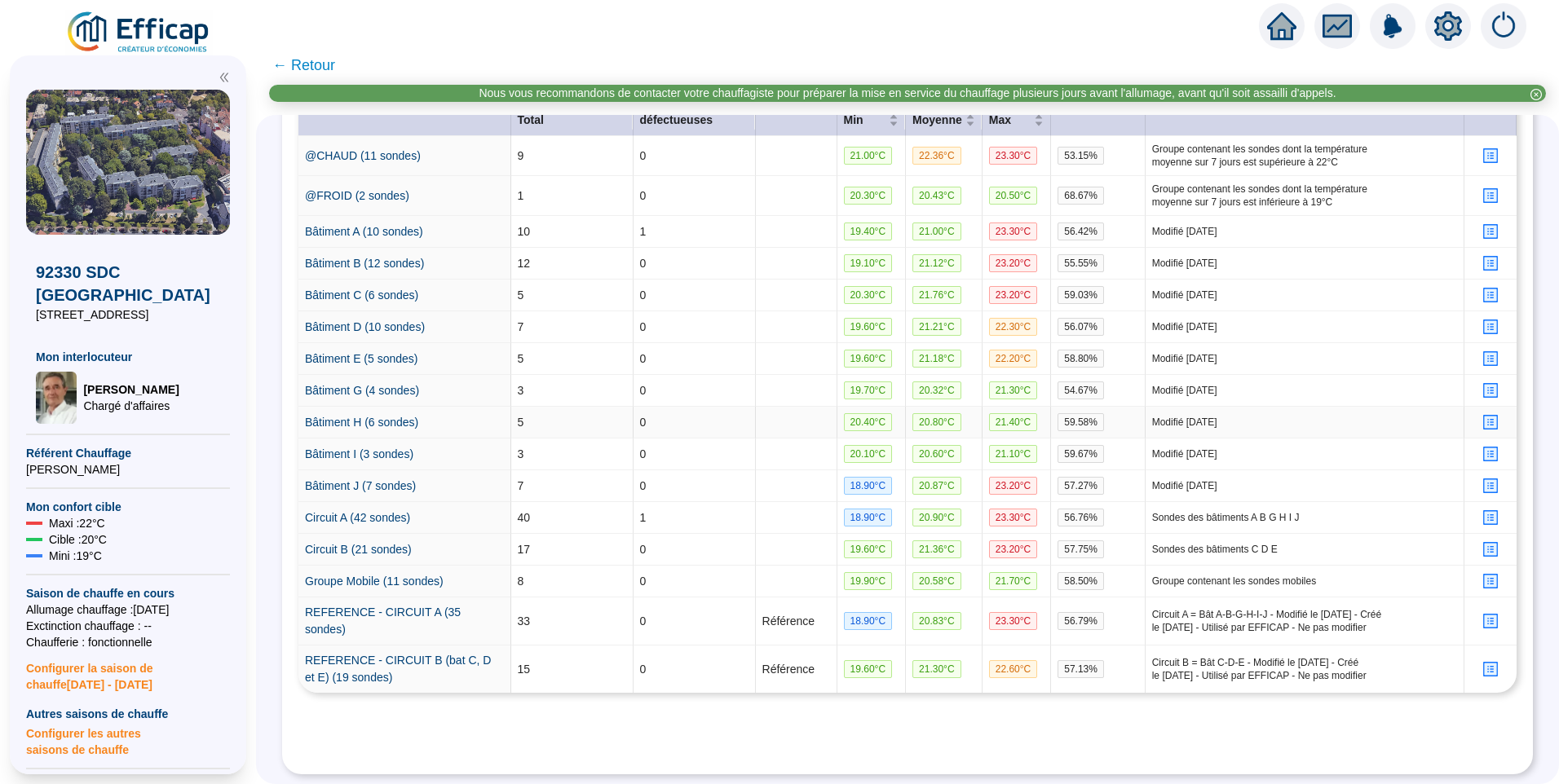
scroll to position [375, 0]
click at [365, 511] on link "Circuit A (42 sondes)" at bounding box center [357, 517] width 105 height 13
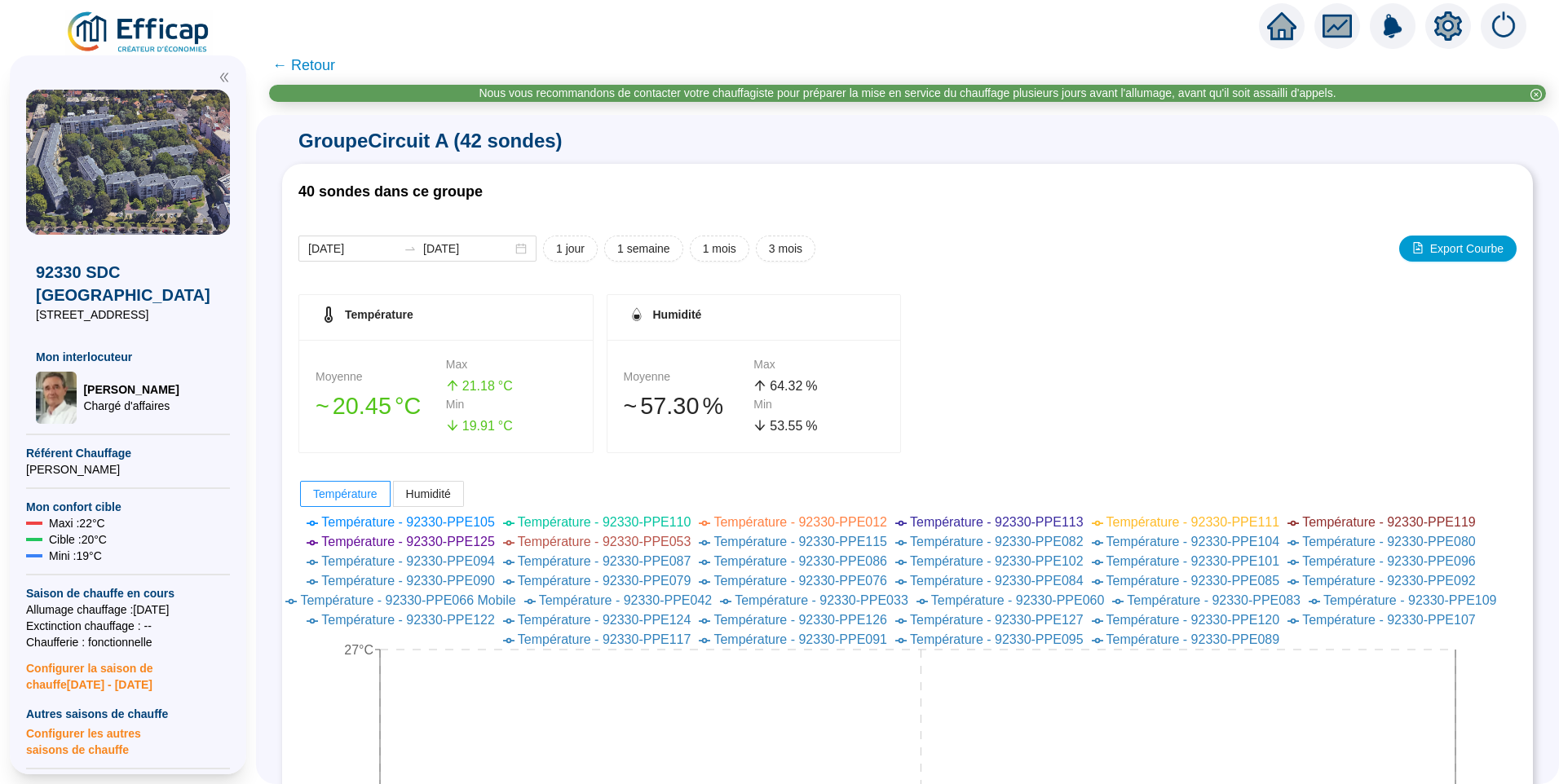
click at [313, 66] on span "← Retour" at bounding box center [304, 65] width 63 height 23
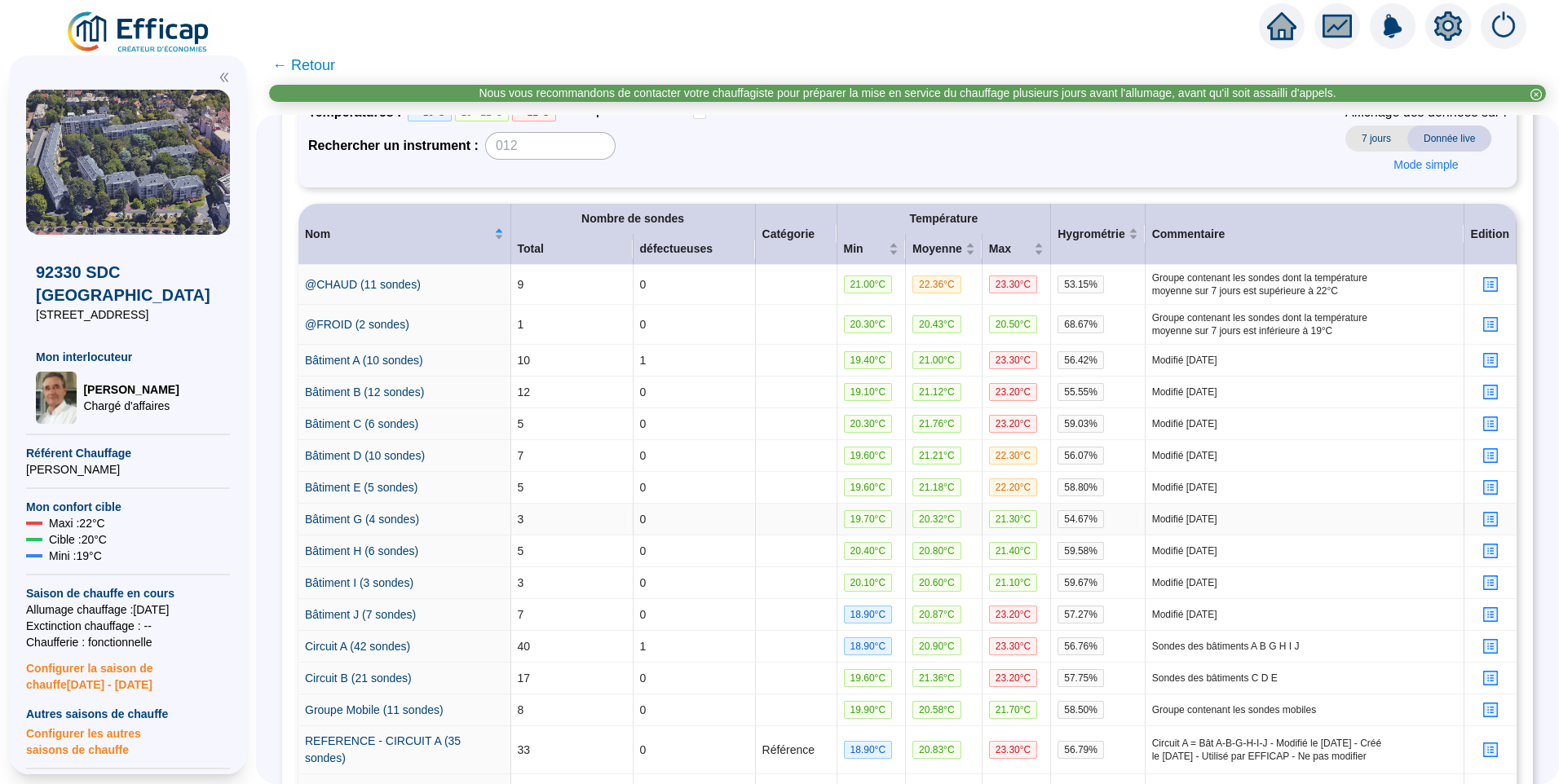
scroll to position [375, 0]
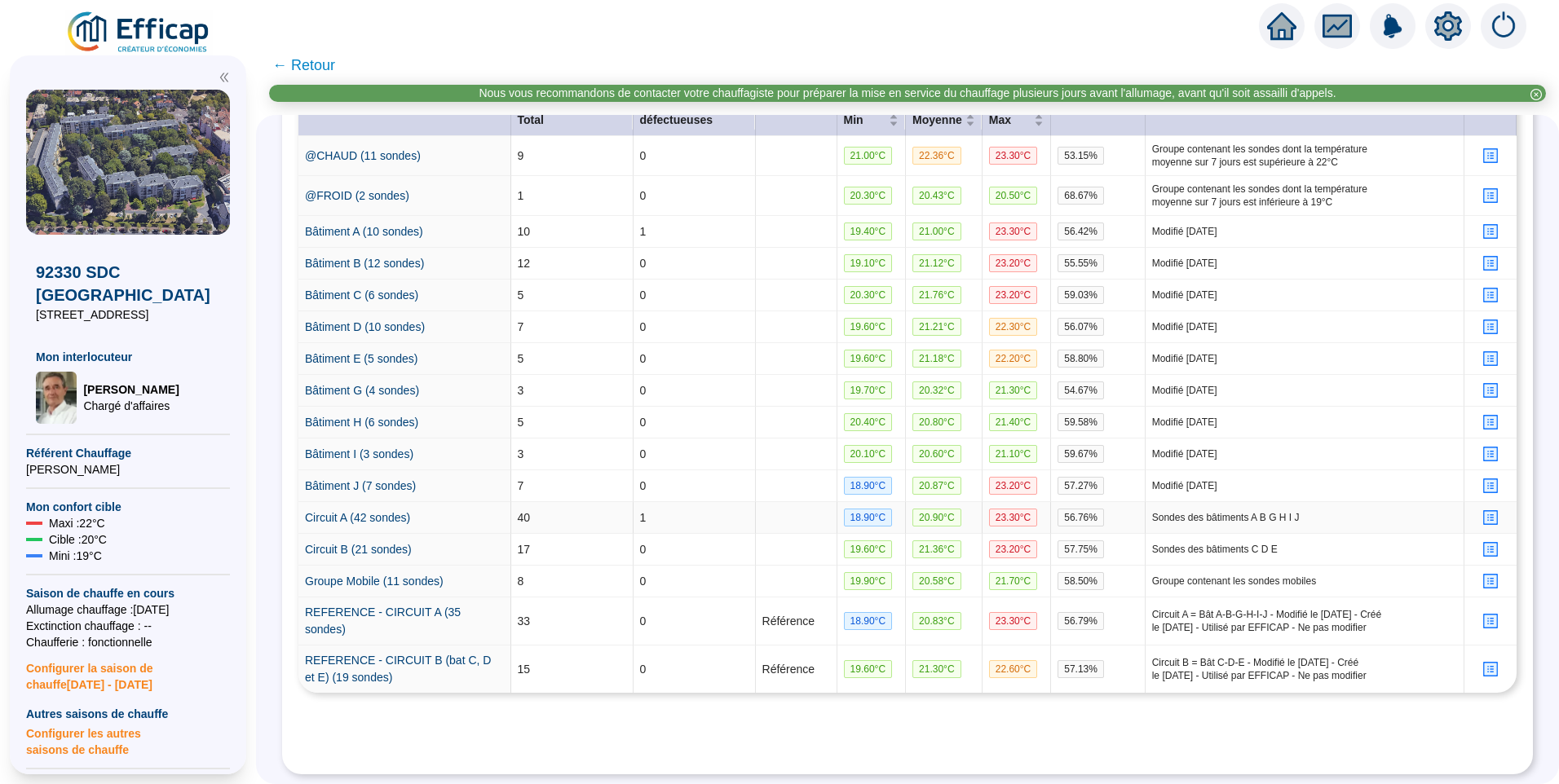
click at [1484, 512] on icon "profile" at bounding box center [1490, 517] width 12 height 12
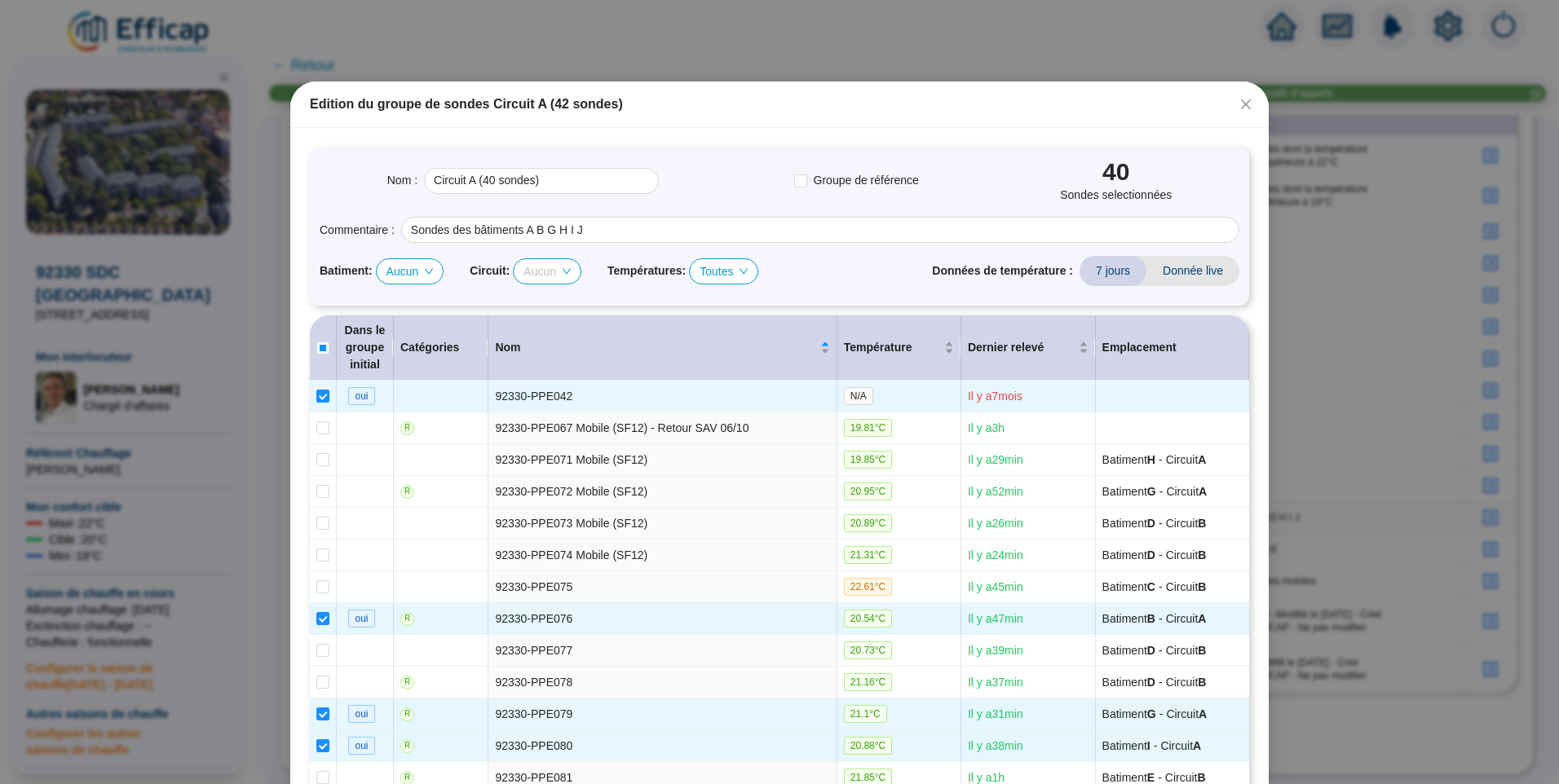
click at [541, 271] on span "Aucun" at bounding box center [547, 272] width 47 height 25
click at [538, 297] on div "A" at bounding box center [544, 303] width 40 height 17
checkbox input "false"
checkbox input "true"
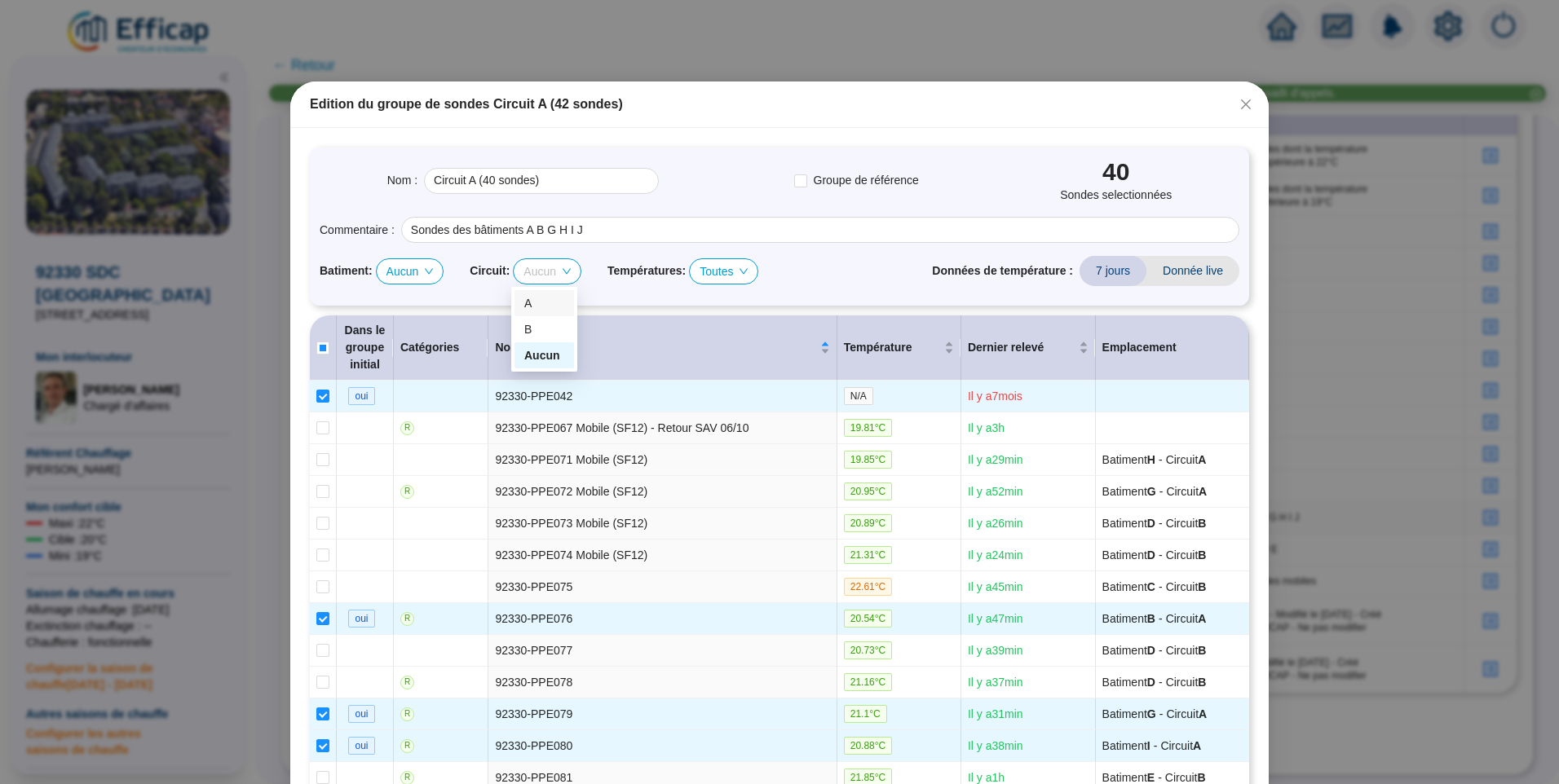
checkbox input "false"
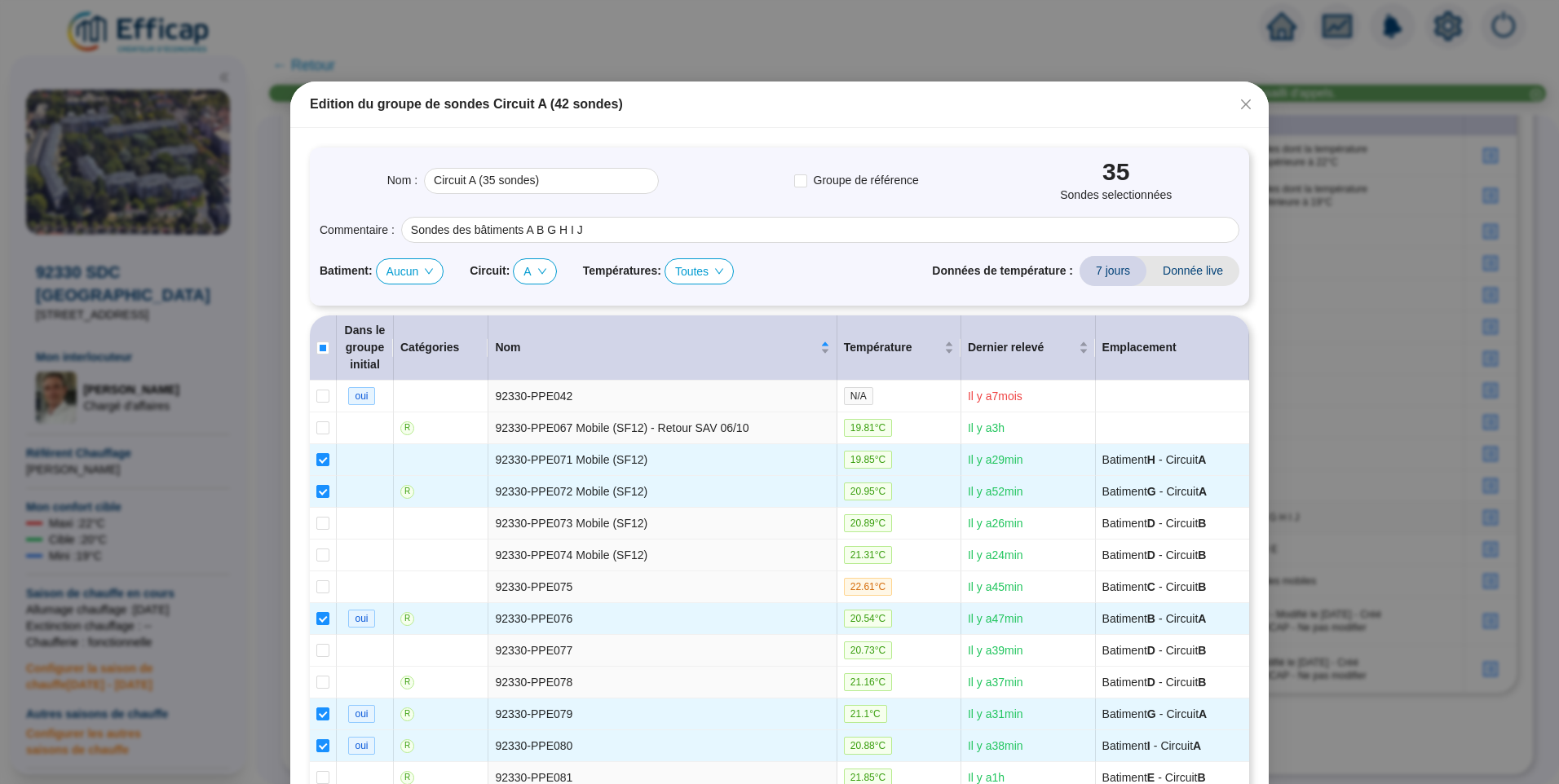
type input "Circuit A (35 sondes)"
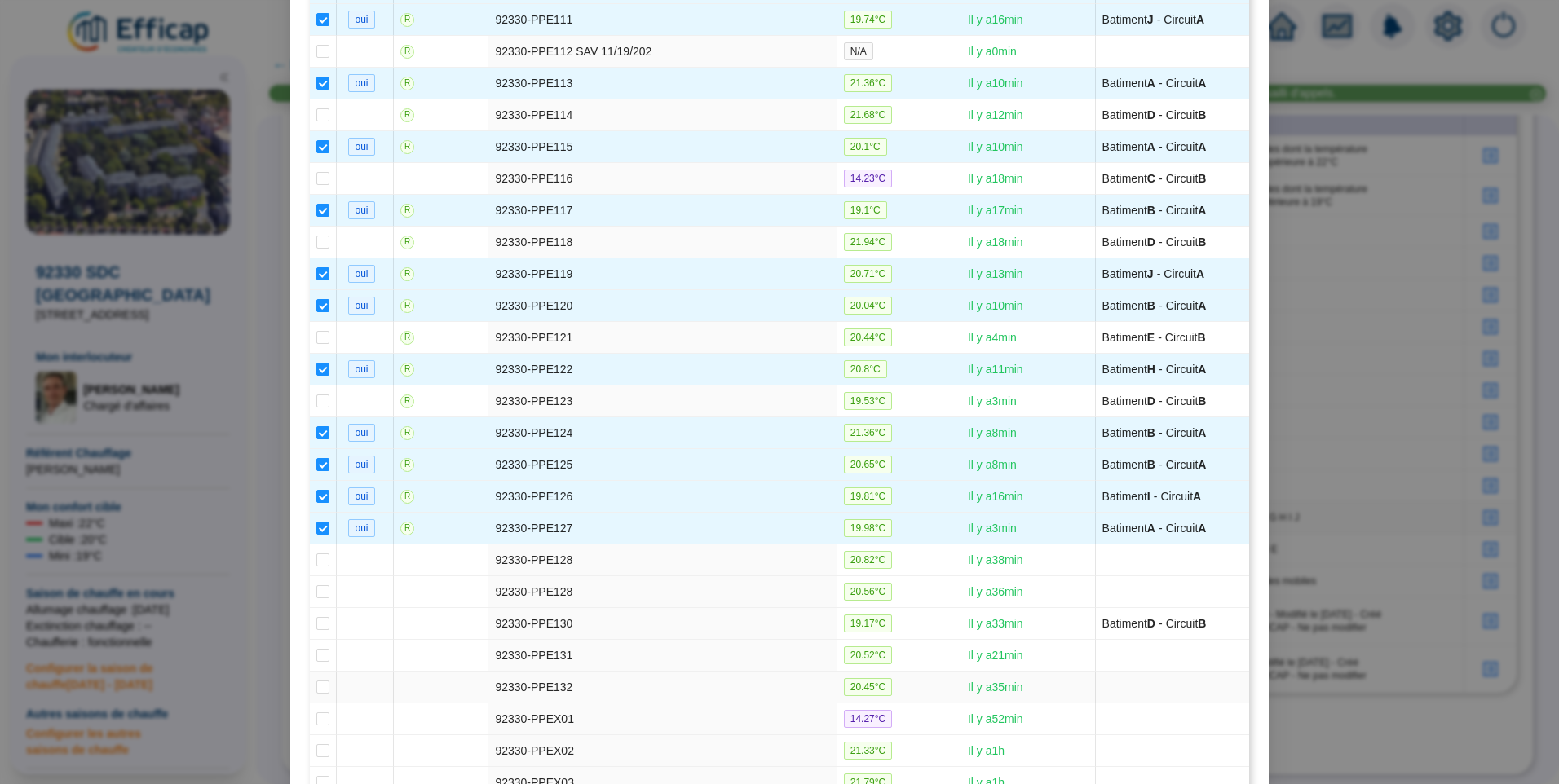
scroll to position [1955, 0]
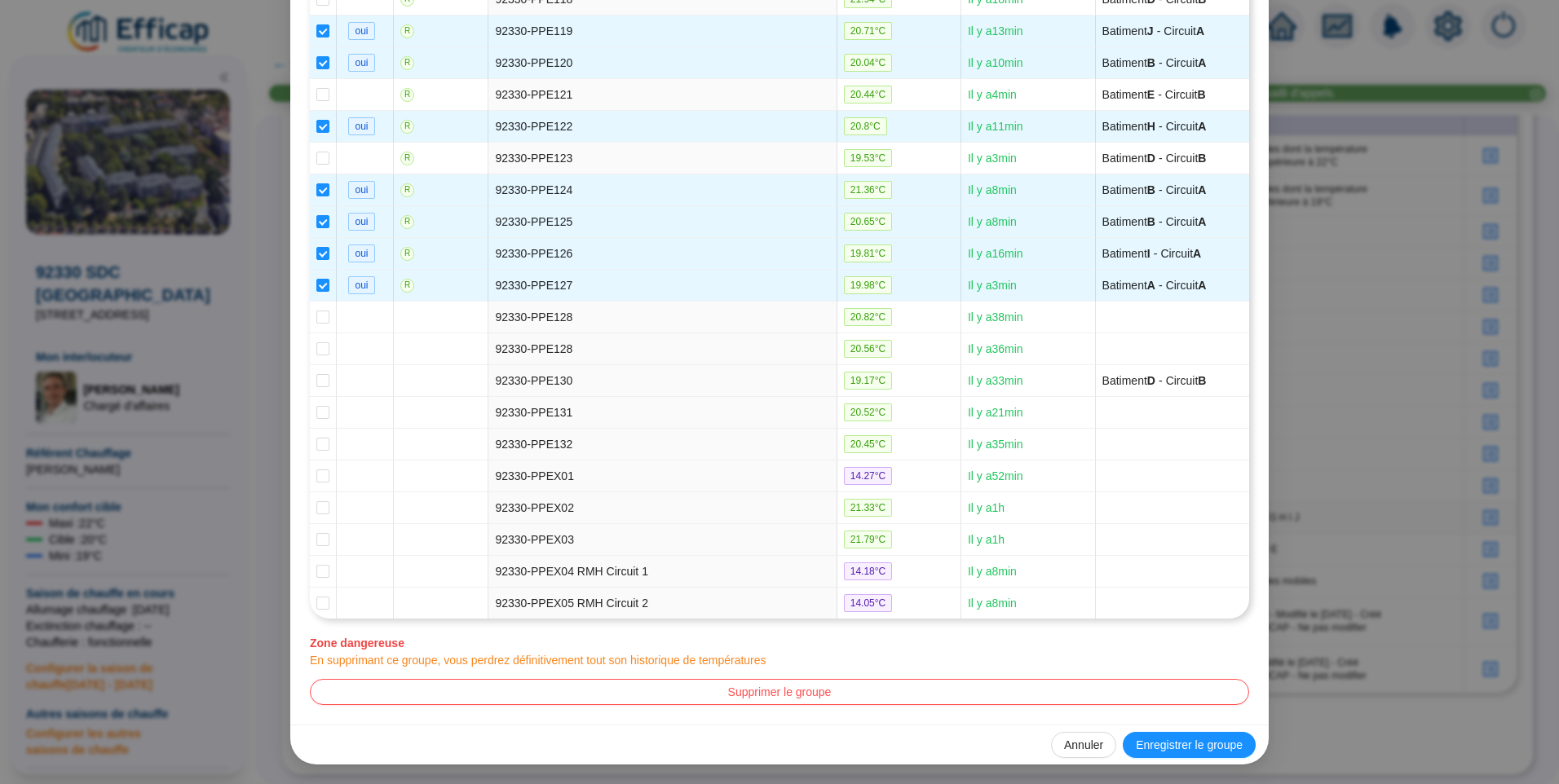
drag, startPoint x: 1167, startPoint y: 734, endPoint x: 1152, endPoint y: 729, distance: 15.8
click at [1168, 734] on button "Enregistrer le groupe" at bounding box center [1190, 745] width 133 height 26
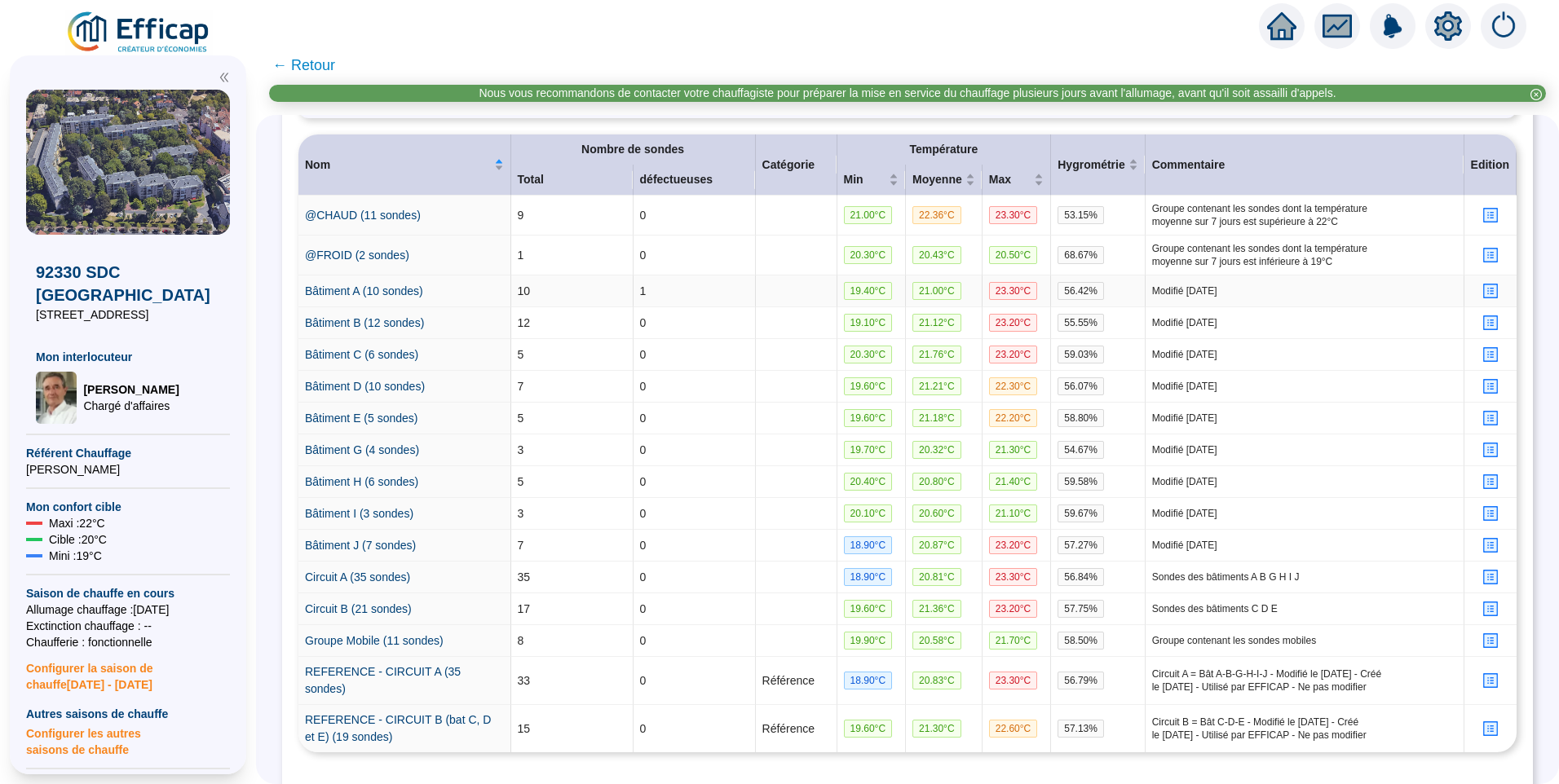
scroll to position [326, 0]
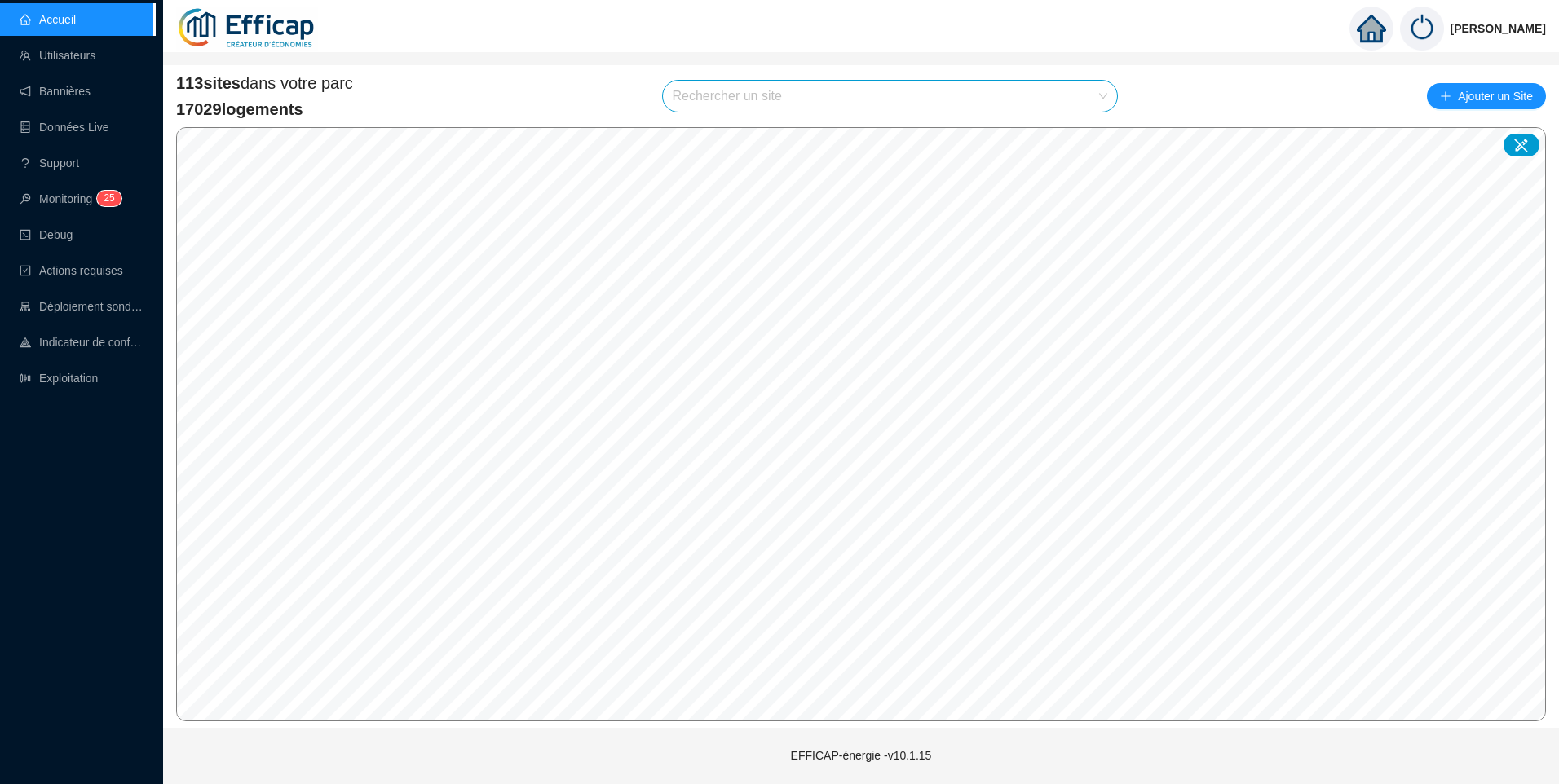
click at [784, 111] on input "search" at bounding box center [883, 95] width 421 height 31
type input "manin"
click at [1087, 132] on icon at bounding box center [1088, 136] width 12 height 12
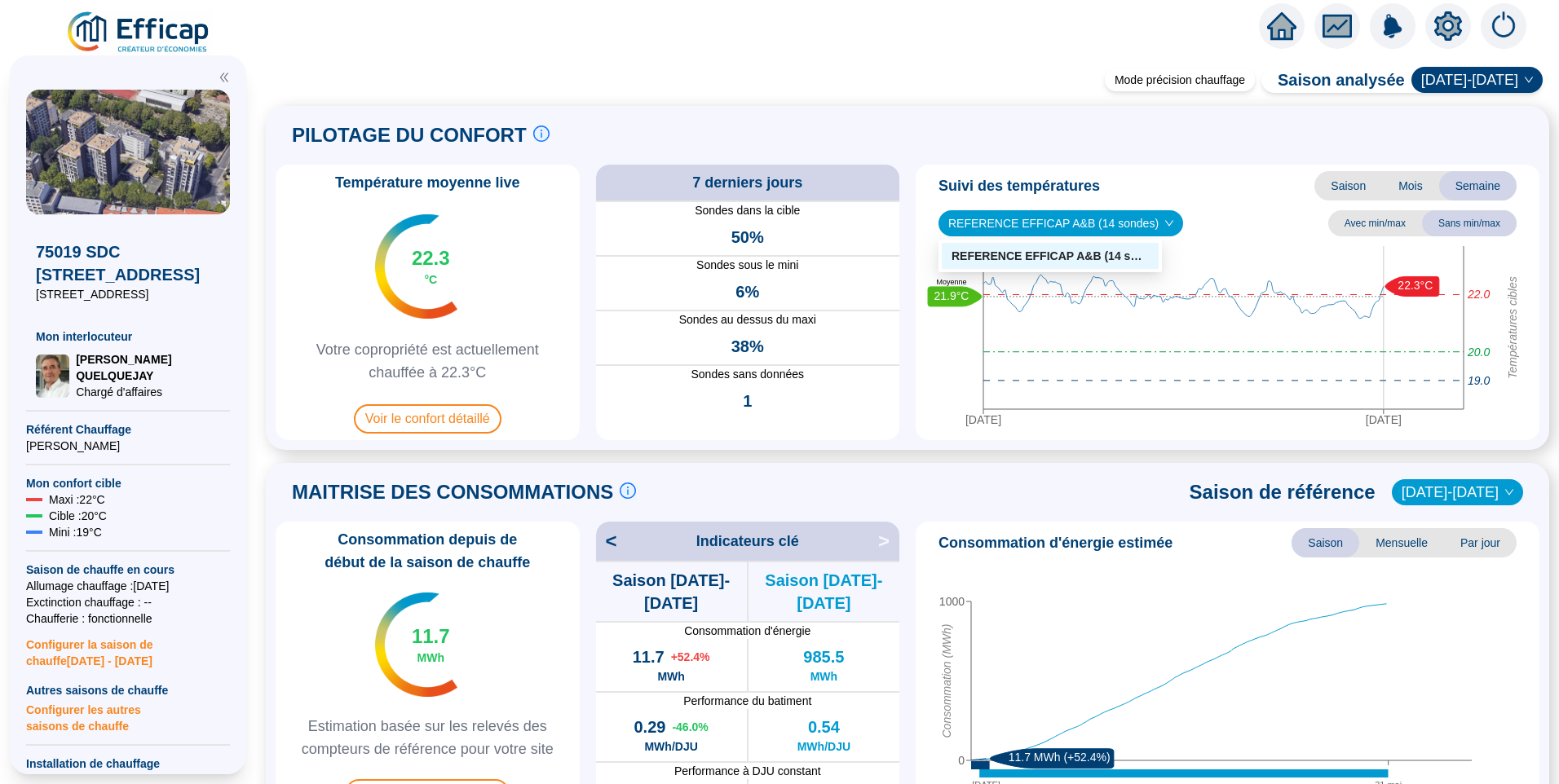
click at [1070, 229] on span "REFERENCE EFFICAP A&B (14 sondes)" at bounding box center [1061, 224] width 225 height 25
click at [1253, 225] on div "REFERENCE EFFICAP A&B (14 sondes) Avec min/max Sans min/max" at bounding box center [1227, 224] width 611 height 26
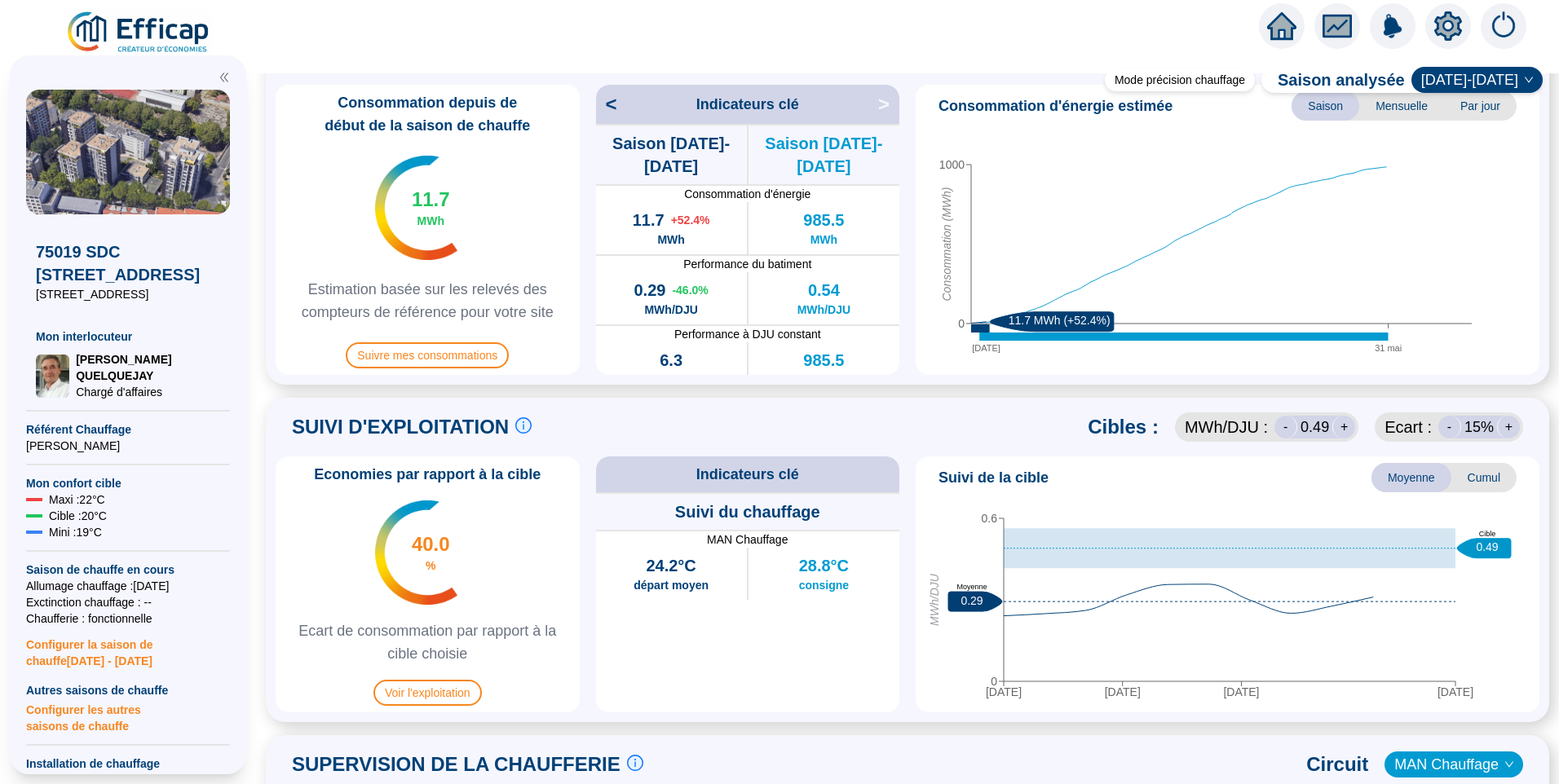
scroll to position [489, 0]
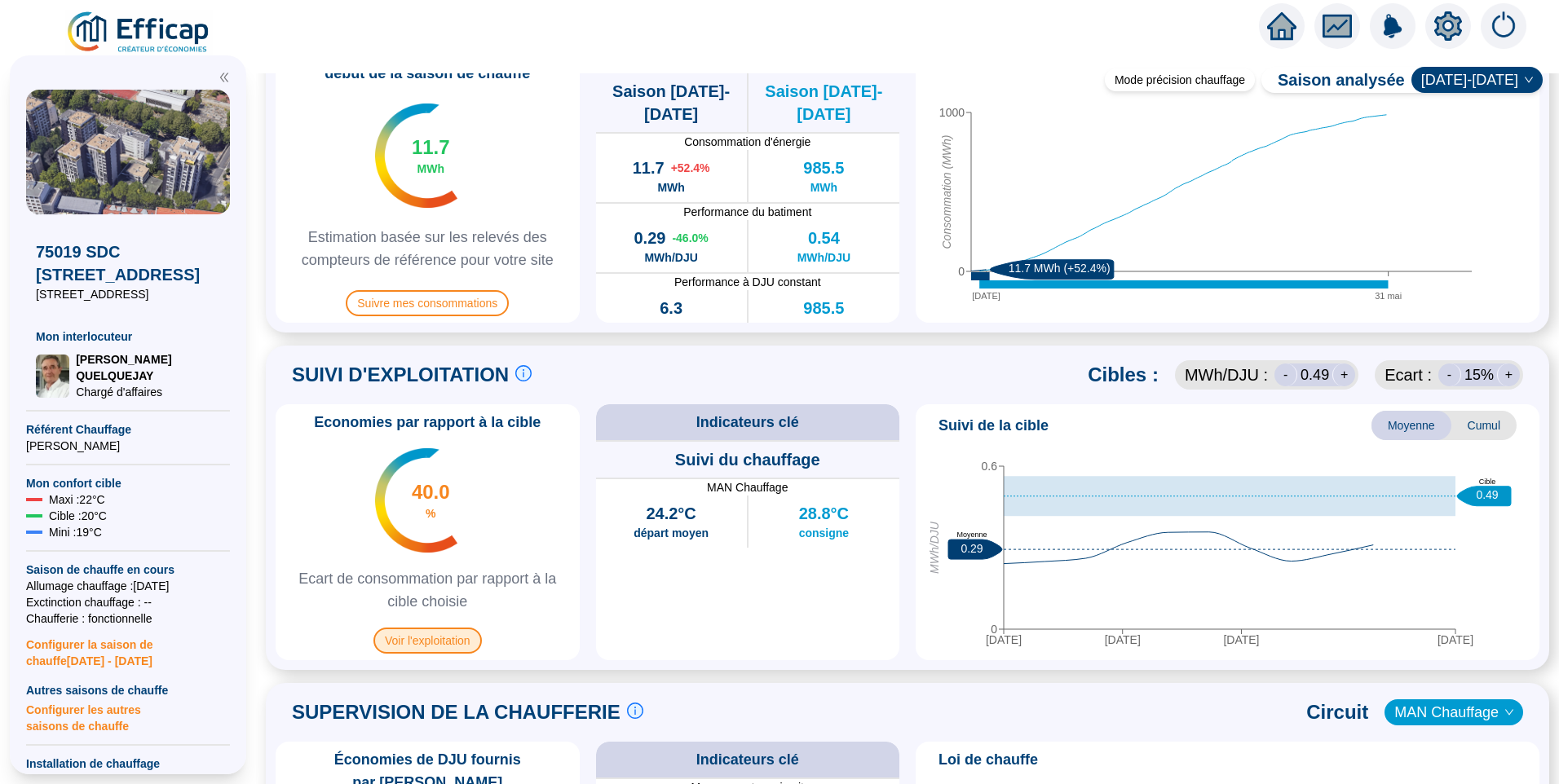
click at [449, 636] on span "Voir l'exploitation" at bounding box center [427, 641] width 109 height 26
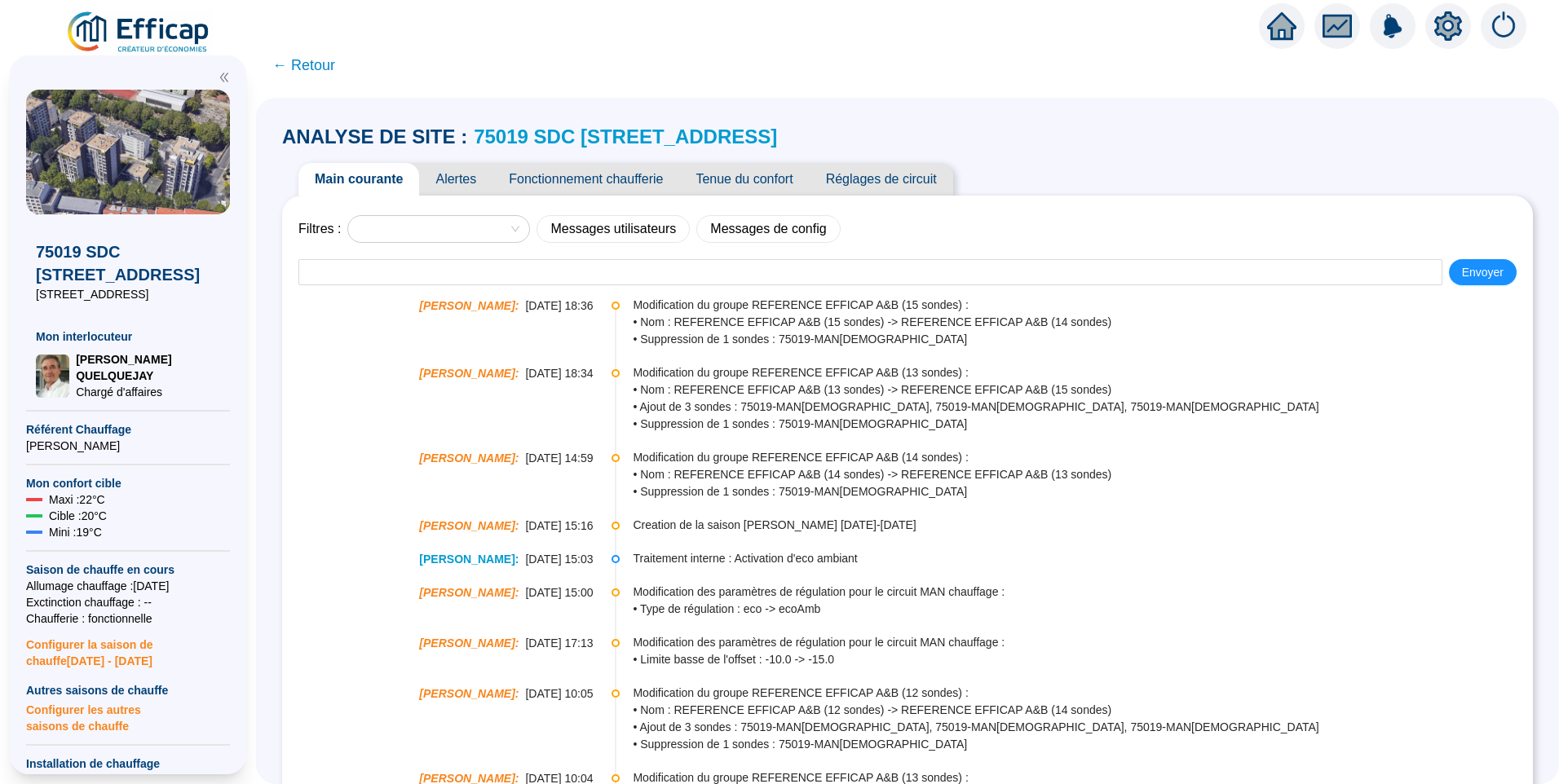
click at [612, 176] on span "Fonctionnement chaufferie" at bounding box center [586, 179] width 186 height 32
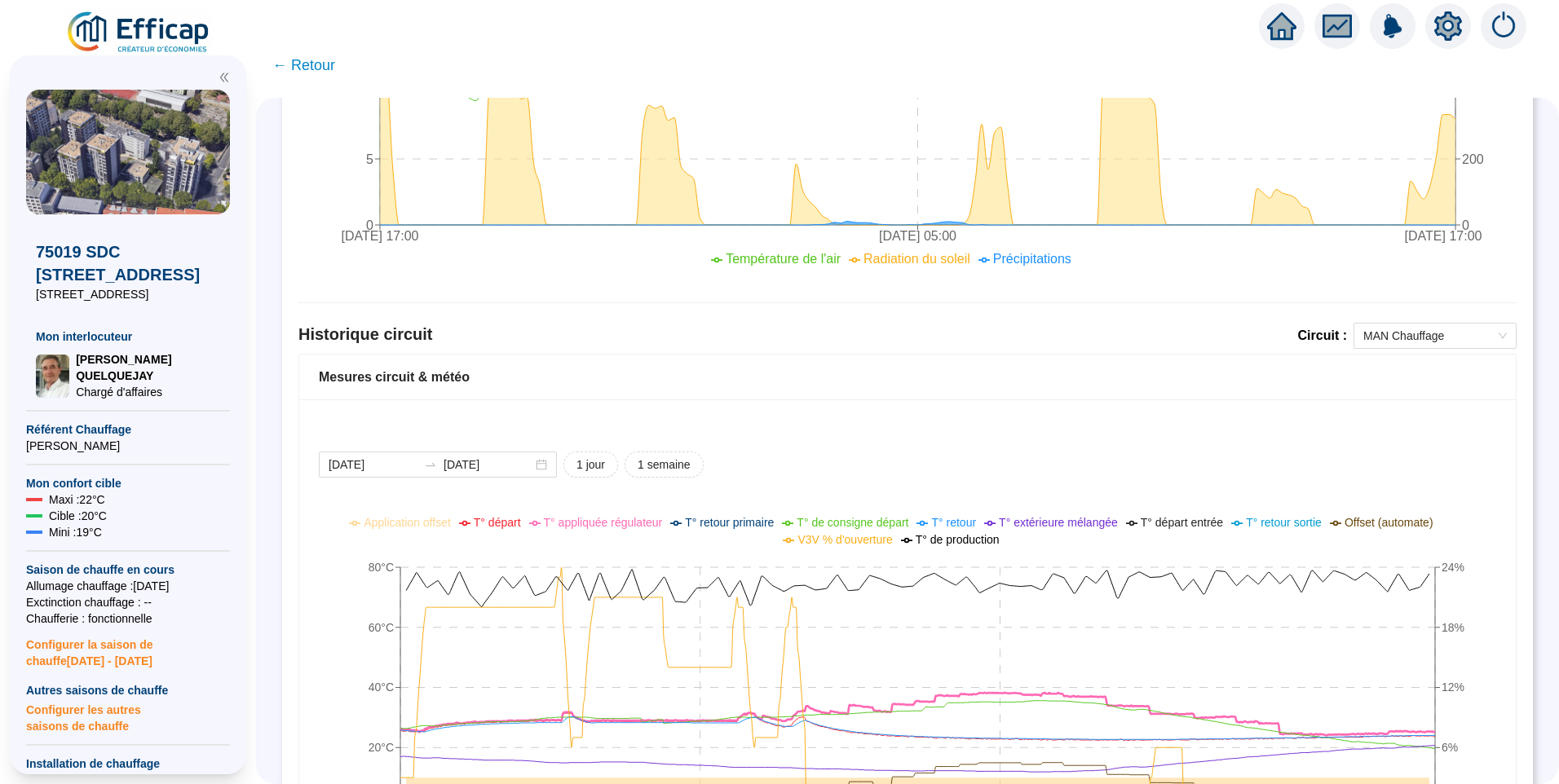
scroll to position [832, 0]
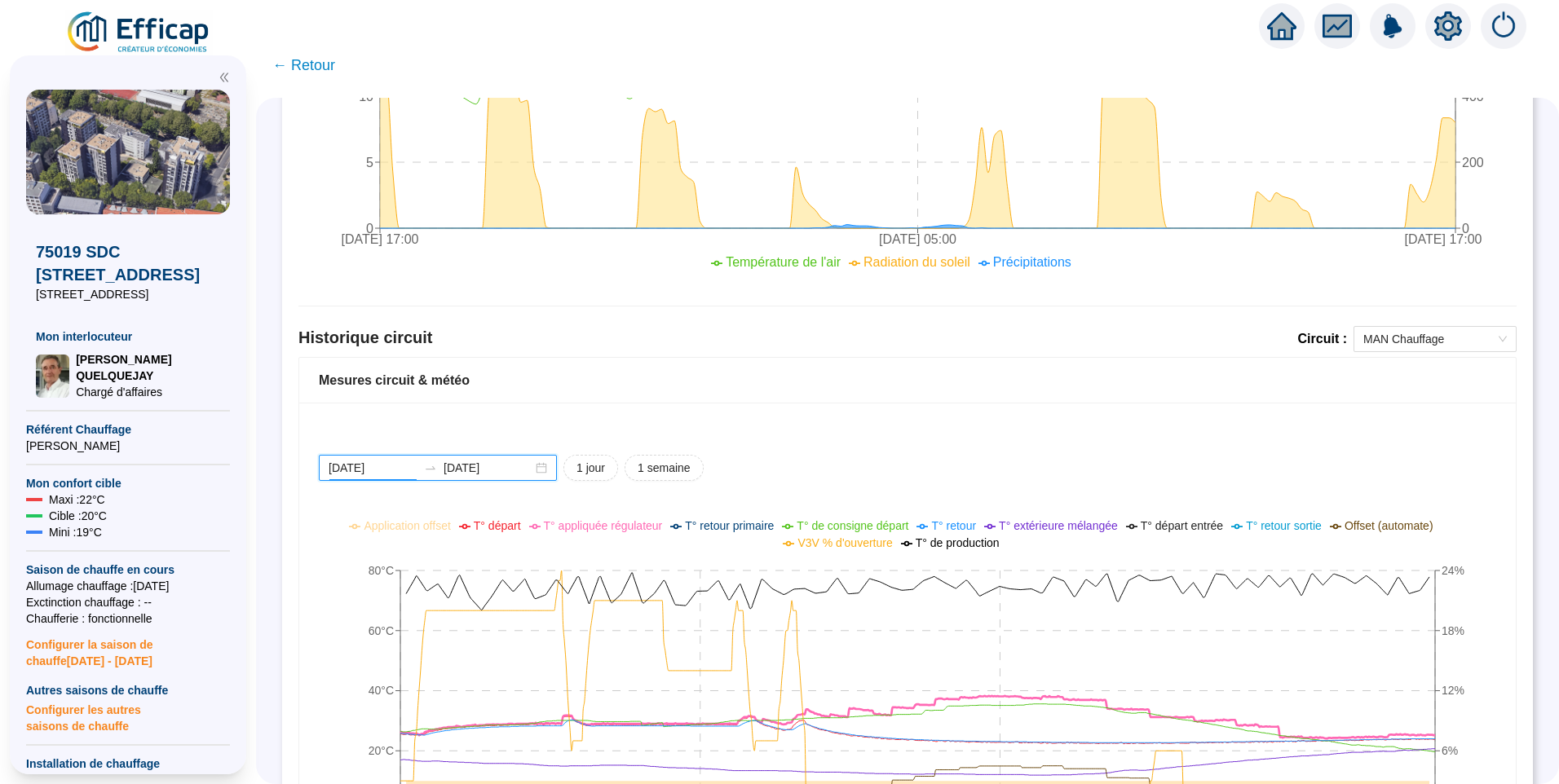
click at [401, 464] on input "[DATE]" at bounding box center [373, 468] width 89 height 17
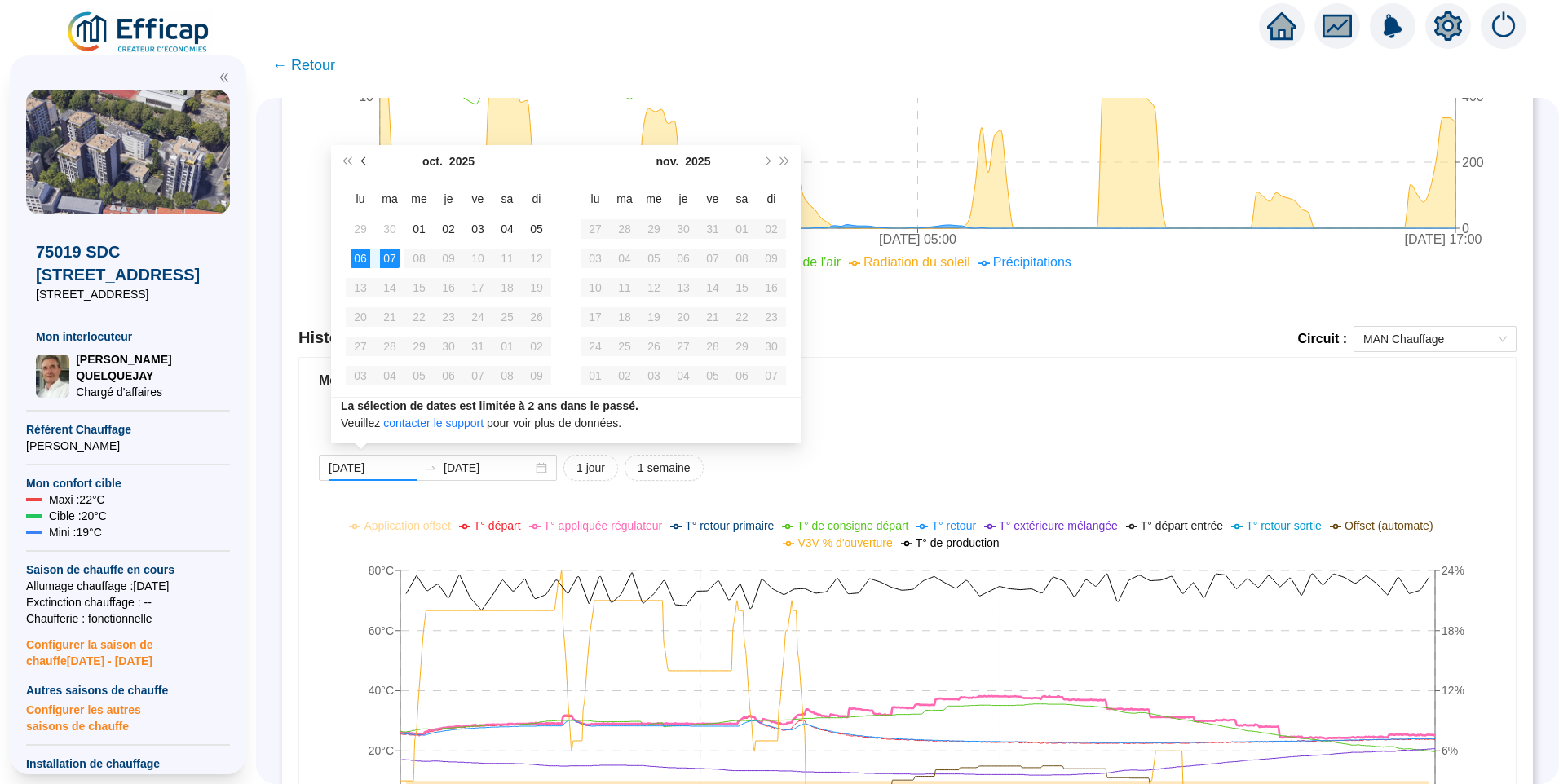
click at [360, 162] on button "Mois précédent (PageUp)" at bounding box center [364, 161] width 18 height 32
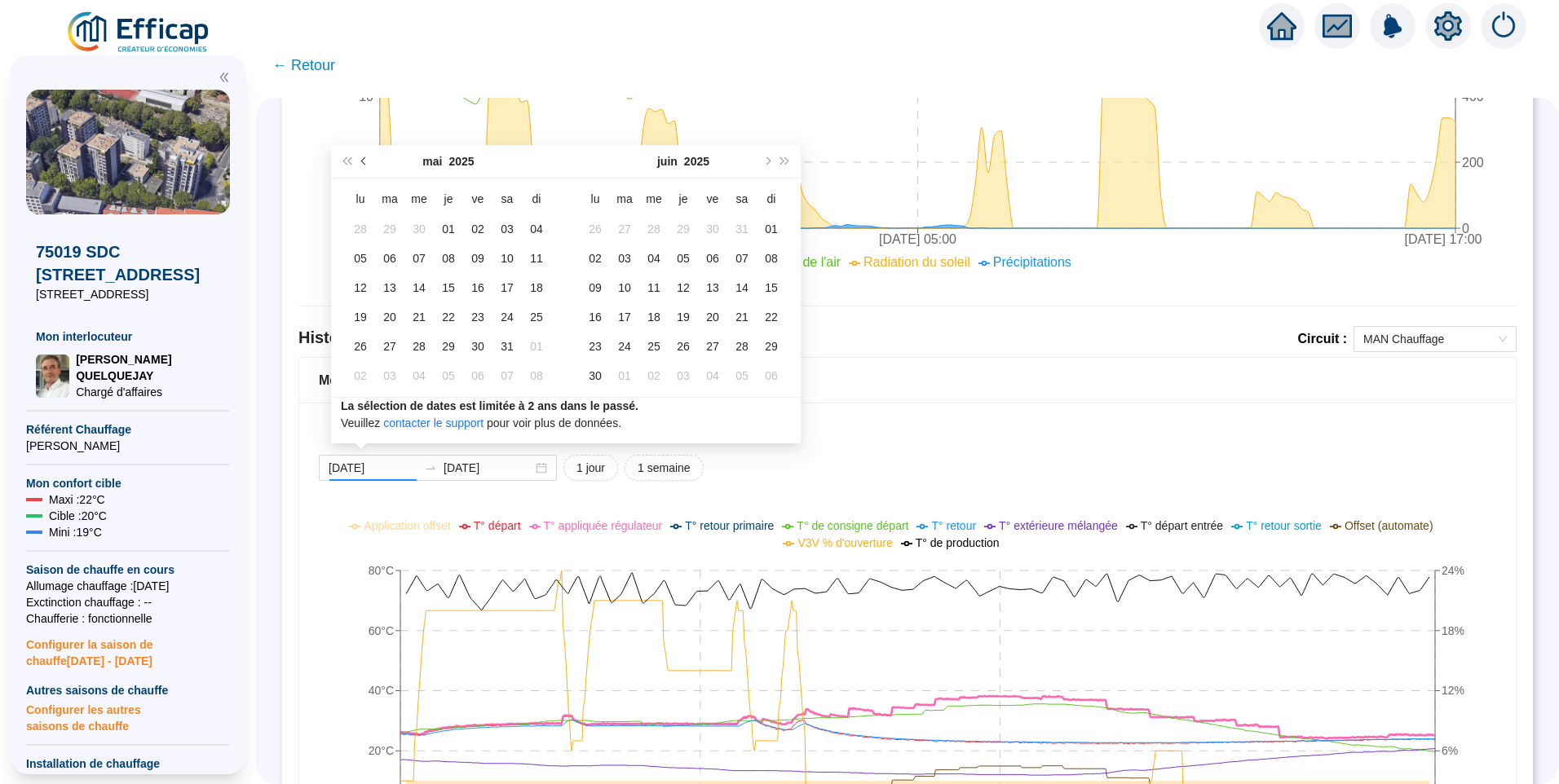
click at [360, 162] on button "Mois précédent (PageUp)" at bounding box center [364, 161] width 18 height 32
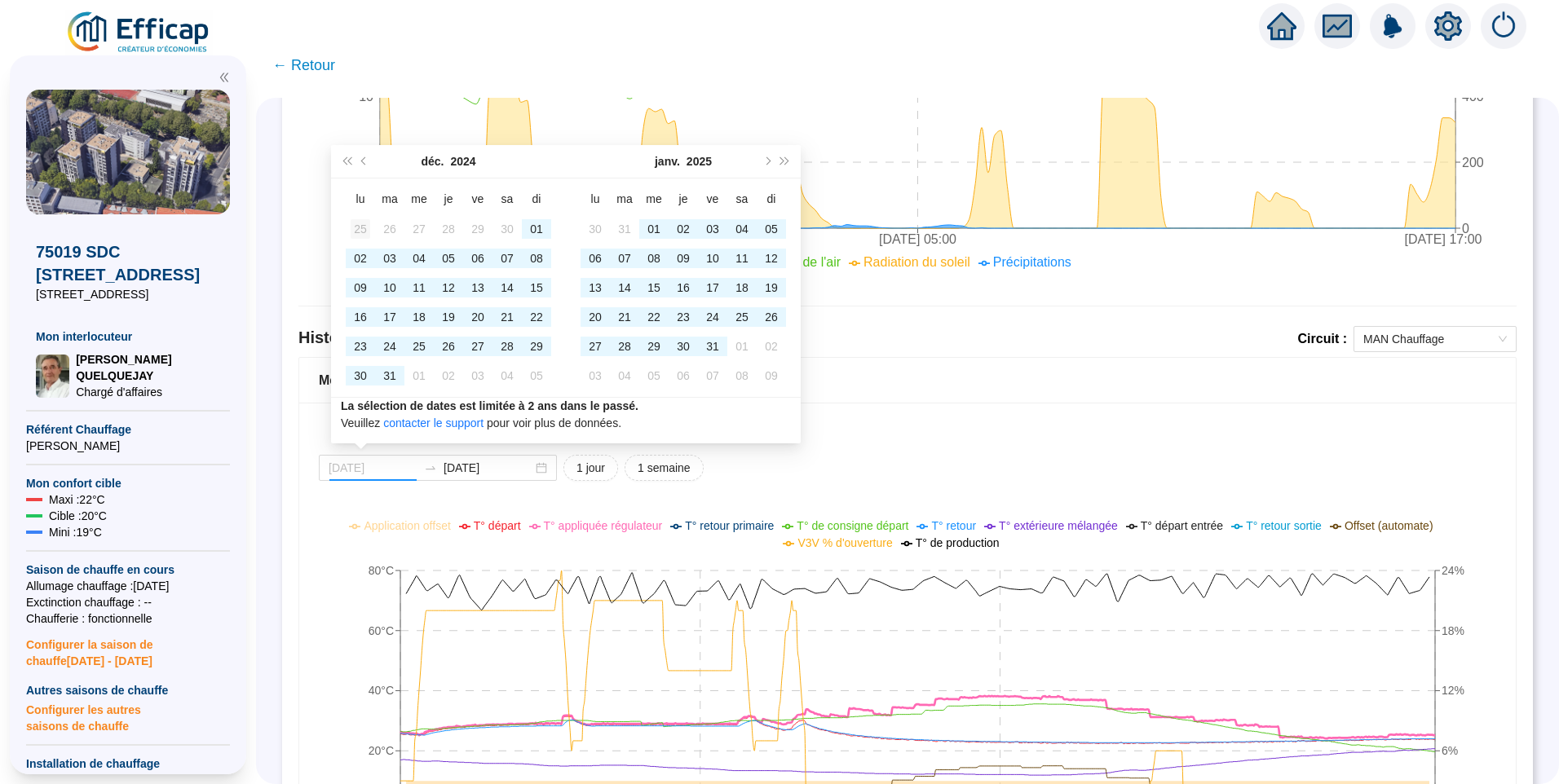
type input "[DATE]"
click at [355, 233] on div "25" at bounding box center [360, 229] width 20 height 20
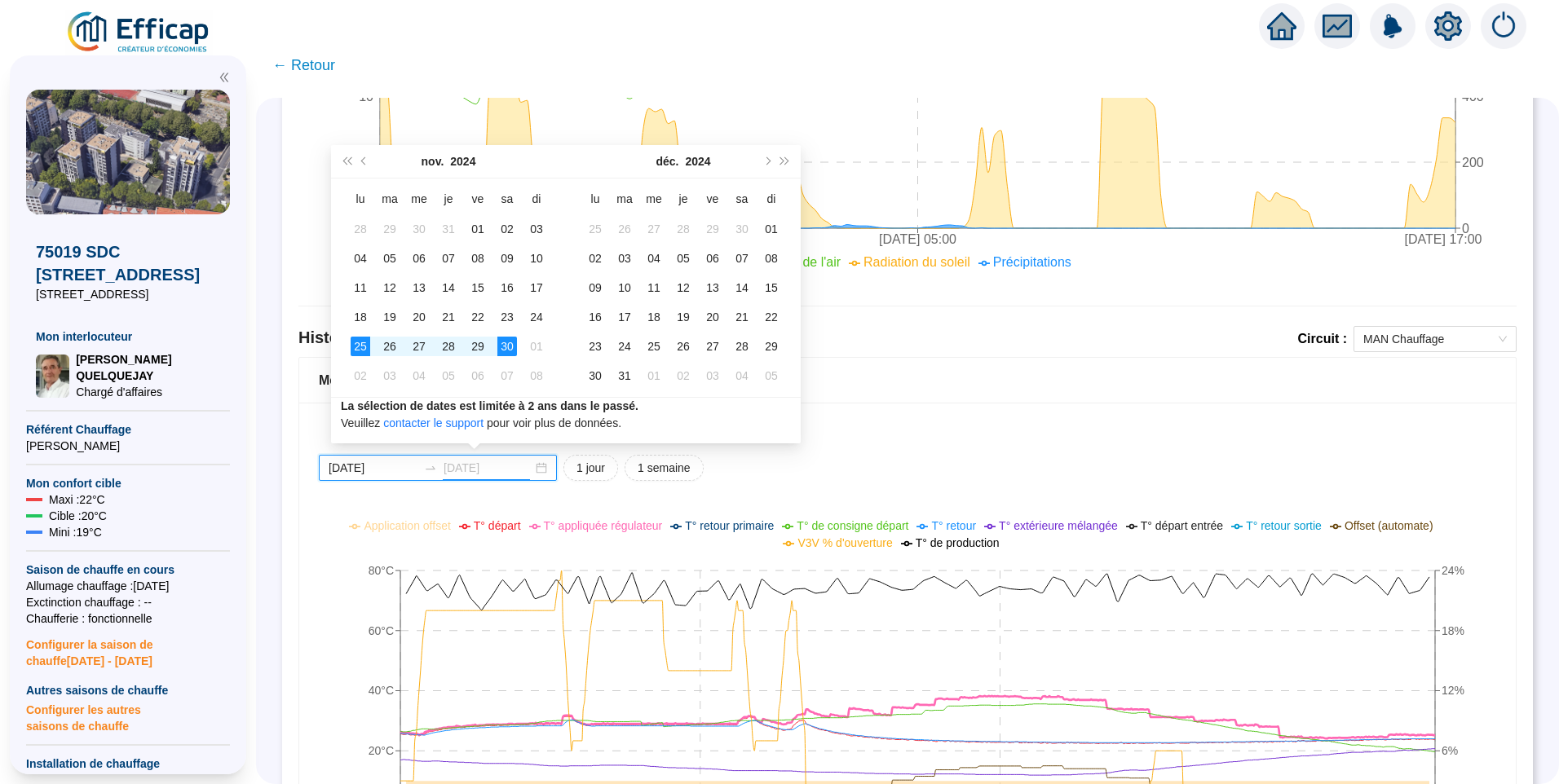
type input "2024-11-30"
click at [511, 349] on div "30" at bounding box center [507, 347] width 20 height 20
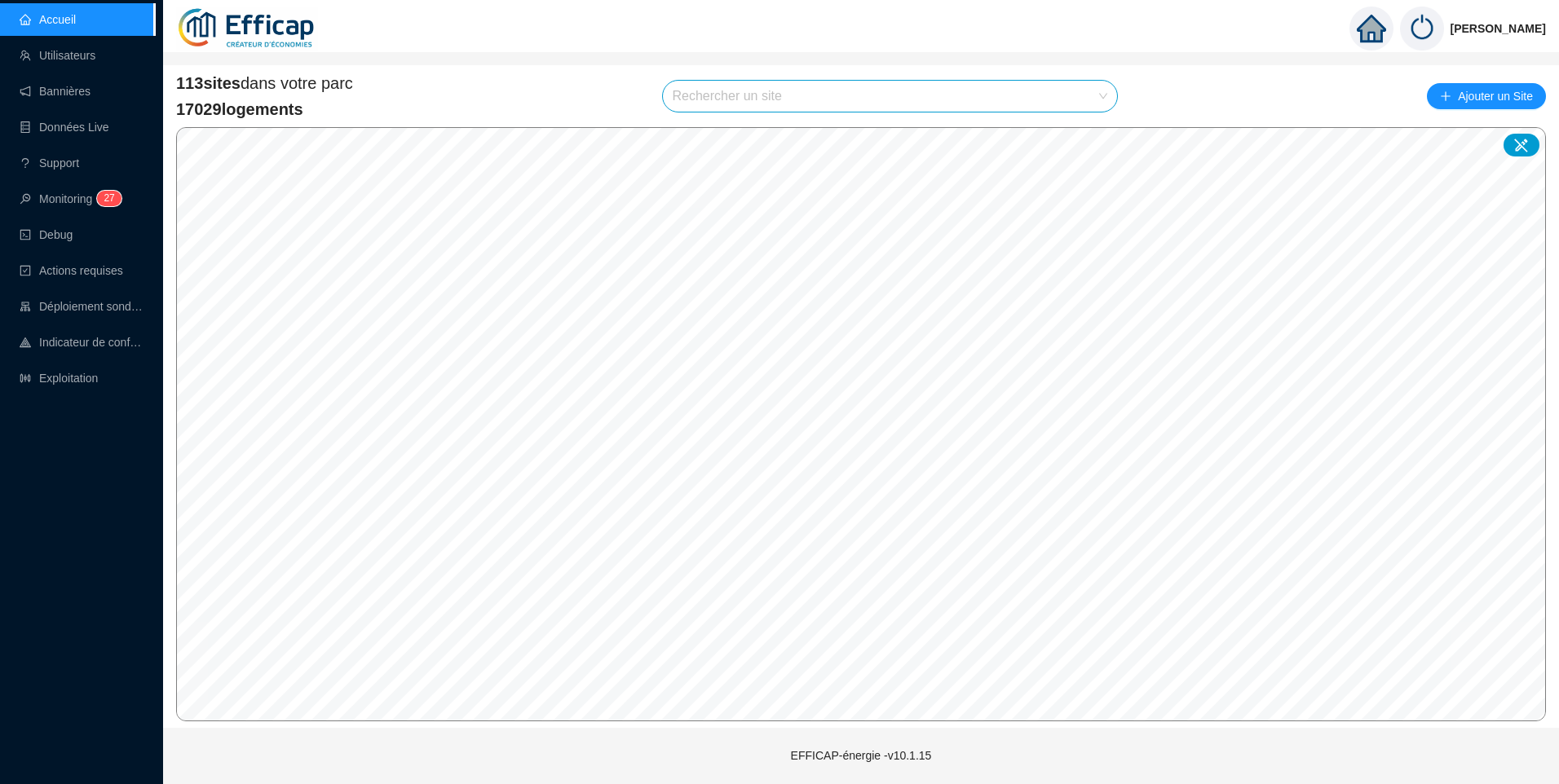
click at [882, 99] on input "search" at bounding box center [883, 95] width 421 height 31
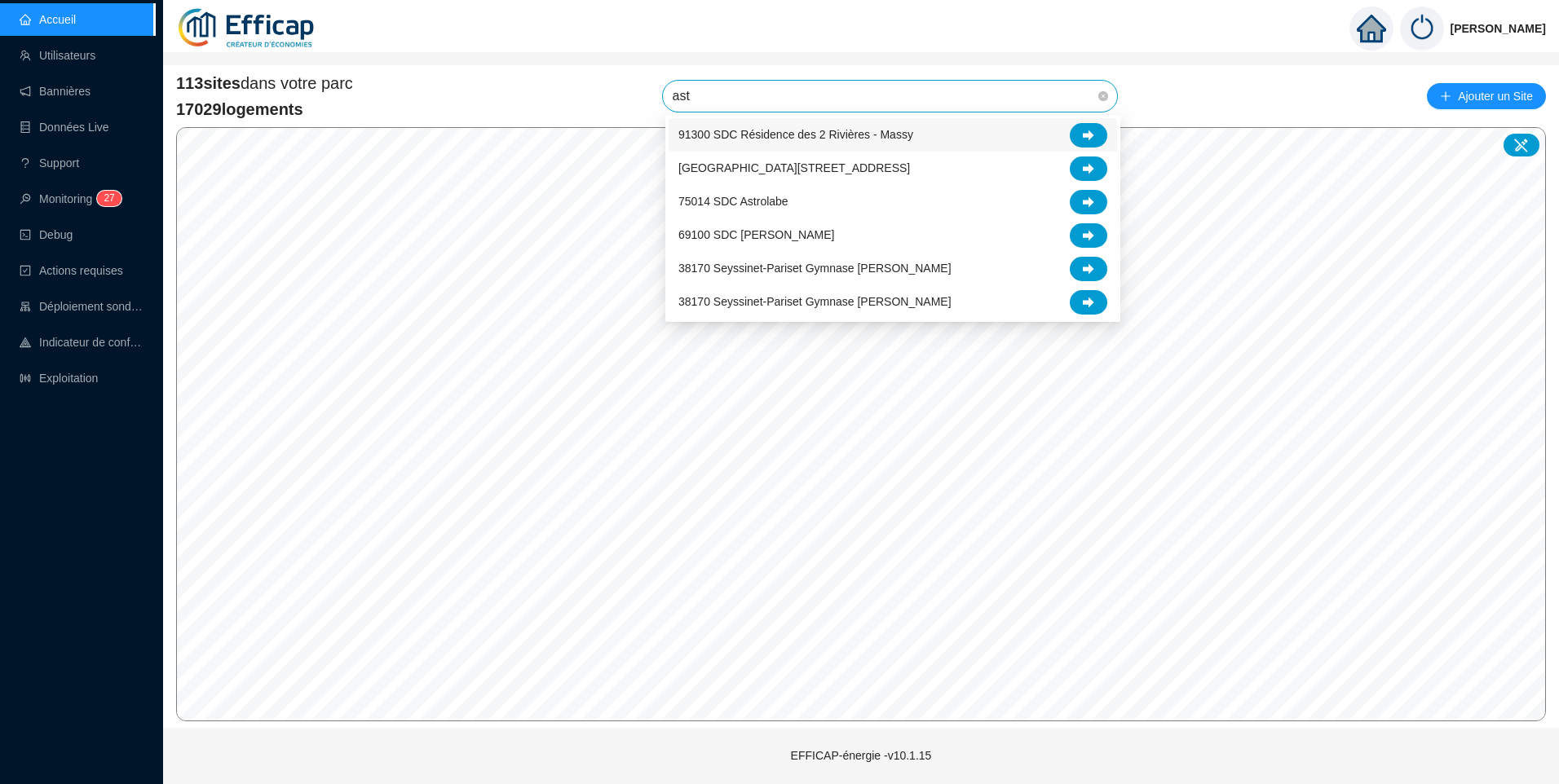
type input "astr"
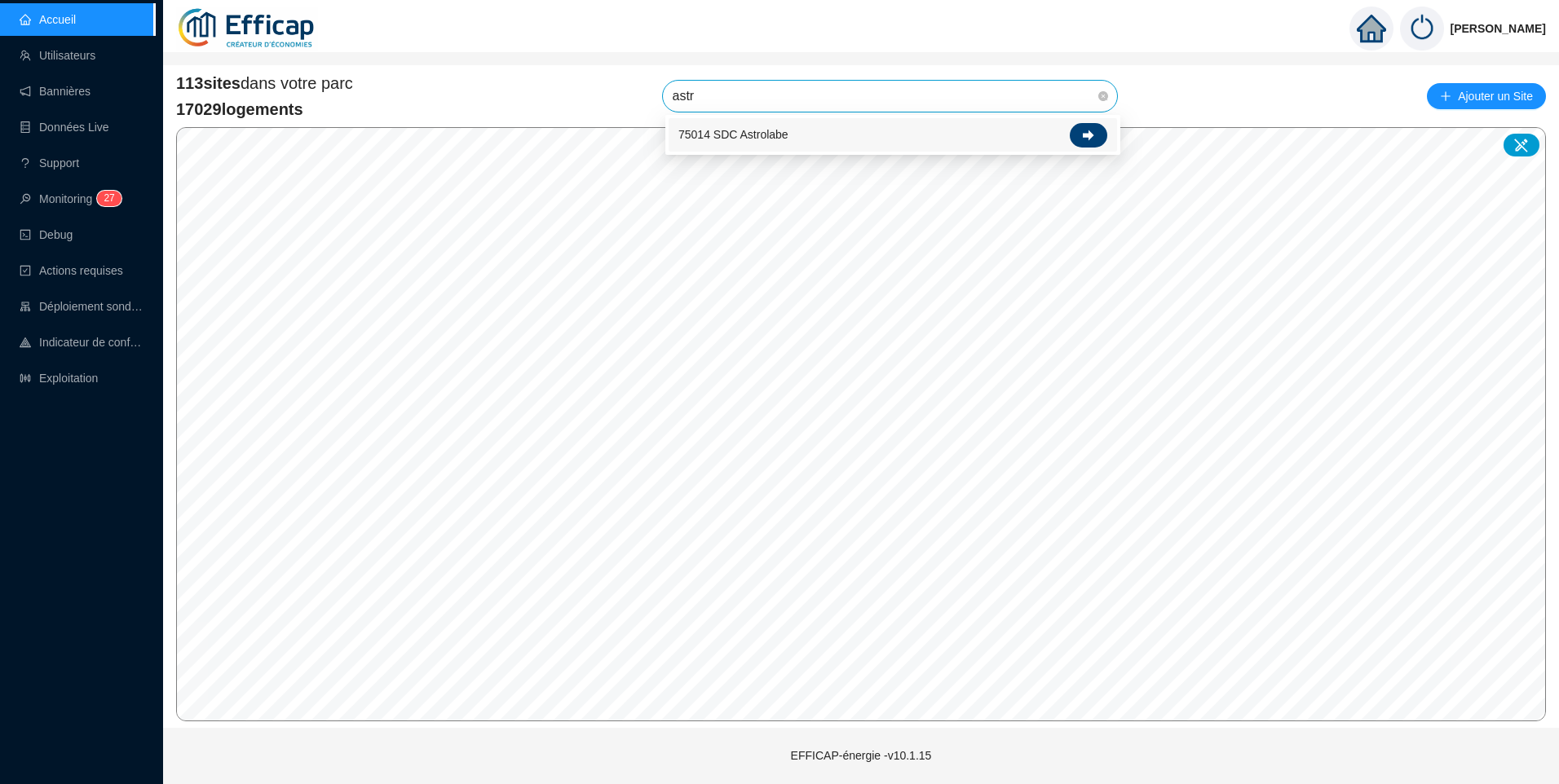
click at [1095, 137] on div at bounding box center [1088, 136] width 37 height 25
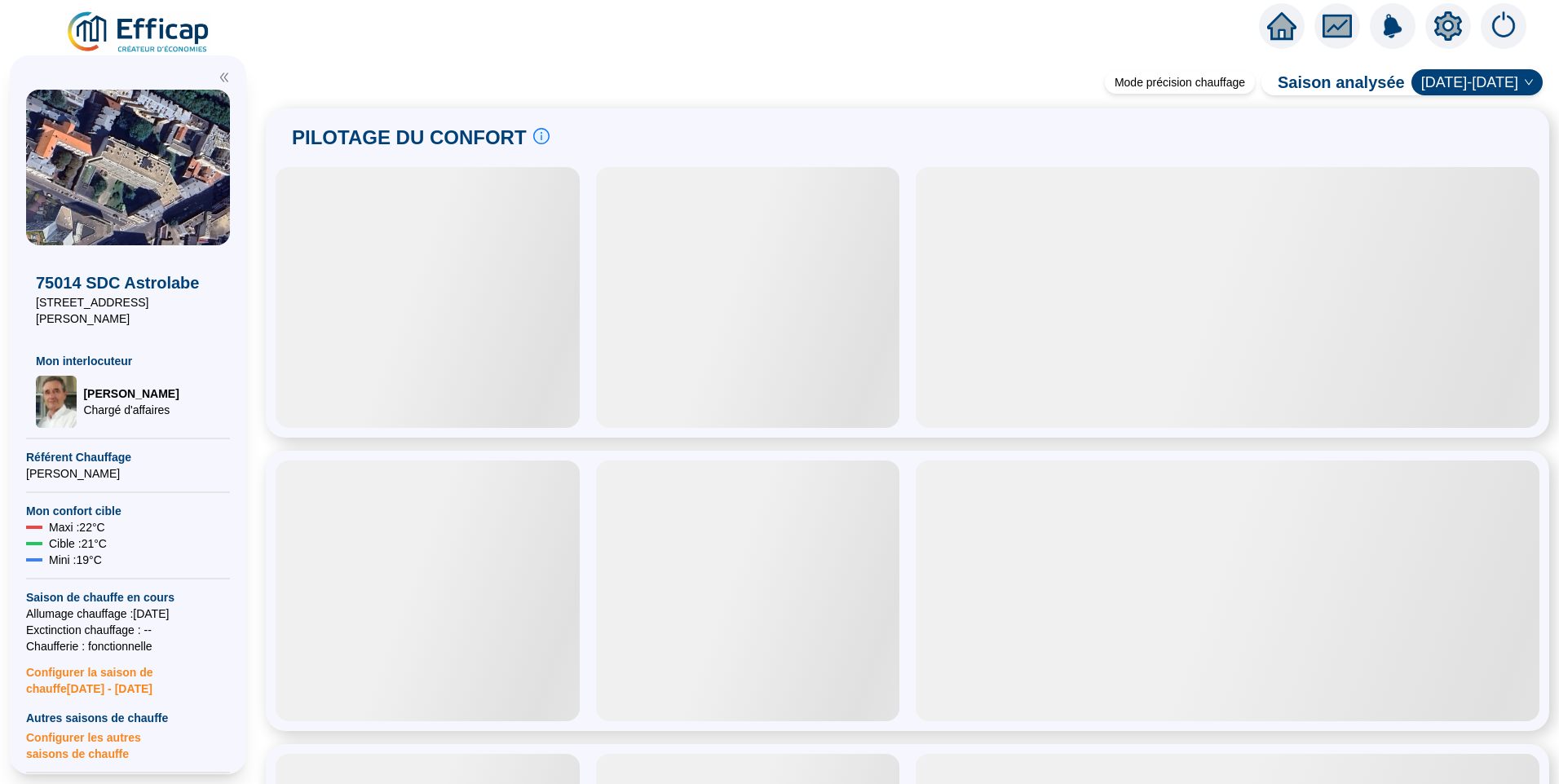
click at [1450, 38] on icon "setting" at bounding box center [1448, 26] width 27 height 29
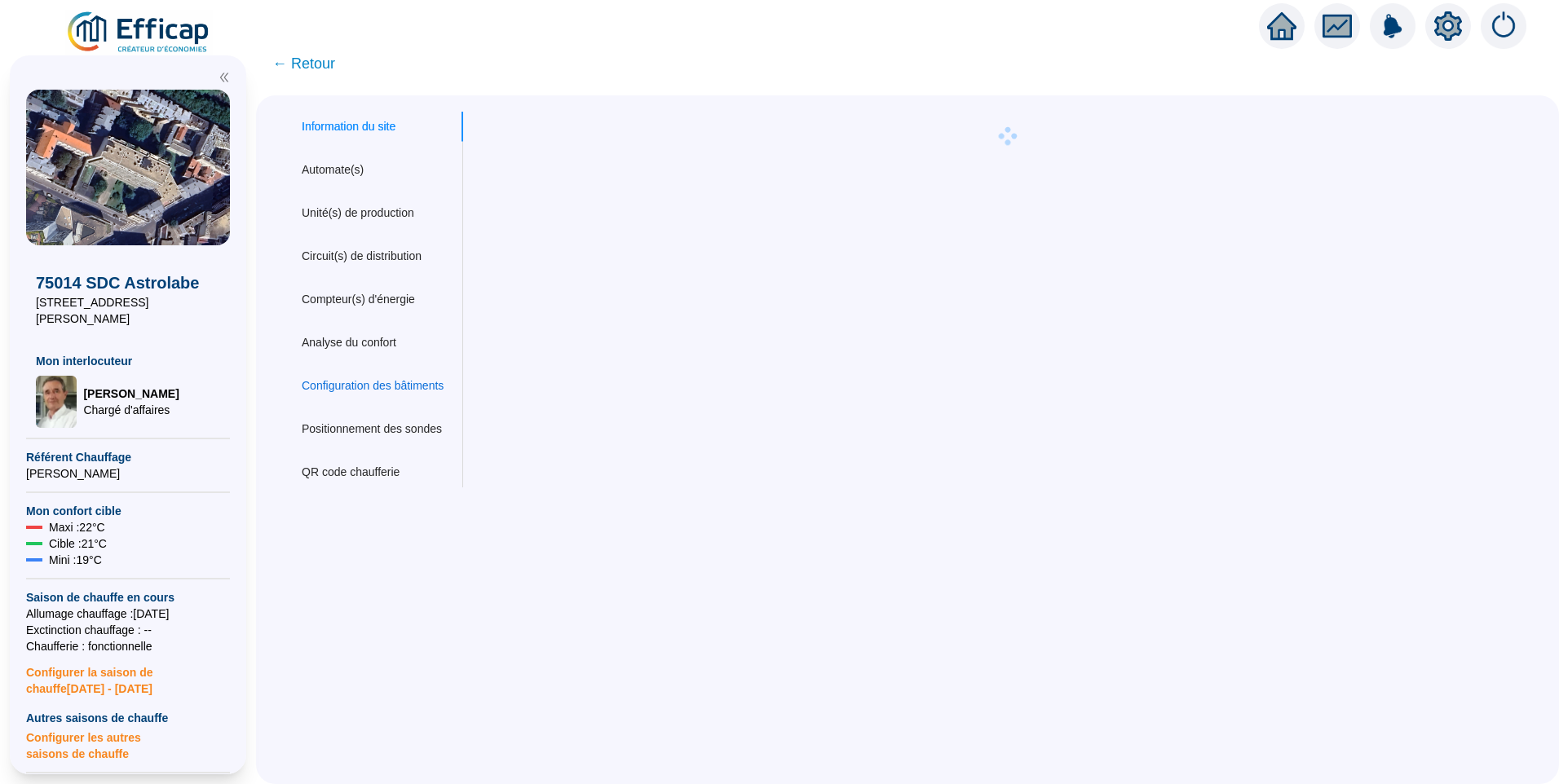
click at [367, 382] on div "Configuration des bâtiments" at bounding box center [372, 386] width 142 height 17
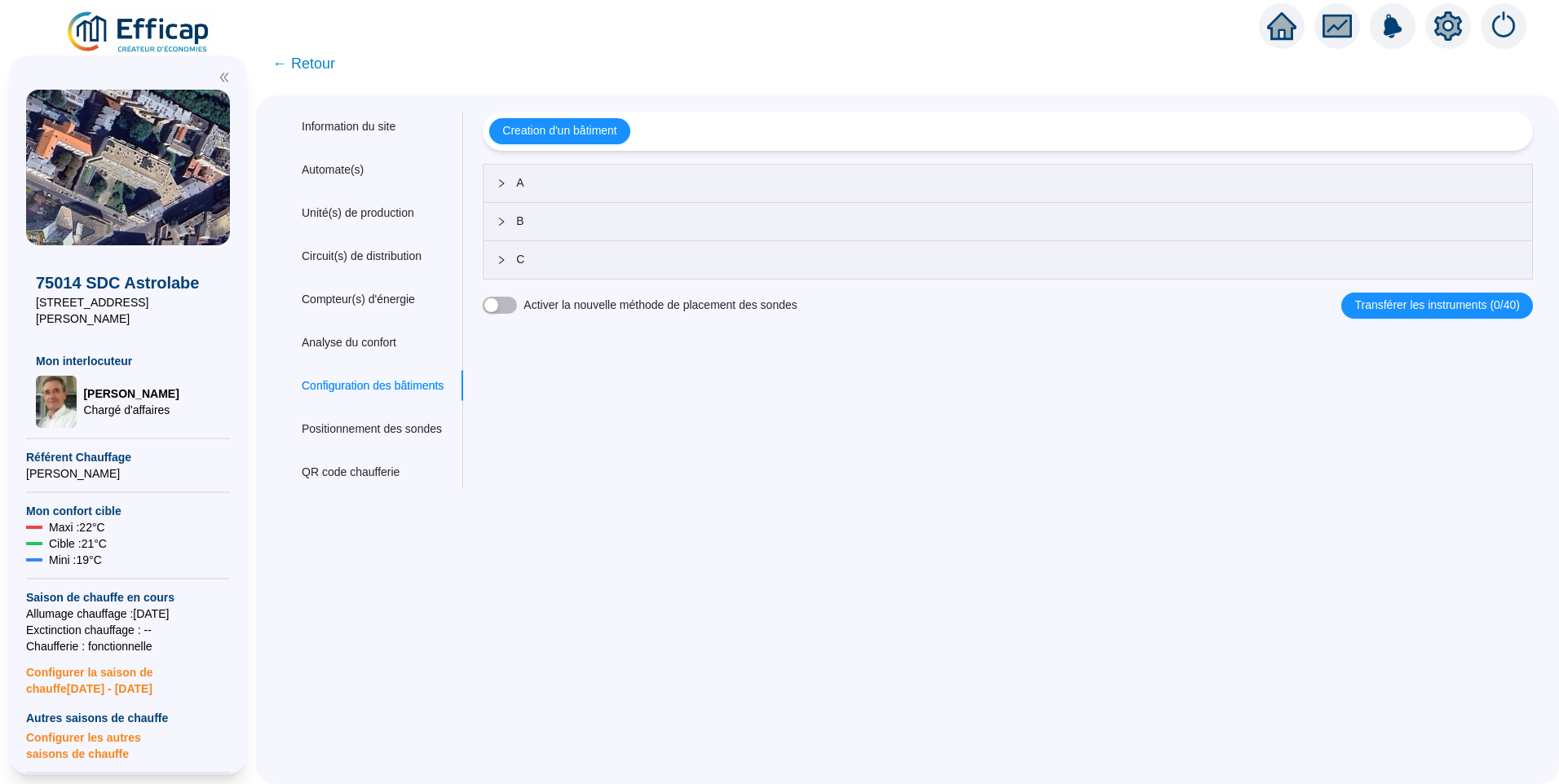
click at [741, 499] on div "Information du site Automate(s) Unité(s) de production Circuit(s) de distributi…" at bounding box center [907, 440] width 1303 height 689
click at [617, 445] on div "Nom du site 75014 SDC Astrolabe Trigramme AST Adresse(s) du site Rue [STREET_AD…" at bounding box center [997, 300] width 1071 height 376
click at [594, 169] on div "A" at bounding box center [1008, 183] width 1049 height 37
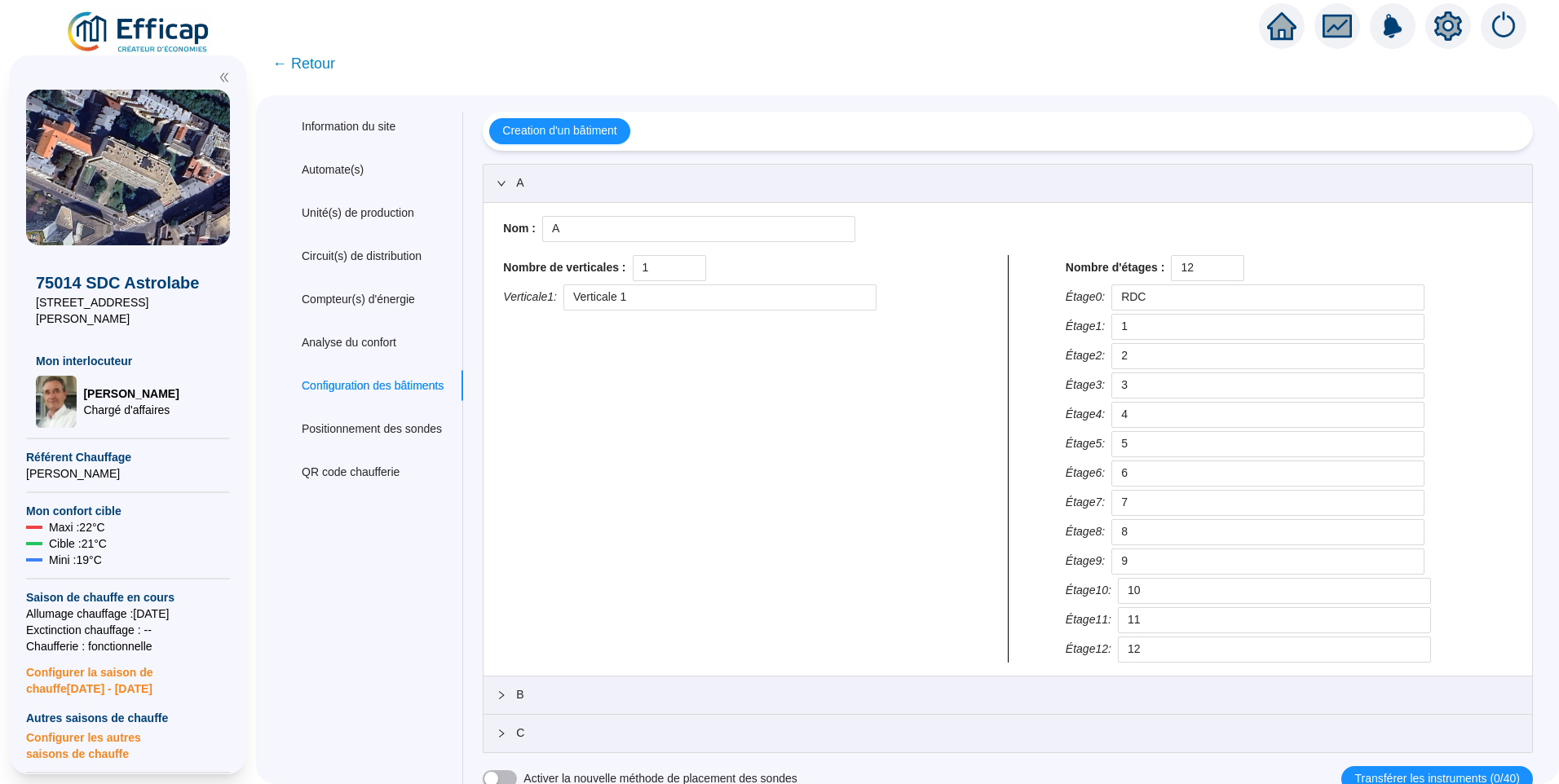
scroll to position [8, 0]
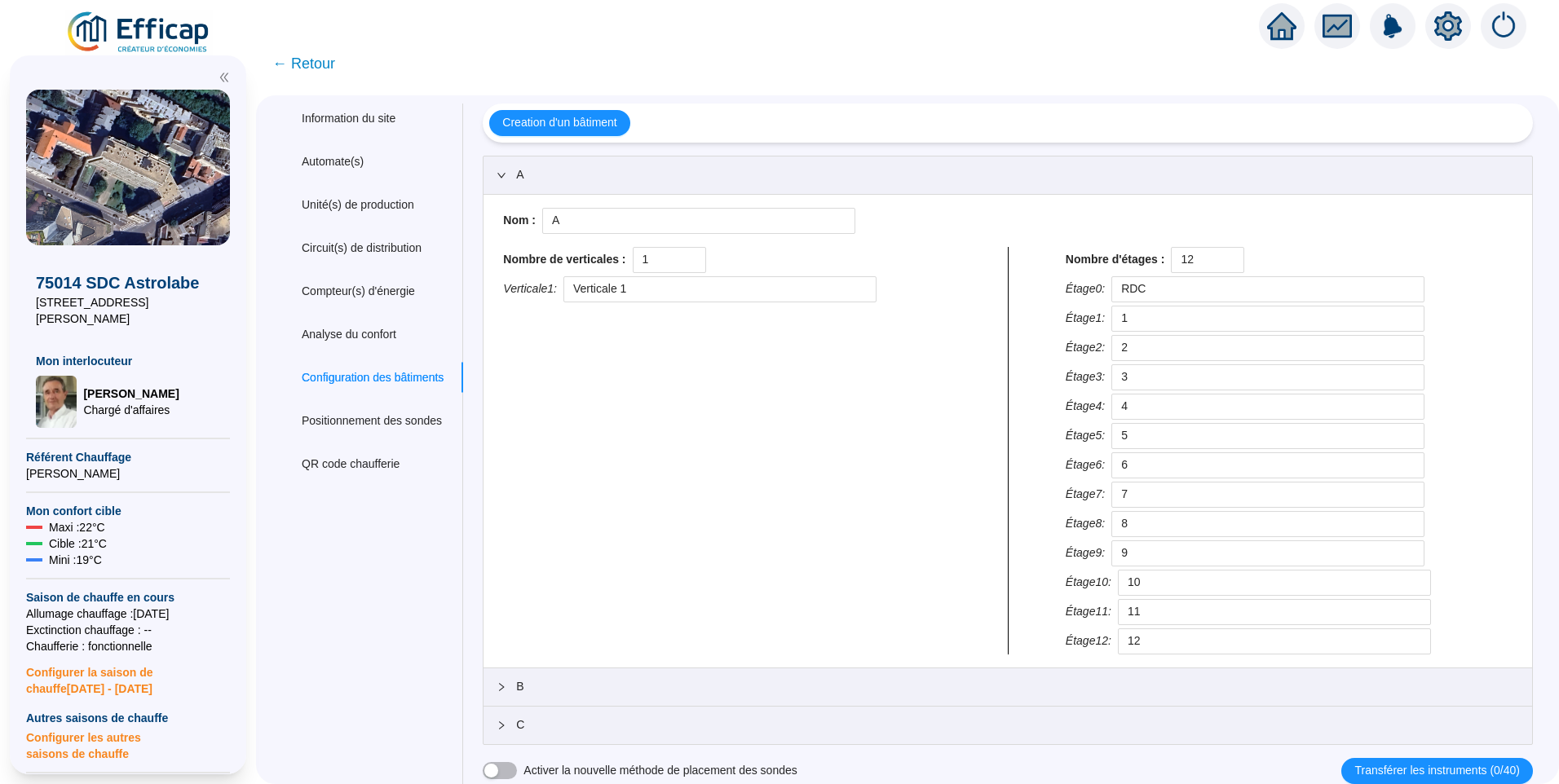
click at [606, 685] on span "B" at bounding box center [1017, 686] width 1003 height 17
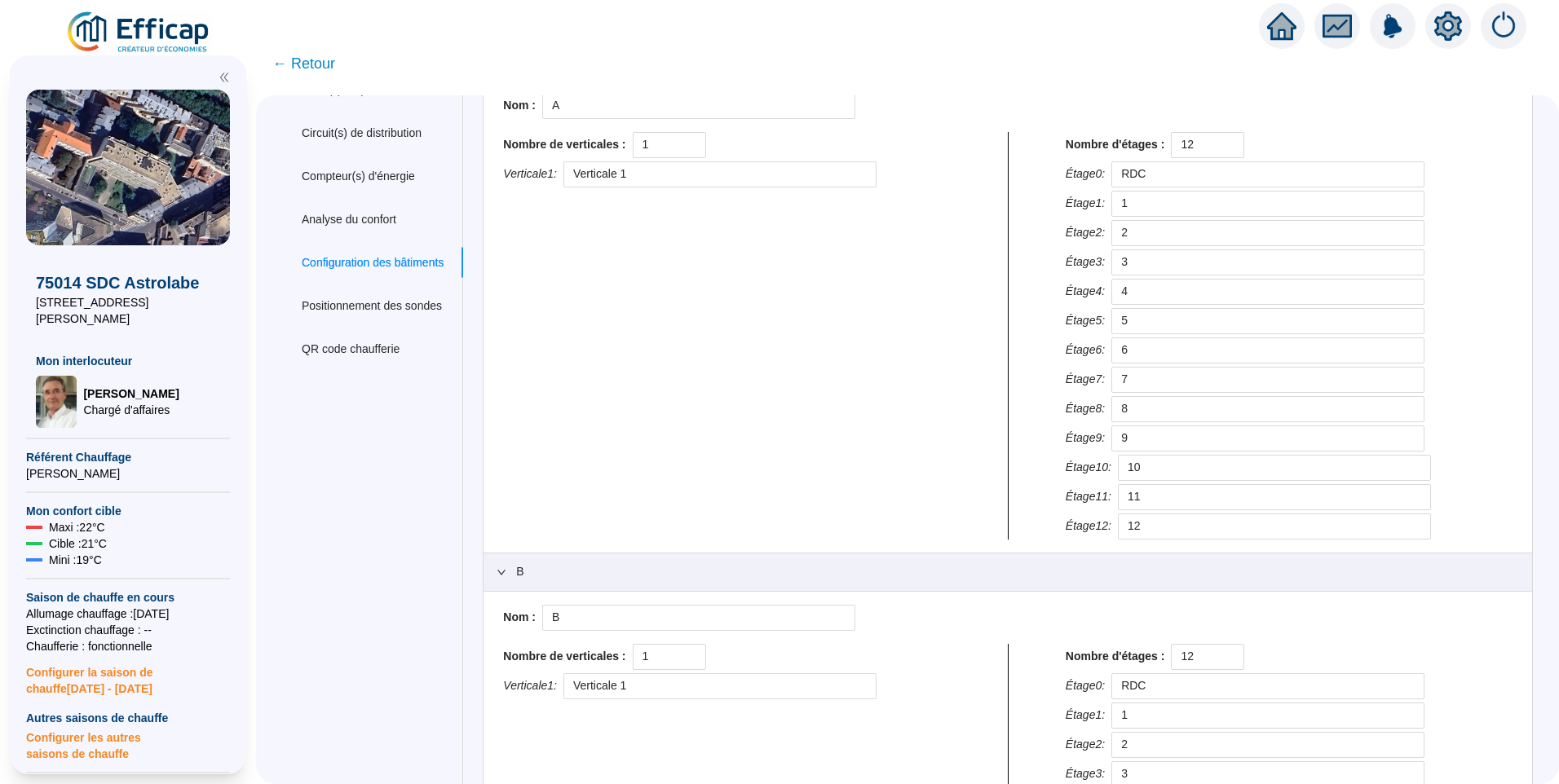
scroll to position [482, 0]
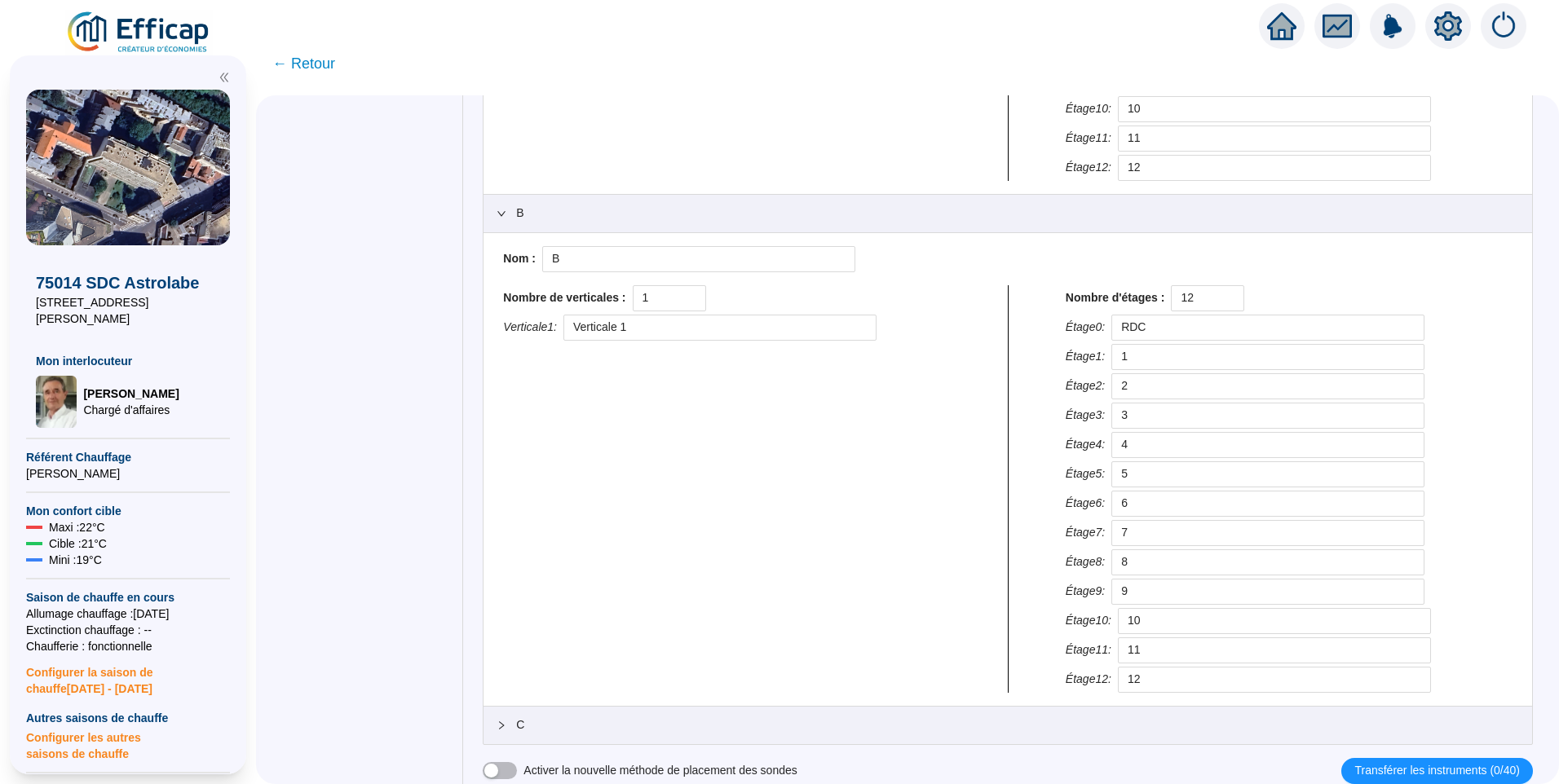
drag, startPoint x: 660, startPoint y: 726, endPoint x: 675, endPoint y: 685, distance: 43.7
click at [660, 727] on span "C" at bounding box center [1017, 724] width 1003 height 17
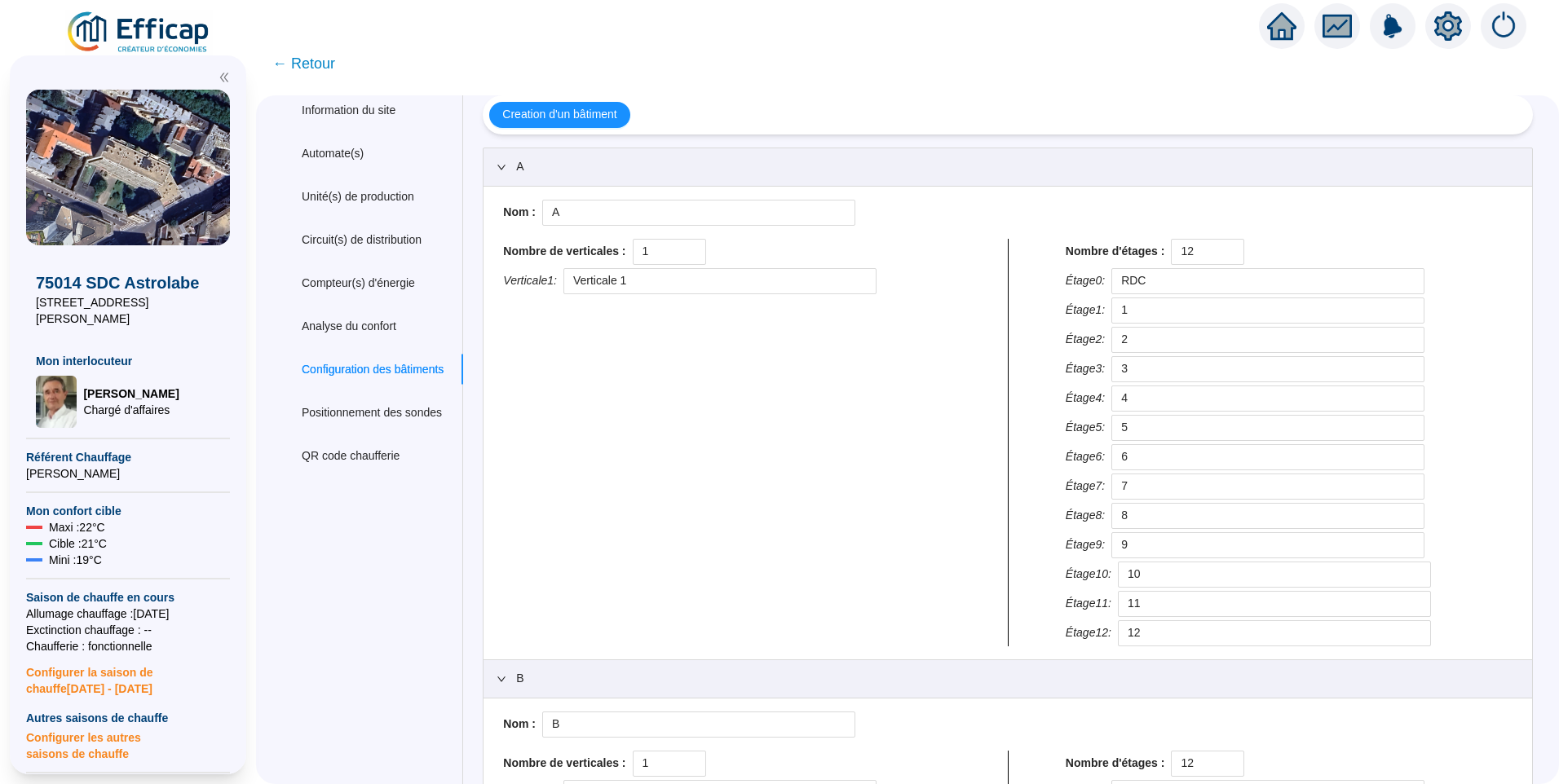
scroll to position [0, 0]
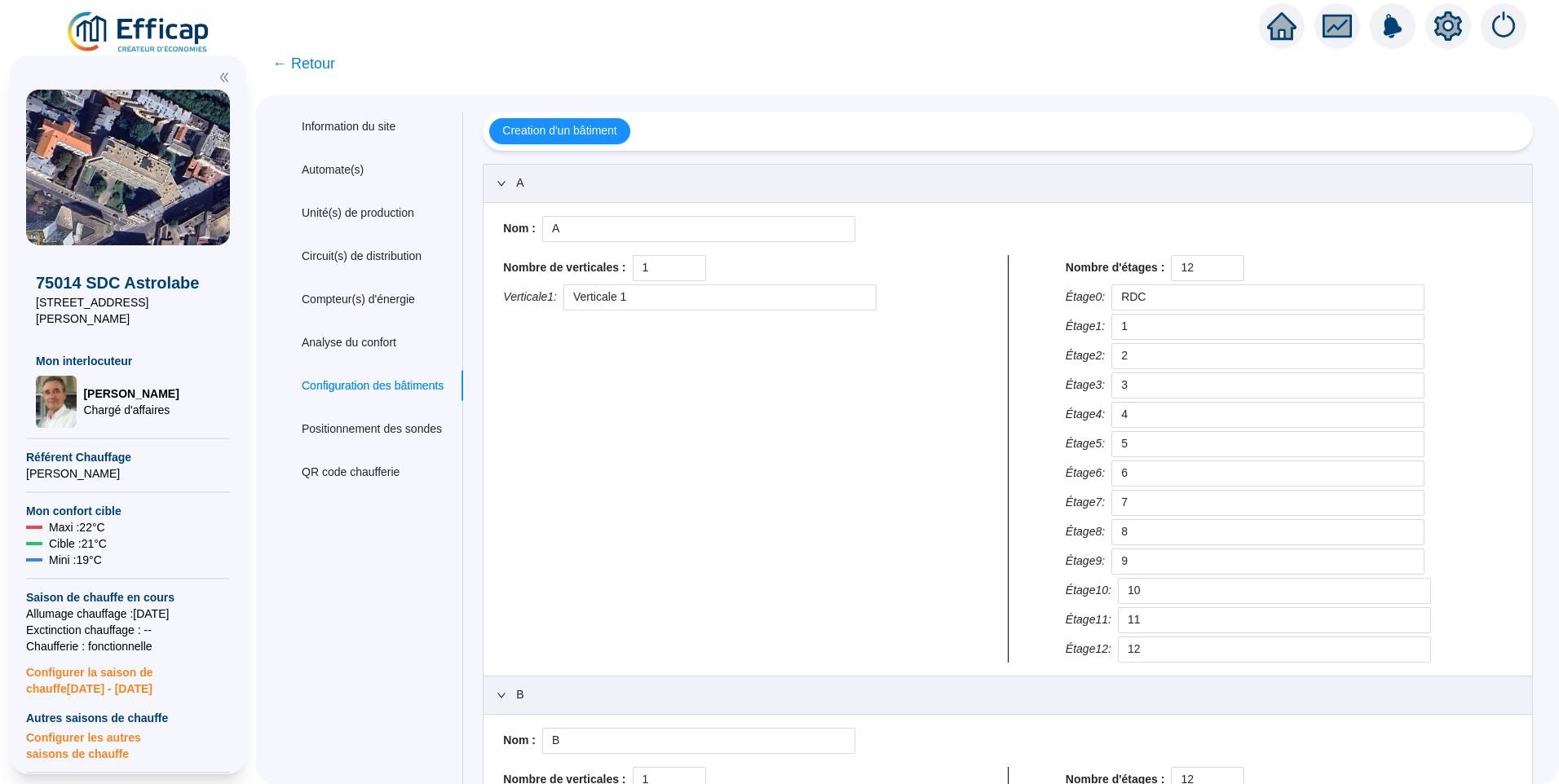
click at [335, 64] on span "← Retour" at bounding box center [304, 64] width 63 height 23
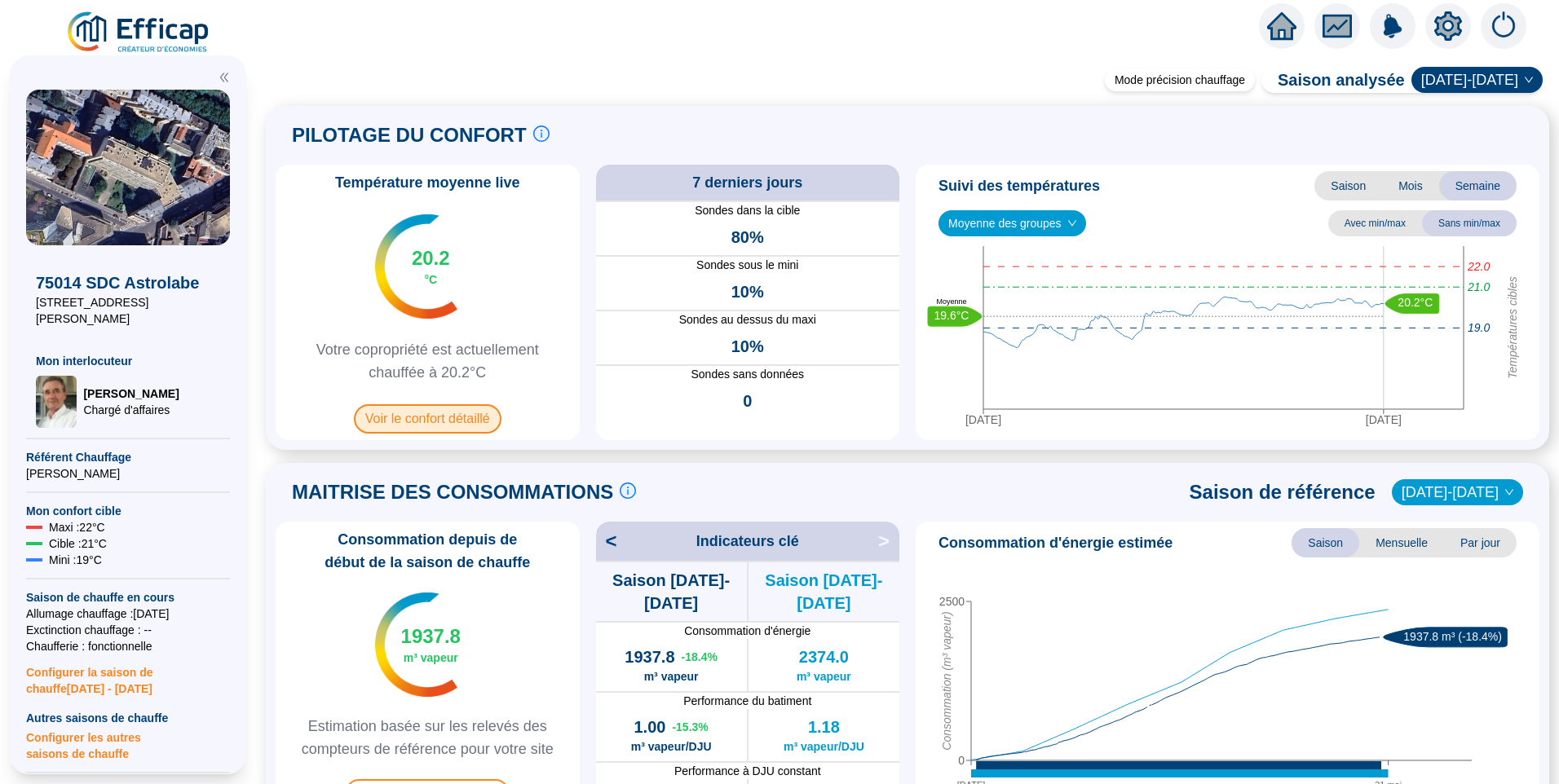
click at [457, 421] on span "Voir le confort détaillé" at bounding box center [427, 418] width 147 height 29
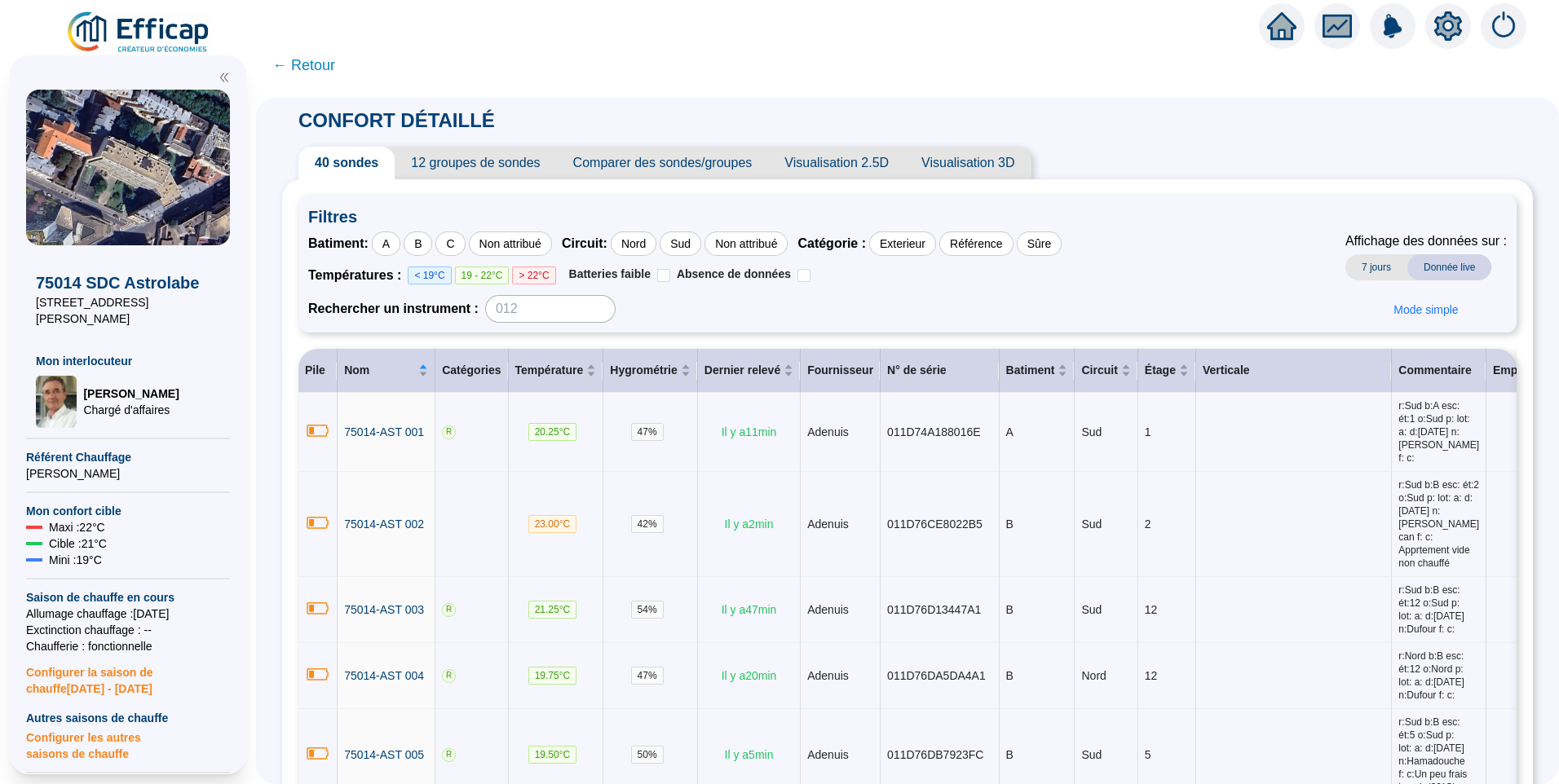
click at [1450, 31] on icon "setting" at bounding box center [1448, 26] width 12 height 12
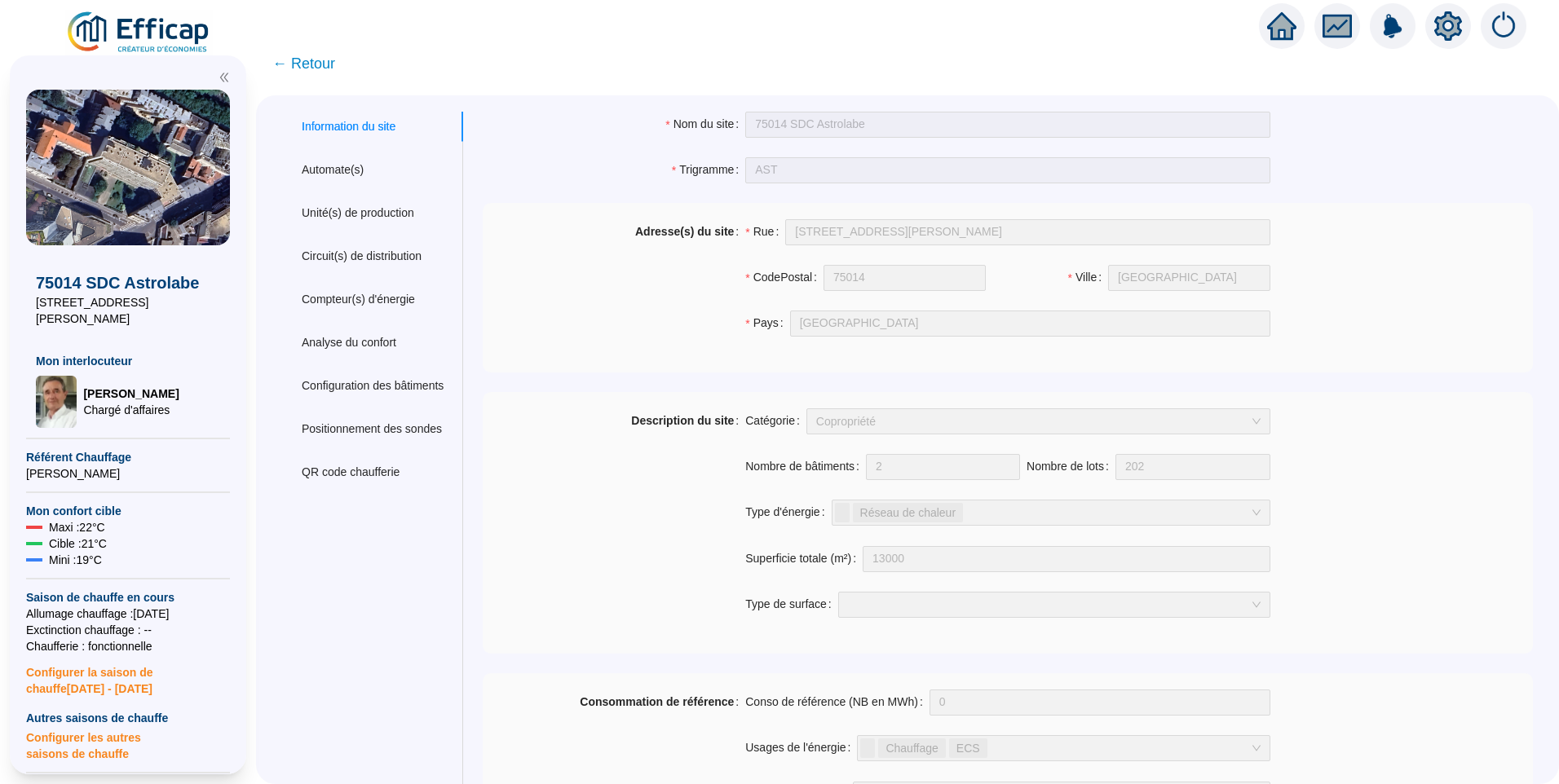
click at [186, 35] on img at bounding box center [139, 32] width 147 height 46
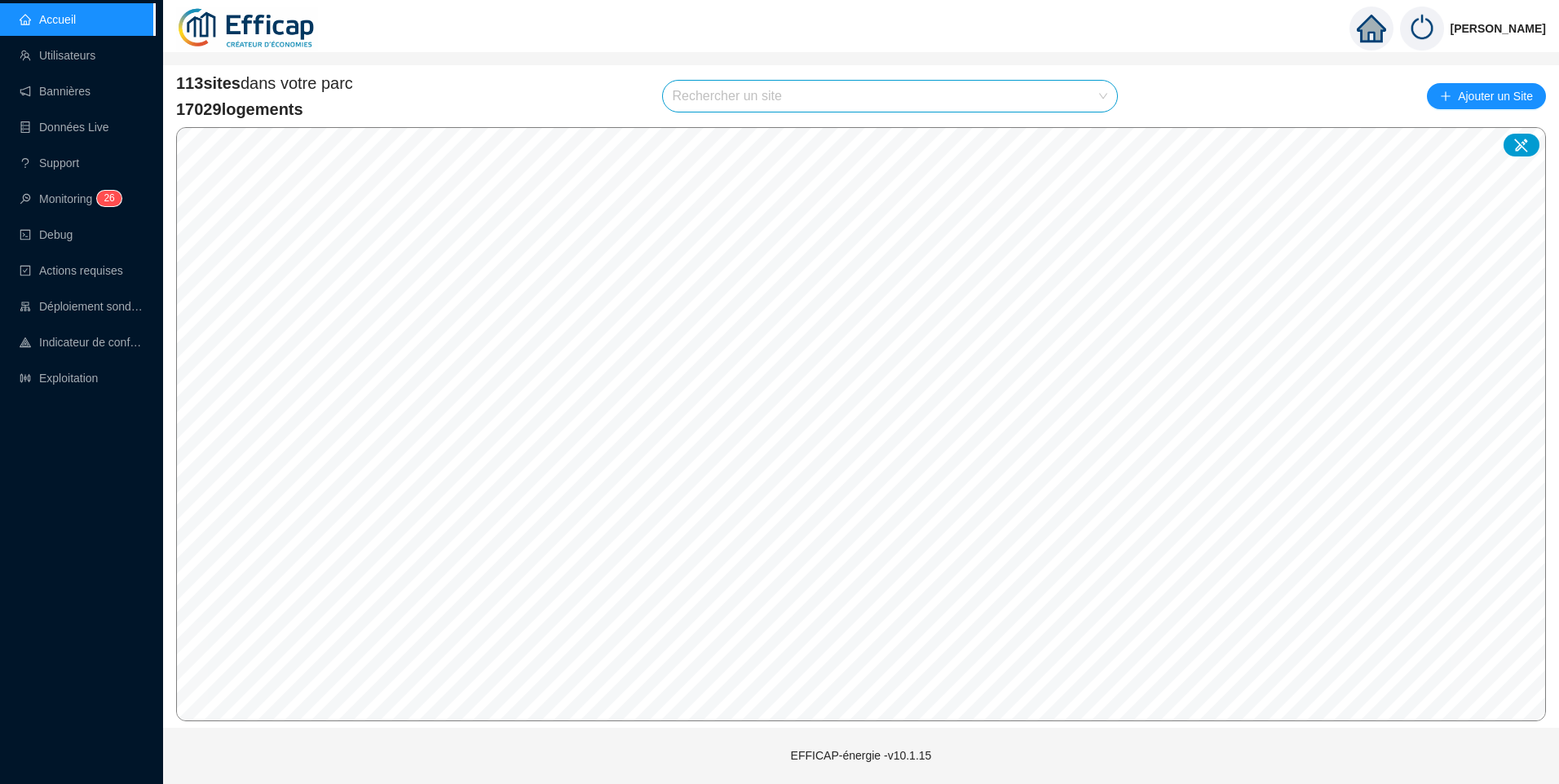
click at [780, 94] on input "search" at bounding box center [883, 95] width 421 height 31
type input "astr"
click at [850, 137] on div "75014 SDC Astrolabe" at bounding box center [893, 136] width 429 height 25
click at [1514, 151] on icon at bounding box center [1522, 145] width 17 height 17
click at [903, 366] on input "search" at bounding box center [851, 368] width 122 height 25
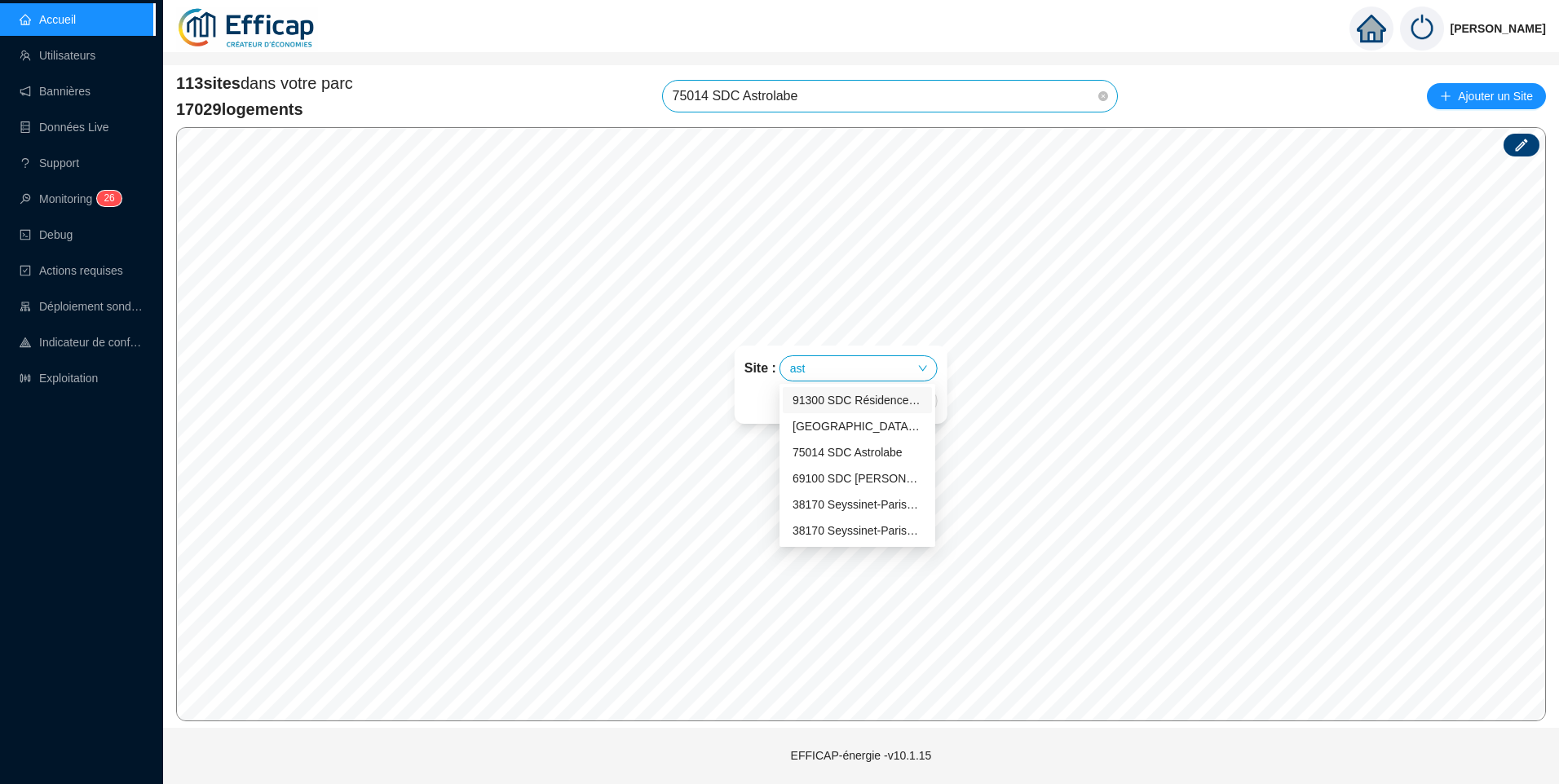
type input "astr"
click at [874, 406] on div "75014 SDC Astrolabe" at bounding box center [857, 401] width 130 height 17
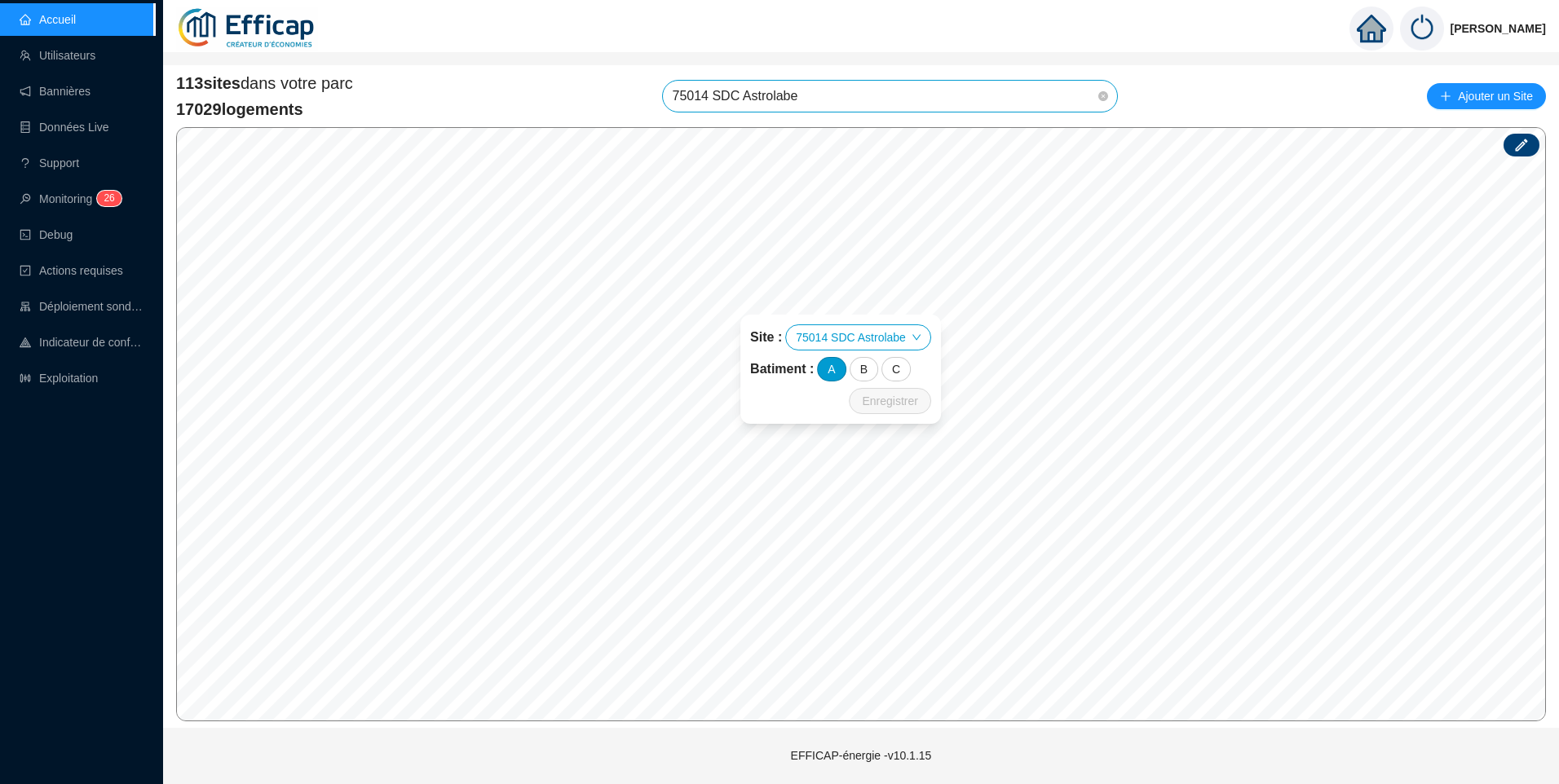
click at [837, 375] on div "A" at bounding box center [831, 369] width 28 height 25
click at [864, 373] on div "B" at bounding box center [864, 369] width 28 height 25
click at [895, 370] on div "C" at bounding box center [895, 369] width 29 height 25
click at [895, 395] on span "Enregistrer" at bounding box center [890, 402] width 56 height 20
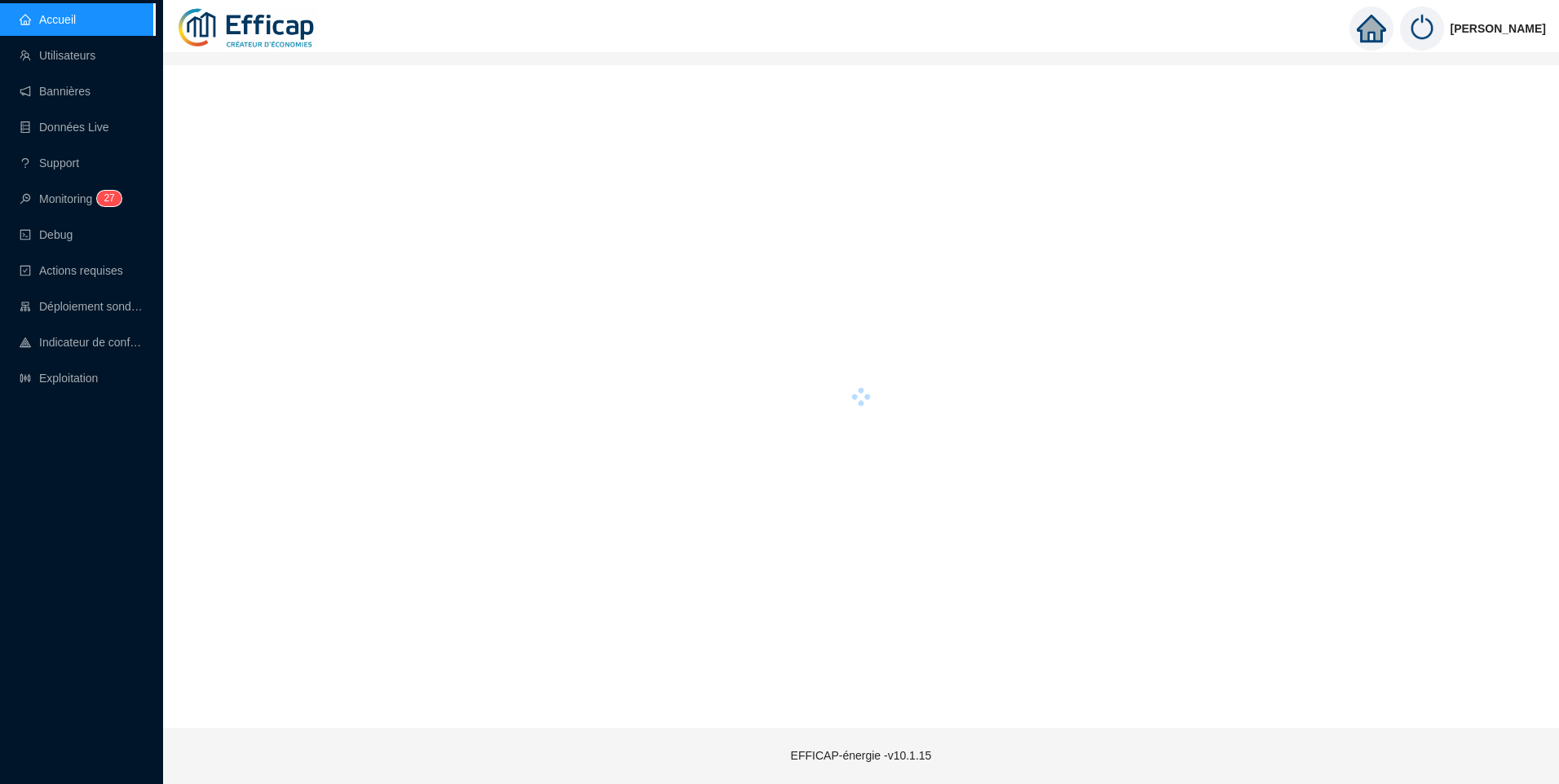
drag, startPoint x: 54, startPoint y: 373, endPoint x: 181, endPoint y: 365, distance: 127.3
click at [54, 373] on link "Exploitation" at bounding box center [59, 378] width 79 height 13
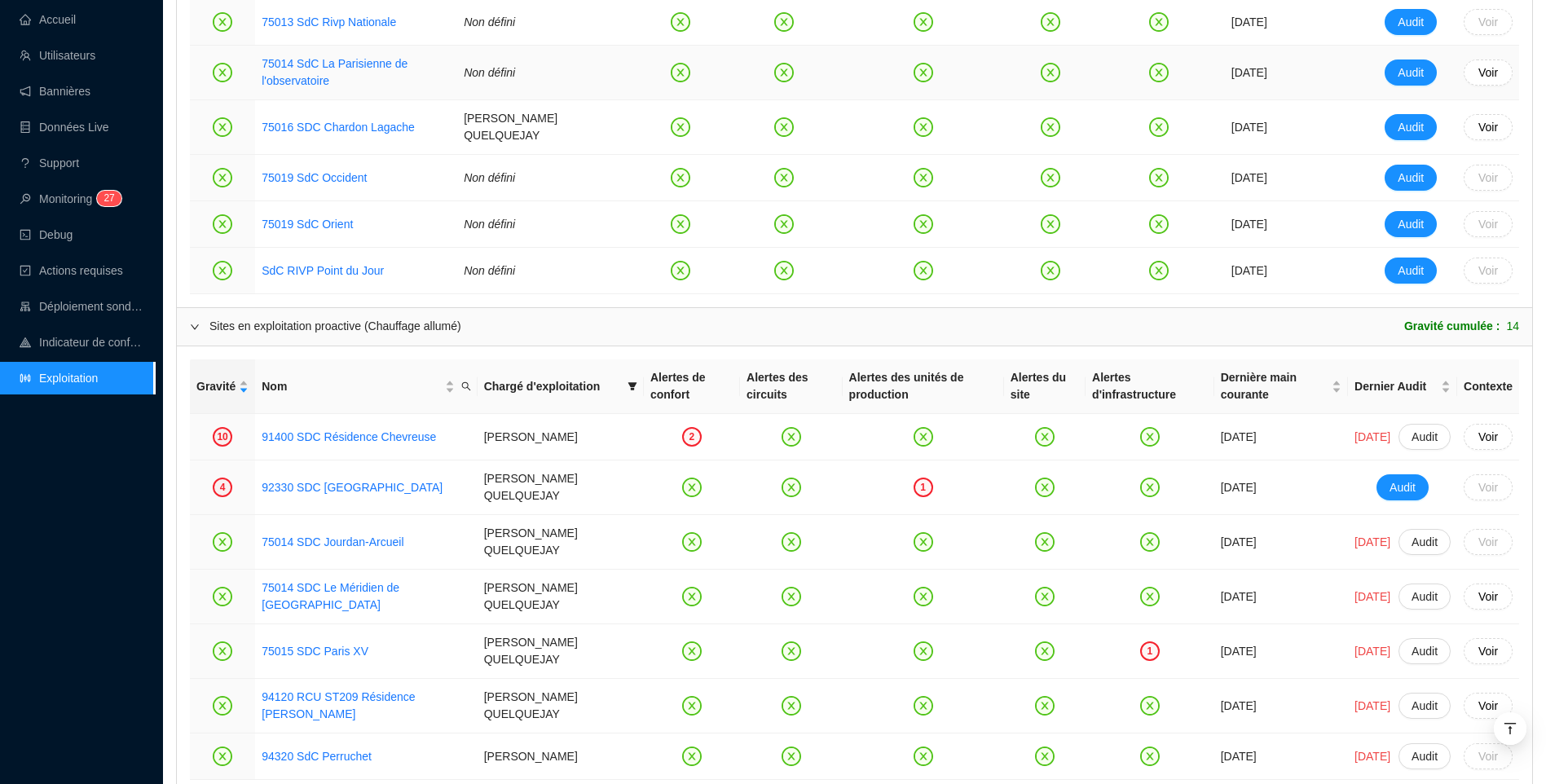
scroll to position [1141, 0]
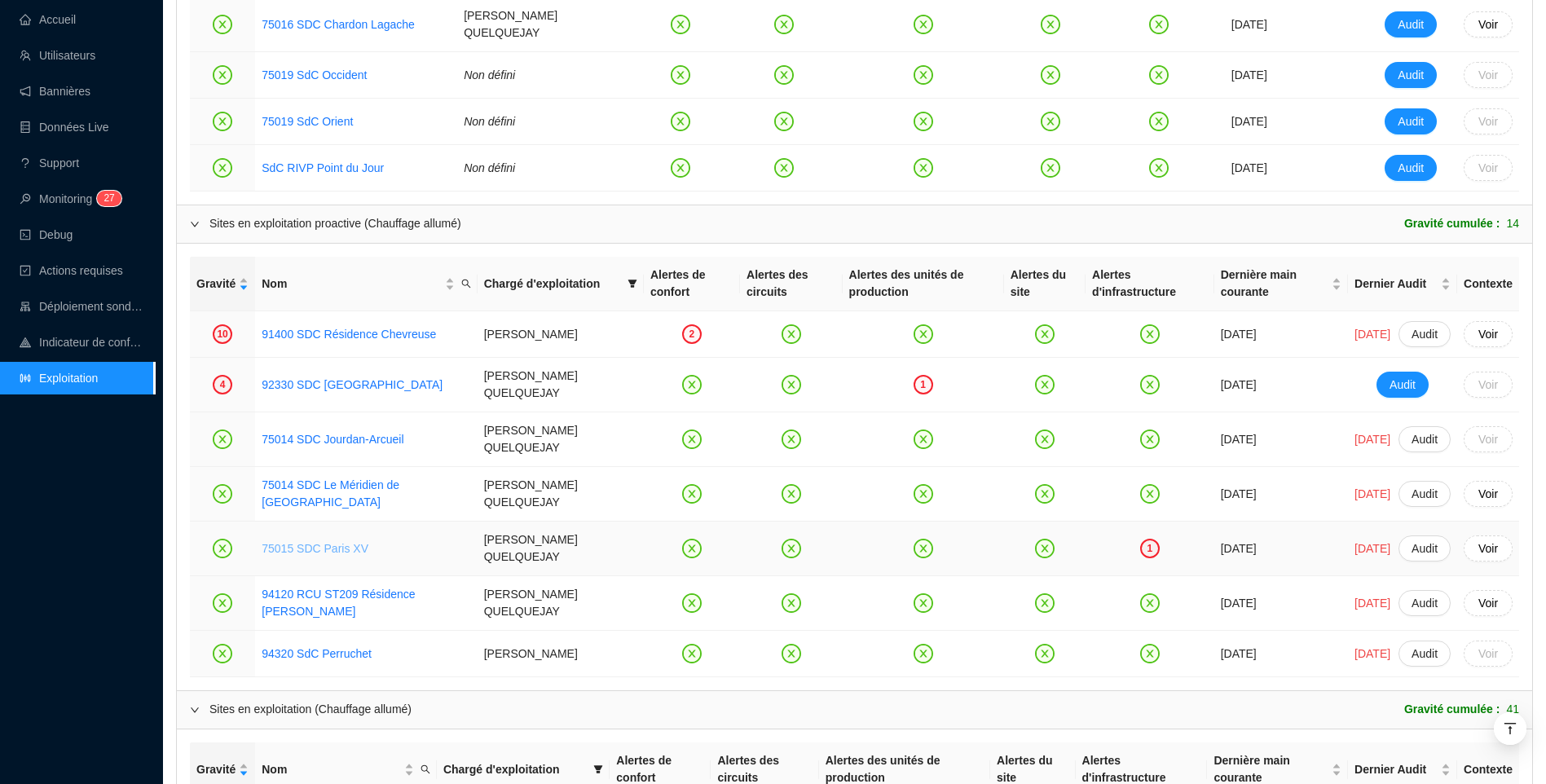
click at [286, 553] on link "75015 SDC Paris XV" at bounding box center [315, 549] width 107 height 13
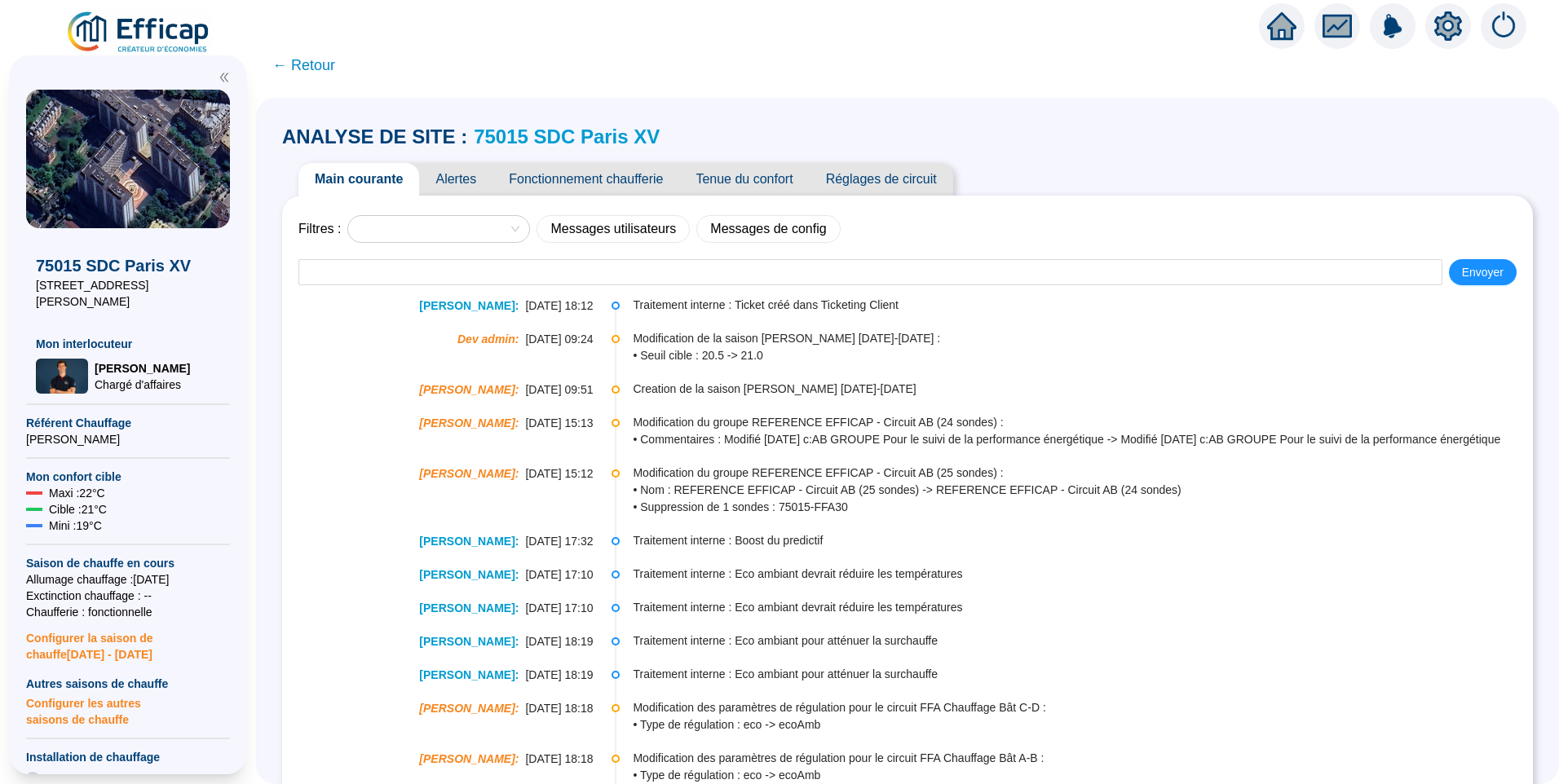
click at [609, 186] on span "Fonctionnement chaufferie" at bounding box center [586, 179] width 186 height 32
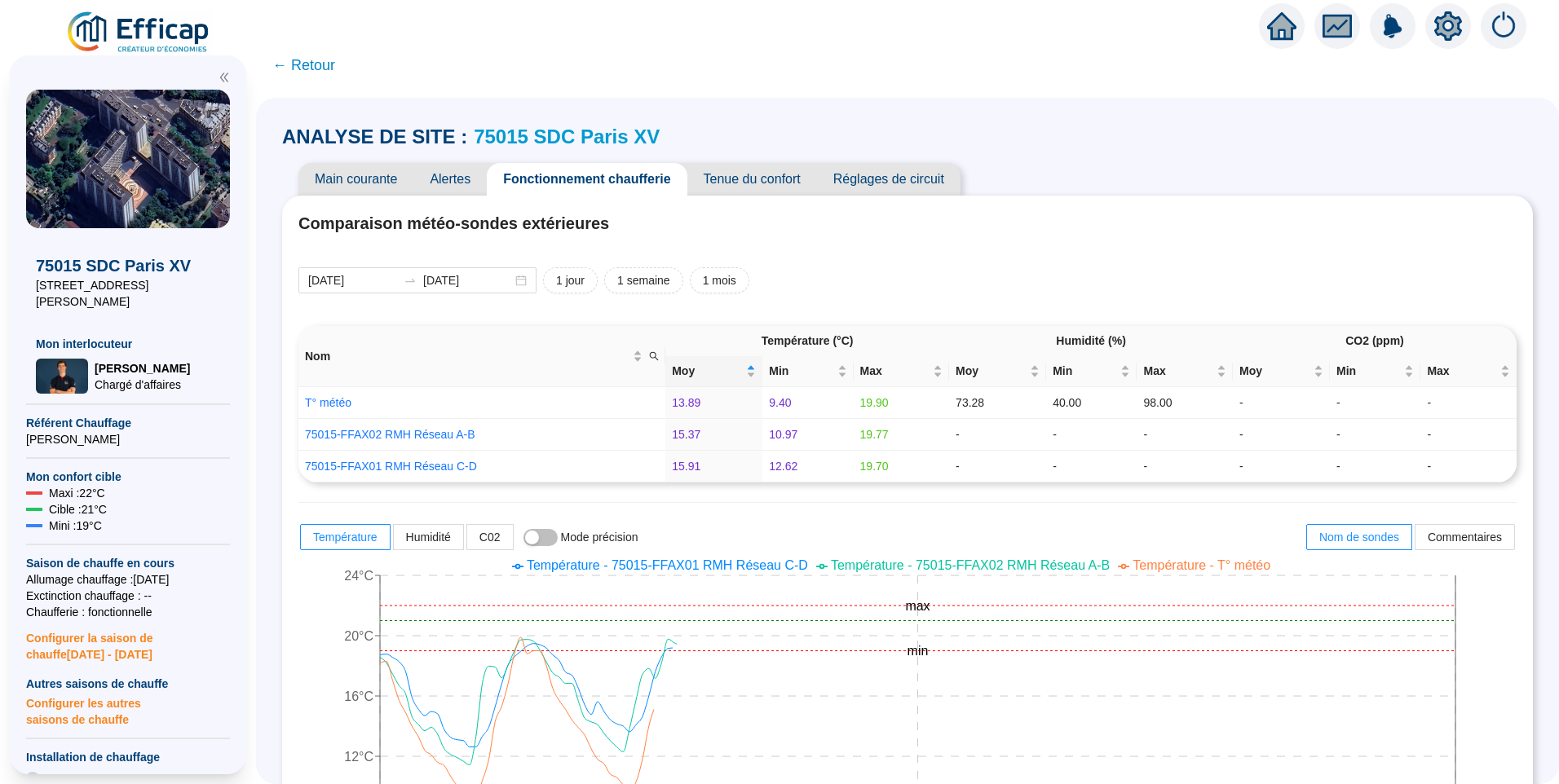
click at [475, 185] on span "Alertes" at bounding box center [450, 179] width 74 height 32
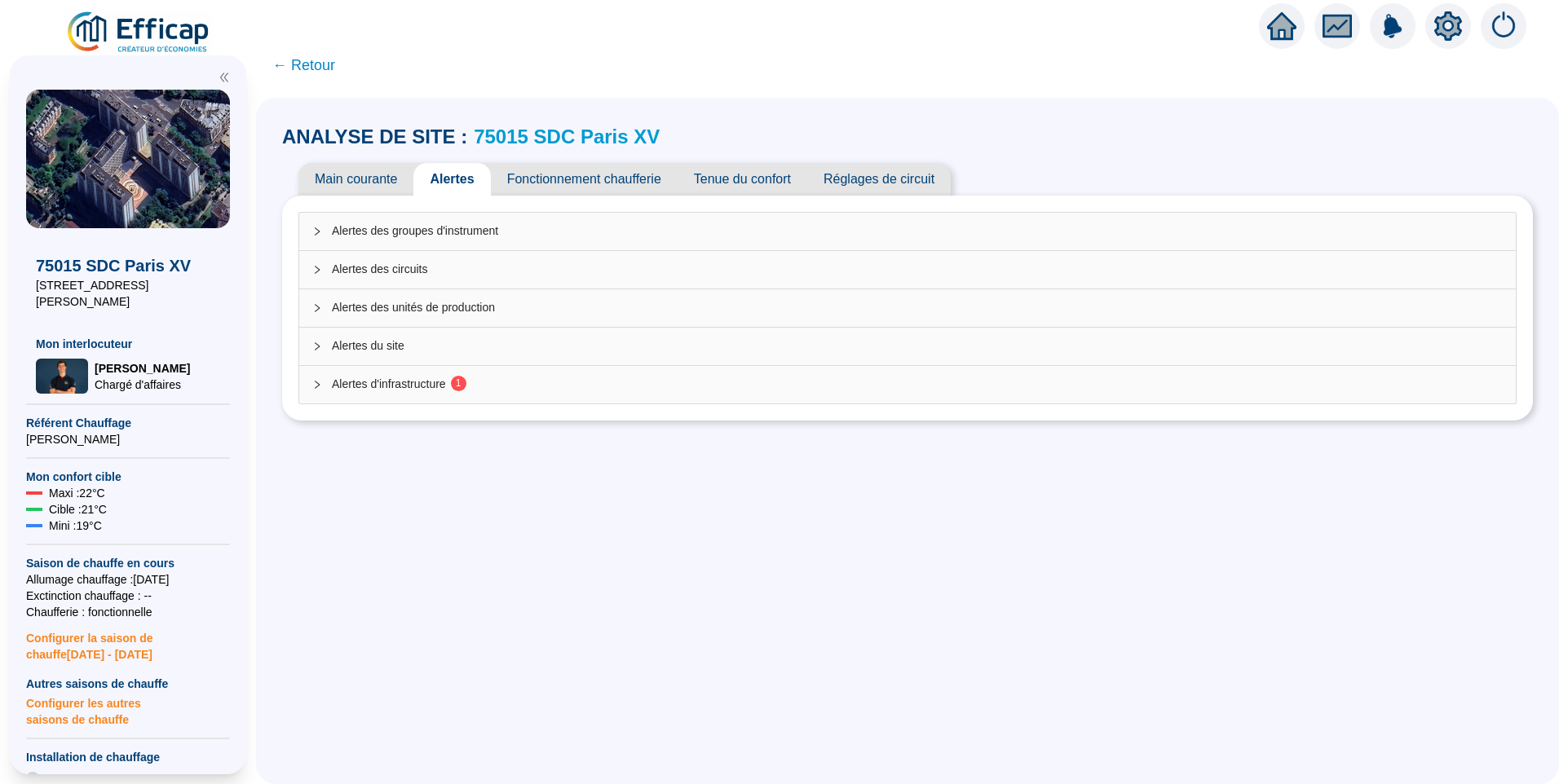
click at [383, 367] on div "Alertes d'infrastructure 1" at bounding box center [907, 384] width 1217 height 37
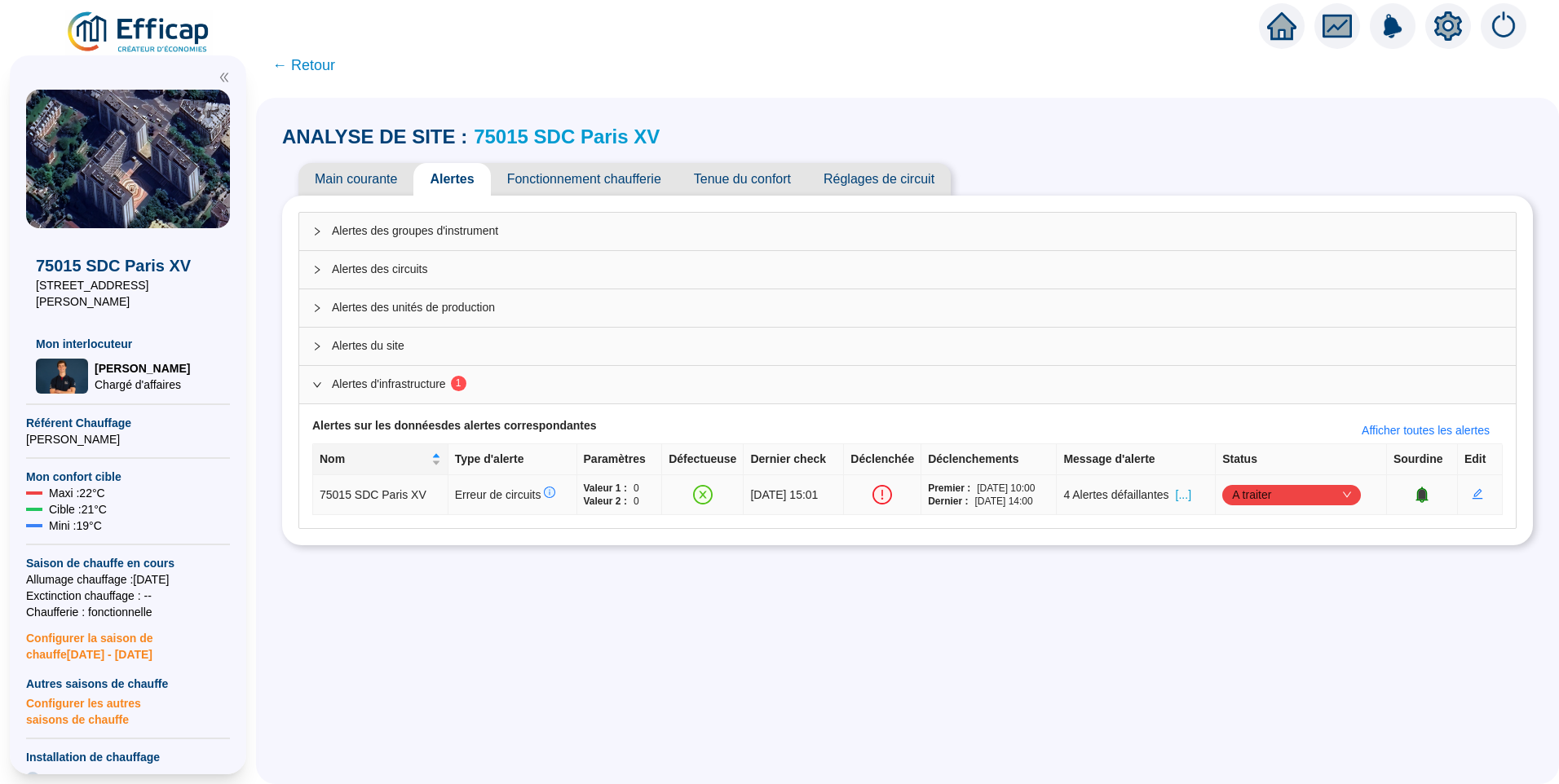
click at [1191, 498] on span "[...]" at bounding box center [1184, 495] width 16 height 17
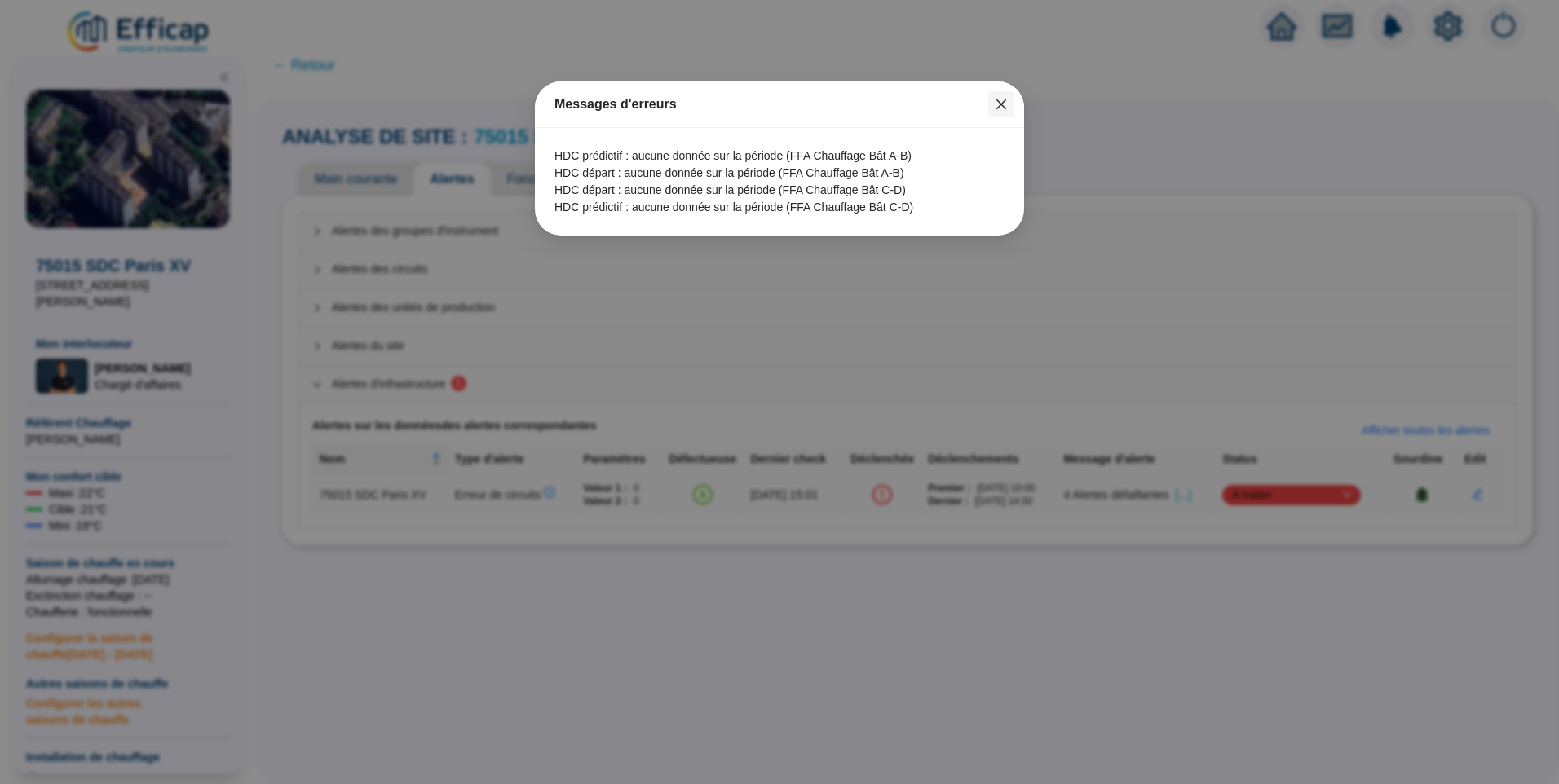
click at [1009, 102] on span "Fermer" at bounding box center [1002, 104] width 27 height 13
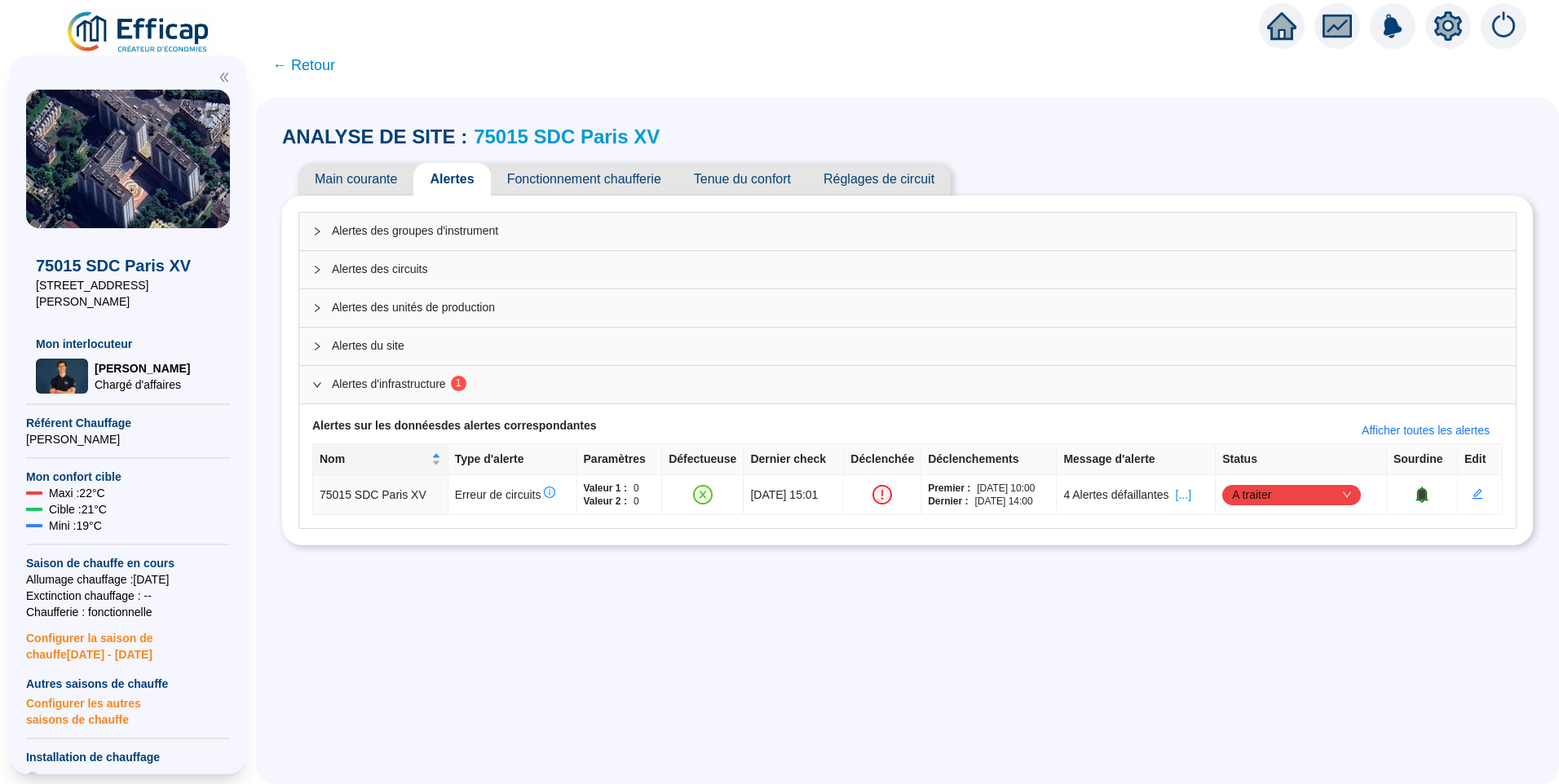
click at [527, 194] on span "Fonctionnement chaufferie" at bounding box center [584, 179] width 186 height 32
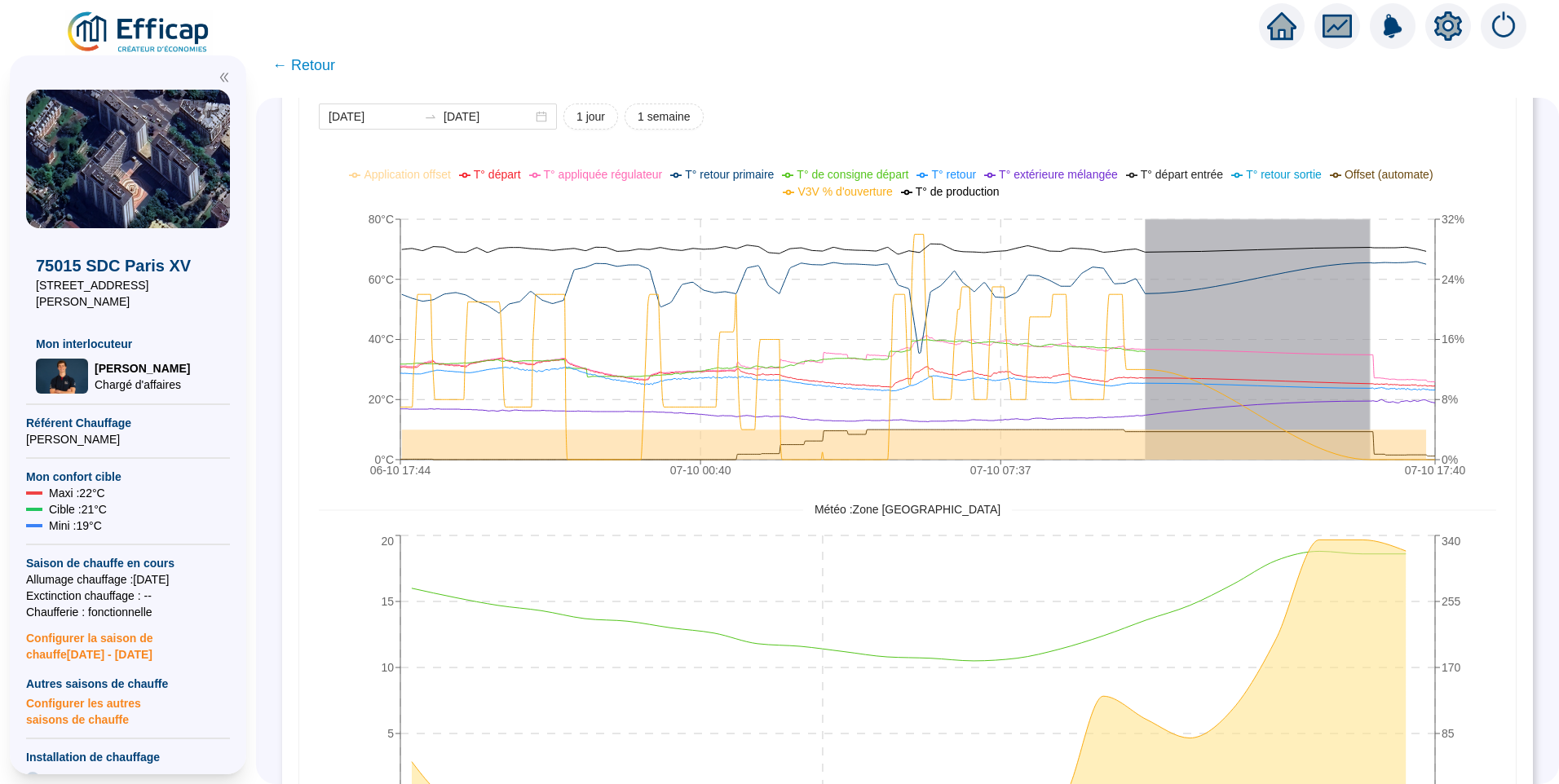
scroll to position [1167, 0]
